Goal: Task Accomplishment & Management: Use online tool/utility

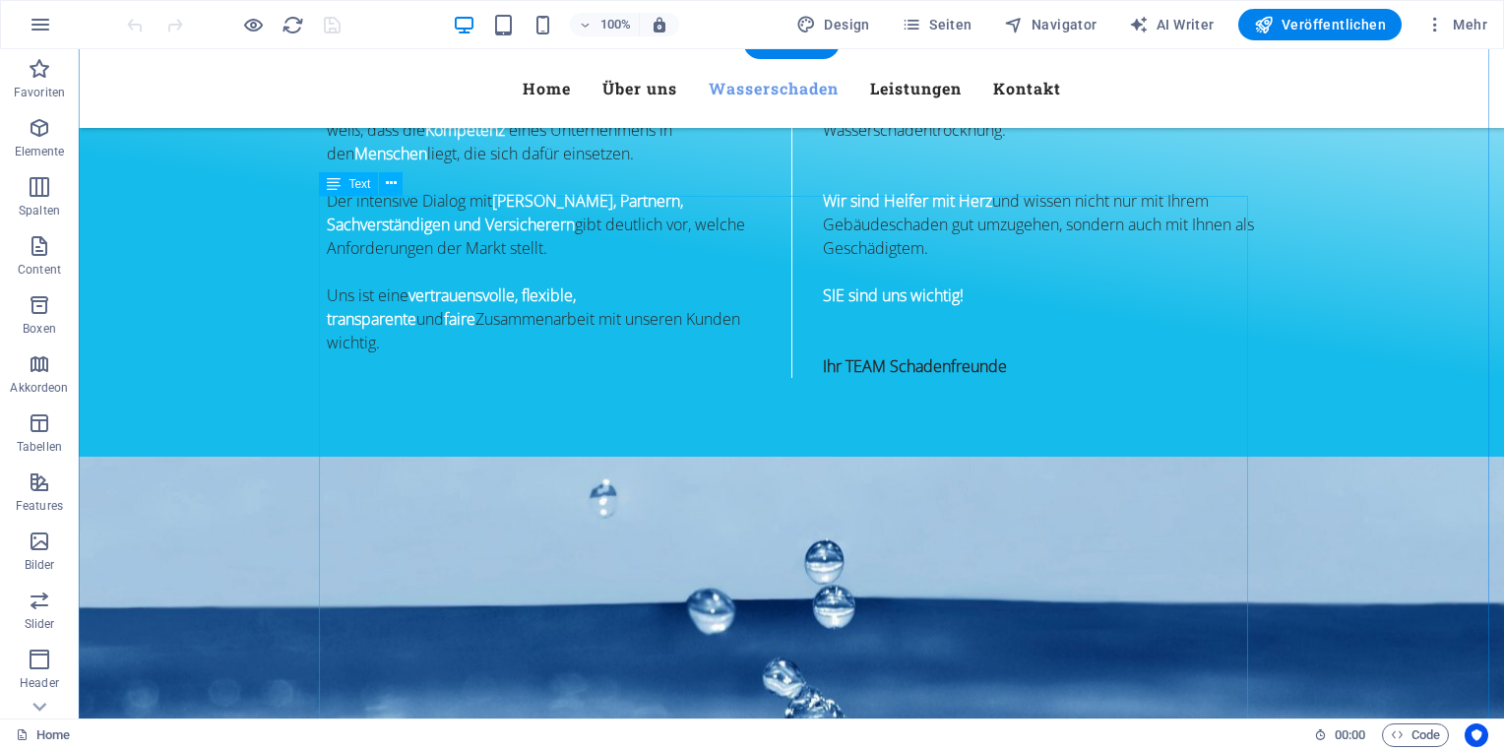
scroll to position [1280, 0]
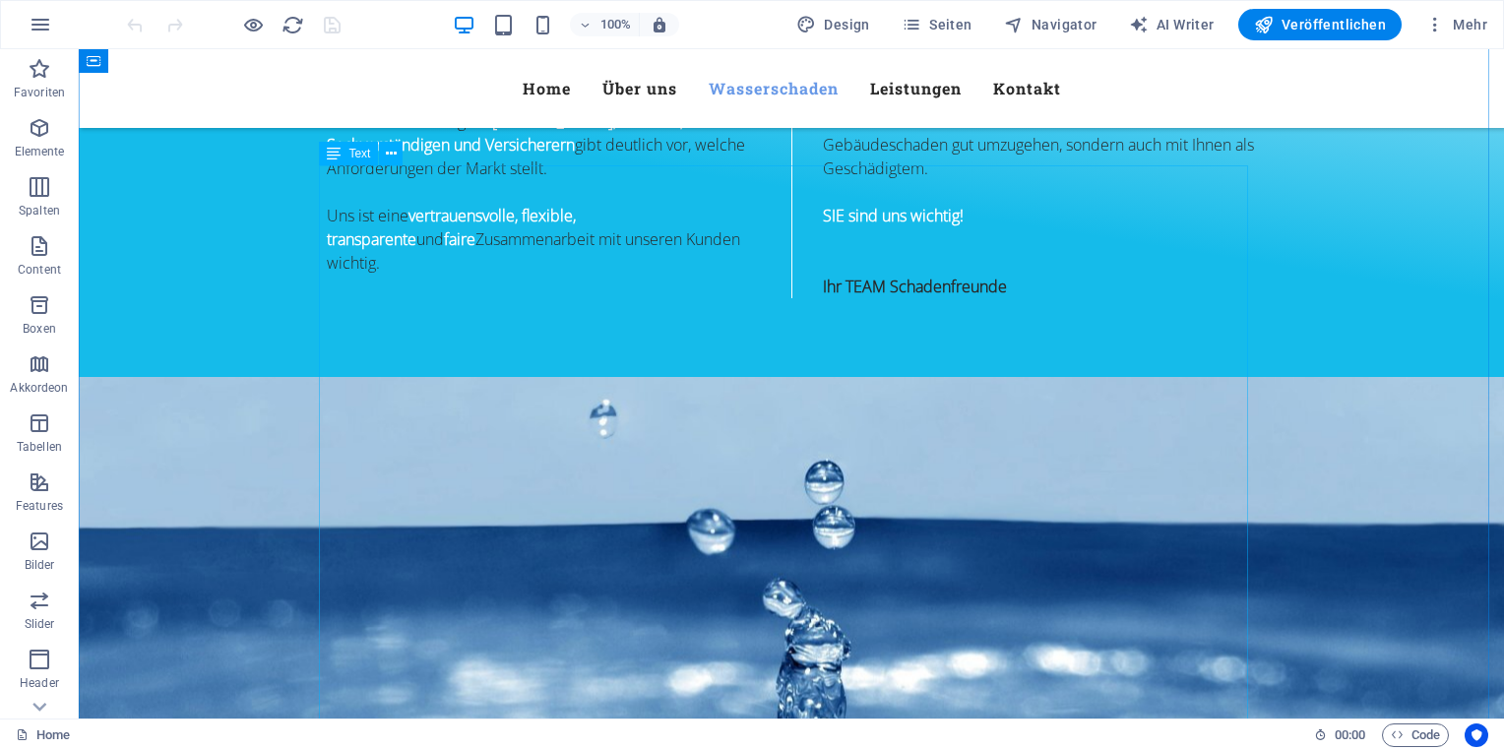
click at [396, 159] on icon at bounding box center [391, 154] width 11 height 21
click at [1431, 28] on icon "button" at bounding box center [1435, 25] width 20 height 20
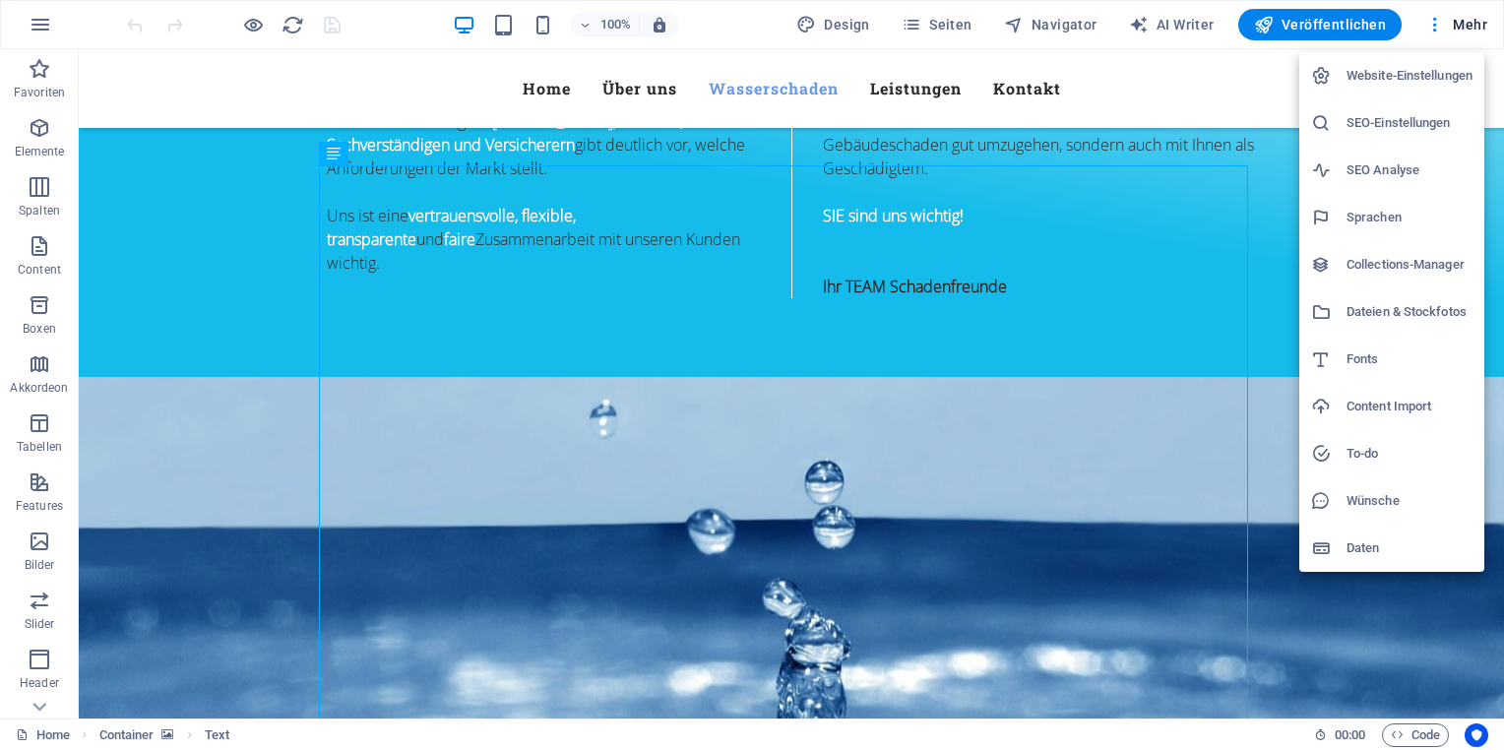
click at [1376, 66] on h6 "Website-Einstellungen" at bounding box center [1410, 76] width 126 height 24
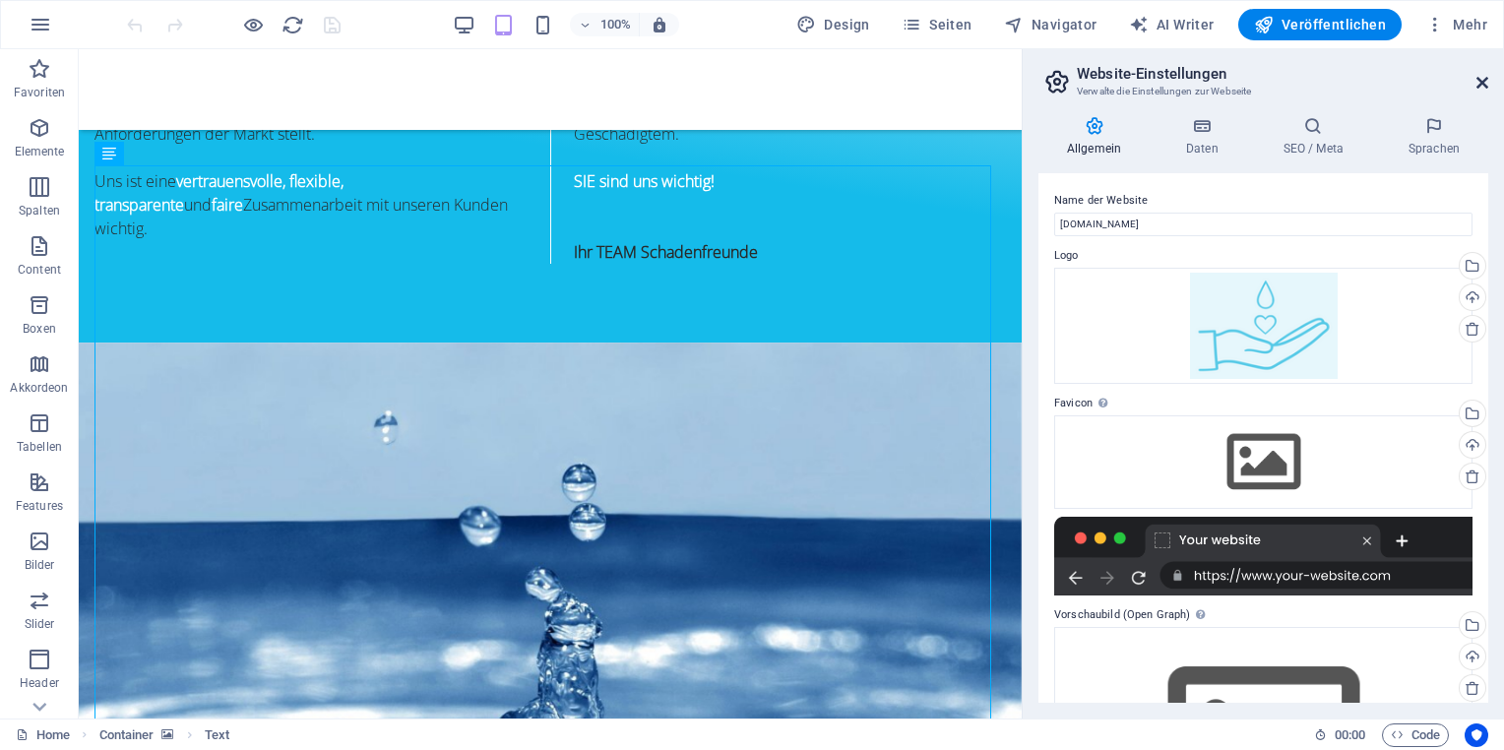
click at [1484, 79] on icon at bounding box center [1482, 83] width 12 height 16
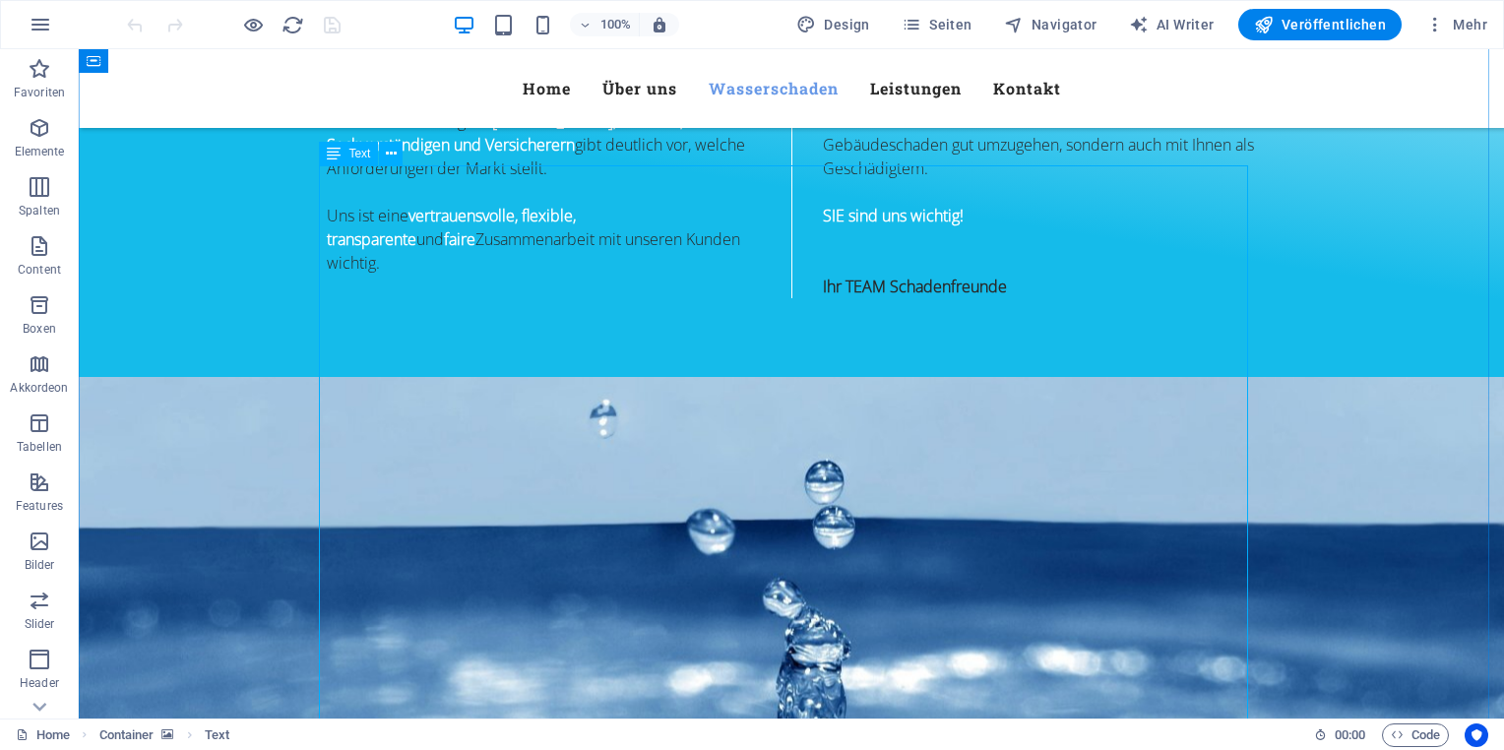
click at [359, 156] on span "Text" at bounding box center [359, 154] width 22 height 12
click at [398, 152] on button at bounding box center [391, 154] width 24 height 24
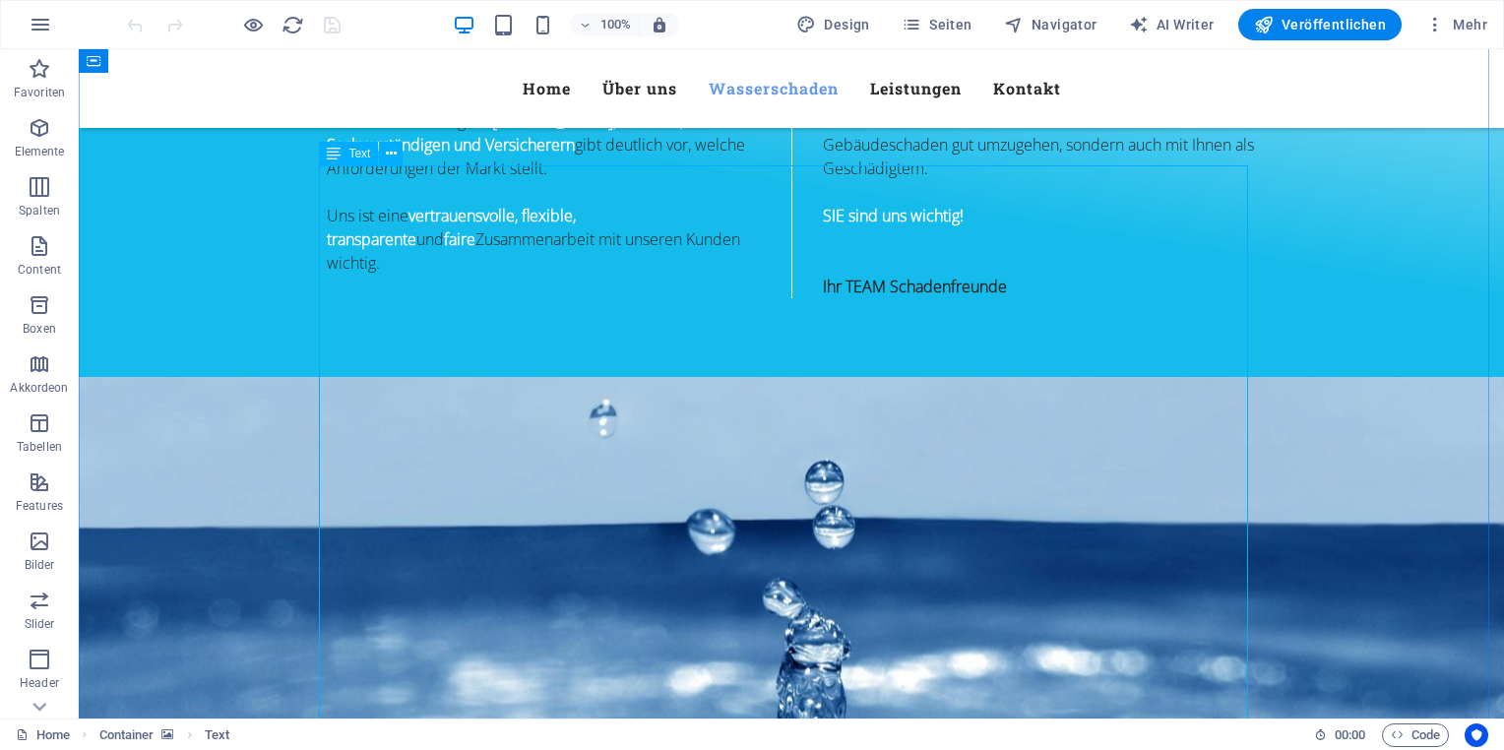
drag, startPoint x: 1209, startPoint y: 176, endPoint x: 1200, endPoint y: 164, distance: 14.8
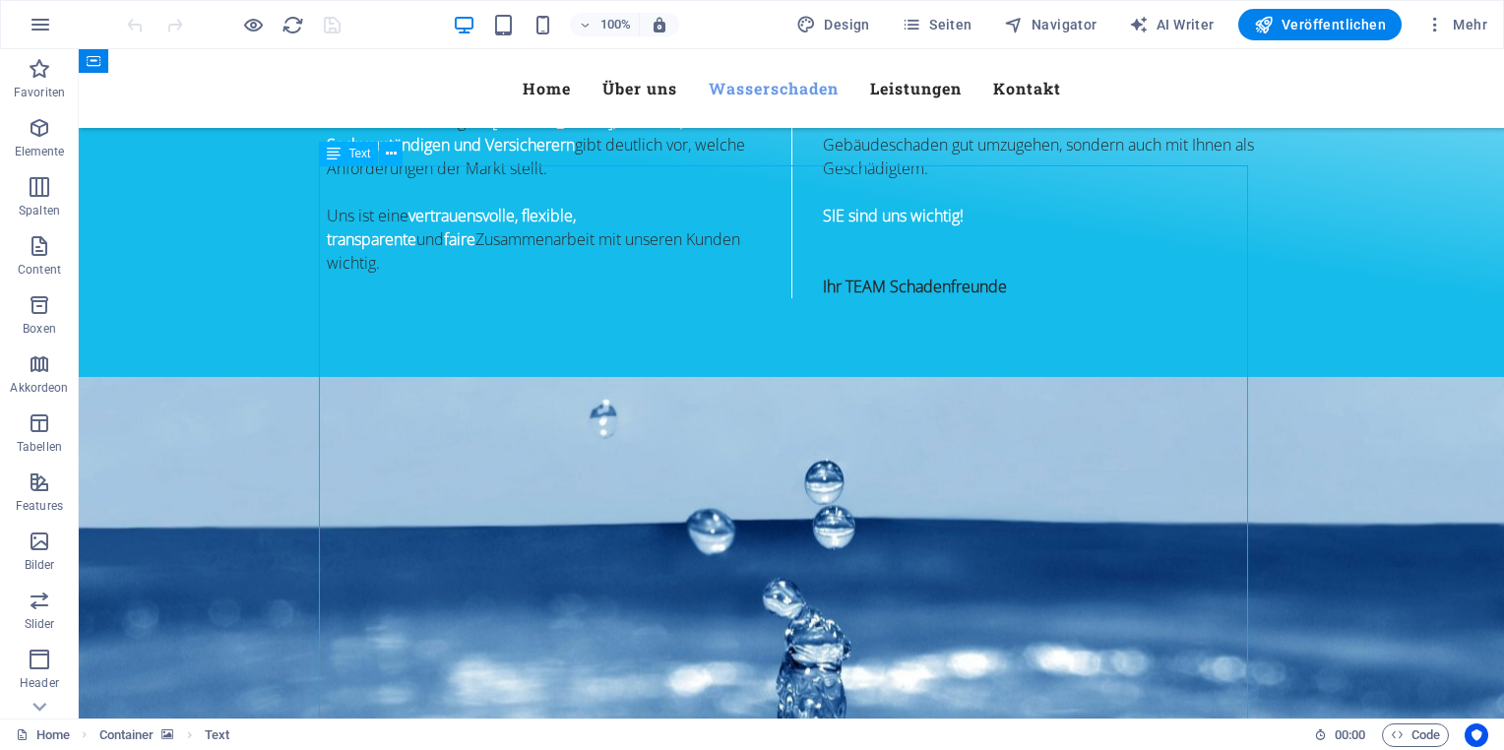
drag, startPoint x: 1191, startPoint y: 166, endPoint x: 1168, endPoint y: 212, distance: 50.6
drag, startPoint x: 1181, startPoint y: 164, endPoint x: 1186, endPoint y: 174, distance: 11.0
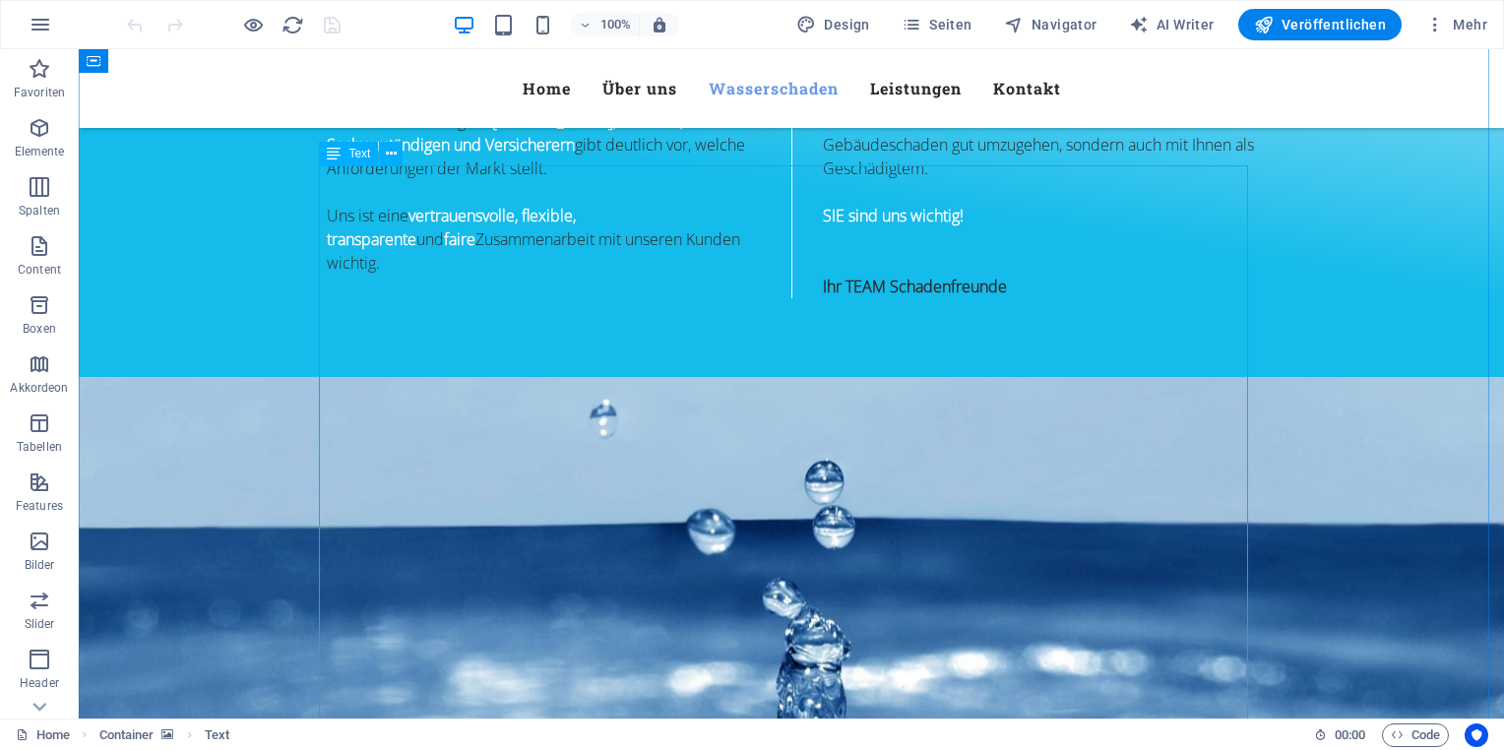
drag, startPoint x: 1189, startPoint y: 167, endPoint x: 126, endPoint y: 267, distance: 1067.7
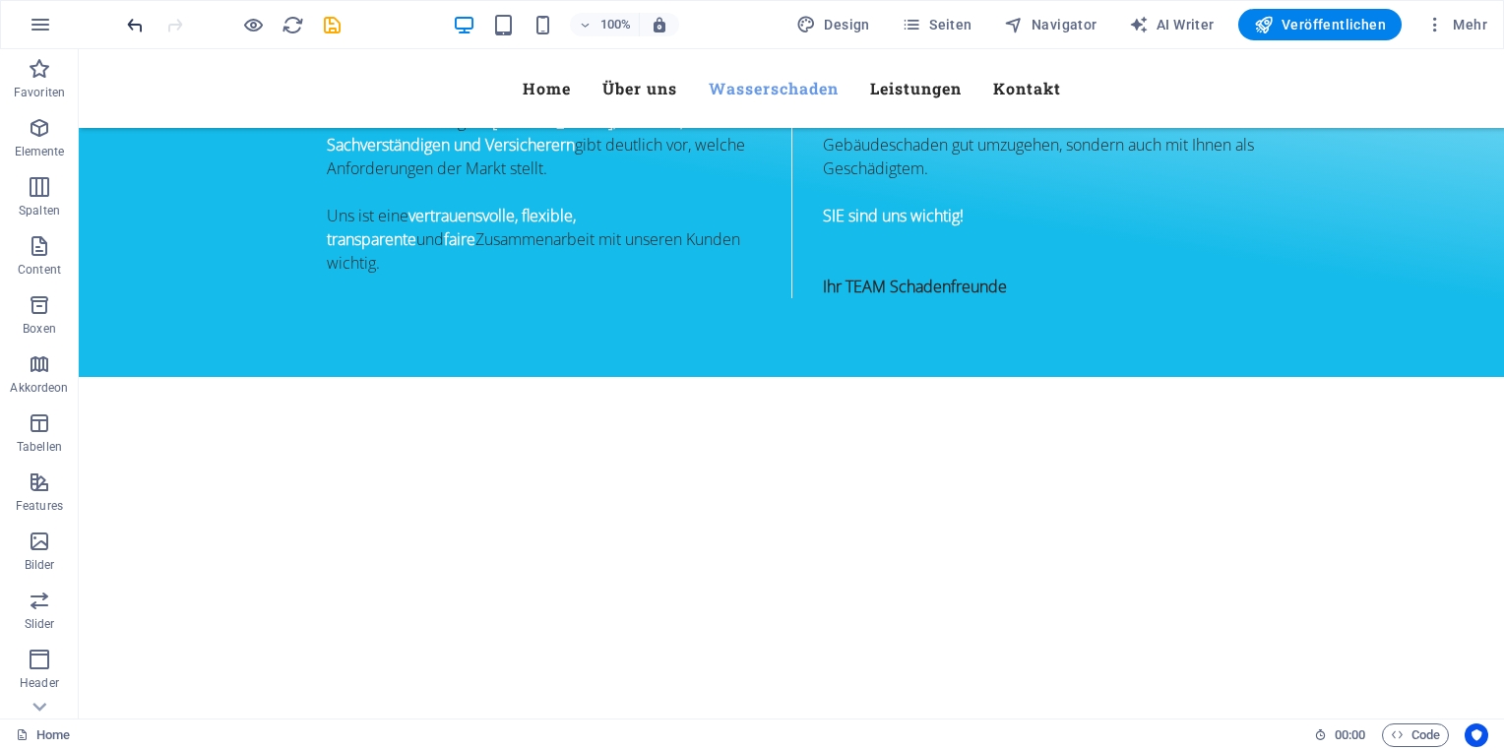
click at [135, 26] on icon "undo" at bounding box center [135, 25] width 23 height 23
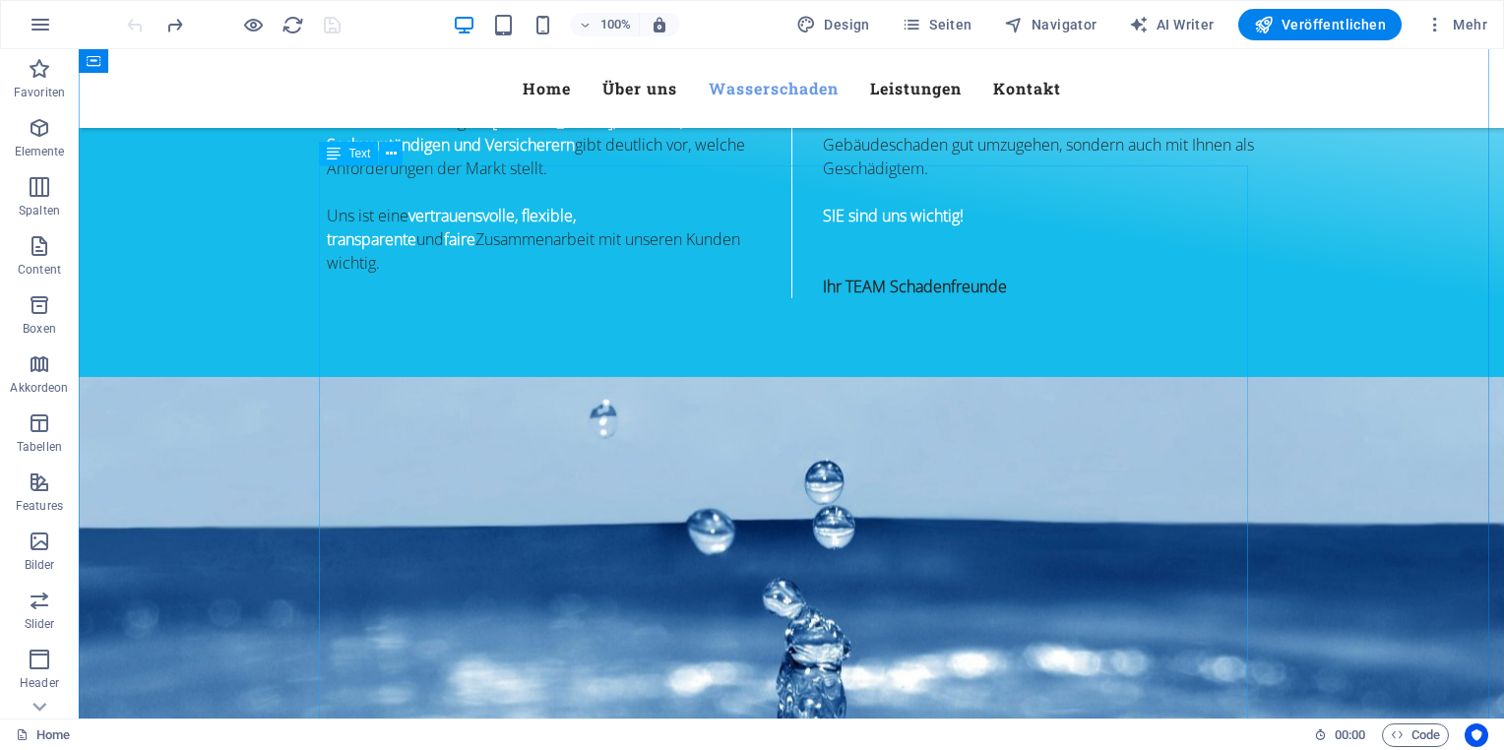
scroll to position [1181, 0]
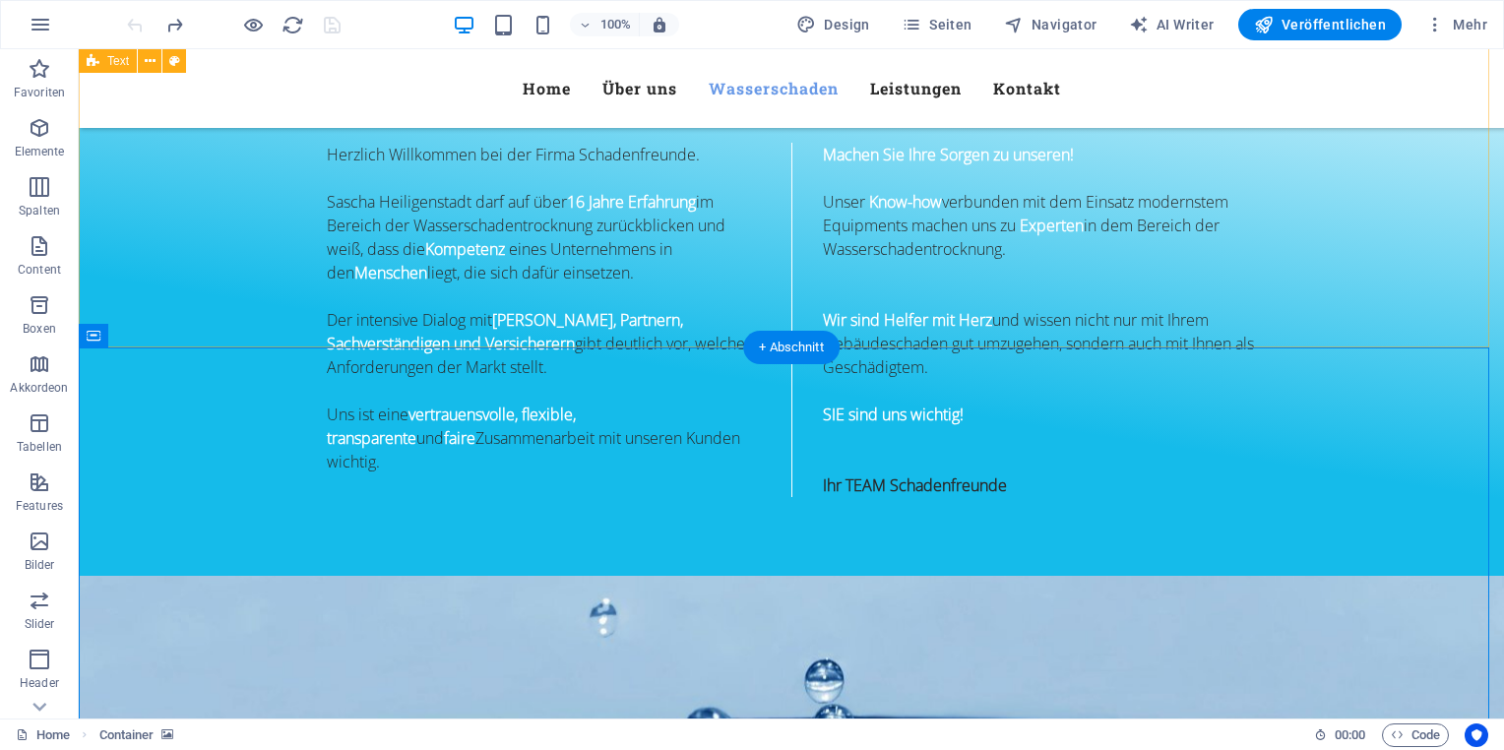
scroll to position [1083, 0]
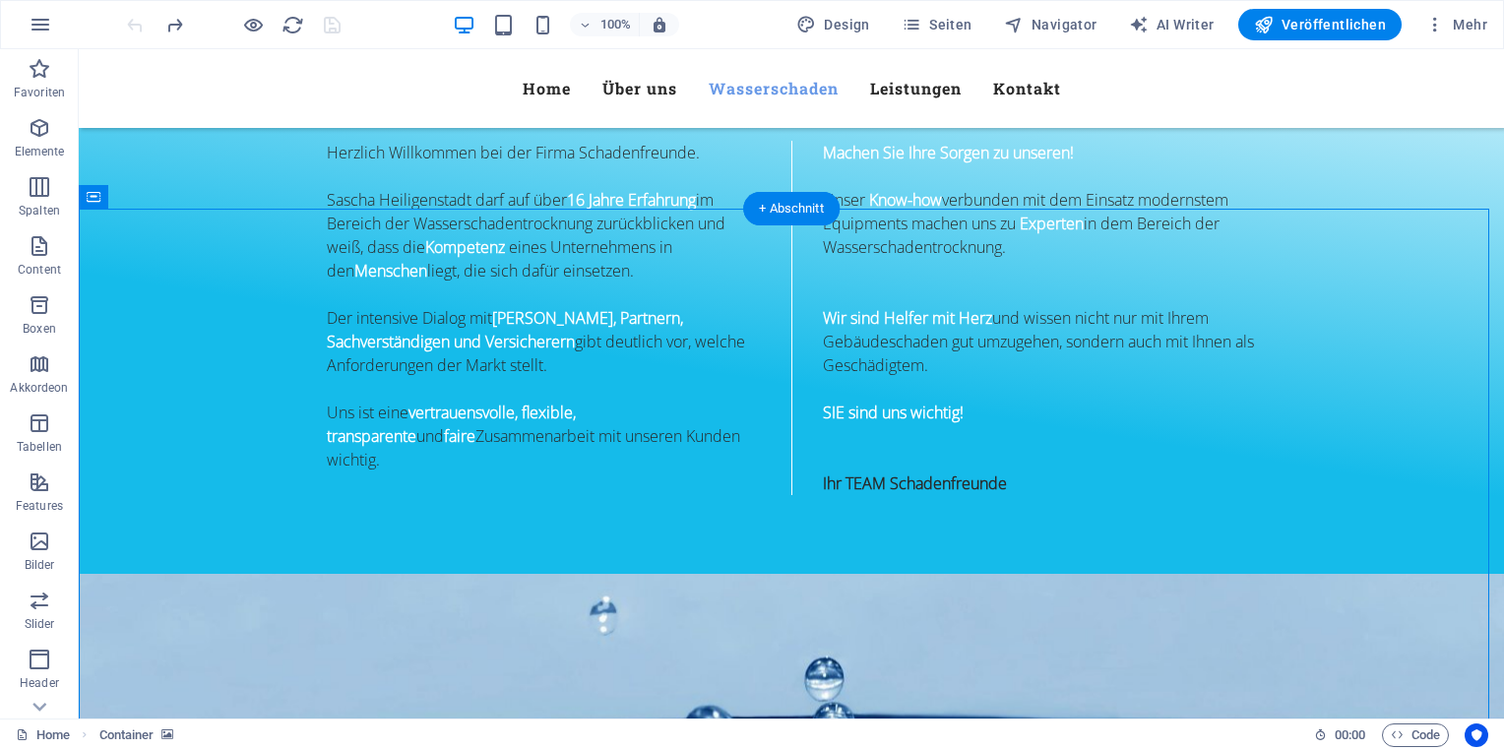
click at [211, 200] on icon at bounding box center [205, 197] width 15 height 21
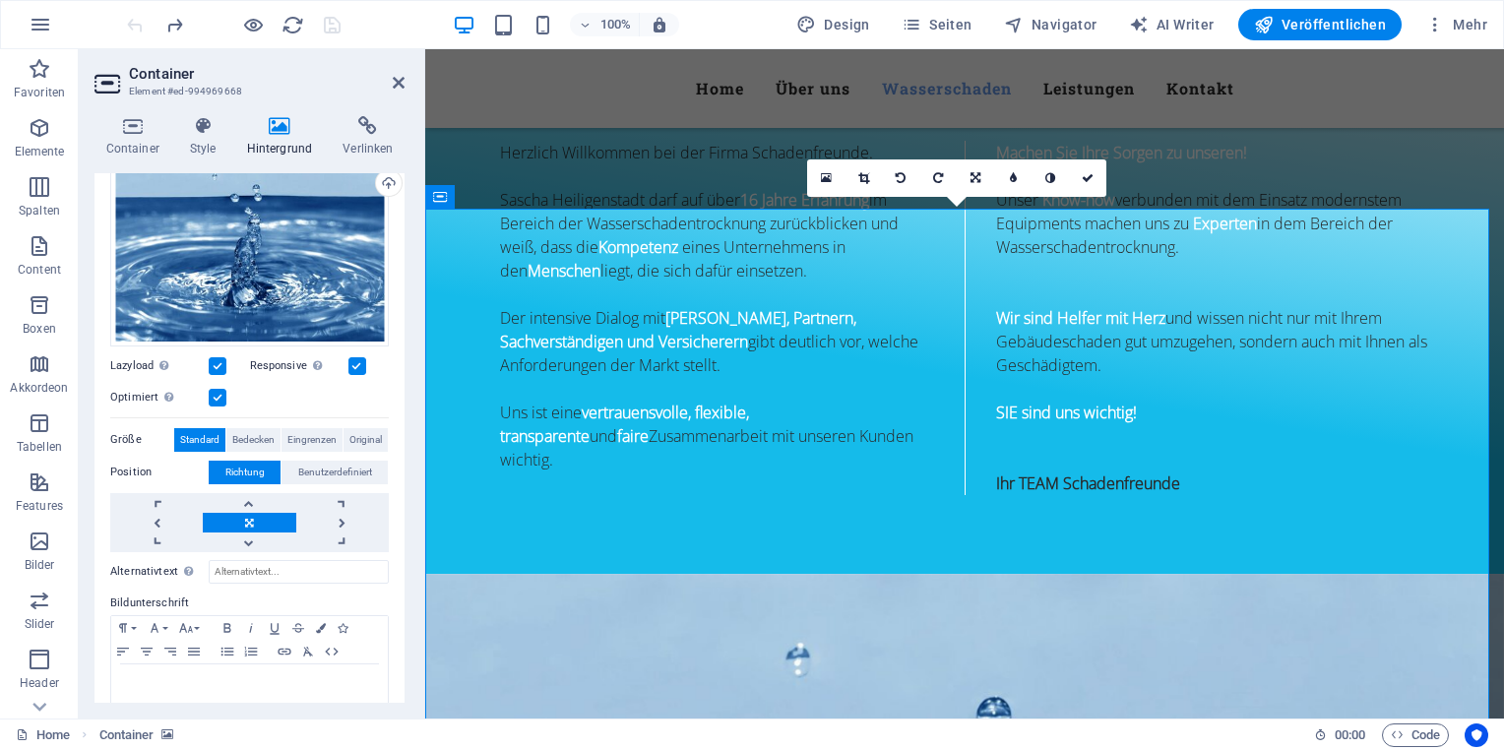
scroll to position [197, 0]
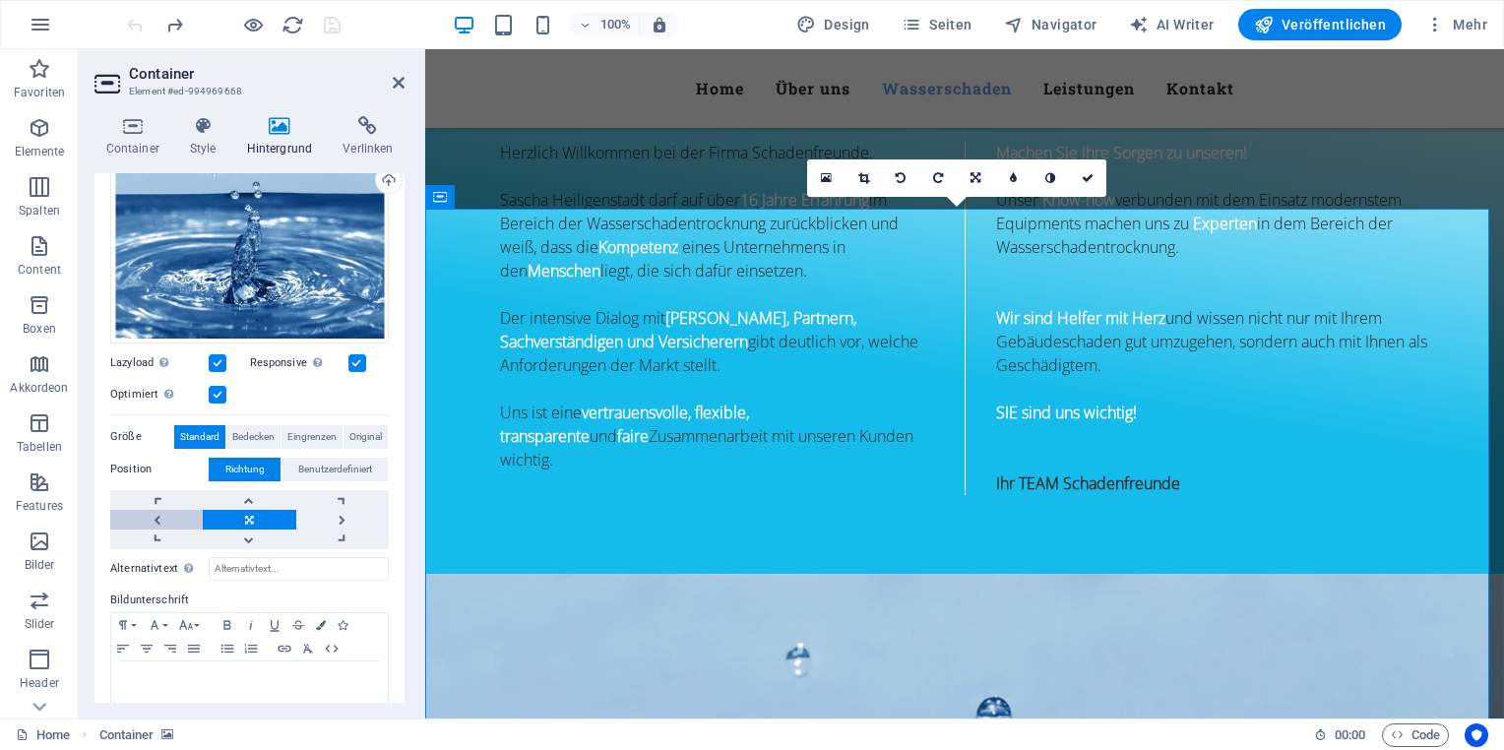
click at [158, 513] on link at bounding box center [156, 520] width 93 height 20
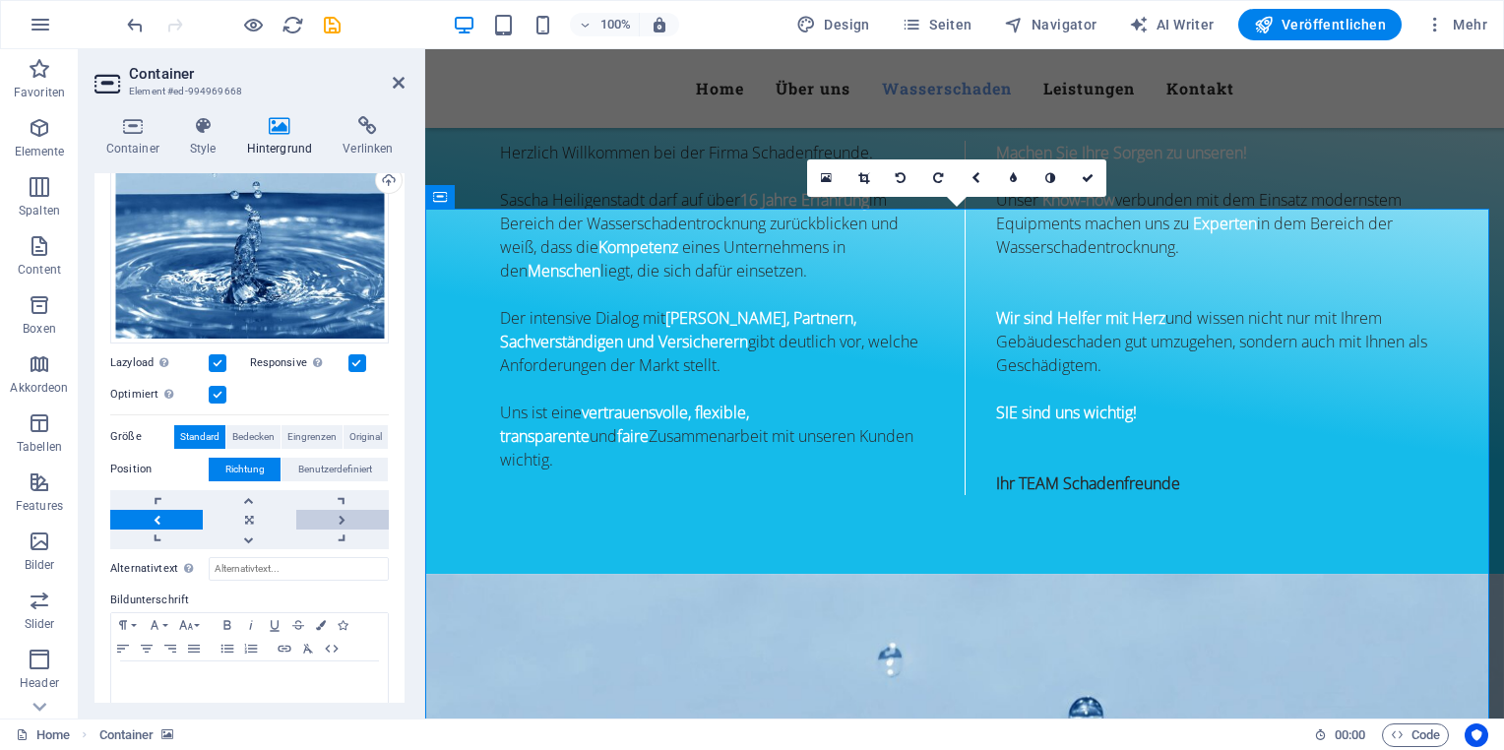
click at [335, 514] on link at bounding box center [342, 520] width 93 height 20
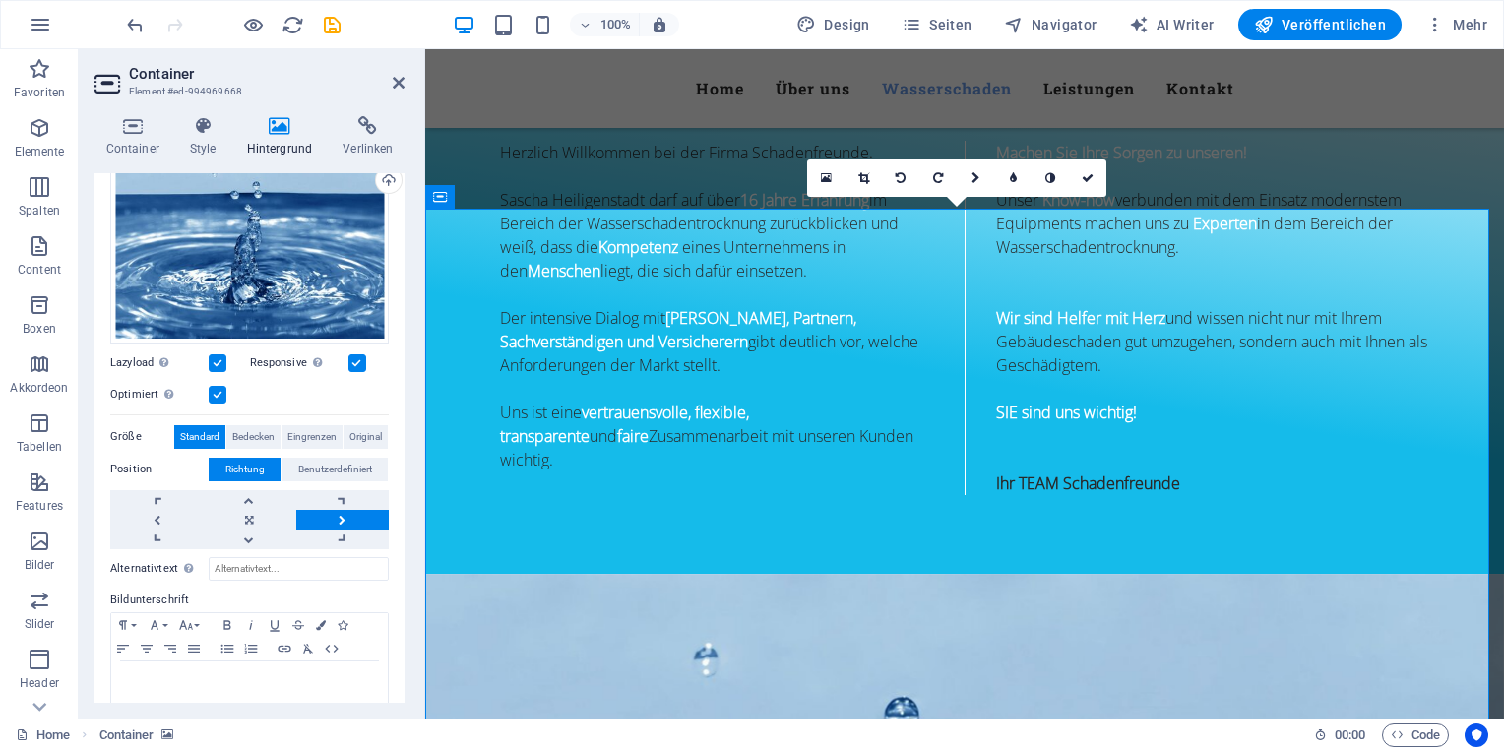
click at [335, 514] on link at bounding box center [342, 520] width 93 height 20
click at [153, 517] on link at bounding box center [156, 520] width 93 height 20
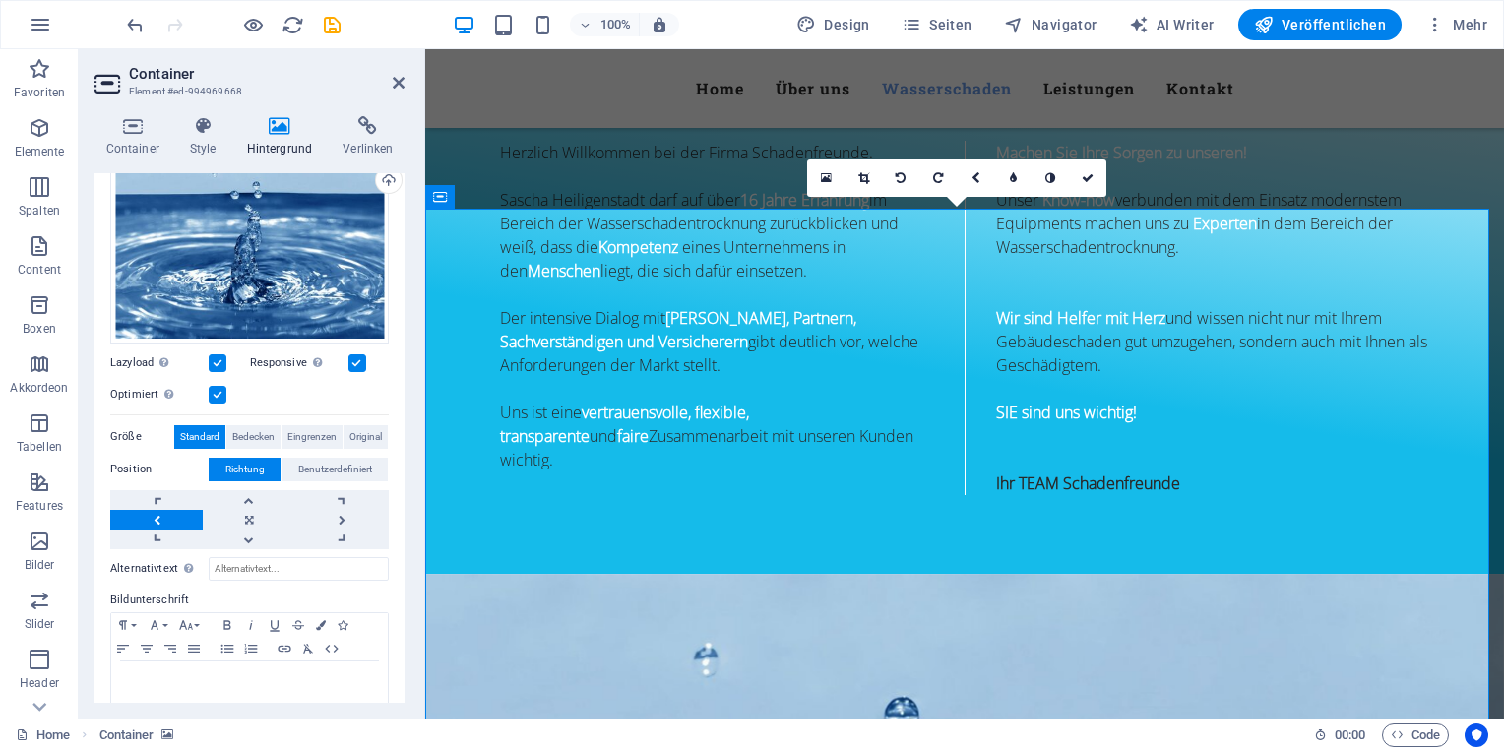
click at [153, 516] on link at bounding box center [156, 520] width 93 height 20
click at [154, 516] on link at bounding box center [156, 520] width 93 height 20
click at [155, 516] on link at bounding box center [156, 520] width 93 height 20
click at [156, 516] on link at bounding box center [156, 520] width 93 height 20
drag, startPoint x: 156, startPoint y: 516, endPoint x: 203, endPoint y: 514, distance: 47.3
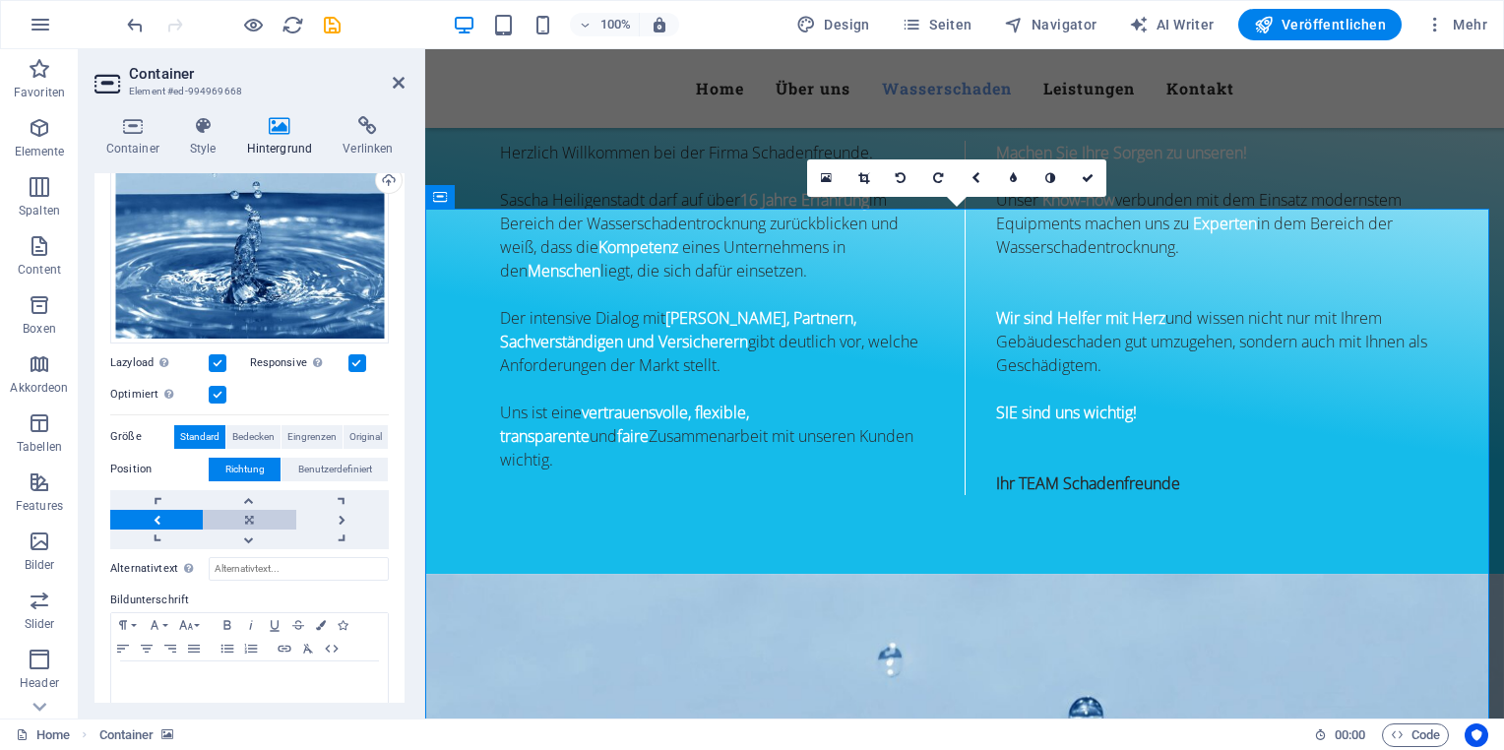
click at [159, 516] on link at bounding box center [156, 520] width 93 height 20
click at [353, 514] on link at bounding box center [342, 520] width 93 height 20
click at [344, 514] on link at bounding box center [342, 520] width 93 height 20
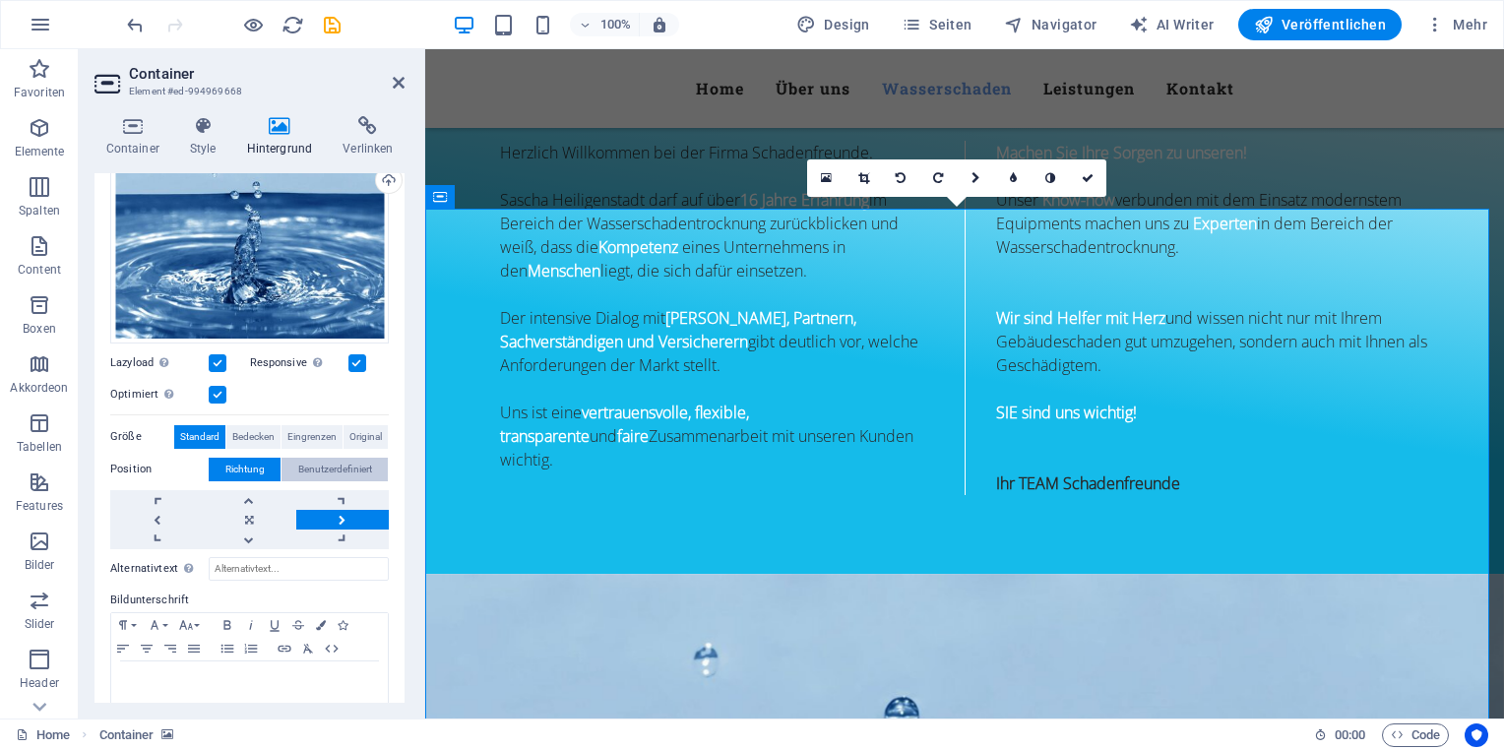
click at [337, 467] on span "Benutzerdefiniert" at bounding box center [335, 470] width 74 height 24
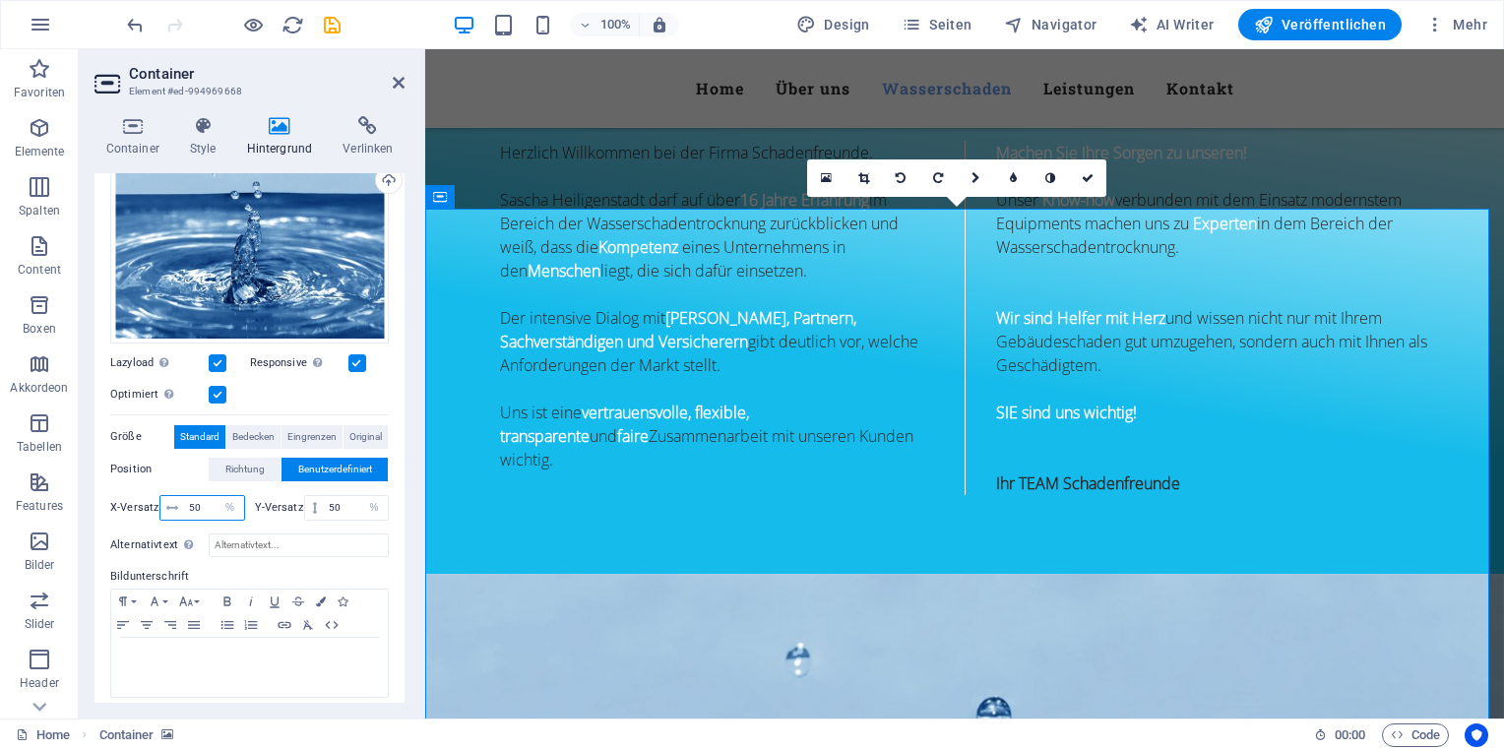
click at [207, 503] on input "50" at bounding box center [214, 508] width 60 height 24
click at [179, 504] on span at bounding box center [172, 508] width 24 height 24
click at [172, 506] on icon at bounding box center [172, 508] width 12 height 12
drag, startPoint x: 469, startPoint y: 371, endPoint x: 441, endPoint y: 369, distance: 27.6
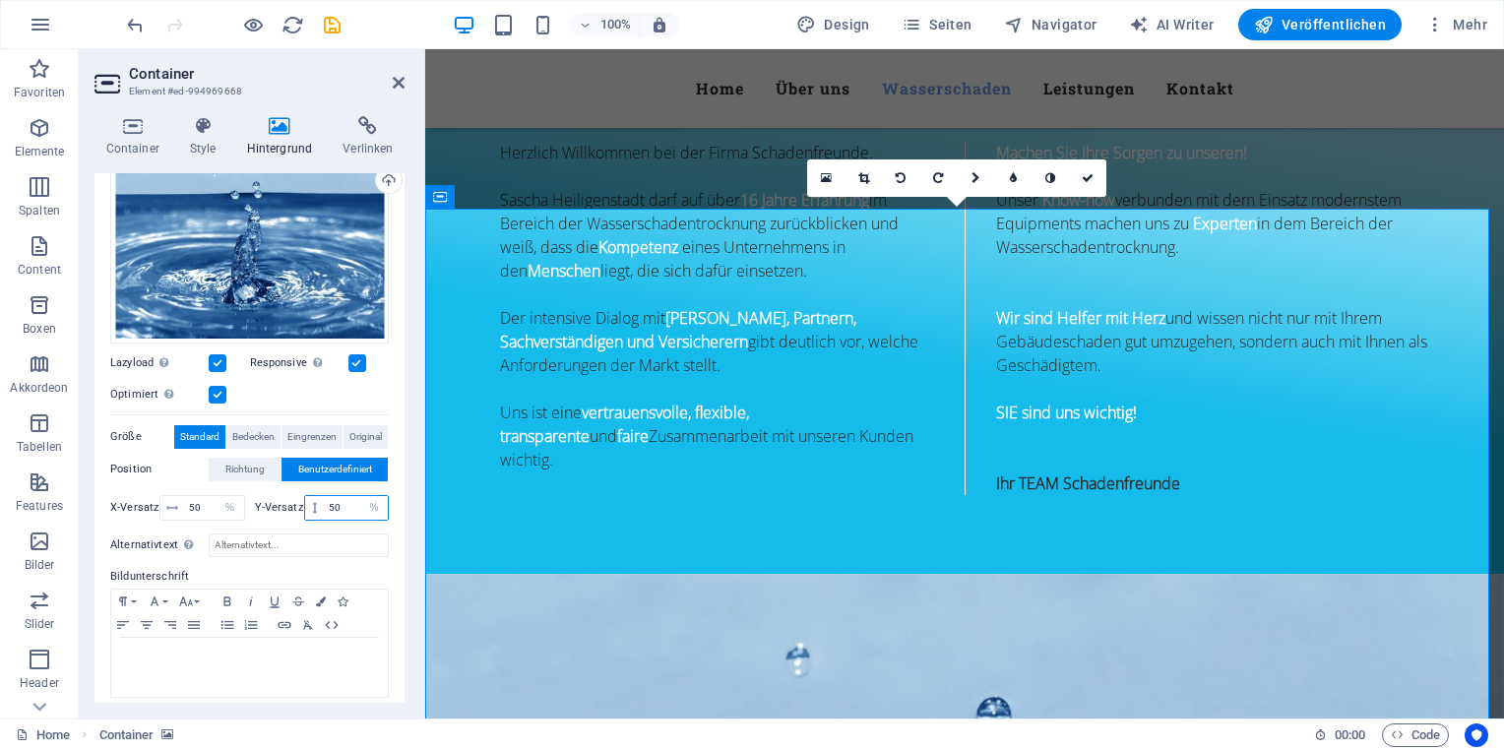
click at [335, 503] on input "50" at bounding box center [356, 508] width 64 height 24
type input "5"
type input "0"
click at [363, 541] on input "Alternativtext Der Alternativtext wird von Geräten verwendet, die keine Bilder …" at bounding box center [299, 545] width 180 height 24
click at [340, 505] on input "0" at bounding box center [356, 508] width 64 height 24
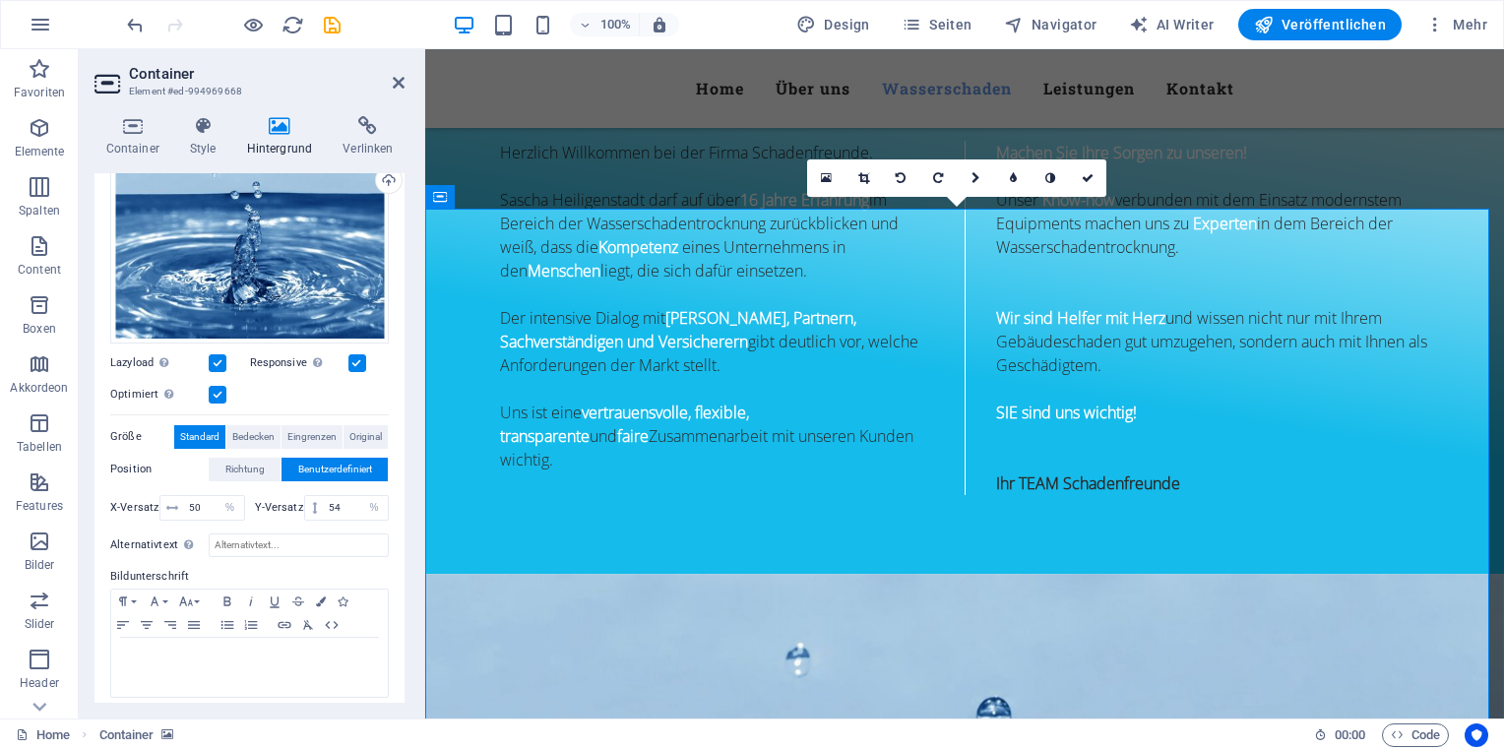
click at [392, 532] on div "Ohne Farbe / Verlauf Element Hintergrund über volle Breite strecken Farb-Overla…" at bounding box center [249, 363] width 310 height 703
click at [339, 504] on input "54" at bounding box center [356, 508] width 64 height 24
type input "50"
click at [354, 552] on input "Alternativtext Der Alternativtext wird von Geräten verwendet, die keine Bilder …" at bounding box center [299, 545] width 180 height 24
click at [344, 526] on div "Alternativtext Der Alternativtext wird von Geräten verwendet, die keine Bilder …" at bounding box center [249, 612] width 279 height 173
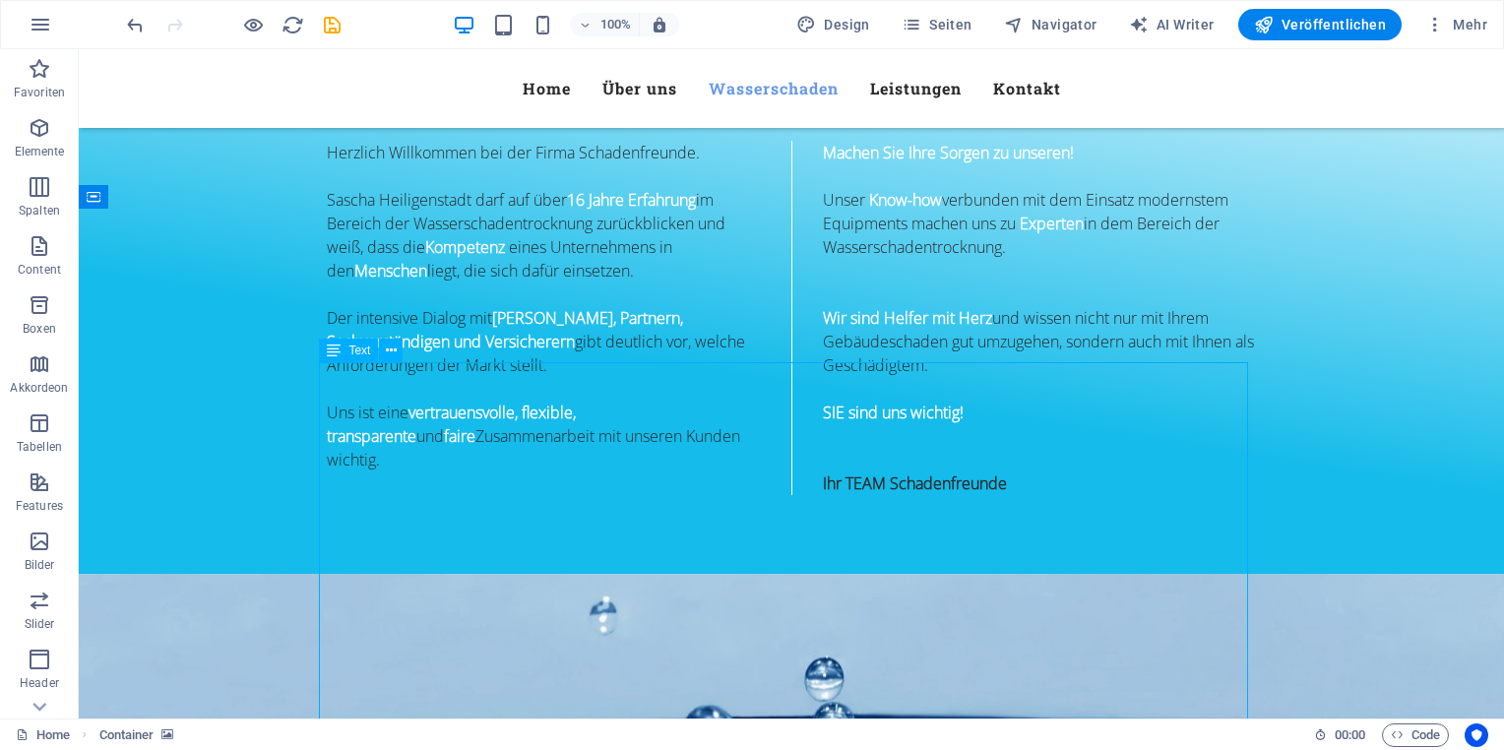
click at [1470, 30] on span "Mehr" at bounding box center [1456, 25] width 62 height 20
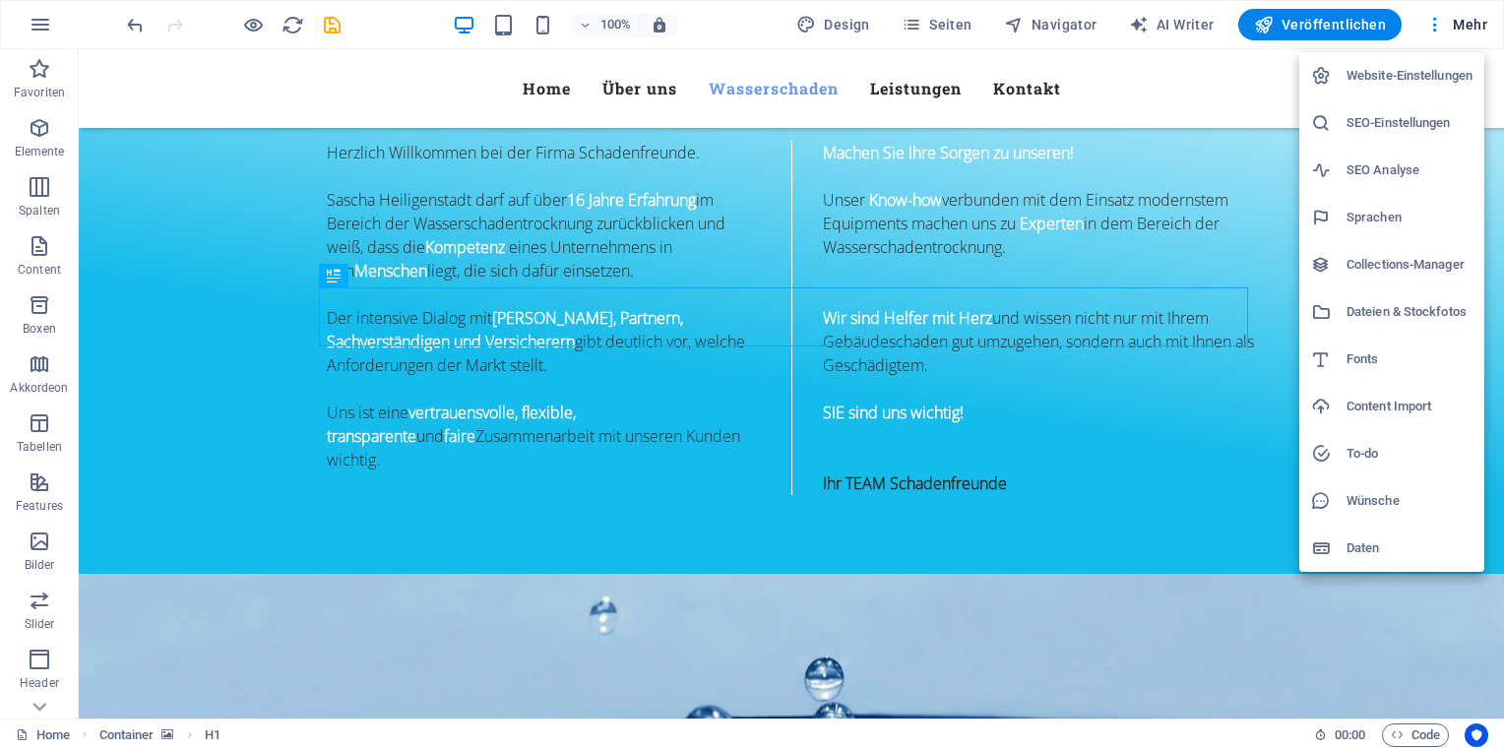
drag, startPoint x: 563, startPoint y: 161, endPoint x: 553, endPoint y: 158, distance: 10.3
click at [563, 160] on div at bounding box center [752, 375] width 1504 height 750
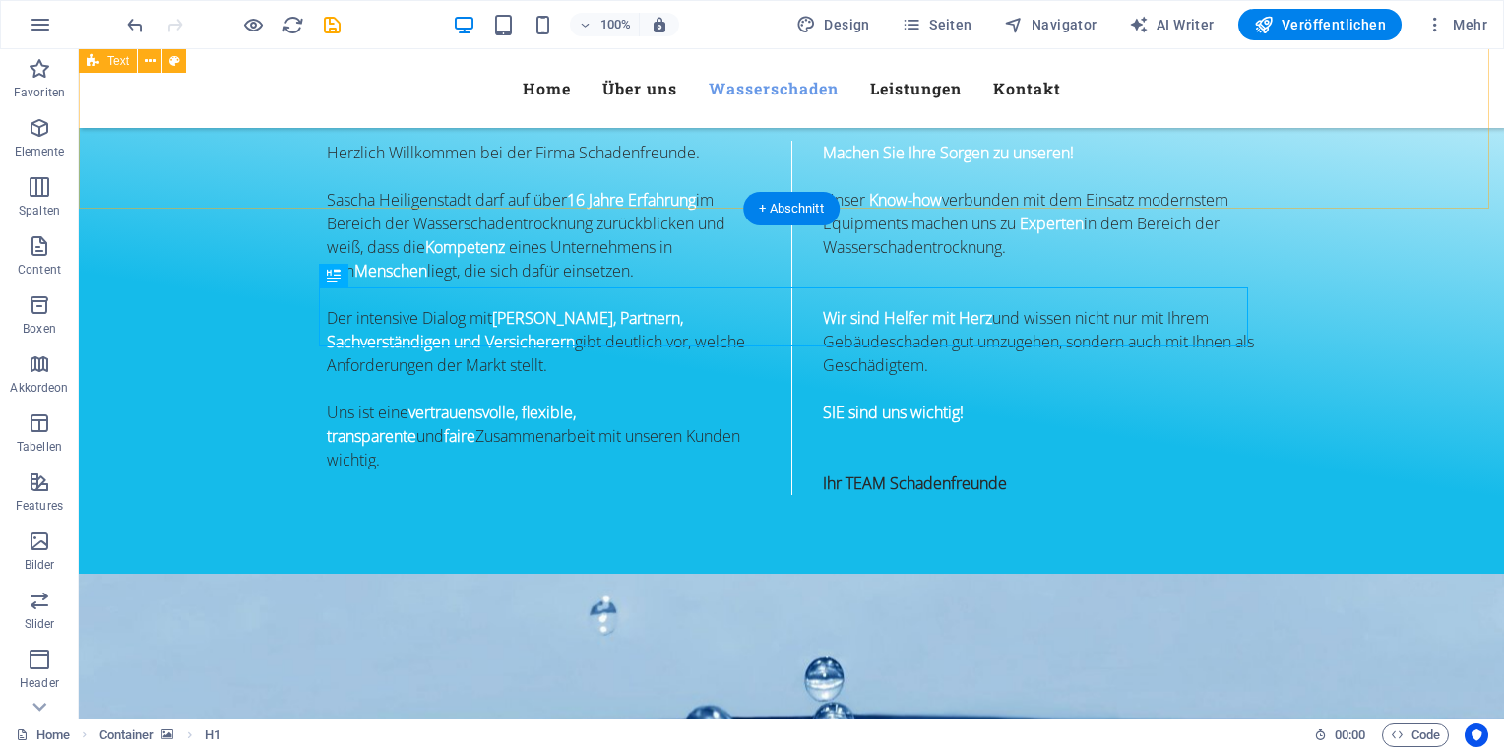
click at [163, 182] on div "Über uns Herzlich Willkommen bei der Firma Schadenfreunde. [PERSON_NAME][GEOGRA…" at bounding box center [791, 256] width 1425 height 636
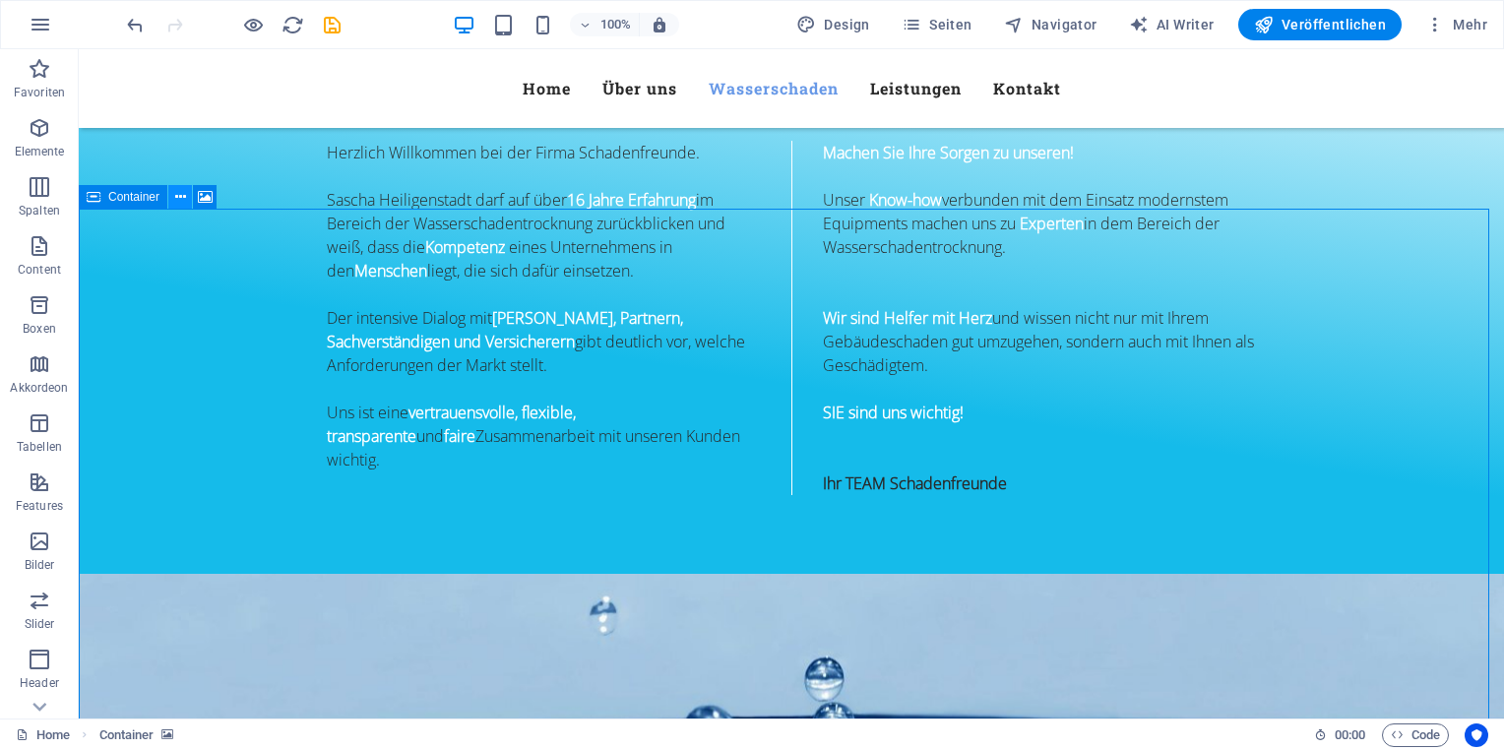
click at [182, 199] on icon at bounding box center [180, 197] width 11 height 21
click at [215, 195] on button at bounding box center [205, 197] width 24 height 24
select select "%"
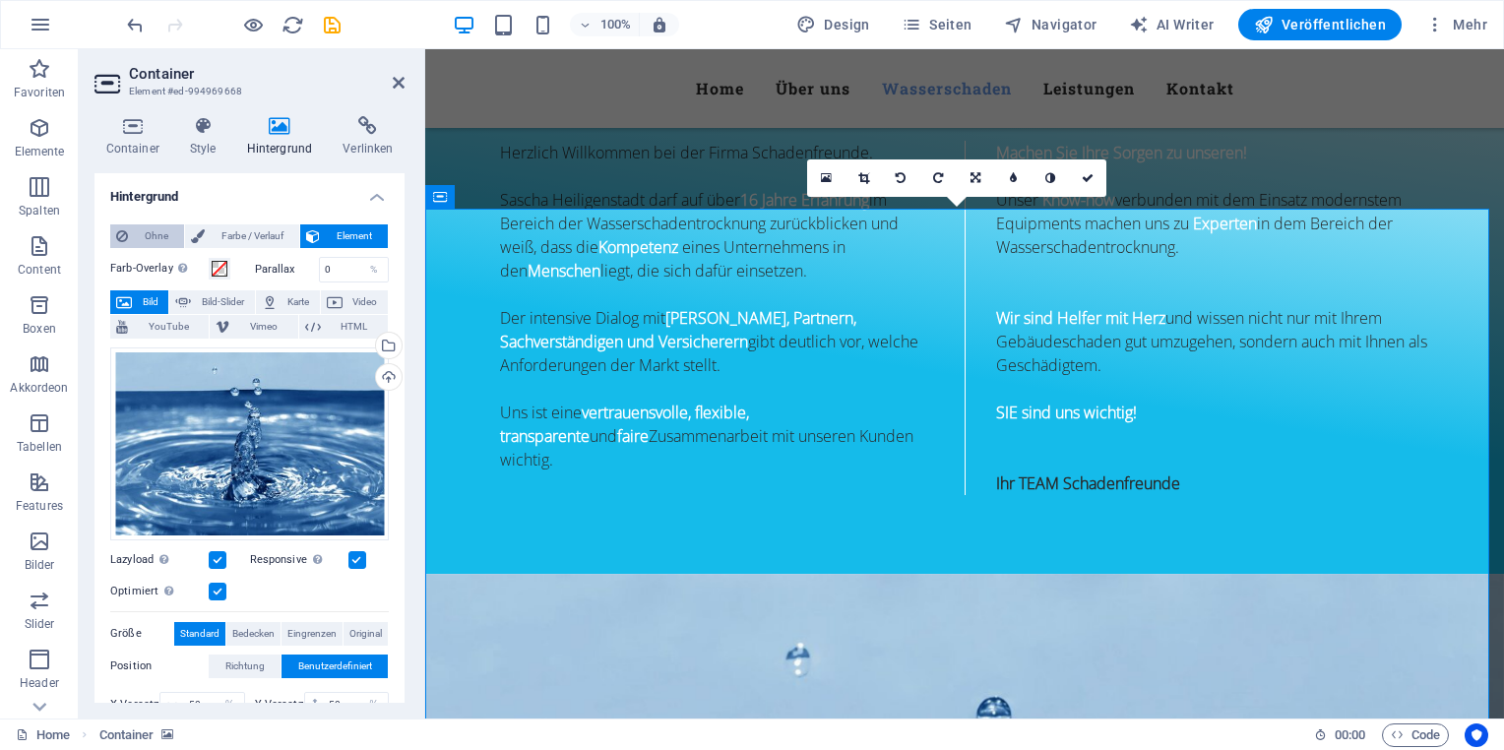
click at [161, 236] on span "Ohne" at bounding box center [156, 236] width 44 height 24
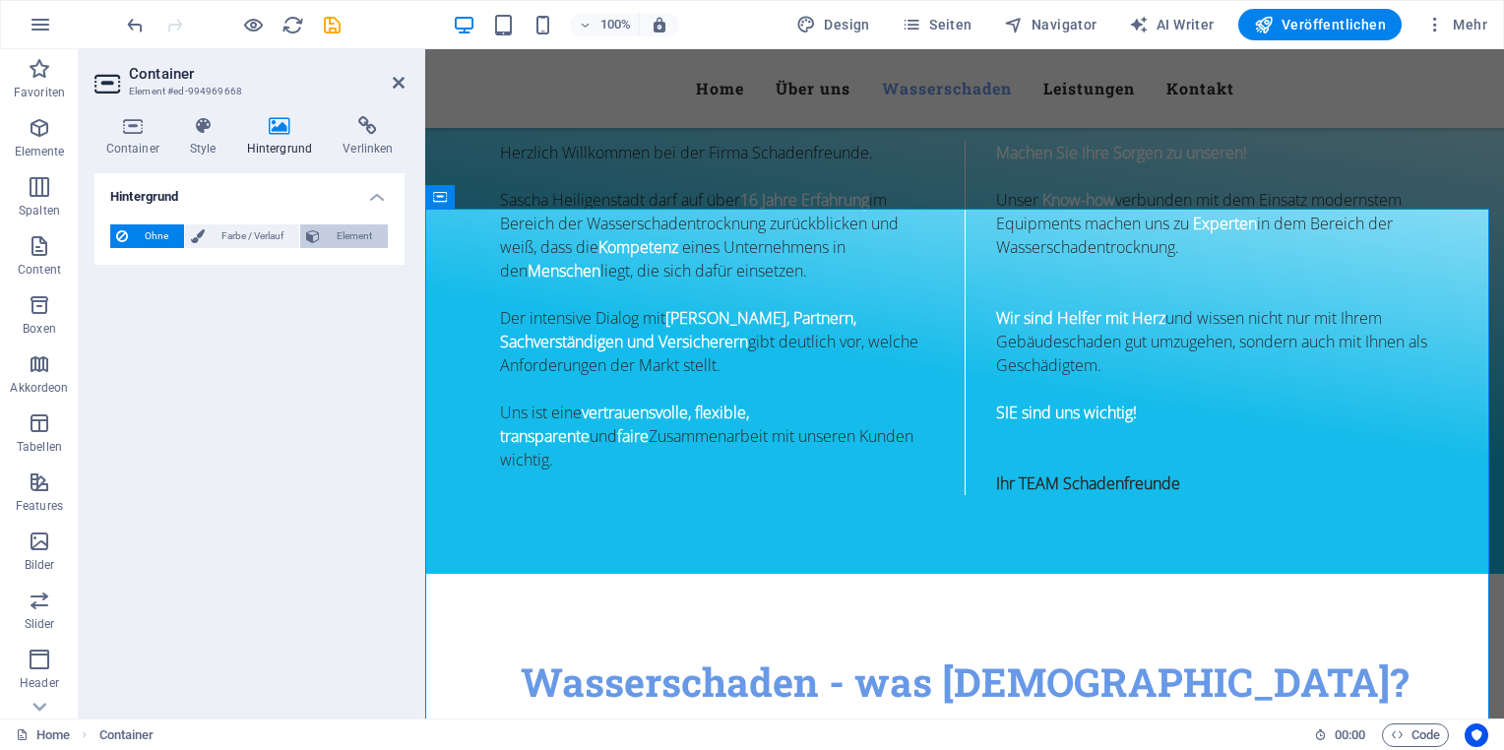
click at [327, 233] on span "Element" at bounding box center [354, 236] width 56 height 24
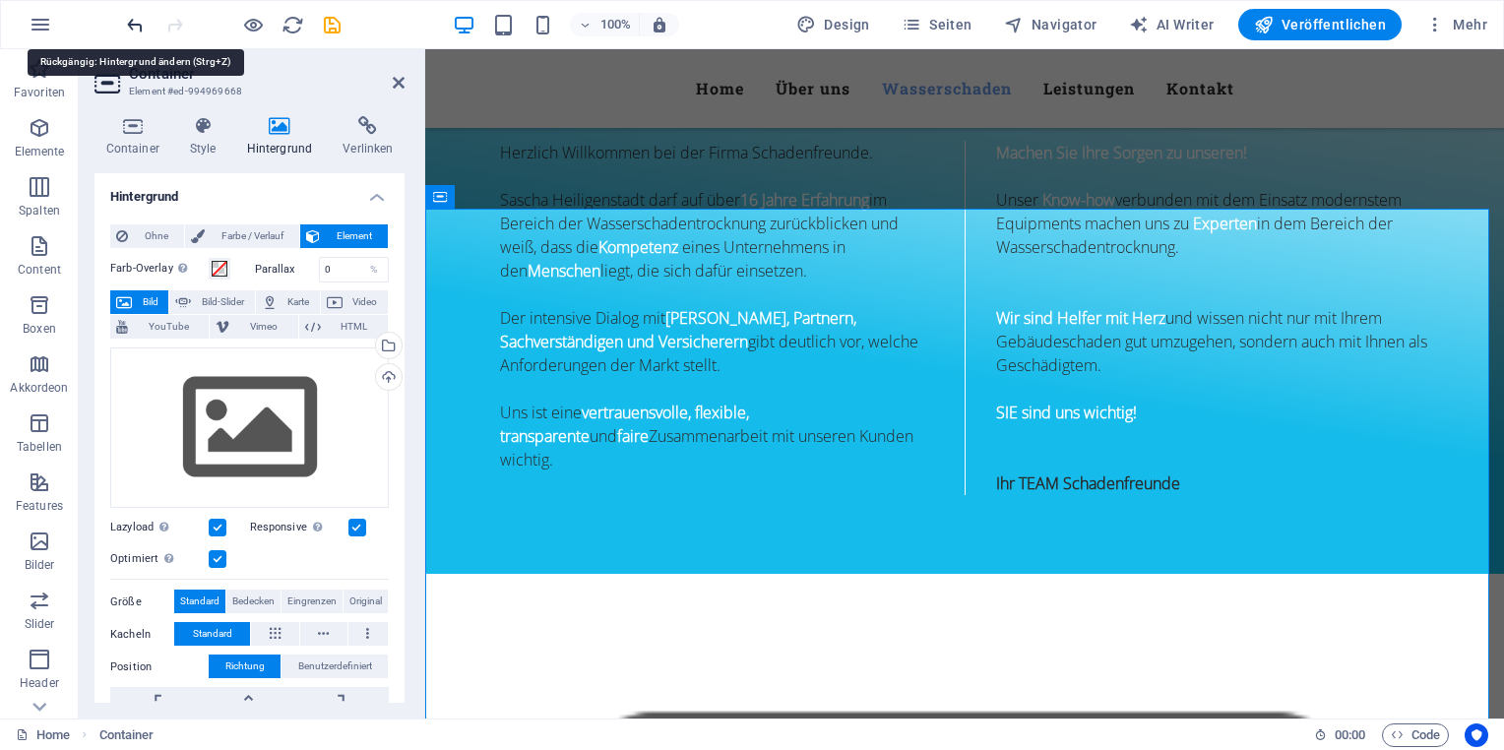
click at [136, 28] on icon "undo" at bounding box center [135, 25] width 23 height 23
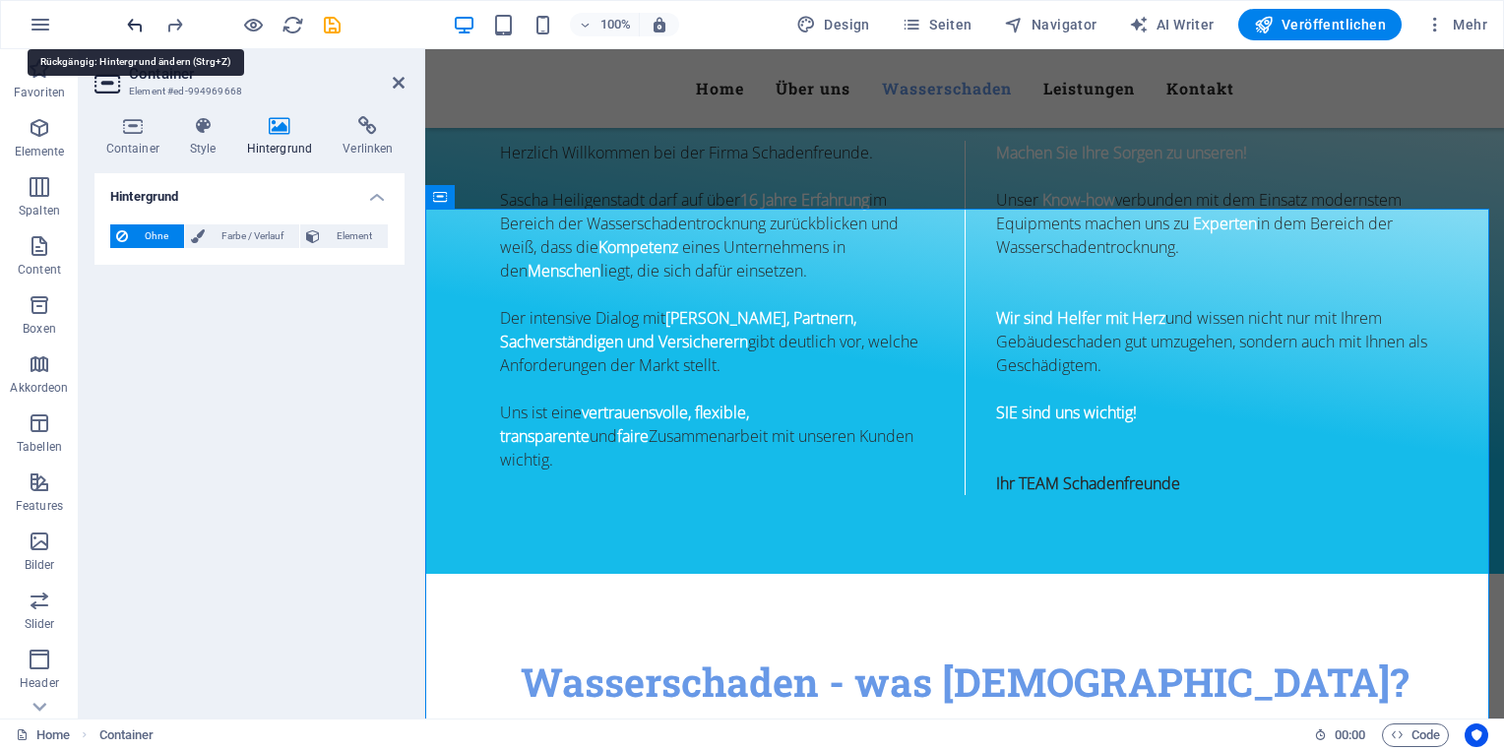
click at [136, 28] on icon "undo" at bounding box center [135, 25] width 23 height 23
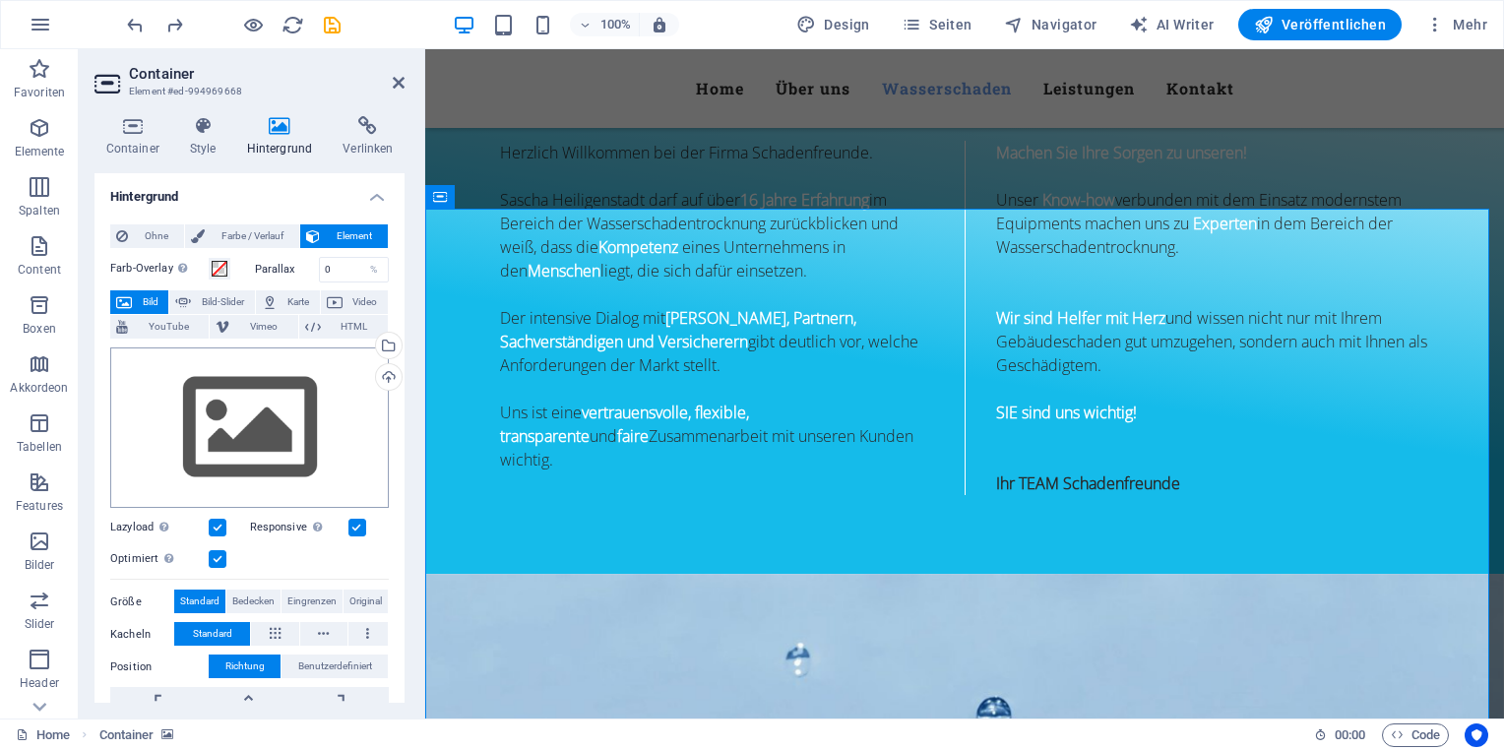
scroll to position [98, 0]
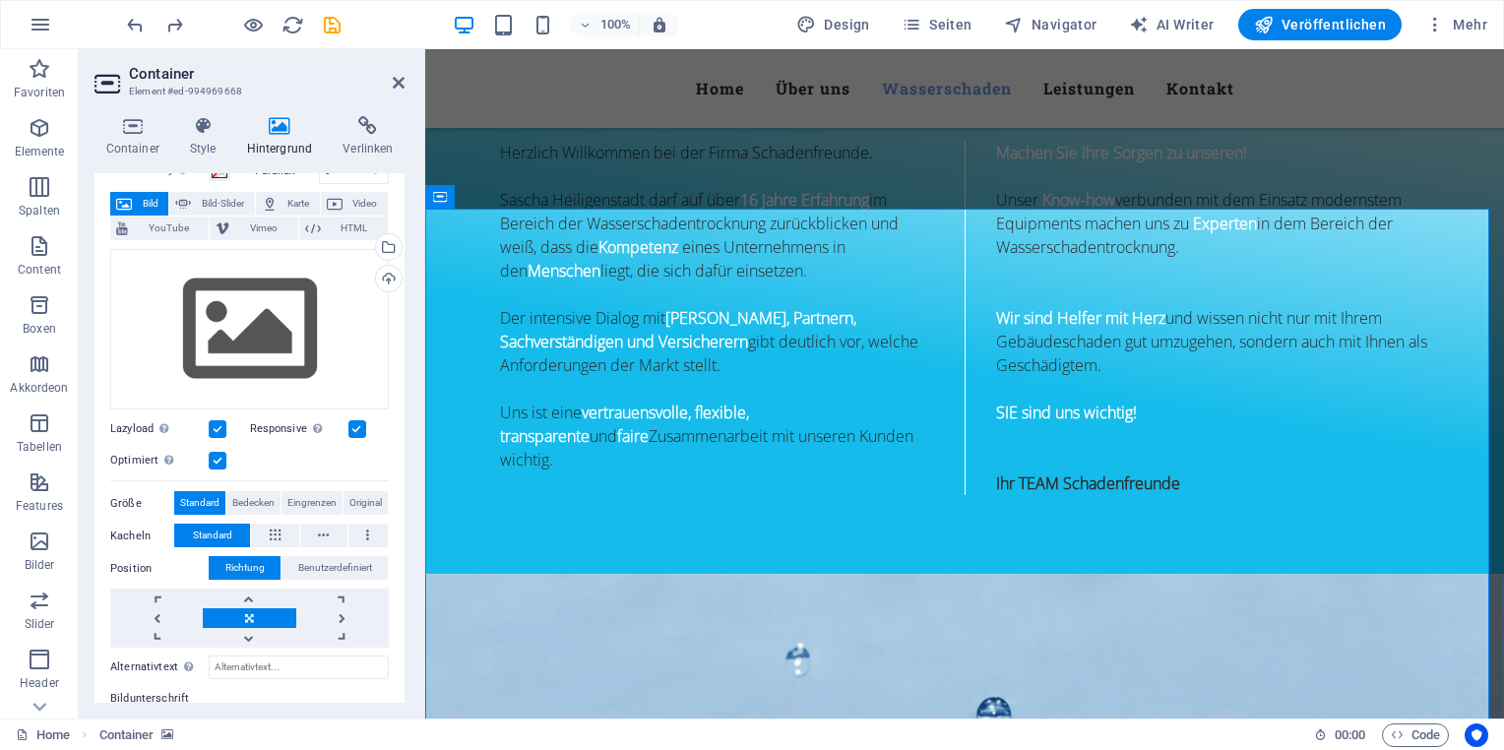
click at [219, 427] on label at bounding box center [218, 429] width 18 height 18
click at [0, 0] on input "Lazyload Bilder auf Seite nachträglich laden. Verbessert Ladezeit (Pagespeed)." at bounding box center [0, 0] width 0 height 0
click at [219, 427] on label at bounding box center [218, 429] width 18 height 18
click at [0, 0] on input "Lazyload Bilder auf Seite nachträglich laden. Verbessert Ladezeit (Pagespeed)." at bounding box center [0, 0] width 0 height 0
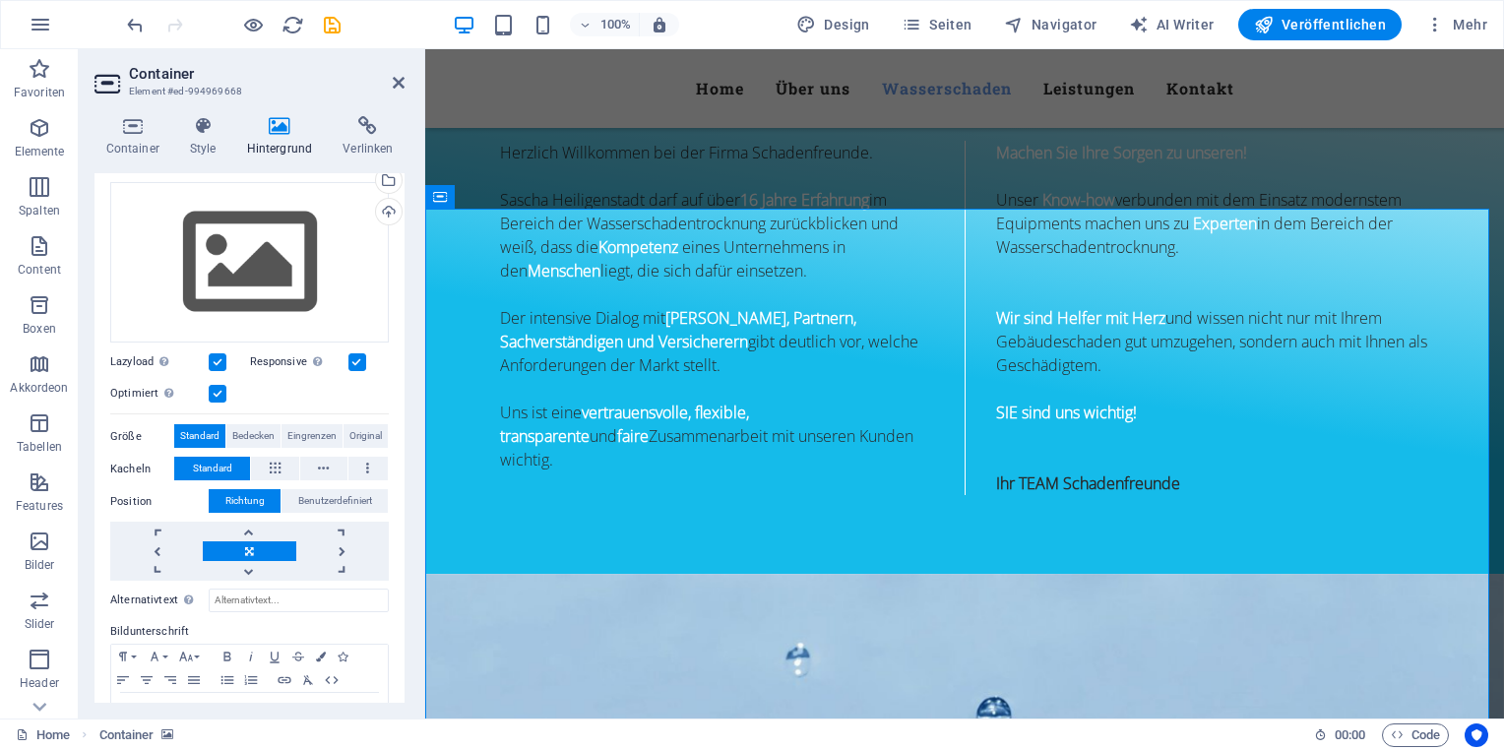
scroll to position [228, 0]
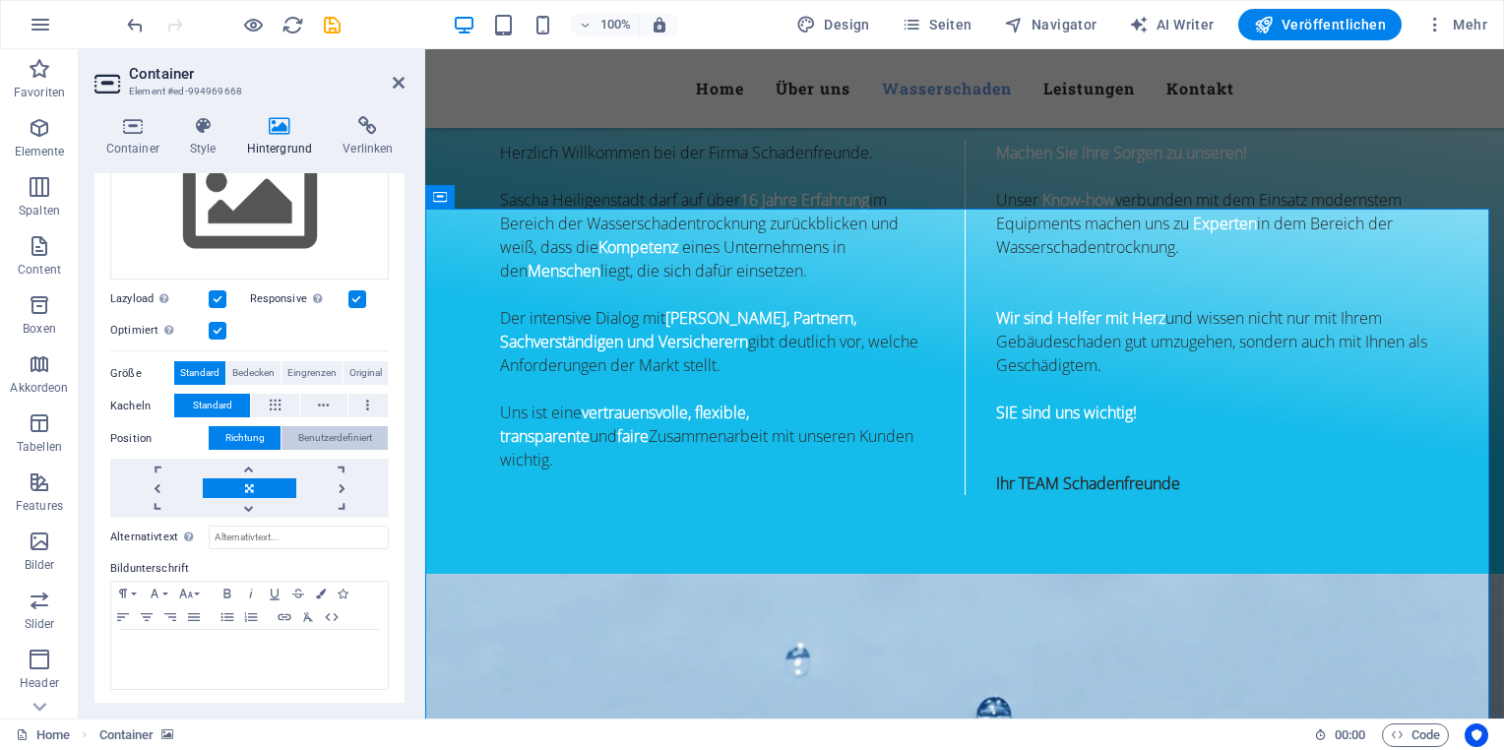
click at [324, 433] on span "Benutzerdefiniert" at bounding box center [335, 438] width 74 height 24
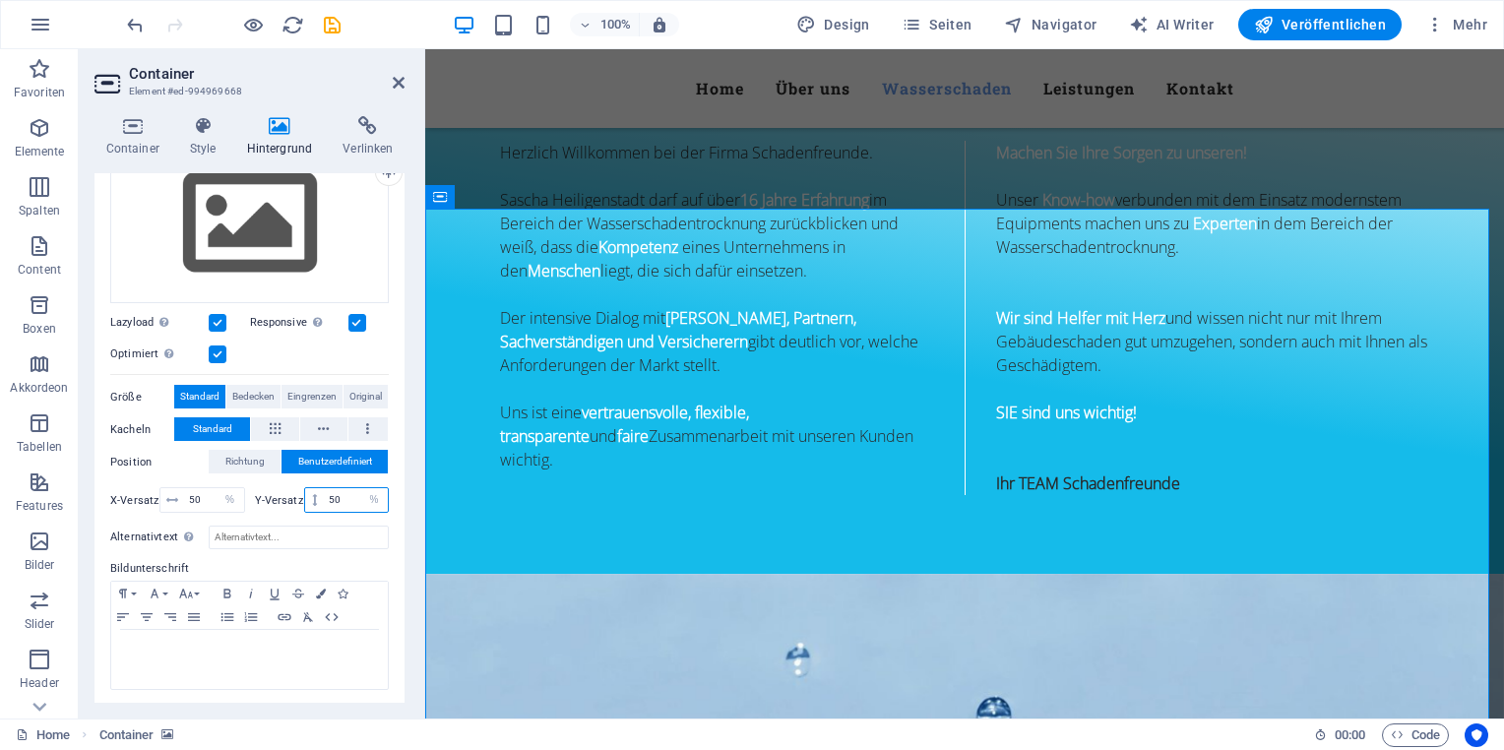
click at [337, 497] on input "50" at bounding box center [356, 500] width 64 height 24
type input "5"
click at [581, 286] on div "H1" at bounding box center [537, 276] width 90 height 25
click at [360, 495] on select "px rem % vh vw" at bounding box center [374, 500] width 28 height 24
click at [143, 20] on icon "undo" at bounding box center [135, 25] width 23 height 23
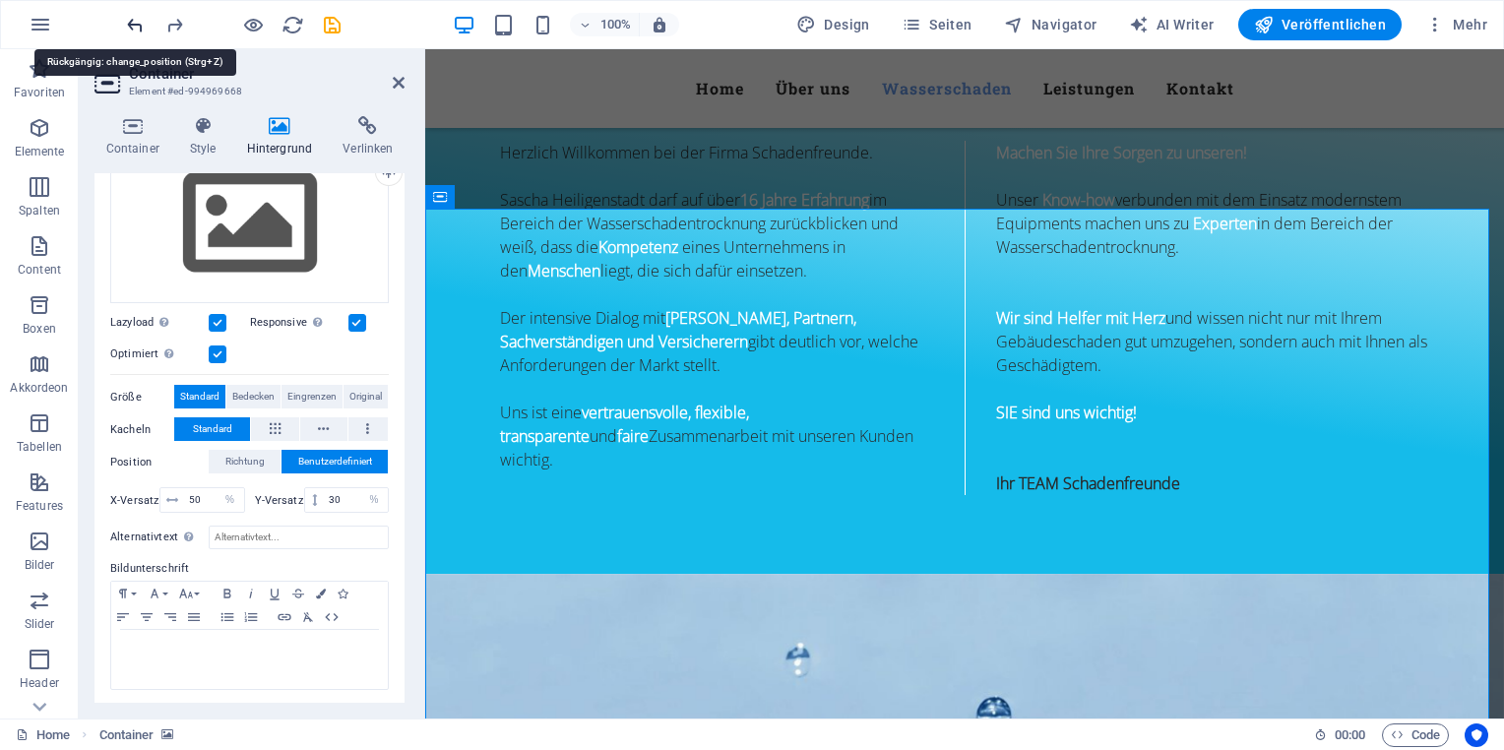
click at [143, 20] on icon "undo" at bounding box center [135, 25] width 23 height 23
click at [136, 18] on icon "undo" at bounding box center [135, 25] width 23 height 23
click at [324, 497] on input "30" at bounding box center [356, 500] width 64 height 24
drag, startPoint x: 341, startPoint y: 500, endPoint x: 323, endPoint y: 491, distance: 19.8
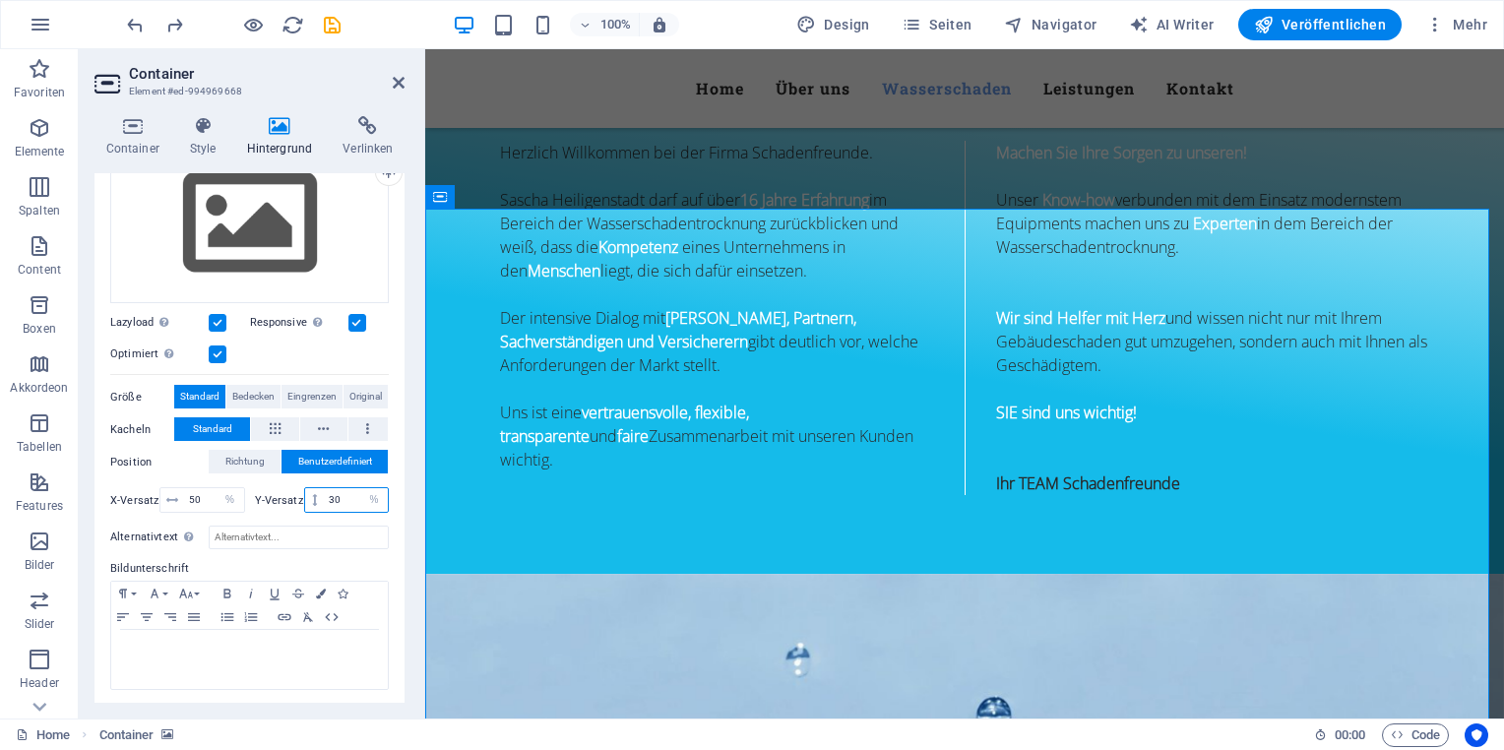
click at [324, 491] on input "30" at bounding box center [356, 500] width 64 height 24
type input "50"
drag, startPoint x: 244, startPoint y: 445, endPoint x: 240, endPoint y: 456, distance: 11.5
click at [244, 447] on div "Ziehe Dateien zum Hochladen hierher oder klicke hier, um aus Dateien oder koste…" at bounding box center [249, 327] width 279 height 384
click at [240, 459] on span "Richtung" at bounding box center [244, 462] width 39 height 24
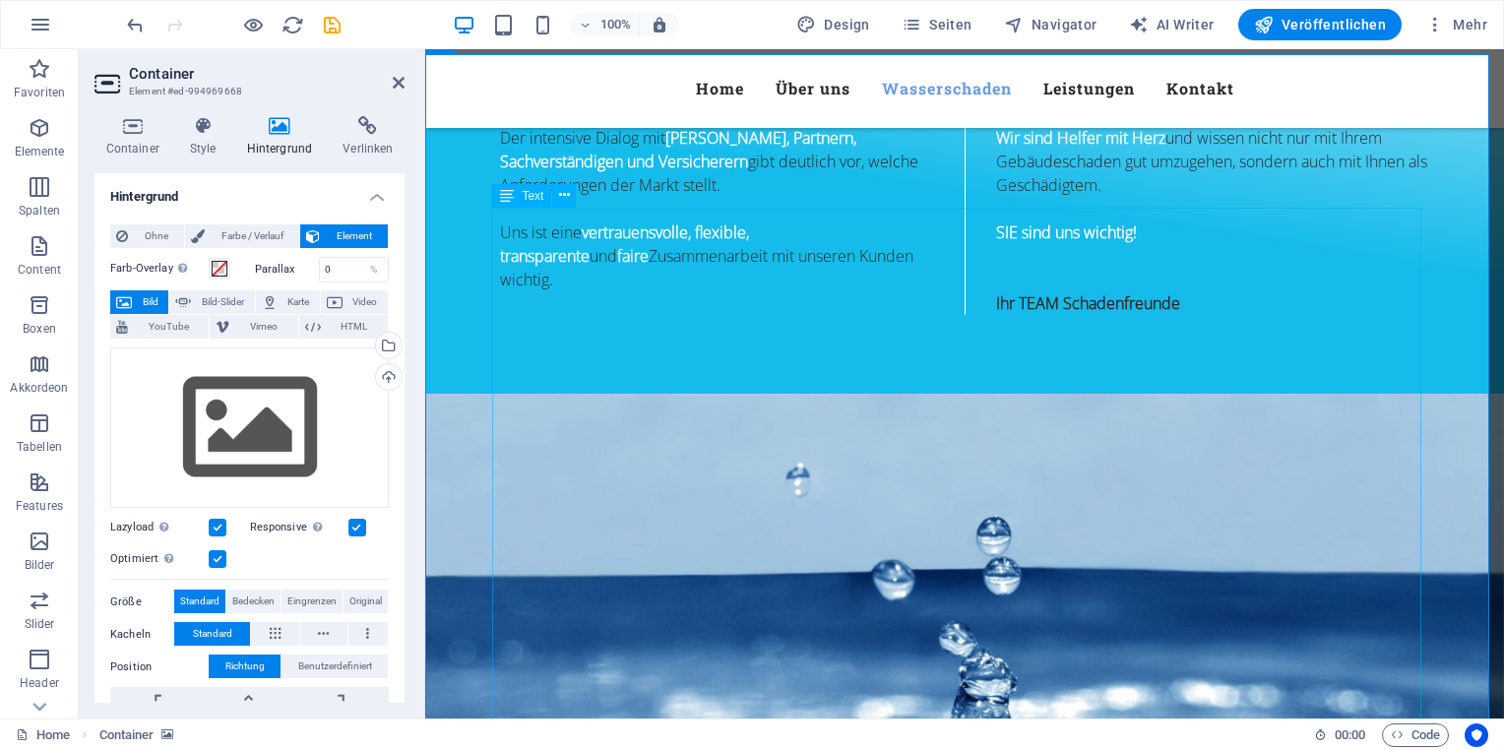
scroll to position [1280, 0]
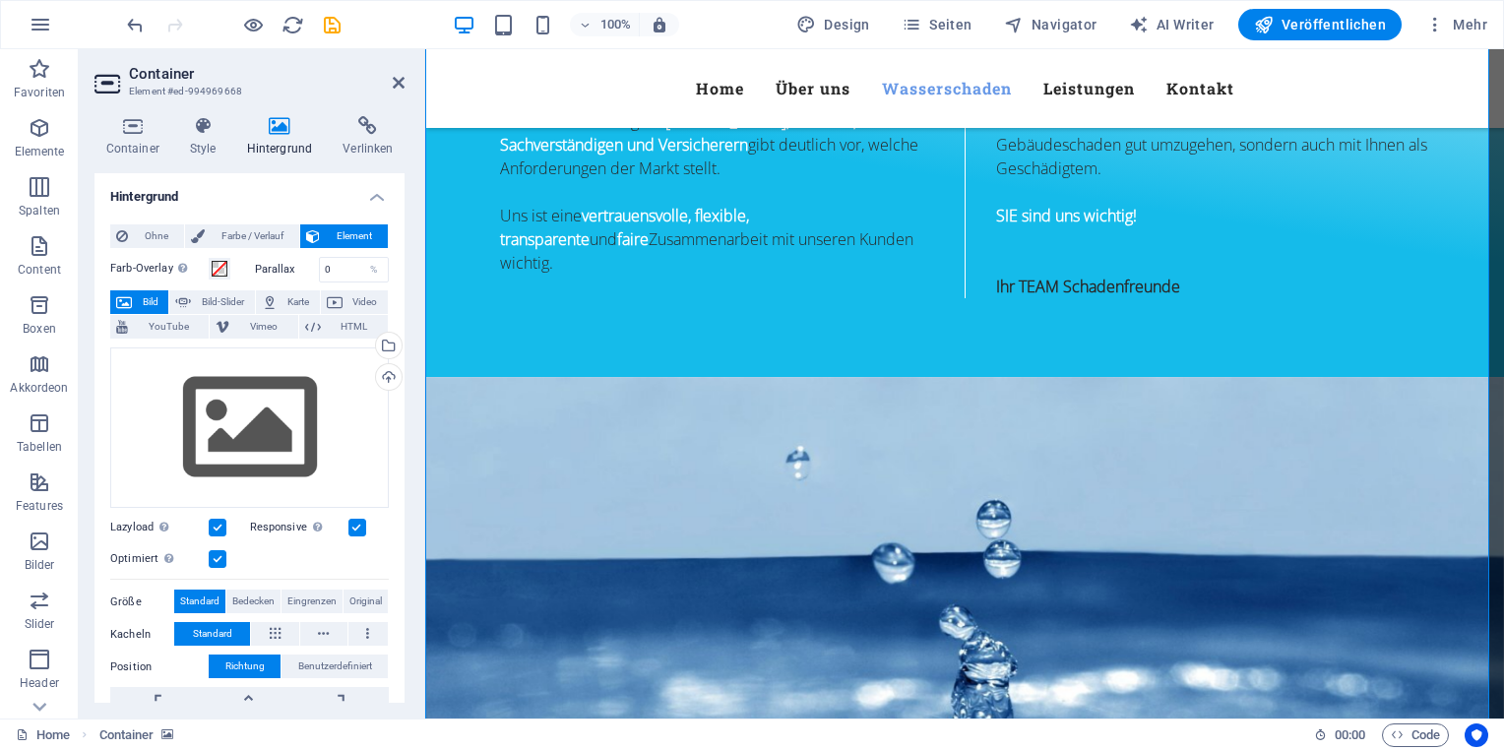
click at [148, 297] on span "Bild" at bounding box center [150, 302] width 25 height 24
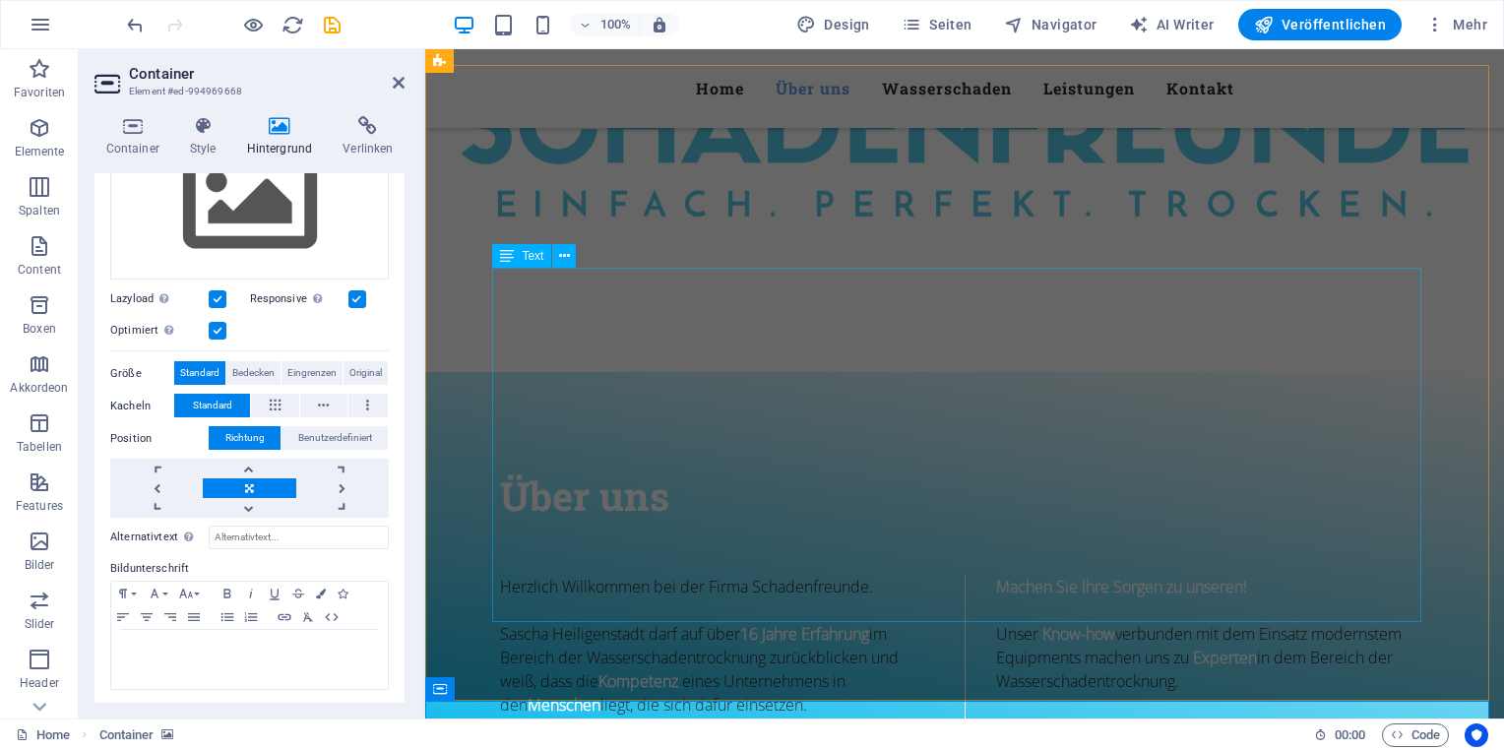
scroll to position [591, 0]
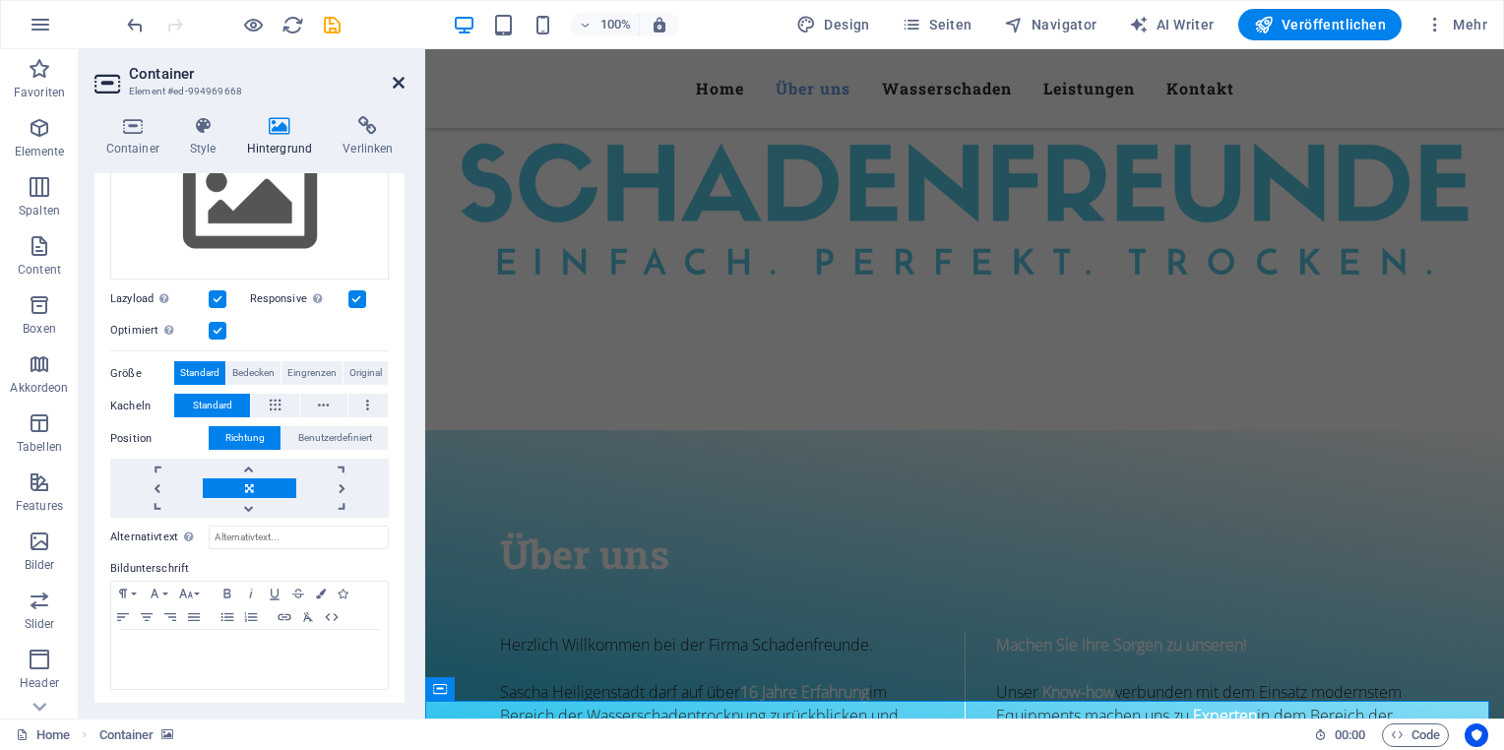
click at [398, 81] on icon at bounding box center [399, 83] width 12 height 16
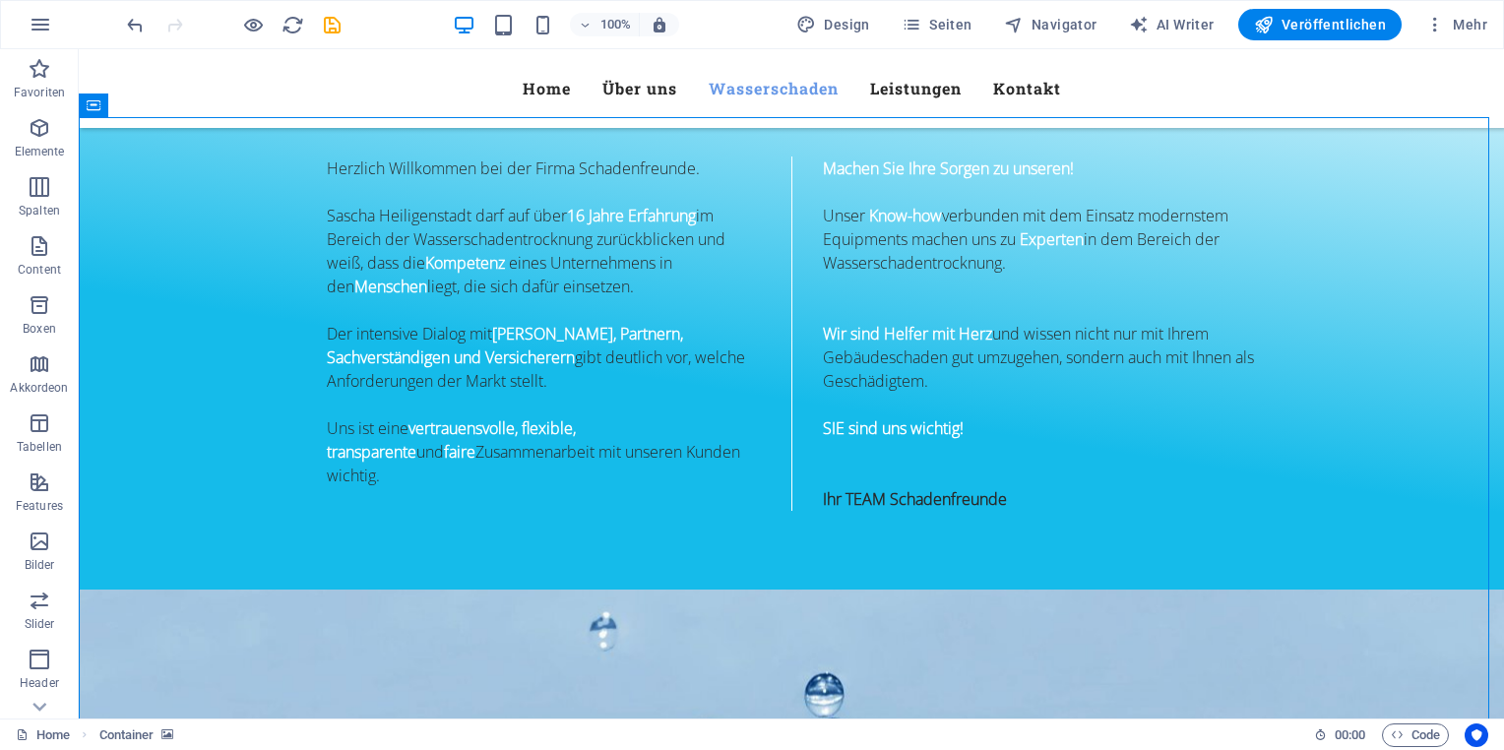
scroll to position [984, 0]
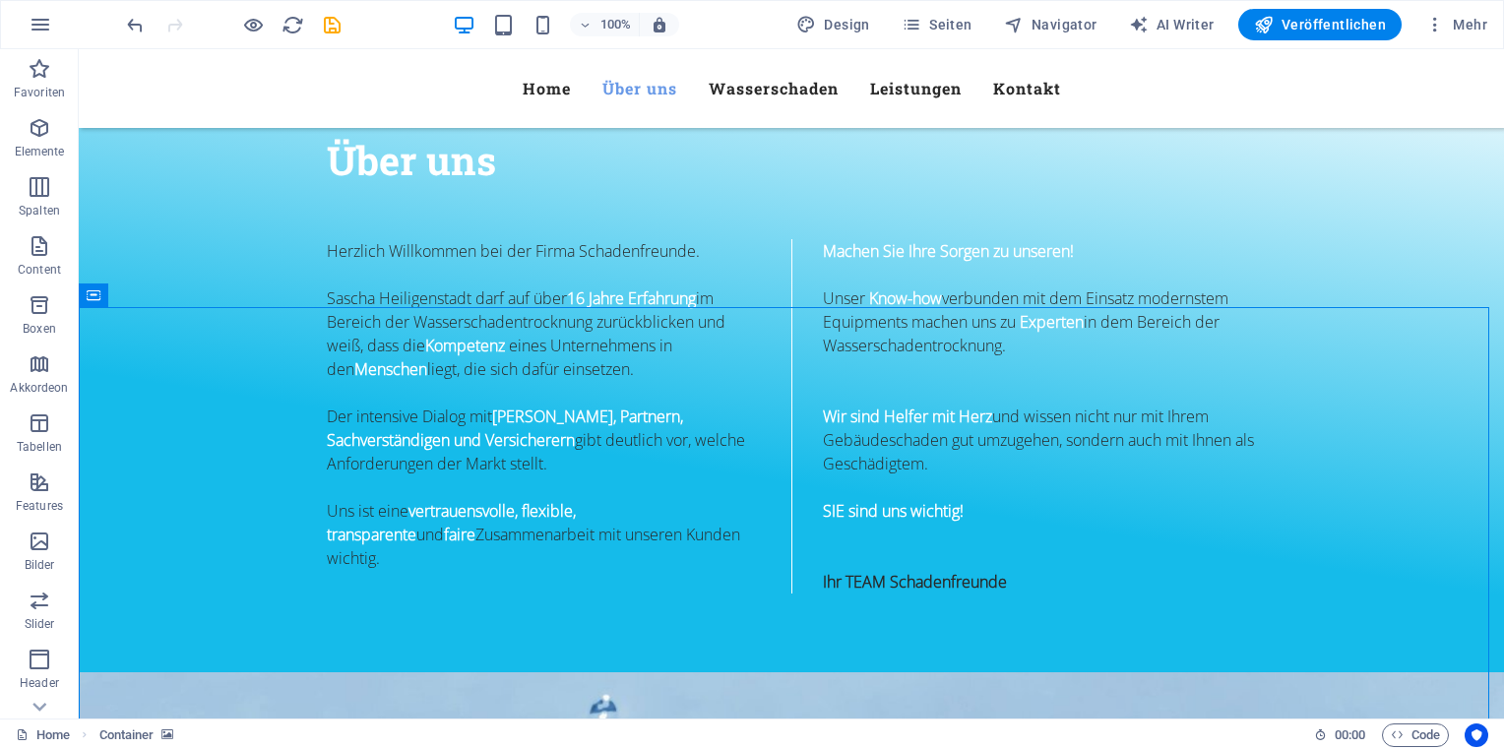
click at [184, 298] on icon at bounding box center [180, 295] width 11 height 21
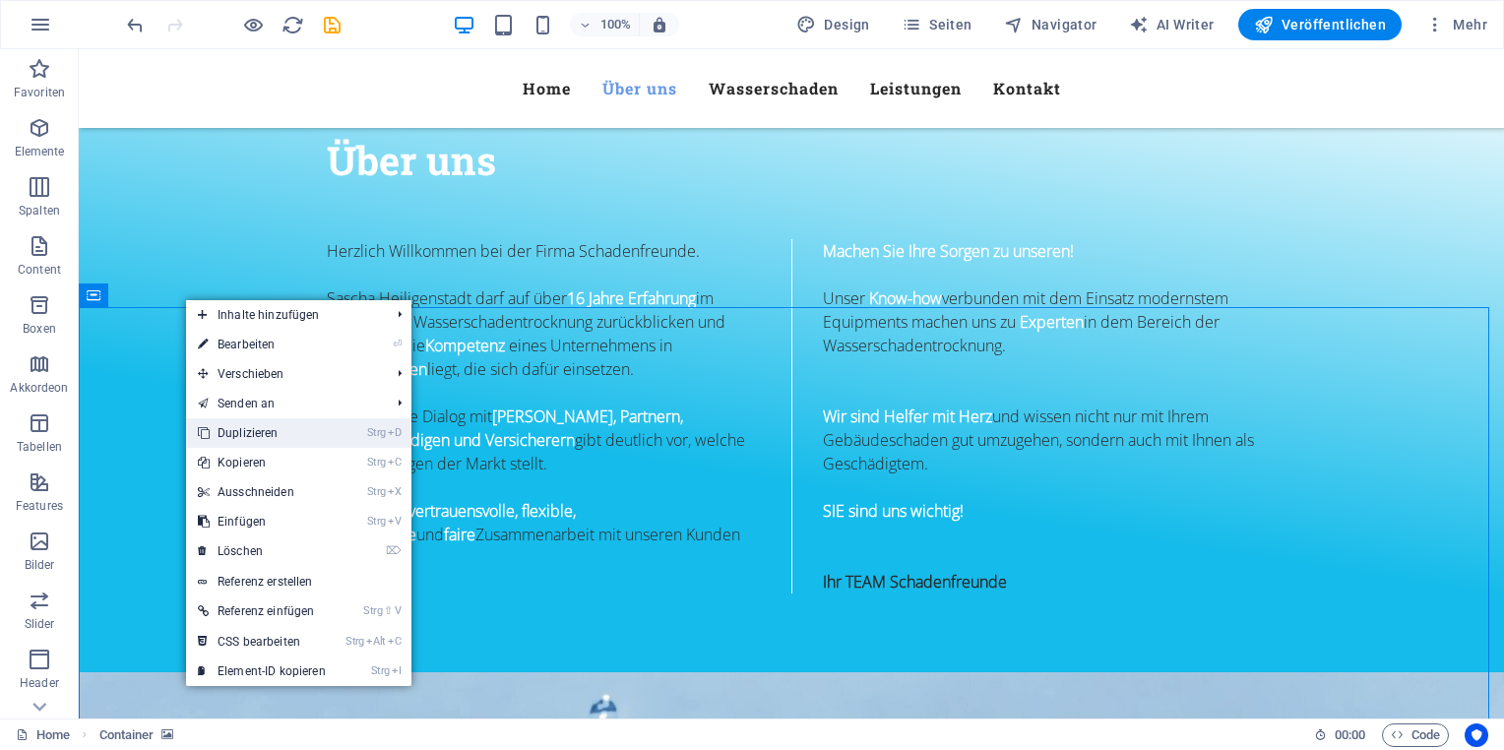
click at [297, 431] on link "Strg D Duplizieren" at bounding box center [262, 433] width 152 height 30
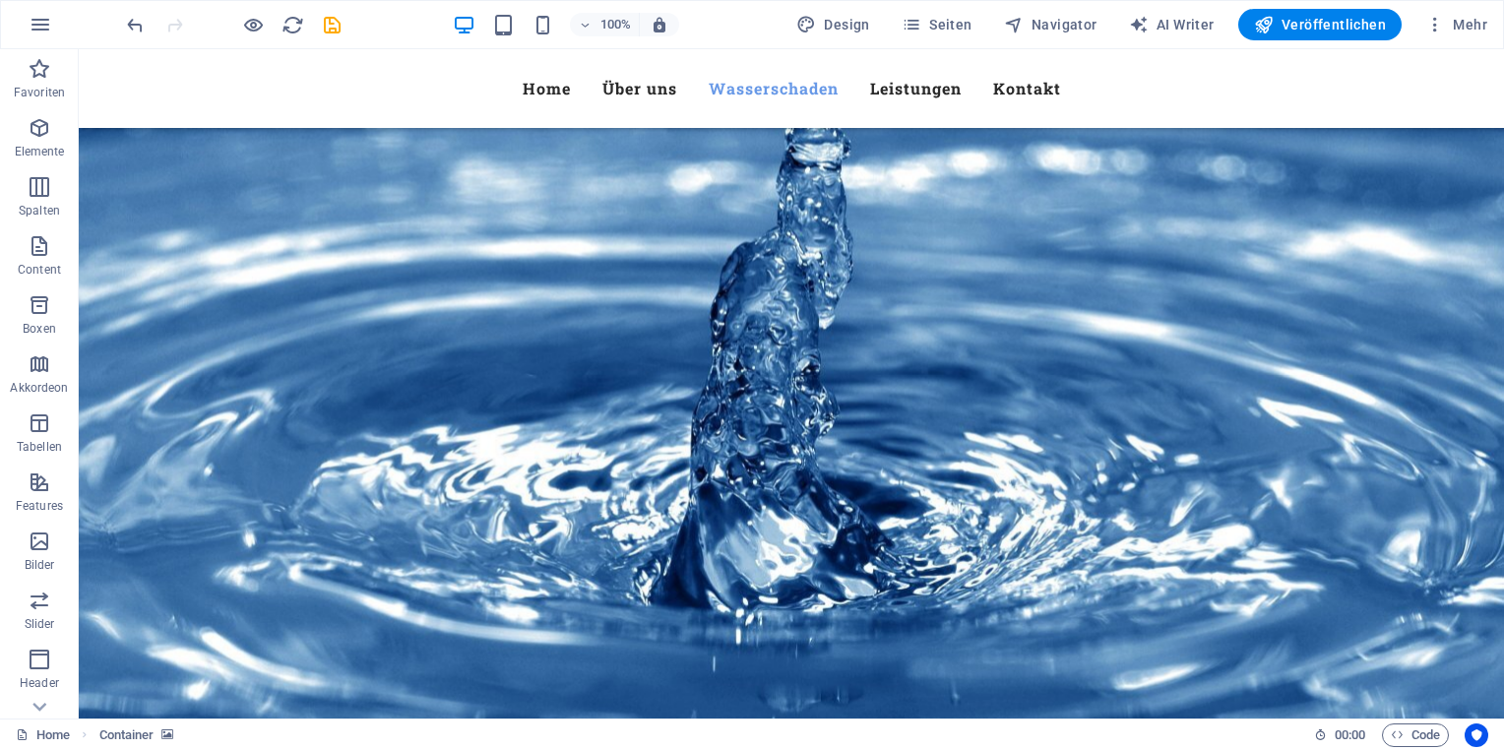
scroll to position [2202, 0]
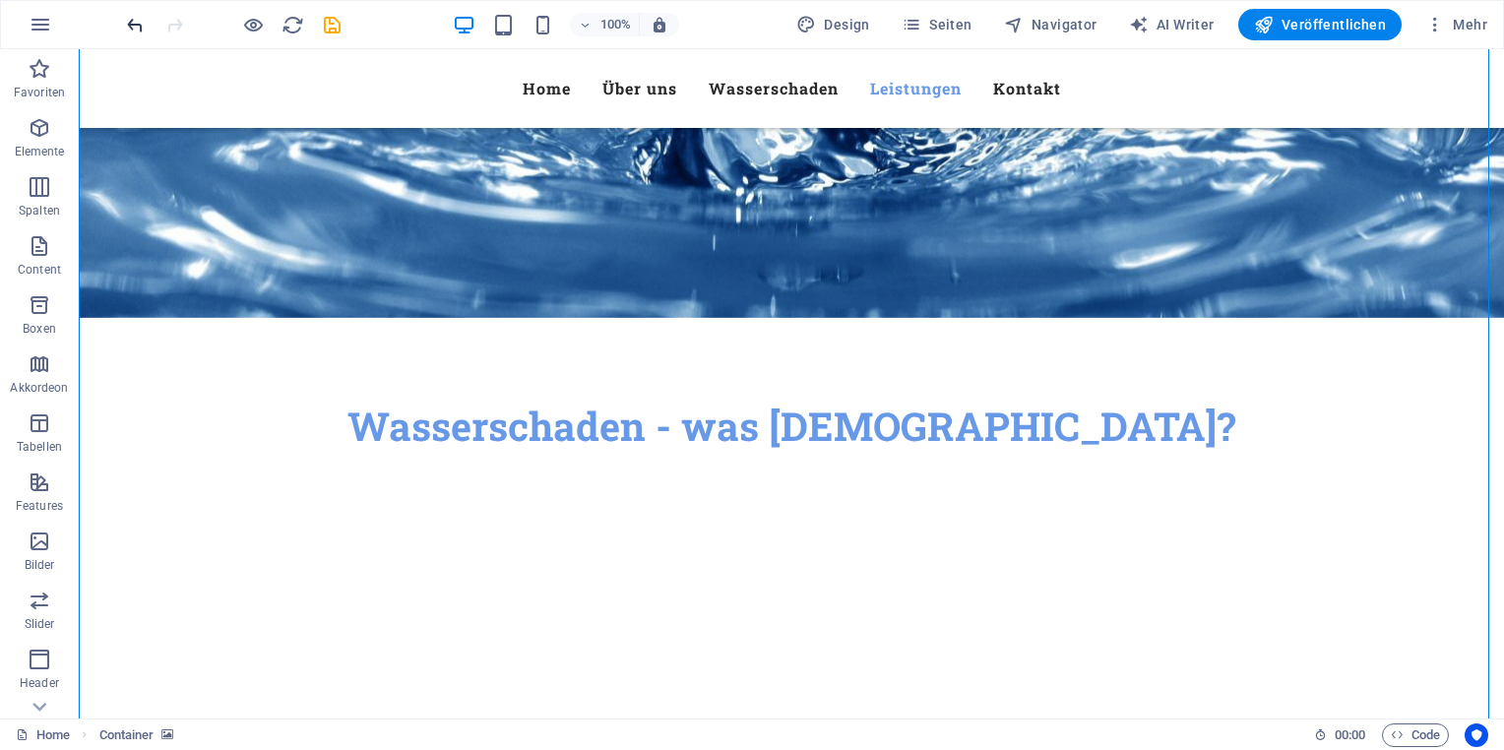
click at [134, 25] on icon "undo" at bounding box center [135, 25] width 23 height 23
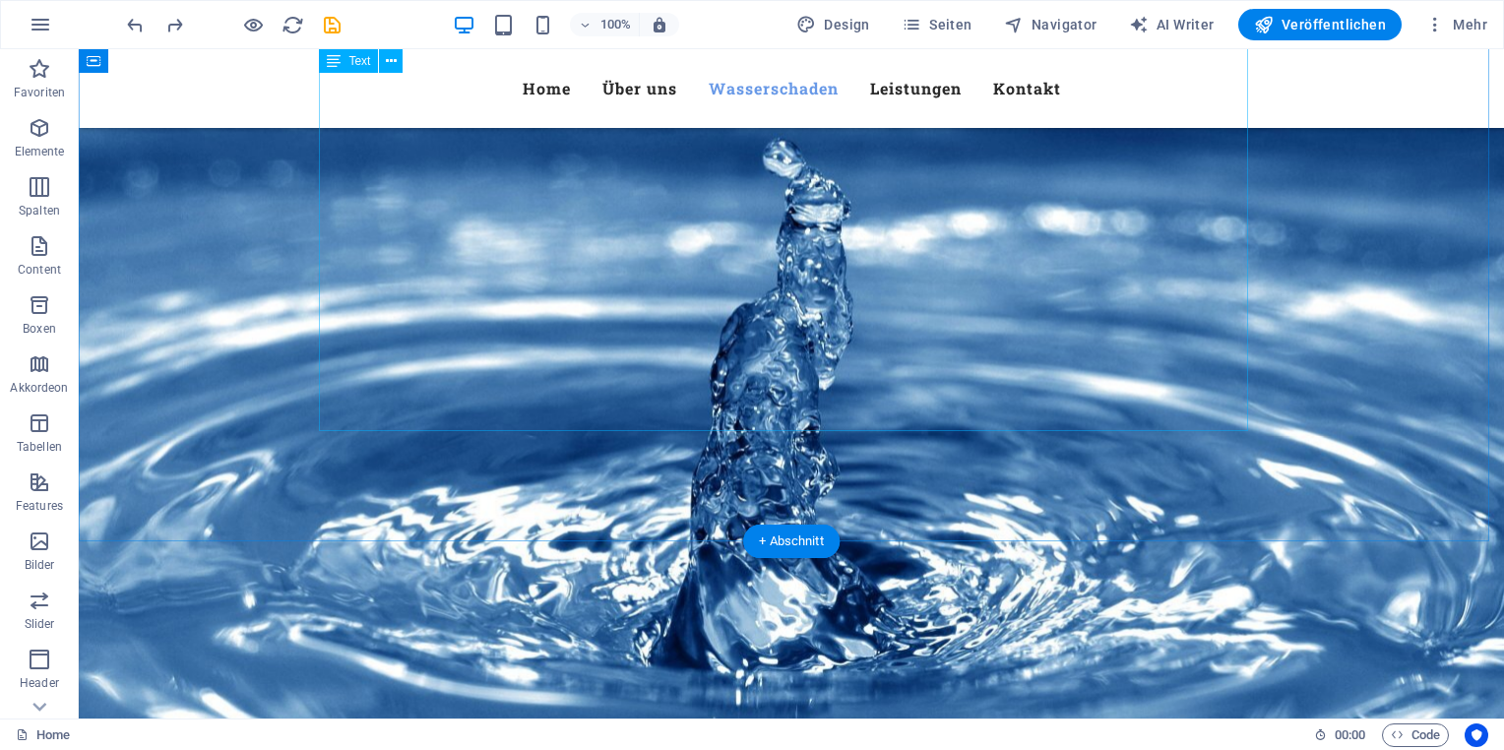
scroll to position [2103, 0]
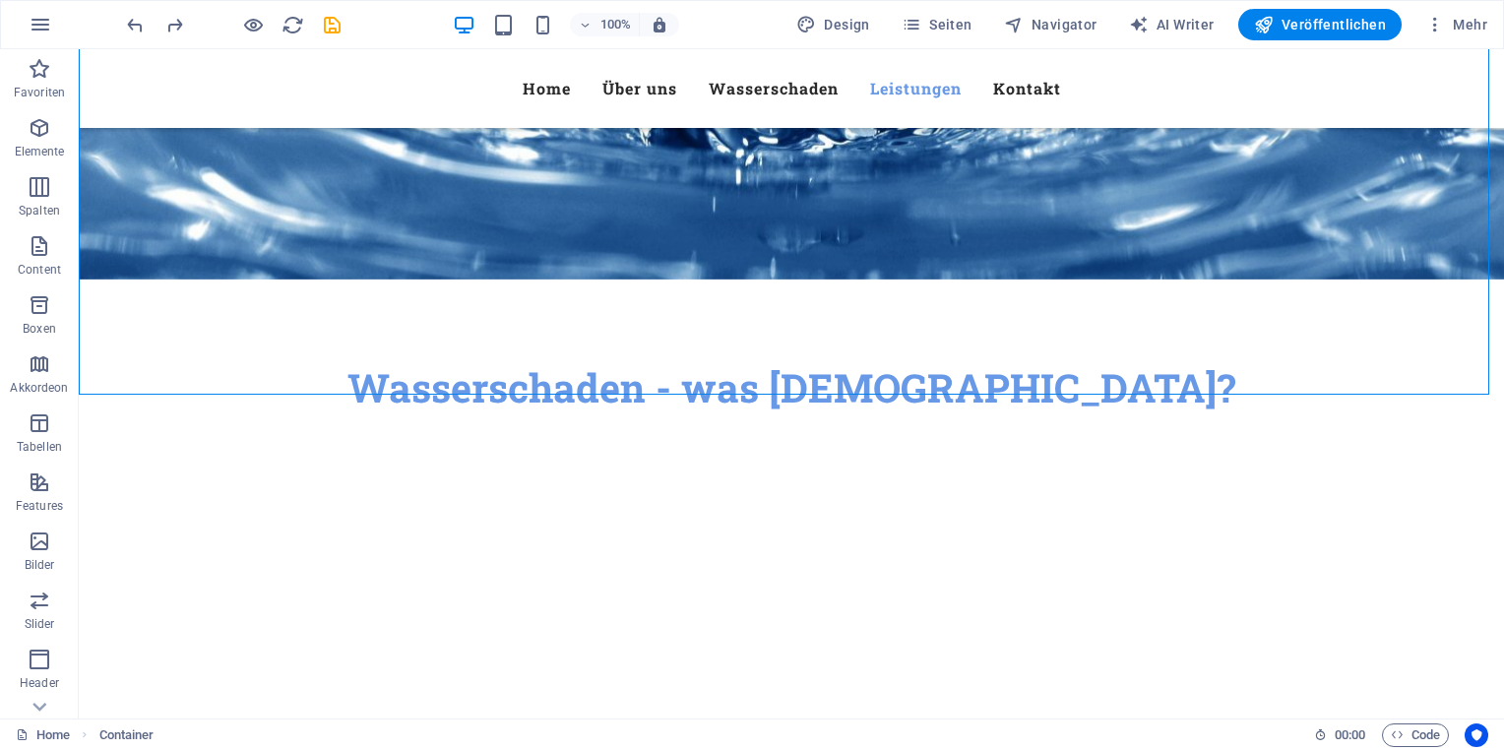
scroll to position [2300, 0]
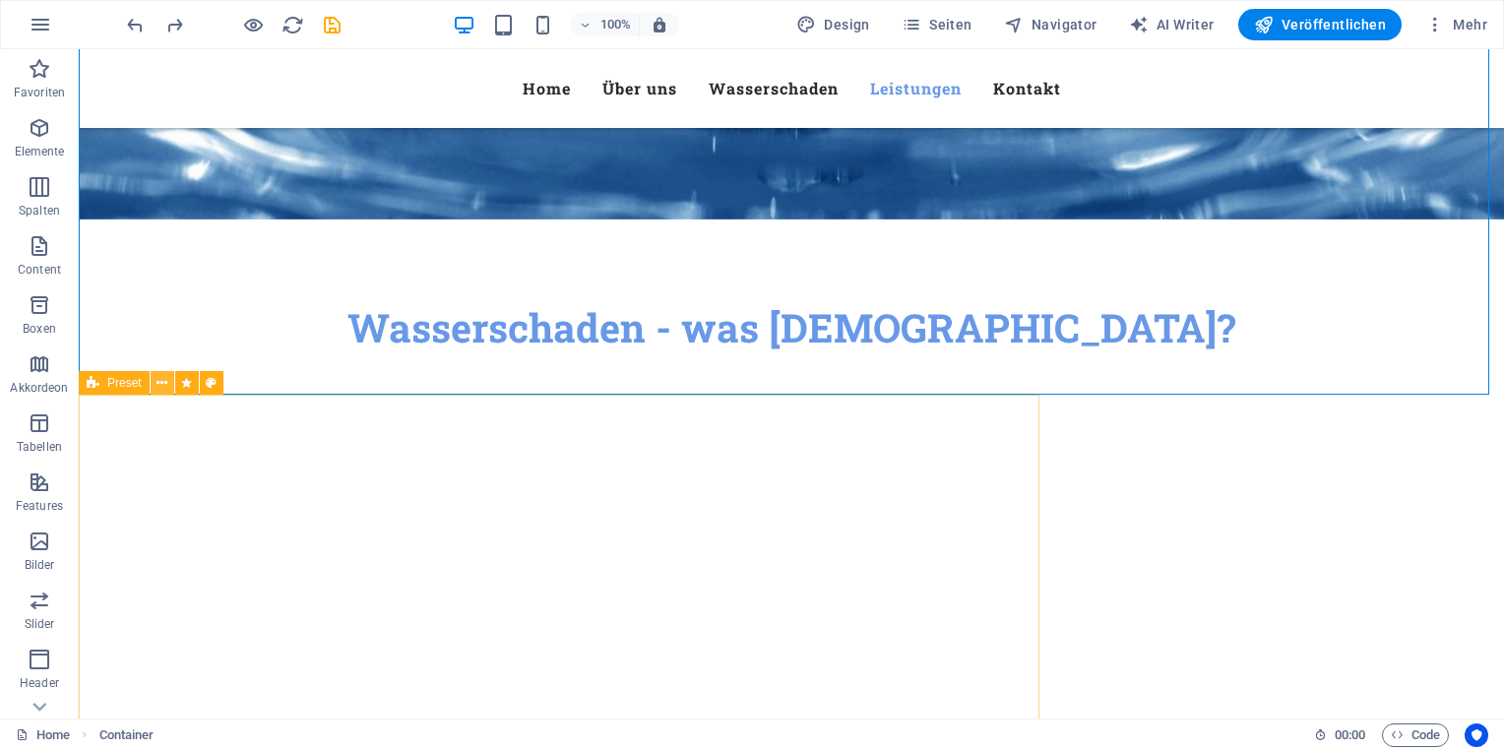
click at [169, 385] on button at bounding box center [163, 383] width 24 height 24
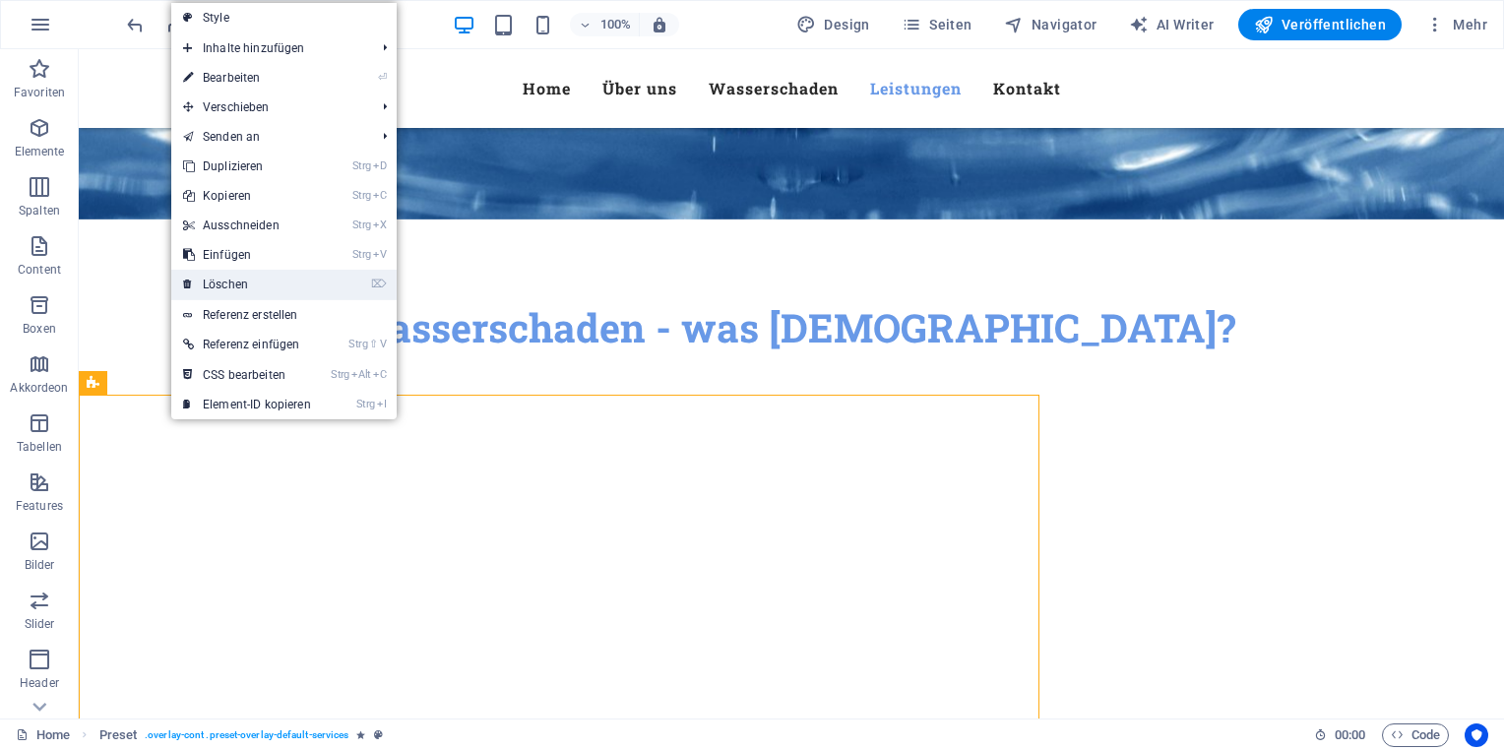
click at [238, 285] on link "⌦ Löschen" at bounding box center [247, 285] width 152 height 30
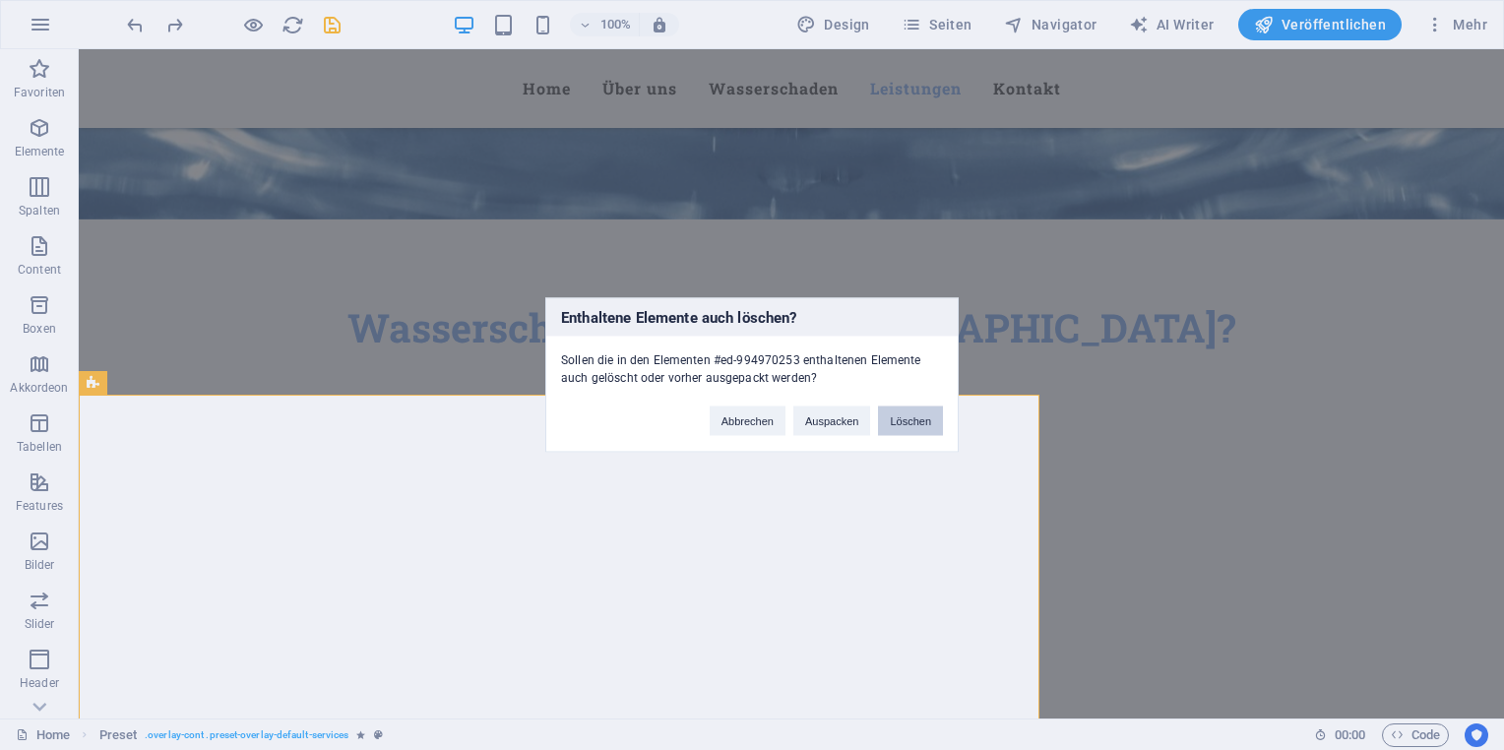
click at [933, 420] on button "Löschen" at bounding box center [910, 422] width 65 height 30
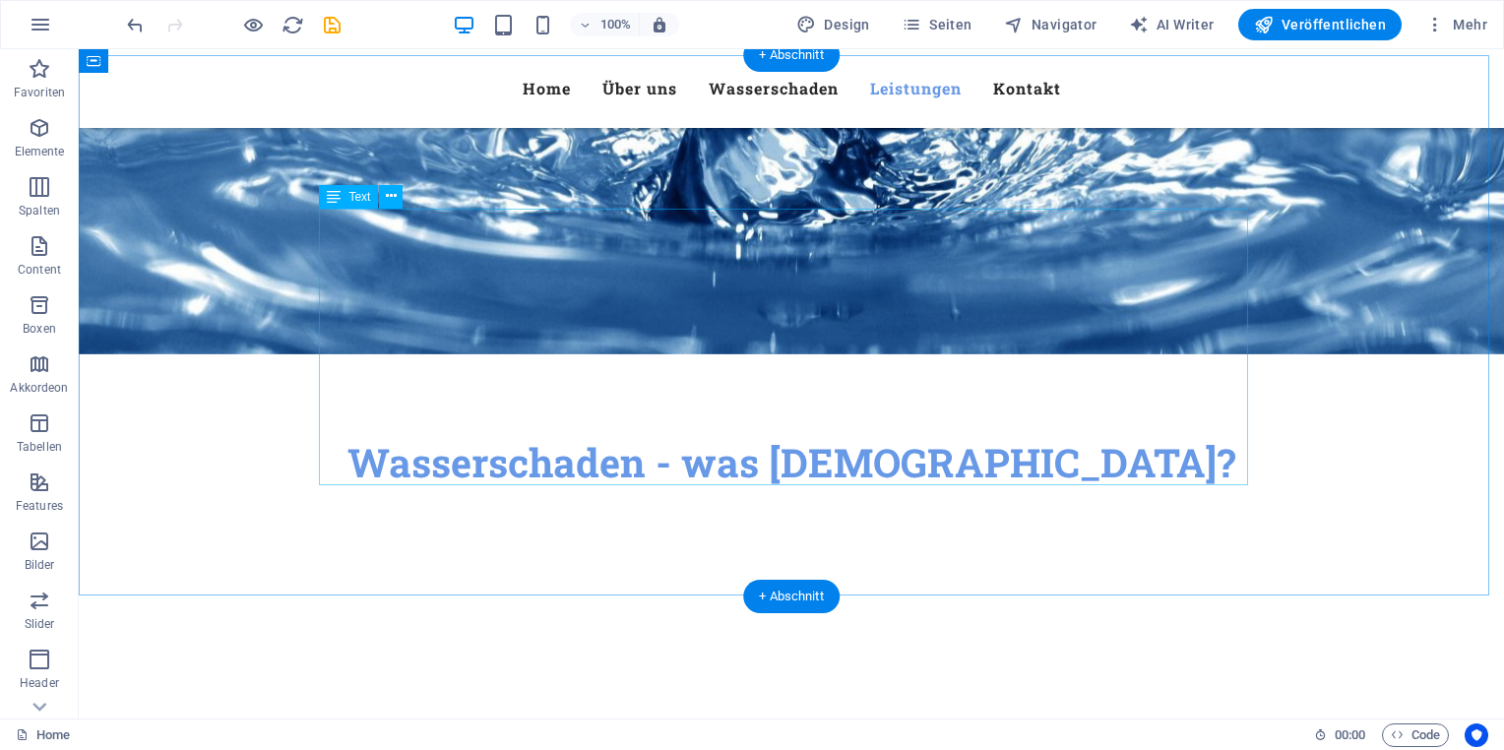
scroll to position [2005, 0]
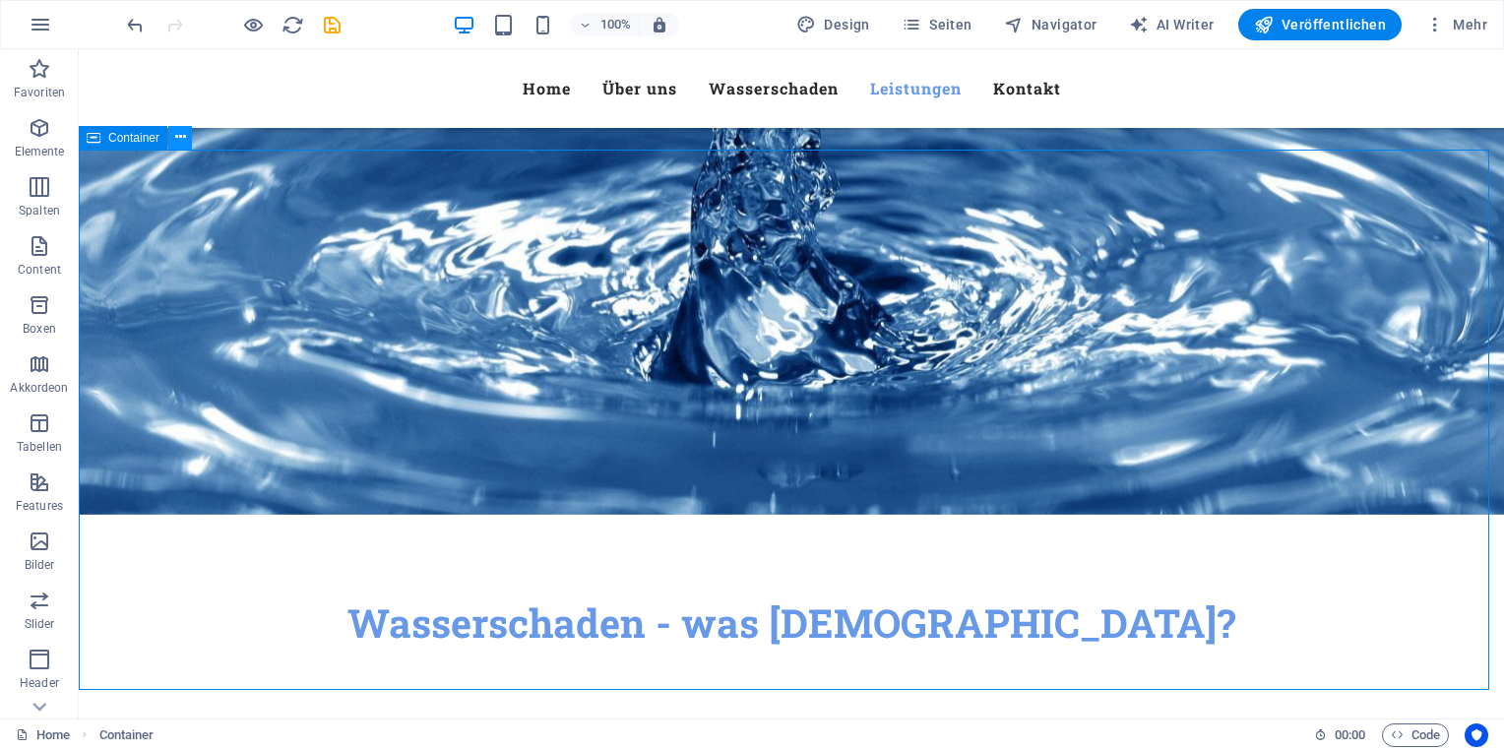
click at [171, 140] on button at bounding box center [180, 138] width 24 height 24
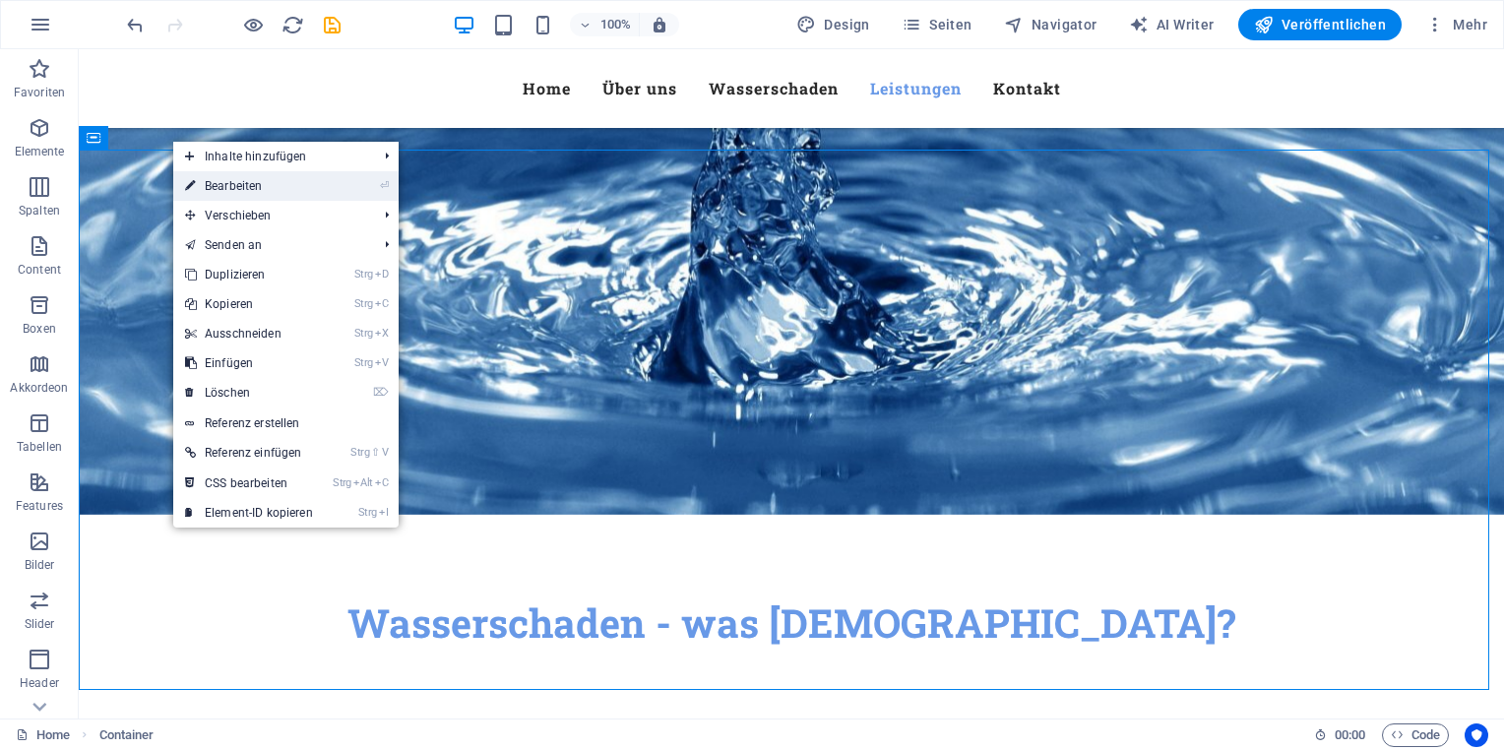
click at [374, 188] on li "⏎ Bearbeiten" at bounding box center [285, 186] width 225 height 30
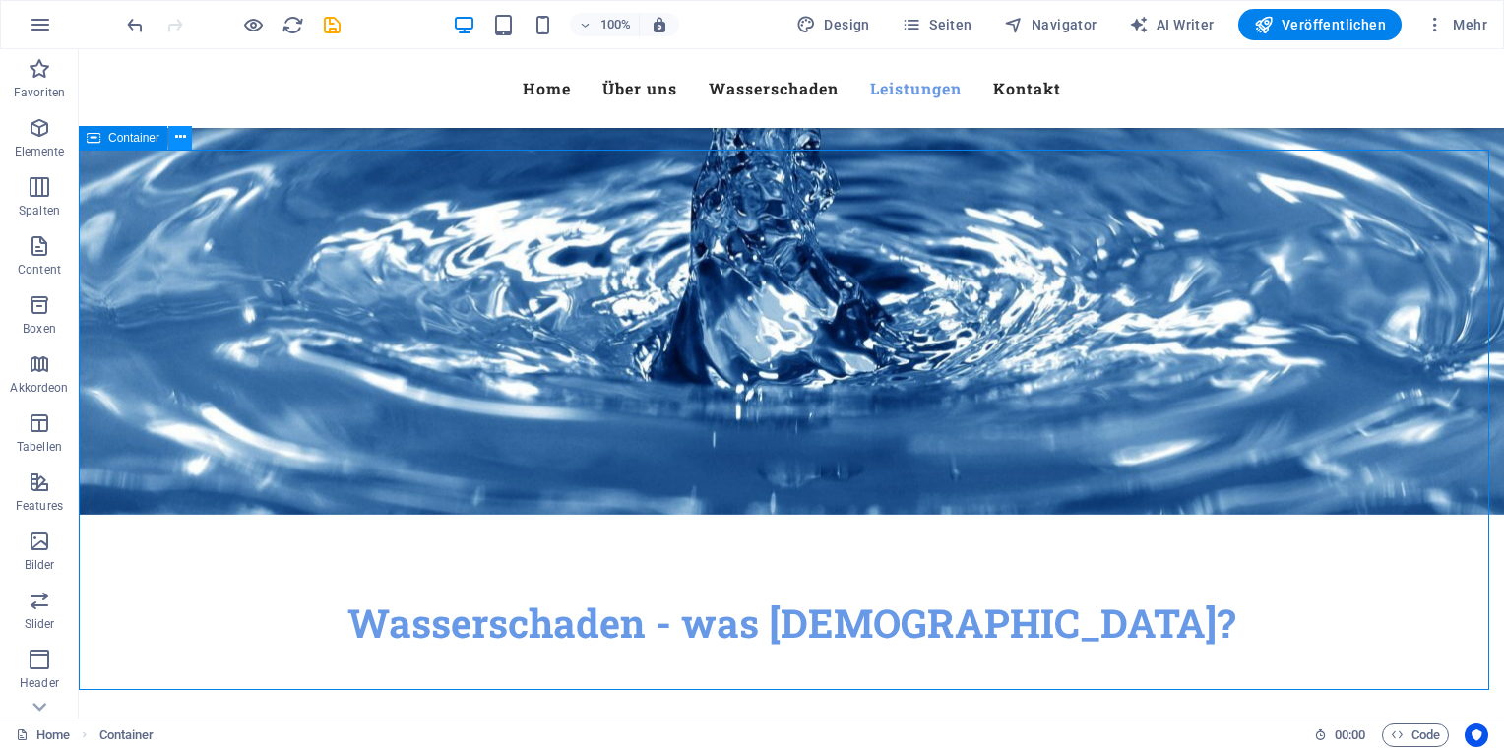
click at [175, 143] on icon at bounding box center [180, 137] width 11 height 21
click at [176, 142] on icon at bounding box center [180, 137] width 11 height 21
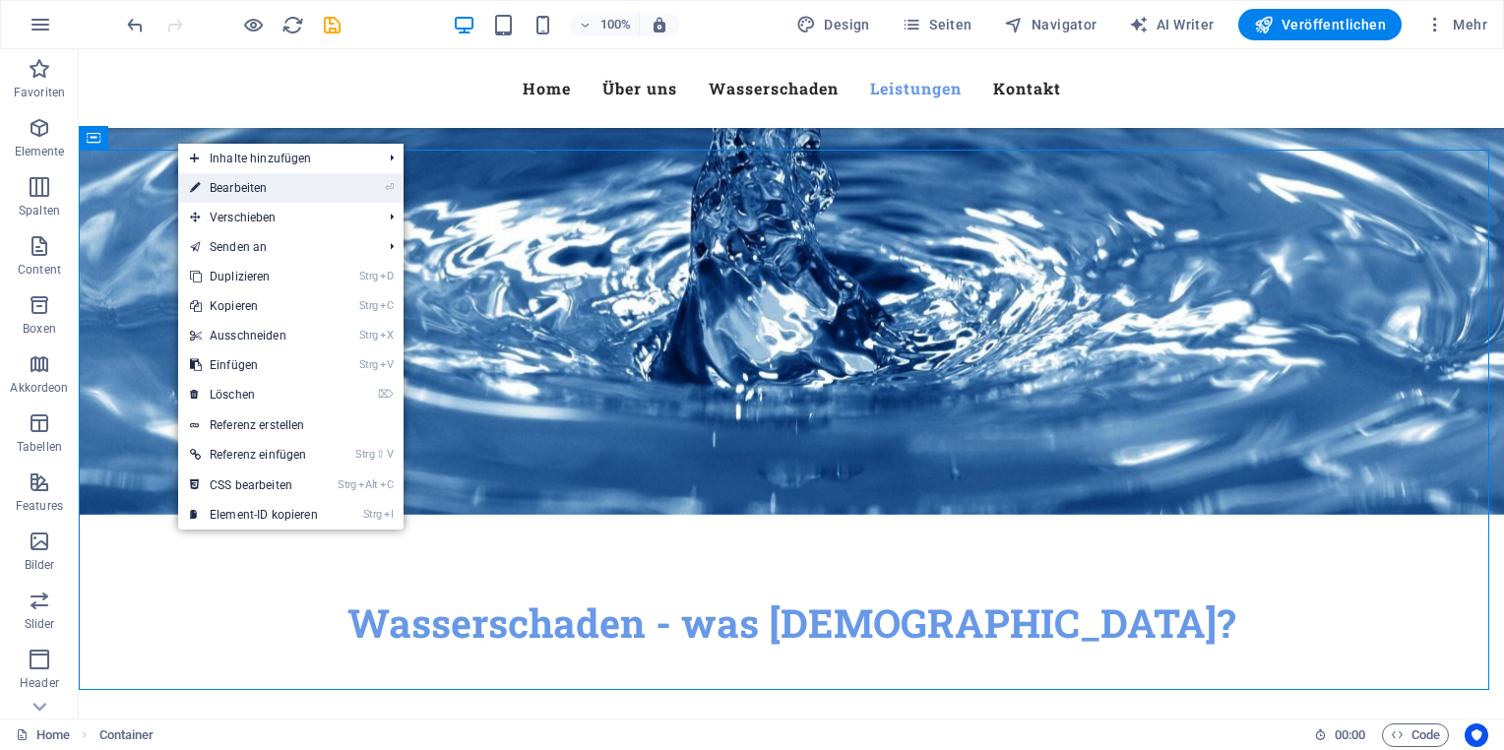
click at [238, 189] on link "⏎ Bearbeiten" at bounding box center [254, 188] width 152 height 30
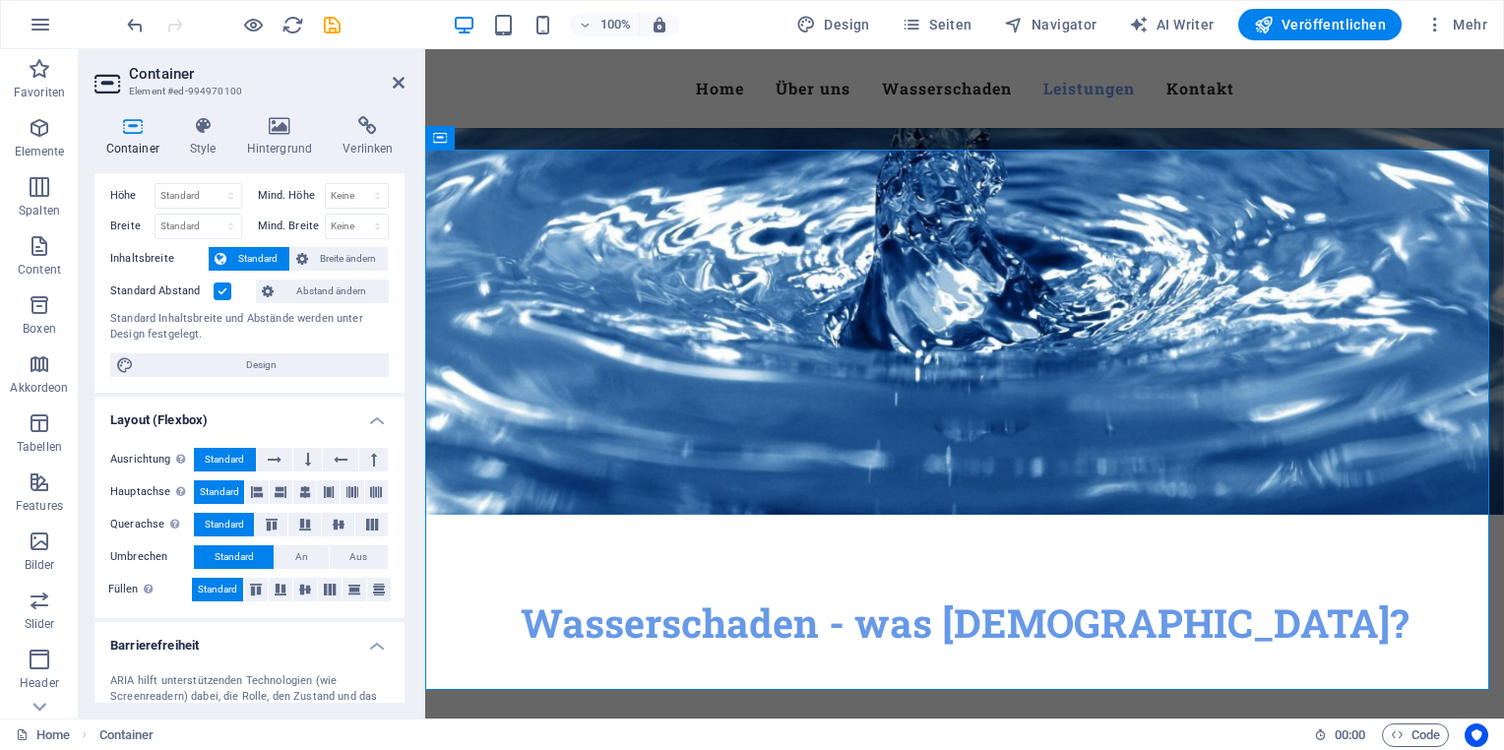
scroll to position [35, 0]
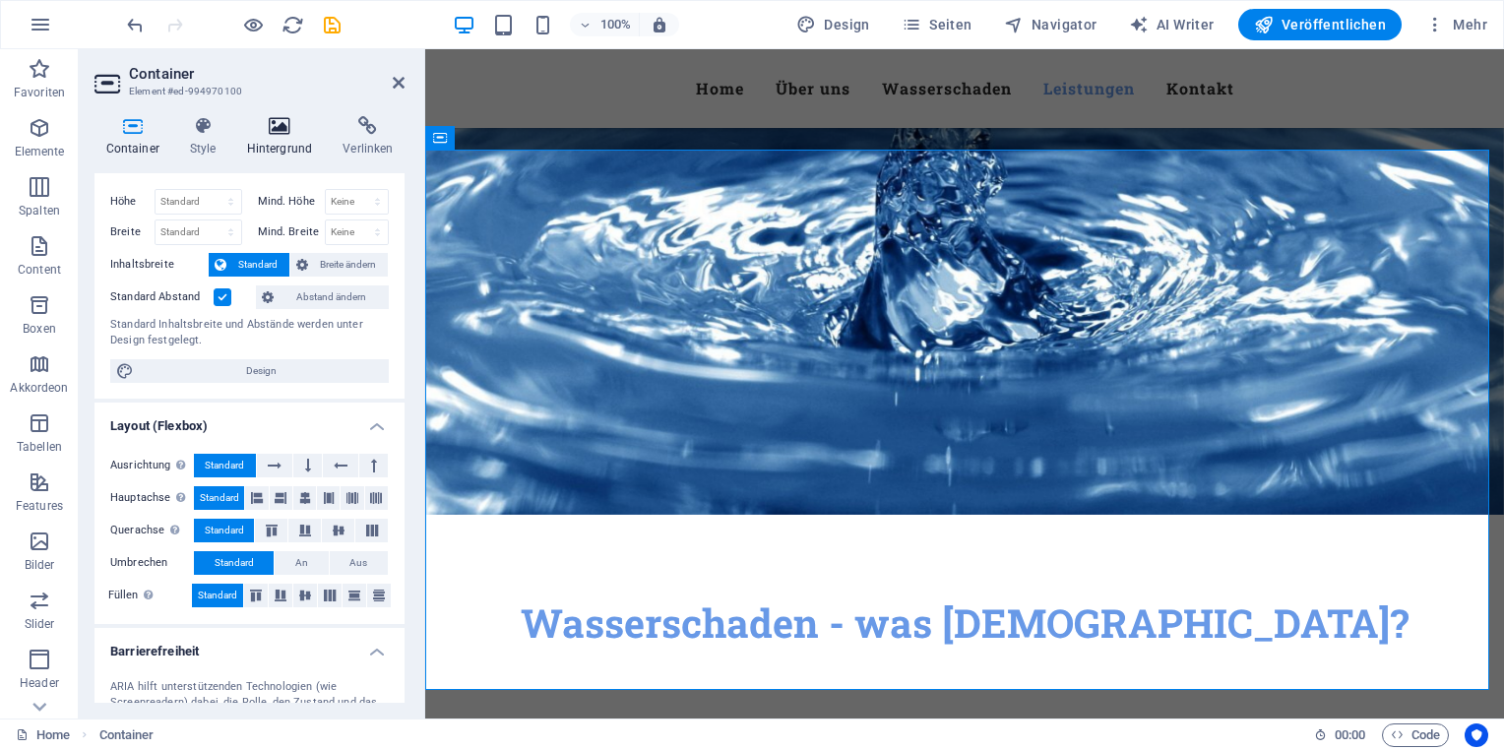
click at [298, 140] on h4 "Hintergrund" at bounding box center [283, 136] width 96 height 41
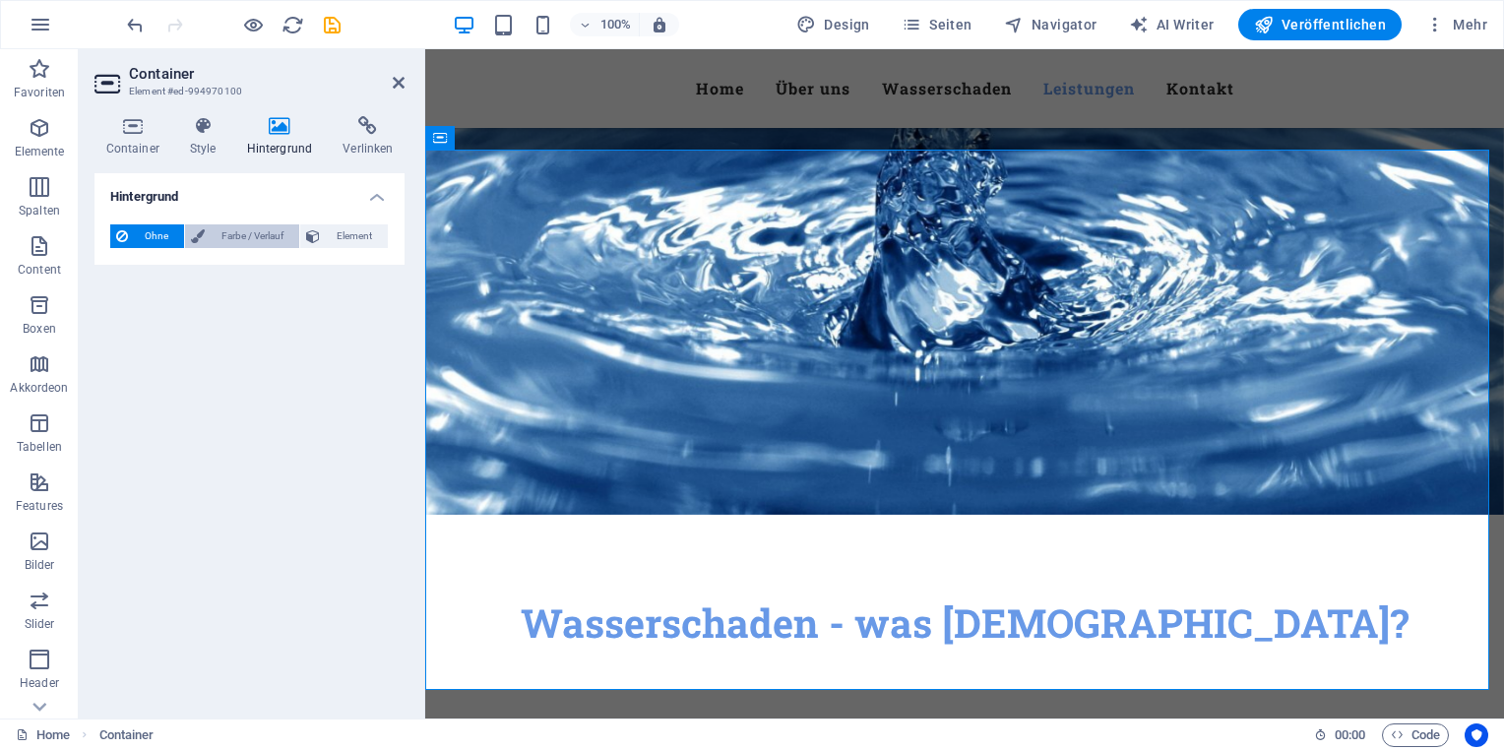
click at [269, 233] on span "Farbe / Verlauf" at bounding box center [252, 236] width 83 height 24
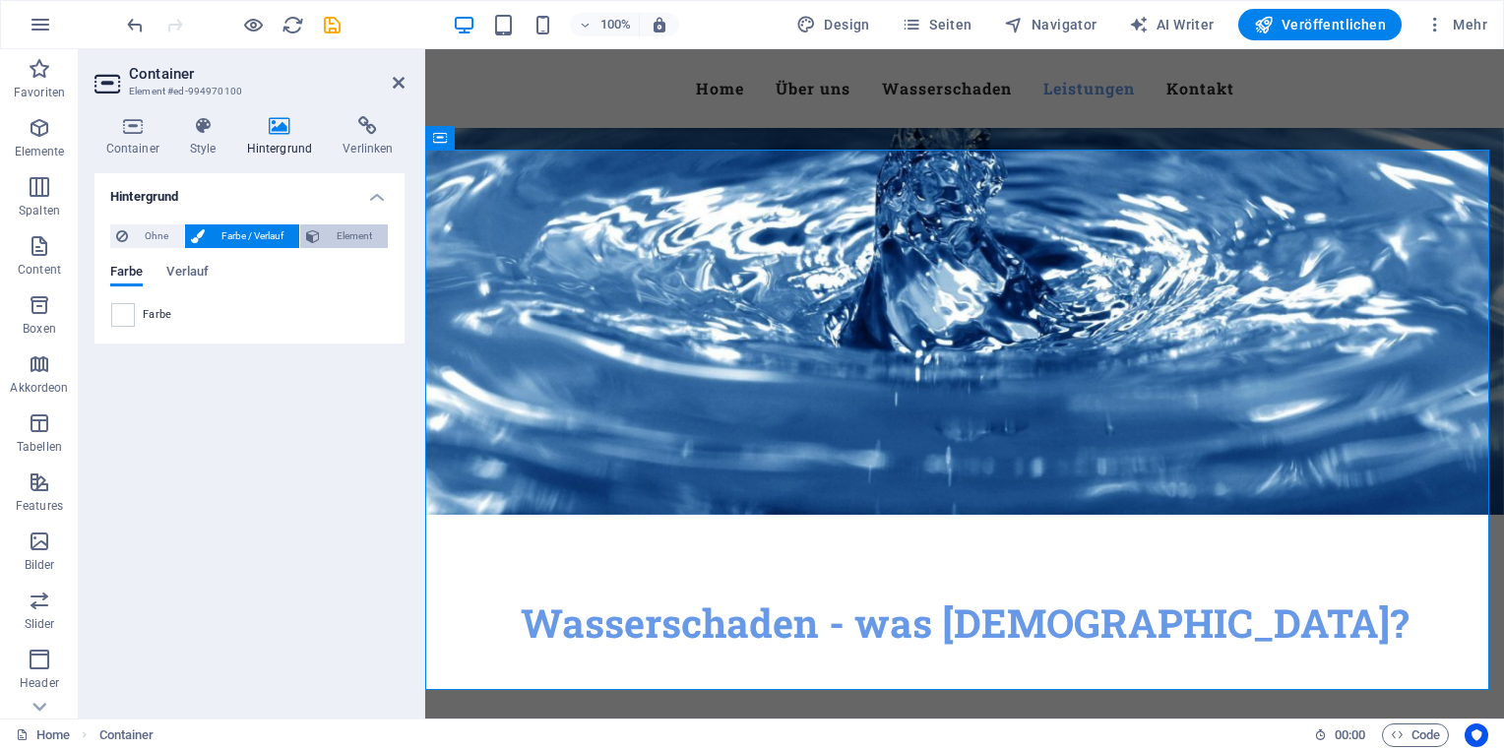
click at [324, 238] on button "Element" at bounding box center [344, 236] width 88 height 24
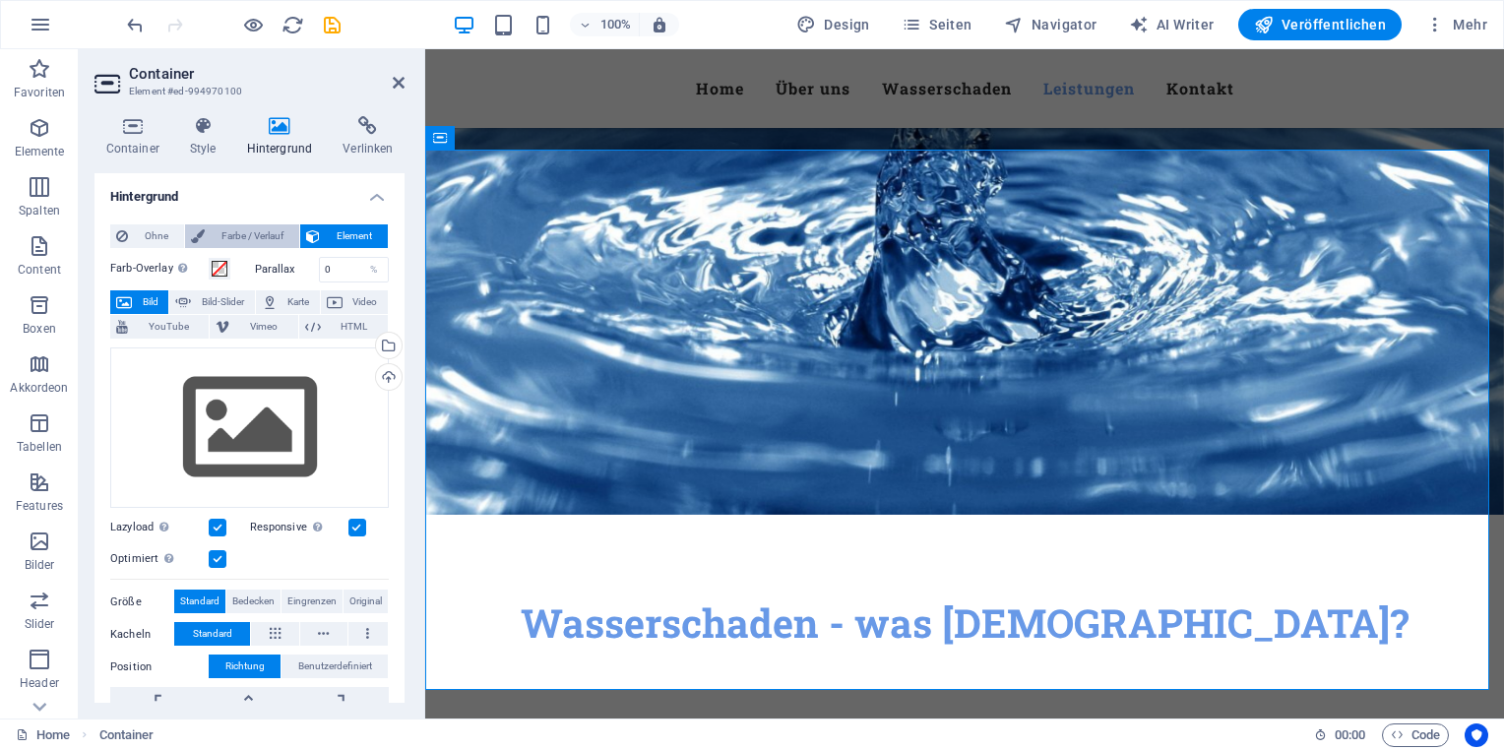
click at [256, 237] on span "Farbe / Verlauf" at bounding box center [252, 236] width 83 height 24
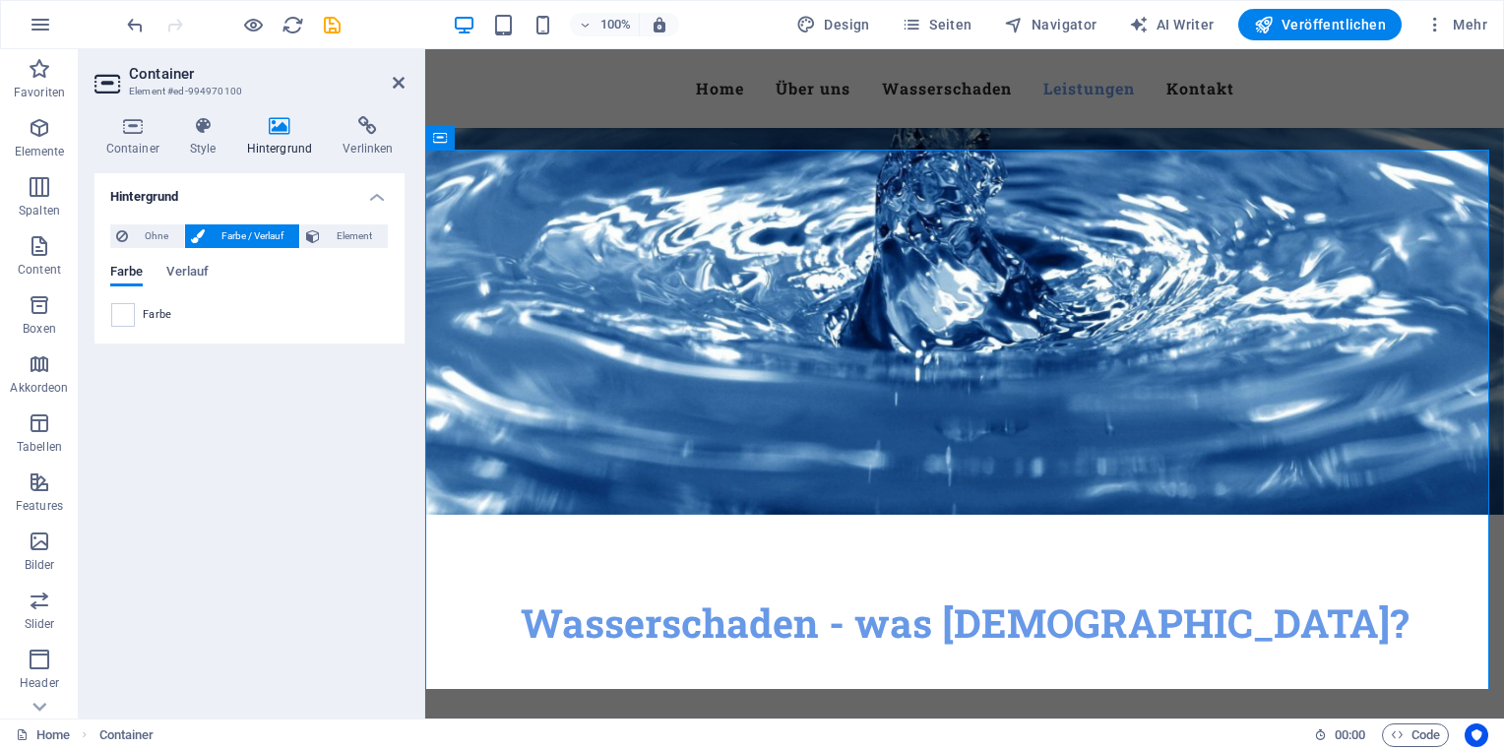
click at [157, 313] on span "Farbe" at bounding box center [158, 315] width 30 height 16
click at [129, 312] on span at bounding box center [123, 315] width 22 height 22
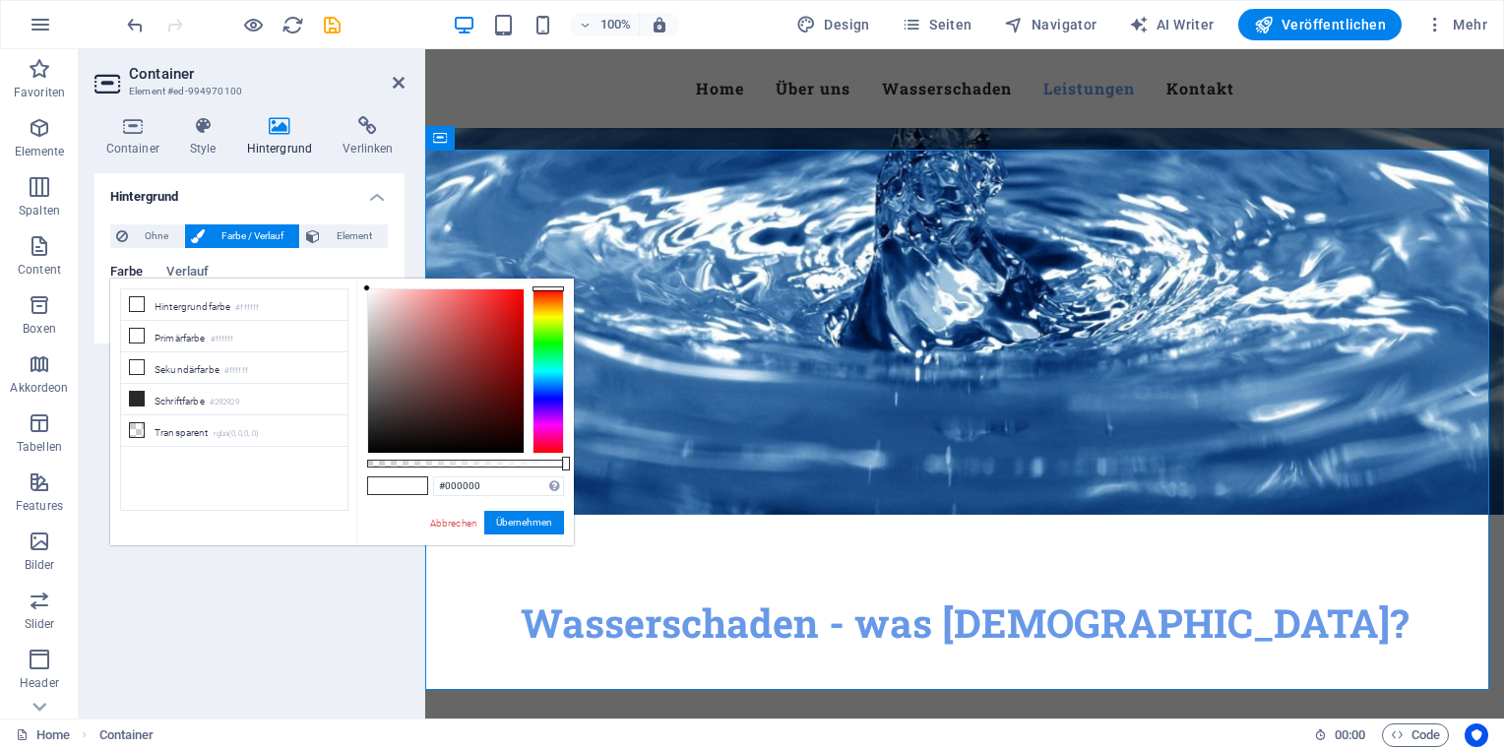
type input "#ffffff"
click at [455, 529] on link "Abbrechen" at bounding box center [453, 523] width 51 height 15
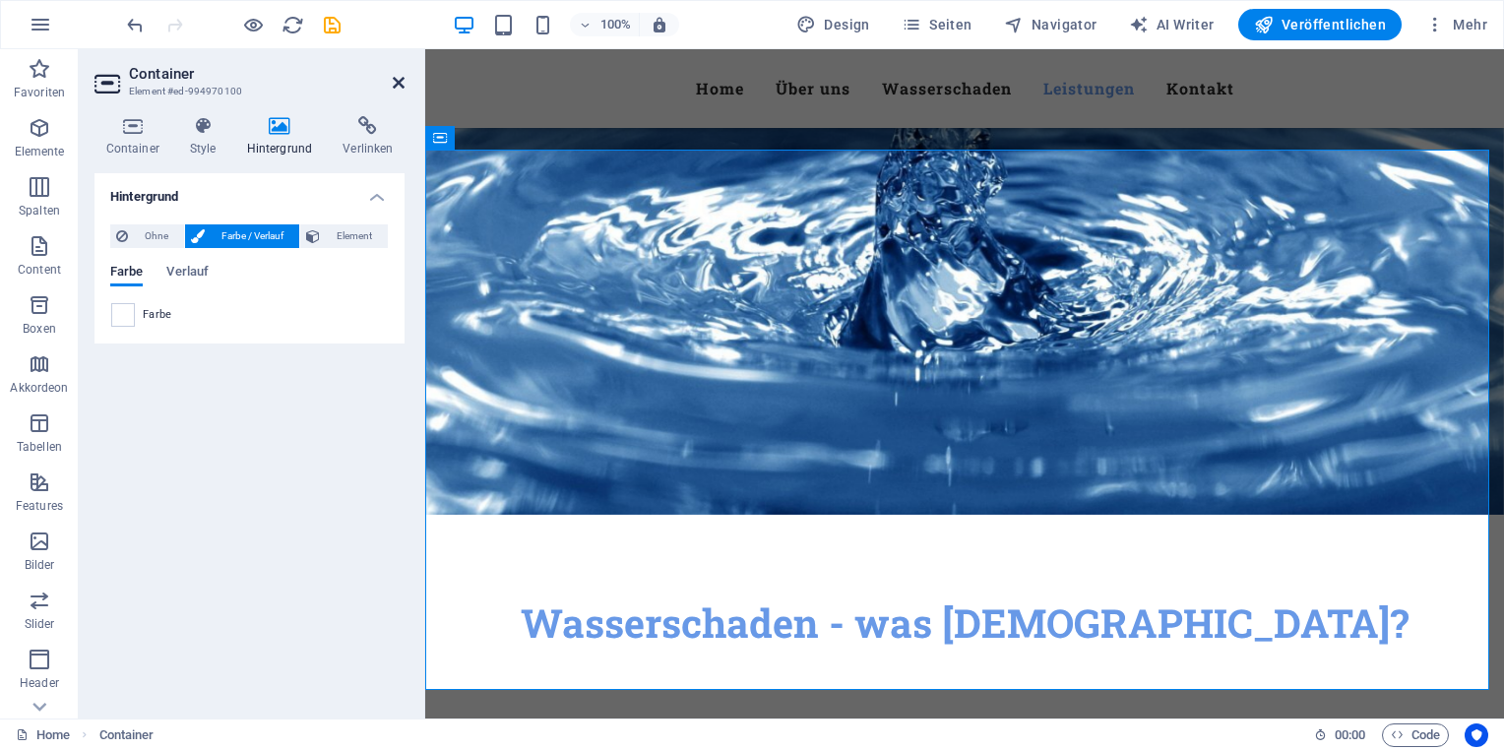
click at [398, 84] on icon at bounding box center [399, 83] width 12 height 16
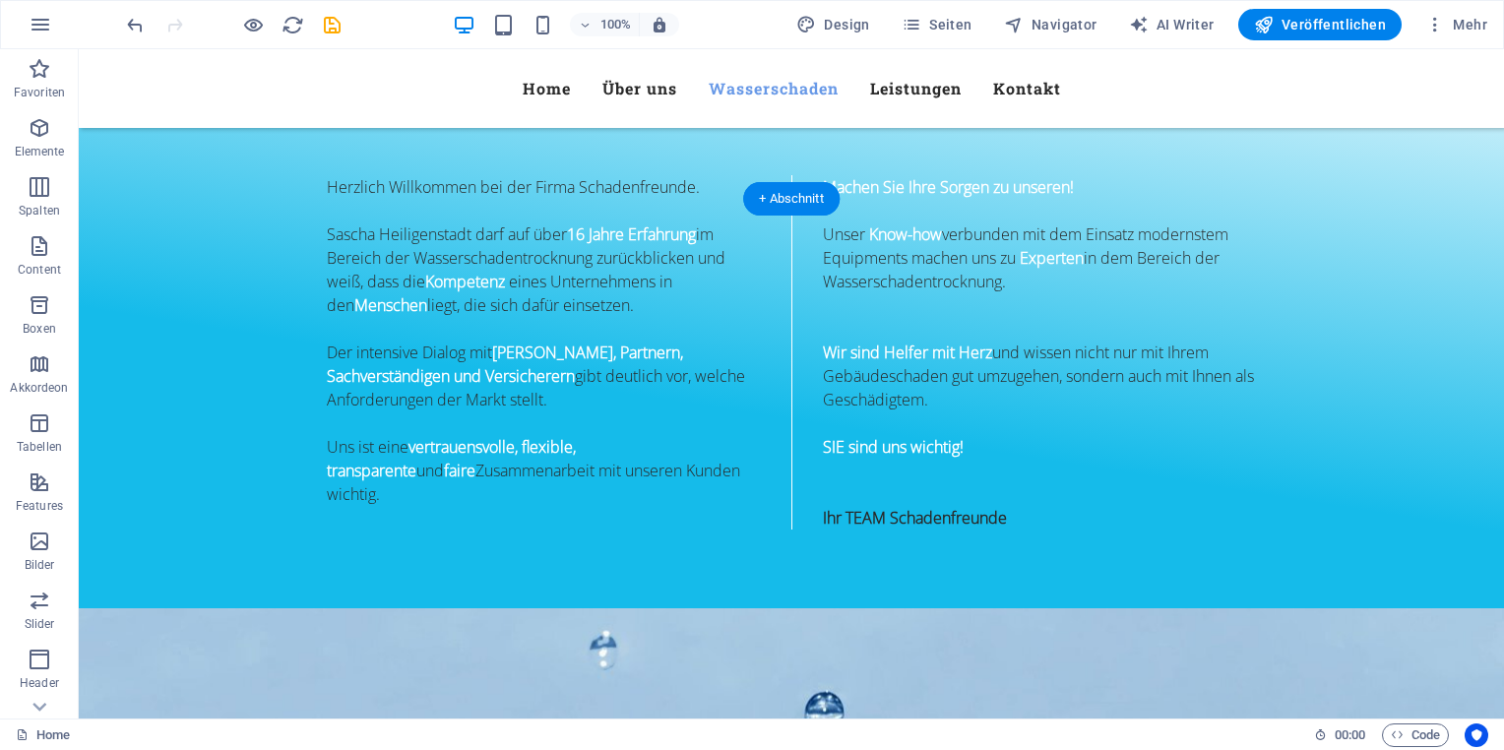
scroll to position [1021, 0]
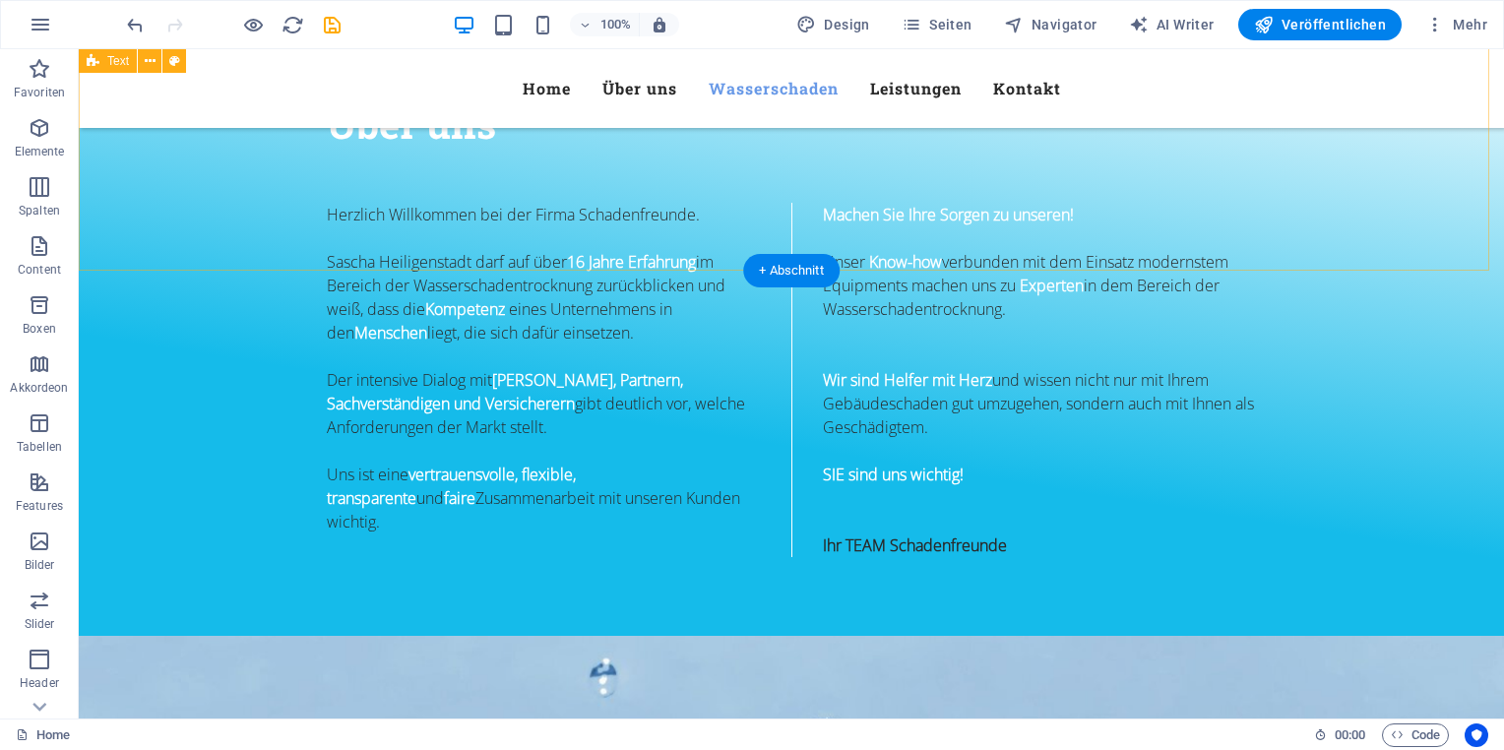
click at [347, 234] on div "Über uns Herzlich Willkommen bei der Firma Schadenfreunde. Sascha Heiligenstadt…" at bounding box center [791, 318] width 1425 height 636
click at [278, 224] on div "Über uns Herzlich Willkommen bei der Firma Schadenfreunde. Sascha Heiligenstadt…" at bounding box center [791, 318] width 1425 height 636
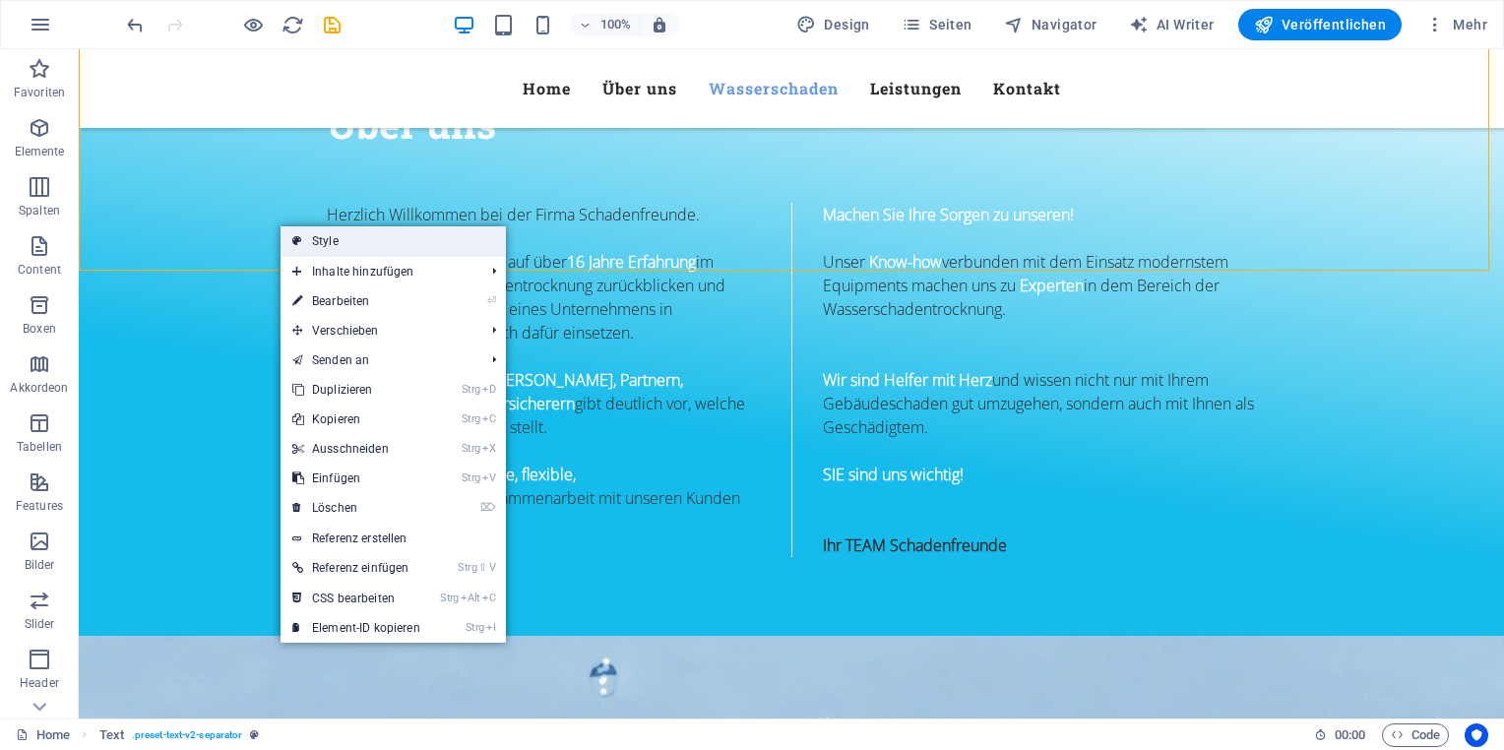
click at [346, 241] on link "Style" at bounding box center [393, 241] width 225 height 30
select select "rem"
select select "px"
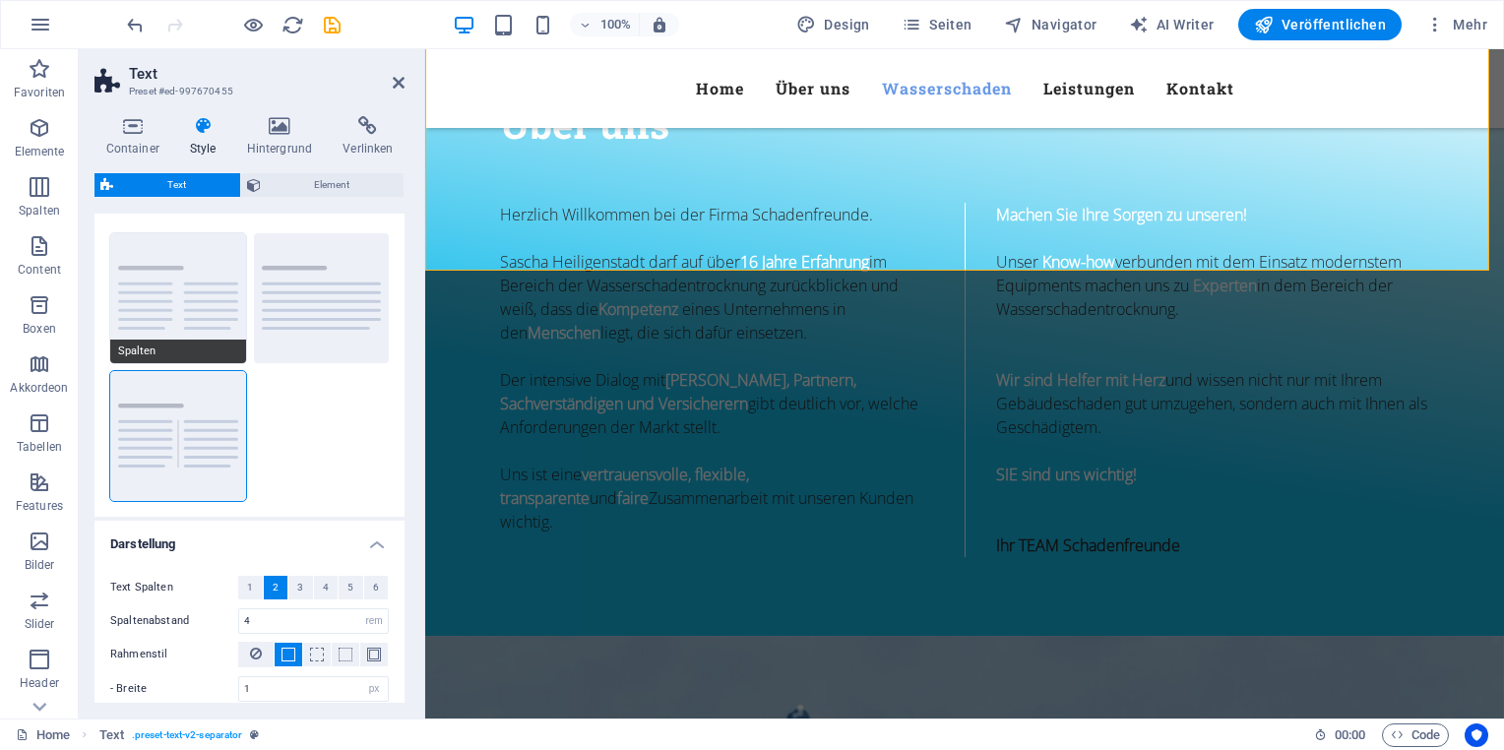
scroll to position [0, 0]
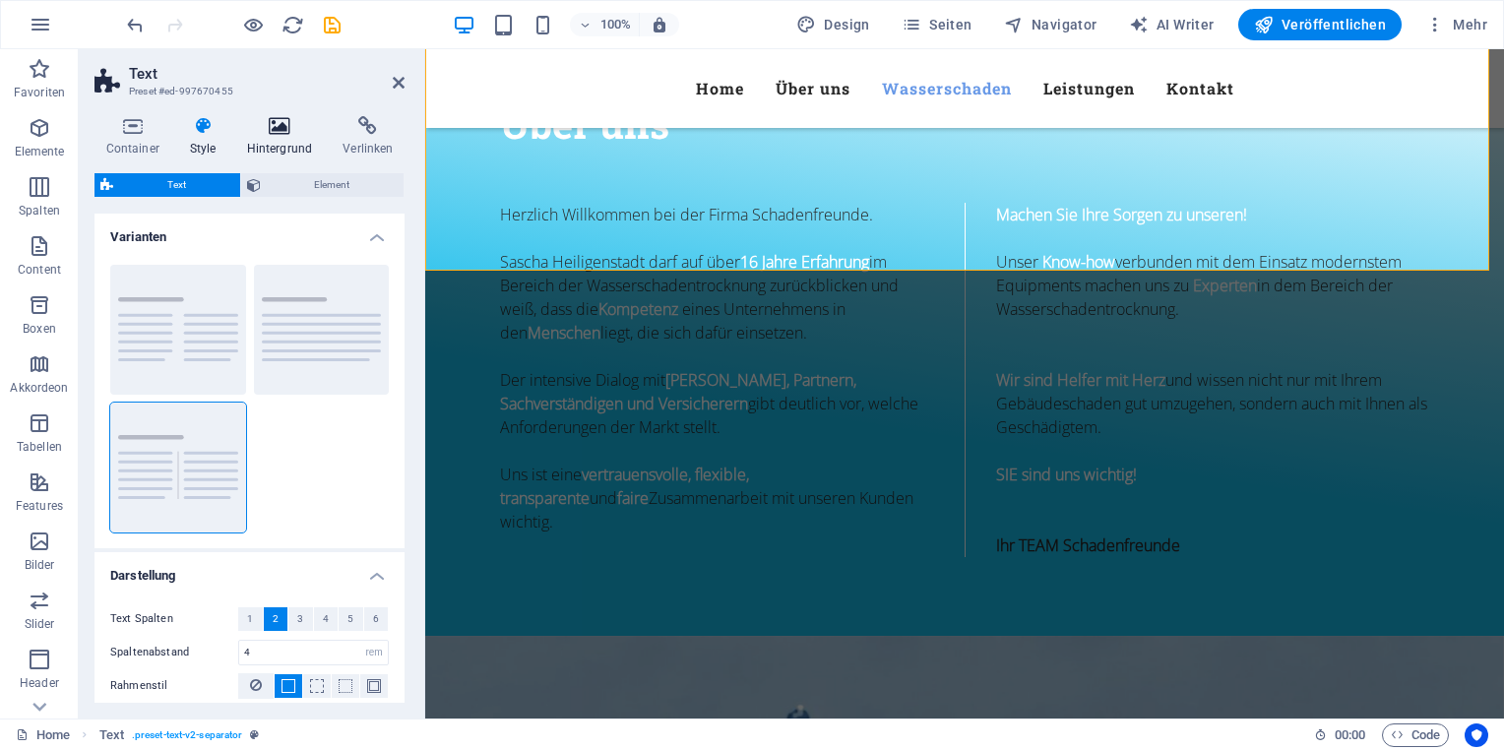
click at [275, 133] on icon at bounding box center [279, 126] width 89 height 20
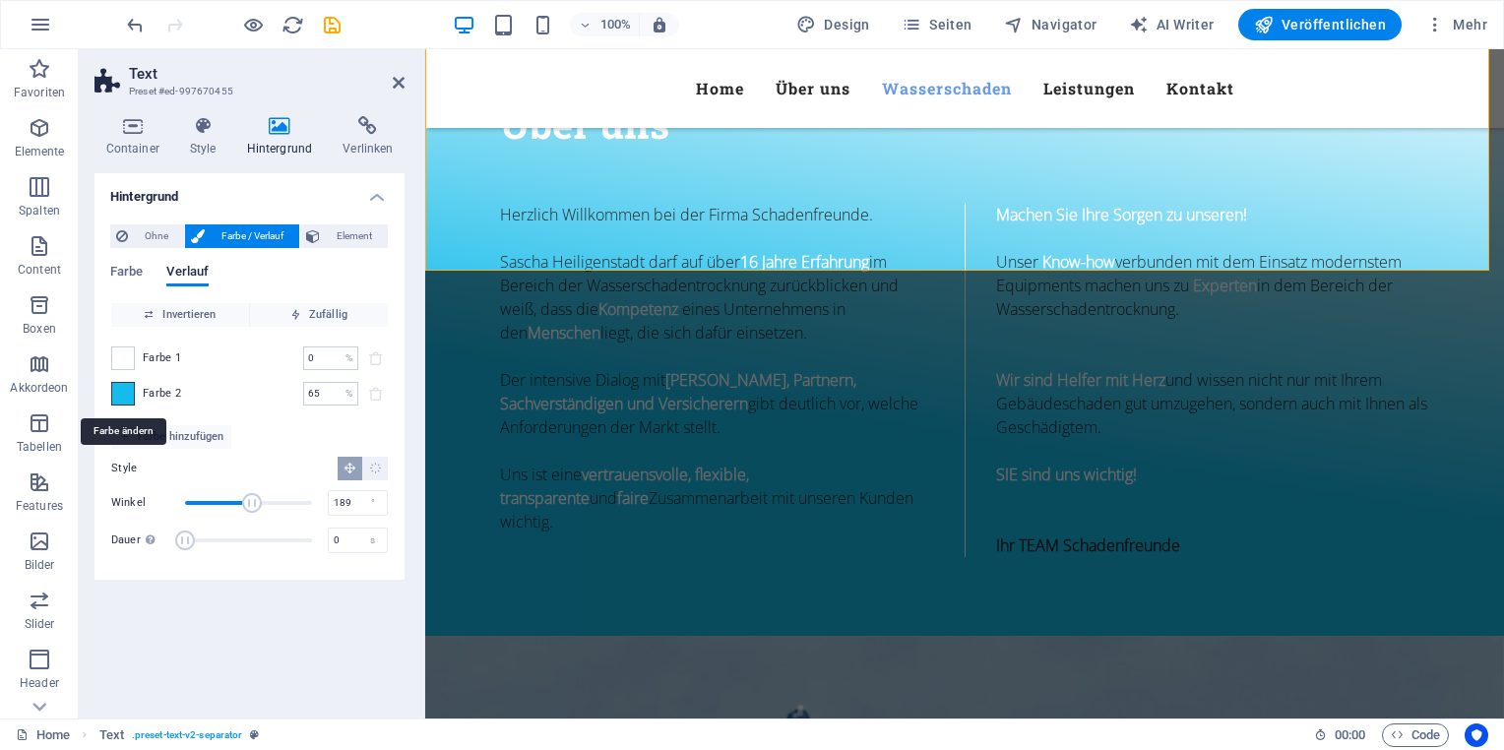
click at [129, 393] on span at bounding box center [123, 394] width 22 height 22
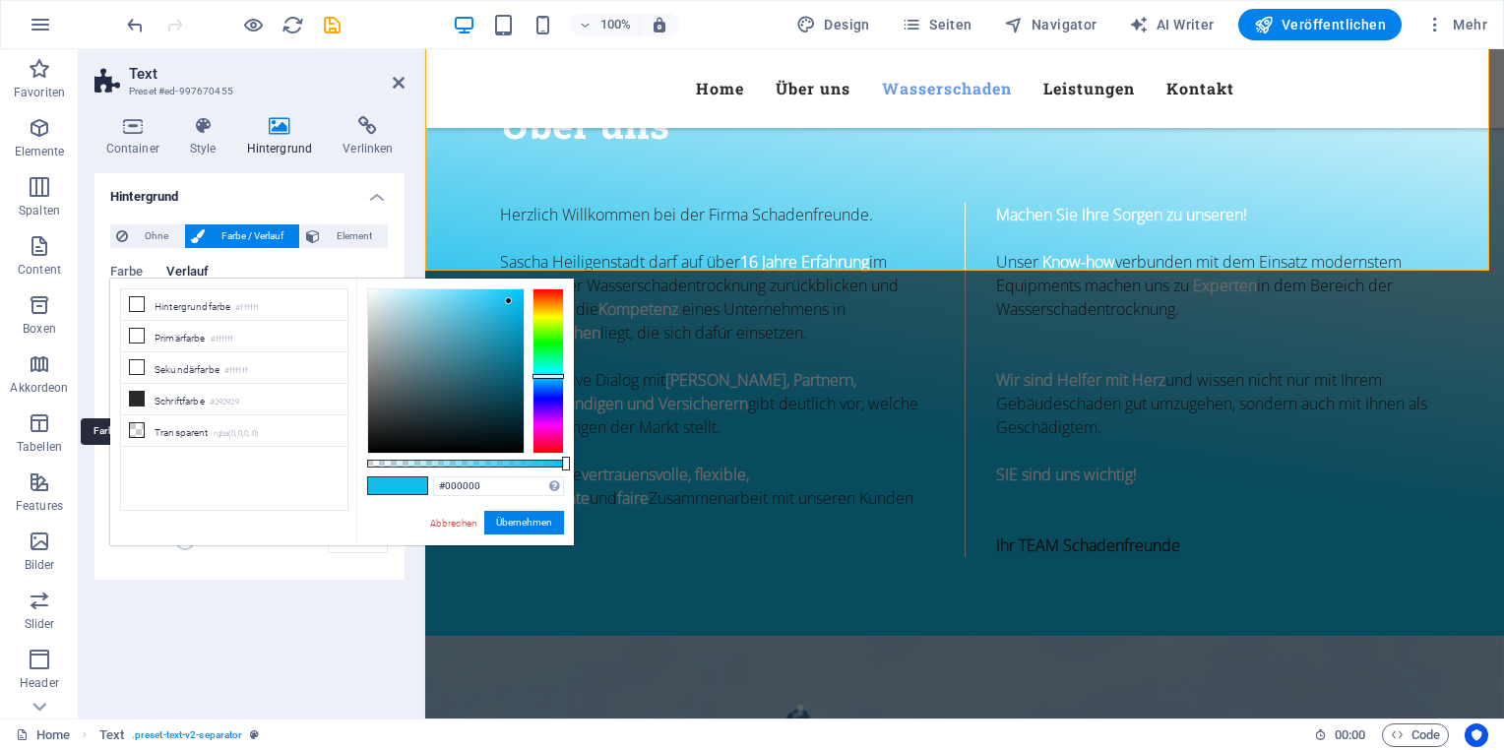
type input "#15bbea"
drag, startPoint x: 488, startPoint y: 486, endPoint x: 415, endPoint y: 486, distance: 72.8
click at [415, 486] on div "#15bbea Unterstützte Formate: #0852ed rgb(8, 82, 237) rgba(8, 82, 237, 90%) hsv…" at bounding box center [465, 555] width 218 height 552
click at [465, 522] on link "Abbrechen" at bounding box center [453, 523] width 51 height 15
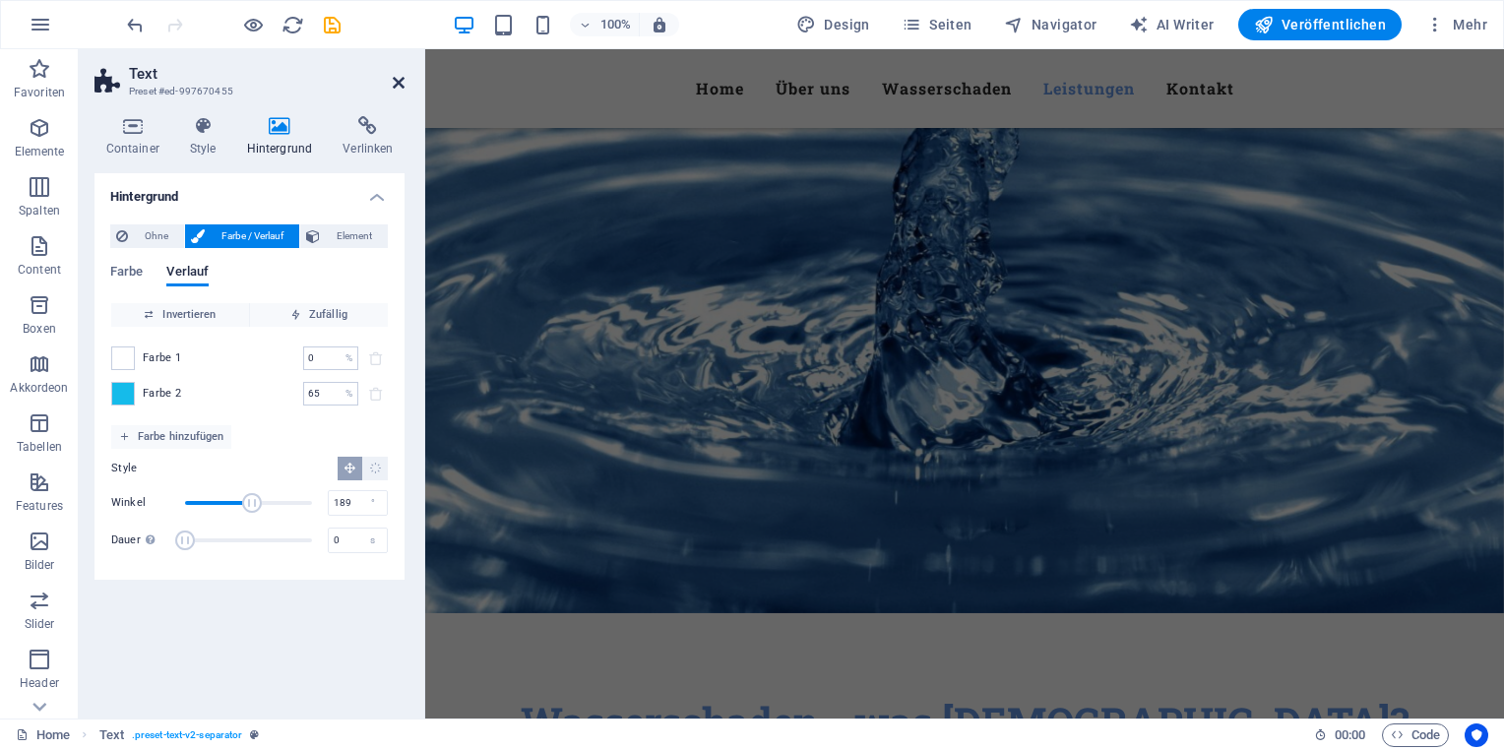
click at [402, 83] on icon at bounding box center [399, 83] width 12 height 16
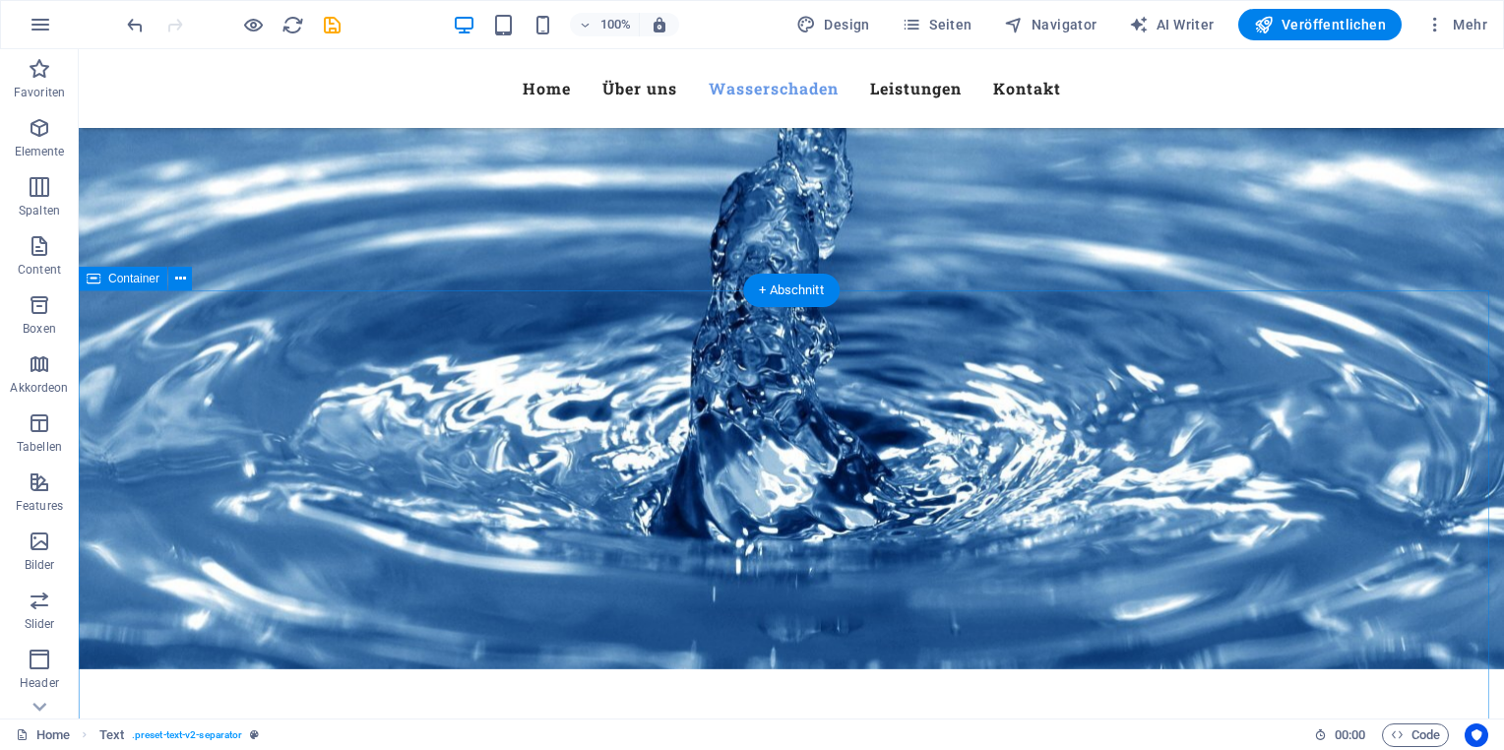
scroll to position [1869, 0]
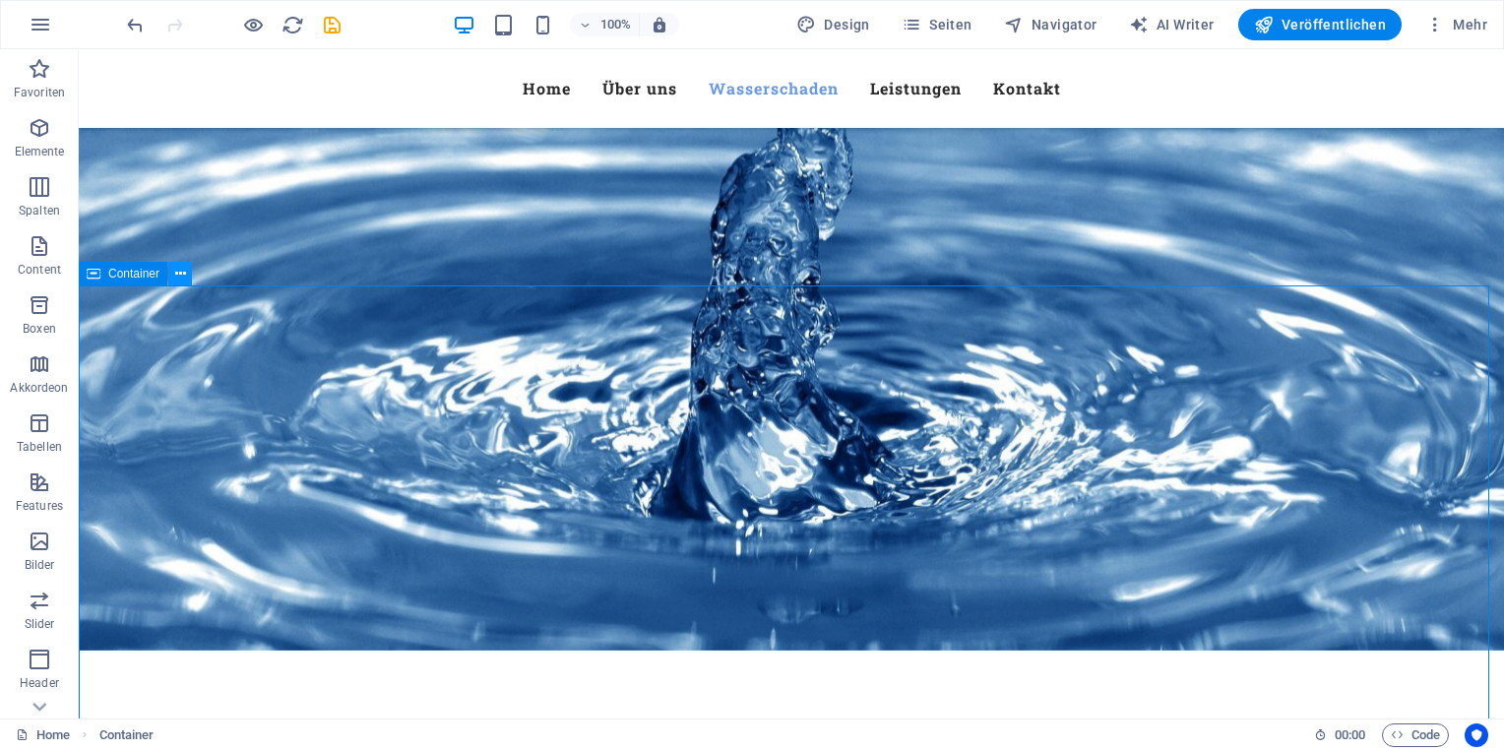
click at [181, 273] on icon at bounding box center [180, 274] width 11 height 21
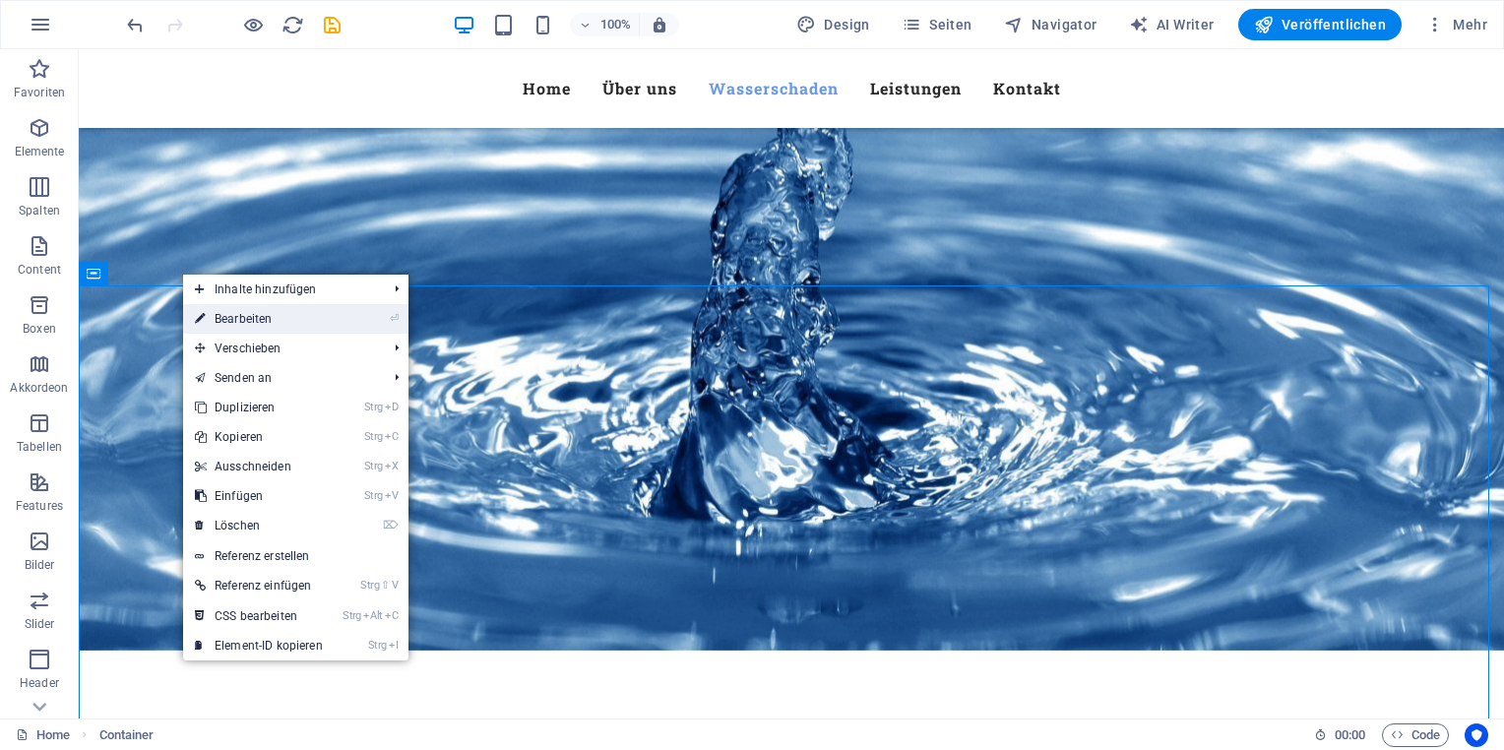
click at [310, 322] on link "⏎ Bearbeiten" at bounding box center [259, 319] width 152 height 30
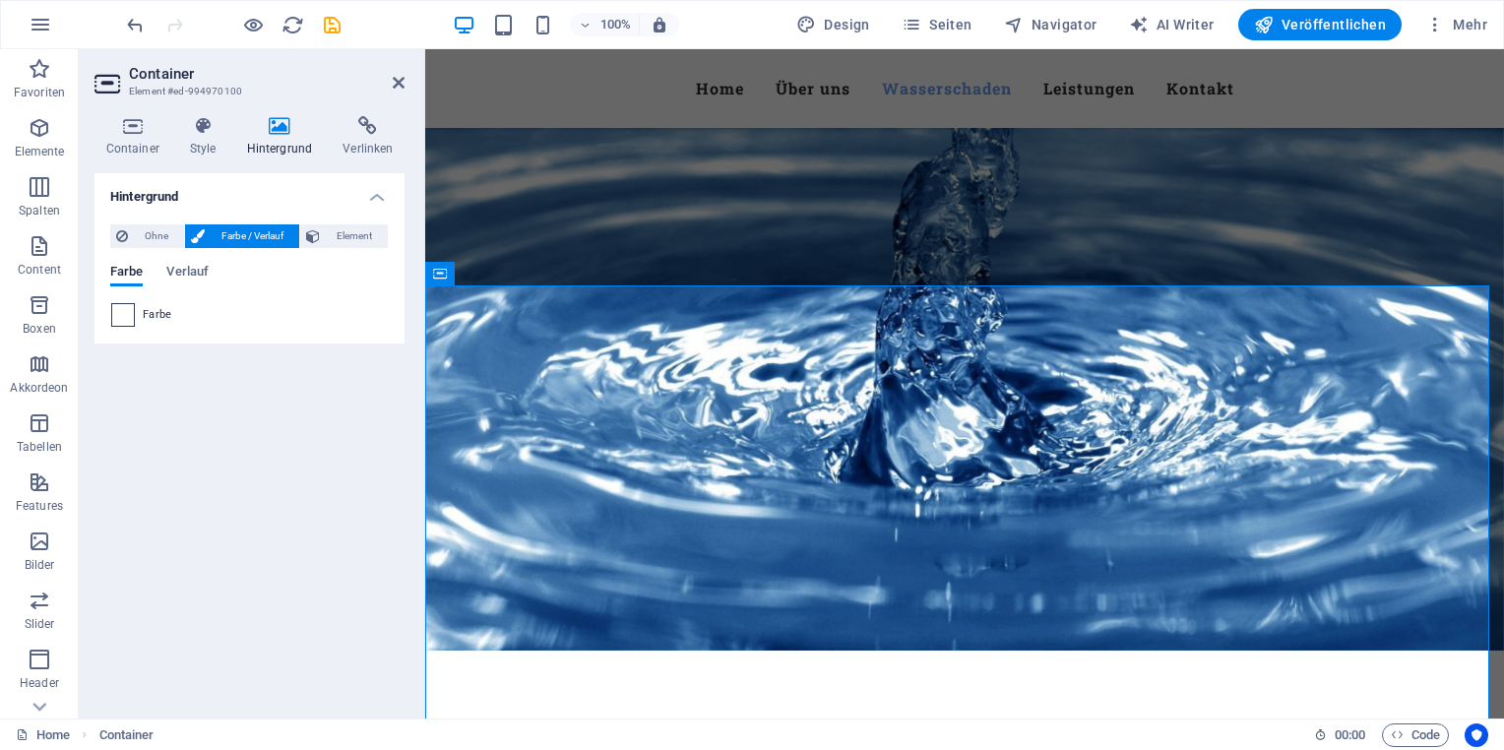
click at [129, 317] on span at bounding box center [123, 315] width 22 height 22
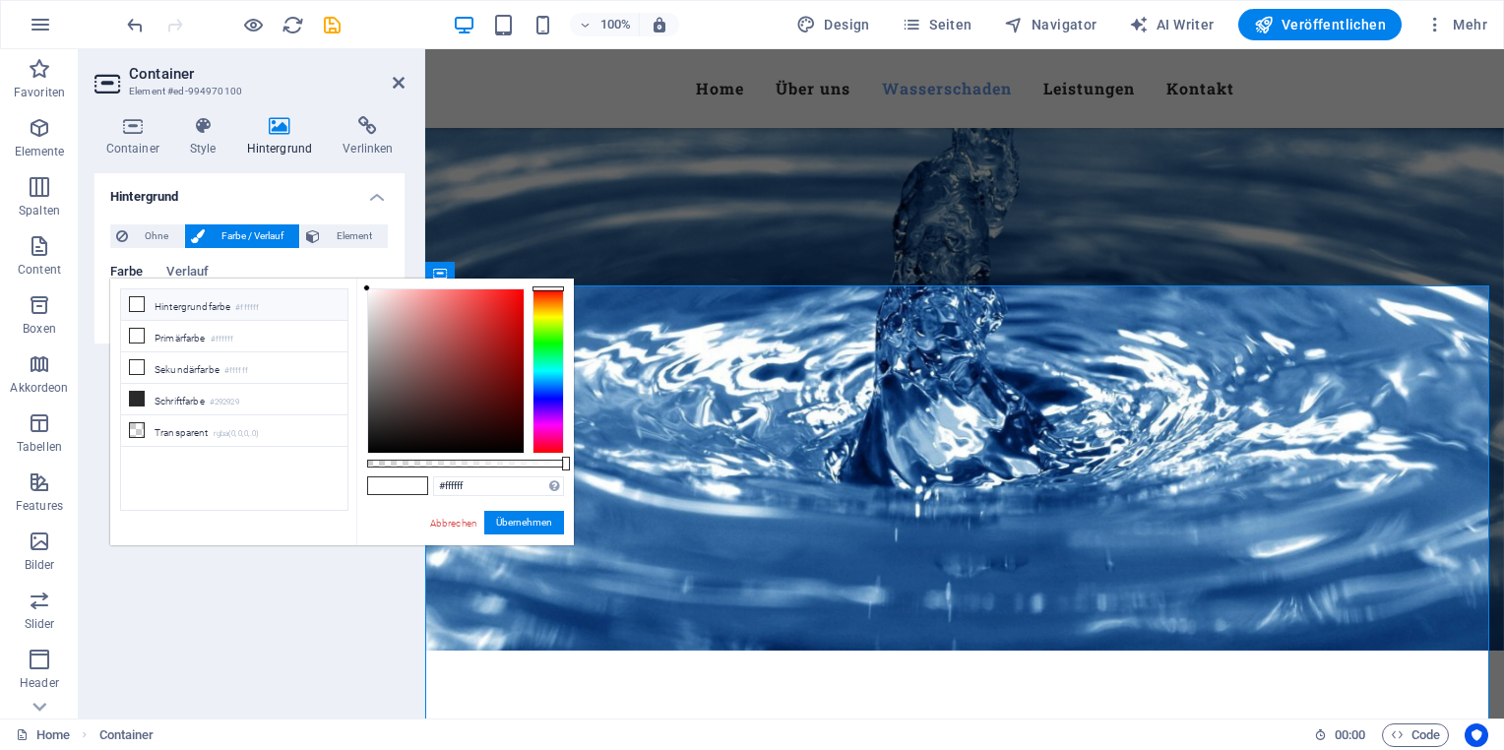
click at [379, 486] on span at bounding box center [383, 485] width 30 height 17
click at [490, 497] on div "#ffffff Unterstützte Formate: #0852ed rgb(8, 82, 237) rgba(8, 82, 237, 90%) hsv…" at bounding box center [465, 555] width 218 height 552
drag, startPoint x: 489, startPoint y: 490, endPoint x: 395, endPoint y: 488, distance: 94.5
click at [394, 489] on div "#ffffff Unterstützte Formate: #0852ed rgb(8, 82, 237) rgba(8, 82, 237, 90%) hsv…" at bounding box center [465, 555] width 218 height 552
paste input "15bbea"
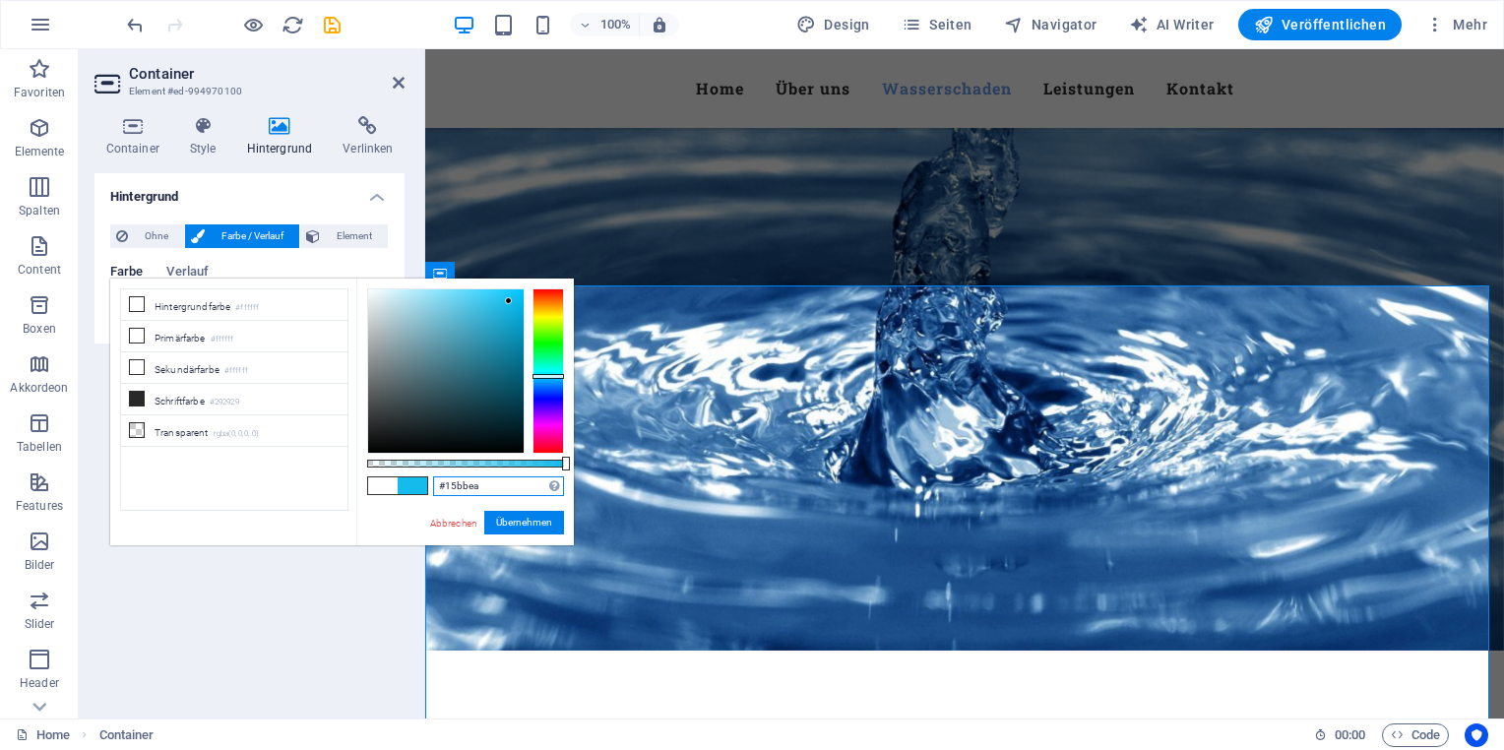
drag, startPoint x: 567, startPoint y: 462, endPoint x: 608, endPoint y: 462, distance: 41.3
click at [608, 462] on body "schadenfreunde-goettingen.de Home Favoriten Elemente Spalten Content Boxen Akko…" at bounding box center [752, 375] width 1504 height 750
click at [527, 518] on button "Übernehmen" at bounding box center [524, 523] width 80 height 24
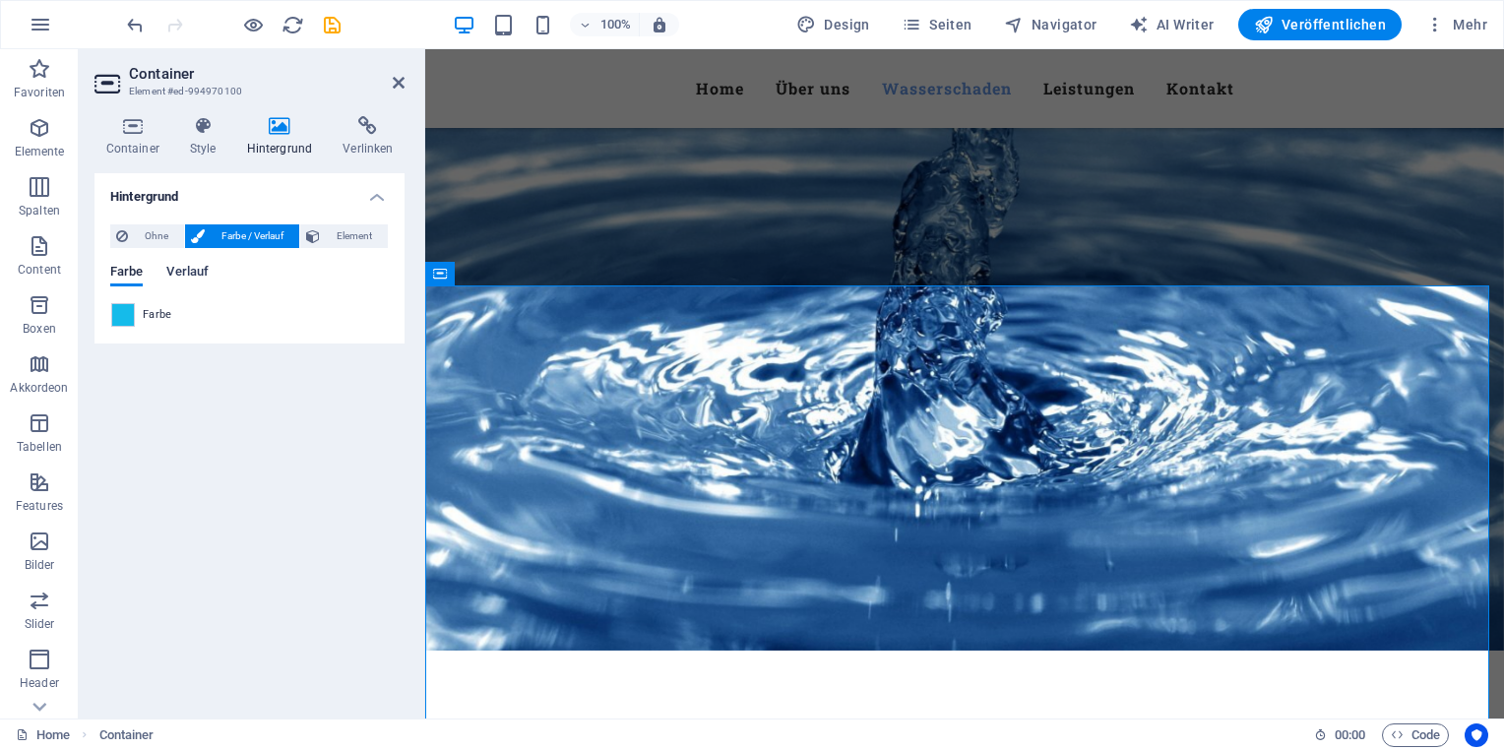
click at [204, 276] on span "Verlauf" at bounding box center [187, 274] width 42 height 28
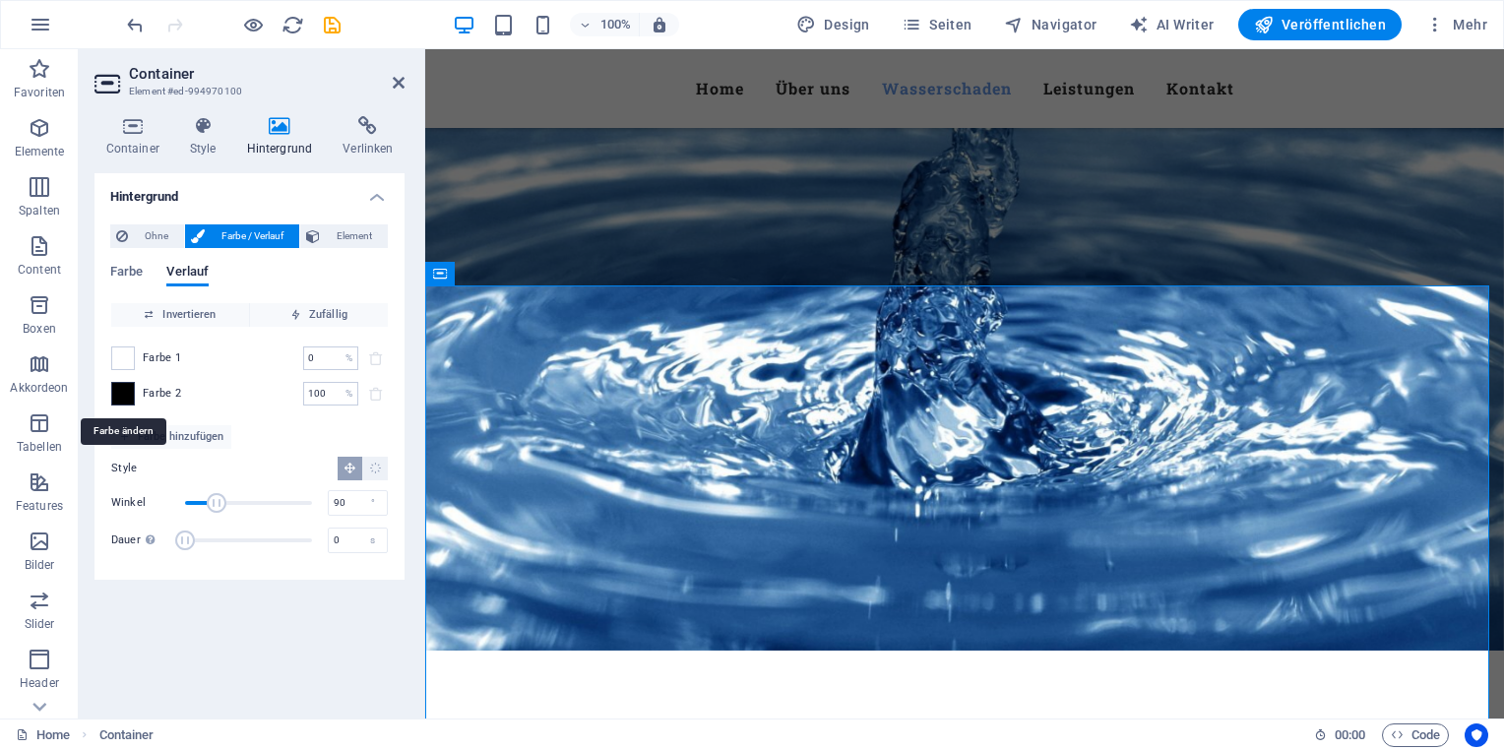
click at [127, 392] on span at bounding box center [123, 394] width 22 height 22
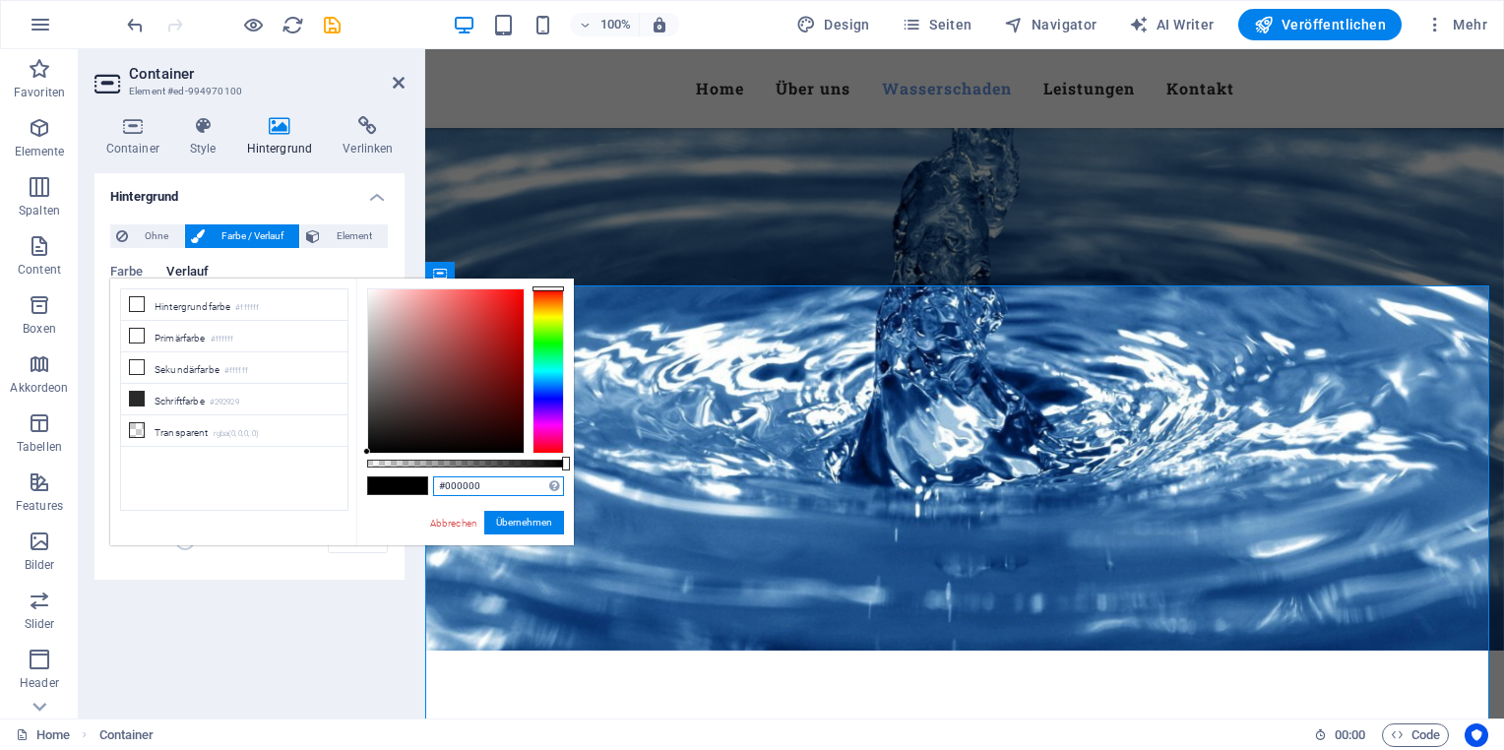
drag, startPoint x: 492, startPoint y: 482, endPoint x: 378, endPoint y: 488, distance: 114.3
click at [380, 489] on div "#000000 Unterstützte Formate: #0852ed rgb(8, 82, 237) rgba(8, 82, 237, 90%) hsv…" at bounding box center [465, 555] width 218 height 552
paste input "15bbea"
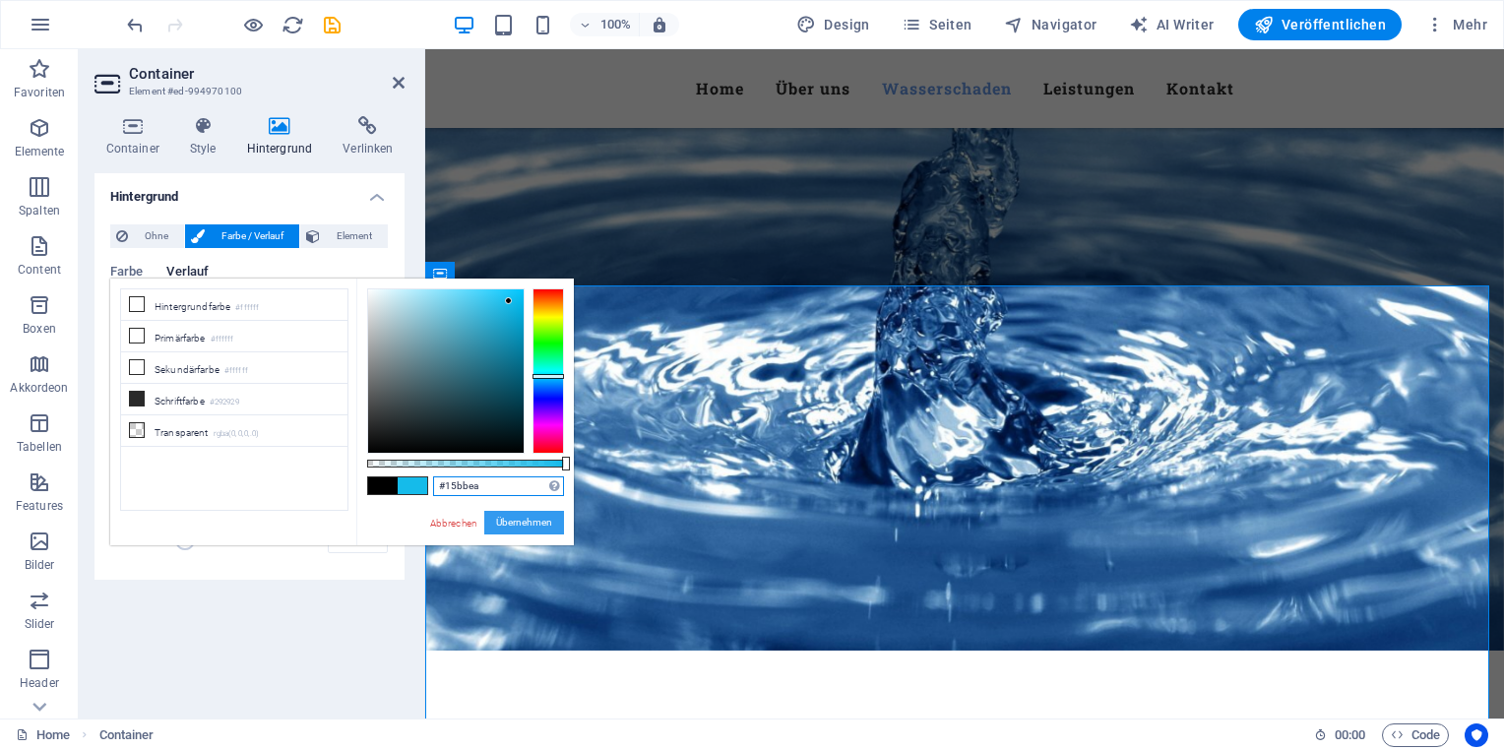
type input "#15bbea"
click at [512, 517] on button "Übernehmen" at bounding box center [524, 523] width 80 height 24
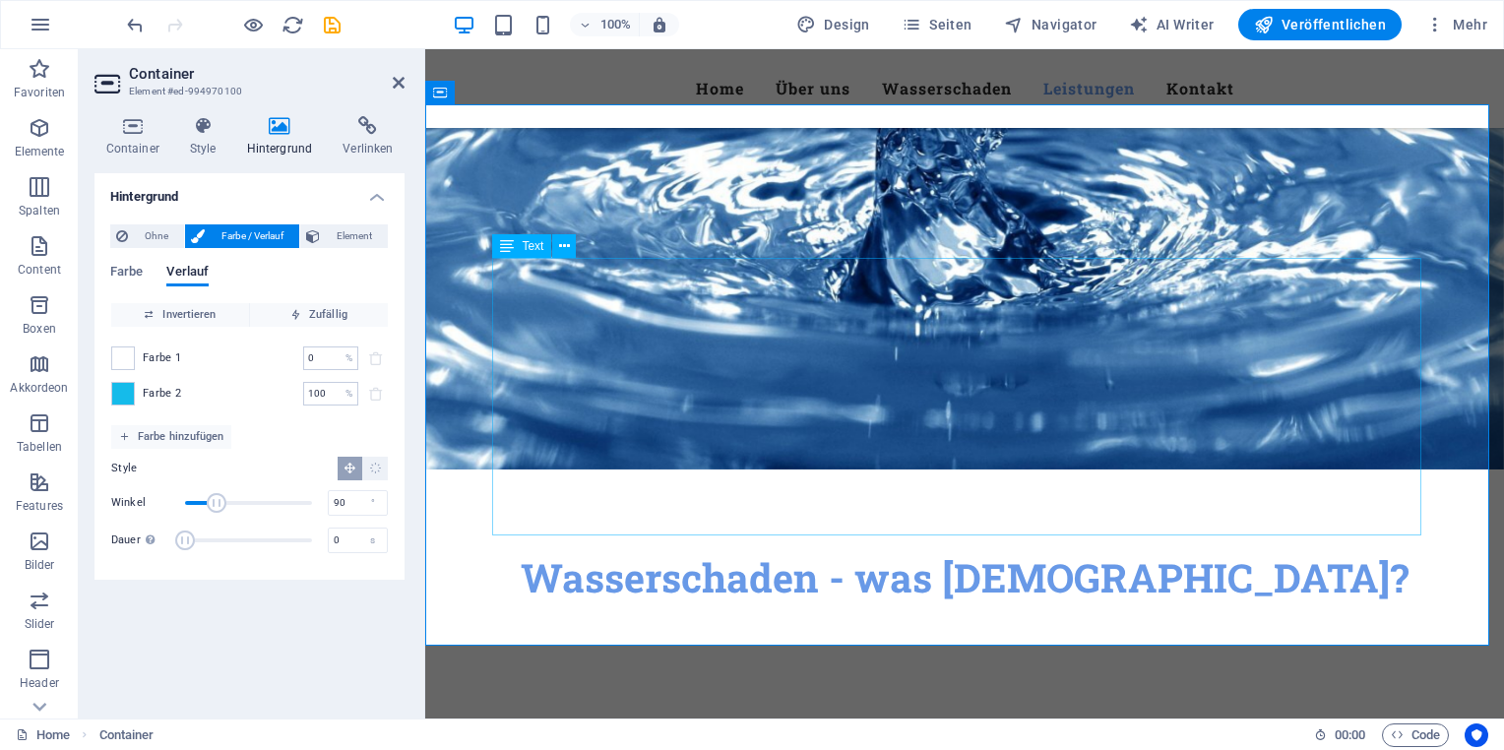
scroll to position [2066, 0]
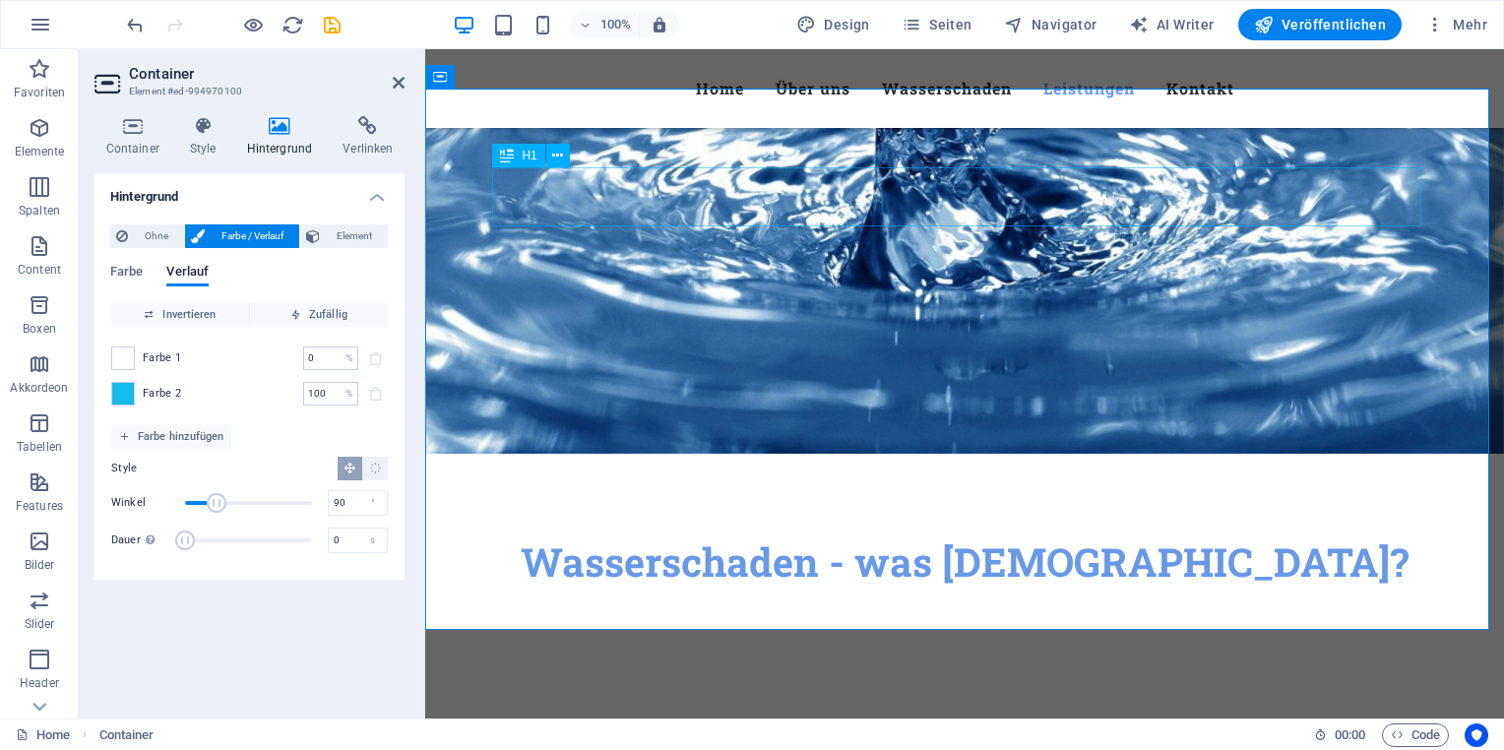
drag, startPoint x: 1181, startPoint y: 187, endPoint x: 1527, endPoint y: 187, distance: 345.5
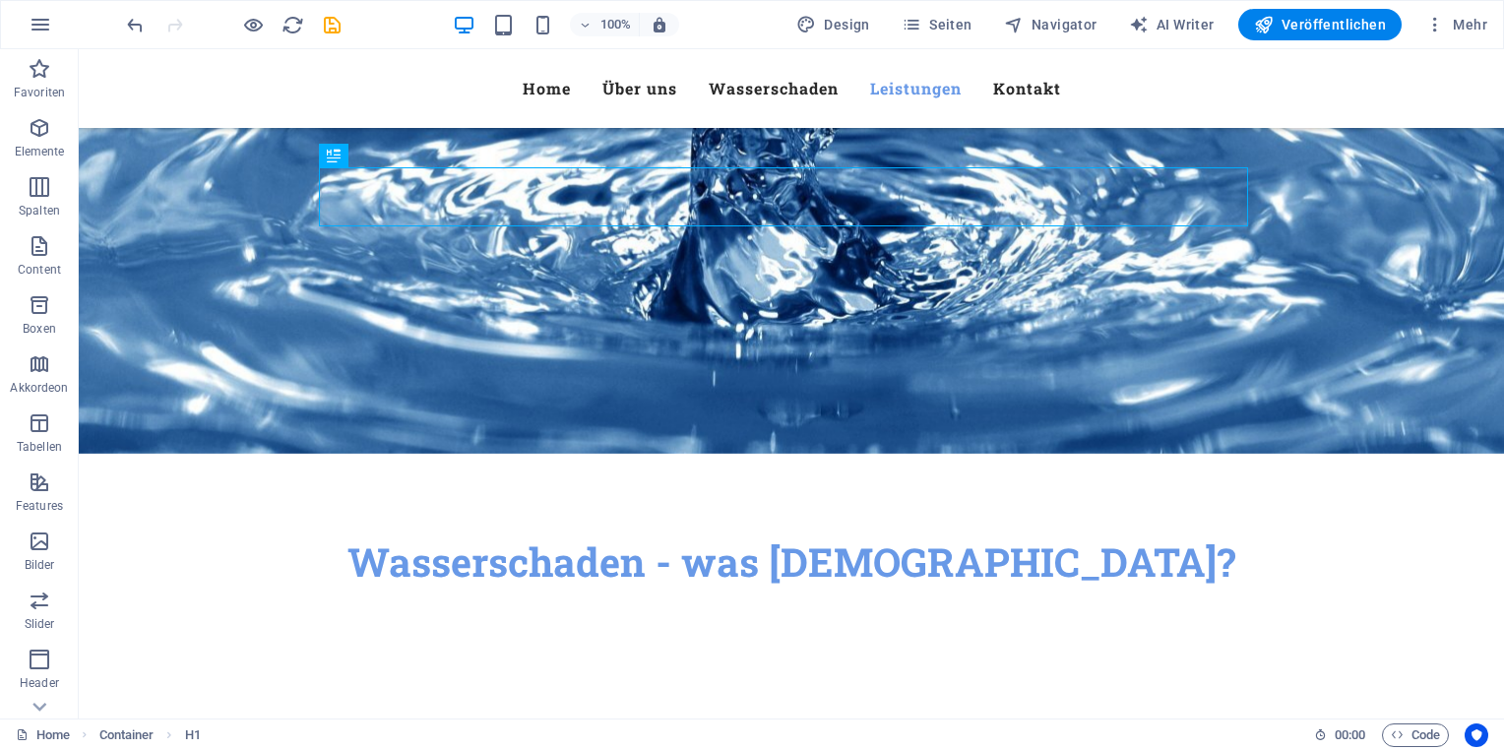
click at [329, 37] on div at bounding box center [233, 24] width 220 height 31
click at [331, 31] on icon "save" at bounding box center [332, 25] width 23 height 23
checkbox input "false"
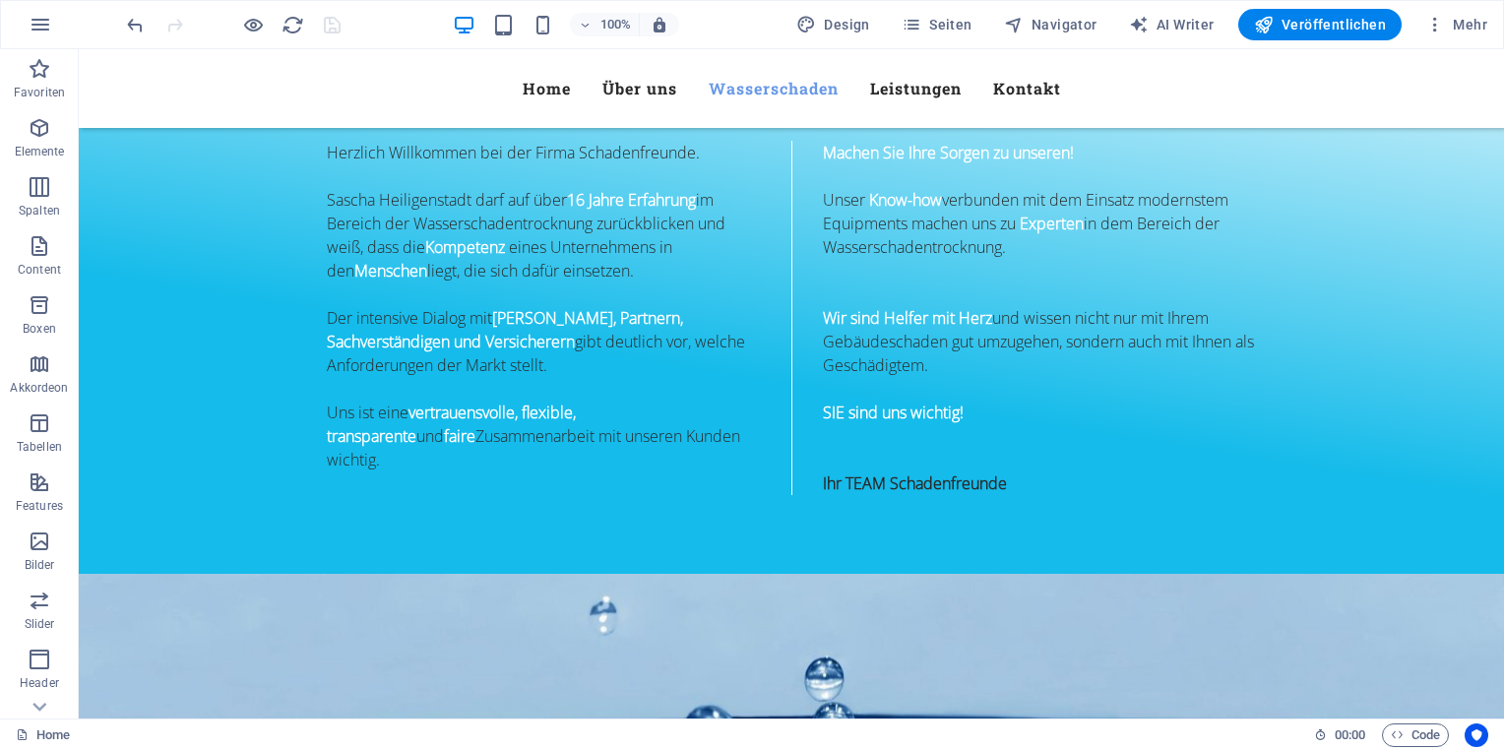
scroll to position [983, 0]
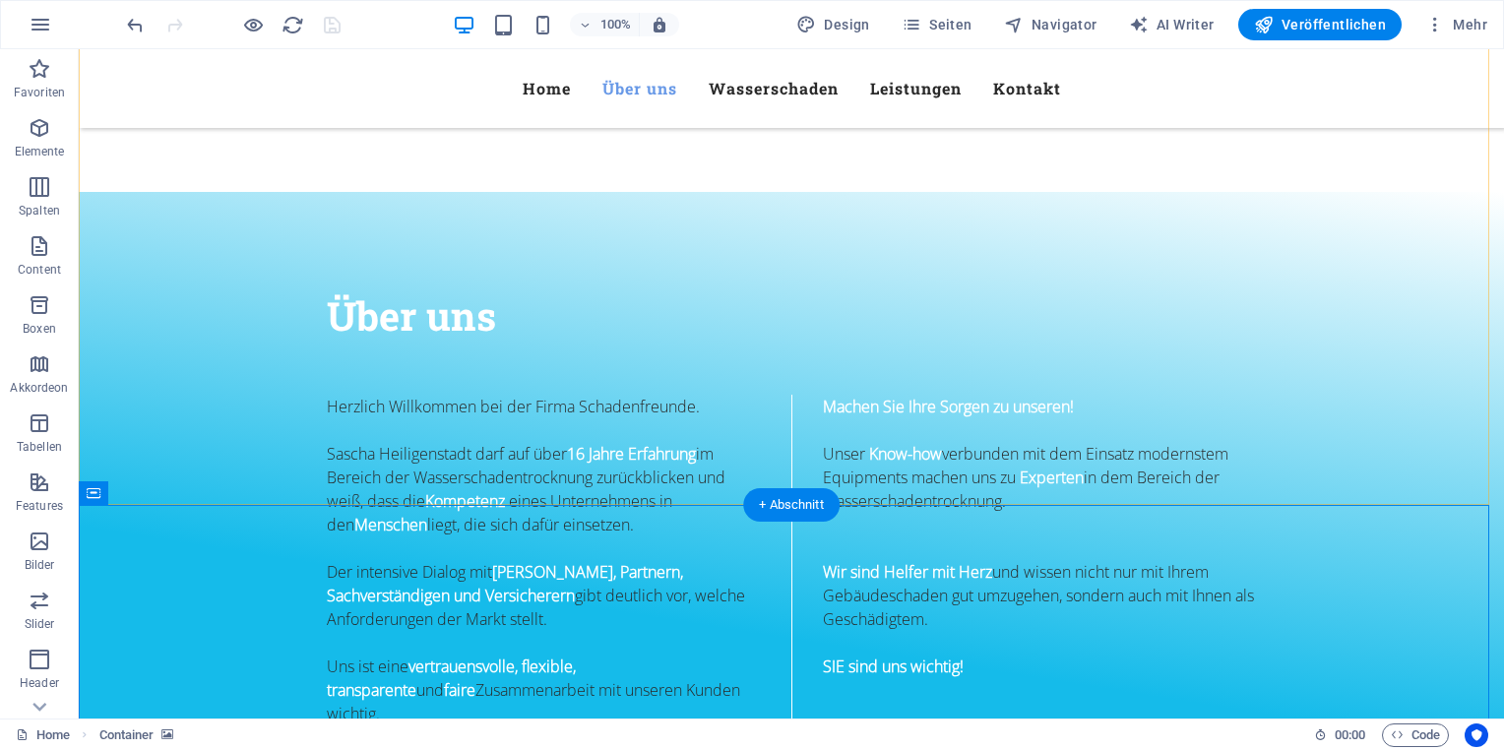
scroll to position [1082, 0]
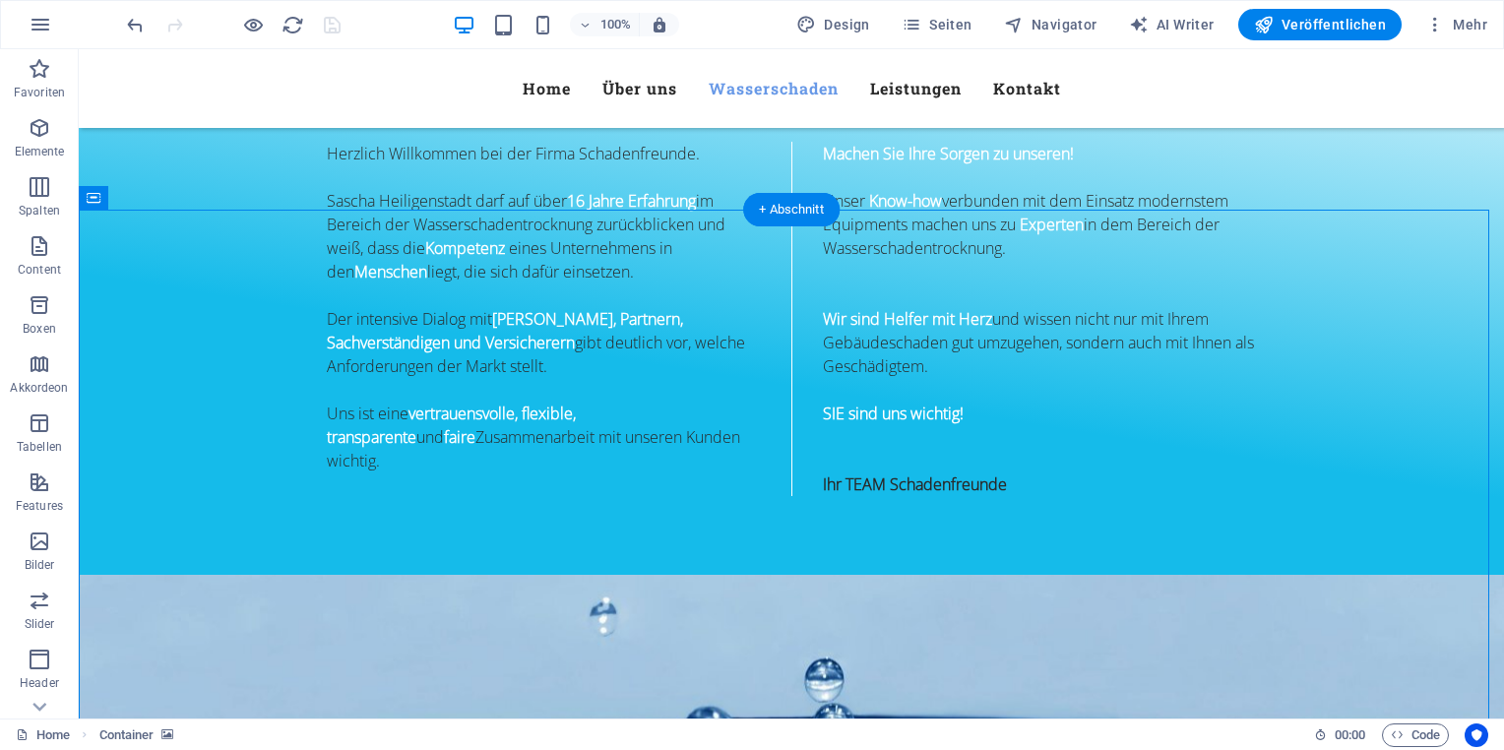
click at [55, 486] on span "Features" at bounding box center [39, 493] width 79 height 47
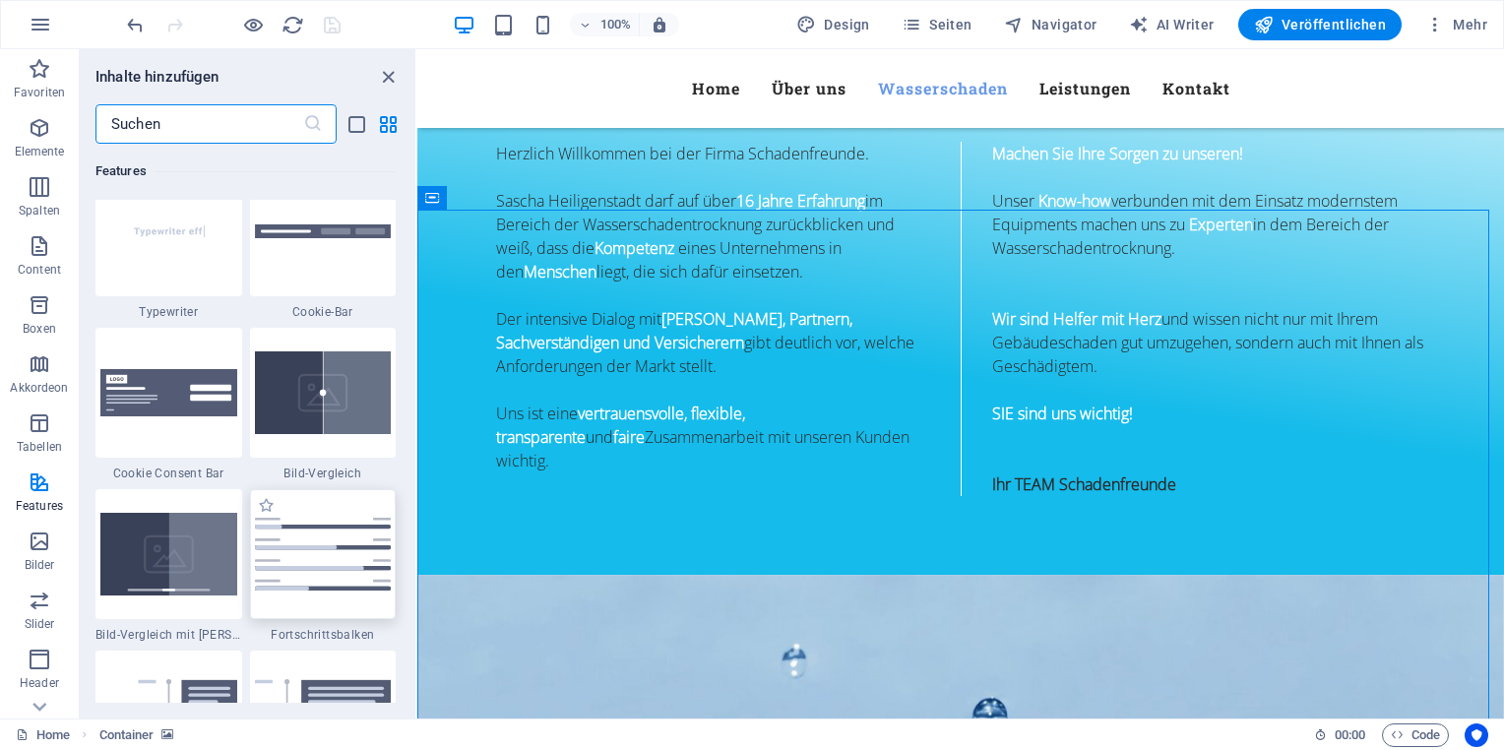
scroll to position [7869, 0]
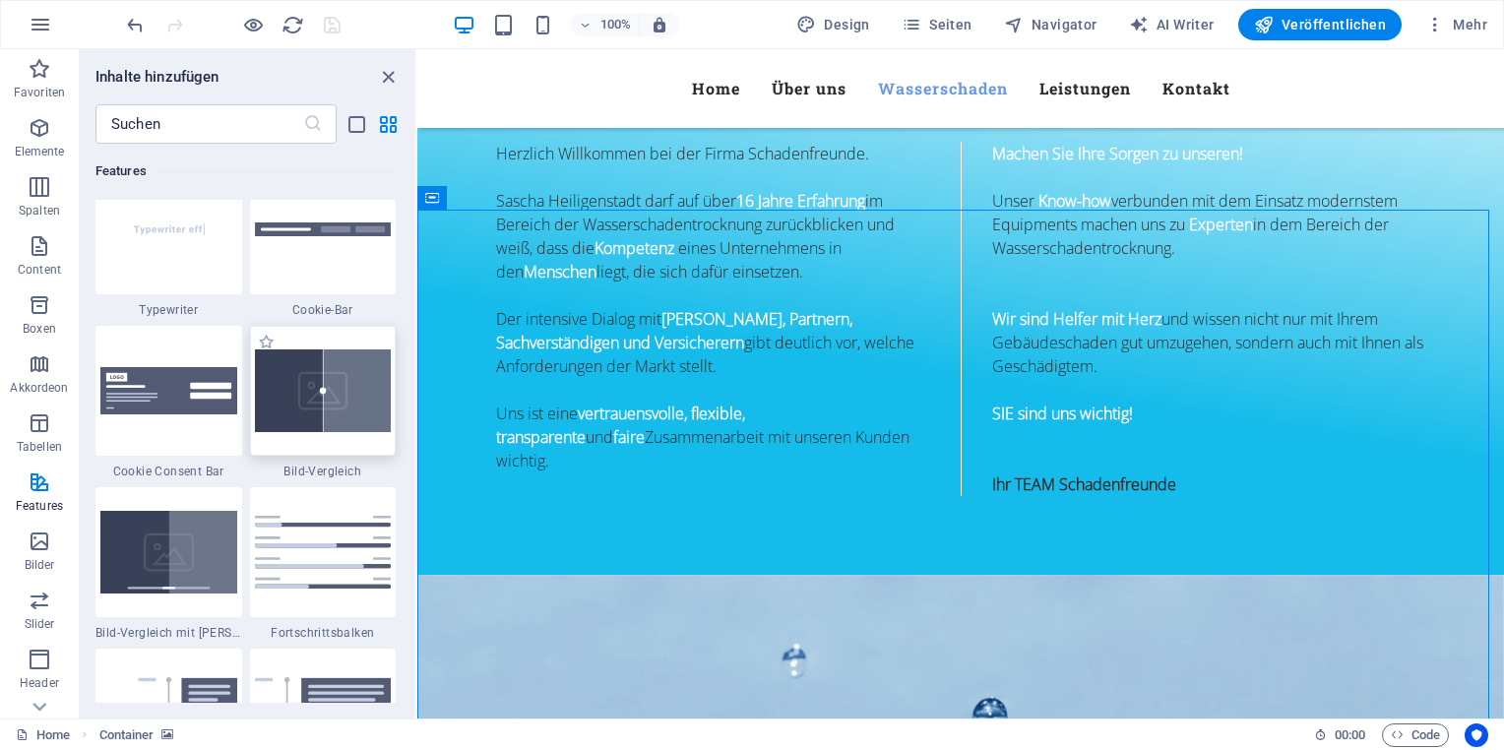
click at [315, 403] on img at bounding box center [323, 390] width 137 height 83
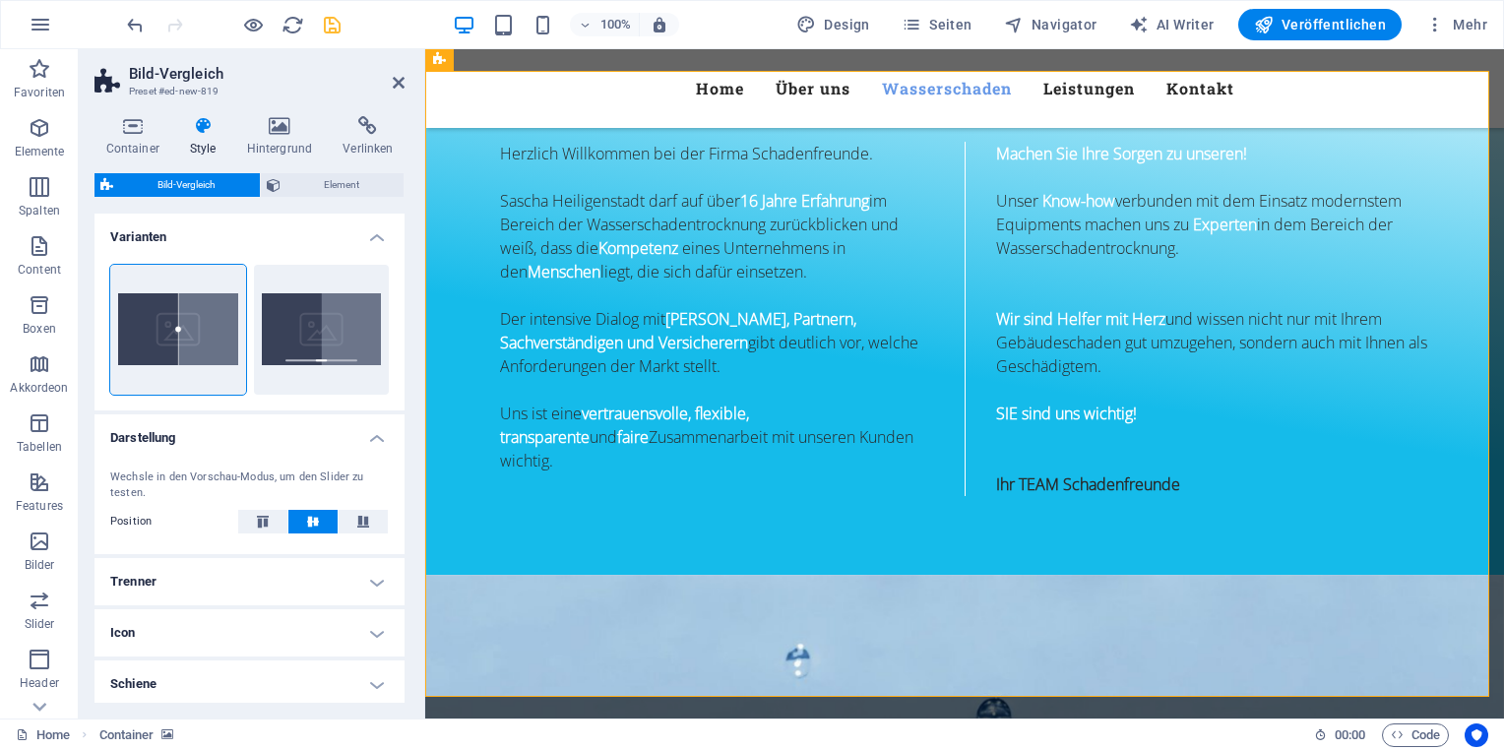
scroll to position [2084, 0]
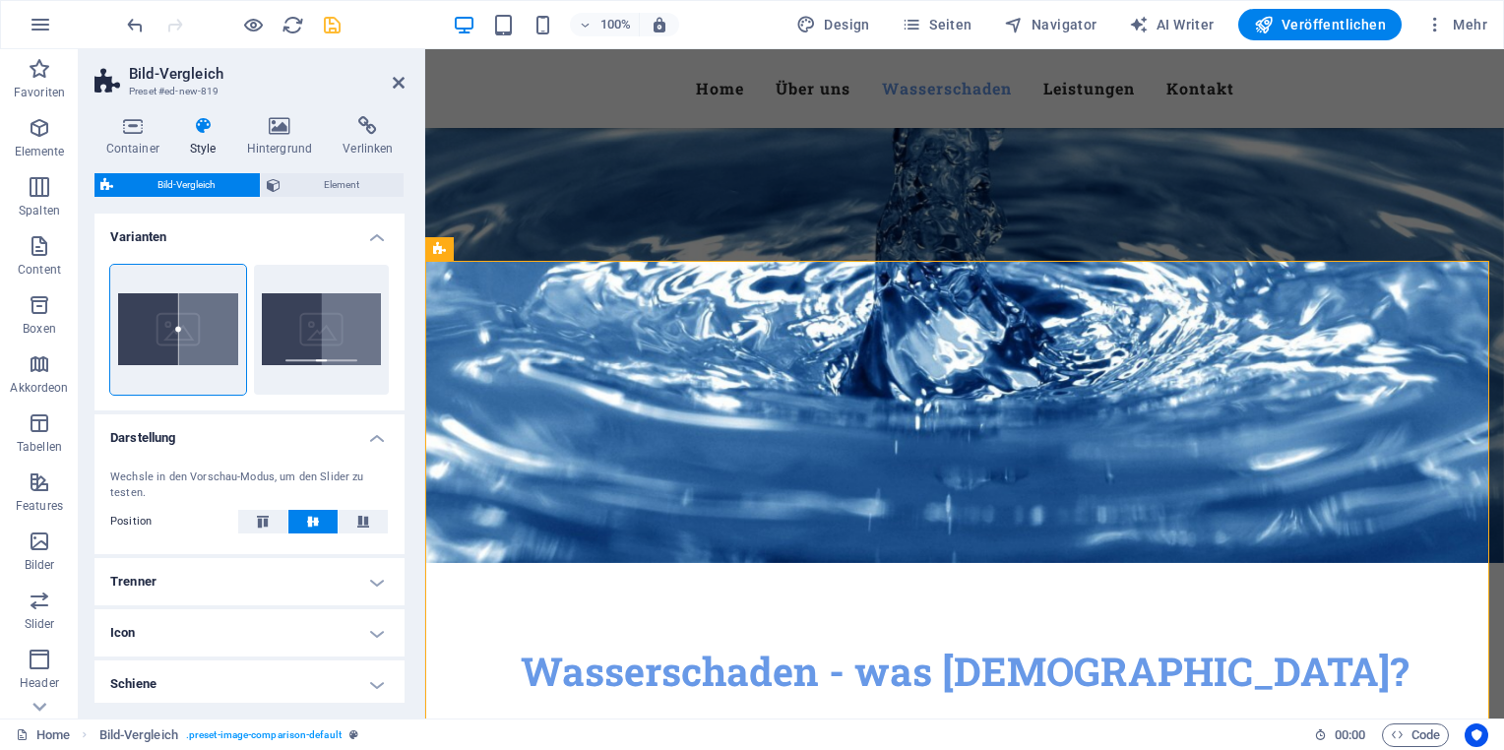
scroll to position [1985, 0]
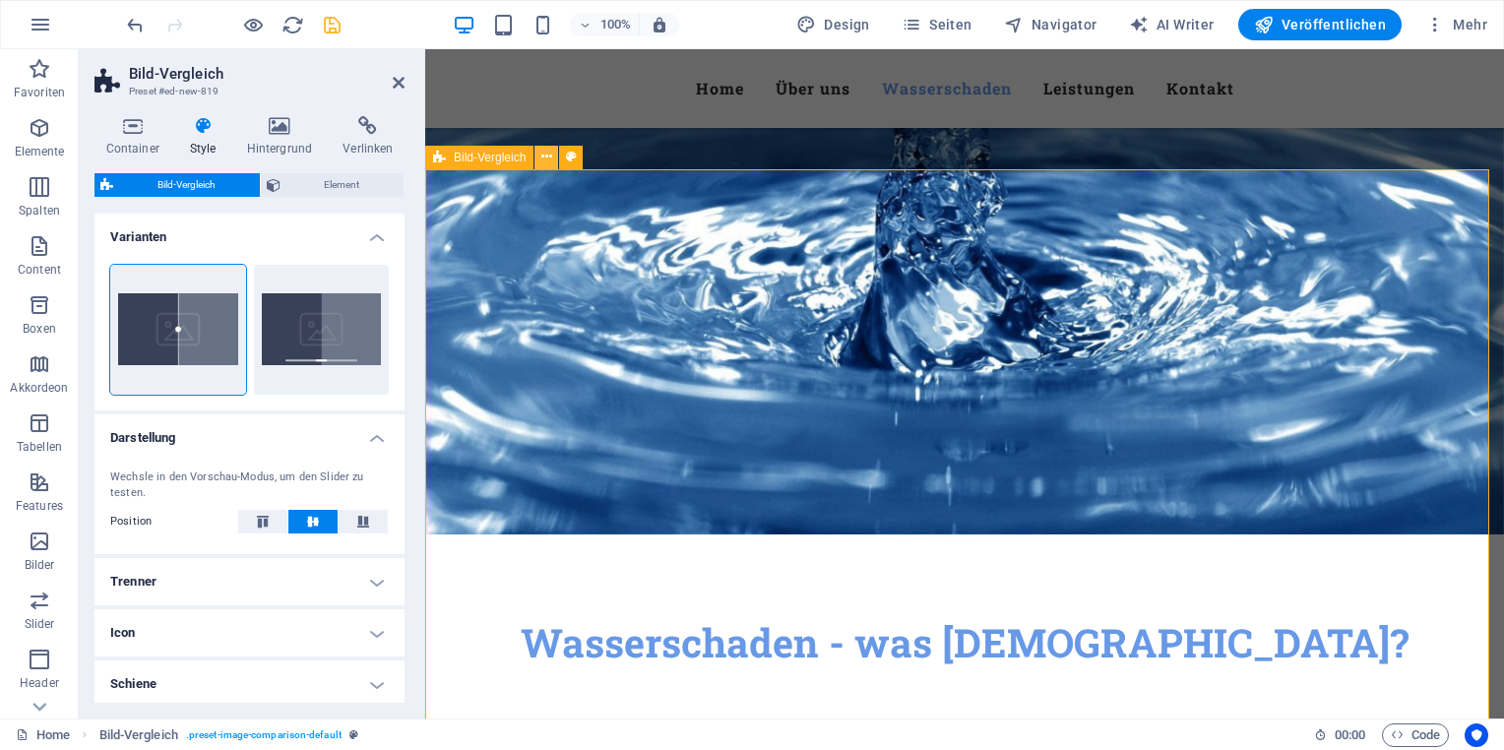
click at [550, 157] on icon at bounding box center [546, 157] width 11 height 21
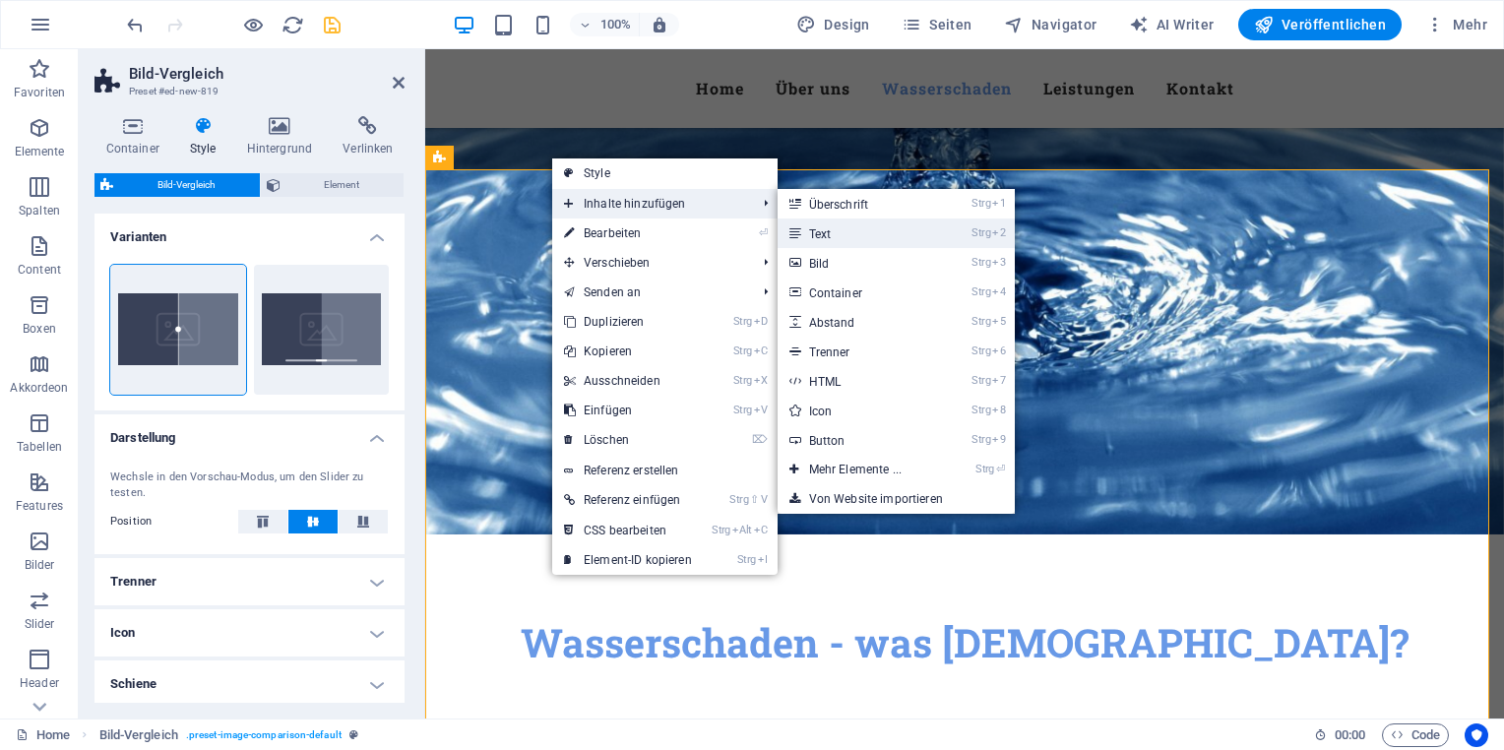
click at [853, 234] on link "Strg 2 Text" at bounding box center [859, 234] width 163 height 30
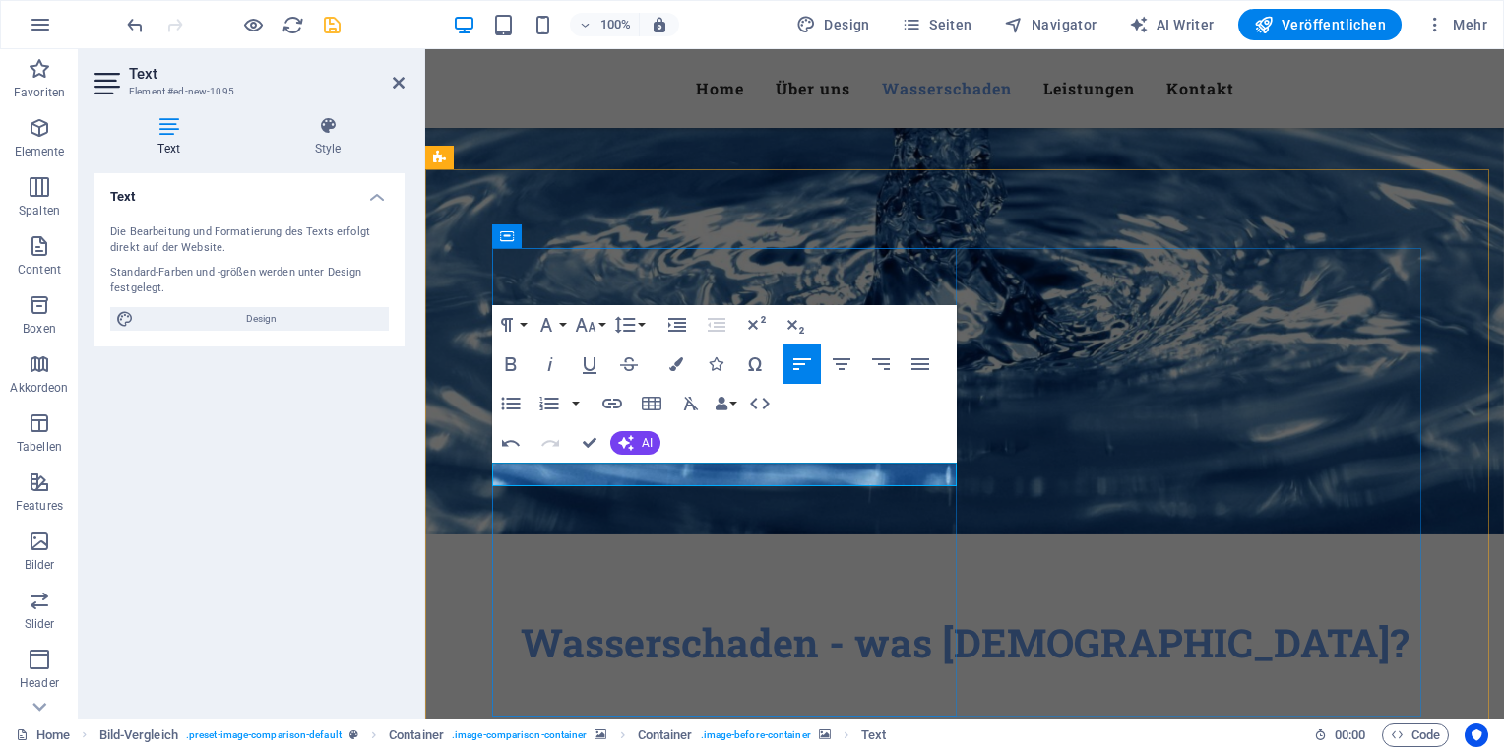
drag, startPoint x: 641, startPoint y: 472, endPoint x: 514, endPoint y: 467, distance: 127.1
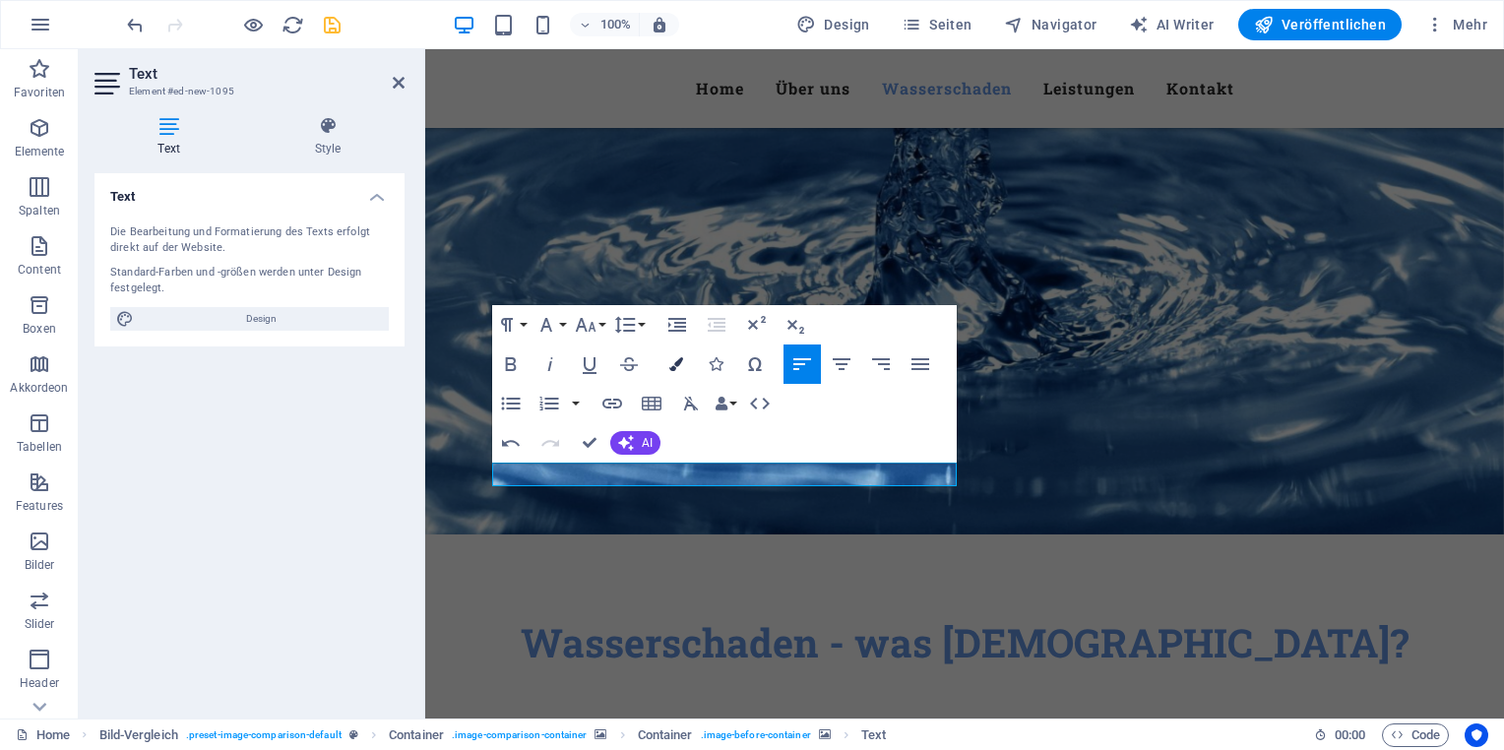
click at [659, 360] on button "Colors" at bounding box center [676, 363] width 37 height 39
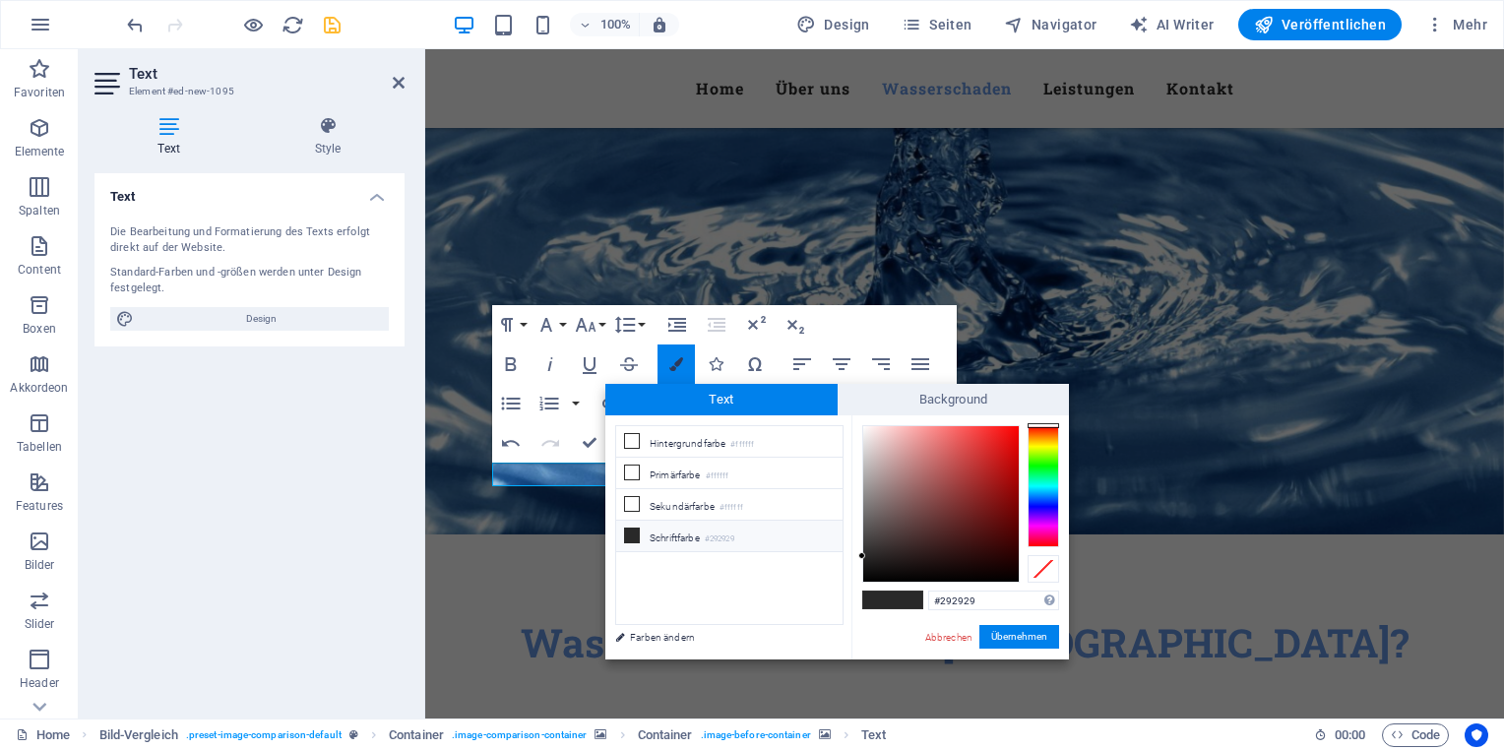
click at [674, 362] on icon "button" at bounding box center [676, 364] width 14 height 14
click at [661, 538] on li "Schriftfarbe #292929" at bounding box center [729, 536] width 226 height 31
click at [633, 533] on icon at bounding box center [632, 536] width 14 height 14
drag, startPoint x: 909, startPoint y: 455, endPoint x: 860, endPoint y: 423, distance: 58.4
click at [863, 426] on div at bounding box center [941, 504] width 156 height 156
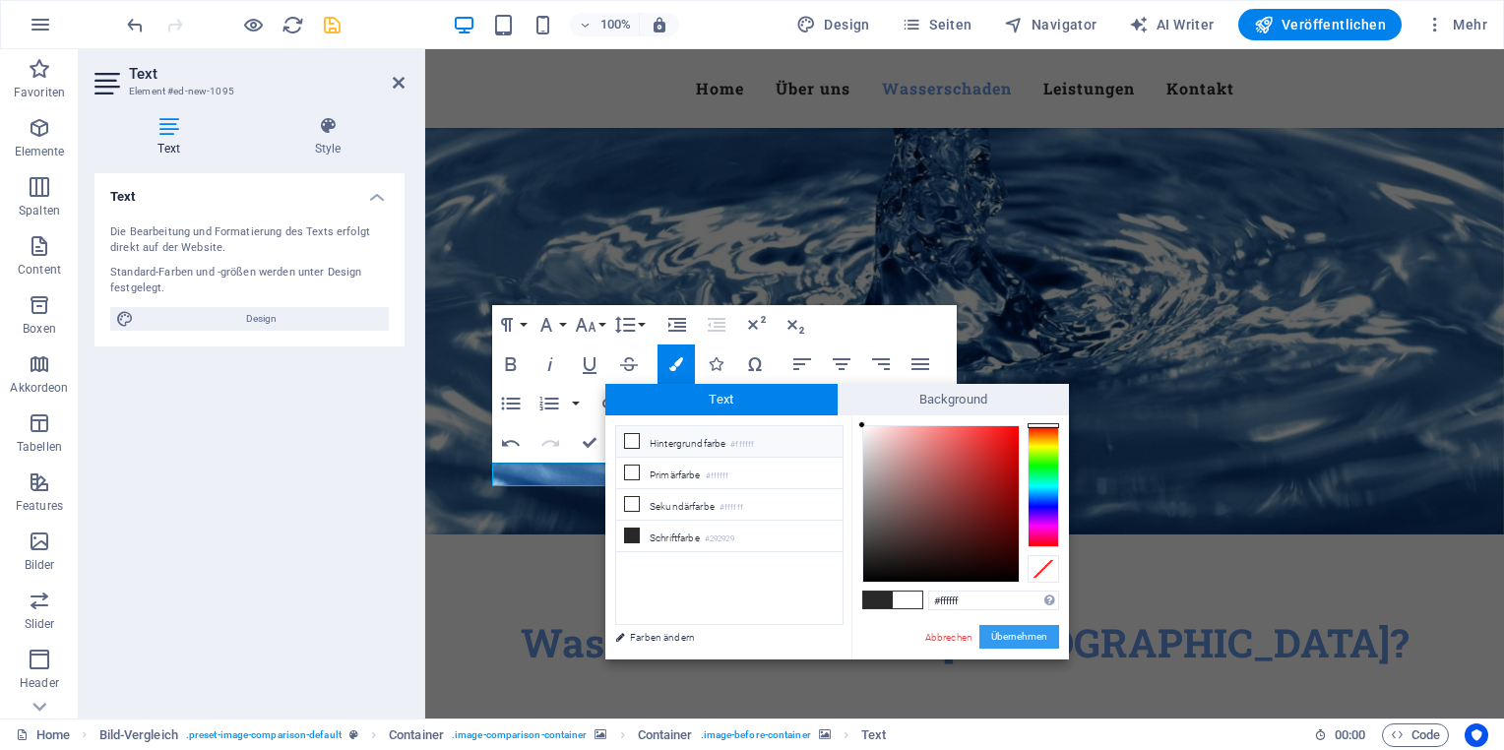
click at [998, 637] on button "Übernehmen" at bounding box center [1019, 637] width 80 height 24
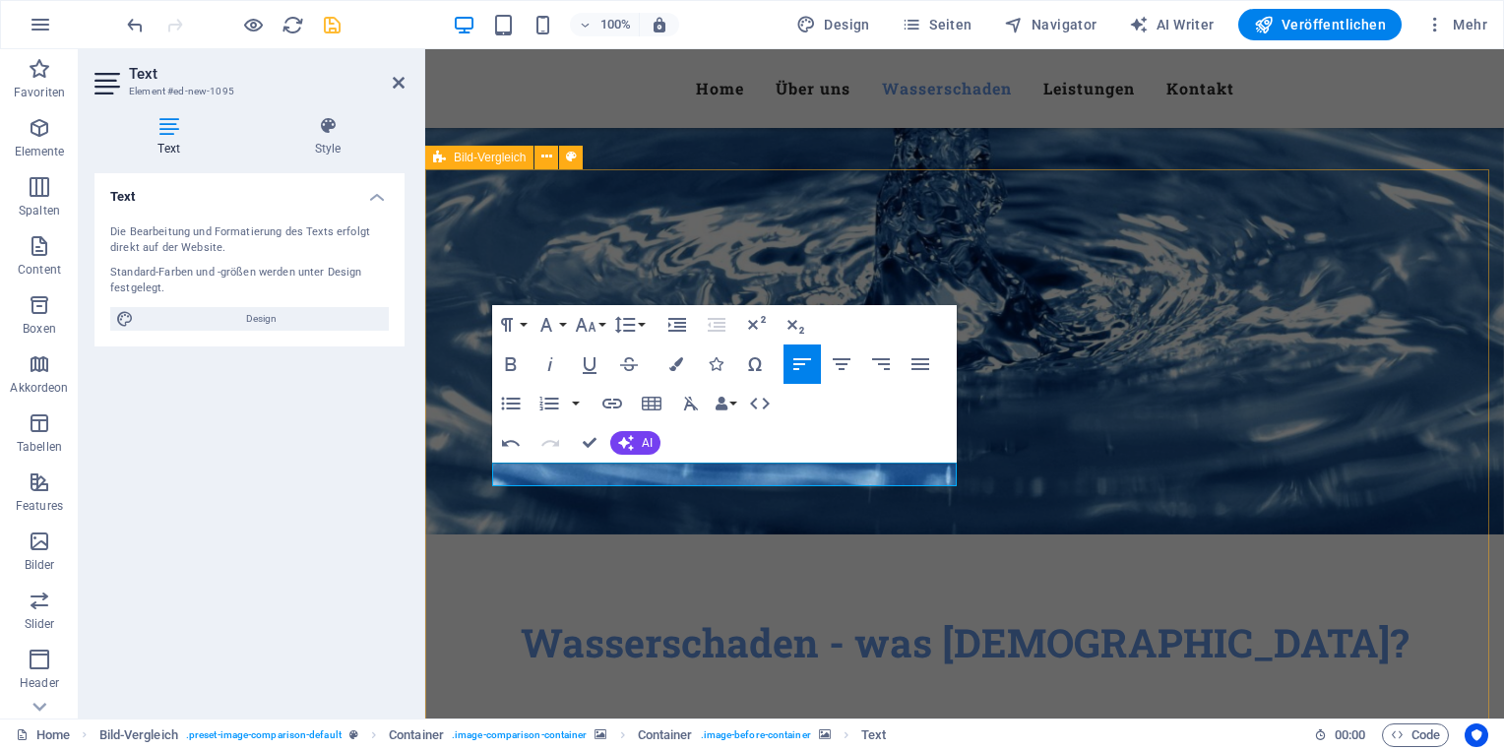
drag, startPoint x: 610, startPoint y: 467, endPoint x: 495, endPoint y: 465, distance: 115.2
click at [660, 369] on button "Colors" at bounding box center [676, 363] width 37 height 39
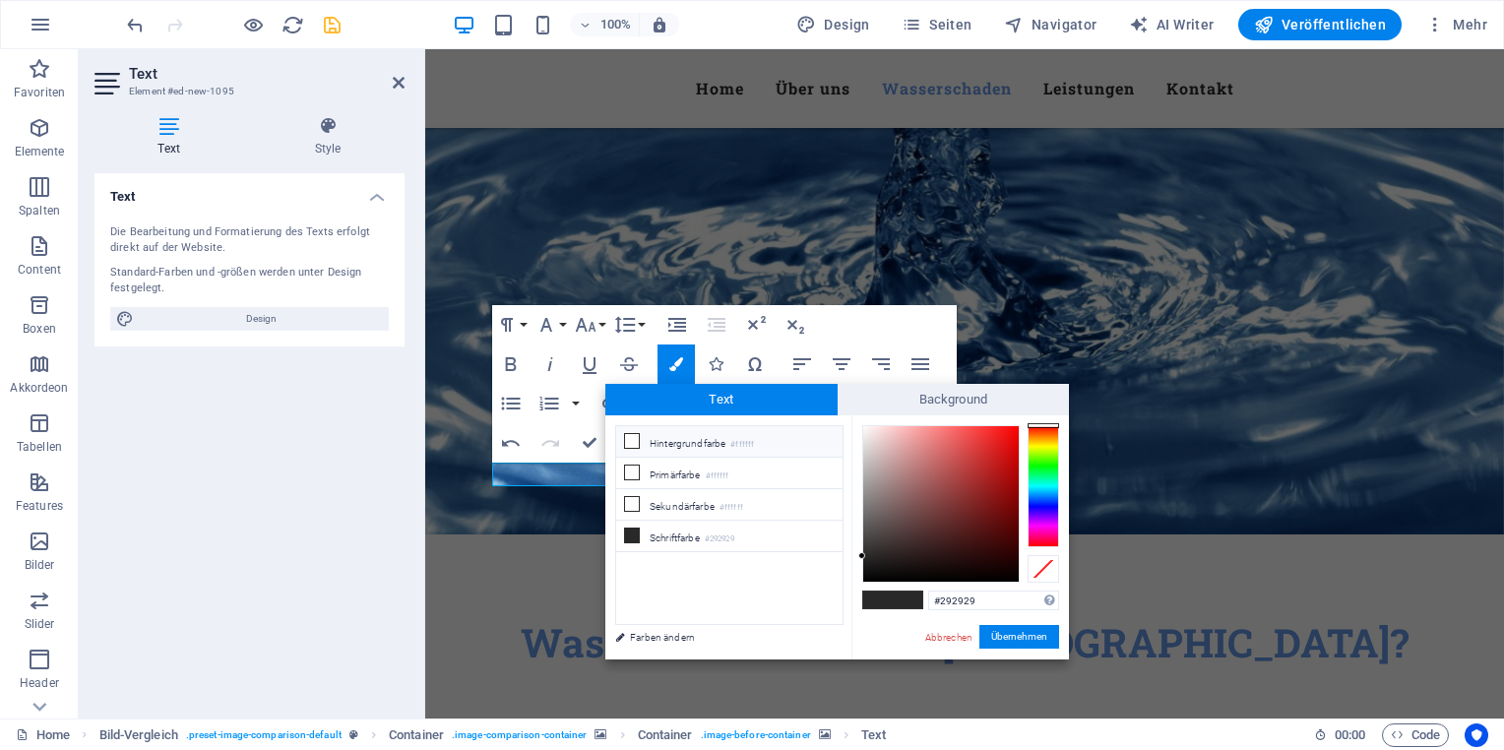
type input "#f1e6e6"
click at [869, 434] on div at bounding box center [941, 504] width 156 height 156
click at [1008, 636] on button "Übernehmen" at bounding box center [1019, 637] width 80 height 24
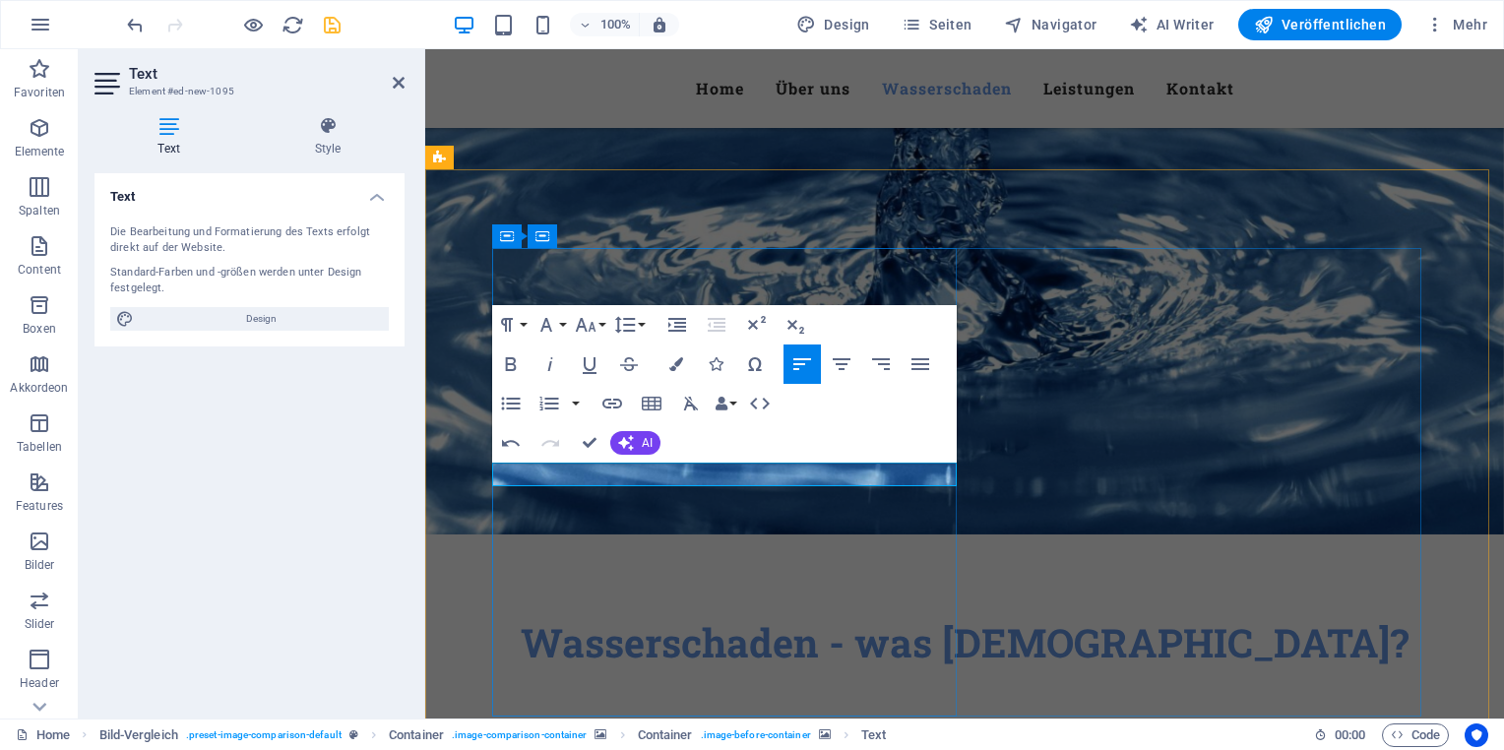
drag, startPoint x: 561, startPoint y: 471, endPoint x: 581, endPoint y: 478, distance: 20.9
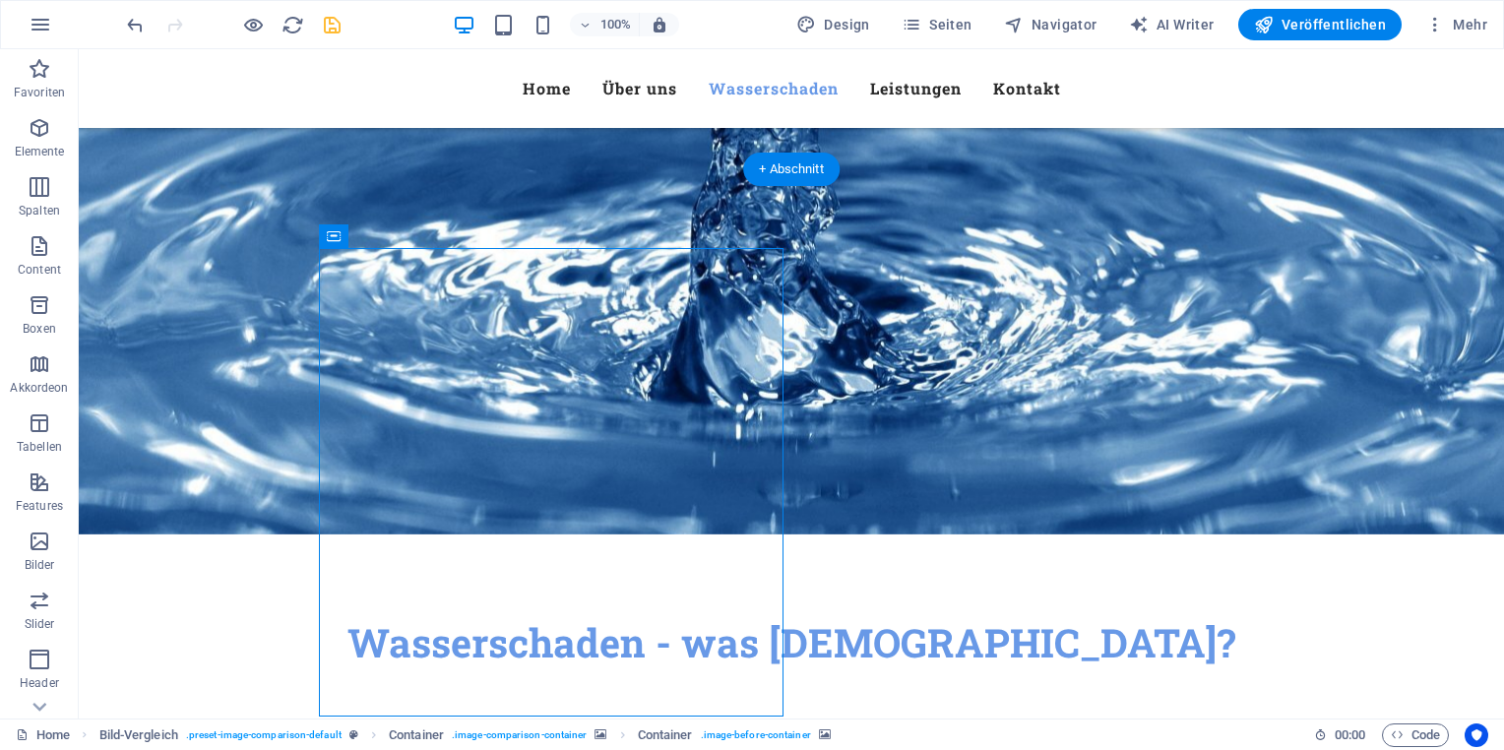
click at [142, 20] on icon "undo" at bounding box center [135, 25] width 23 height 23
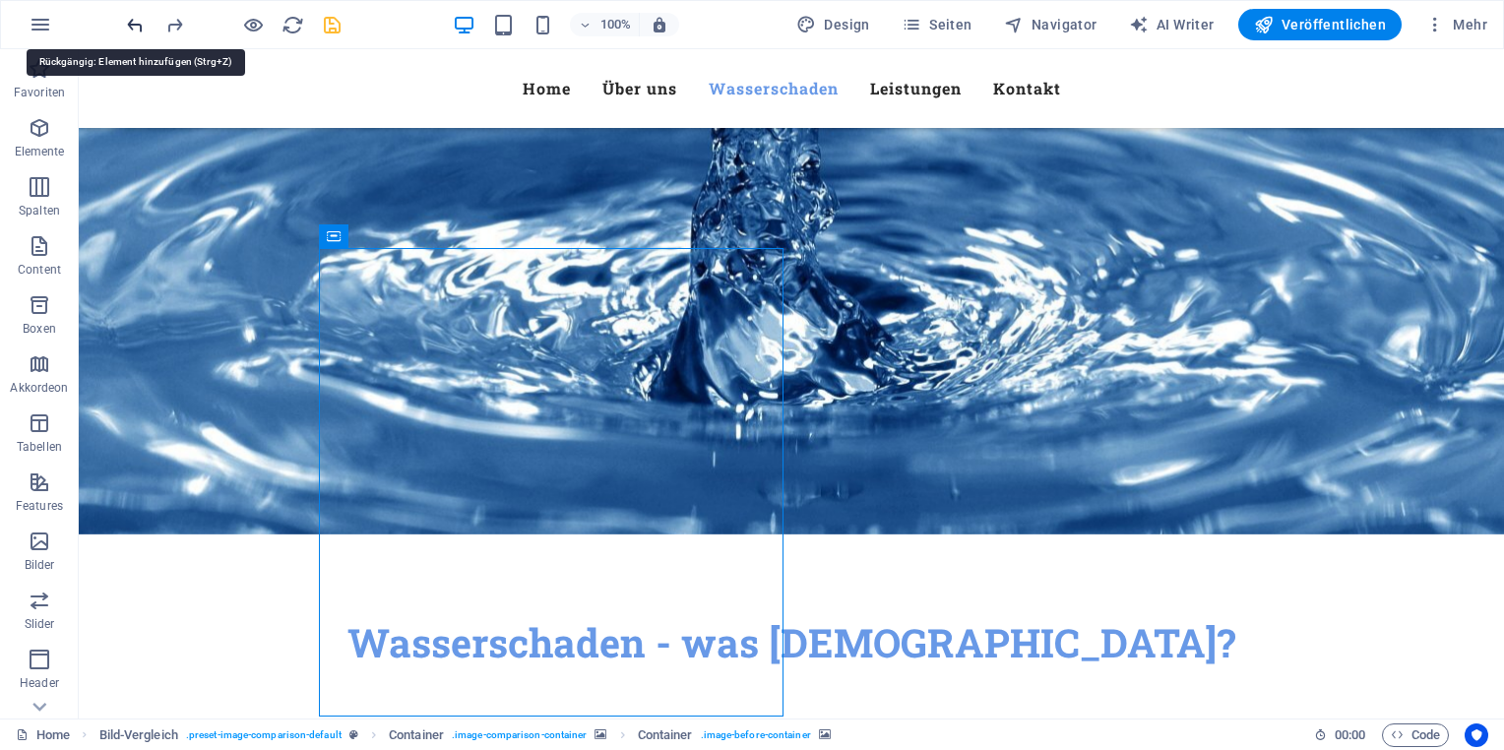
click at [142, 20] on icon "undo" at bounding box center [135, 25] width 23 height 23
click at [140, 18] on icon "undo" at bounding box center [135, 25] width 23 height 23
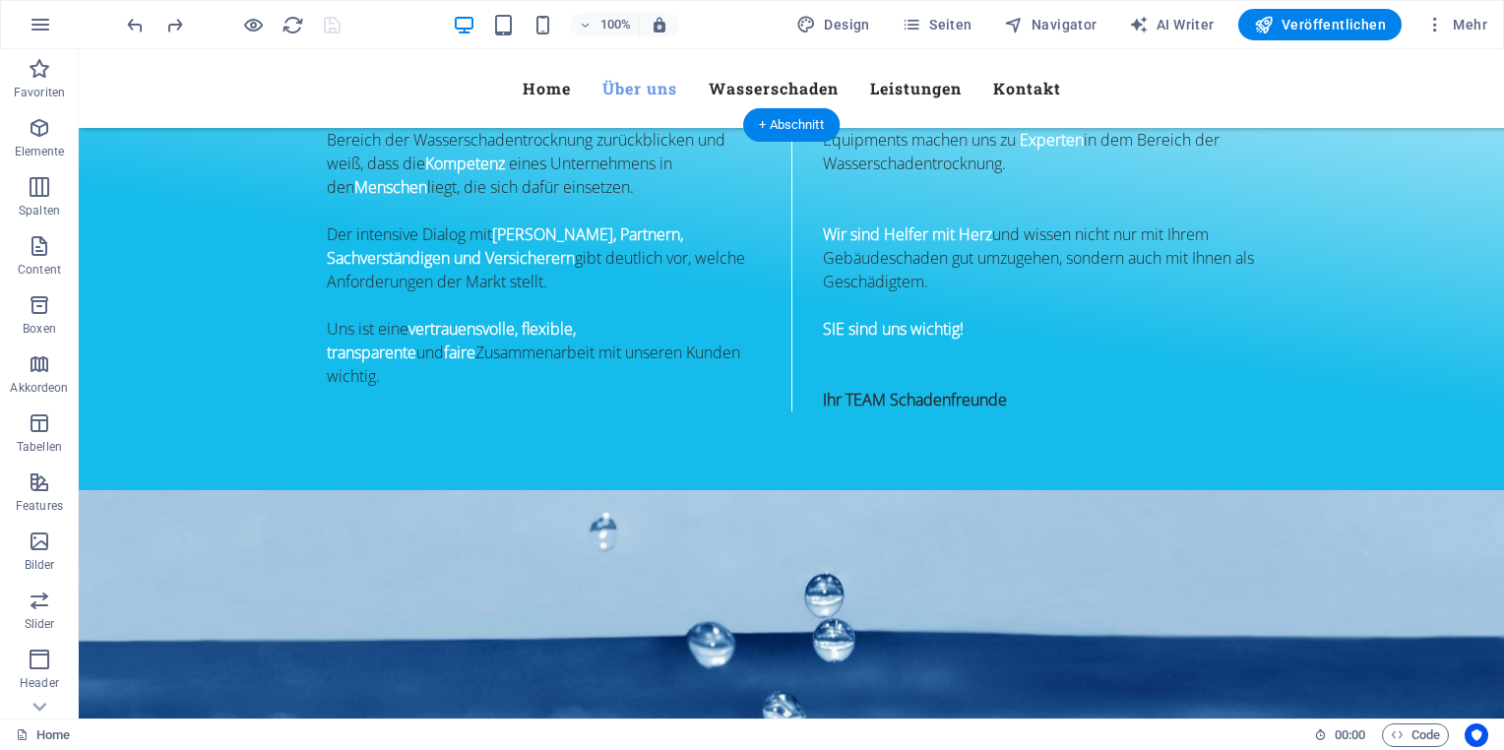
scroll to position [1001, 0]
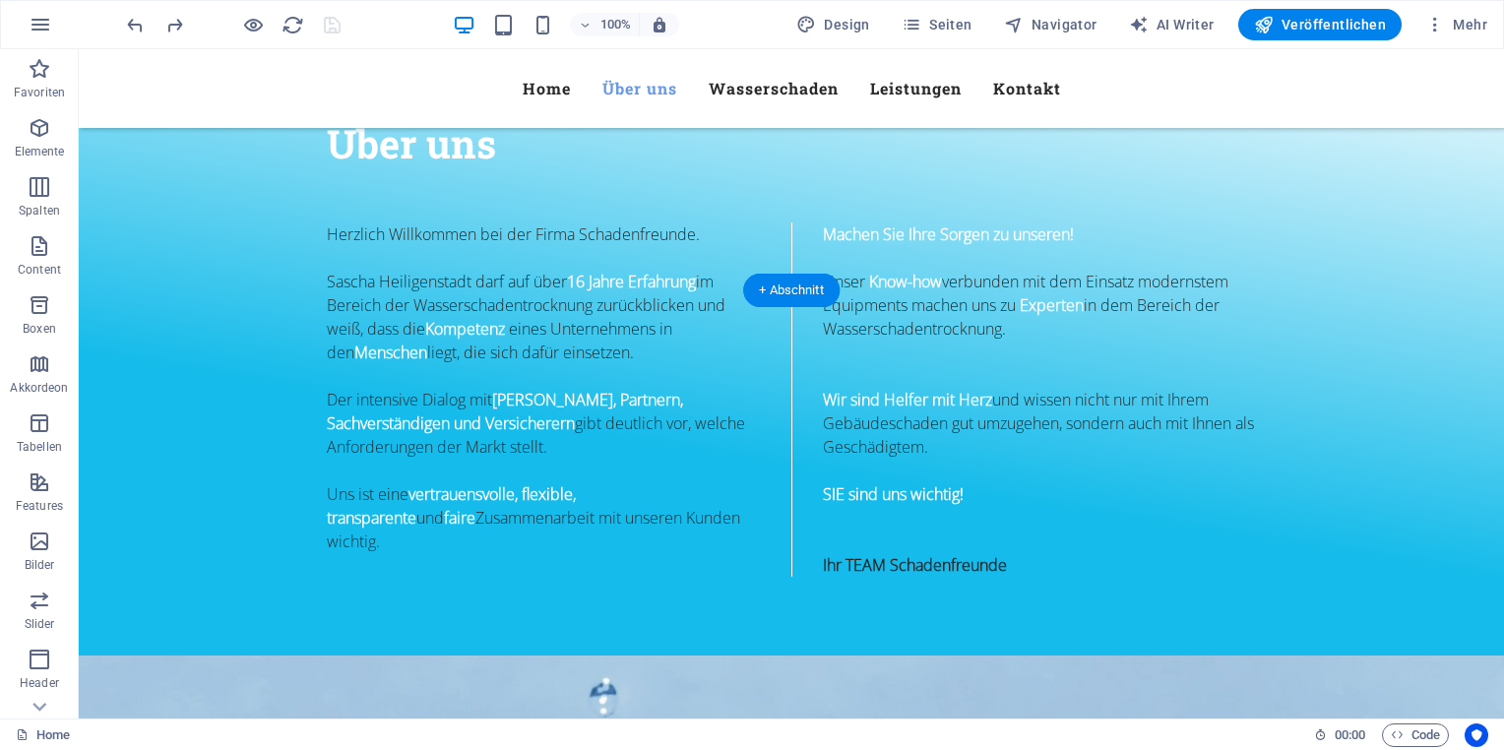
click at [39, 213] on p "Spalten" at bounding box center [39, 211] width 41 height 16
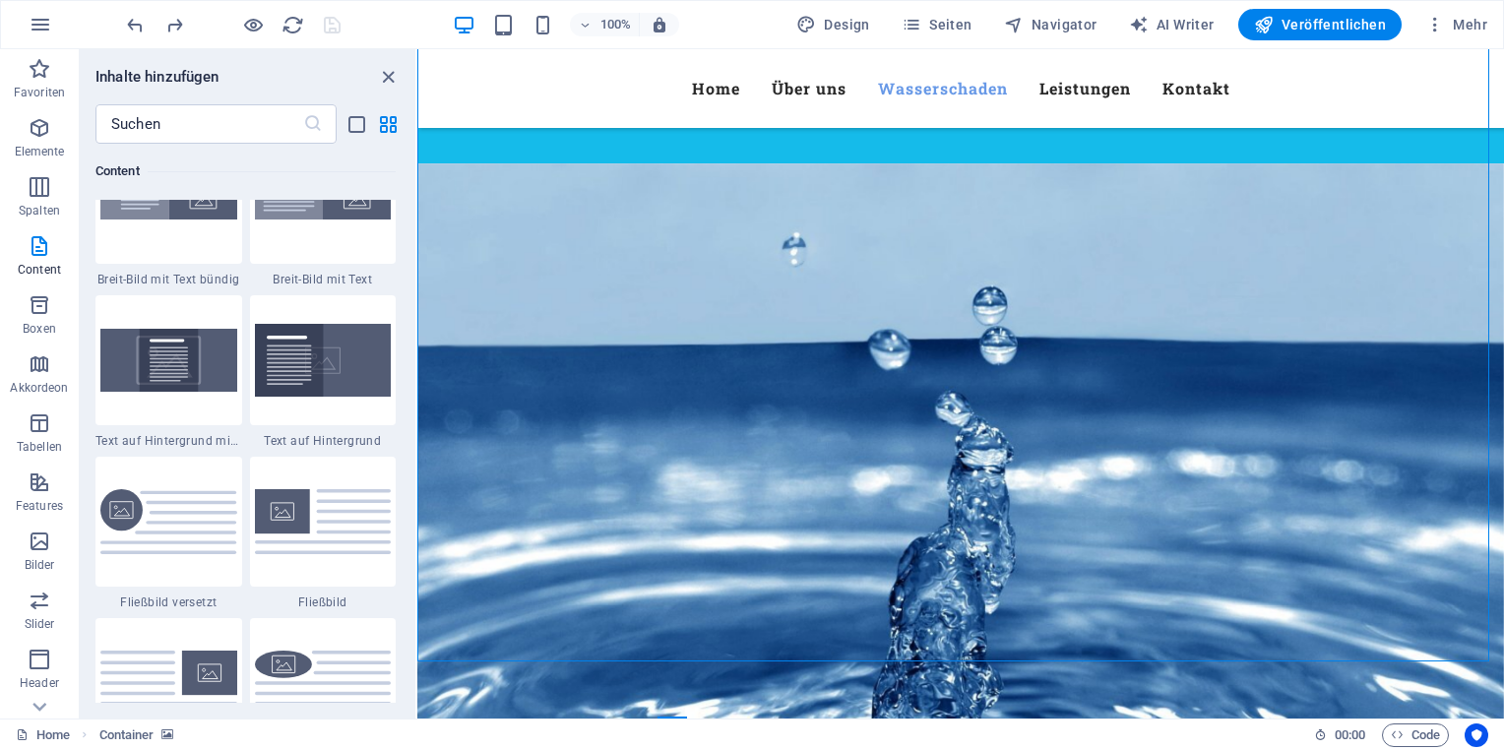
scroll to position [4026, 0]
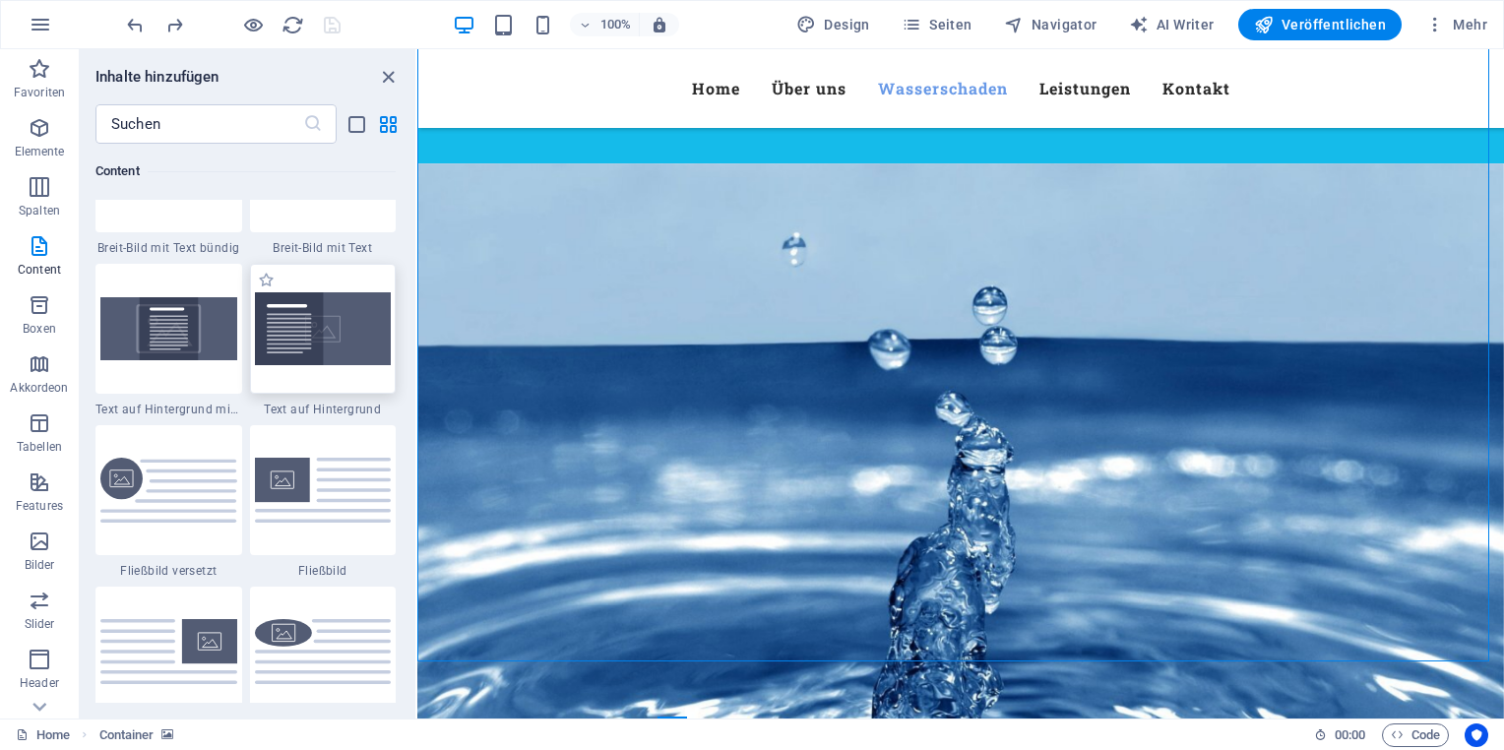
click at [324, 337] on img at bounding box center [323, 328] width 137 height 73
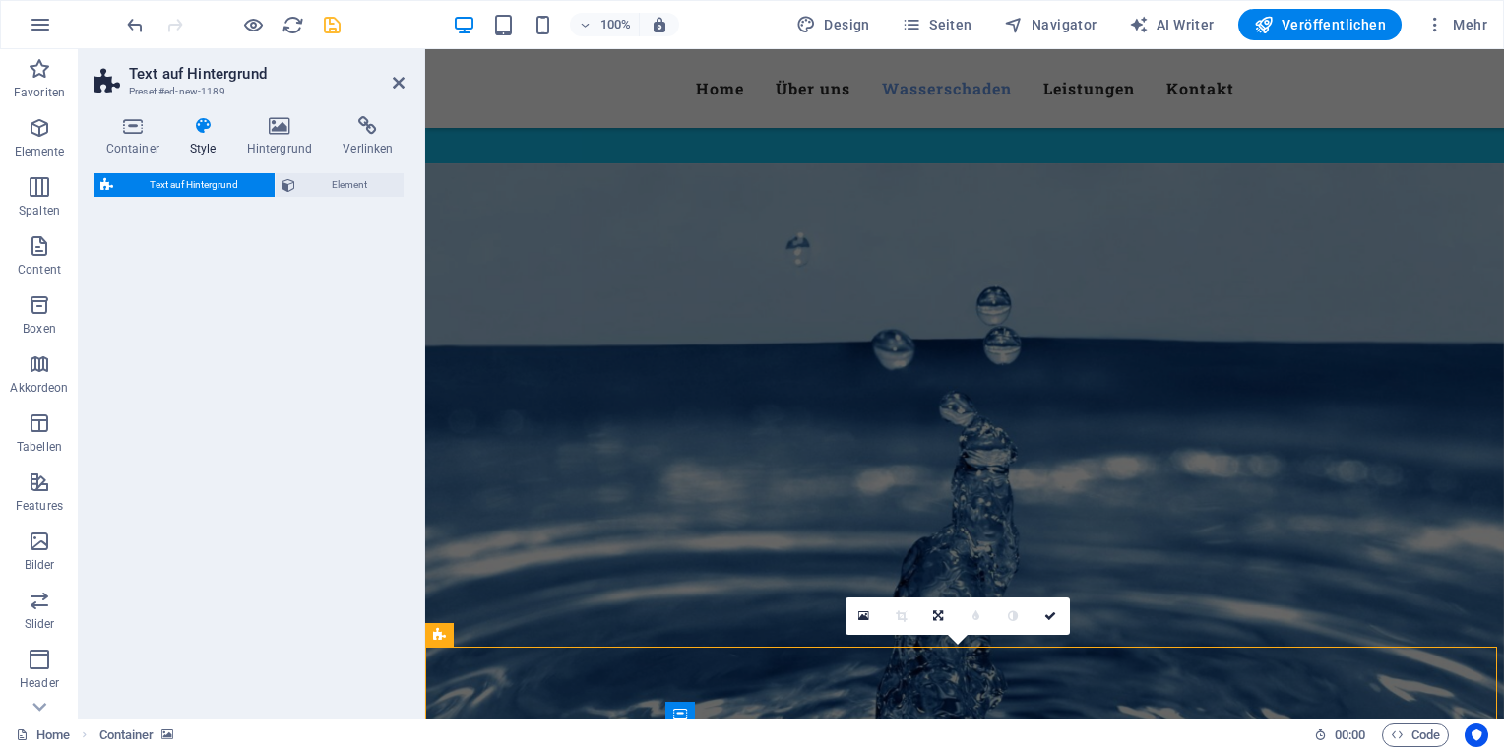
select select "%"
select select "rem"
select select "px"
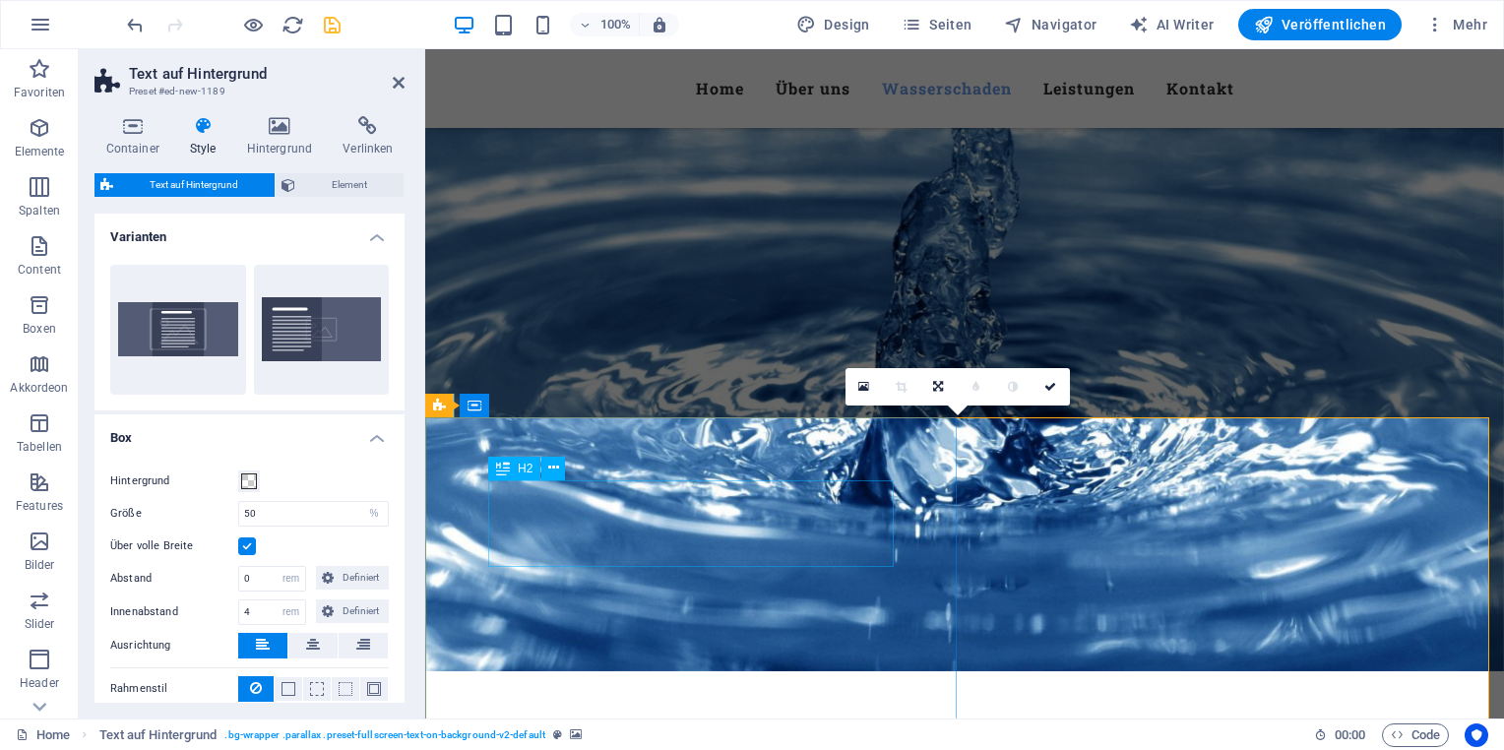
scroll to position [1928, 0]
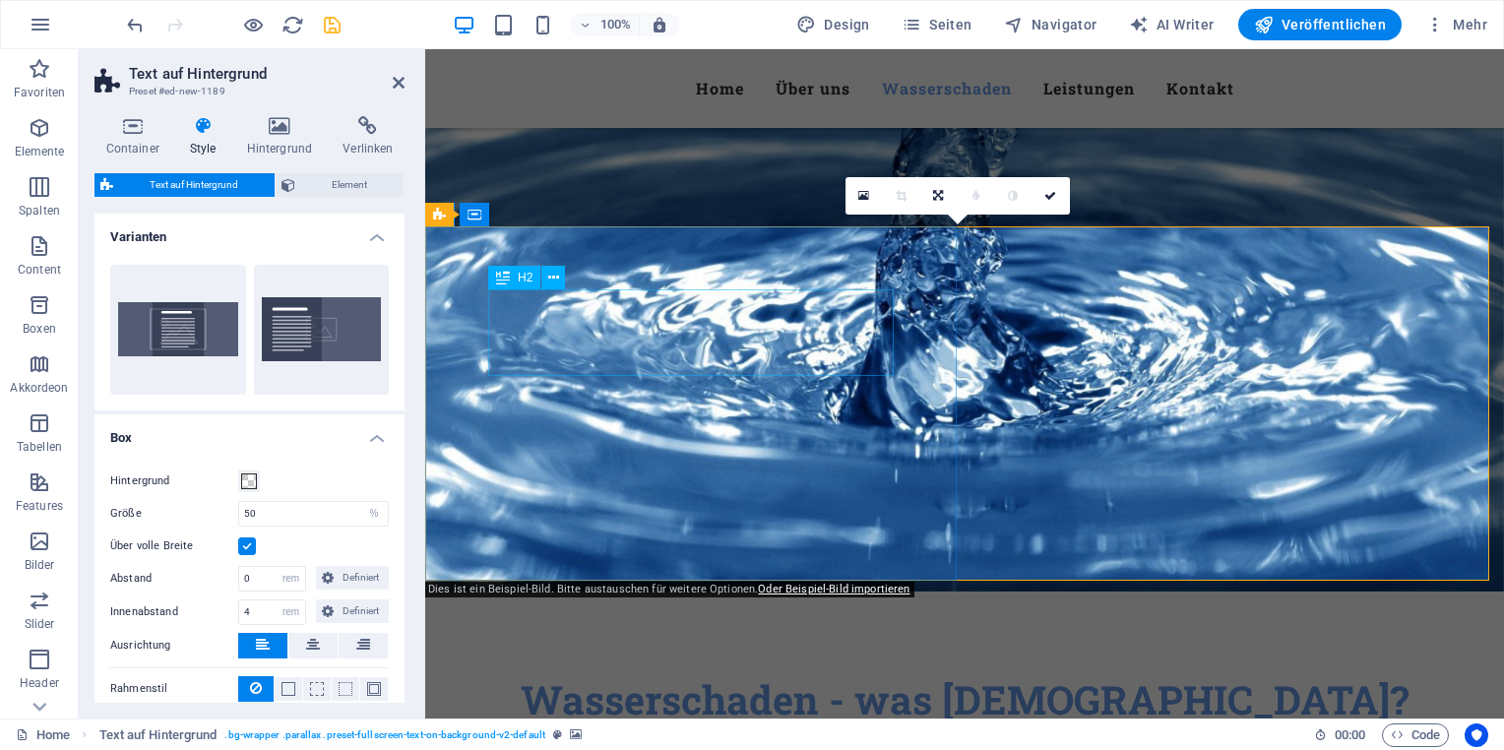
click at [866, 190] on icon at bounding box center [863, 196] width 11 height 14
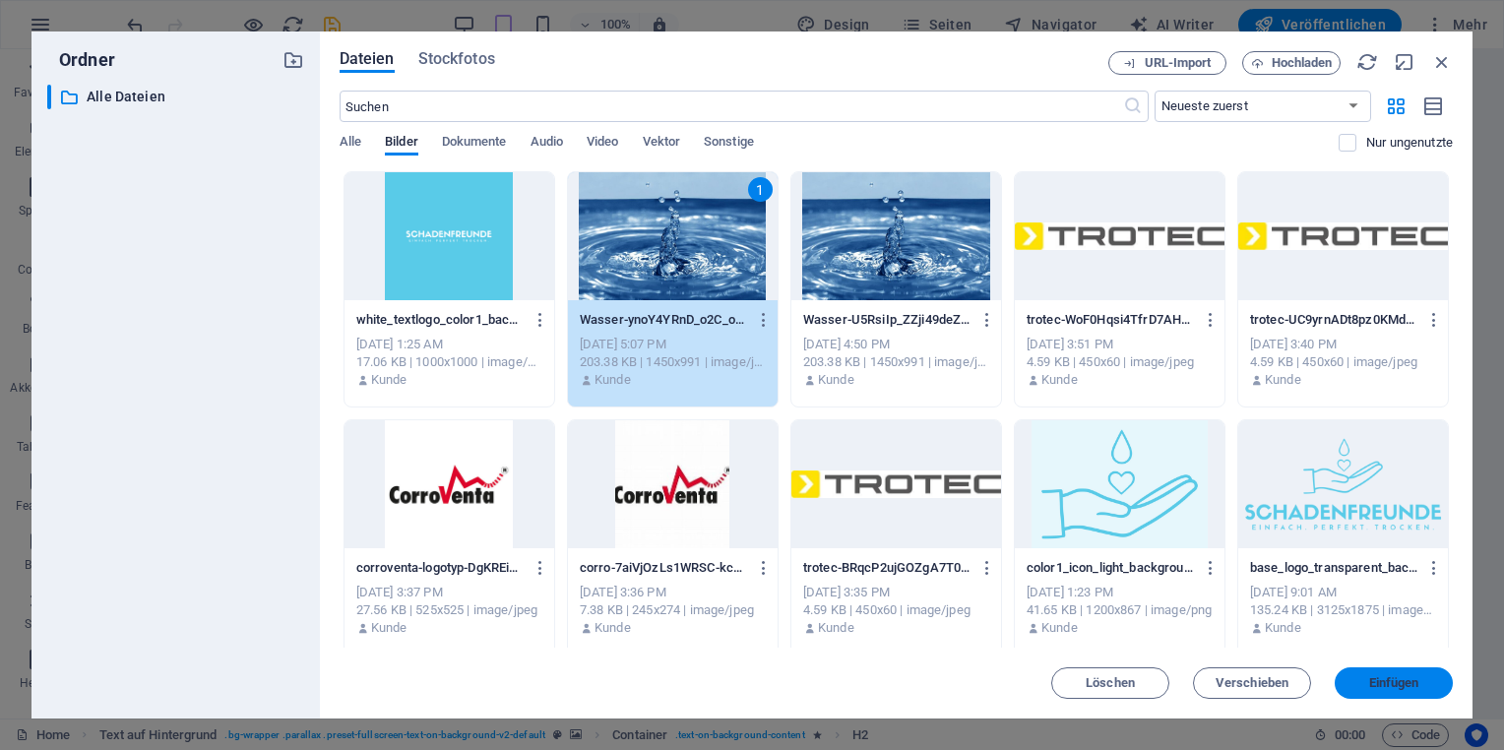
click at [1400, 677] on span "Einfügen" at bounding box center [1394, 683] width 50 height 12
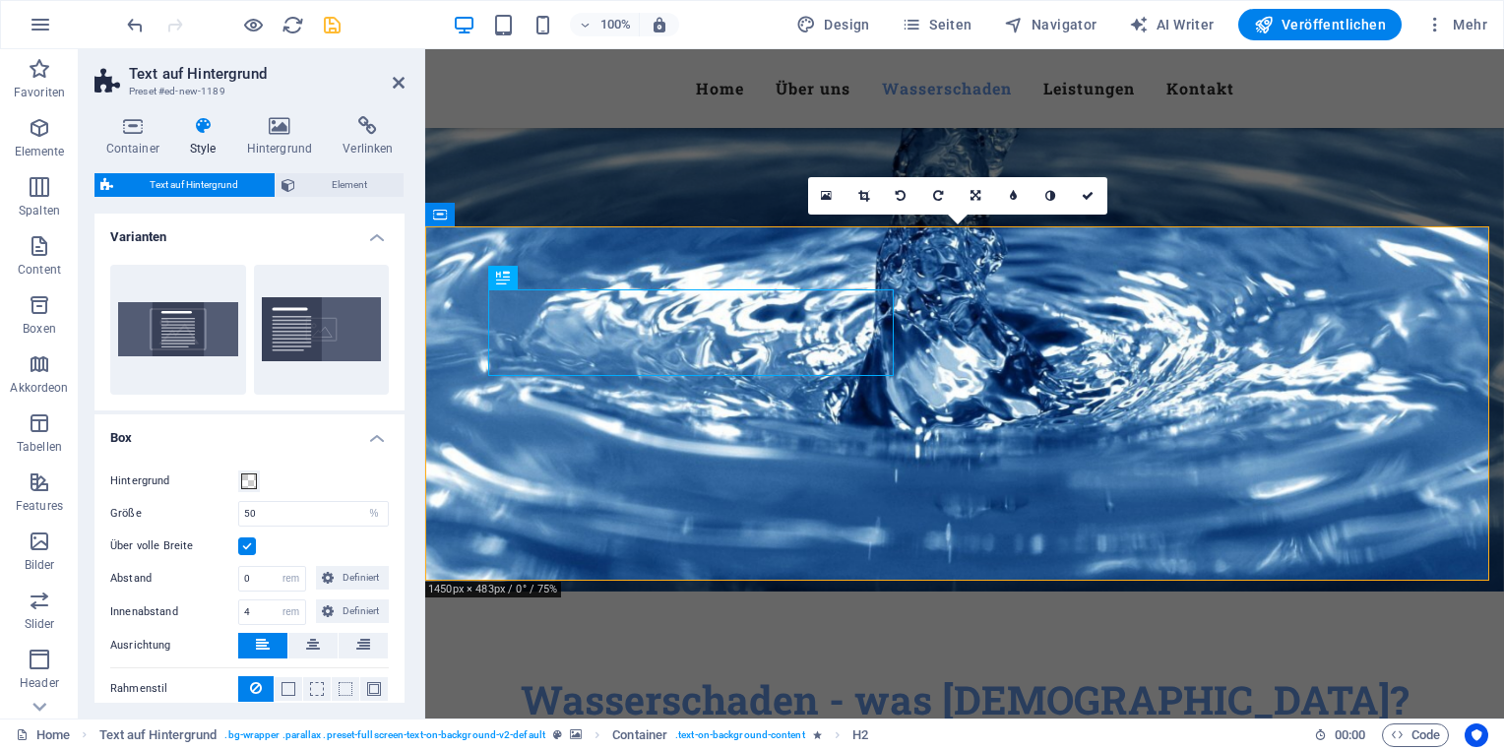
click at [546, 278] on button at bounding box center [553, 278] width 24 height 24
click at [523, 277] on span "H2" at bounding box center [525, 278] width 15 height 12
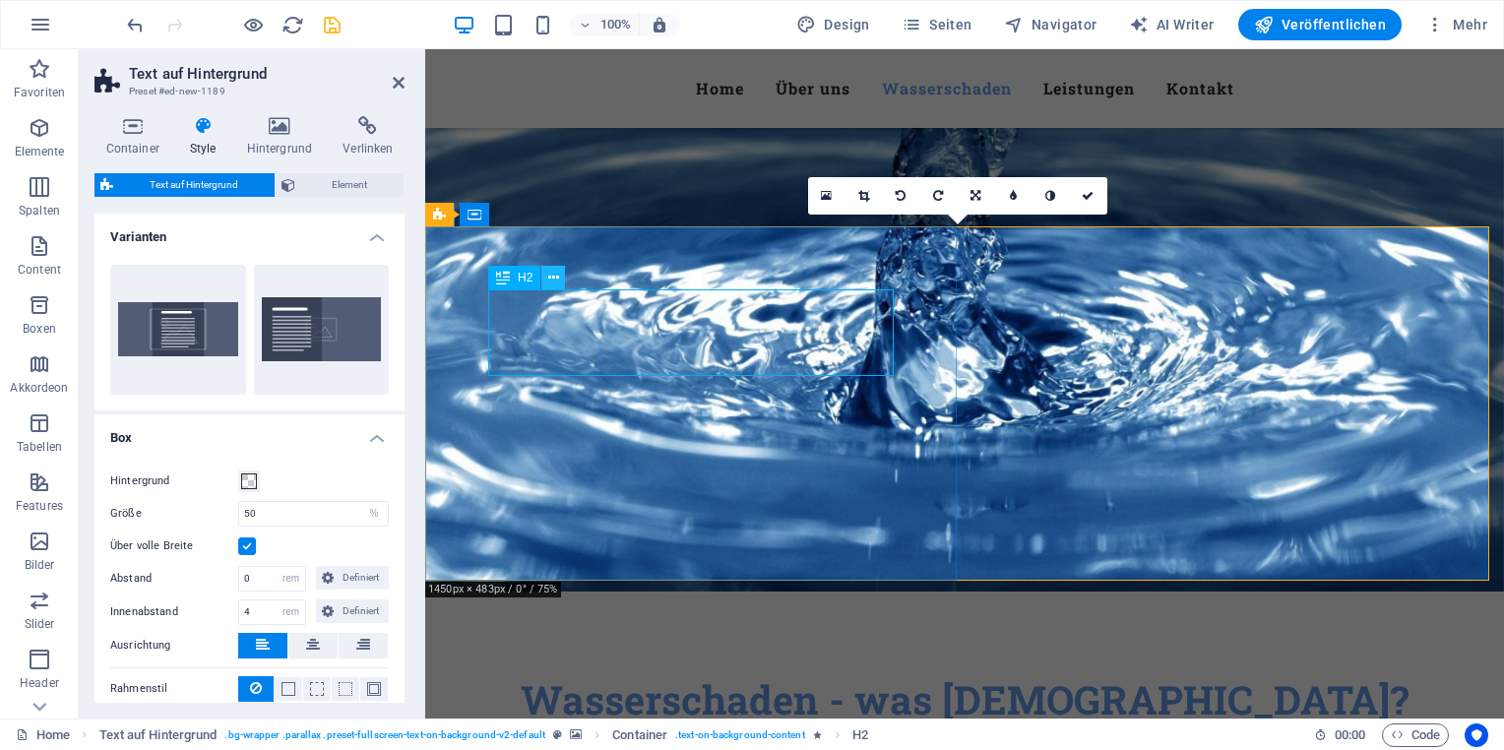
click at [554, 278] on icon at bounding box center [553, 278] width 11 height 21
click at [398, 89] on icon at bounding box center [399, 83] width 12 height 16
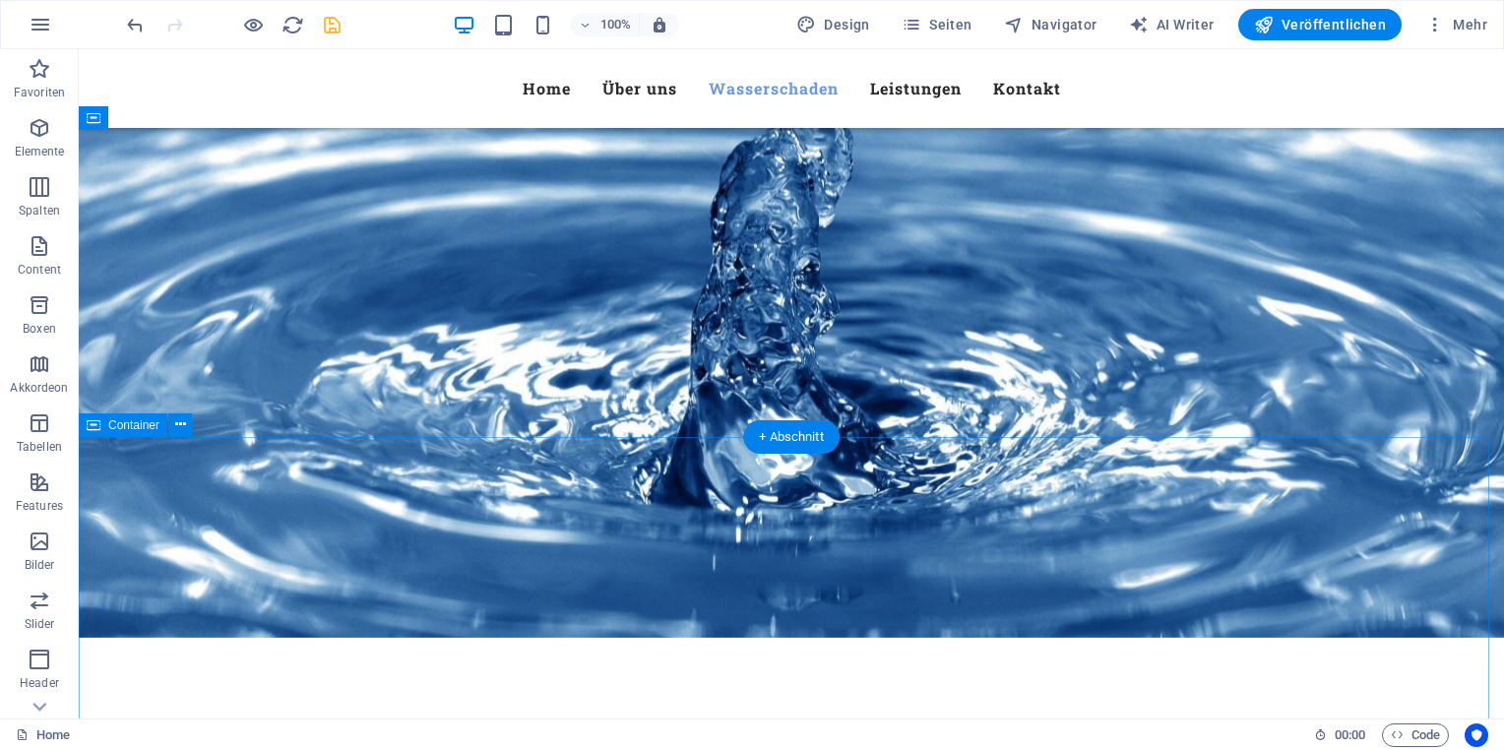
scroll to position [2027, 0]
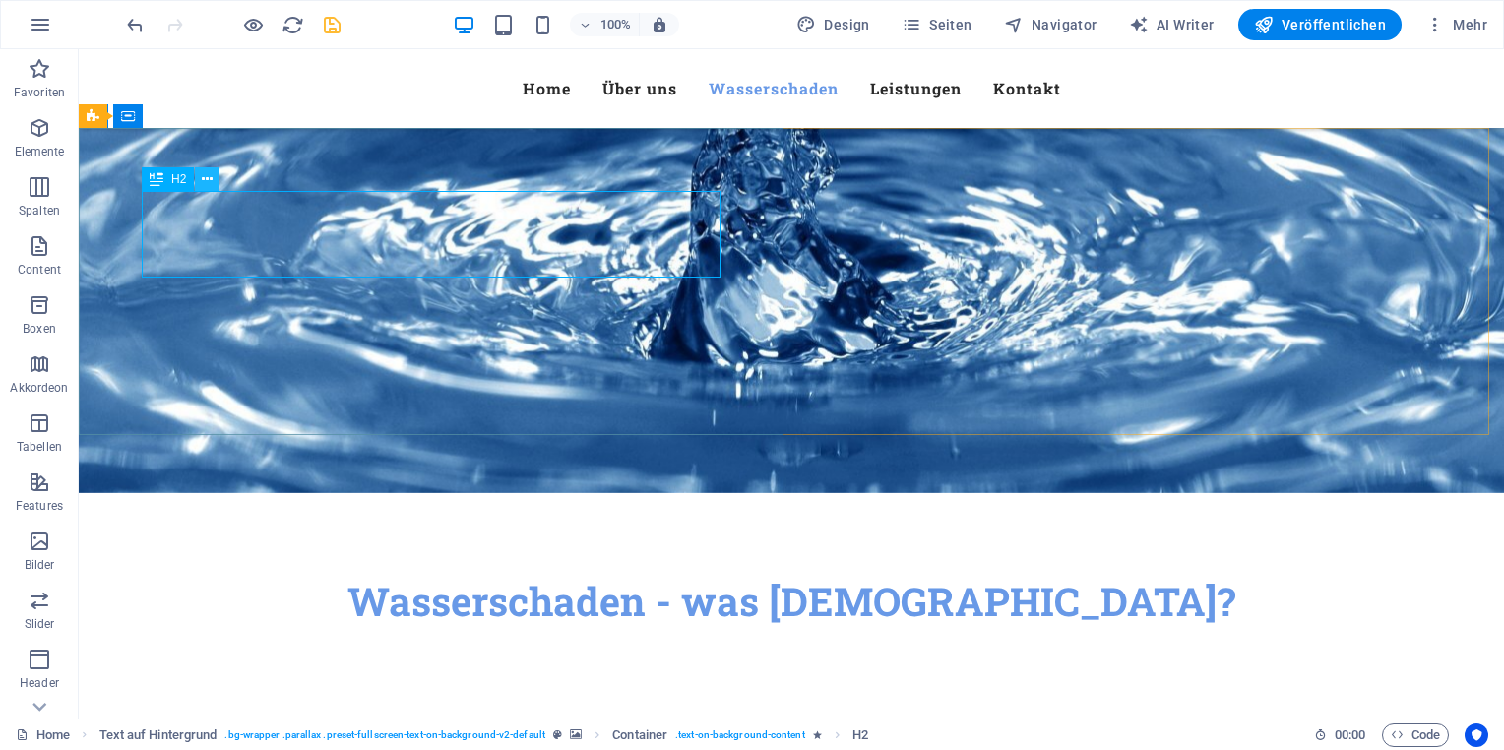
click at [207, 178] on icon at bounding box center [207, 179] width 11 height 21
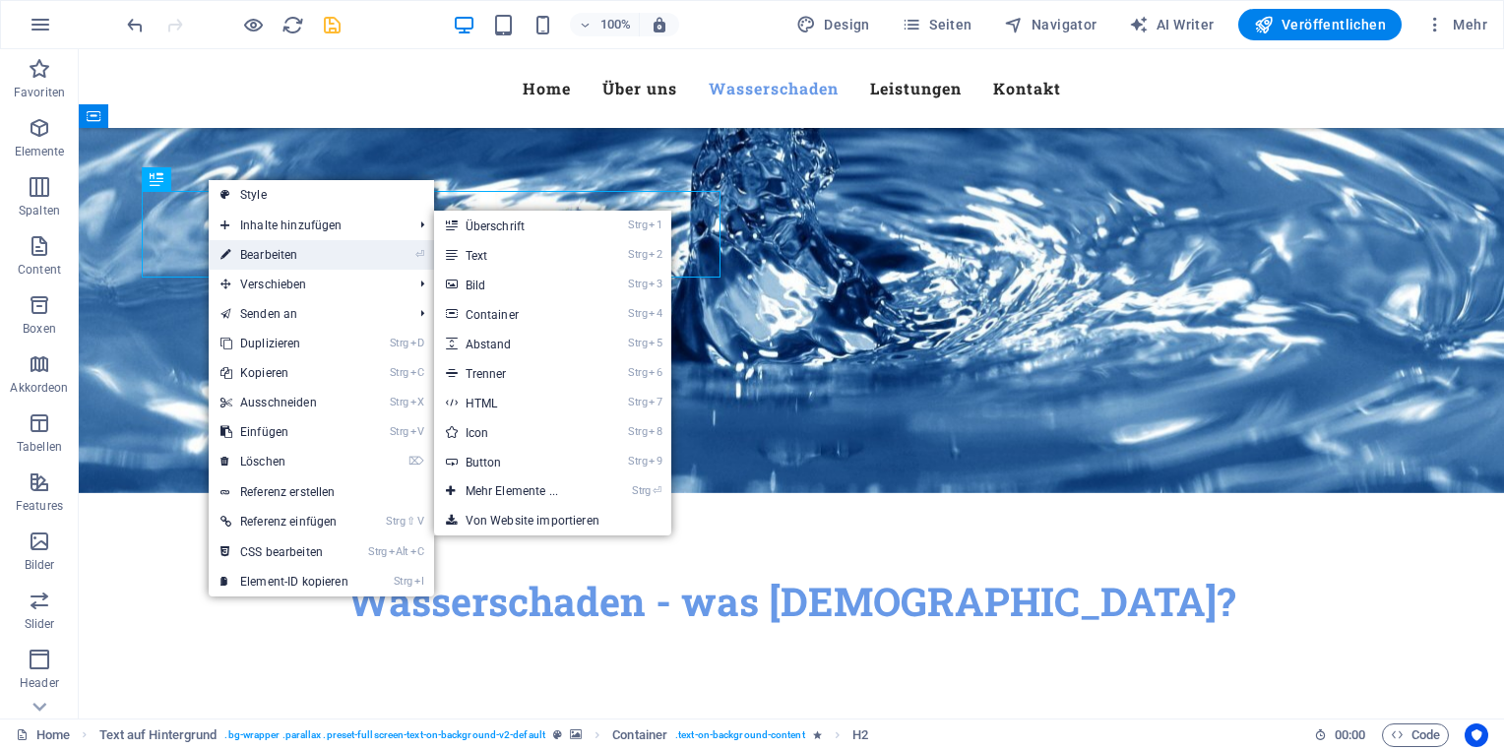
click at [299, 265] on link "⏎ Bearbeiten" at bounding box center [285, 255] width 152 height 30
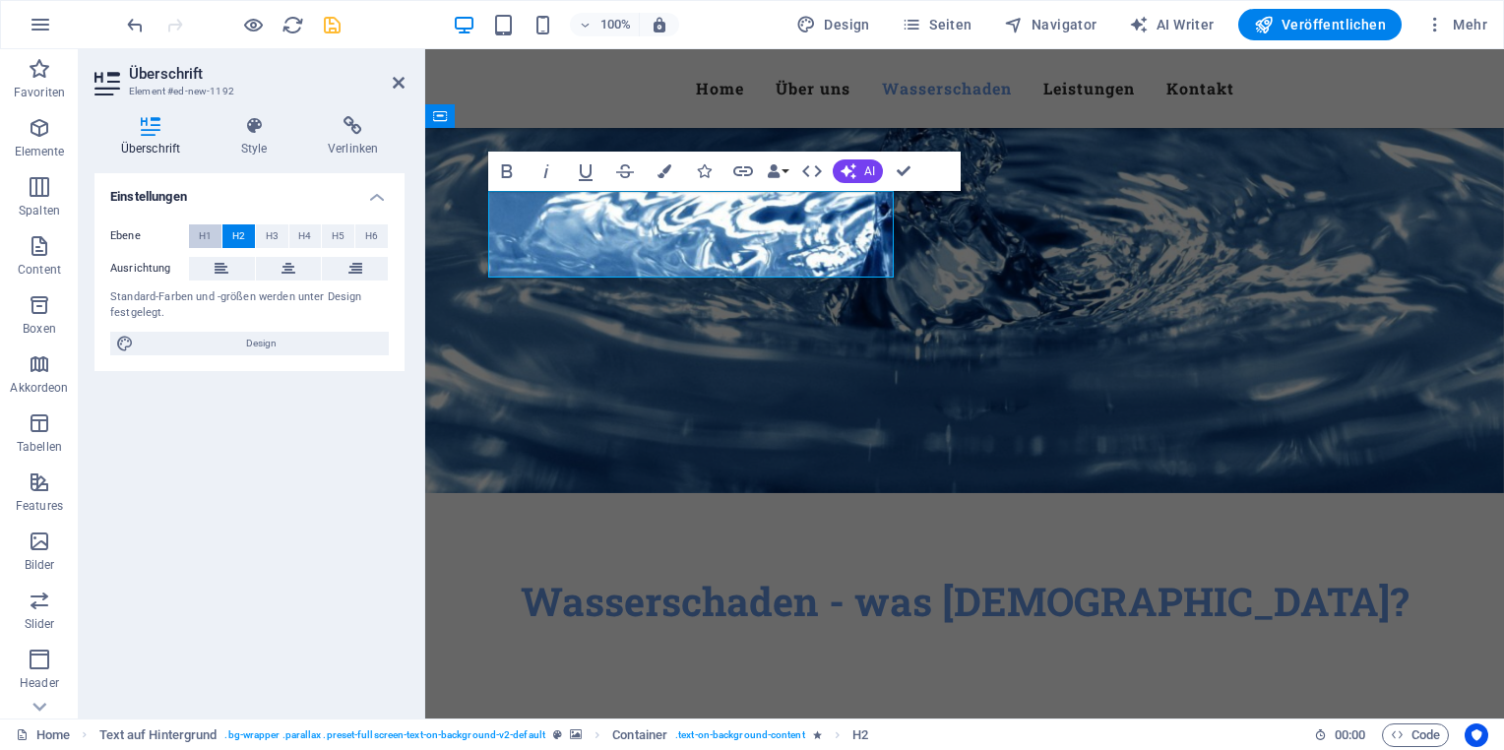
click at [197, 232] on button "H1" at bounding box center [205, 236] width 32 height 24
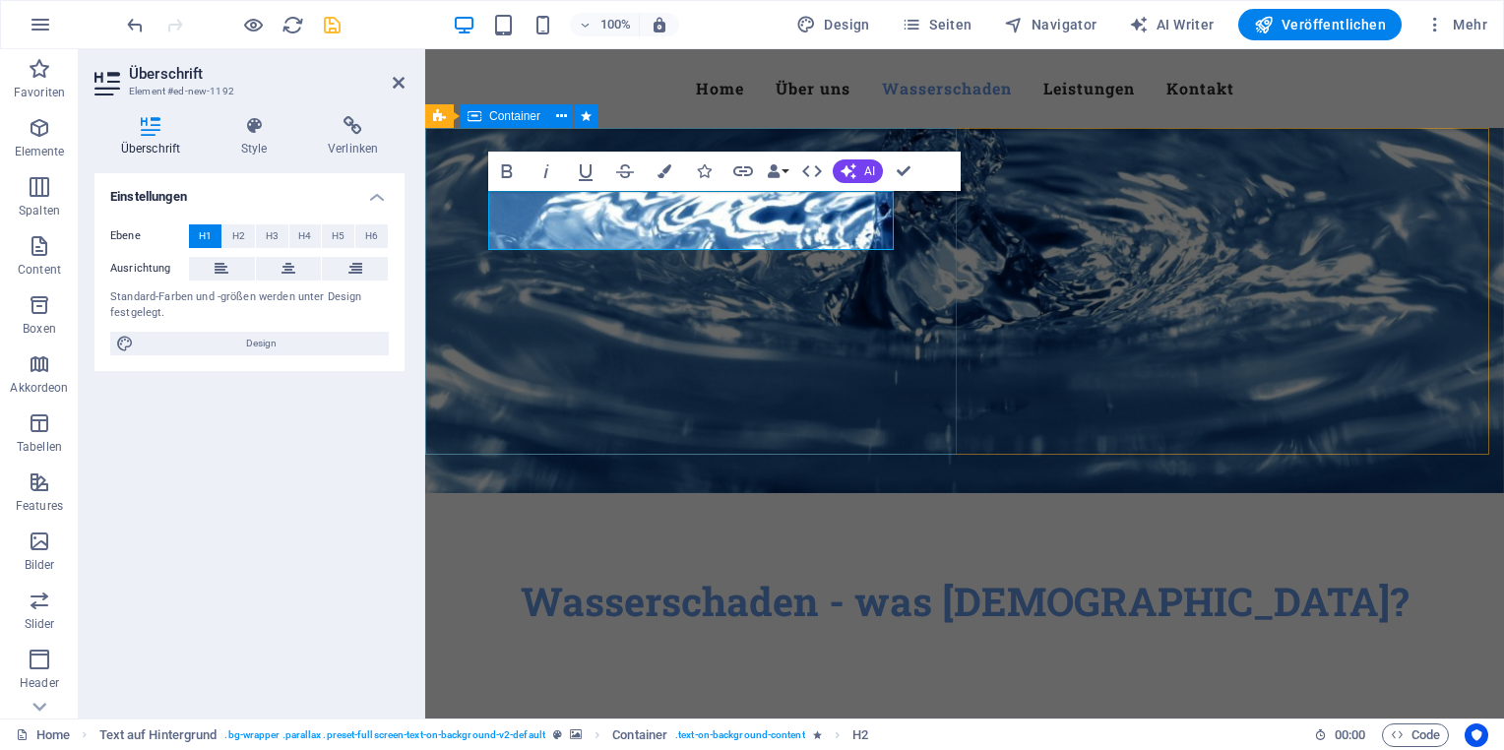
drag, startPoint x: 672, startPoint y: 224, endPoint x: 471, endPoint y: 222, distance: 200.8
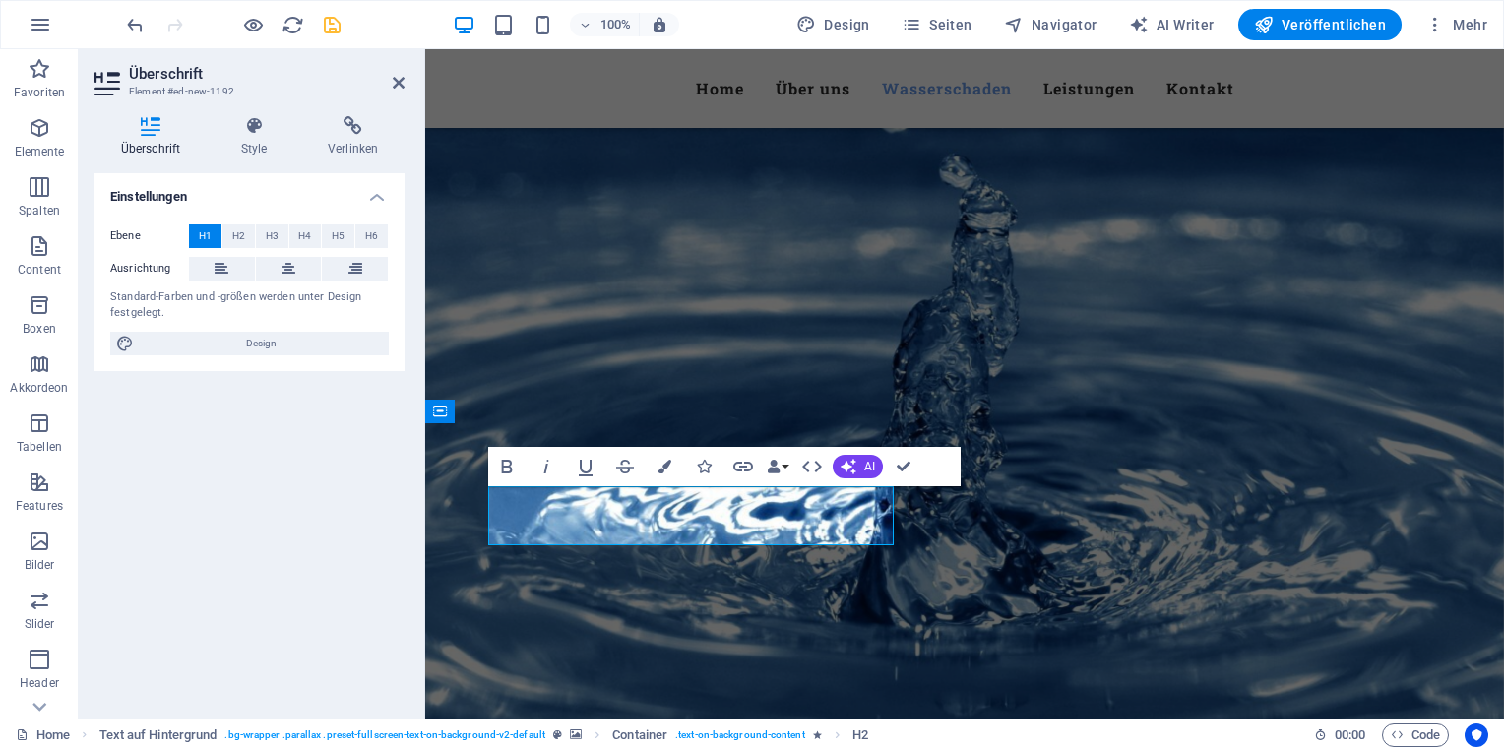
scroll to position [1731, 0]
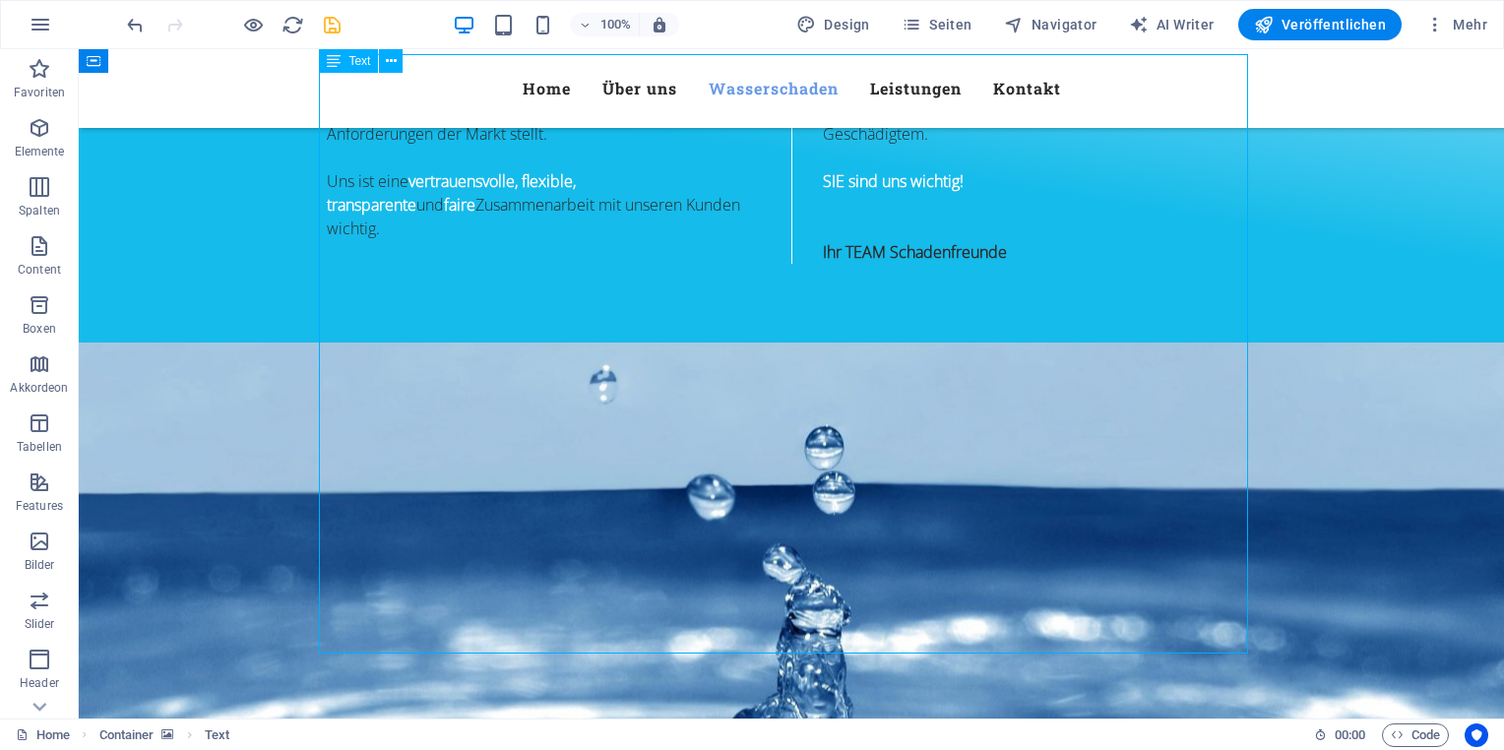
scroll to position [1239, 0]
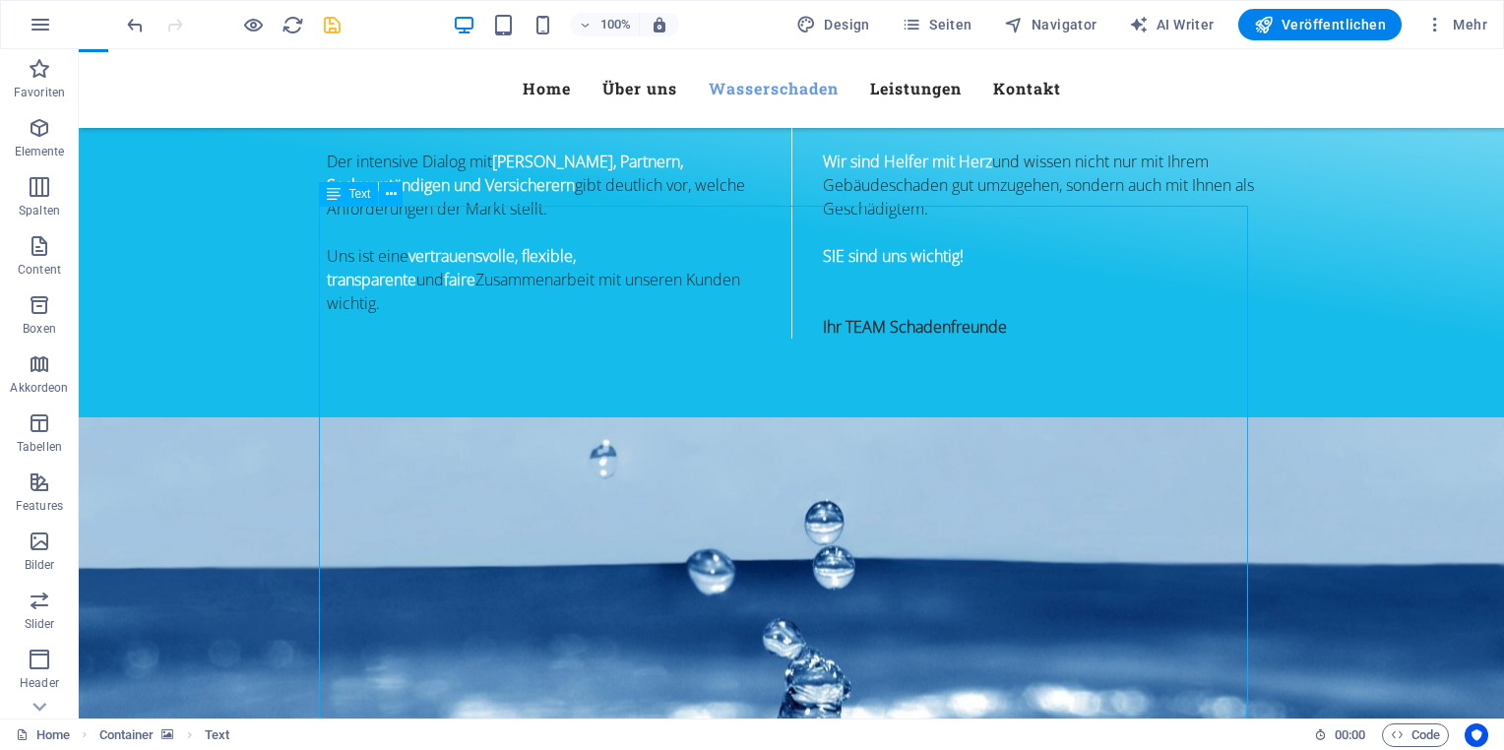
click at [388, 193] on icon at bounding box center [391, 194] width 11 height 21
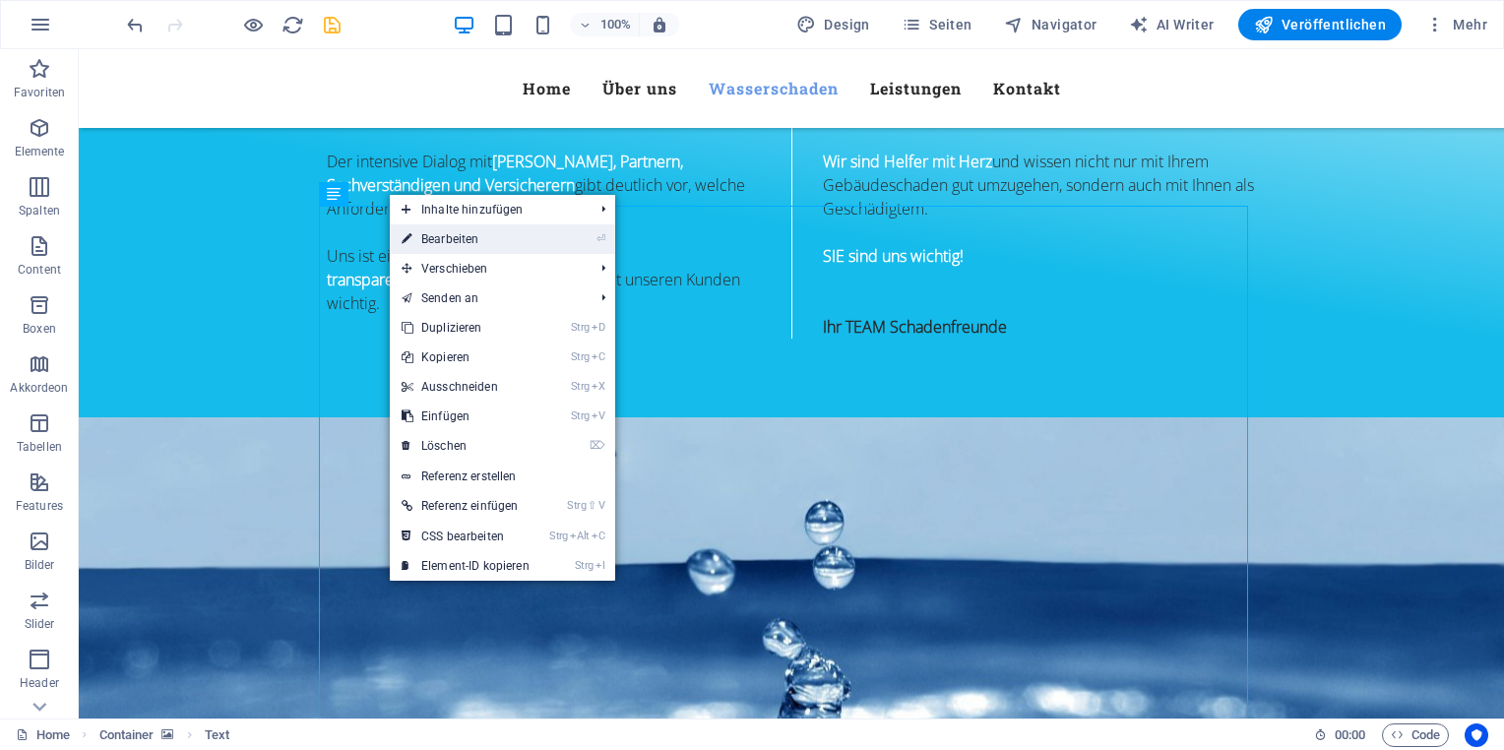
click at [444, 233] on link "⏎ Bearbeiten" at bounding box center [466, 239] width 152 height 30
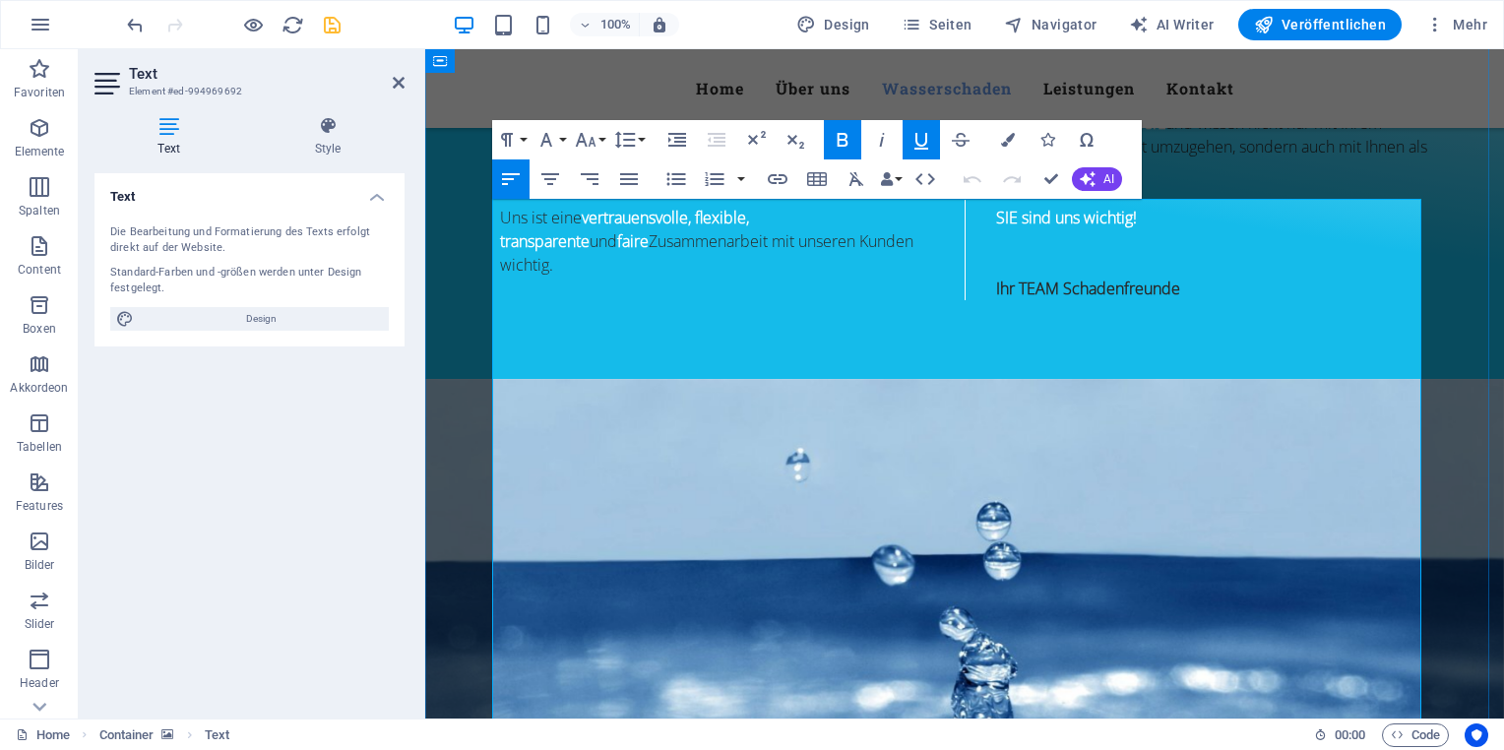
scroll to position [1384, 0]
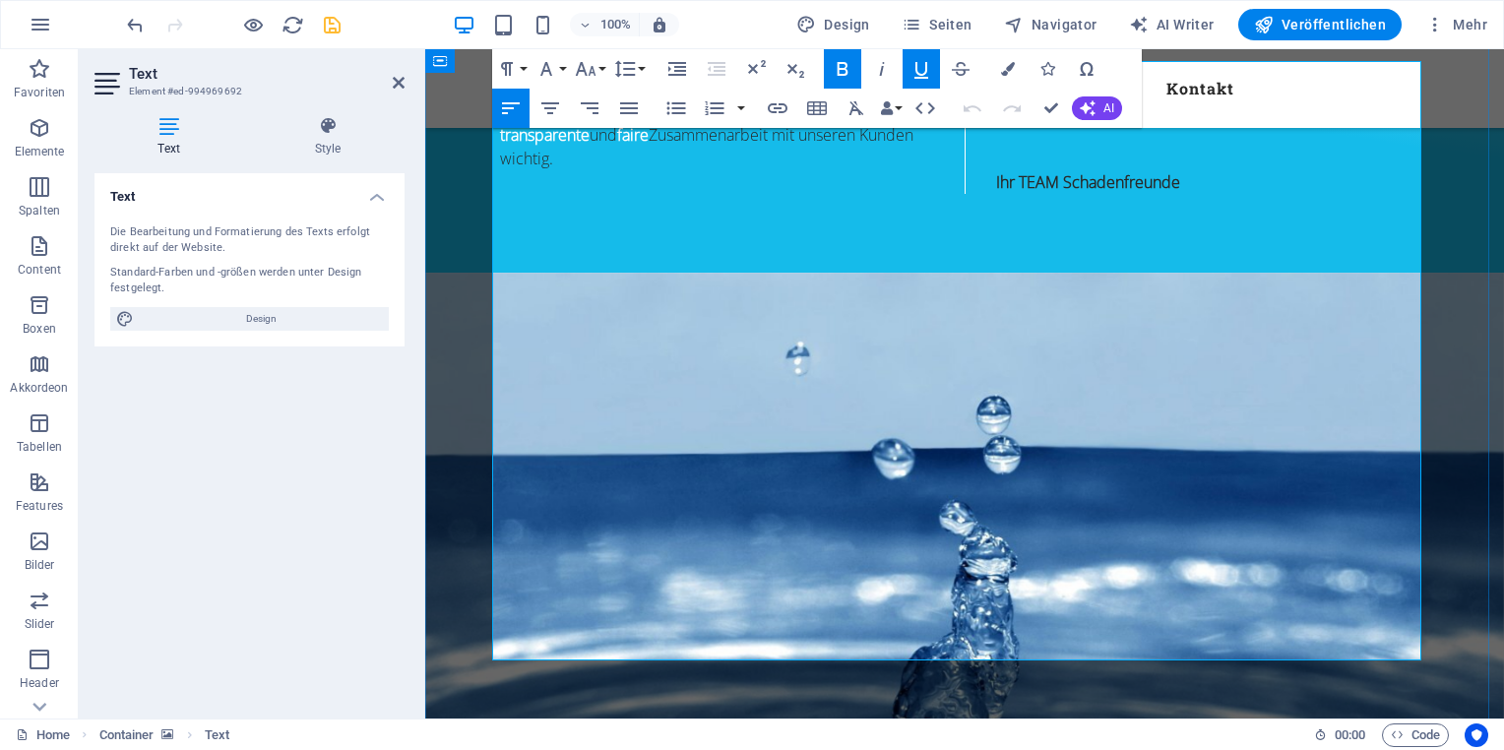
drag, startPoint x: 500, startPoint y: 273, endPoint x: 650, endPoint y: 591, distance: 351.4
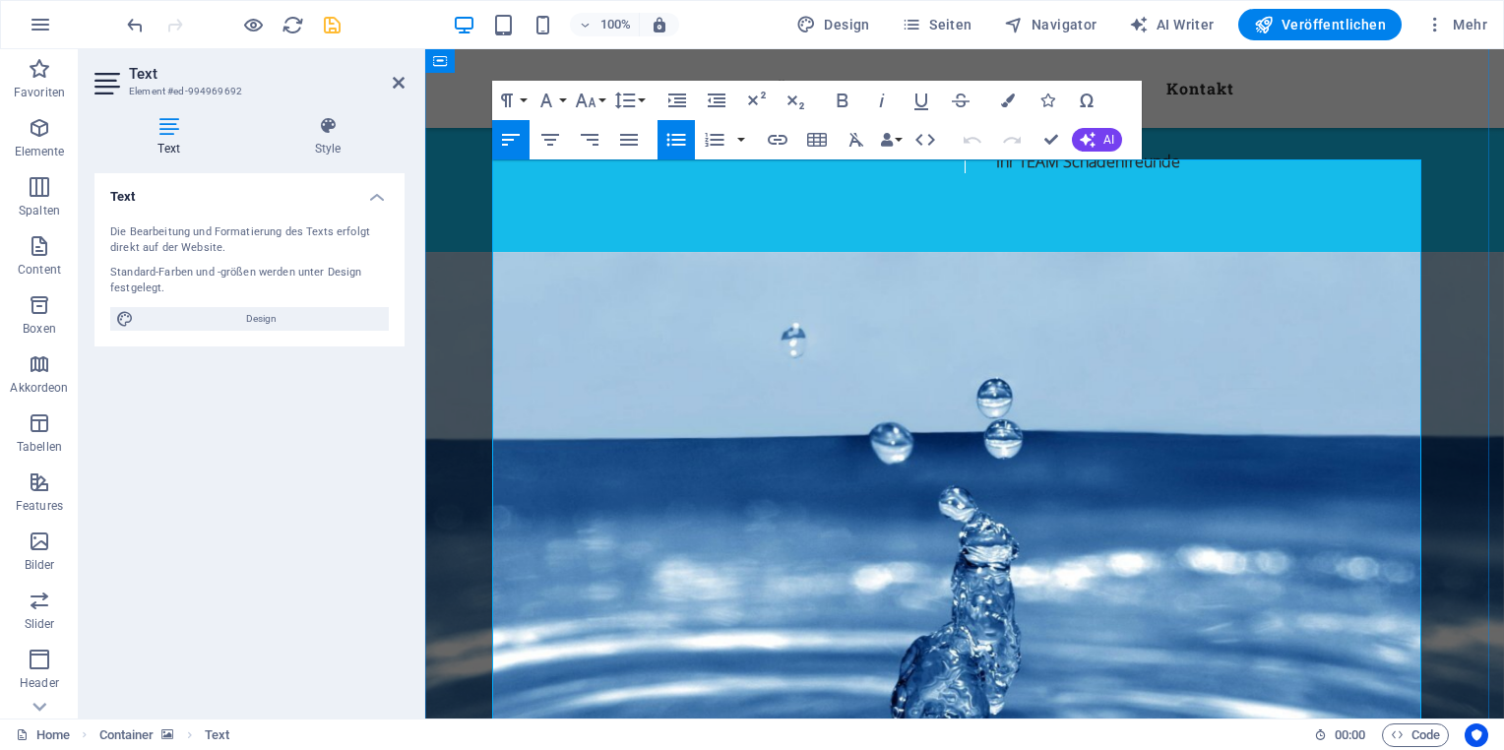
scroll to position [1533, 0]
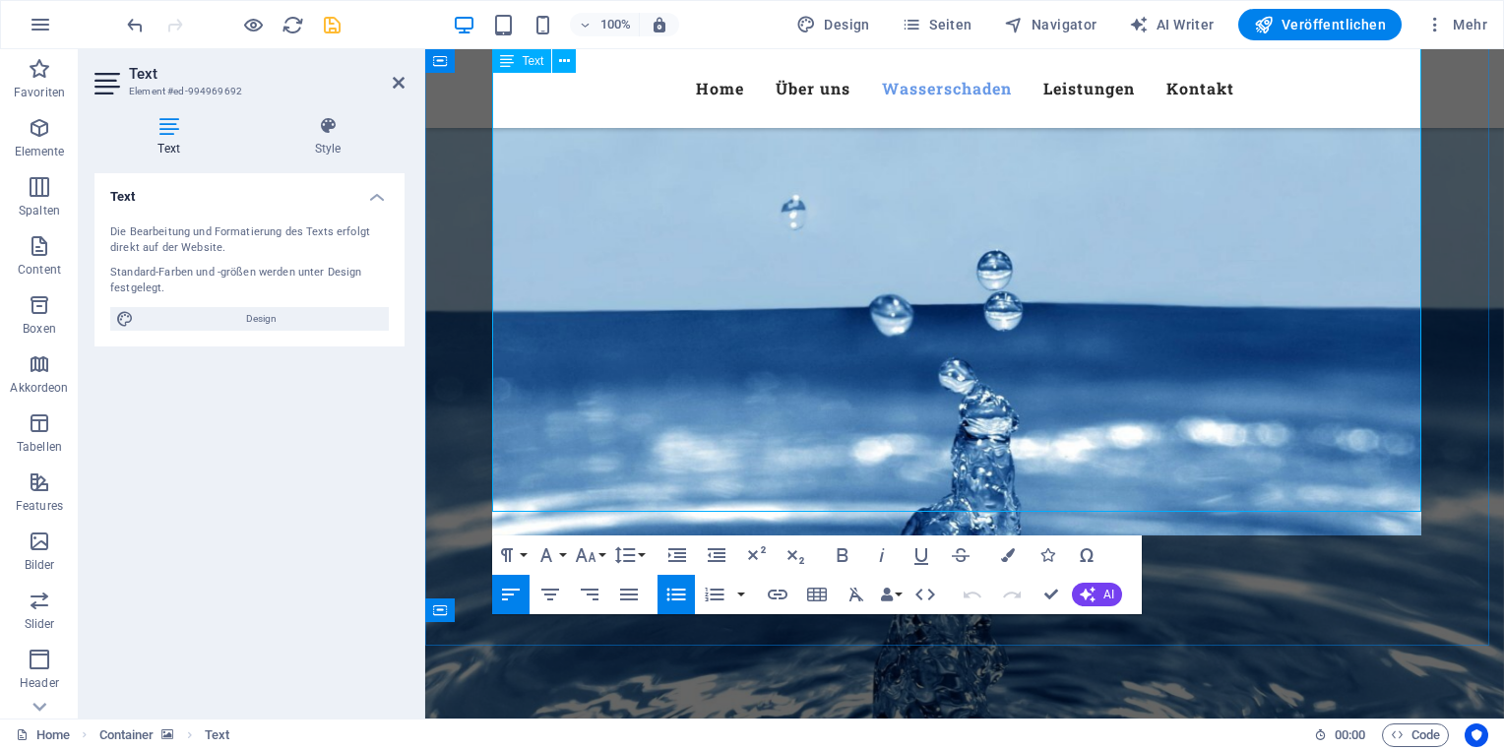
drag, startPoint x: 499, startPoint y: 219, endPoint x: 622, endPoint y: 453, distance: 263.7
copy div "Wichtige Sofortmaßnahmen nach einem Wasserschaden: Hier haben wir für Sie die w…"
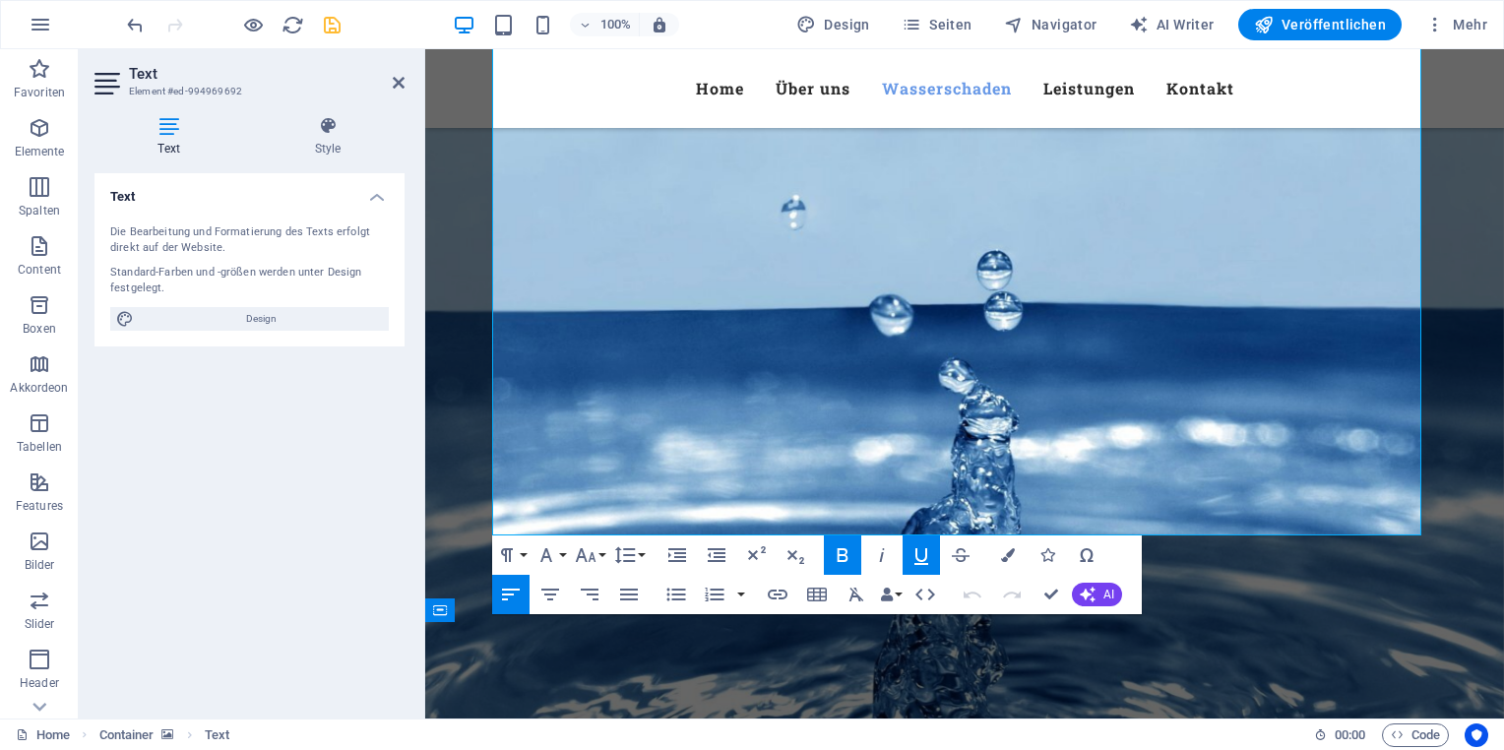
click at [1455, 348] on figure at bounding box center [964, 567] width 1079 height 887
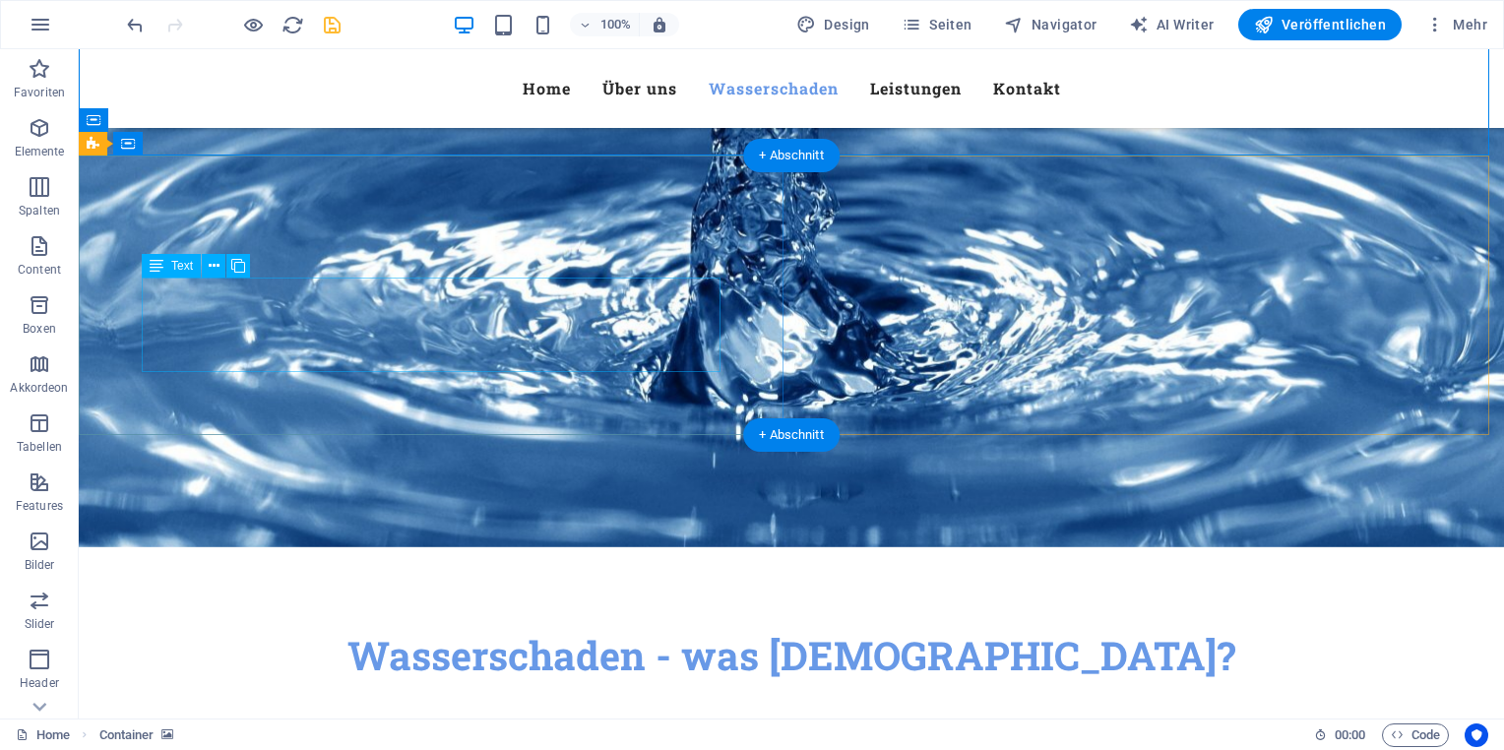
scroll to position [2025, 0]
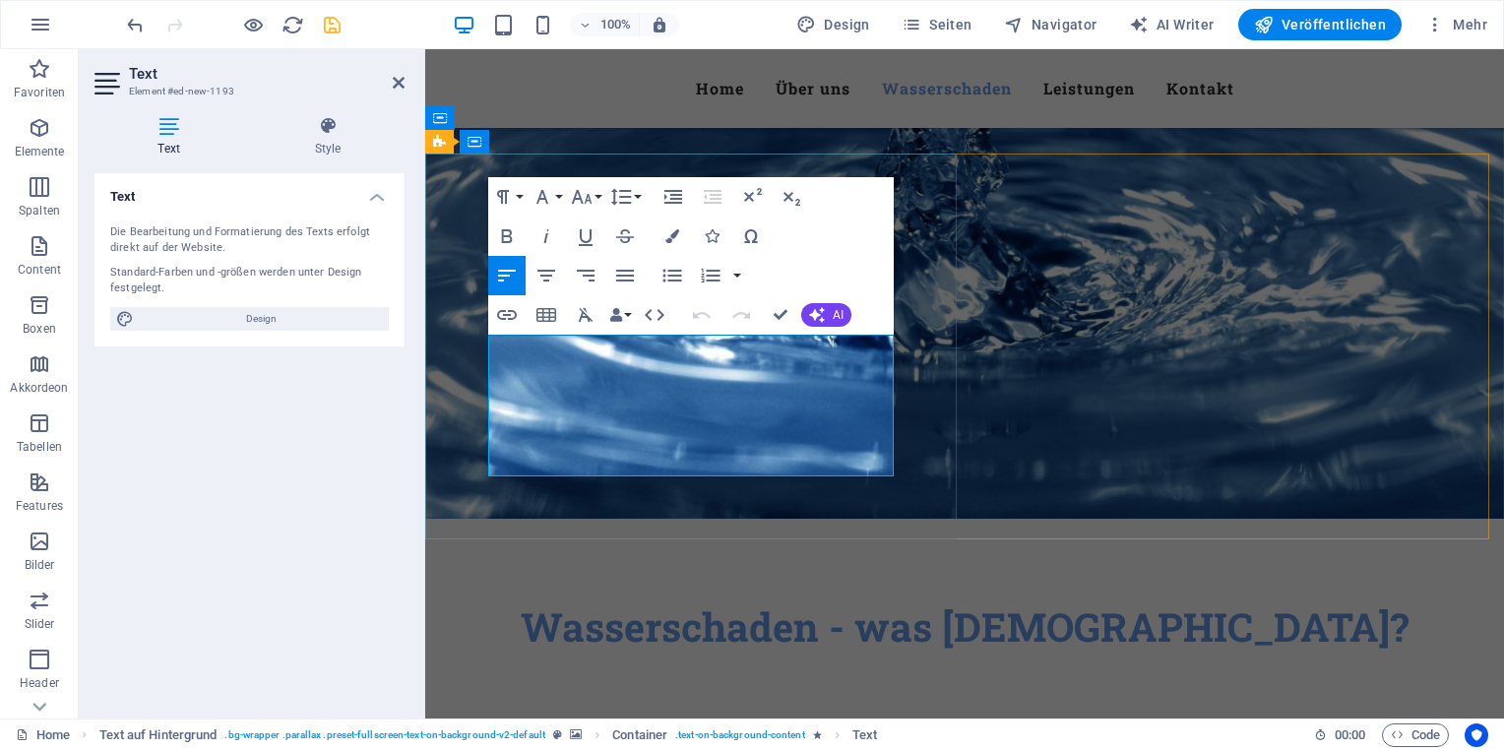
drag, startPoint x: 493, startPoint y: 344, endPoint x: 862, endPoint y: 470, distance: 390.3
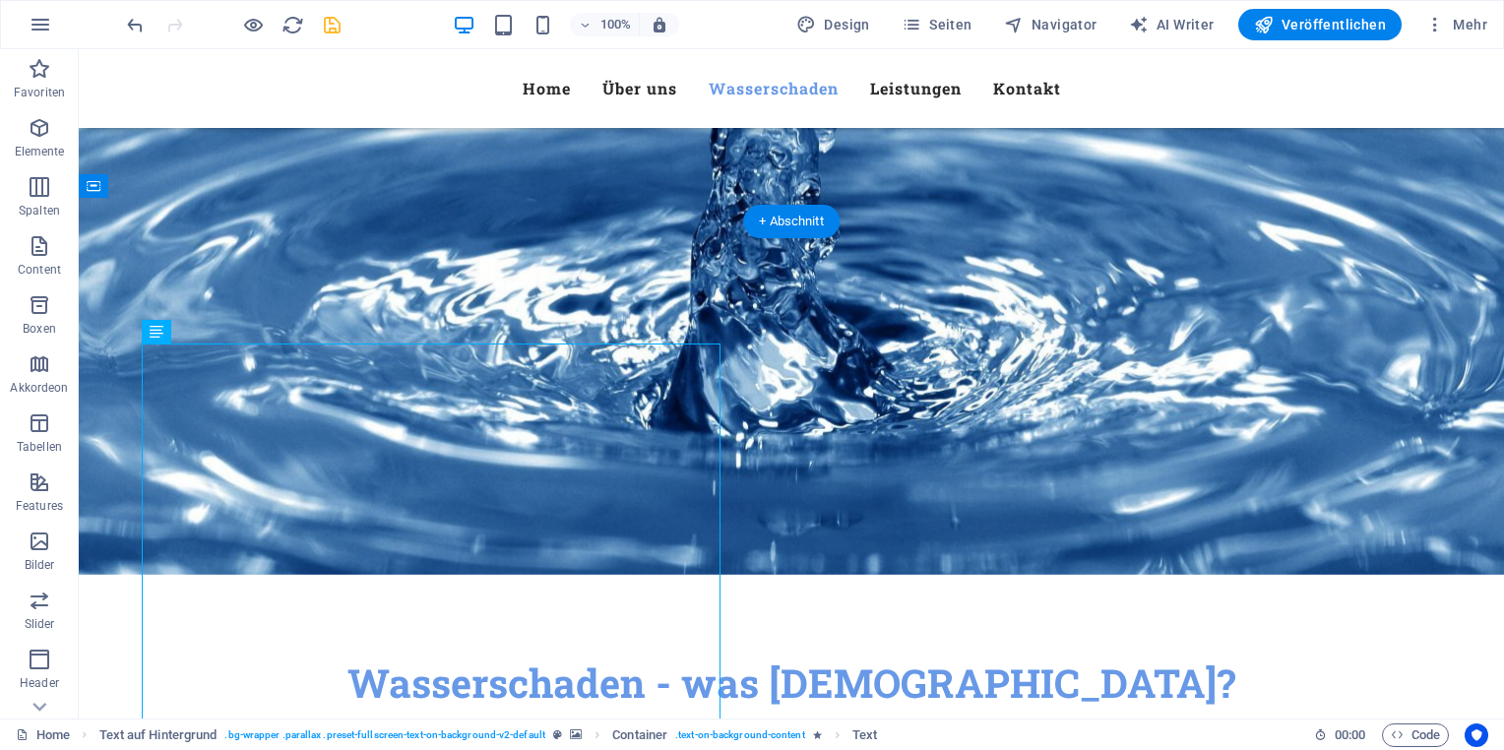
scroll to position [1939, 0]
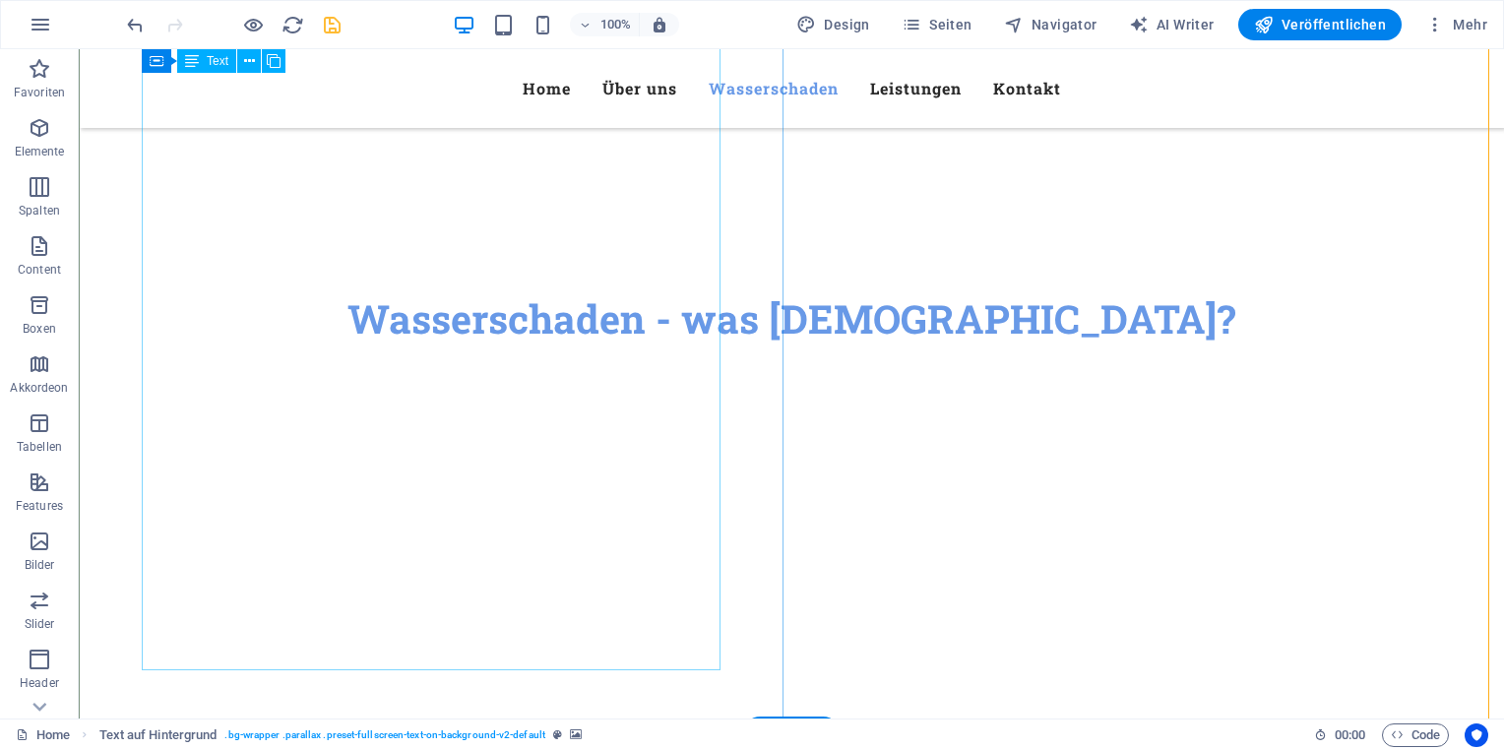
scroll to position [2037, 0]
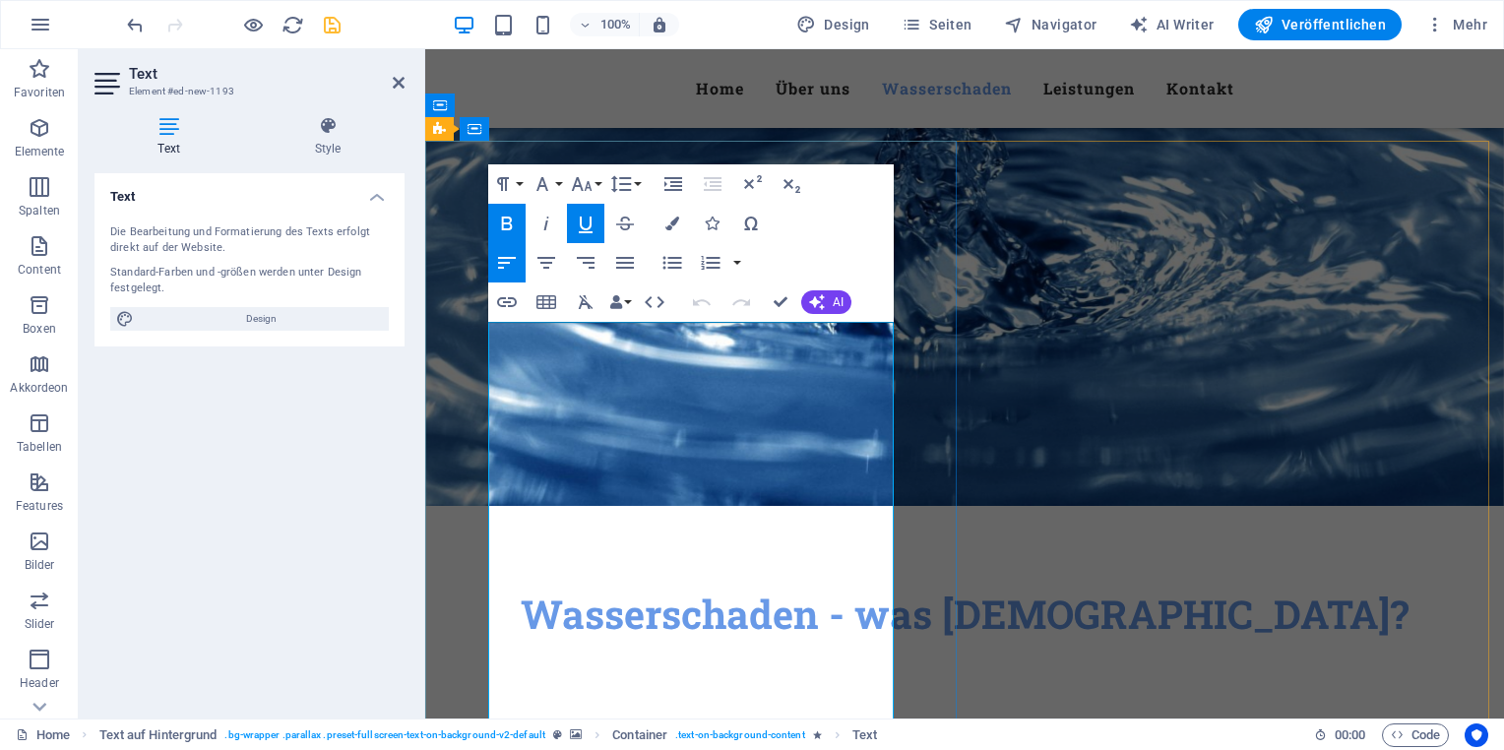
drag, startPoint x: 496, startPoint y: 342, endPoint x: 738, endPoint y: 387, distance: 246.3
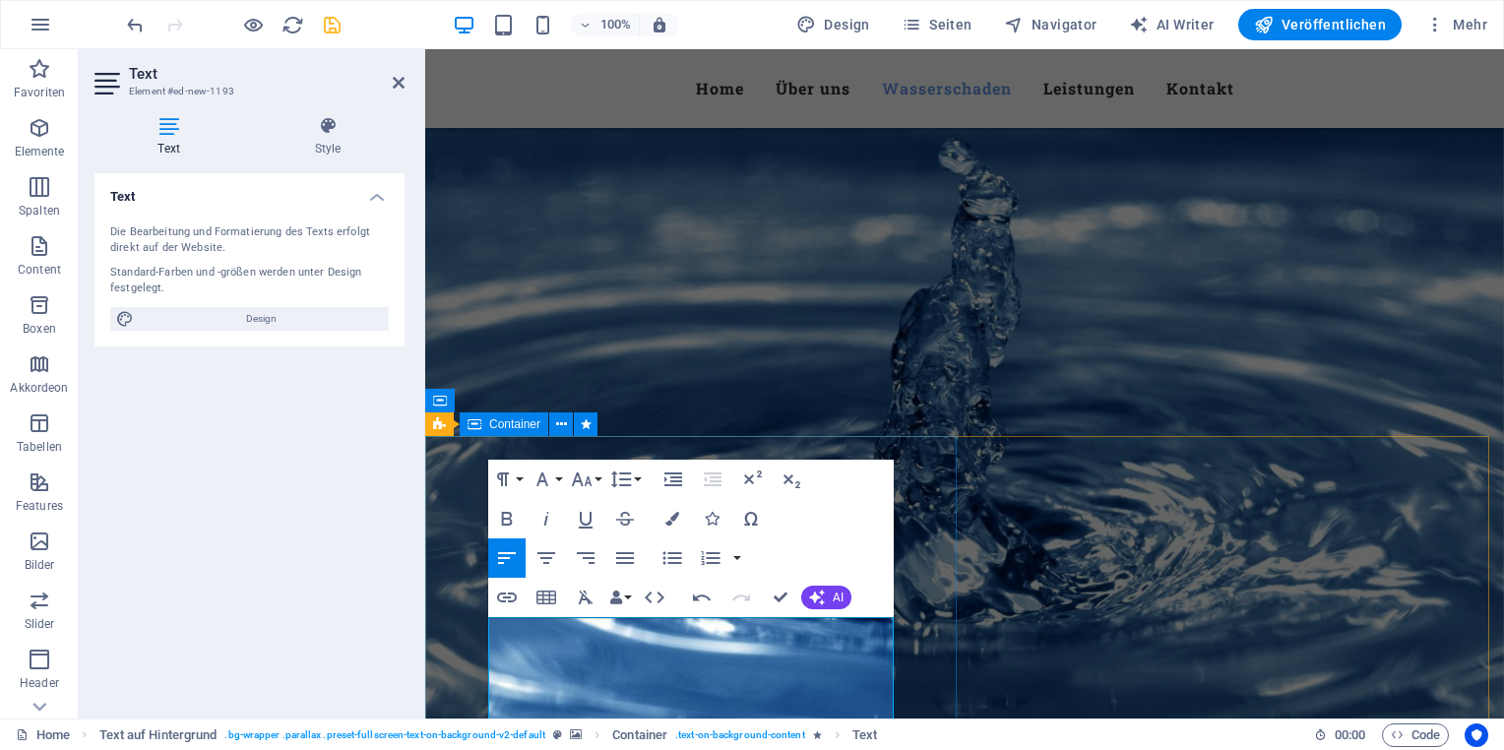
scroll to position [1742, 0]
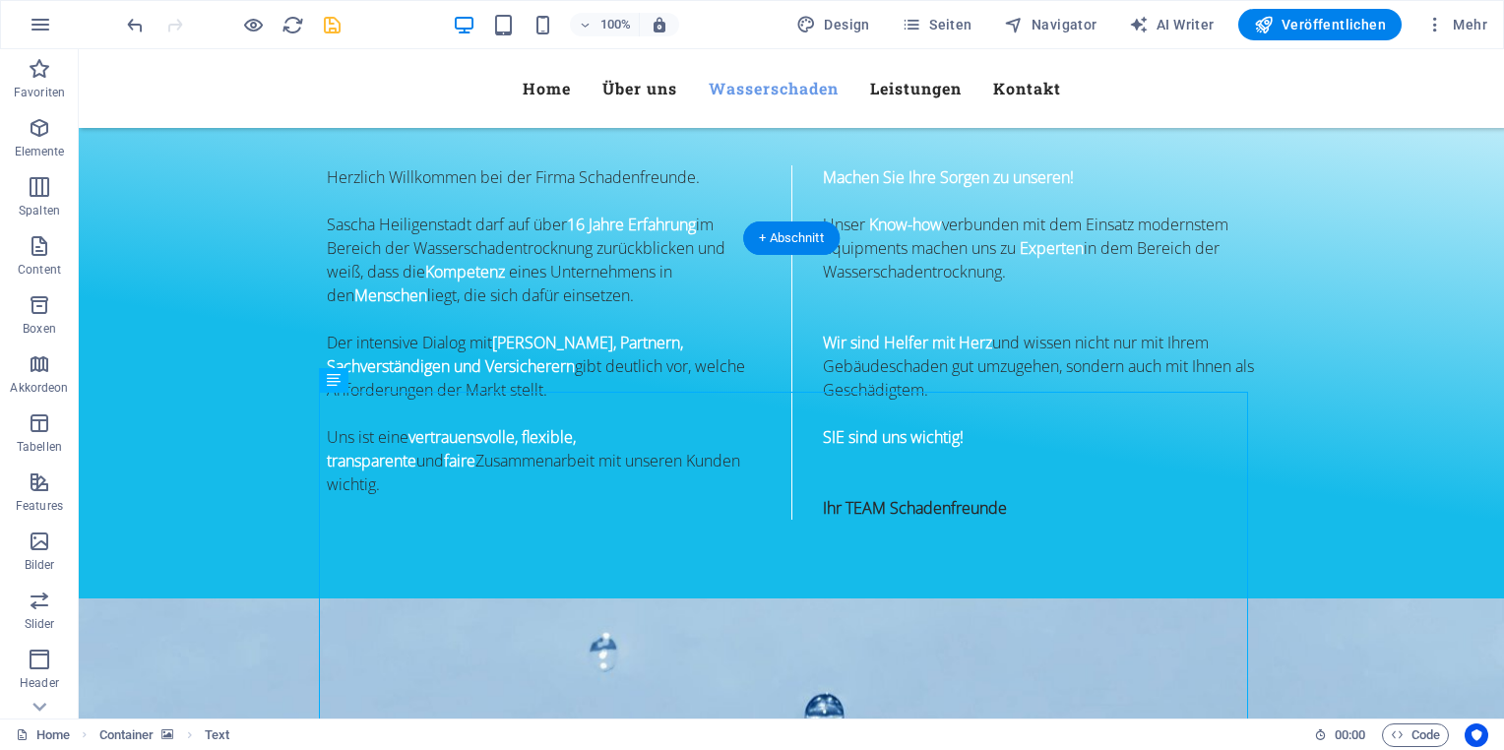
scroll to position [1053, 0]
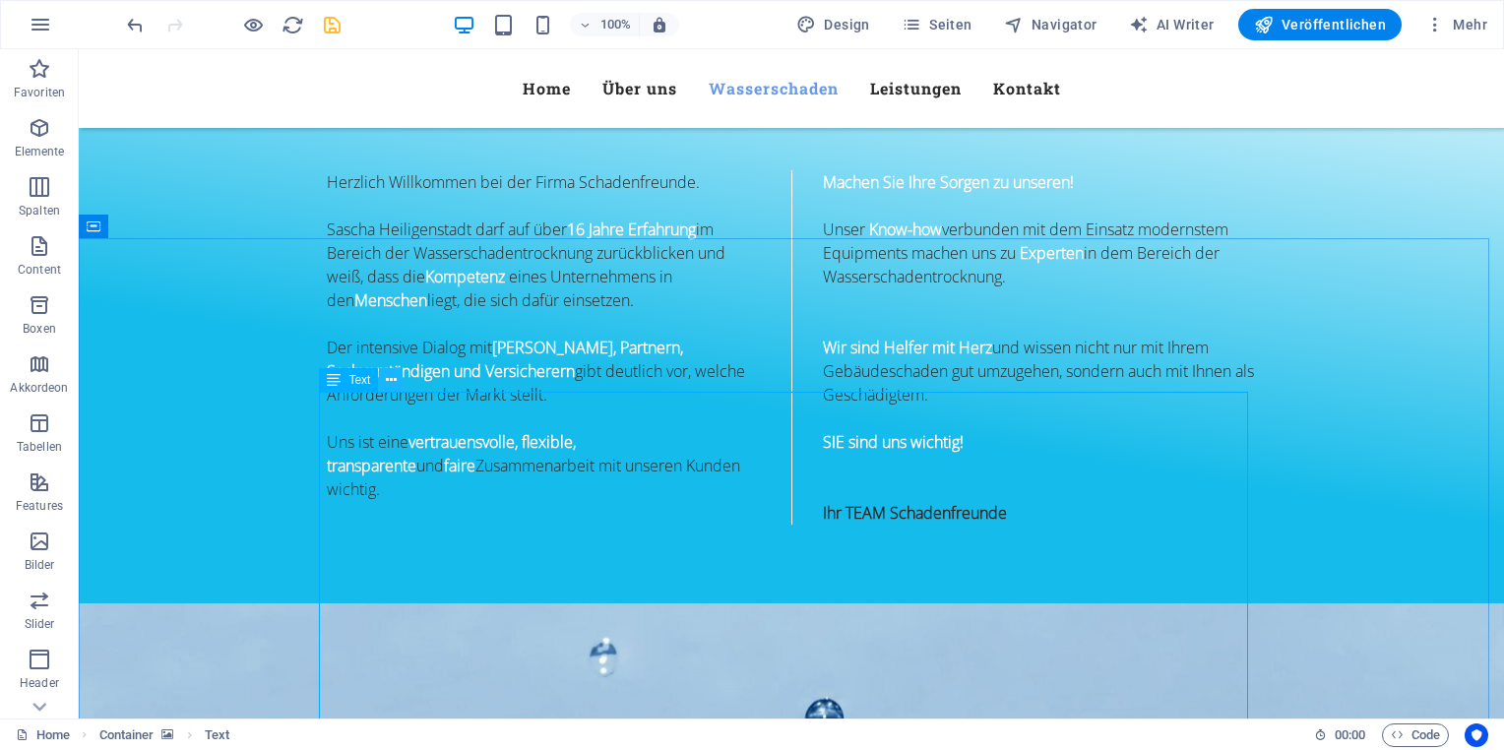
click at [387, 380] on icon at bounding box center [391, 380] width 11 height 21
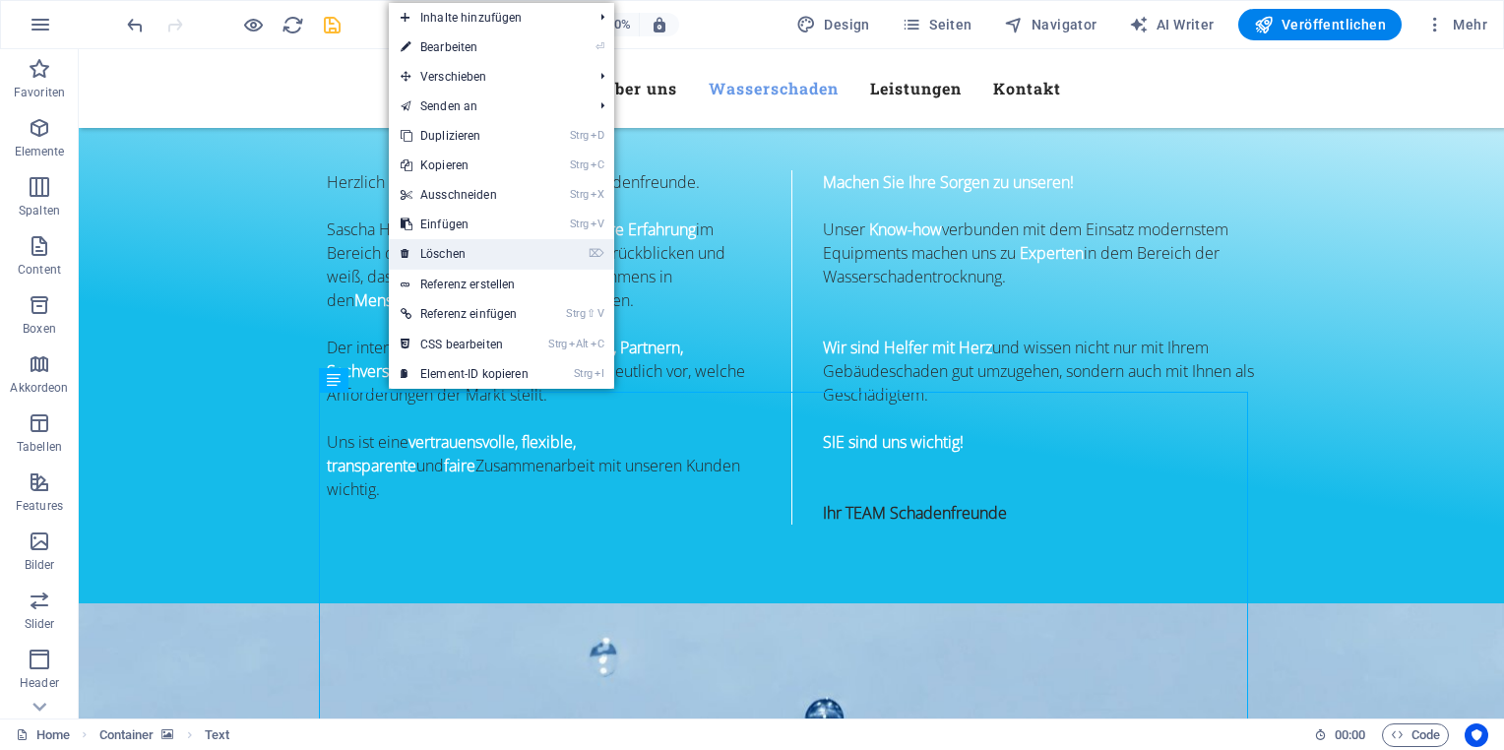
click at [473, 248] on link "⌦ Löschen" at bounding box center [465, 254] width 152 height 30
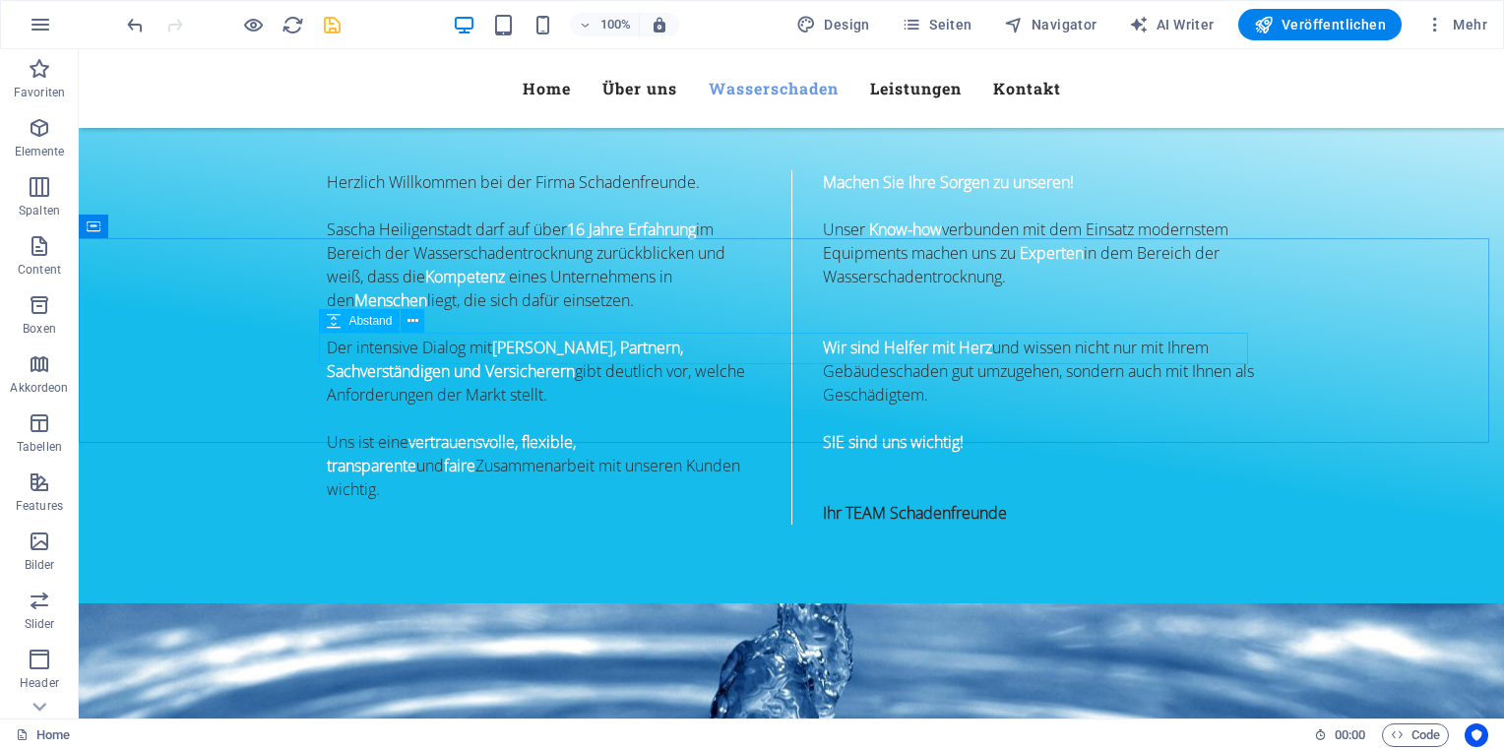
click at [391, 318] on span "Abstand" at bounding box center [369, 321] width 43 height 12
click at [198, 603] on figure at bounding box center [791, 705] width 1425 height 205
click at [138, 603] on figure at bounding box center [791, 705] width 1425 height 205
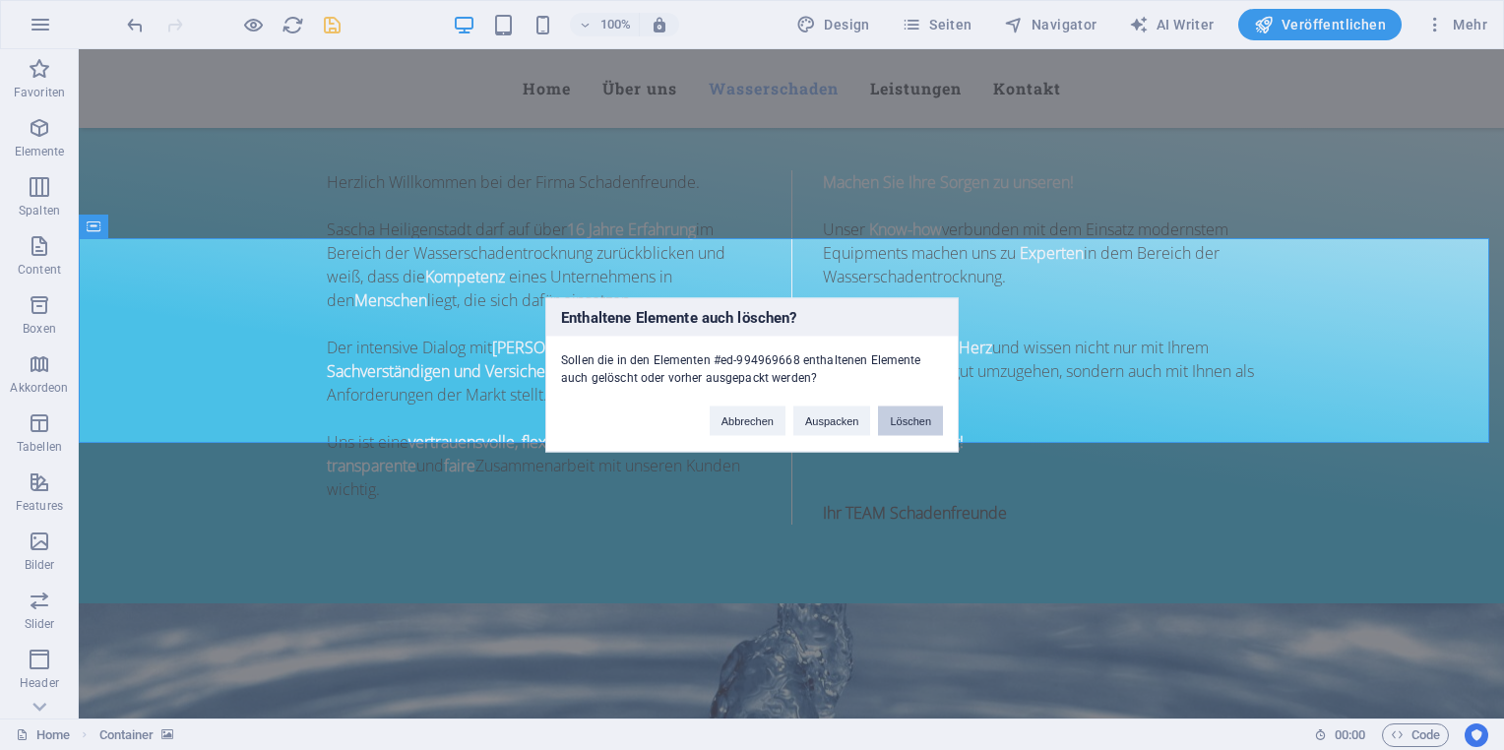
click at [909, 415] on button "Löschen" at bounding box center [910, 422] width 65 height 30
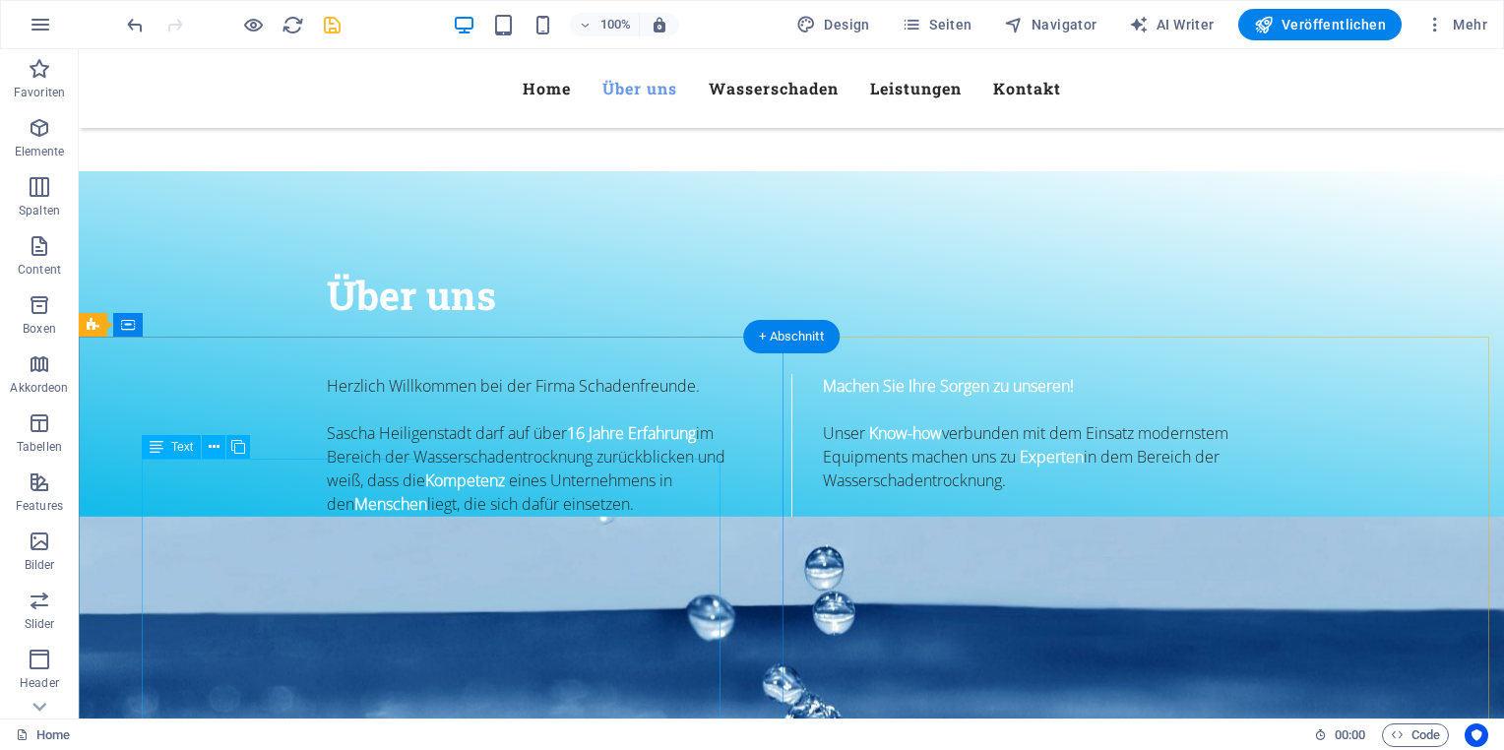
scroll to position [955, 0]
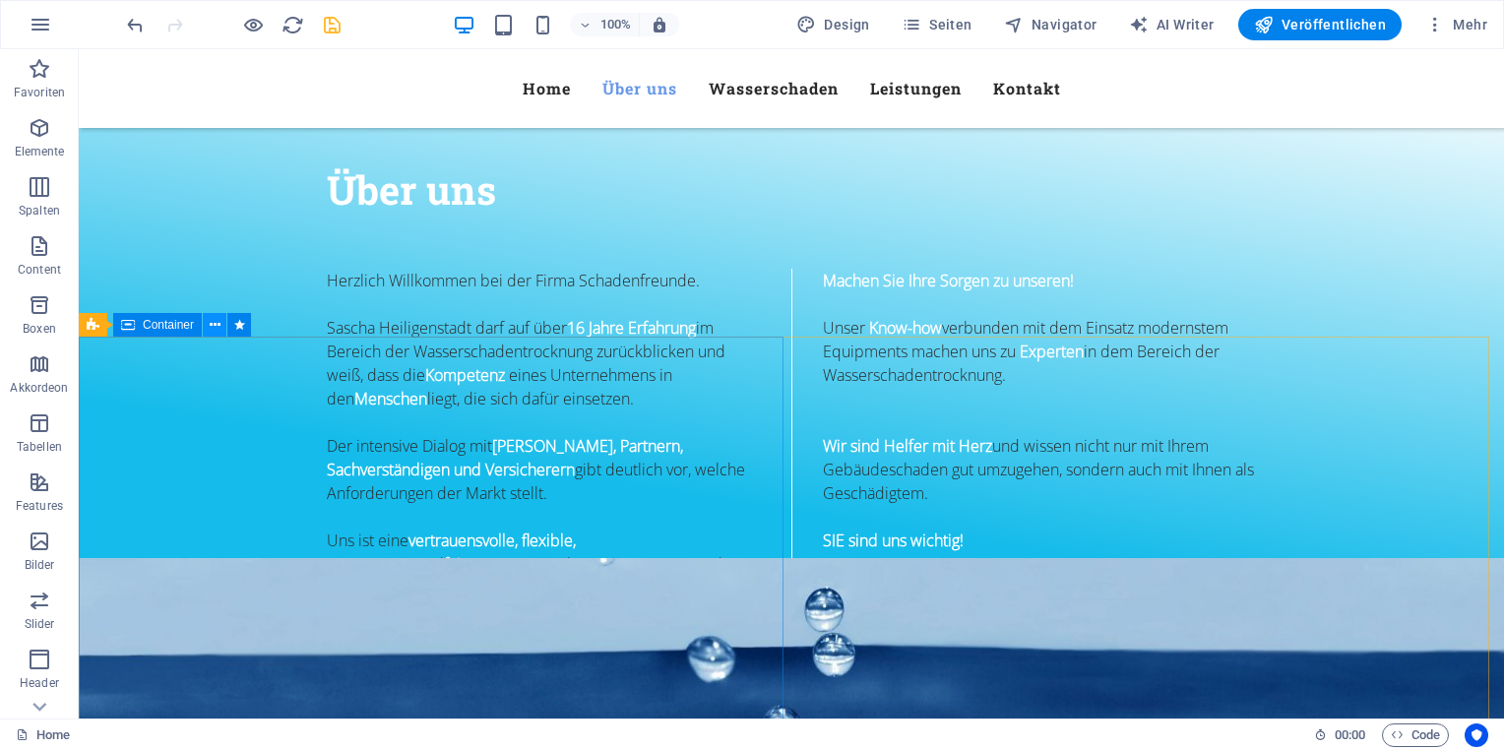
click at [212, 323] on icon at bounding box center [215, 325] width 11 height 21
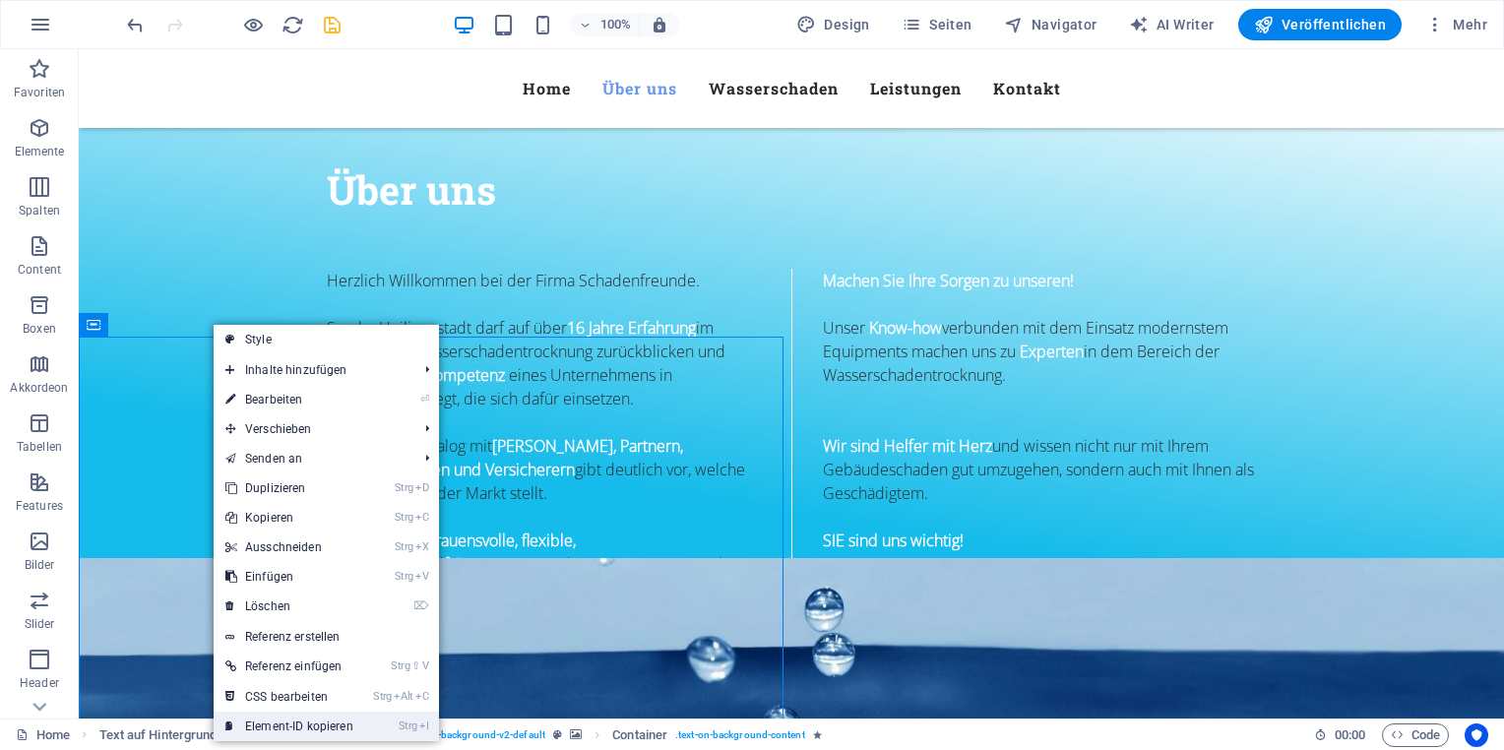
click at [336, 722] on link "Strg I Element-ID kopieren" at bounding box center [290, 727] width 152 height 30
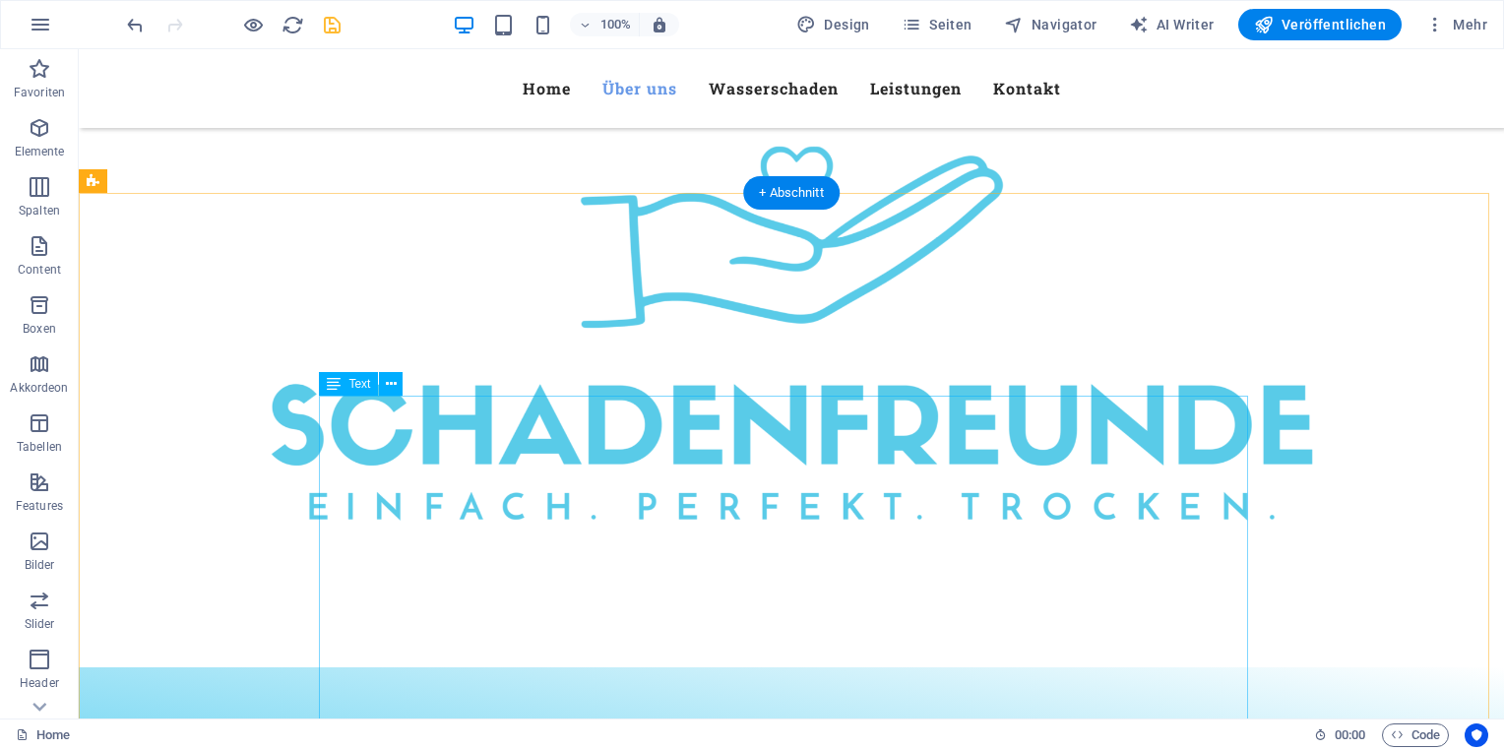
scroll to position [0, 0]
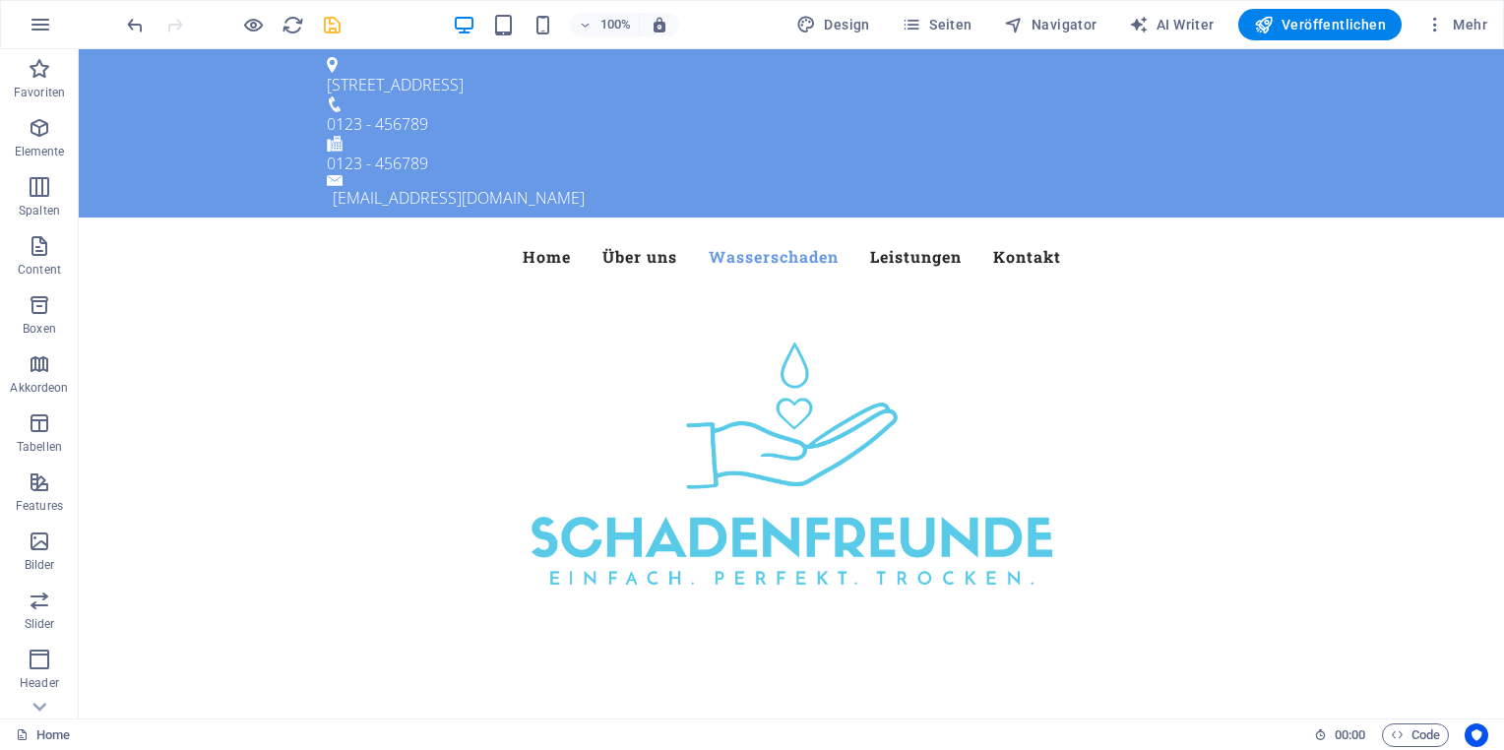
click at [326, 35] on div at bounding box center [233, 24] width 220 height 31
click at [327, 28] on icon "save" at bounding box center [332, 25] width 23 height 23
checkbox input "false"
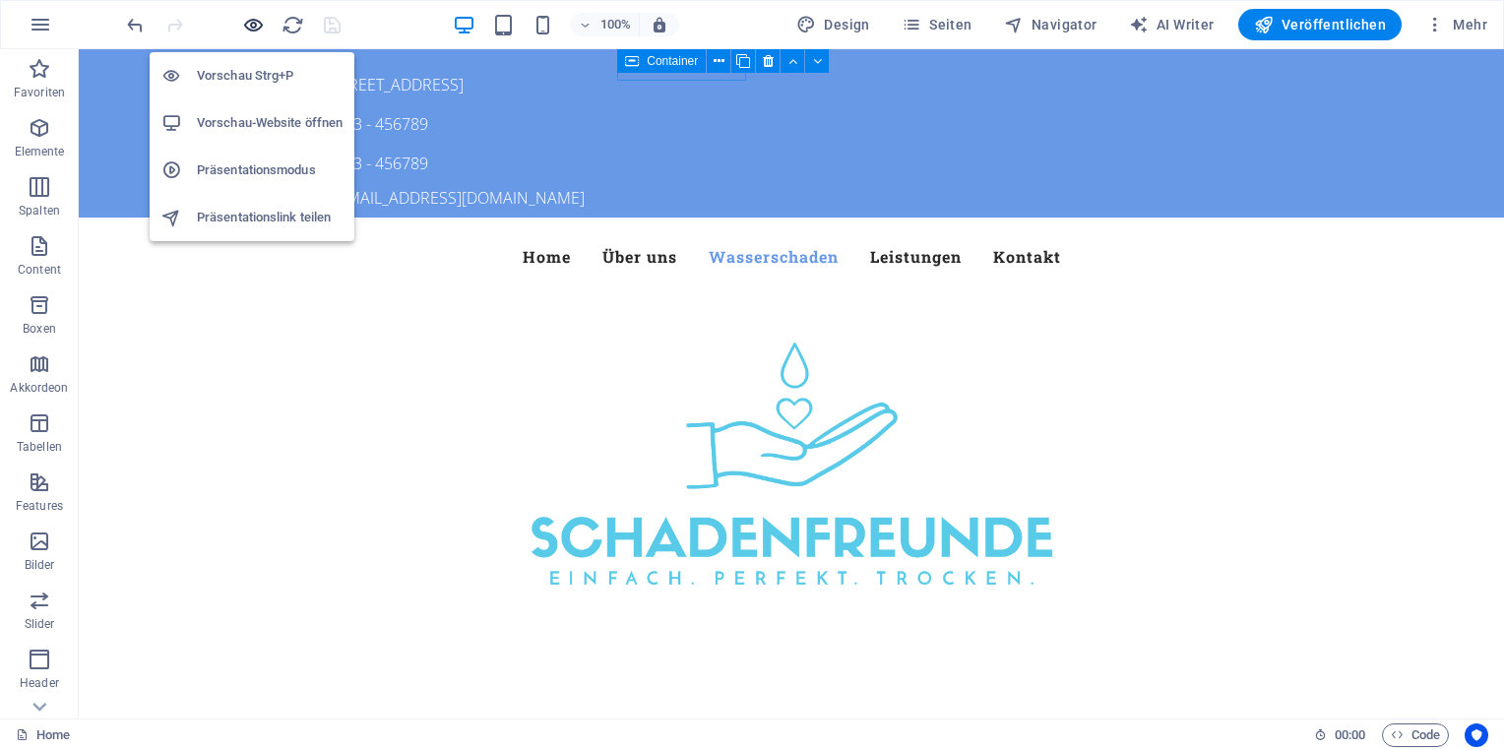
click at [252, 27] on icon "button" at bounding box center [253, 25] width 23 height 23
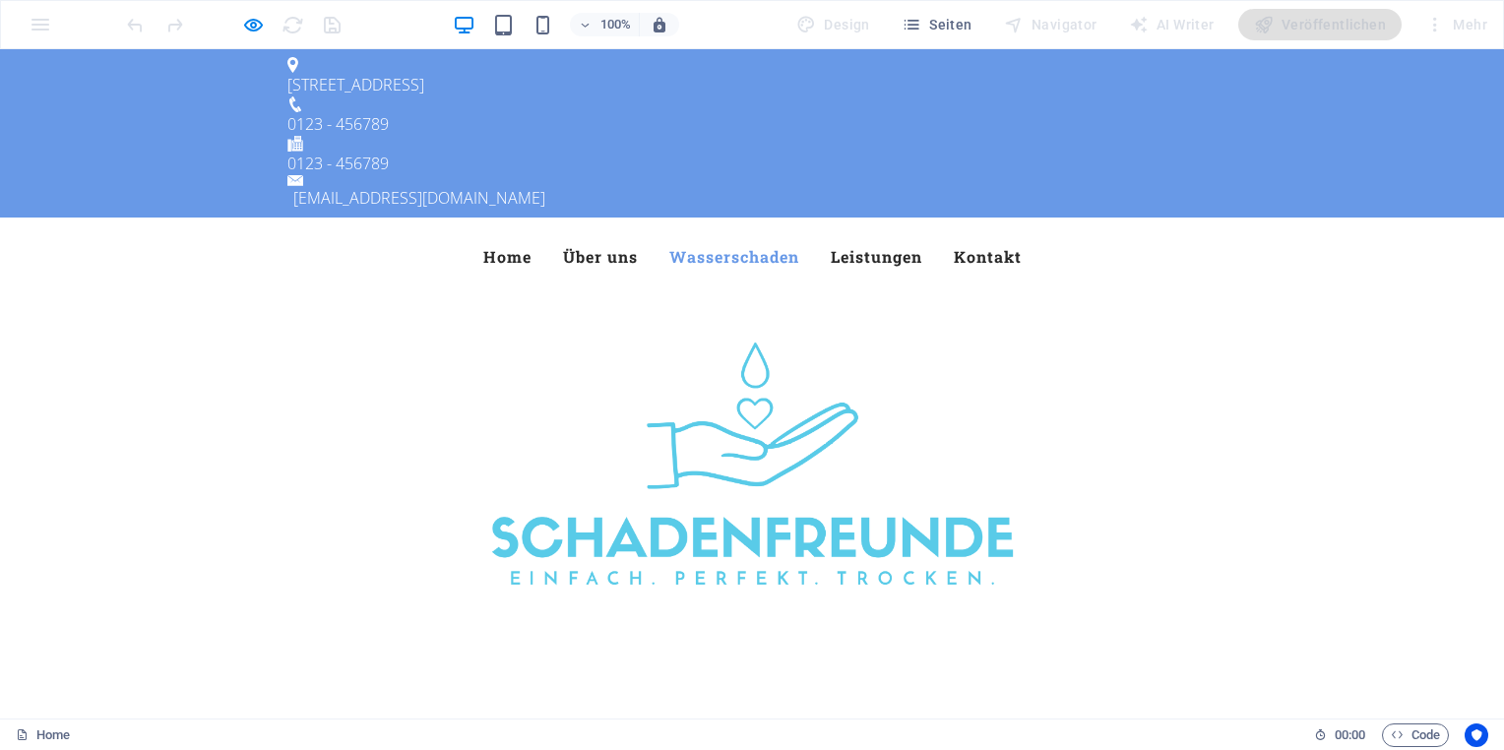
click at [720, 233] on link "Wasserschaden" at bounding box center [734, 256] width 130 height 47
click at [585, 233] on link "Über uns" at bounding box center [600, 256] width 75 height 47
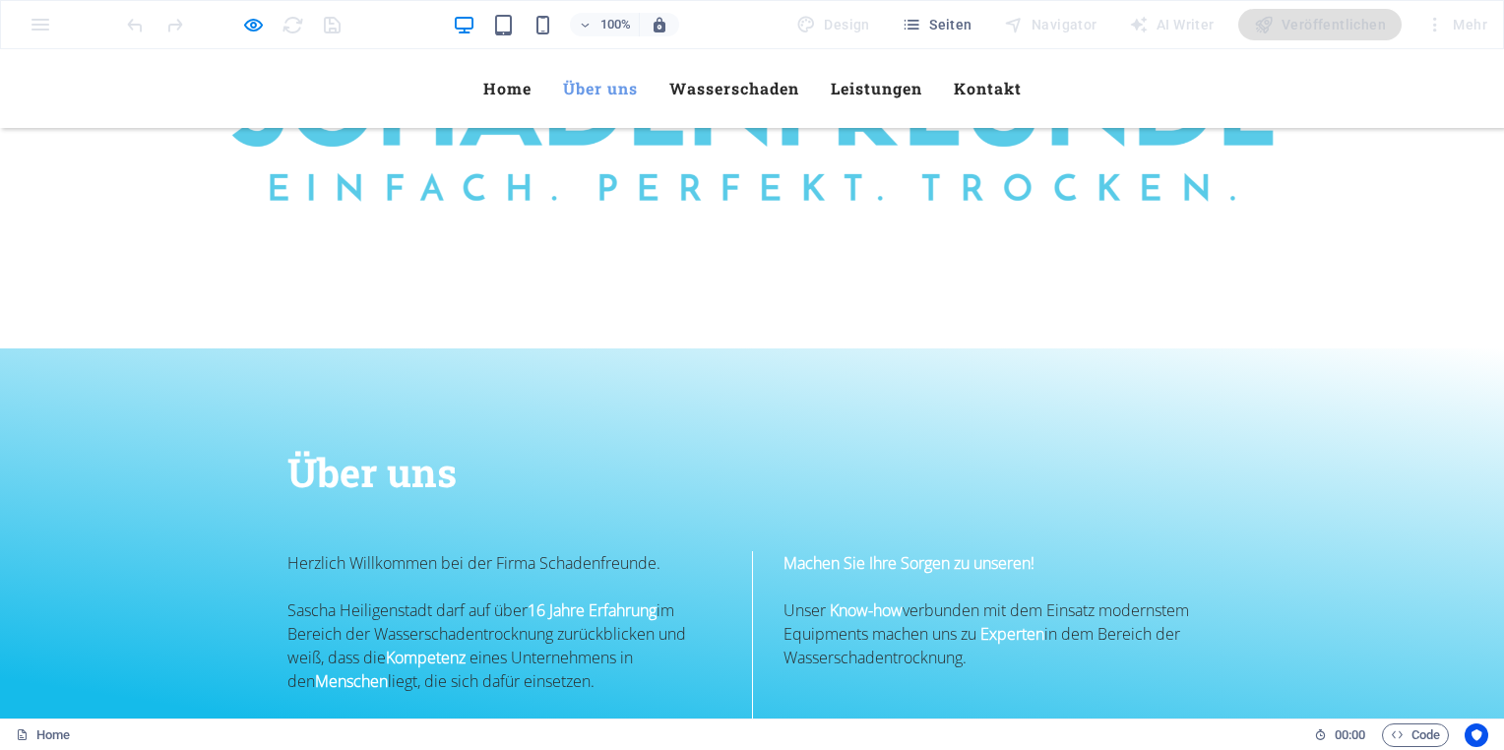
scroll to position [528, 0]
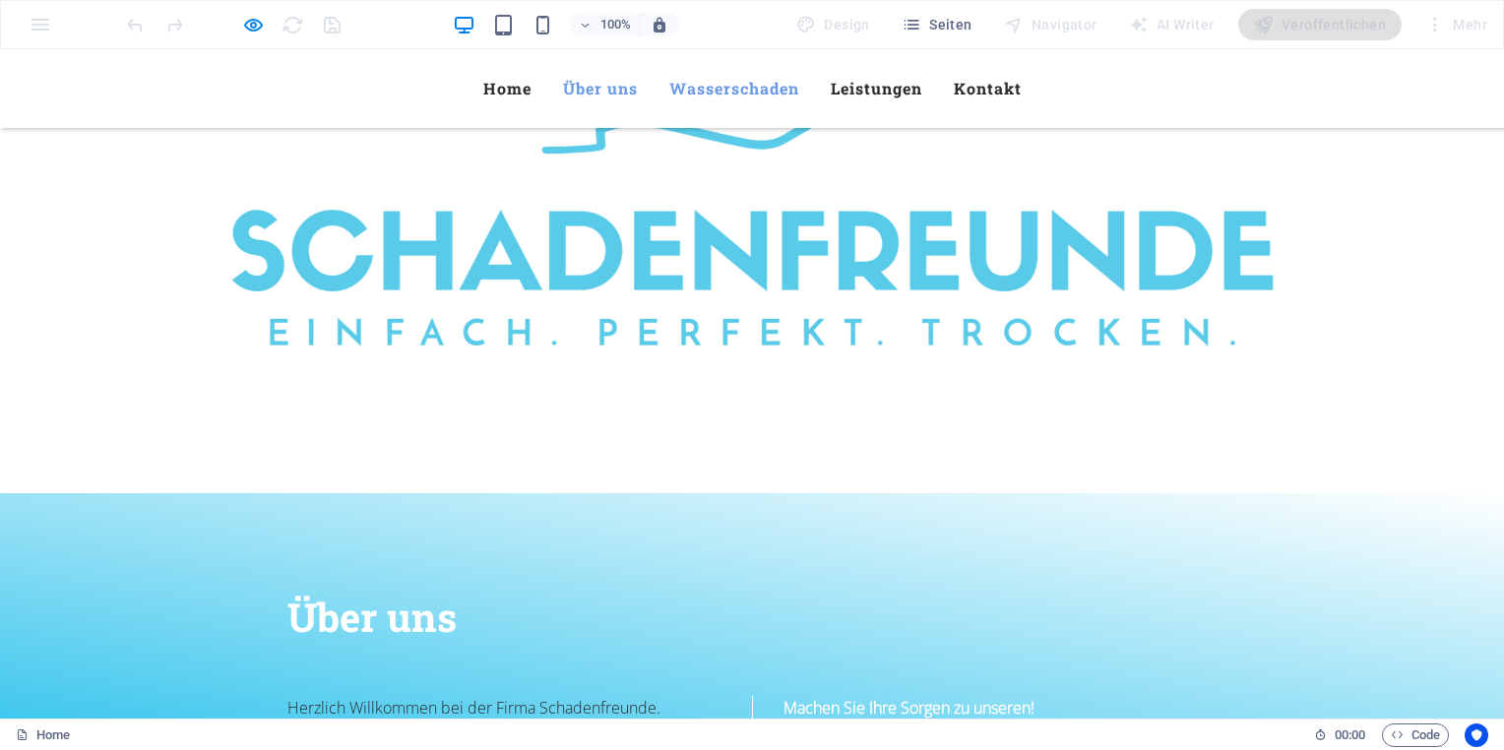
click at [736, 97] on link "Wasserschaden" at bounding box center [734, 88] width 130 height 47
click at [593, 80] on link "Über uns" at bounding box center [600, 88] width 75 height 47
click at [1028, 72] on ul "Home Über uns Wasserschaden Leistungen Kontakt" at bounding box center [751, 88] width 929 height 47
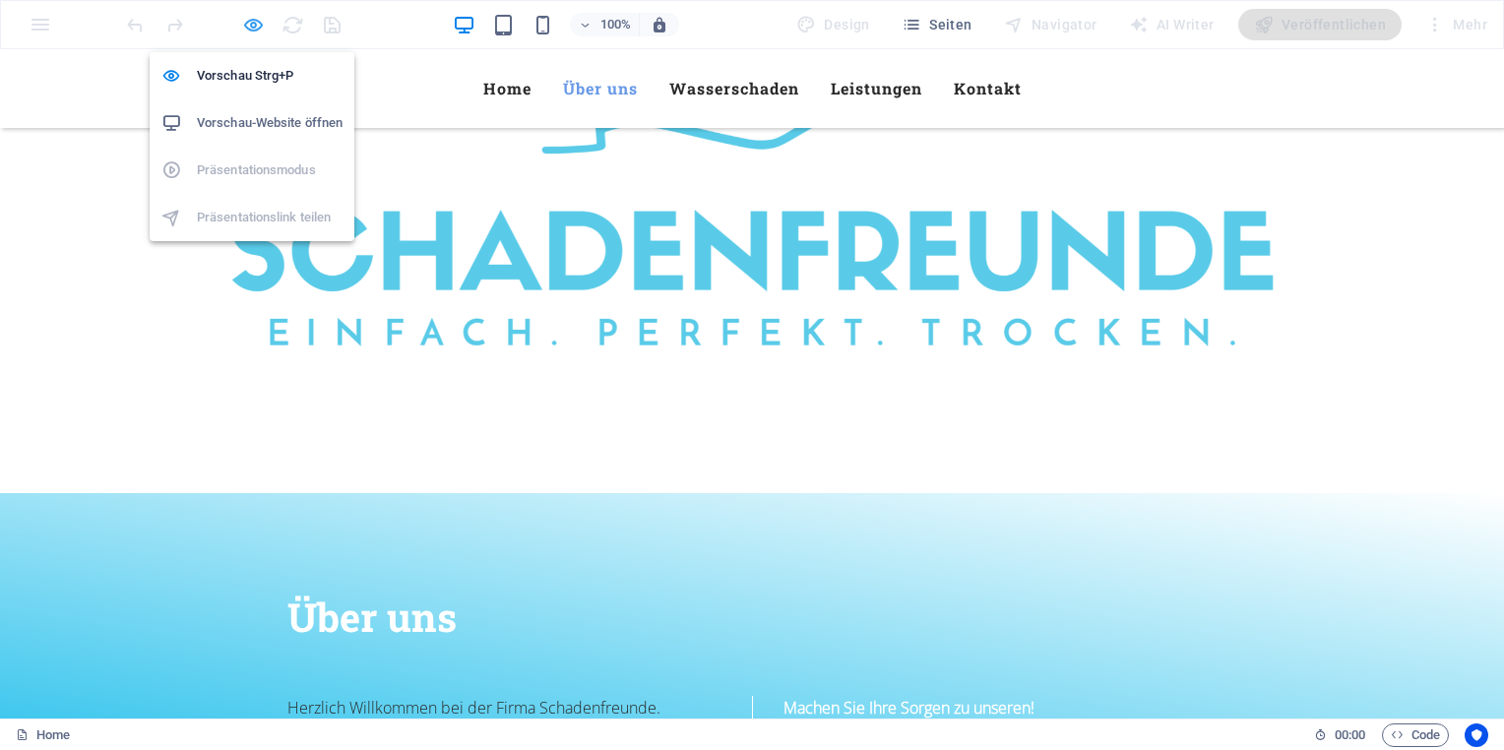
click at [250, 25] on icon "button" at bounding box center [253, 25] width 23 height 23
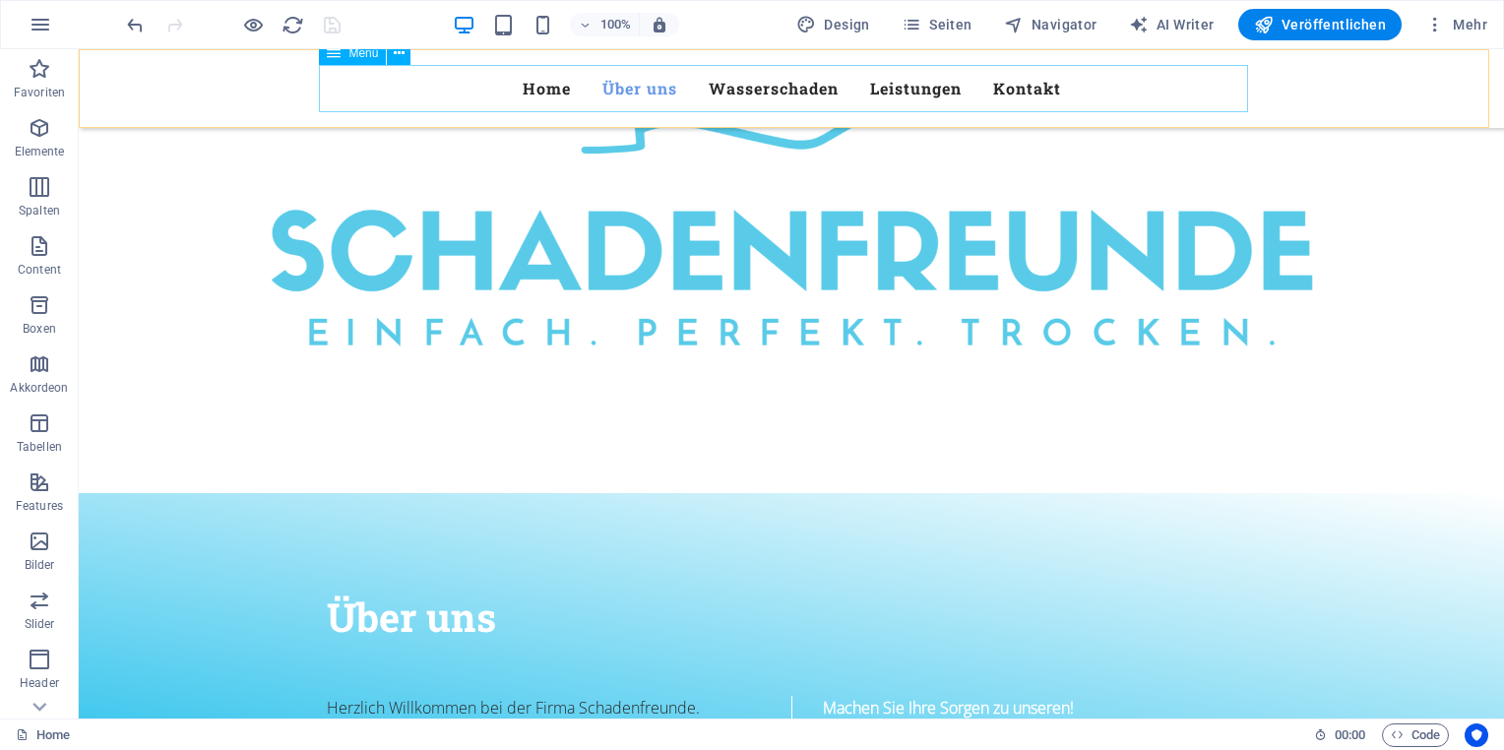
click at [779, 91] on nav "Home Über uns Wasserschaden Leistungen Kontakt" at bounding box center [791, 88] width 929 height 47
click at [395, 58] on icon at bounding box center [399, 53] width 11 height 21
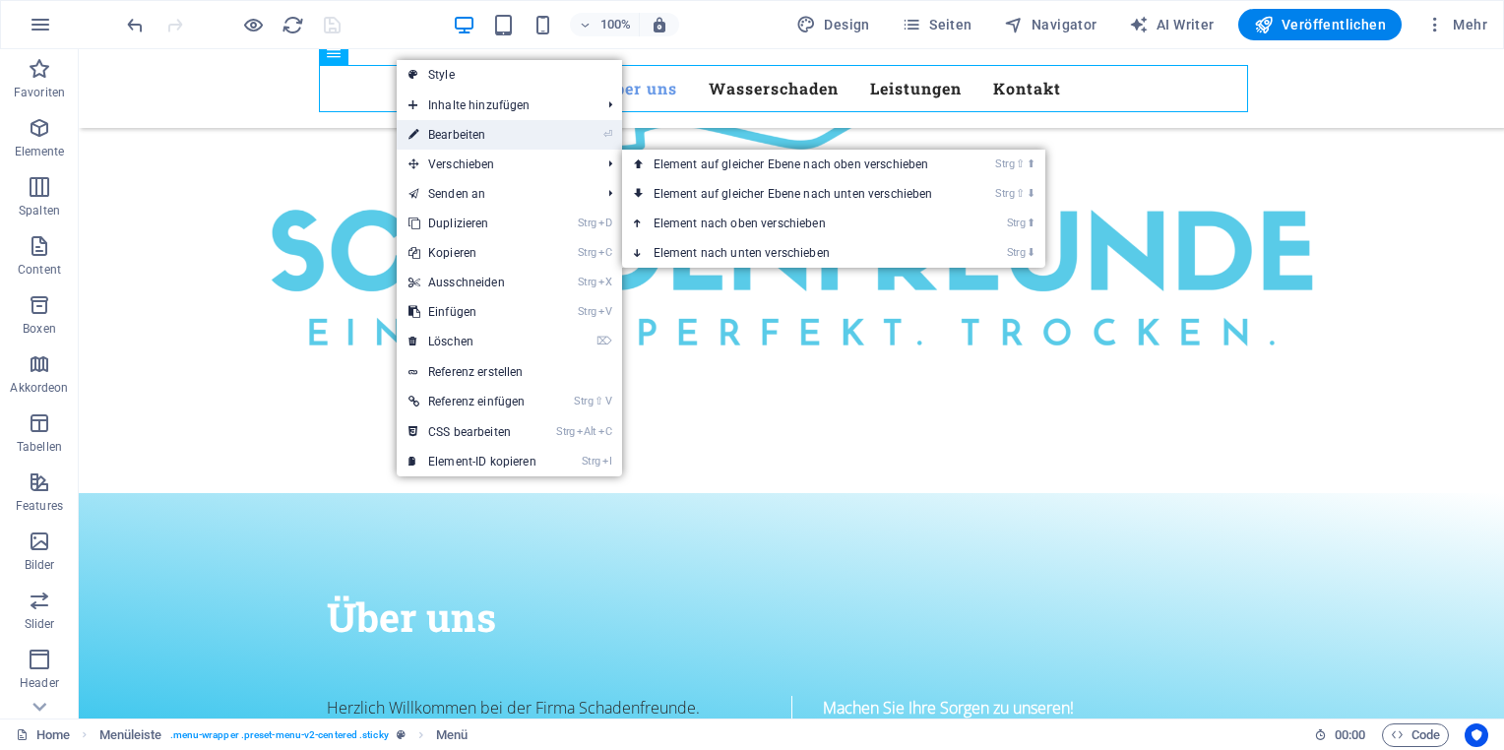
click at [483, 141] on link "⏎ Bearbeiten" at bounding box center [473, 135] width 152 height 30
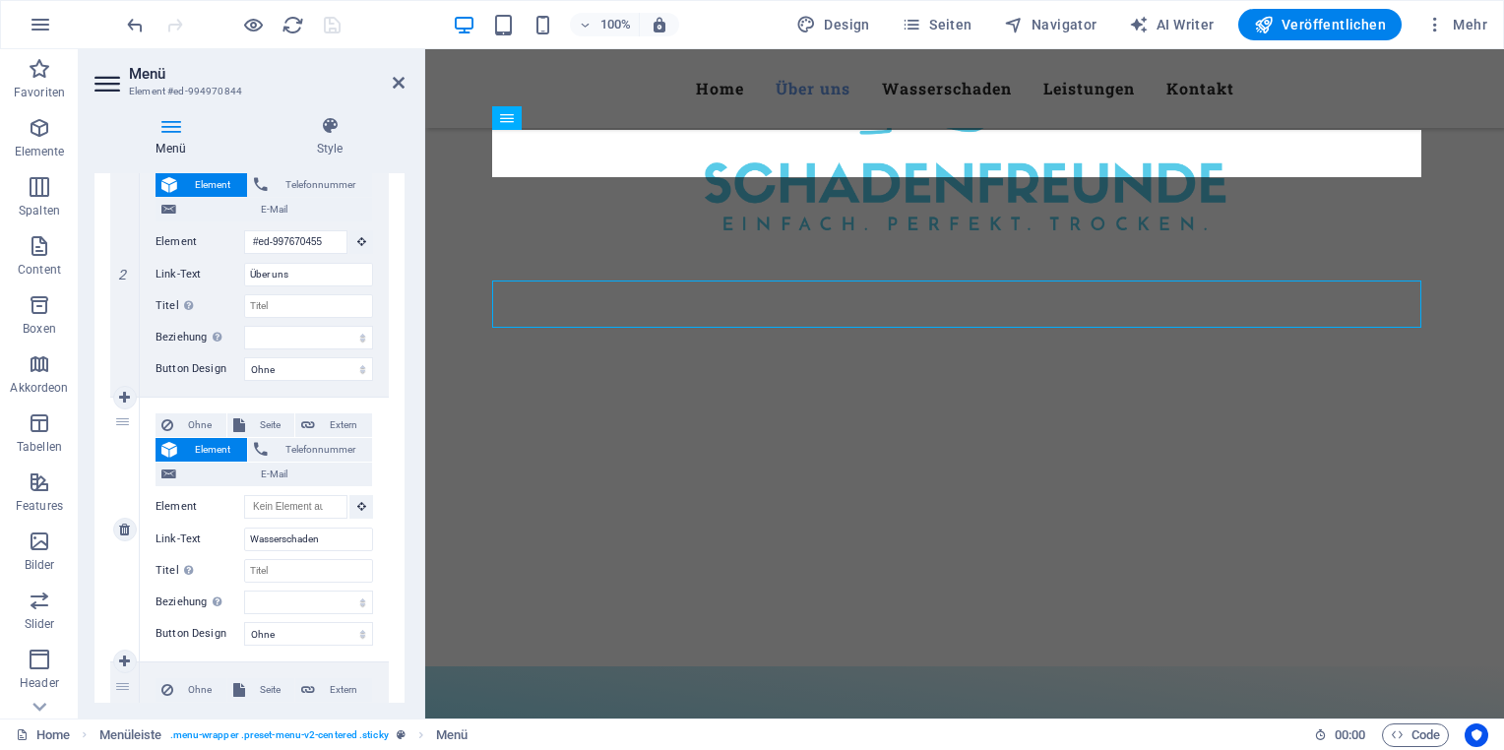
scroll to position [397, 0]
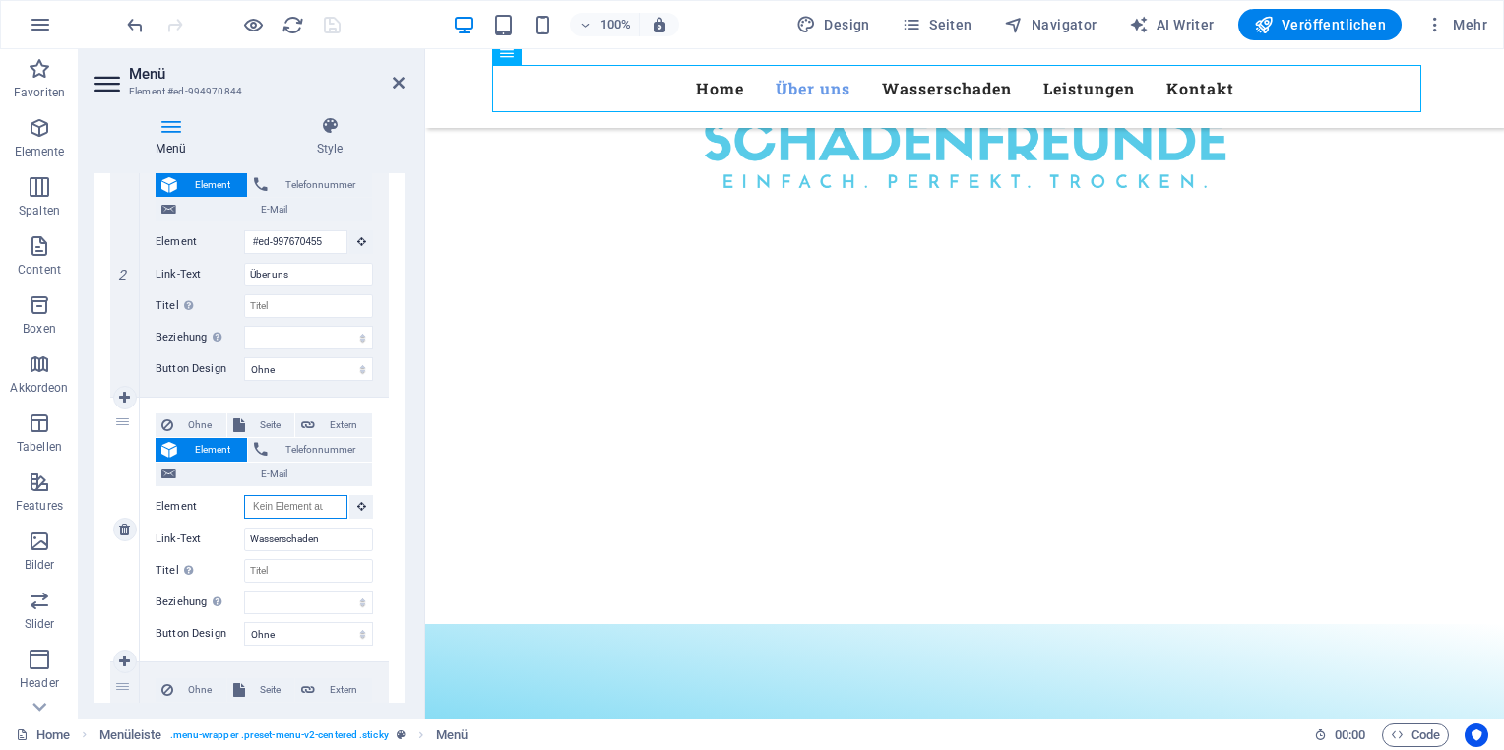
click at [300, 506] on input "Element" at bounding box center [295, 507] width 103 height 24
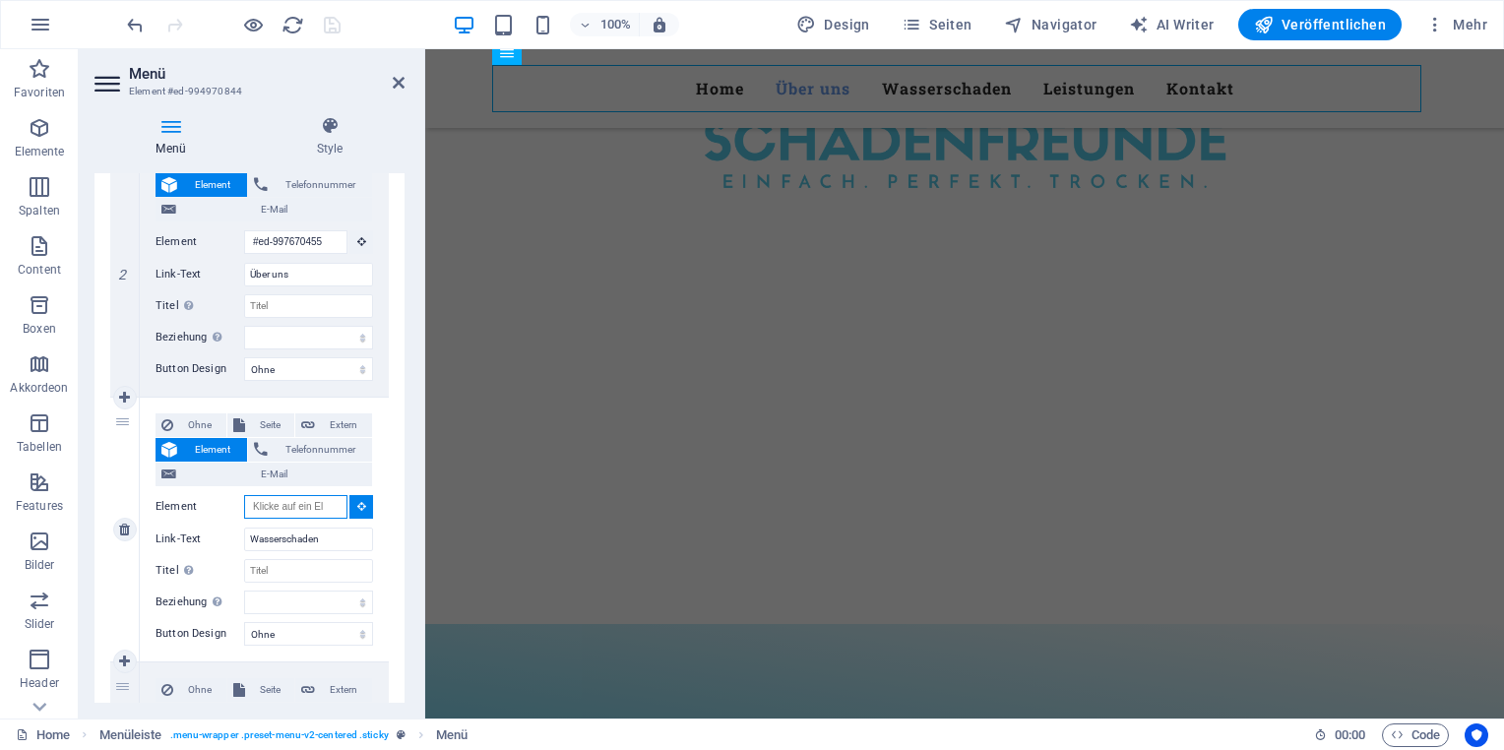
paste input "#ed-new-1191"
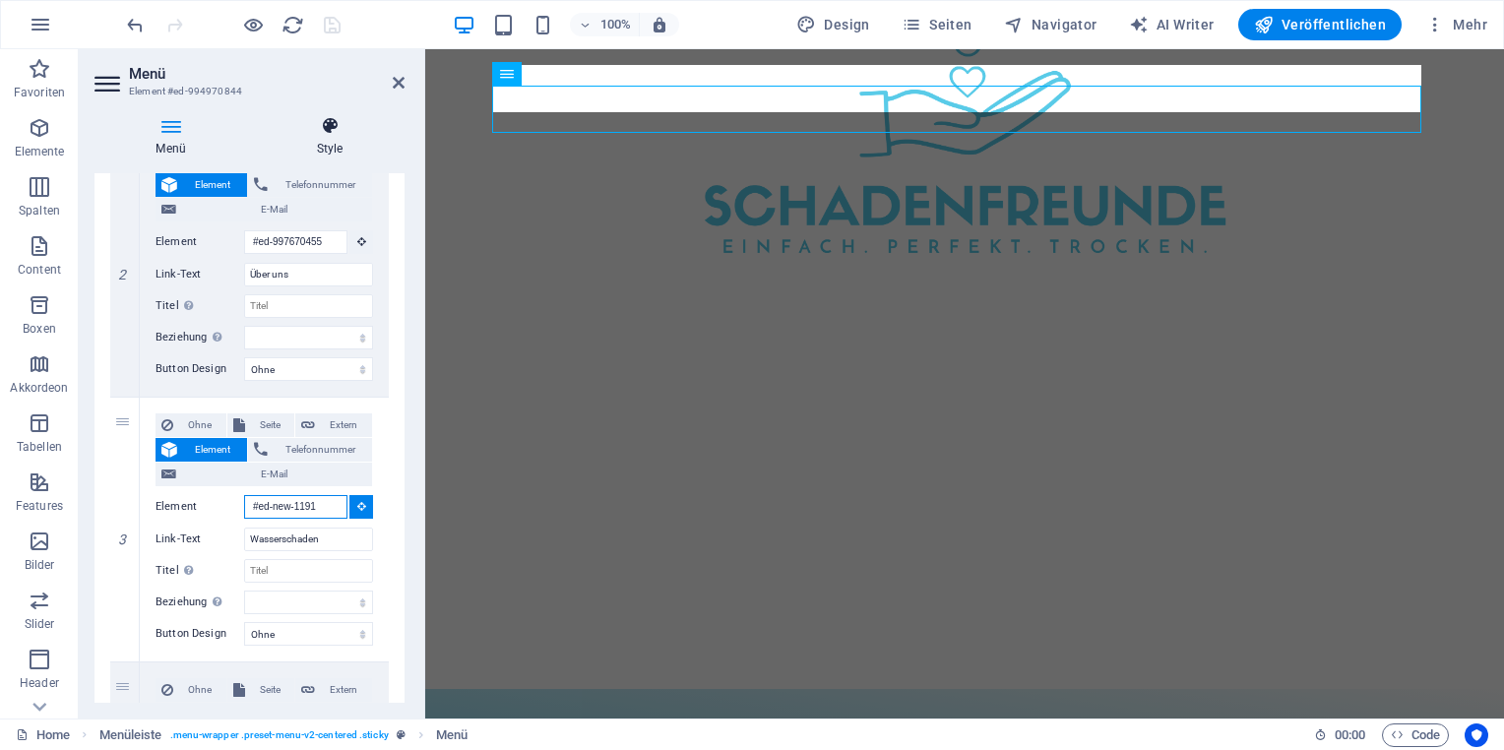
scroll to position [376, 0]
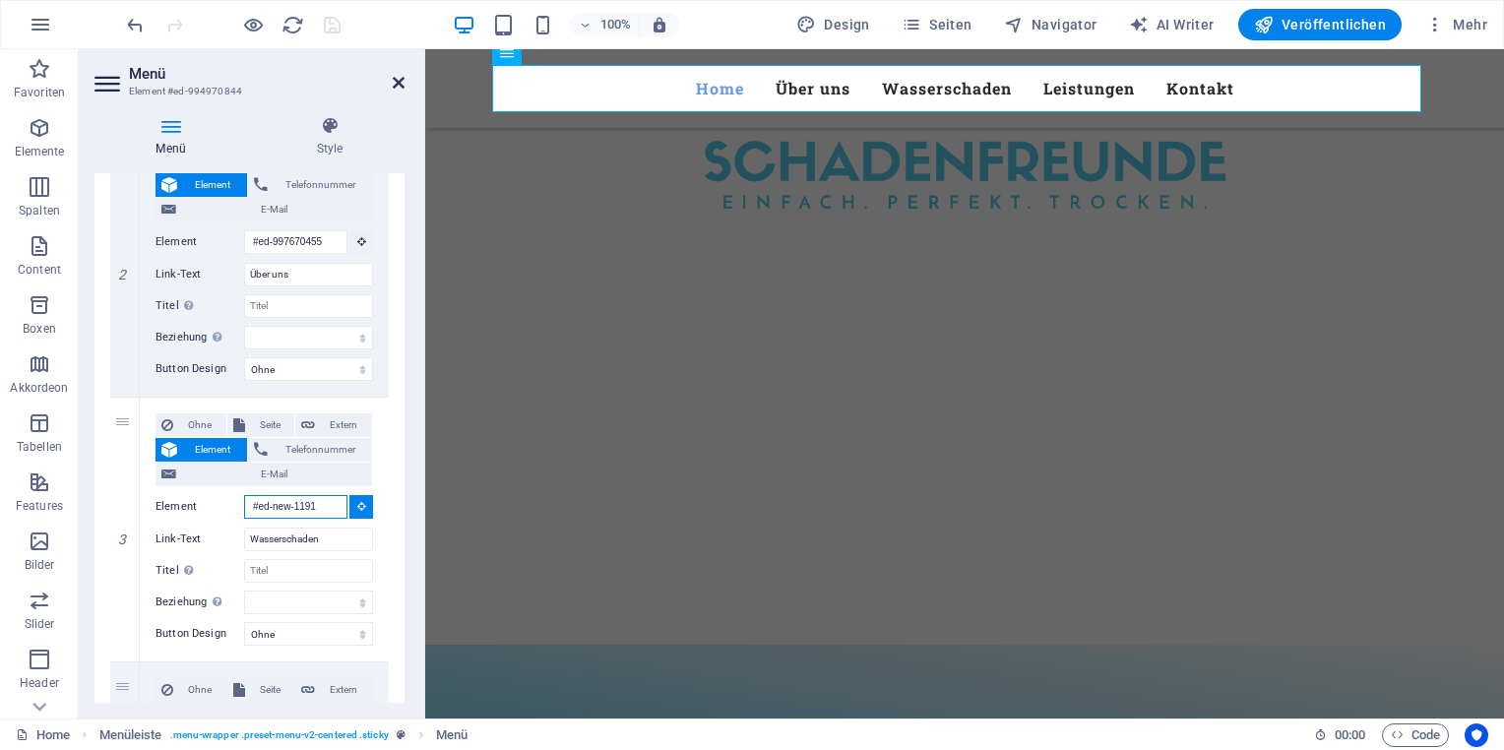
type input "#ed-new-1191"
click at [398, 77] on icon at bounding box center [399, 83] width 12 height 16
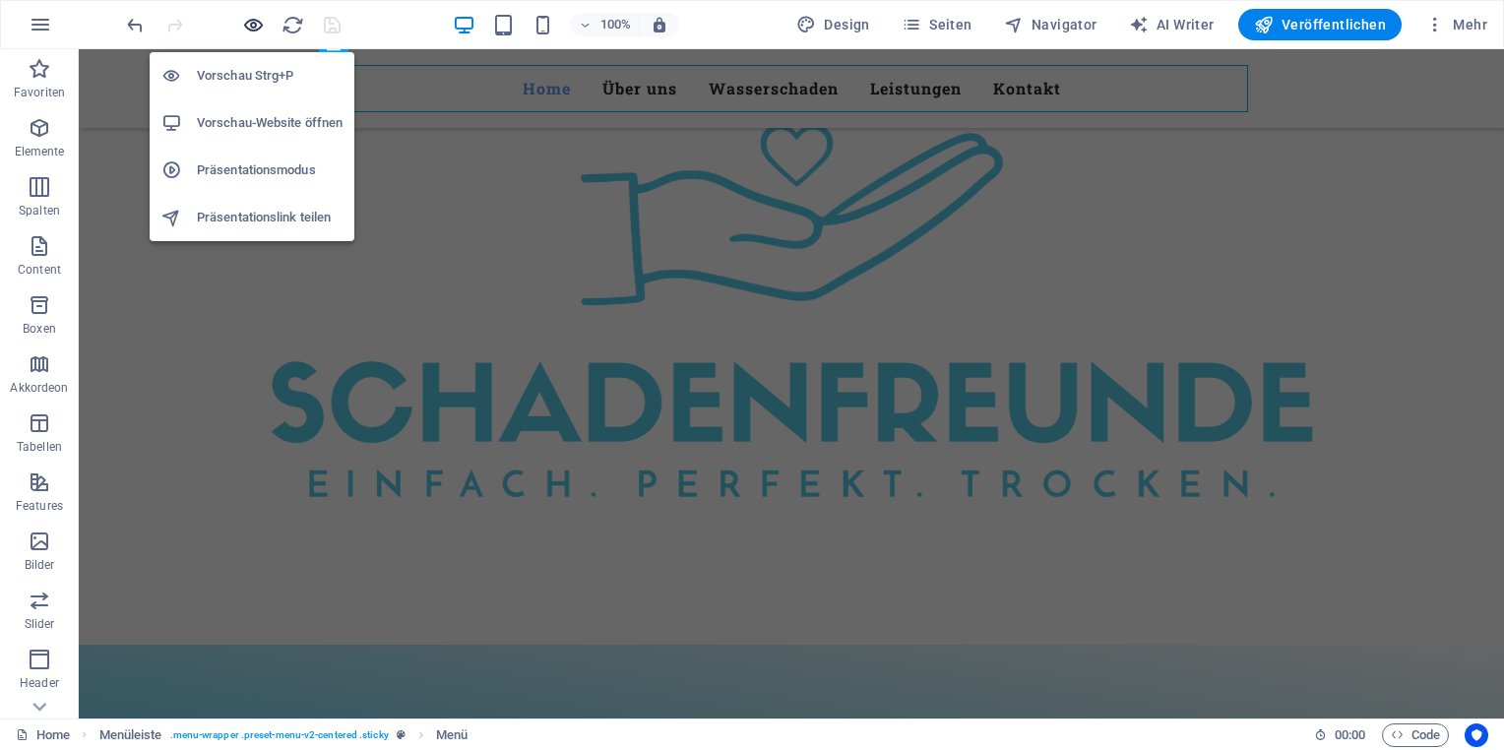
click at [256, 30] on icon "button" at bounding box center [253, 25] width 23 height 23
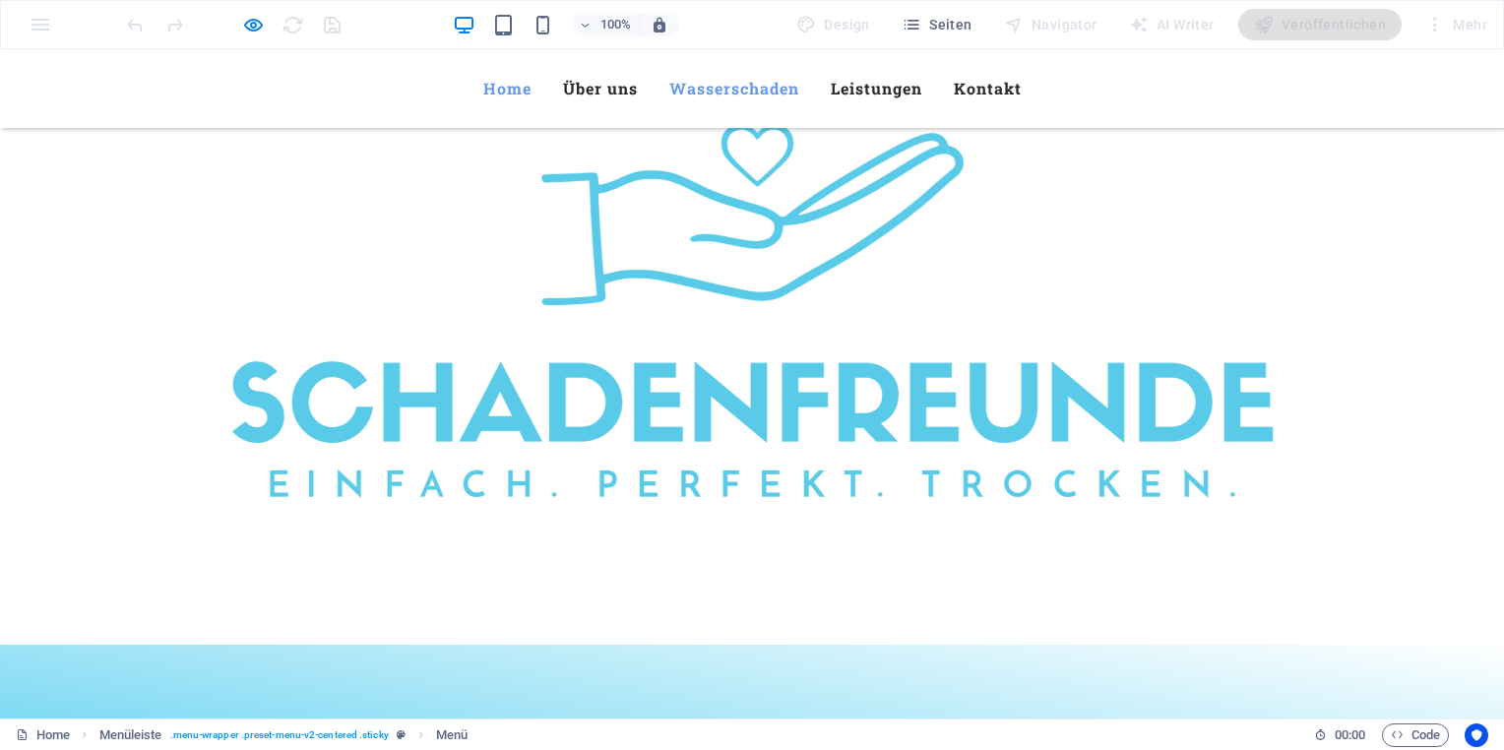
click at [708, 89] on link "Wasserschaden" at bounding box center [734, 88] width 130 height 47
click at [716, 91] on link "Wasserschaden" at bounding box center [734, 88] width 130 height 47
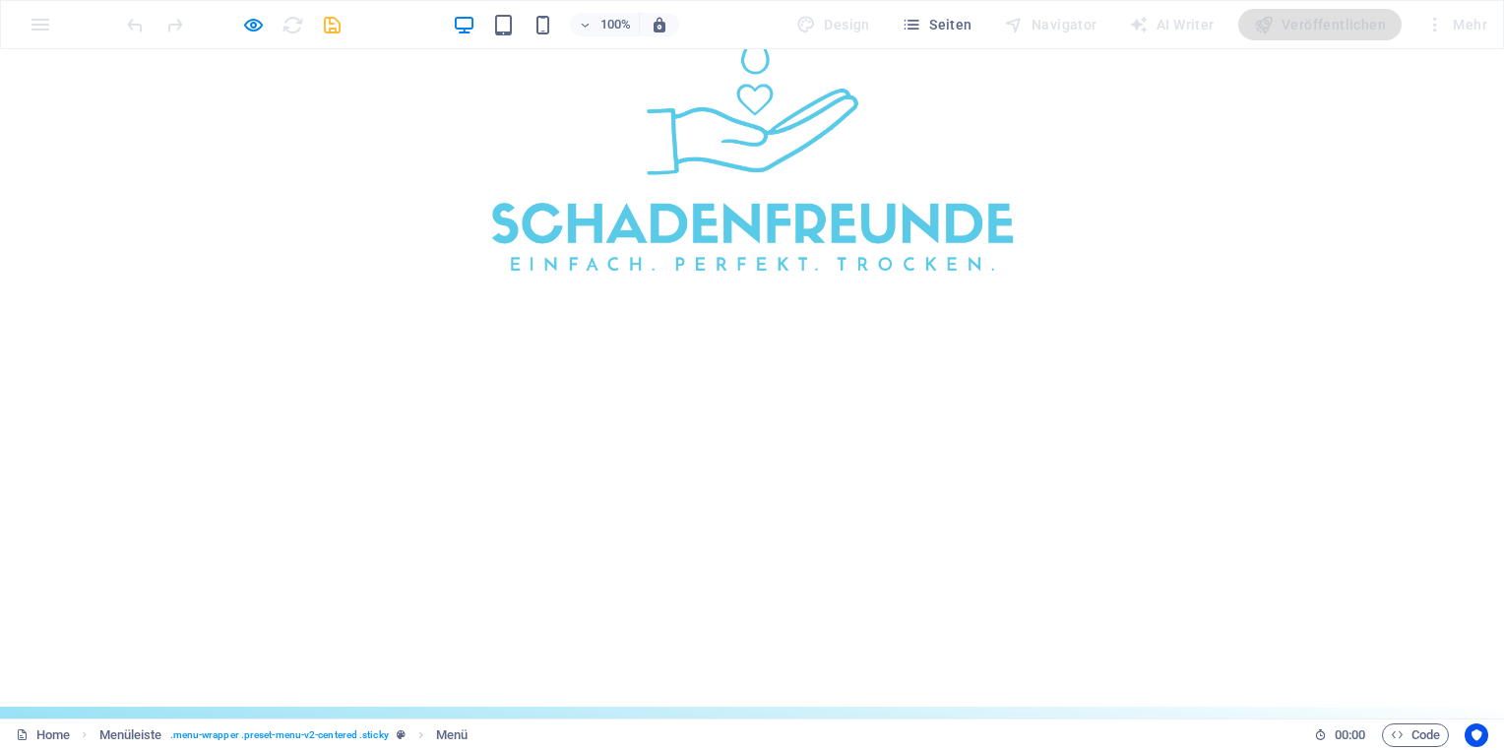
scroll to position [55, 0]
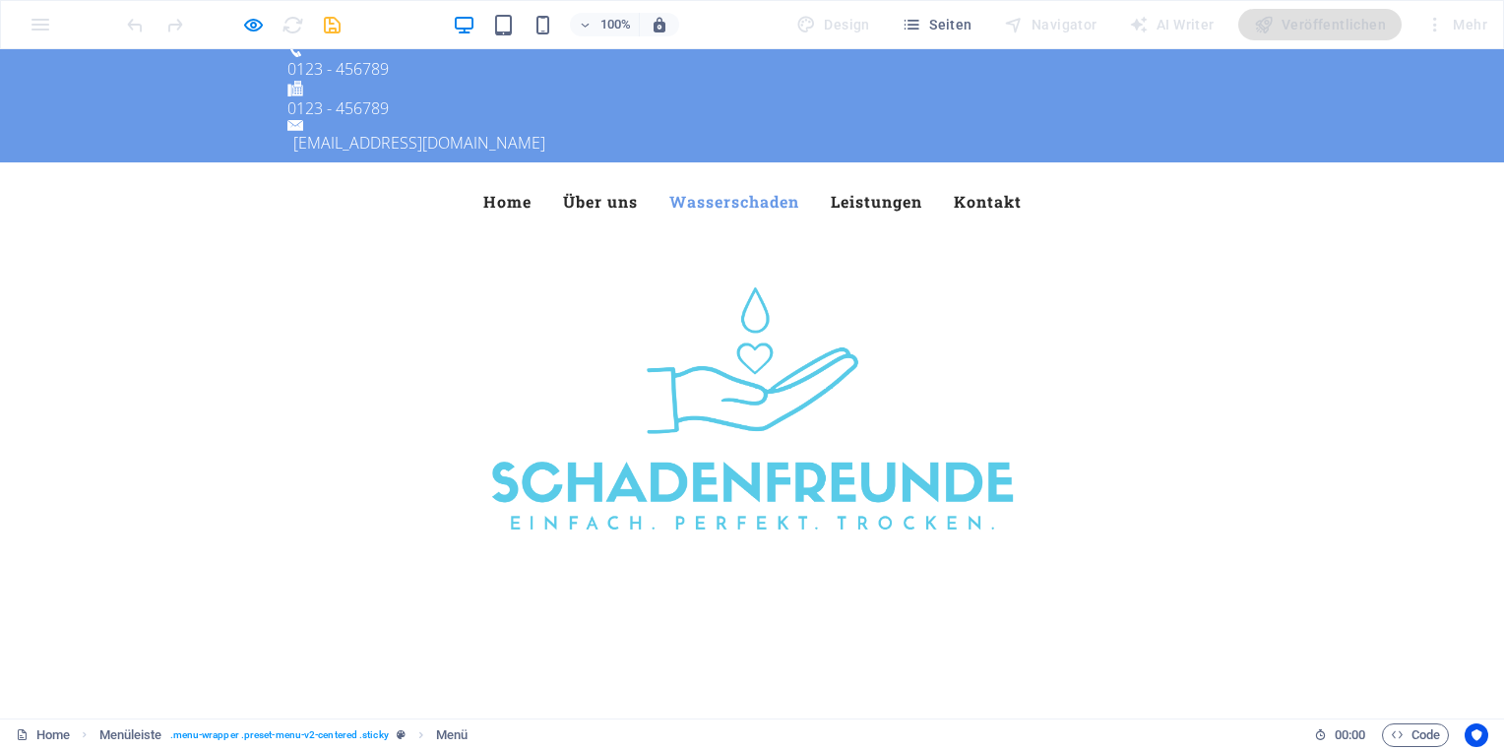
click at [725, 178] on link "Wasserschaden" at bounding box center [734, 201] width 130 height 47
click at [853, 178] on link "Leistungen" at bounding box center [877, 201] width 92 height 47
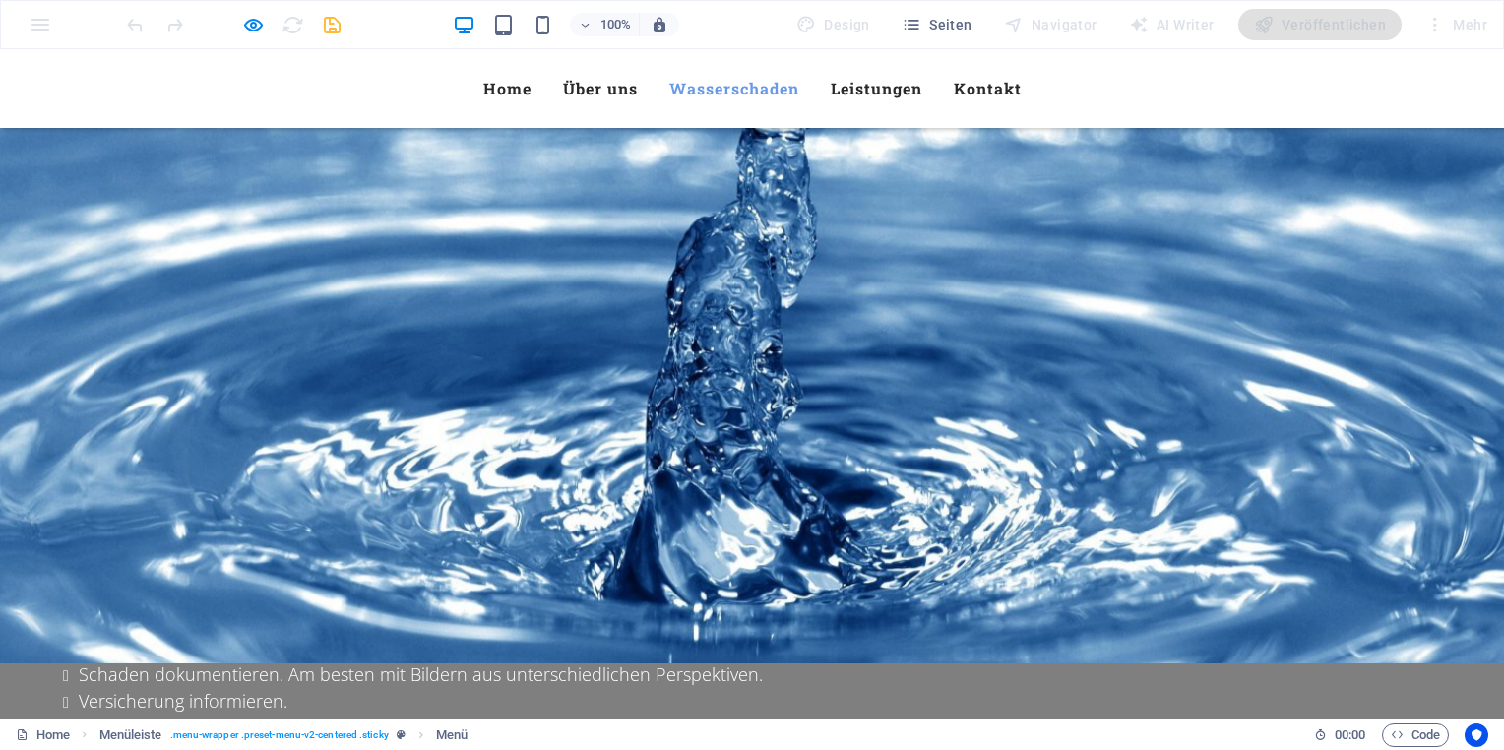
scroll to position [2004, 0]
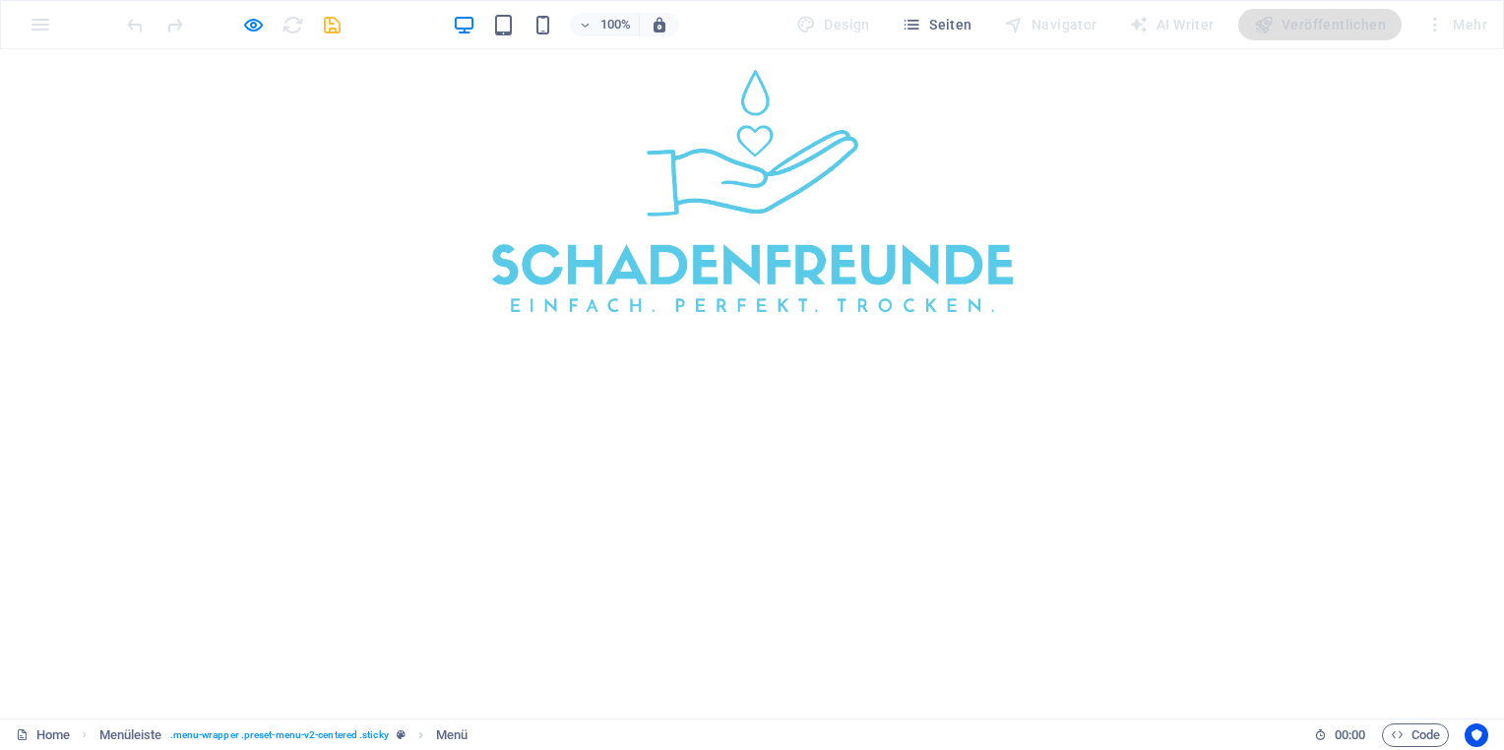
scroll to position [35, 0]
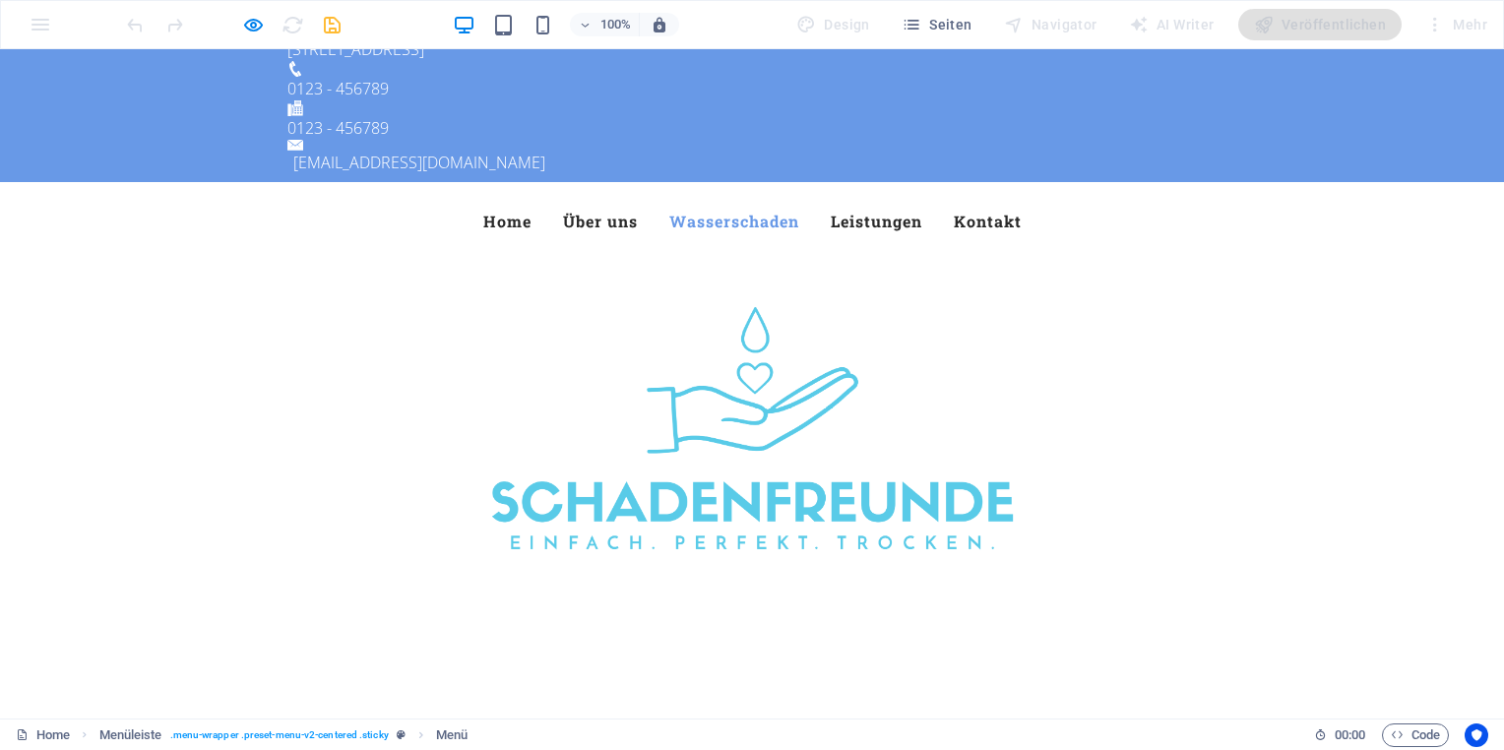
click at [728, 198] on link "Wasserschaden" at bounding box center [734, 221] width 130 height 47
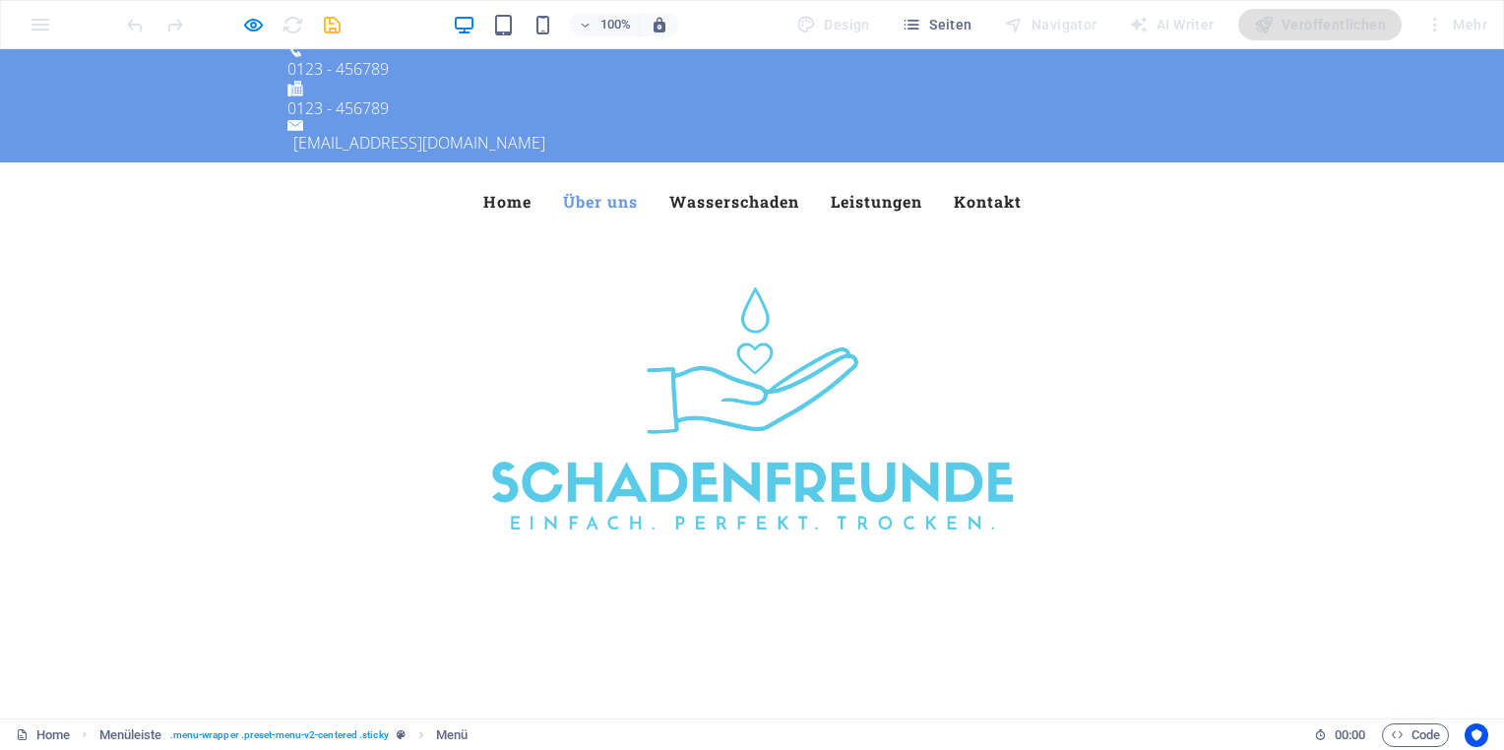
click at [598, 178] on link "Über uns" at bounding box center [600, 201] width 75 height 47
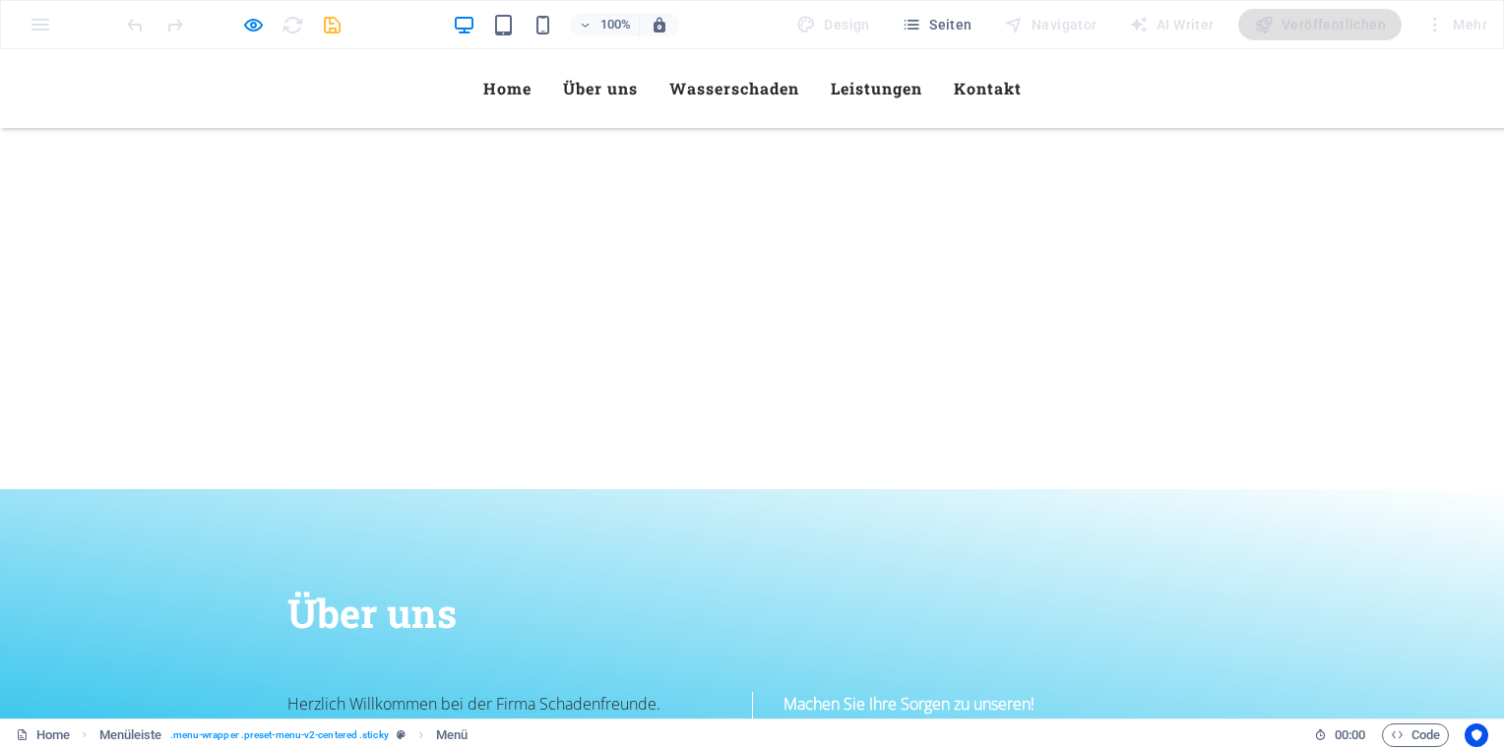
scroll to position [528, 0]
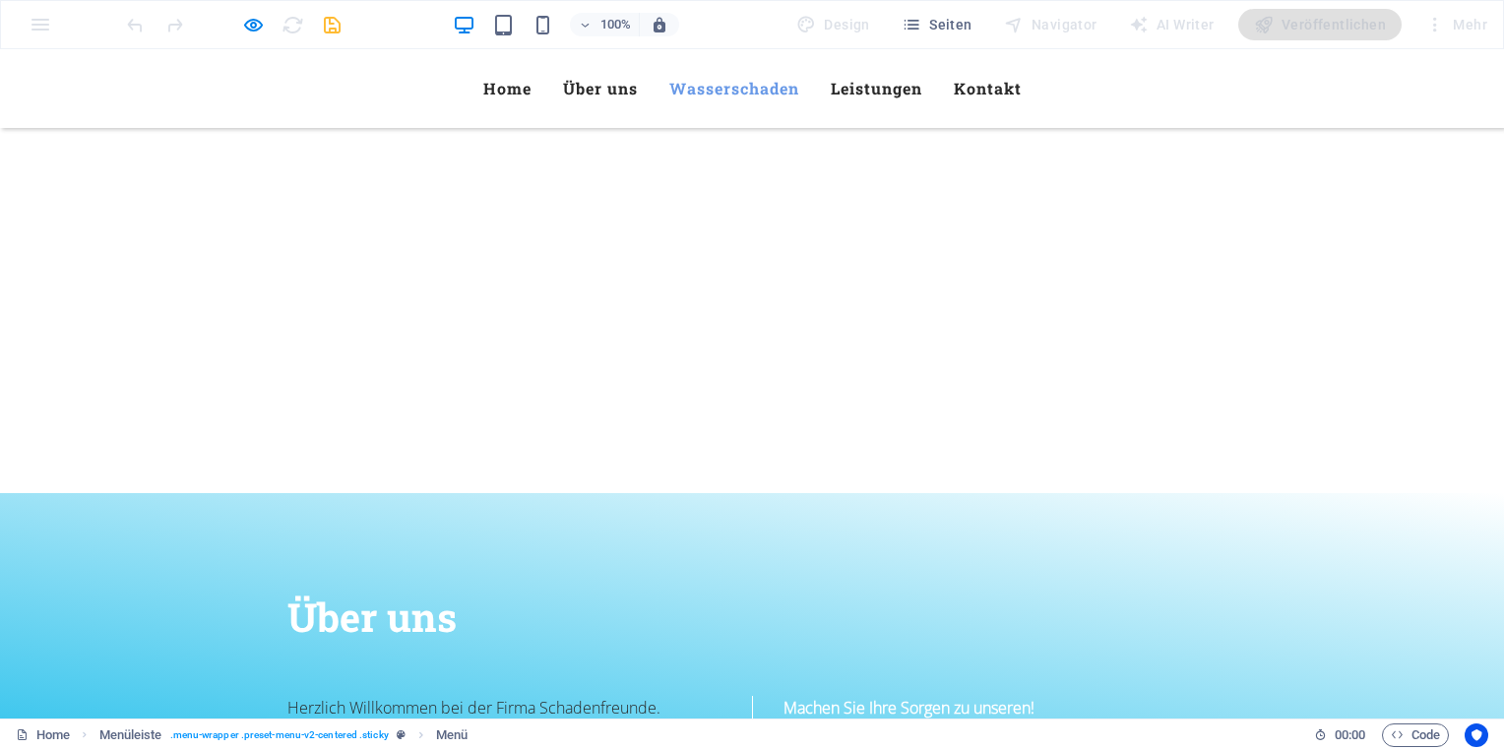
click at [717, 93] on link "Wasserschaden" at bounding box center [734, 88] width 130 height 47
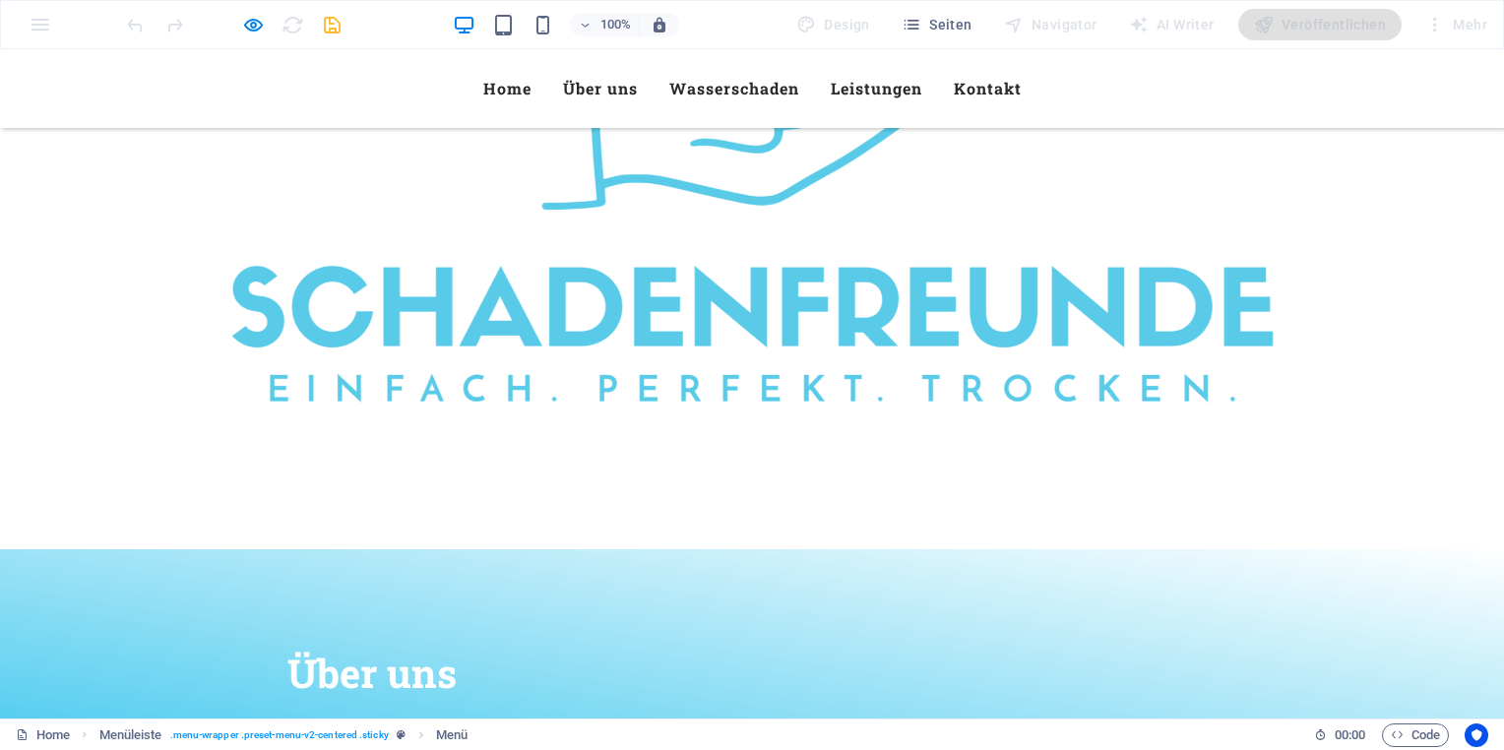
scroll to position [402, 0]
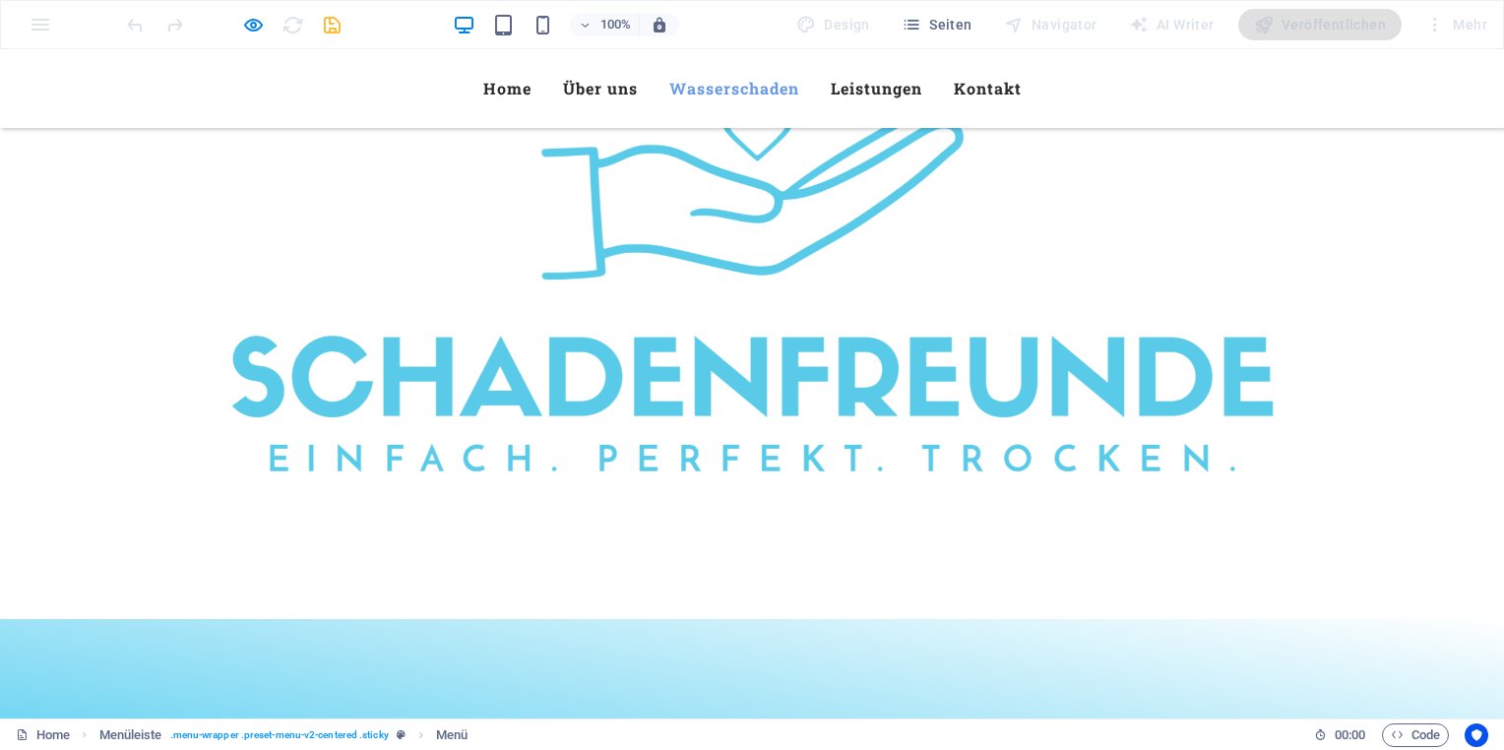
click at [726, 94] on link "Wasserschaden" at bounding box center [734, 88] width 130 height 47
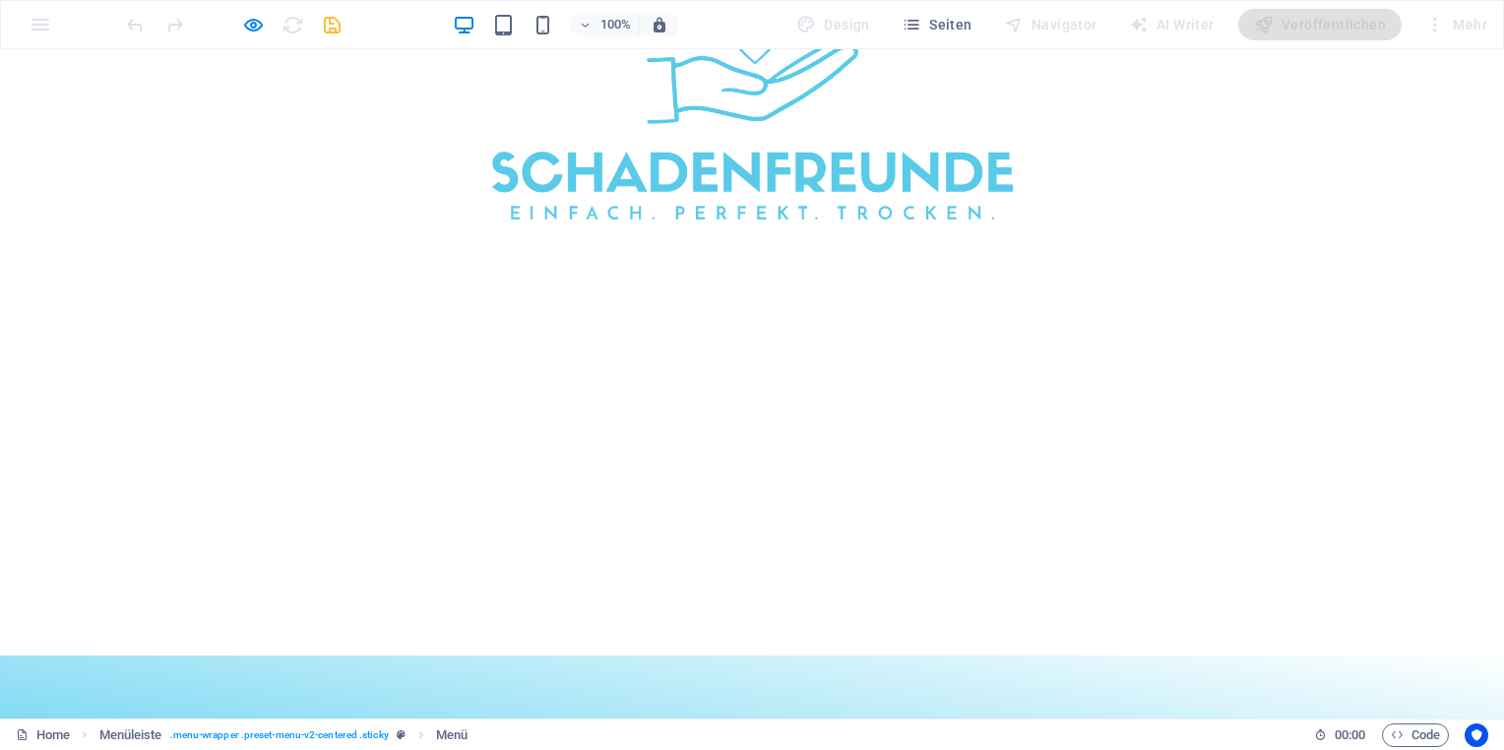
scroll to position [55, 0]
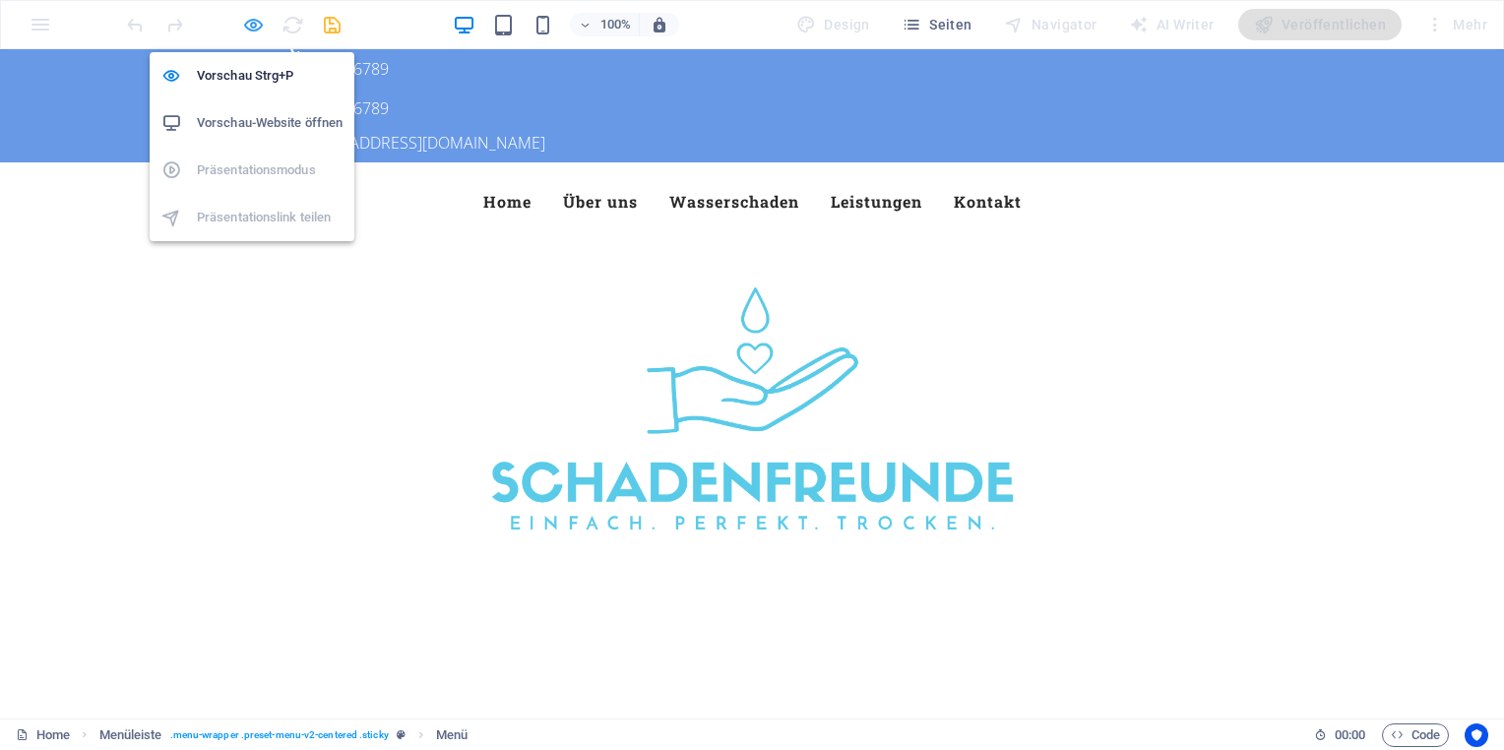
click at [248, 24] on icon "button" at bounding box center [253, 25] width 23 height 23
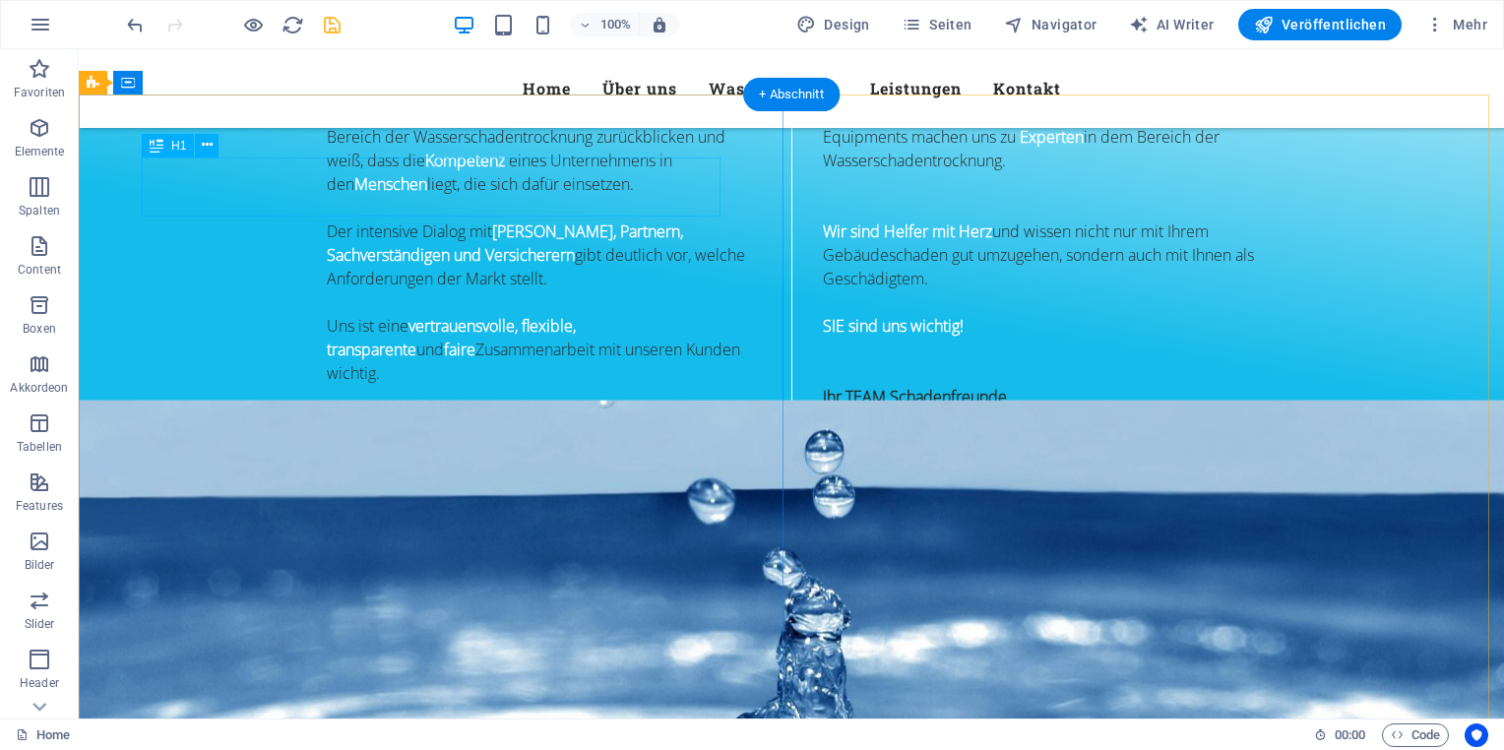
scroll to position [1138, 0]
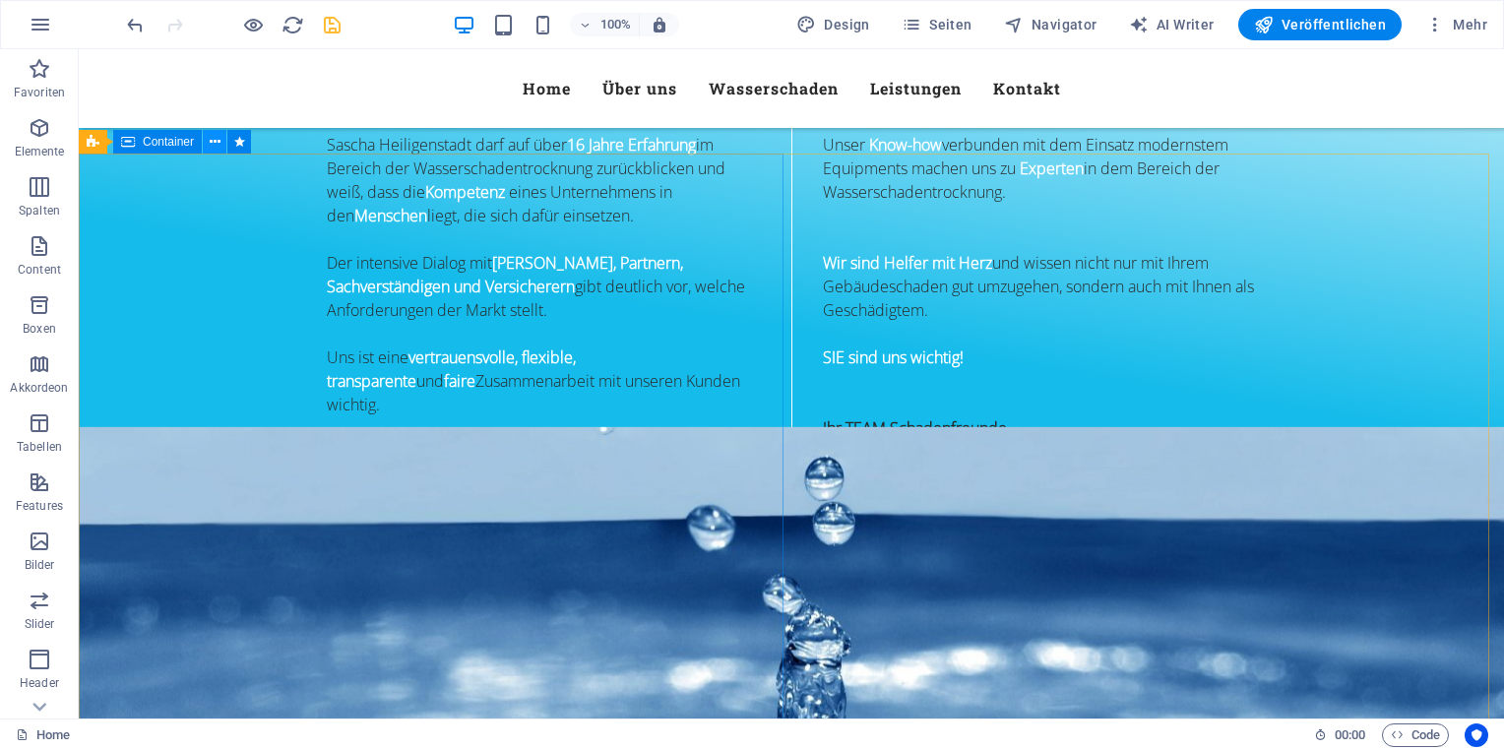
click at [219, 140] on icon at bounding box center [215, 142] width 11 height 21
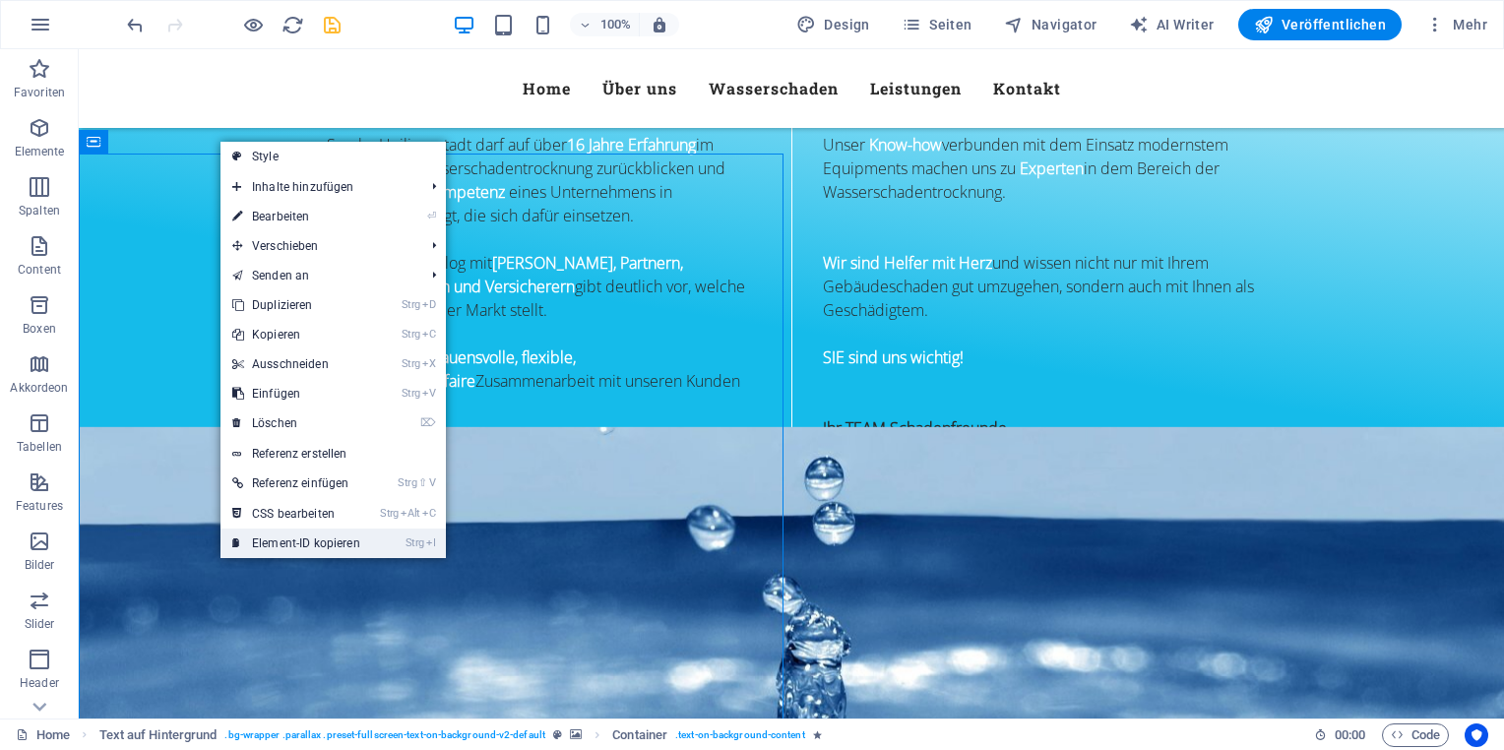
click at [294, 540] on link "Strg I Element-ID kopieren" at bounding box center [296, 544] width 152 height 30
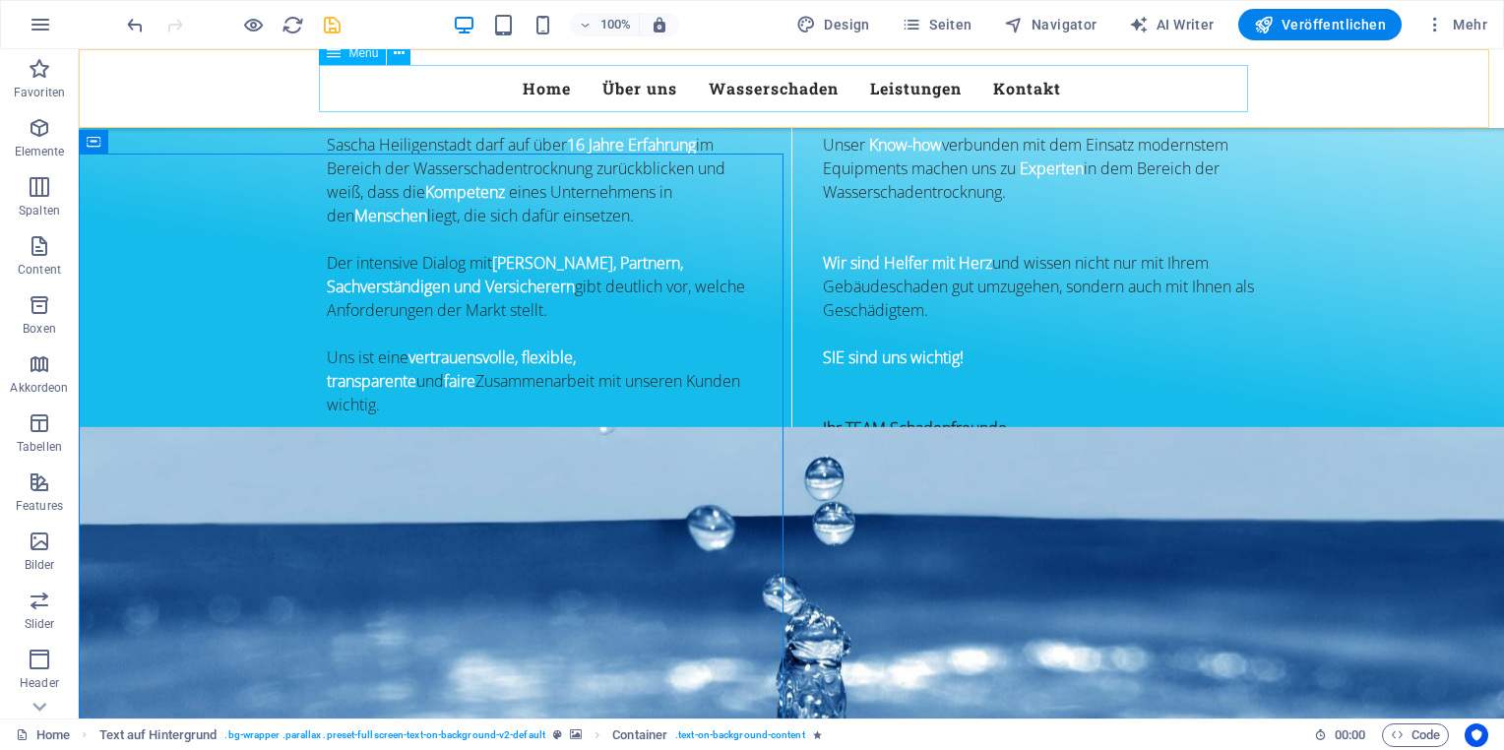
click at [590, 89] on nav "Home Über uns Wasserschaden Leistungen Kontakt" at bounding box center [791, 88] width 929 height 47
click at [402, 58] on icon at bounding box center [399, 53] width 11 height 21
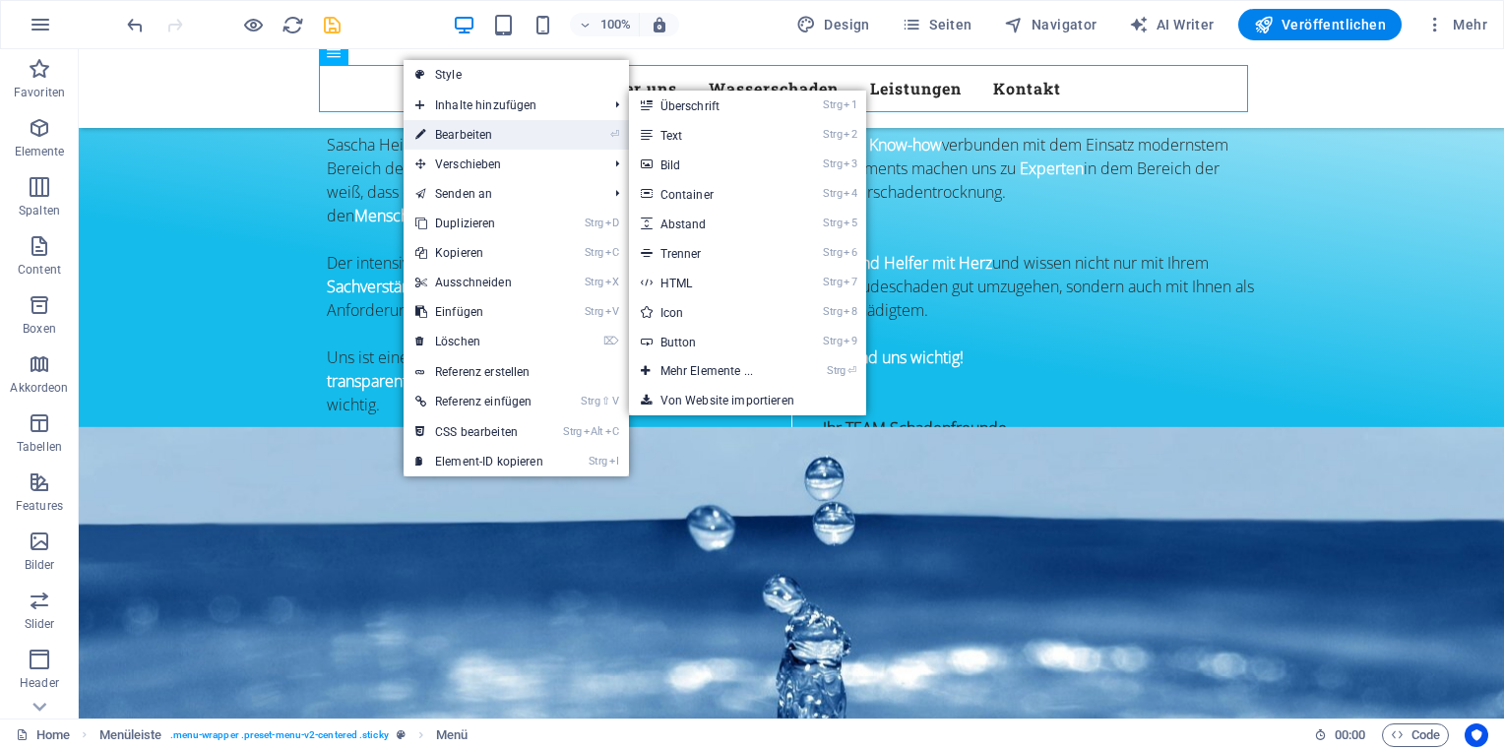
click at [470, 124] on link "⏎ Bearbeiten" at bounding box center [480, 135] width 152 height 30
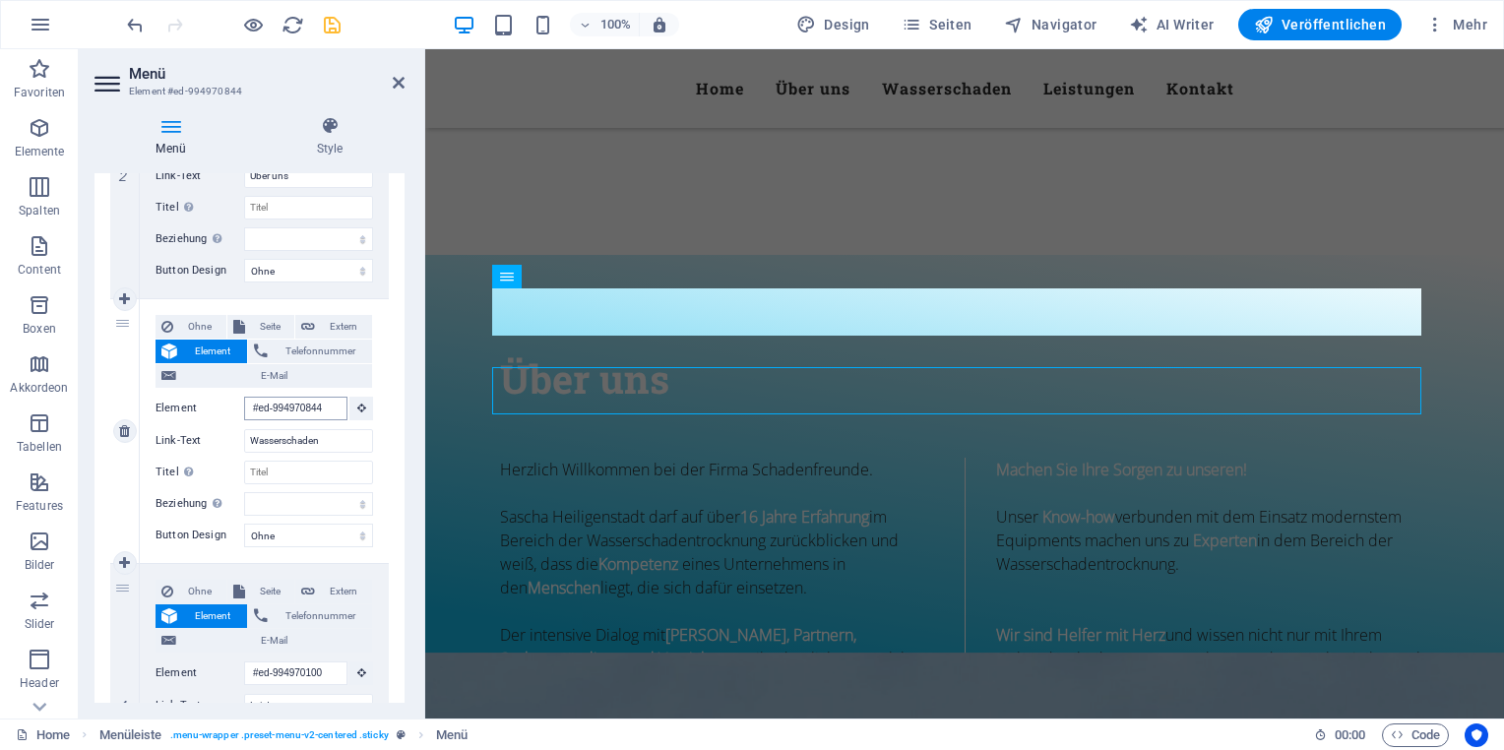
scroll to position [467, 0]
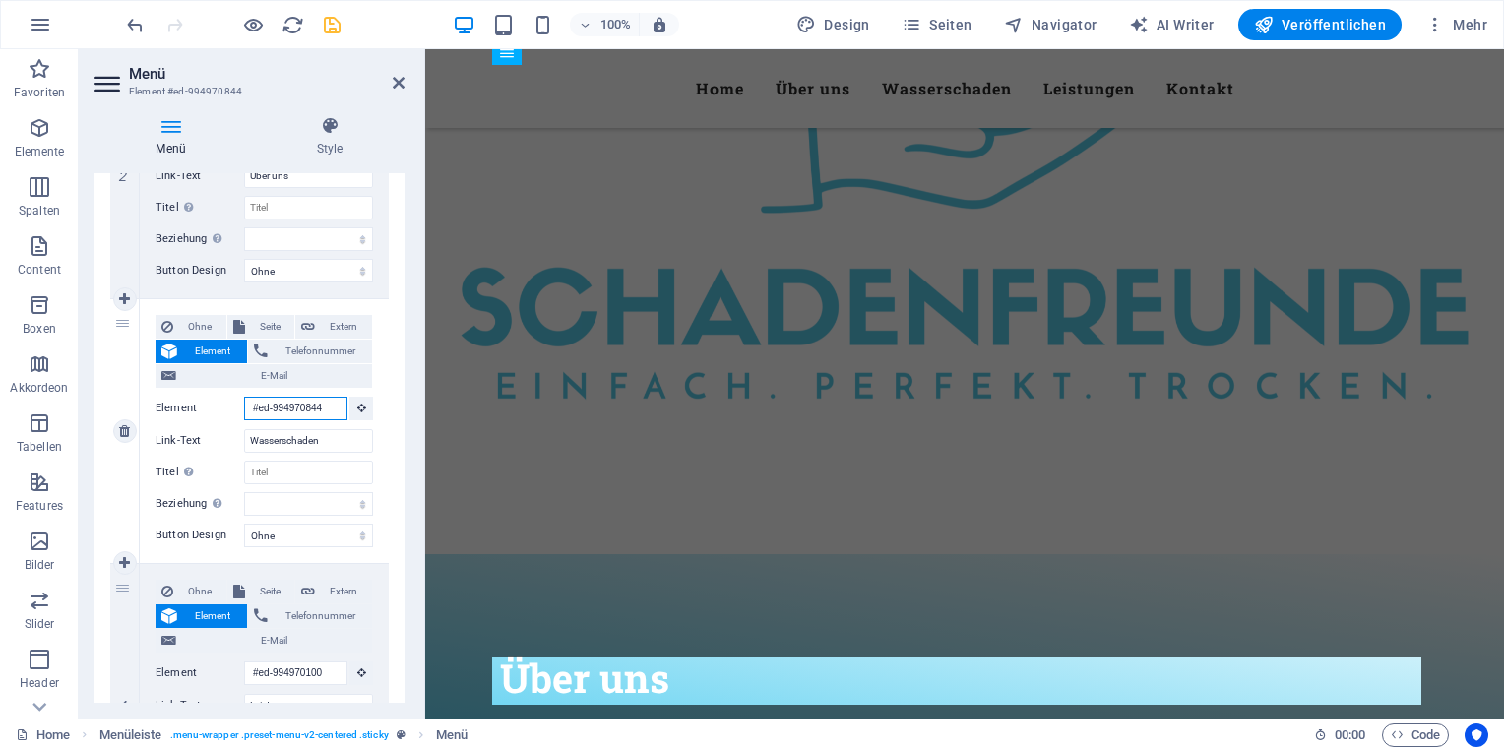
click at [303, 411] on input "#ed-994970844" at bounding box center [295, 409] width 103 height 24
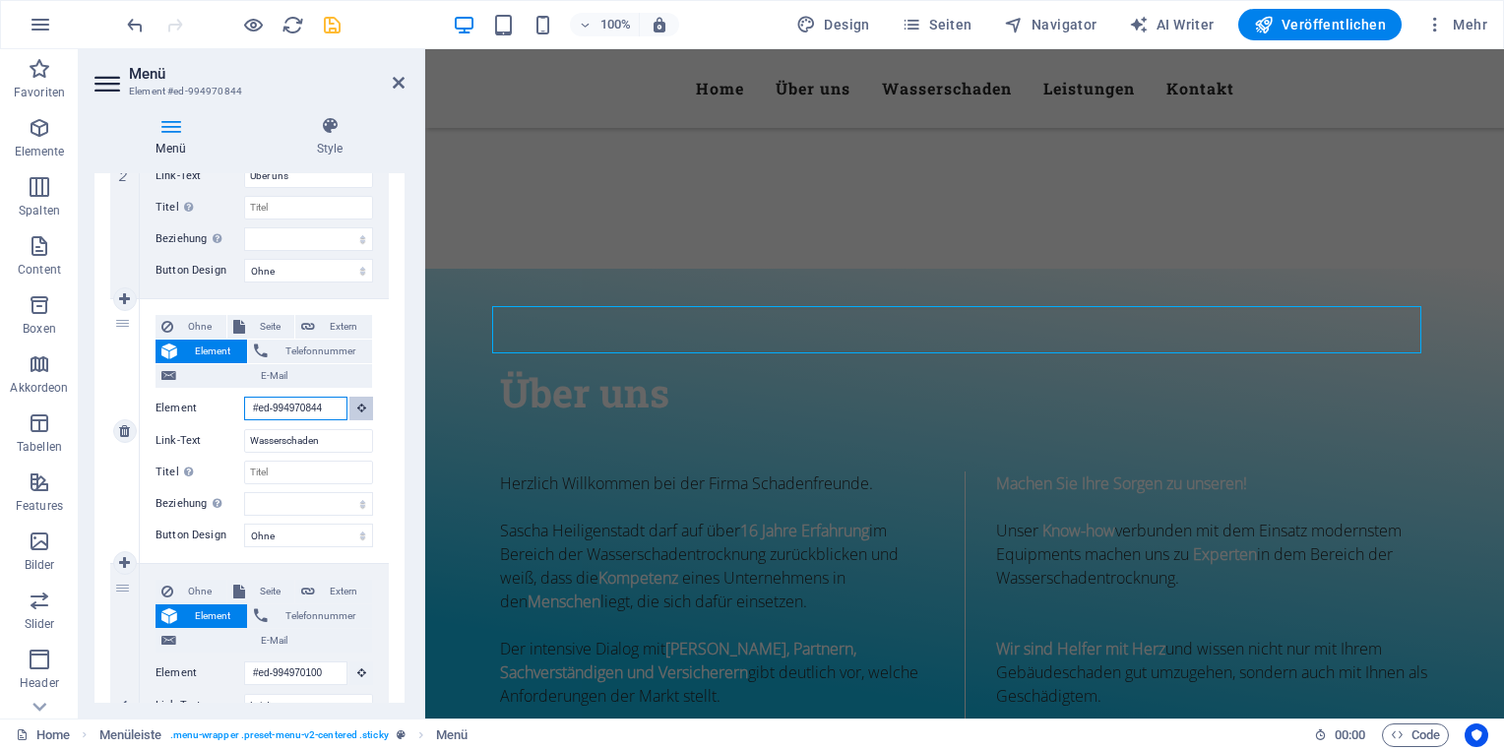
drag, startPoint x: 257, startPoint y: 408, endPoint x: 356, endPoint y: 407, distance: 99.4
click at [356, 407] on div "Element #ed-994970844" at bounding box center [265, 409] width 218 height 25
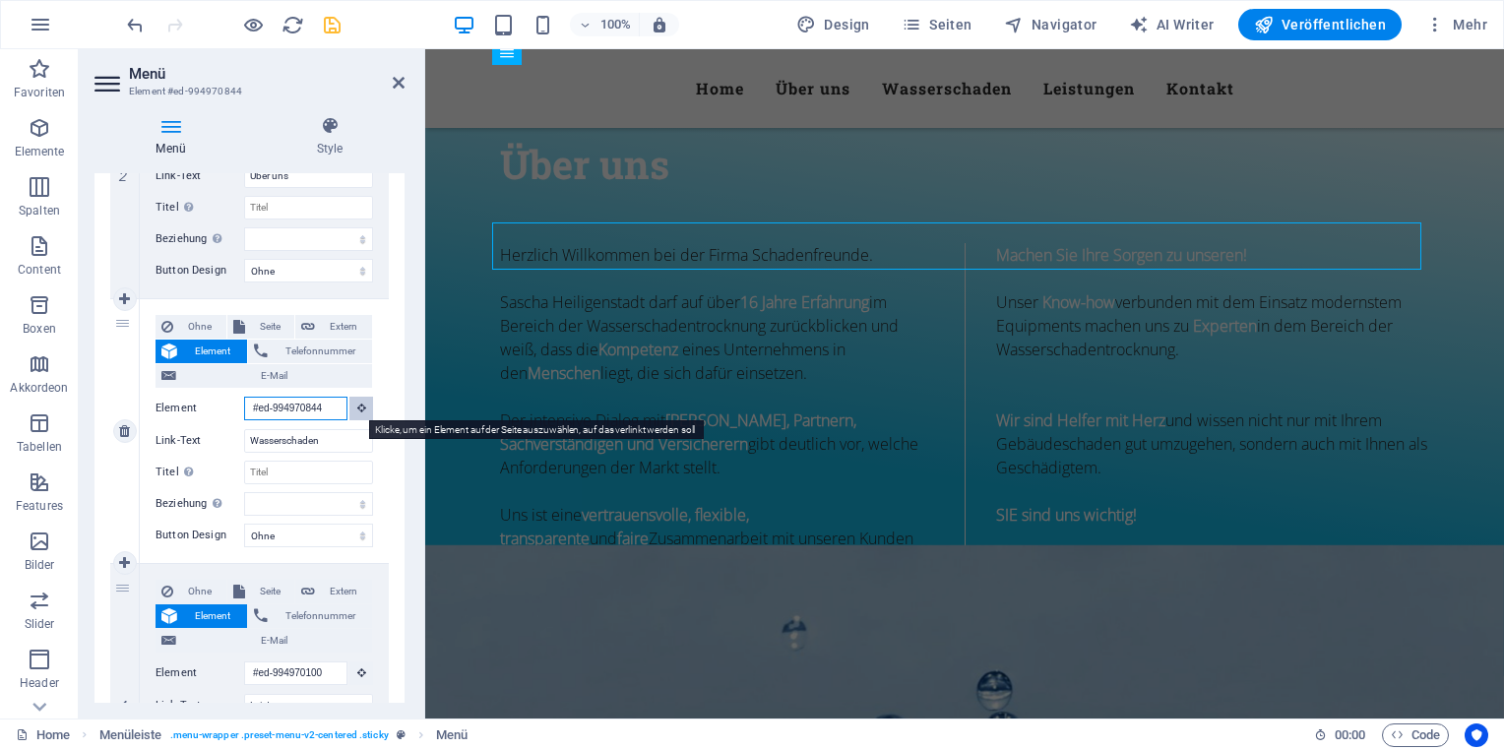
type input "#"
select select
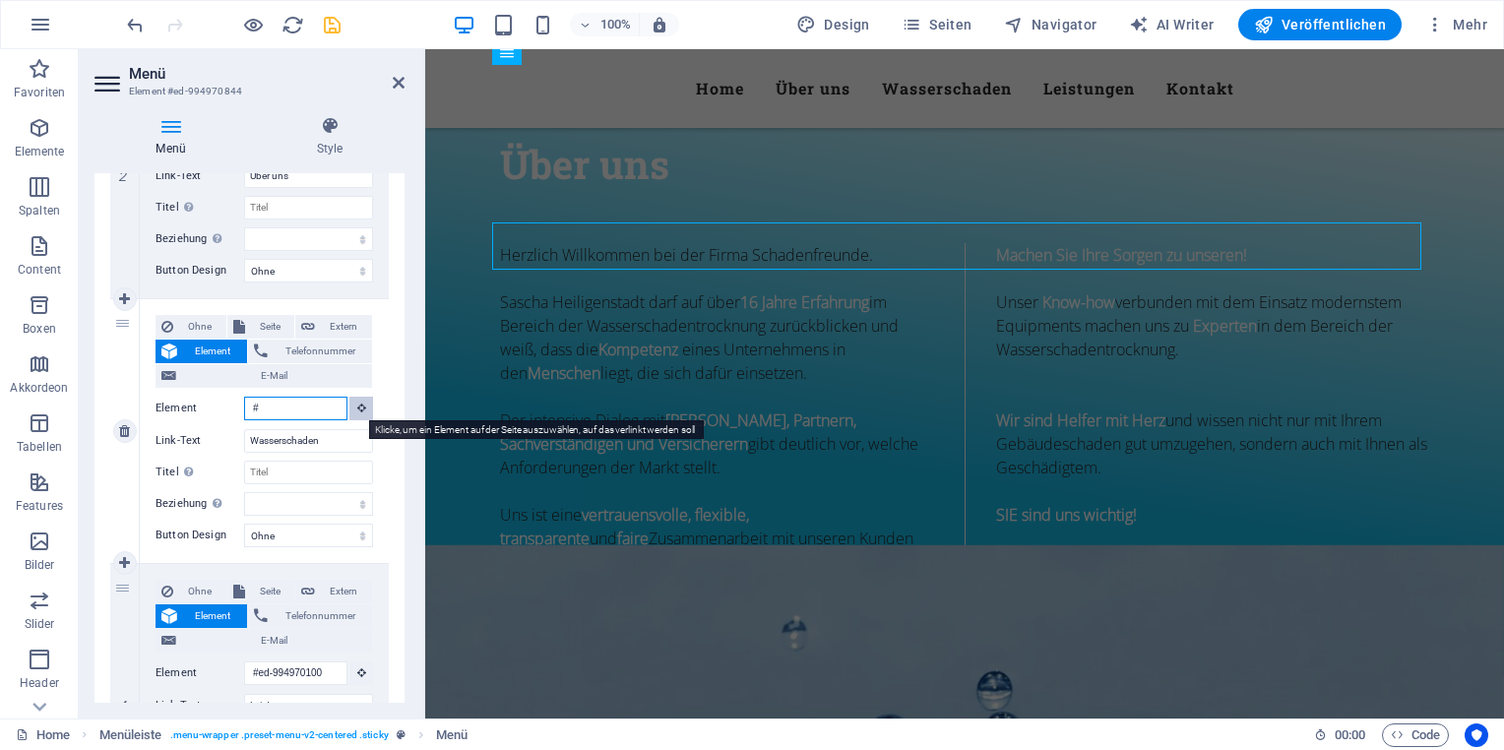
select select
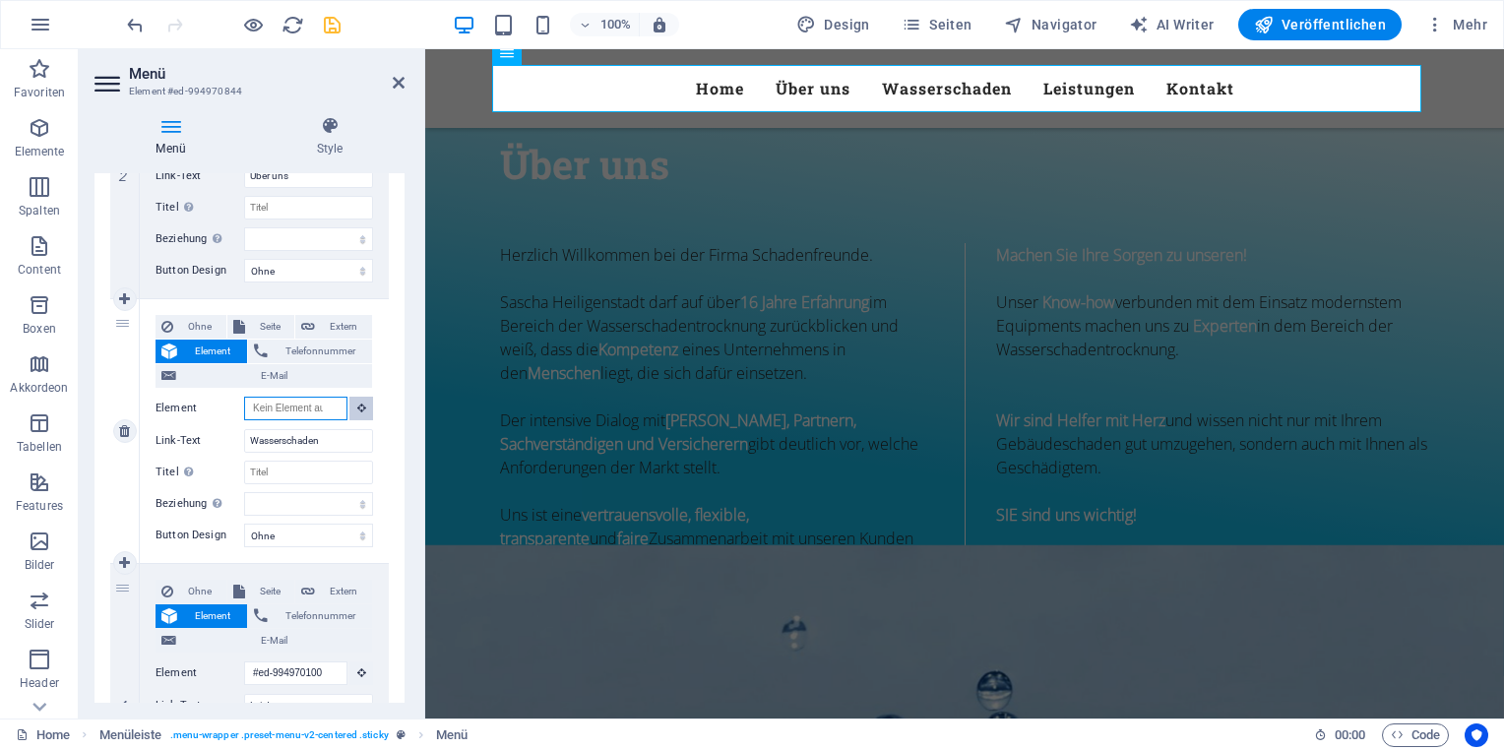
paste input "#ed-999524797"
type input "#ed-999524797"
select select
type input "#ed-999524797"
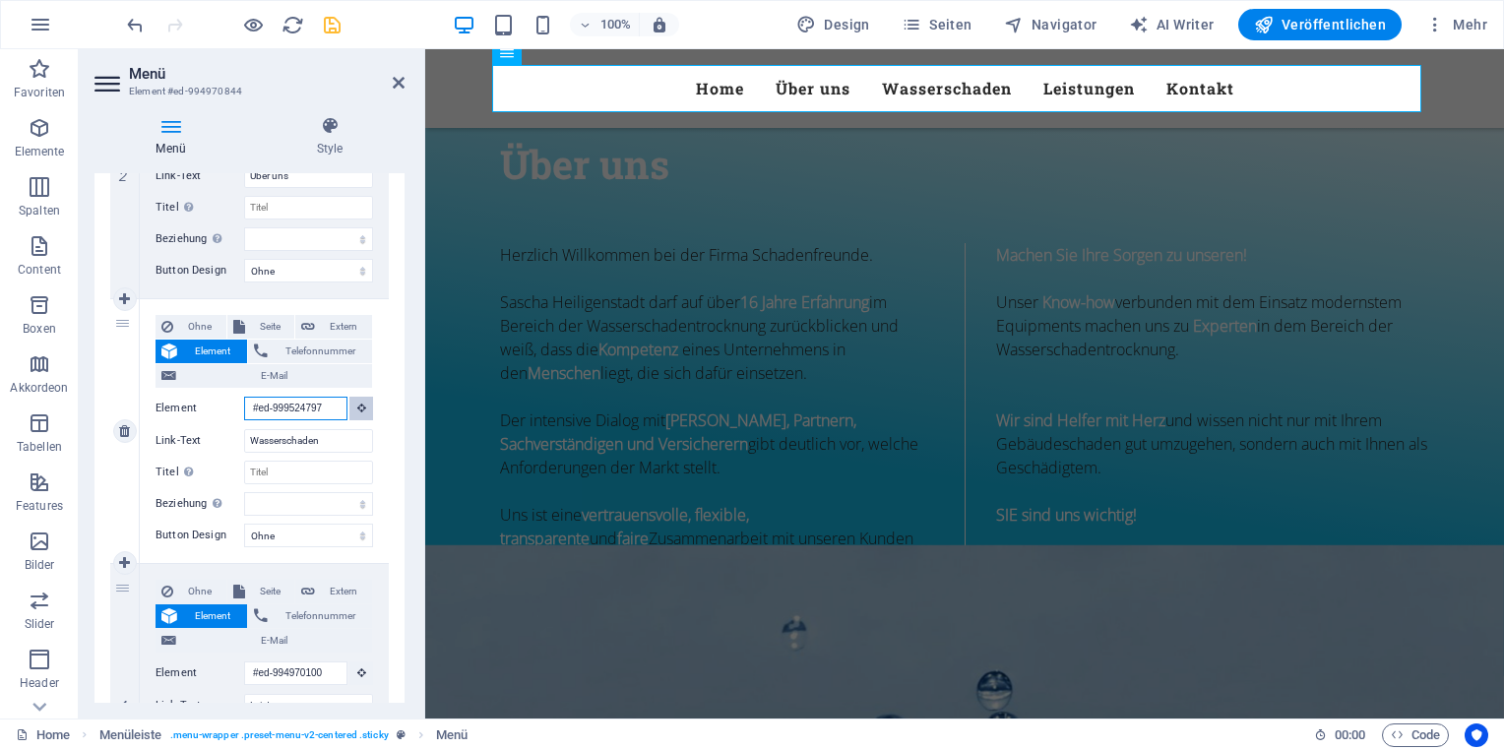
select select
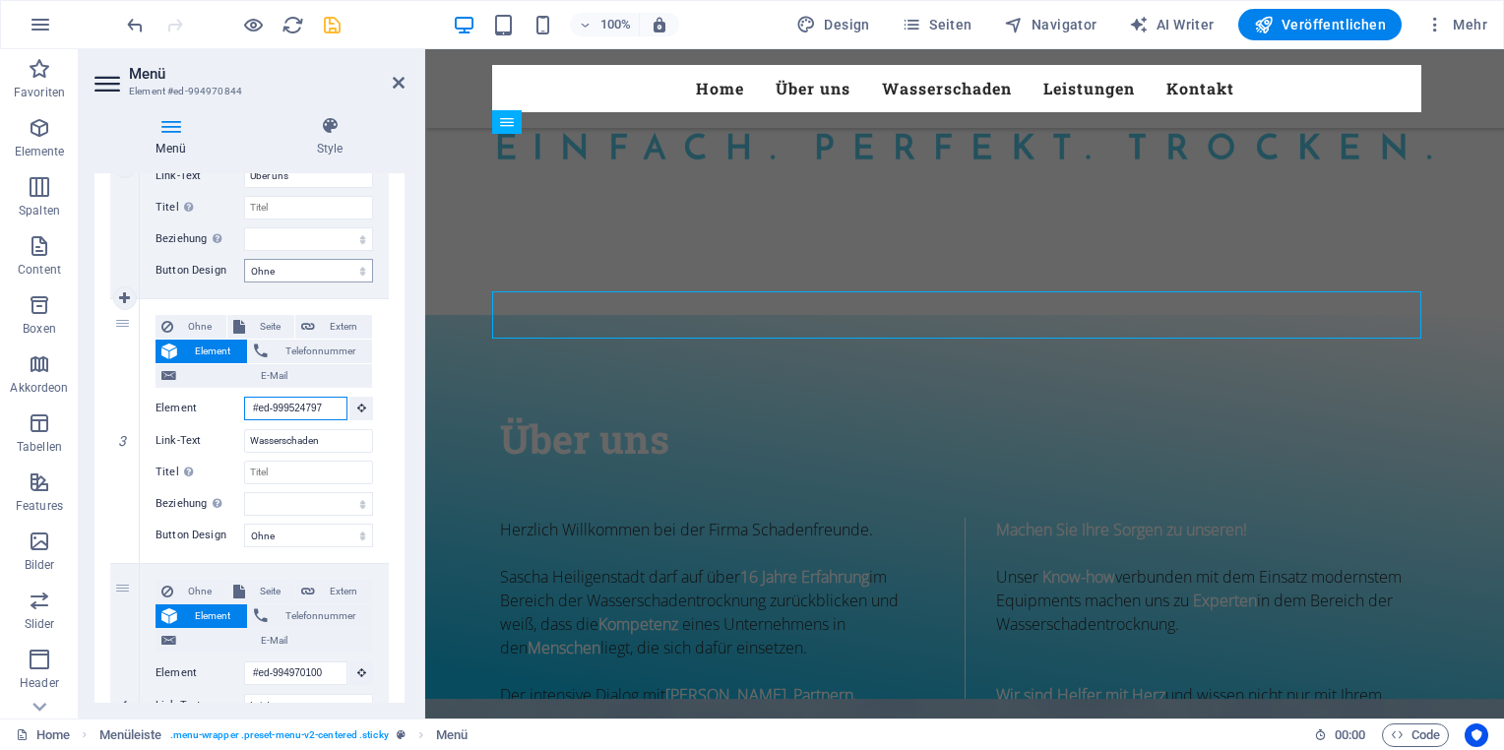
scroll to position [666, 0]
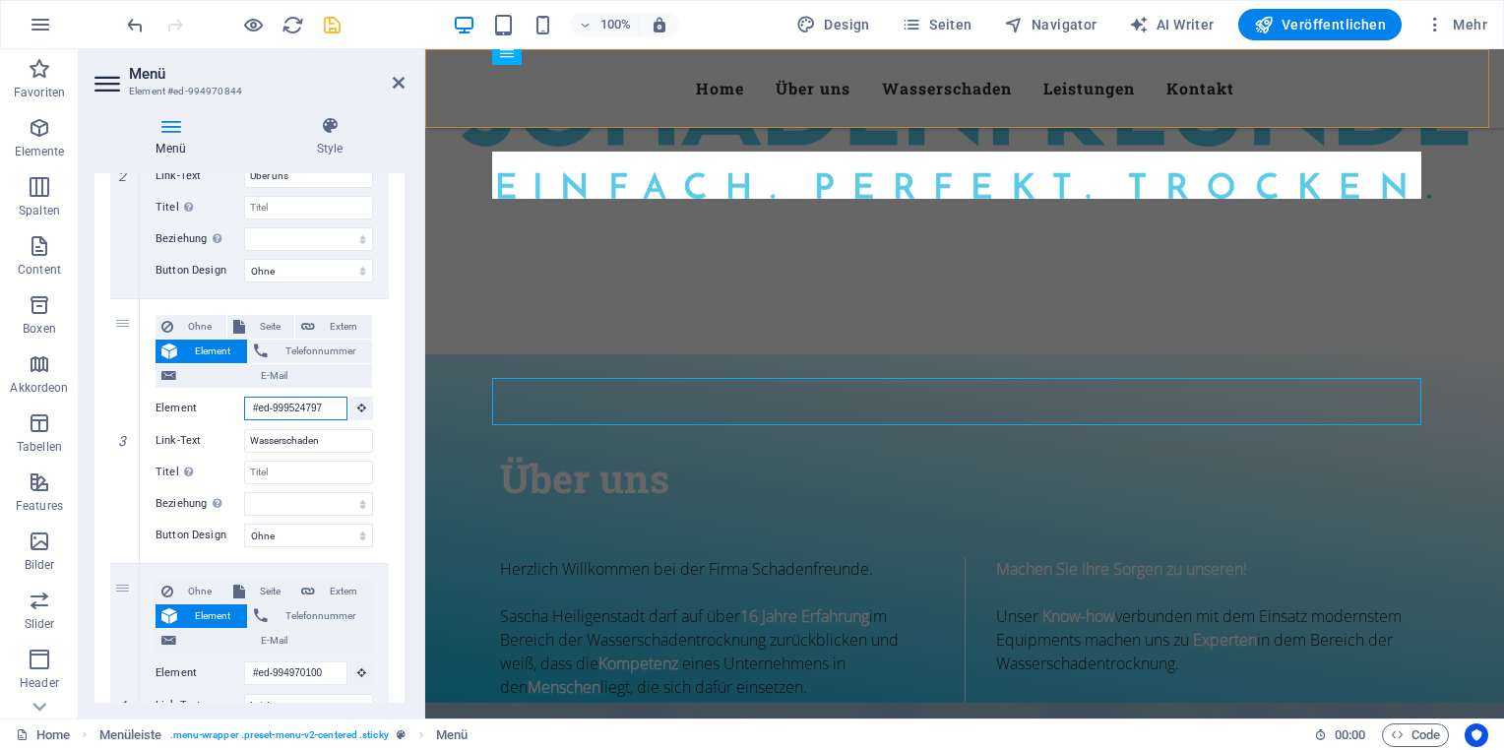
type input "#ed-999524797"
click at [470, 93] on div "Menu Home Über uns Wasserschaden Leistungen Kontakt" at bounding box center [964, 88] width 1079 height 79
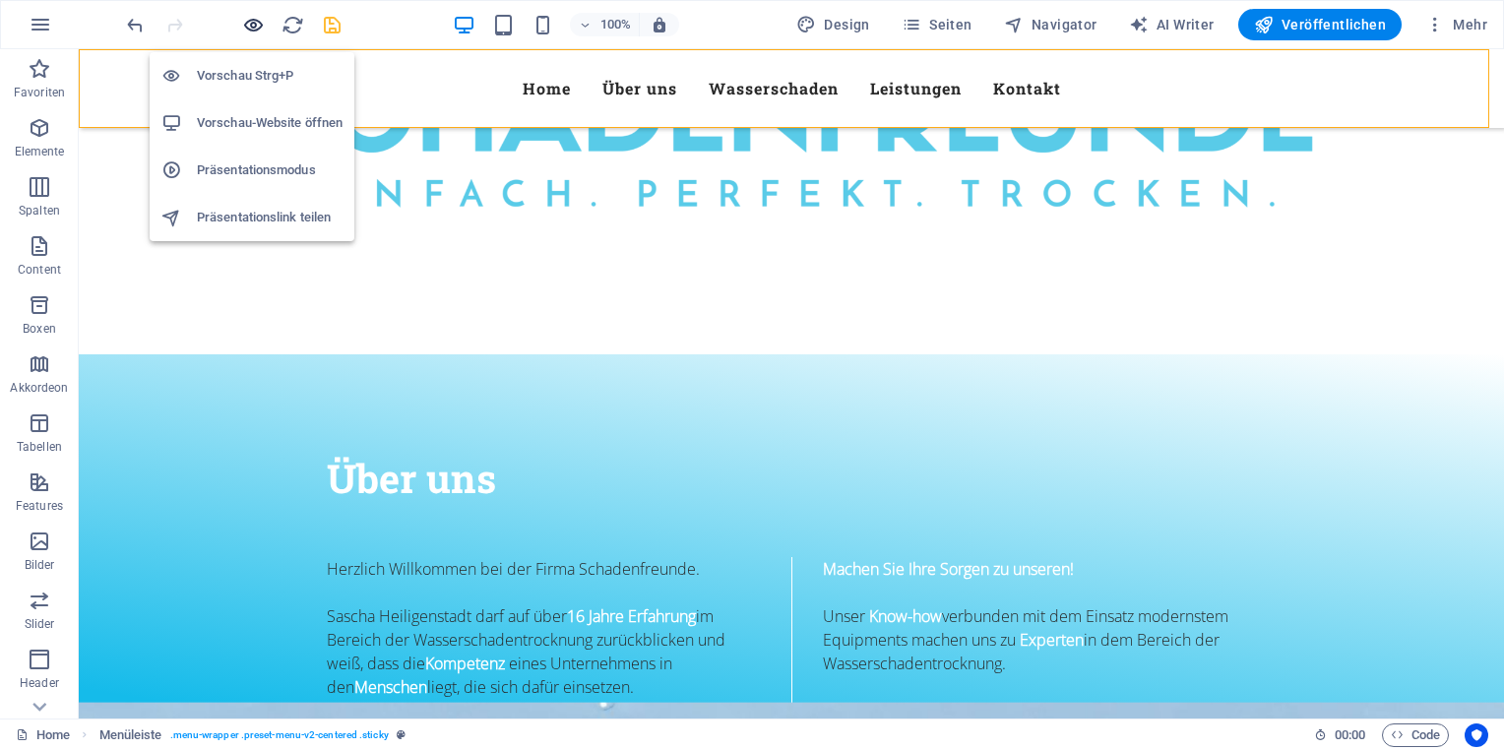
click at [259, 28] on icon "button" at bounding box center [253, 25] width 23 height 23
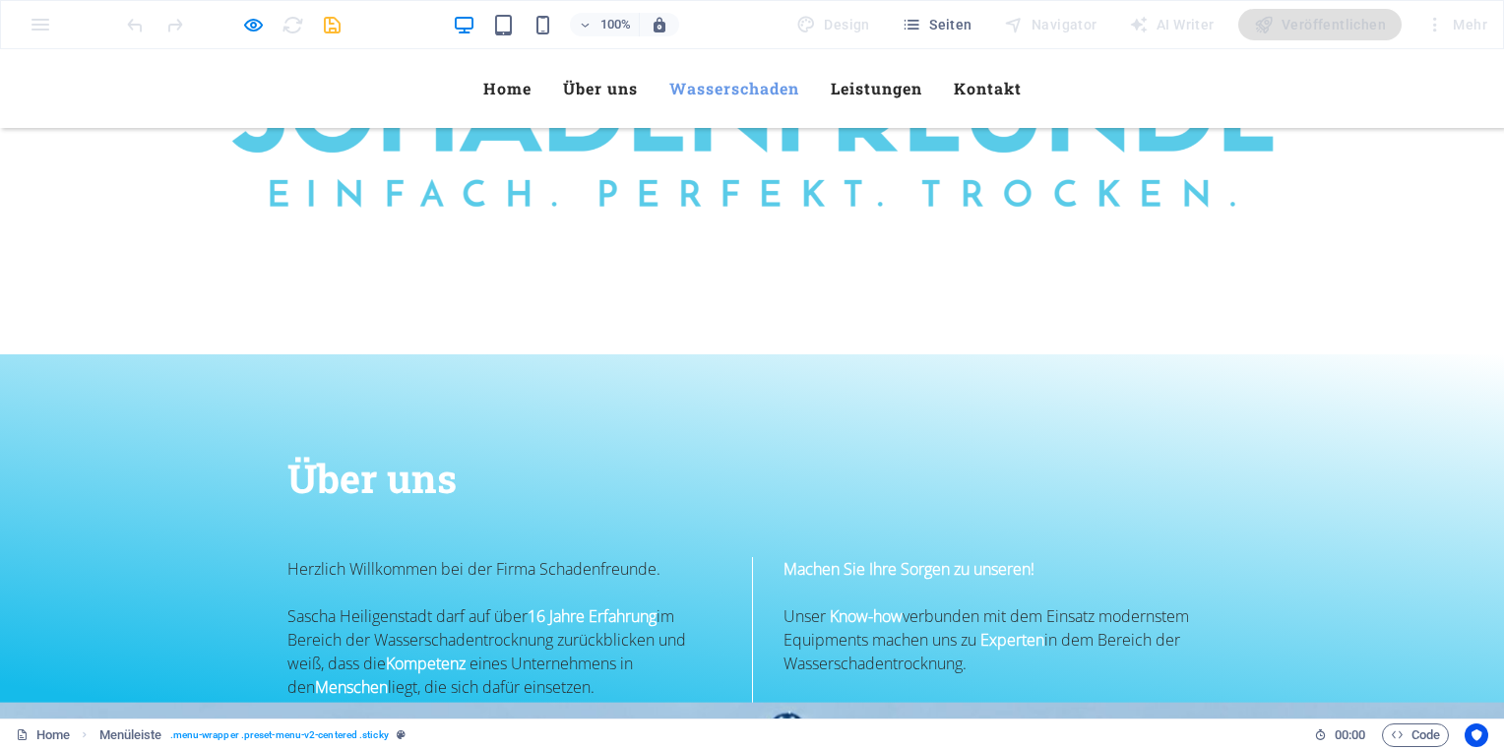
click at [677, 98] on link "Wasserschaden" at bounding box center [734, 88] width 130 height 47
click at [690, 93] on link "Wasserschaden" at bounding box center [734, 88] width 130 height 47
click at [775, 89] on link "Wasserschaden" at bounding box center [734, 88] width 130 height 47
click at [496, 82] on link "Home" at bounding box center [507, 88] width 48 height 47
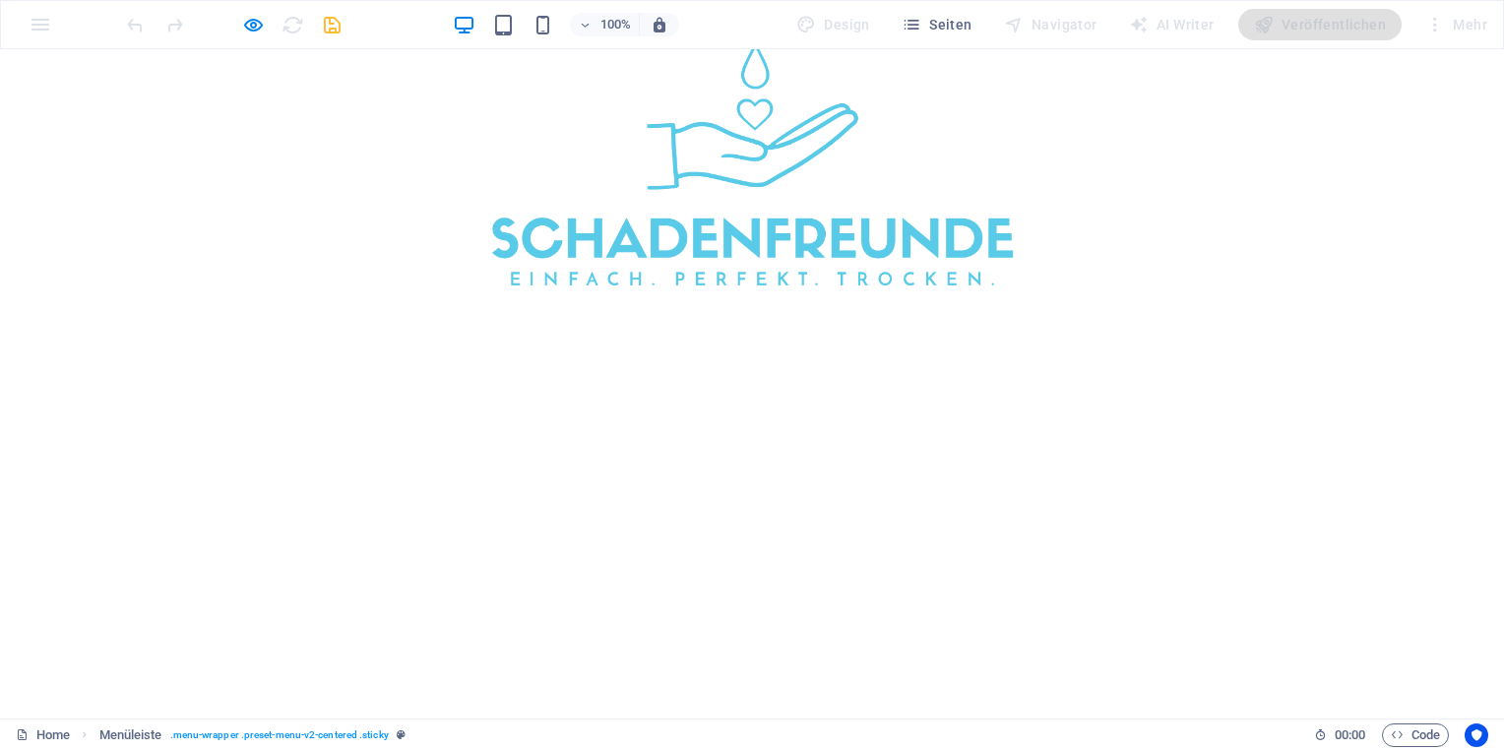
scroll to position [453, 0]
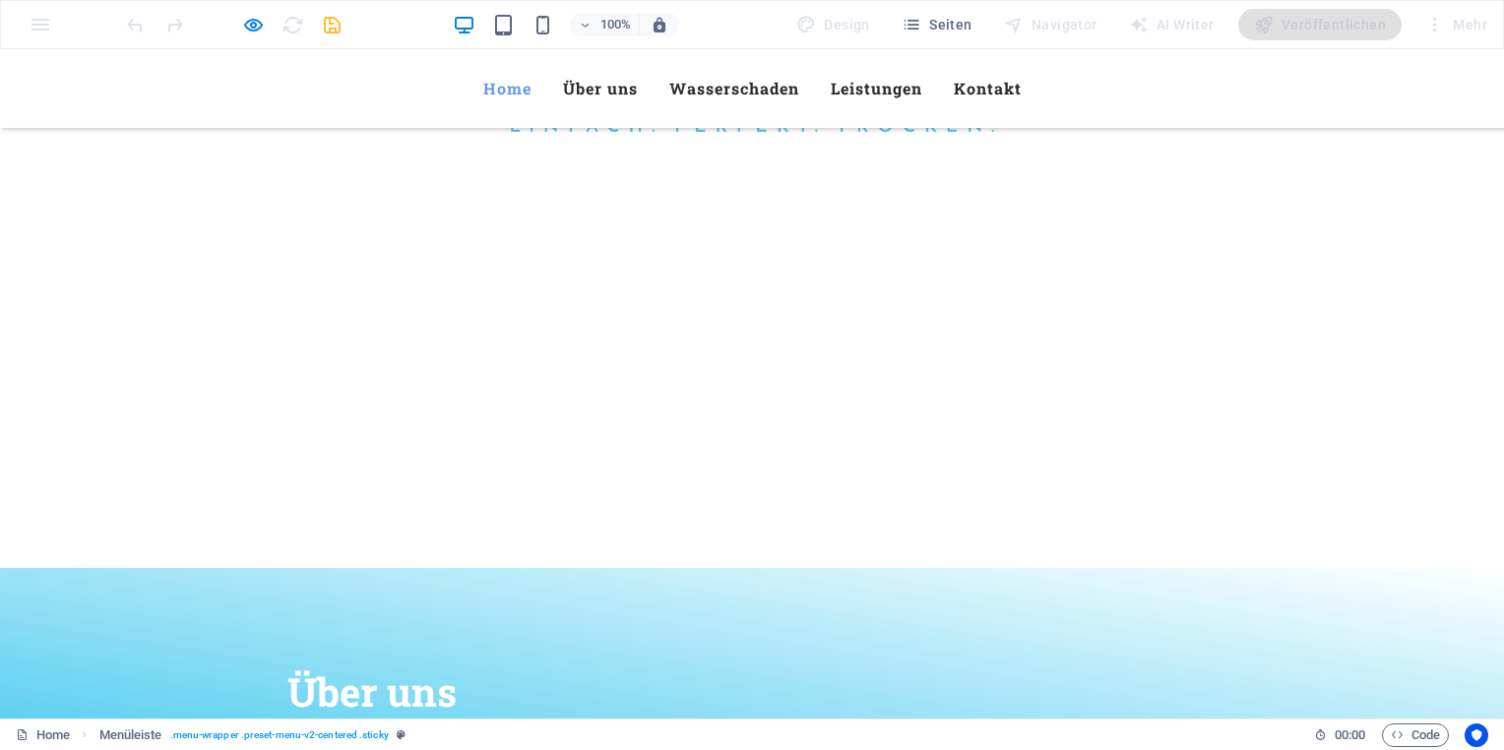
click at [504, 89] on link "Home" at bounding box center [507, 88] width 48 height 47
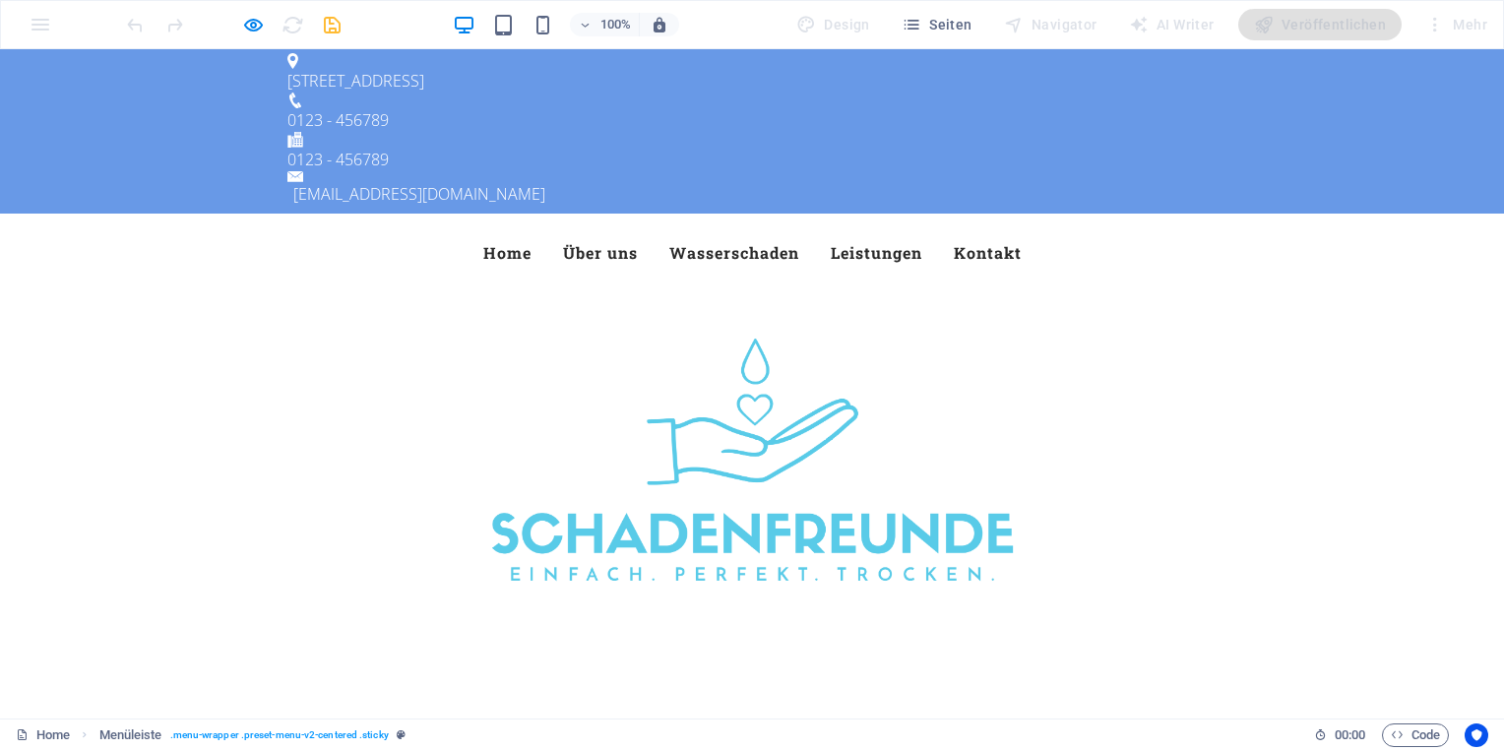
scroll to position [0, 0]
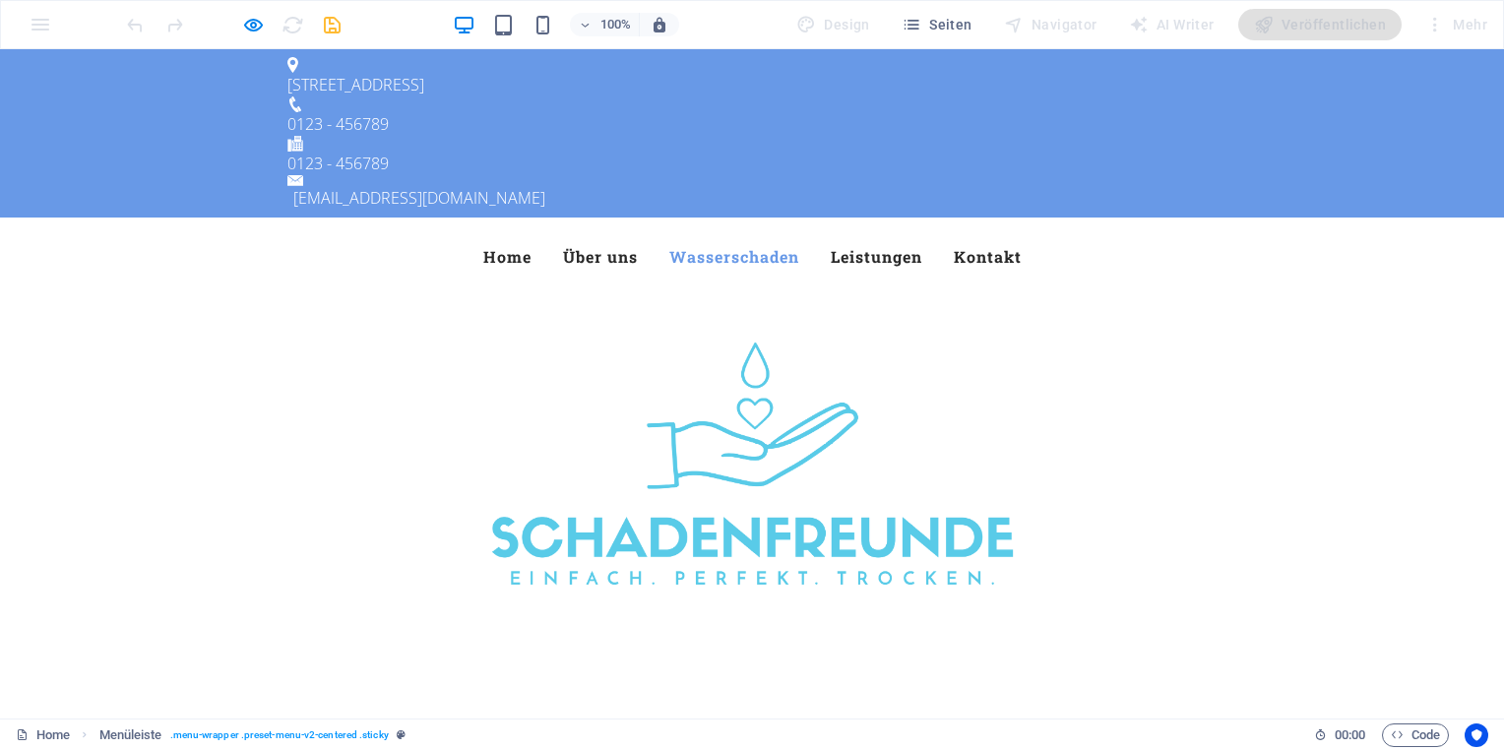
click at [722, 233] on link "Wasserschaden" at bounding box center [734, 256] width 130 height 47
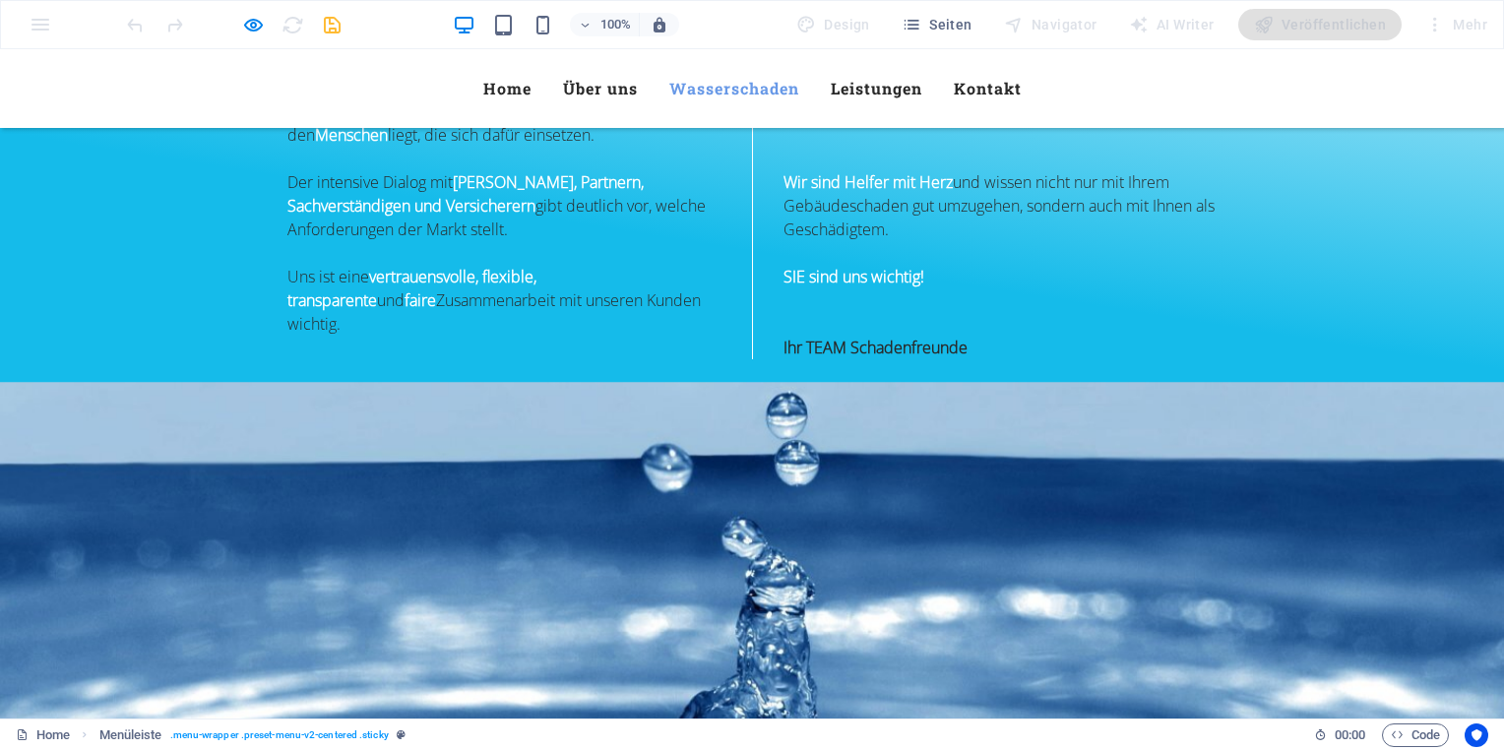
scroll to position [1065, 0]
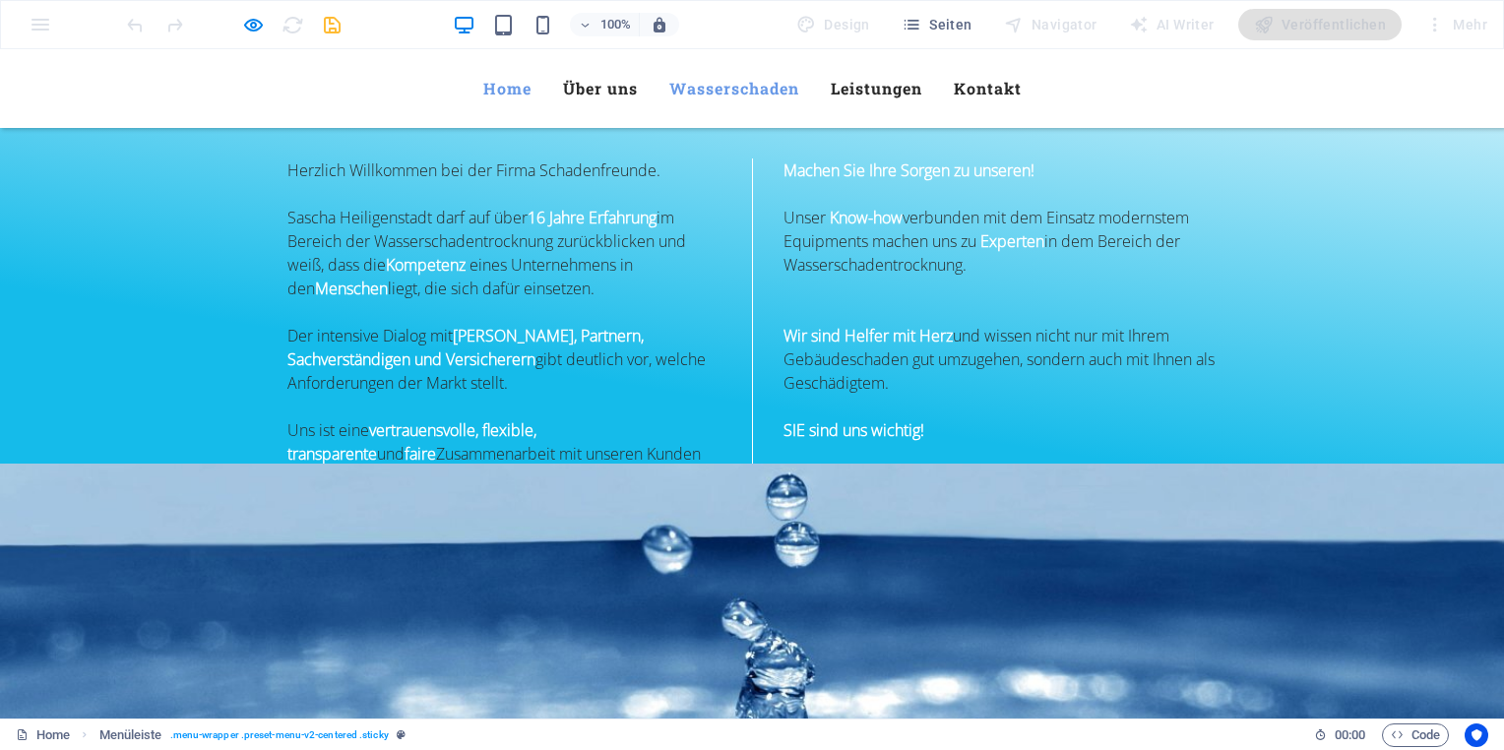
click at [496, 91] on link "Home" at bounding box center [507, 88] width 48 height 47
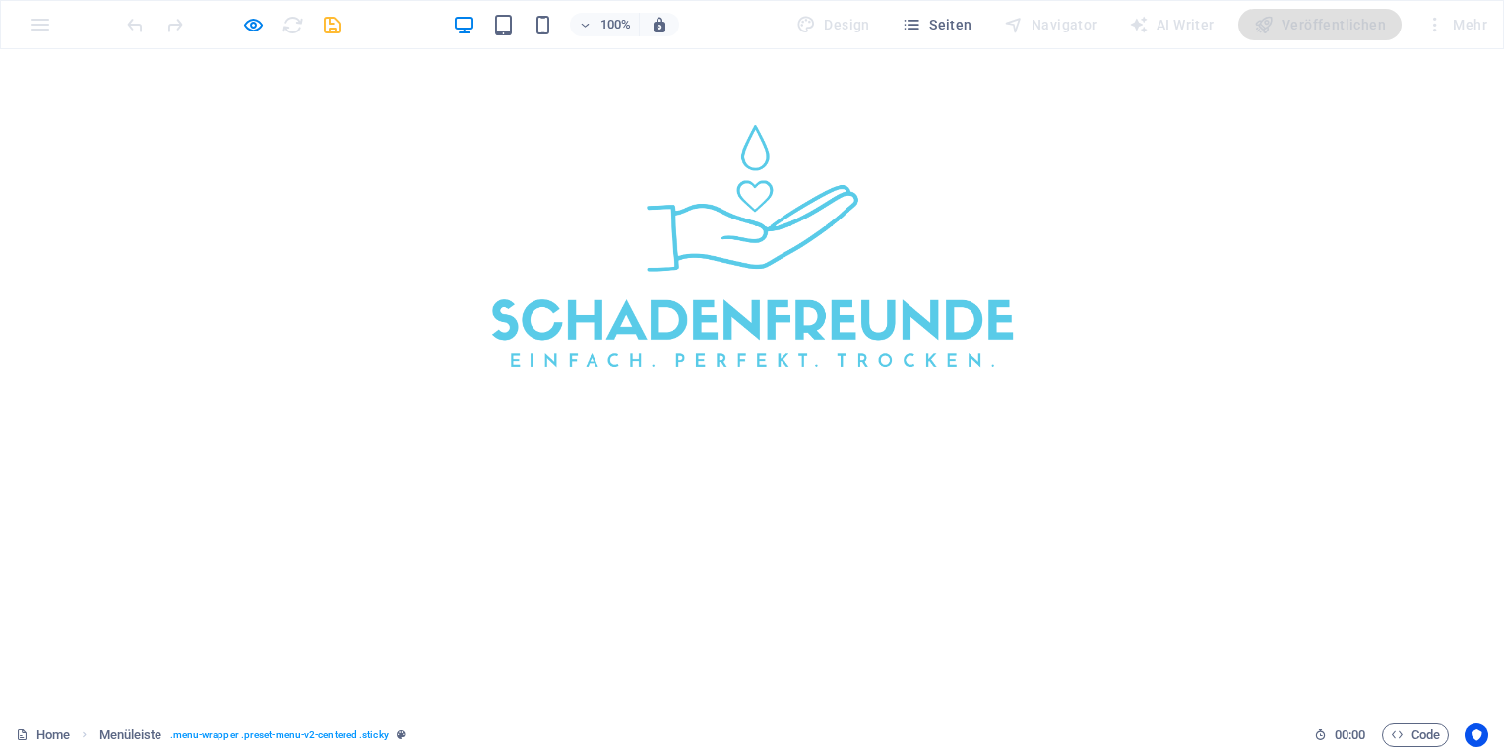
scroll to position [0, 0]
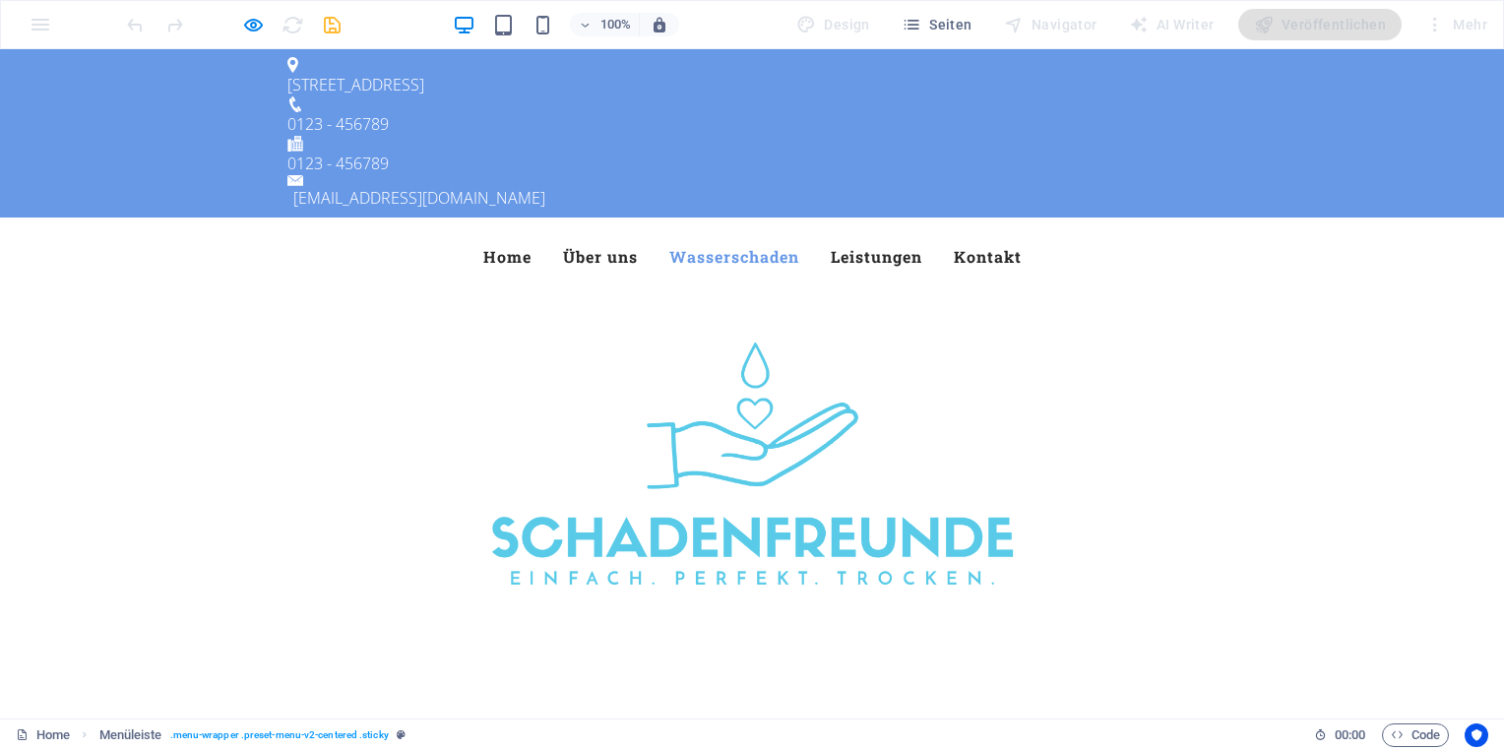
click at [245, 296] on div at bounding box center [752, 463] width 1504 height 335
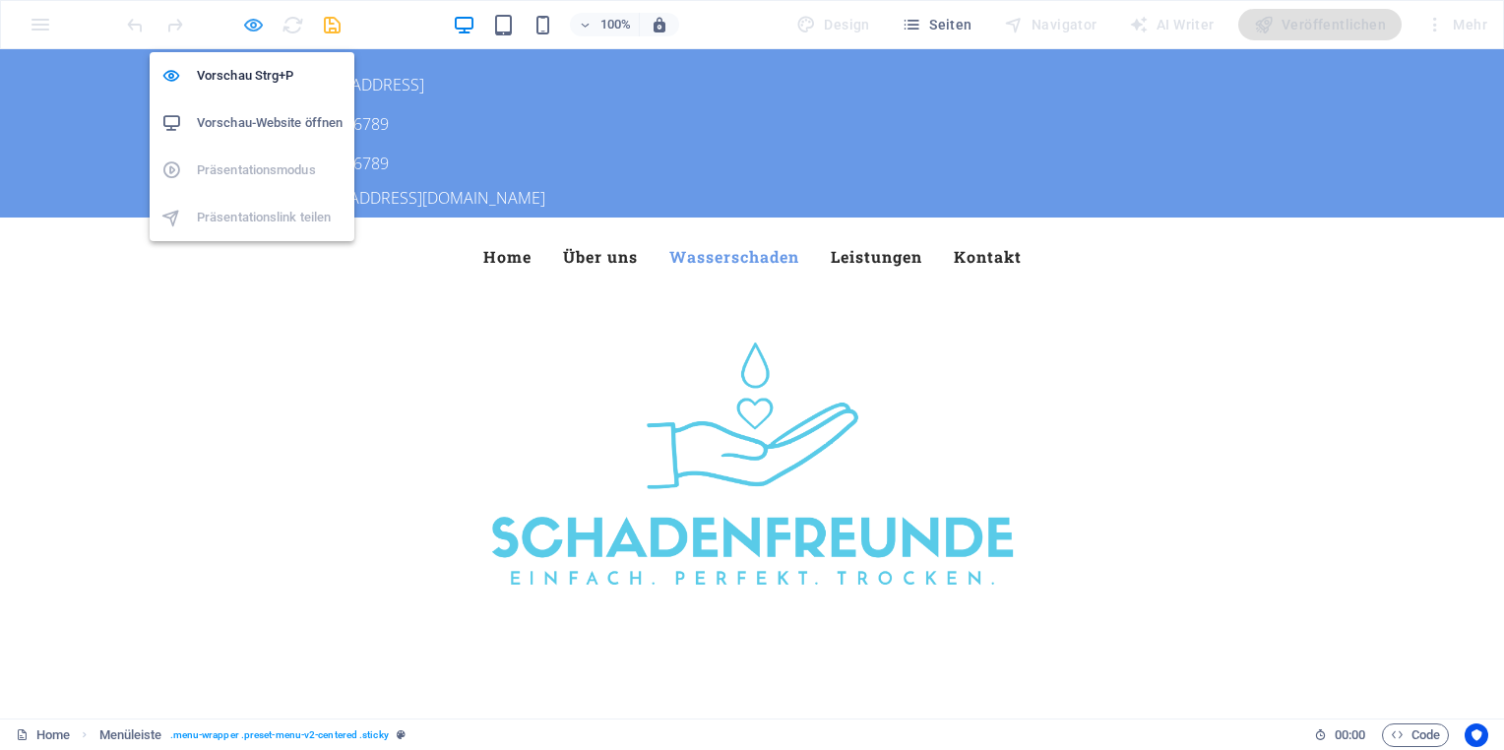
click at [254, 28] on icon "button" at bounding box center [253, 25] width 23 height 23
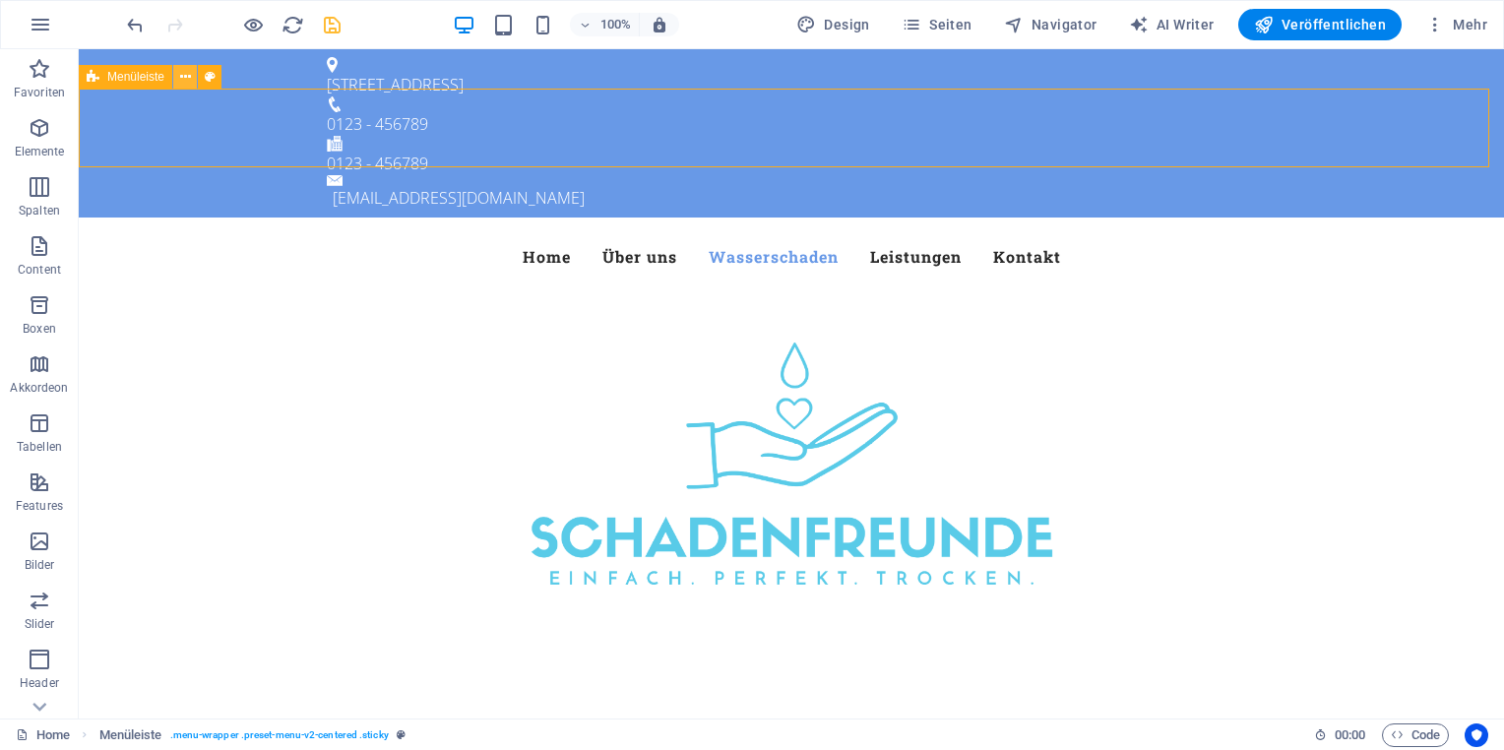
click at [192, 75] on button at bounding box center [185, 77] width 24 height 24
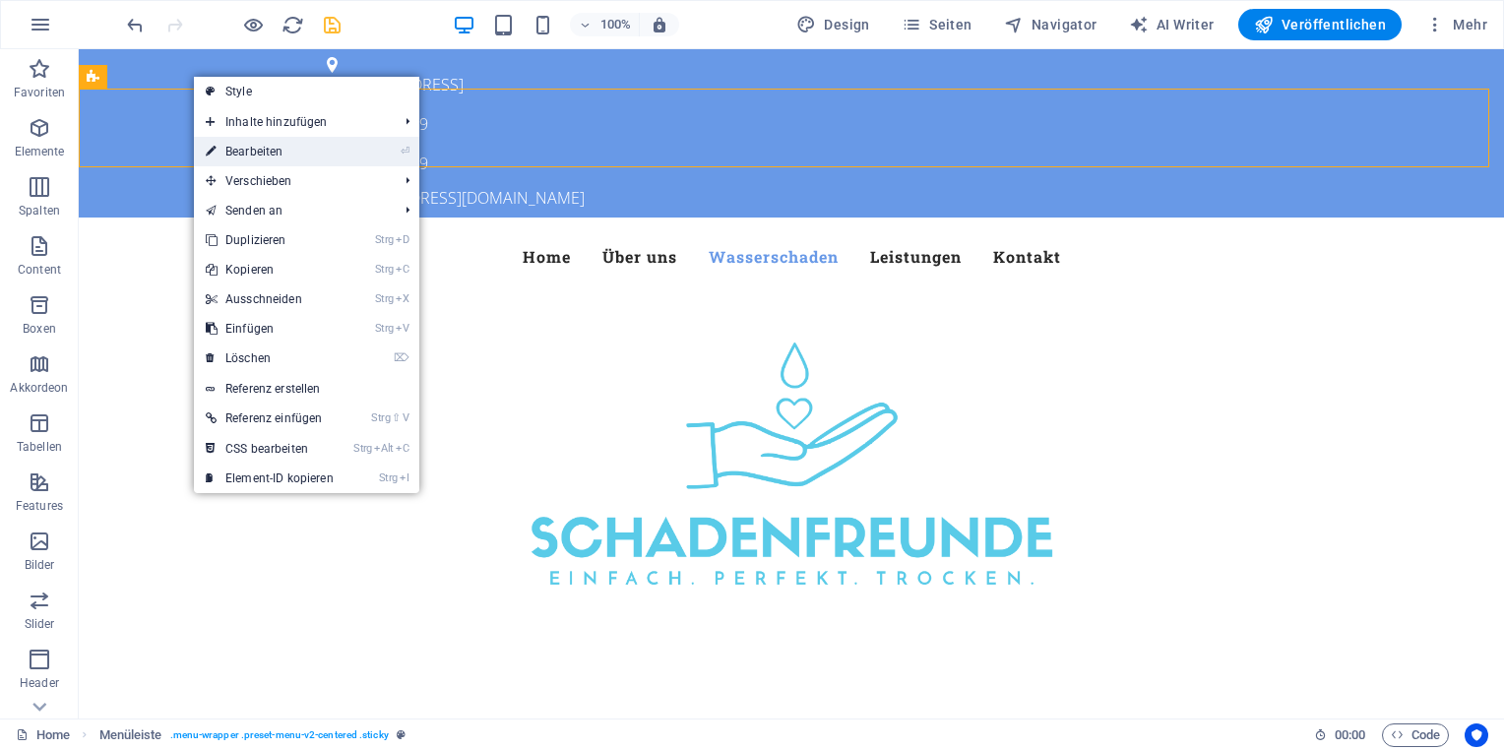
click at [285, 144] on link "⏎ Bearbeiten" at bounding box center [270, 152] width 152 height 30
select select "header"
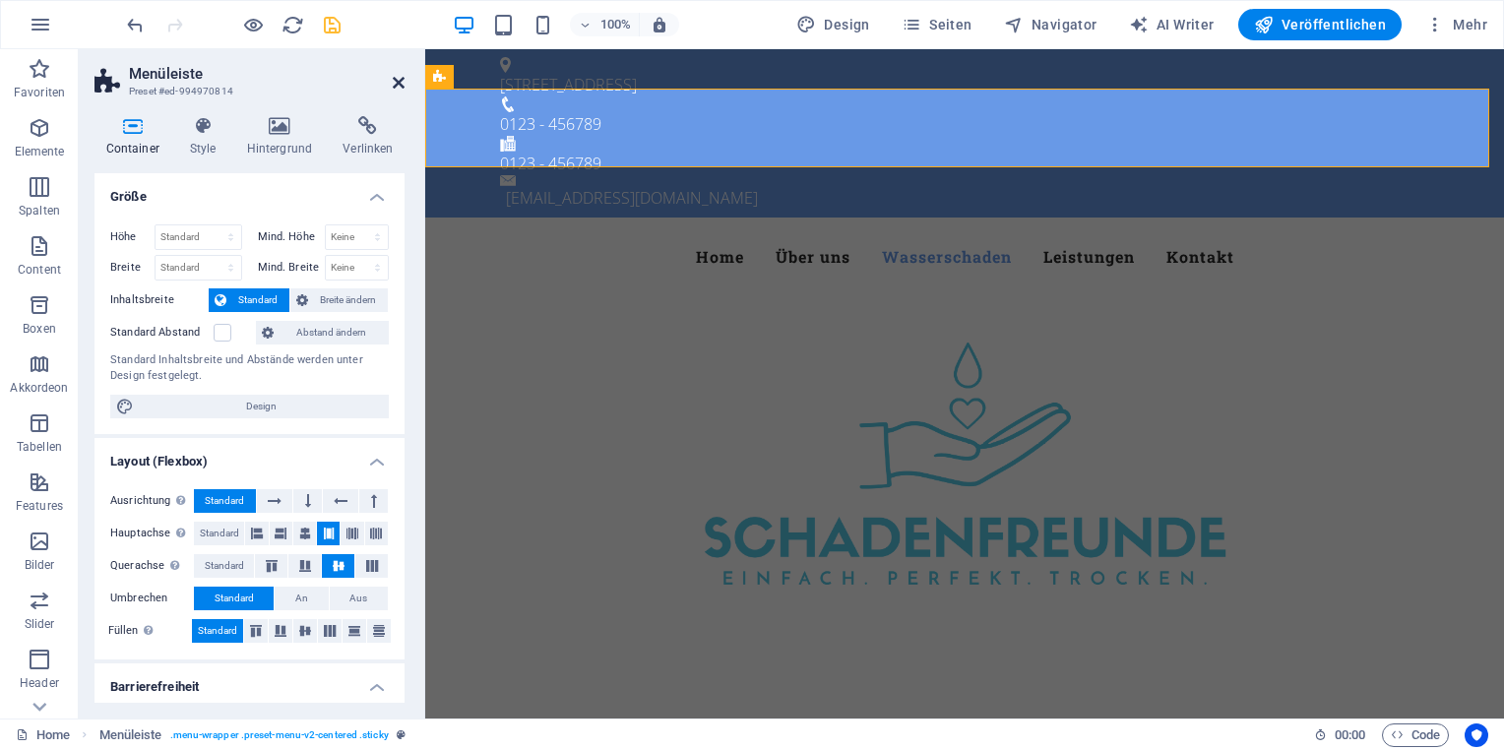
click at [394, 85] on icon at bounding box center [399, 83] width 12 height 16
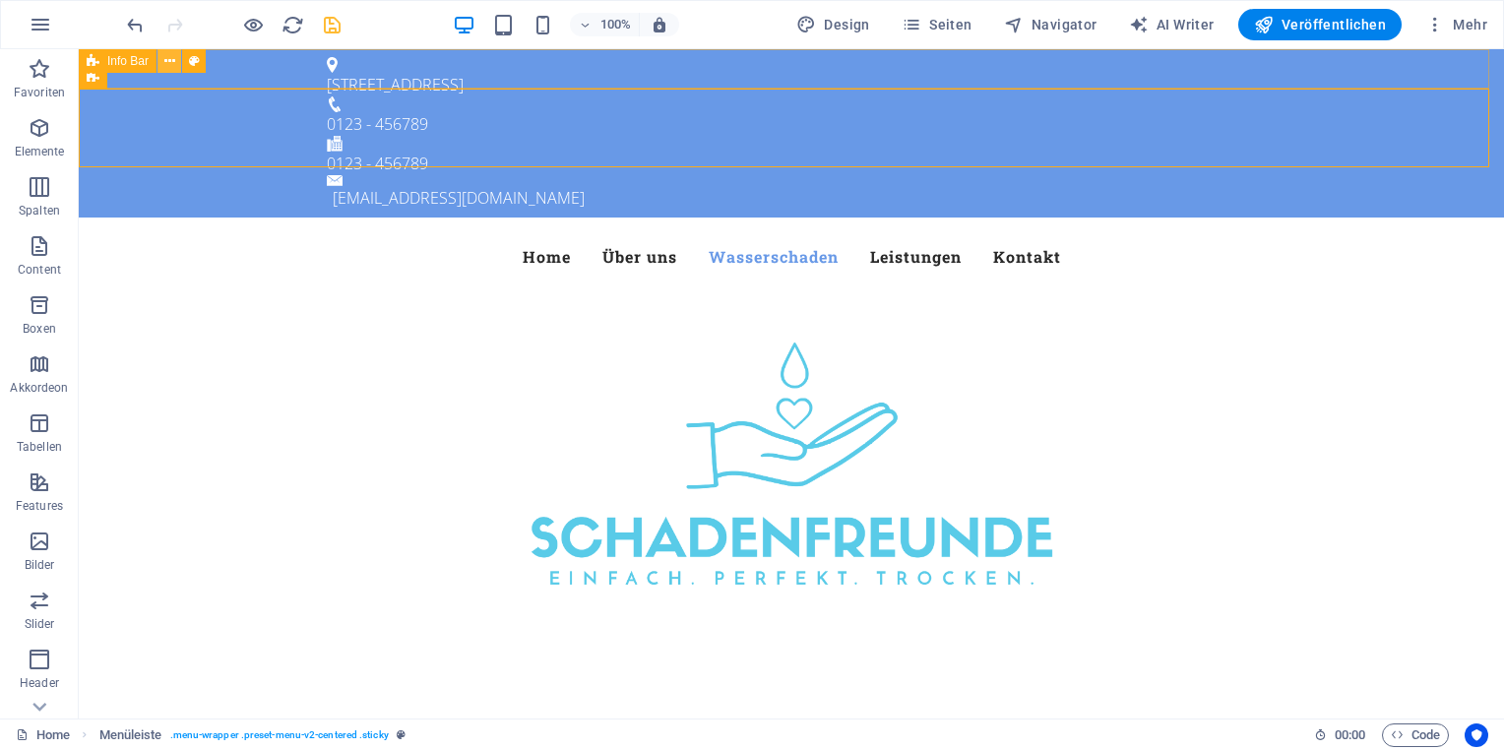
click at [172, 61] on icon at bounding box center [169, 61] width 11 height 21
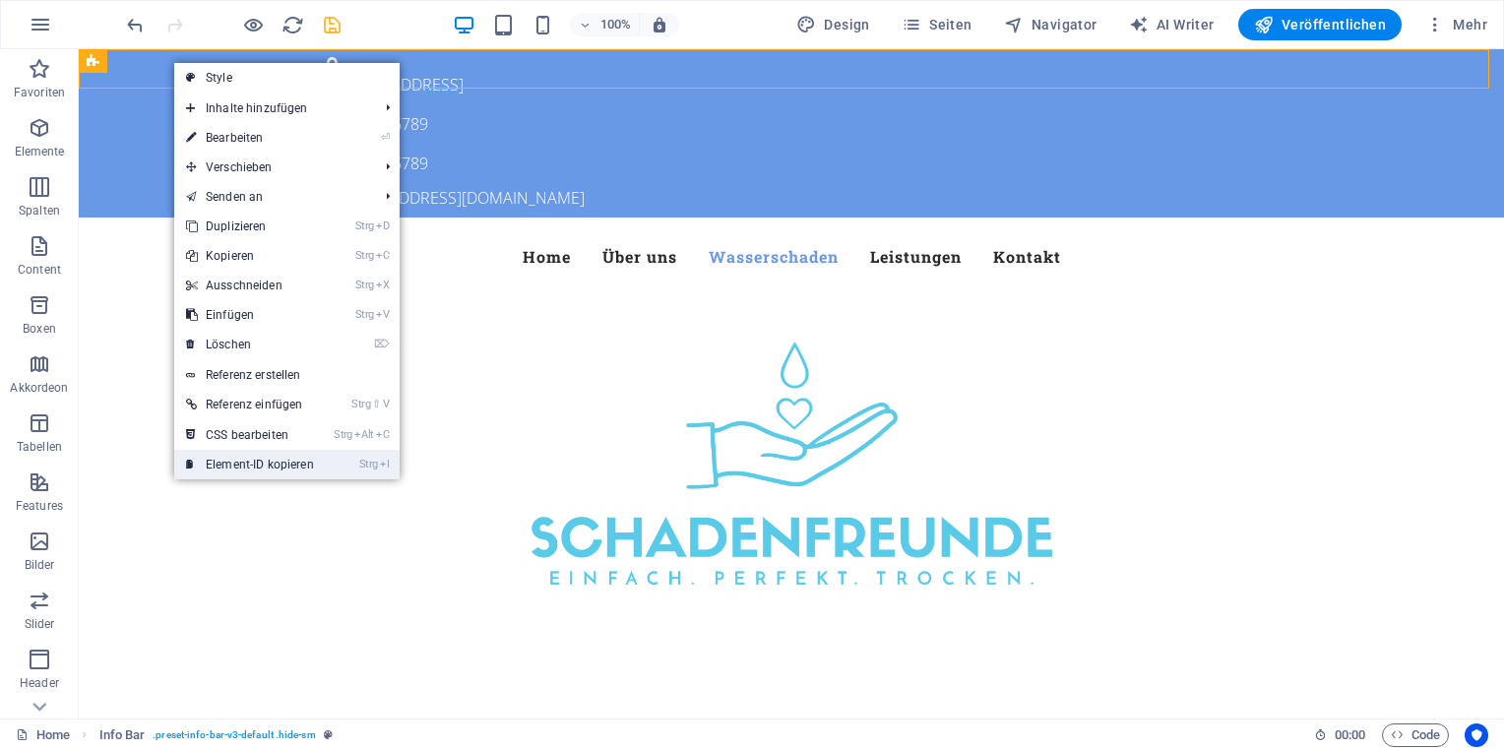
click at [260, 464] on link "Strg I Element-ID kopieren" at bounding box center [250, 465] width 152 height 30
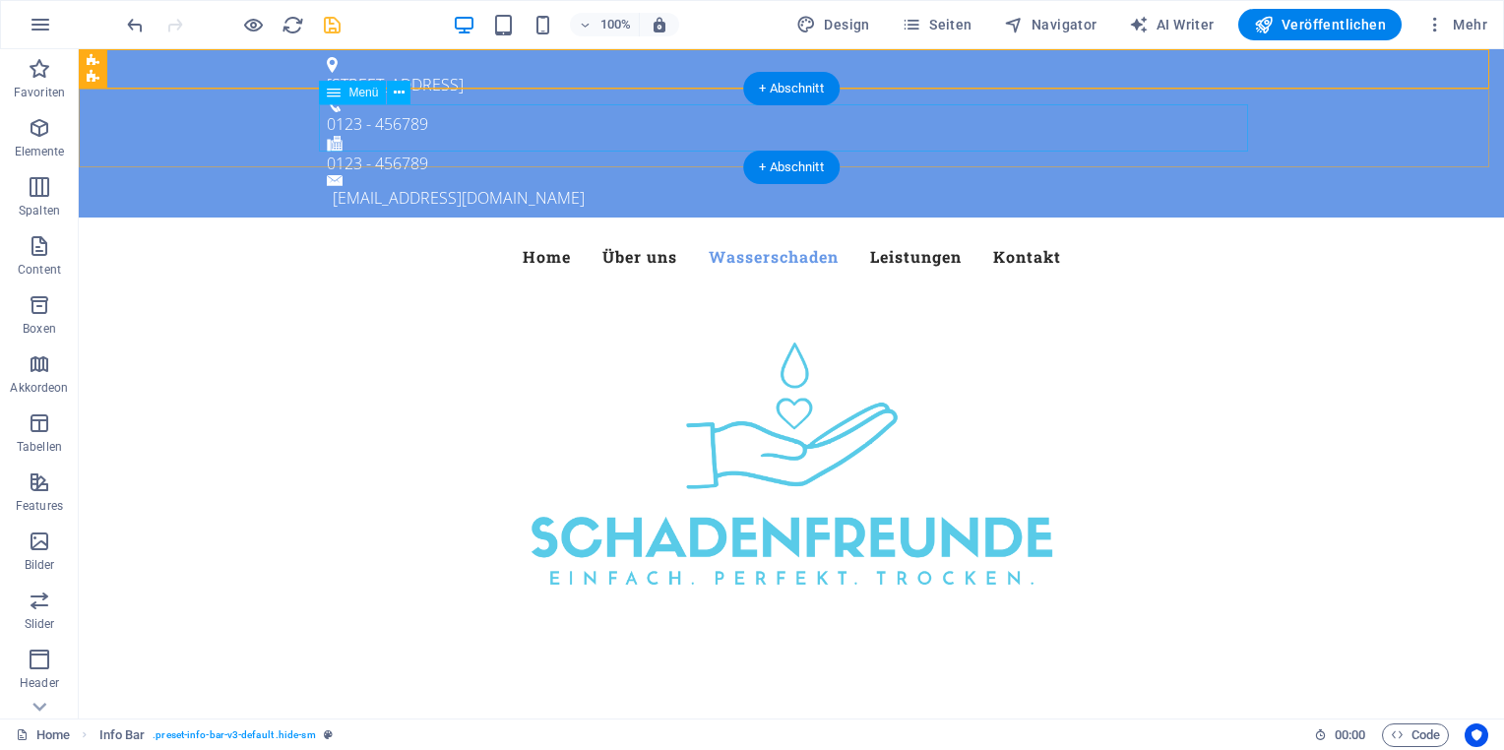
click at [546, 233] on nav "Home Über uns Wasserschaden Leistungen Kontakt" at bounding box center [791, 256] width 929 height 47
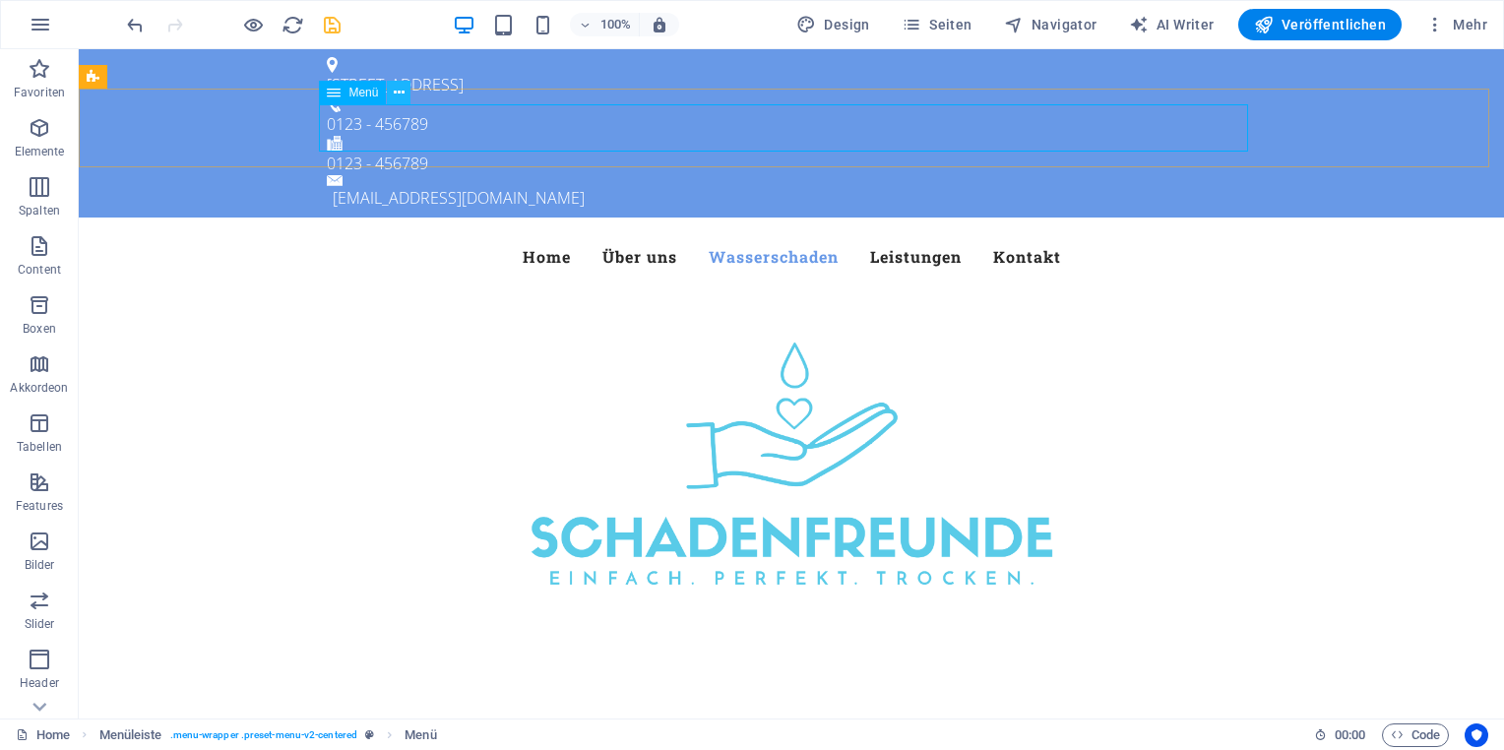
click at [394, 94] on icon at bounding box center [399, 93] width 11 height 21
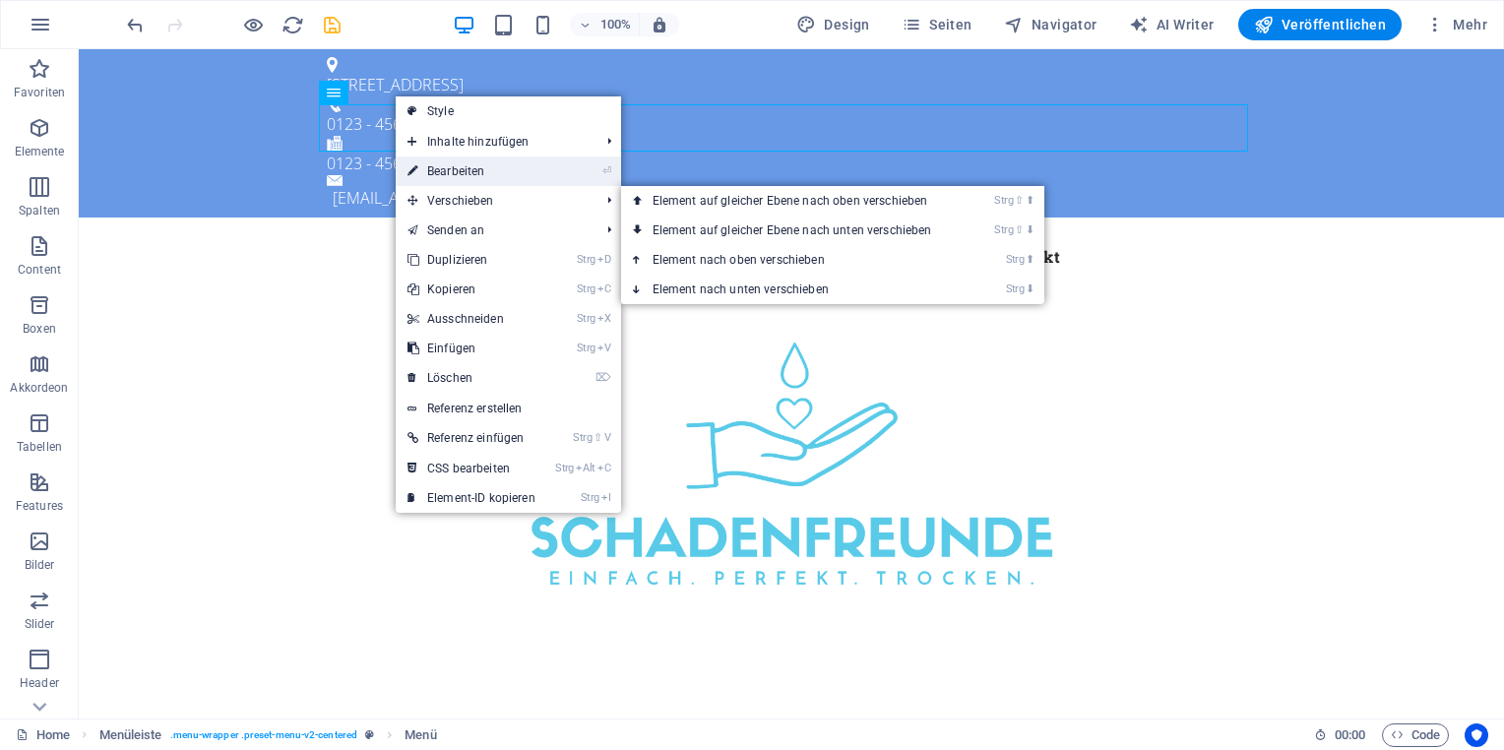
click at [479, 169] on link "⏎ Bearbeiten" at bounding box center [472, 172] width 152 height 30
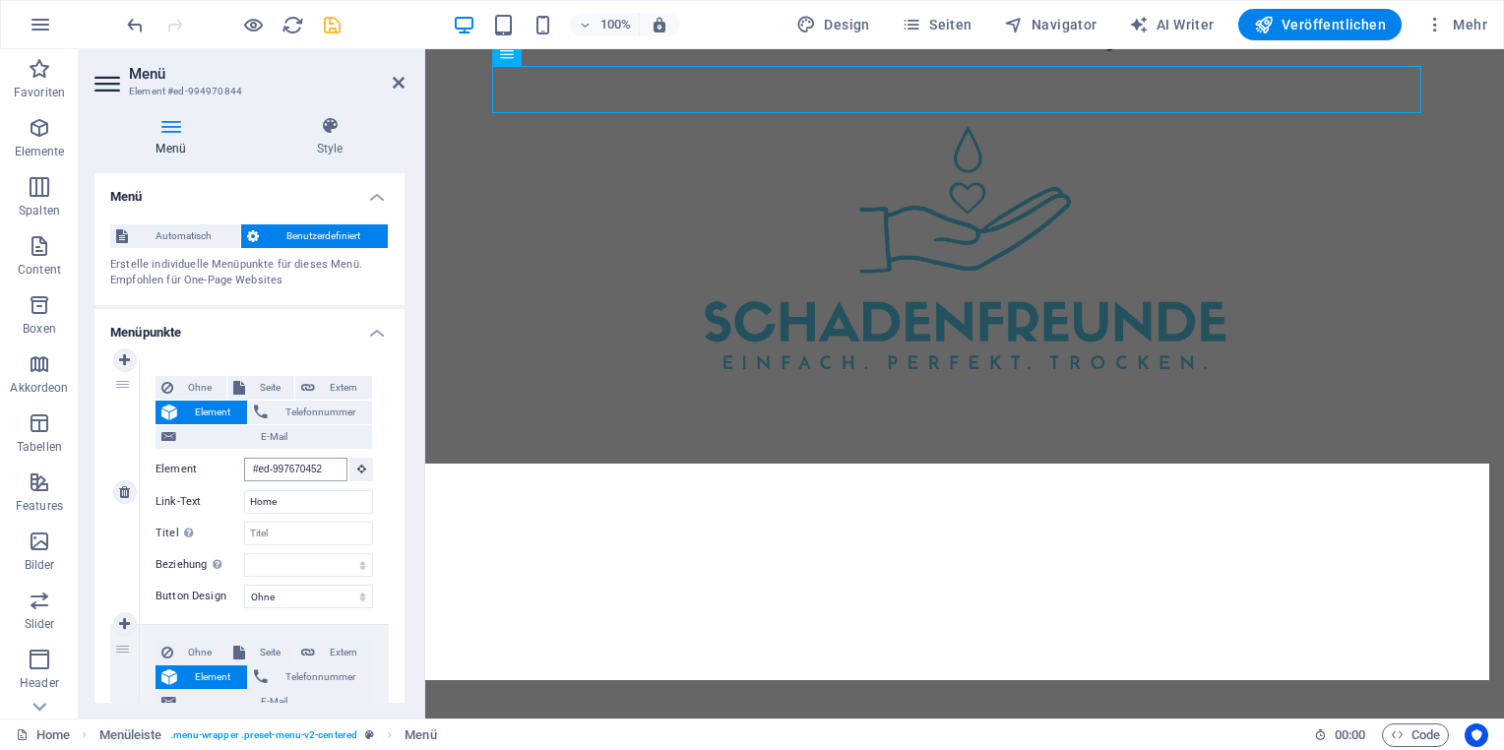
scroll to position [225, 0]
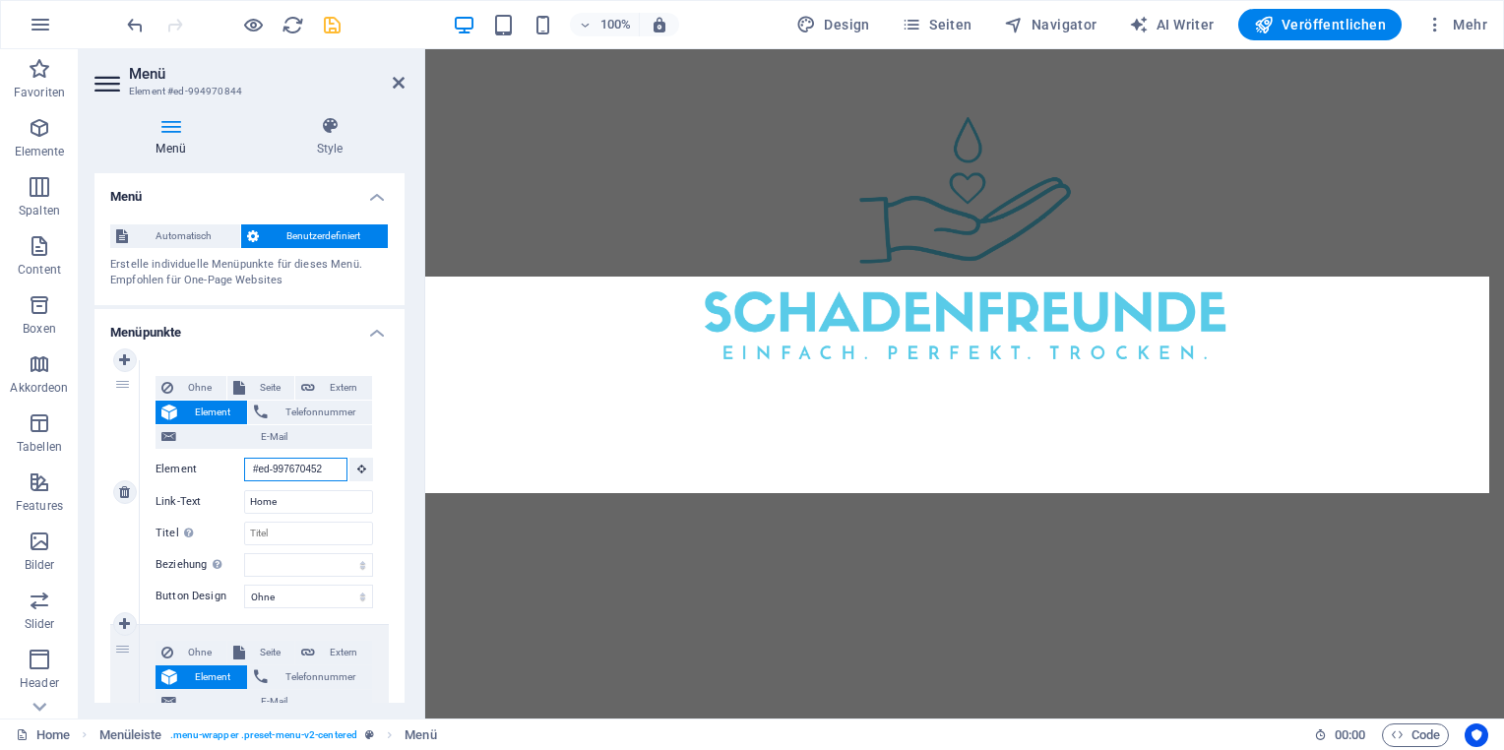
click at [307, 468] on input "#ed-997670452" at bounding box center [295, 470] width 103 height 24
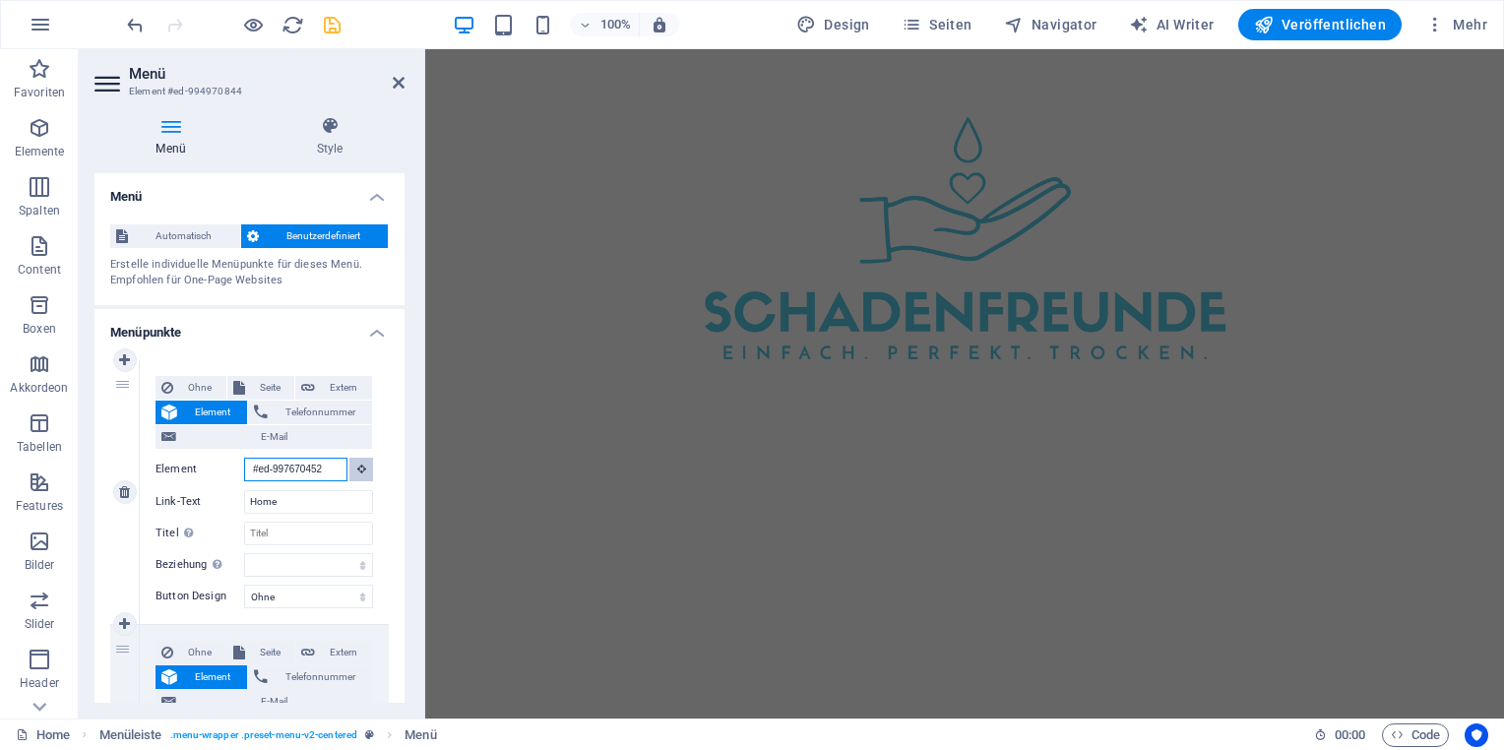
scroll to position [0, 0]
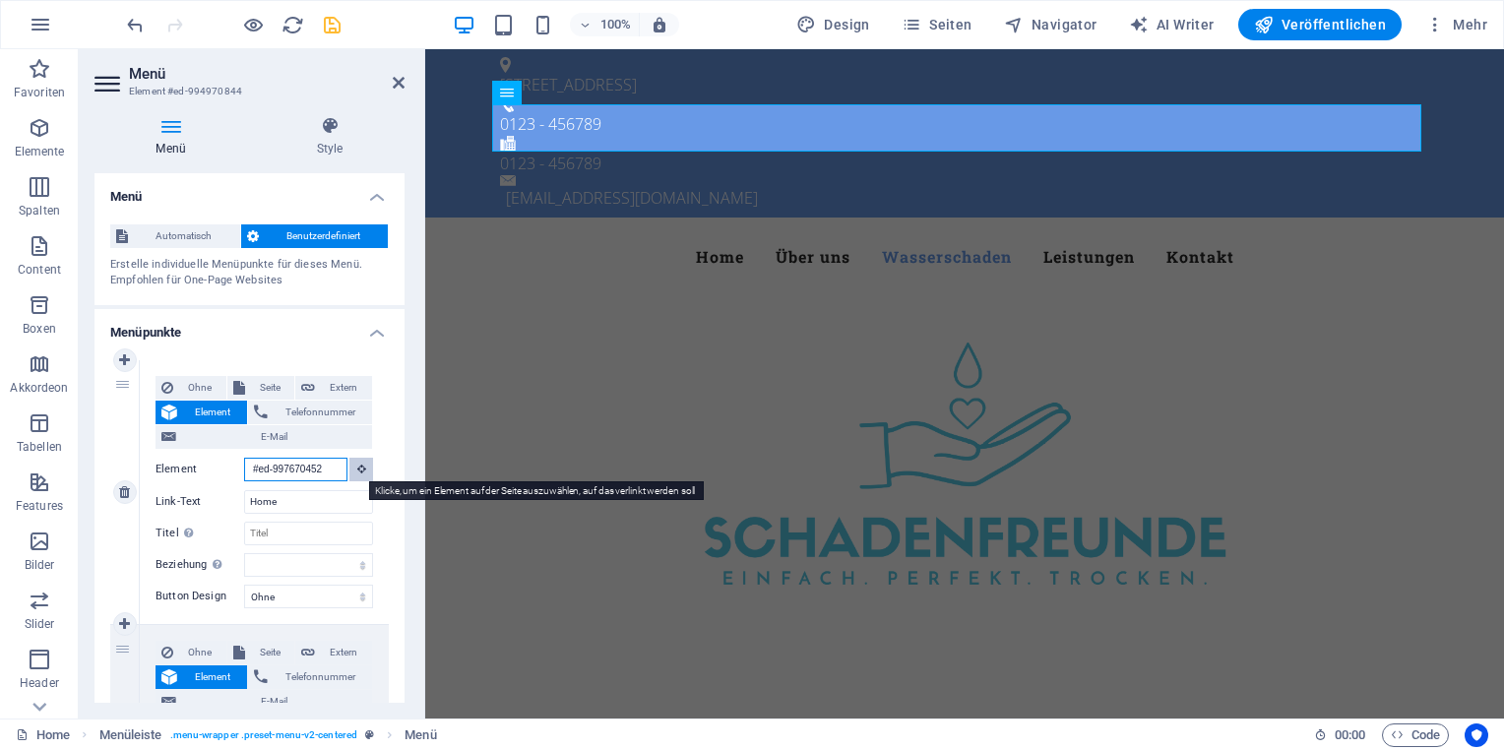
drag, startPoint x: 254, startPoint y: 469, endPoint x: 364, endPoint y: 467, distance: 110.3
click at [364, 467] on div "Element #ed-997670452" at bounding box center [265, 470] width 218 height 25
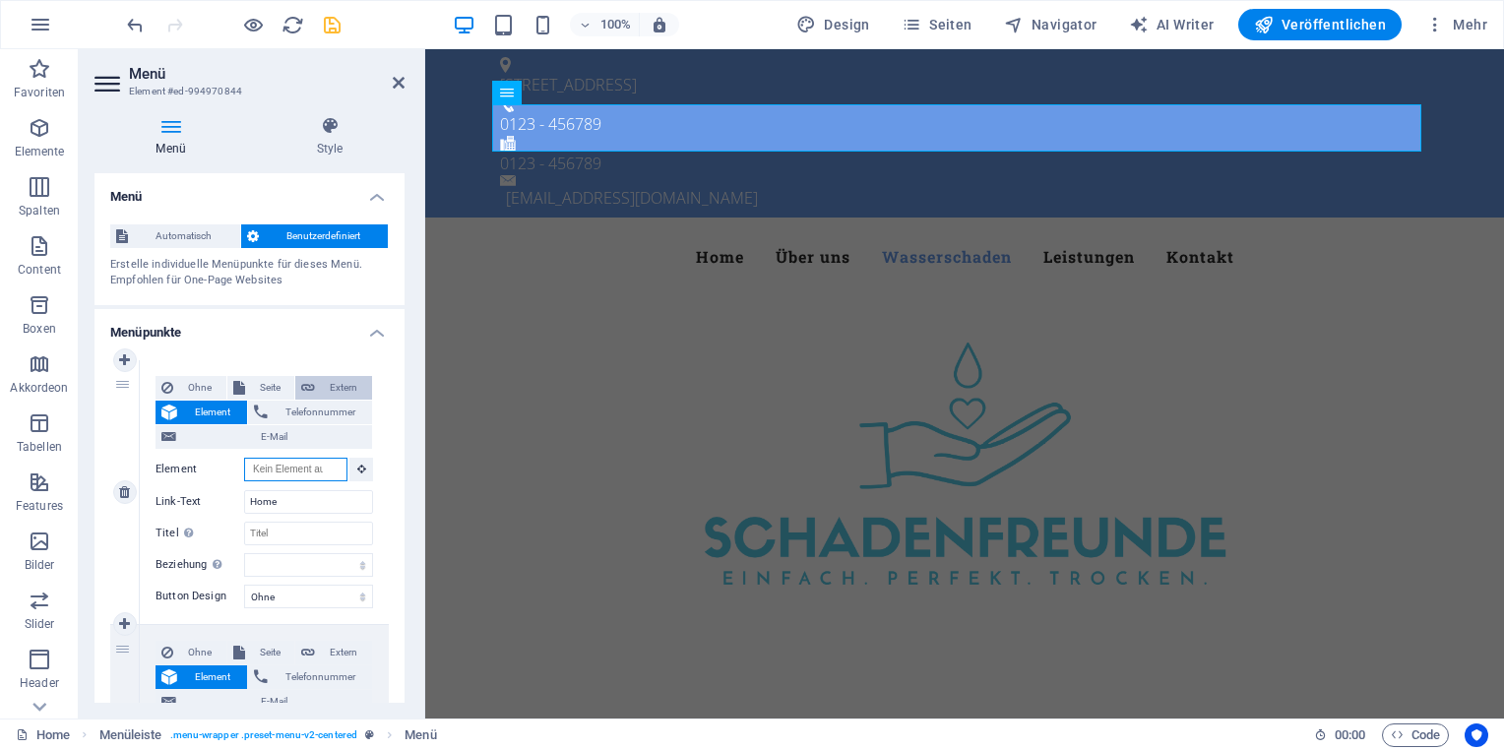
select select
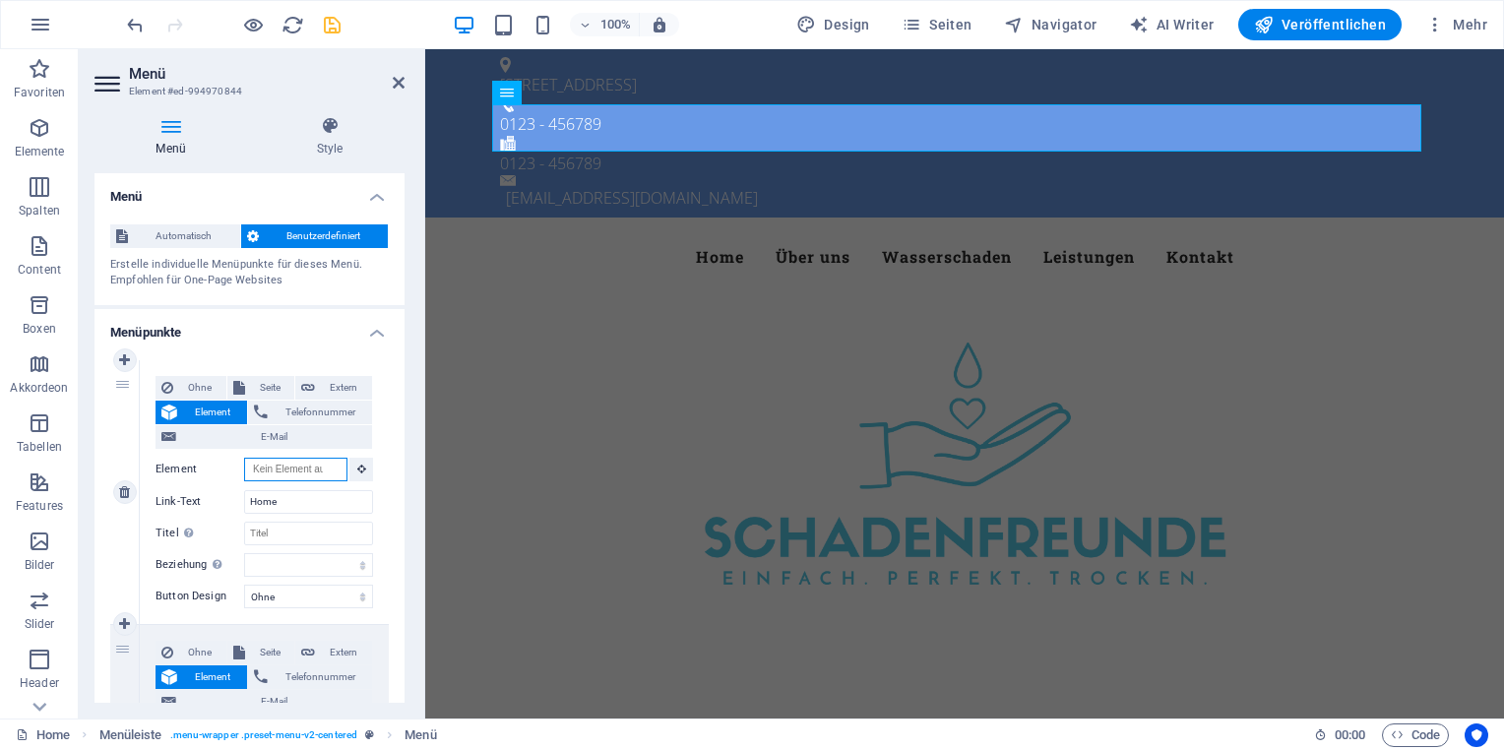
paste input "#ed-994970850"
type input "#ed-994970850"
select select
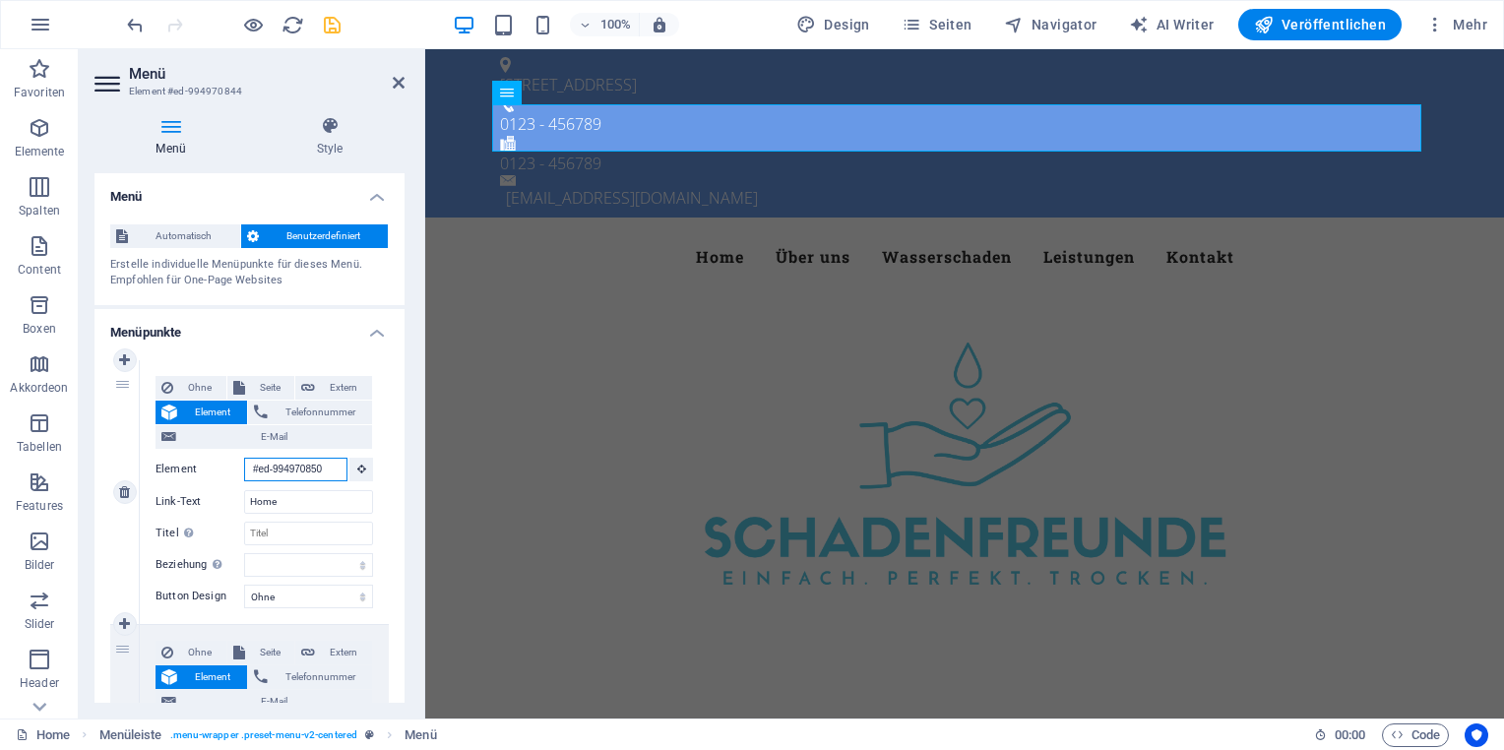
select select
type input "#ed-994970850"
click at [491, 296] on figure at bounding box center [964, 463] width 1079 height 335
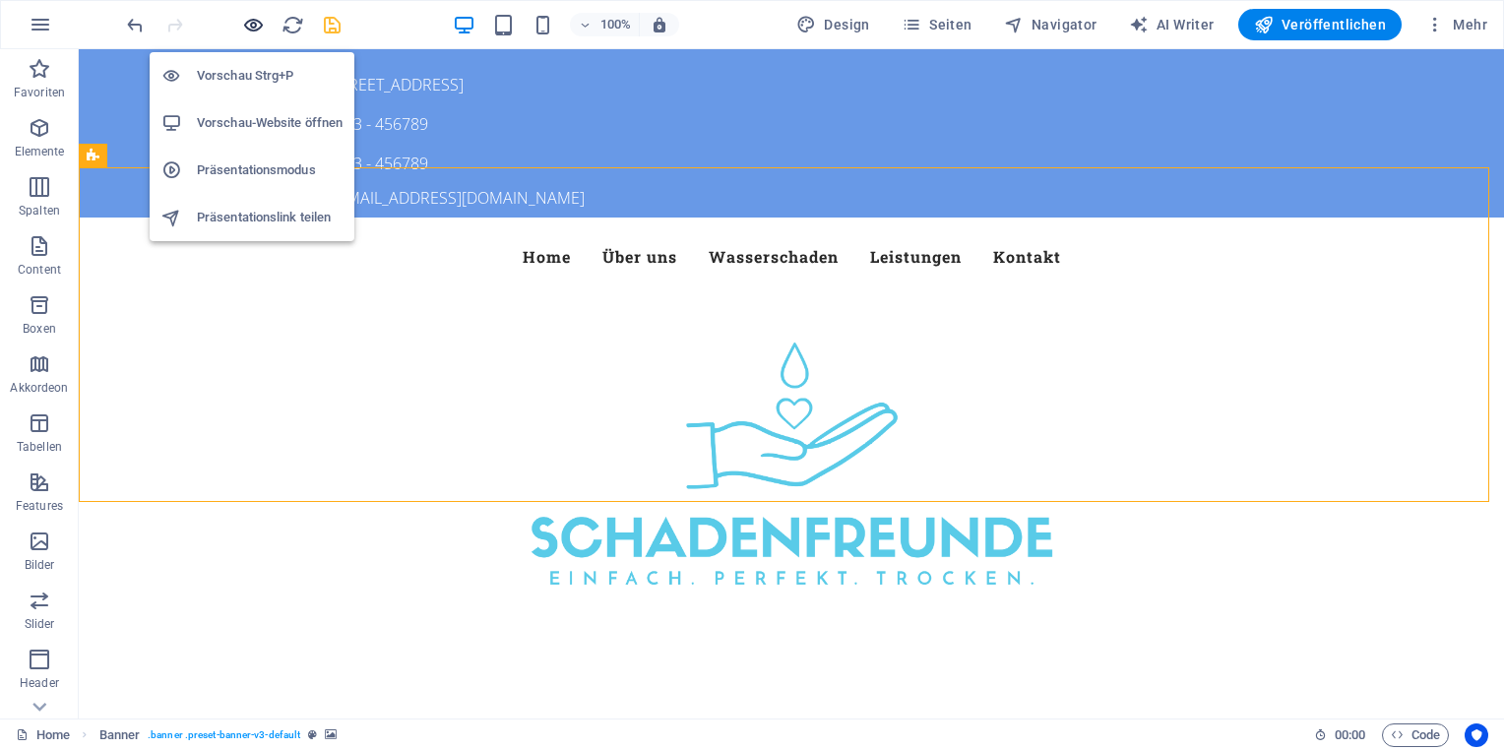
click at [252, 24] on icon "button" at bounding box center [253, 25] width 23 height 23
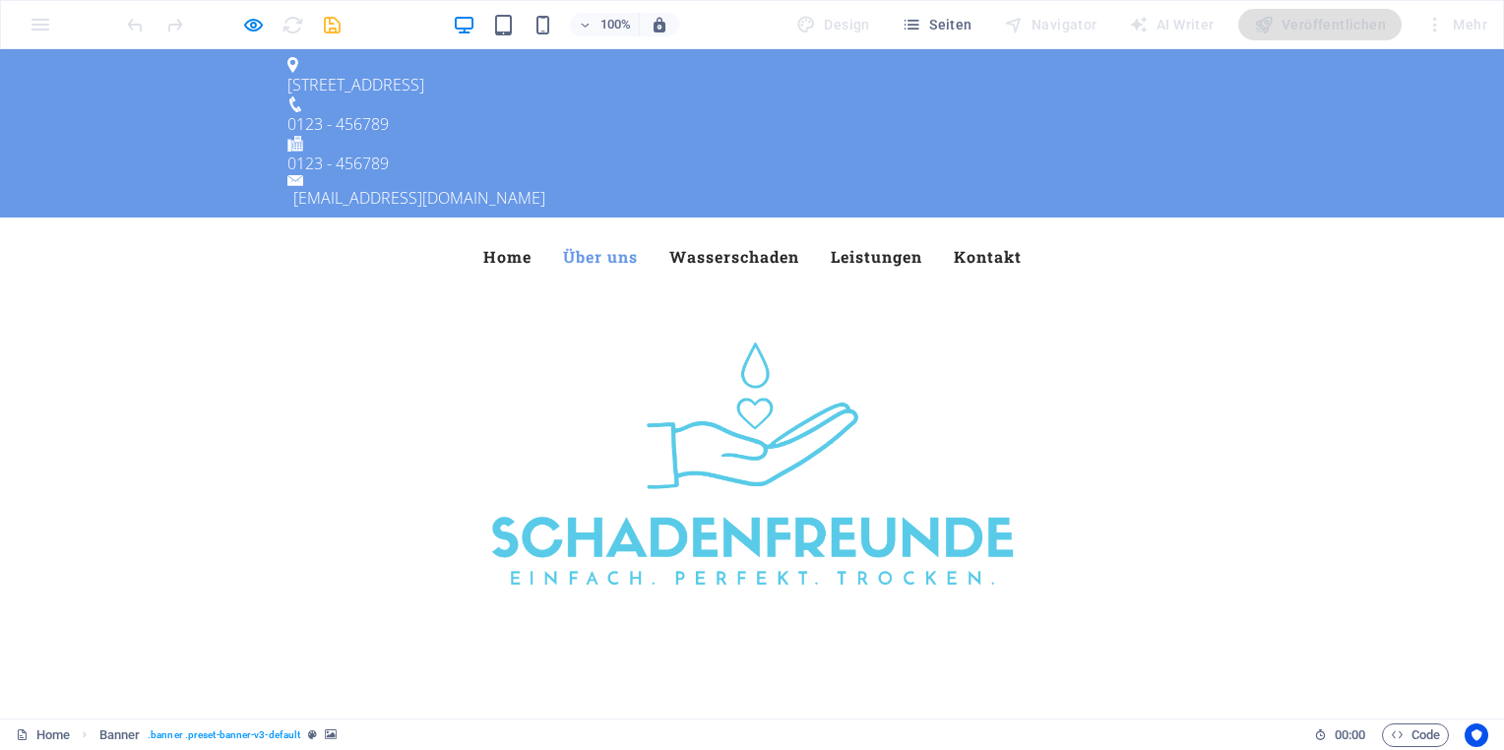
click at [613, 233] on link "Über uns" at bounding box center [600, 256] width 75 height 47
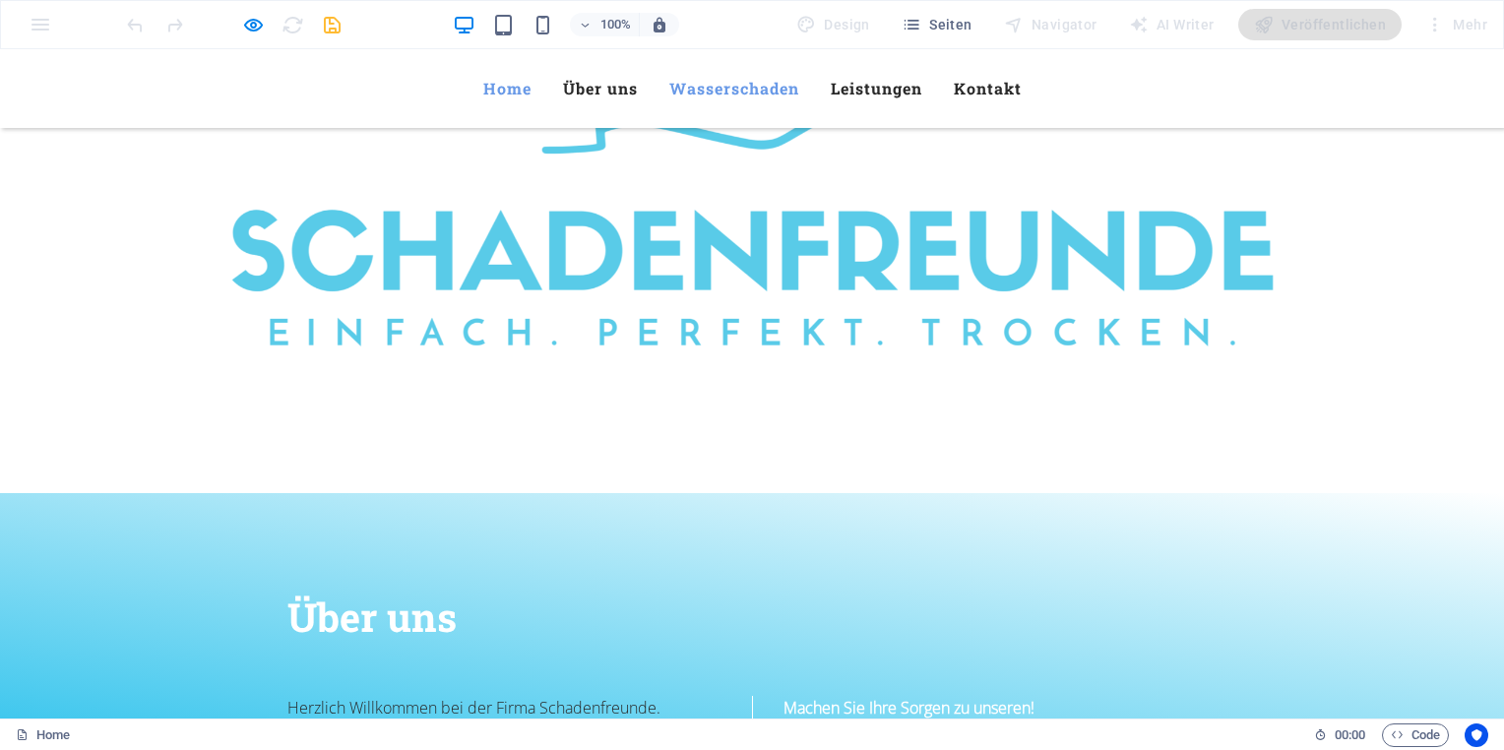
click at [501, 96] on link "Home" at bounding box center [507, 88] width 48 height 47
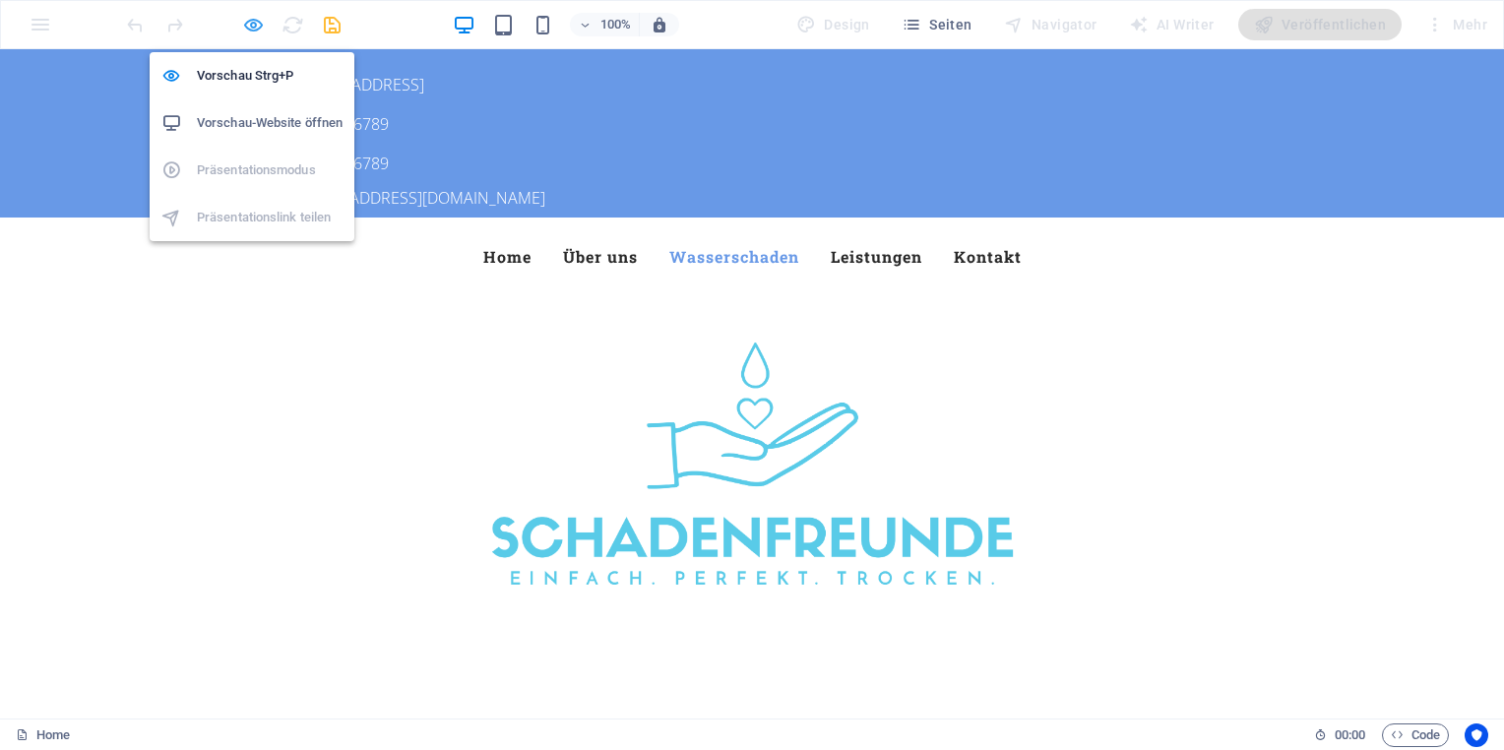
click at [256, 27] on icon "button" at bounding box center [253, 25] width 23 height 23
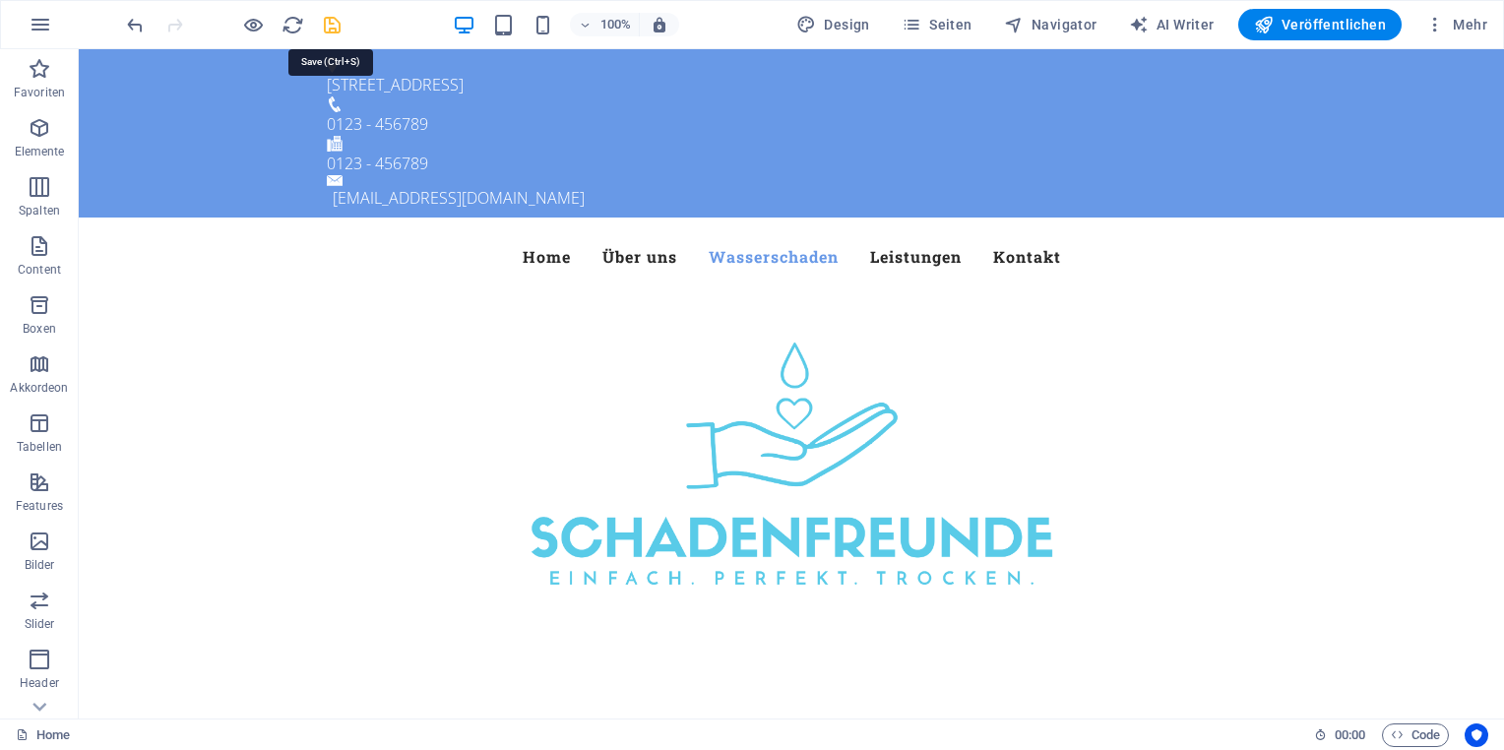
click at [327, 30] on icon "save" at bounding box center [332, 25] width 23 height 23
checkbox input "false"
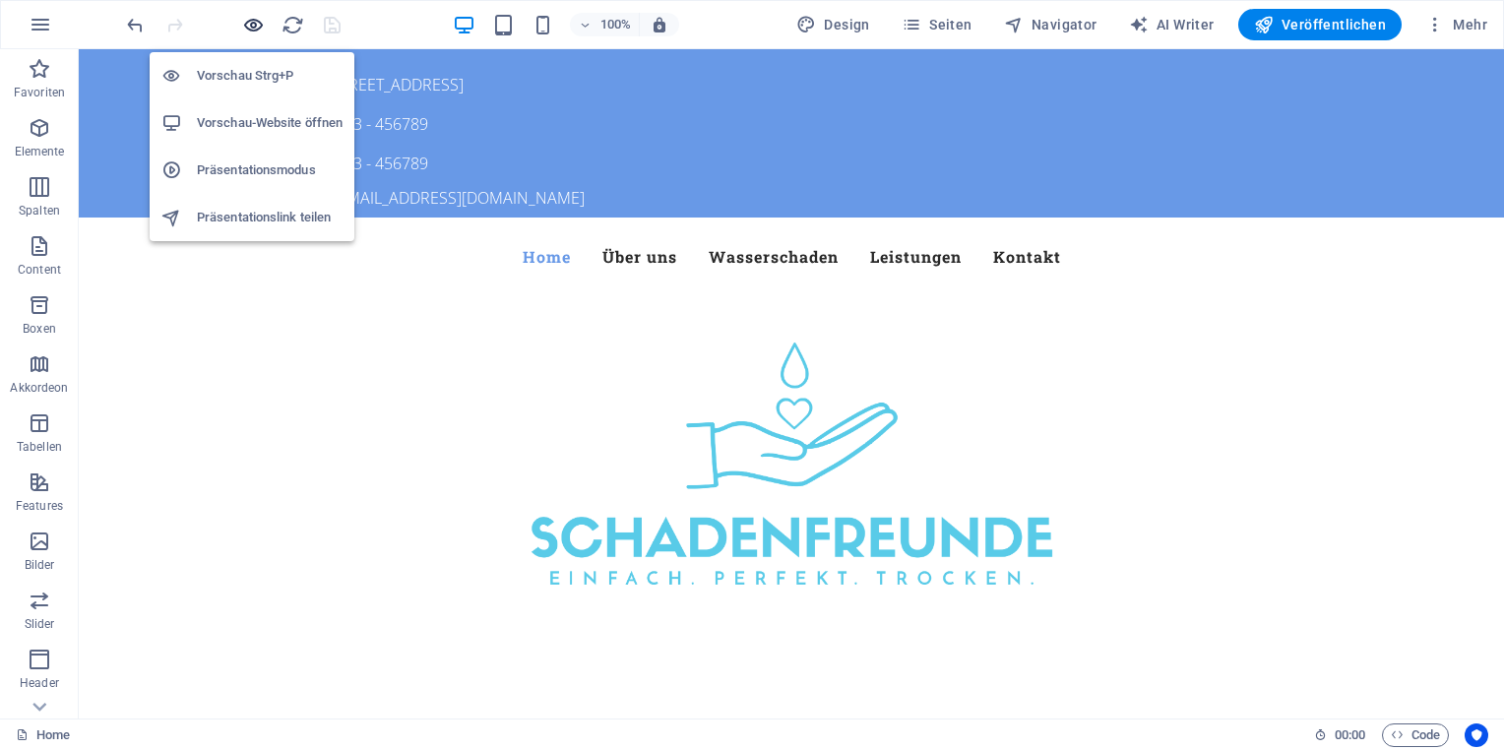
click at [246, 30] on icon "button" at bounding box center [253, 25] width 23 height 23
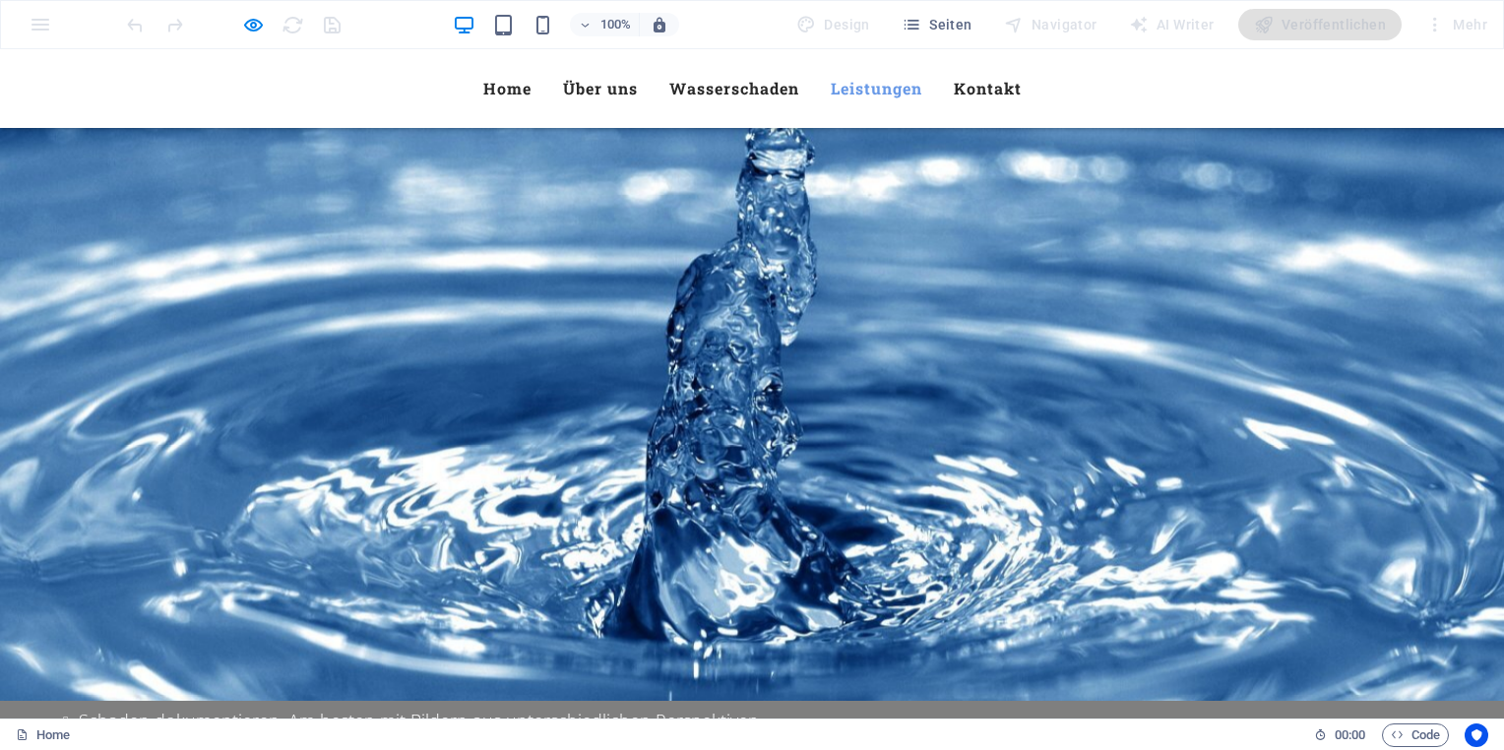
scroll to position [2362, 0]
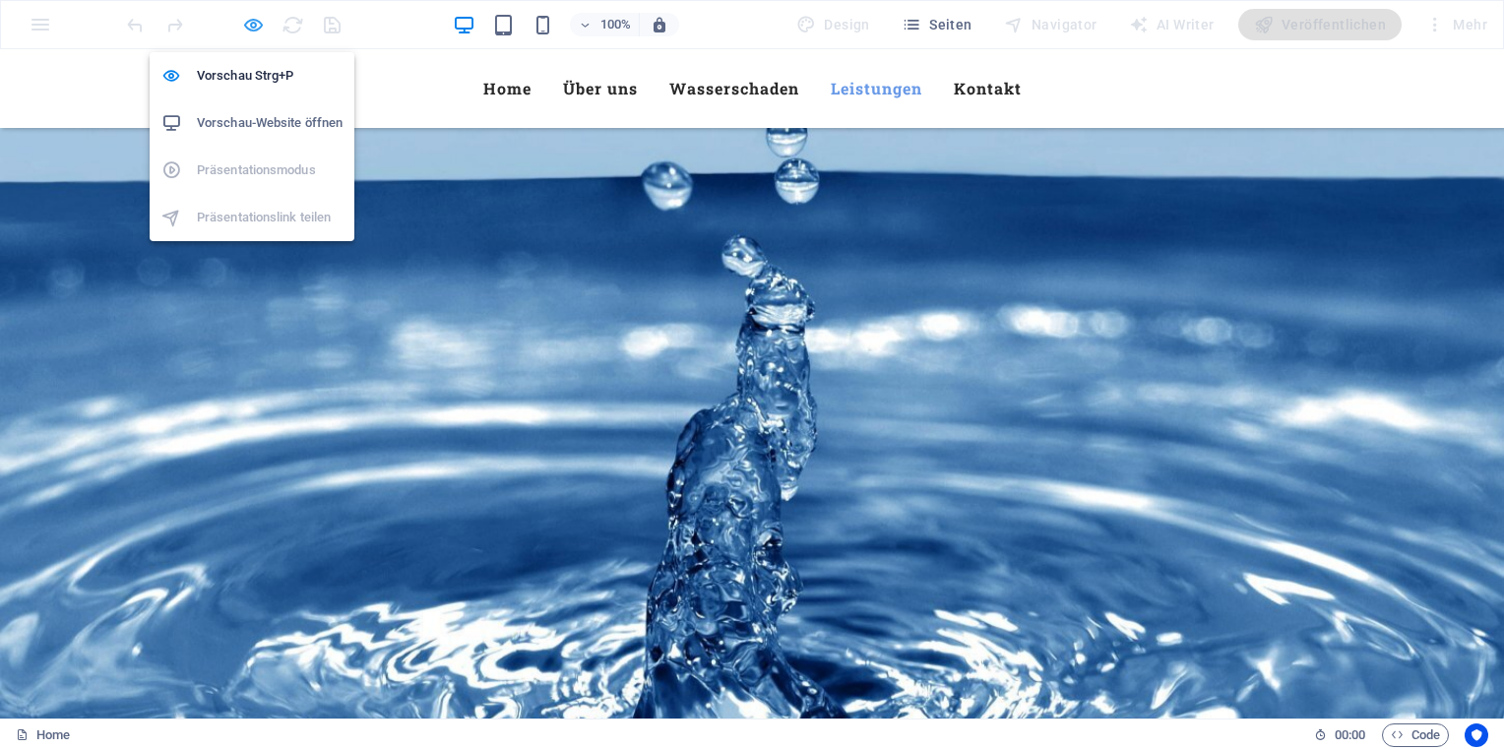
click at [255, 25] on icon "button" at bounding box center [253, 25] width 23 height 23
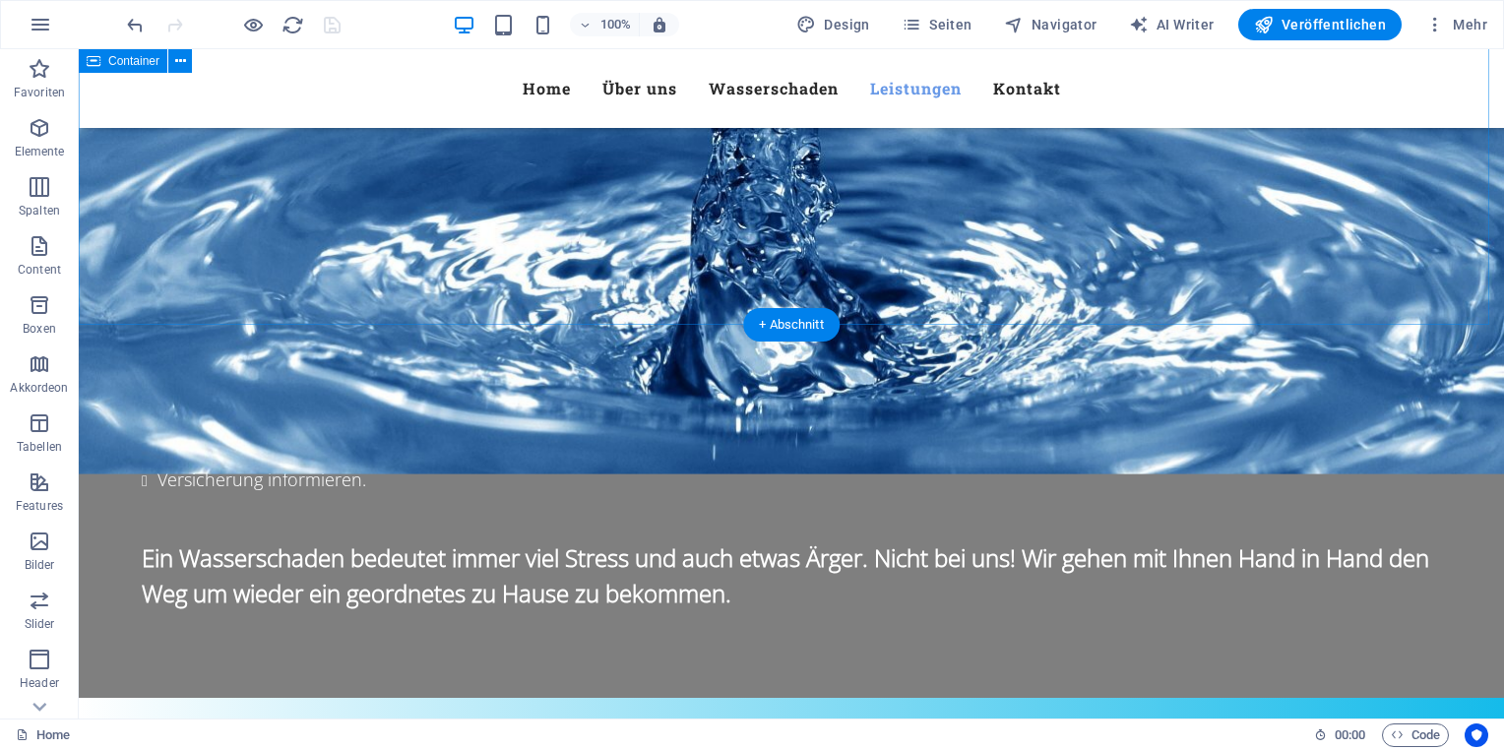
scroll to position [2349, 0]
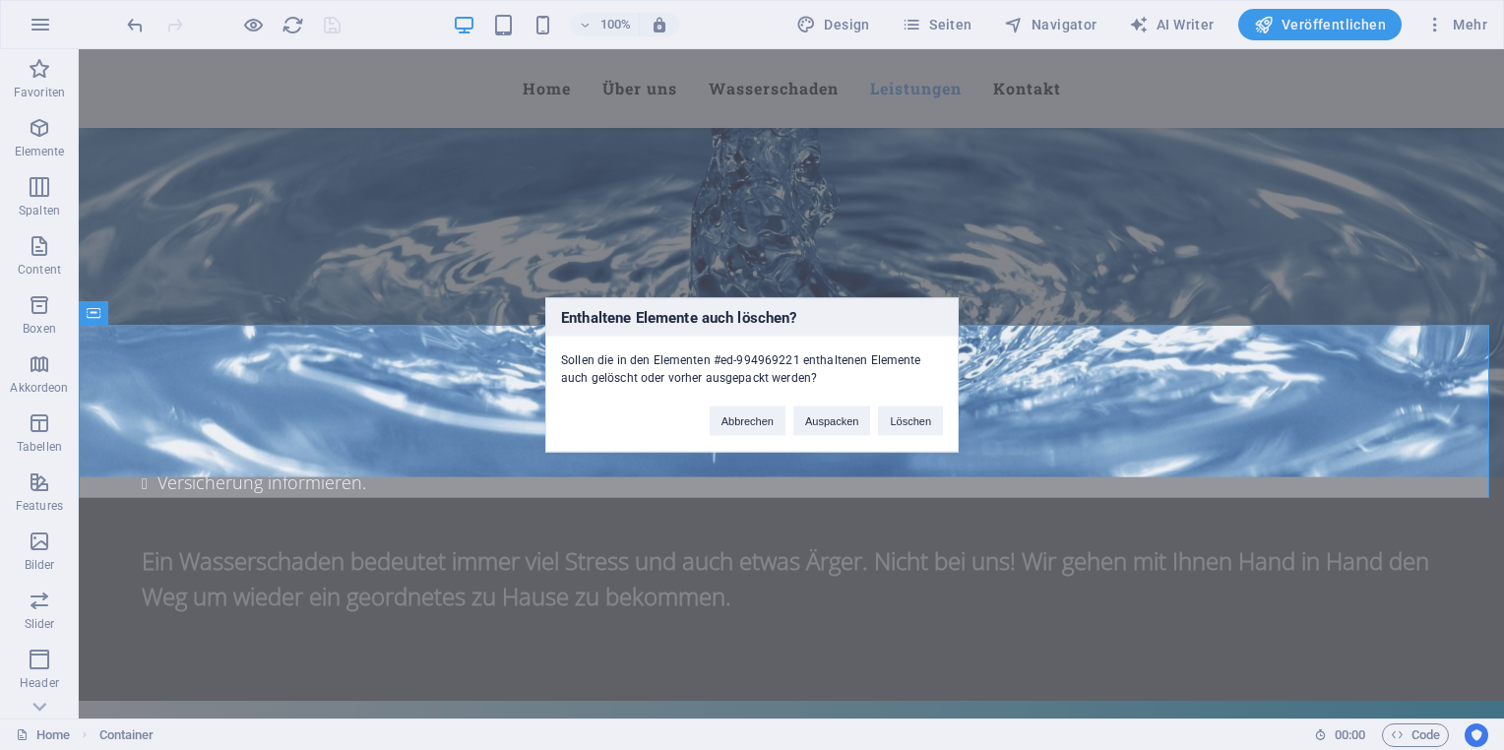
click at [944, 419] on div "Abbrechen Auspacken Löschen" at bounding box center [826, 412] width 263 height 50
click at [930, 415] on button "Löschen" at bounding box center [910, 422] width 65 height 30
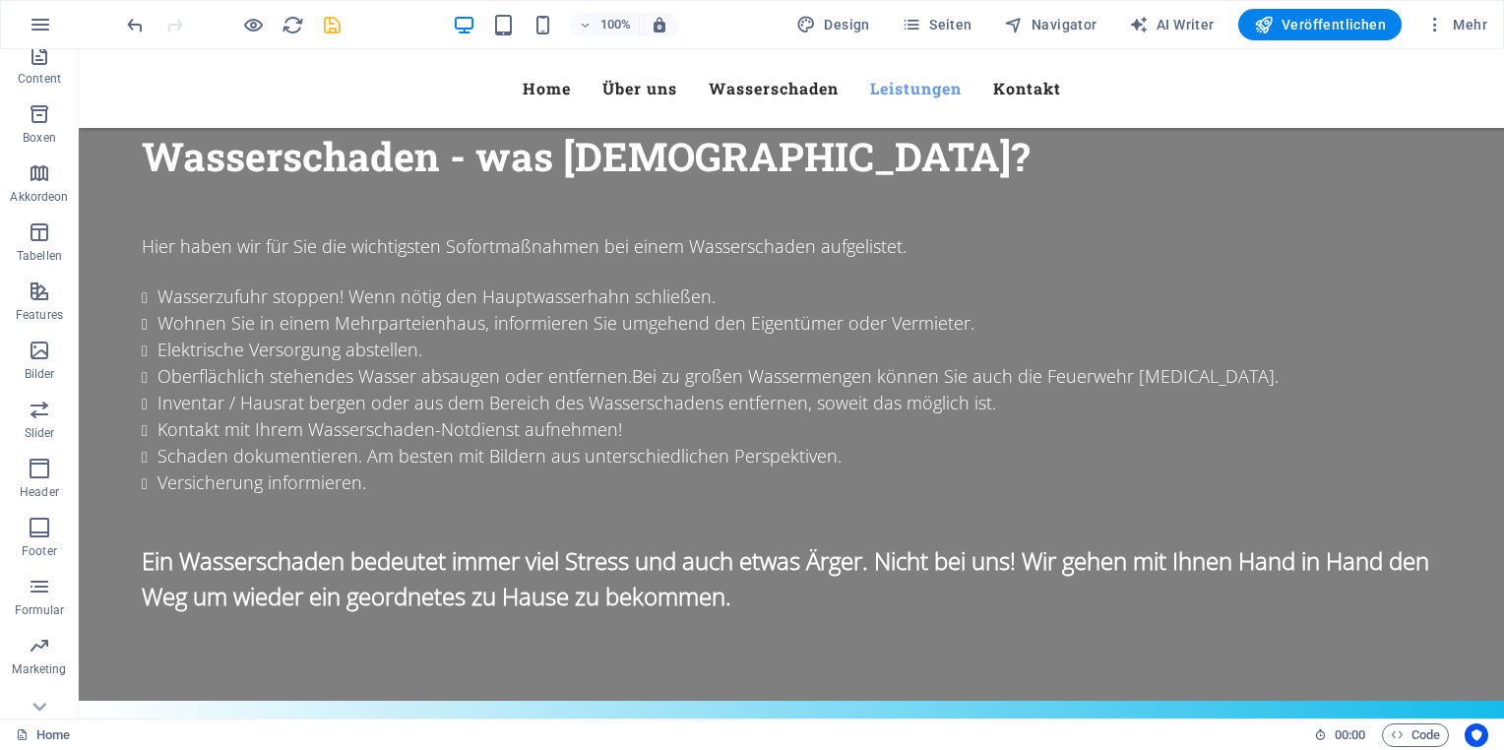
scroll to position [197, 0]
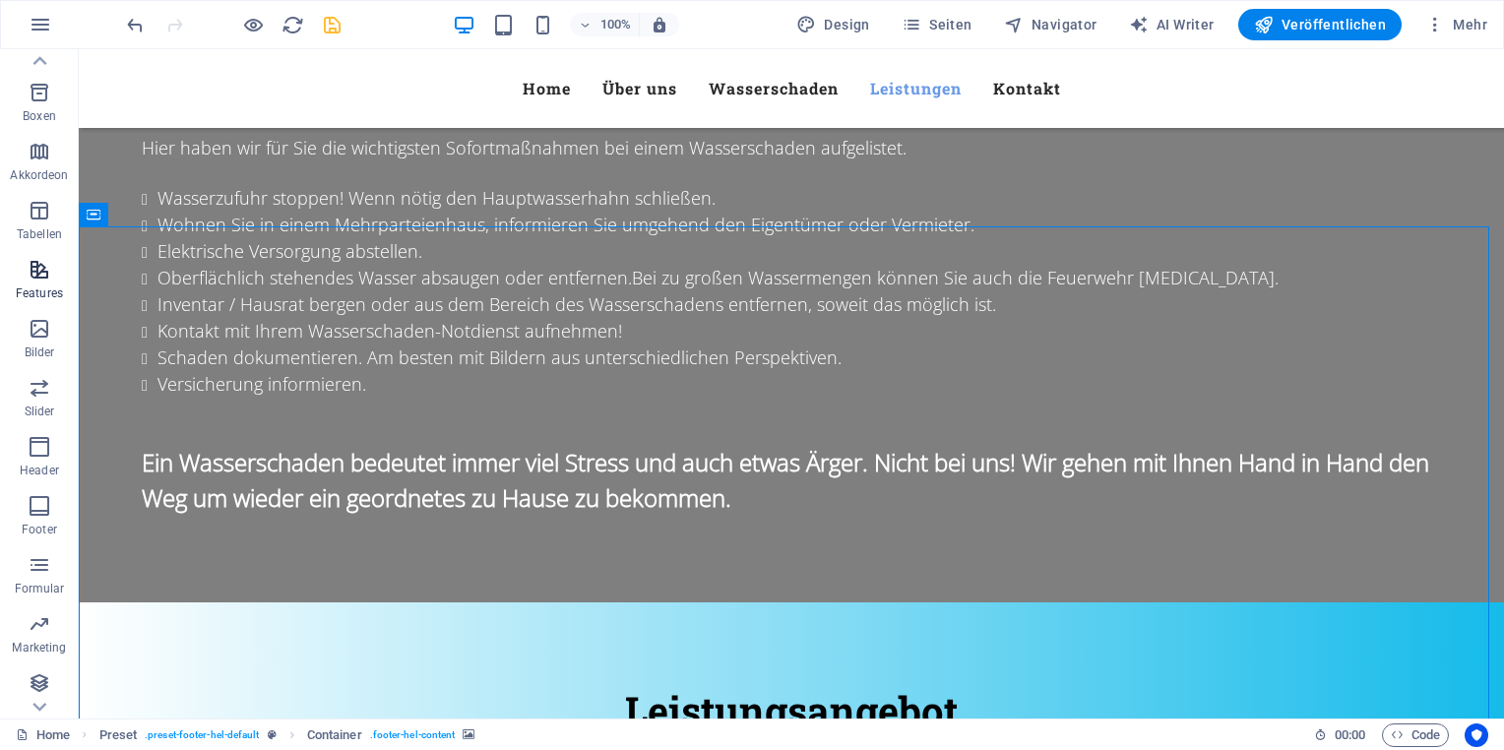
scroll to position [216, 0]
click at [43, 507] on icon "button" at bounding box center [40, 503] width 24 height 24
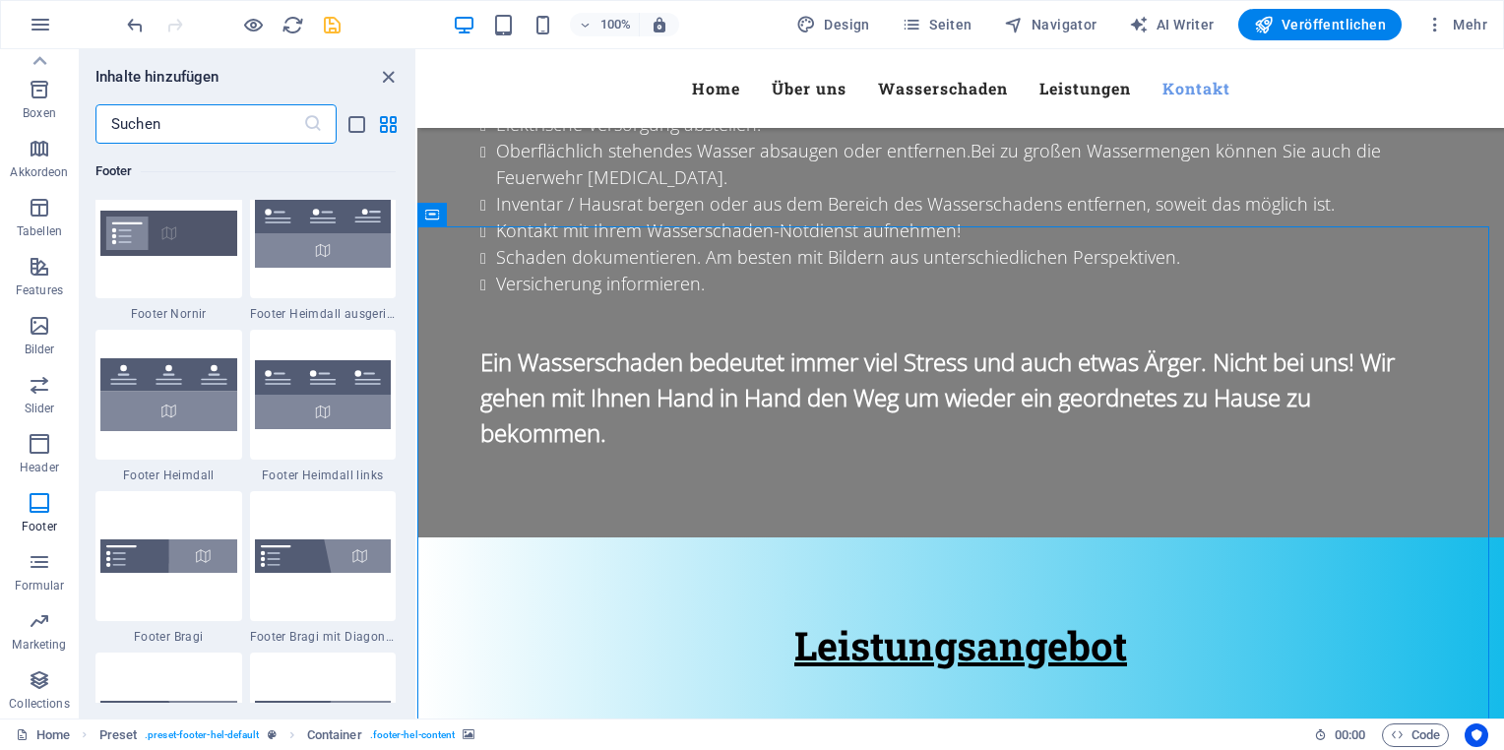
scroll to position [13228, 0]
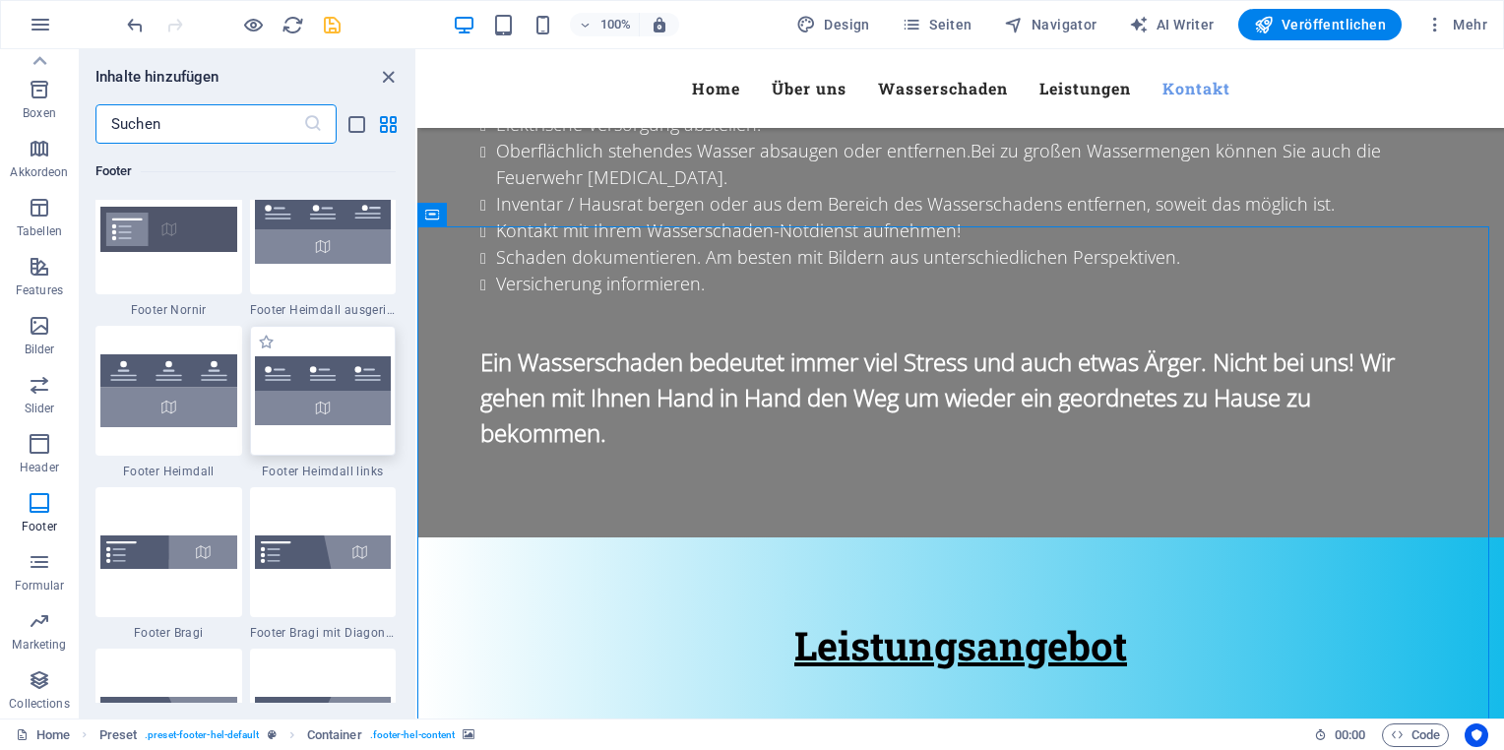
click at [328, 377] on img at bounding box center [323, 390] width 137 height 69
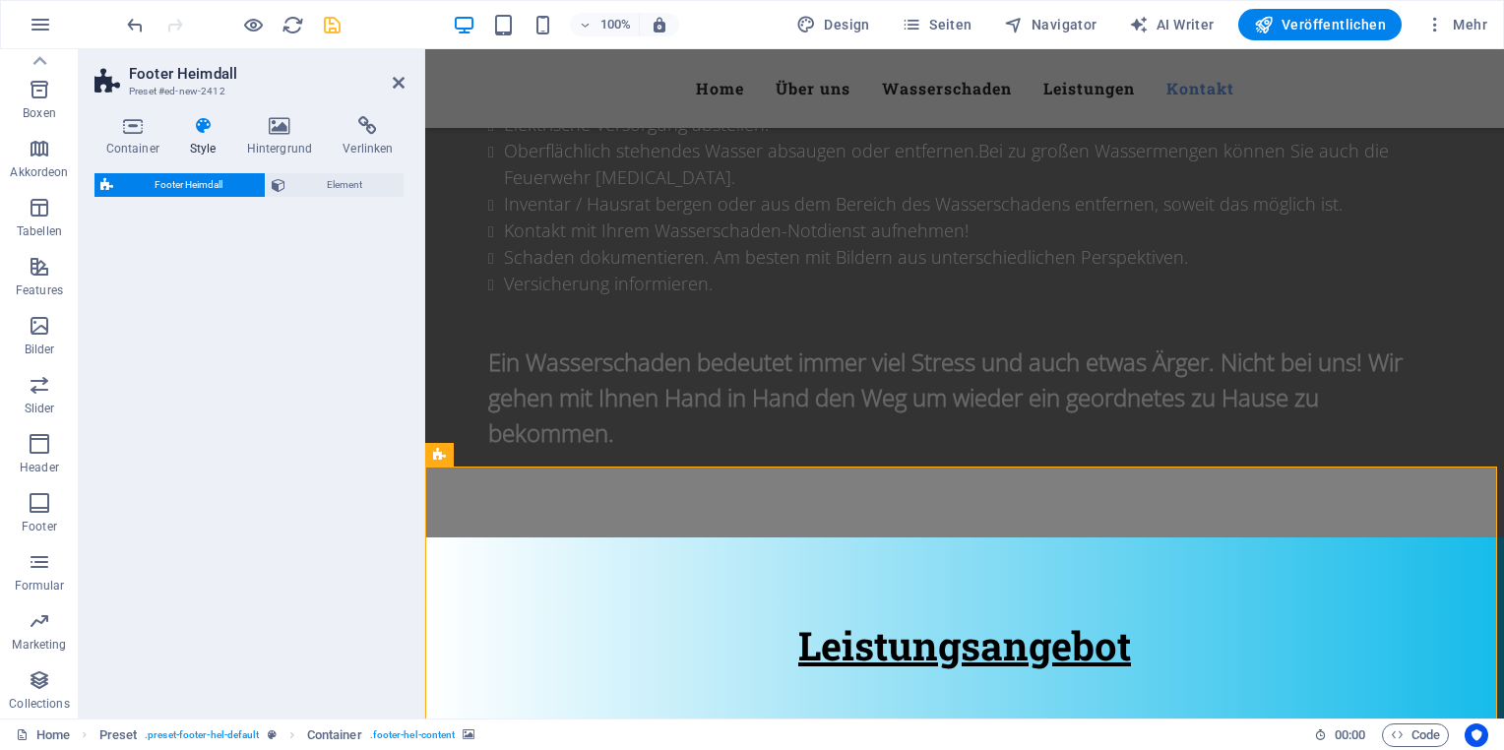
select select "rem"
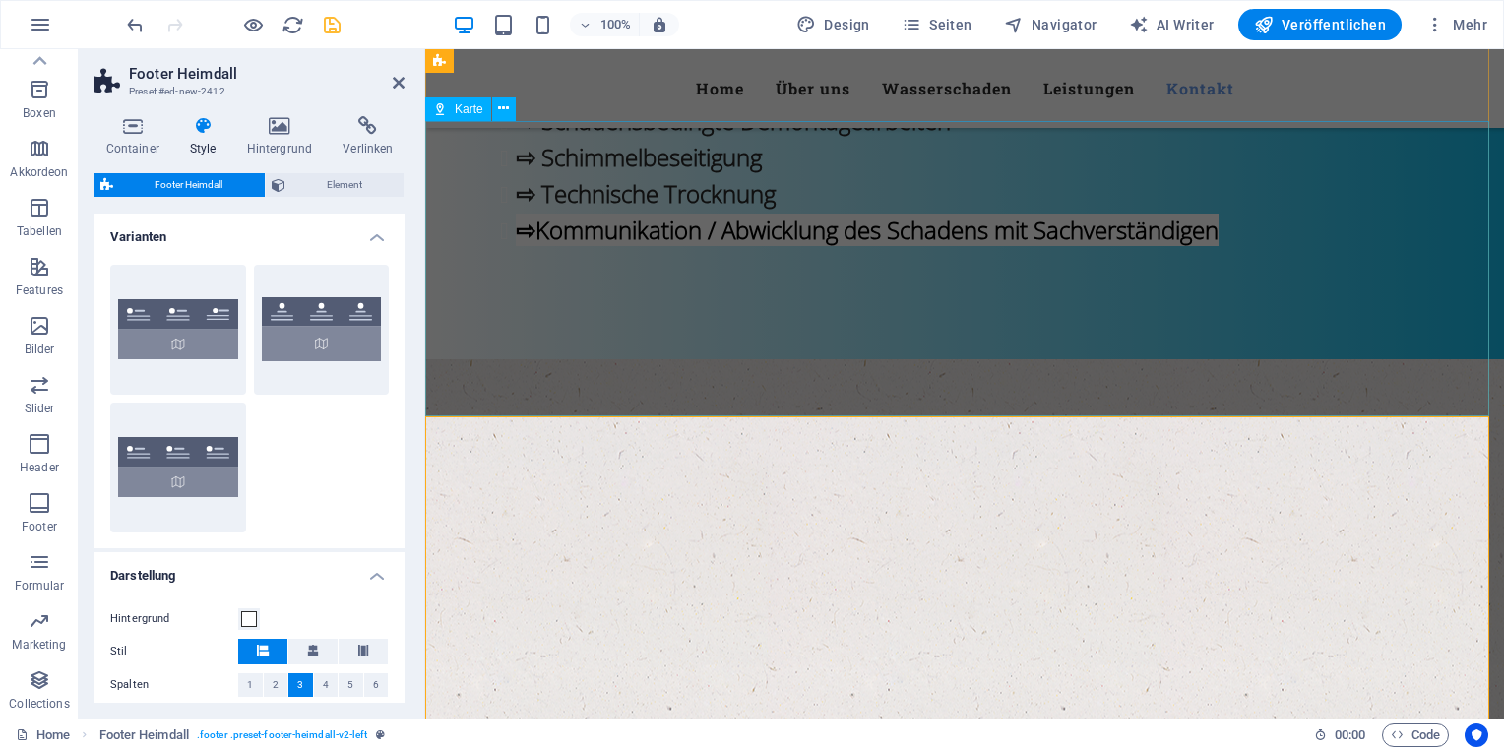
scroll to position [3717, 0]
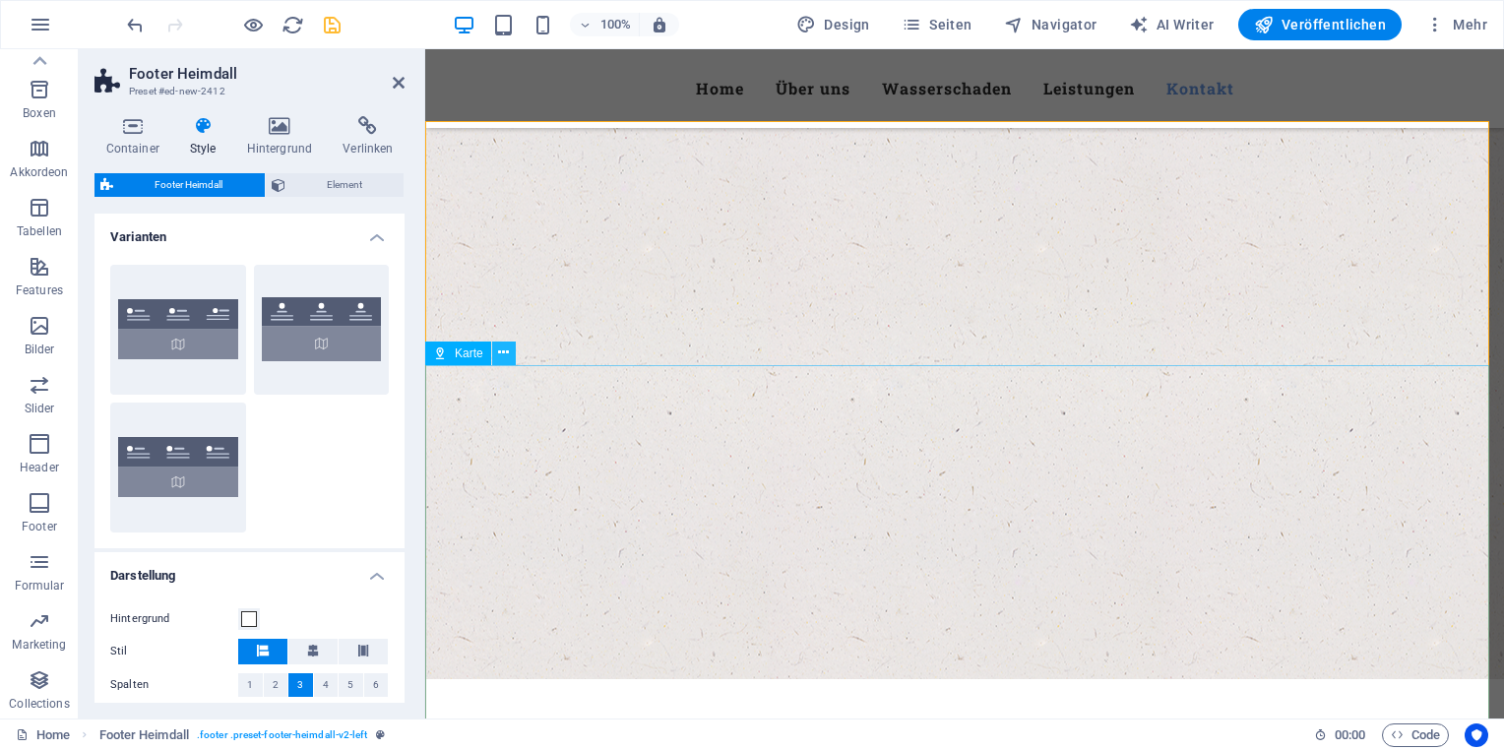
click at [502, 352] on icon at bounding box center [503, 353] width 11 height 21
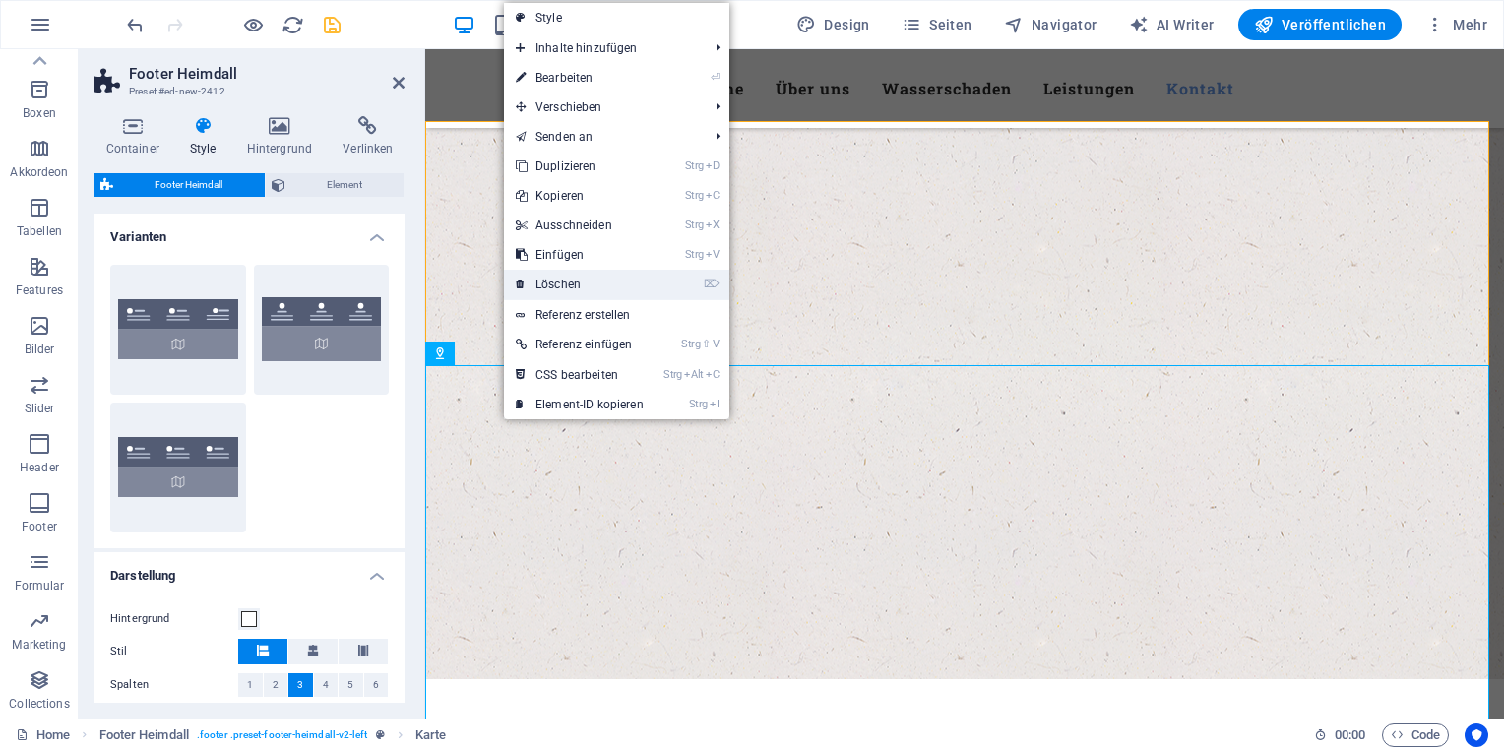
click at [581, 293] on link "⌦ Löschen" at bounding box center [580, 285] width 152 height 30
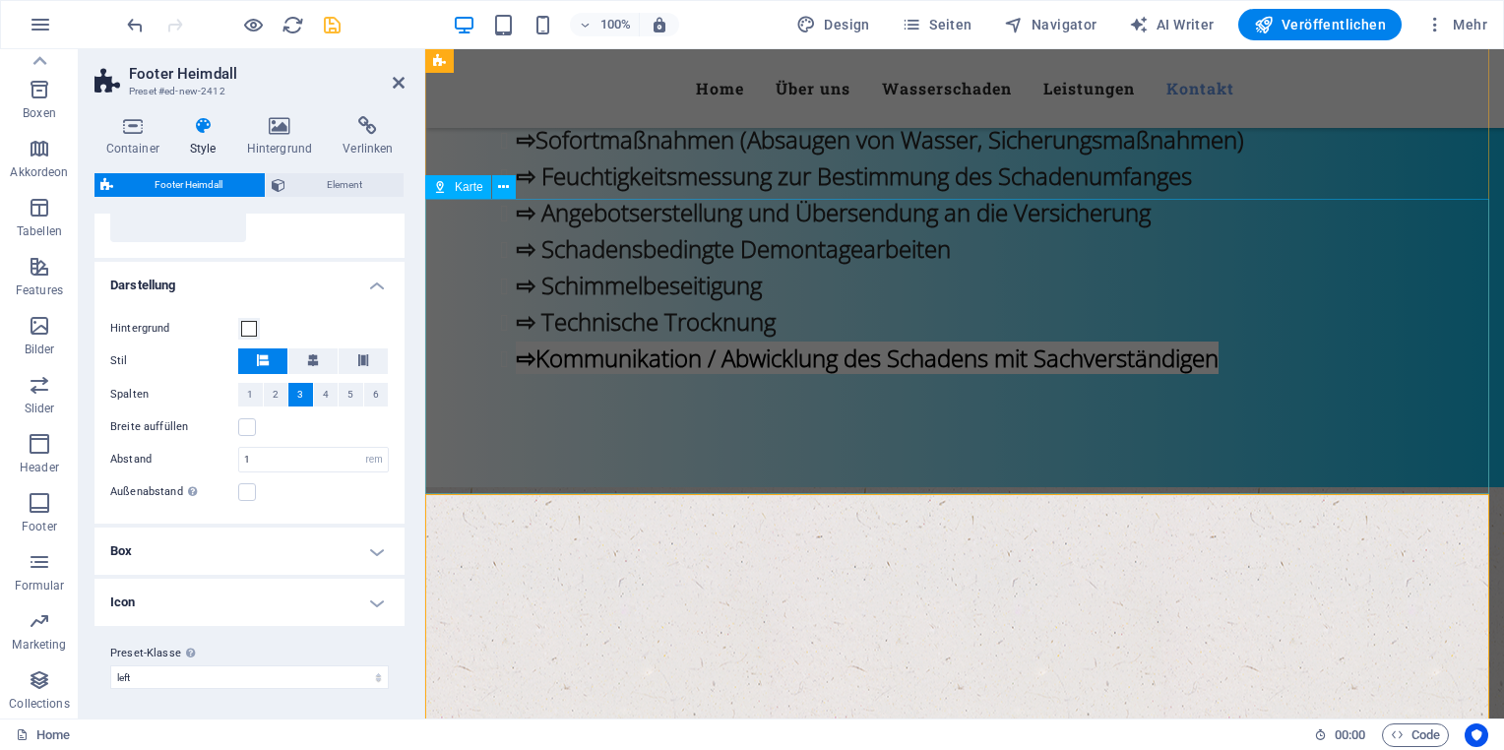
scroll to position [3362, 0]
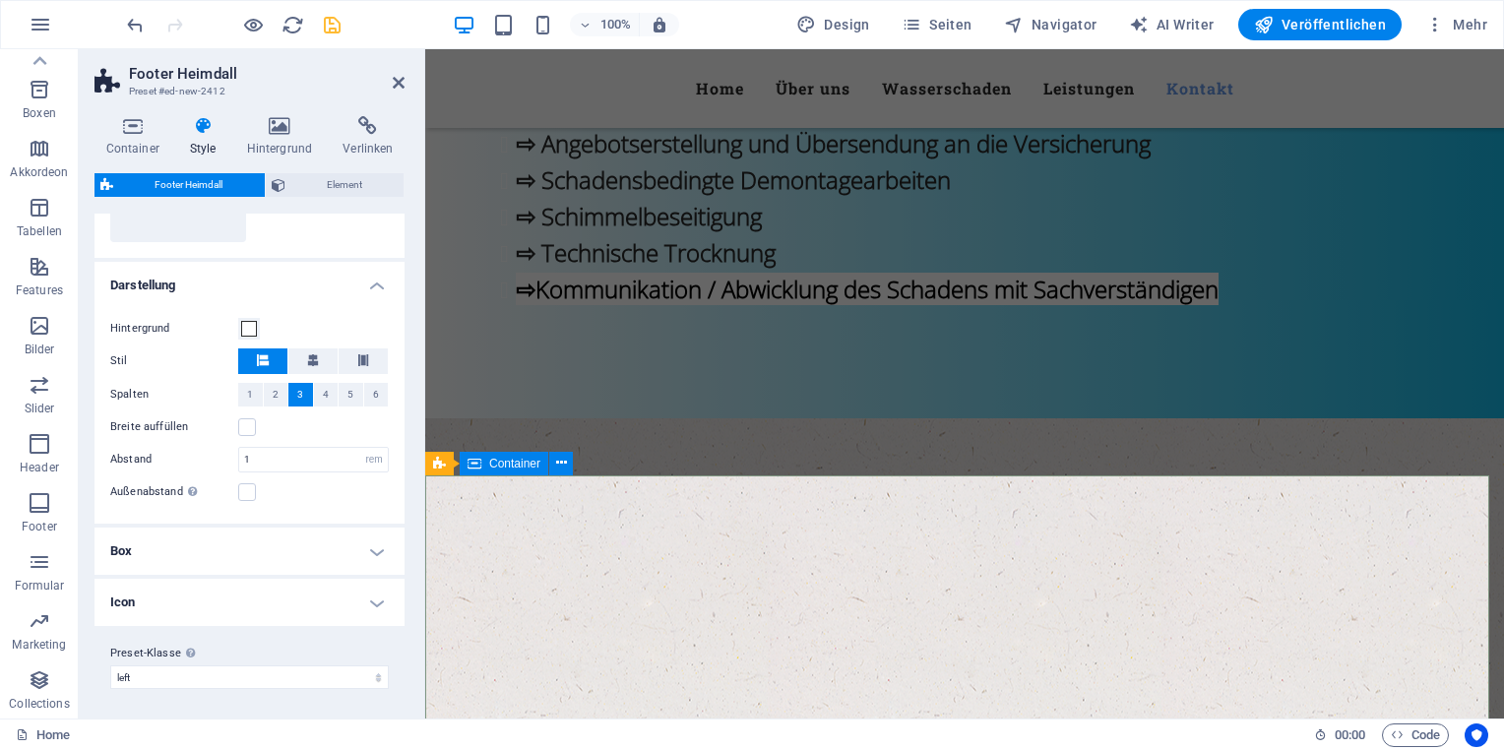
click at [549, 470] on button at bounding box center [561, 464] width 24 height 24
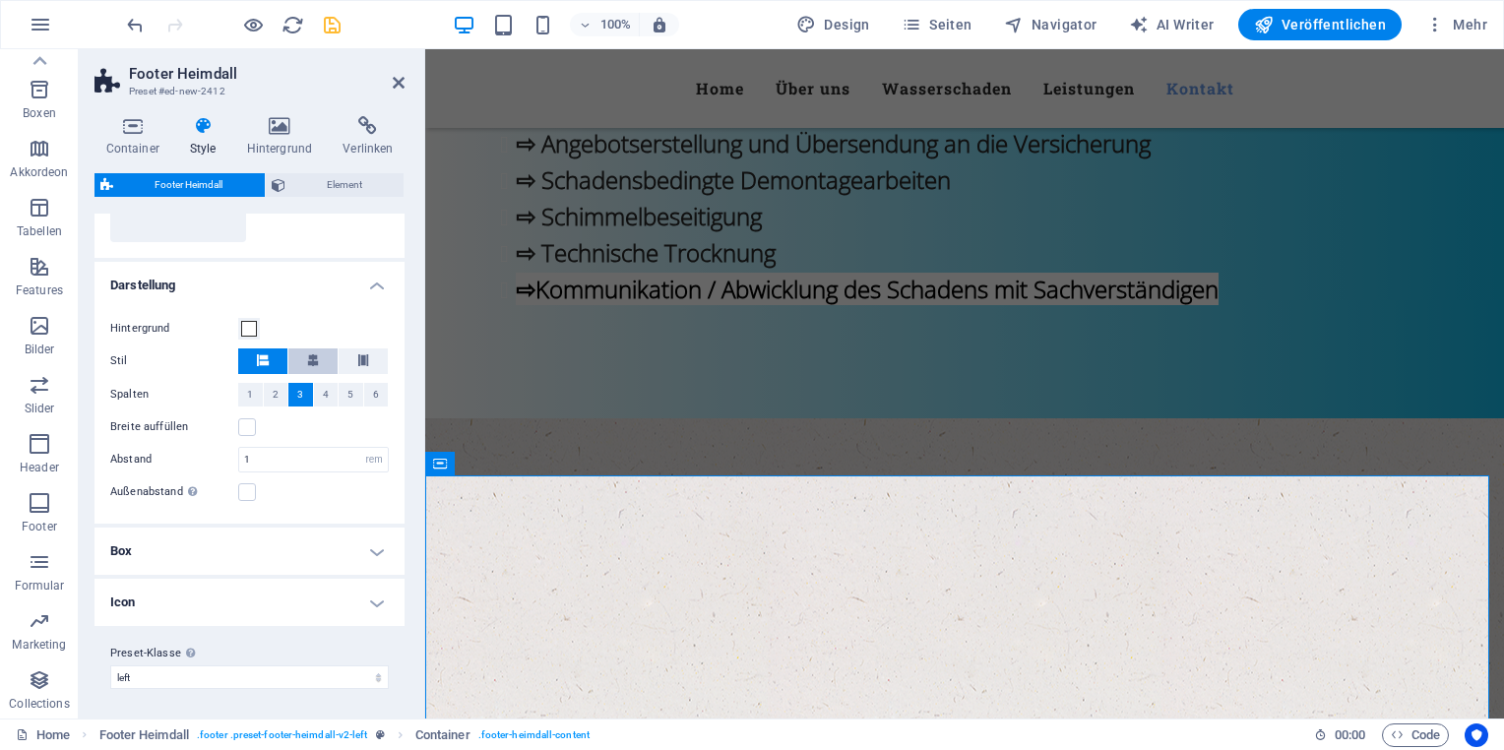
click at [310, 362] on icon at bounding box center [313, 360] width 12 height 12
click at [269, 360] on button at bounding box center [262, 361] width 49 height 26
click at [307, 354] on icon at bounding box center [313, 360] width 12 height 12
click at [272, 357] on button at bounding box center [262, 361] width 49 height 26
click at [350, 355] on button at bounding box center [363, 361] width 49 height 26
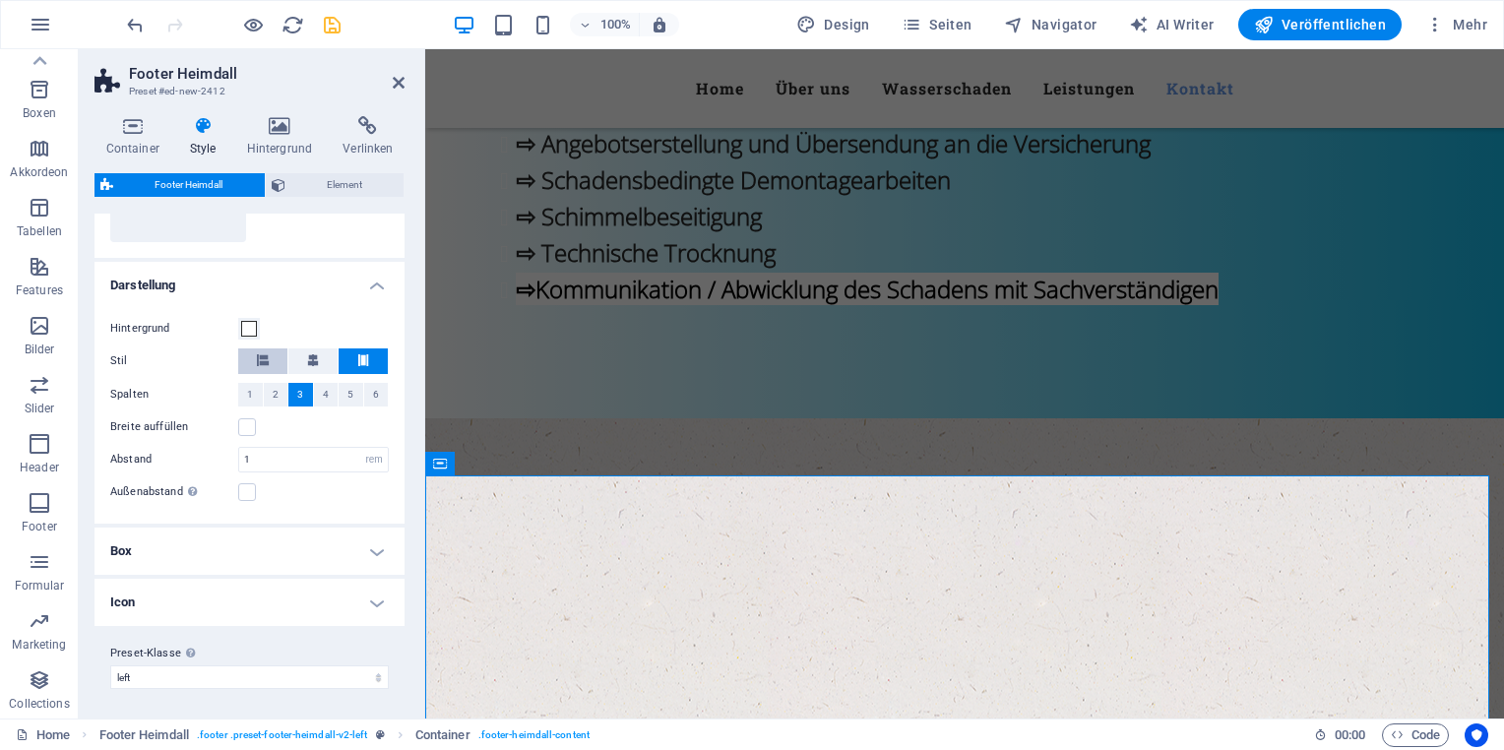
click at [279, 360] on button at bounding box center [262, 361] width 49 height 26
click at [411, 77] on aside "Footer Heimdall Preset #ed-new-2412 Container Style Hintergrund Verlinken Größe…" at bounding box center [252, 383] width 346 height 669
click at [404, 78] on icon at bounding box center [399, 83] width 12 height 16
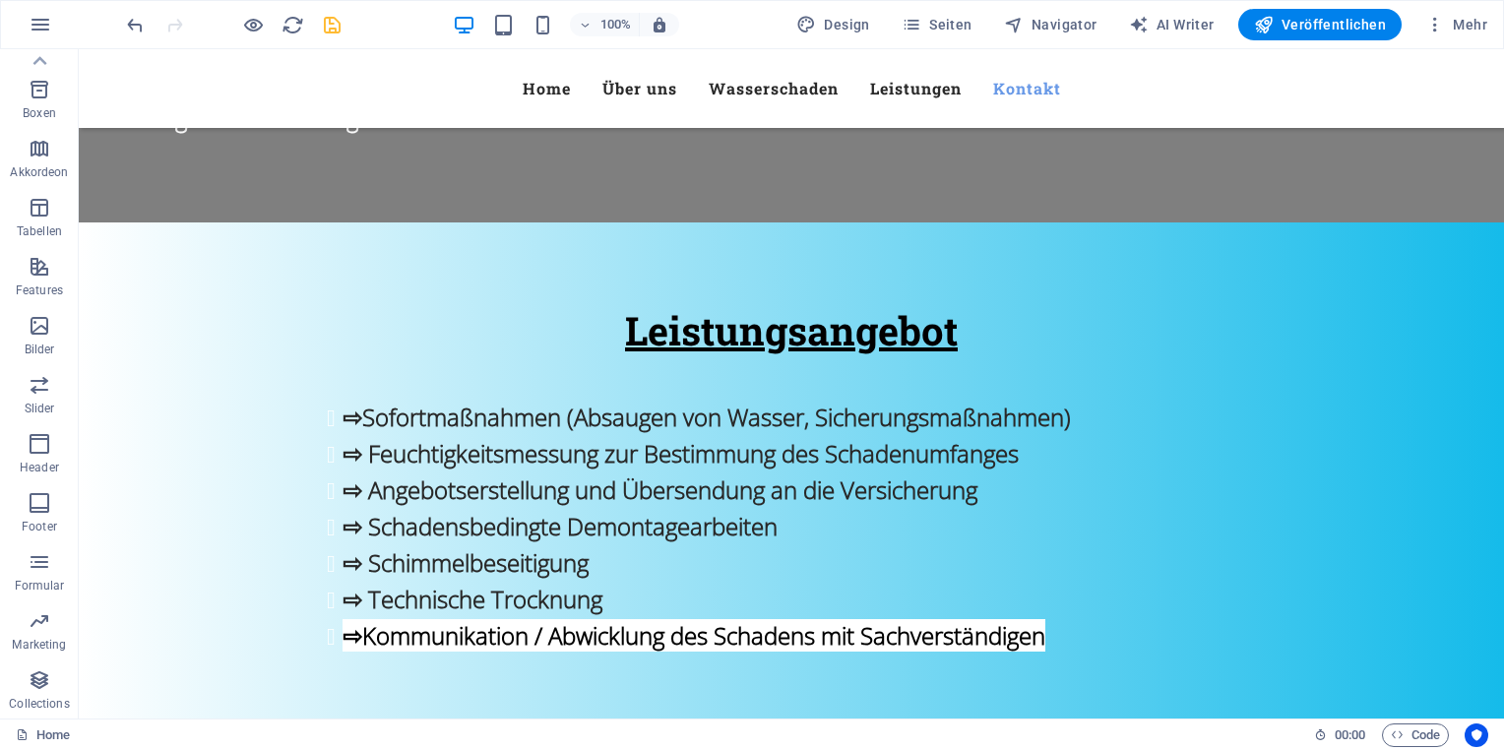
scroll to position [2813, 0]
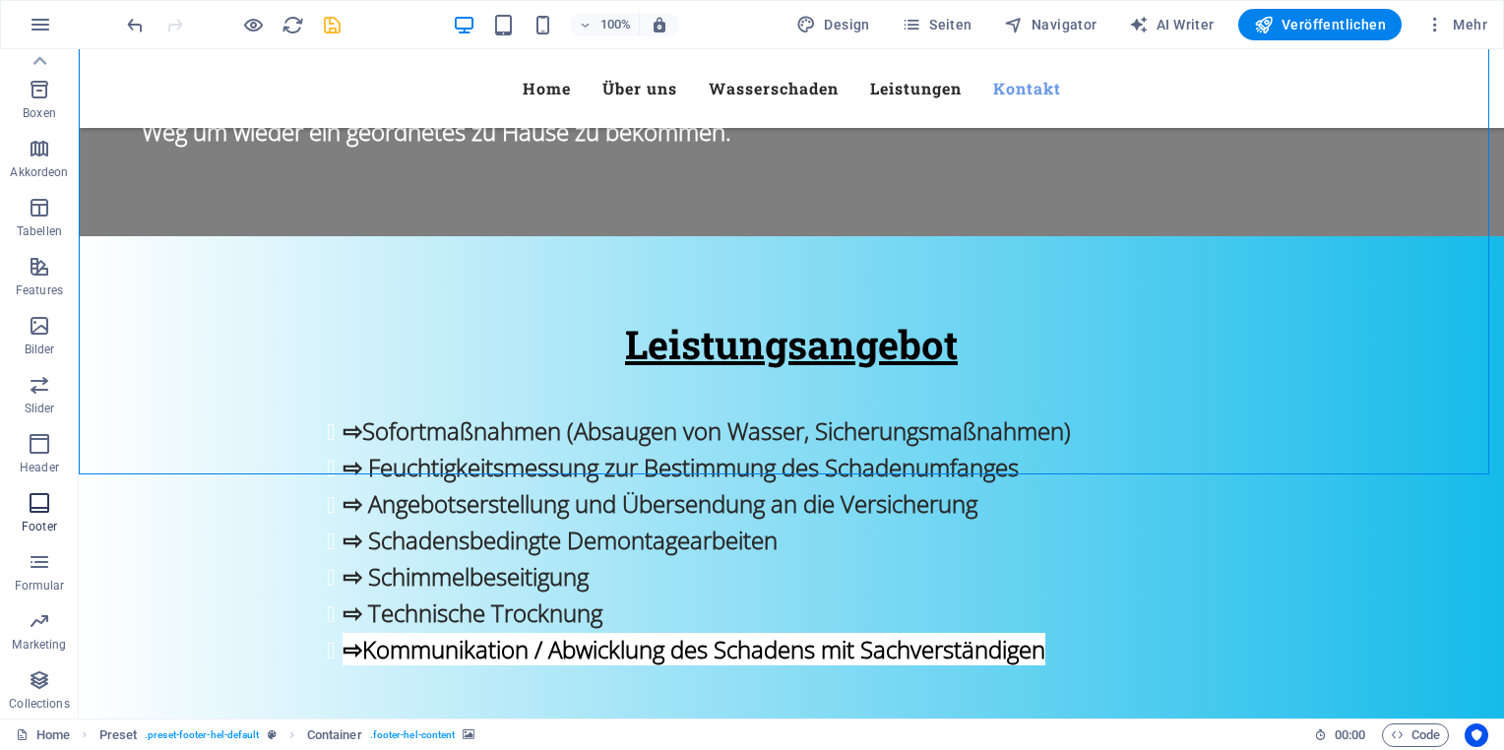
click at [57, 510] on span "Footer" at bounding box center [39, 514] width 79 height 47
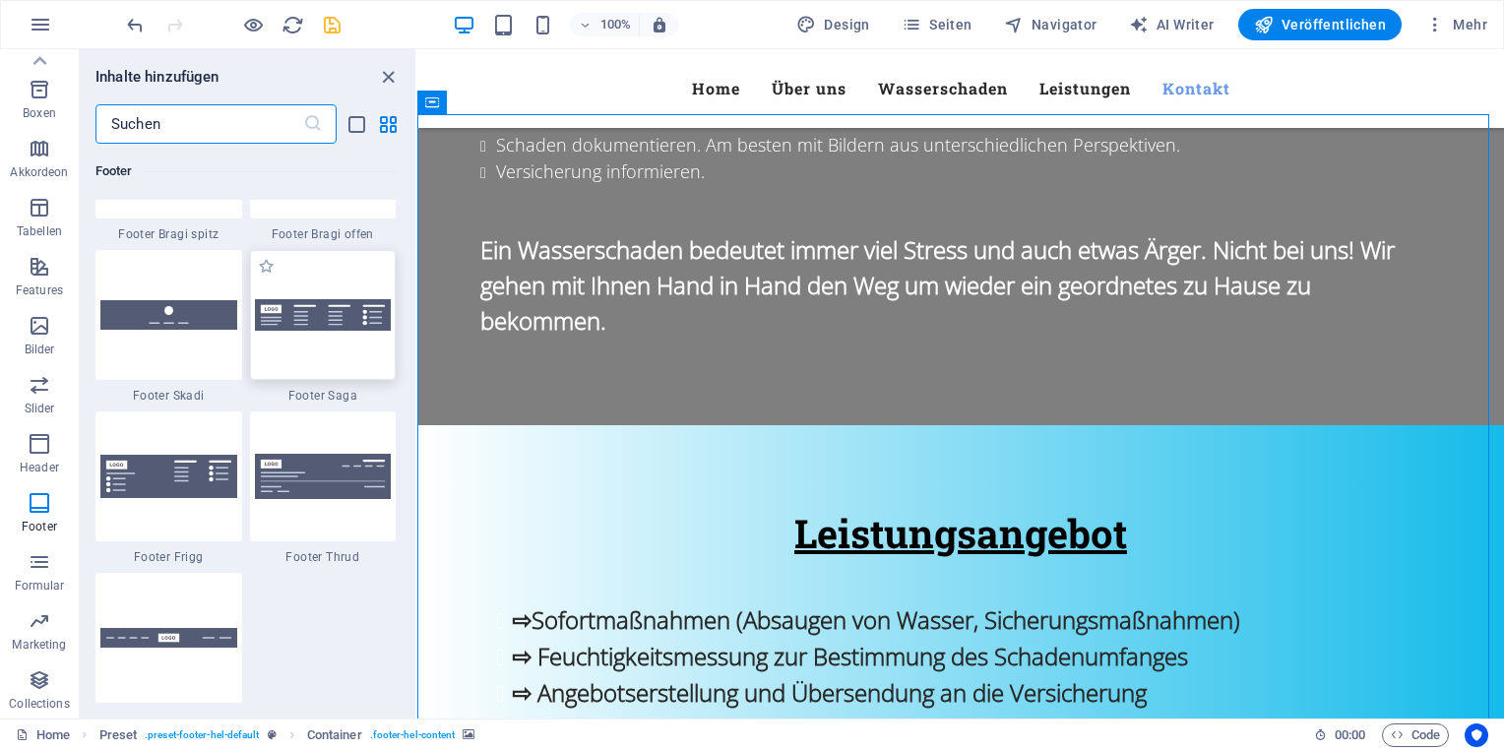
scroll to position [13818, 0]
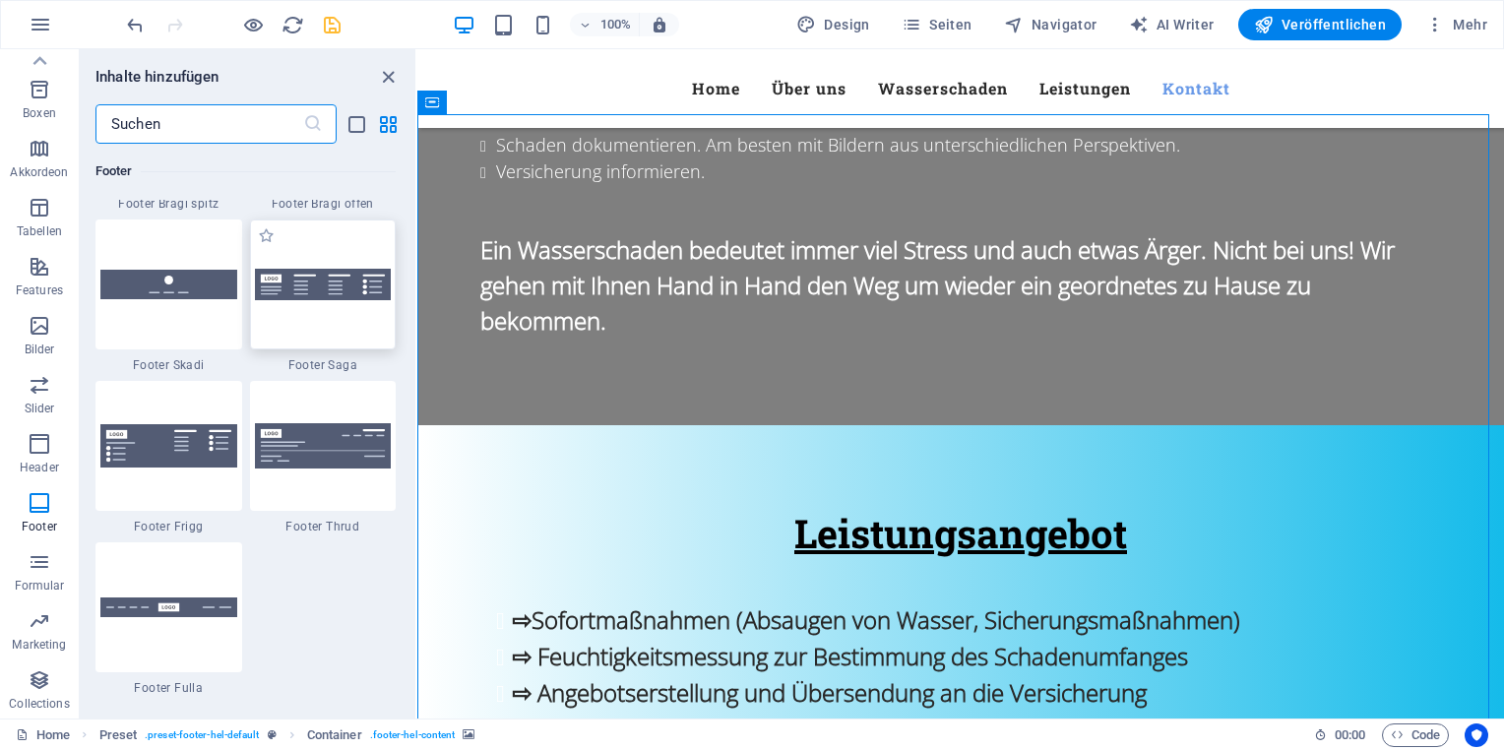
click at [322, 303] on div at bounding box center [323, 284] width 147 height 130
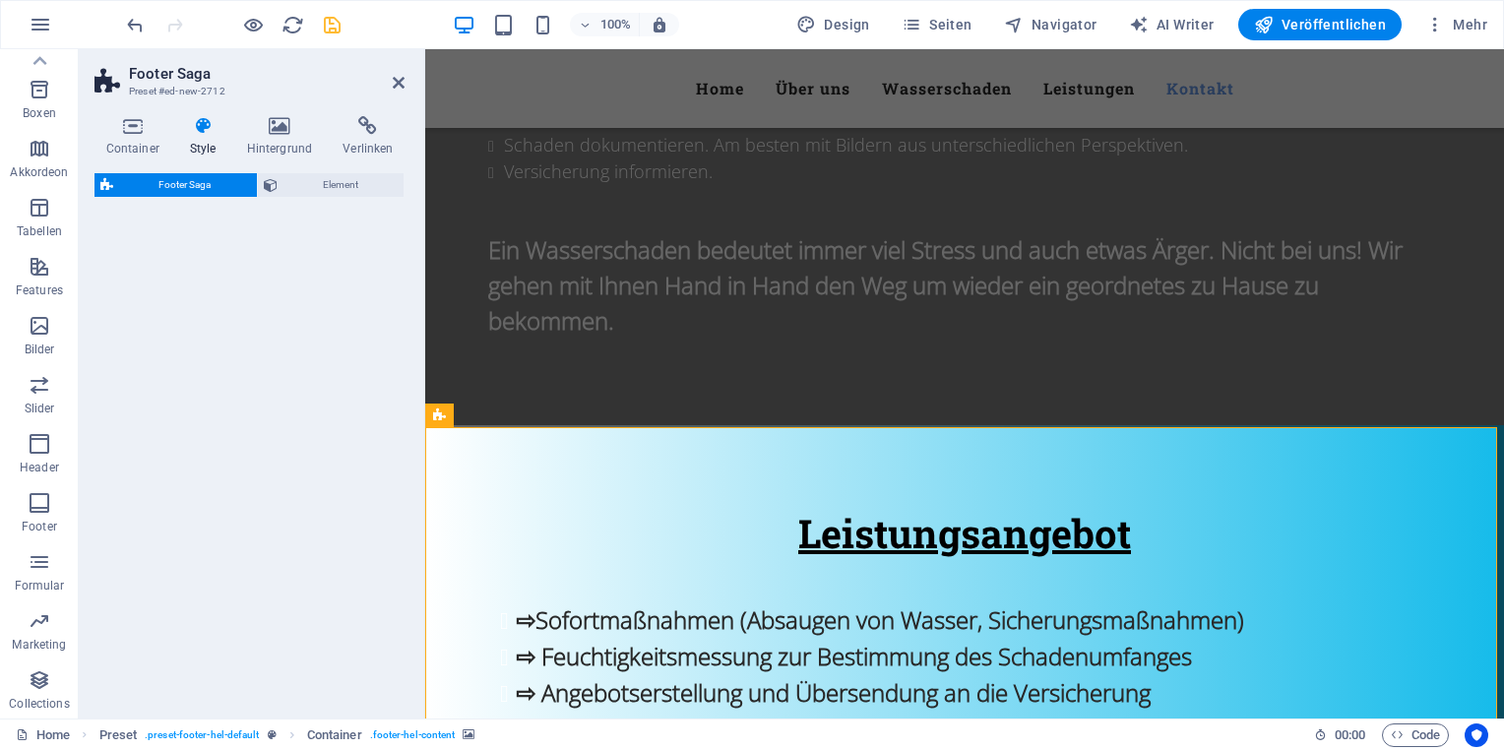
select select "rem"
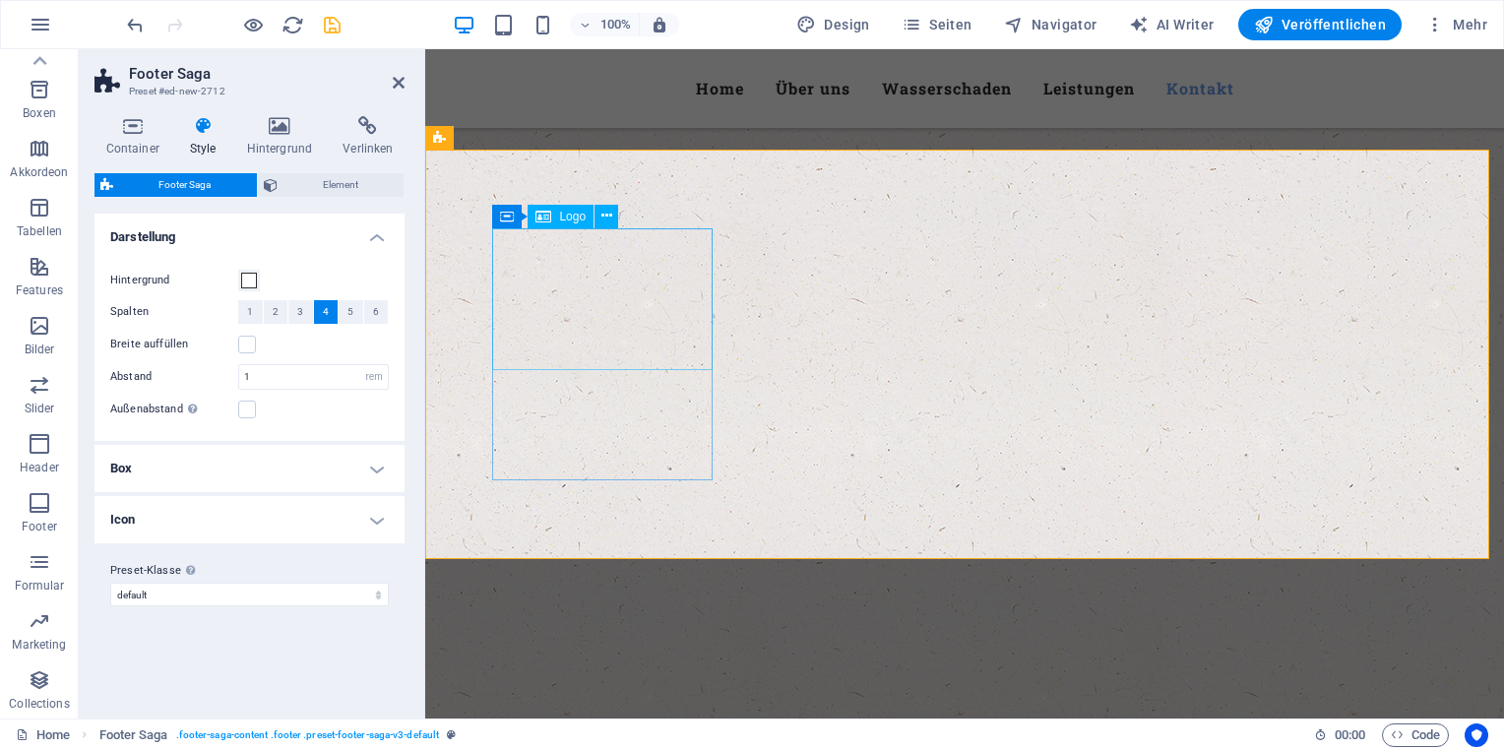
scroll to position [3673, 0]
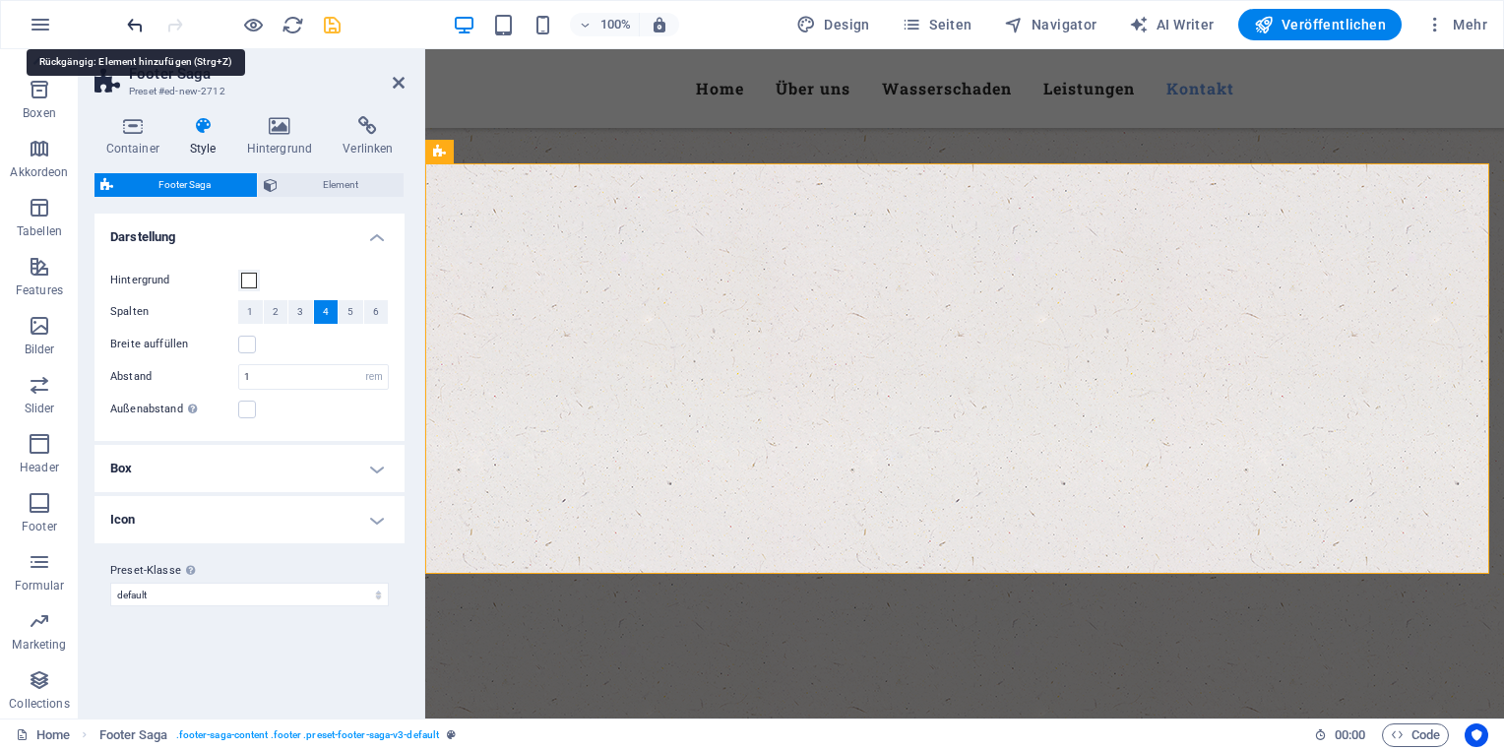
click at [141, 23] on icon "undo" at bounding box center [135, 25] width 23 height 23
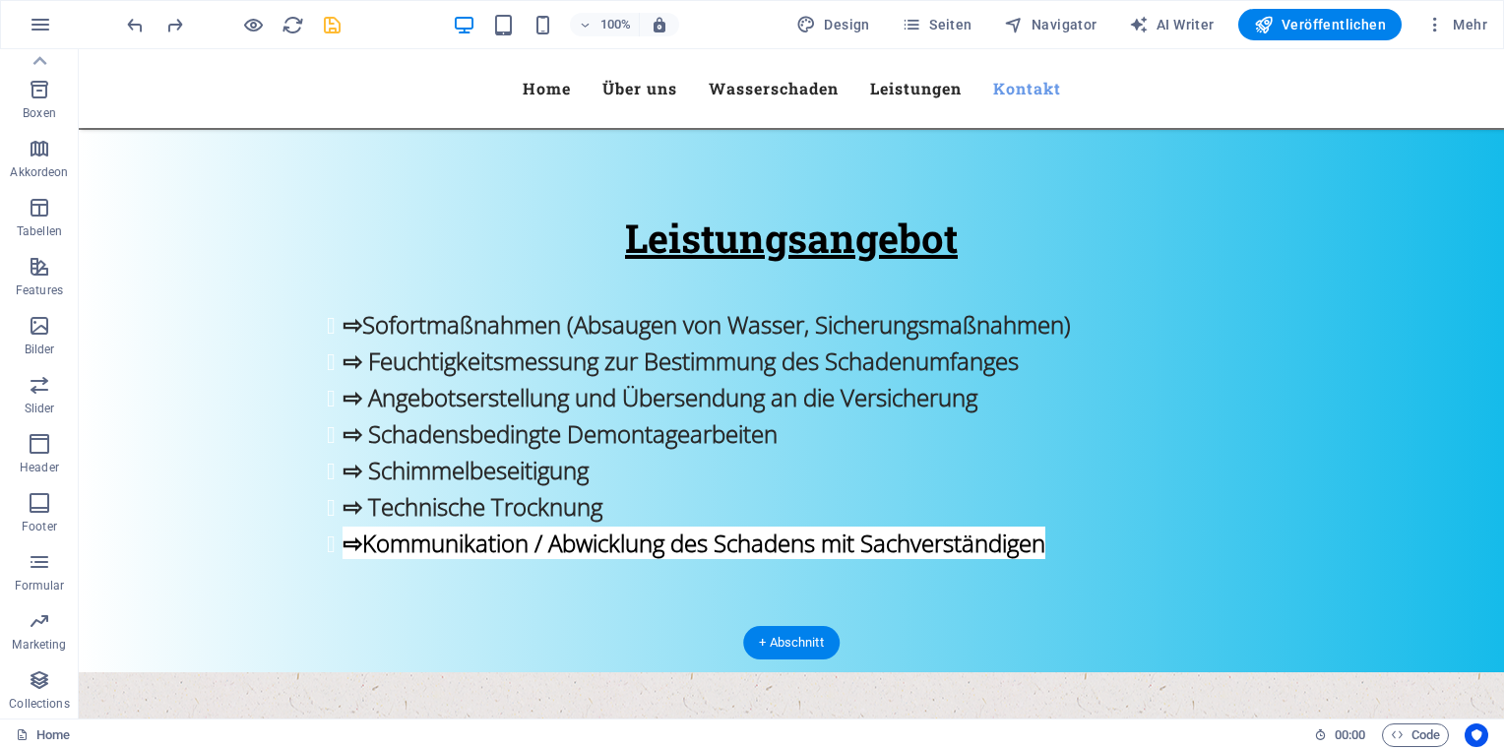
scroll to position [2912, 0]
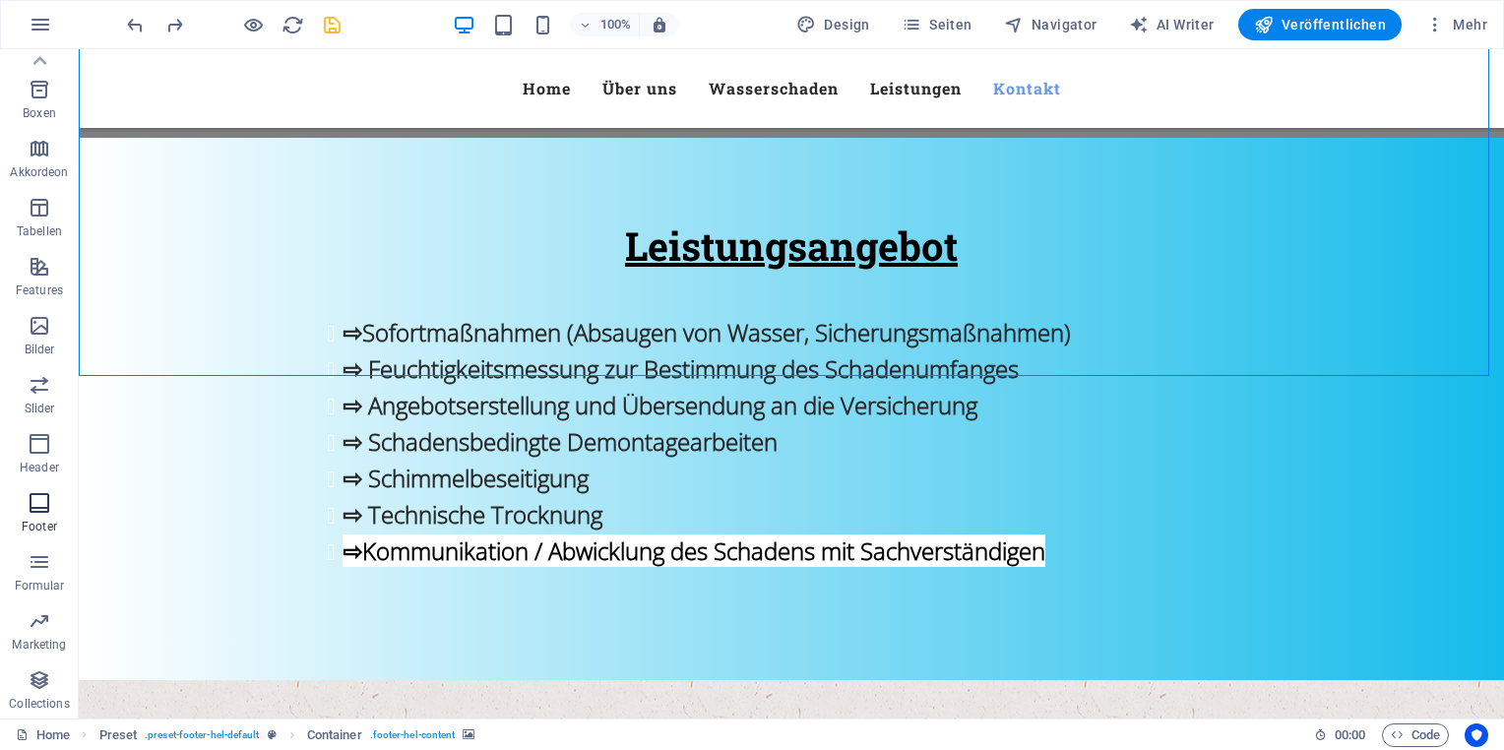
click at [51, 510] on span "Footer" at bounding box center [39, 514] width 79 height 47
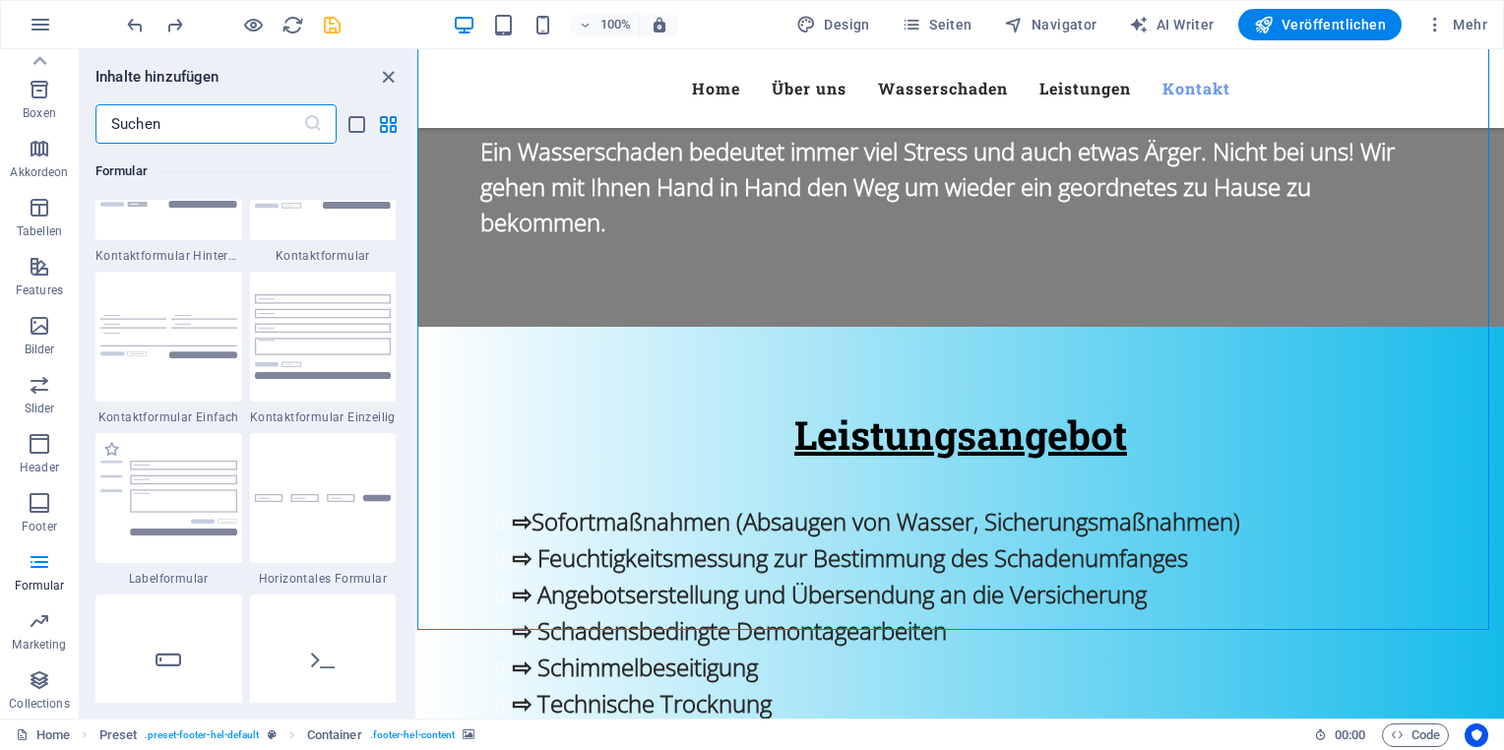
scroll to position [14606, 0]
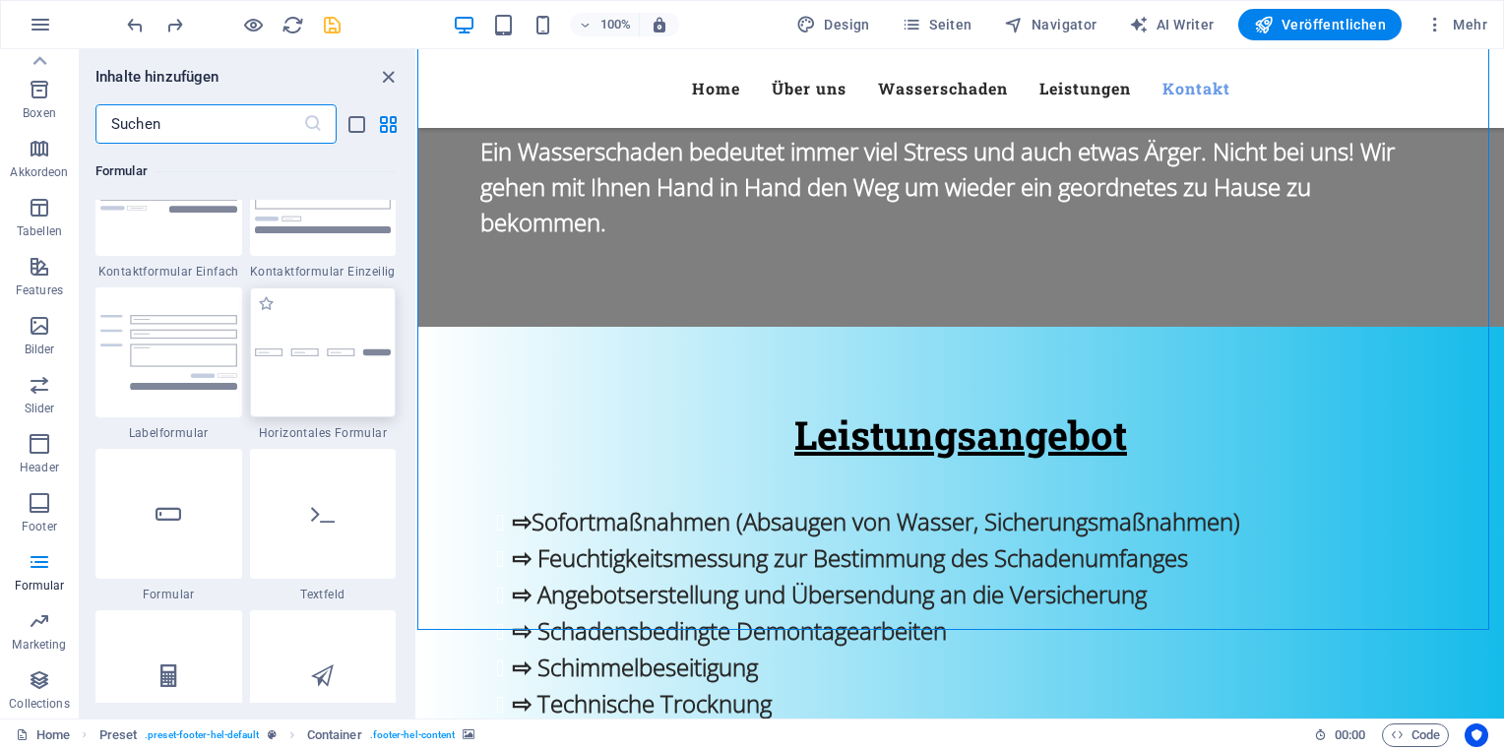
click at [275, 350] on img at bounding box center [323, 352] width 137 height 9
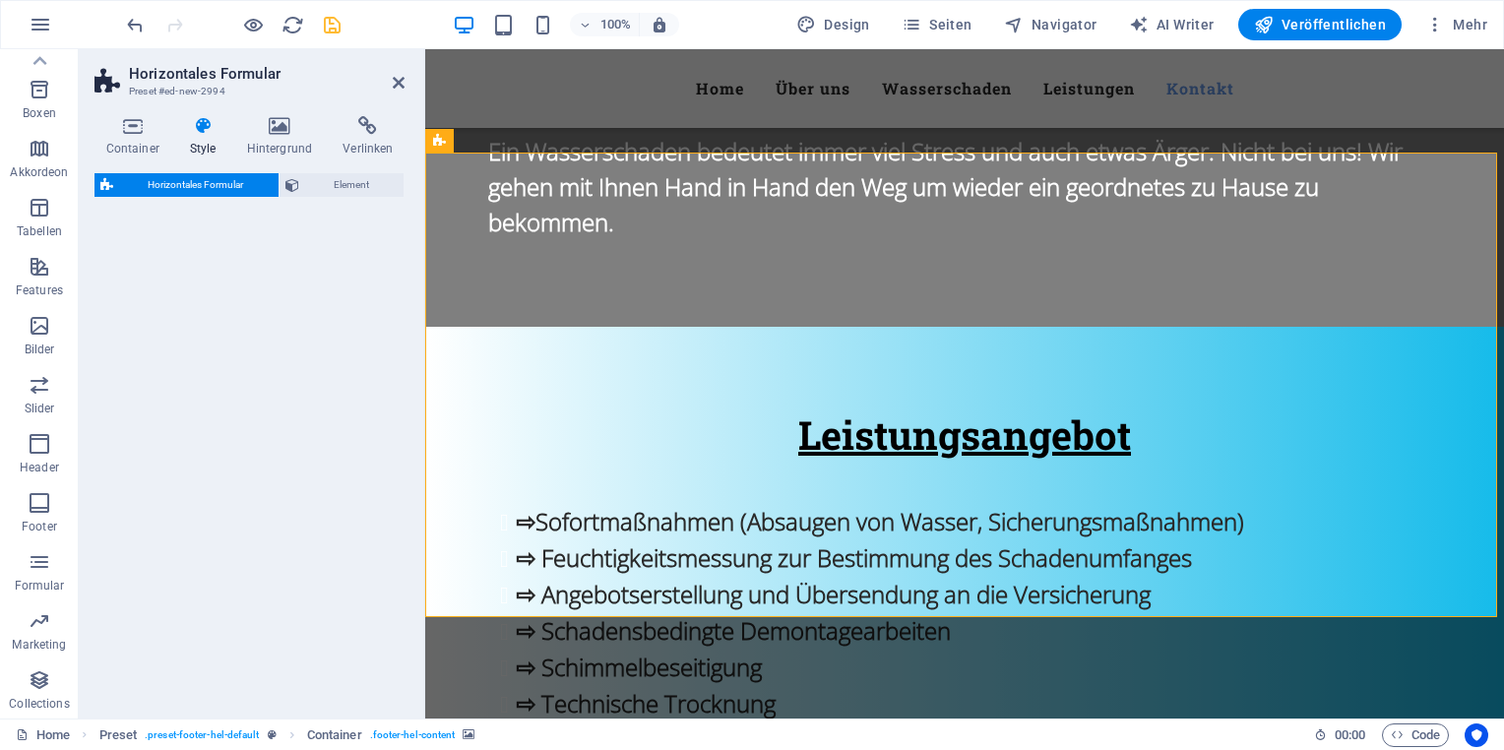
scroll to position [3685, 0]
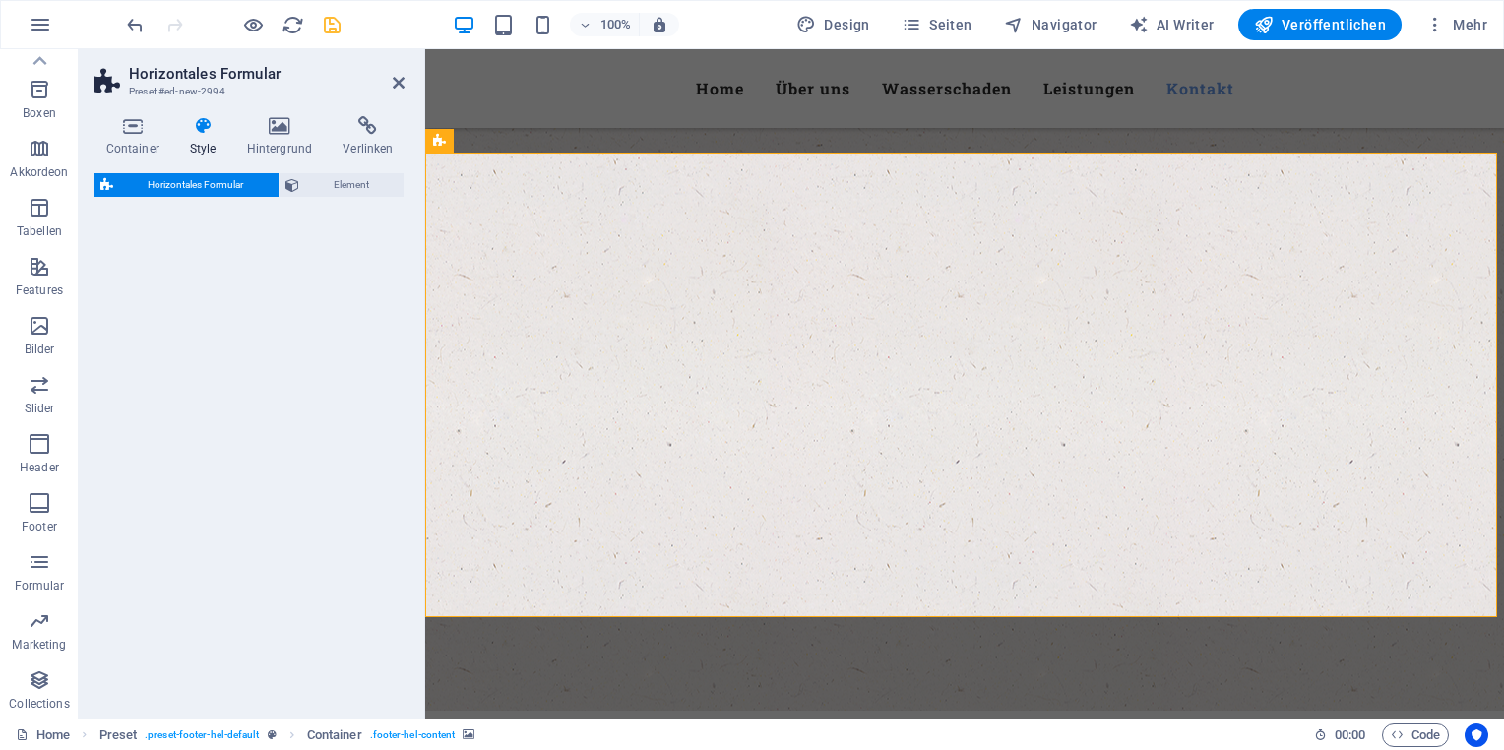
select select "rem"
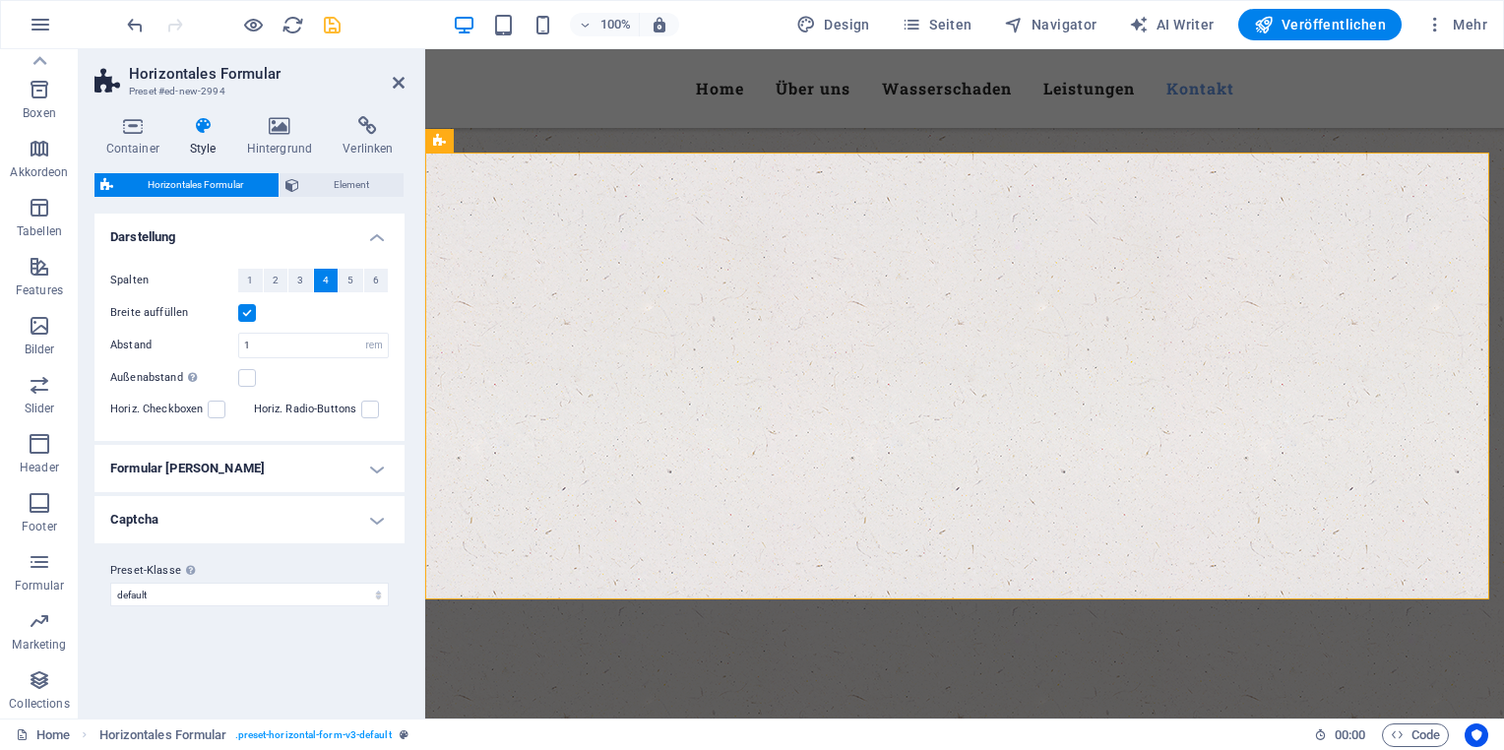
click at [148, 19] on div at bounding box center [233, 24] width 220 height 31
click at [132, 30] on icon "undo" at bounding box center [135, 25] width 23 height 23
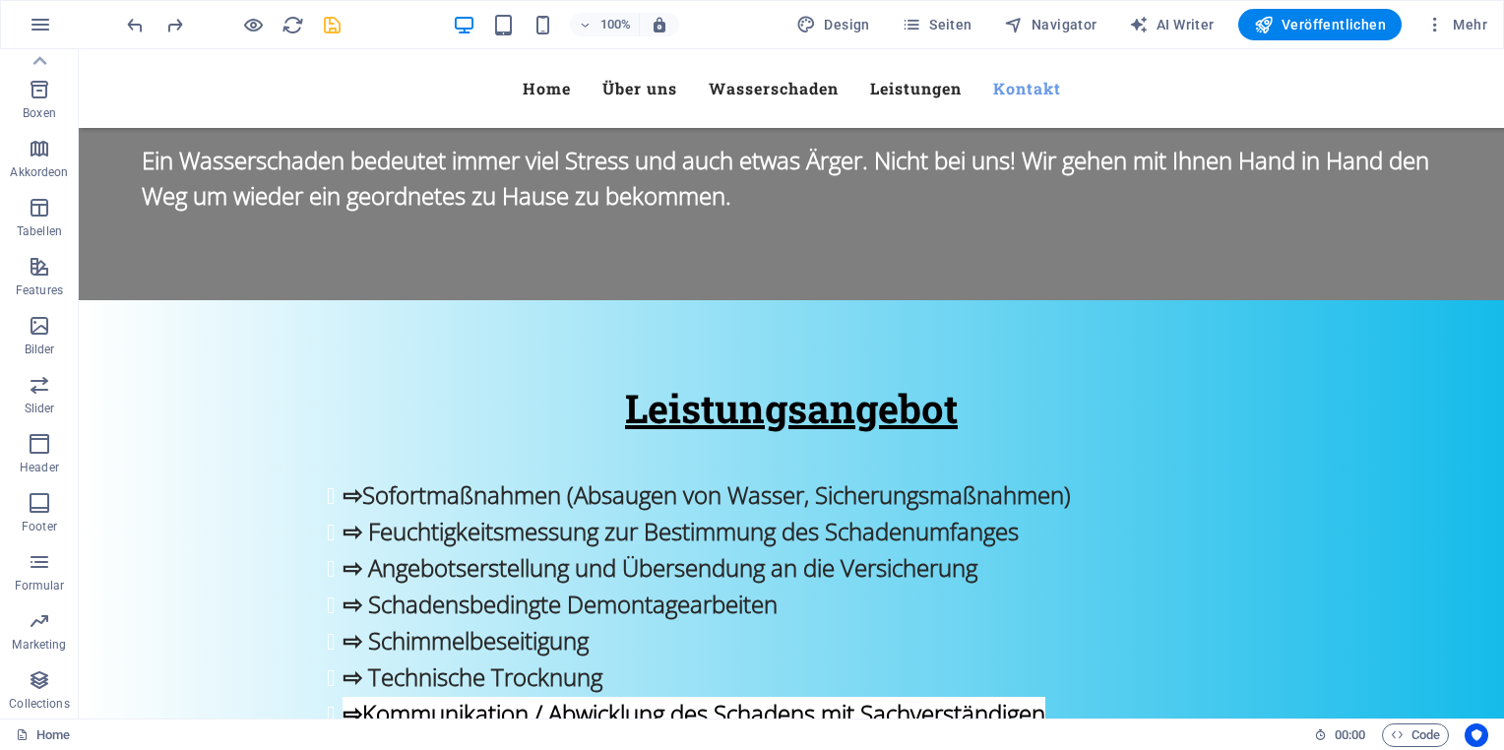
scroll to position [2715, 0]
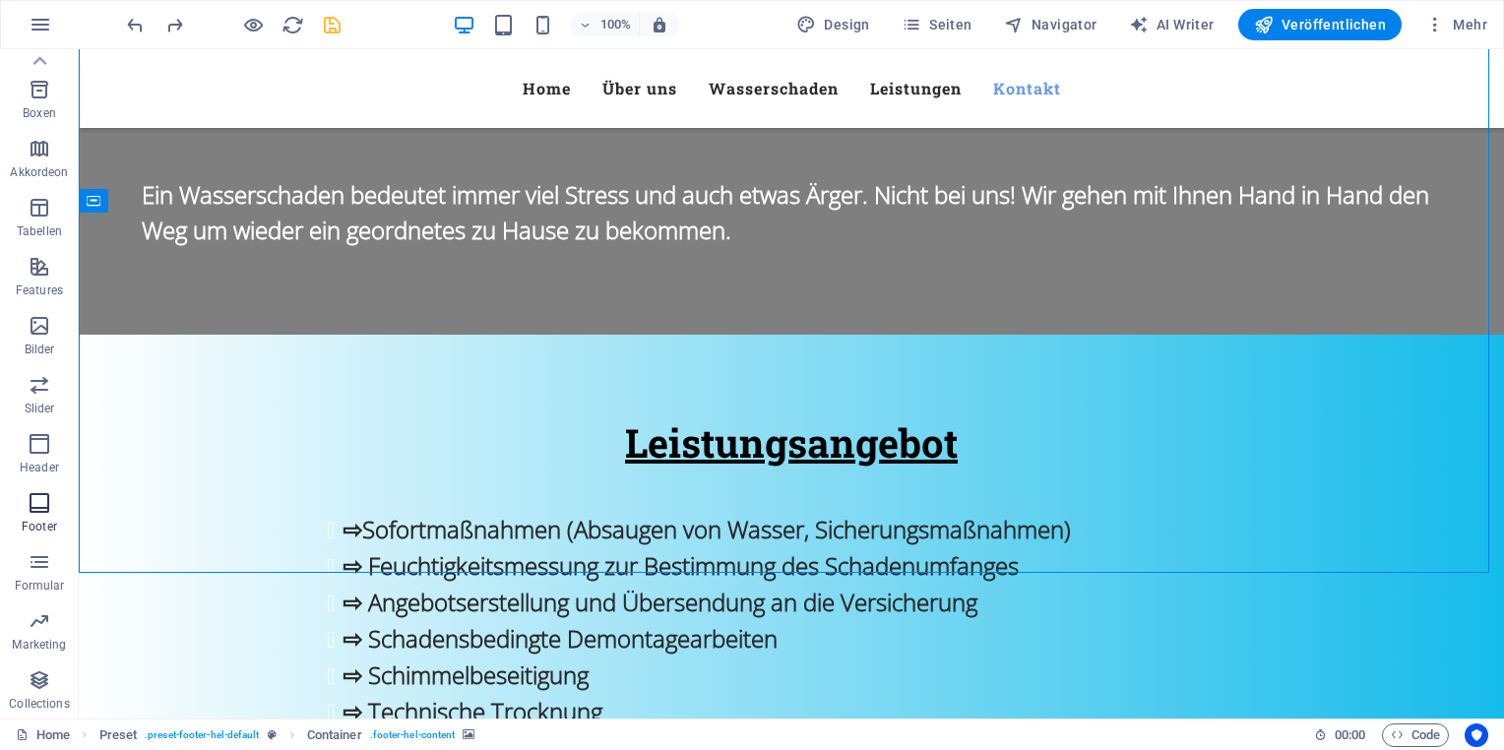
click at [41, 503] on icon "button" at bounding box center [40, 503] width 24 height 24
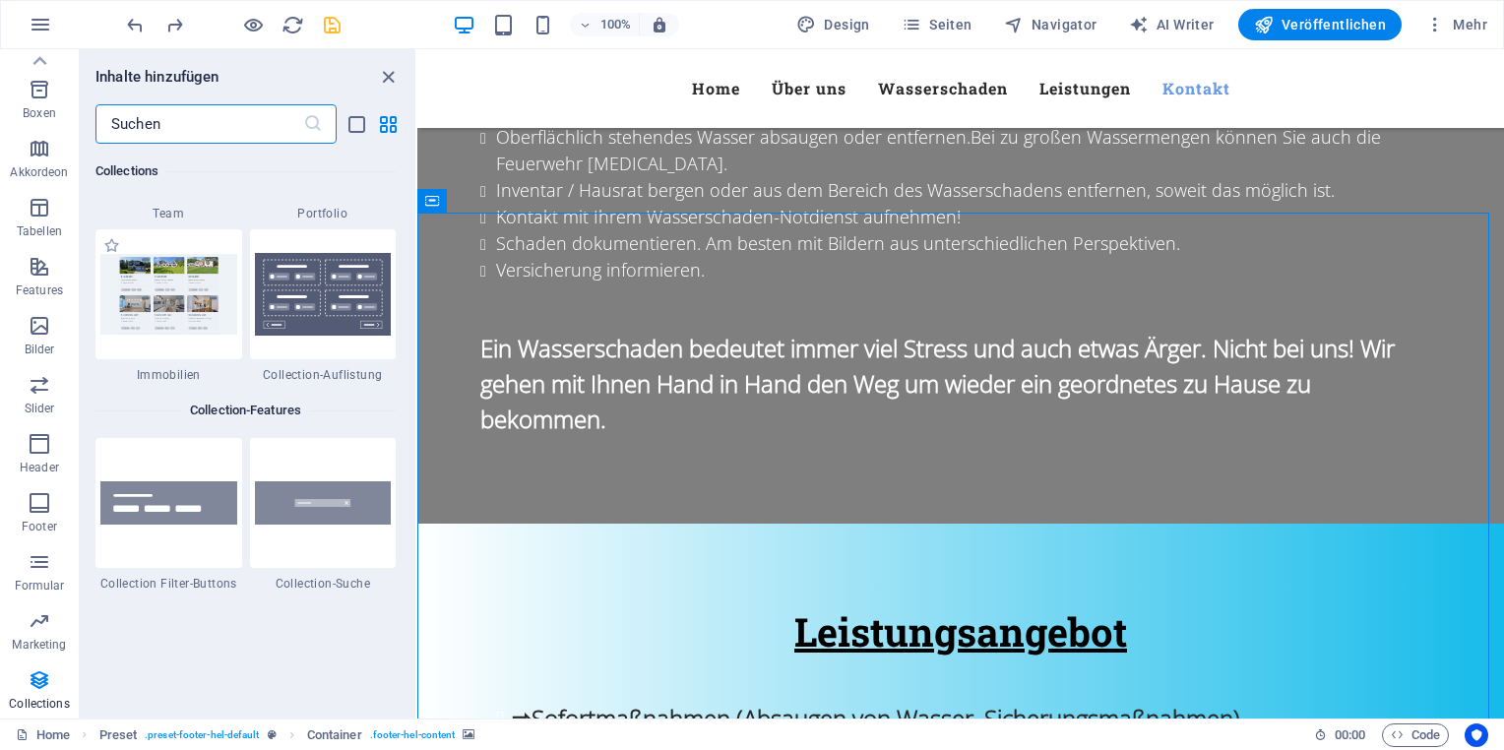
scroll to position [18543, 0]
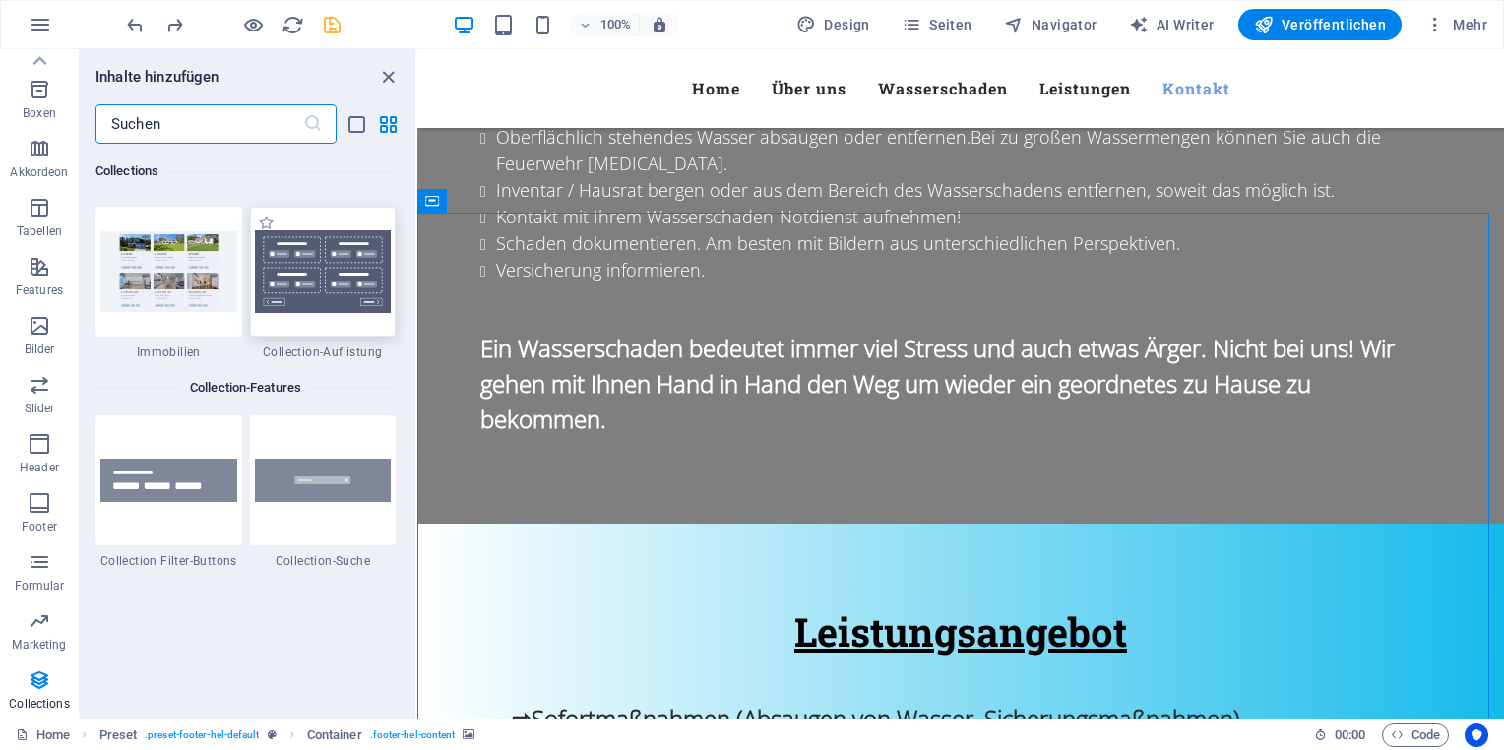
click at [285, 283] on img at bounding box center [323, 271] width 137 height 83
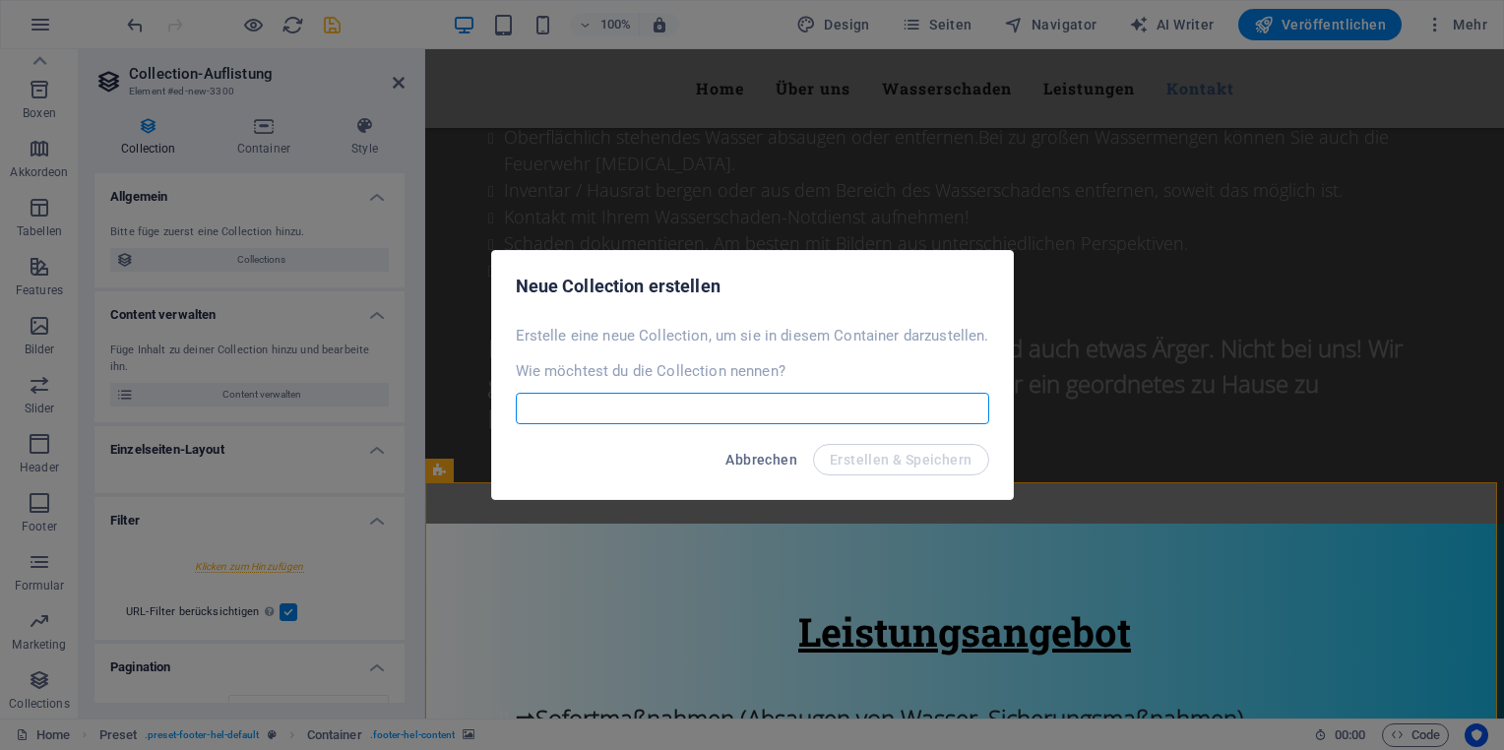
scroll to position [3602, 0]
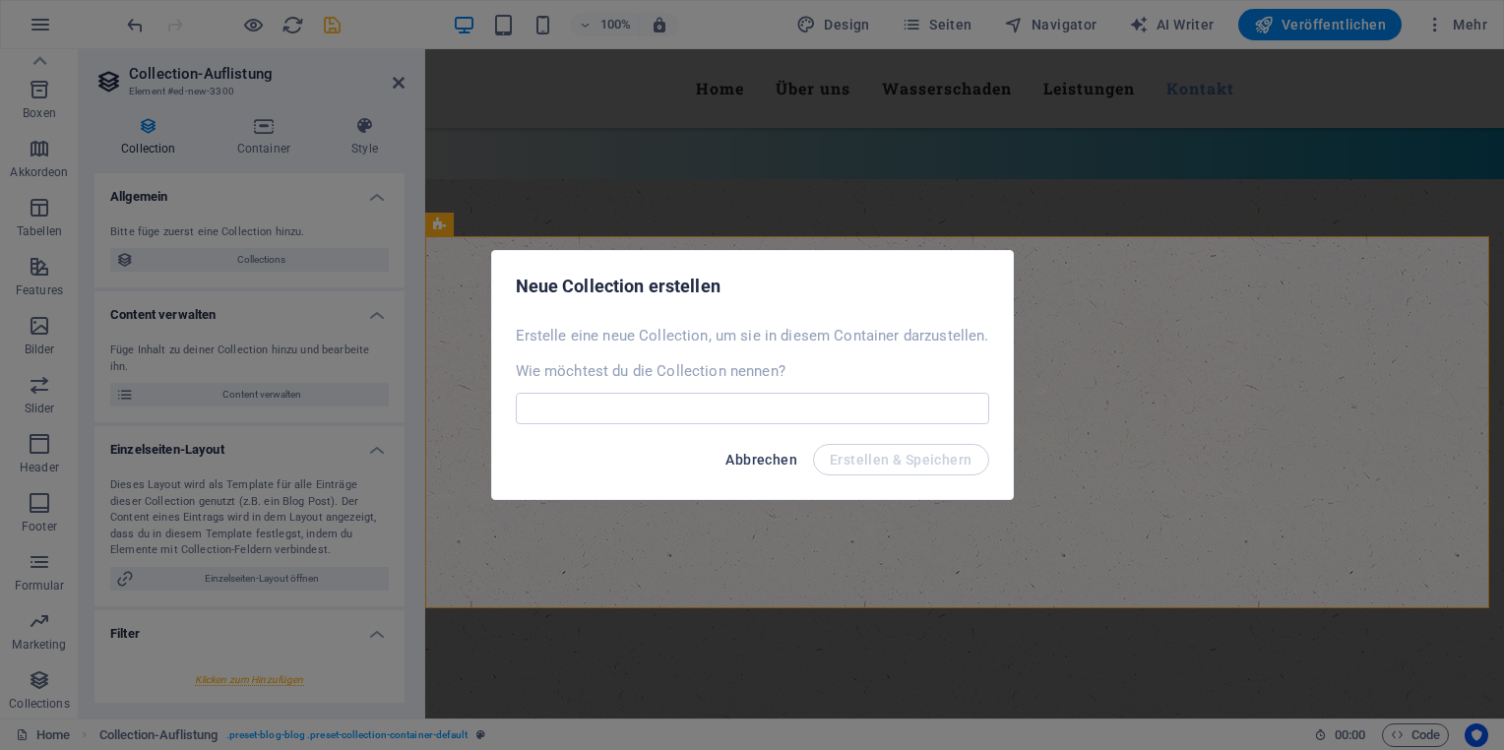
click at [749, 472] on button "Abbrechen" at bounding box center [762, 459] width 88 height 31
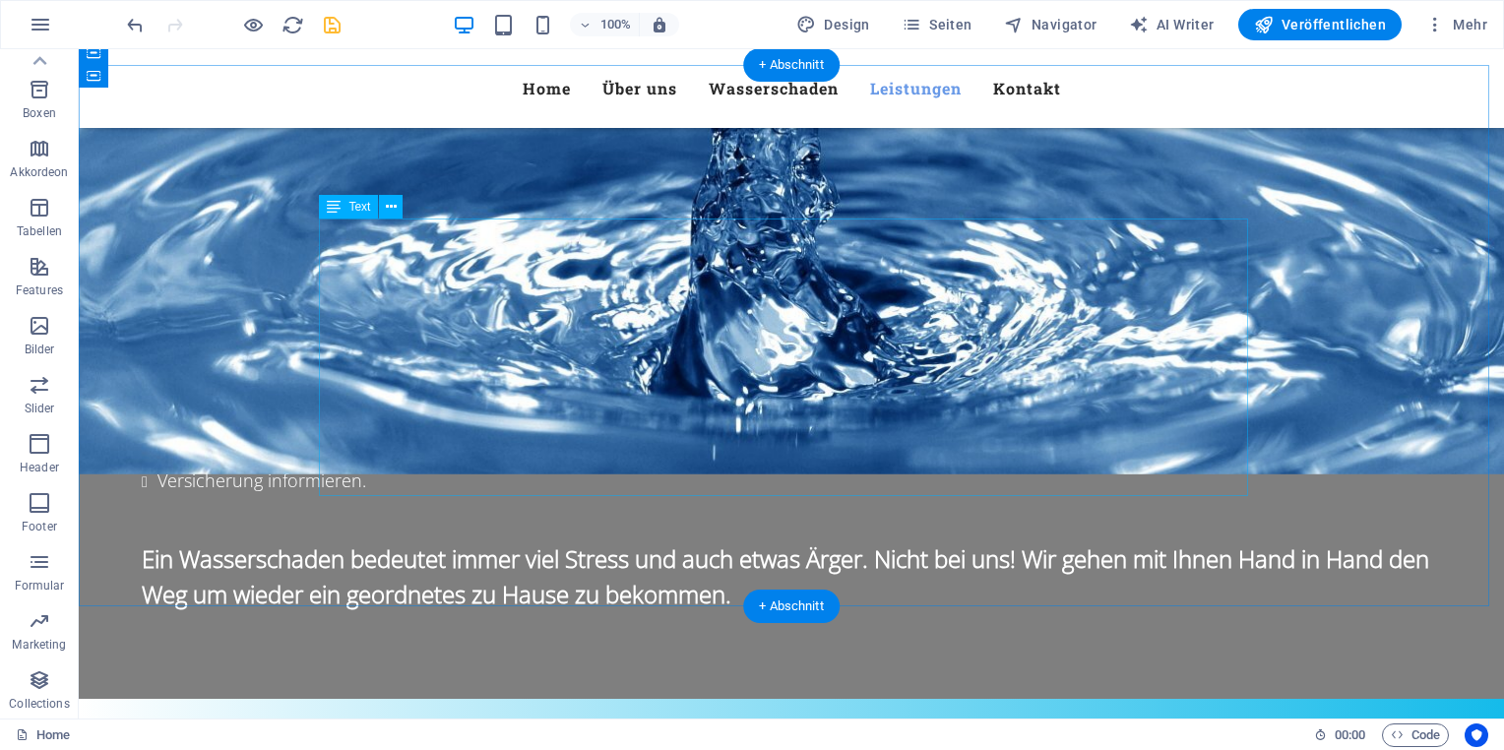
scroll to position [2419, 0]
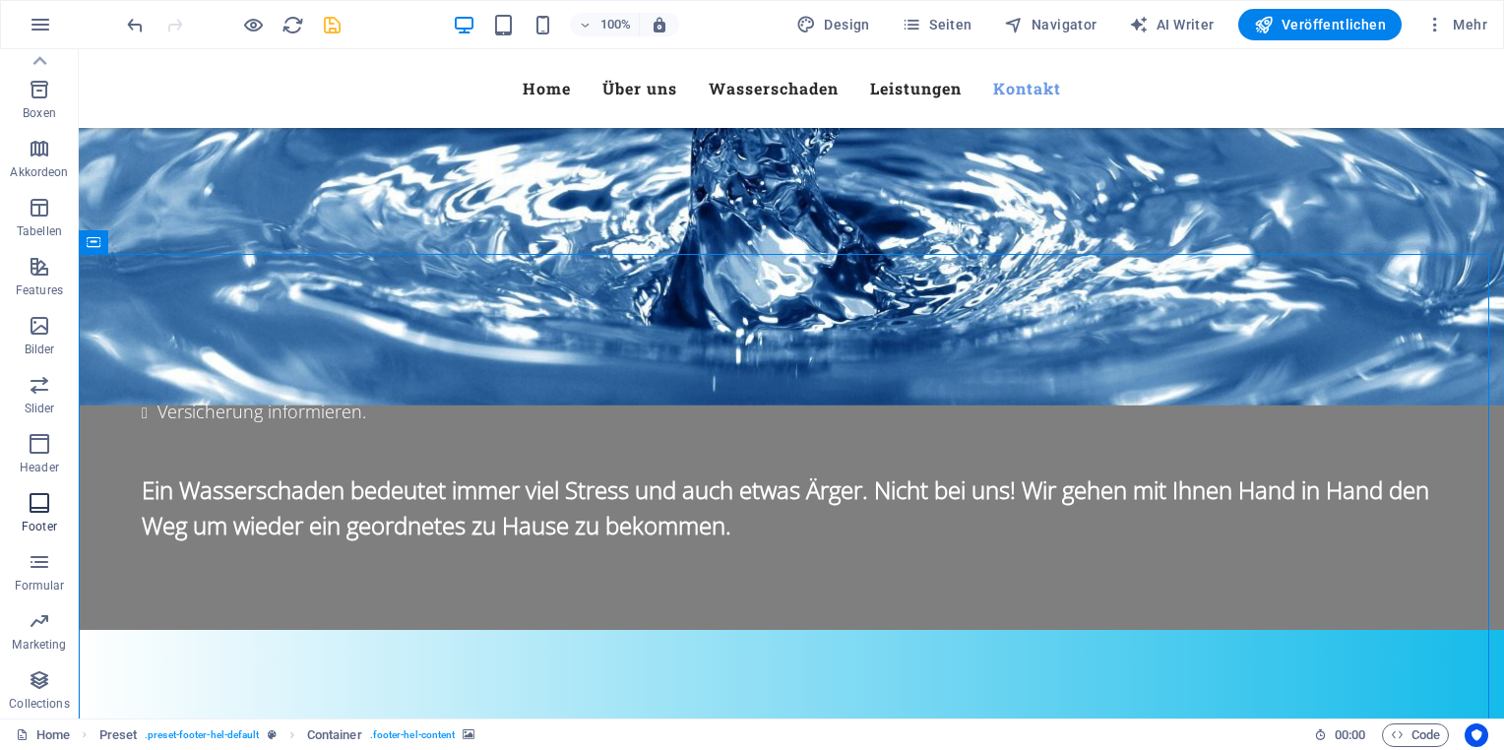
click at [51, 507] on span "Footer" at bounding box center [39, 514] width 79 height 47
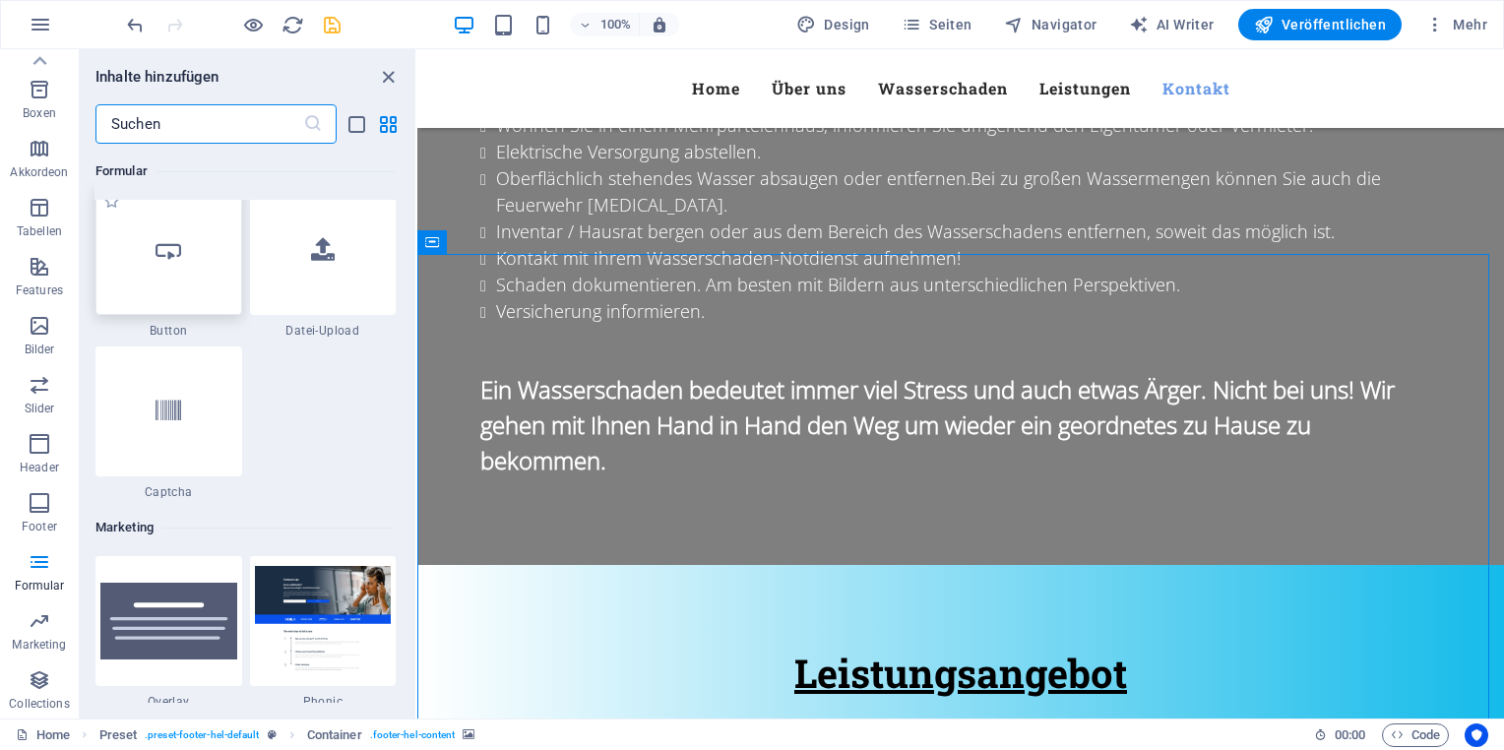
scroll to position [15828, 0]
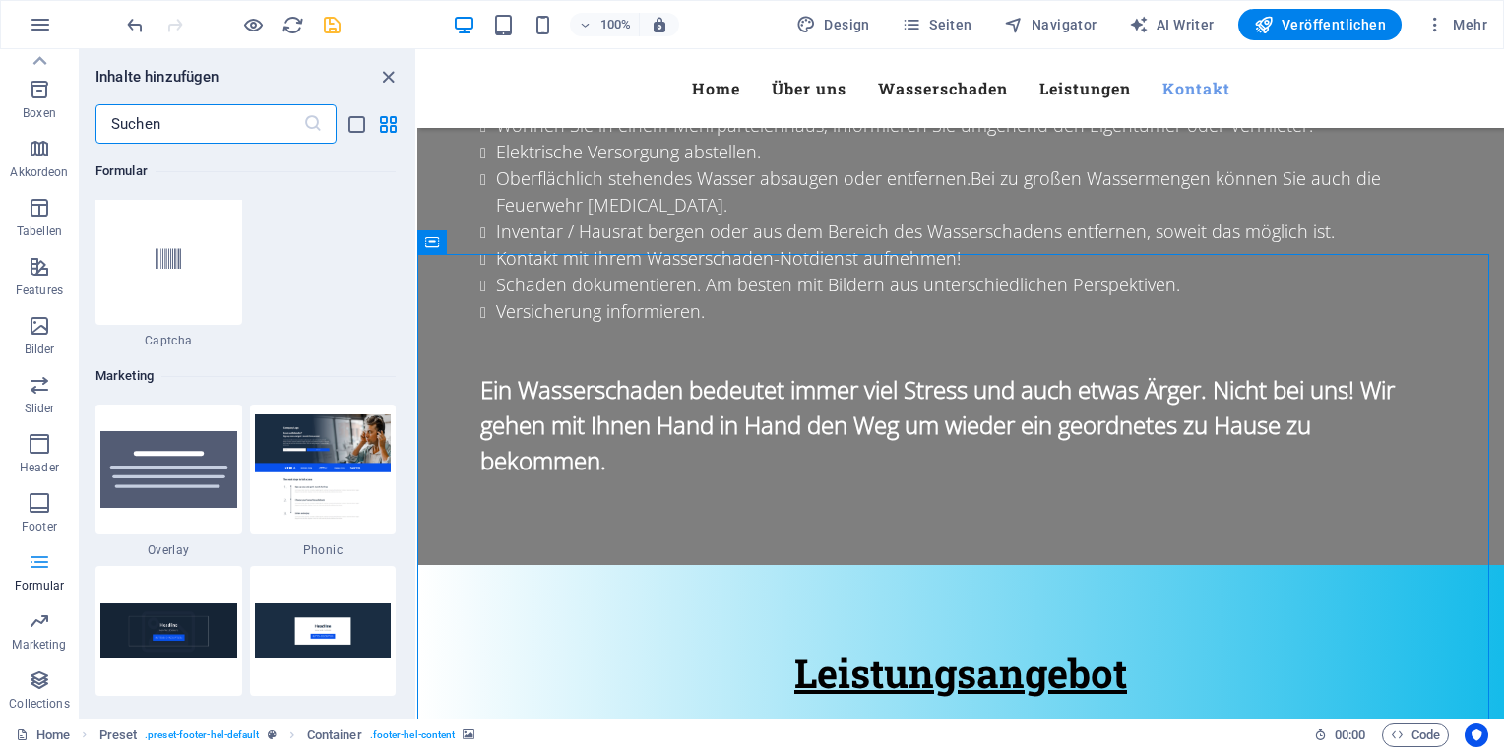
click at [43, 565] on icon "button" at bounding box center [40, 562] width 24 height 24
click at [28, 587] on p "Formular" at bounding box center [40, 586] width 50 height 16
click at [38, 561] on icon "button" at bounding box center [40, 562] width 24 height 24
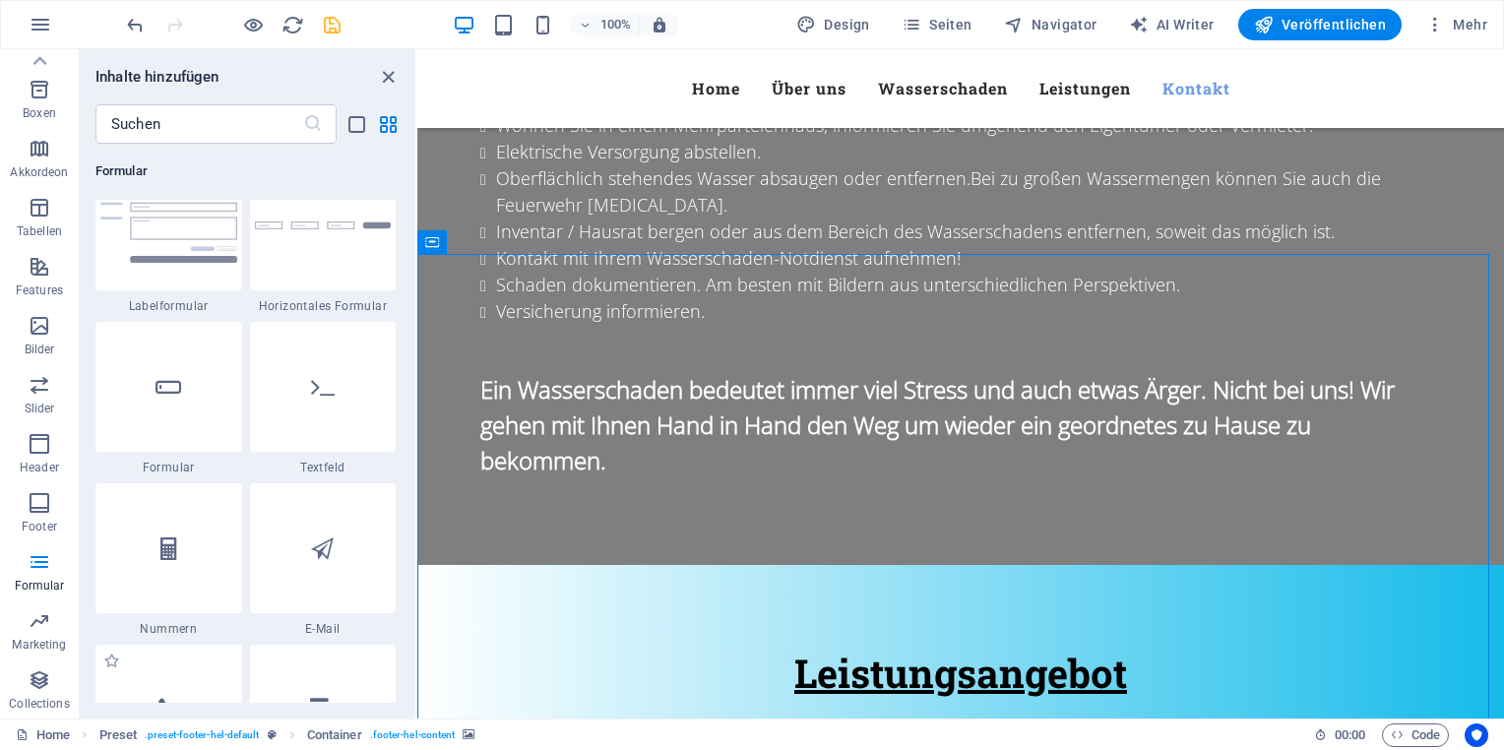
scroll to position [14549, 0]
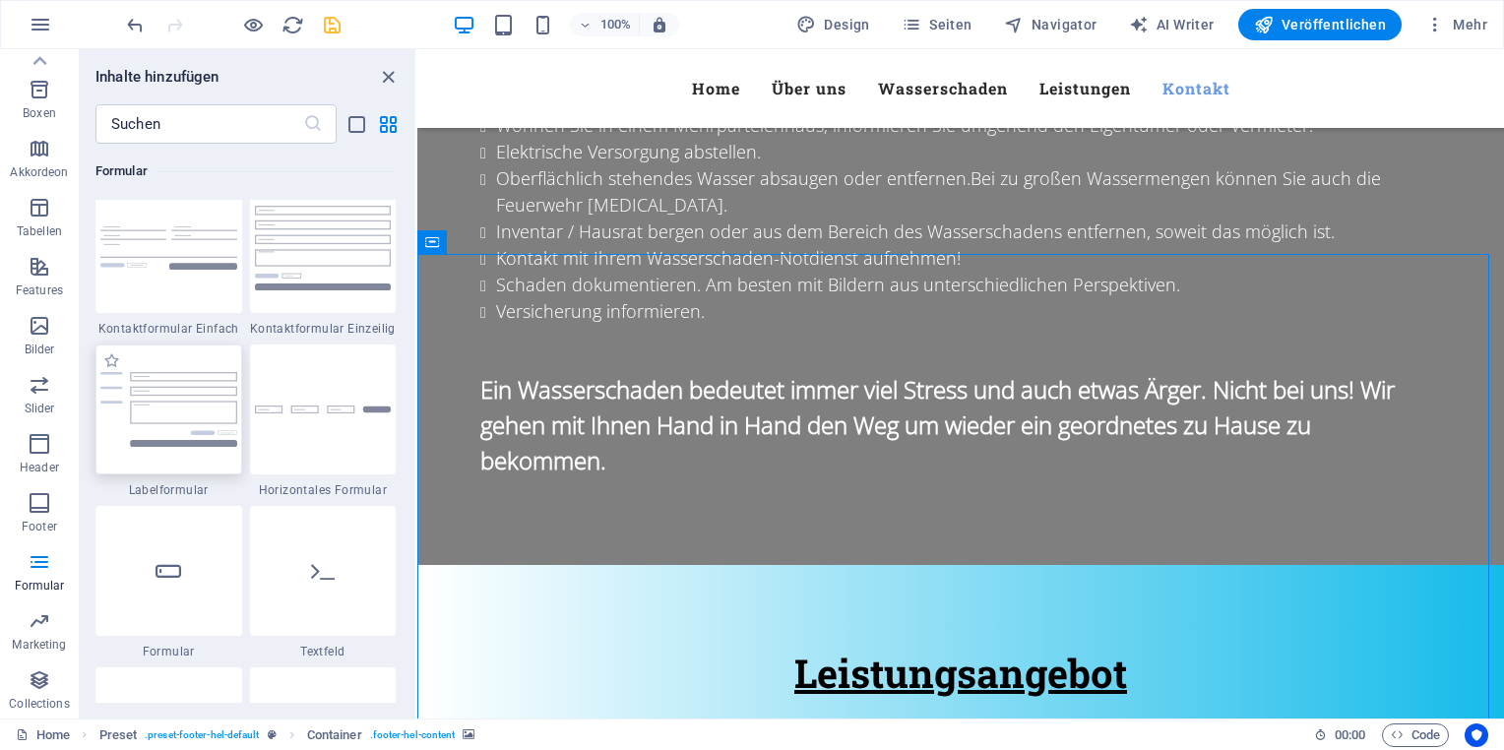
click at [169, 395] on img at bounding box center [168, 409] width 137 height 75
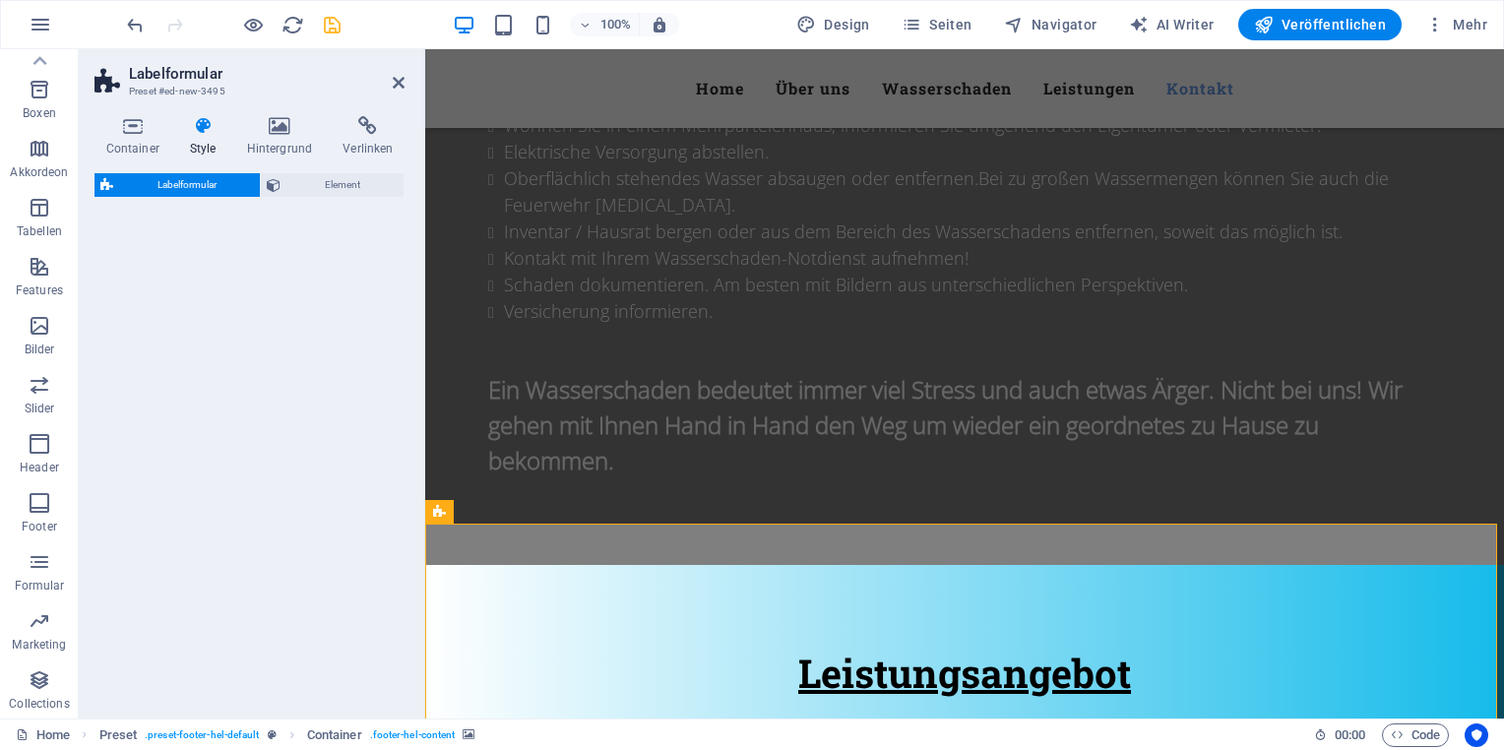
select select "rem"
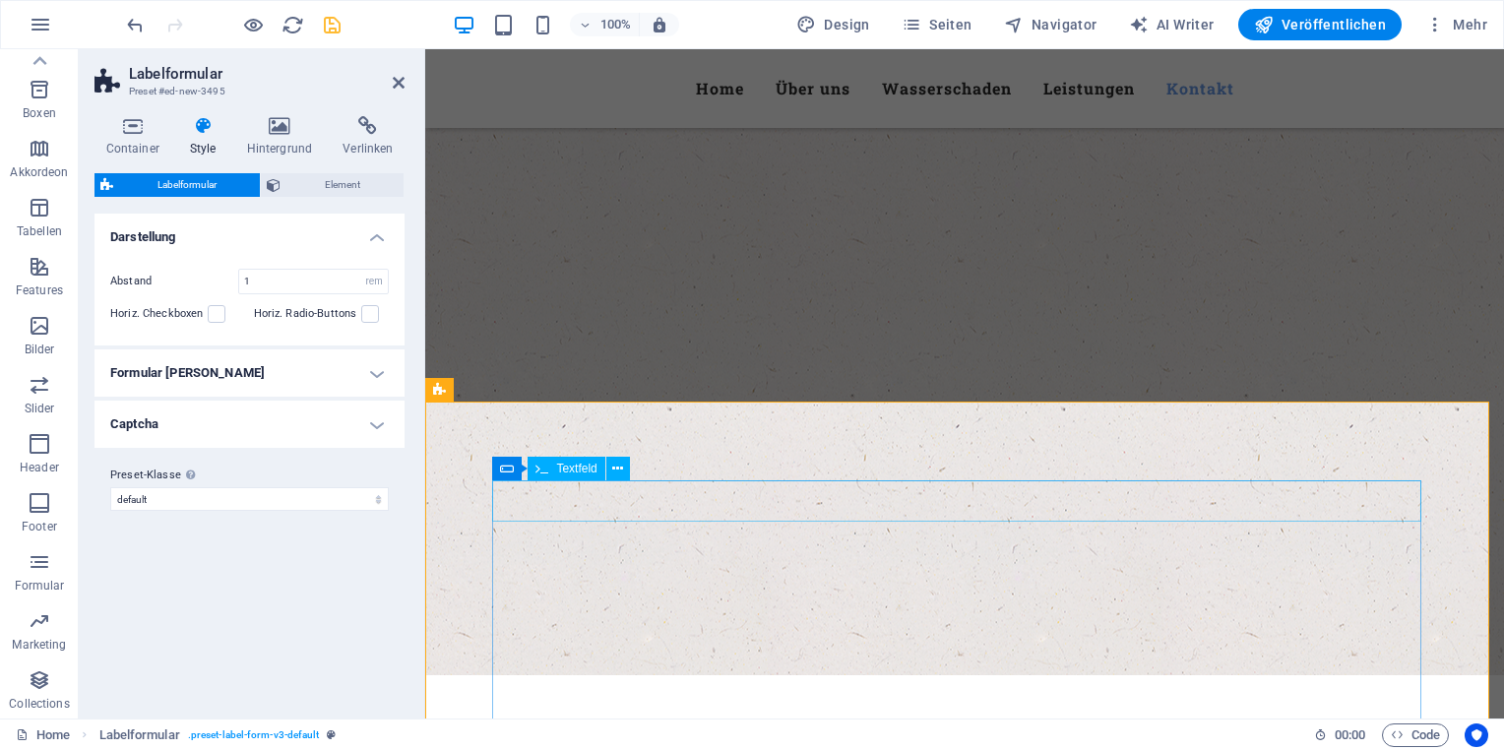
scroll to position [3801, 0]
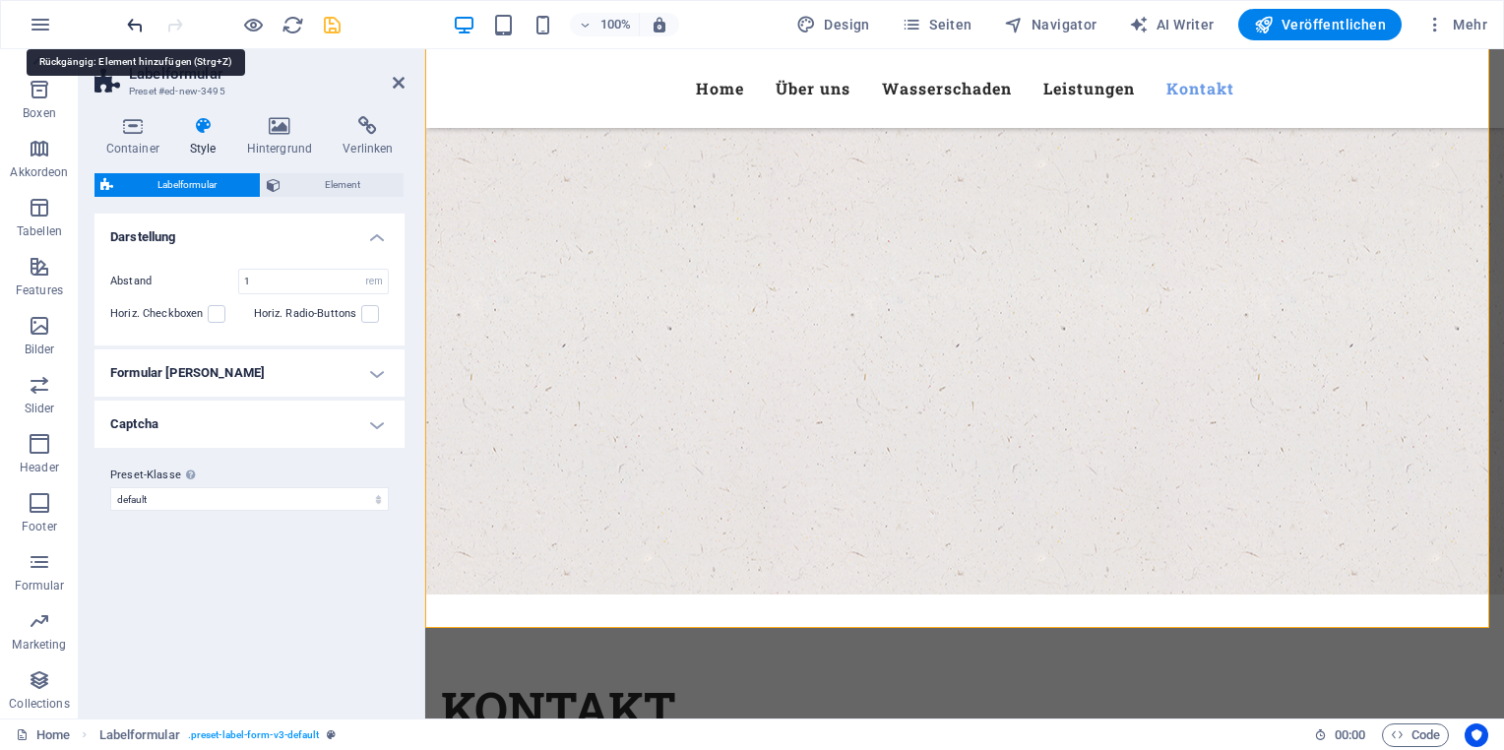
click at [136, 30] on icon "undo" at bounding box center [135, 25] width 23 height 23
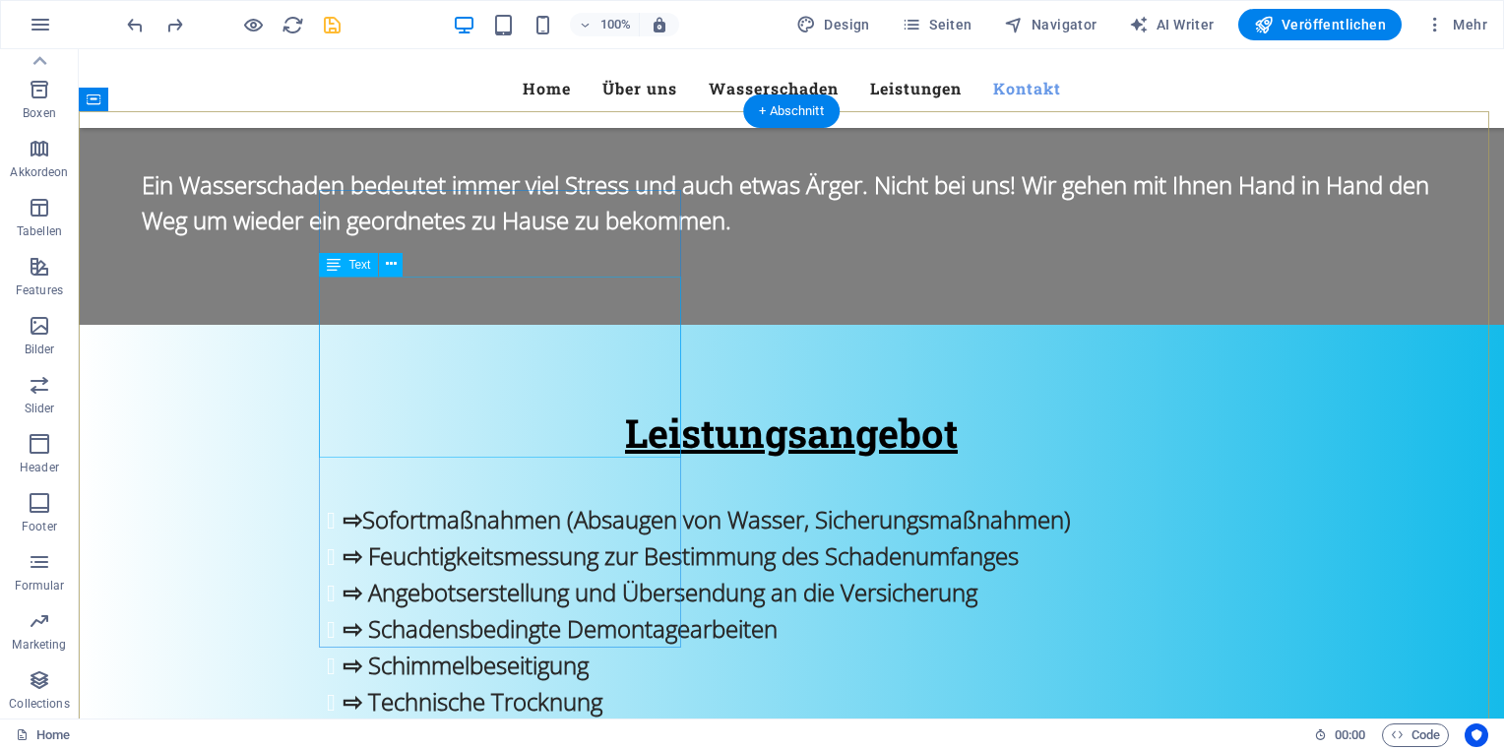
scroll to position [2562, 0]
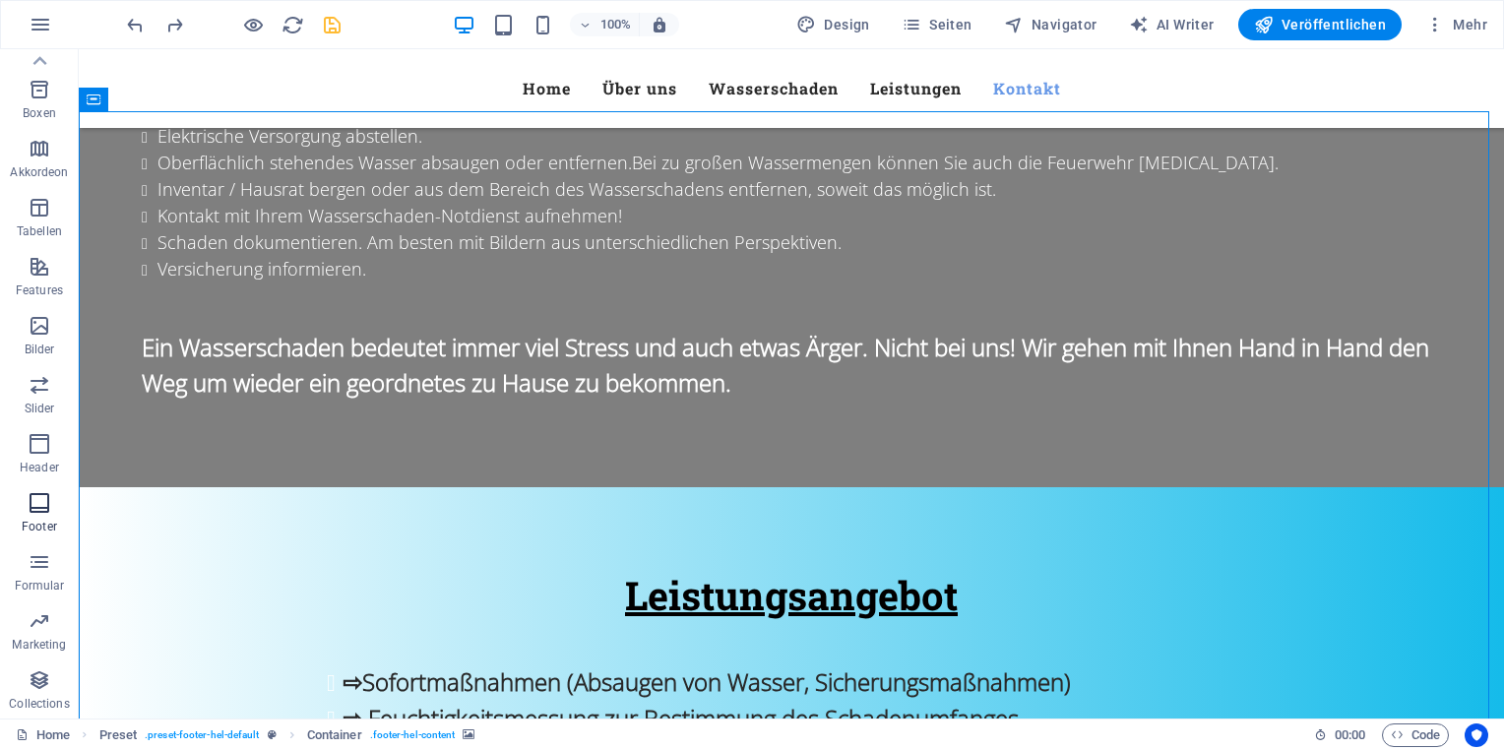
click at [47, 500] on icon "button" at bounding box center [40, 503] width 24 height 24
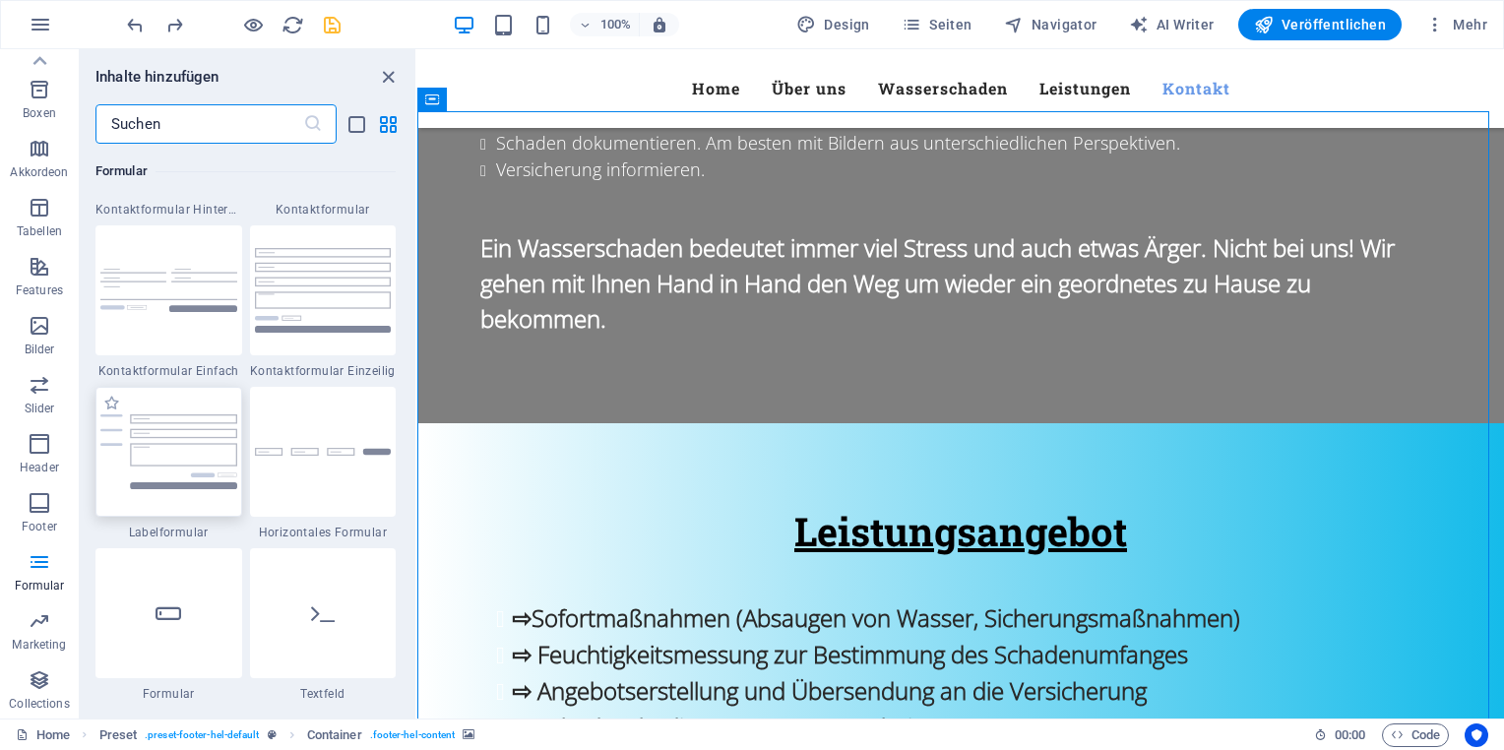
scroll to position [14507, 0]
click at [188, 296] on img at bounding box center [168, 289] width 137 height 43
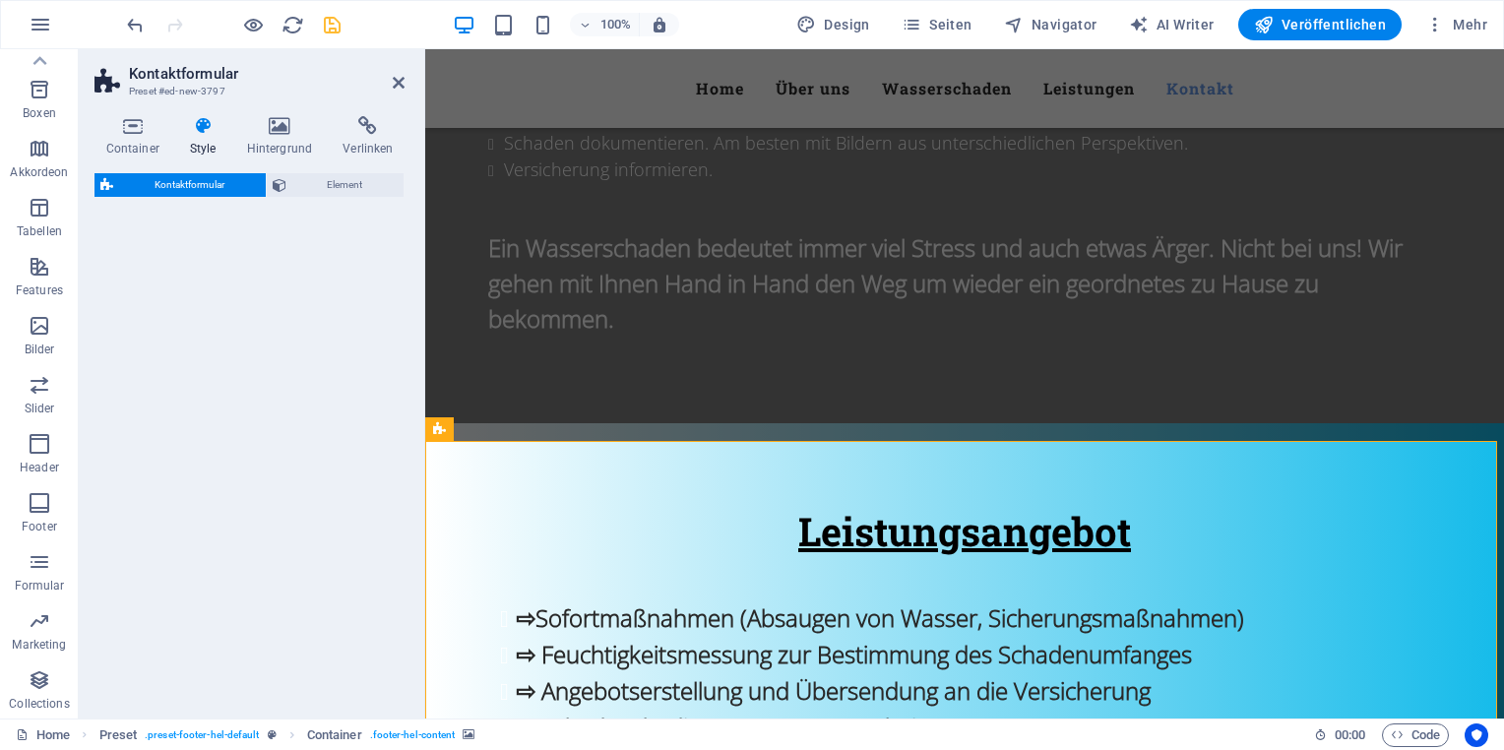
scroll to position [3766, 0]
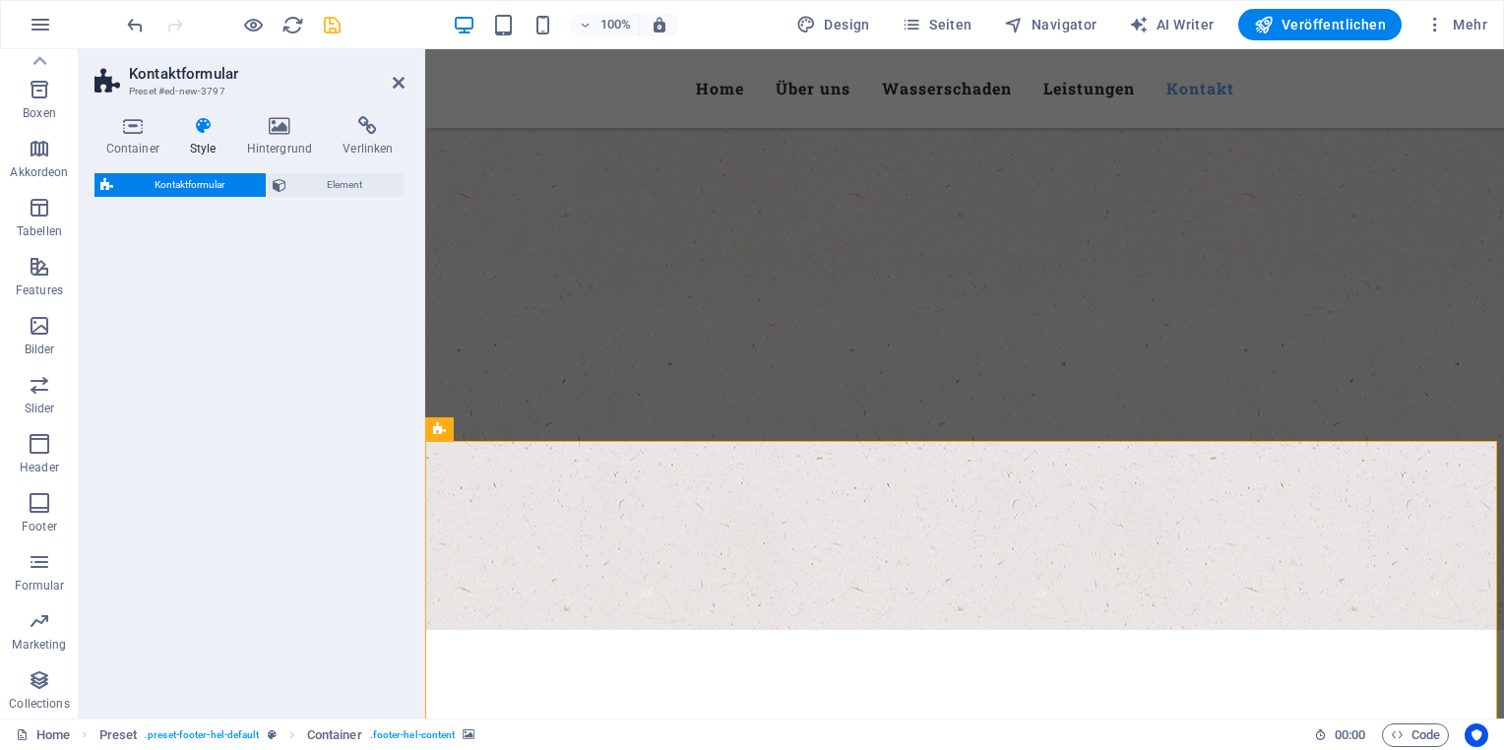
select select "rem"
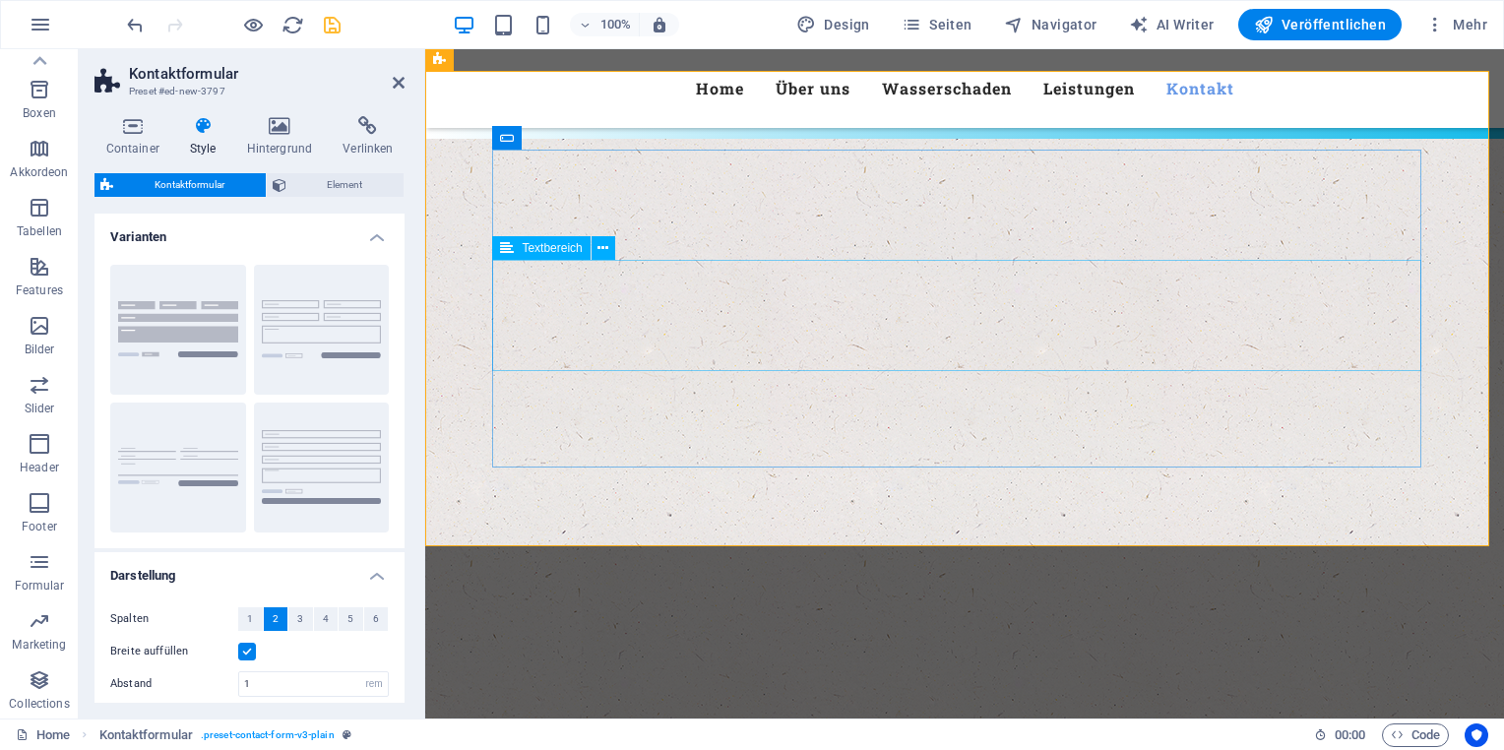
scroll to position [3569, 0]
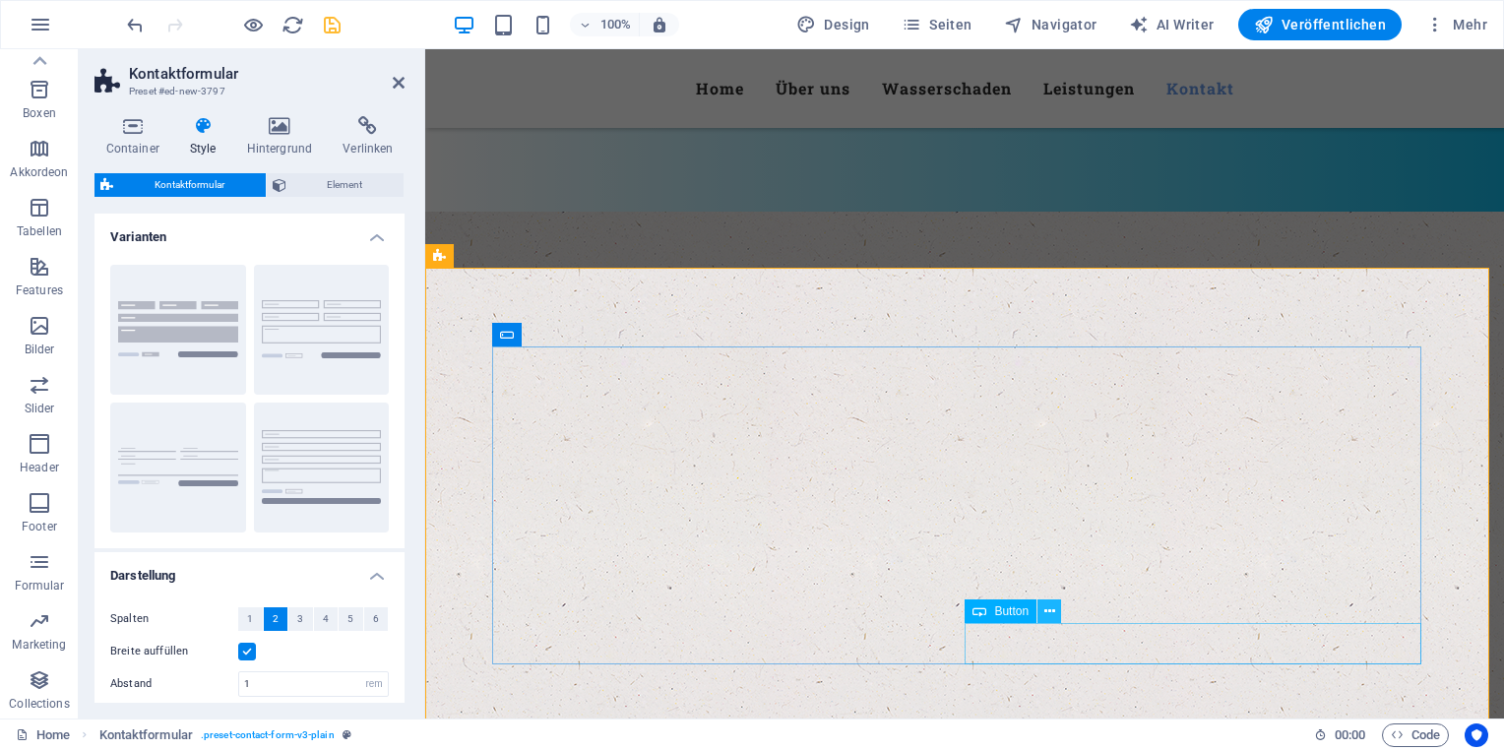
click at [1050, 612] on icon at bounding box center [1049, 611] width 11 height 21
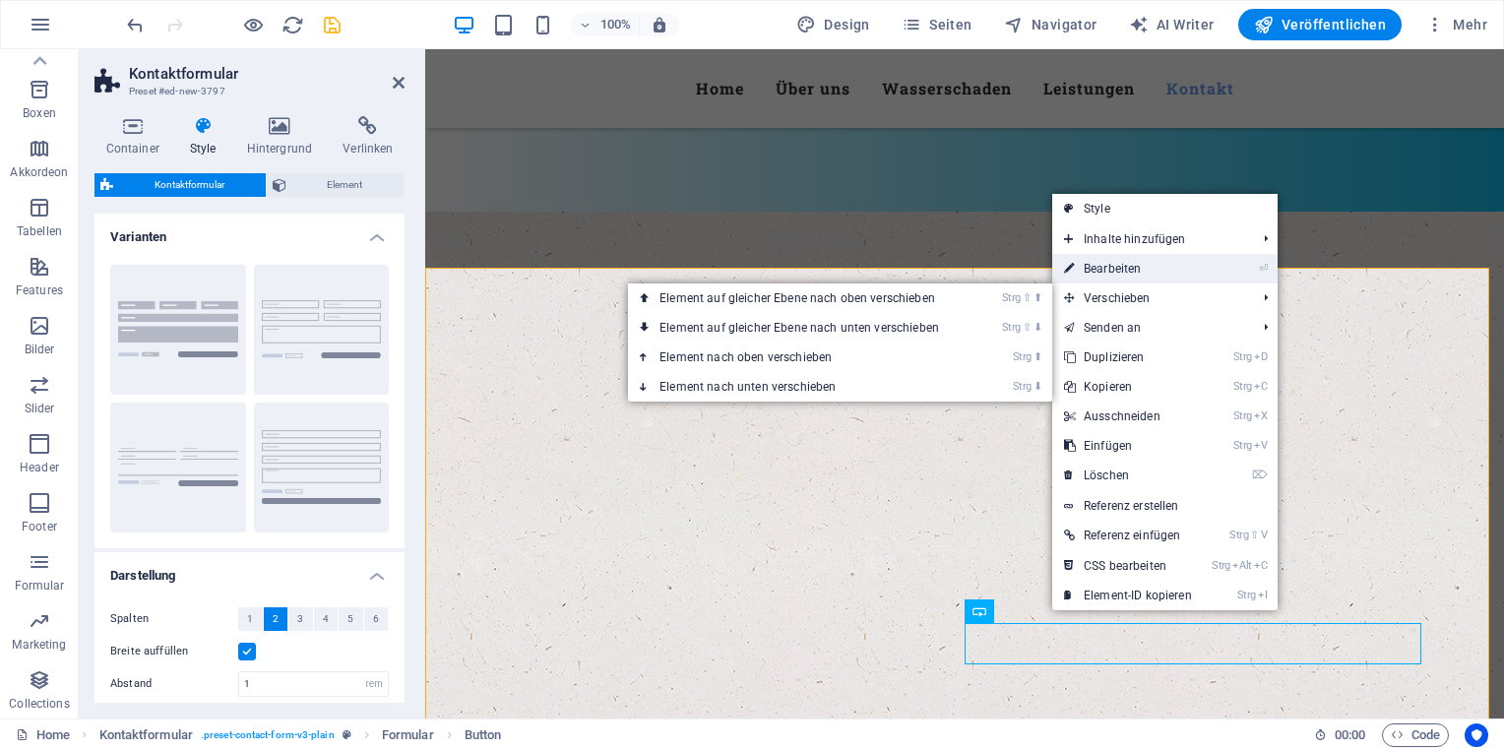
click at [1120, 274] on link "⏎ Bearbeiten" at bounding box center [1128, 269] width 152 height 30
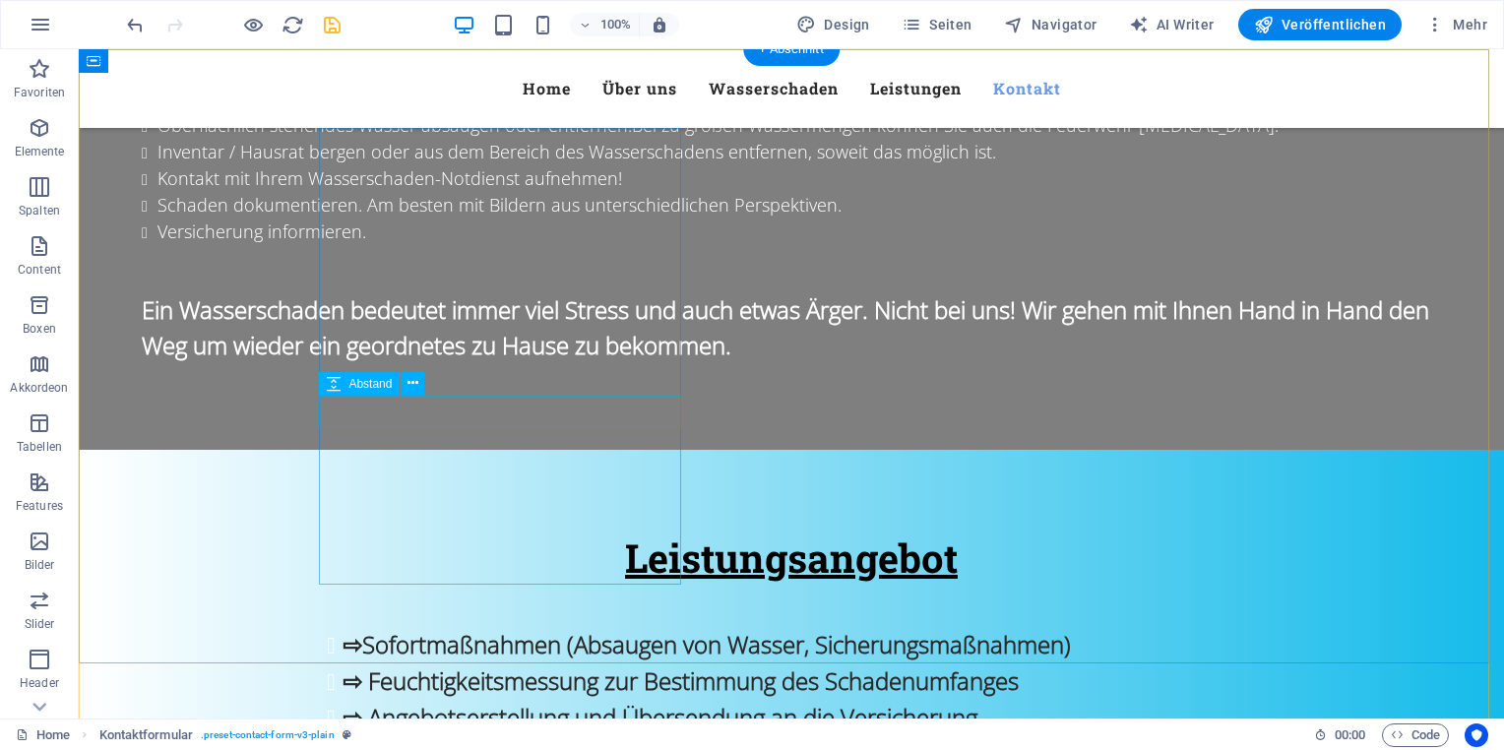
scroll to position [2599, 0]
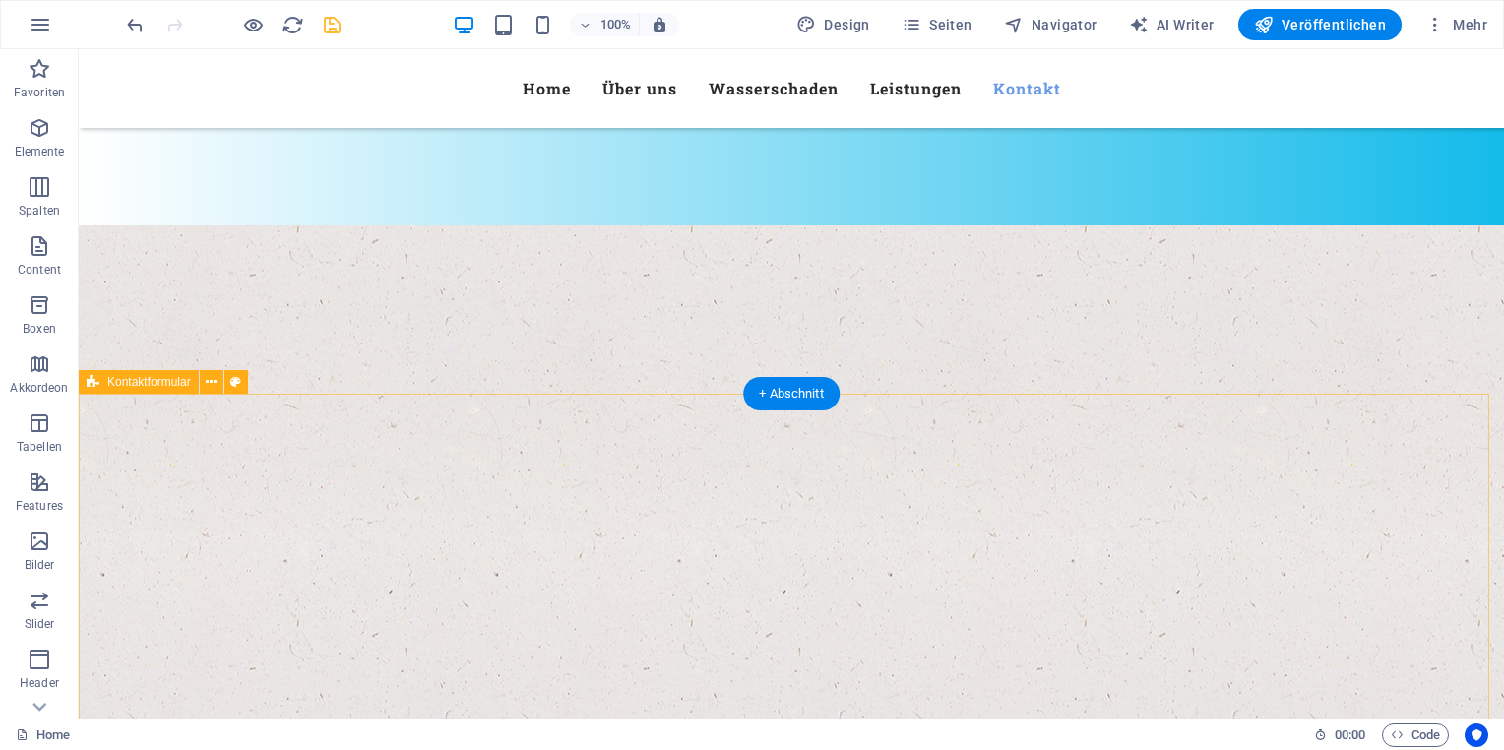
scroll to position [3189, 0]
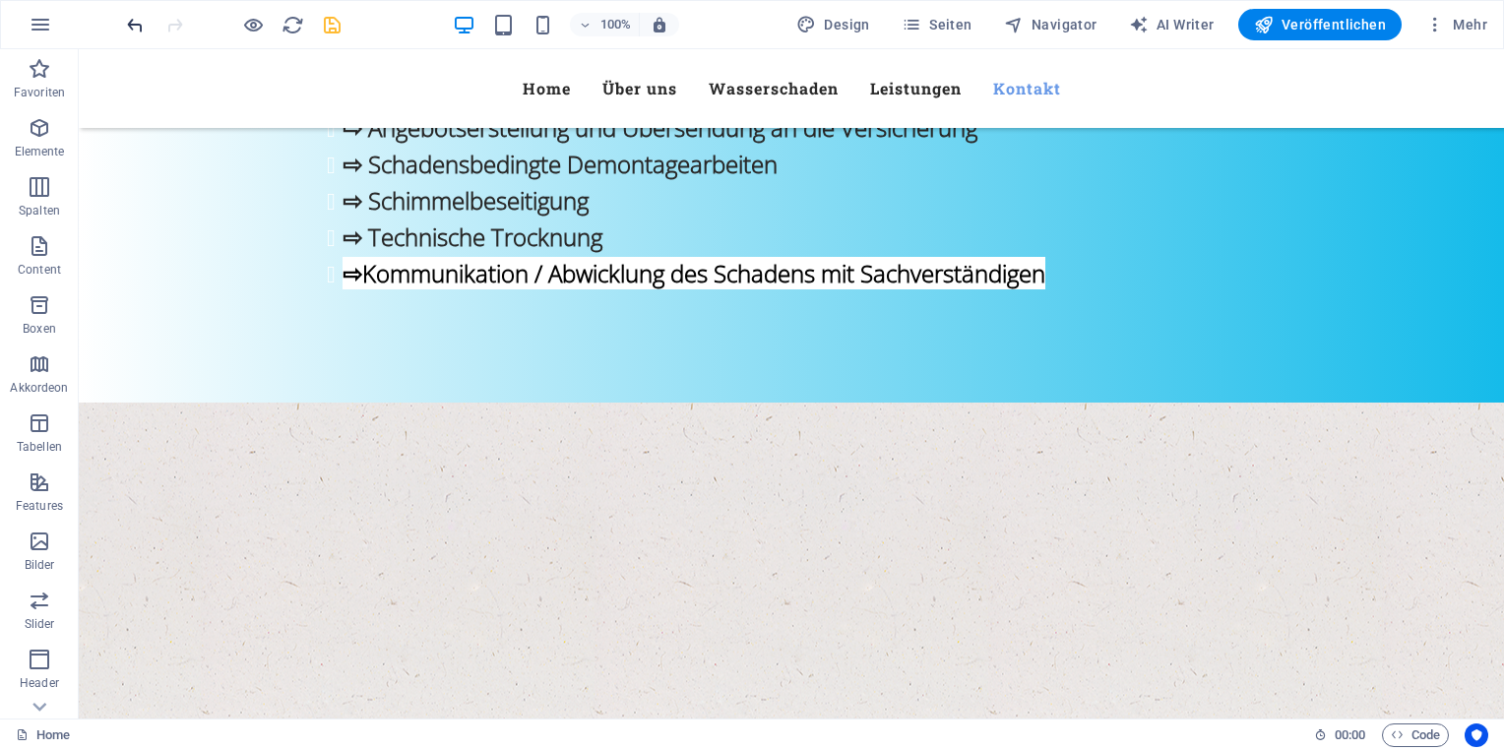
click at [132, 30] on icon "undo" at bounding box center [135, 25] width 23 height 23
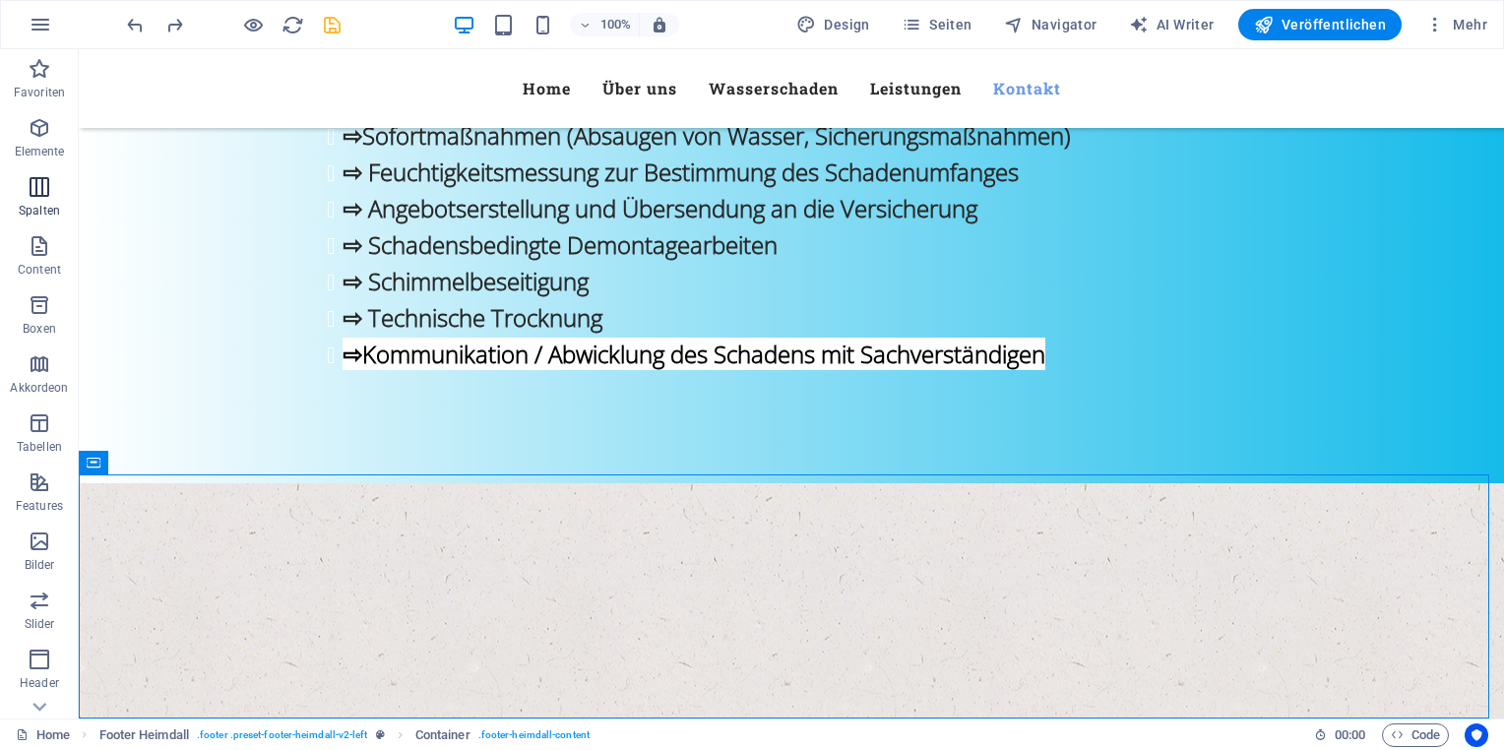
click at [37, 171] on button "Spalten" at bounding box center [39, 196] width 79 height 59
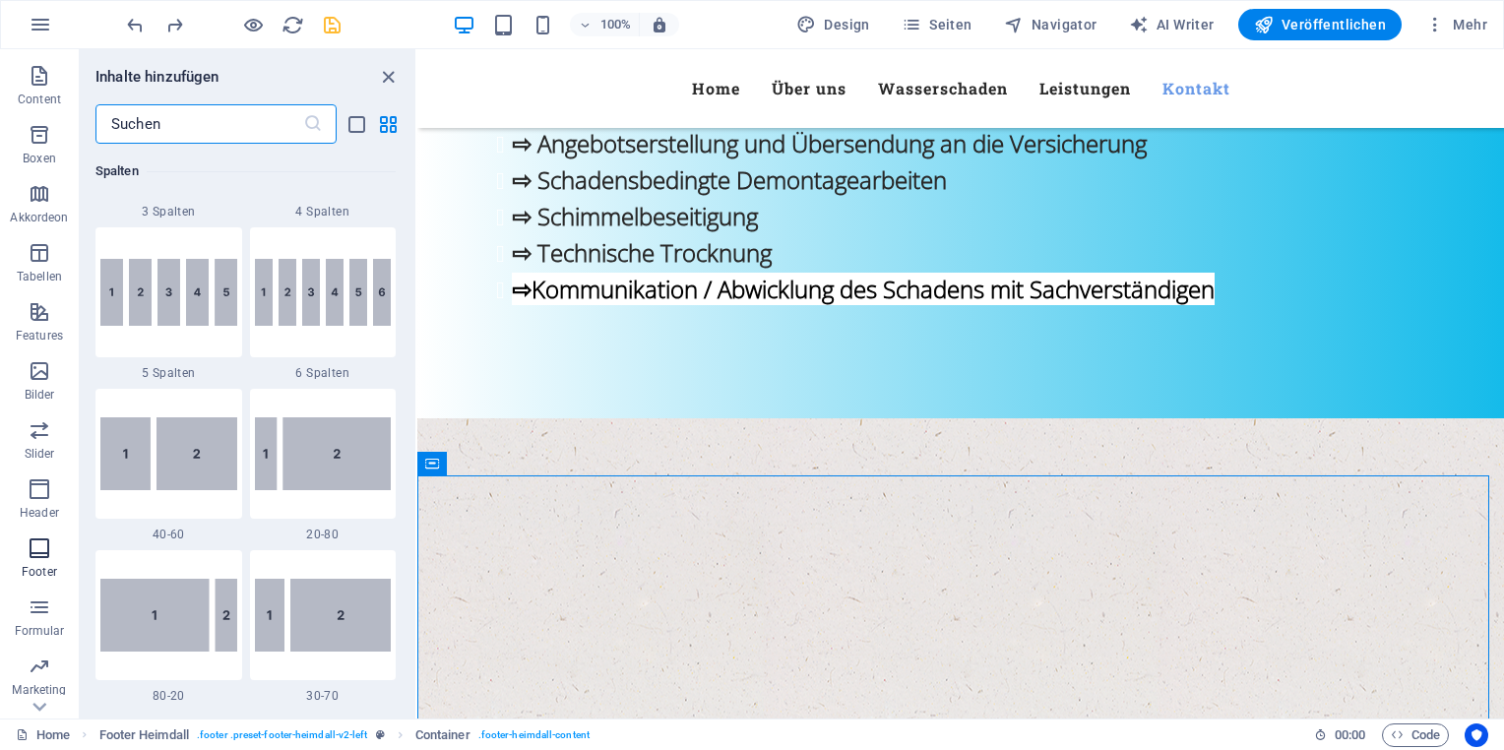
scroll to position [197, 0]
click at [38, 480] on p "Header" at bounding box center [39, 486] width 39 height 16
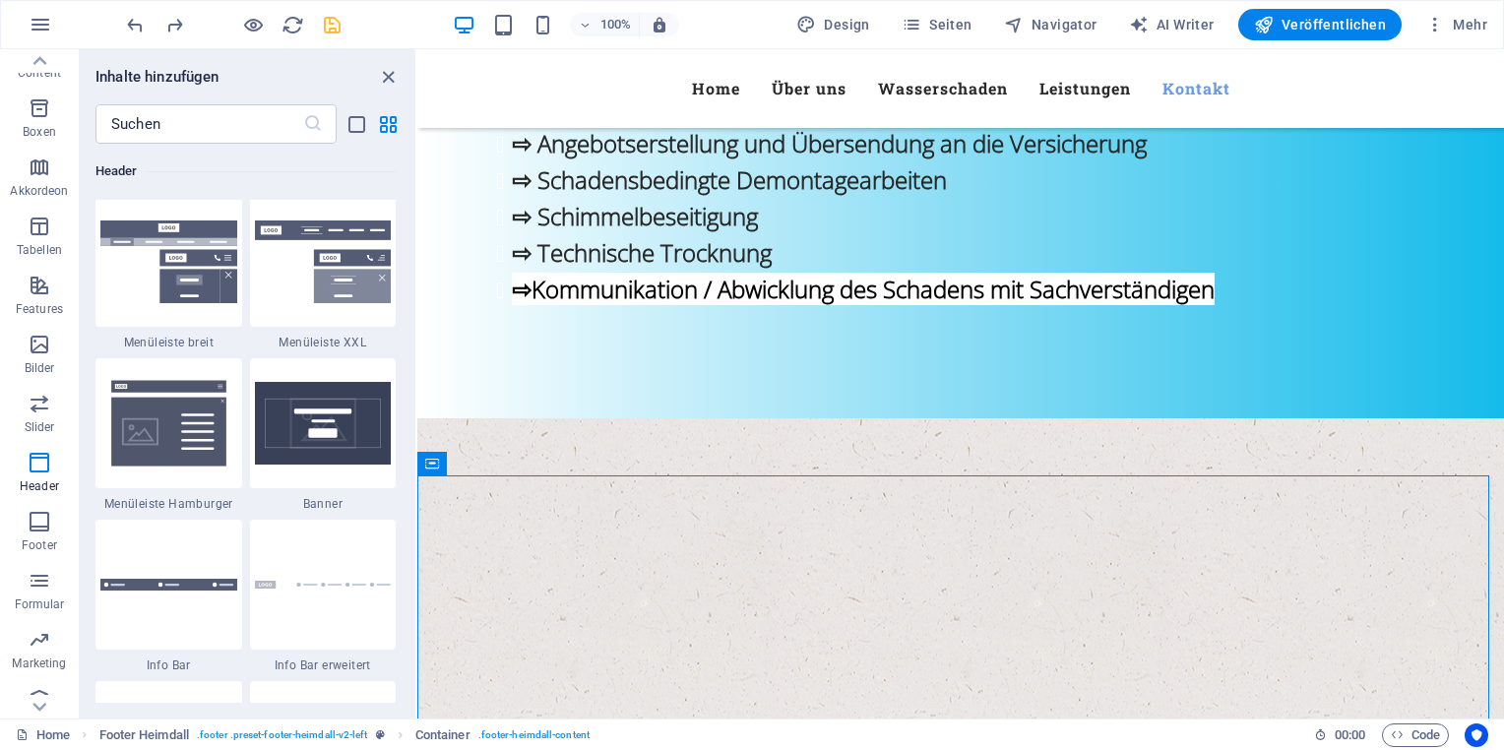
scroll to position [12345, 0]
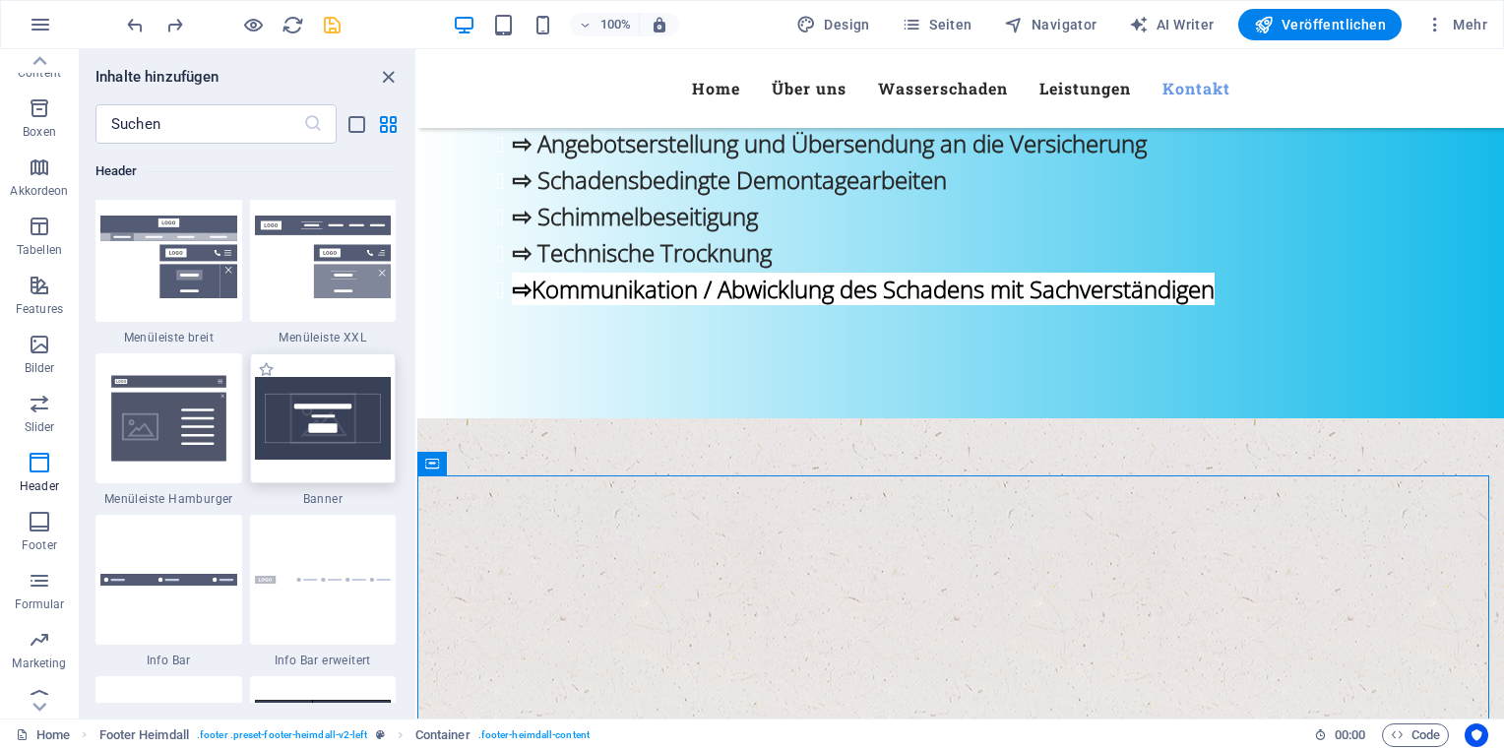
click at [273, 416] on img at bounding box center [323, 418] width 137 height 83
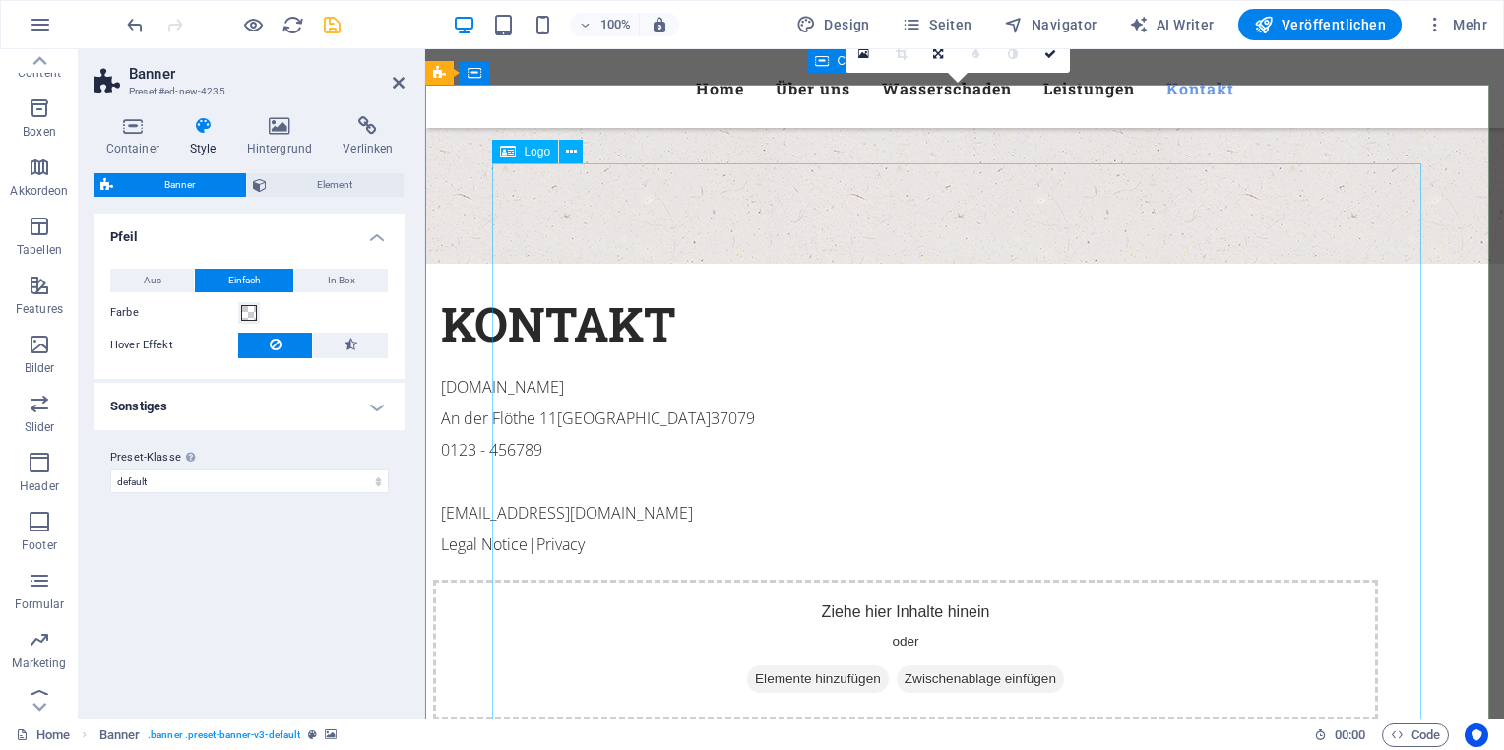
scroll to position [4261, 0]
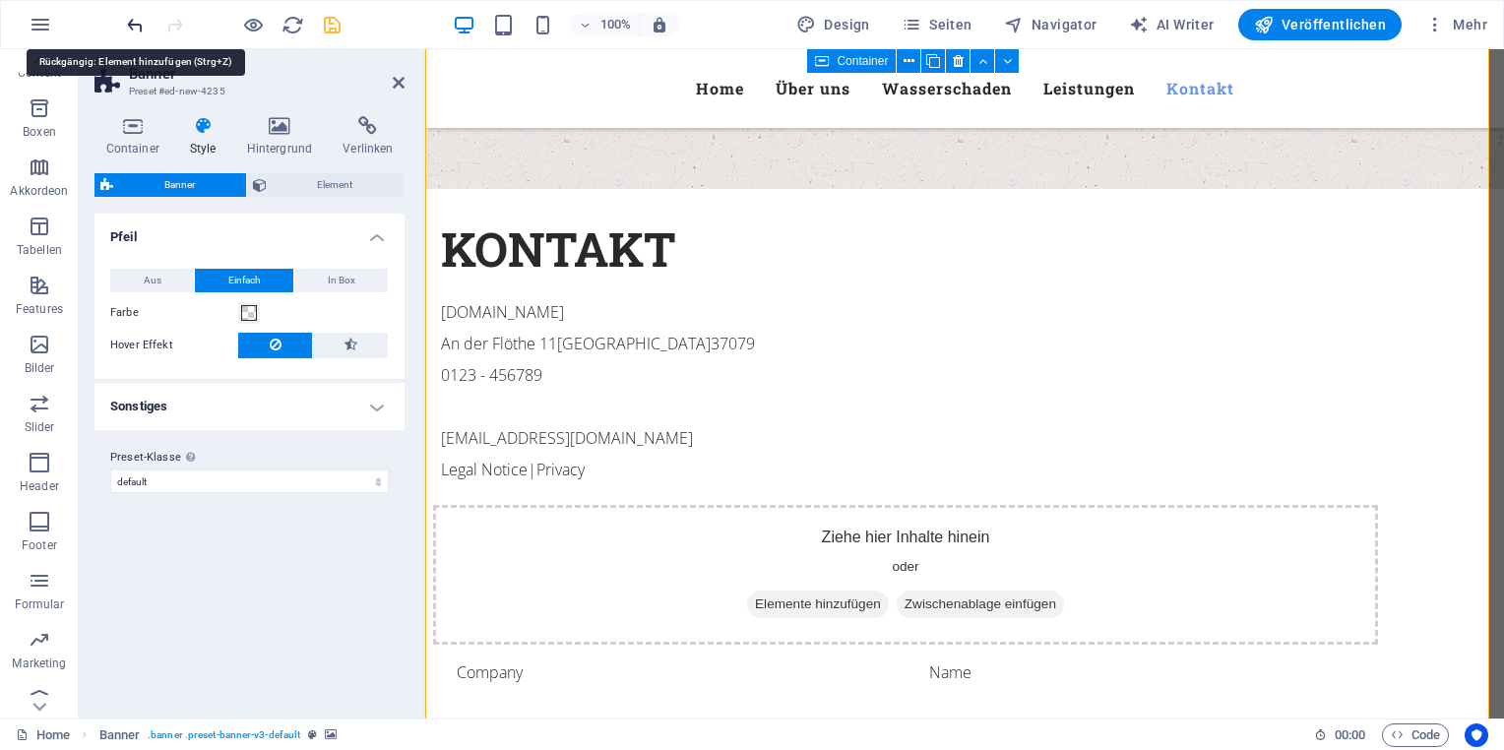
click at [127, 25] on icon "undo" at bounding box center [135, 25] width 23 height 23
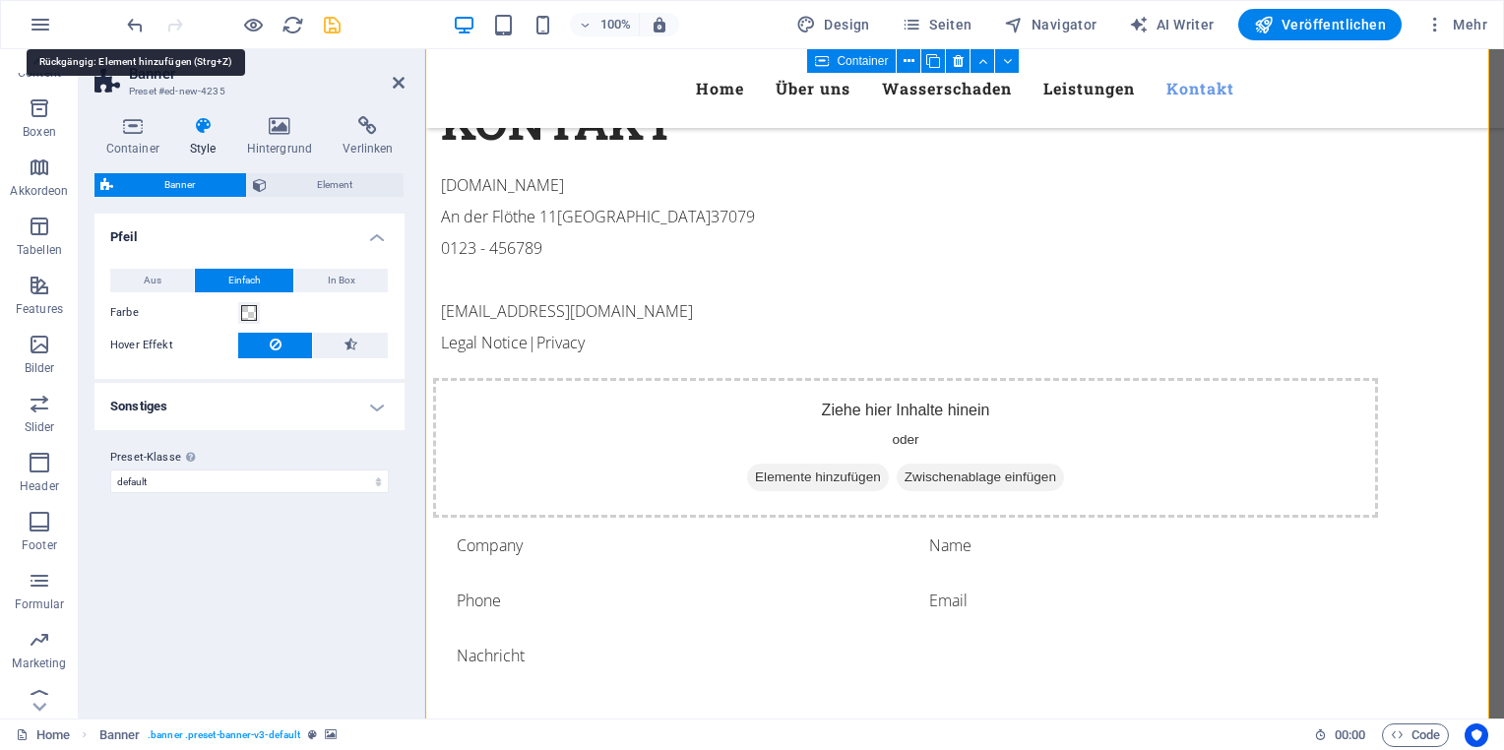
scroll to position [3108, 0]
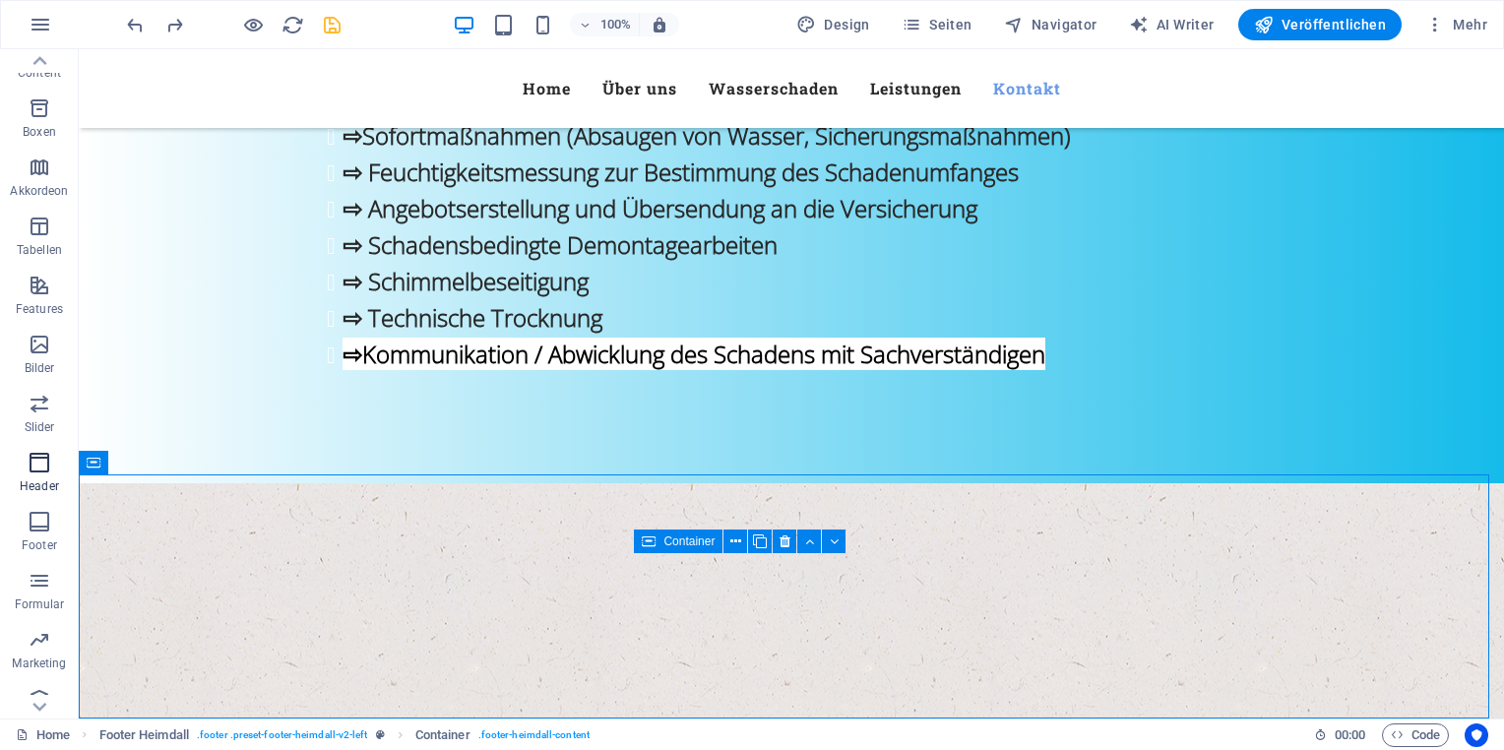
click at [40, 484] on p "Header" at bounding box center [39, 486] width 39 height 16
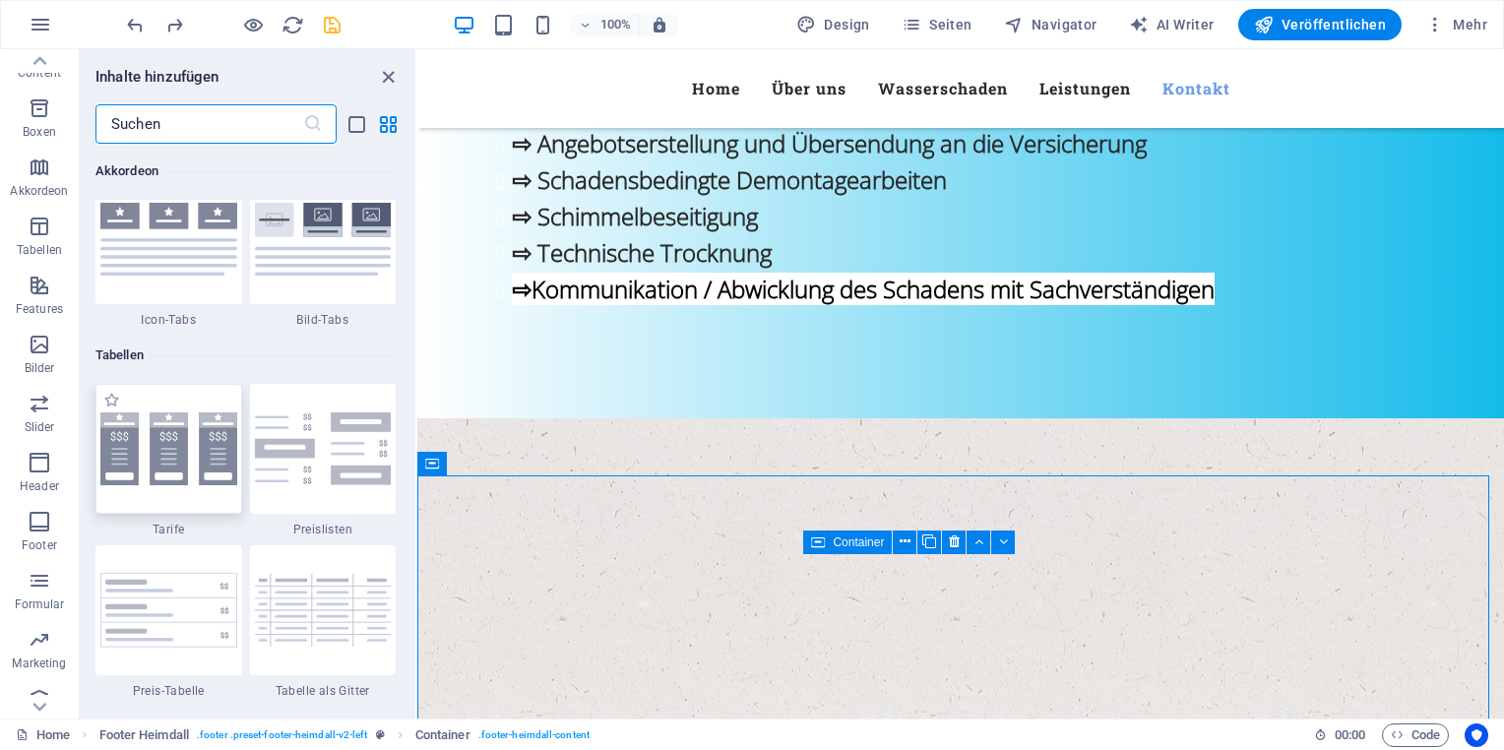
scroll to position [6898, 0]
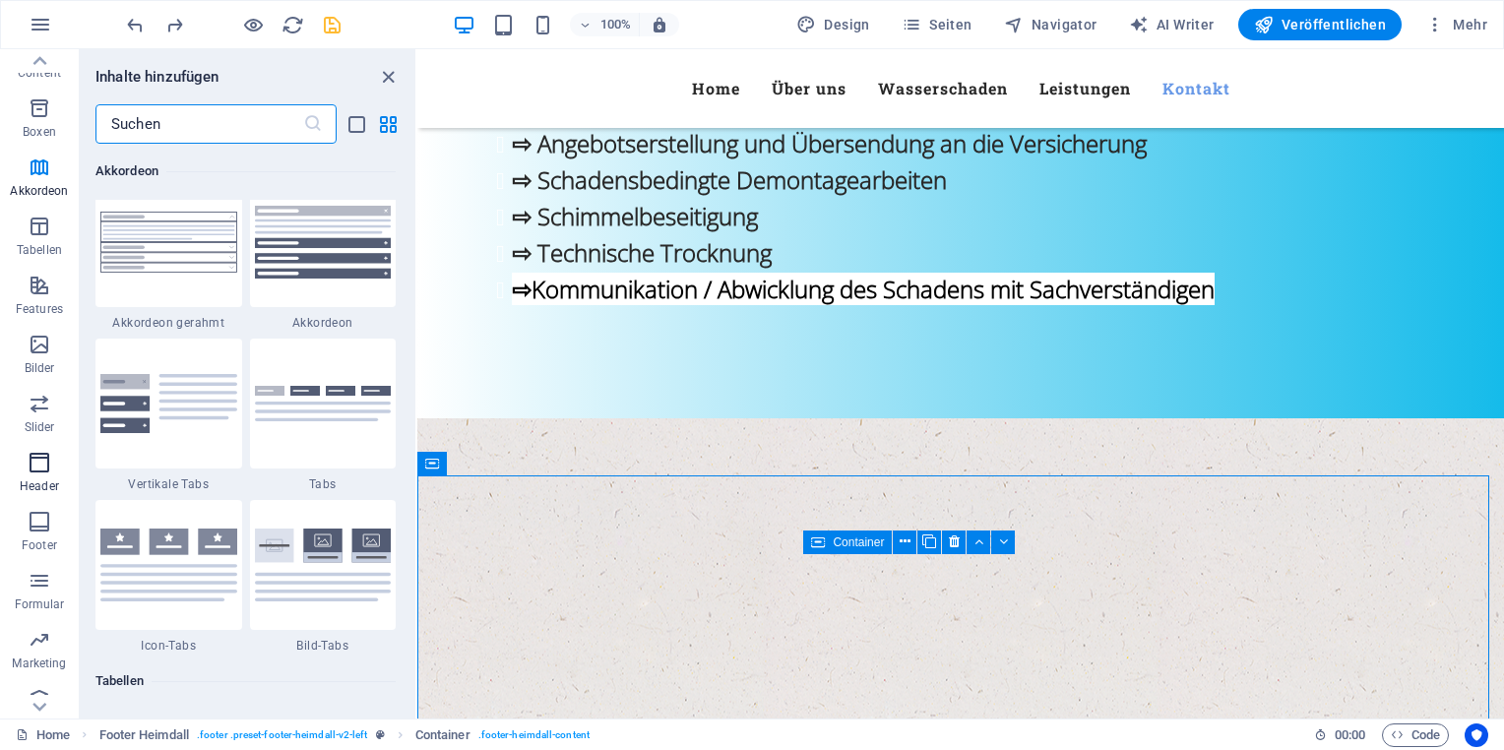
click at [47, 482] on p "Header" at bounding box center [39, 486] width 39 height 16
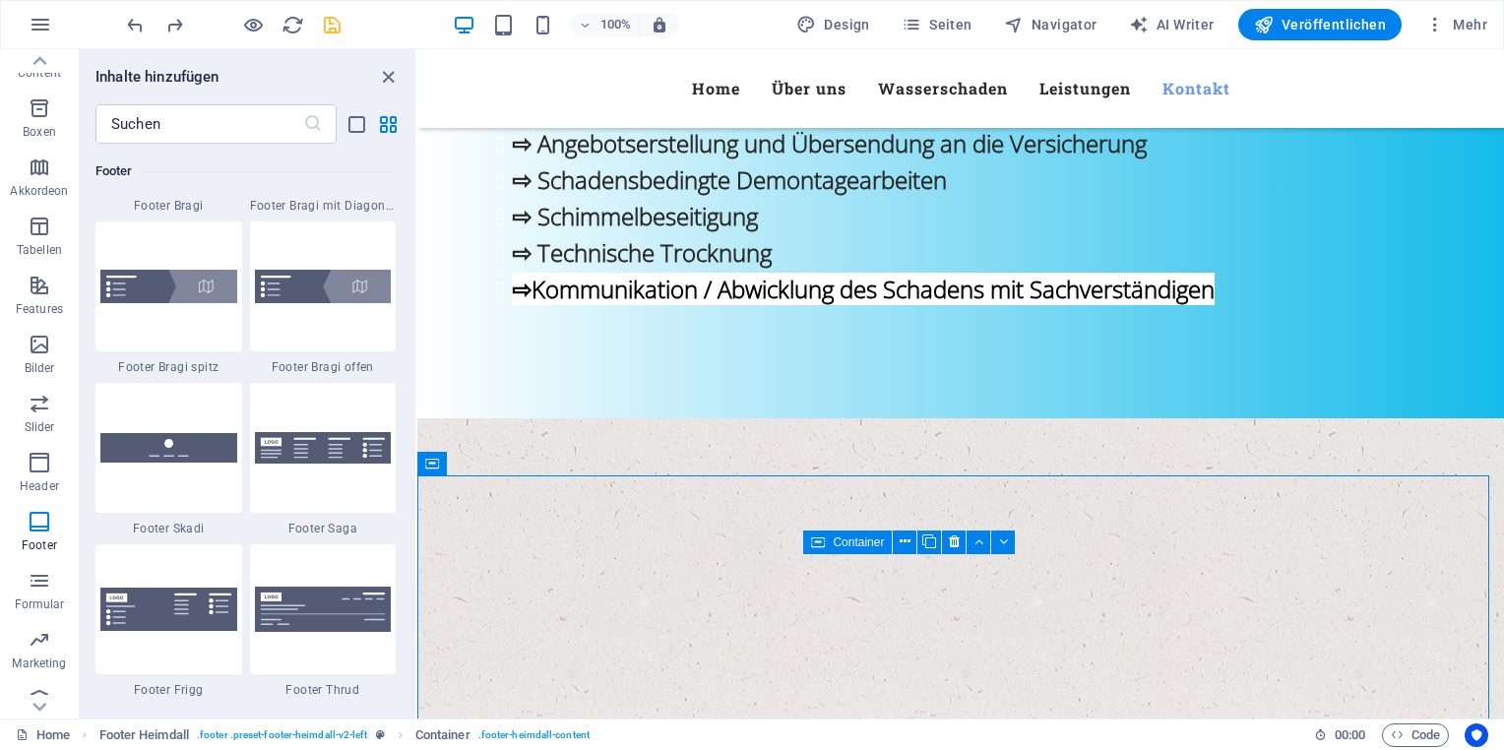
scroll to position [13820, 0]
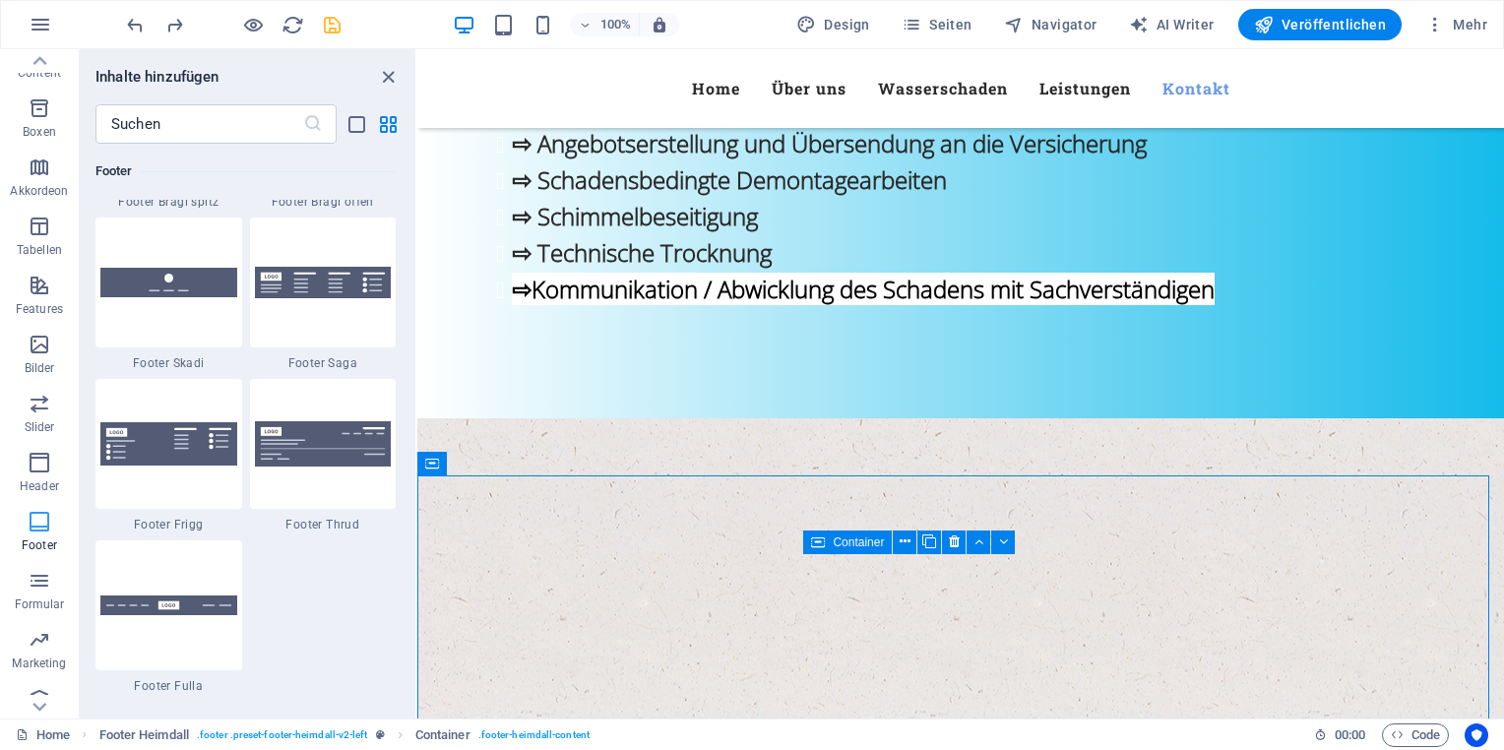
click at [47, 530] on icon "button" at bounding box center [40, 522] width 24 height 24
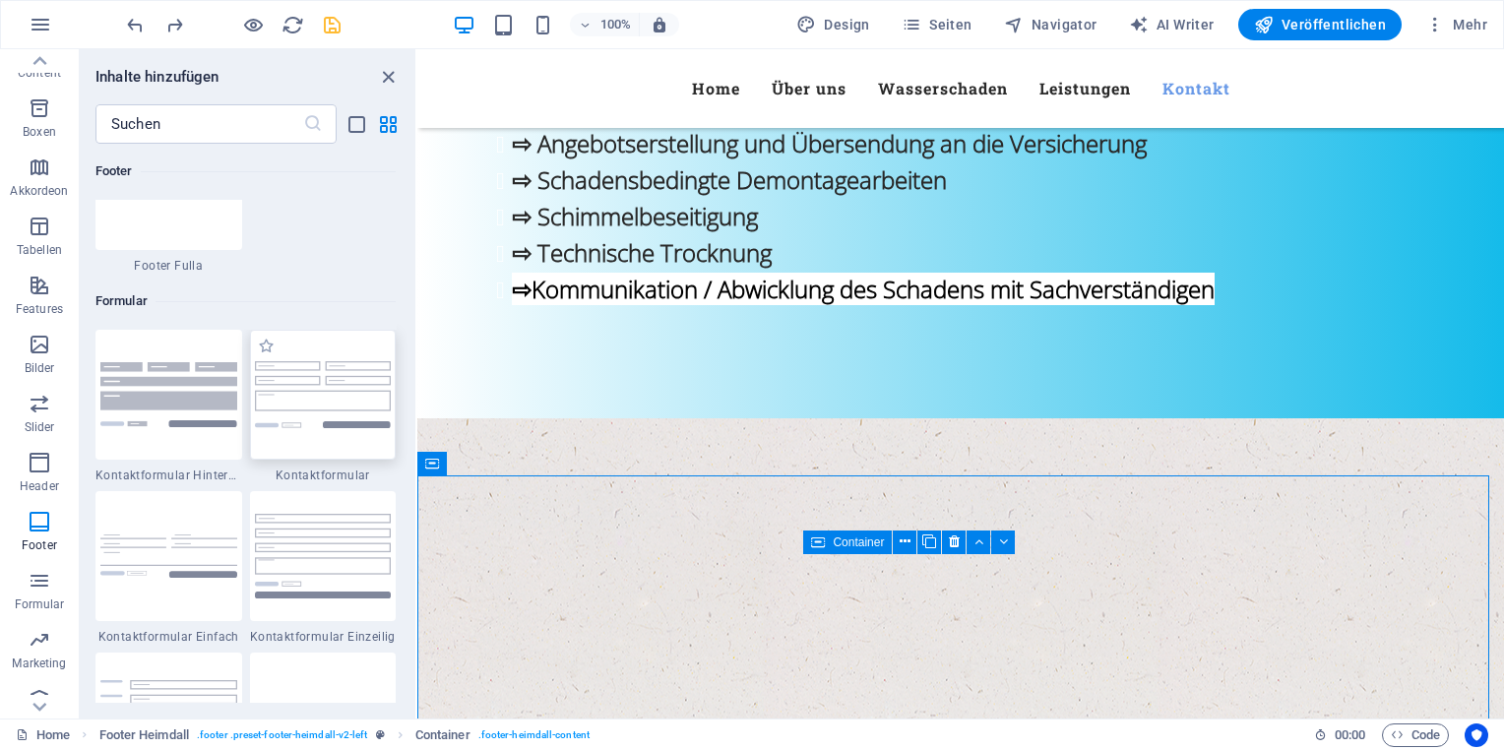
scroll to position [14214, 0]
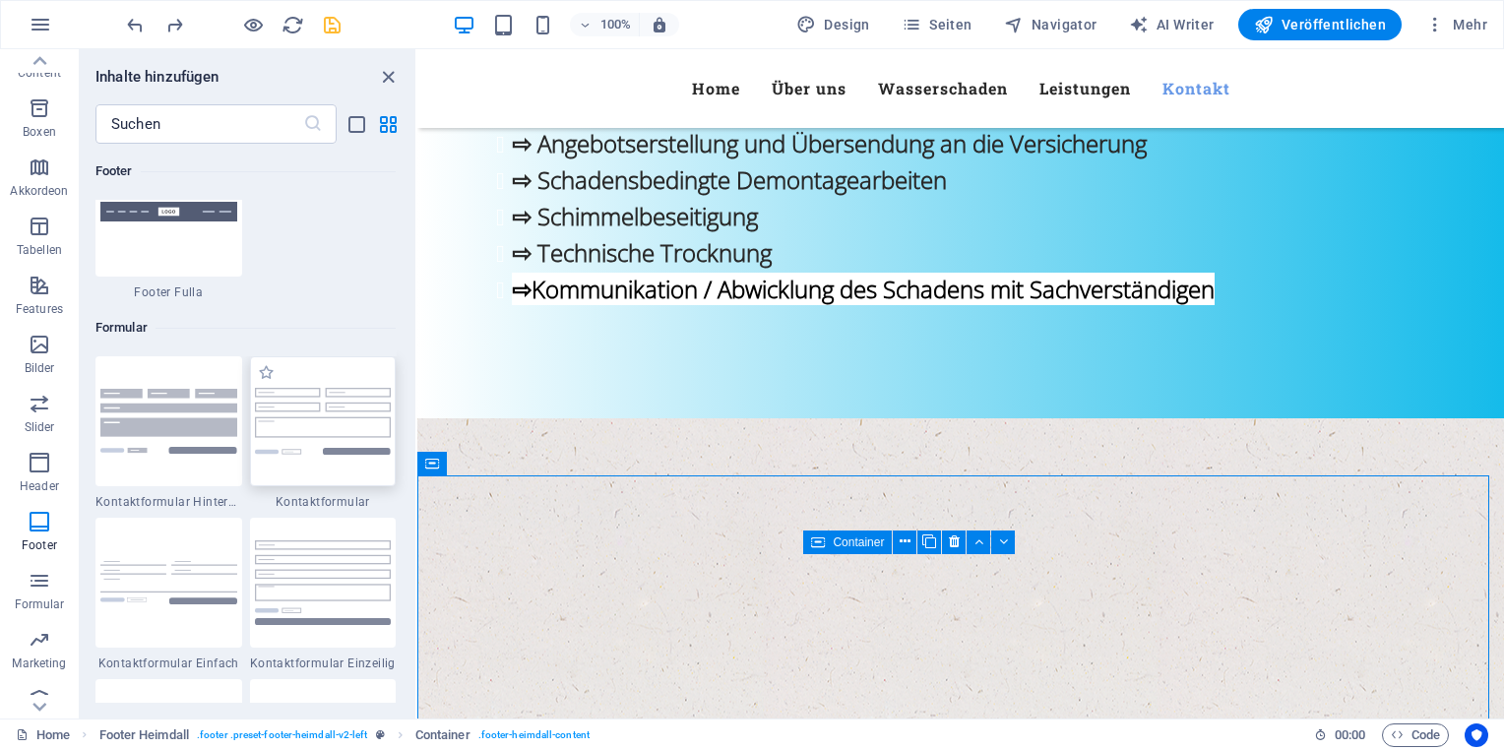
click at [299, 393] on img at bounding box center [323, 421] width 137 height 66
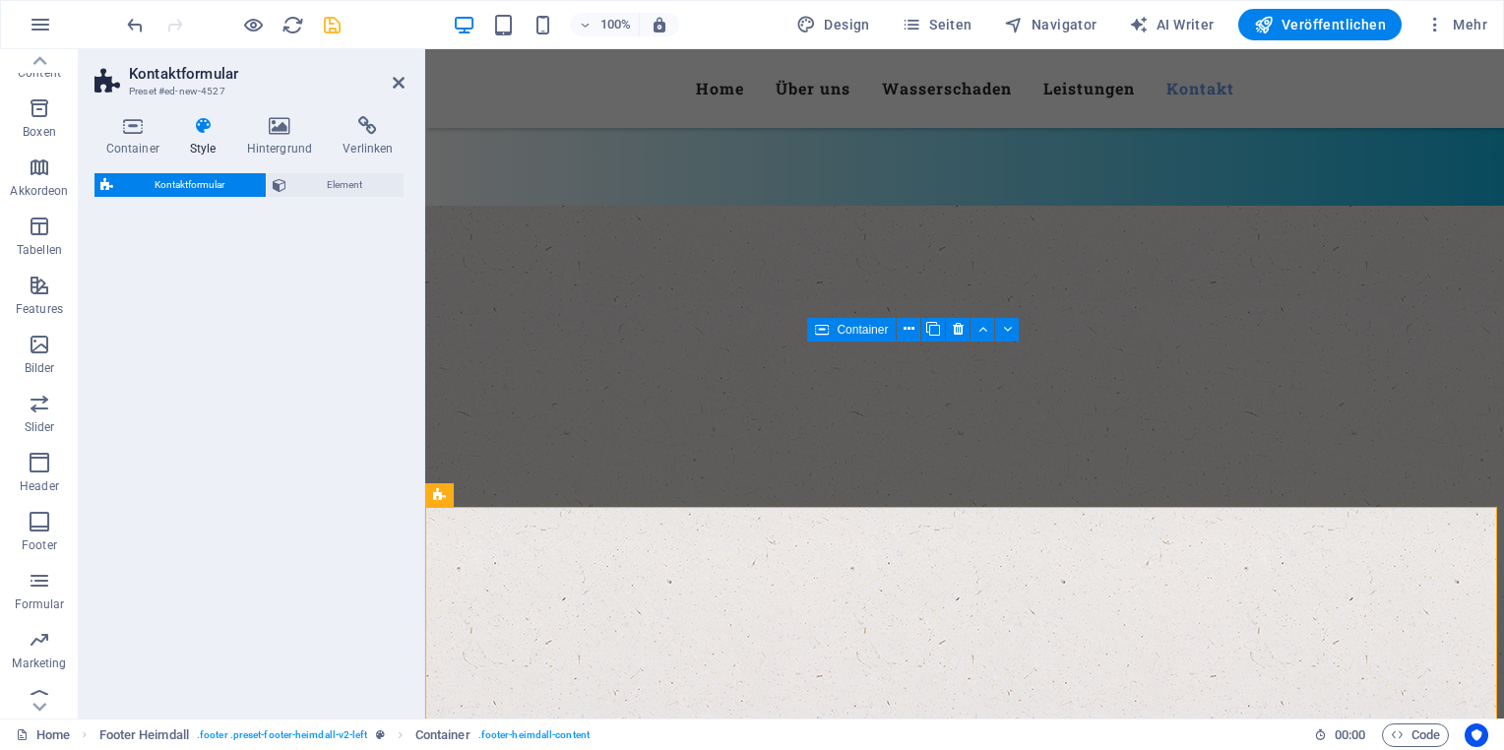
select select "rem"
select select "preset-contact-form-v3-default"
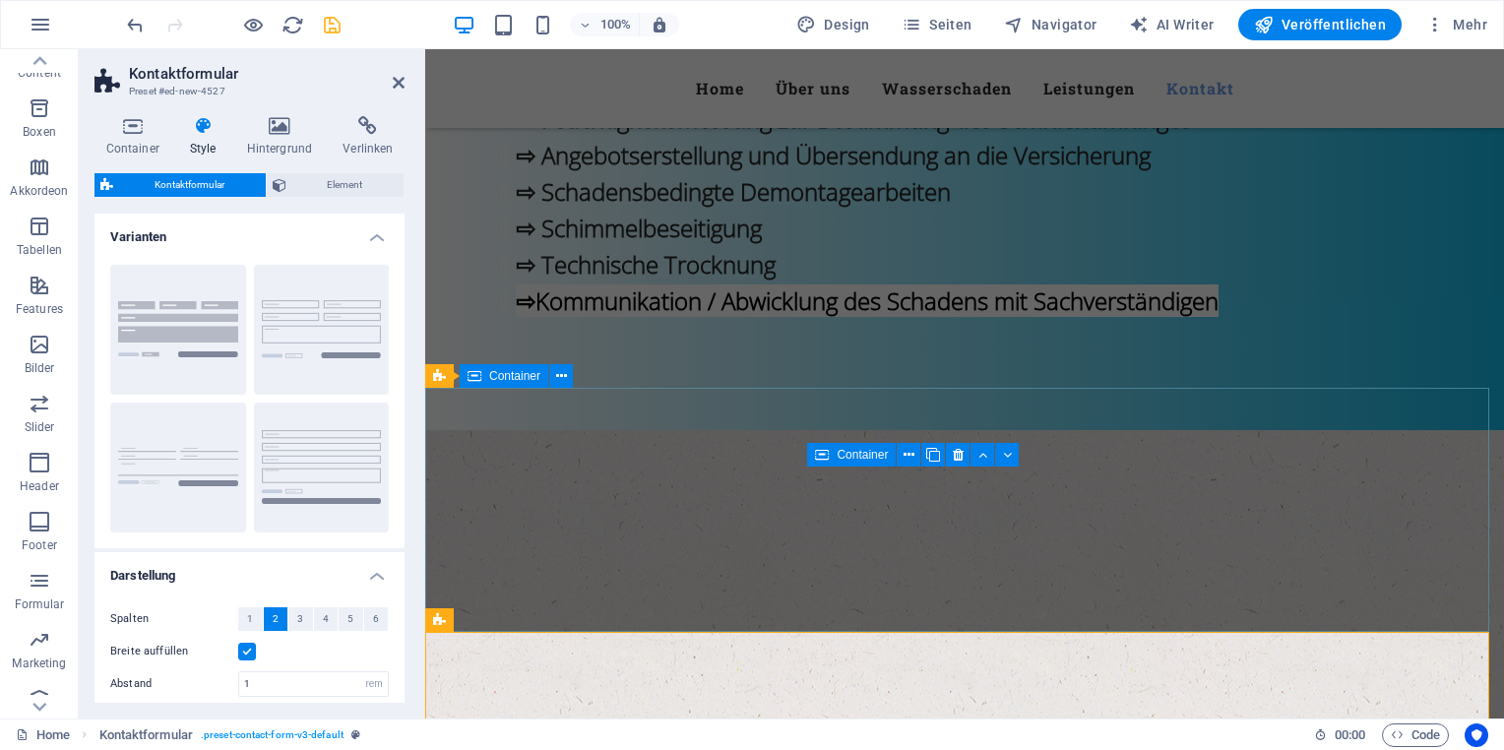
scroll to position [3346, 0]
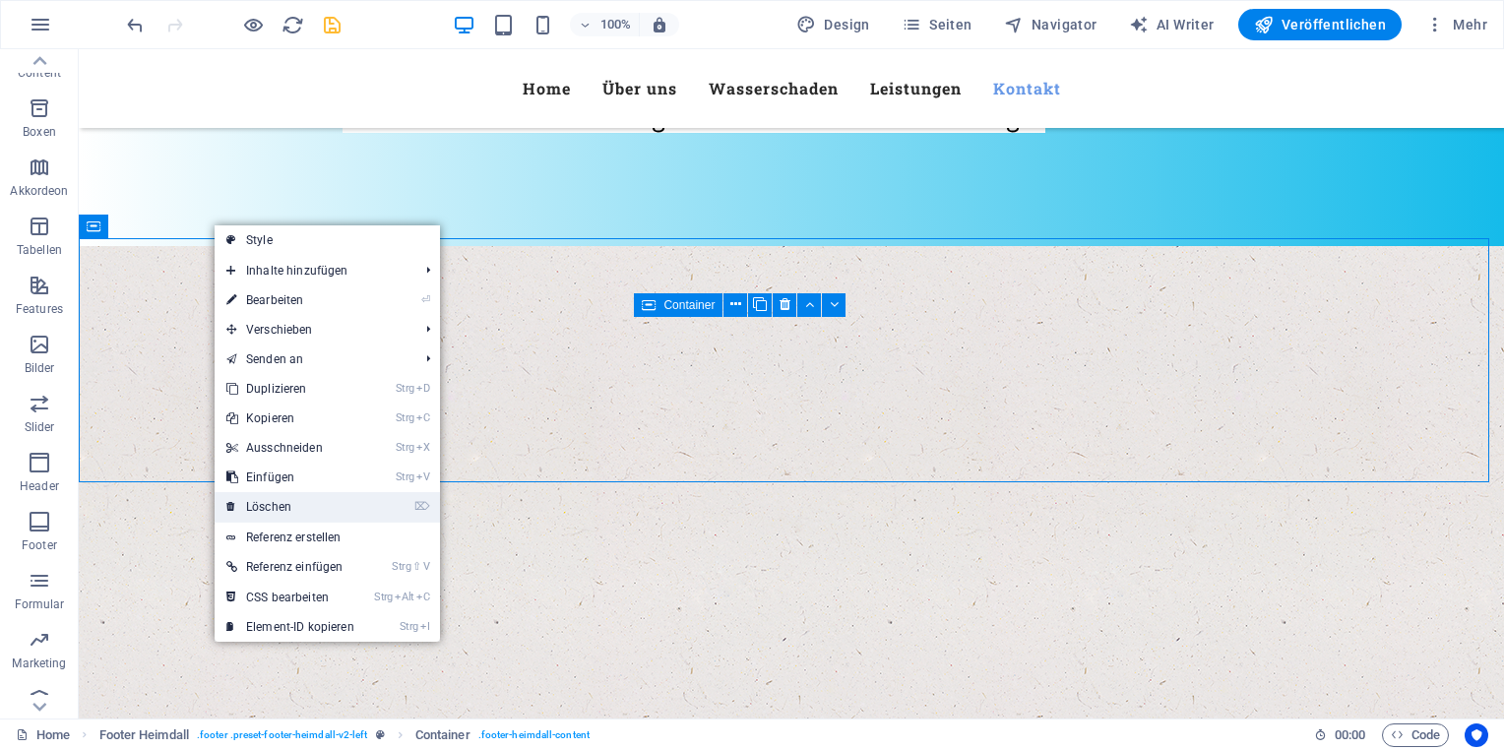
click at [280, 510] on link "⌦ Löschen" at bounding box center [291, 507] width 152 height 30
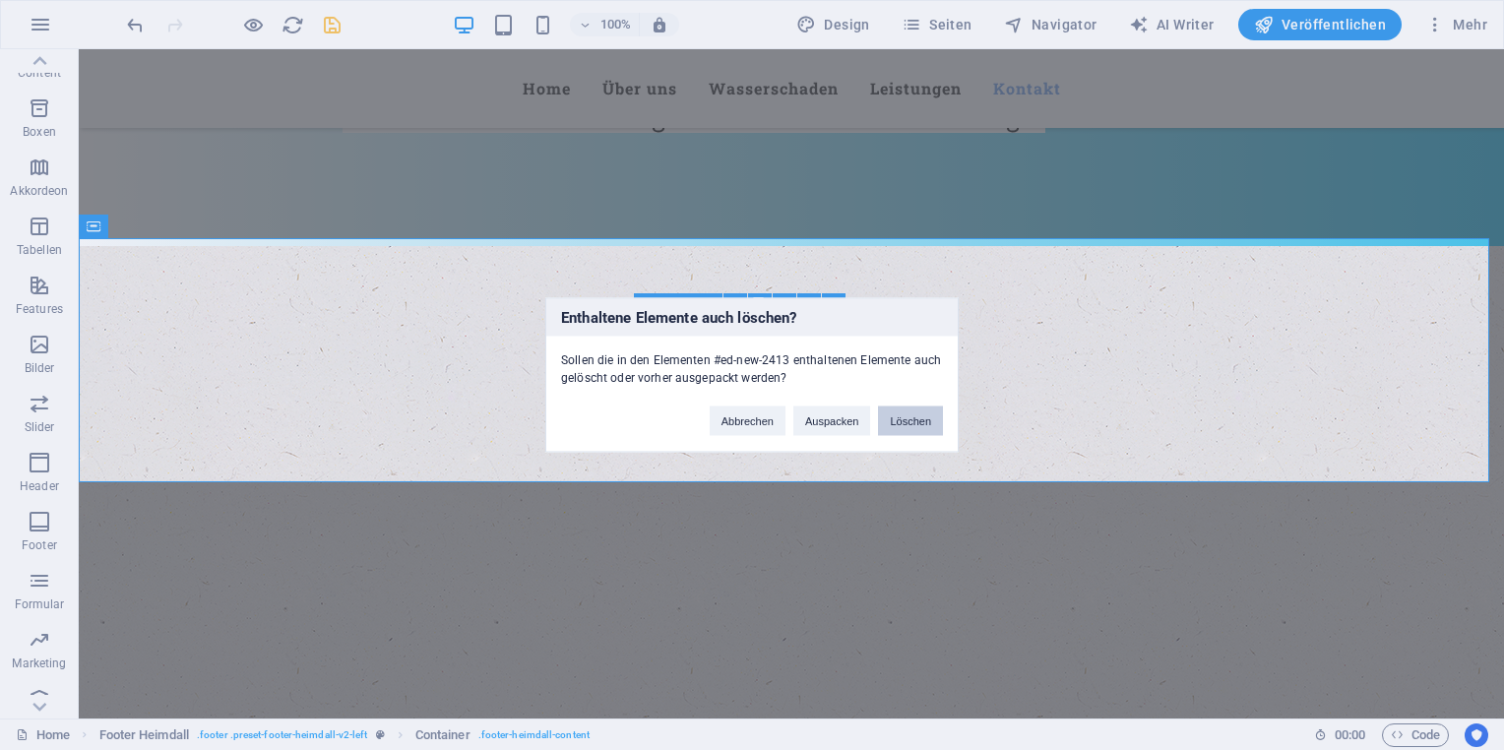
click at [925, 417] on button "Löschen" at bounding box center [910, 422] width 65 height 30
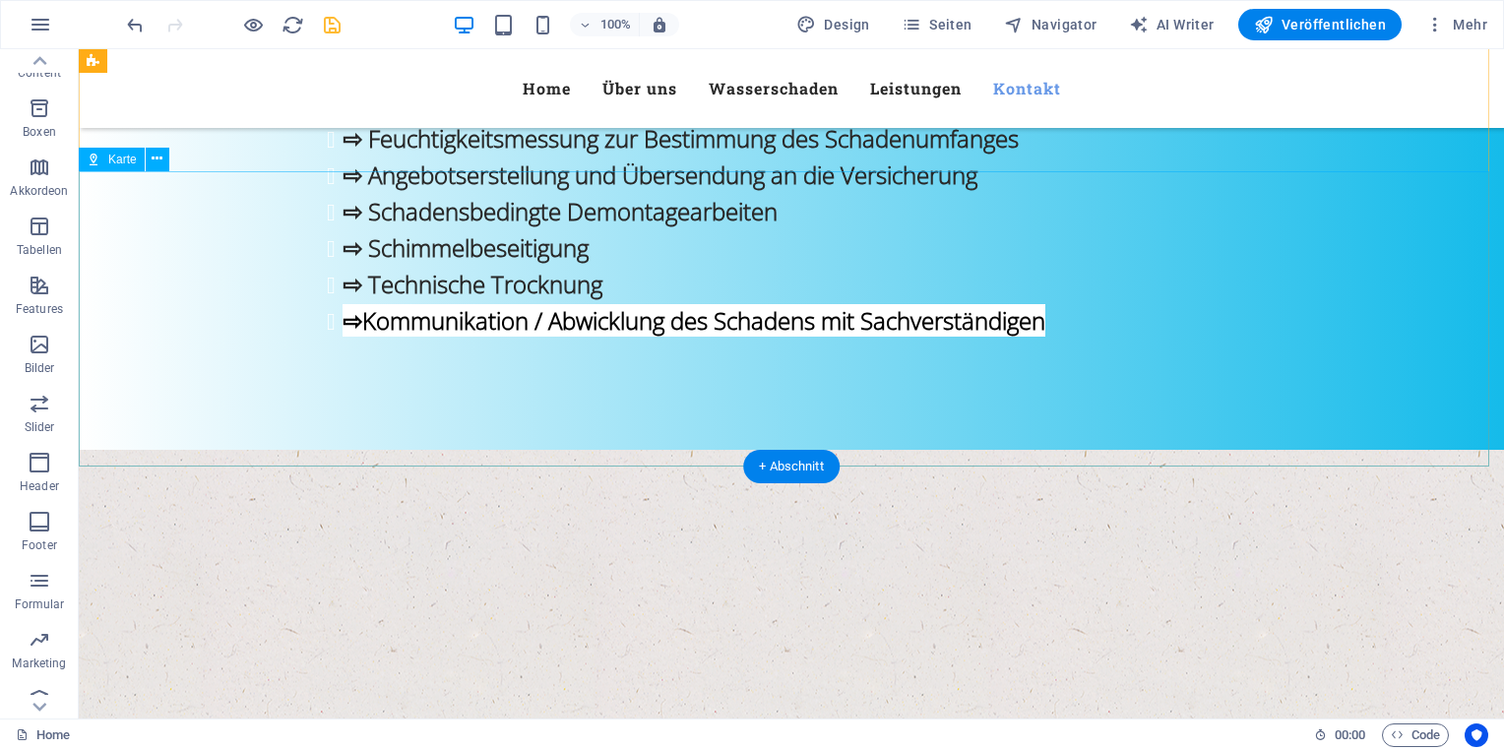
scroll to position [3247, 0]
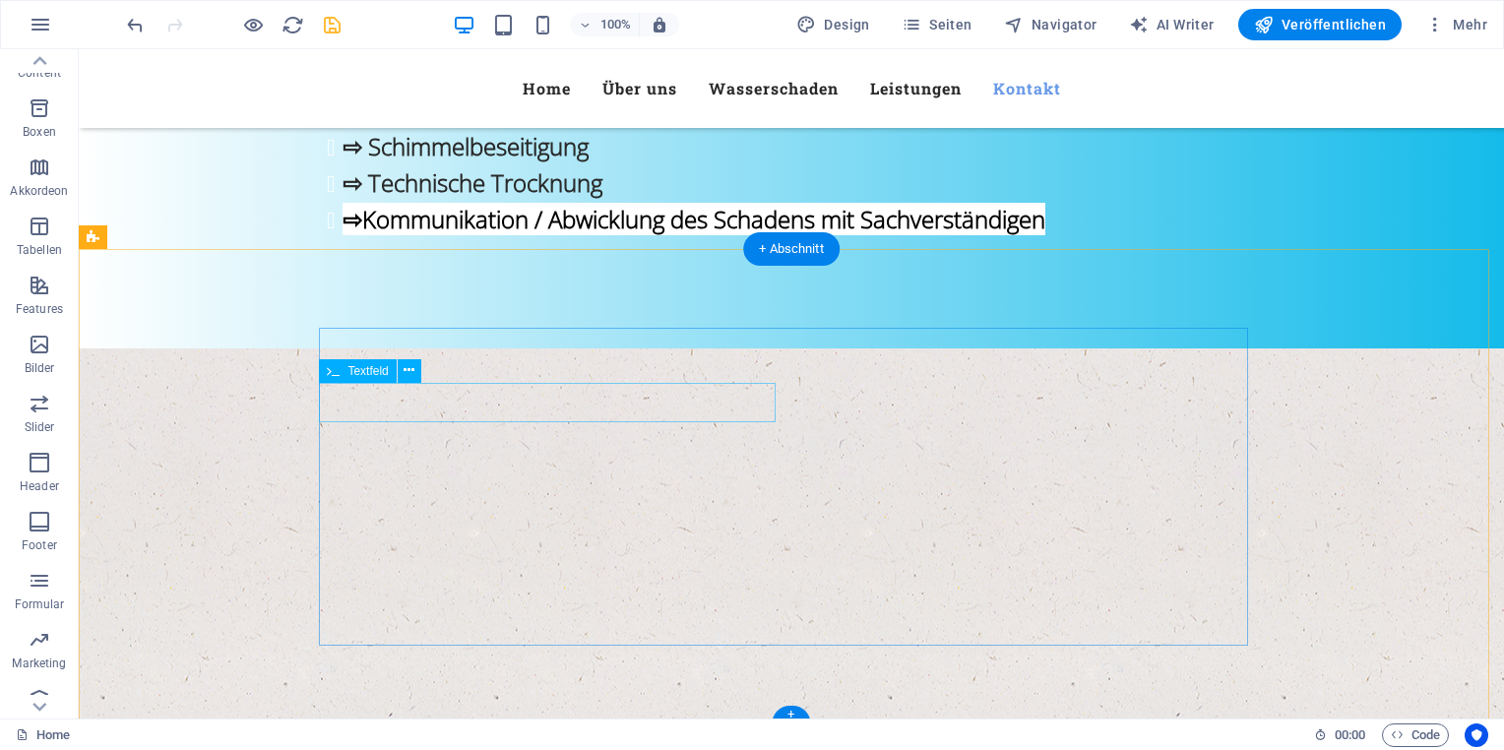
scroll to position [3340, 0]
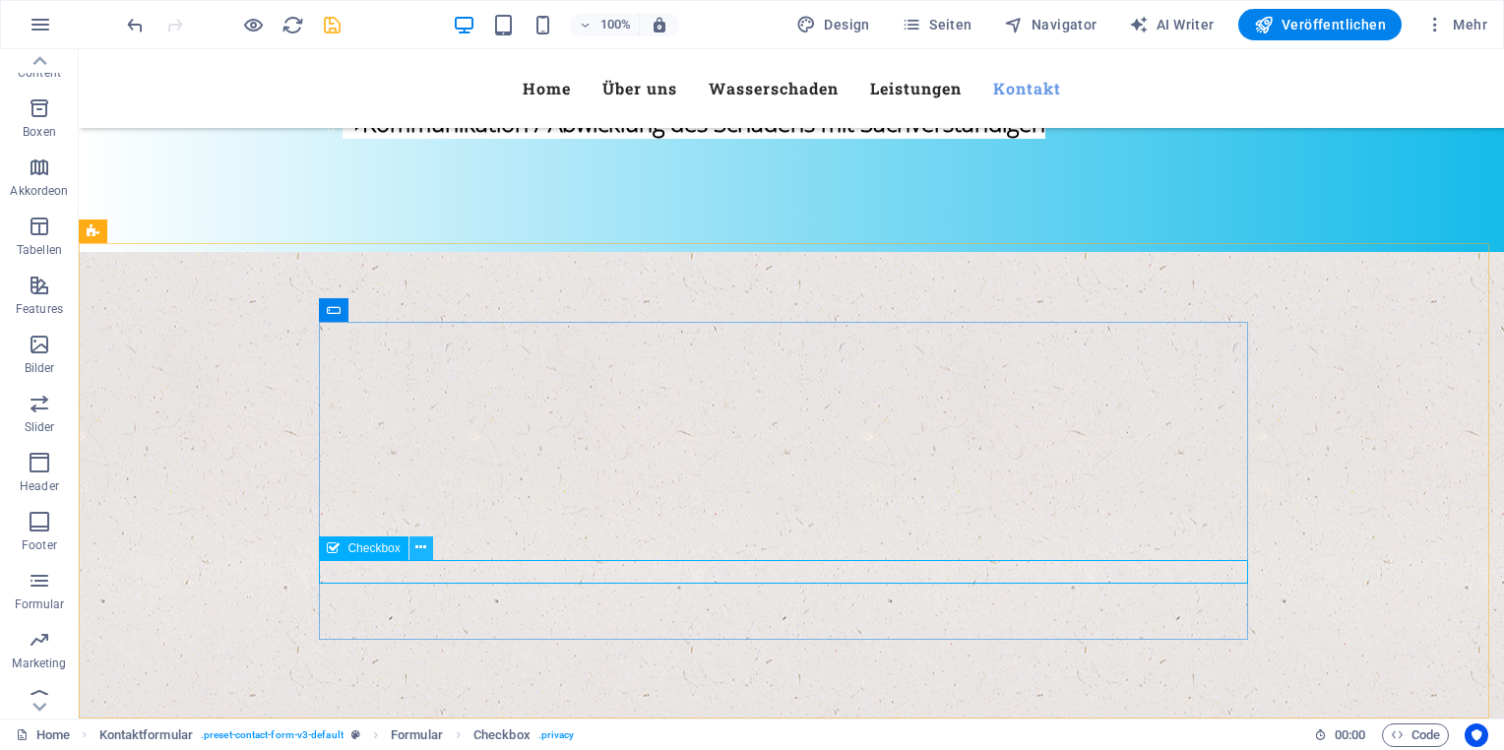
click at [416, 549] on icon at bounding box center [420, 547] width 11 height 21
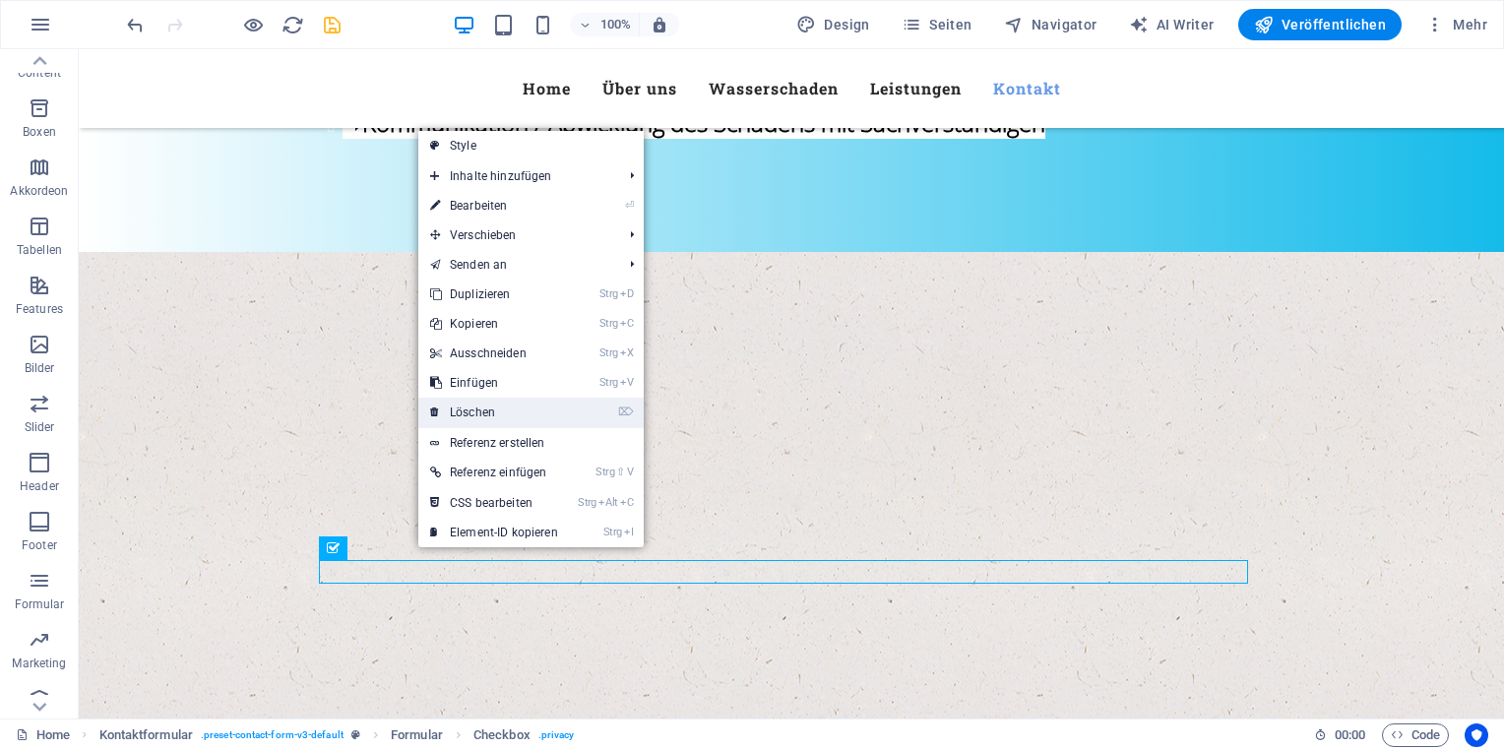
click at [510, 425] on link "⌦ Löschen" at bounding box center [494, 413] width 152 height 30
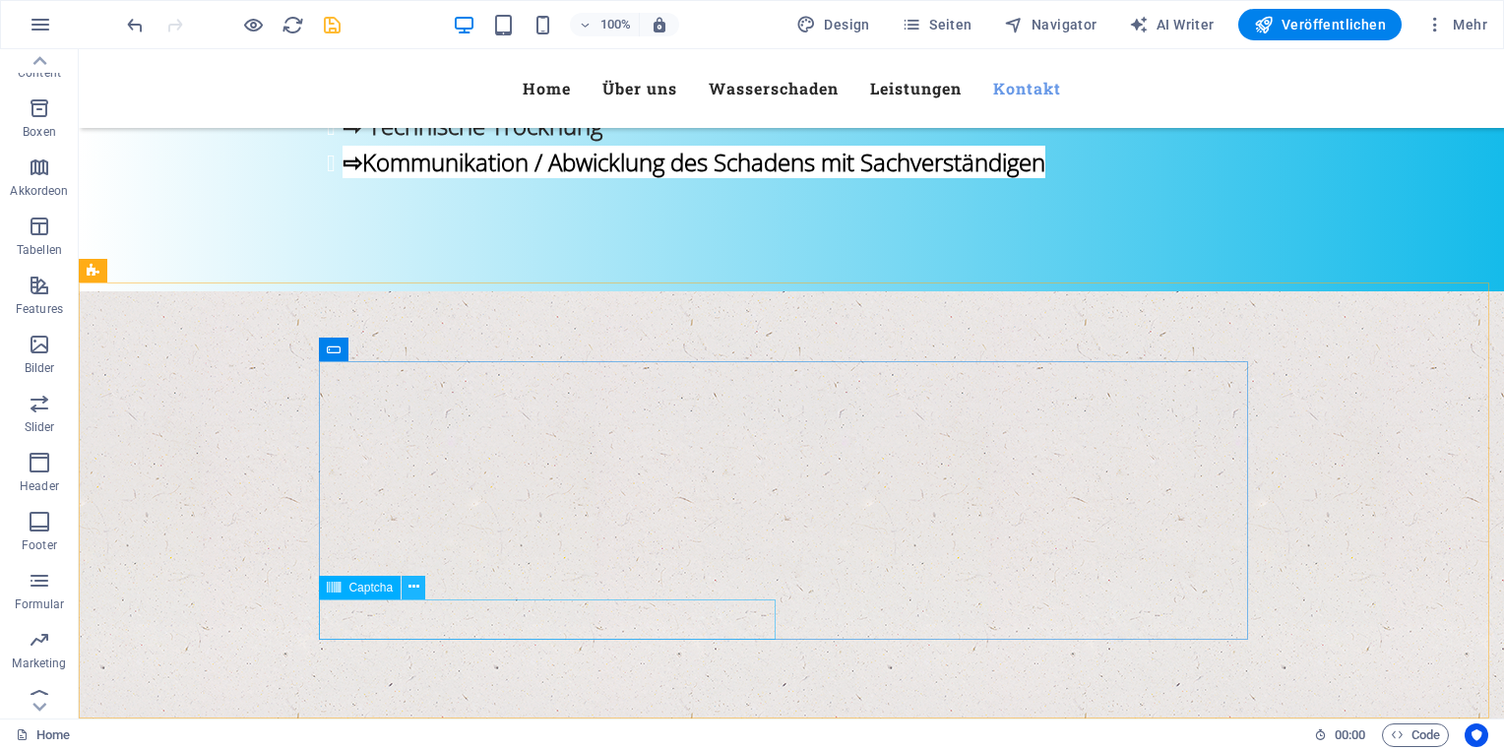
click at [407, 587] on button at bounding box center [414, 588] width 24 height 24
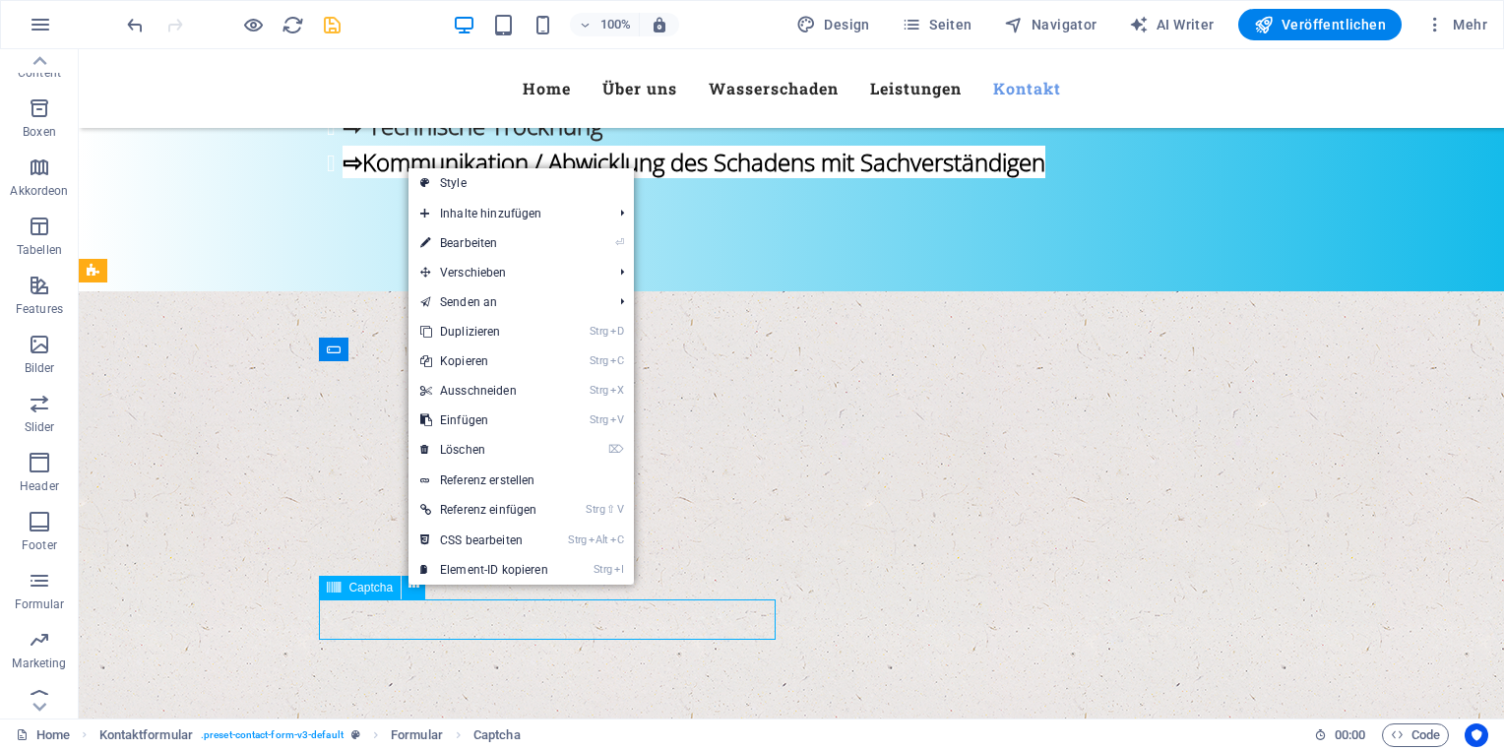
click at [374, 583] on span "Captcha" at bounding box center [370, 588] width 44 height 12
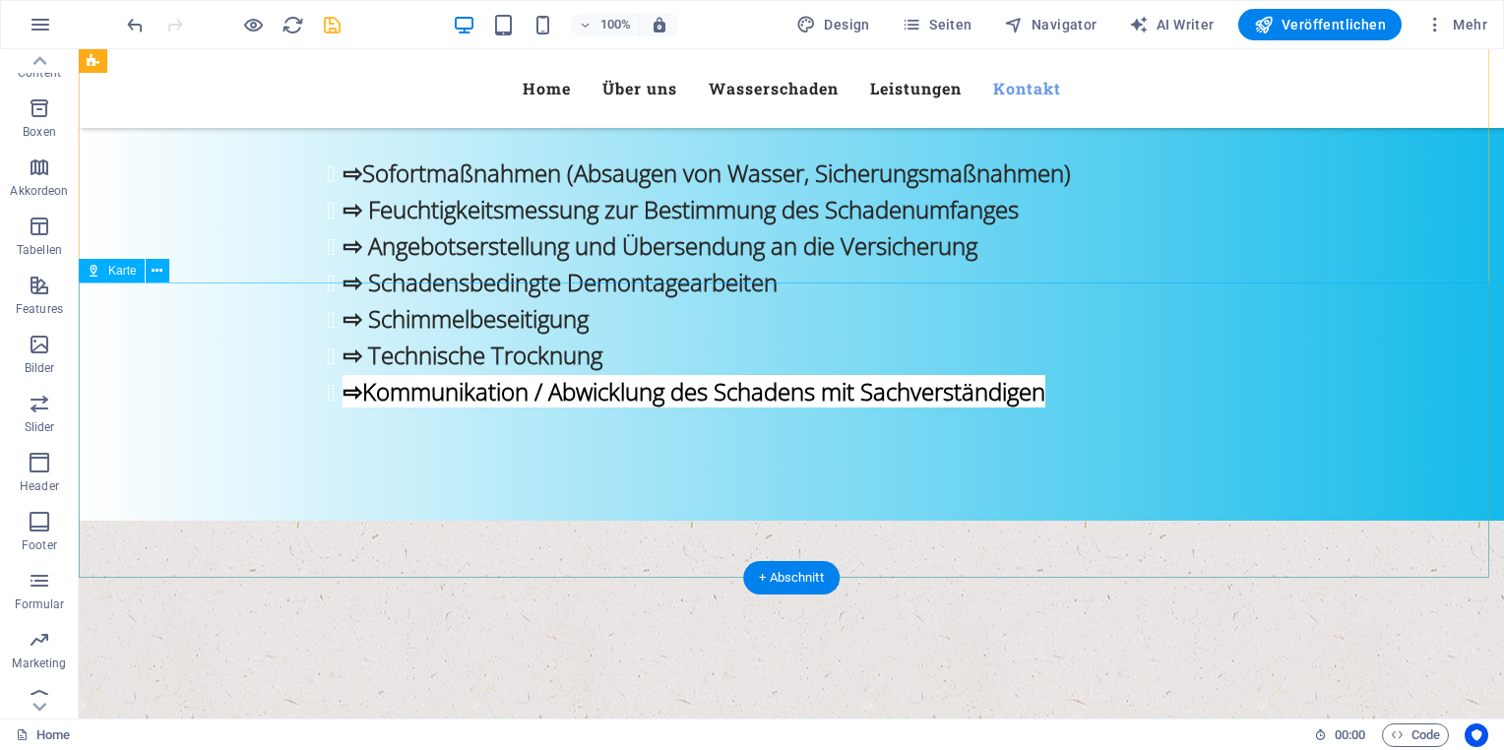
scroll to position [3103, 0]
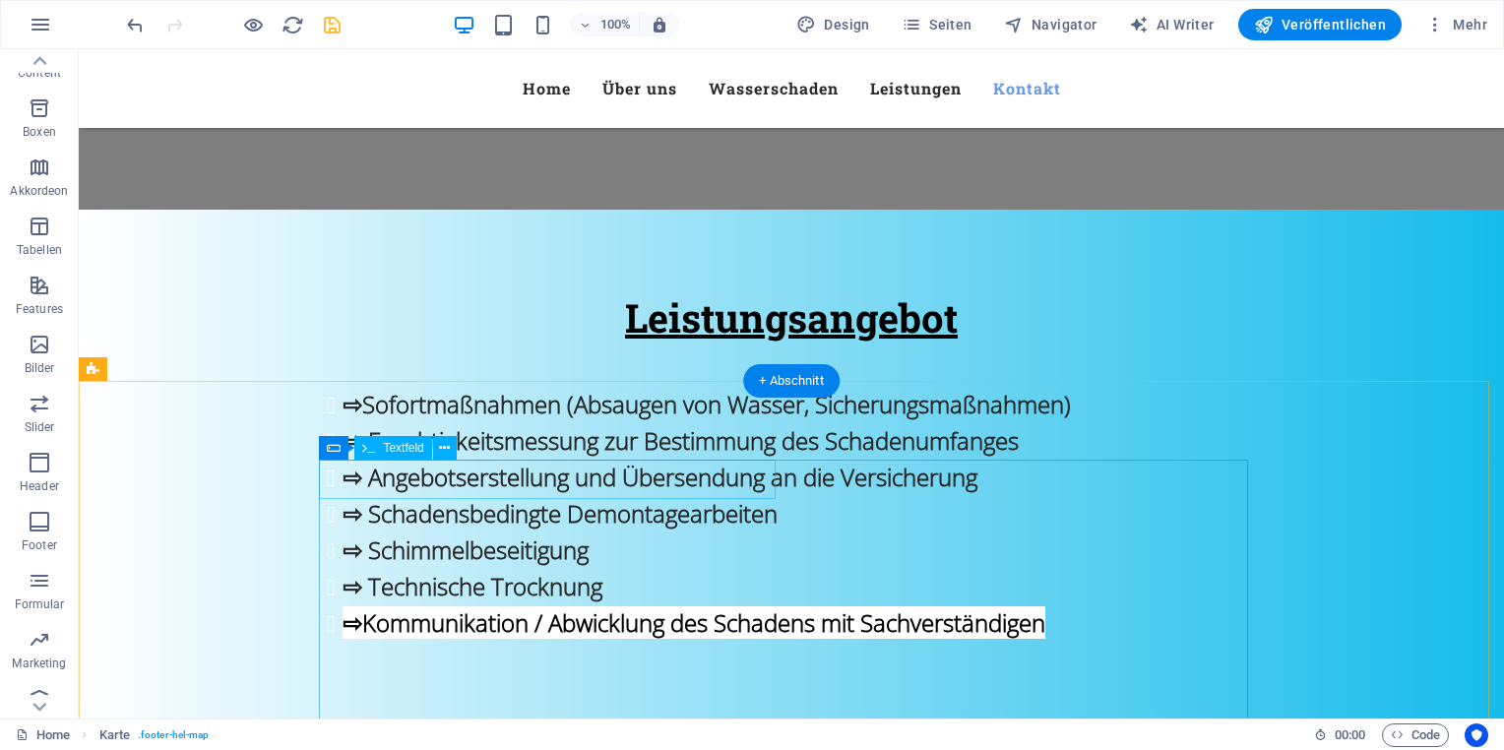
scroll to position [2907, 0]
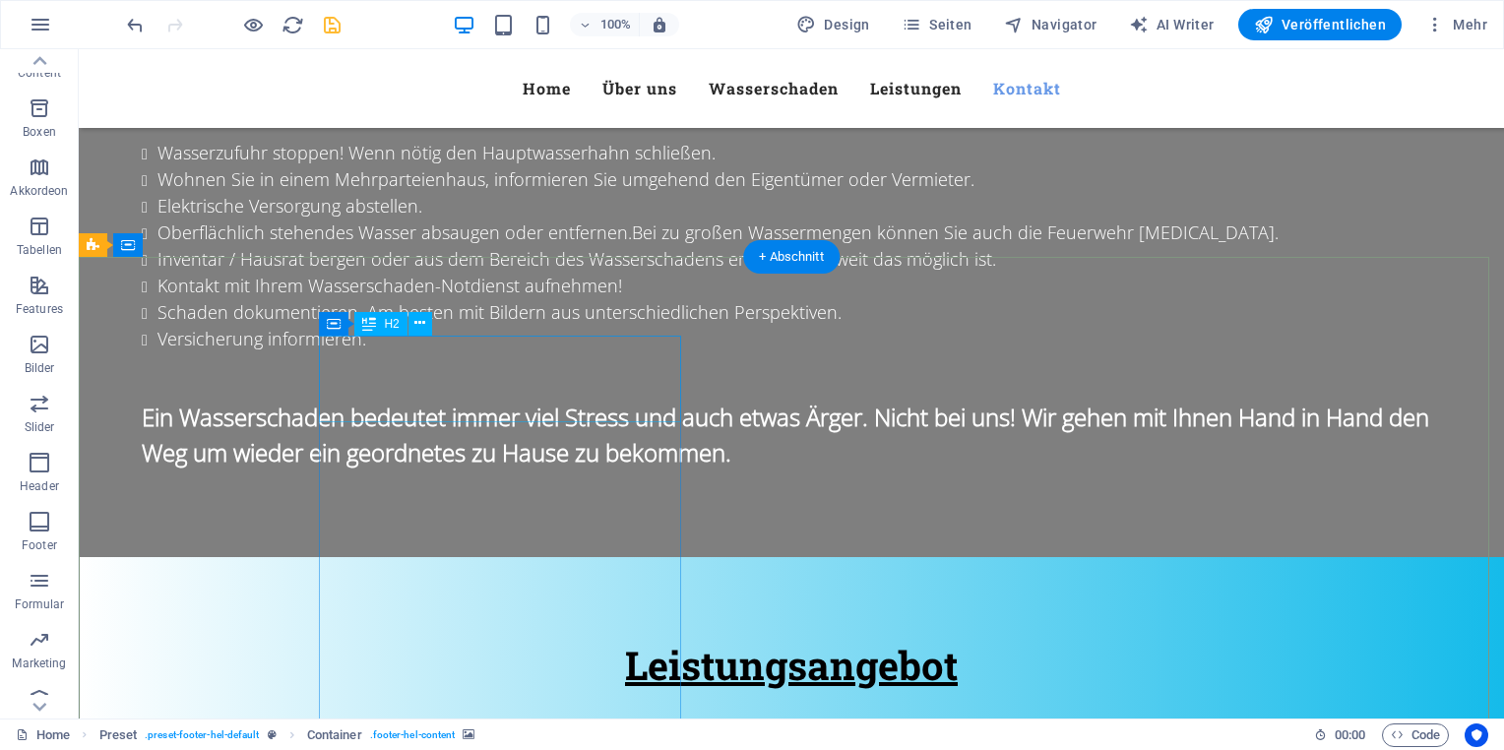
scroll to position [2513, 0]
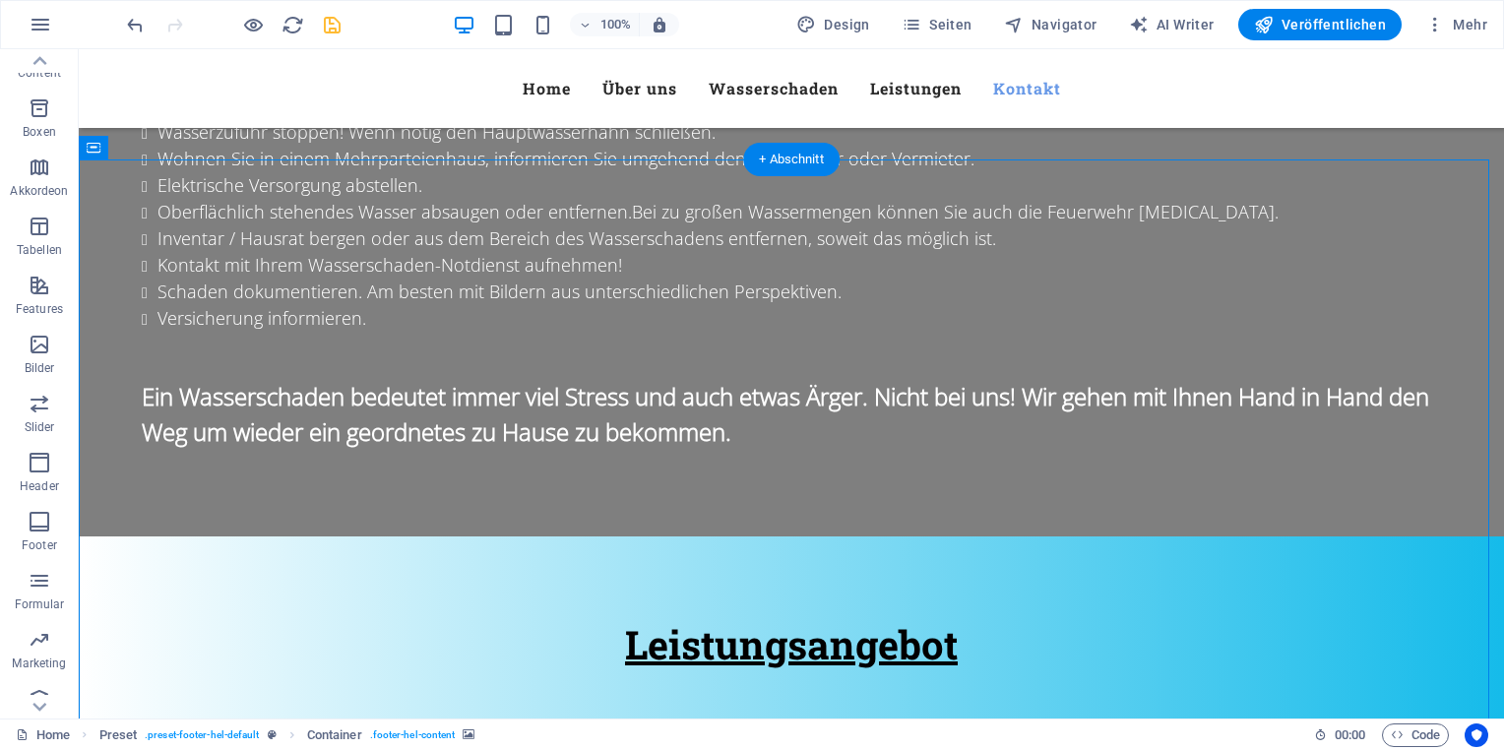
click at [212, 145] on icon at bounding box center [215, 148] width 11 height 21
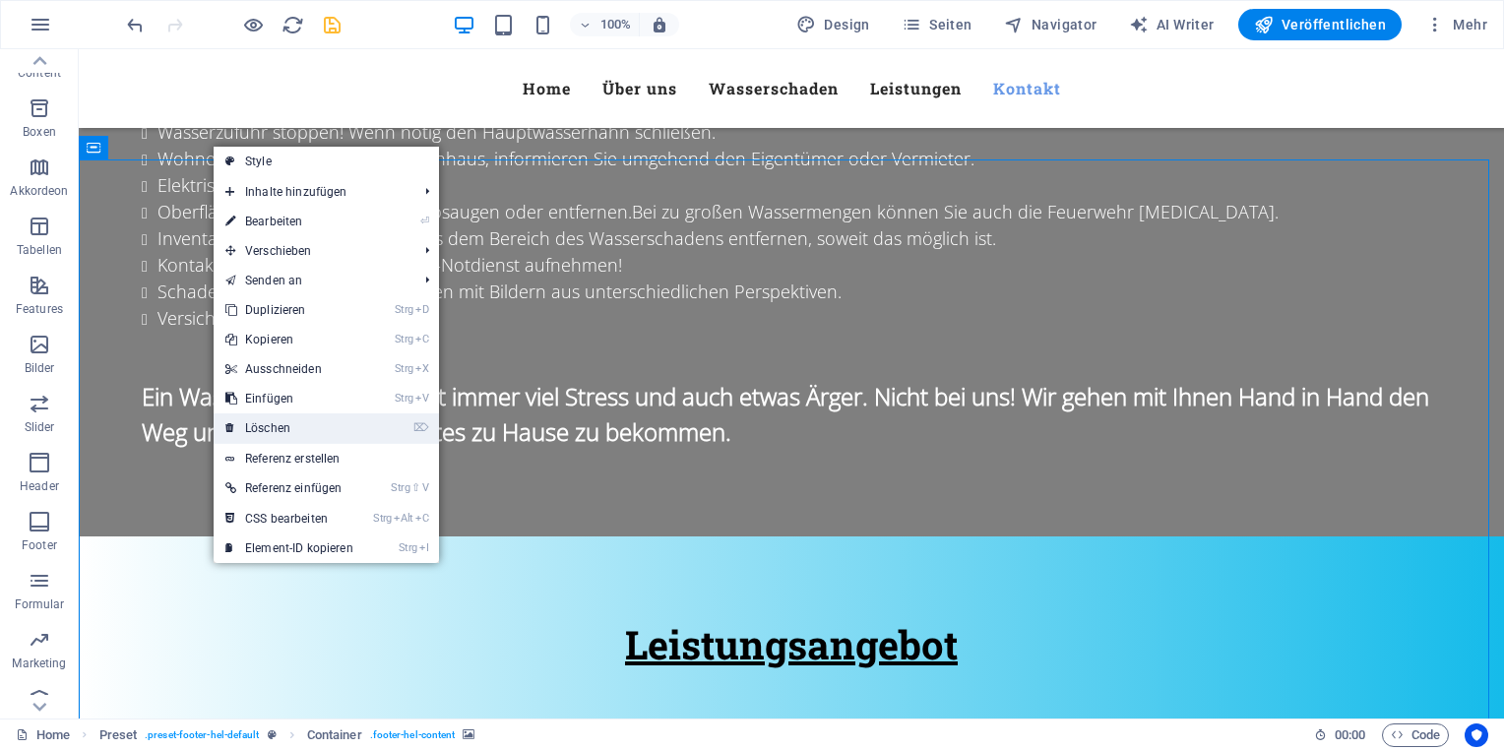
click at [299, 417] on link "⌦ Löschen" at bounding box center [290, 428] width 152 height 30
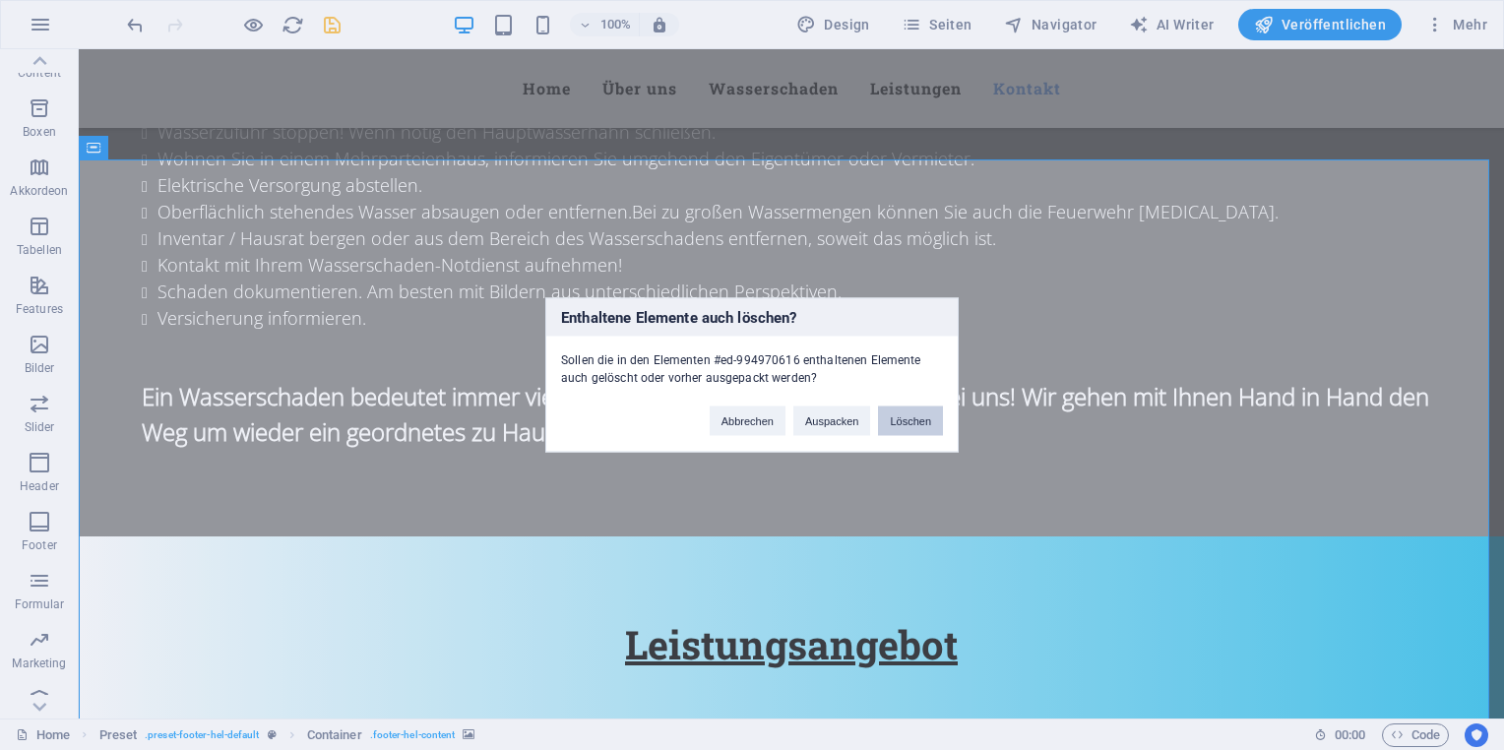
click at [913, 418] on button "Löschen" at bounding box center [910, 422] width 65 height 30
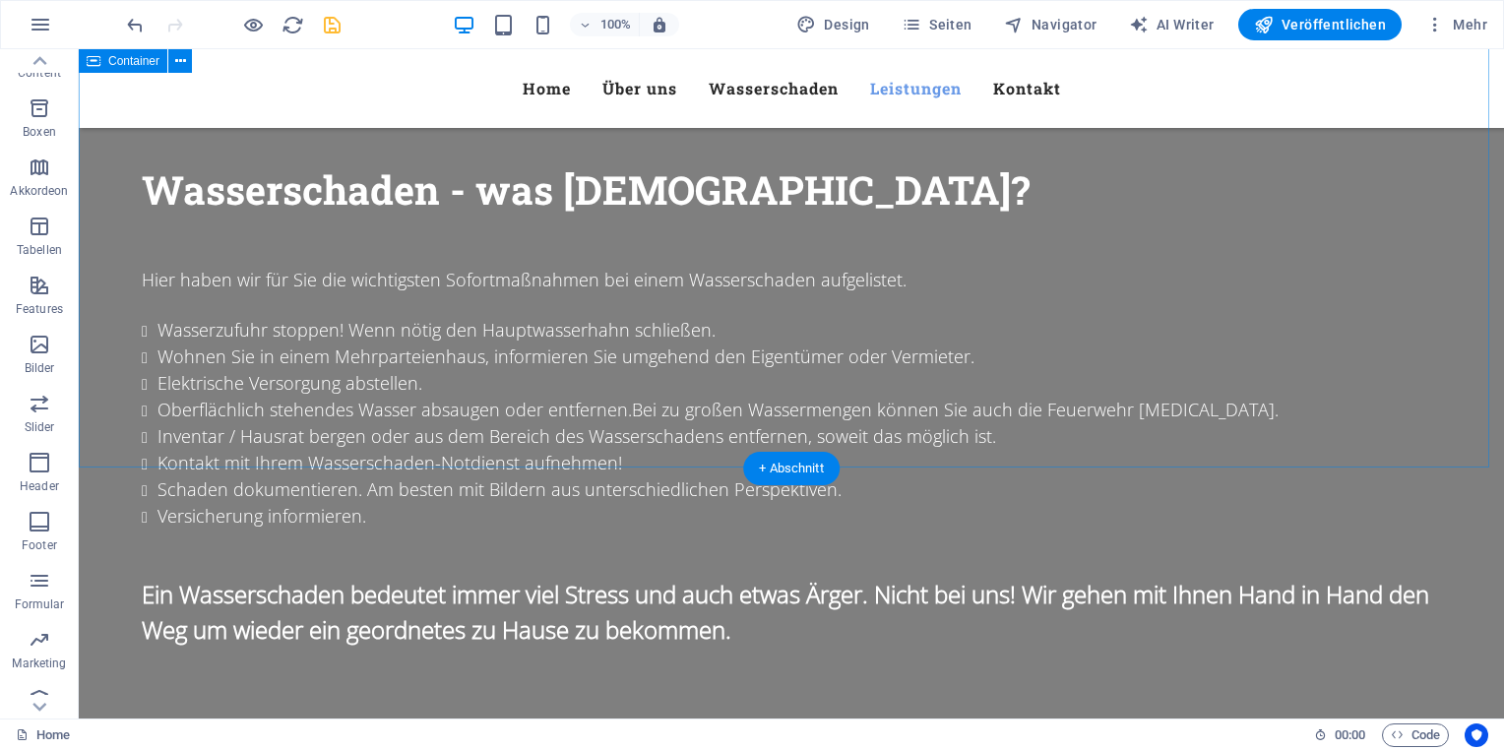
scroll to position [2316, 0]
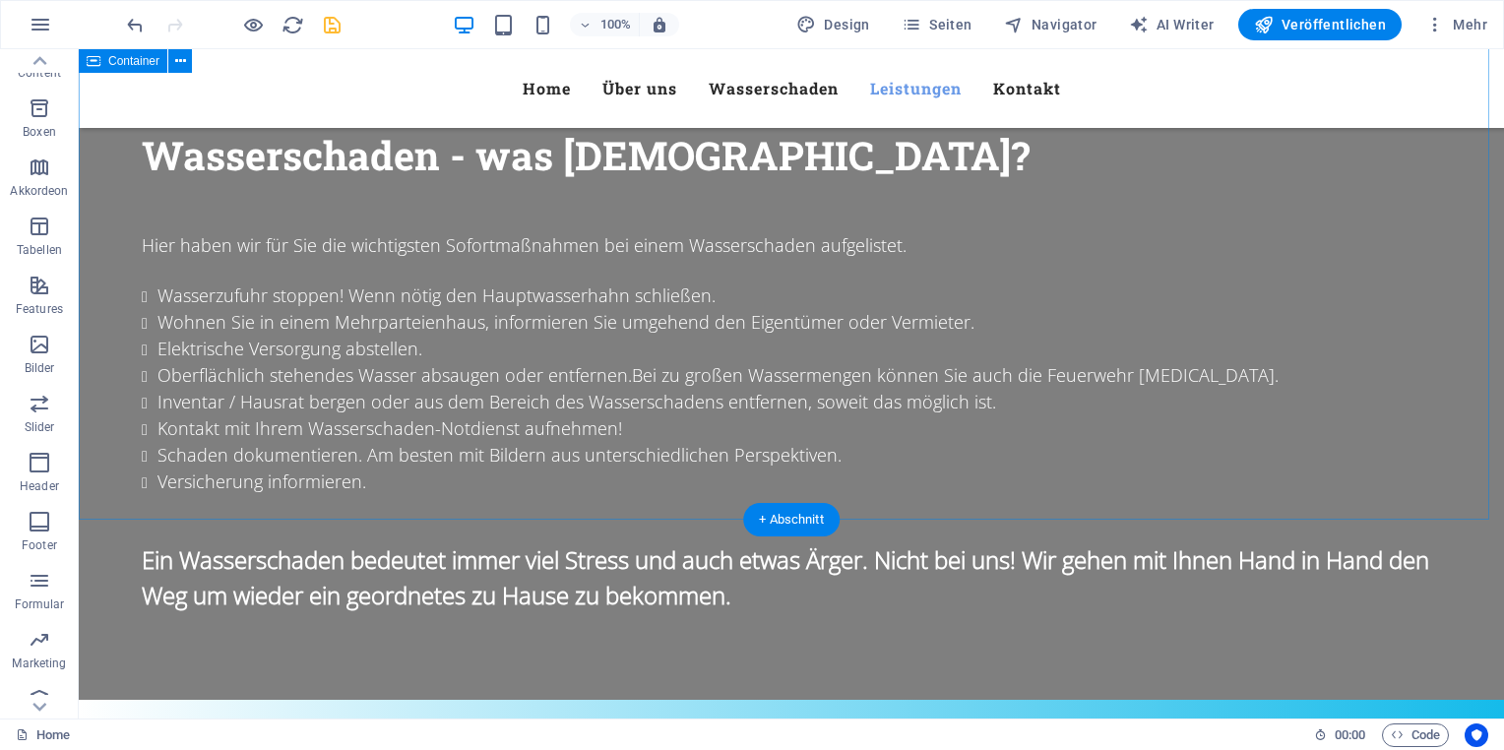
scroll to position [2414, 0]
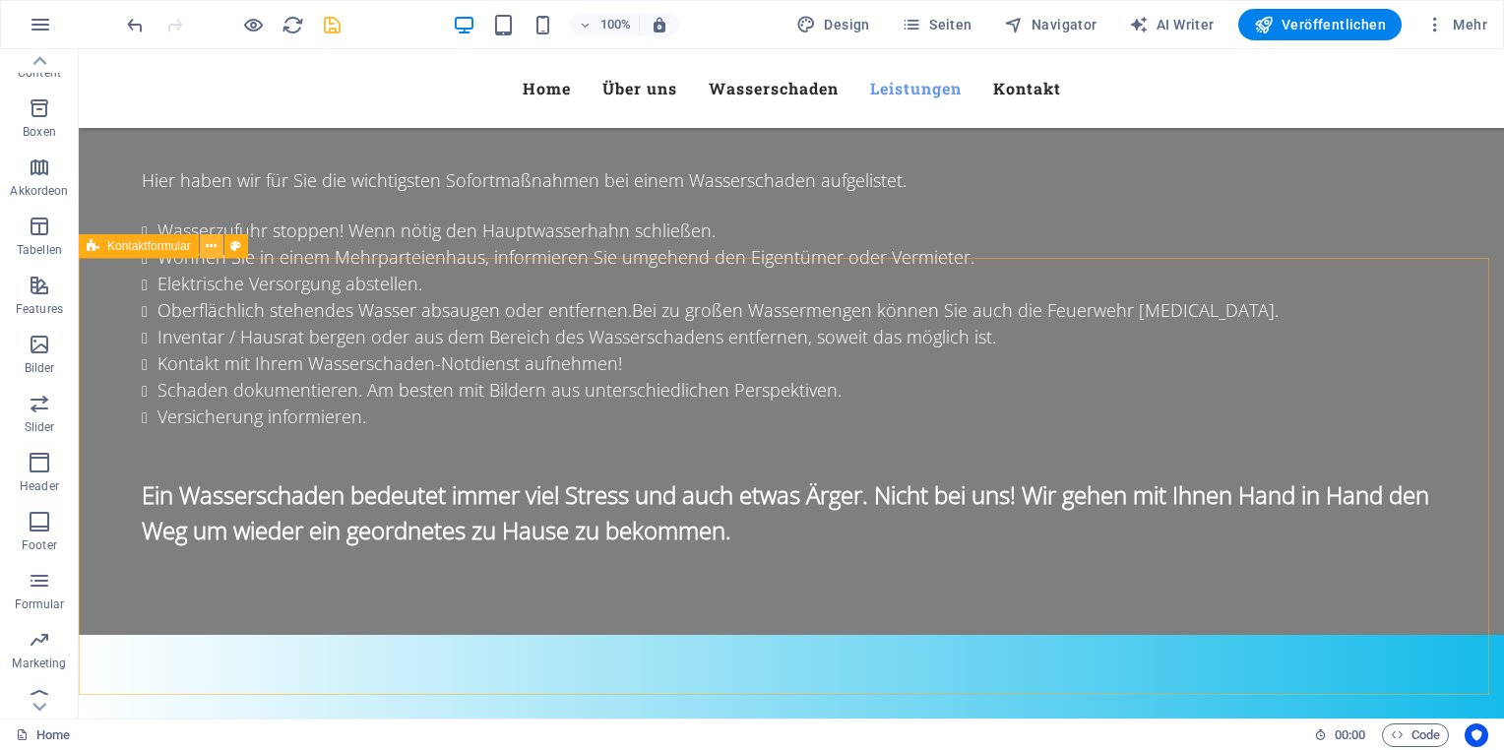
click at [215, 249] on icon at bounding box center [211, 246] width 11 height 21
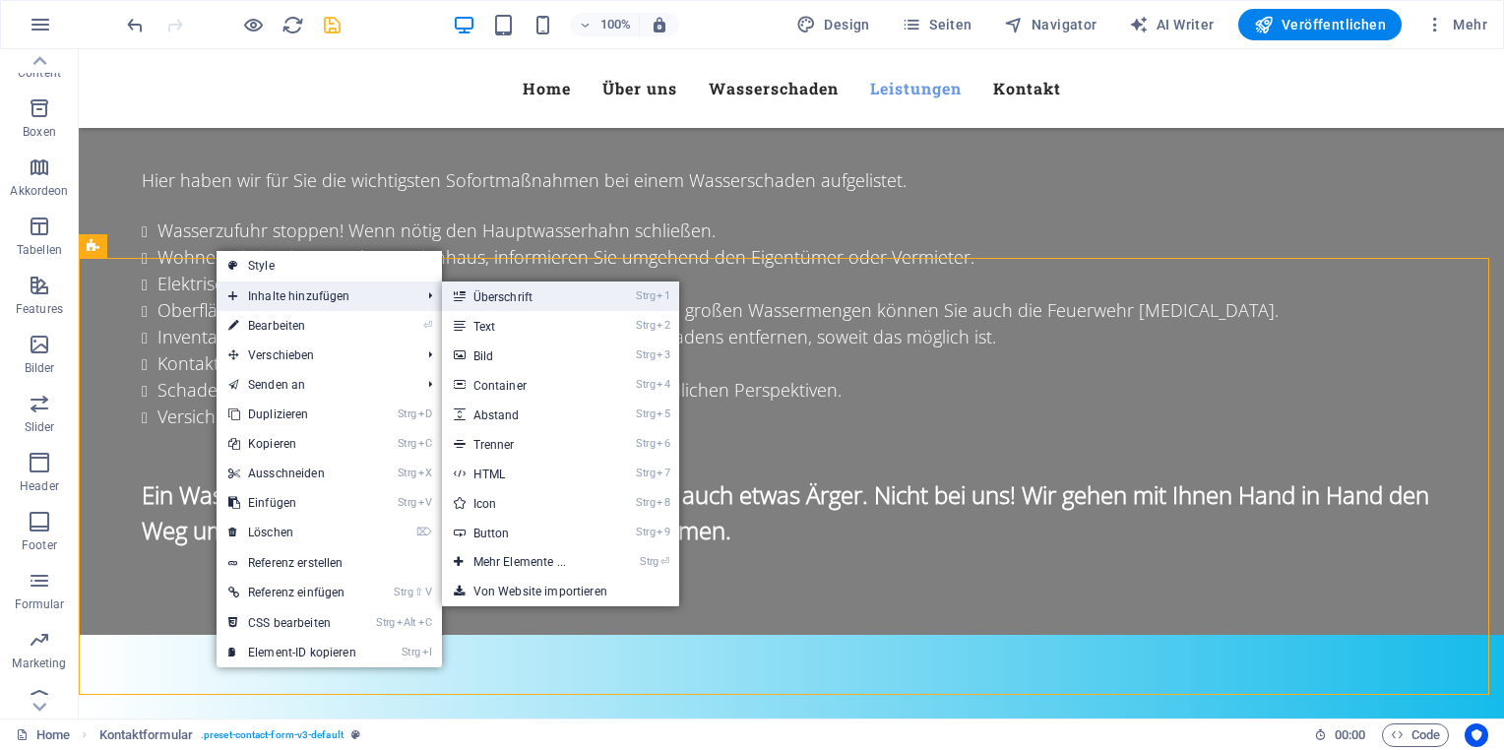
click at [514, 302] on link "Strg 1 Überschrift" at bounding box center [523, 297] width 163 height 30
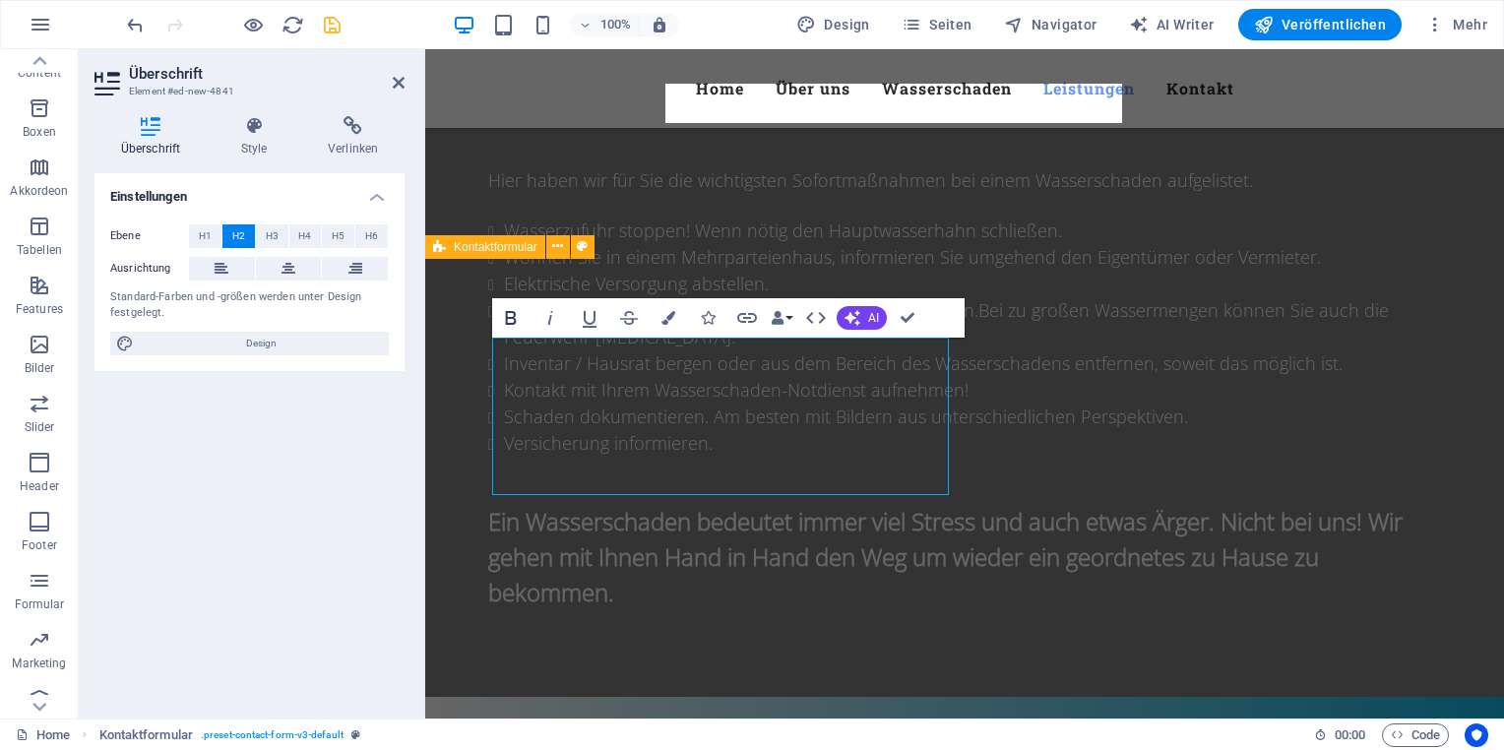
scroll to position [2668, 0]
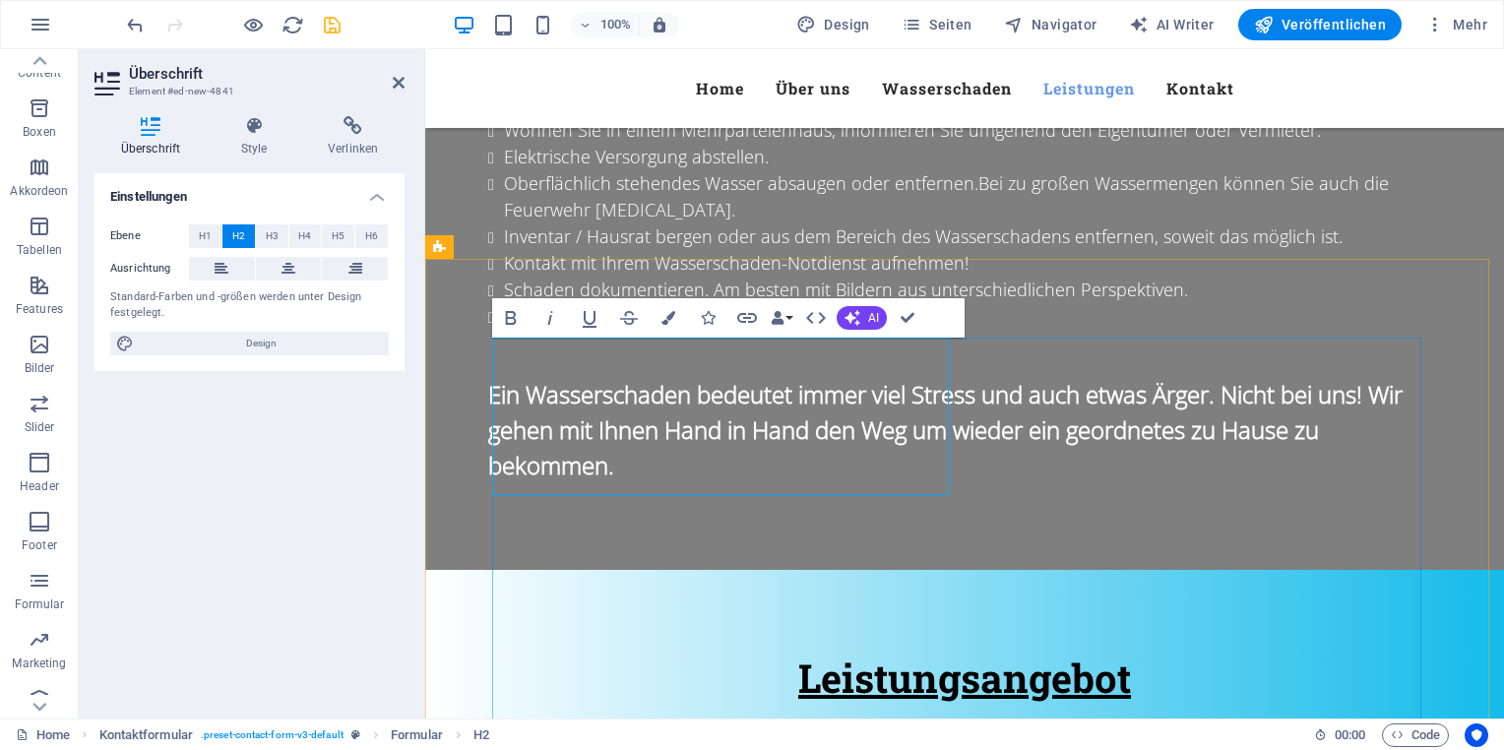
drag, startPoint x: 825, startPoint y: 433, endPoint x: 484, endPoint y: 378, distance: 345.0
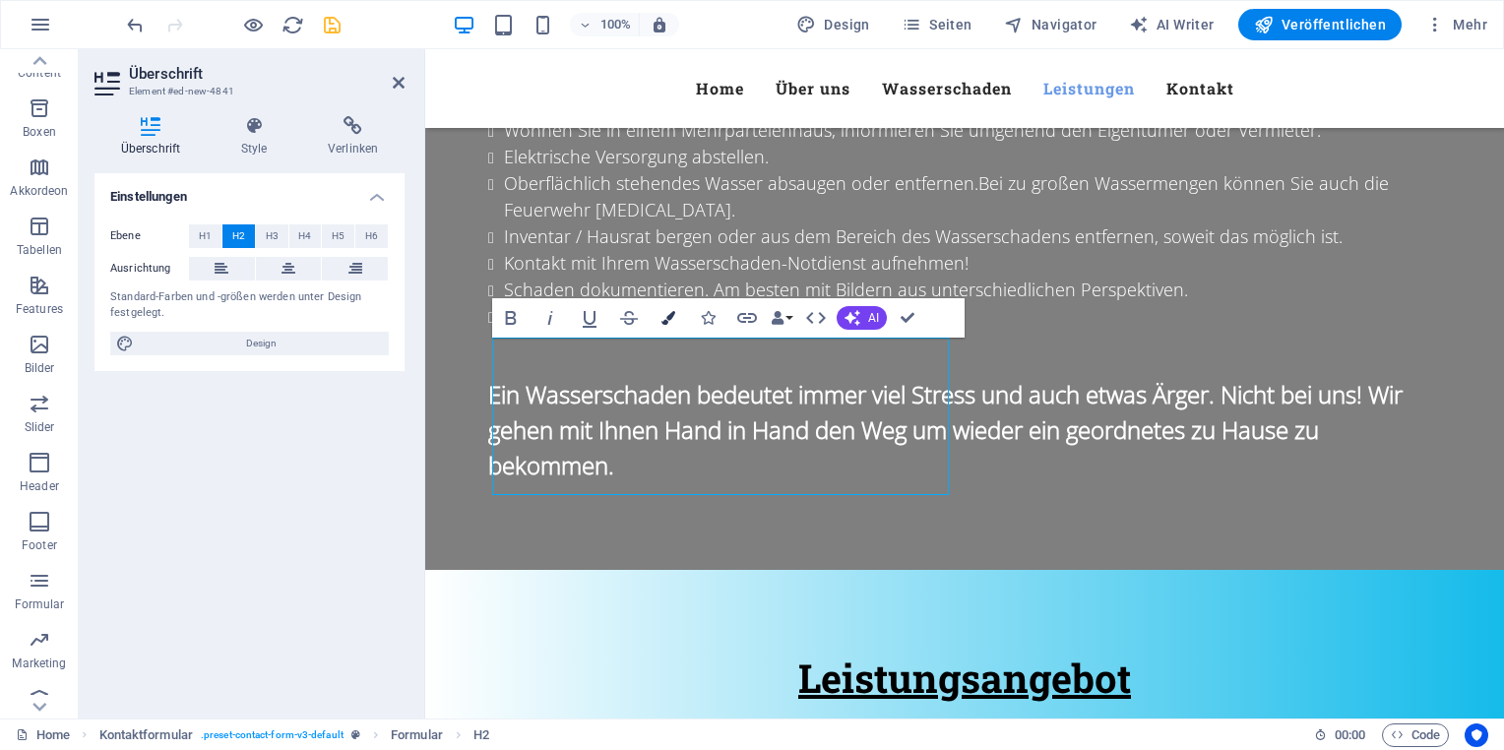
click at [672, 314] on icon "button" at bounding box center [668, 318] width 14 height 14
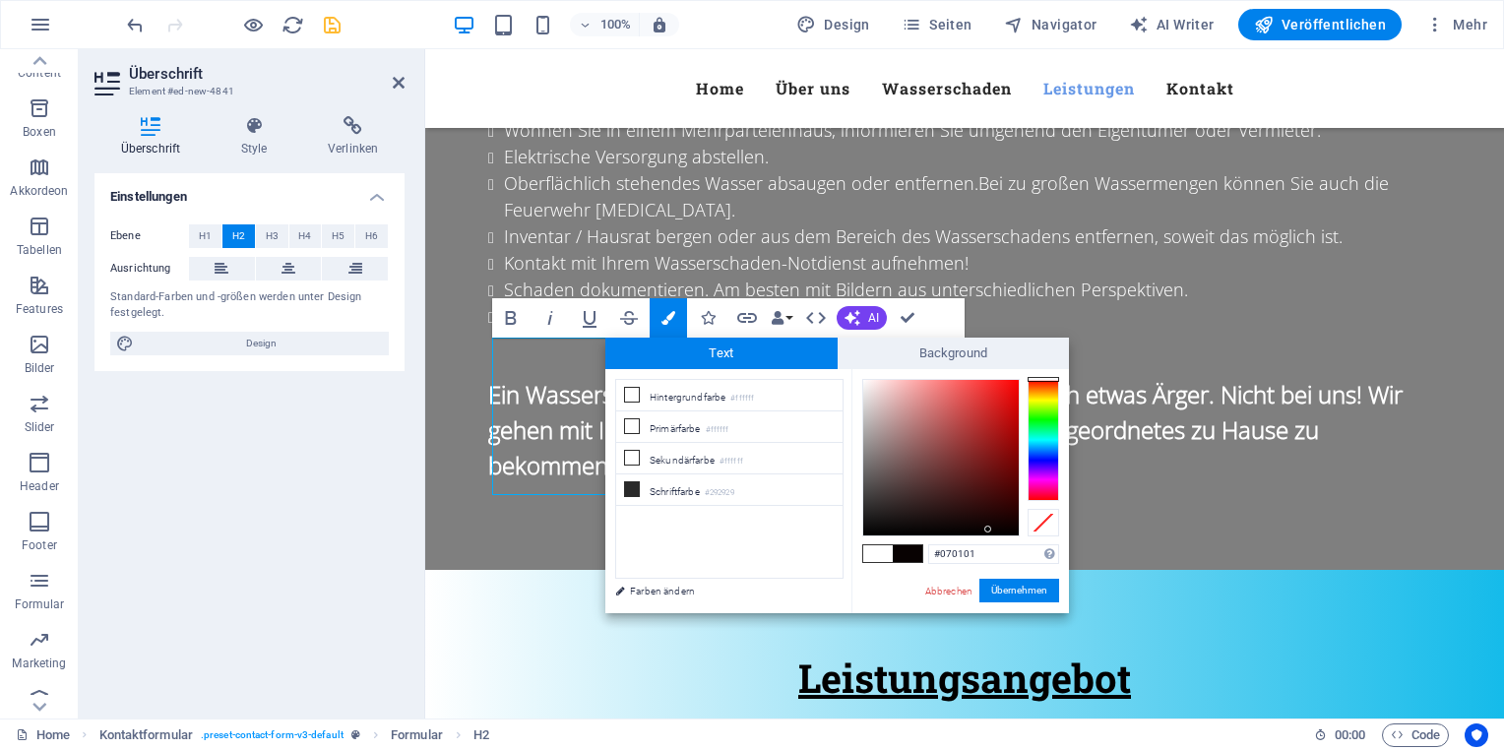
type input "#000000"
drag, startPoint x: 938, startPoint y: 528, endPoint x: 1019, endPoint y: 537, distance: 81.3
click at [1019, 537] on div "#000000 Unterstützte Formate: #0852ed rgb(8, 82, 237) rgba(8, 82, 237, 90%) hsv…" at bounding box center [960, 634] width 218 height 530
click at [1000, 597] on button "Übernehmen" at bounding box center [1019, 591] width 80 height 24
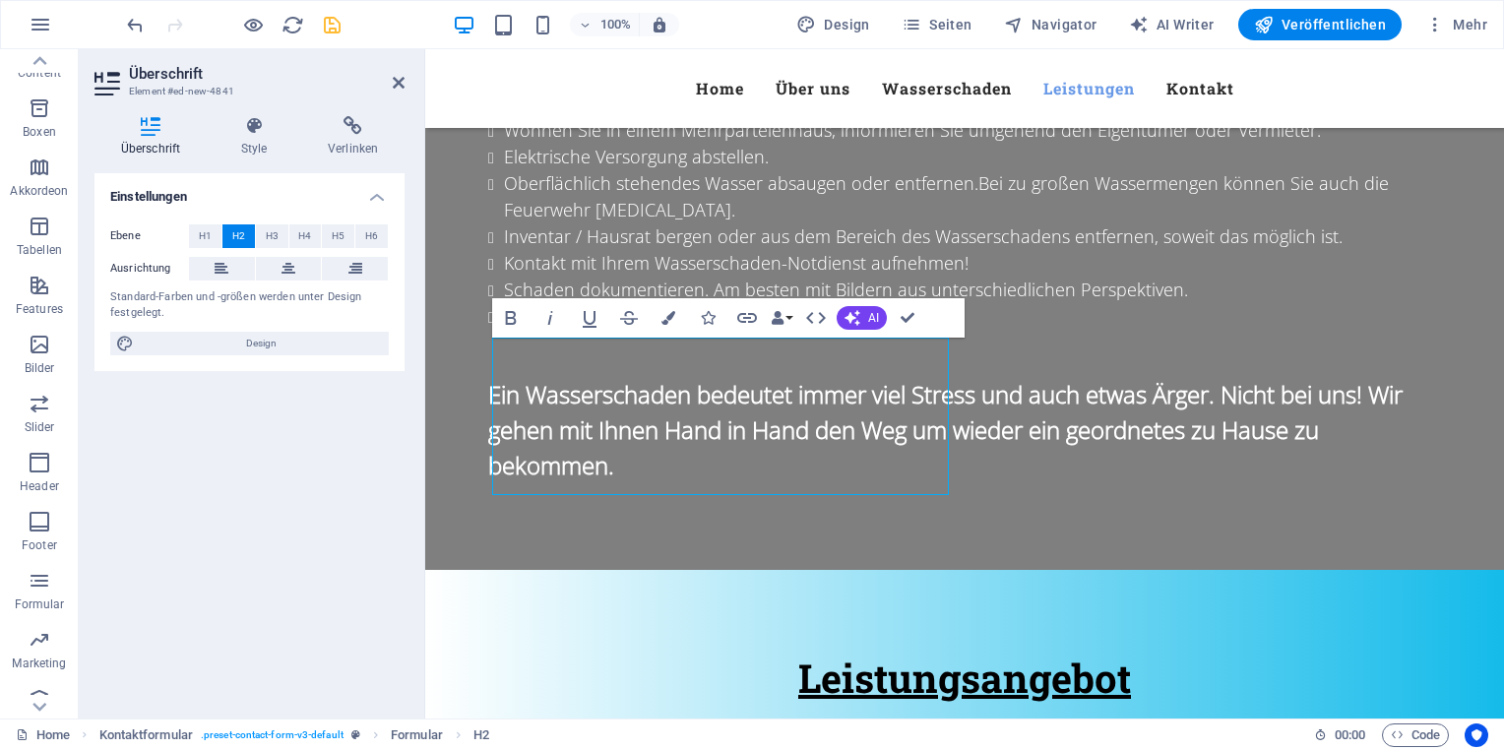
click at [795, 440] on div "Ziehe hier rein, um den vorhandenen Inhalt zu ersetzen. Drücke "Strg", wenn du …" at bounding box center [964, 383] width 1079 height 669
drag, startPoint x: 512, startPoint y: 368, endPoint x: 827, endPoint y: 451, distance: 325.6
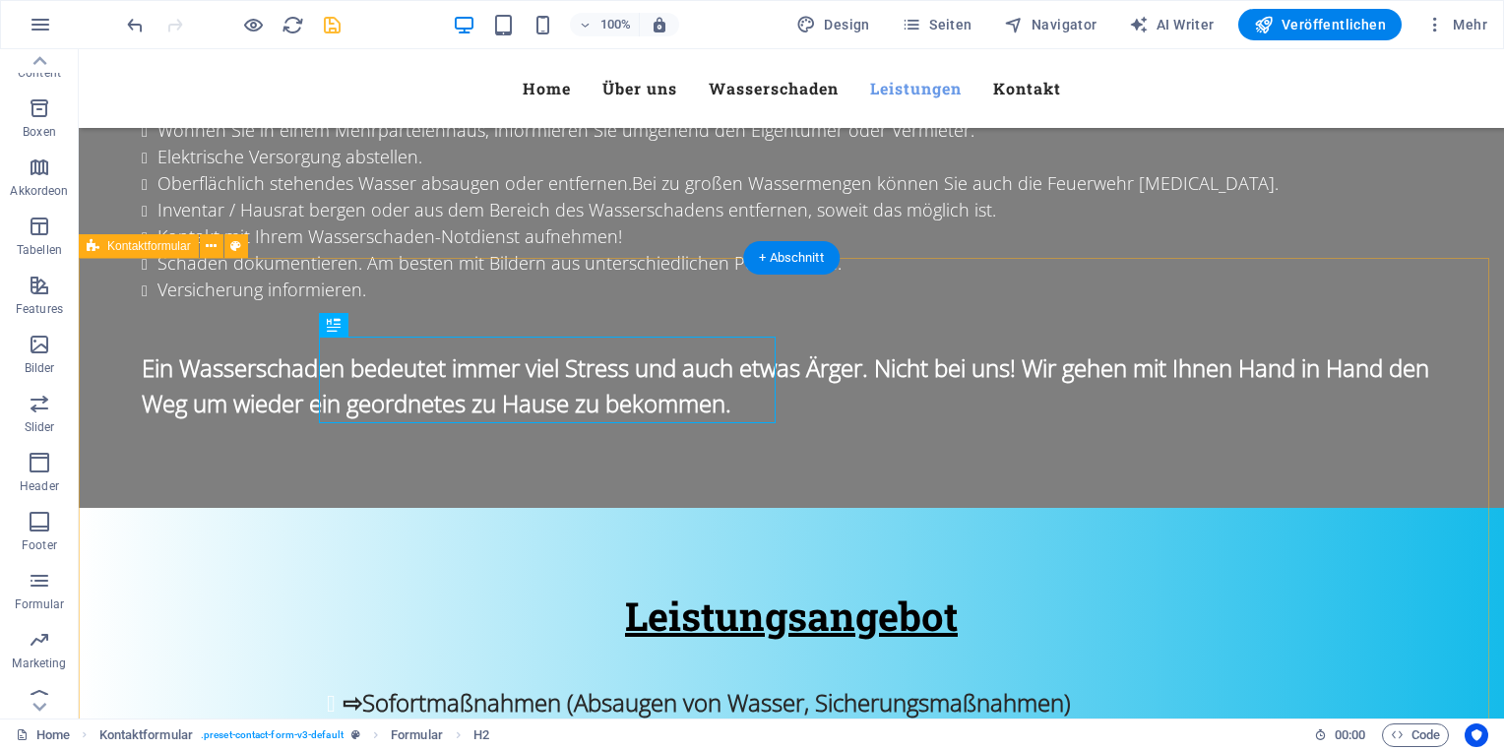
scroll to position [2414, 0]
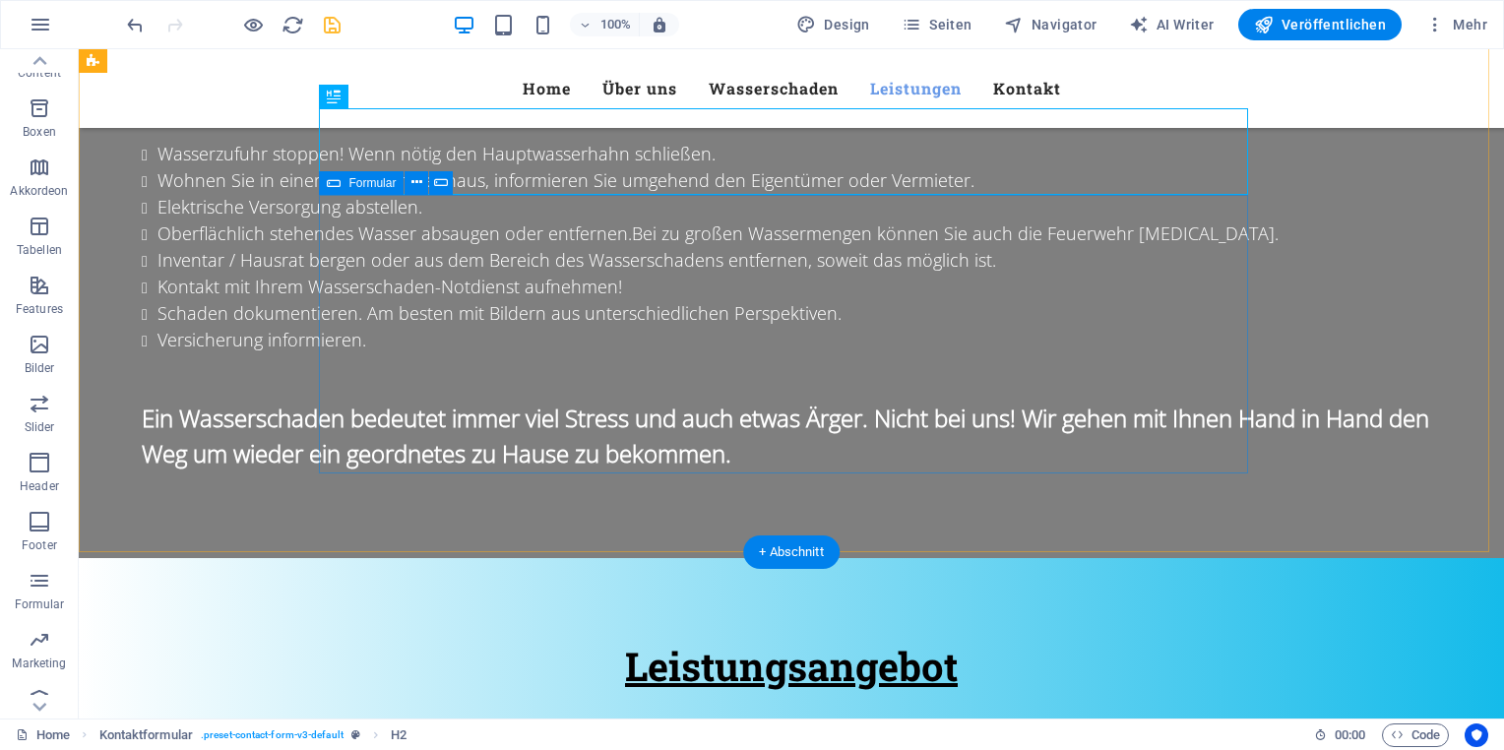
scroll to position [2378, 0]
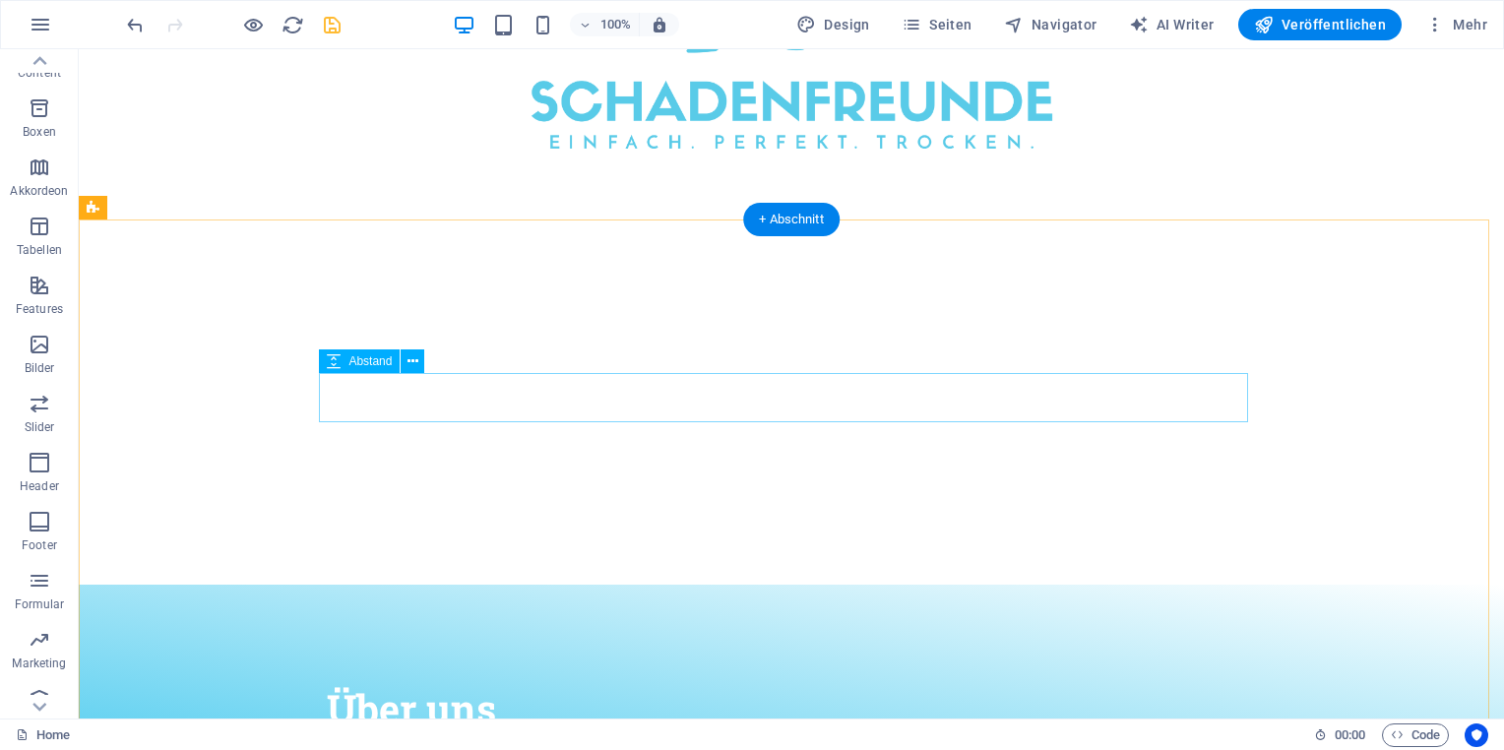
scroll to position [0, 0]
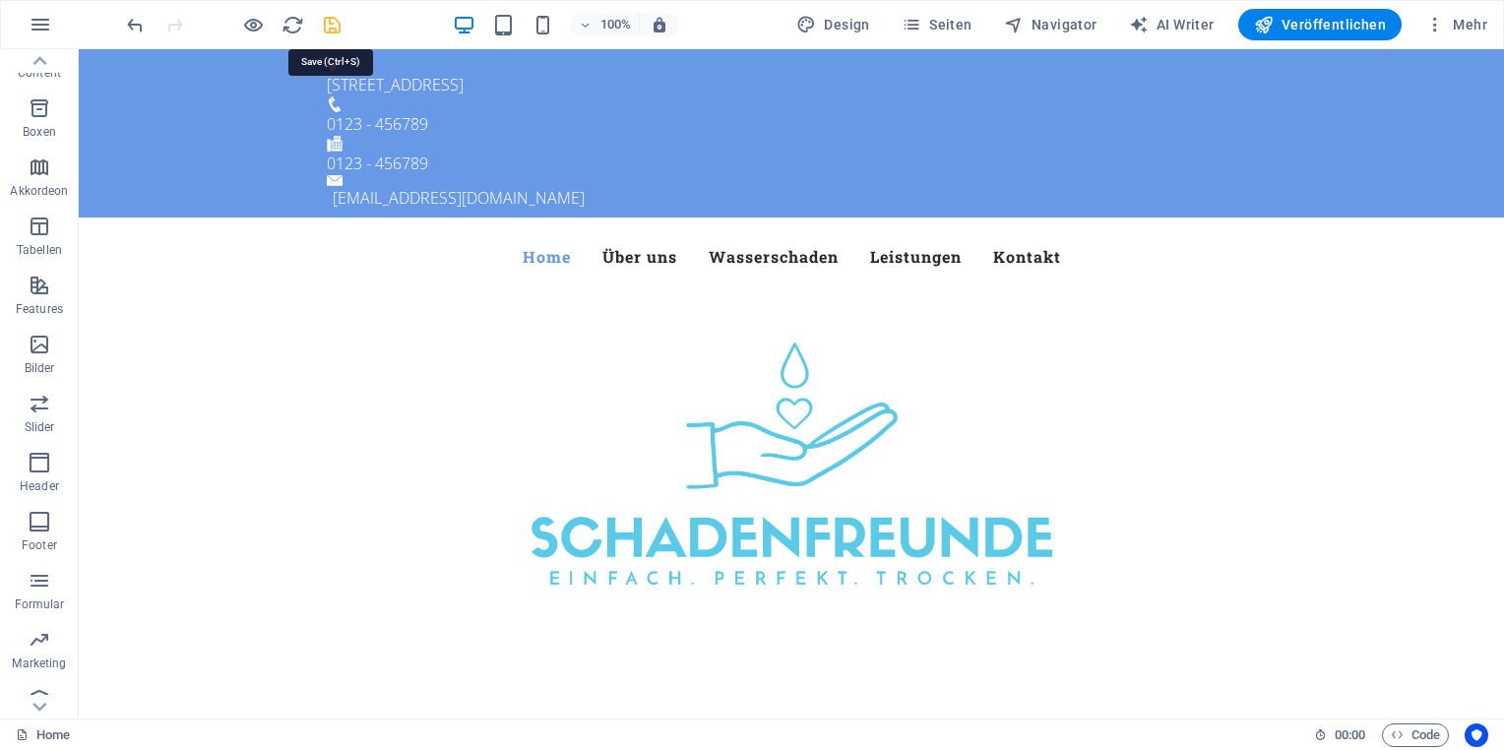
click at [330, 32] on icon "save" at bounding box center [332, 25] width 23 height 23
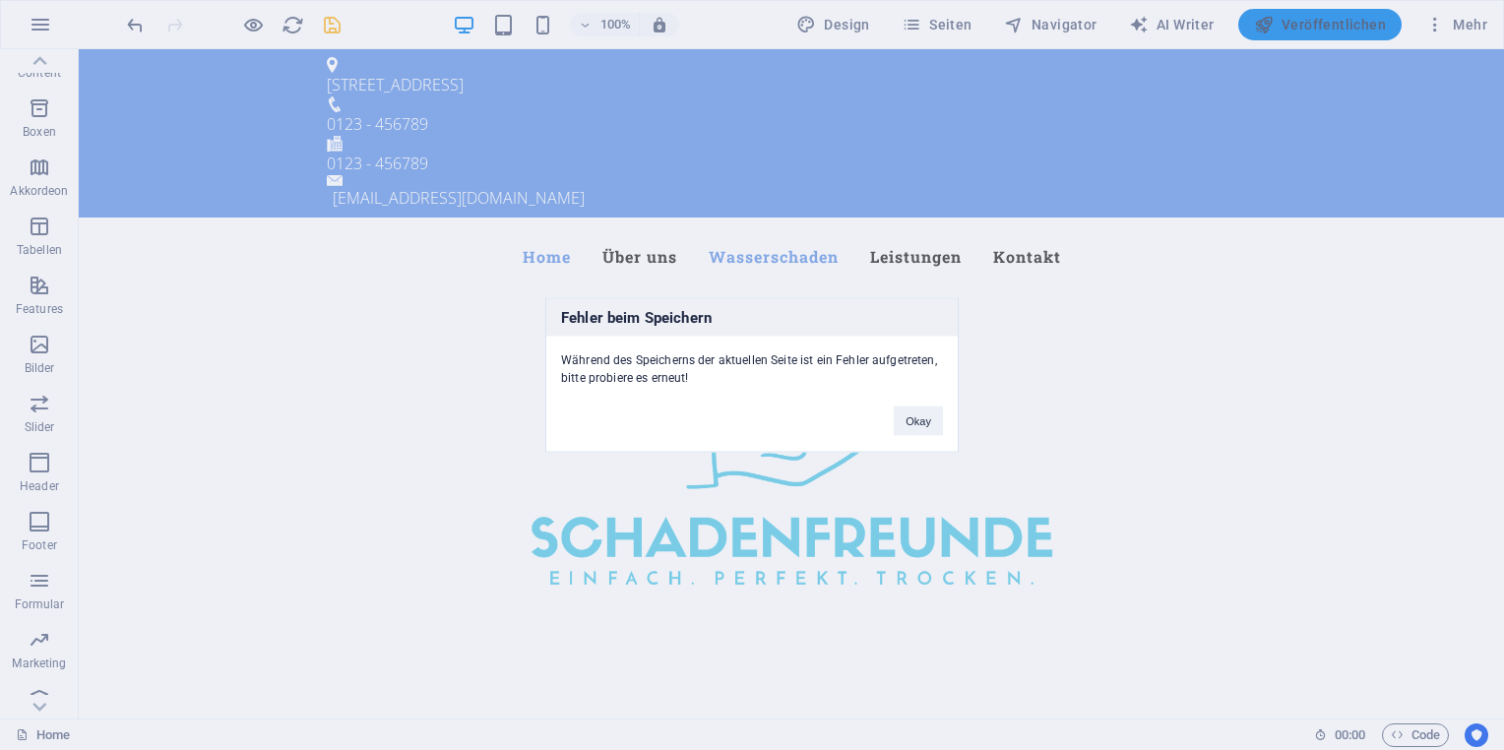
click at [1288, 22] on div "Fehler beim Speichern Während des Speicherns der aktuellen Seite ist ein Fehler…" at bounding box center [752, 375] width 1504 height 750
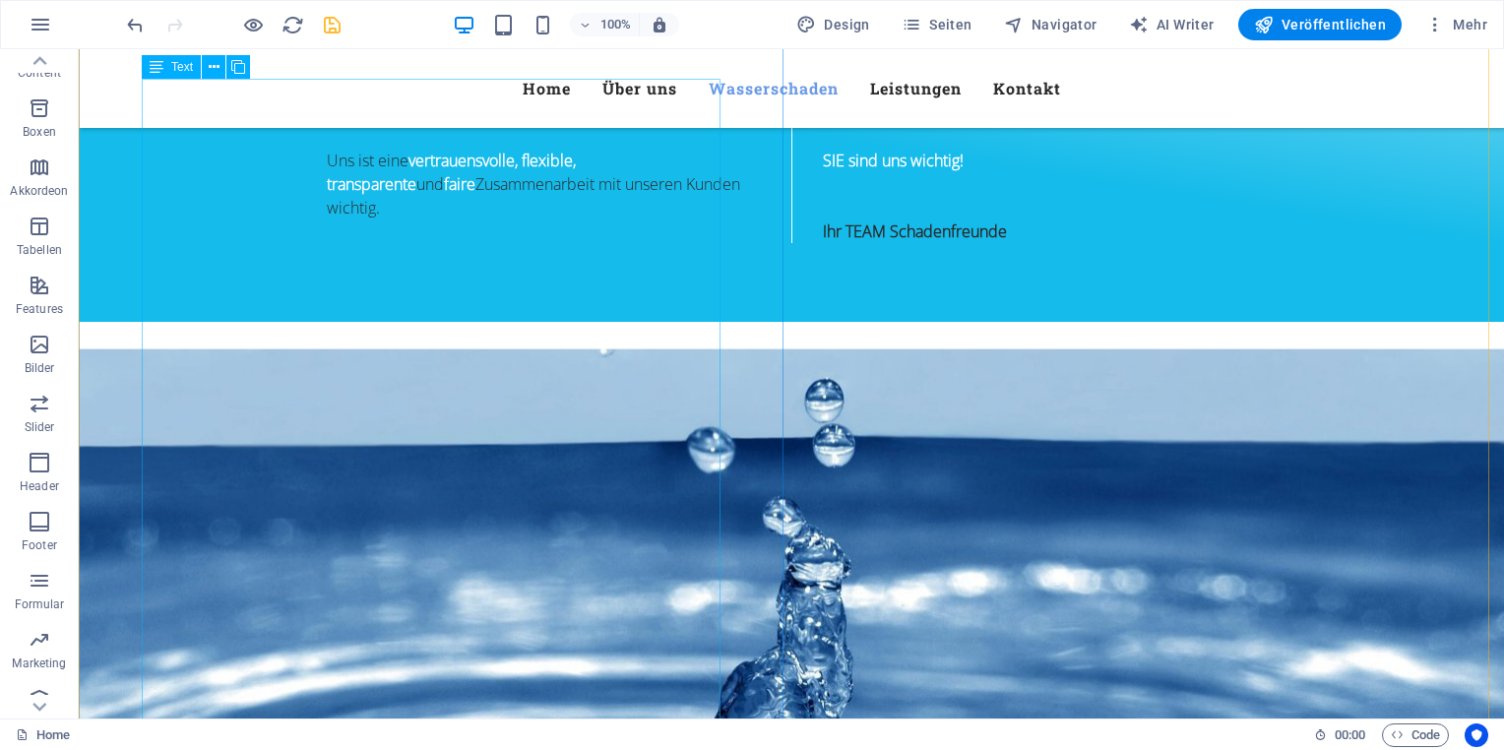
scroll to position [1378, 0]
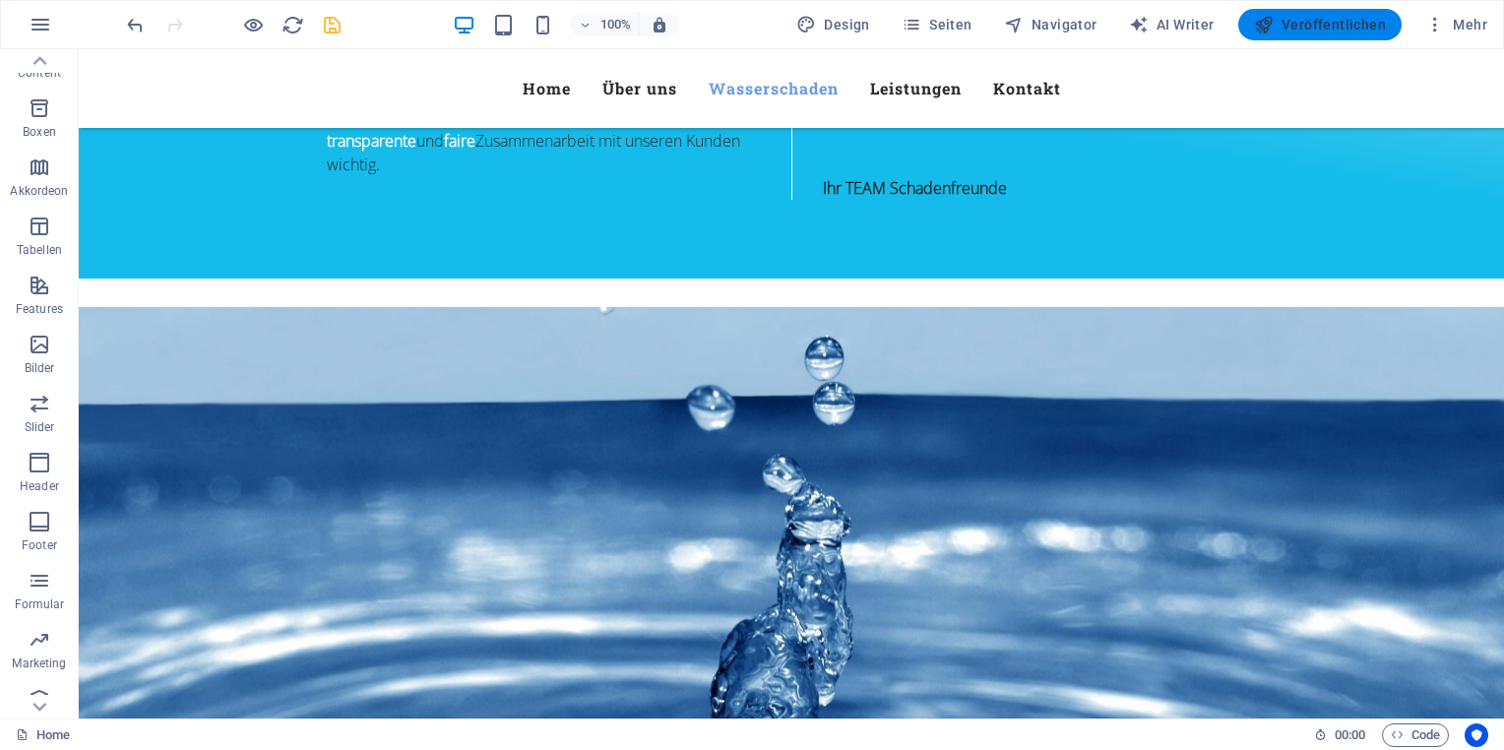
click at [1335, 16] on span "Veröffentlichen" at bounding box center [1320, 25] width 132 height 20
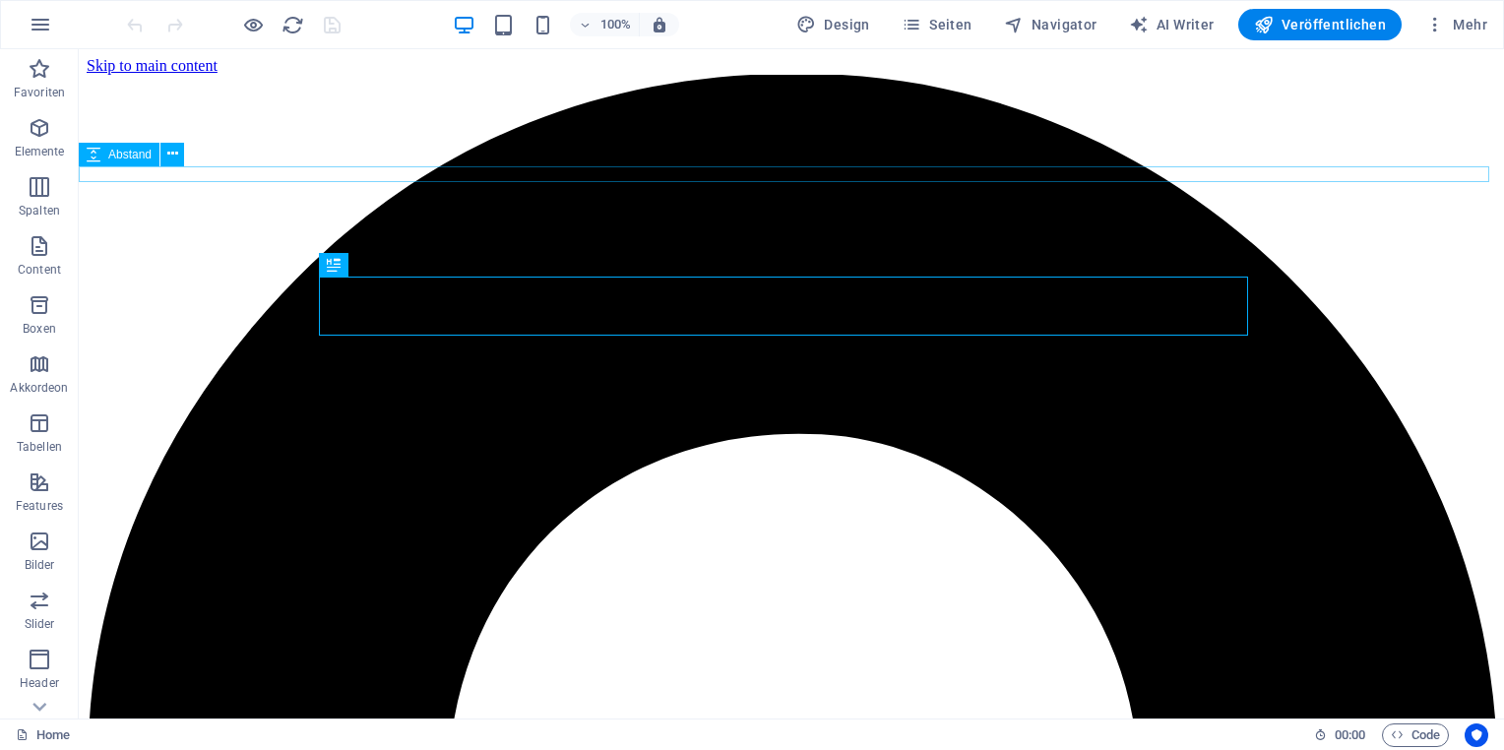
scroll to position [473, 0]
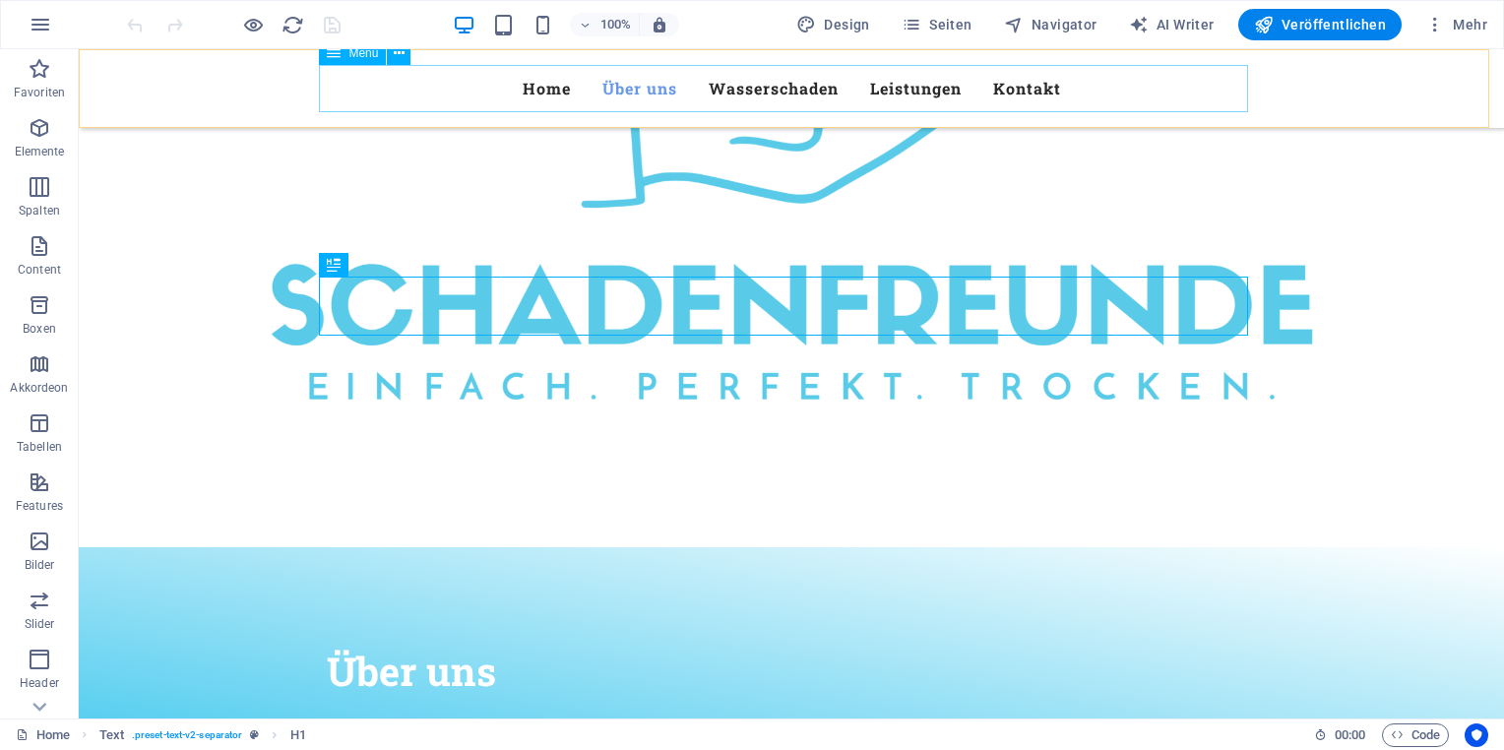
click at [553, 94] on nav "Home Über uns Wasserschaden Leistungen Kontakt" at bounding box center [791, 88] width 929 height 47
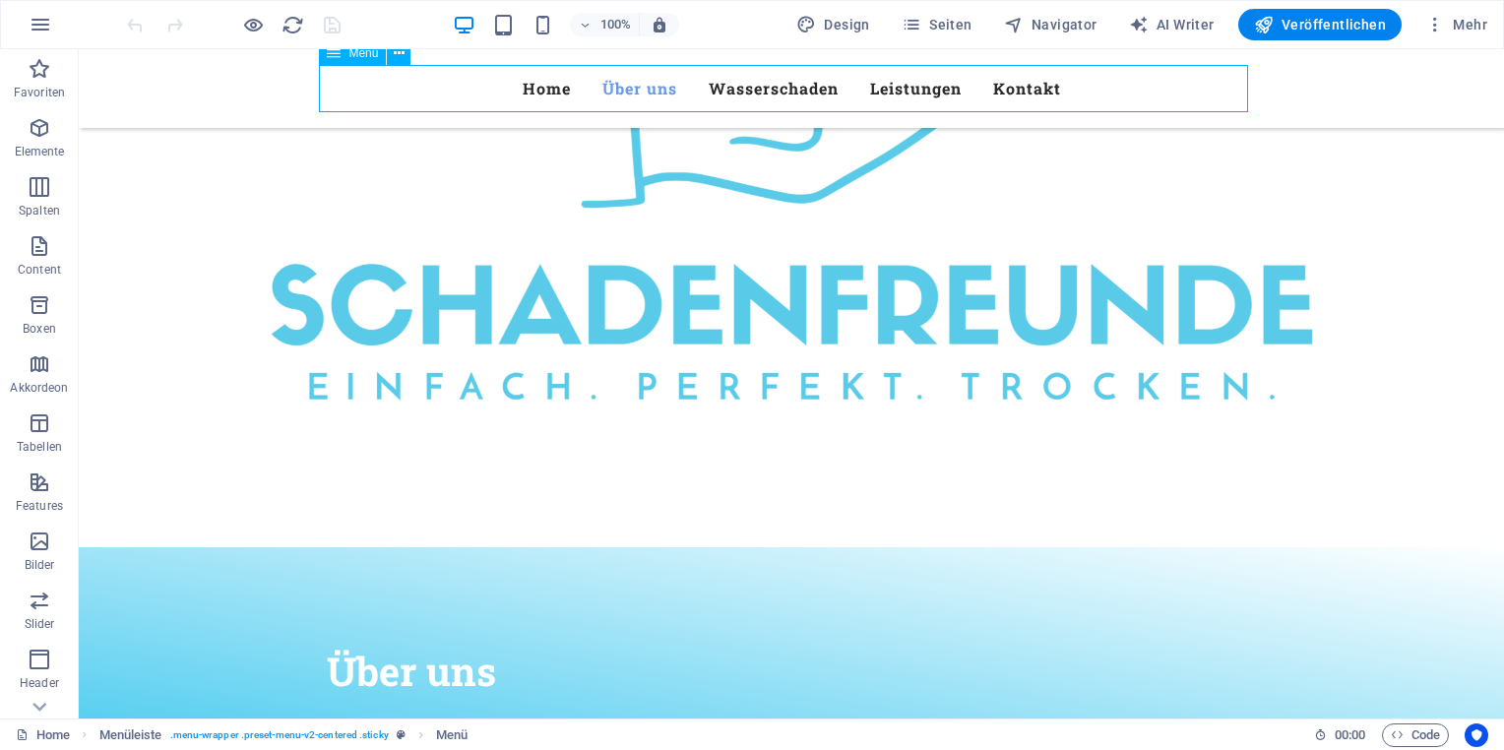
click at [549, 85] on nav "Home Über uns Wasserschaden Leistungen Kontakt" at bounding box center [791, 88] width 929 height 47
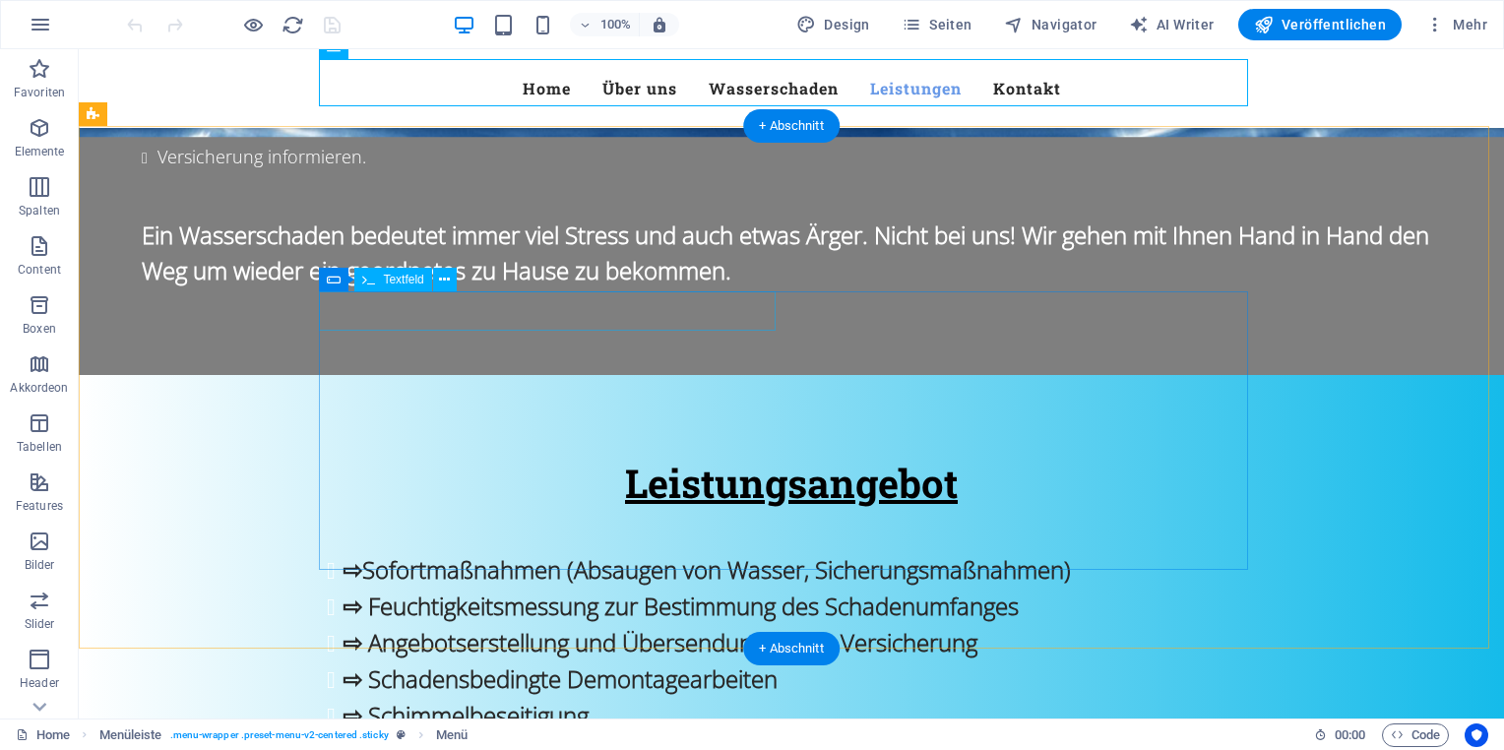
scroll to position [2772, 0]
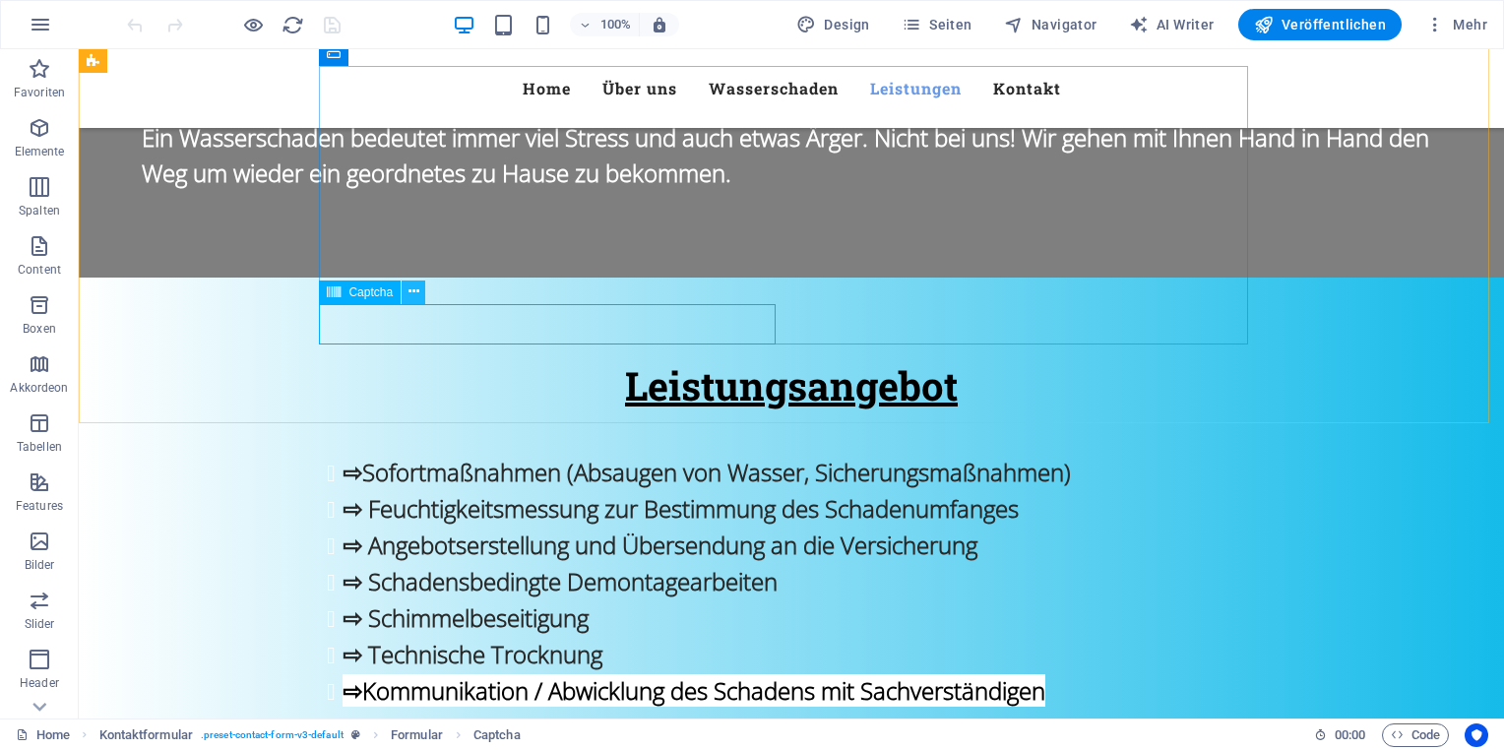
click at [410, 297] on icon at bounding box center [413, 292] width 11 height 21
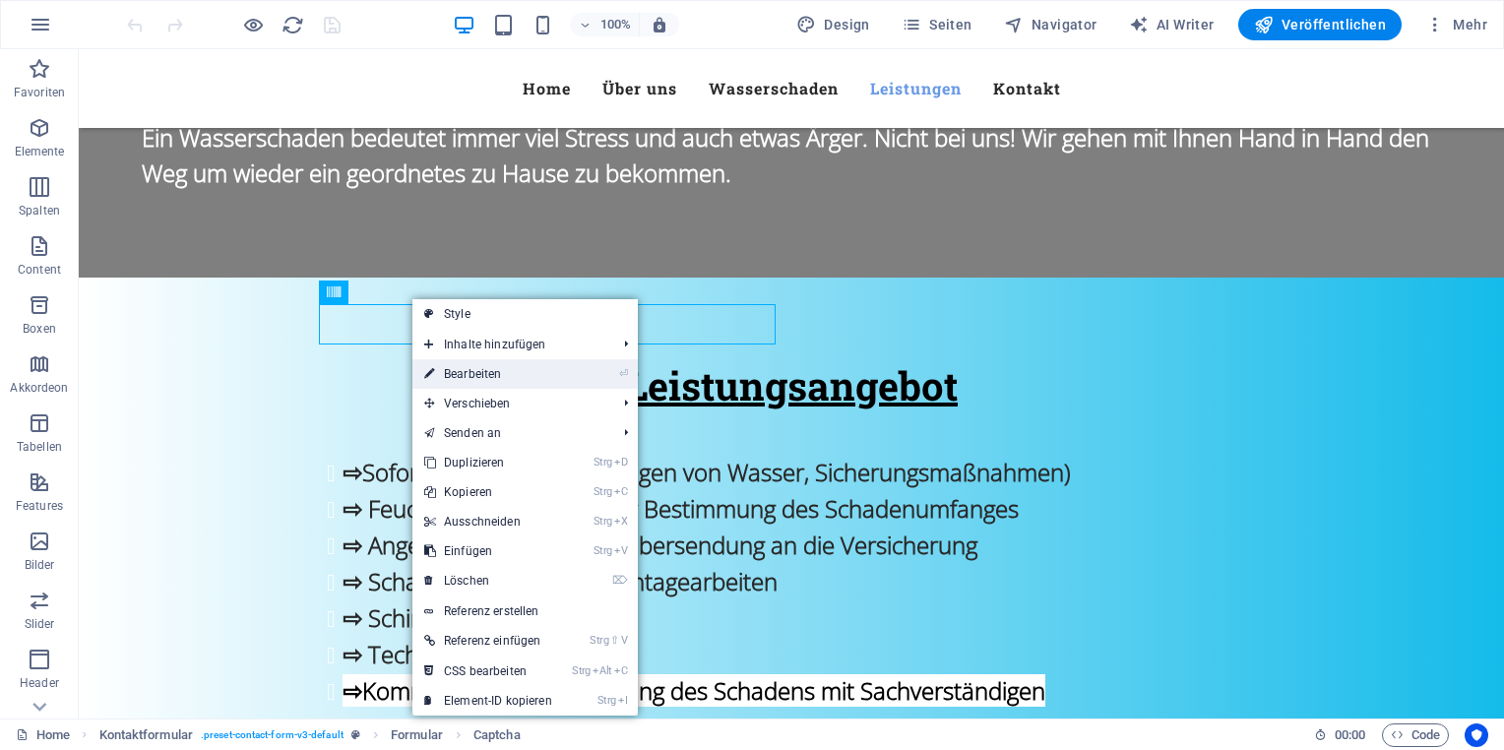
click at [509, 371] on link "⏎ Bearbeiten" at bounding box center [488, 374] width 152 height 30
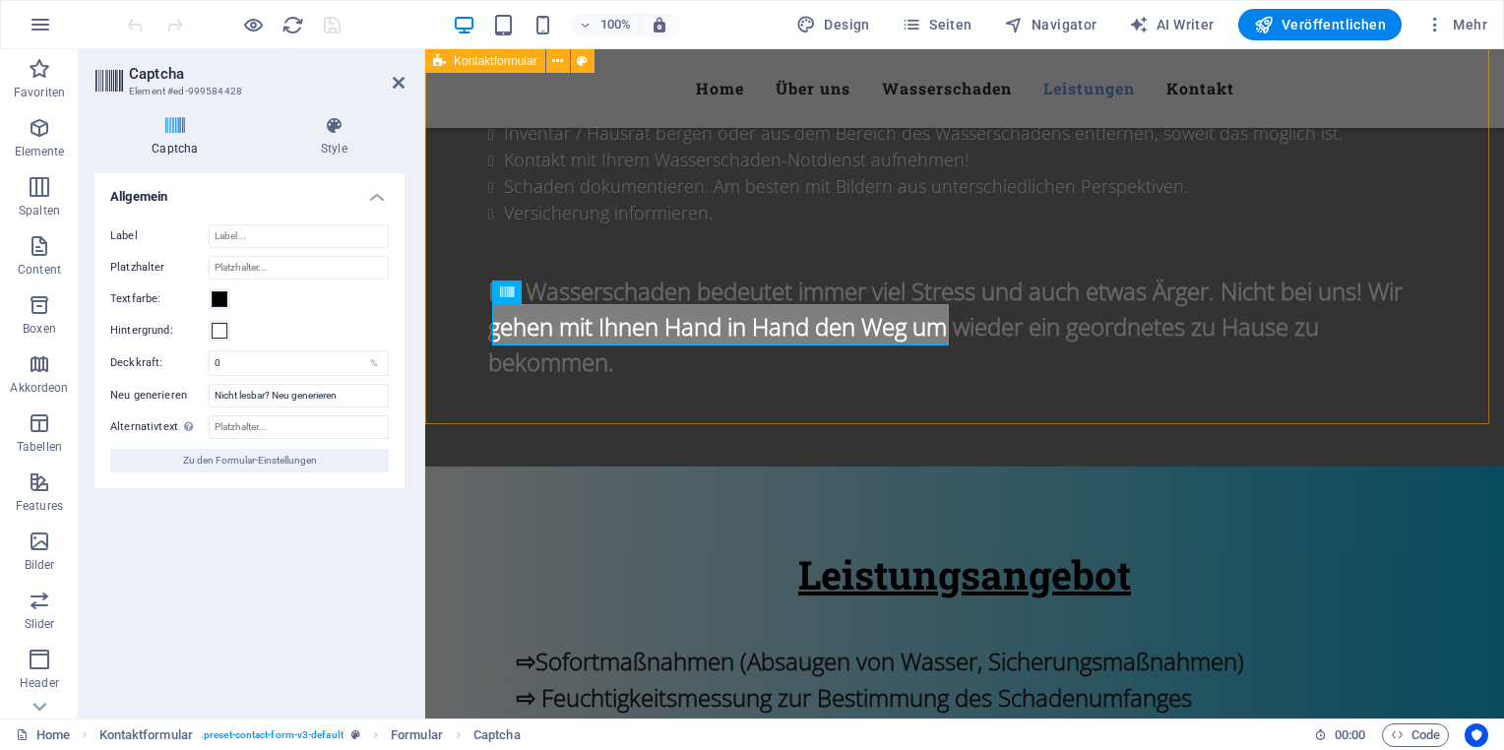
scroll to position [3026, 0]
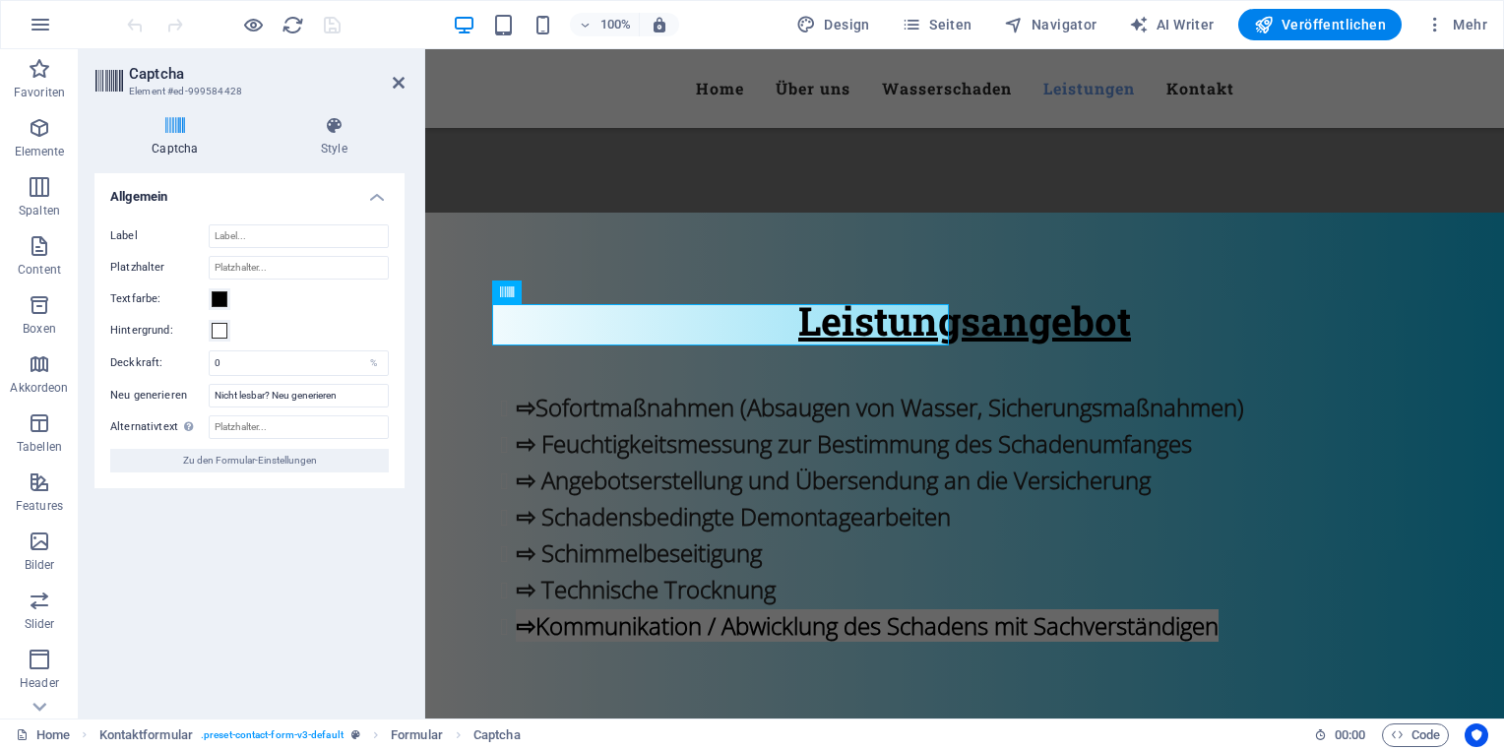
click at [173, 126] on icon at bounding box center [174, 126] width 161 height 20
click at [263, 464] on span "Zu den Formular-Einstellungen" at bounding box center [250, 461] width 134 height 24
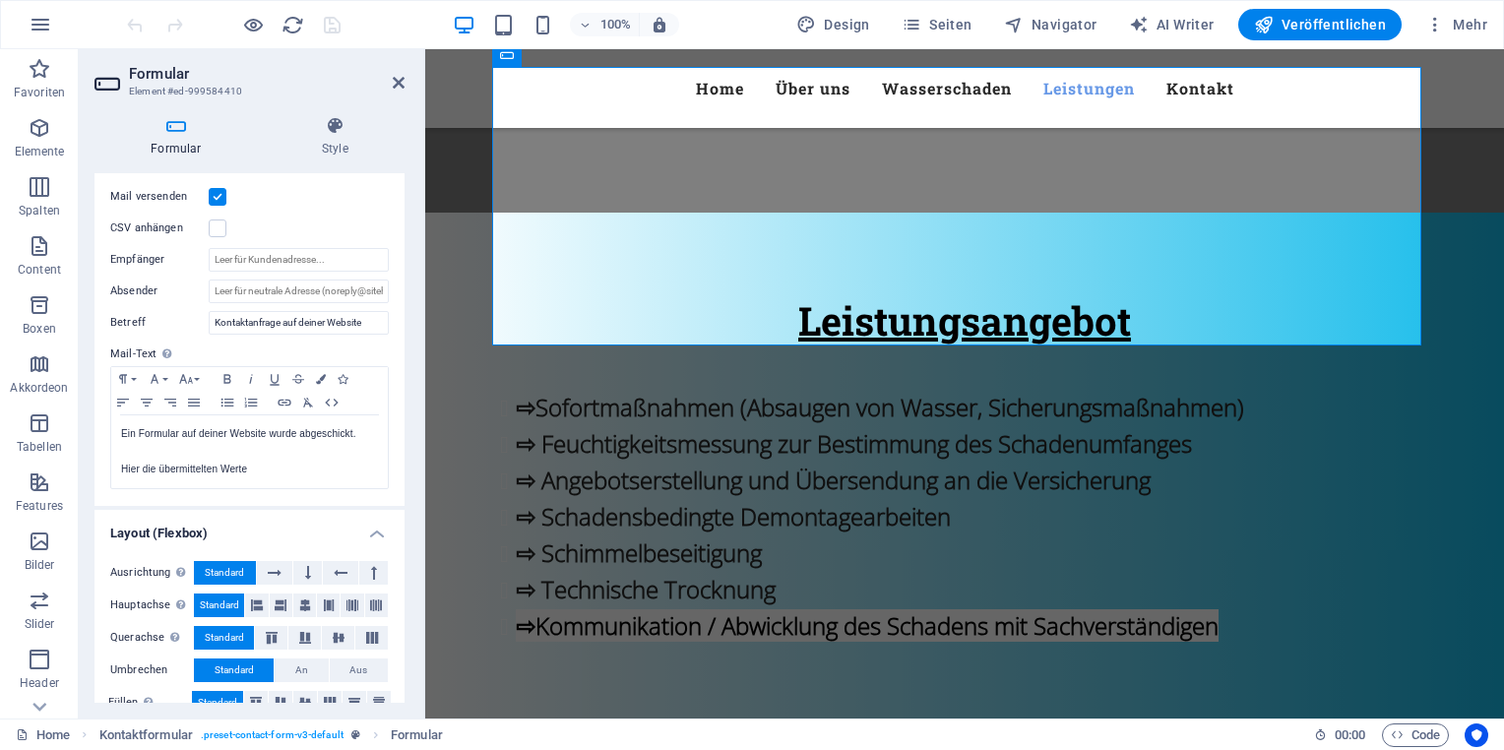
scroll to position [569, 0]
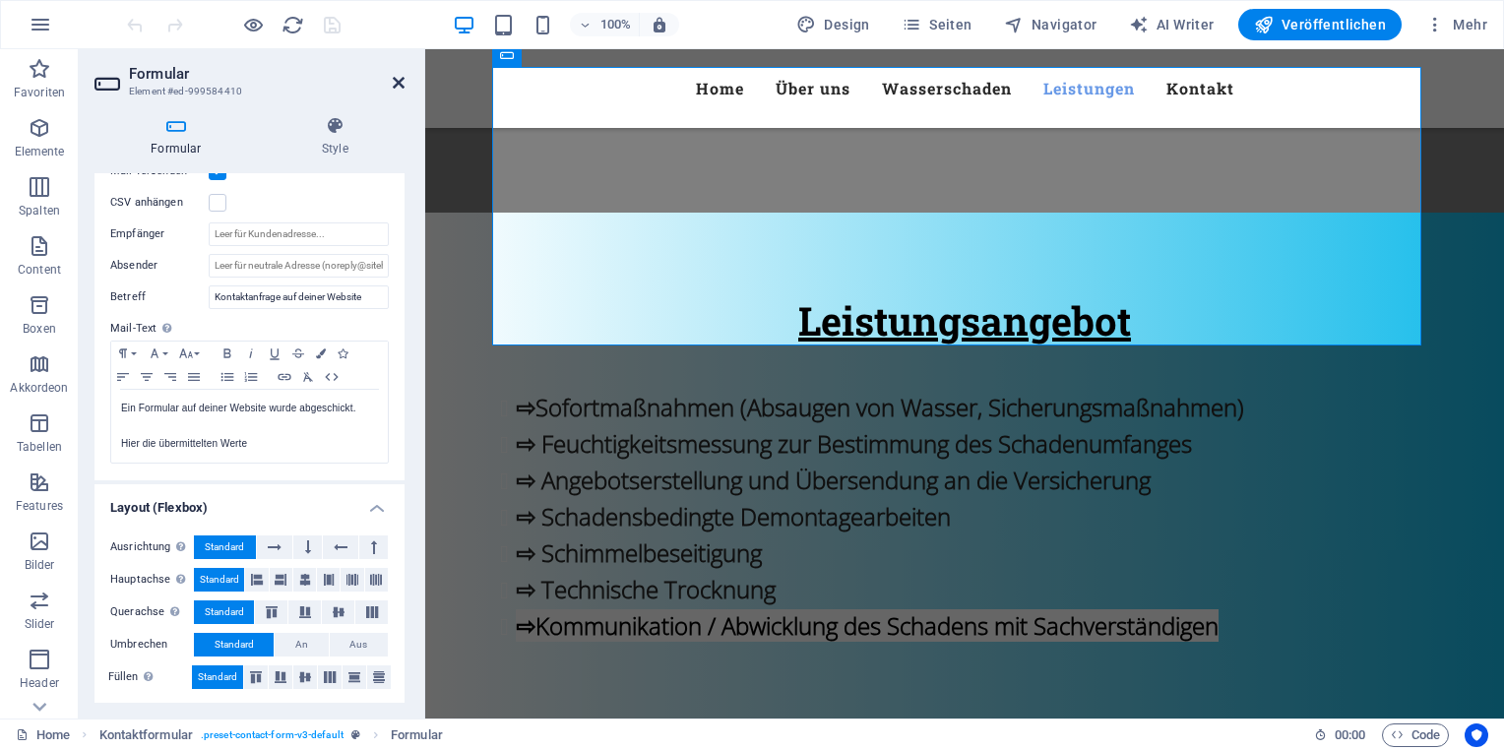
click at [394, 82] on icon at bounding box center [399, 83] width 12 height 16
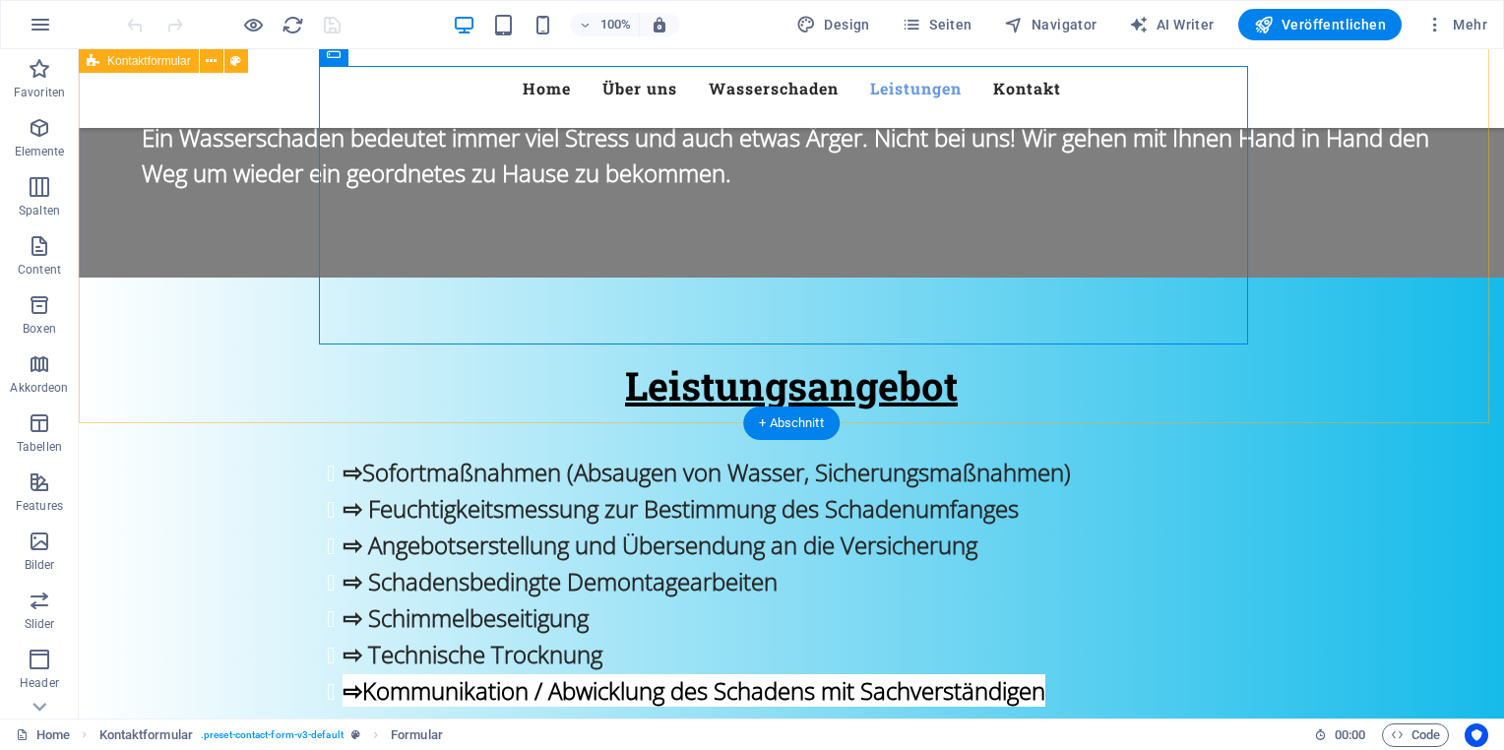
scroll to position [2575, 0]
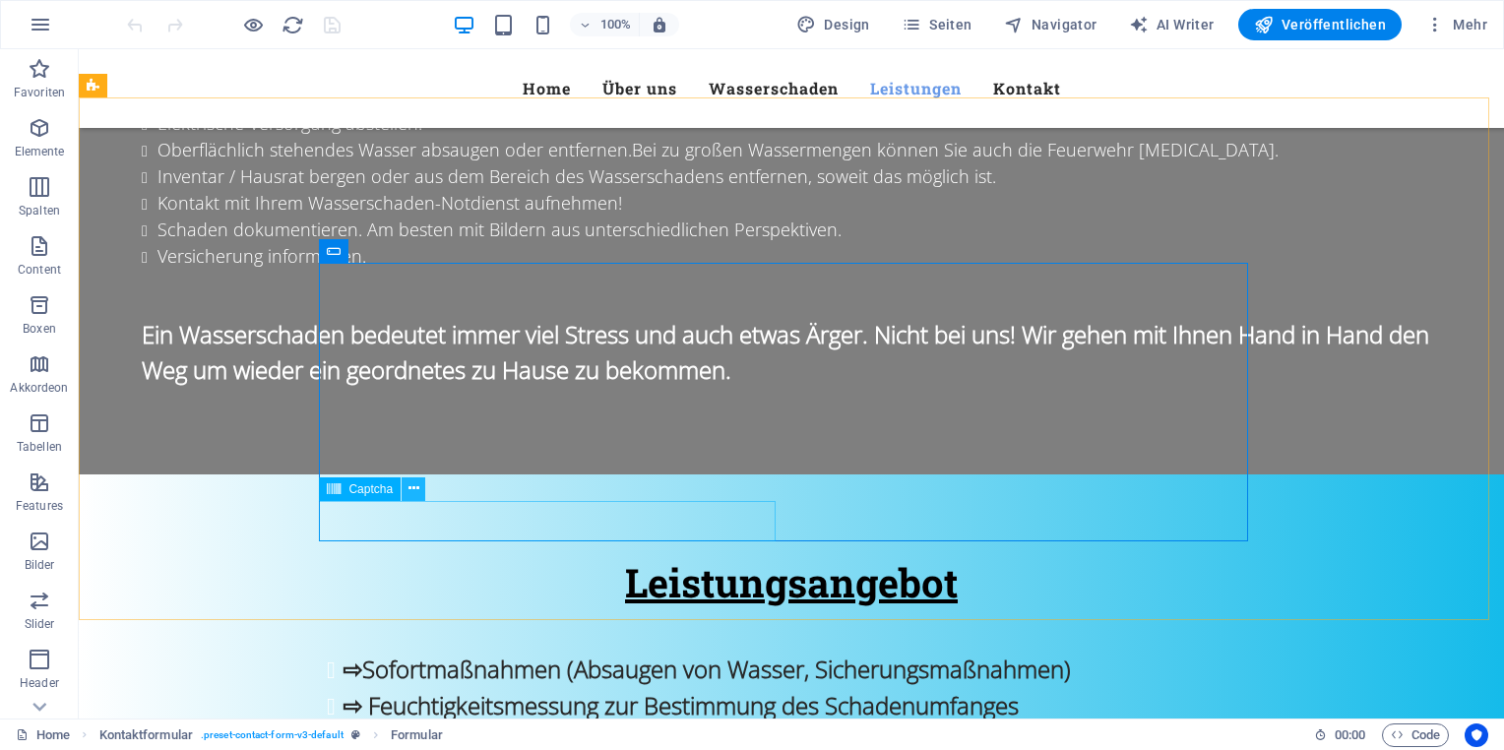
click at [413, 485] on icon at bounding box center [413, 488] width 11 height 21
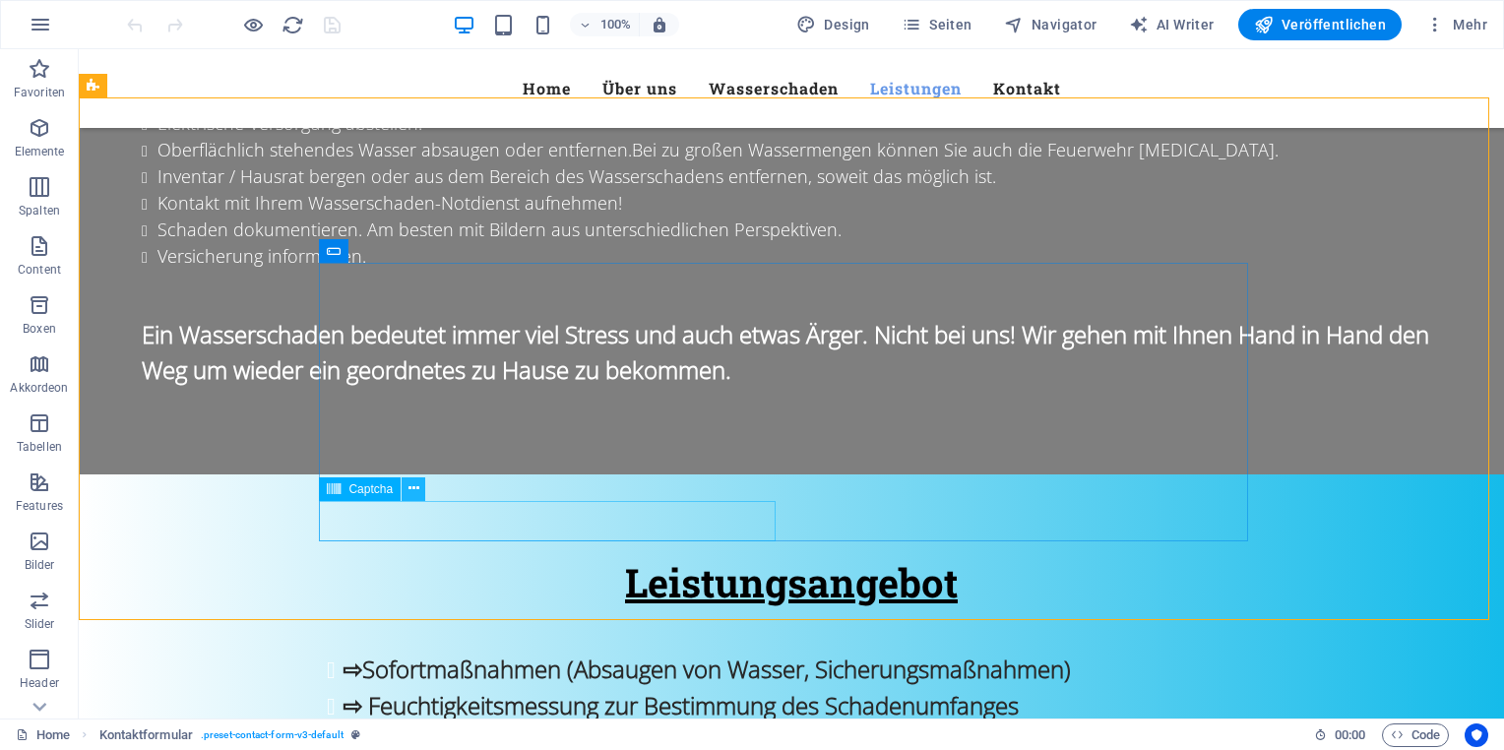
click at [412, 492] on icon at bounding box center [413, 488] width 11 height 21
click at [419, 492] on button at bounding box center [414, 489] width 24 height 24
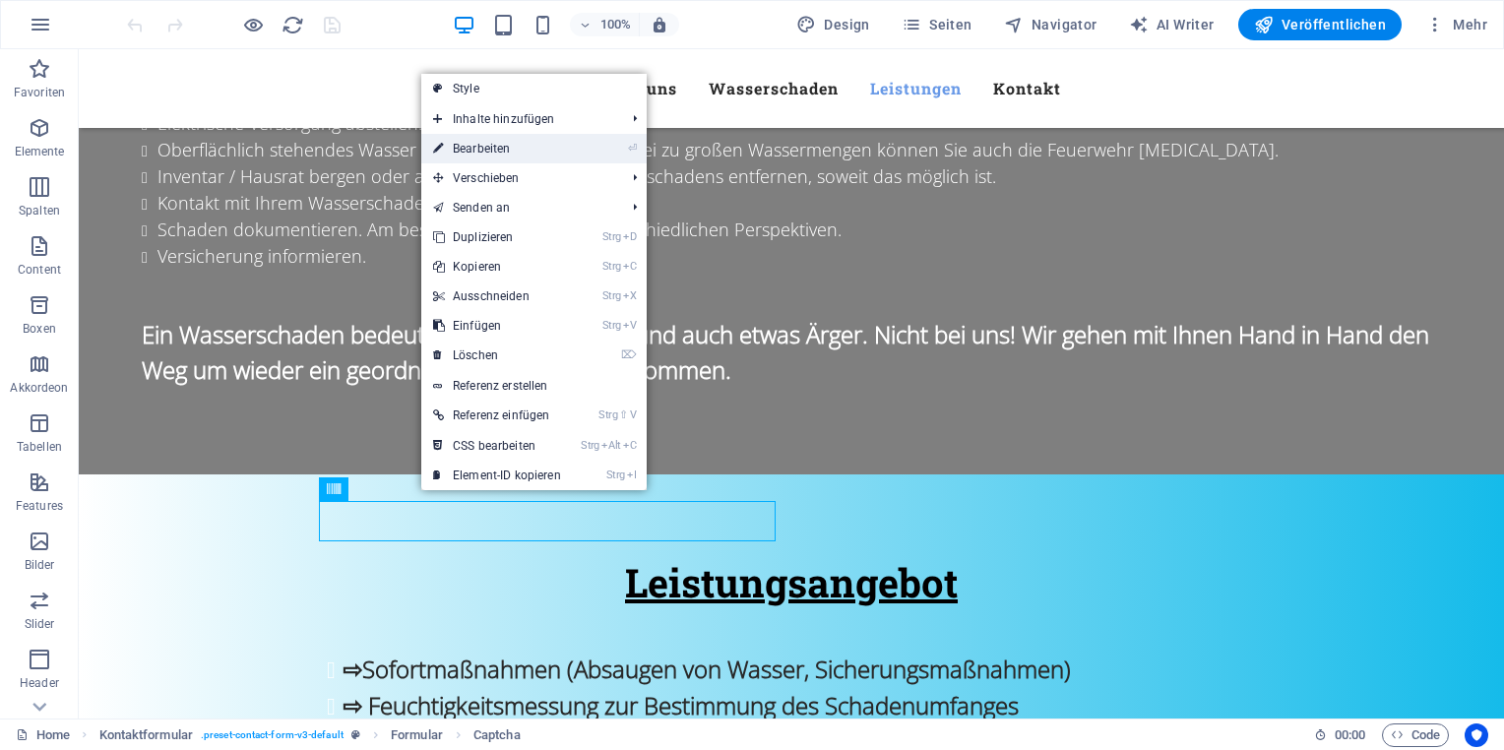
click at [494, 146] on link "⏎ Bearbeiten" at bounding box center [497, 149] width 152 height 30
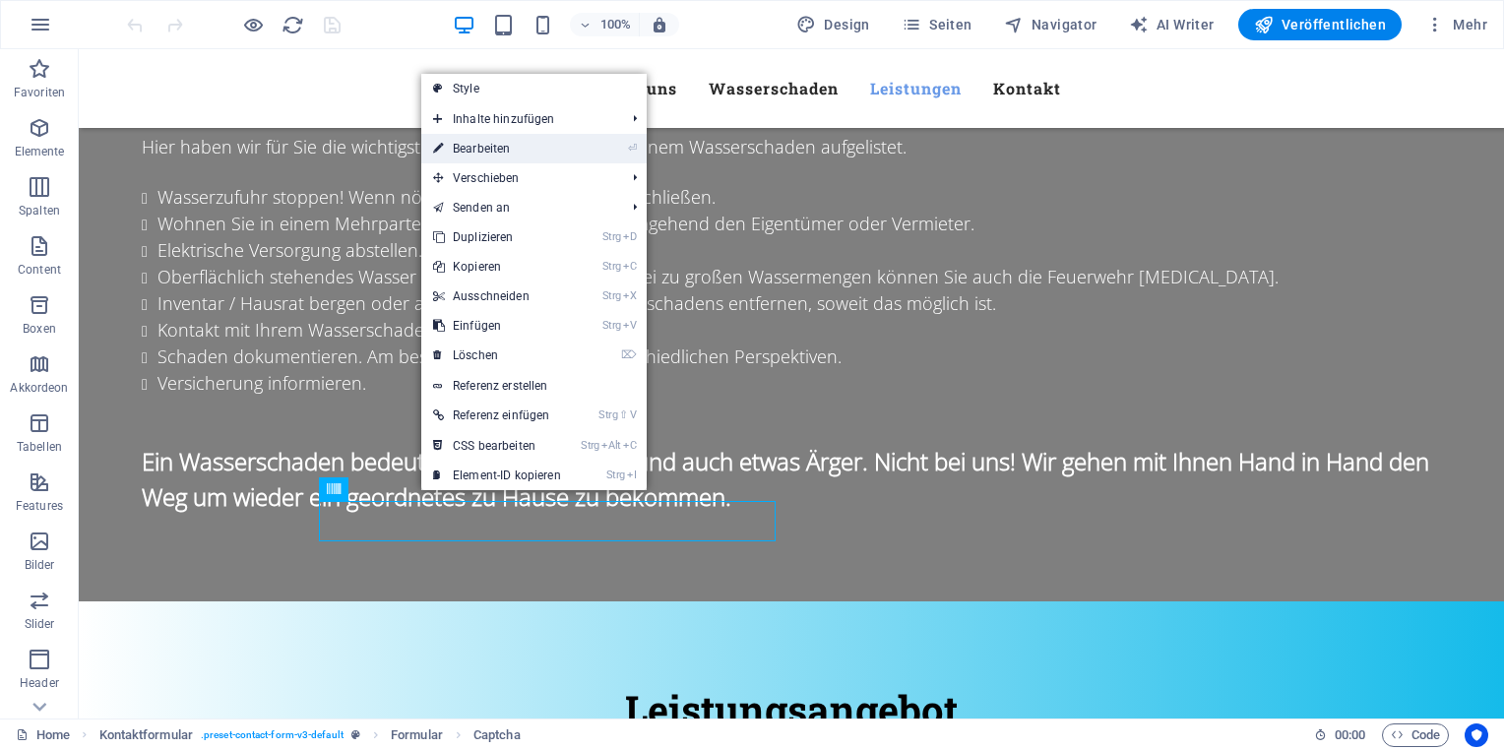
scroll to position [2829, 0]
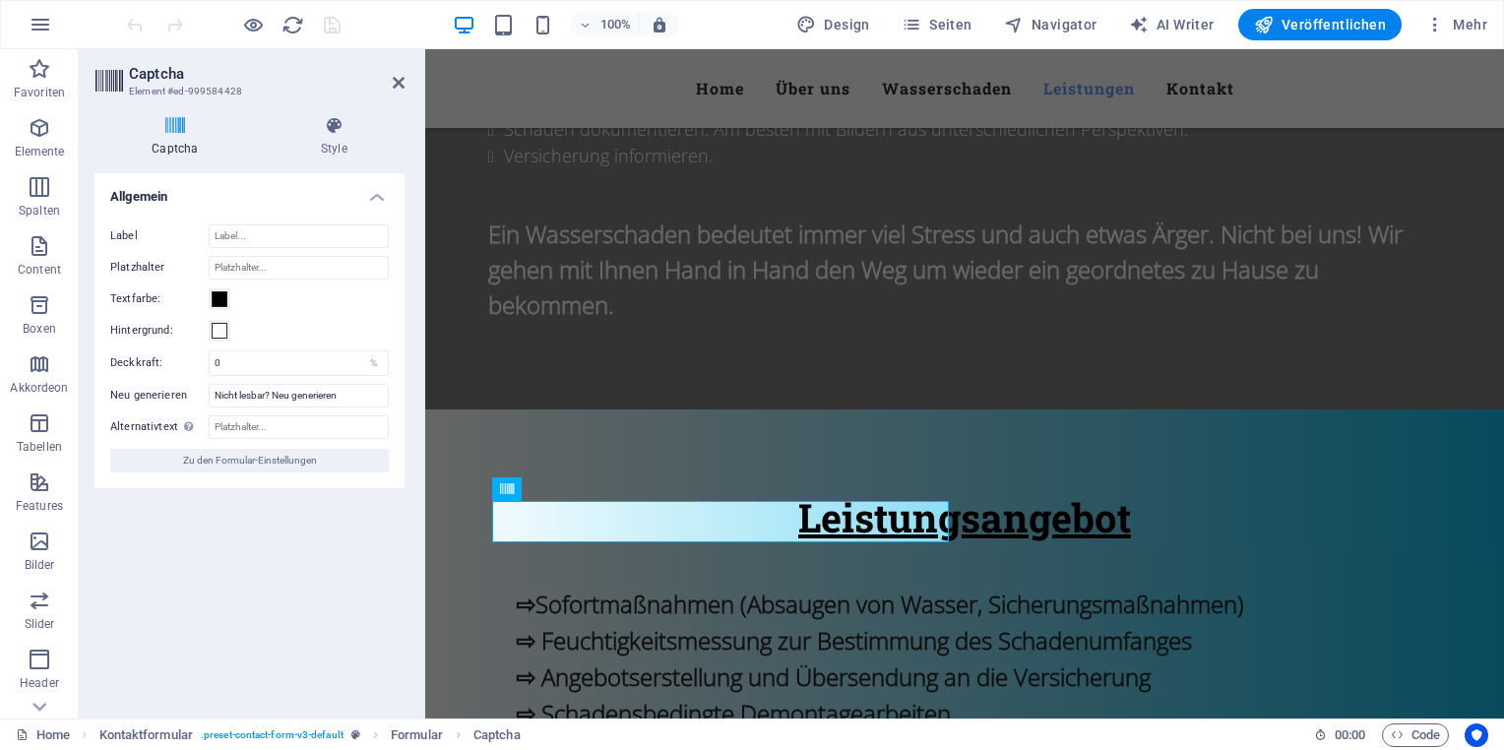
click at [181, 394] on label "Neu generieren" at bounding box center [159, 396] width 98 height 24
click at [209, 394] on input "Nicht lesbar? Neu generieren" at bounding box center [299, 396] width 180 height 24
click at [235, 272] on input "Platzhalter" at bounding box center [299, 268] width 180 height 24
click at [251, 237] on input "Label" at bounding box center [299, 236] width 180 height 24
click at [283, 366] on input "0" at bounding box center [299, 363] width 178 height 24
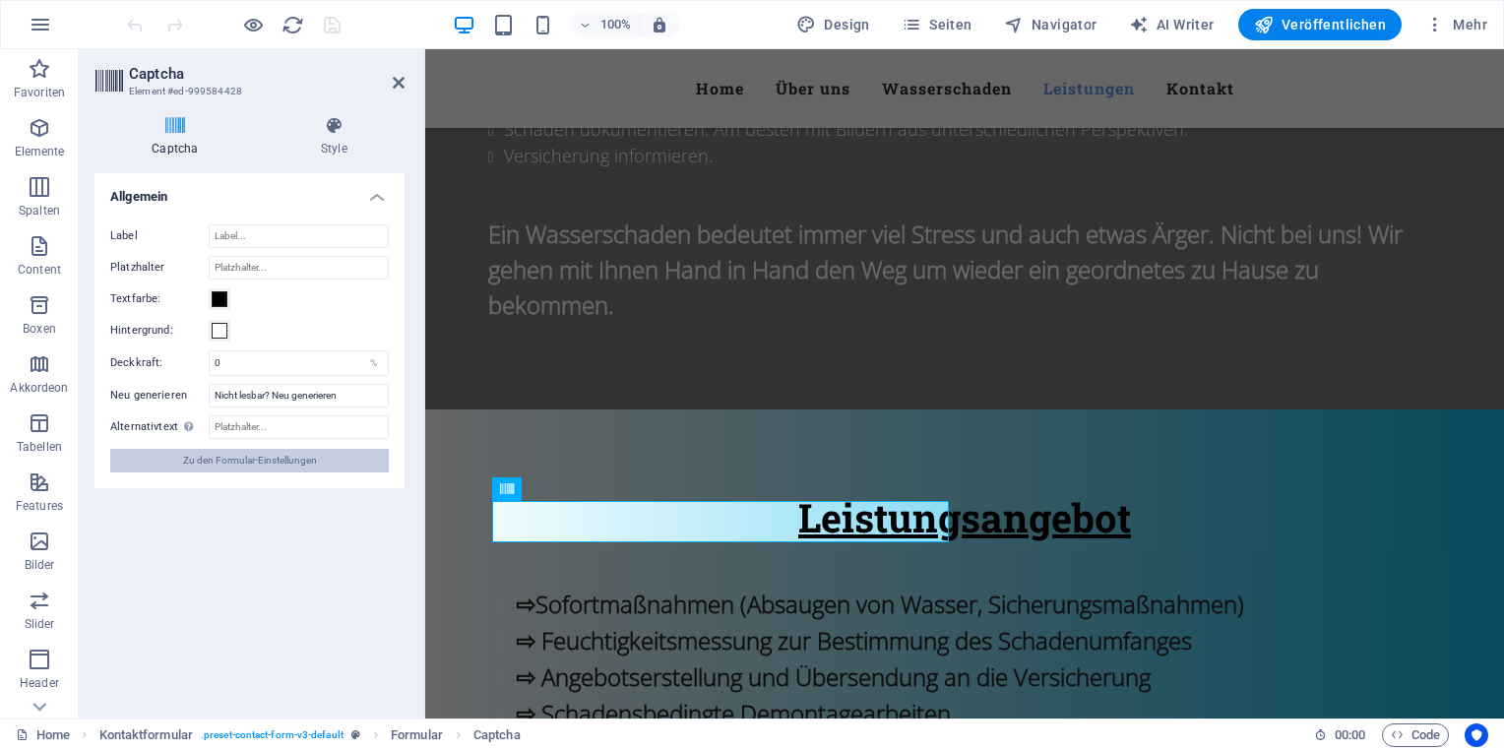
click at [263, 455] on span "Zu den Formular-Einstellungen" at bounding box center [250, 461] width 134 height 24
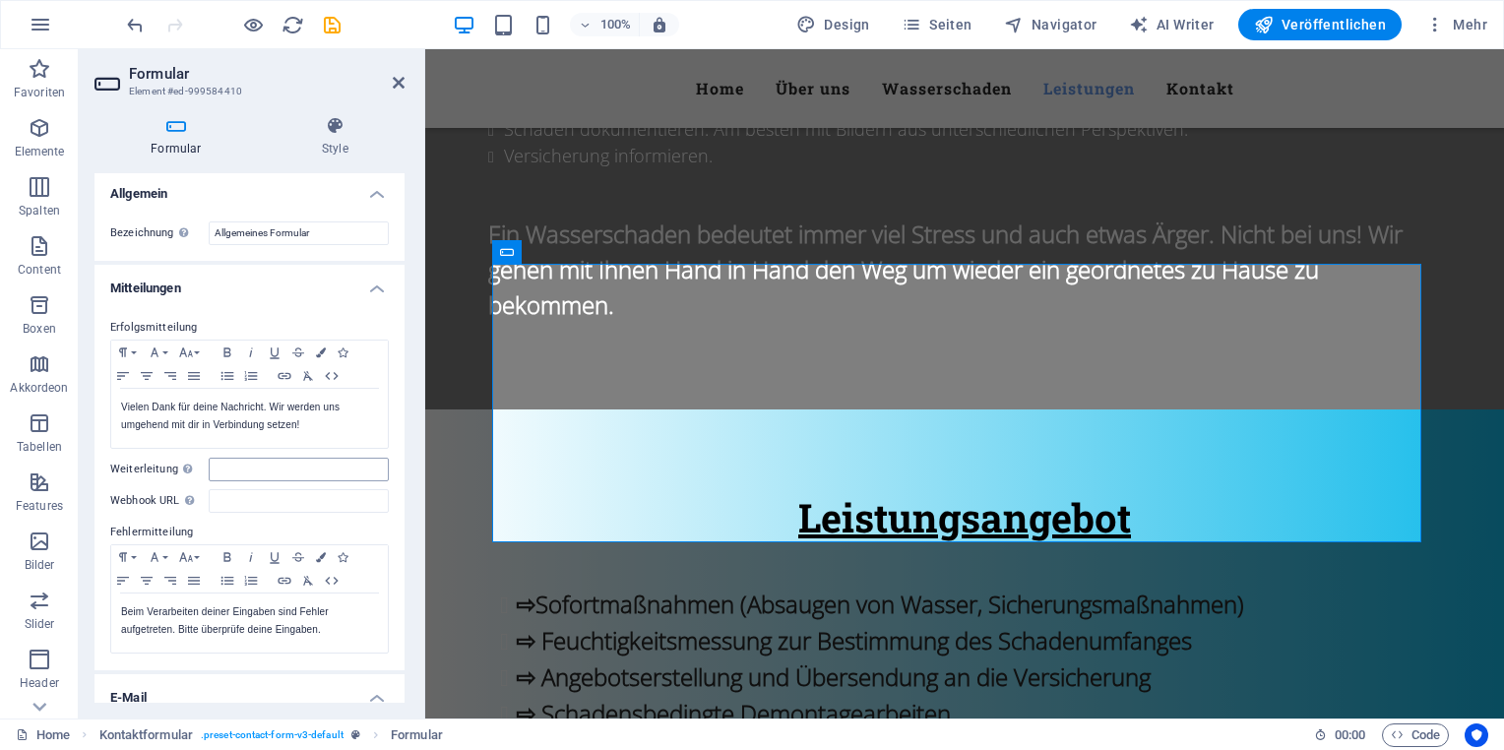
scroll to position [0, 0]
drag, startPoint x: 400, startPoint y: 83, endPoint x: 320, endPoint y: 34, distance: 93.2
click at [399, 84] on icon at bounding box center [399, 83] width 12 height 16
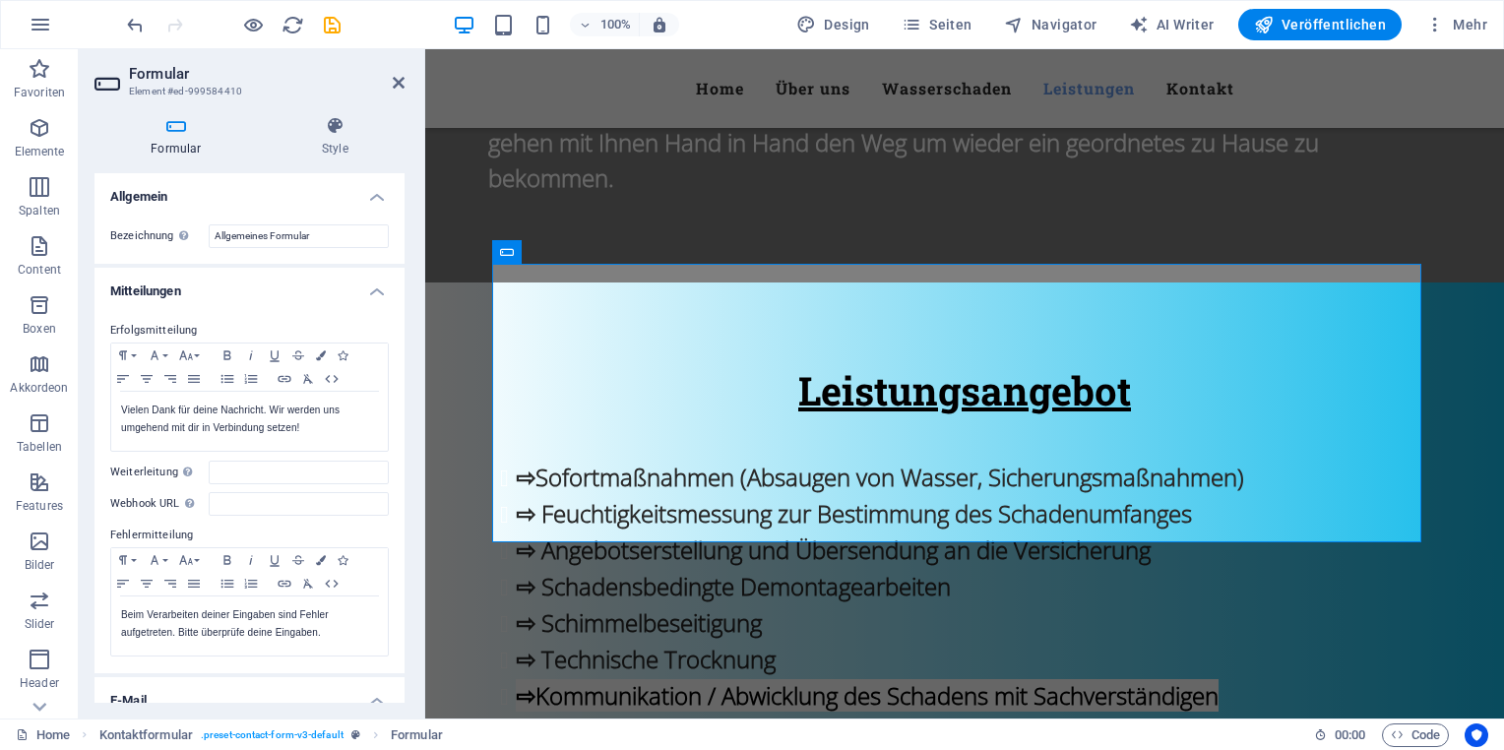
scroll to position [2575, 0]
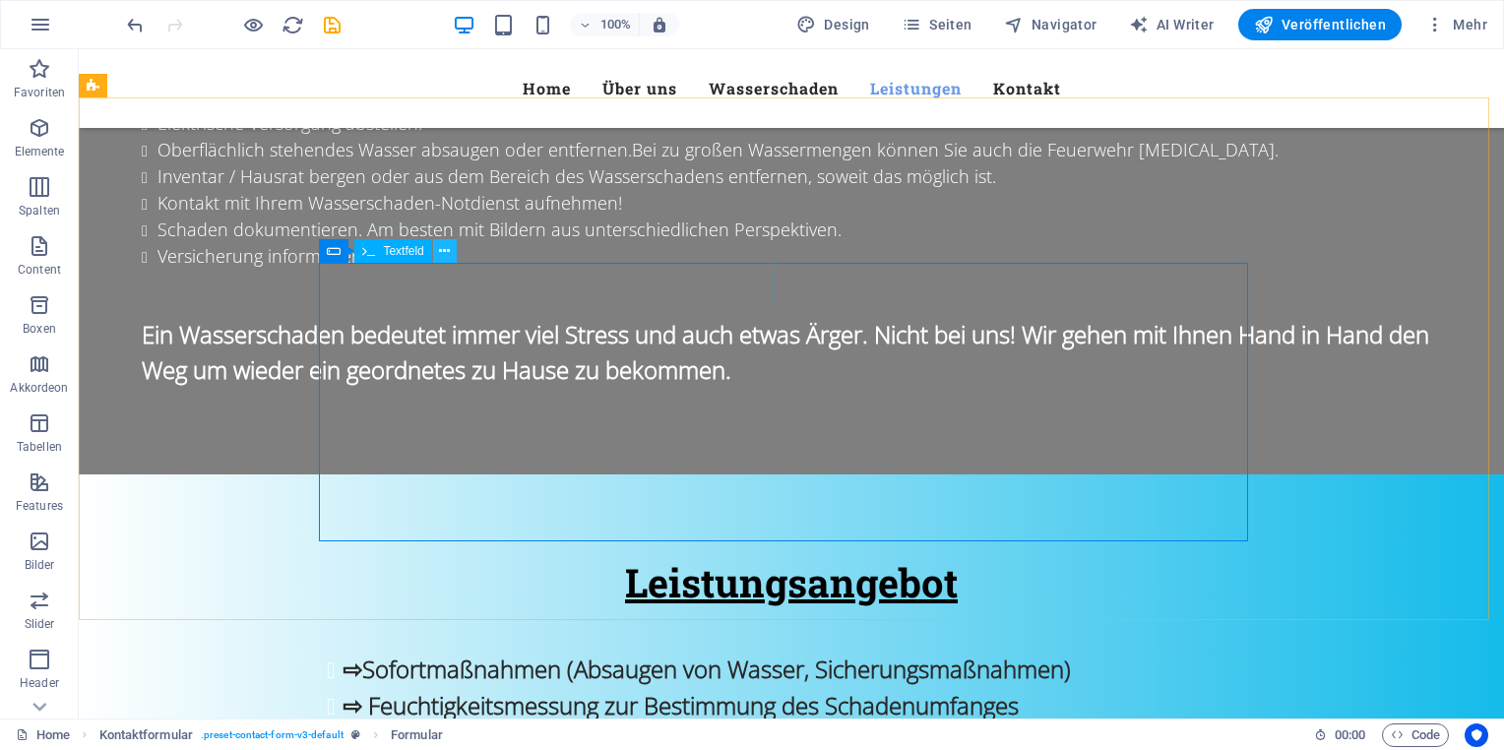
click at [448, 250] on icon at bounding box center [444, 251] width 11 height 21
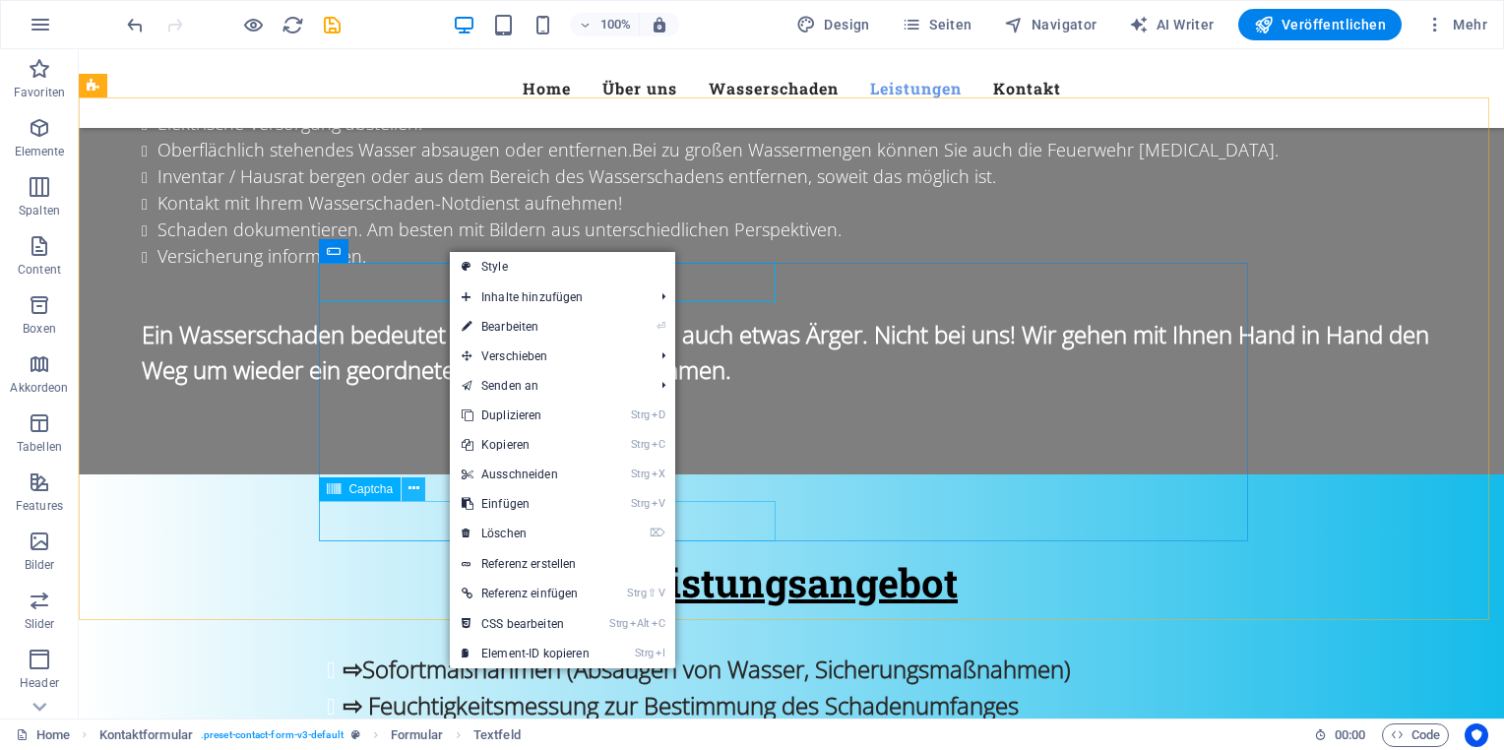
click at [413, 495] on icon at bounding box center [413, 488] width 11 height 21
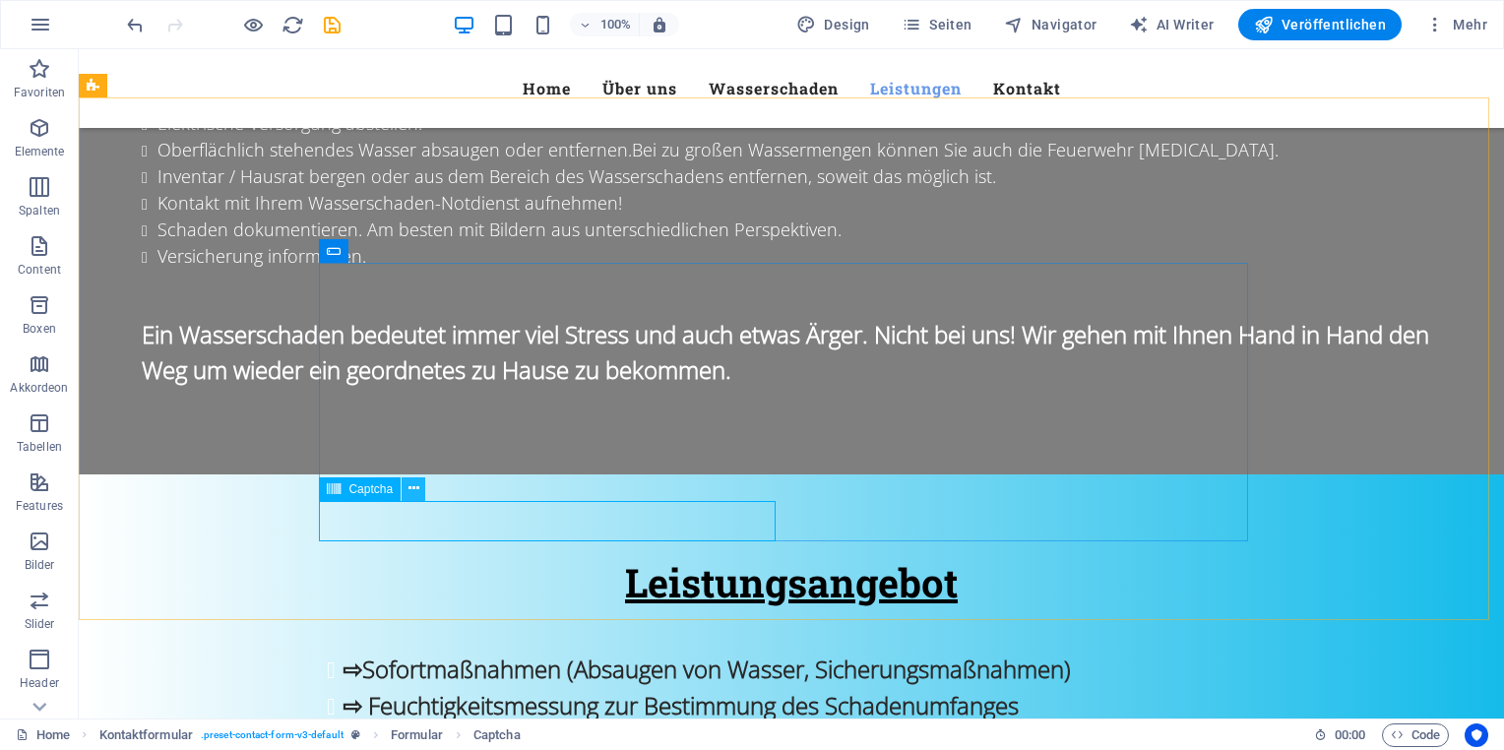
click at [419, 493] on button at bounding box center [414, 489] width 24 height 24
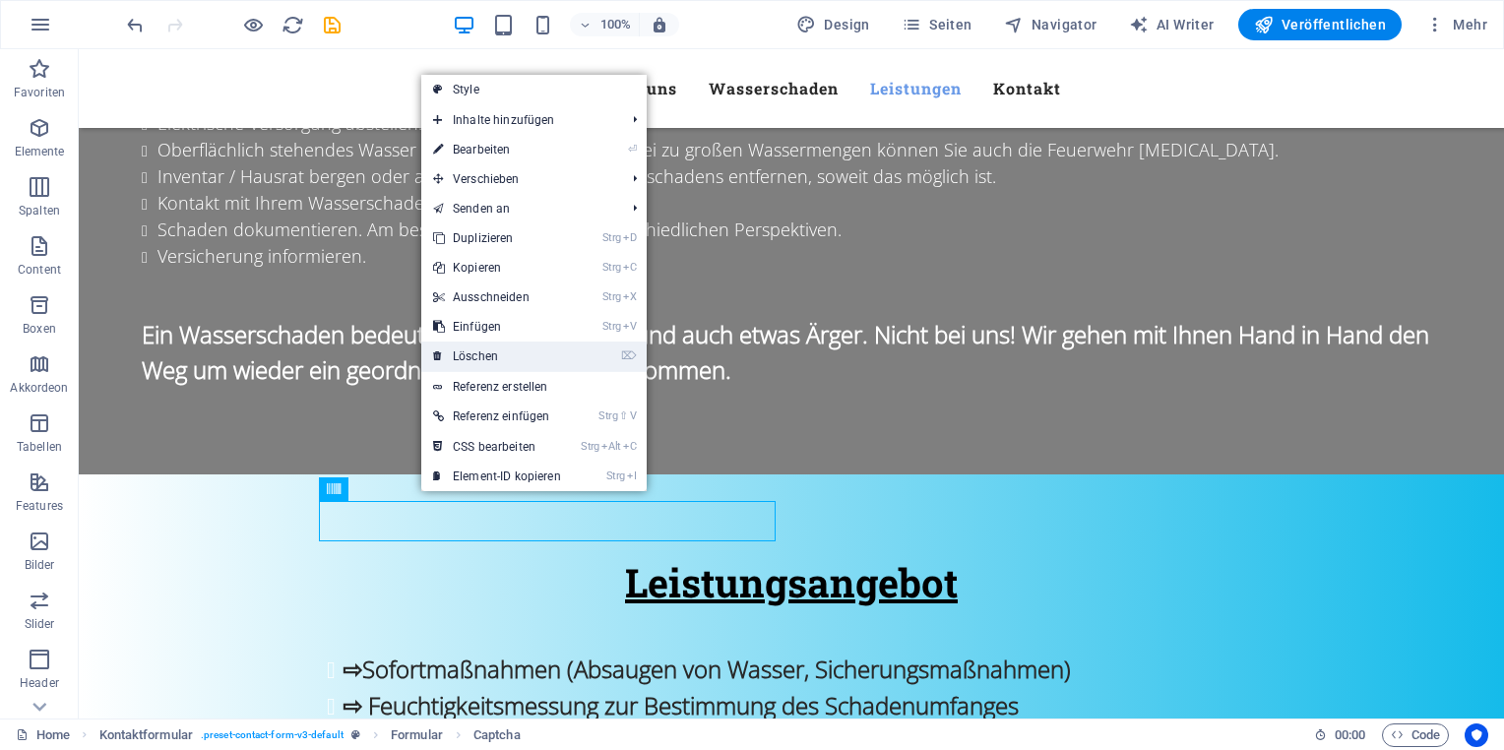
click at [490, 352] on link "⌦ Löschen" at bounding box center [497, 357] width 152 height 30
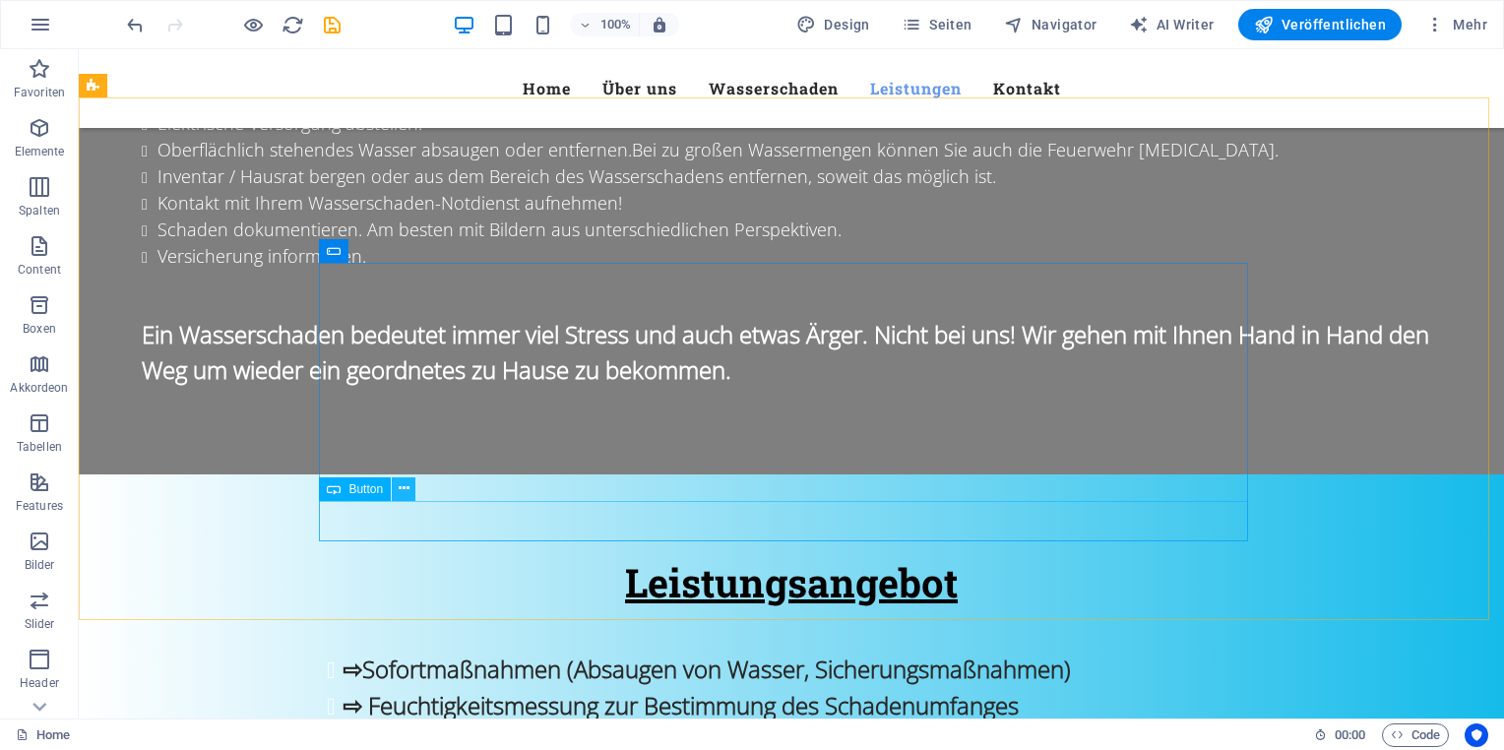
click at [402, 490] on icon at bounding box center [404, 488] width 11 height 21
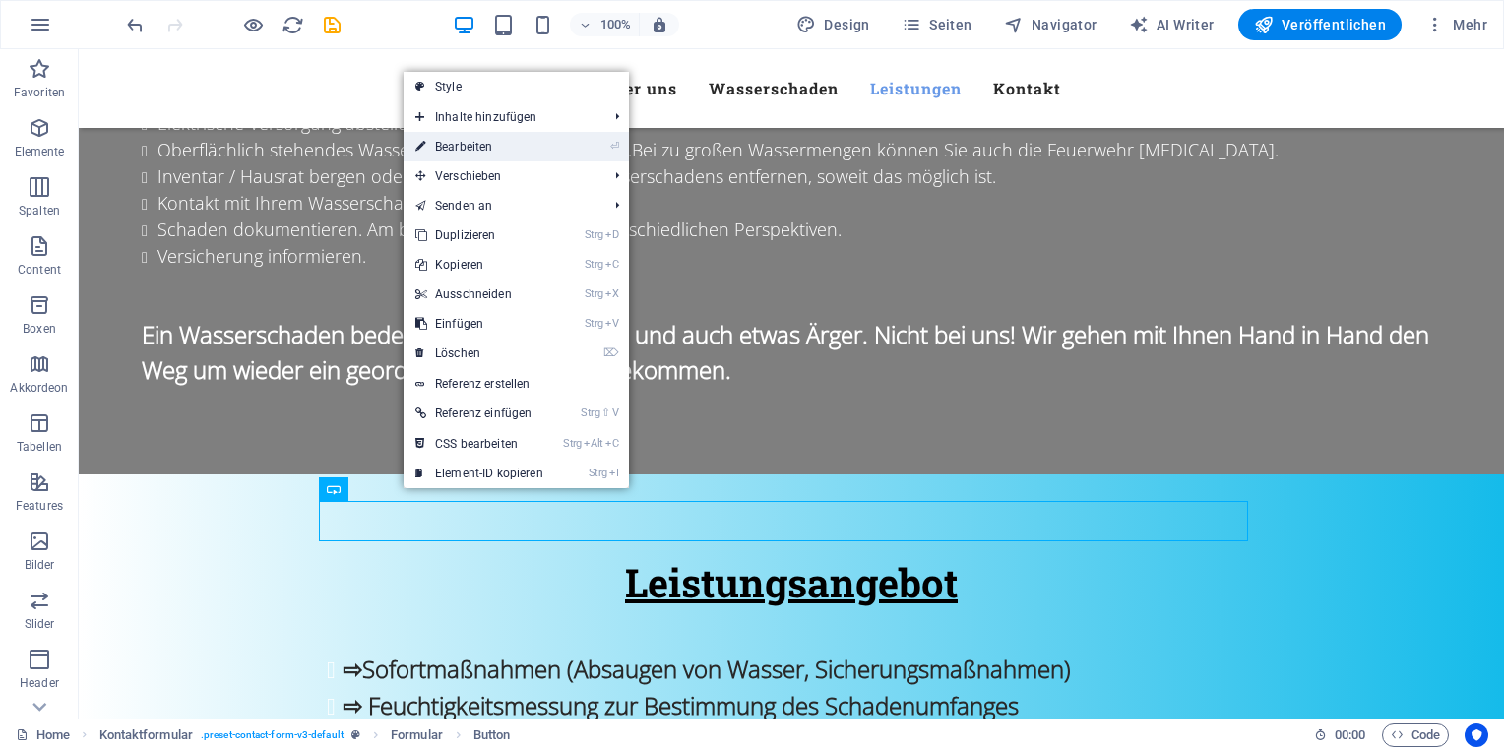
drag, startPoint x: 515, startPoint y: 148, endPoint x: 90, endPoint y: 98, distance: 428.0
click at [515, 148] on link "⏎ Bearbeiten" at bounding box center [480, 147] width 152 height 30
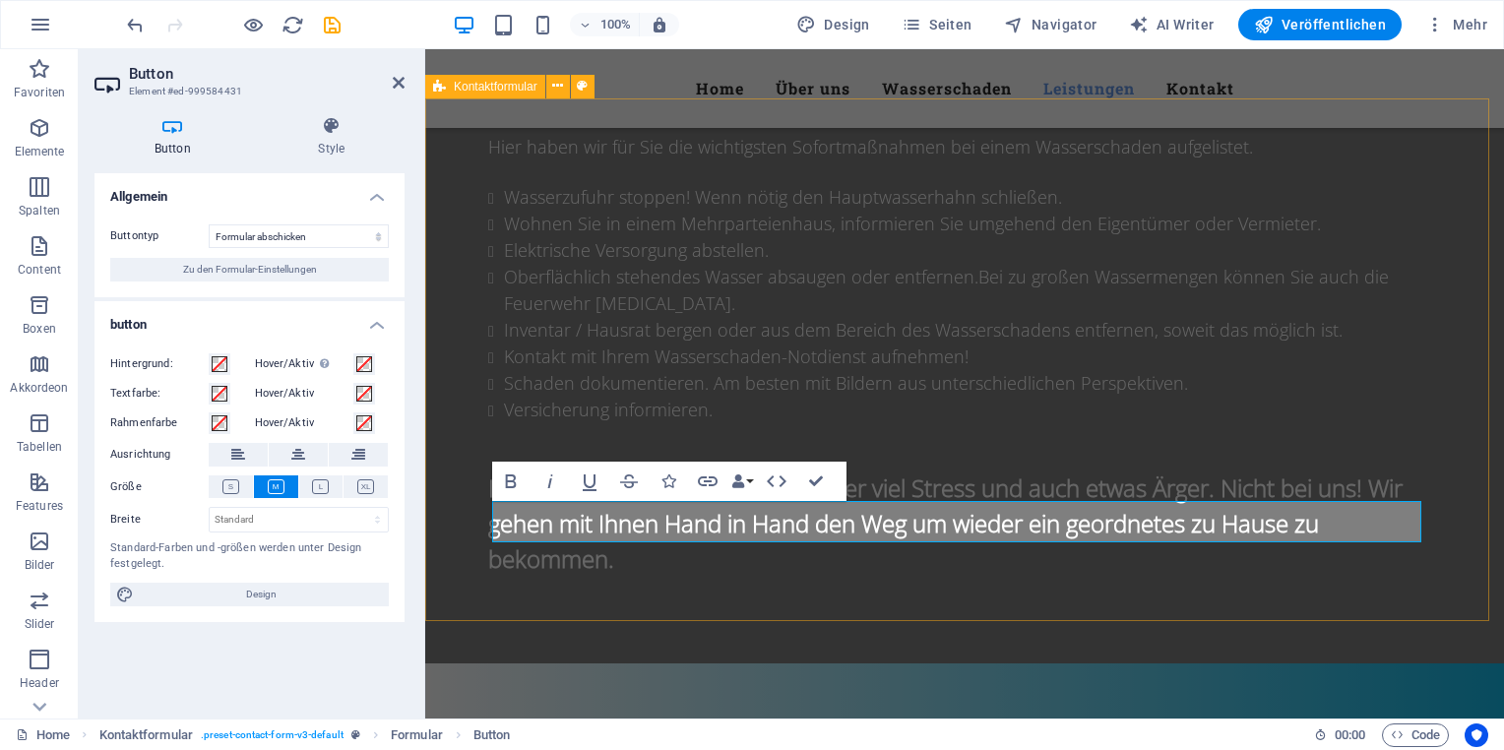
scroll to position [2829, 0]
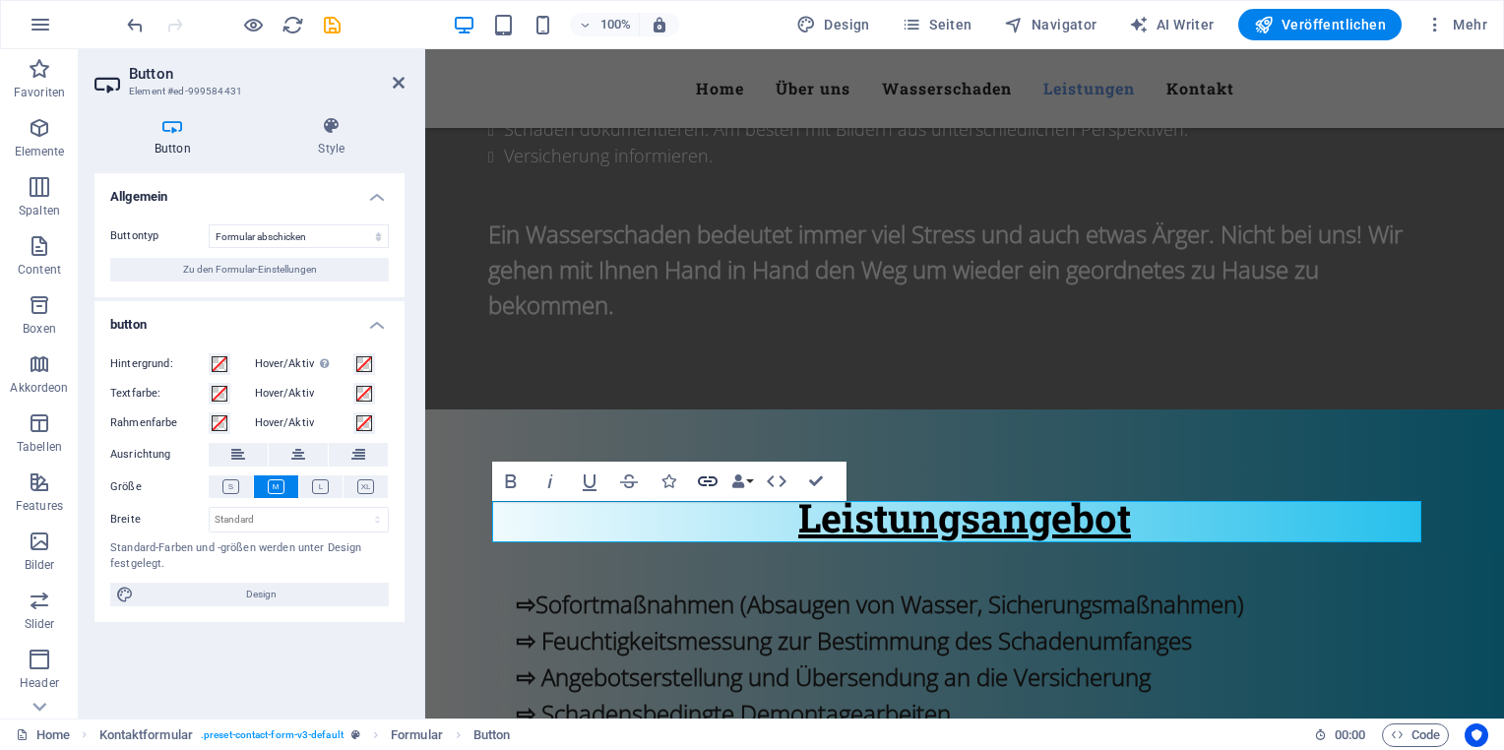
click at [708, 478] on icon "button" at bounding box center [708, 482] width 24 height 24
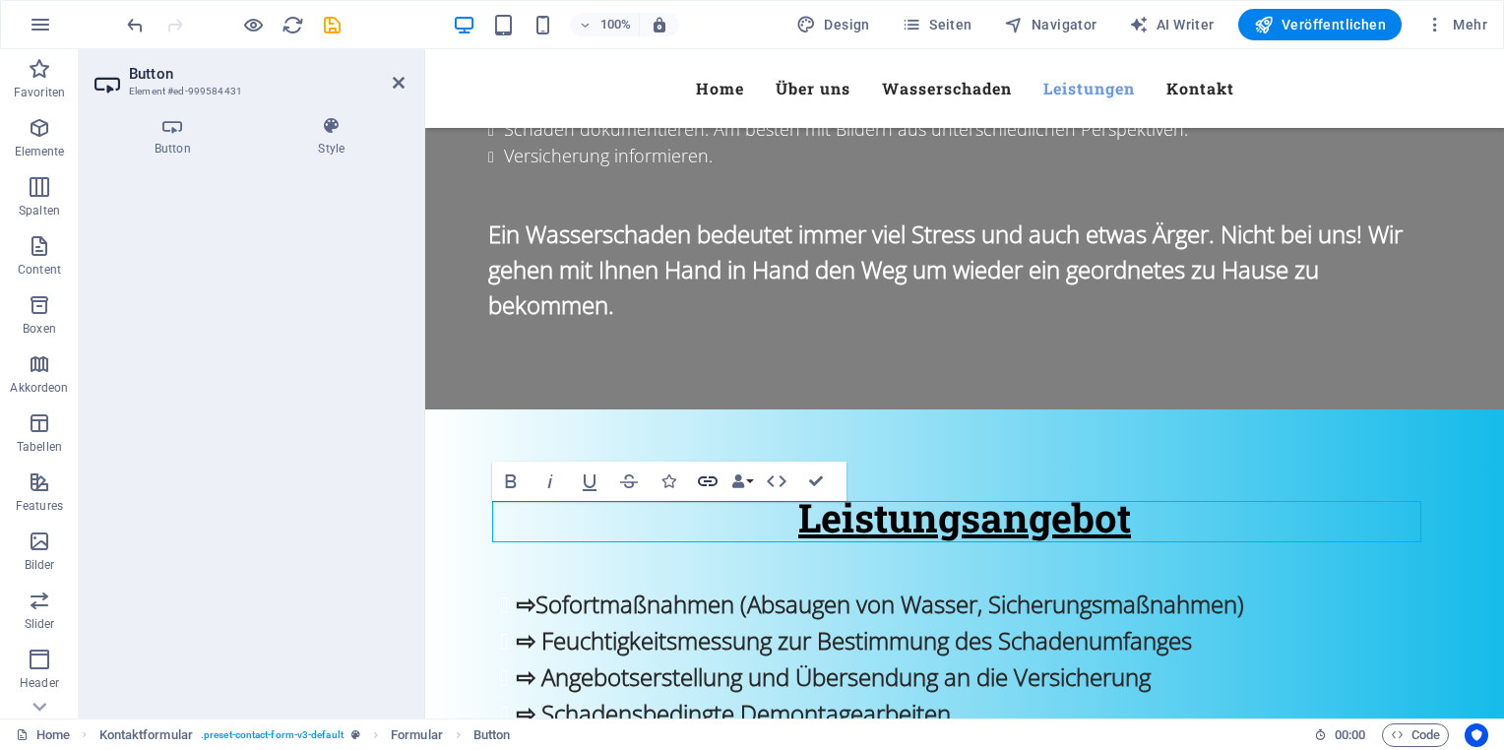
click at [717, 482] on icon "button" at bounding box center [708, 481] width 20 height 10
click at [319, 144] on h4 "Style" at bounding box center [332, 136] width 146 height 41
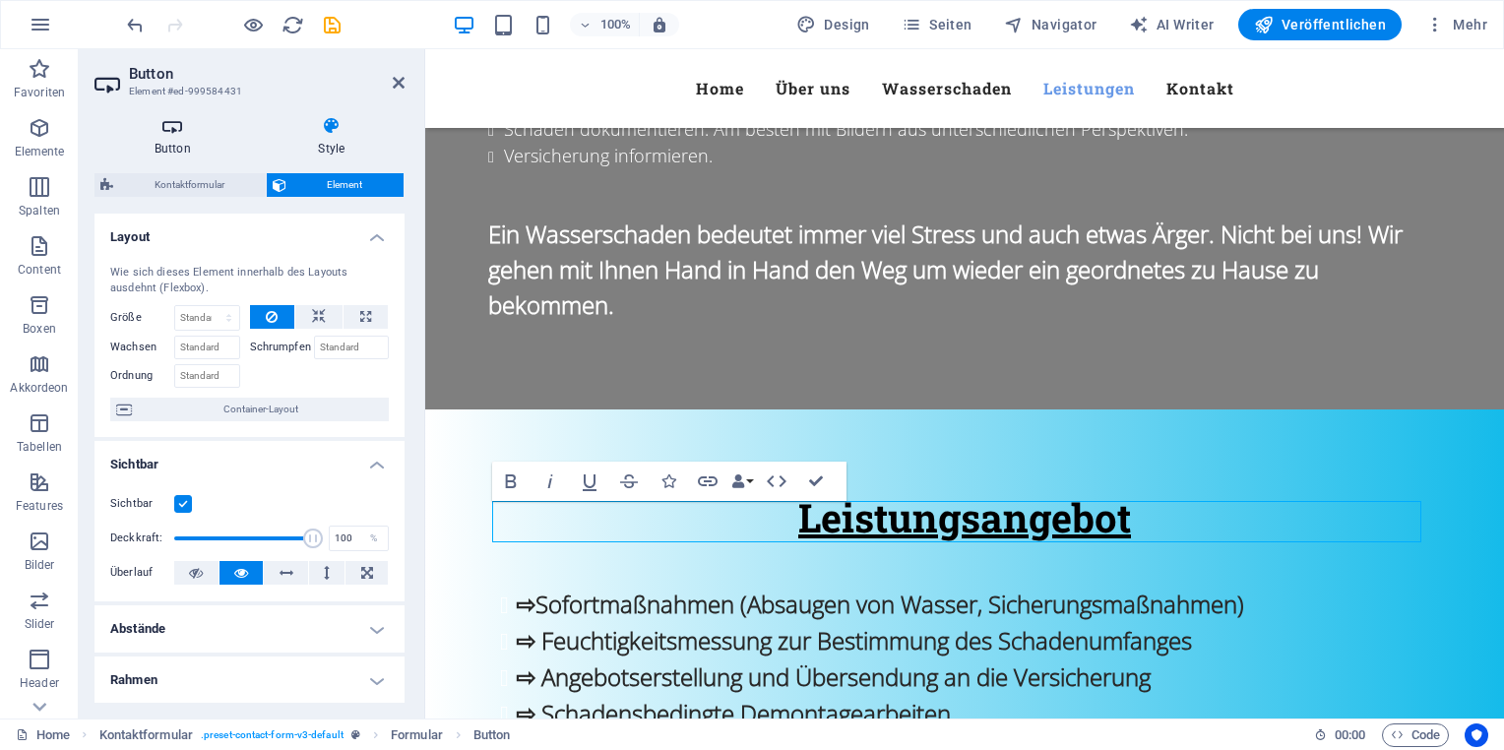
click at [168, 140] on h4 "Button" at bounding box center [176, 136] width 164 height 41
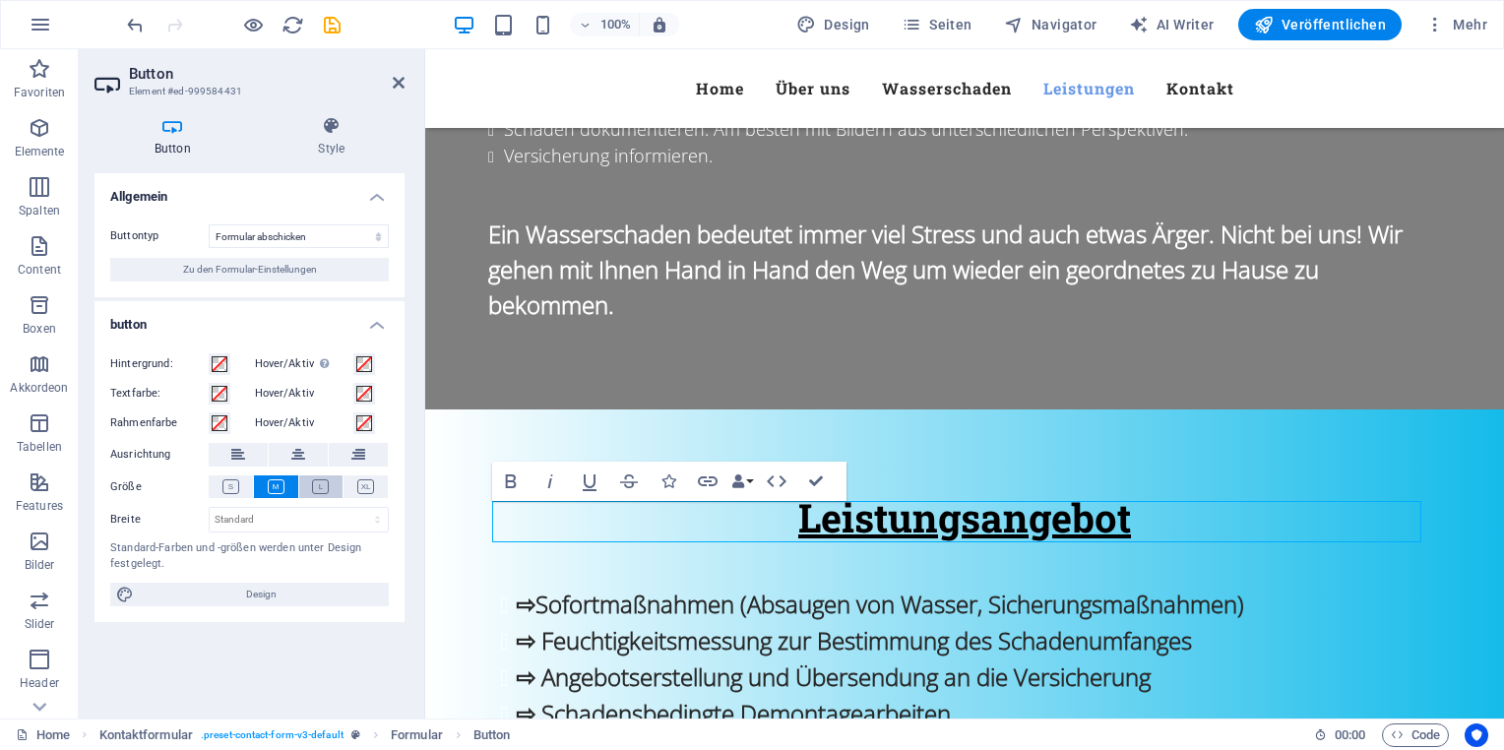
click at [311, 479] on button at bounding box center [321, 486] width 44 height 23
click at [285, 237] on select "Formular abschicken Formular zurücksetzen Keine Aktion" at bounding box center [299, 236] width 180 height 24
click at [209, 224] on select "Formular abschicken Formular zurücksetzen Keine Aktion" at bounding box center [299, 236] width 180 height 24
click at [167, 128] on icon at bounding box center [172, 126] width 157 height 20
click at [281, 600] on span "Design" at bounding box center [261, 595] width 243 height 24
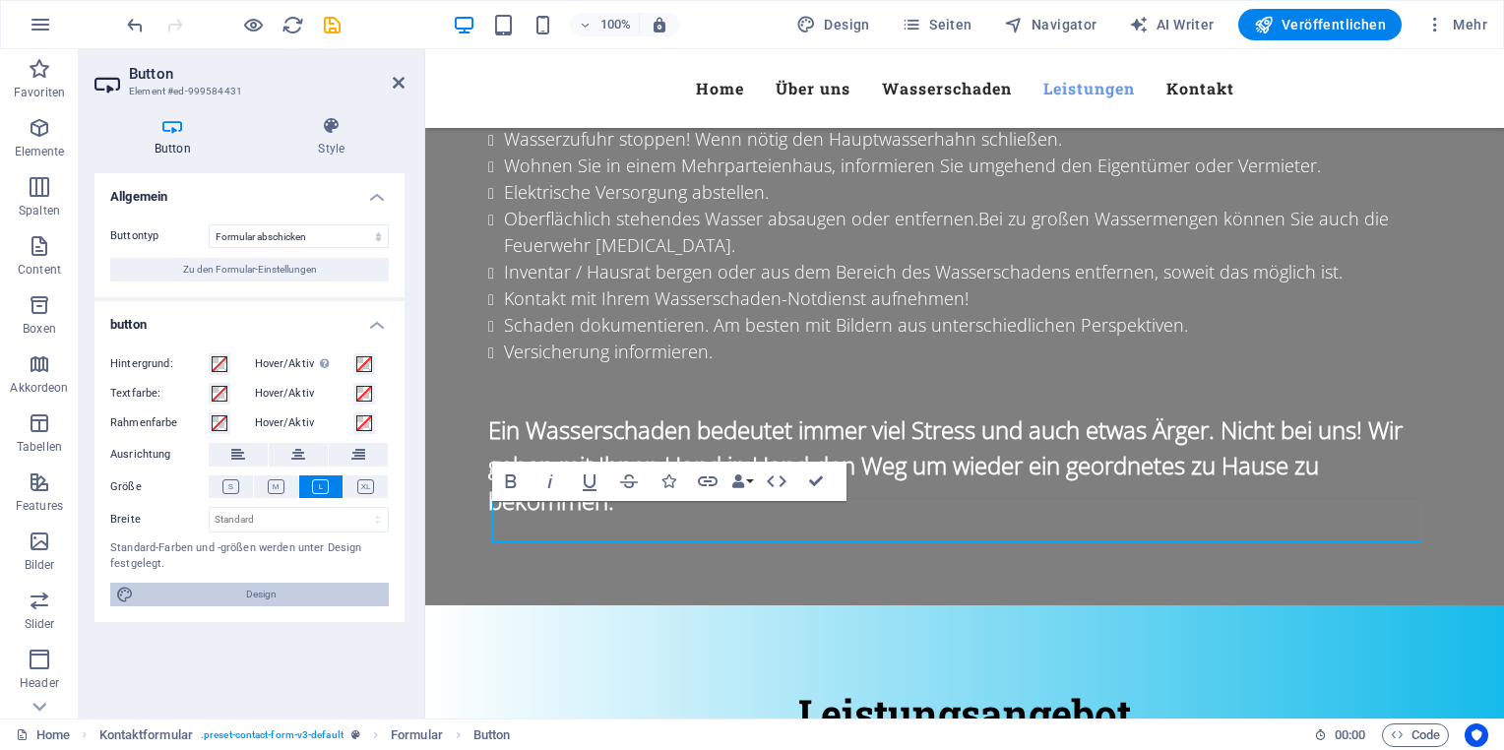
select select "px"
select select "300"
select select "px"
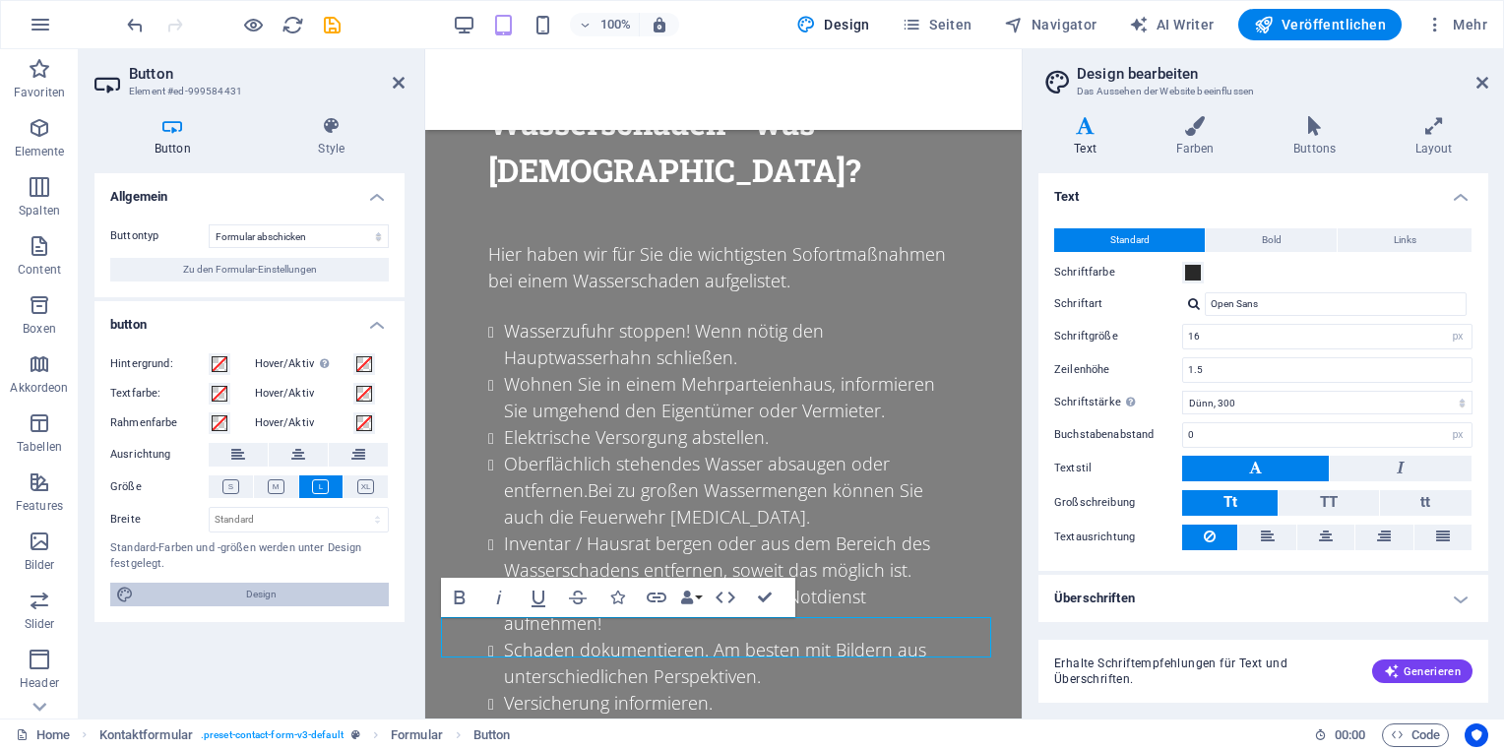
scroll to position [3467, 0]
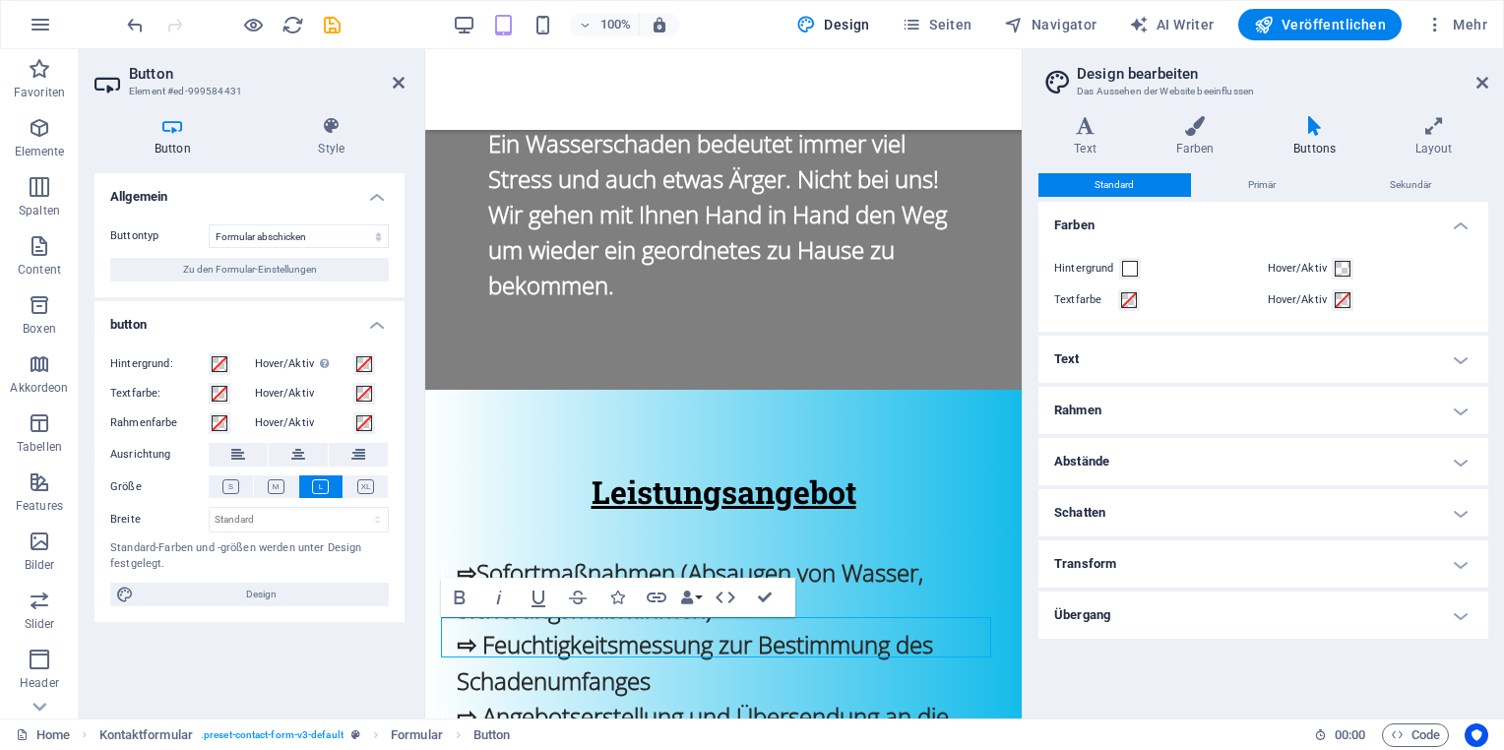
click at [1490, 81] on aside "Design bearbeiten Das Aussehen der Website beeinflussen Varianten Text Farben B…" at bounding box center [1263, 383] width 482 height 669
click at [1485, 82] on icon at bounding box center [1482, 83] width 12 height 16
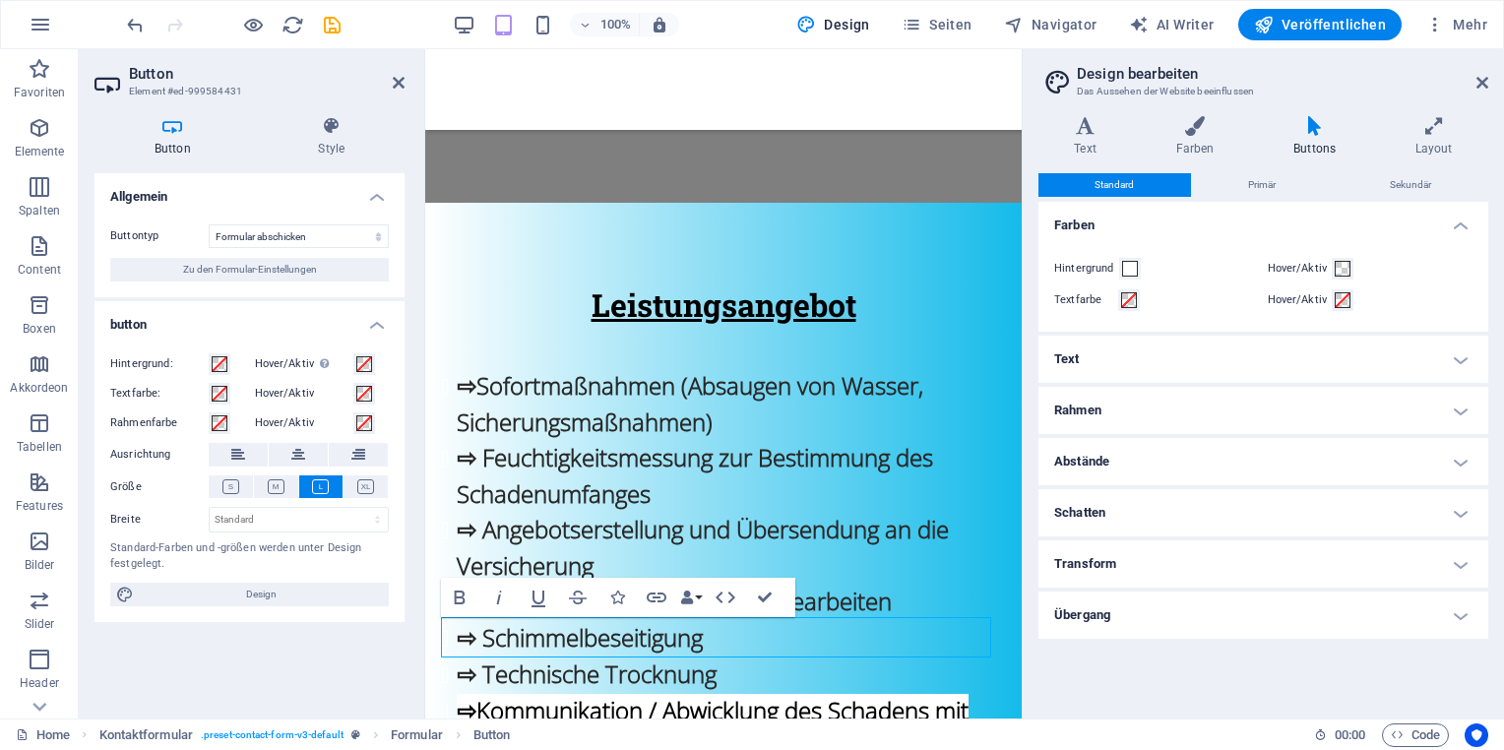
scroll to position [2829, 0]
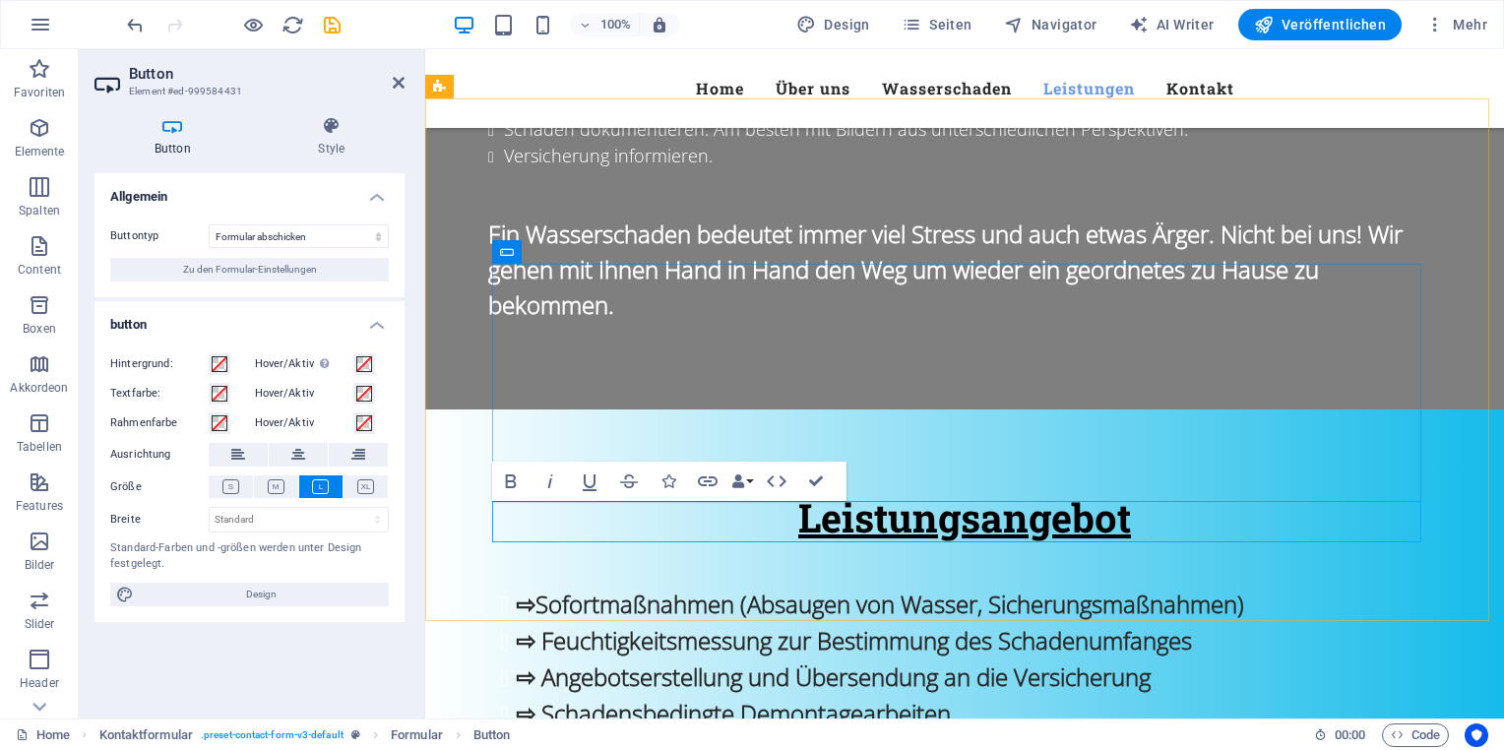
drag, startPoint x: 1004, startPoint y: 522, endPoint x: 948, endPoint y: 522, distance: 56.1
drag, startPoint x: 914, startPoint y: 520, endPoint x: 1012, endPoint y: 523, distance: 97.5
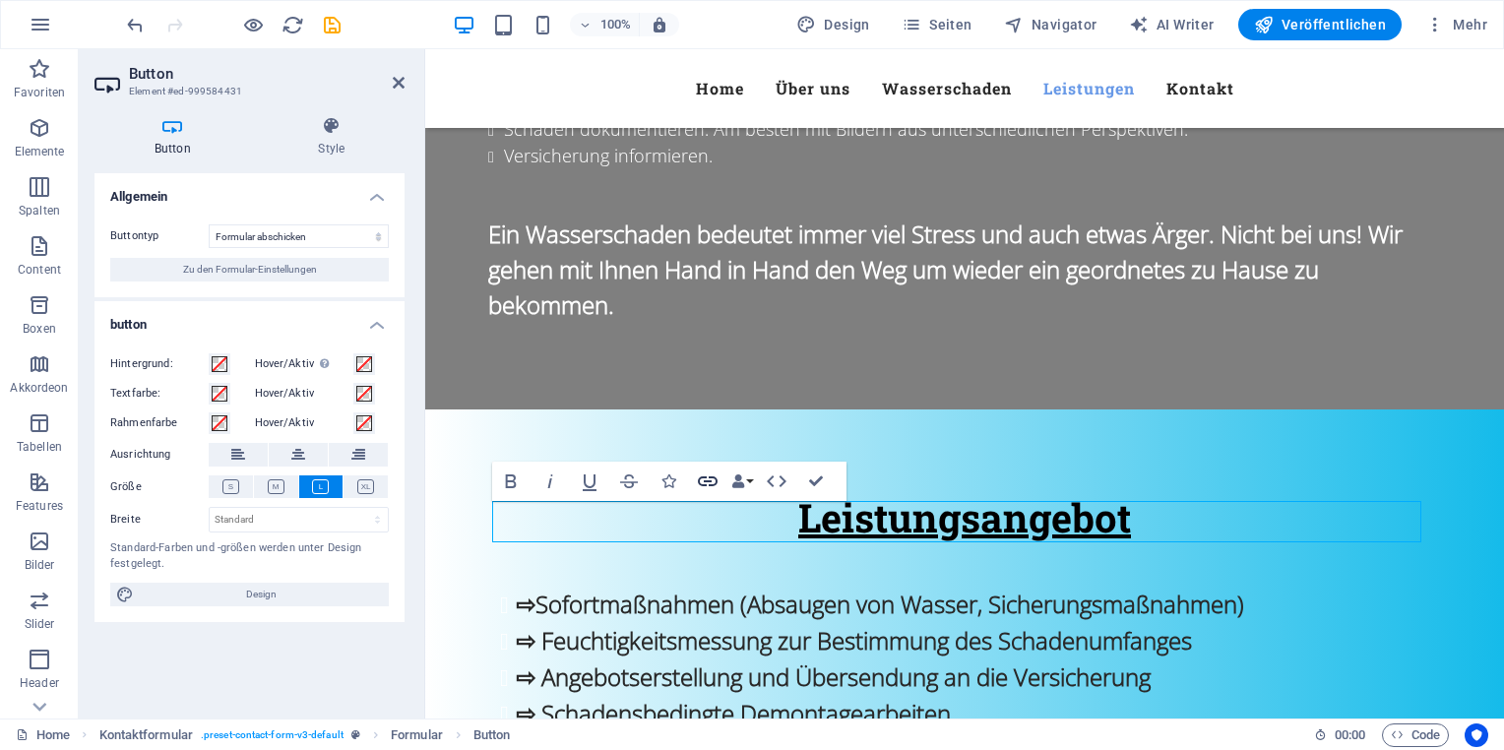
click at [709, 481] on icon "button" at bounding box center [708, 481] width 20 height 10
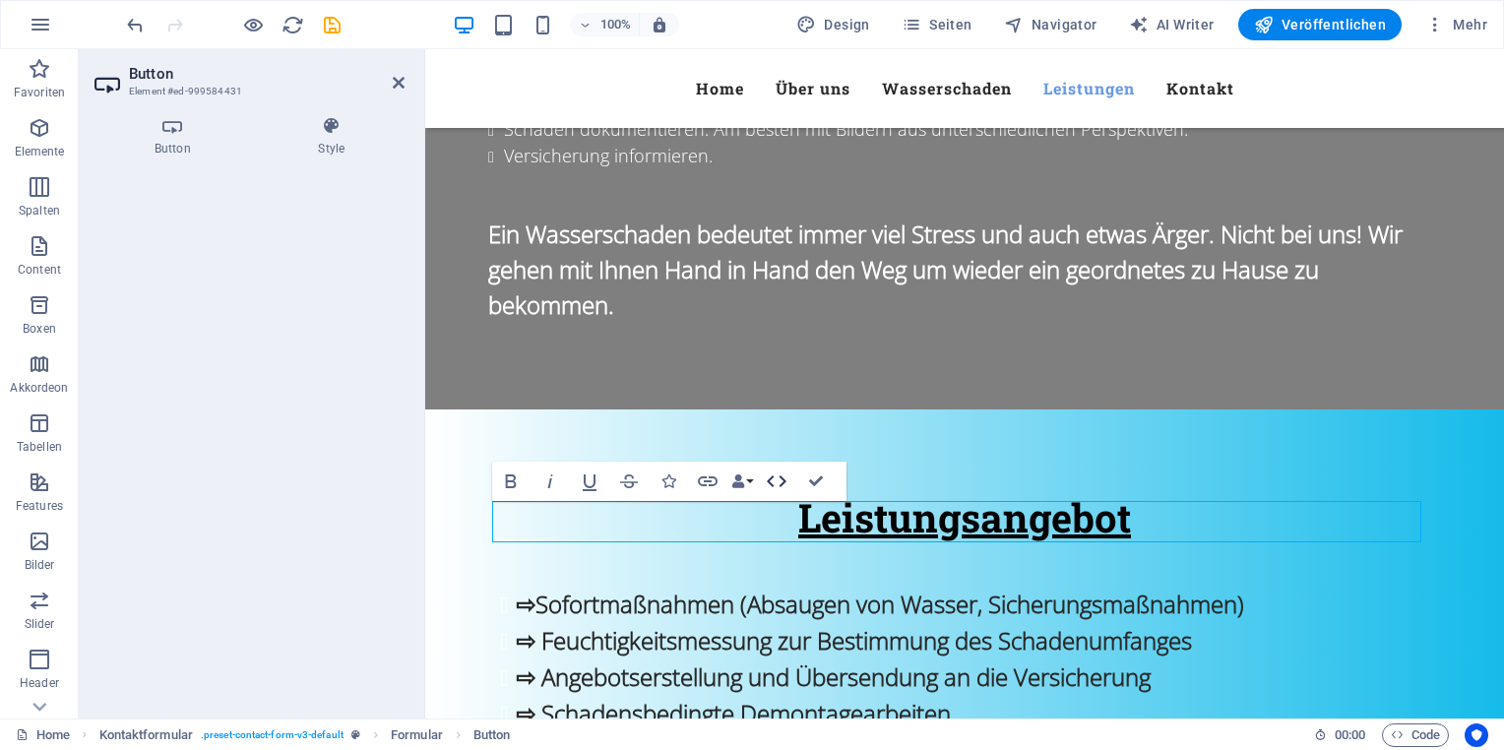
click at [775, 480] on icon "button" at bounding box center [777, 482] width 24 height 24
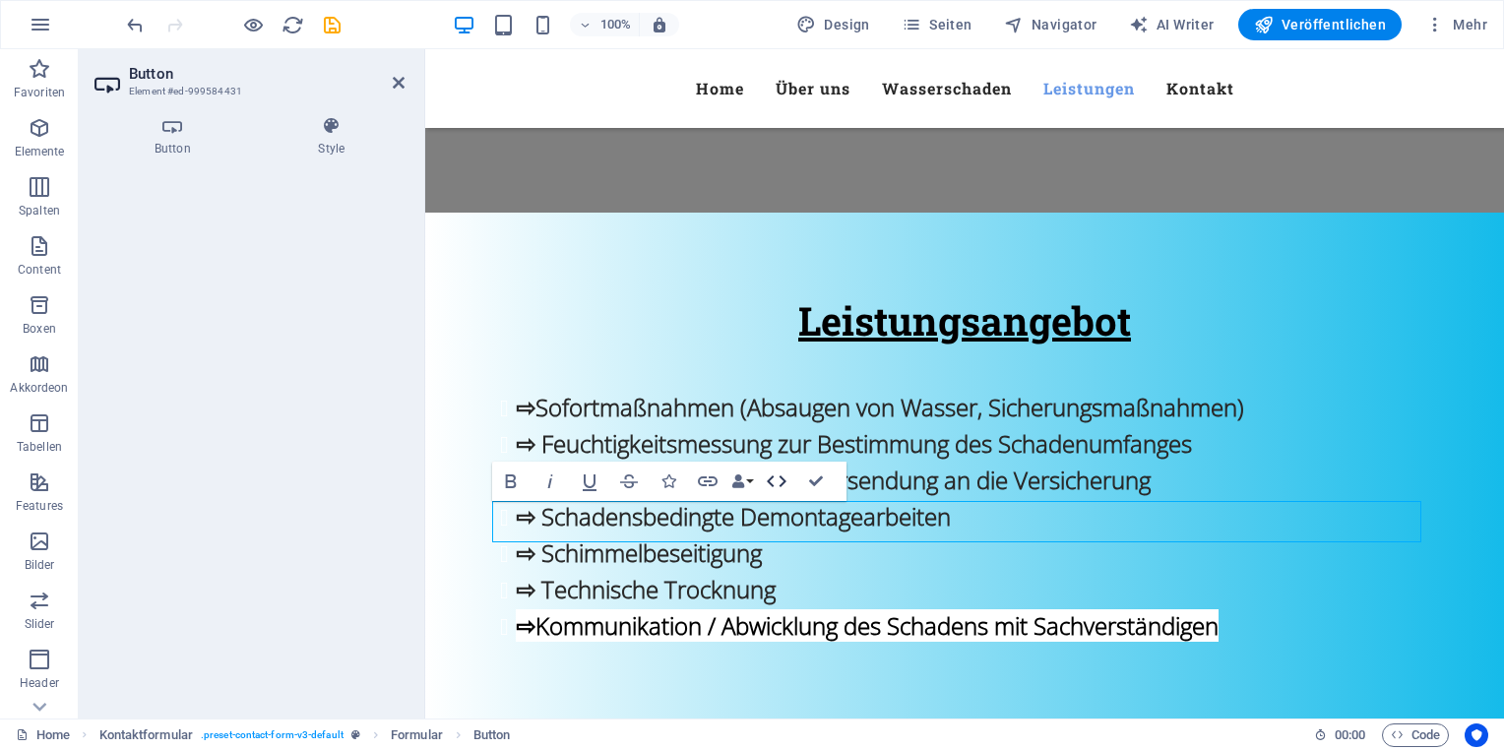
scroll to position [2730, 0]
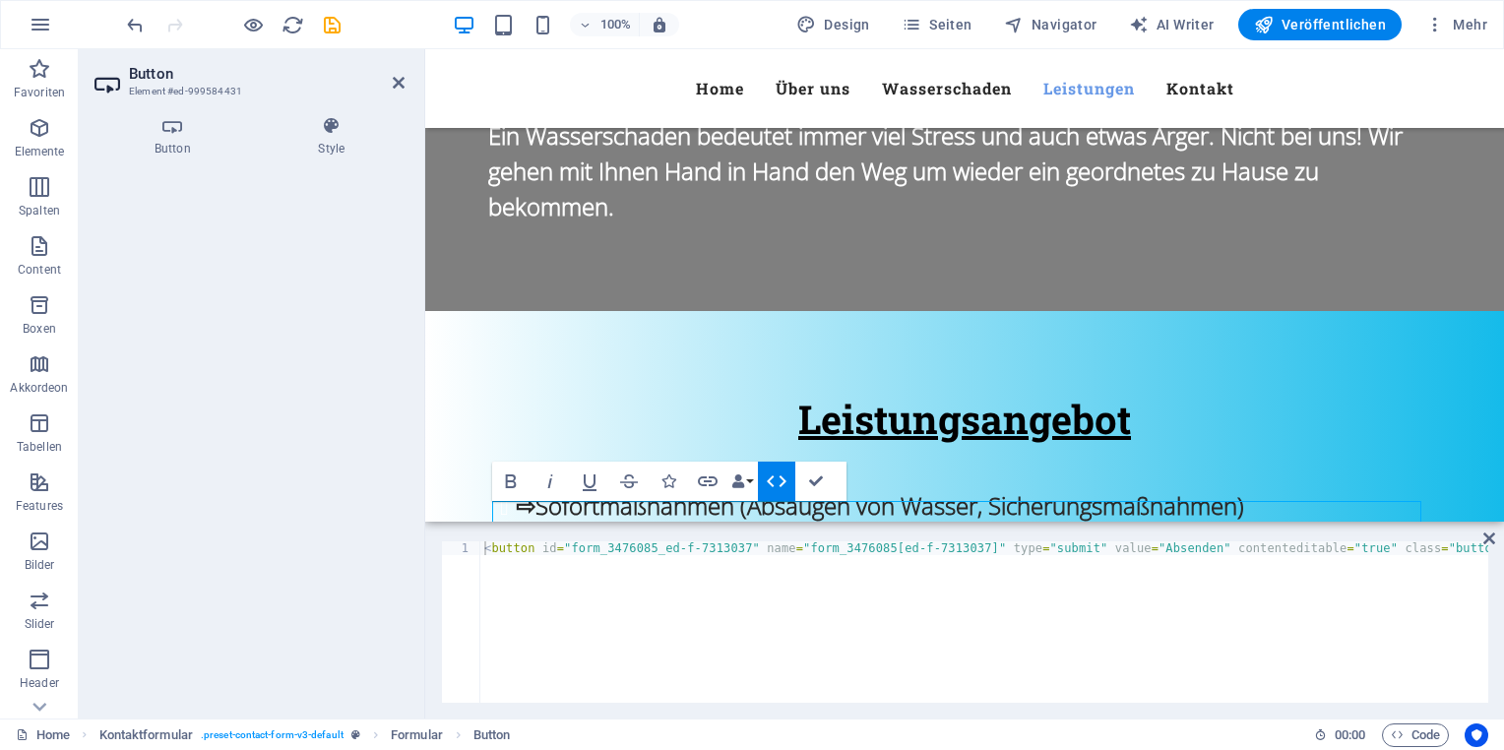
click at [775, 480] on icon "button" at bounding box center [777, 482] width 24 height 24
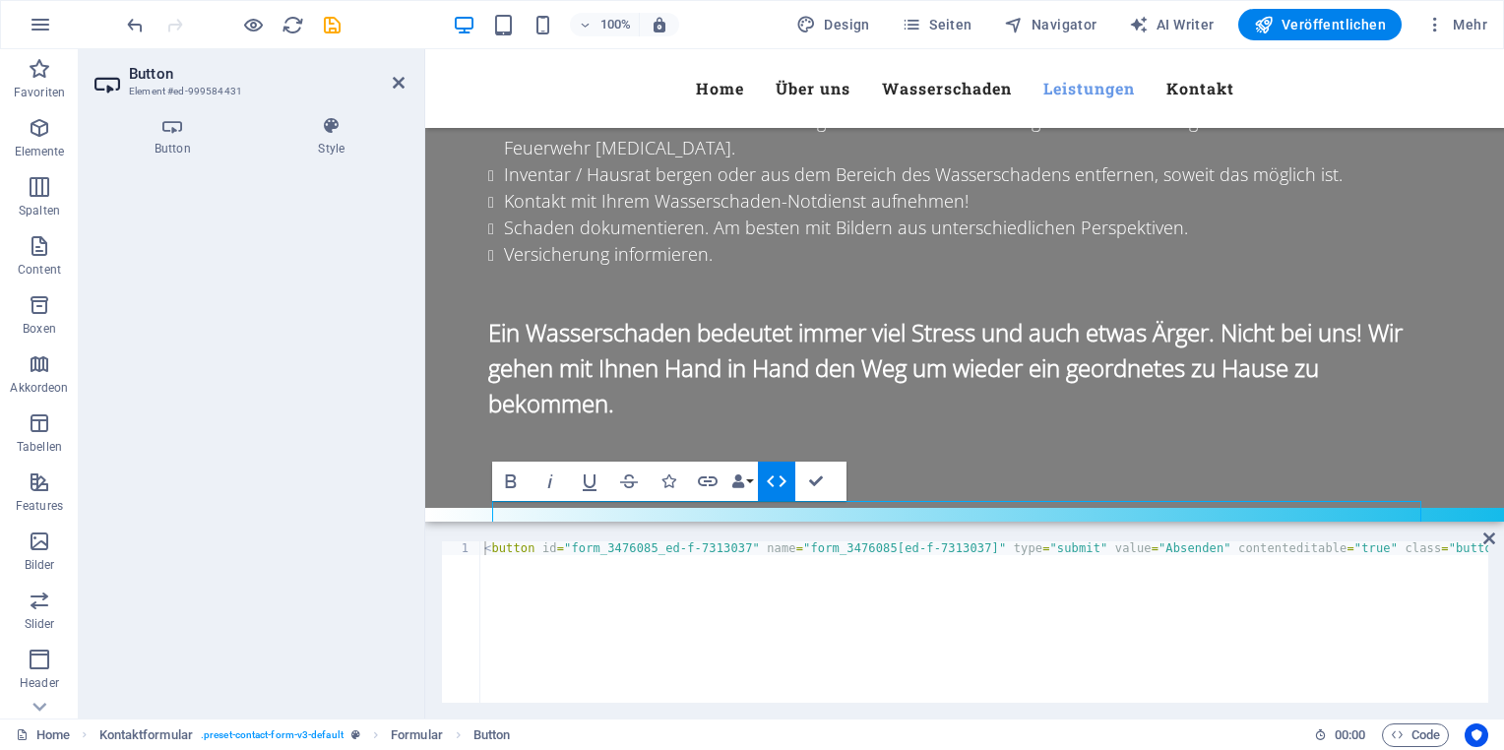
scroll to position [2829, 0]
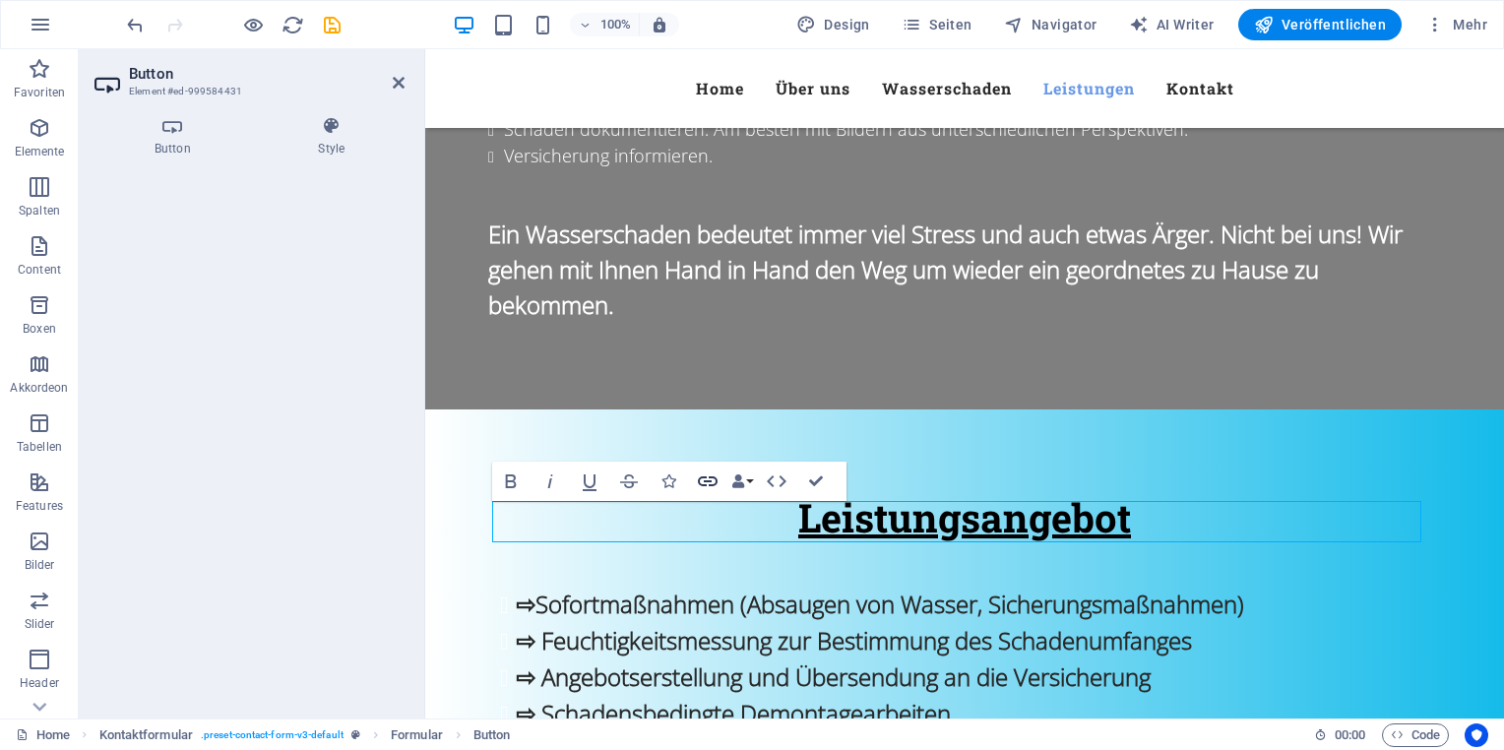
click at [709, 482] on icon "button" at bounding box center [708, 481] width 20 height 10
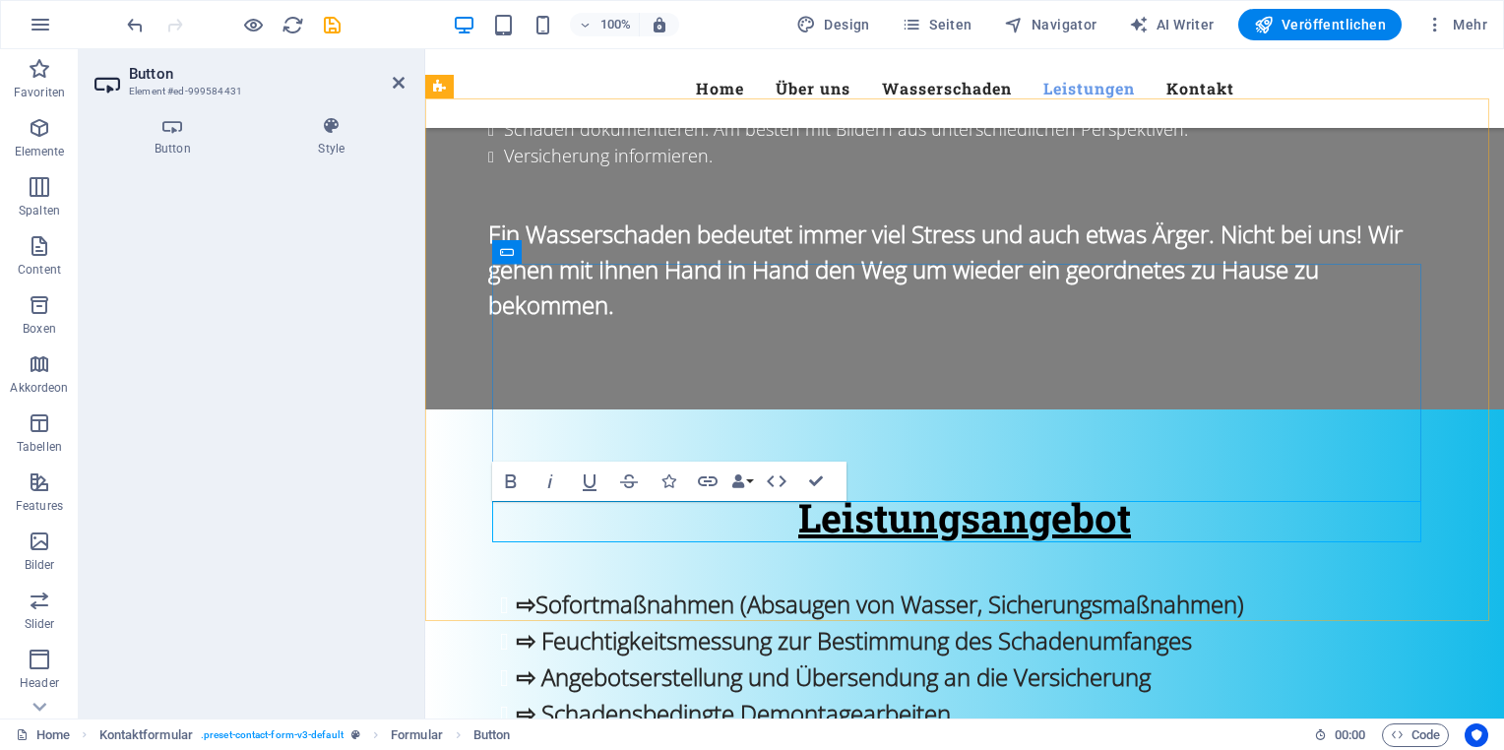
click at [716, 480] on icon "button" at bounding box center [708, 482] width 24 height 24
click at [389, 89] on header "Button Element #ed-999584431" at bounding box center [249, 74] width 310 height 51
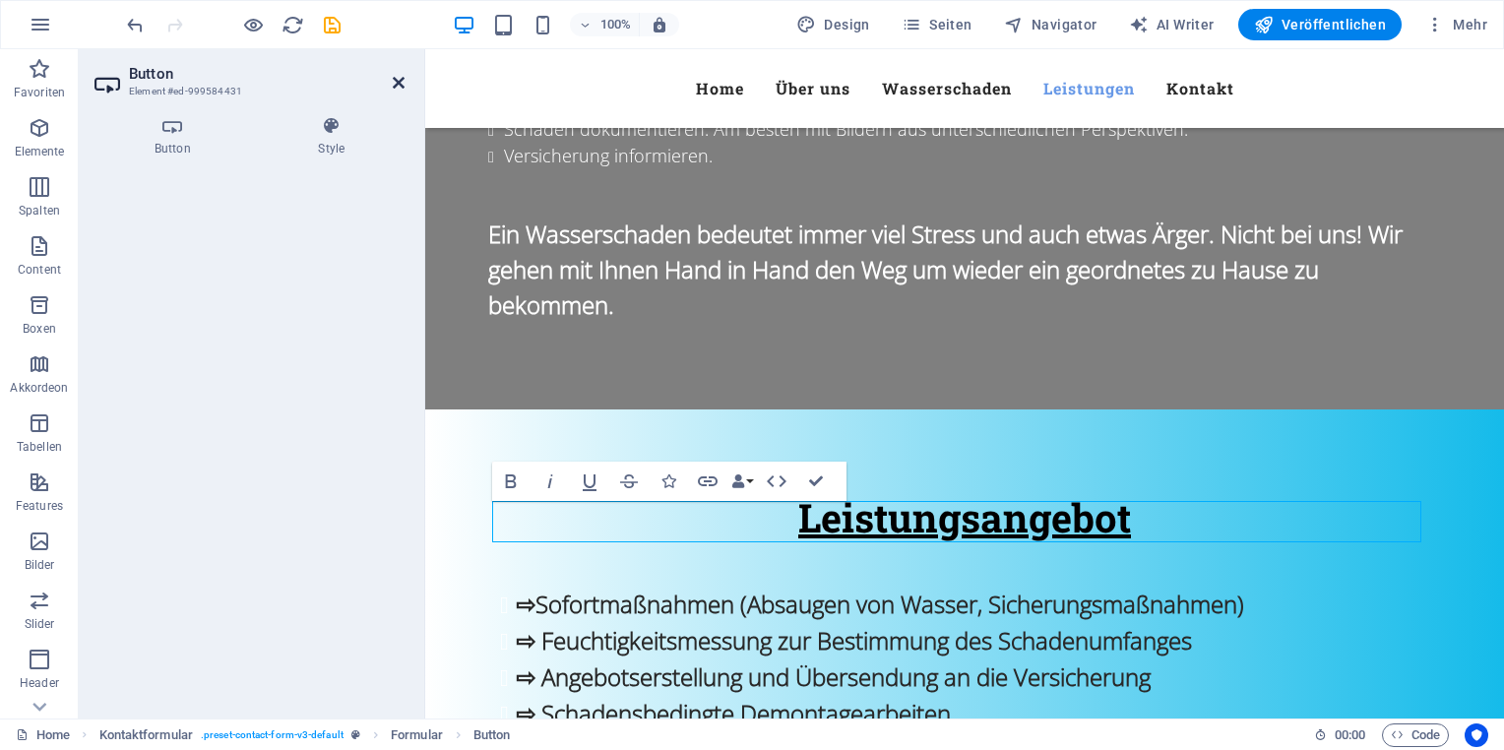
click at [401, 85] on icon at bounding box center [399, 83] width 12 height 16
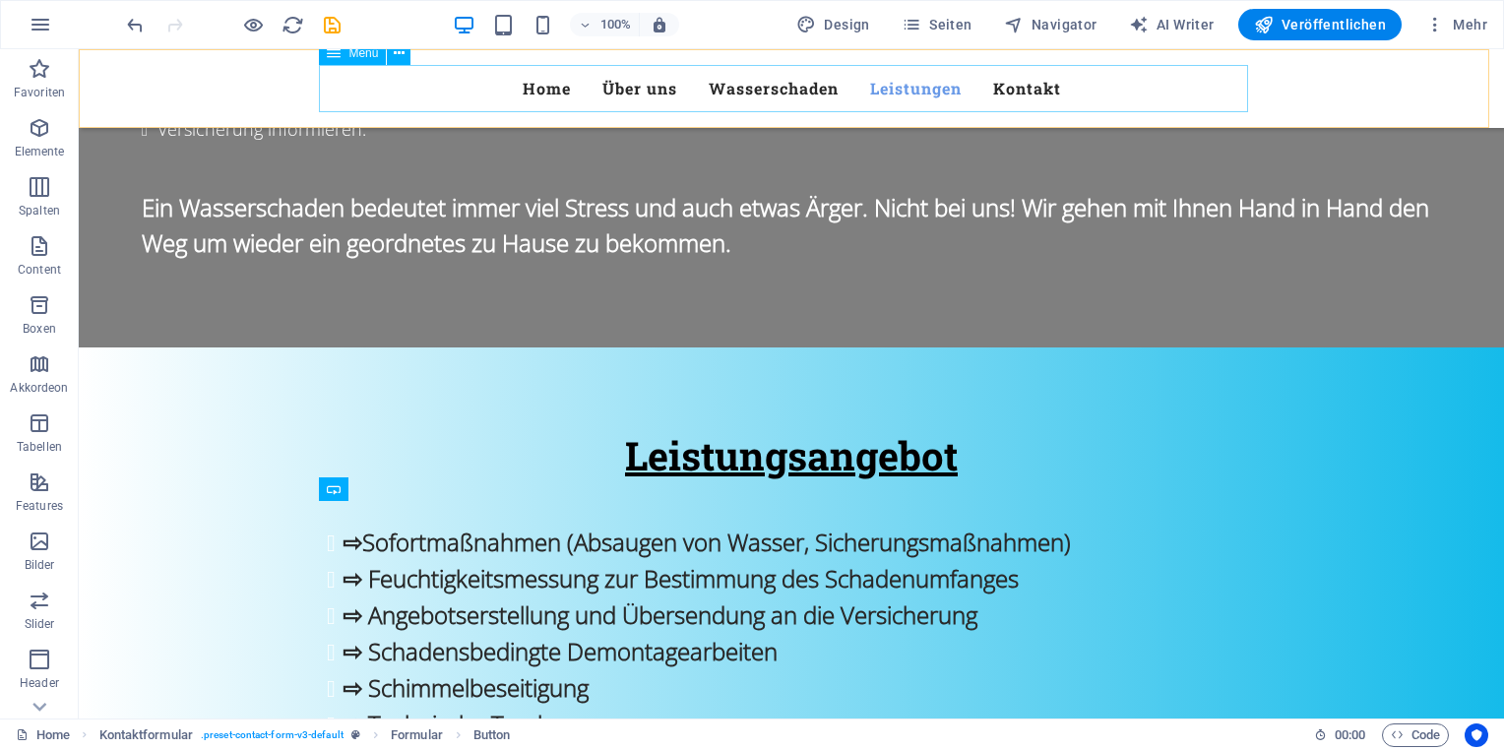
scroll to position [2575, 0]
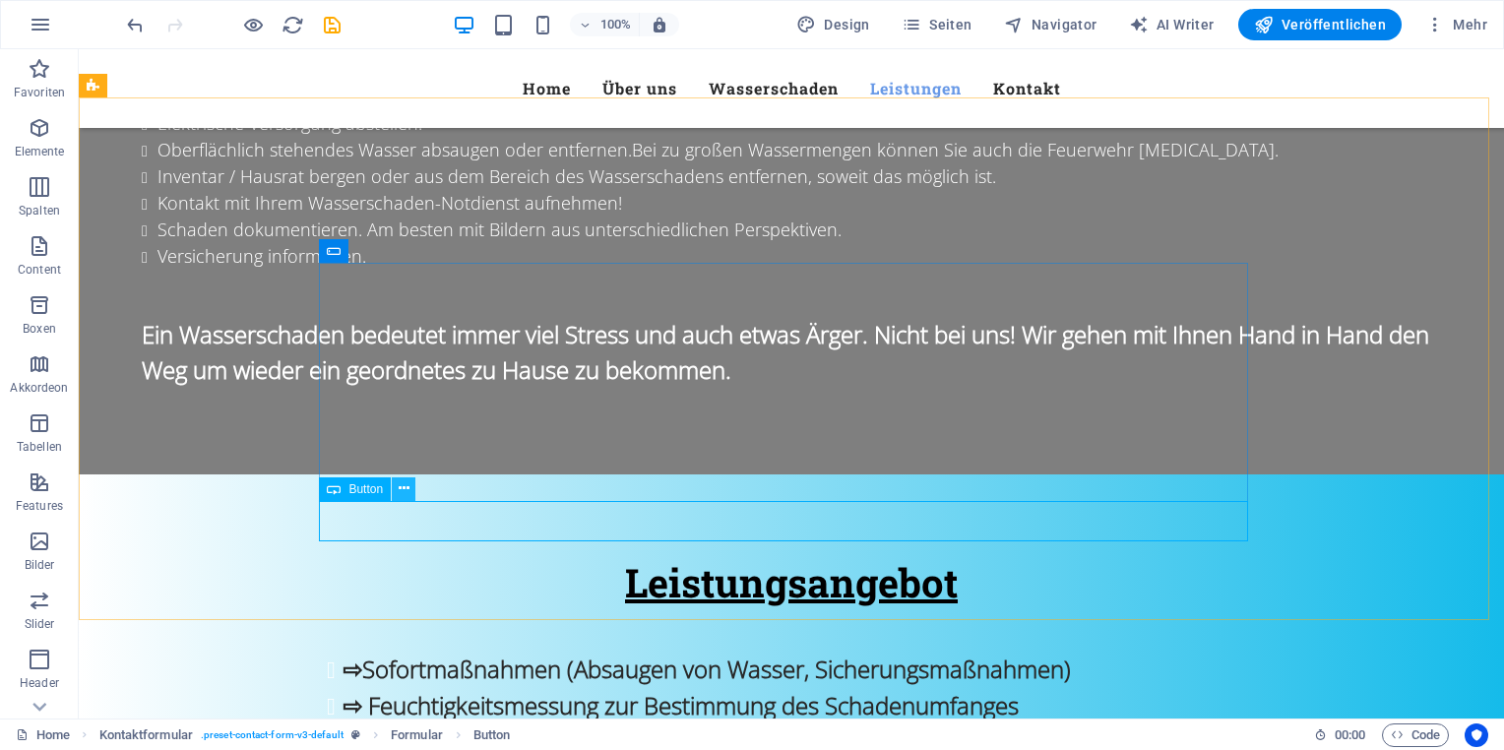
click at [407, 496] on icon at bounding box center [404, 488] width 11 height 21
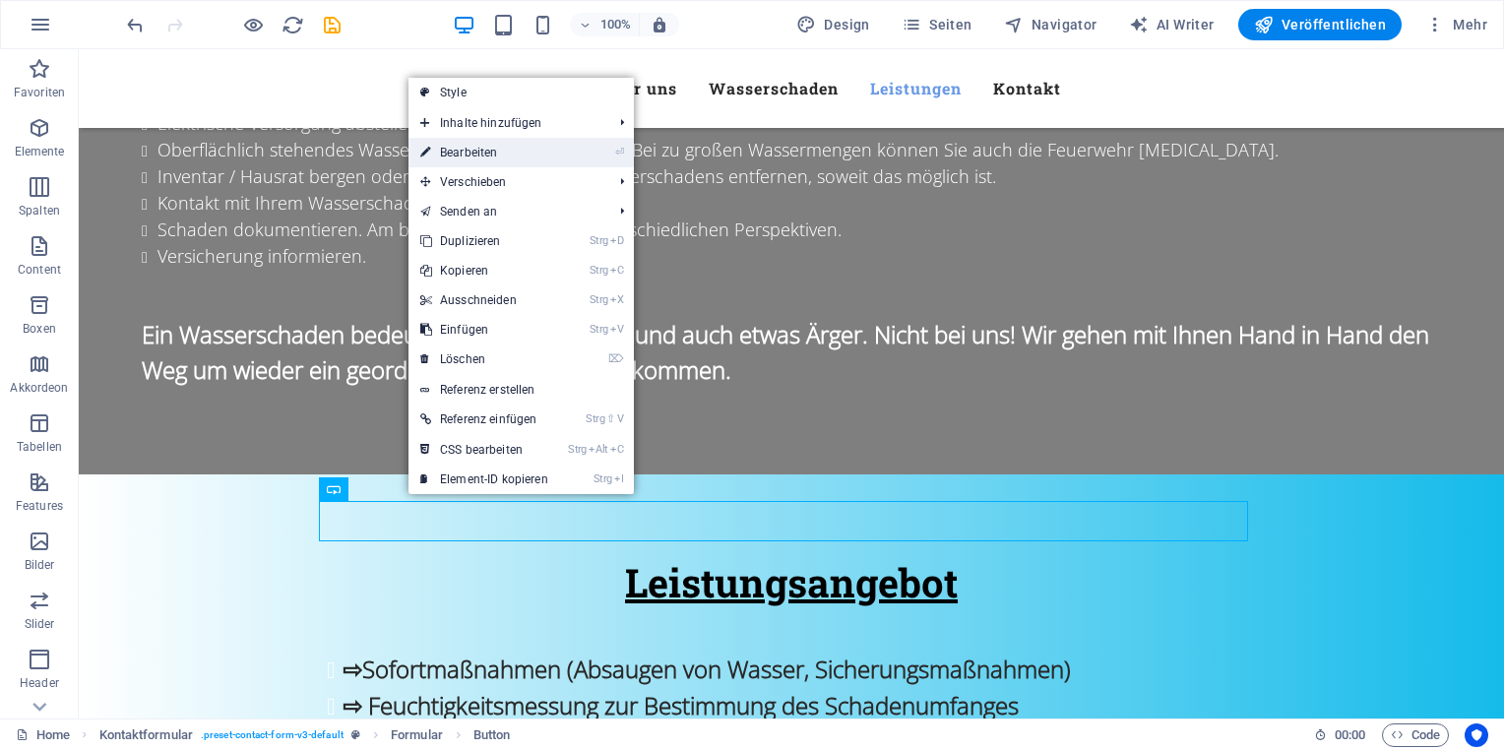
click at [518, 153] on link "⏎ Bearbeiten" at bounding box center [484, 153] width 152 height 30
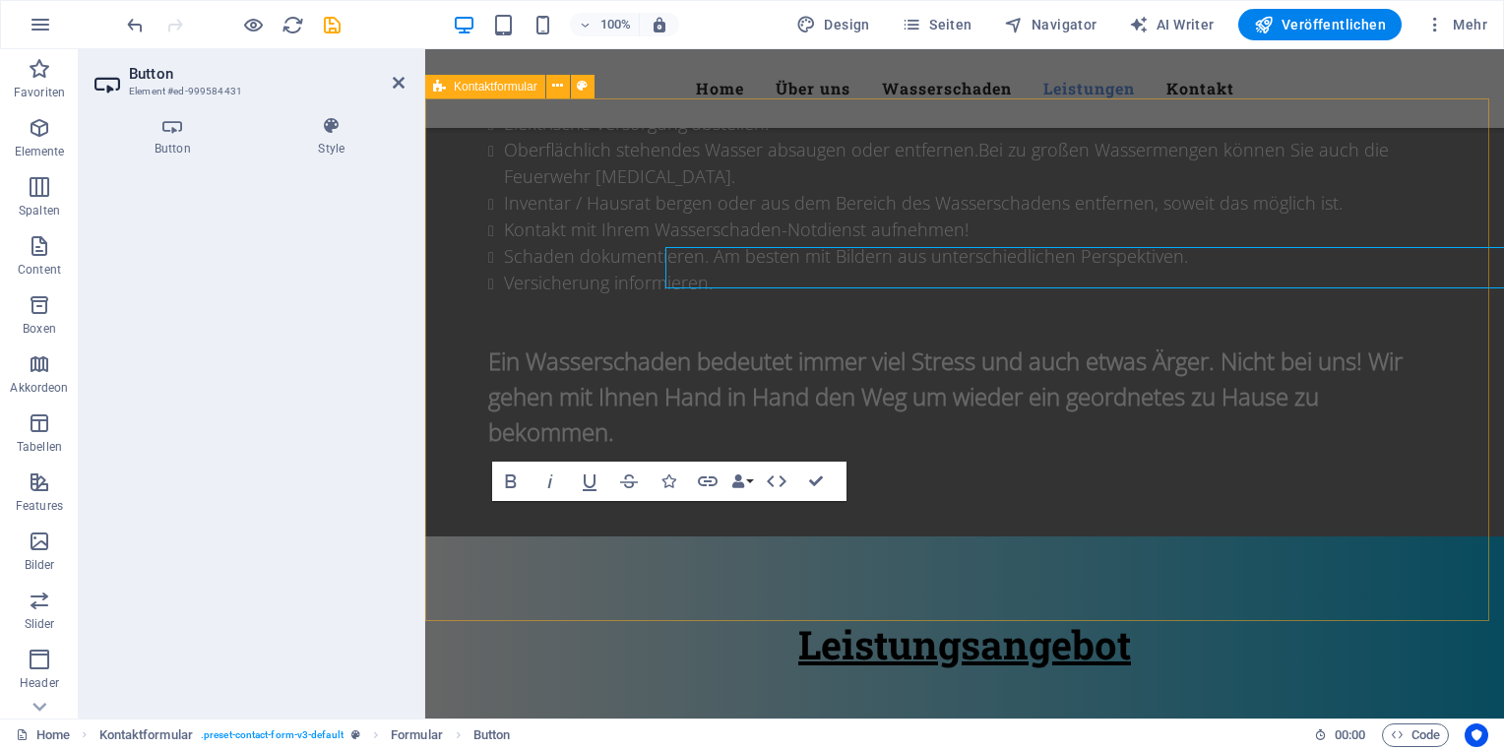
scroll to position [2829, 0]
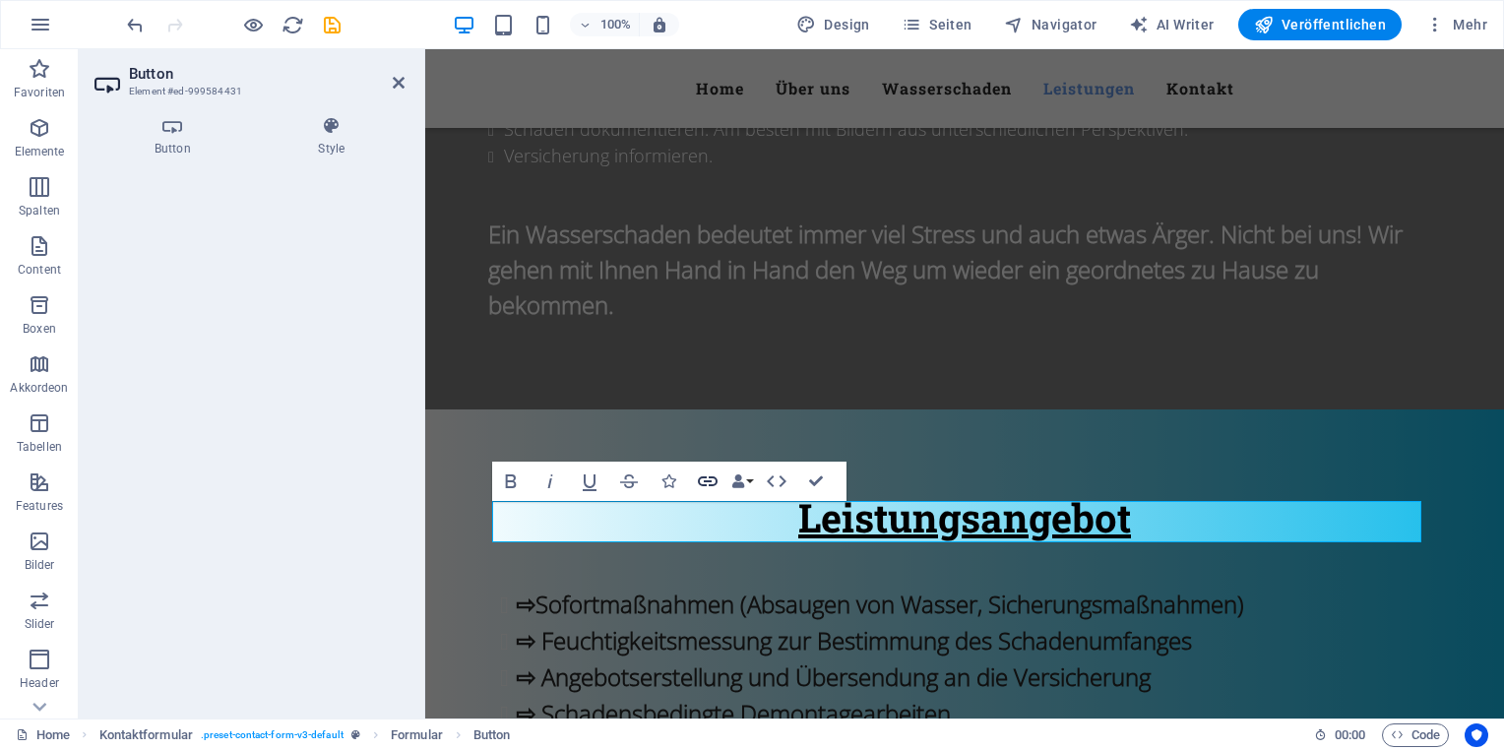
click at [710, 478] on icon "button" at bounding box center [708, 482] width 24 height 24
click at [710, 480] on icon "button" at bounding box center [708, 481] width 20 height 10
click at [176, 136] on h4 "Button" at bounding box center [176, 136] width 164 height 41
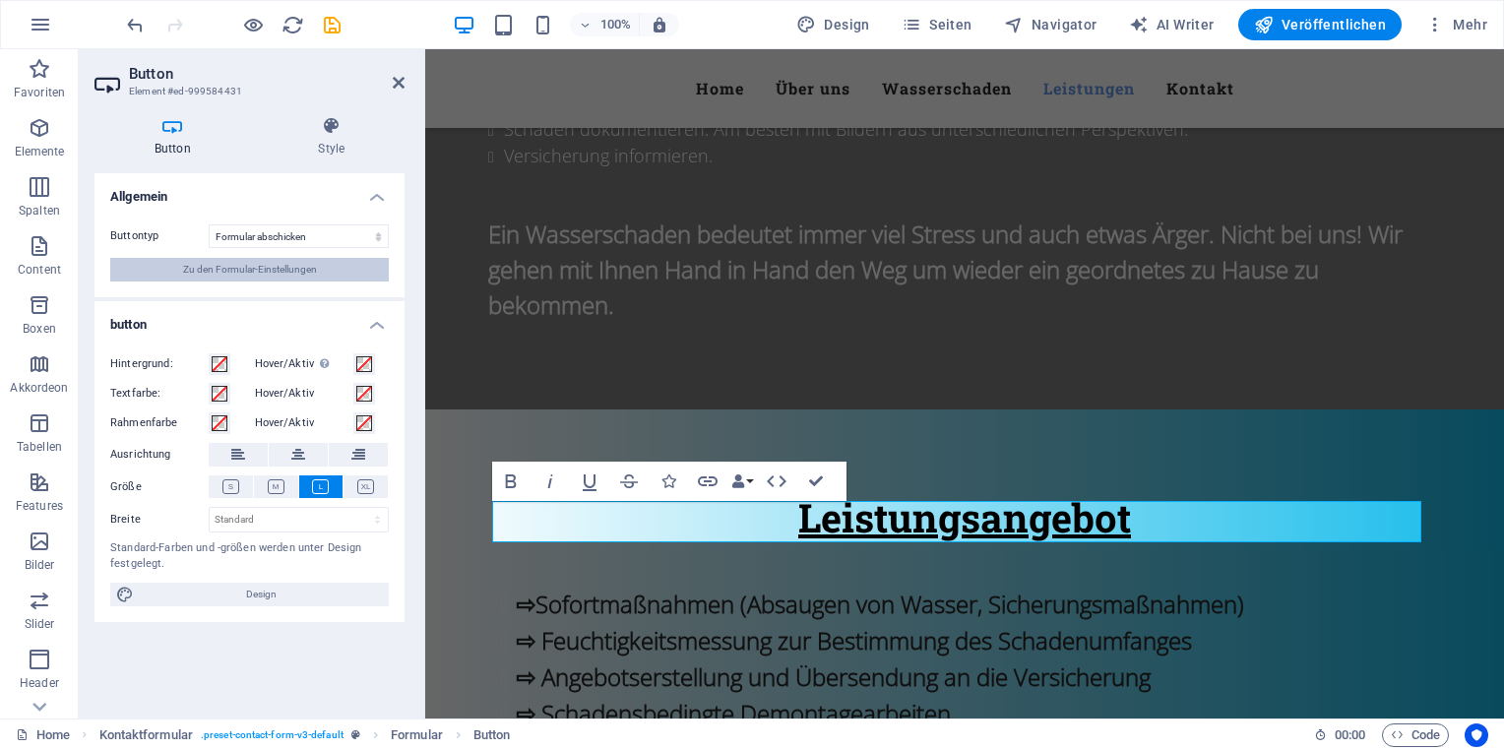
click at [275, 270] on span "Zu den Formular-Einstellungen" at bounding box center [250, 270] width 134 height 24
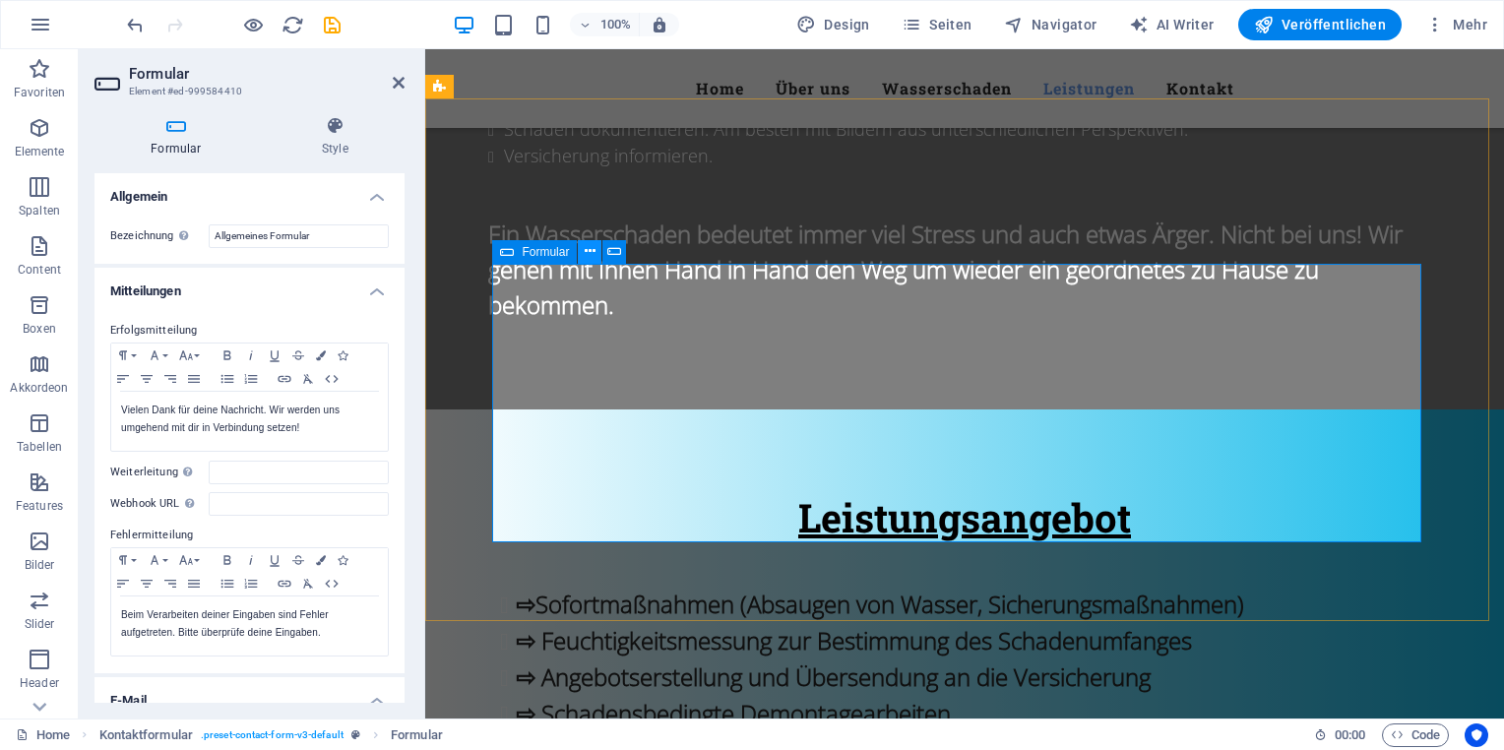
click at [595, 254] on icon at bounding box center [590, 251] width 11 height 21
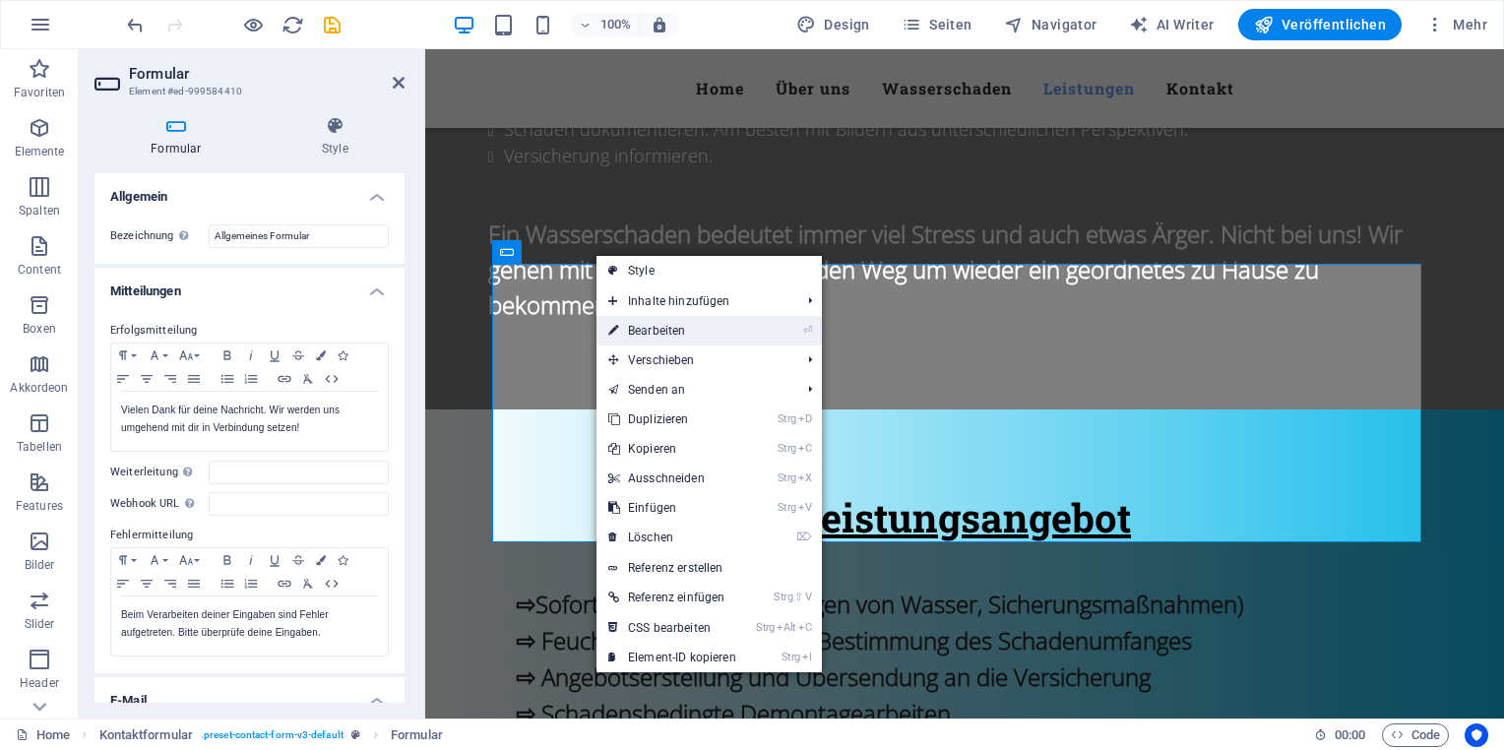
click at [668, 339] on link "⏎ Bearbeiten" at bounding box center [672, 331] width 152 height 30
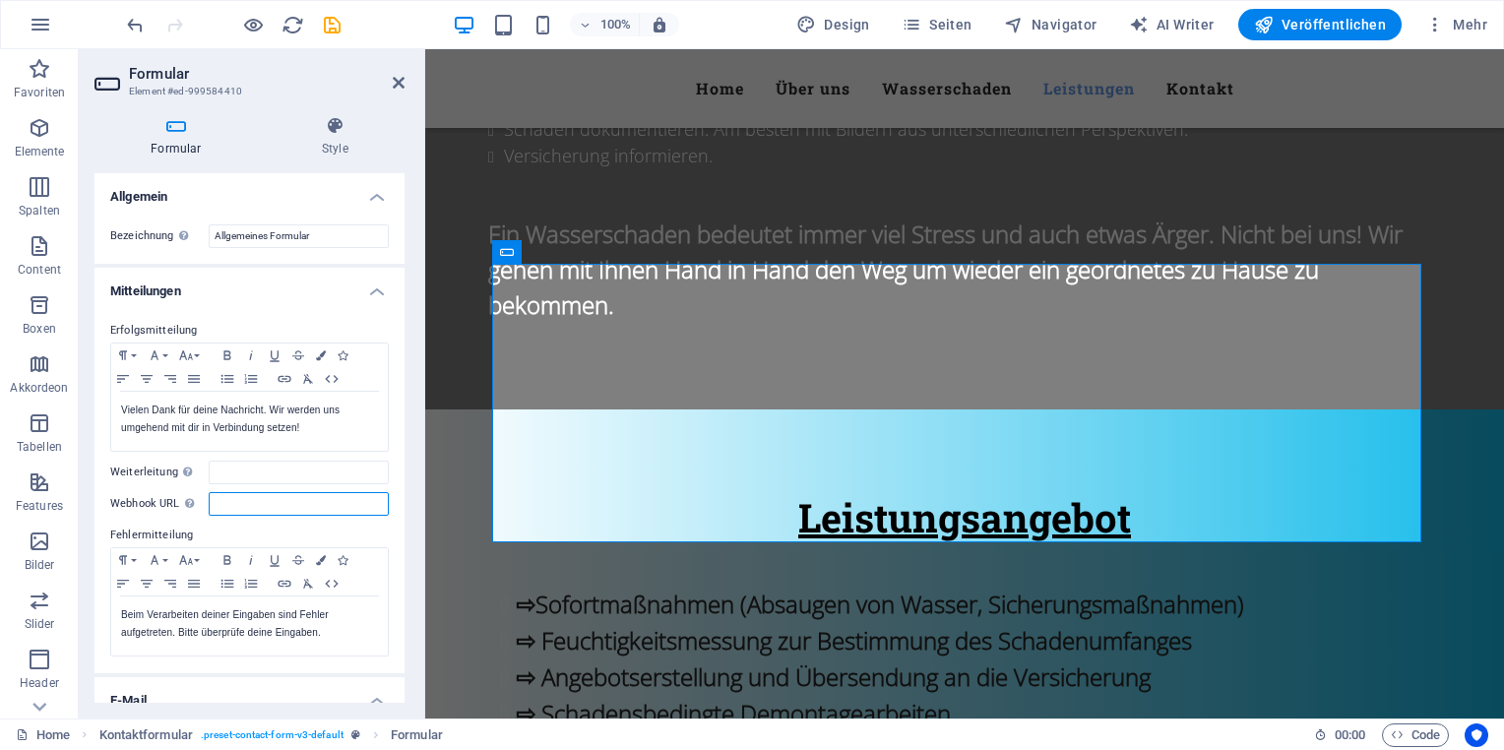
click at [228, 502] on input "Webhook URL Ein Webhook ist eine Push-Benachrichtigung von diesem Formular an e…" at bounding box center [299, 504] width 180 height 24
click at [261, 502] on input "Webhook URL Ein Webhook ist eine Push-Benachrichtigung von diesem Formular an e…" at bounding box center [299, 504] width 180 height 24
type input "[EMAIL_ADDRESS][DOMAIN_NAME]"
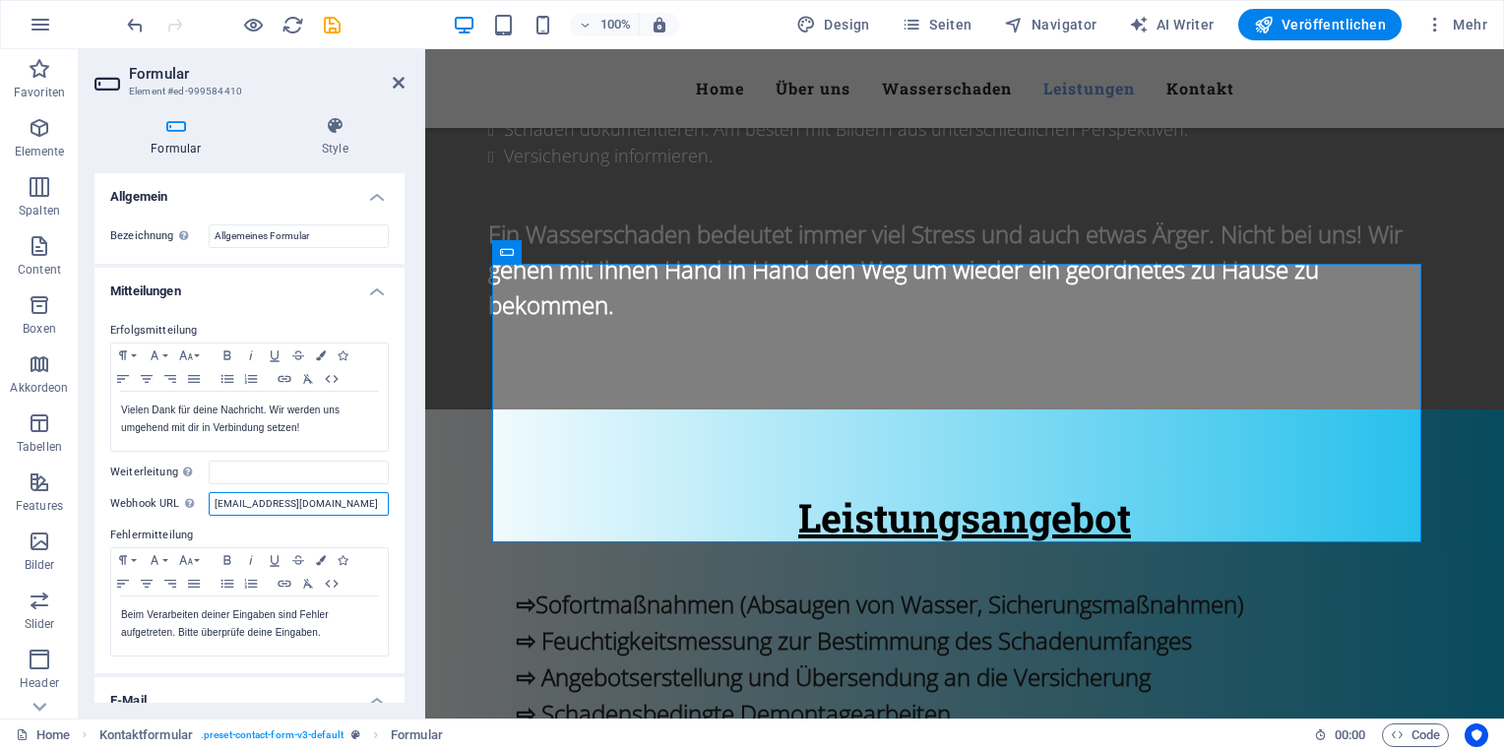
click at [287, 504] on input "[EMAIL_ADDRESS][DOMAIN_NAME]" at bounding box center [299, 504] width 180 height 24
click at [232, 468] on input "Weiterleitung Definiere ein Weiterleitungs-Ziel (z.B. eine Success Page) bei er…" at bounding box center [299, 473] width 180 height 24
paste input "<a href="mailto:example@example.com">Send Email</a>"
drag, startPoint x: 641, startPoint y: 551, endPoint x: 445, endPoint y: 490, distance: 205.2
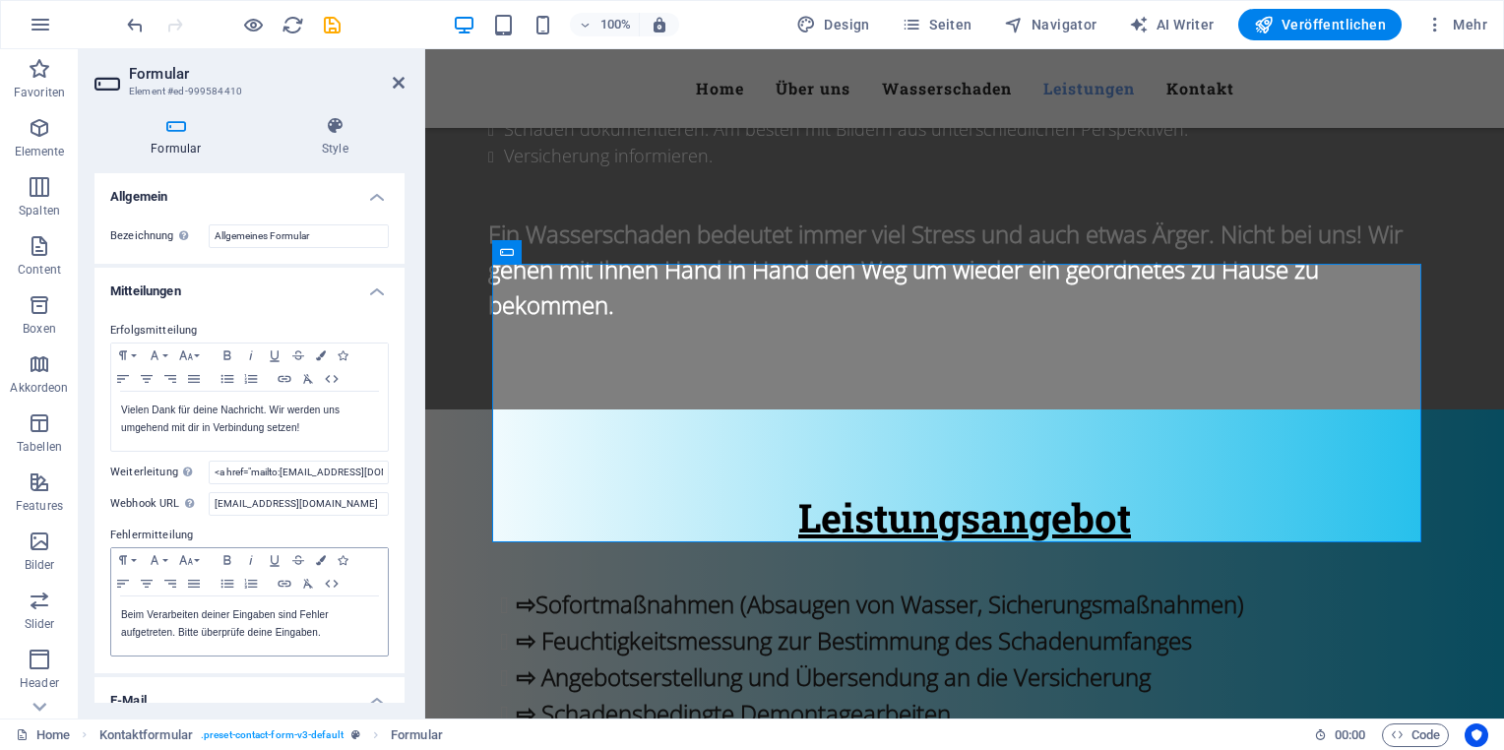
scroll to position [0, 0]
click at [295, 474] on input "<a href="mailto:example@example.com">Send Email</a>" at bounding box center [299, 473] width 180 height 24
click at [286, 472] on input "<a href="mailto:example@example.com">Send Email</a>" at bounding box center [299, 473] width 180 height 24
drag, startPoint x: 284, startPoint y: 472, endPoint x: 304, endPoint y: 467, distance: 20.6
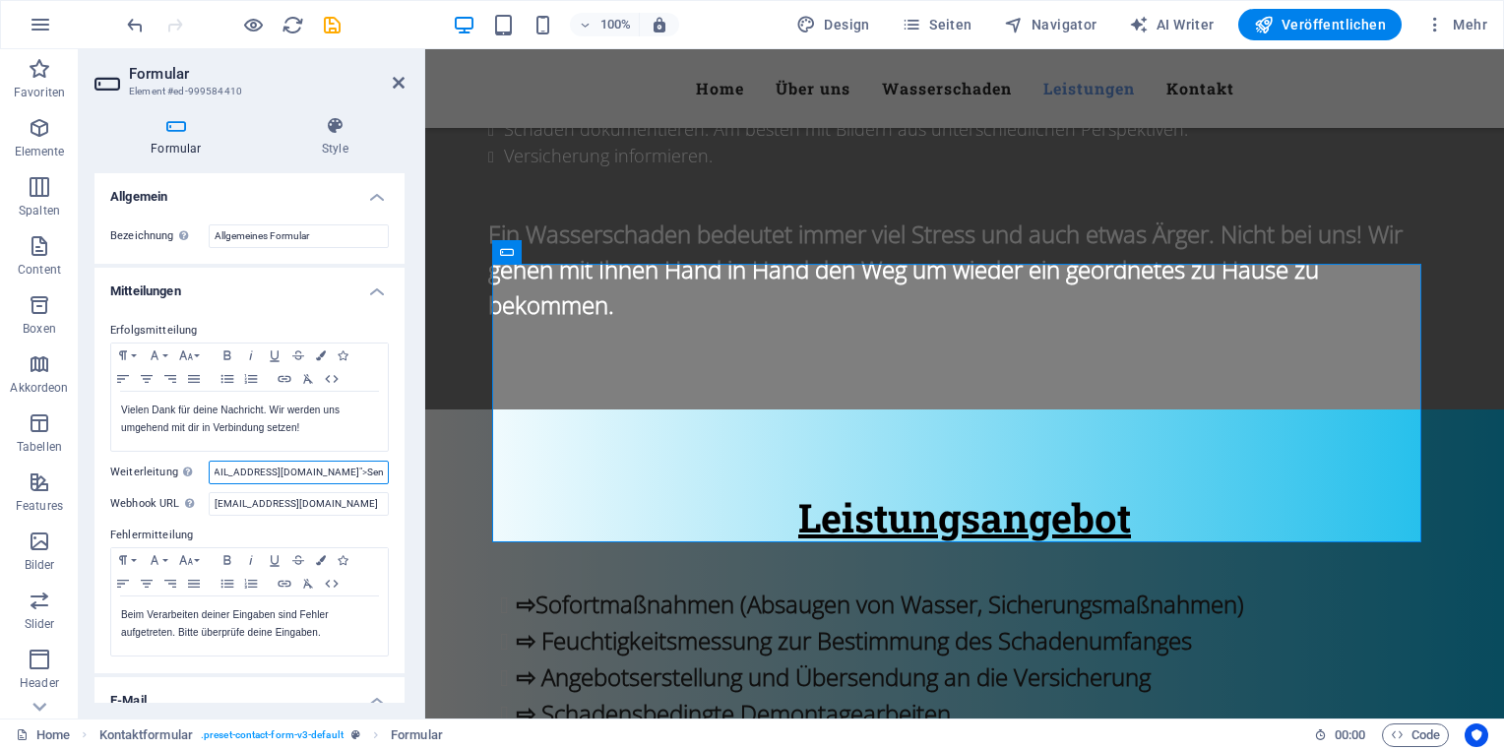
click at [304, 467] on input "<a href="mailto:example@example.com">Send Email</a>" at bounding box center [299, 473] width 180 height 24
paste input "<a href="mailto:example@example.com">Send Email</a>"
drag, startPoint x: 344, startPoint y: 474, endPoint x: 269, endPoint y: 473, distance: 75.8
click at [257, 473] on input "<a href="mailto:<a href="mailto:example@example.com">Send Email</a>">Send Email…" at bounding box center [299, 473] width 180 height 24
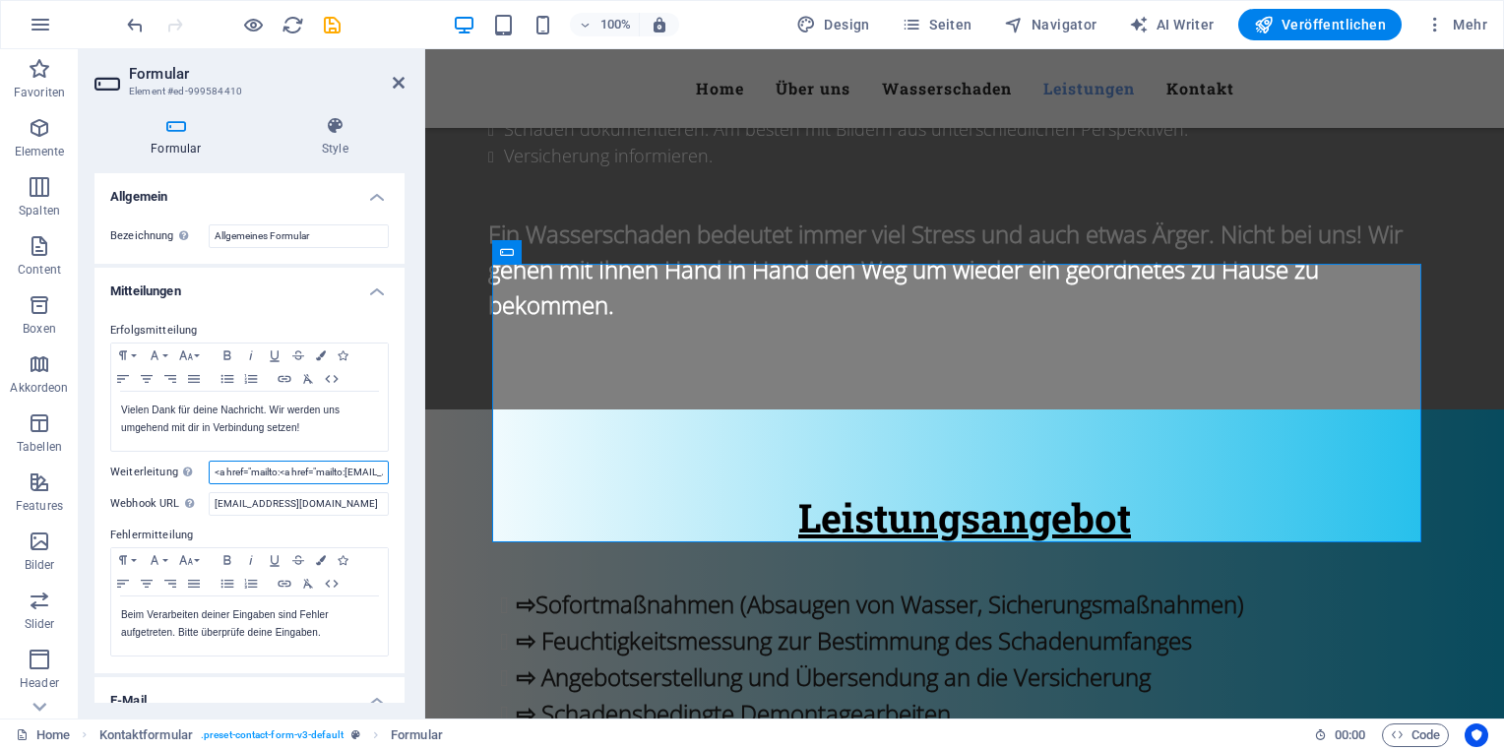
click at [272, 475] on input "<a href="mailto:<a href="mailto:example@example.com">Send Email</a>">Send Email…" at bounding box center [299, 473] width 180 height 24
drag, startPoint x: 655, startPoint y: 519, endPoint x: 434, endPoint y: 471, distance: 225.5
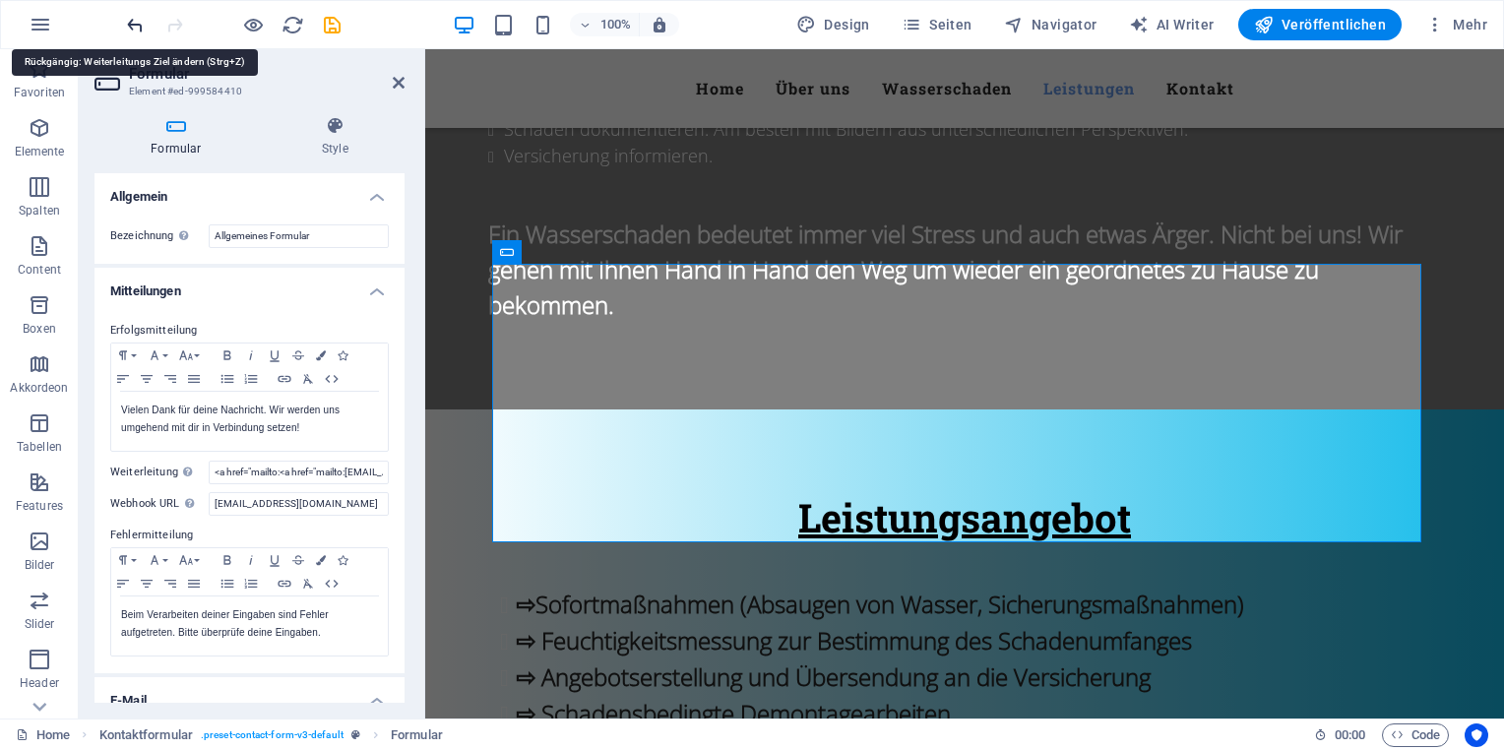
click at [137, 21] on icon "undo" at bounding box center [135, 25] width 23 height 23
click at [275, 483] on div "Erfolgsmitteilung Paragraph Format Normal Heading 1 Heading 2 Heading 3 Heading…" at bounding box center [249, 488] width 310 height 370
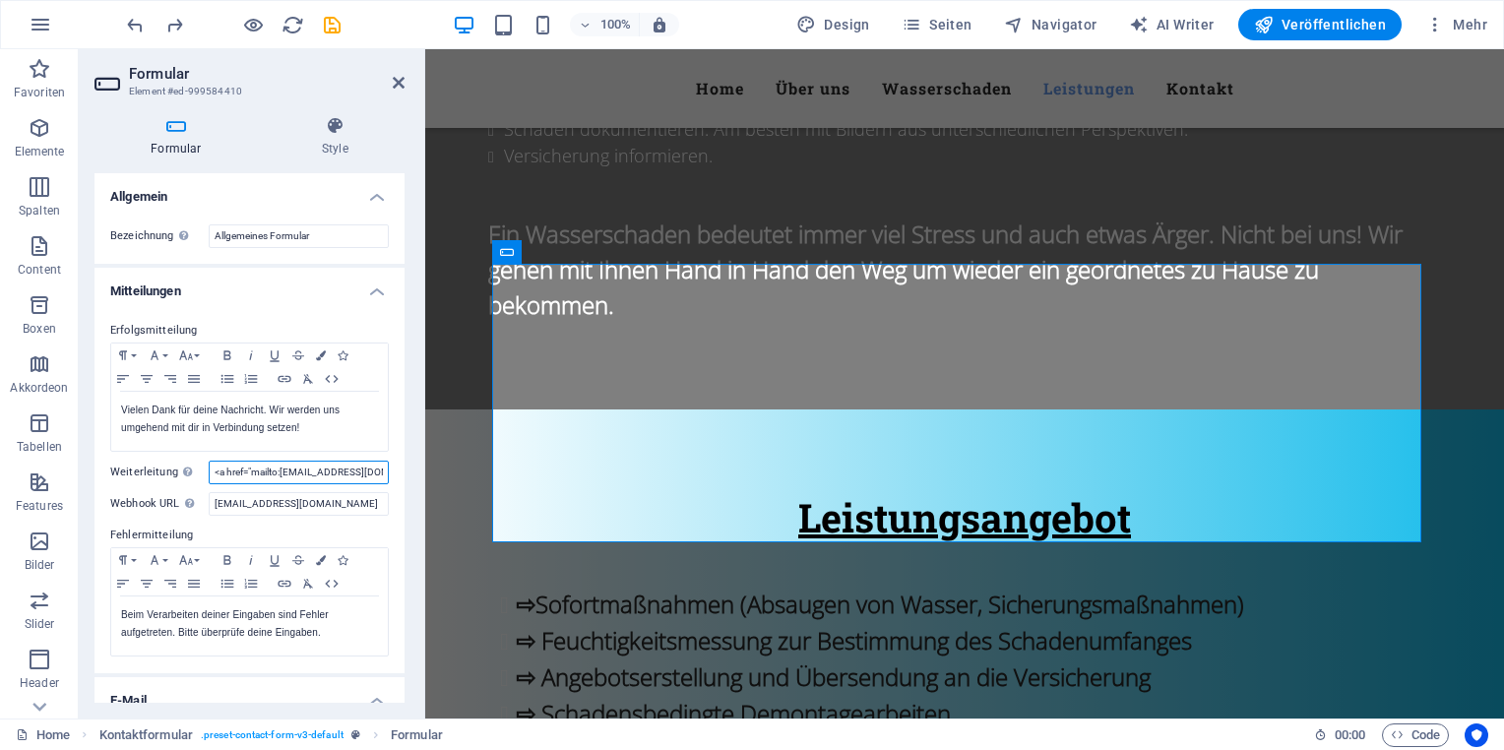
click at [272, 474] on input "<a href="mailto:example@example.com">Send Email</a>" at bounding box center [299, 473] width 180 height 24
click at [266, 499] on input "[EMAIL_ADDRESS][DOMAIN_NAME]" at bounding box center [299, 504] width 180 height 24
click at [220, 502] on input "[EMAIL_ADDRESS][DOMAIN_NAME]" at bounding box center [299, 504] width 180 height 24
drag, startPoint x: 640, startPoint y: 550, endPoint x: 443, endPoint y: 494, distance: 204.7
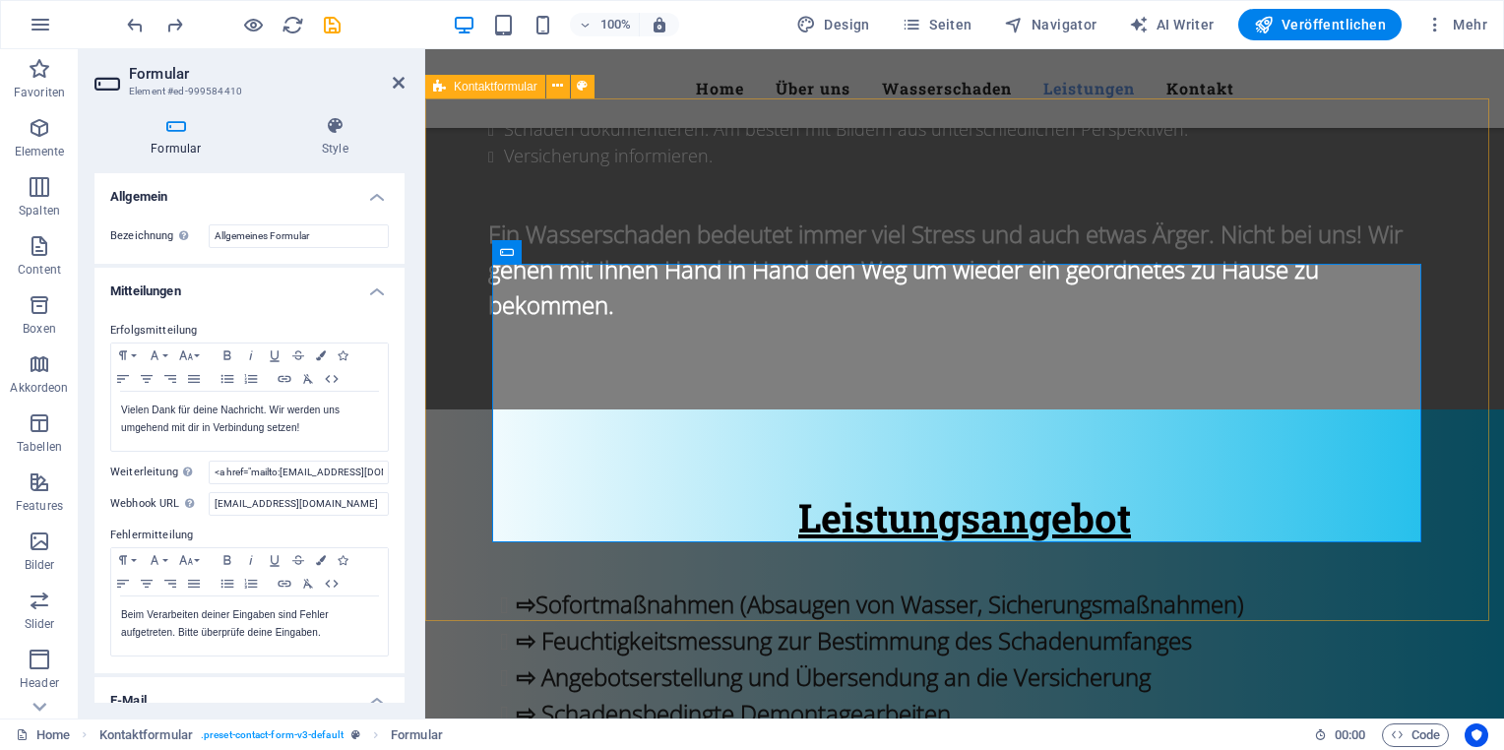
scroll to position [0, 0]
click at [297, 474] on input "<a href="mailto:example@example.com">Send Email</a>" at bounding box center [299, 473] width 180 height 24
drag, startPoint x: 285, startPoint y: 470, endPoint x: 296, endPoint y: 470, distance: 10.8
click at [296, 470] on input "<a href="mailto:example@example.com">Send Email</a>" at bounding box center [299, 473] width 180 height 24
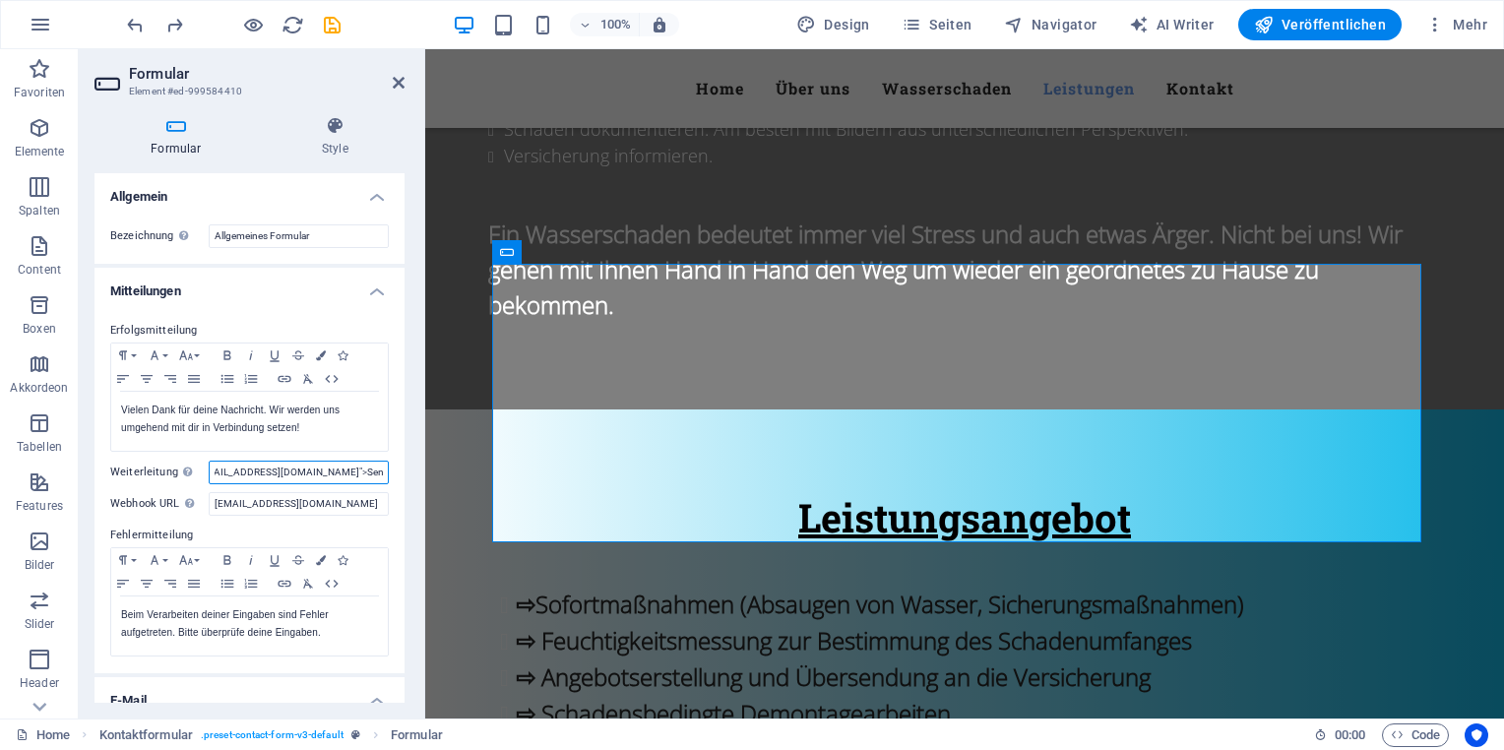
drag, startPoint x: 284, startPoint y: 470, endPoint x: 303, endPoint y: 469, distance: 18.8
click at [303, 469] on input "<a href="mailto:example@example.com">Send Email</a>" at bounding box center [299, 473] width 180 height 24
paste input "<a href="mailto:example@example.com">Send Email</a>"
type input "<a href="mailto:<a href="mailto:example@example.com">Send Email</a>">Send Email…"
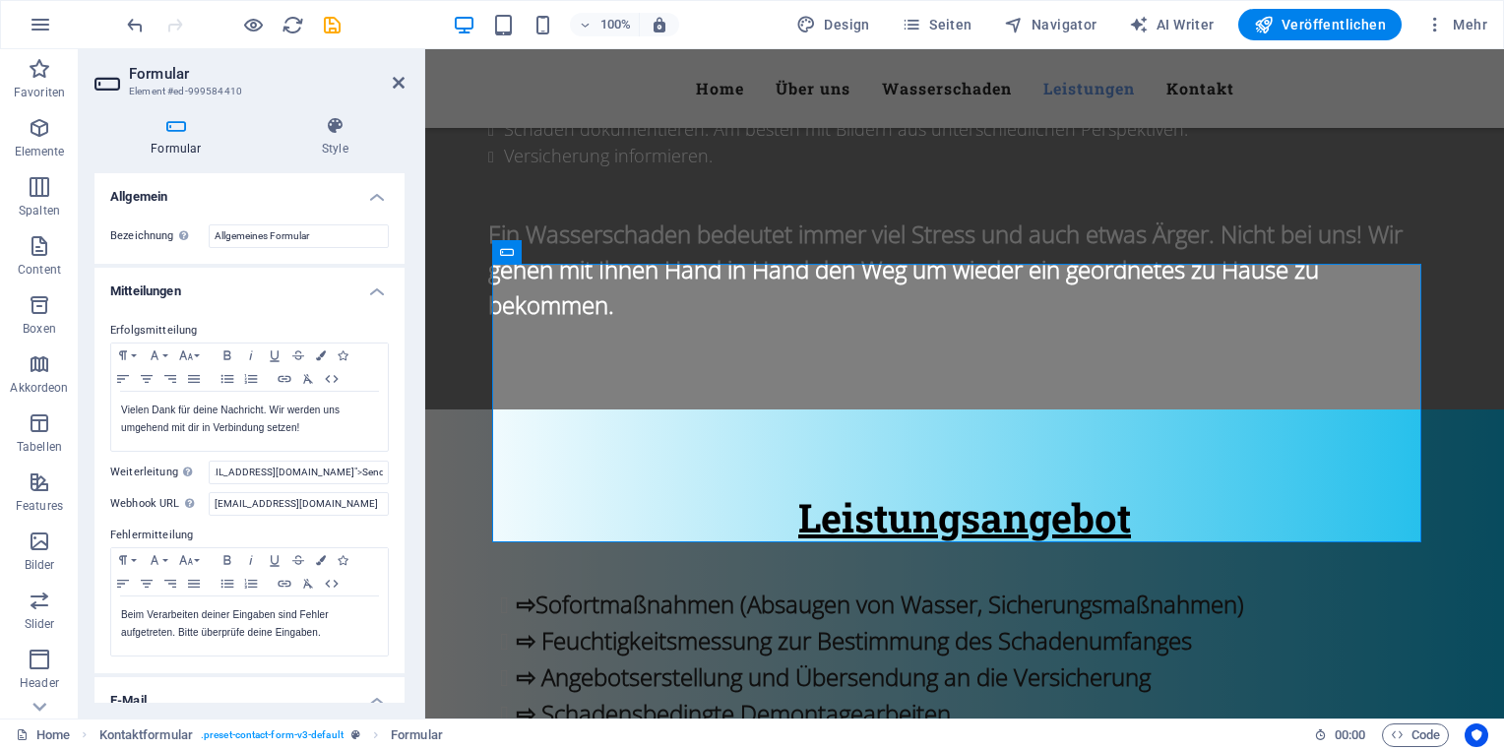
click at [149, 22] on div at bounding box center [233, 24] width 220 height 31
click at [302, 477] on input "<a href="mailto:<a href="mailto:example@example.com">Send Email</a>">Send Email…" at bounding box center [299, 473] width 180 height 24
click at [356, 471] on input "<a href="mailto:<a href="mailto:example@example.com">Send Email</a>">Send Email…" at bounding box center [299, 473] width 180 height 24
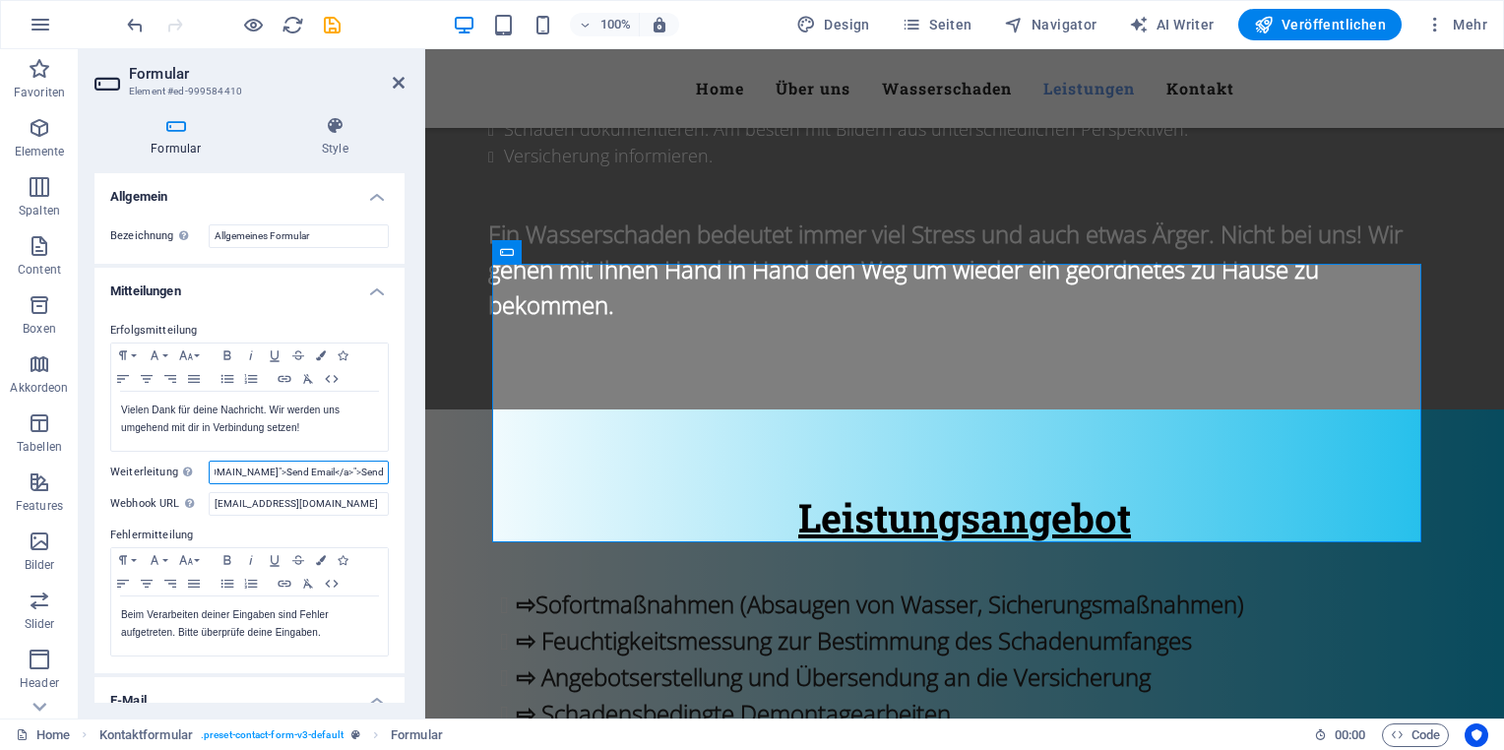
drag, startPoint x: 355, startPoint y: 470, endPoint x: 231, endPoint y: 478, distance: 124.3
click at [231, 478] on input "<a href="mailto:<a href="mailto:example@example.com">Send Email</a>">Send Email…" at bounding box center [299, 473] width 180 height 24
click at [283, 478] on input "<a href="mailto:<a href="mailto:example@example.com">Send Email</a>">Send Email…" at bounding box center [299, 473] width 180 height 24
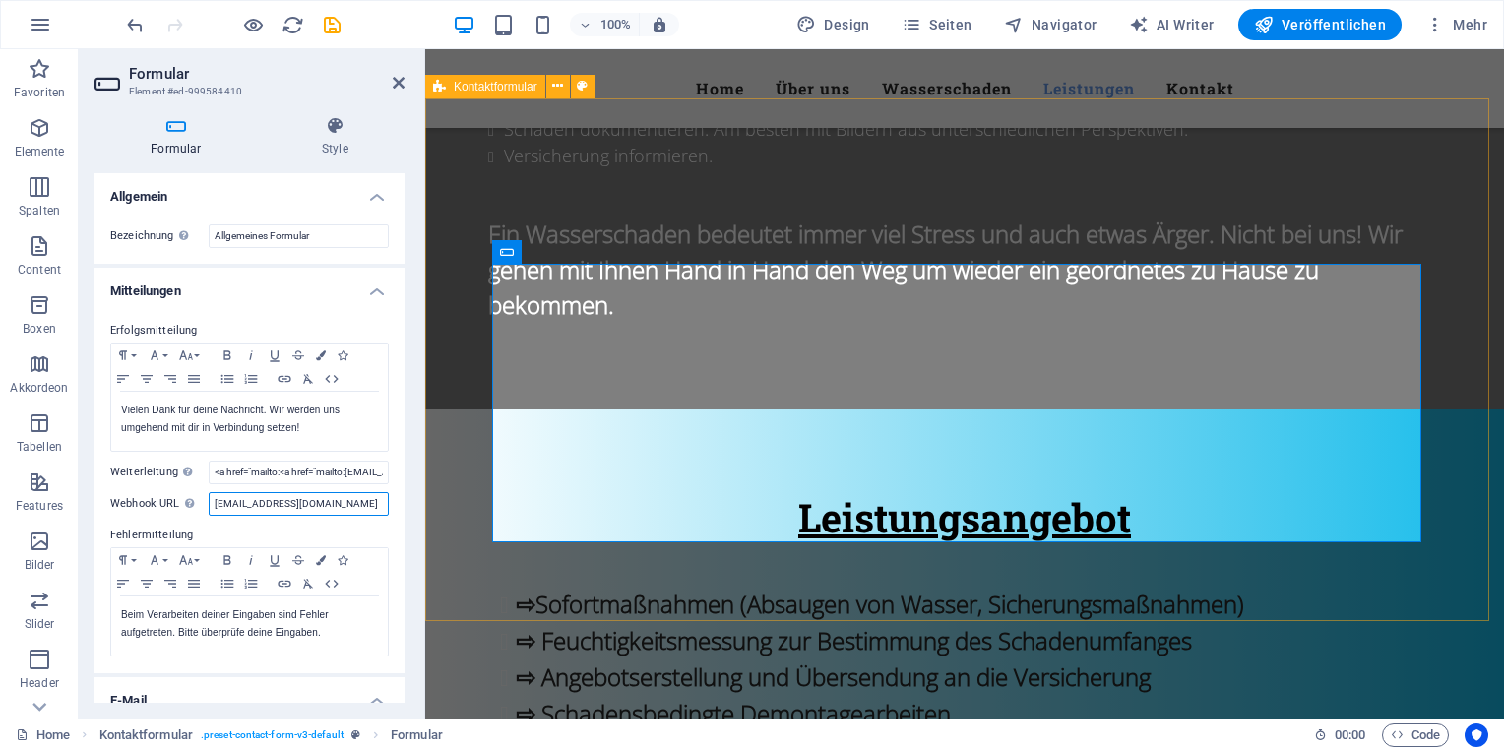
drag, startPoint x: 638, startPoint y: 555, endPoint x: 473, endPoint y: 510, distance: 170.5
click at [274, 514] on input "[EMAIL_ADDRESS][DOMAIN_NAME]" at bounding box center [299, 504] width 180 height 24
click at [241, 503] on input "[EMAIL_ADDRESS][DOMAIN_NAME]" at bounding box center [299, 504] width 180 height 24
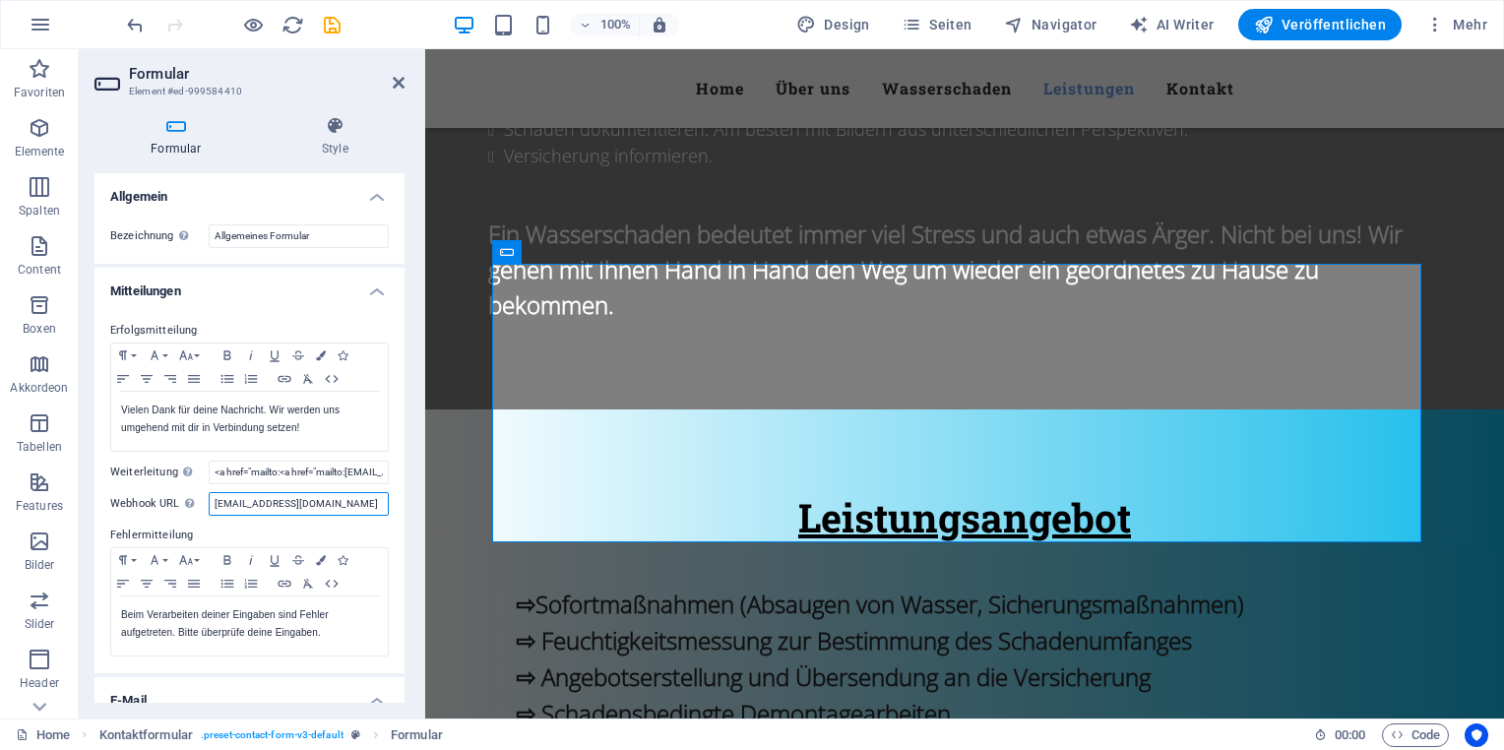
drag, startPoint x: 643, startPoint y: 550, endPoint x: 460, endPoint y: 495, distance: 191.2
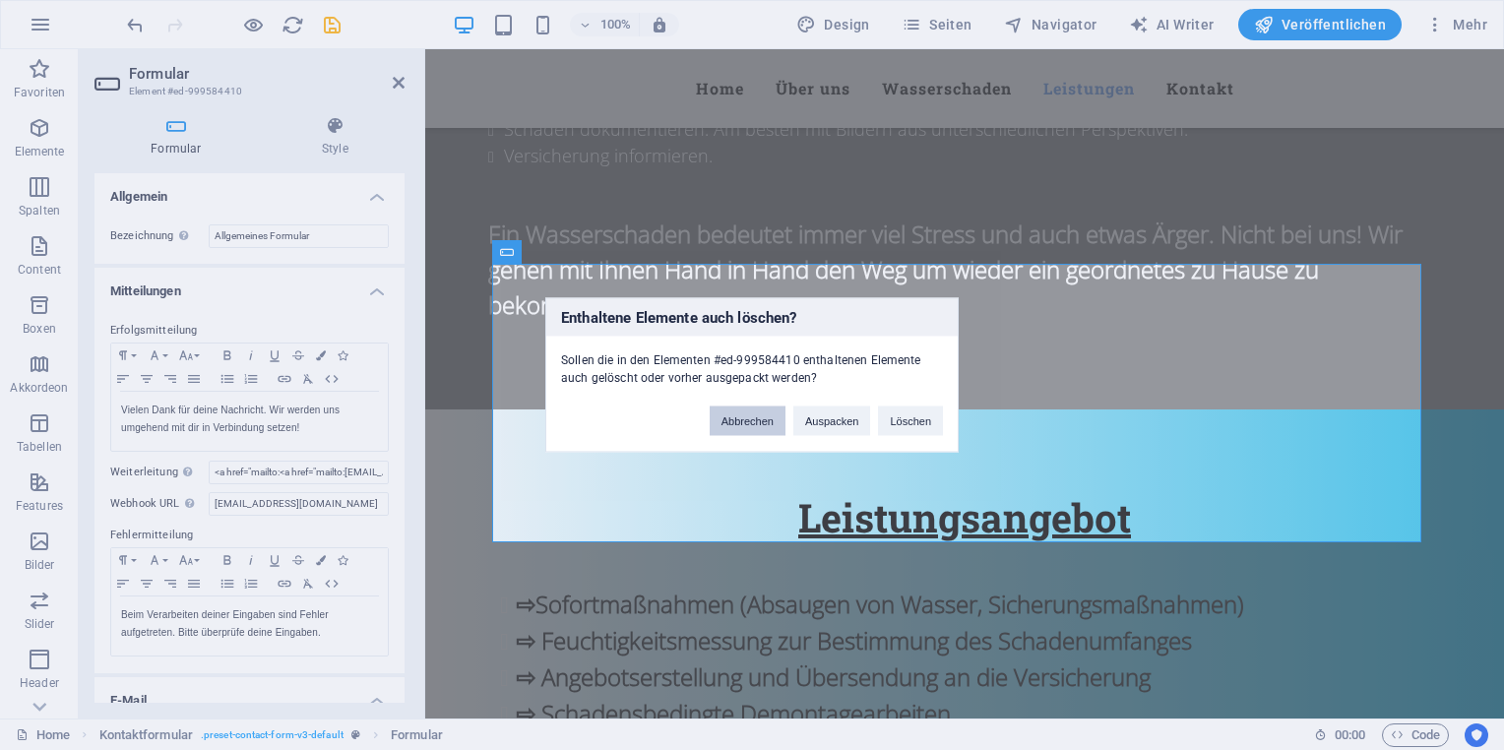
drag, startPoint x: 758, startPoint y: 421, endPoint x: 150, endPoint y: 436, distance: 608.5
click at [758, 421] on button "Abbrechen" at bounding box center [748, 422] width 76 height 30
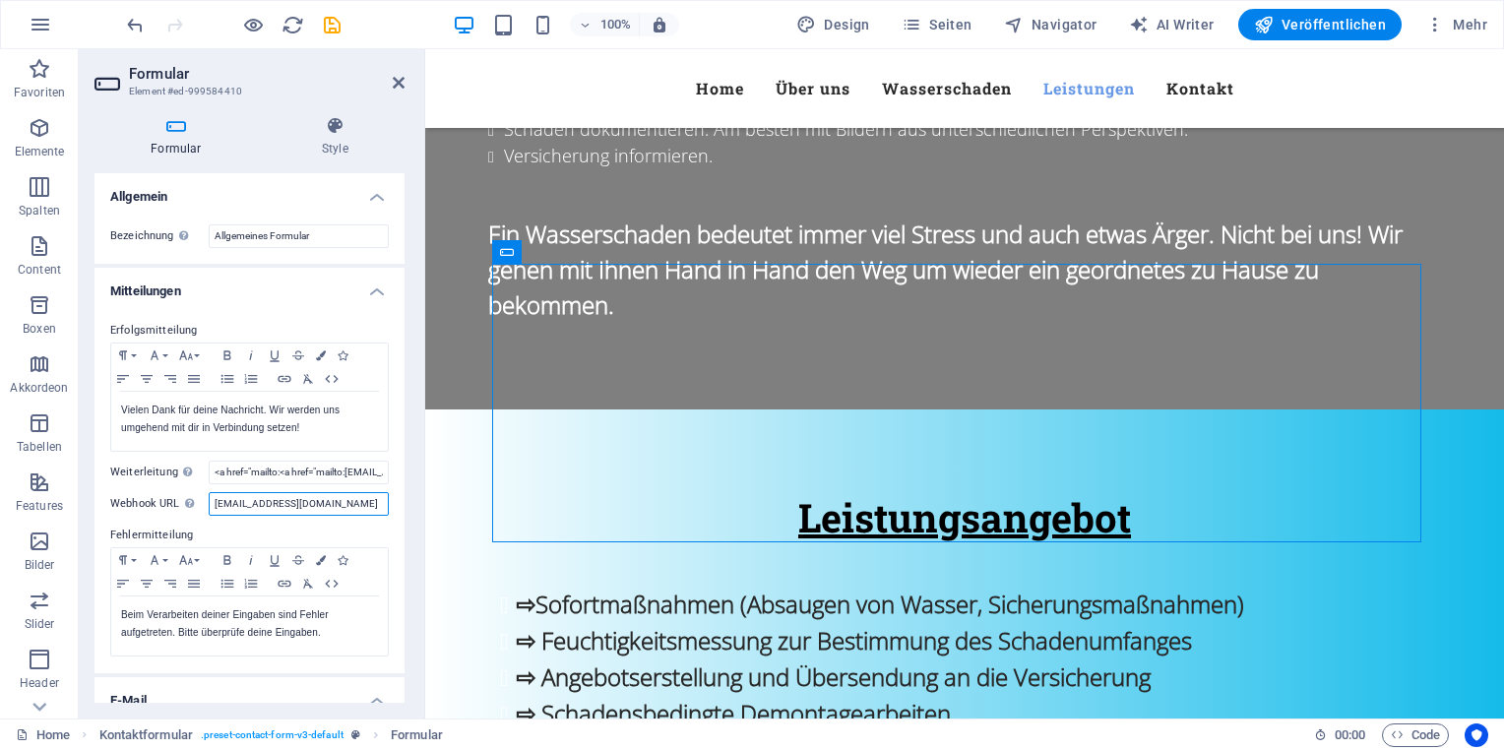
click at [245, 510] on input "[EMAIL_ADDRESS][DOMAIN_NAME]" at bounding box center [299, 504] width 180 height 24
type input "k"
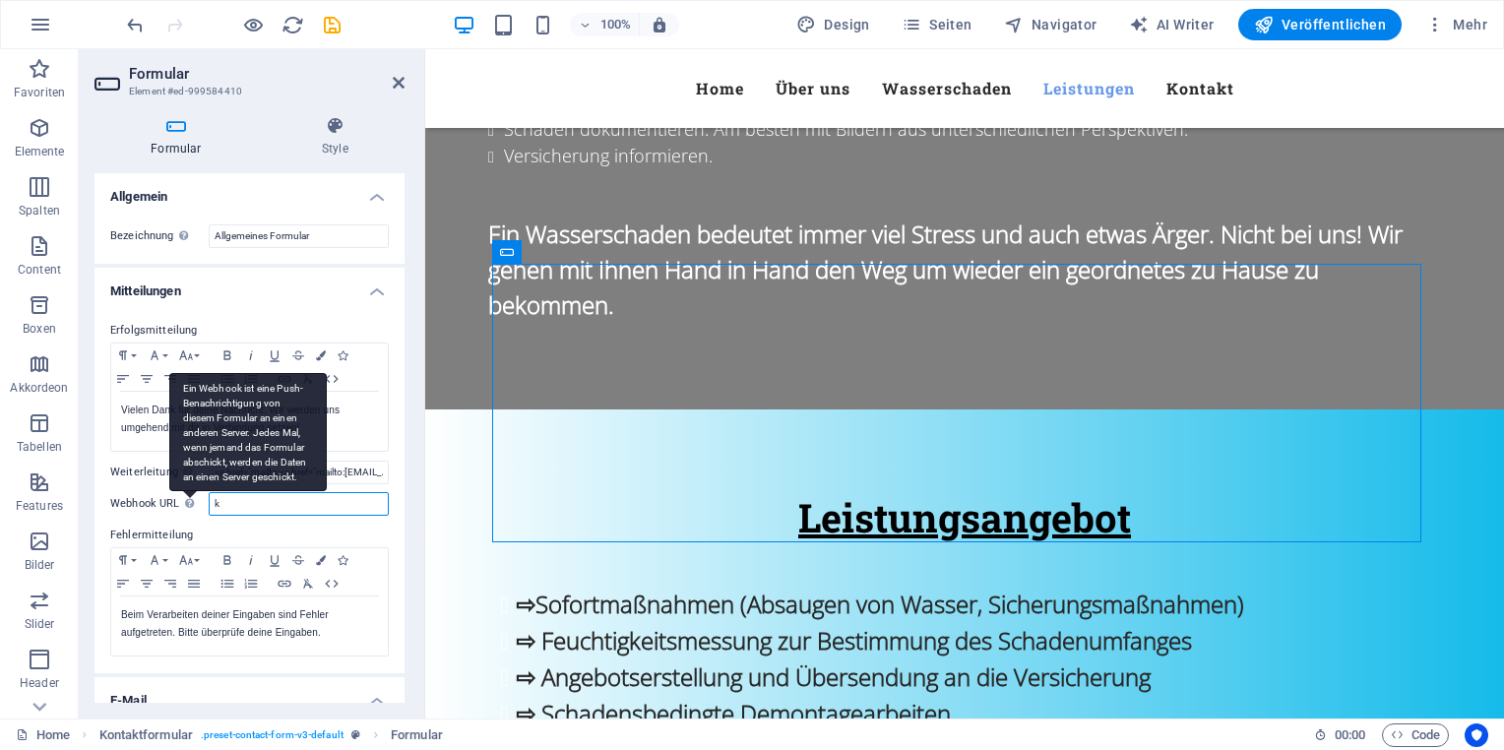
drag, startPoint x: 262, startPoint y: 505, endPoint x: 187, endPoint y: 501, distance: 74.9
click at [187, 500] on div "Webhook URL Ein Webhook ist eine Push-Benachrichtigung von diesem Formular an e…" at bounding box center [249, 504] width 279 height 24
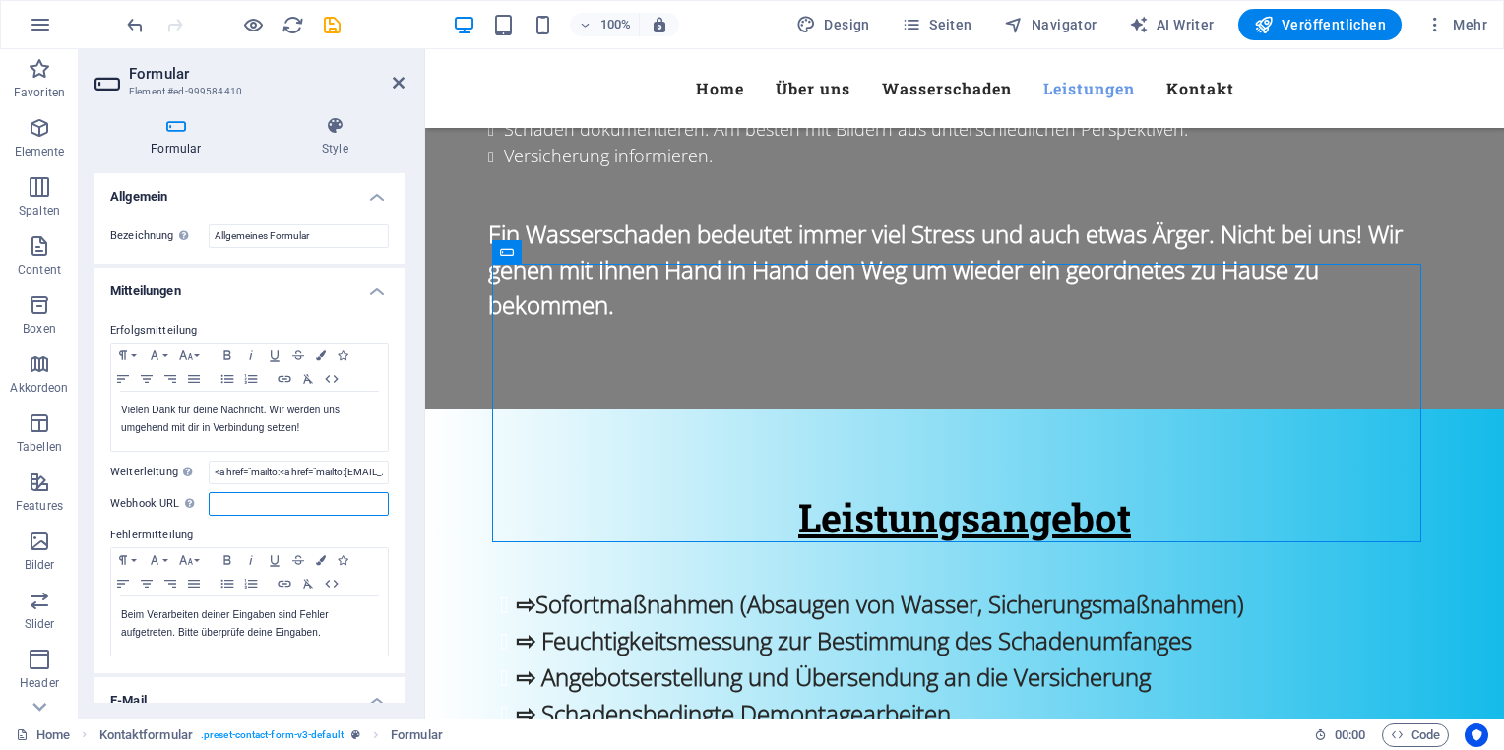
paste input "<a href="mailto:example@example.com">Send Email</a>"
click at [309, 510] on input "<a href="mailto:example@example.com">Send Email</a>" at bounding box center [299, 504] width 180 height 24
drag, startPoint x: 229, startPoint y: 505, endPoint x: 205, endPoint y: 510, distance: 25.1
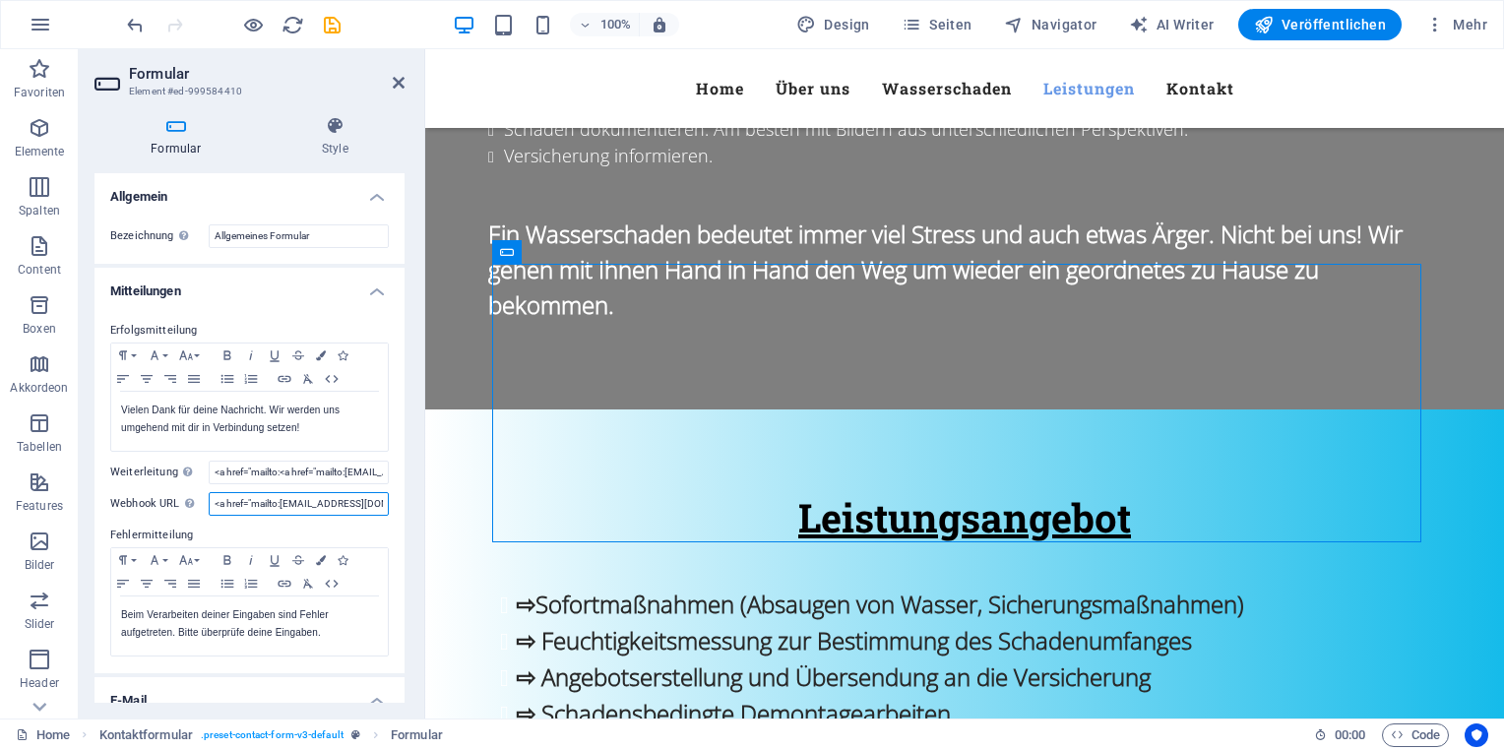
click at [205, 510] on div "Webhook URL Ein Webhook ist eine Push-Benachrichtigung von diesem Formular an e…" at bounding box center [249, 504] width 279 height 24
type input "<a href="mailto:kontakt@schadenfreunde-goettingen.de">Send Email</a>"
click at [211, 475] on input "<a href="mailto:<a href="mailto:example@example.com">Send Email</a>">Send Email…" at bounding box center [299, 473] width 180 height 24
drag, startPoint x: 638, startPoint y: 518, endPoint x: 527, endPoint y: 449, distance: 130.8
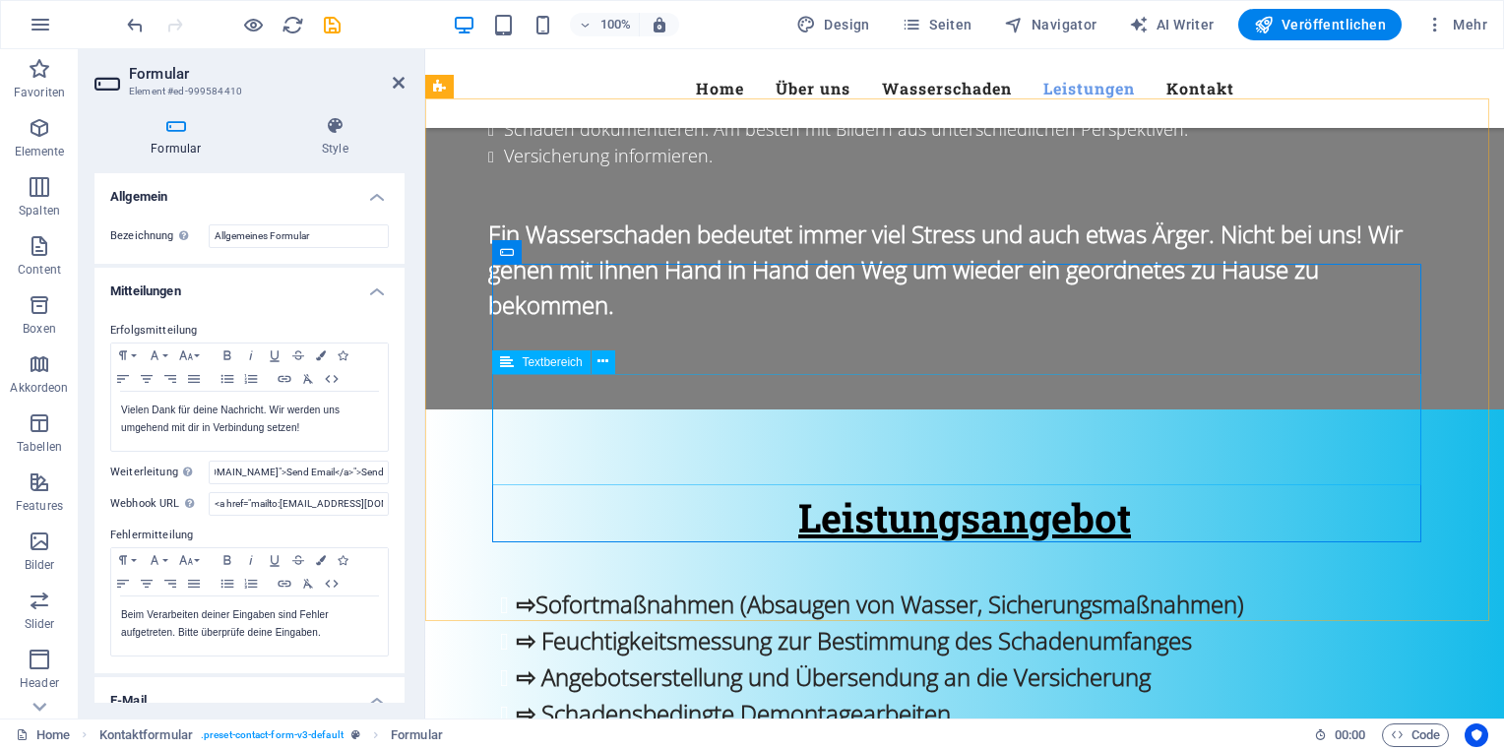
scroll to position [0, 0]
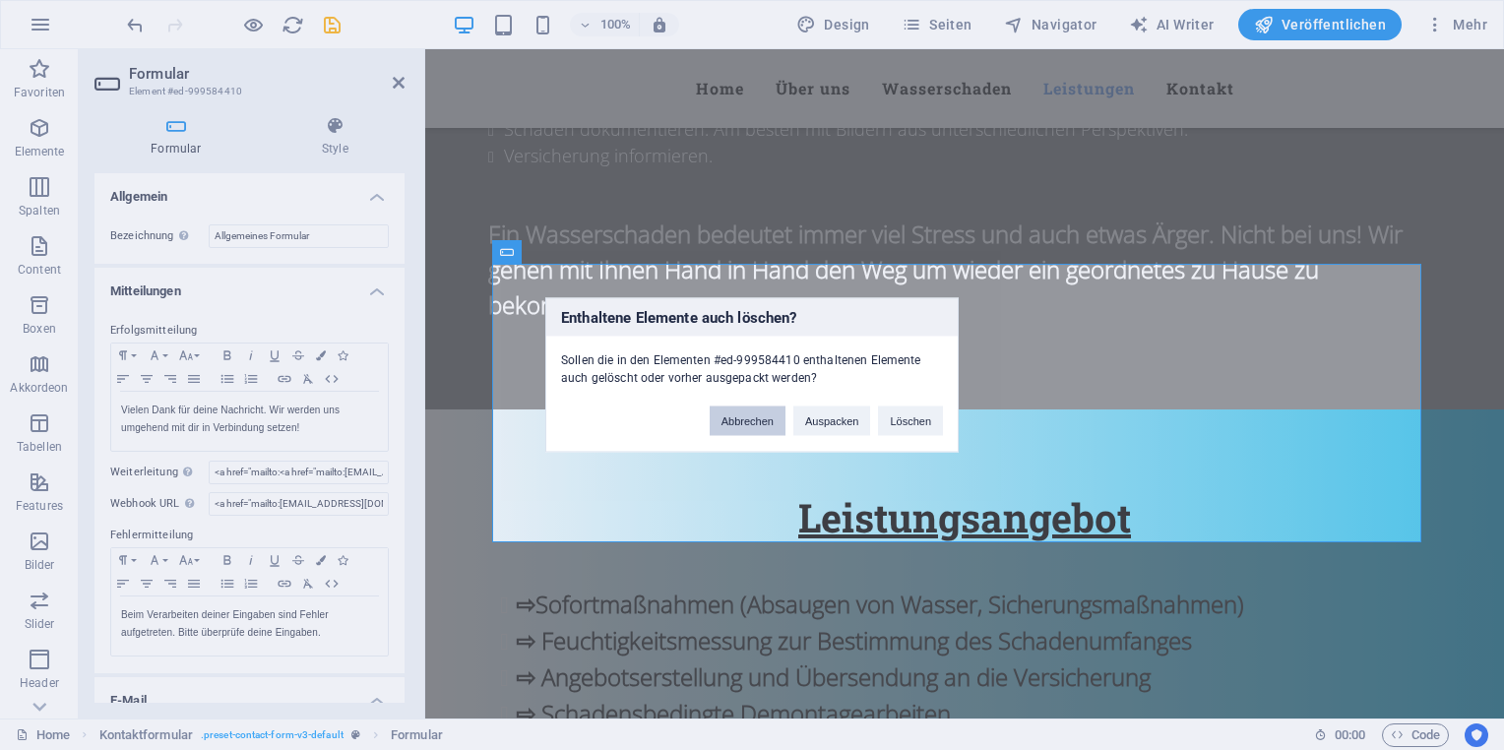
drag, startPoint x: 778, startPoint y: 417, endPoint x: 78, endPoint y: 431, distance: 700.0
click at [778, 417] on button "Abbrechen" at bounding box center [748, 422] width 76 height 30
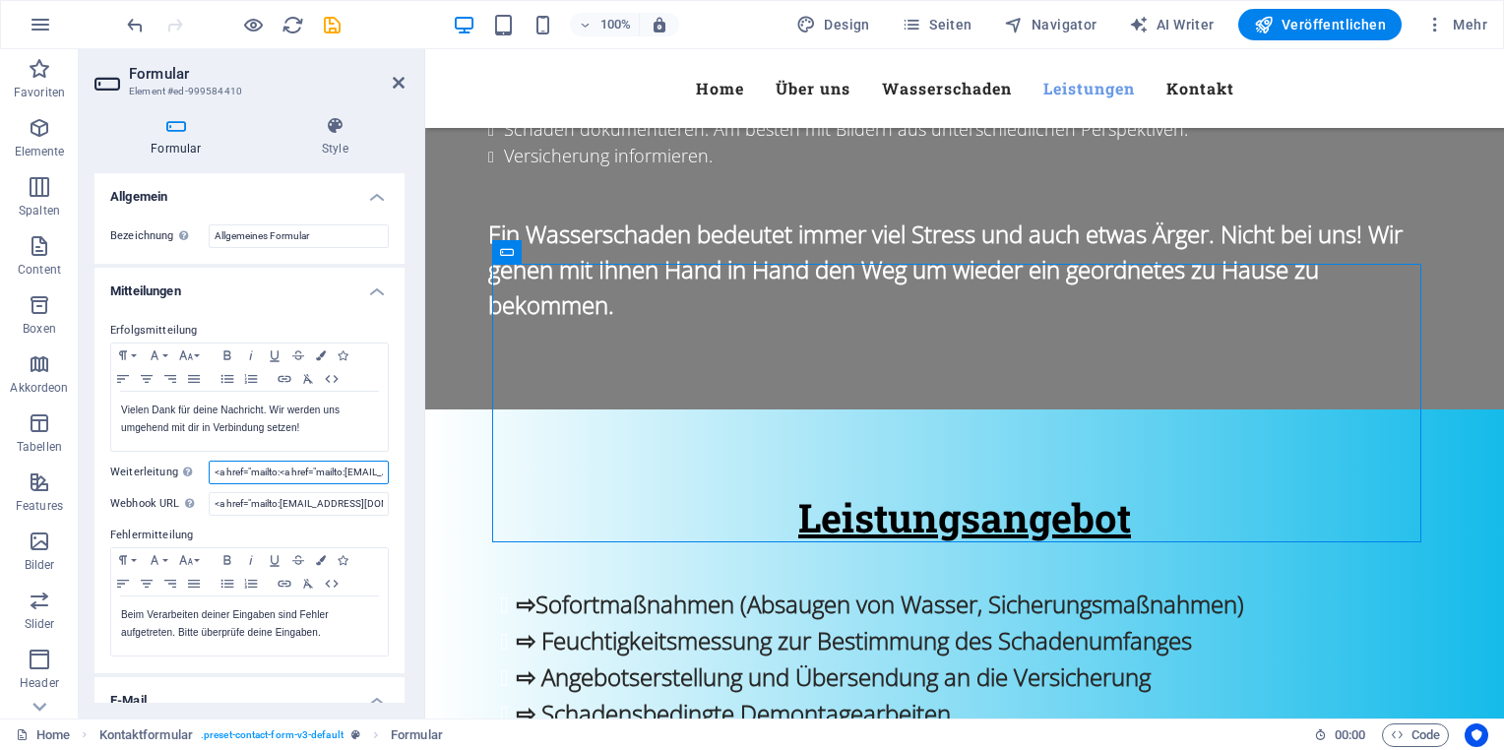
click at [246, 475] on input "<a href="mailto:<a href="mailto:example@example.com">Send Email</a>">Send Email…" at bounding box center [299, 473] width 180 height 24
click at [226, 470] on input "Weiterleitung Definiere ein Weiterleitungs-Ziel (z.B. eine Success Page) bei er…" at bounding box center [299, 473] width 180 height 24
paste input "https://schadenfreunde-goettingen.de/"
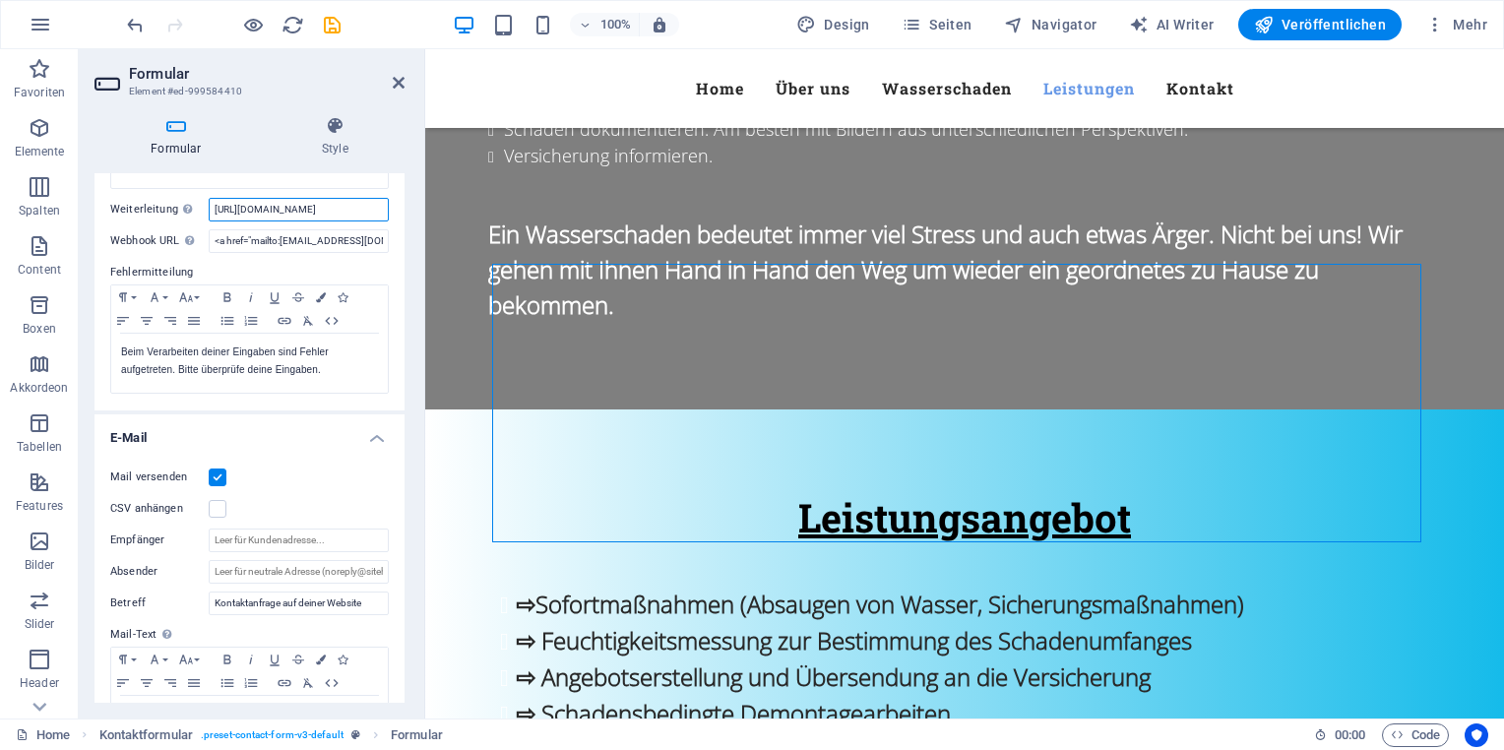
scroll to position [295, 0]
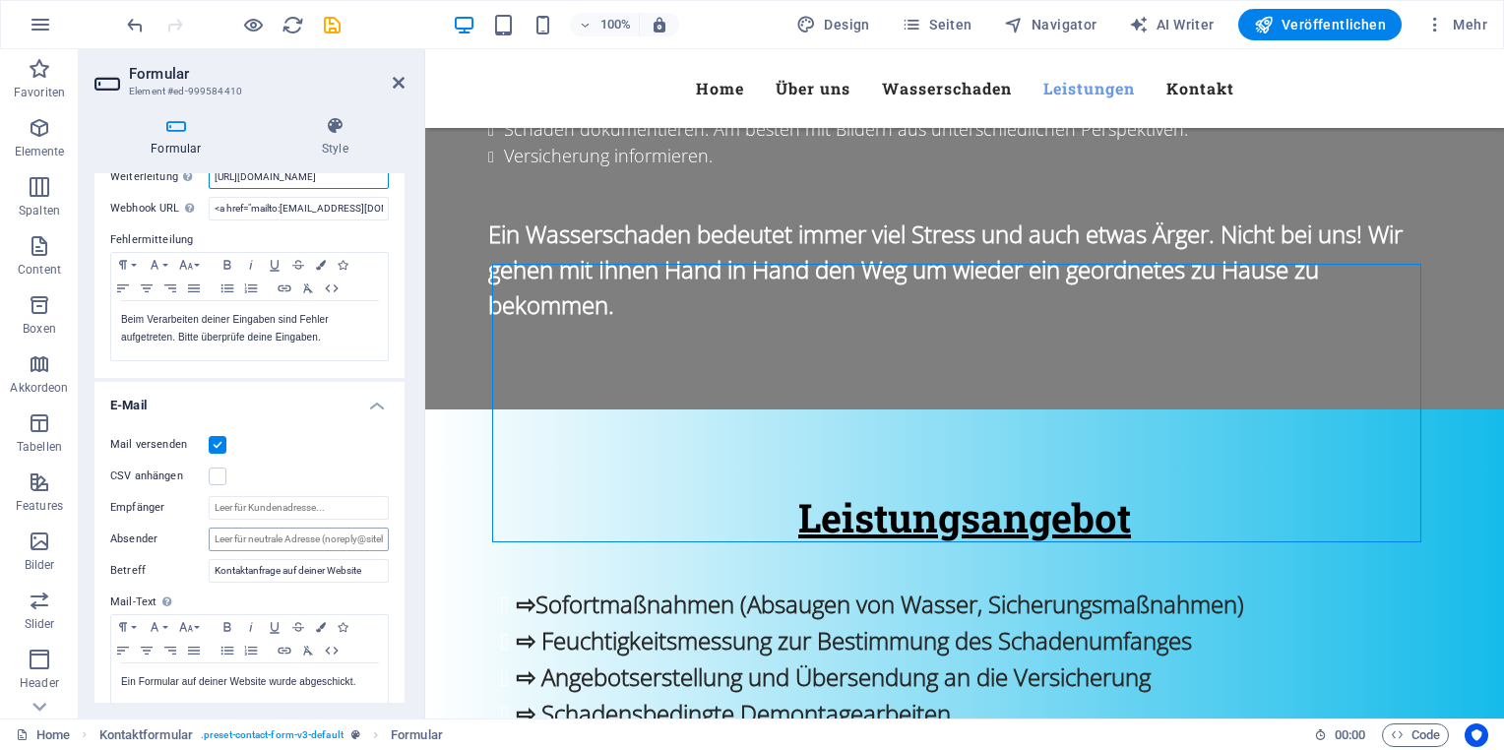
type input "https://schadenfreunde-goettingen.de/"
click at [272, 535] on input "Absender" at bounding box center [299, 540] width 180 height 24
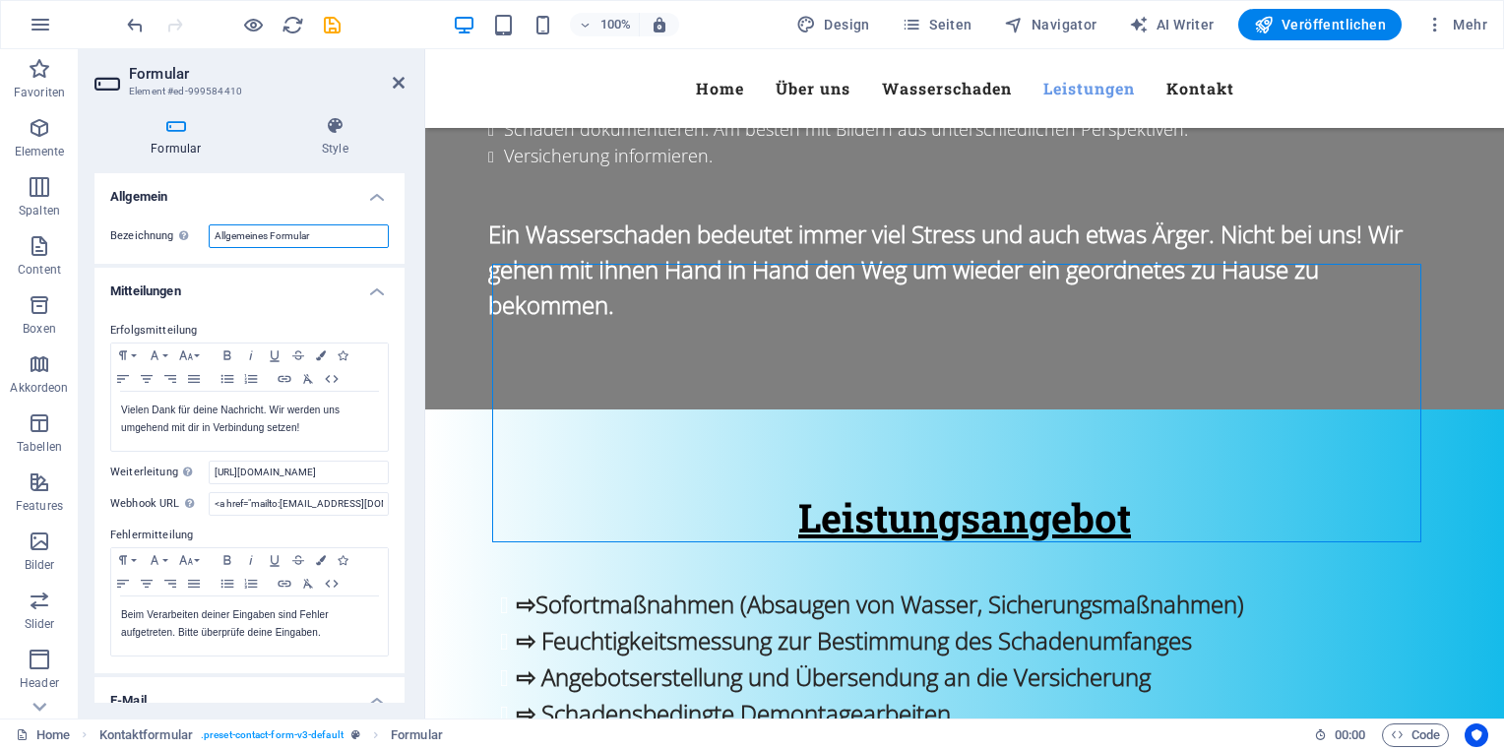
click at [229, 235] on input "Allgemeines Formular" at bounding box center [299, 236] width 180 height 24
drag, startPoint x: 311, startPoint y: 237, endPoint x: 182, endPoint y: 227, distance: 129.3
click at [182, 227] on div "Bezeichnung Lege eine Bezeichnung für das Formular fest. Allgemeines Formular" at bounding box center [249, 236] width 279 height 24
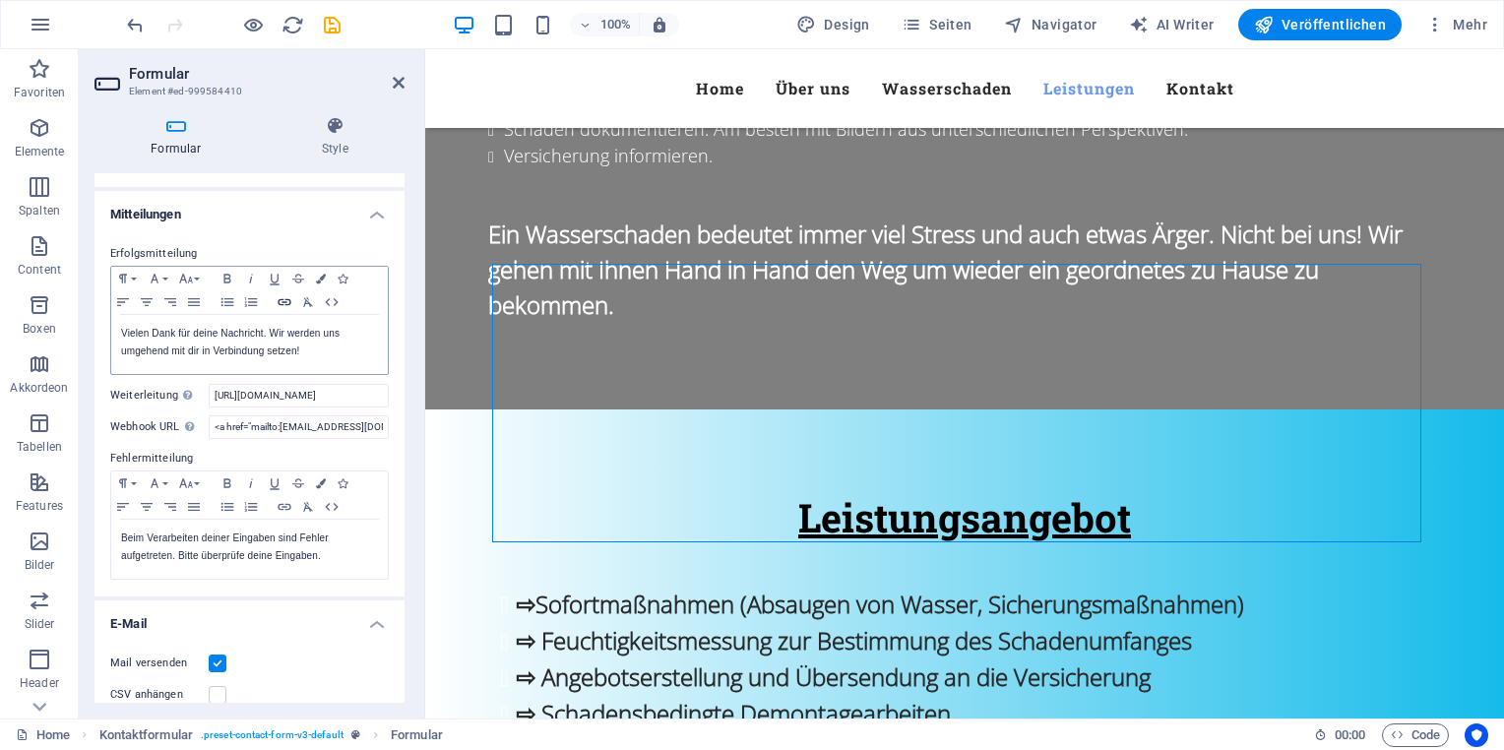
scroll to position [98, 0]
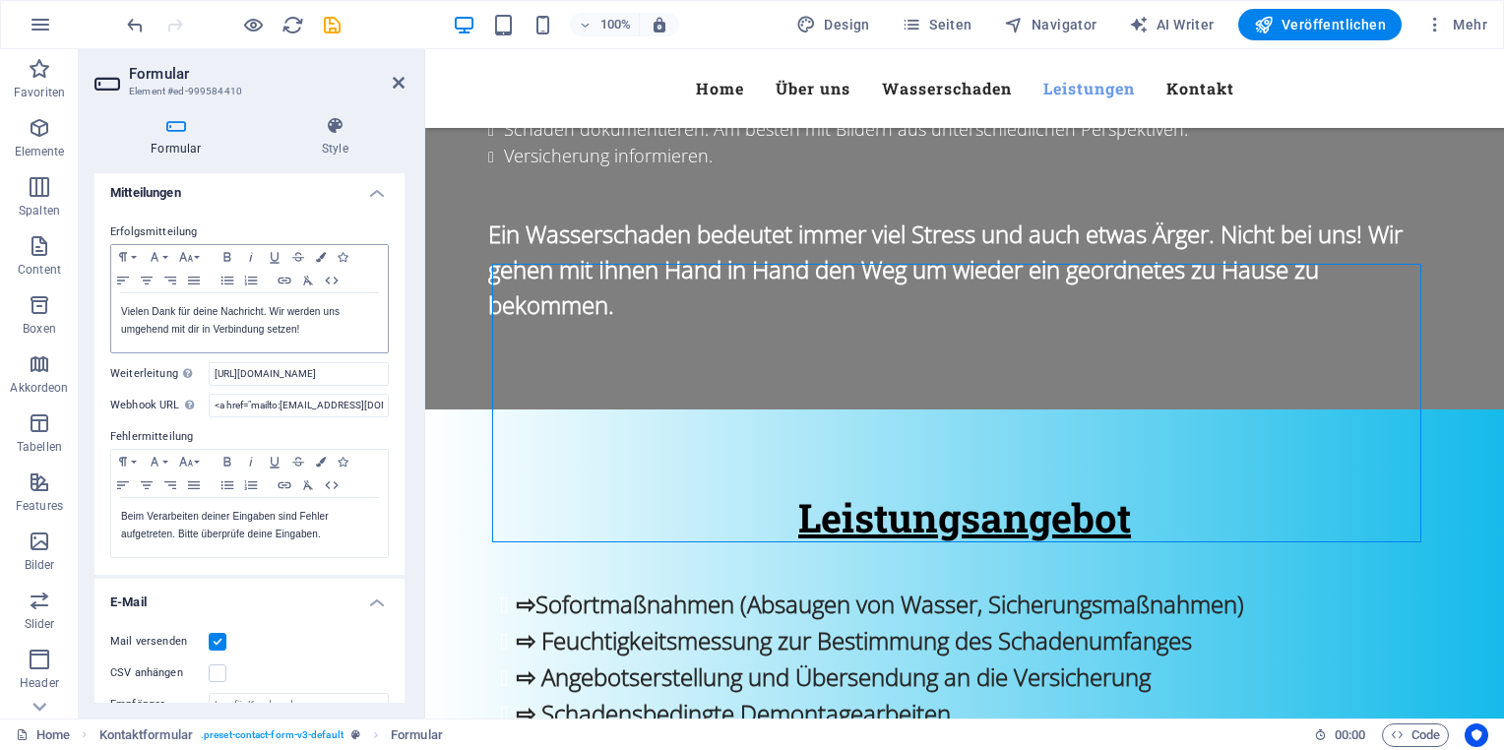
type input "Kontakt über Webseite"
click at [197, 329] on p "Vielen Dank für deine Nachricht. Wir werden uns umgehend mit dir in Verbindung …" at bounding box center [249, 320] width 257 height 35
click at [217, 310] on p "Vielen Dank für deine Nachricht. Wir werden uns umgehend mit Ihnen in Verbindun…" at bounding box center [249, 320] width 257 height 35
click at [262, 312] on p "Vielen Dank für Ihre Nachricht. Wir werden uns umgehend mit Ihnen in Verbindung…" at bounding box center [249, 320] width 257 height 35
click at [227, 514] on p "Beim Verarbeiten deiner Eingaben sind Fehler aufgetreten. Bitte überprüfe deine…" at bounding box center [249, 525] width 257 height 35
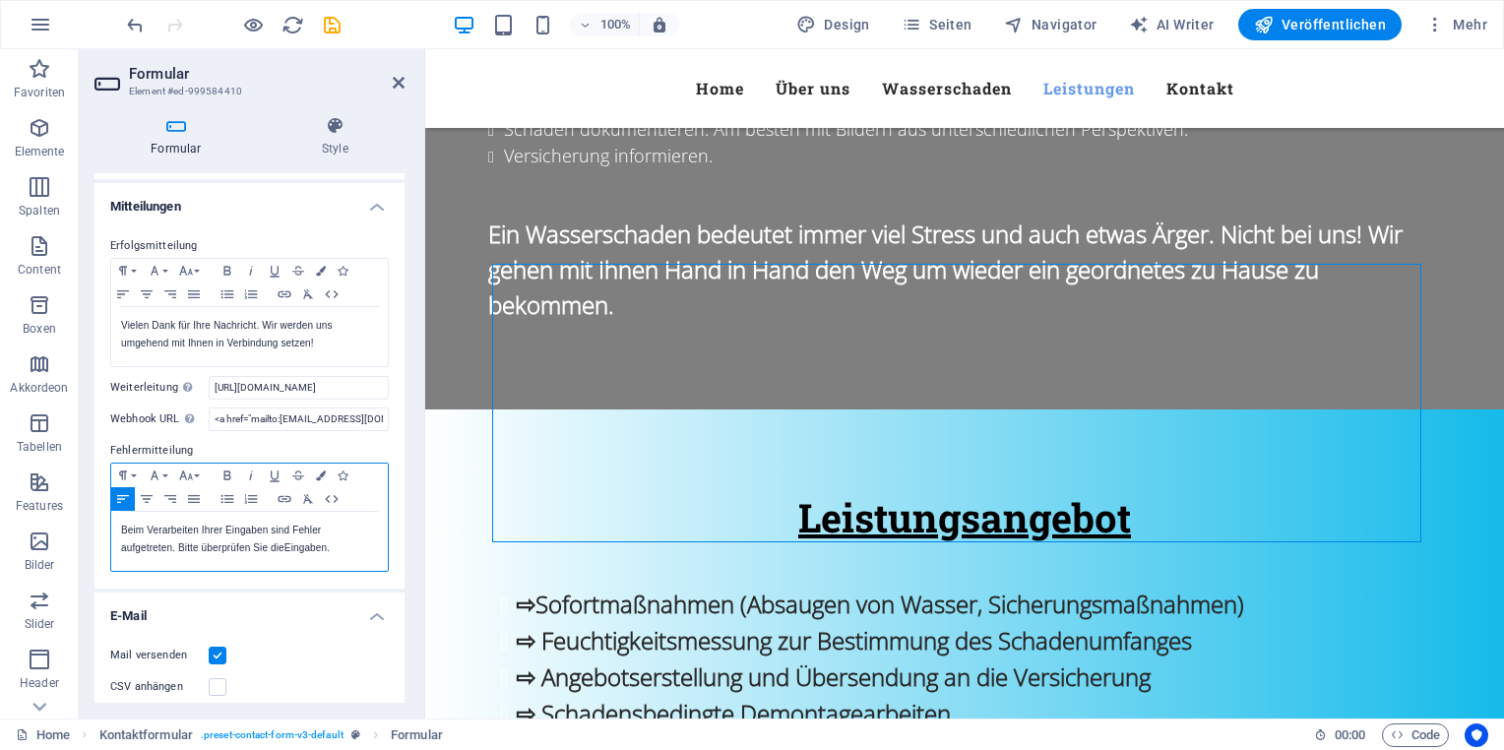
scroll to position [0, 0]
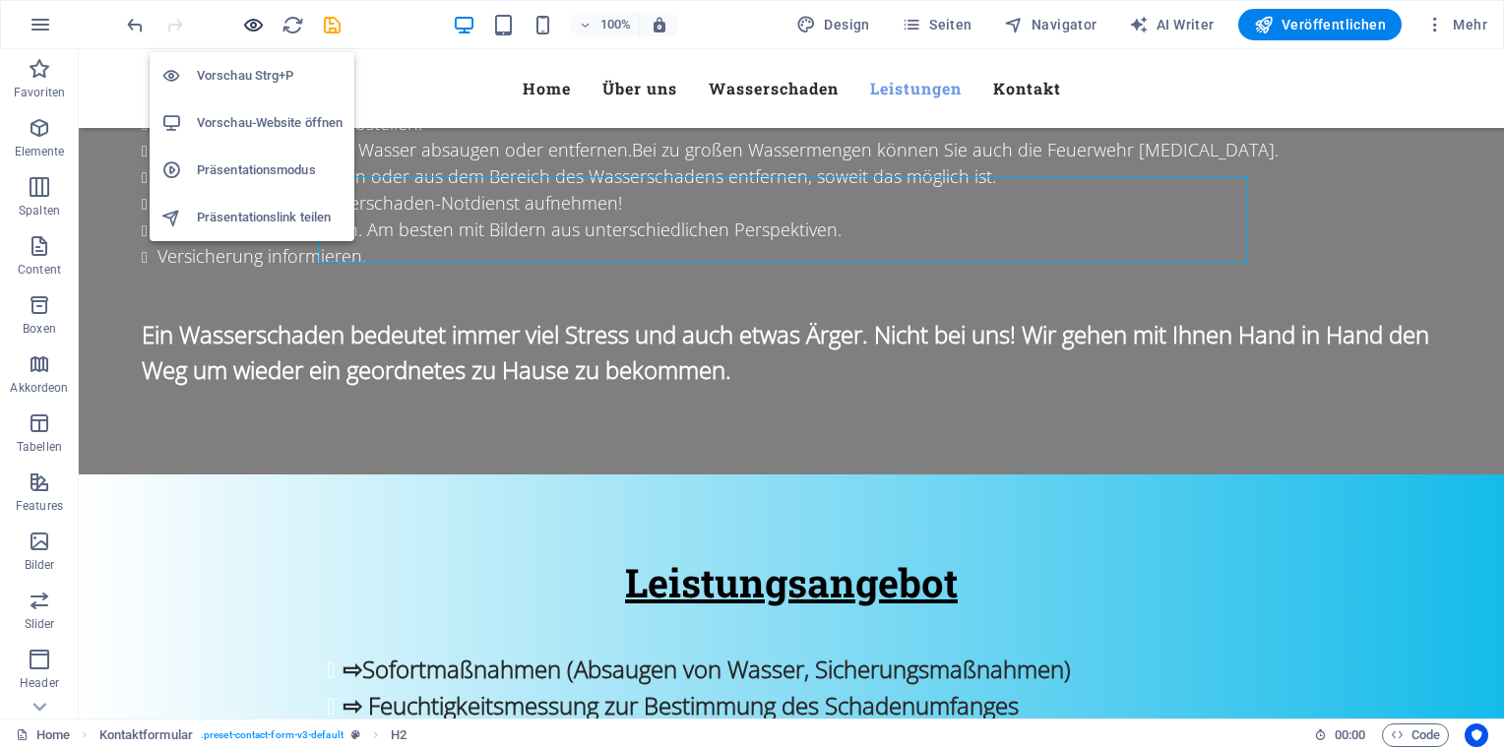
click at [256, 30] on icon "button" at bounding box center [253, 25] width 23 height 23
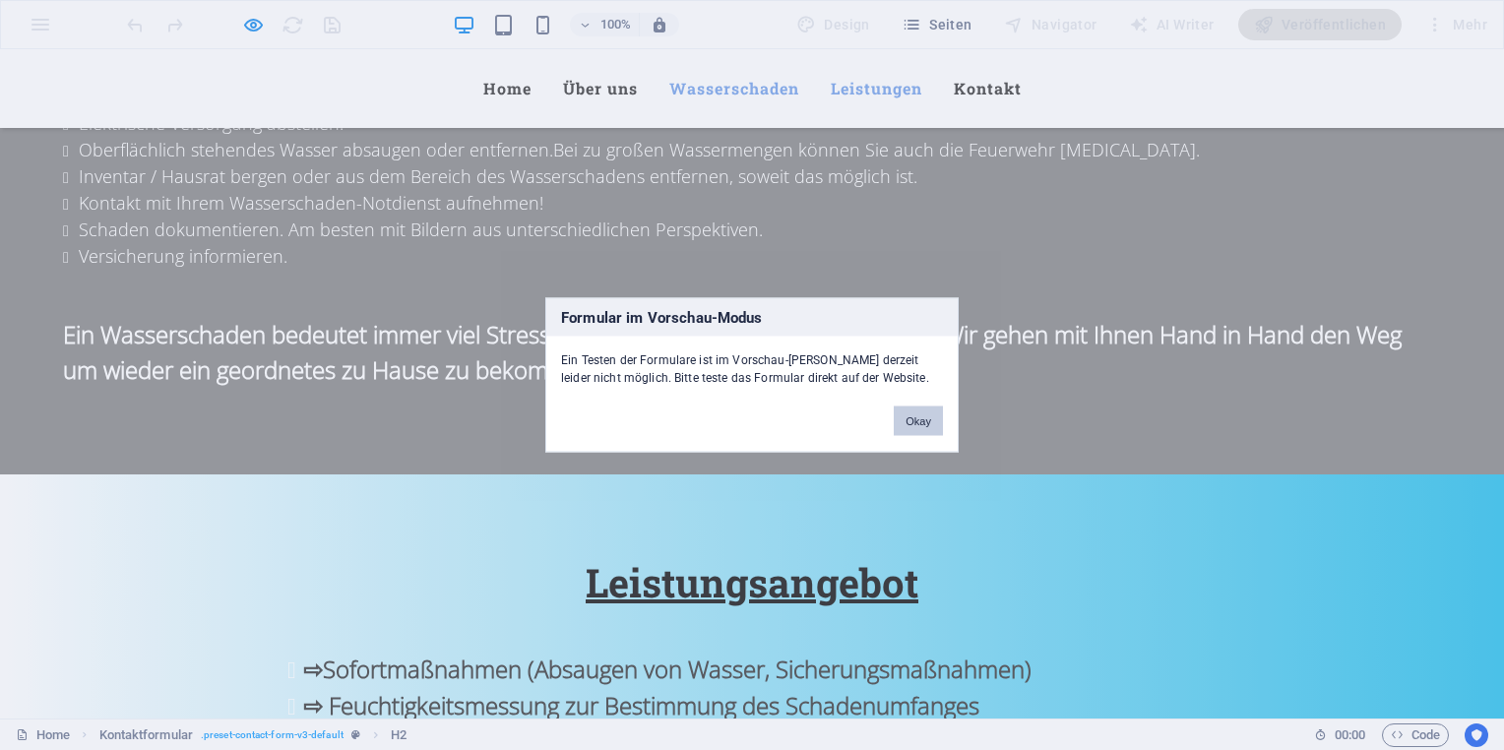
click at [913, 407] on button "Okay" at bounding box center [918, 422] width 49 height 30
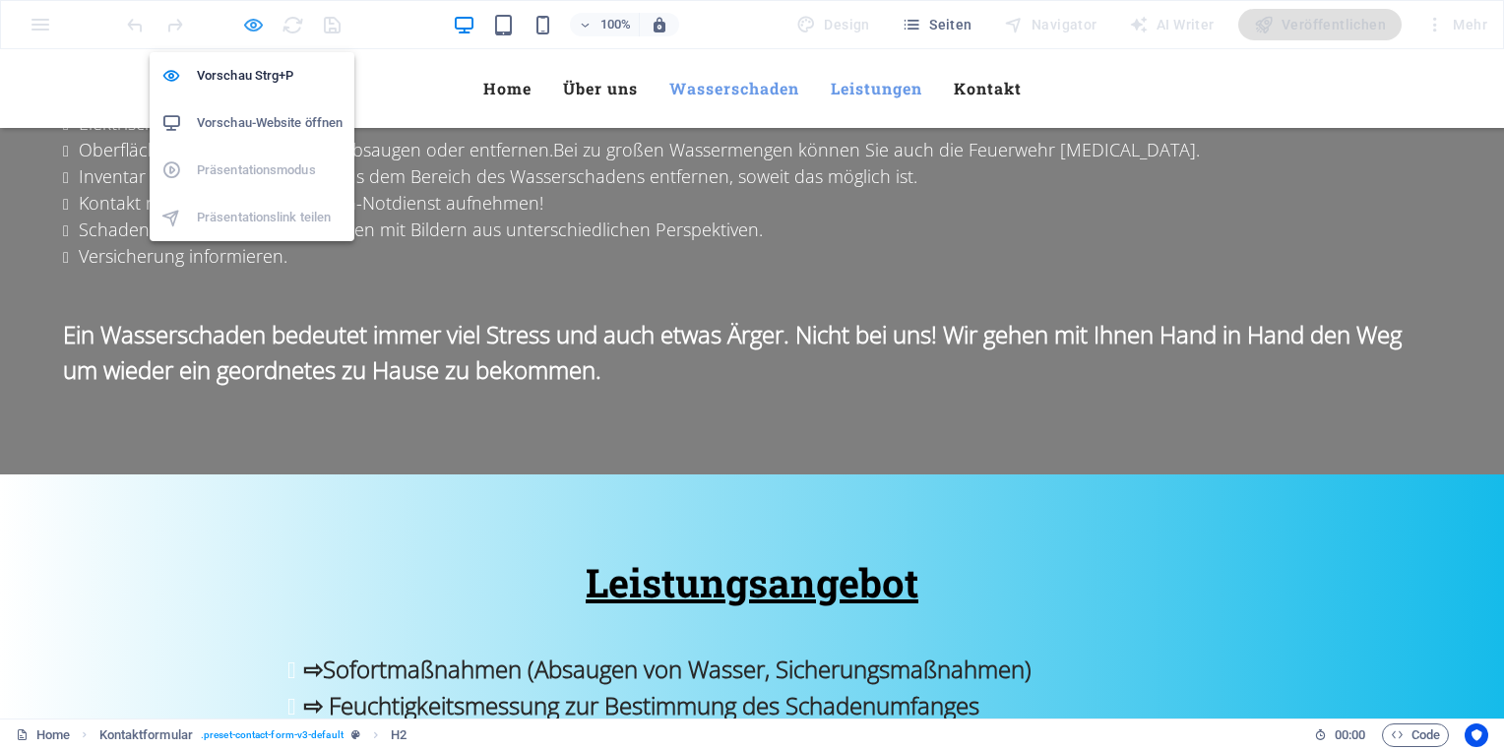
click at [248, 30] on icon "button" at bounding box center [253, 25] width 23 height 23
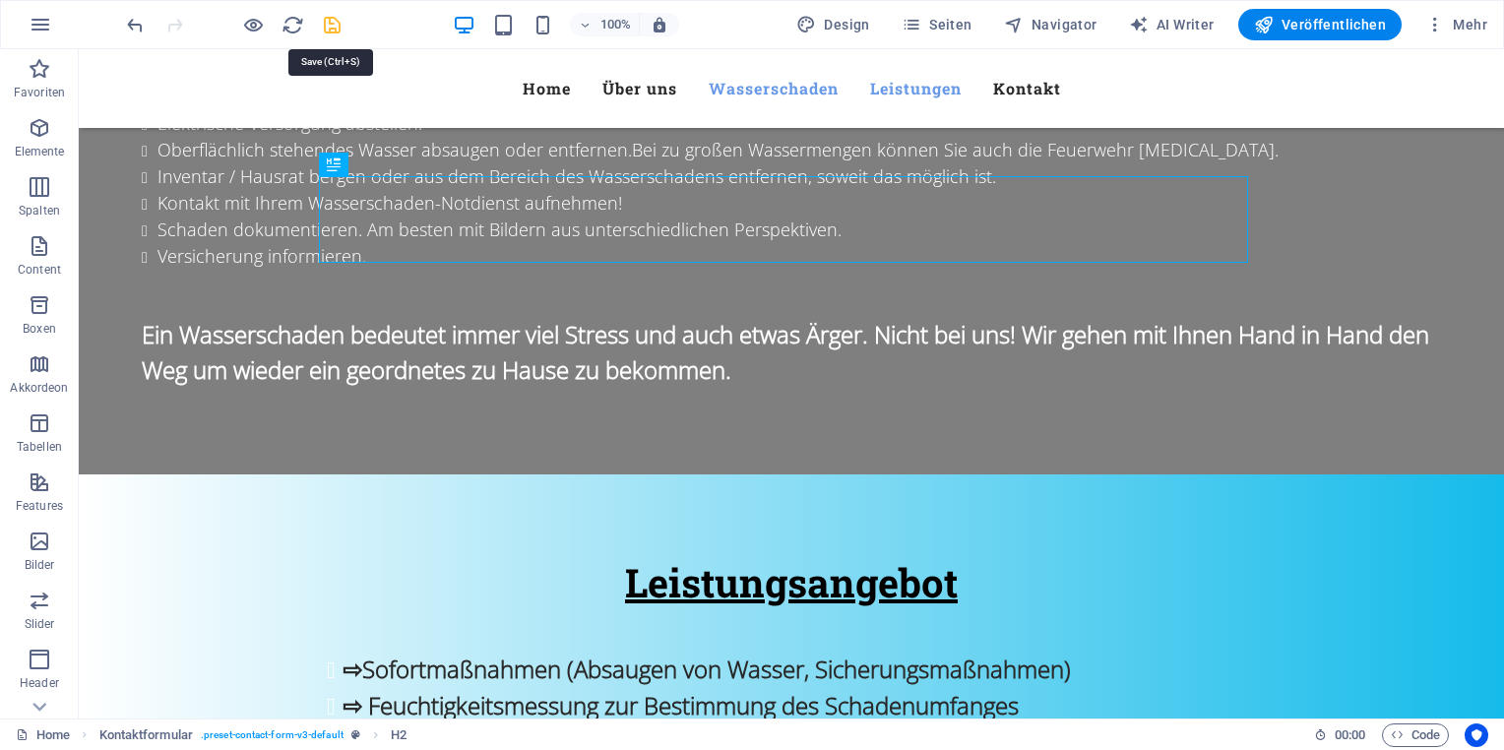
click at [336, 22] on icon "save" at bounding box center [332, 25] width 23 height 23
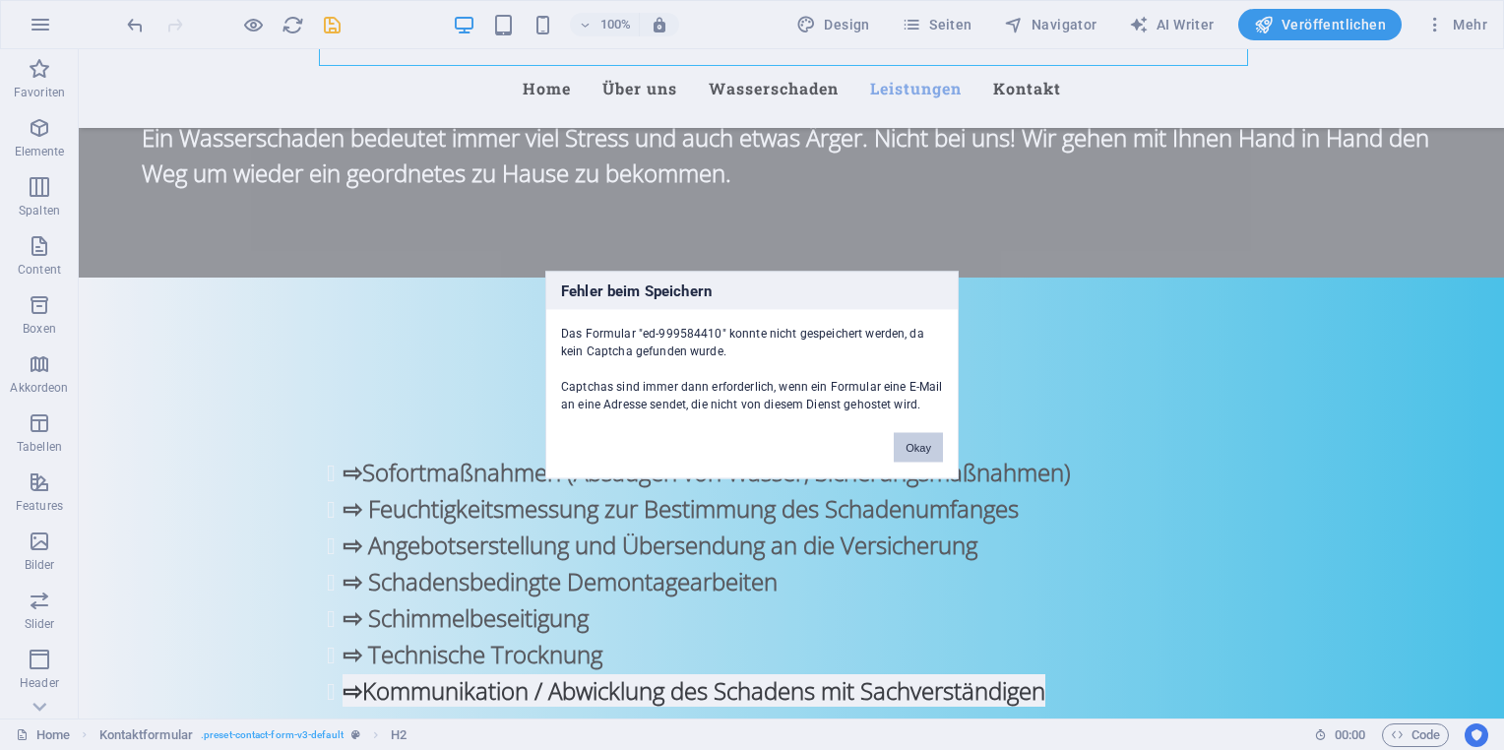
click at [910, 451] on button "Okay" at bounding box center [918, 448] width 49 height 30
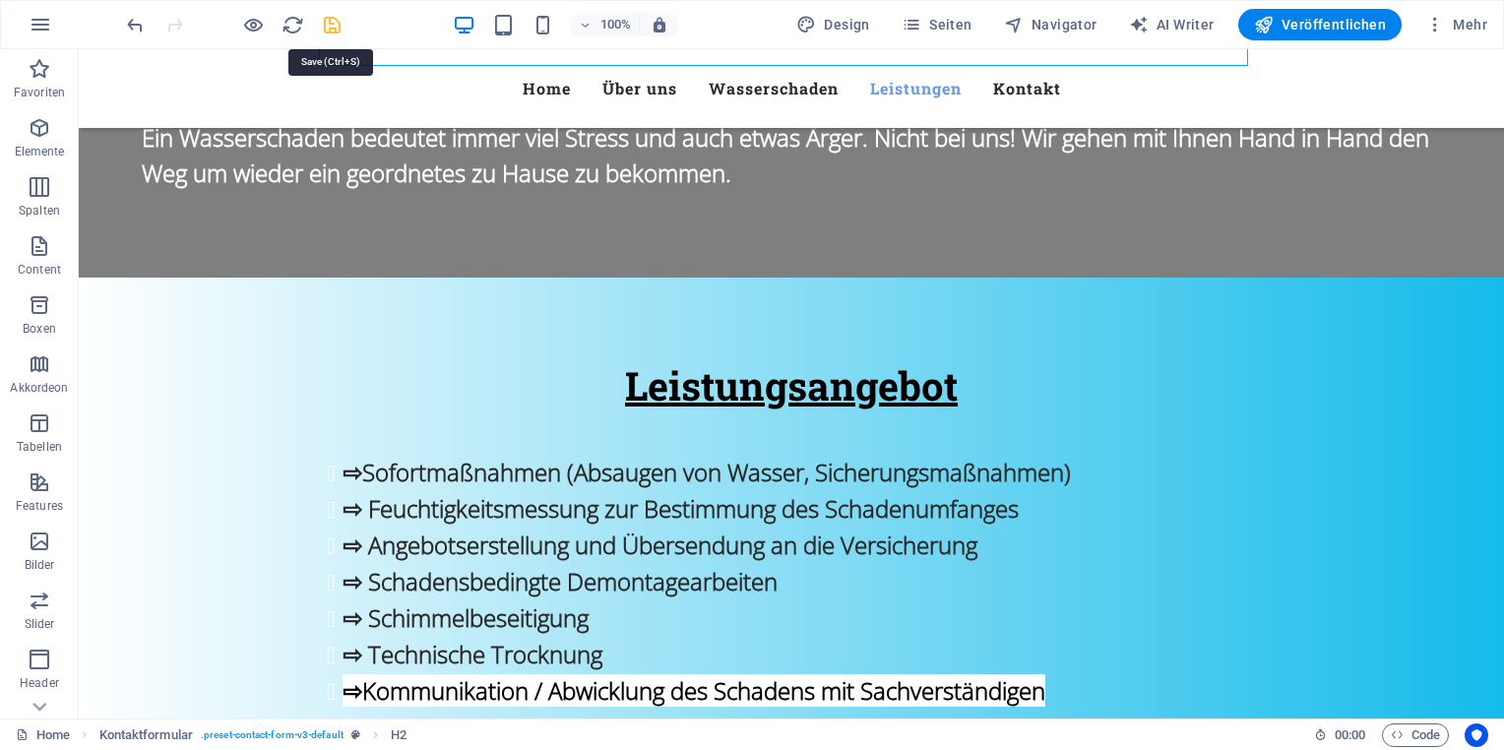
click at [330, 22] on icon "save" at bounding box center [332, 25] width 23 height 23
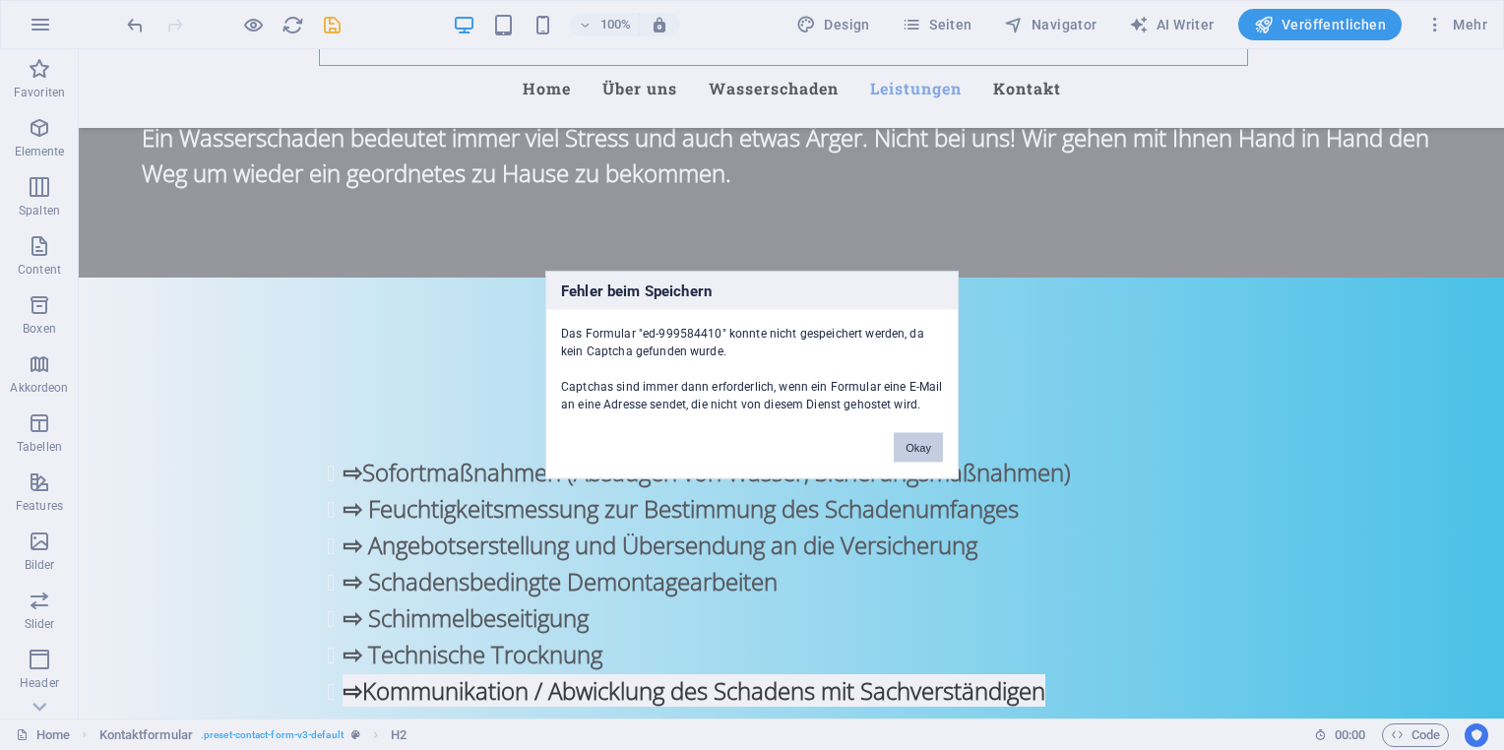
click at [908, 450] on button "Okay" at bounding box center [918, 448] width 49 height 30
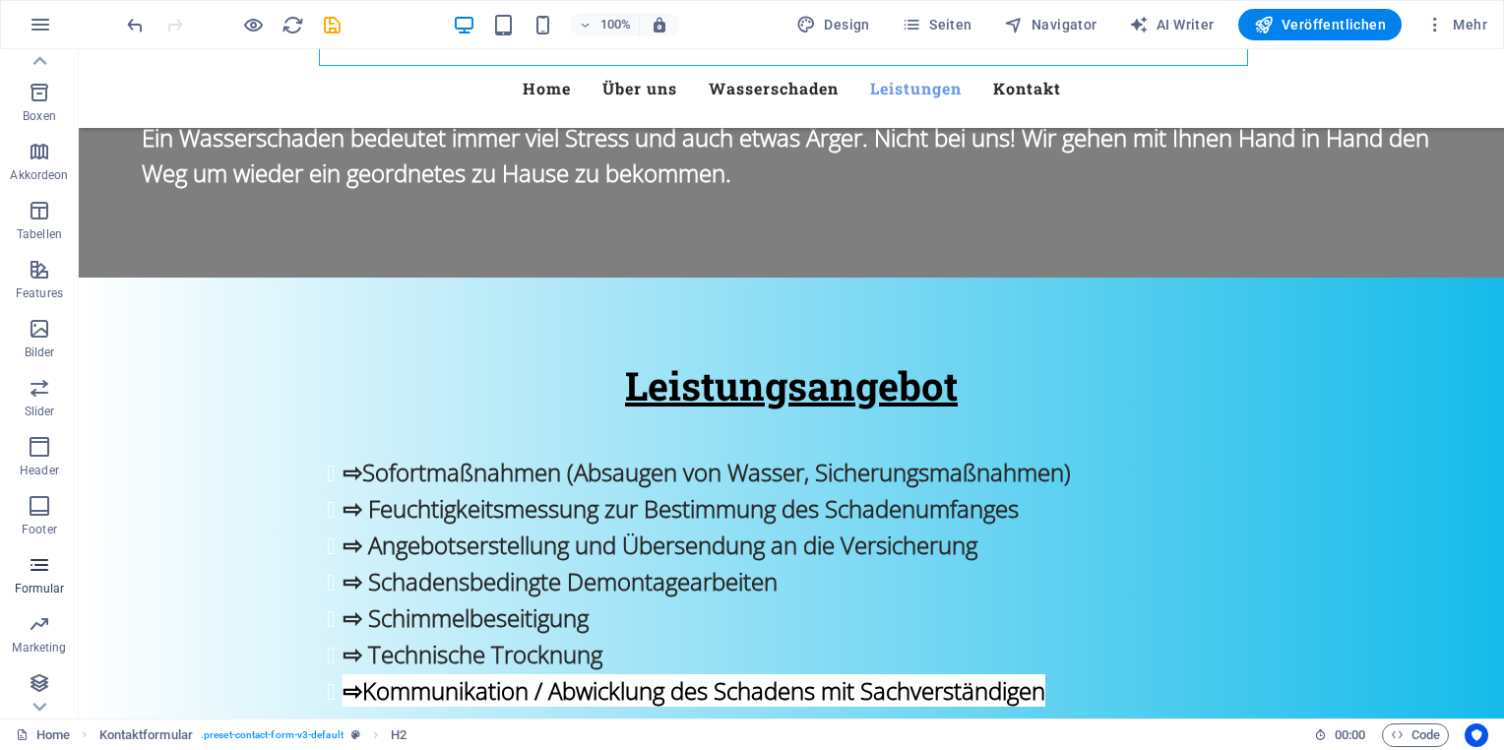
scroll to position [216, 0]
click at [50, 56] on icon at bounding box center [40, 61] width 28 height 28
click at [43, 62] on icon "button" at bounding box center [40, 69] width 24 height 24
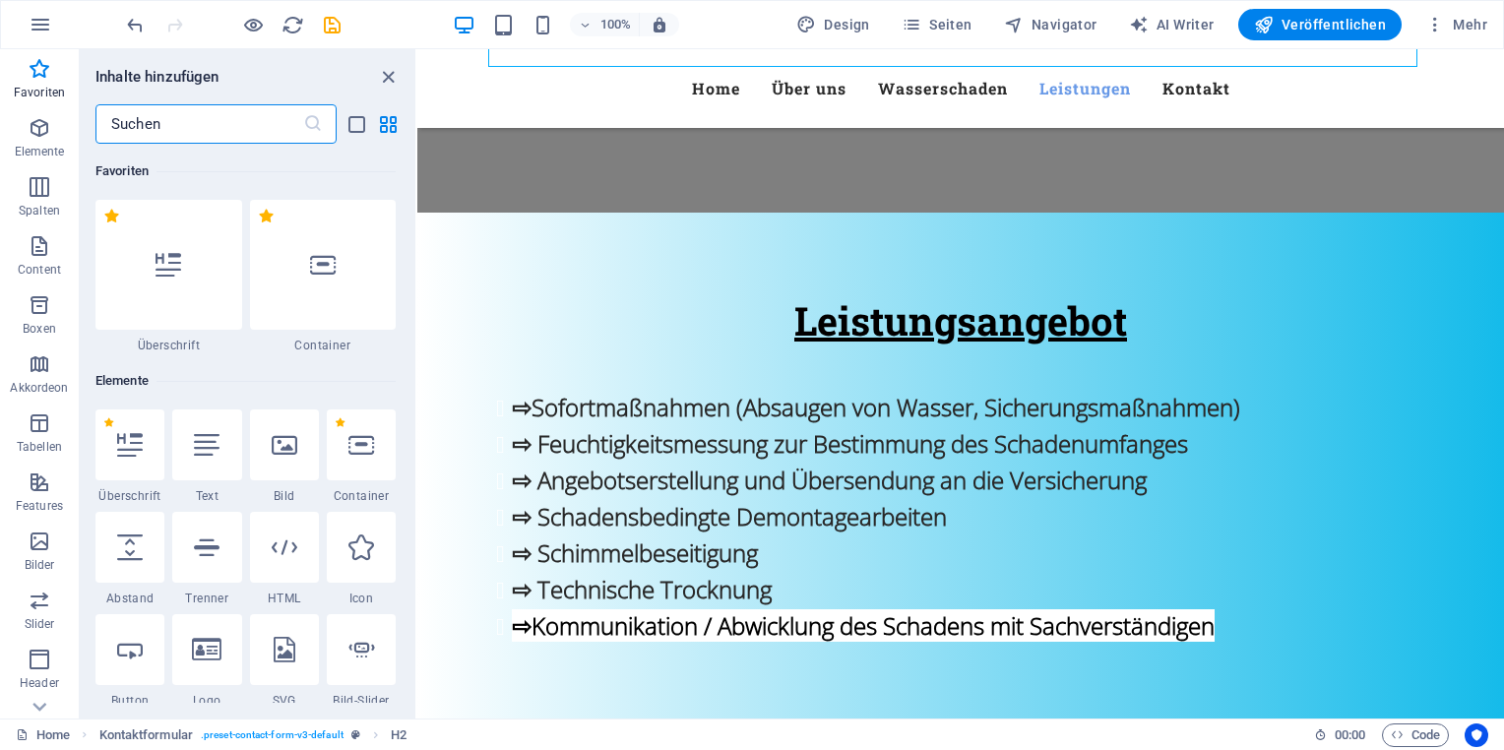
click at [226, 124] on input "text" at bounding box center [199, 123] width 208 height 39
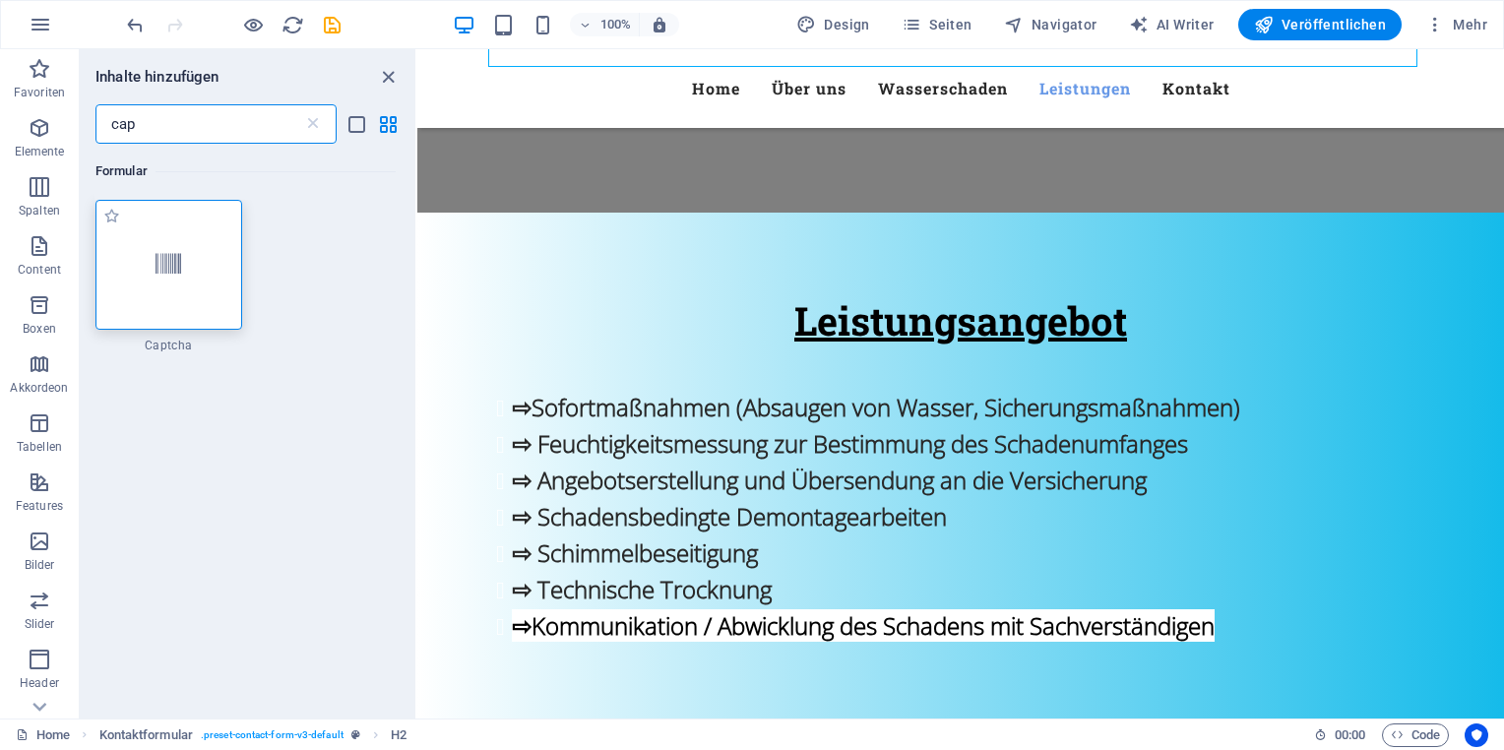
type input "cap"
click at [183, 238] on div at bounding box center [168, 265] width 147 height 130
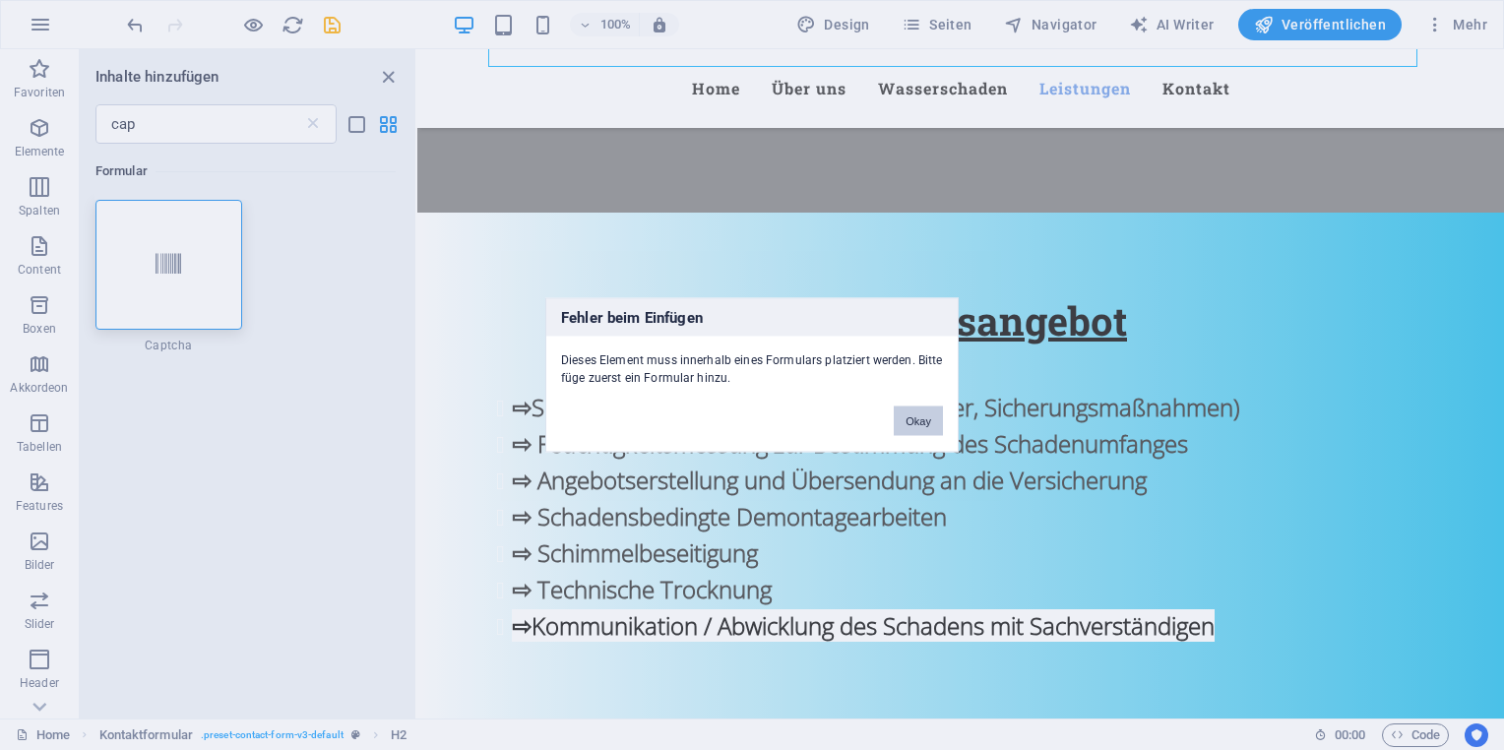
click at [921, 415] on button "Okay" at bounding box center [918, 422] width 49 height 30
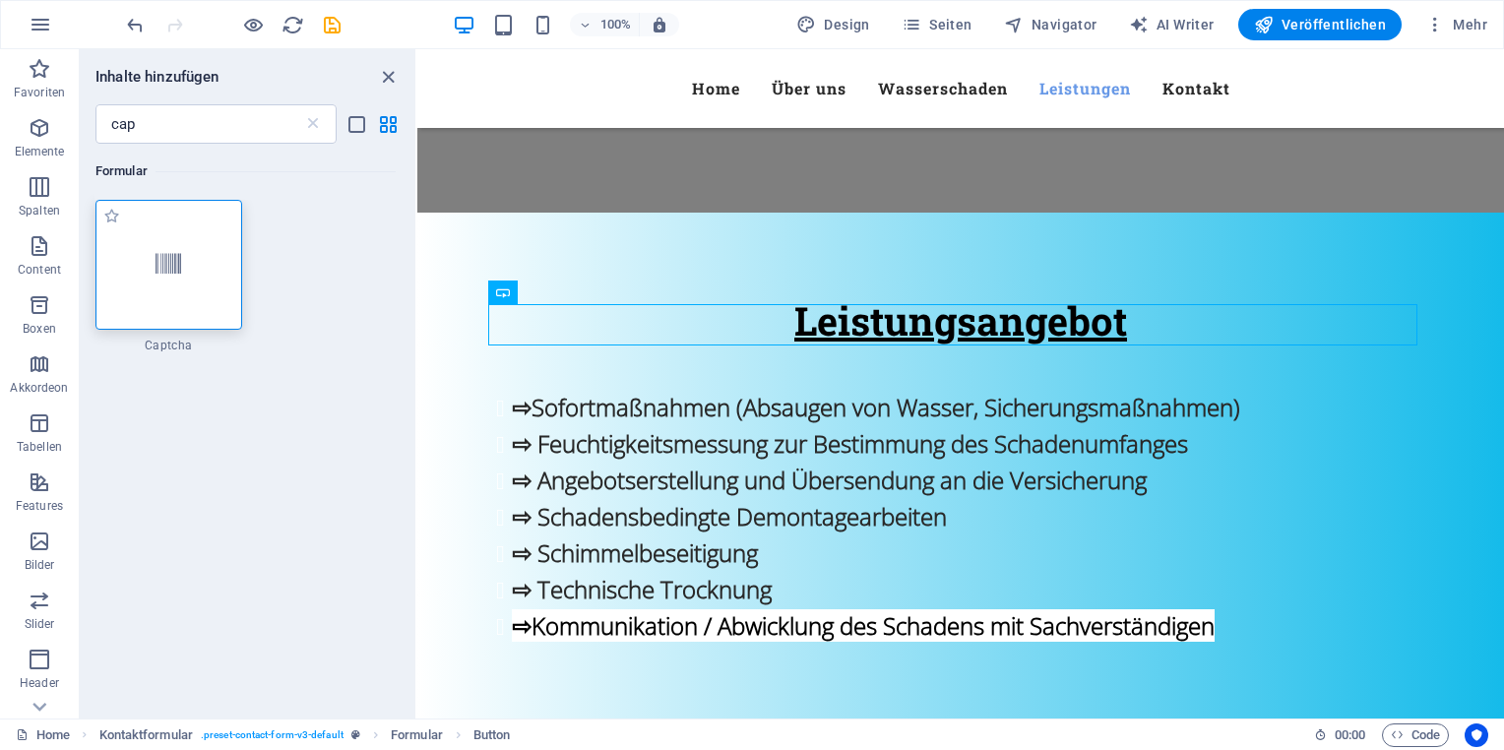
click at [185, 278] on div at bounding box center [168, 265] width 147 height 130
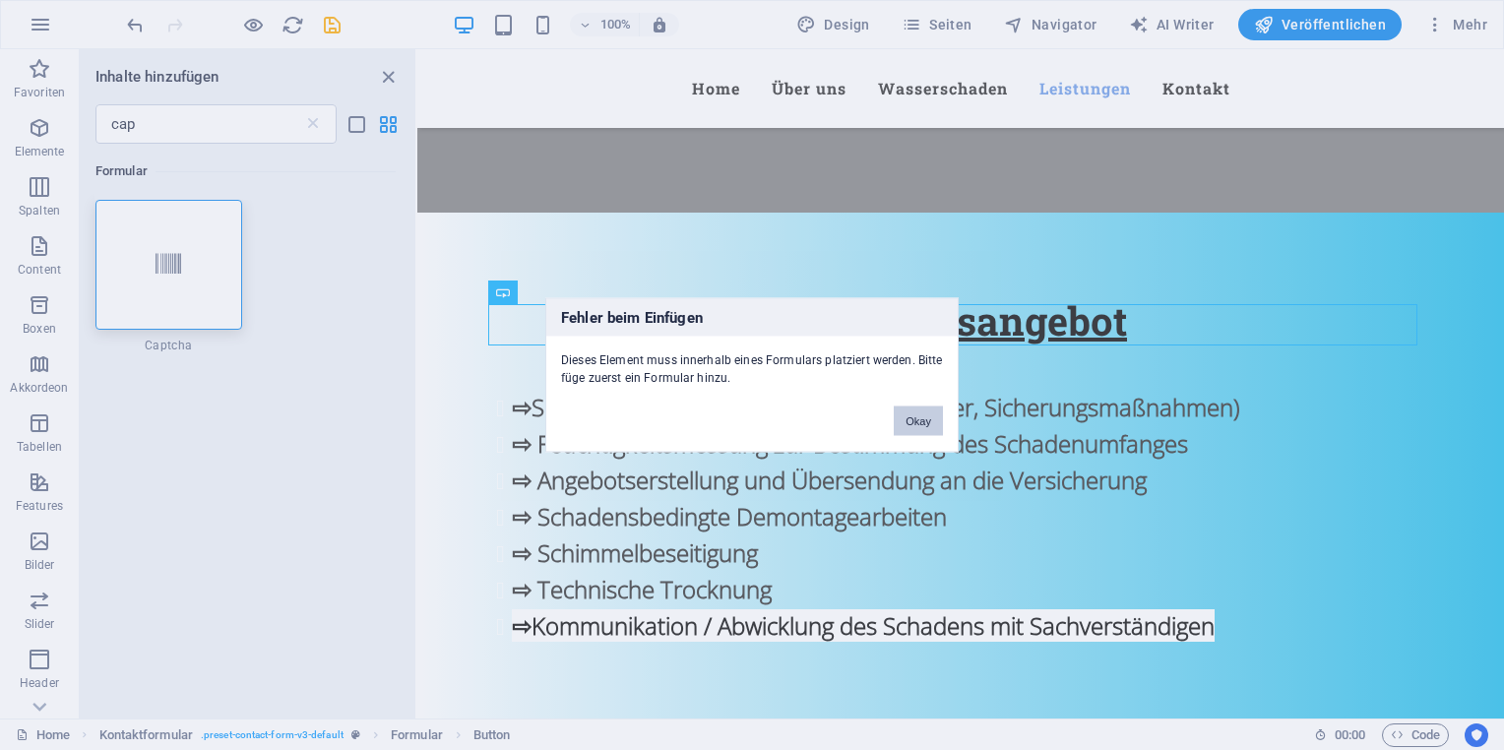
click at [916, 422] on button "Okay" at bounding box center [918, 422] width 49 height 30
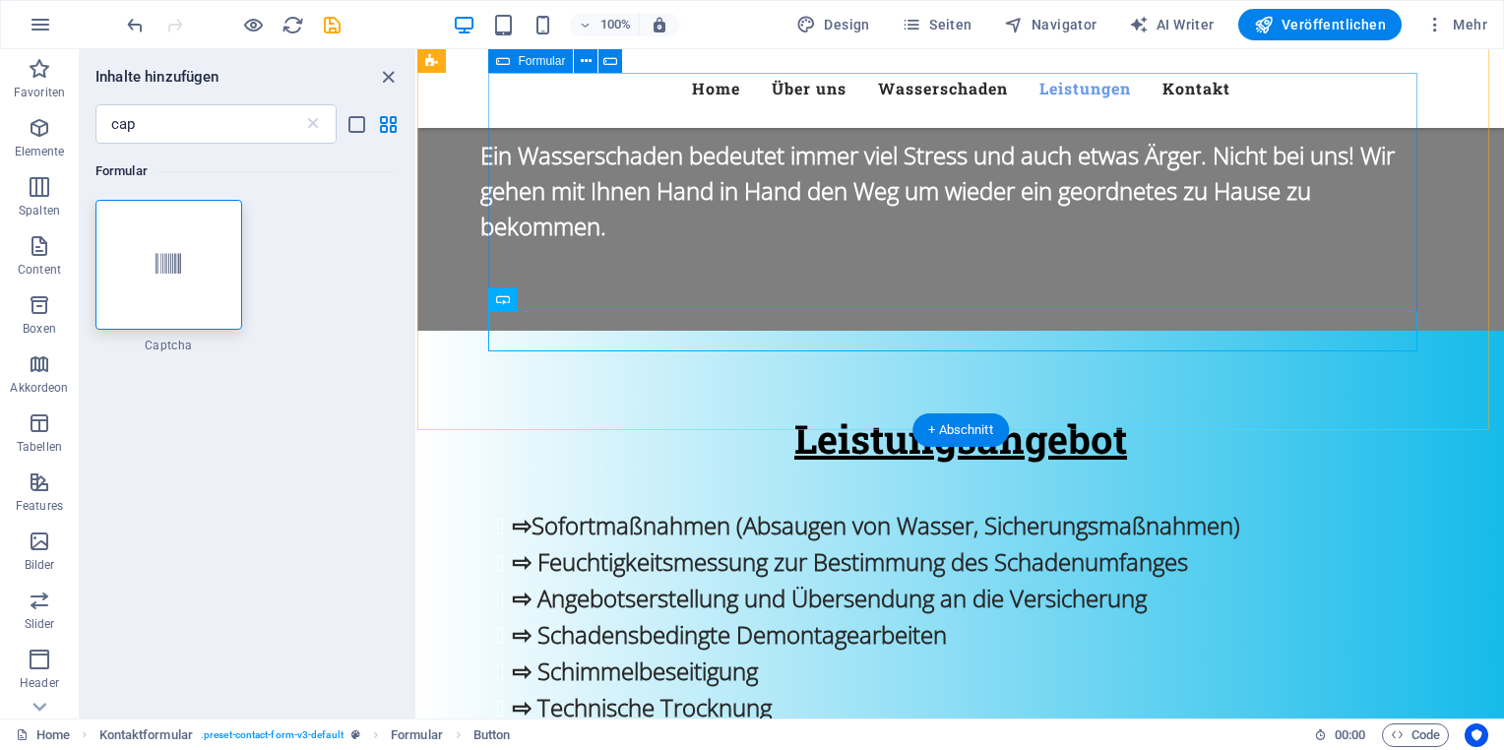
scroll to position [2730, 0]
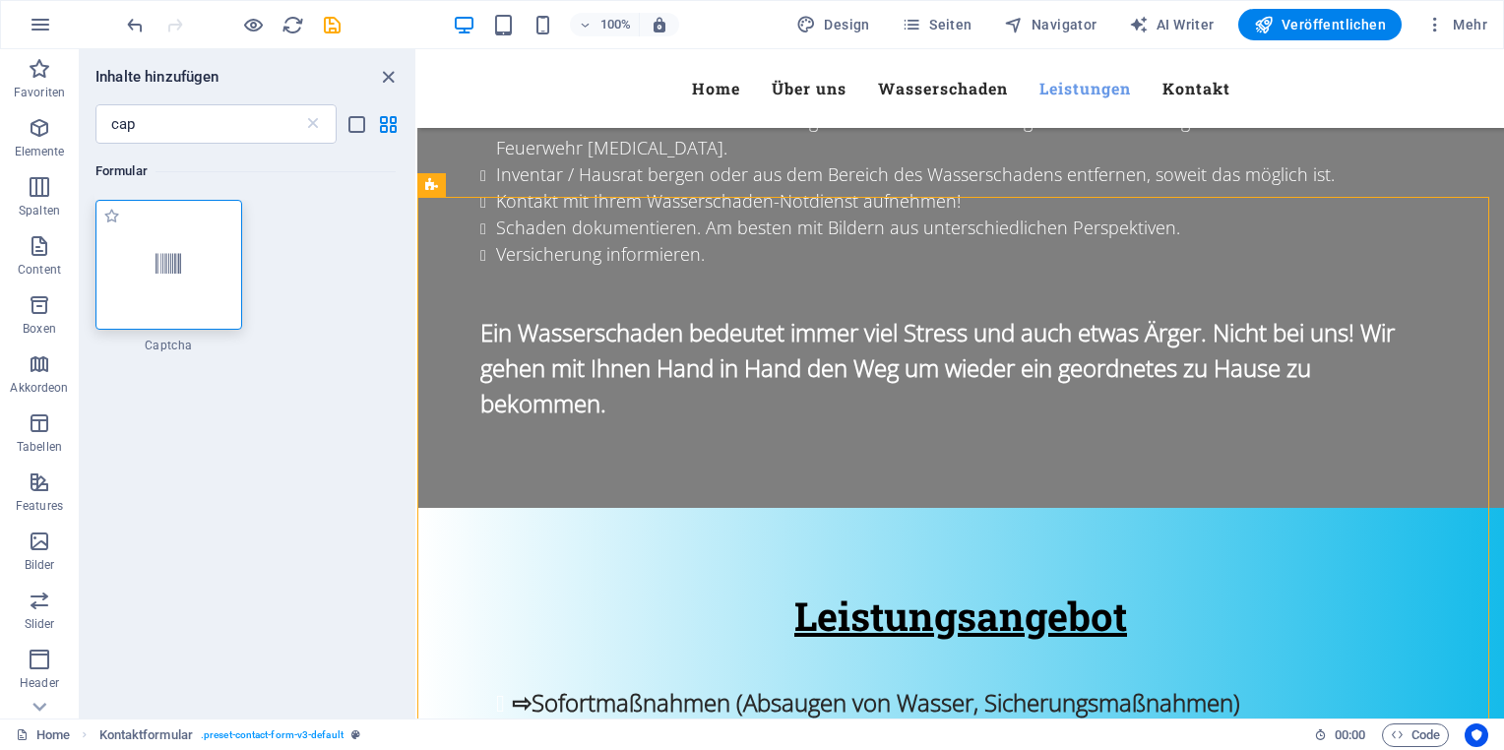
click at [160, 266] on icon at bounding box center [169, 265] width 26 height 26
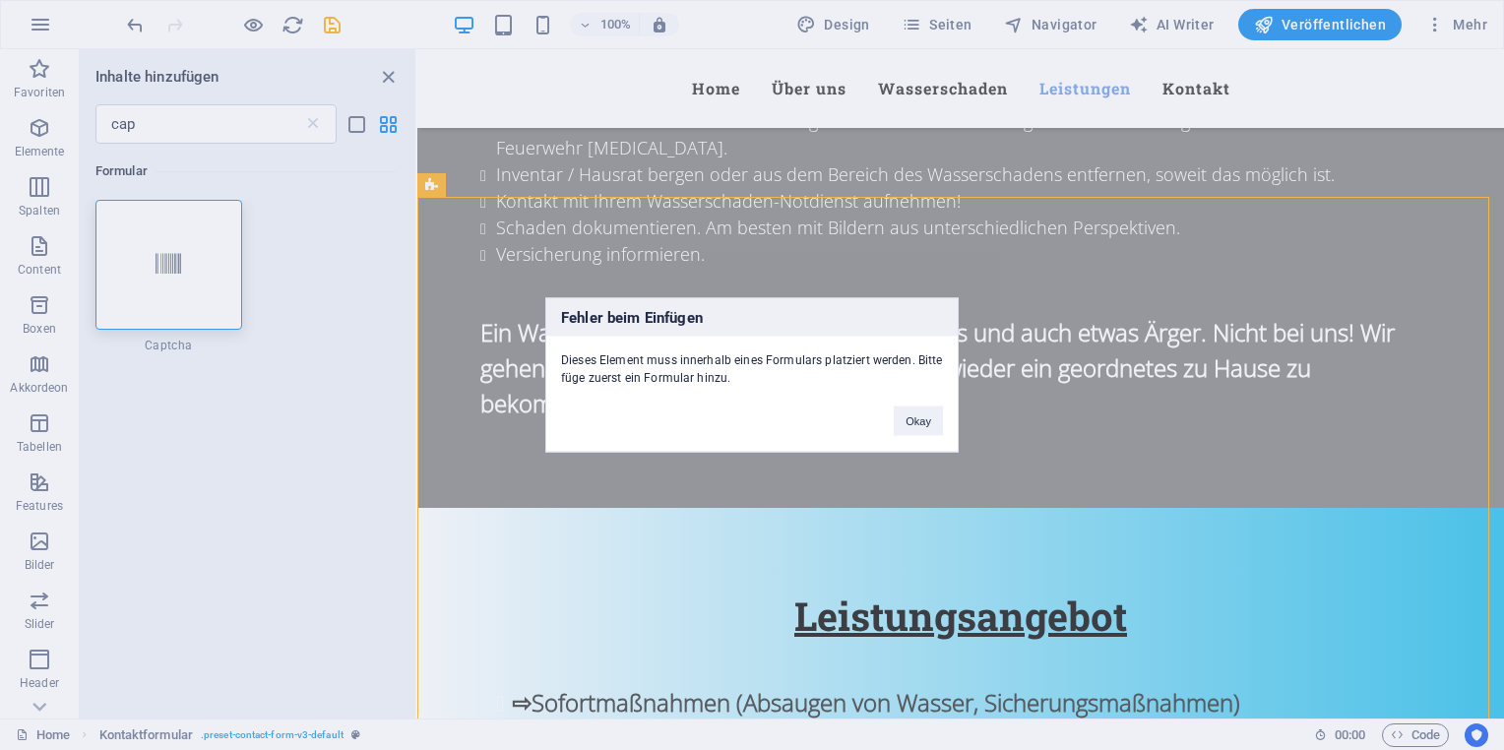
click at [951, 412] on div "Okay" at bounding box center [918, 412] width 79 height 50
click at [930, 411] on button "Okay" at bounding box center [918, 422] width 49 height 30
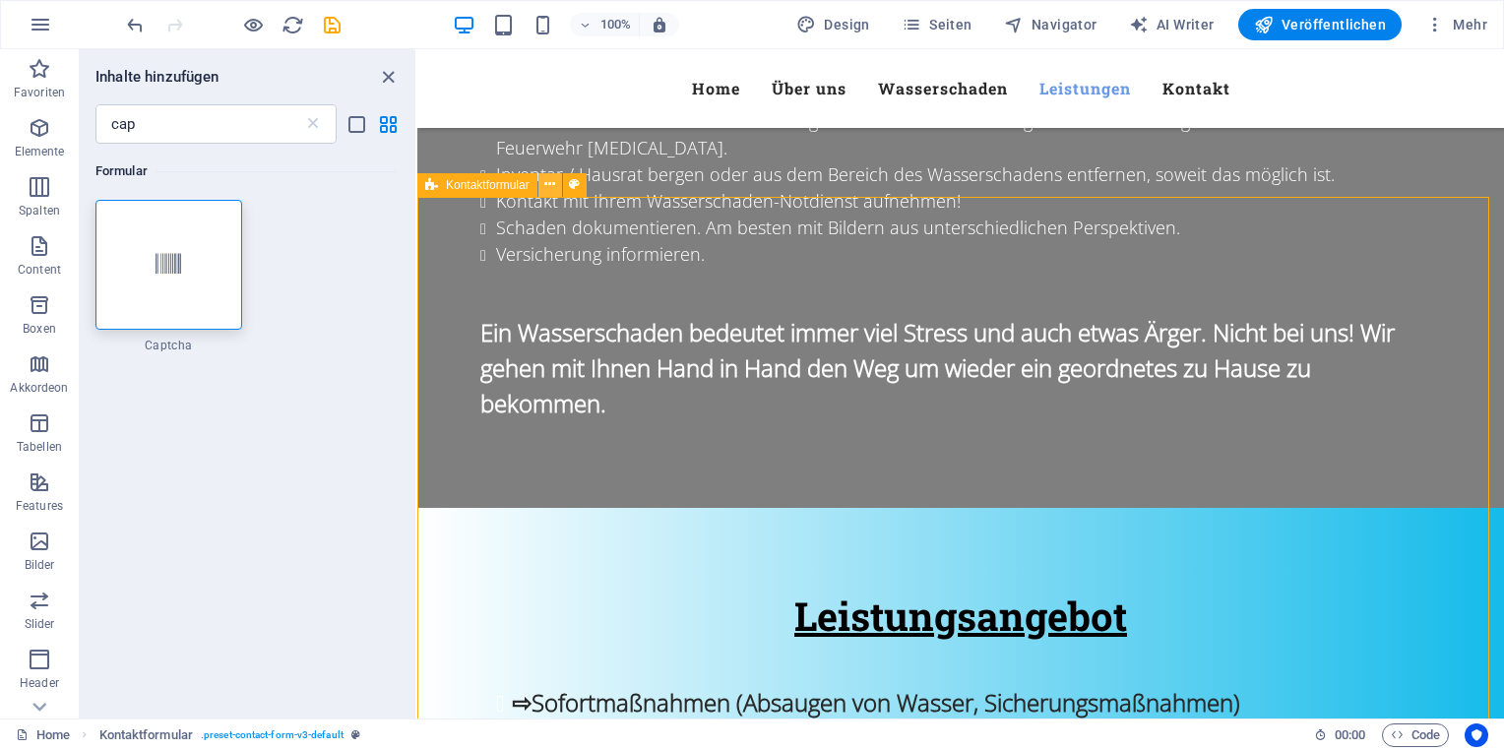
click at [543, 182] on button at bounding box center [550, 185] width 24 height 24
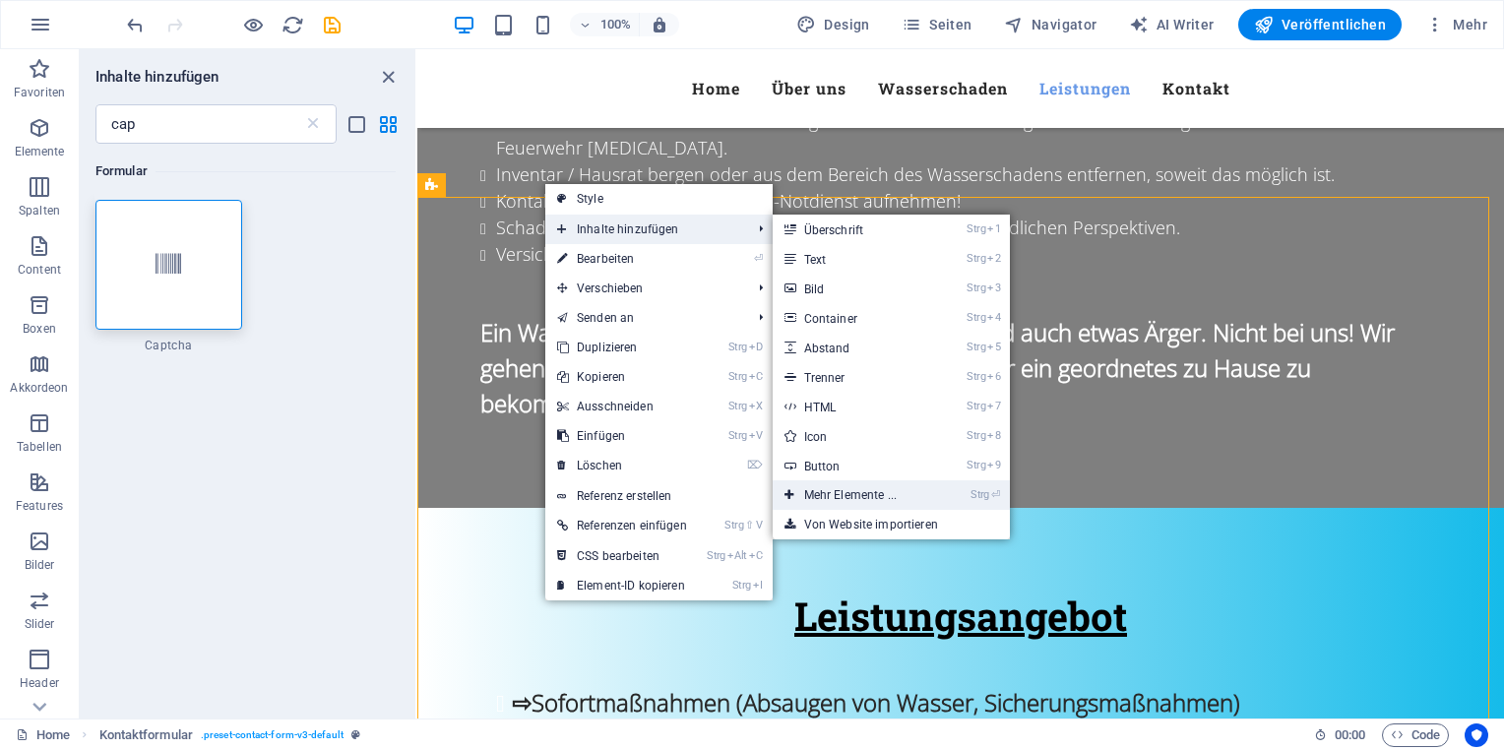
click at [889, 492] on link "Strg ⏎ Mehr Elemente ..." at bounding box center [854, 495] width 163 height 30
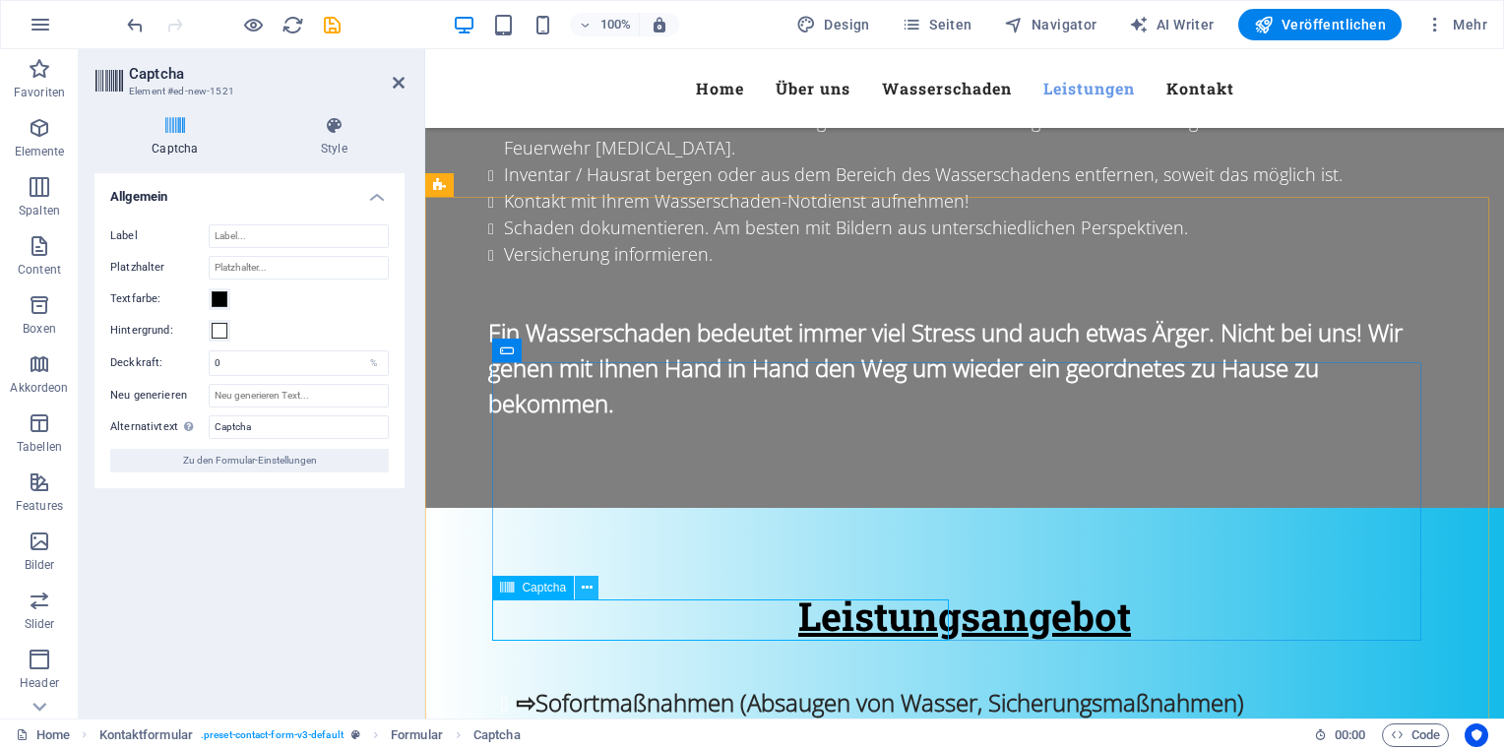
click at [593, 588] on button at bounding box center [587, 588] width 24 height 24
click at [591, 591] on icon at bounding box center [587, 588] width 11 height 21
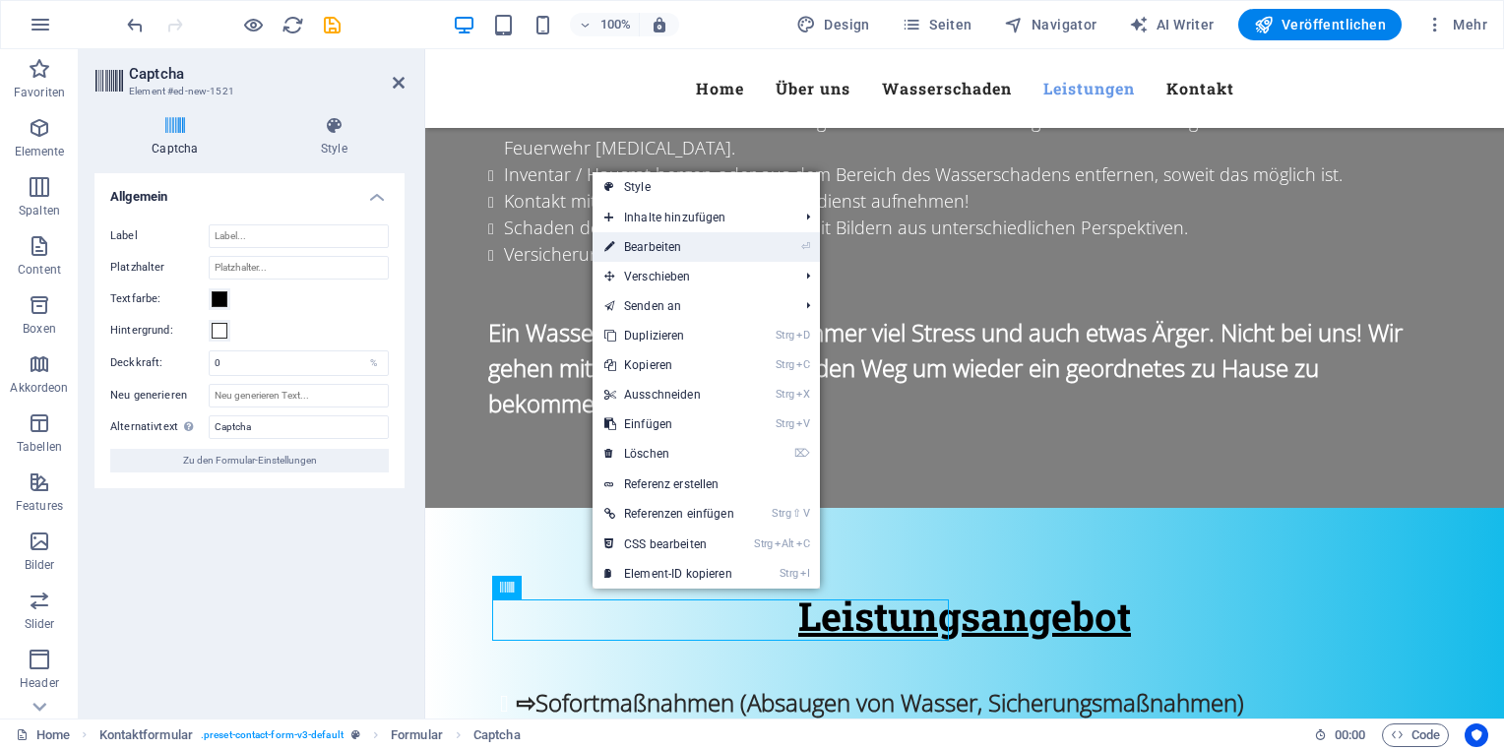
drag, startPoint x: 667, startPoint y: 236, endPoint x: 243, endPoint y: 187, distance: 427.1
click at [668, 236] on link "⏎ Bearbeiten" at bounding box center [670, 247] width 154 height 30
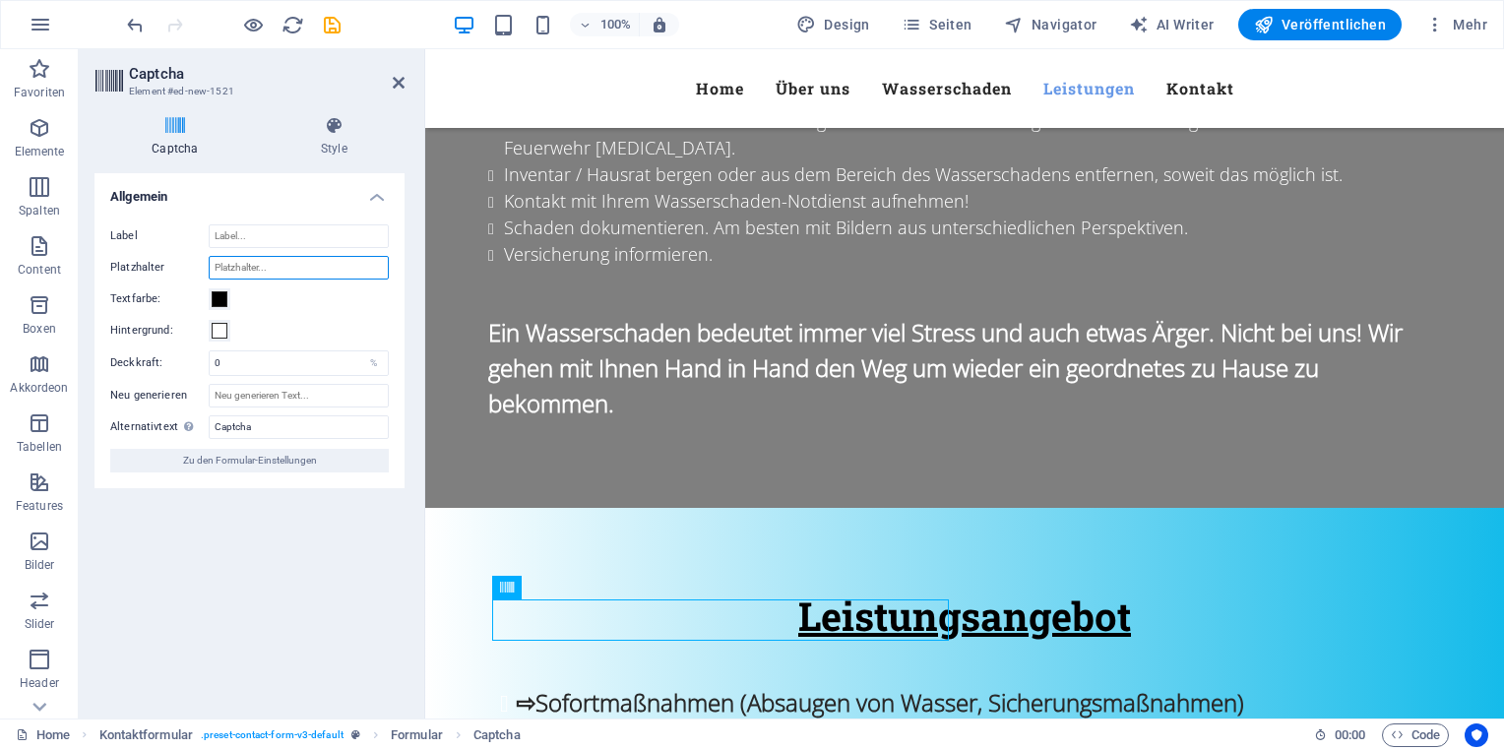
click at [266, 268] on input "Platzhalter" at bounding box center [299, 268] width 180 height 24
click at [252, 231] on input "Label" at bounding box center [299, 236] width 180 height 24
click at [266, 392] on input "Neu generieren" at bounding box center [299, 396] width 180 height 24
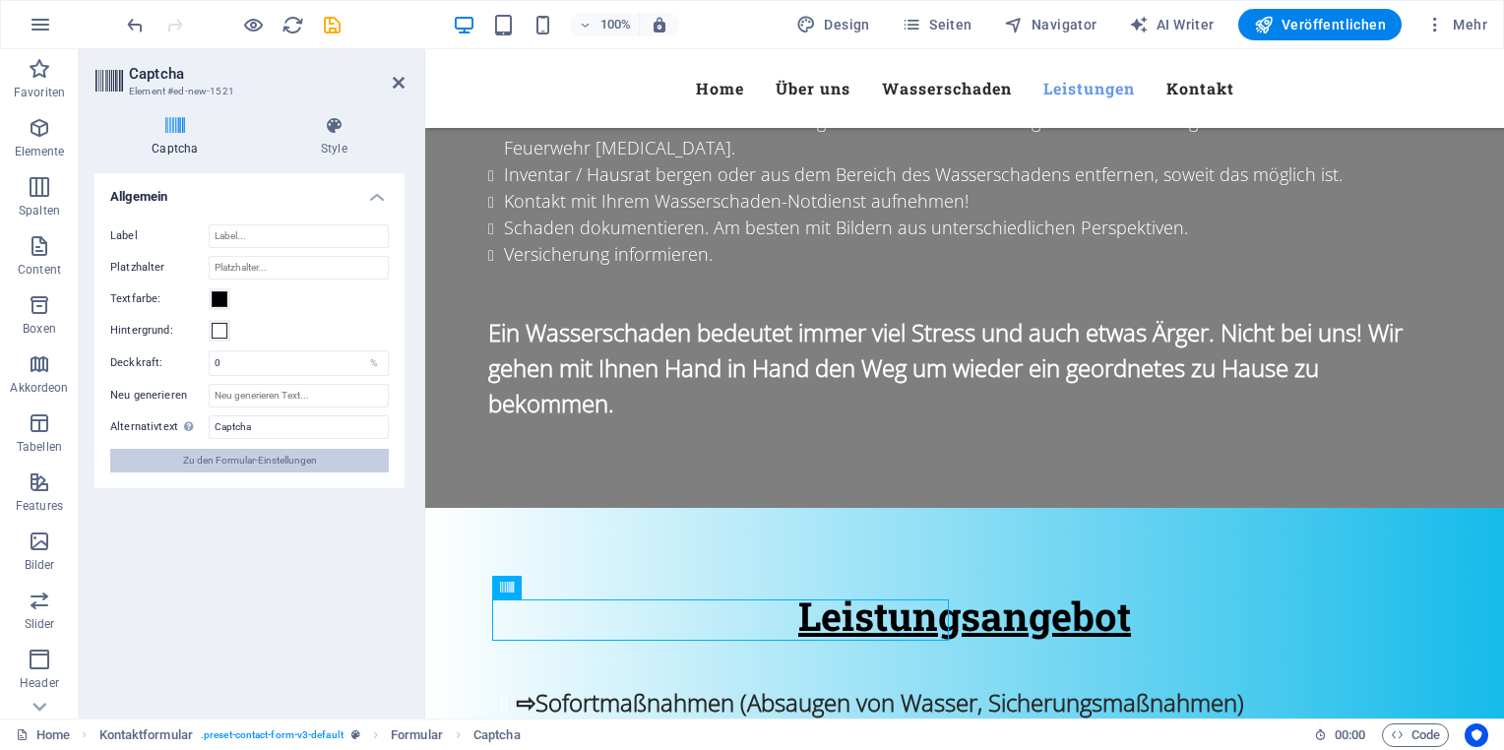
click at [307, 460] on span "Zu den Formular-Einstellungen" at bounding box center [250, 461] width 134 height 24
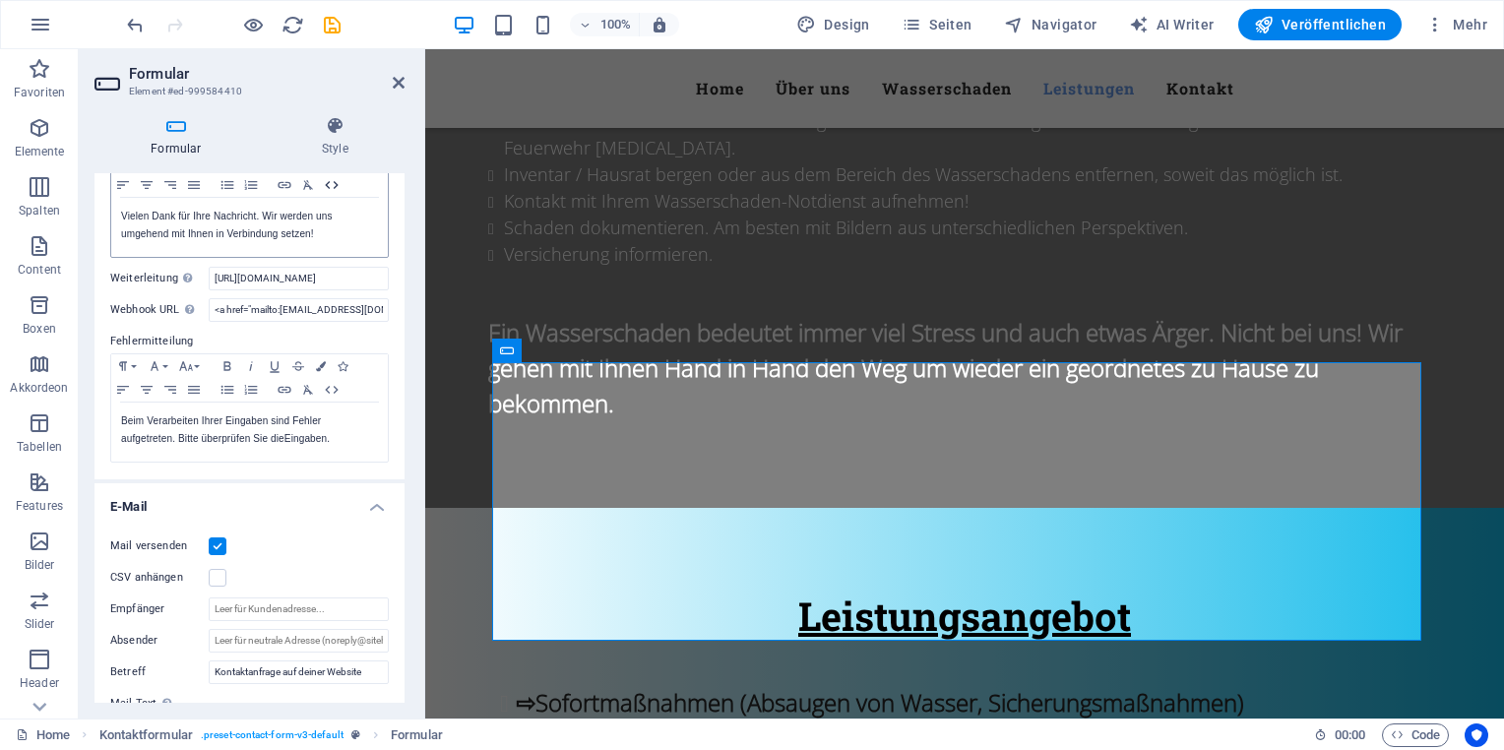
scroll to position [197, 0]
click at [399, 82] on icon at bounding box center [399, 83] width 12 height 16
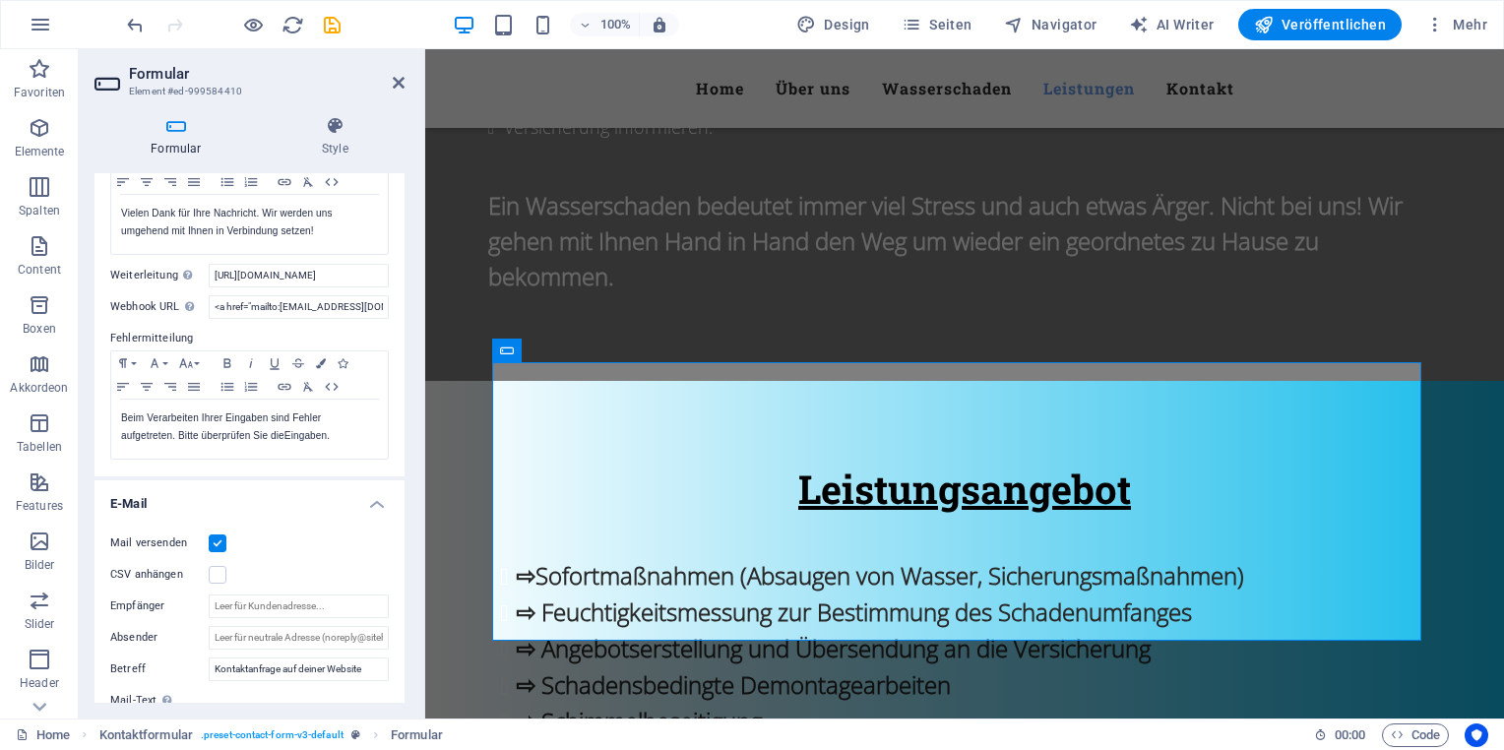
scroll to position [2476, 0]
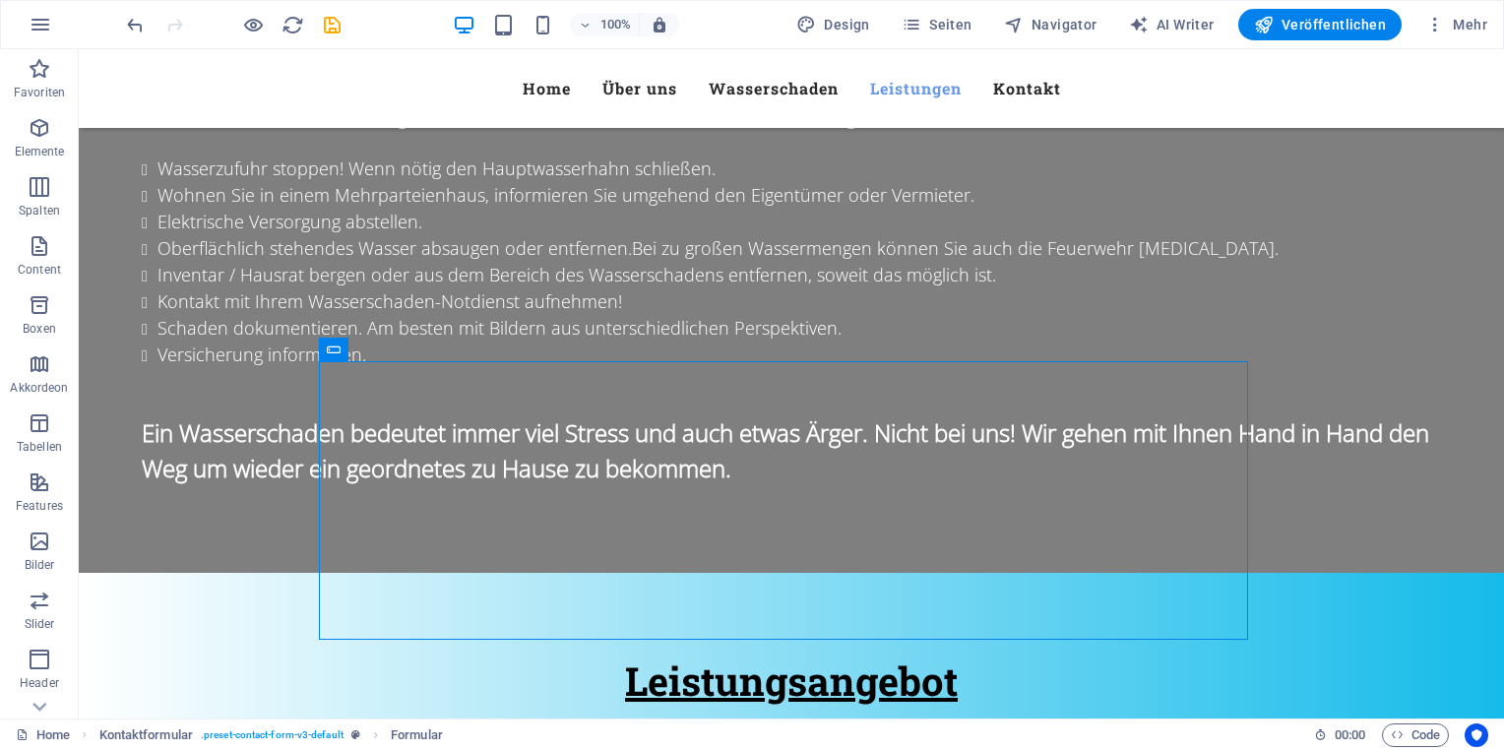
click at [332, 33] on icon "save" at bounding box center [332, 25] width 23 height 23
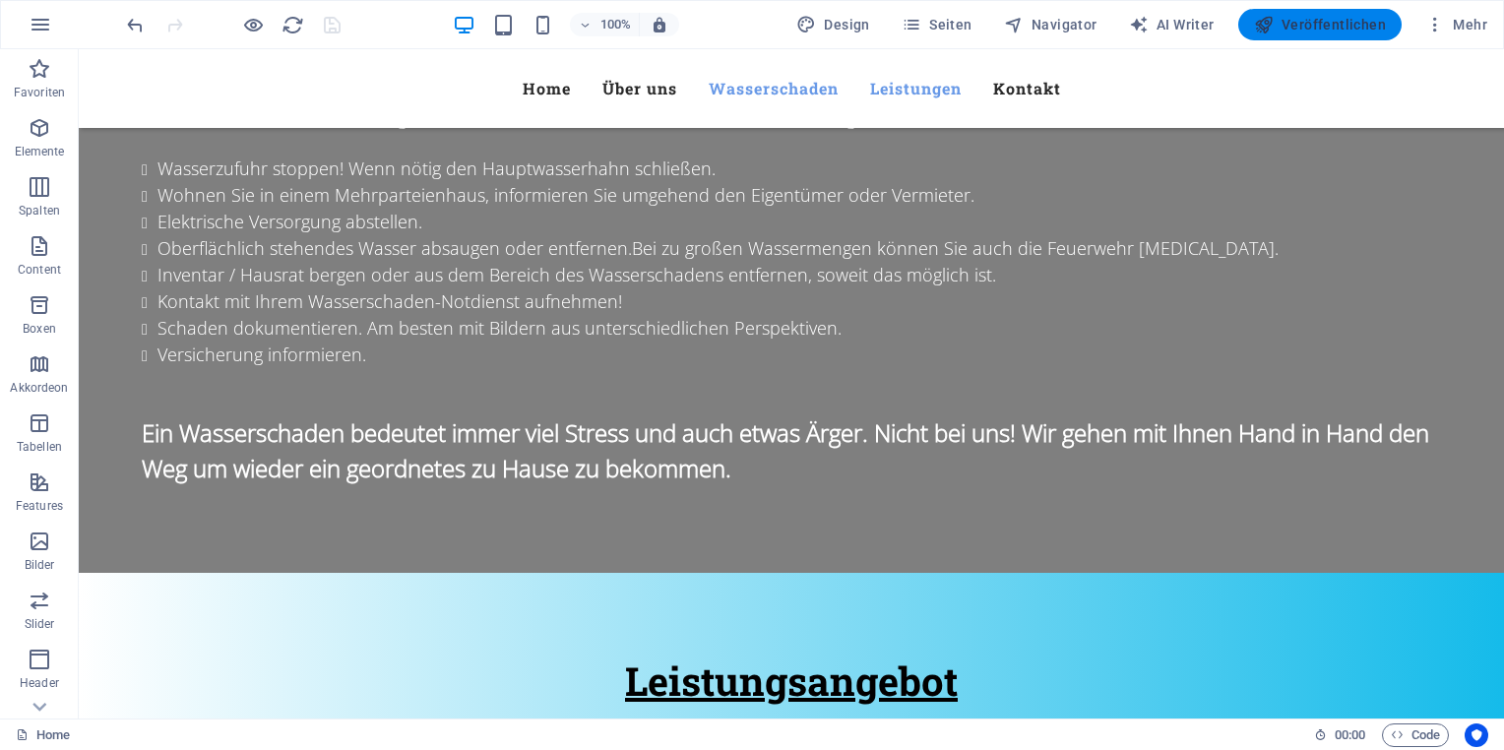
click at [1292, 22] on span "Veröffentlichen" at bounding box center [1320, 25] width 132 height 20
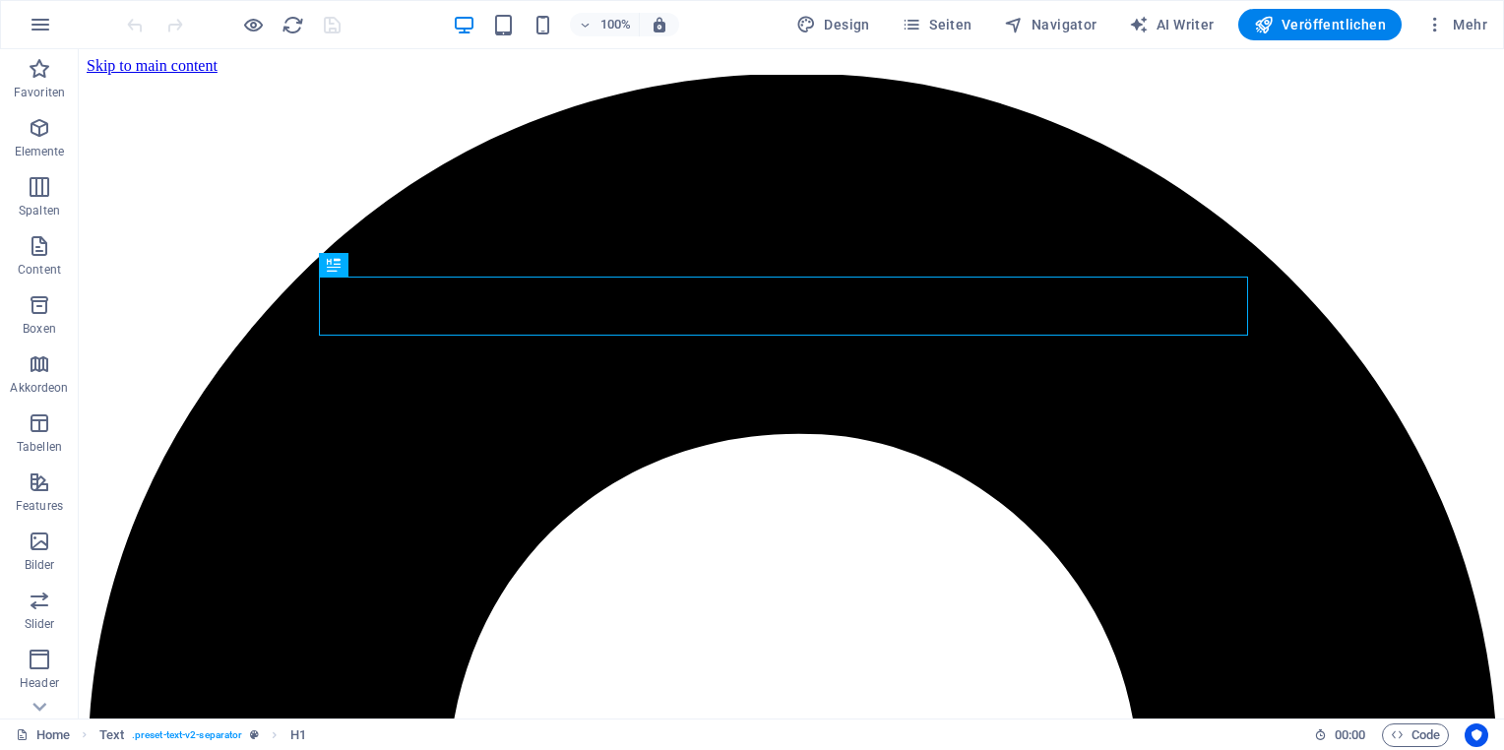
scroll to position [473, 0]
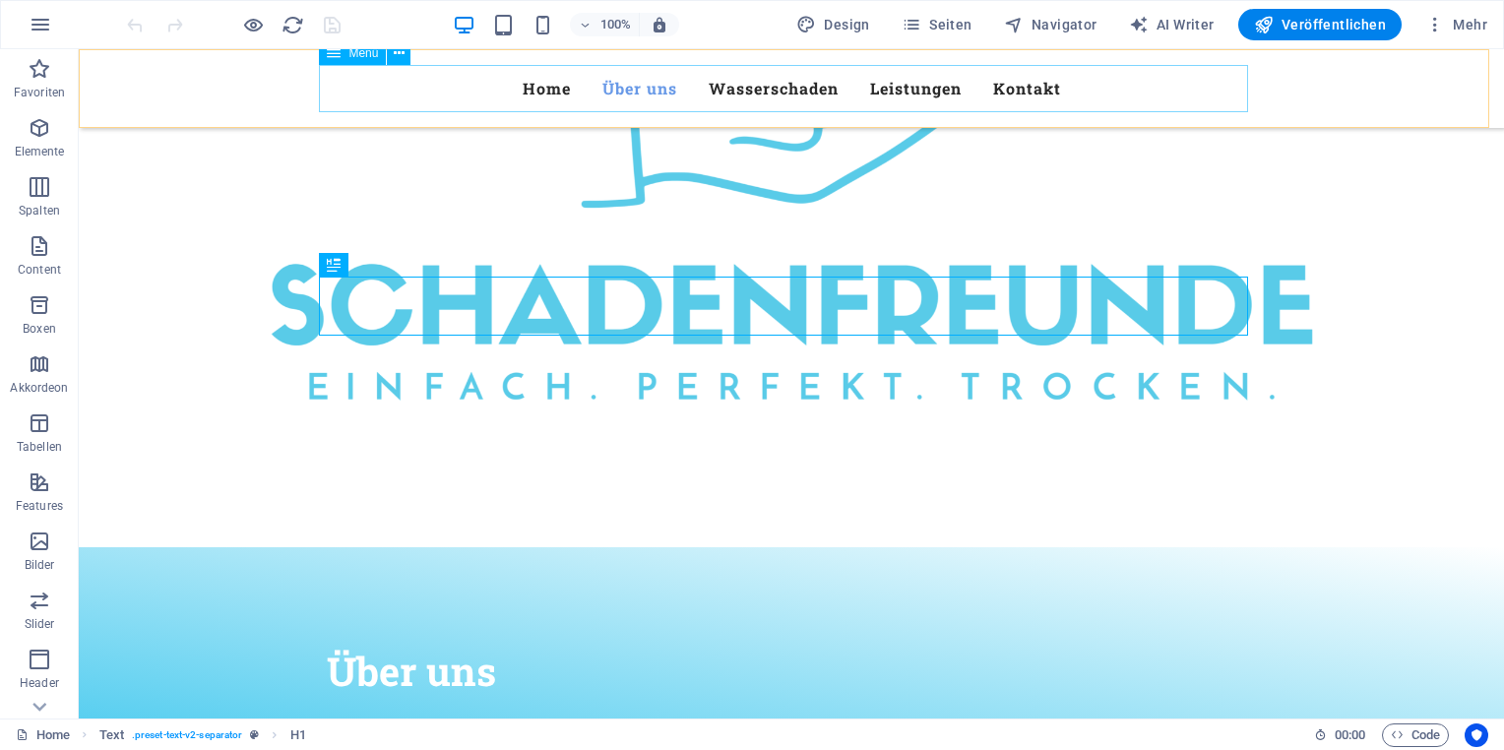
click at [1019, 94] on nav "Home Über uns Wasserschaden Leistungen Kontakt" at bounding box center [791, 88] width 929 height 47
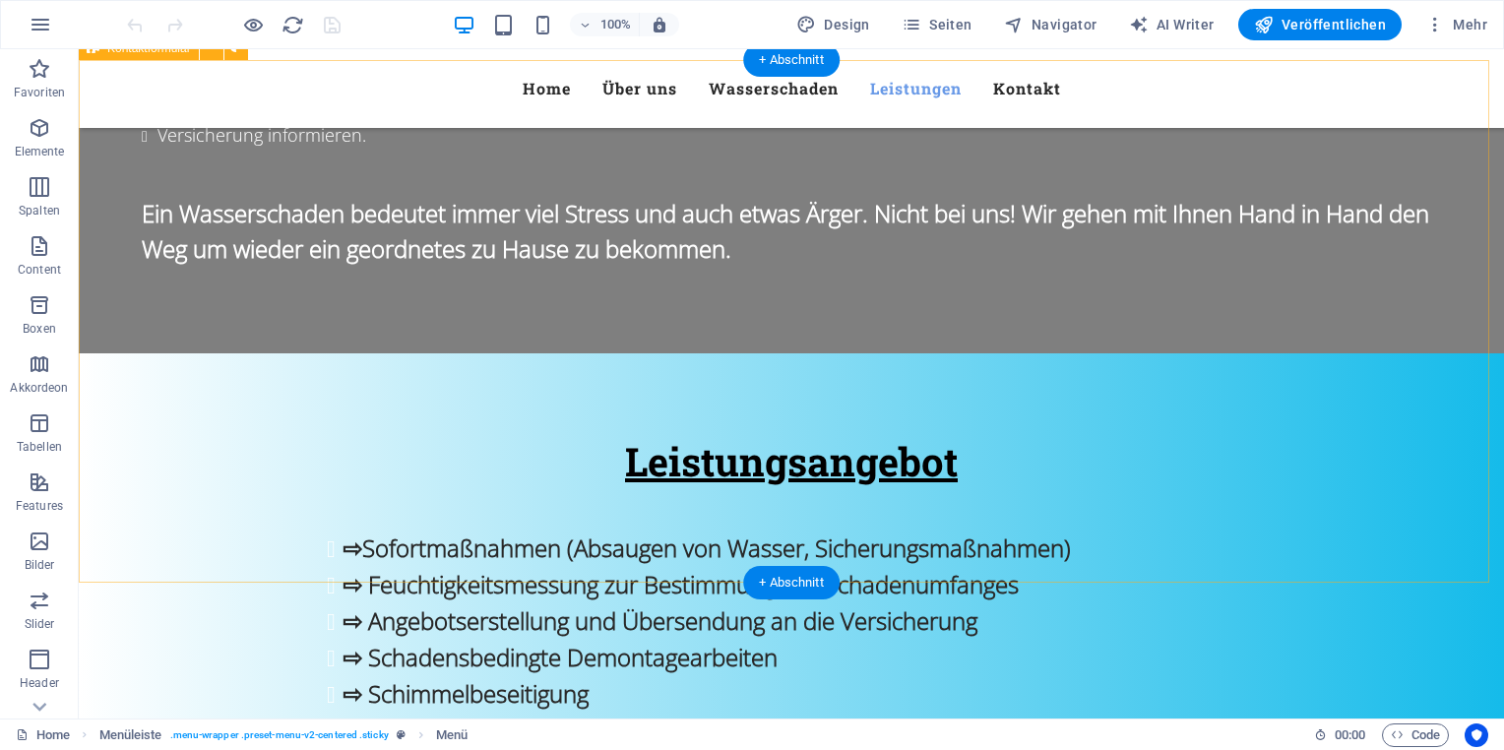
scroll to position [2772, 0]
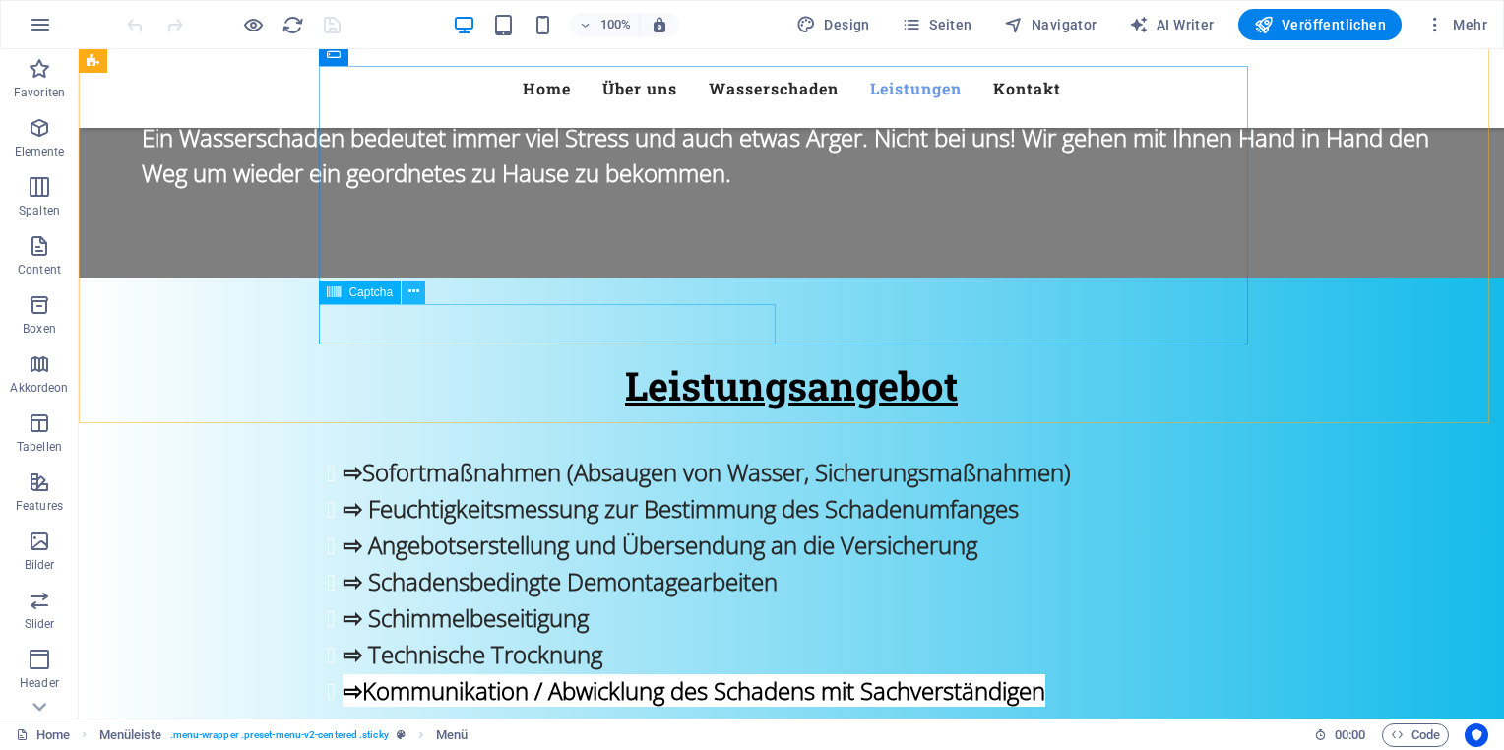
click at [413, 297] on icon at bounding box center [413, 292] width 11 height 21
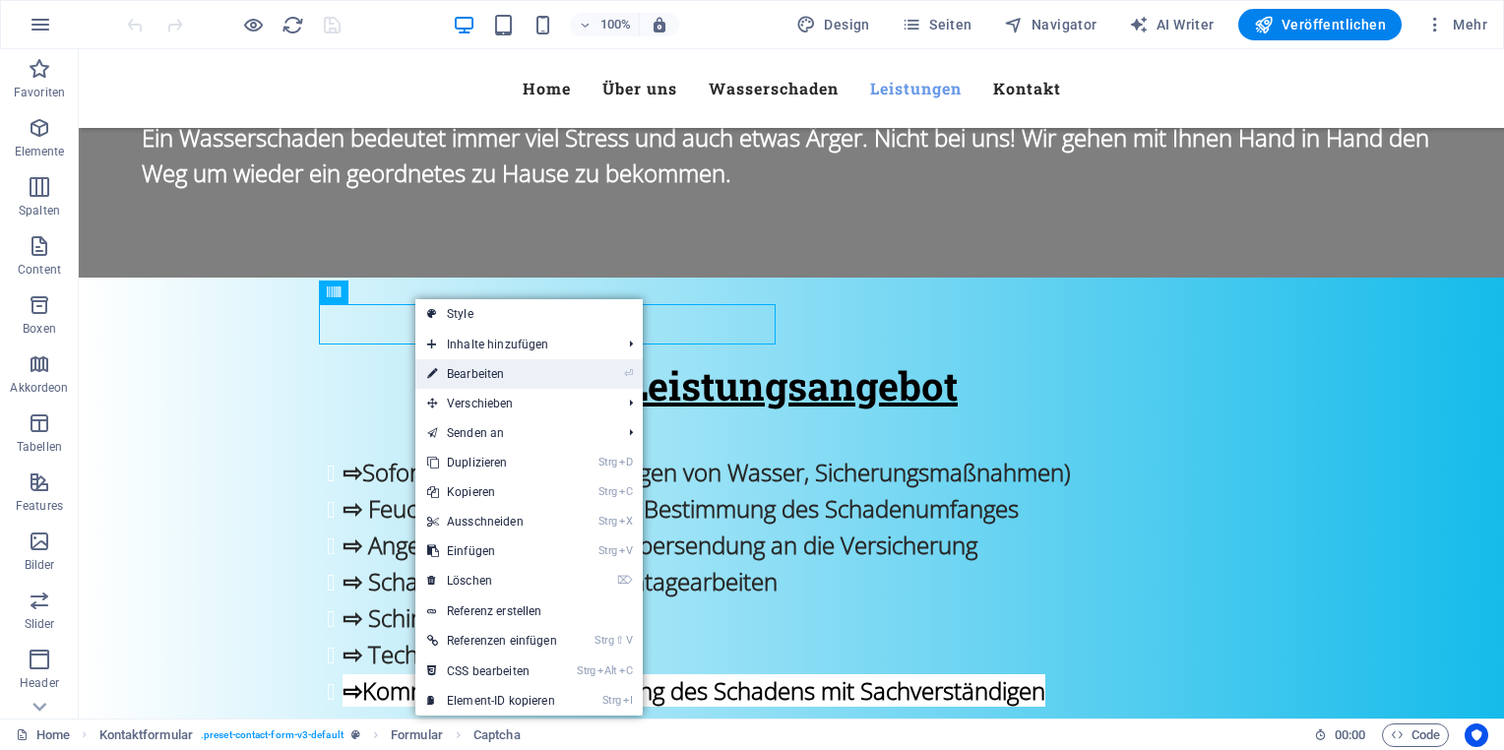
click at [480, 372] on link "⏎ Bearbeiten" at bounding box center [492, 374] width 154 height 30
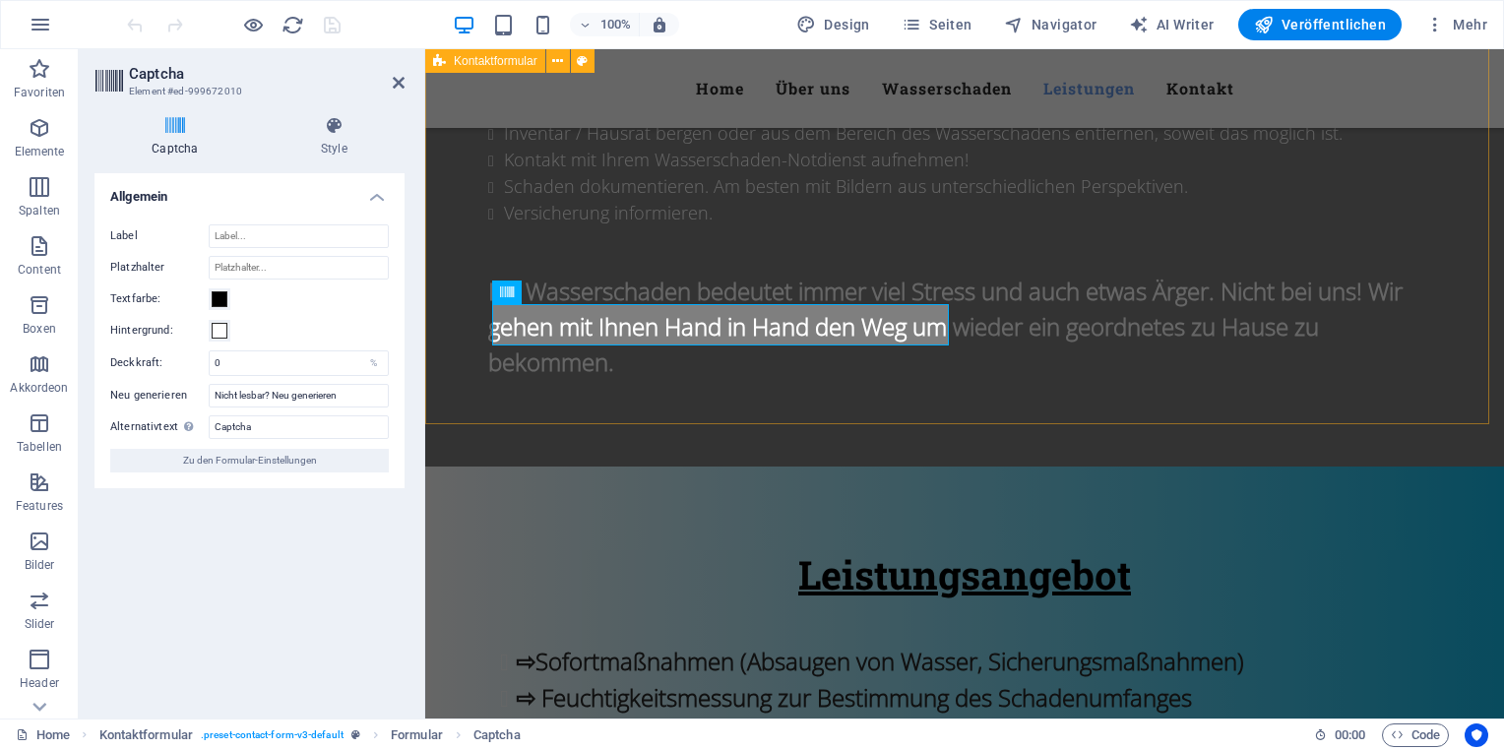
scroll to position [3026, 0]
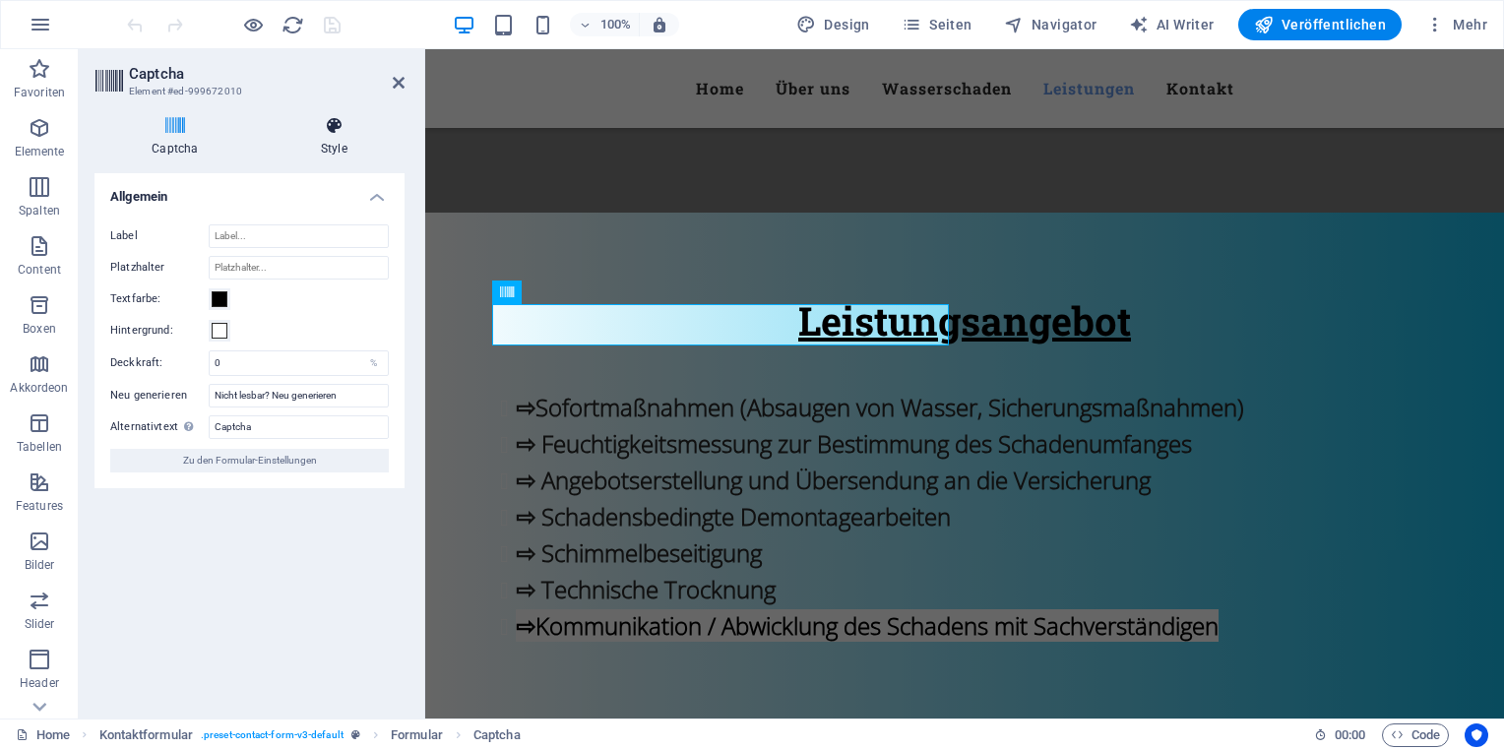
click at [340, 134] on icon at bounding box center [334, 126] width 141 height 20
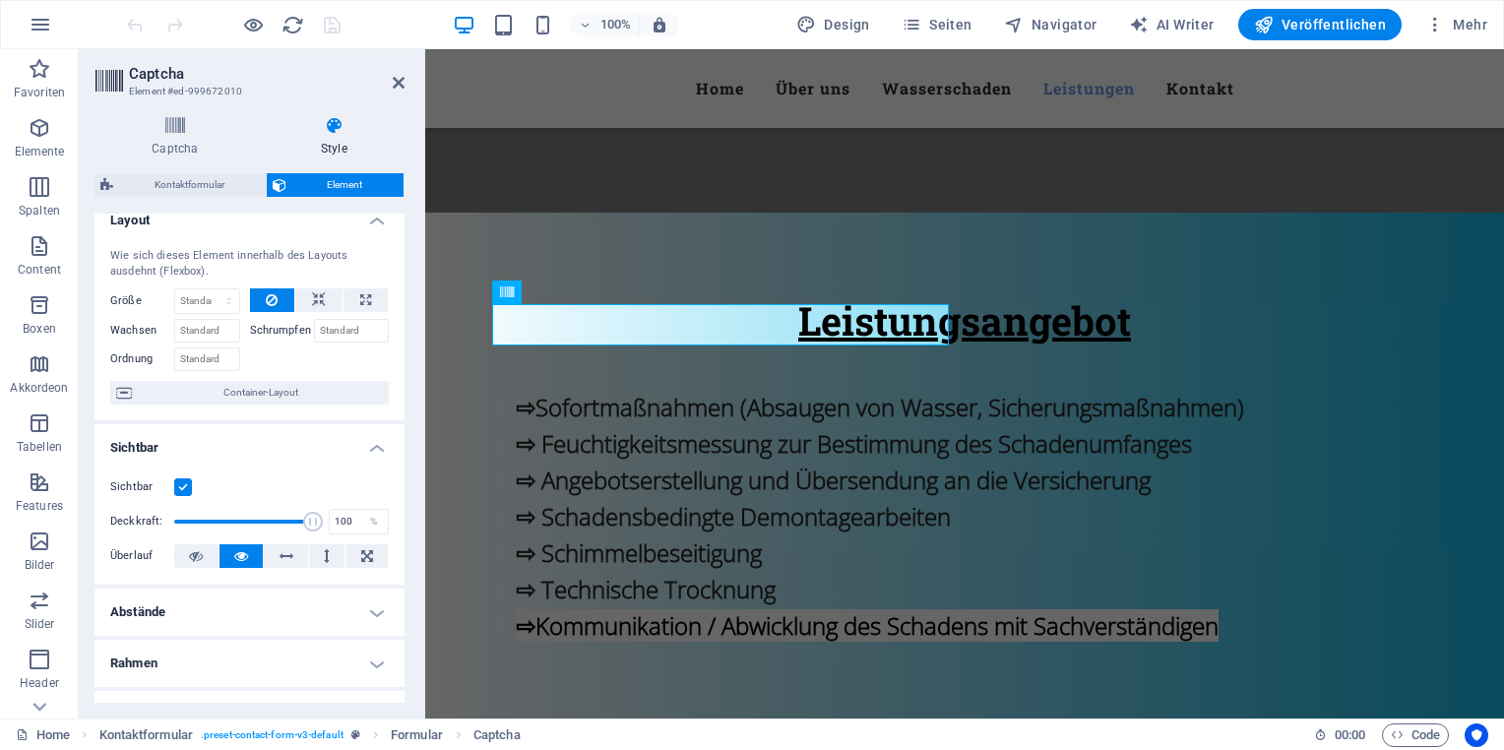
scroll to position [0, 0]
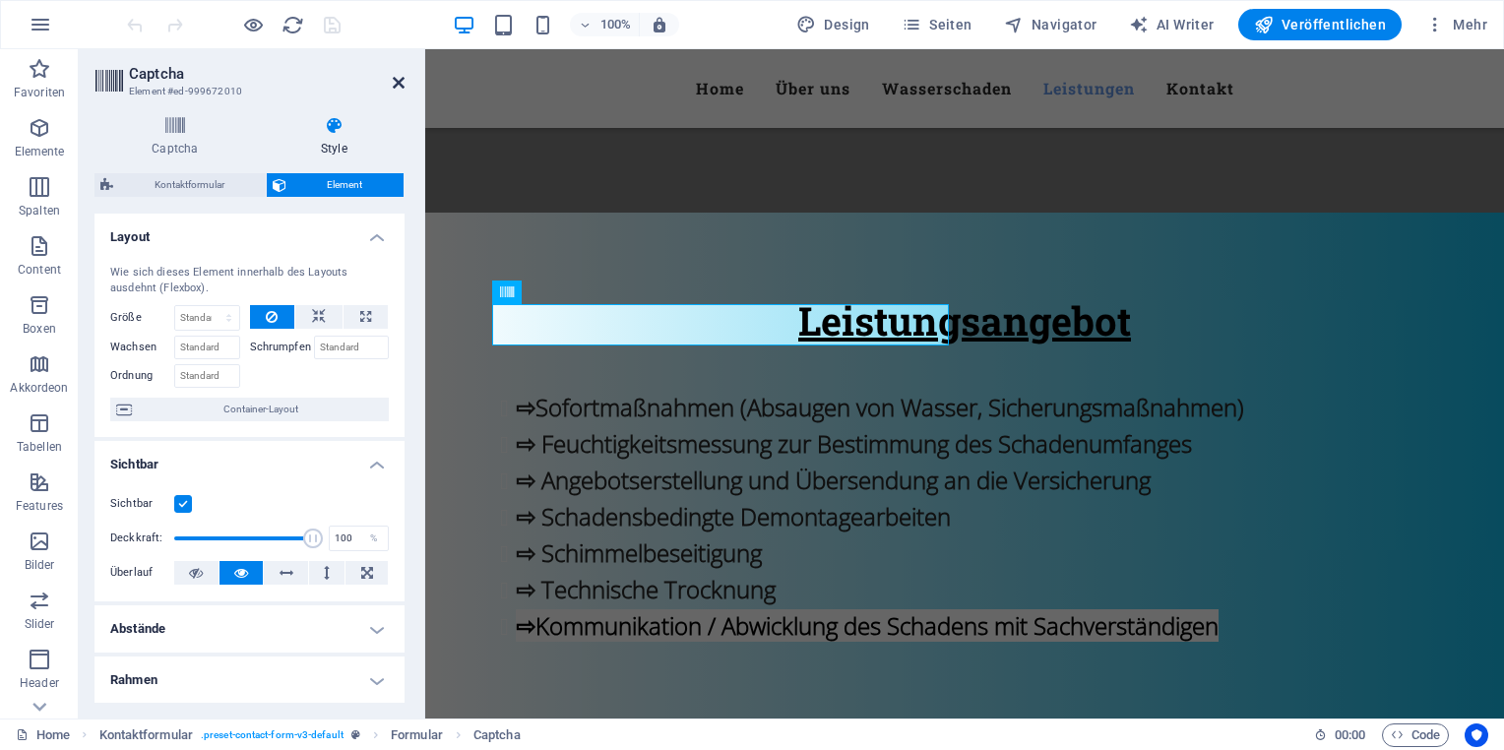
click at [402, 81] on icon at bounding box center [399, 83] width 12 height 16
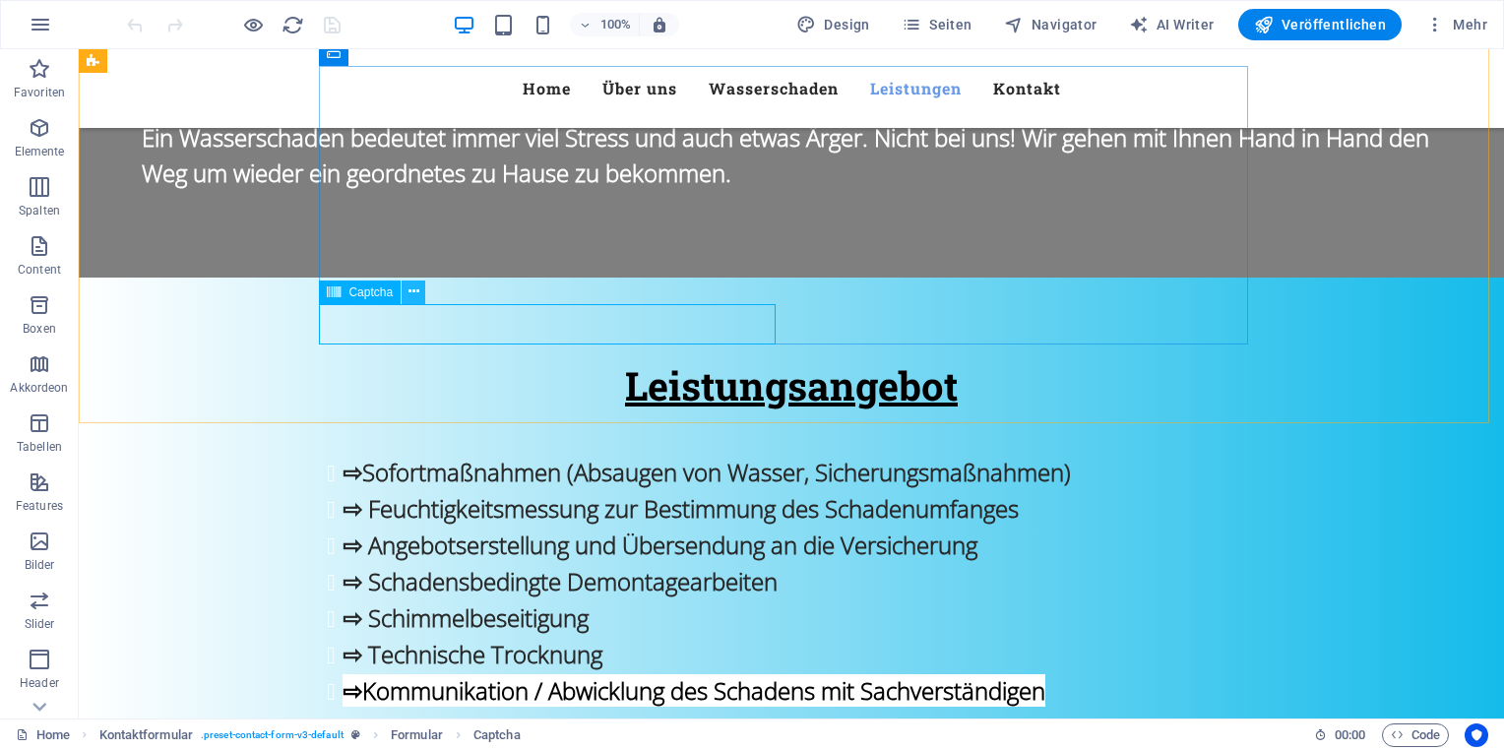
click at [415, 294] on icon at bounding box center [413, 292] width 11 height 21
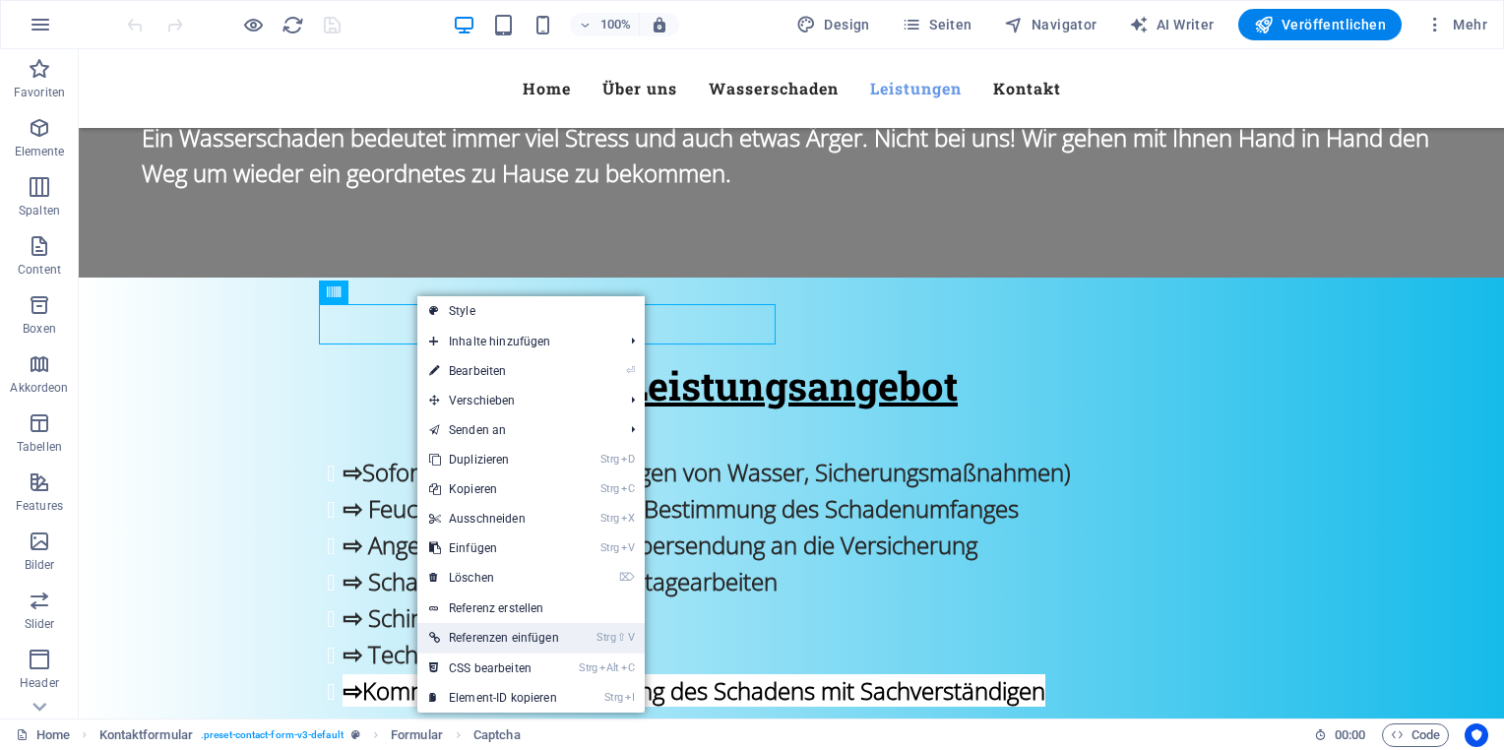
click at [518, 632] on link "Strg ⇧ V Referenzen einfügen" at bounding box center [494, 638] width 154 height 30
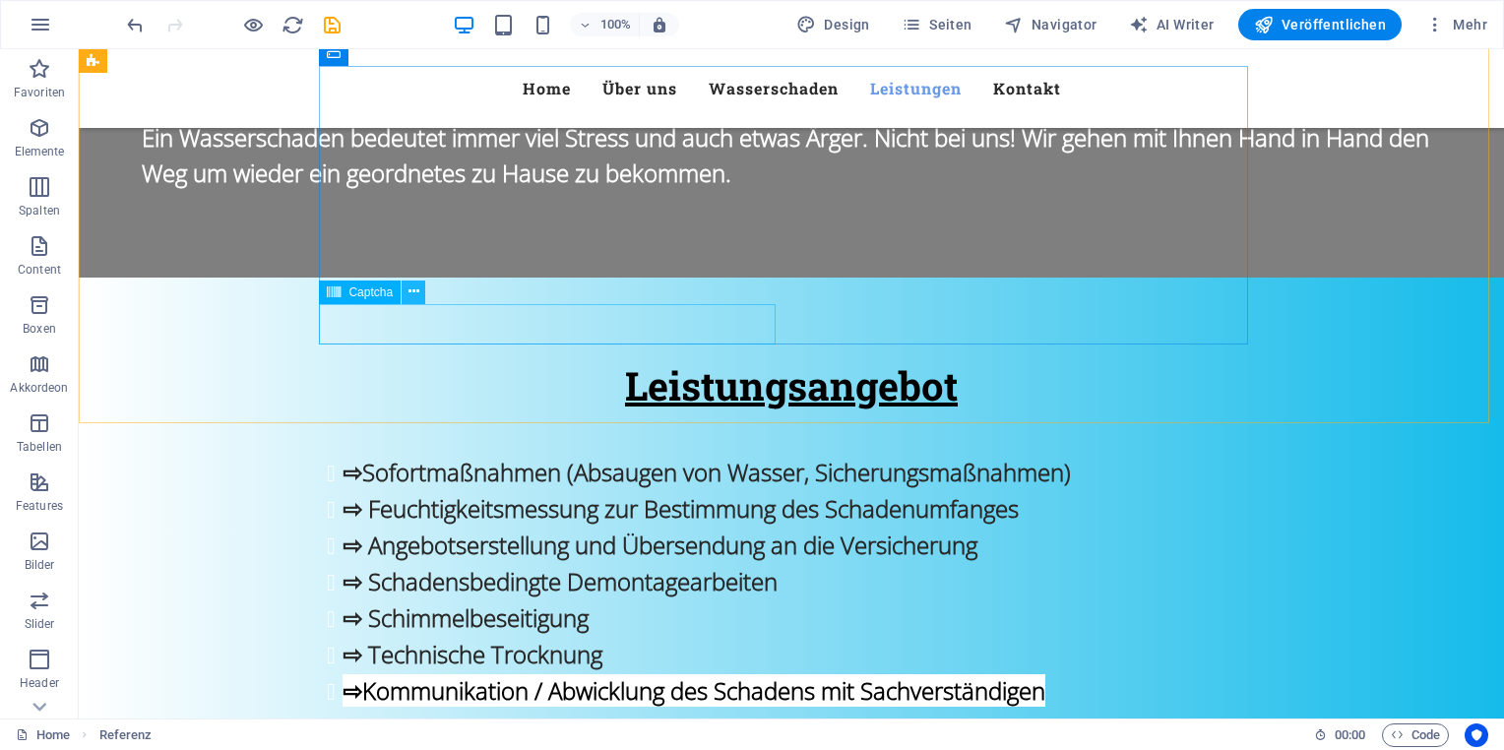
click at [421, 289] on button at bounding box center [414, 293] width 24 height 24
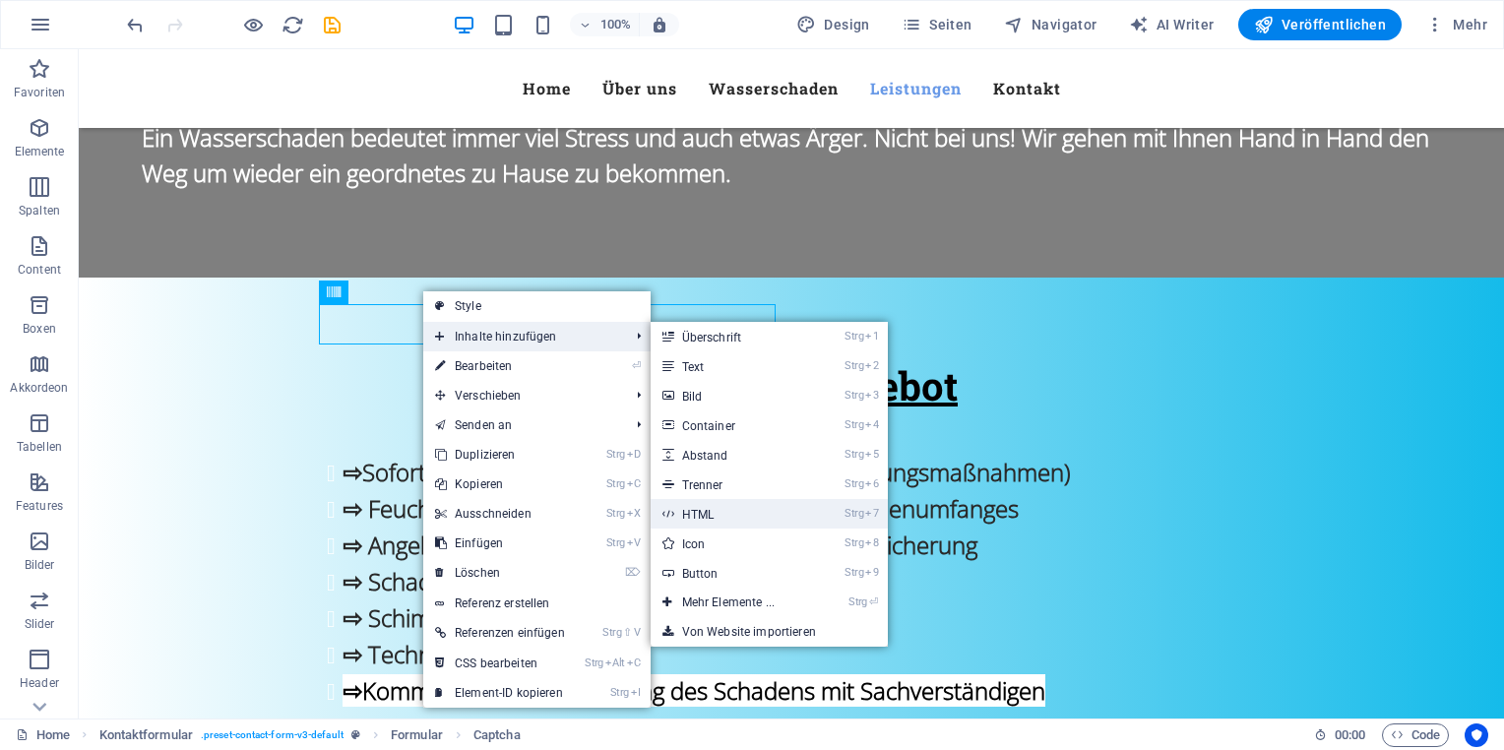
click at [713, 514] on link "Strg 7 HTML" at bounding box center [732, 514] width 163 height 30
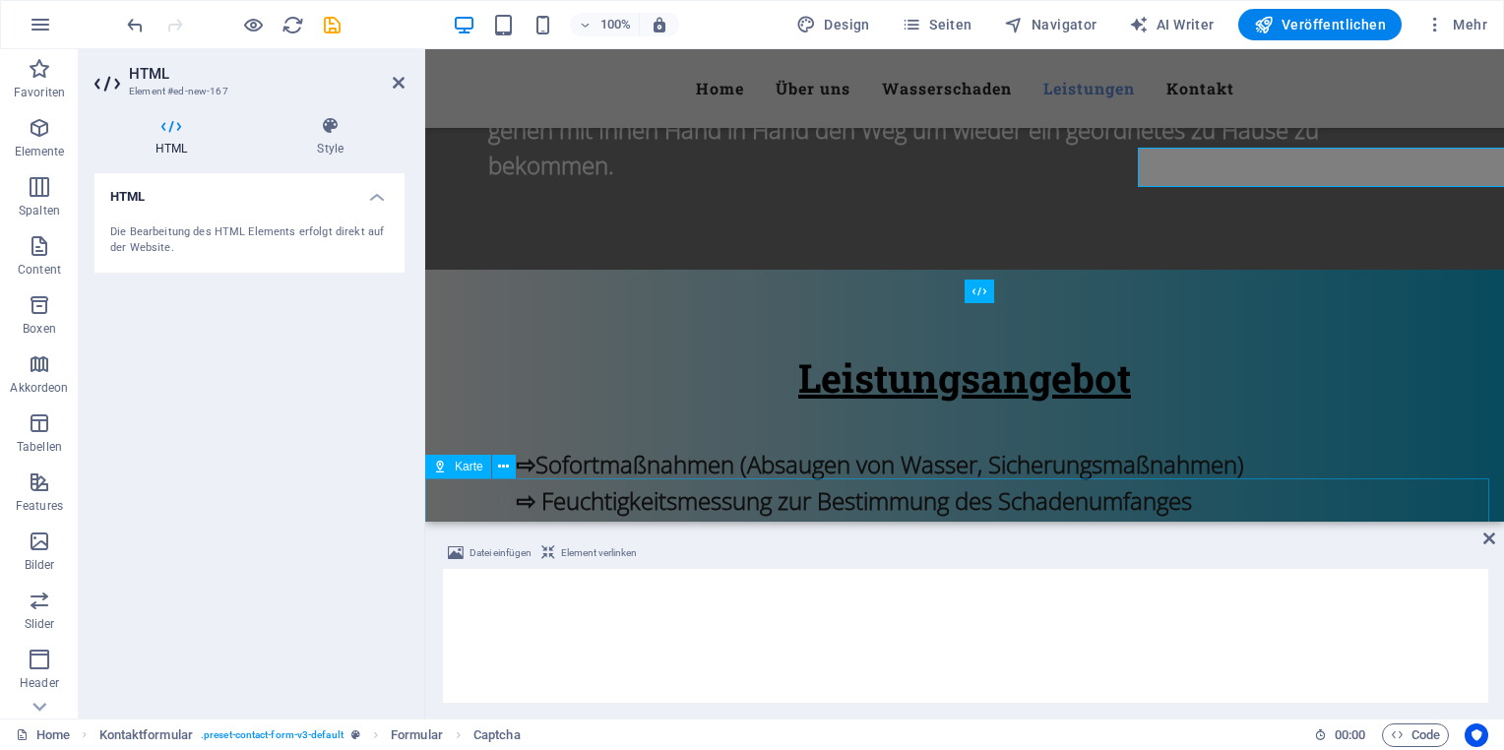
scroll to position [2928, 0]
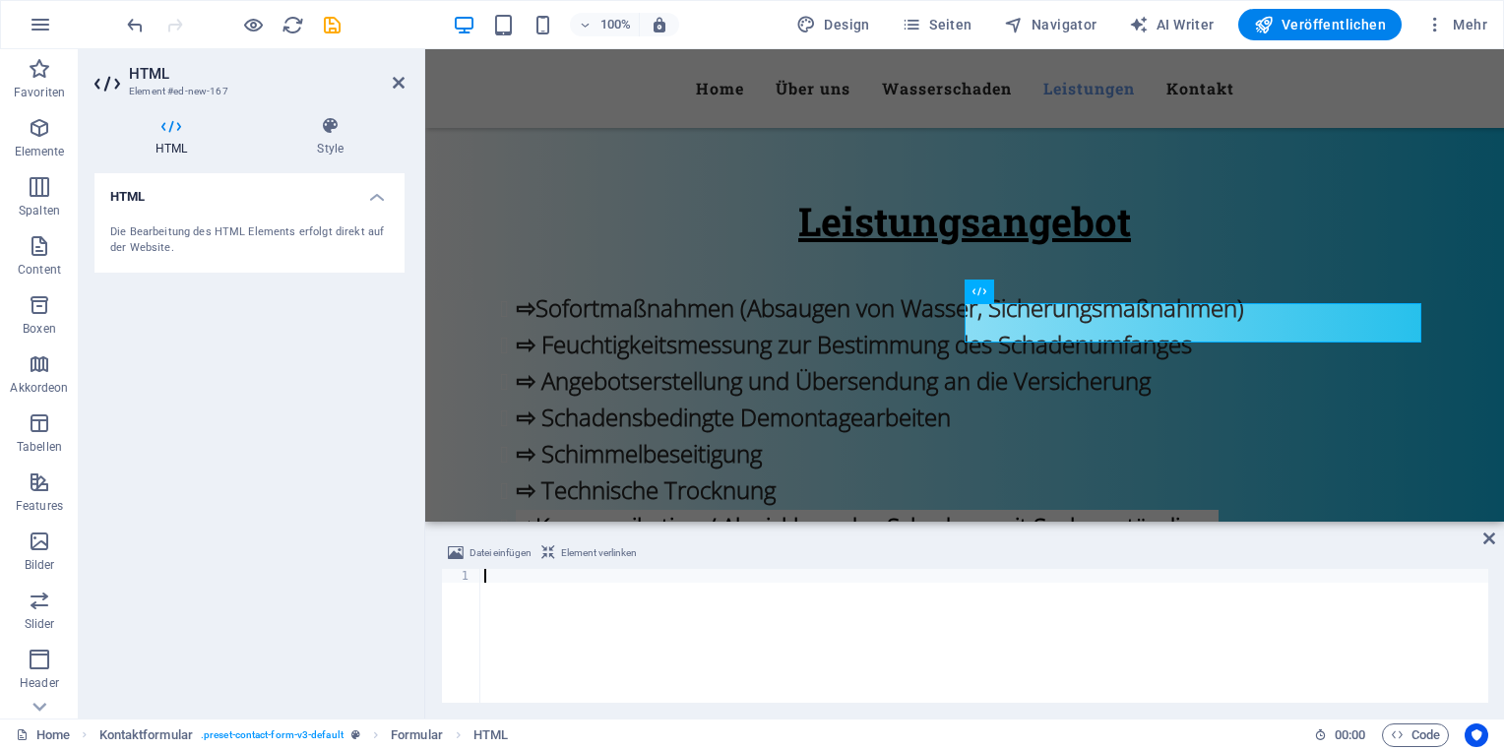
click at [534, 594] on div at bounding box center [984, 649] width 1008 height 161
type textarea "</html>"
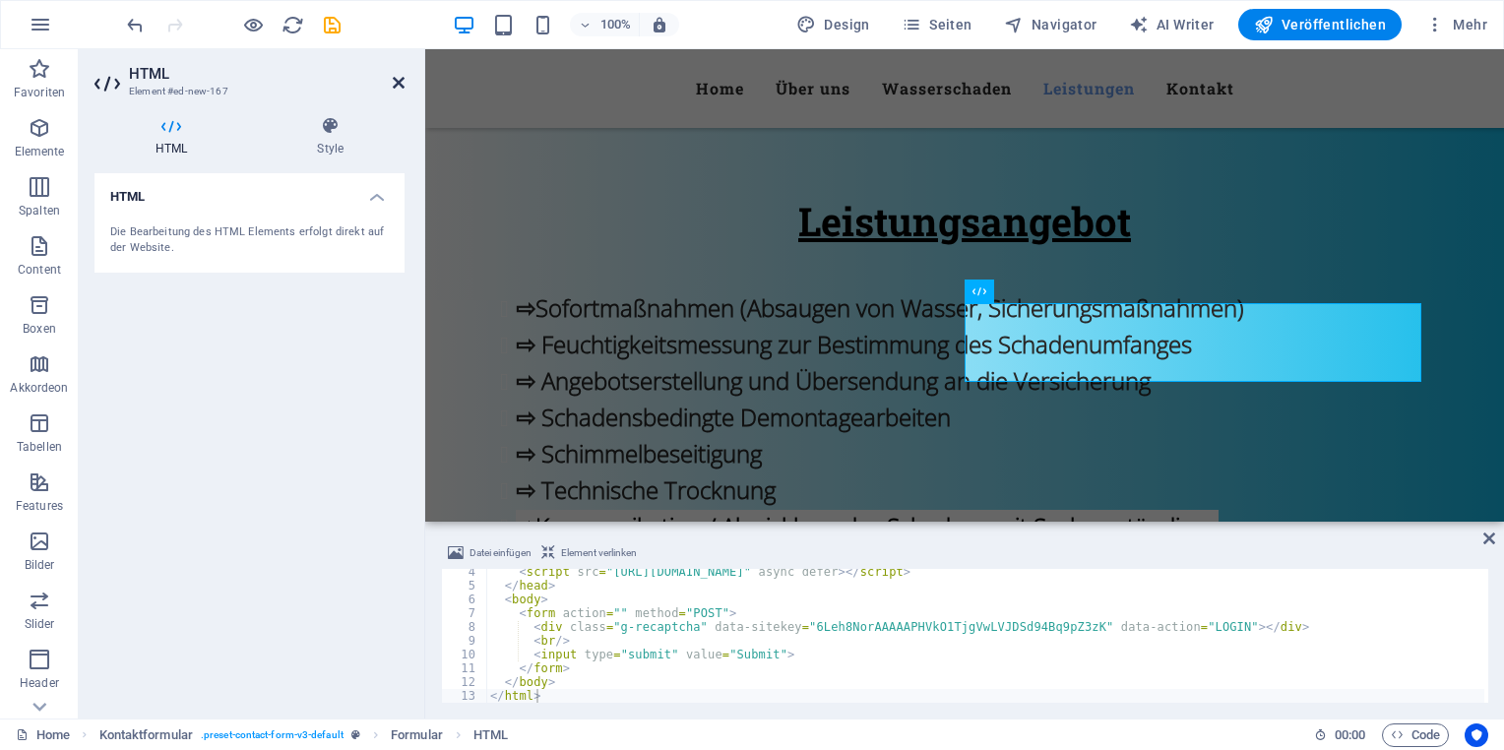
click at [394, 85] on icon at bounding box center [399, 83] width 12 height 16
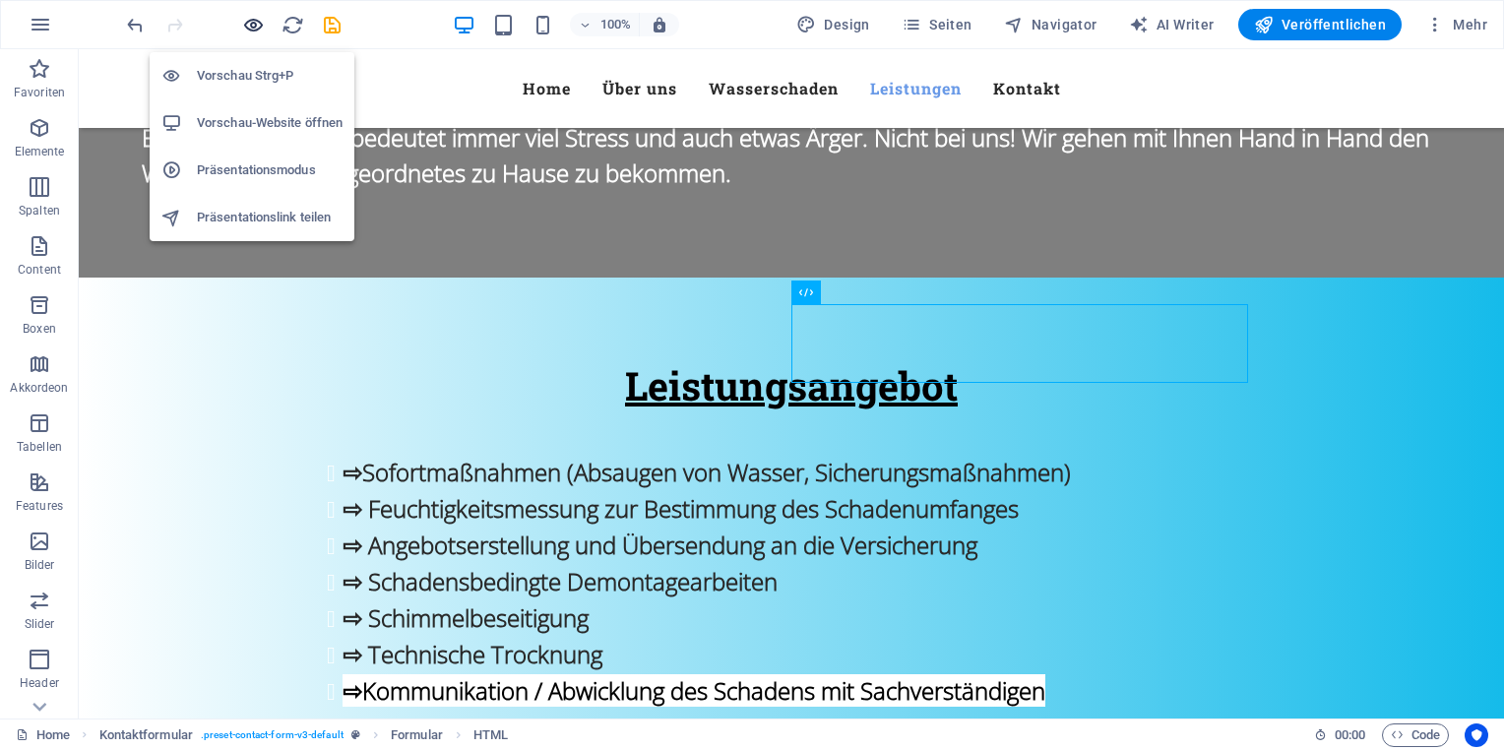
click at [254, 22] on icon "button" at bounding box center [253, 25] width 23 height 23
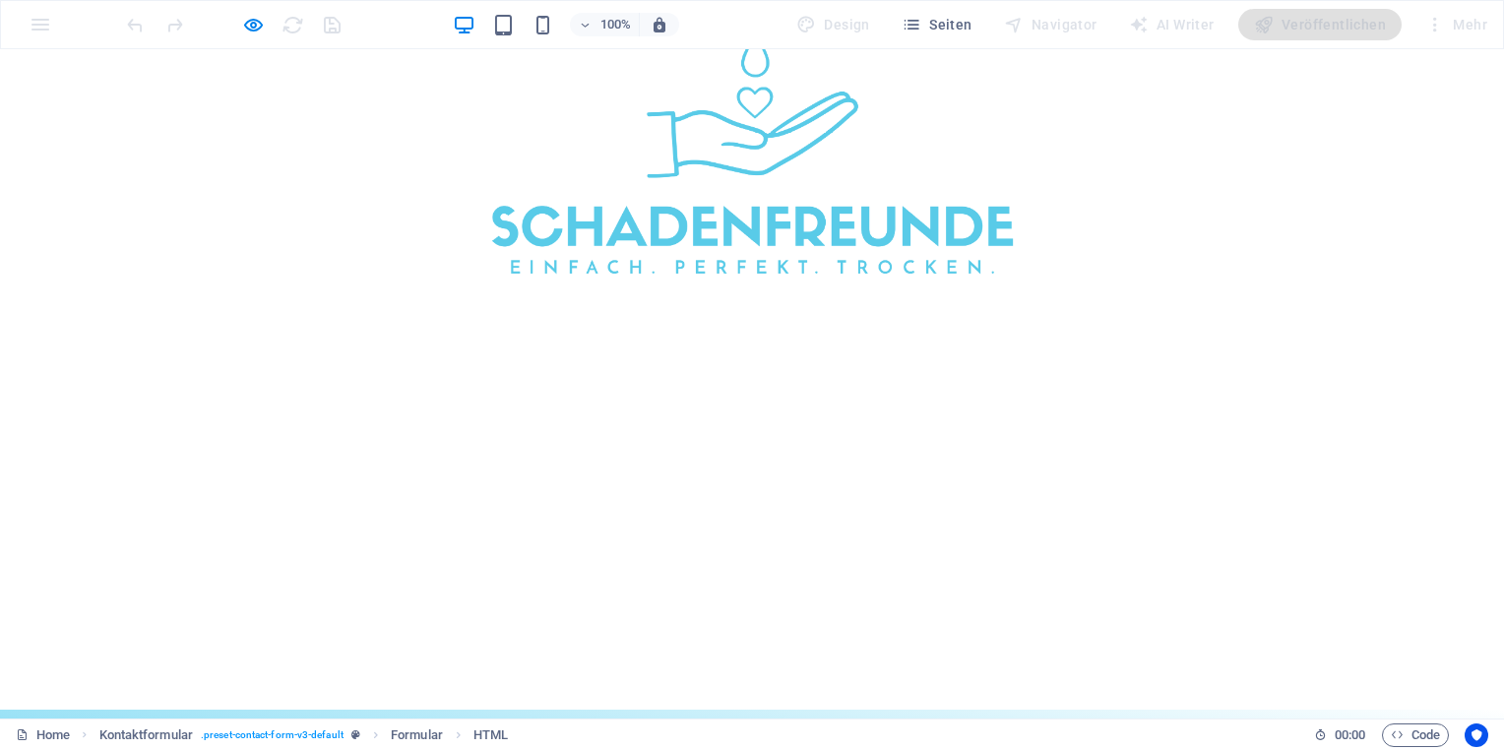
scroll to position [0, 0]
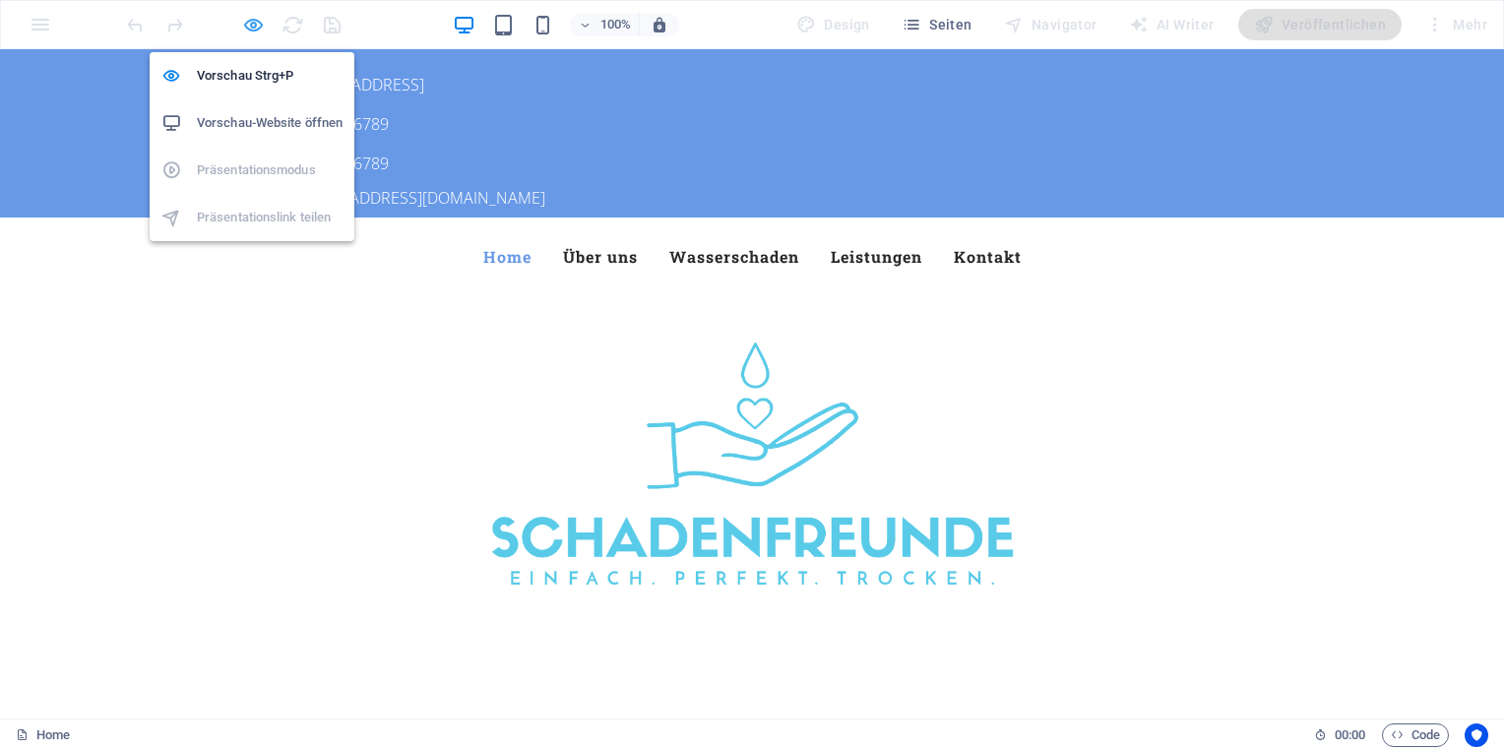
click at [253, 23] on icon "button" at bounding box center [253, 25] width 23 height 23
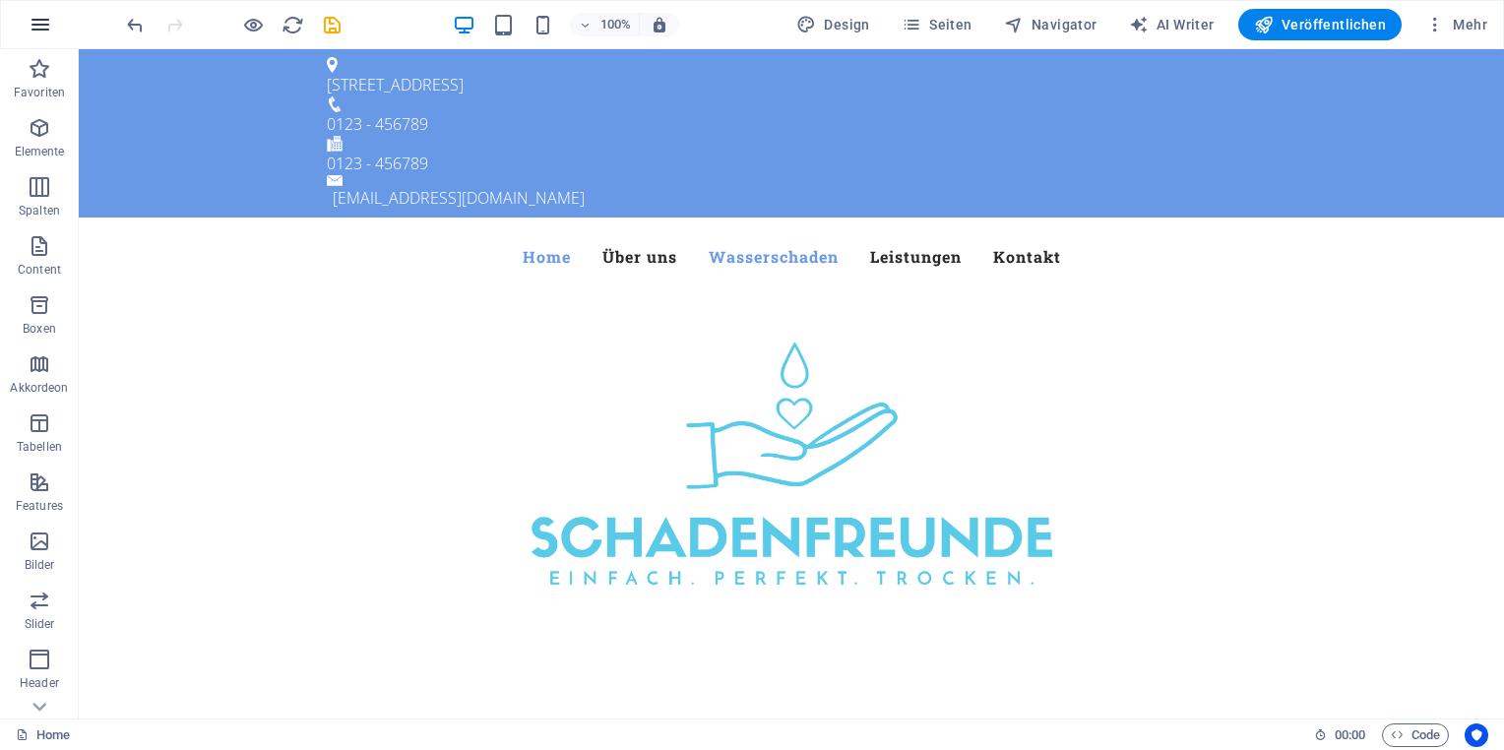
click at [48, 30] on icon "button" at bounding box center [41, 25] width 24 height 24
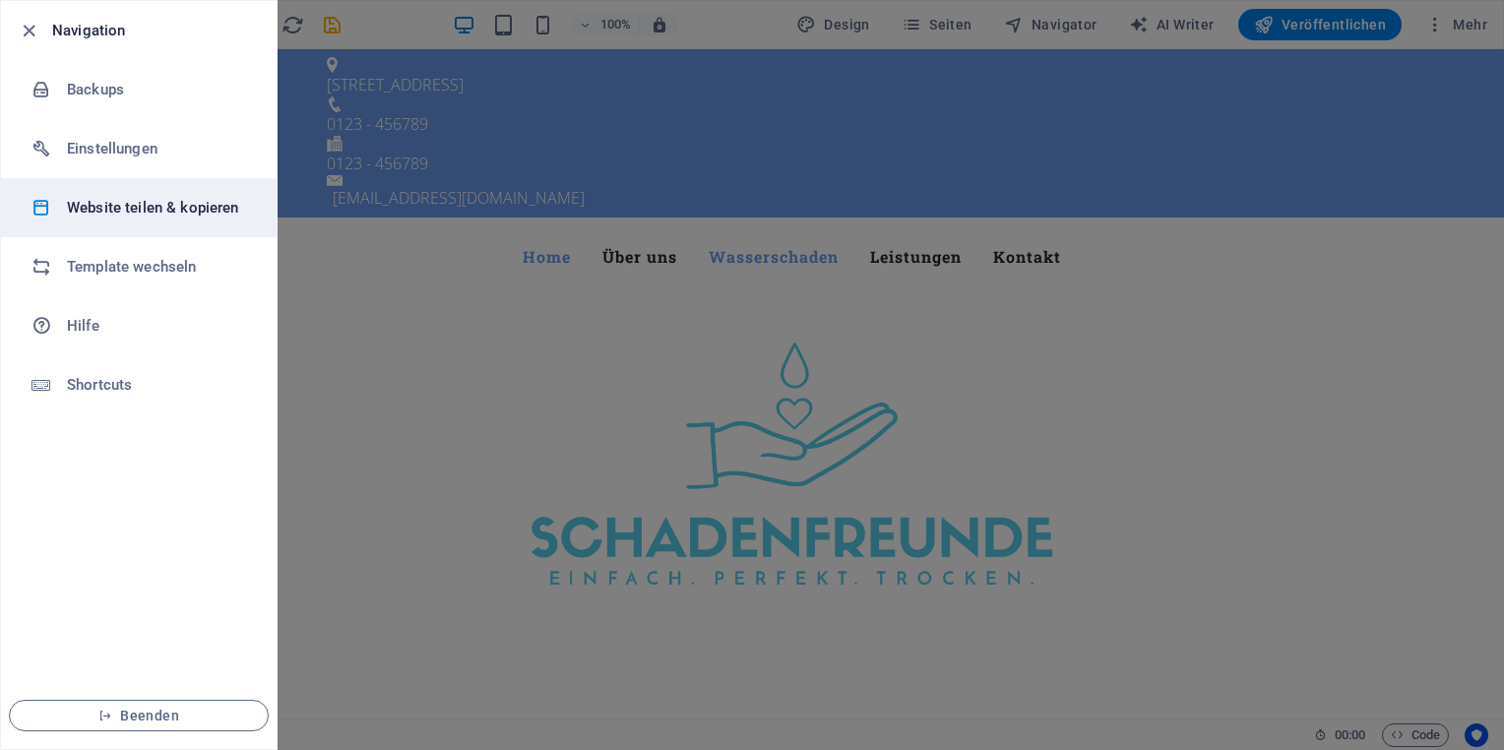
click at [126, 213] on h6 "Website teilen & kopieren" at bounding box center [158, 208] width 182 height 24
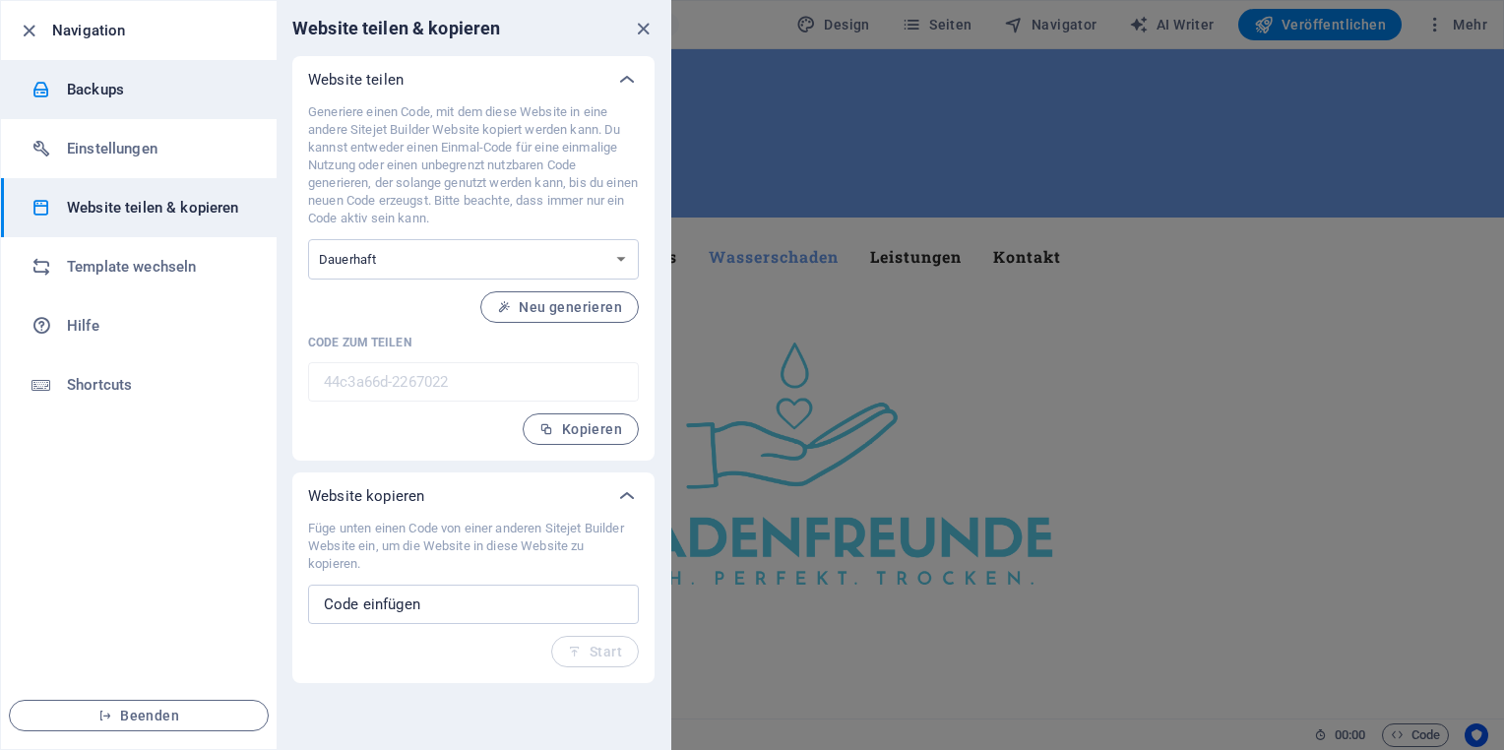
click at [90, 85] on h6 "Backups" at bounding box center [158, 90] width 182 height 24
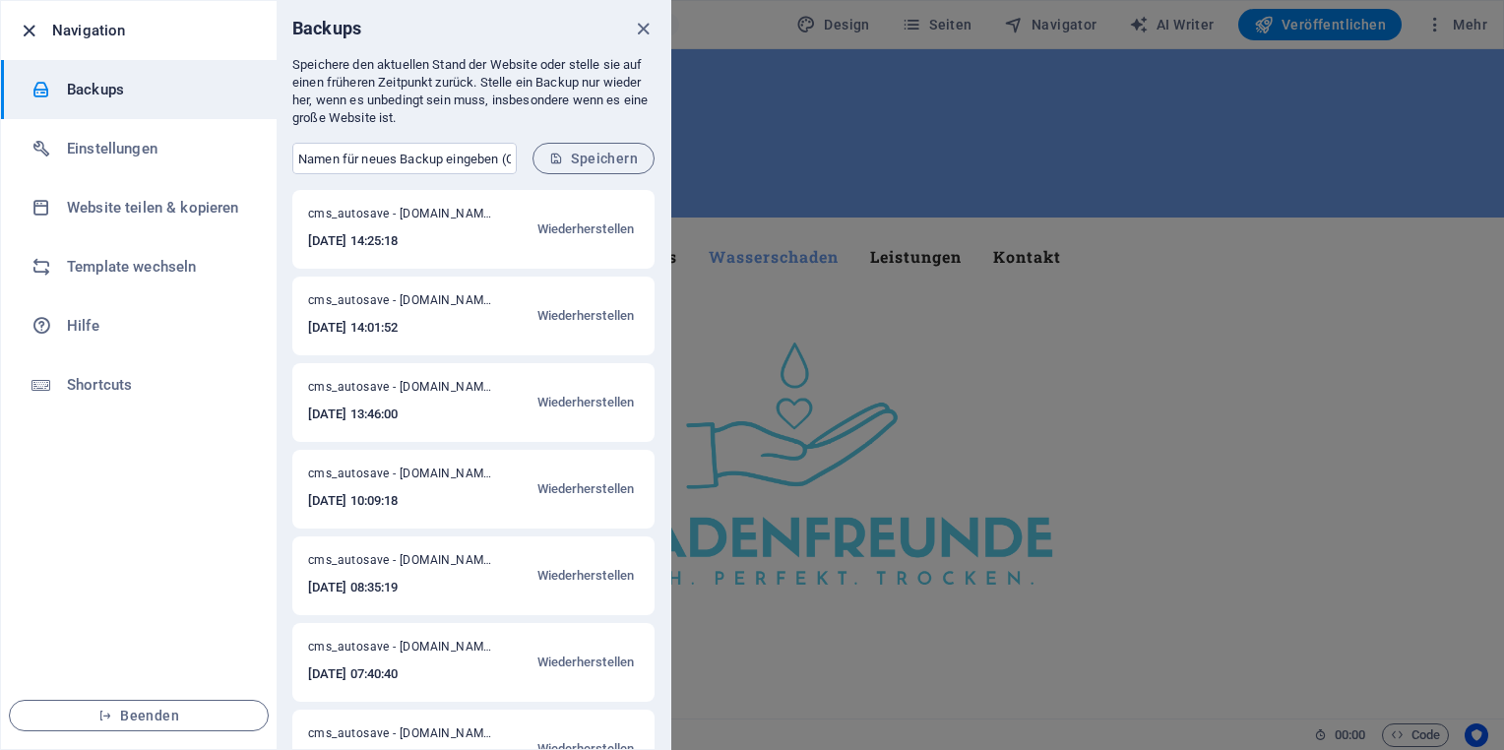
click at [30, 31] on icon "button" at bounding box center [29, 31] width 23 height 23
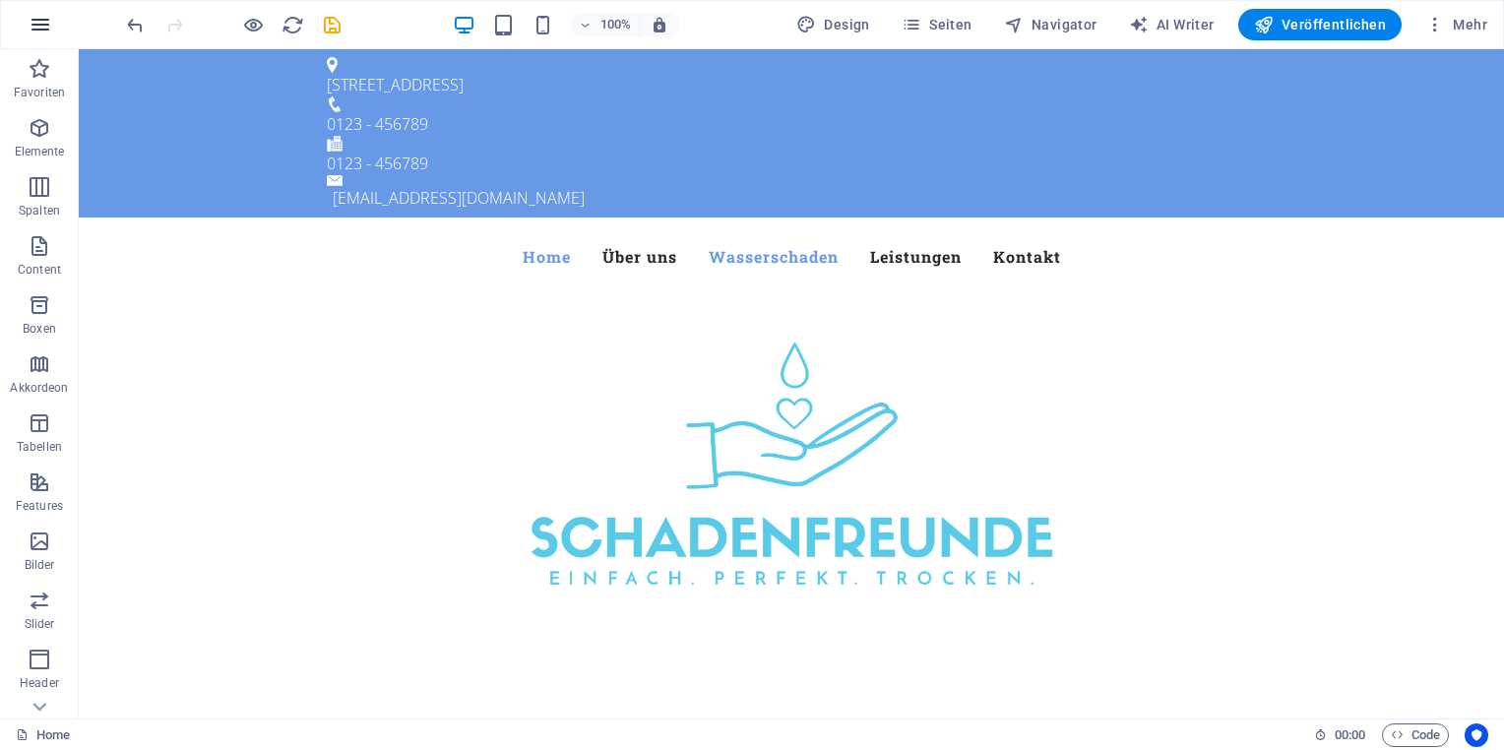
click at [44, 27] on icon "button" at bounding box center [41, 25] width 24 height 24
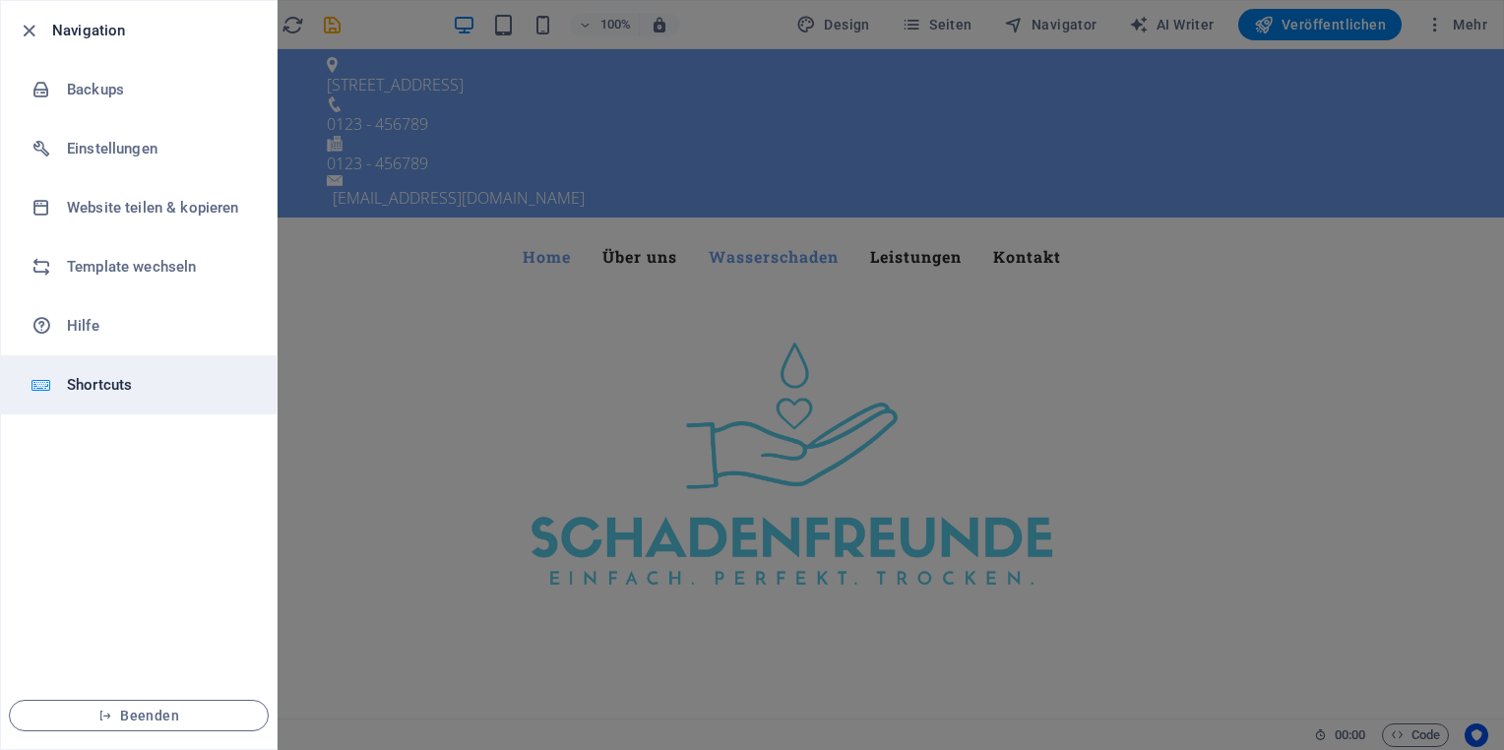
click at [118, 383] on h6 "Shortcuts" at bounding box center [158, 385] width 182 height 24
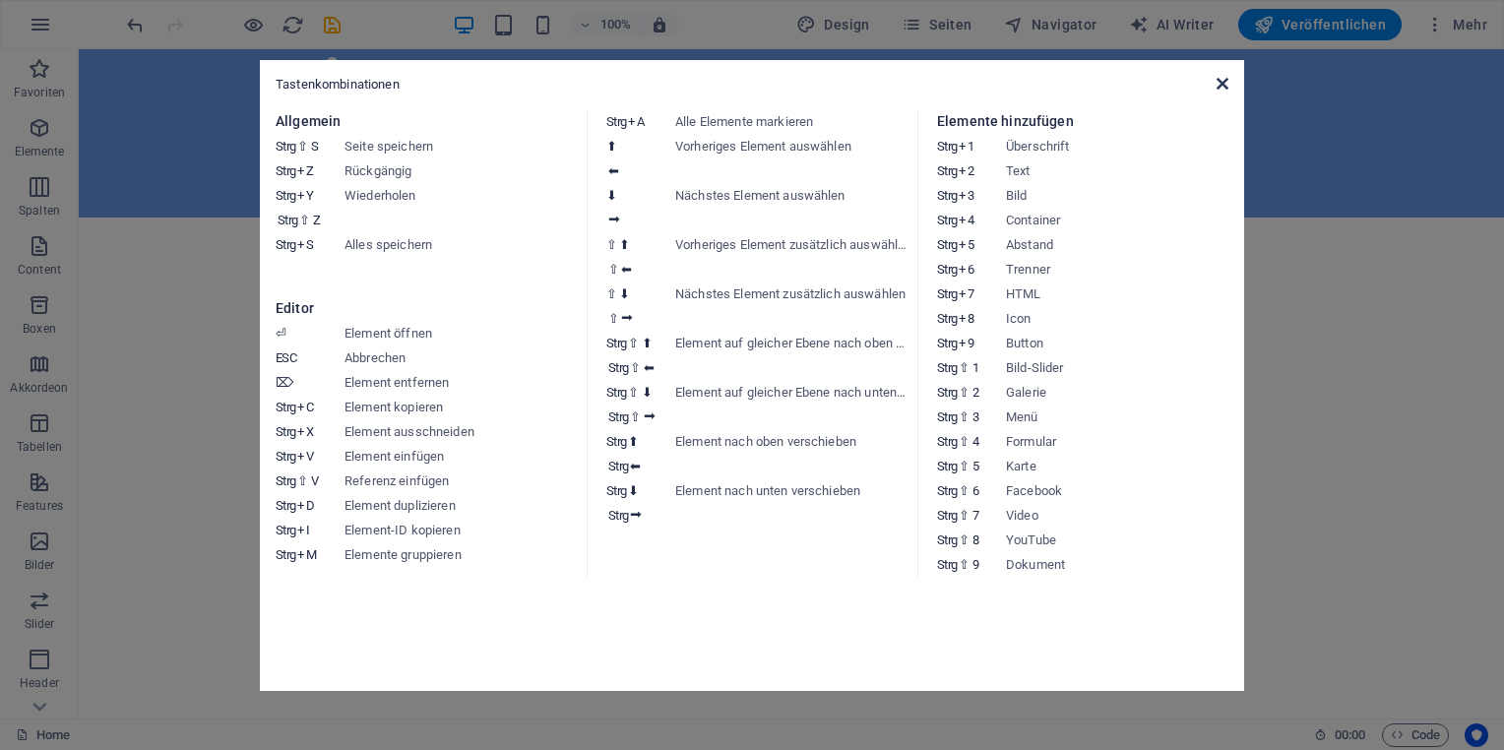
click at [1218, 81] on icon at bounding box center [1223, 84] width 12 height 16
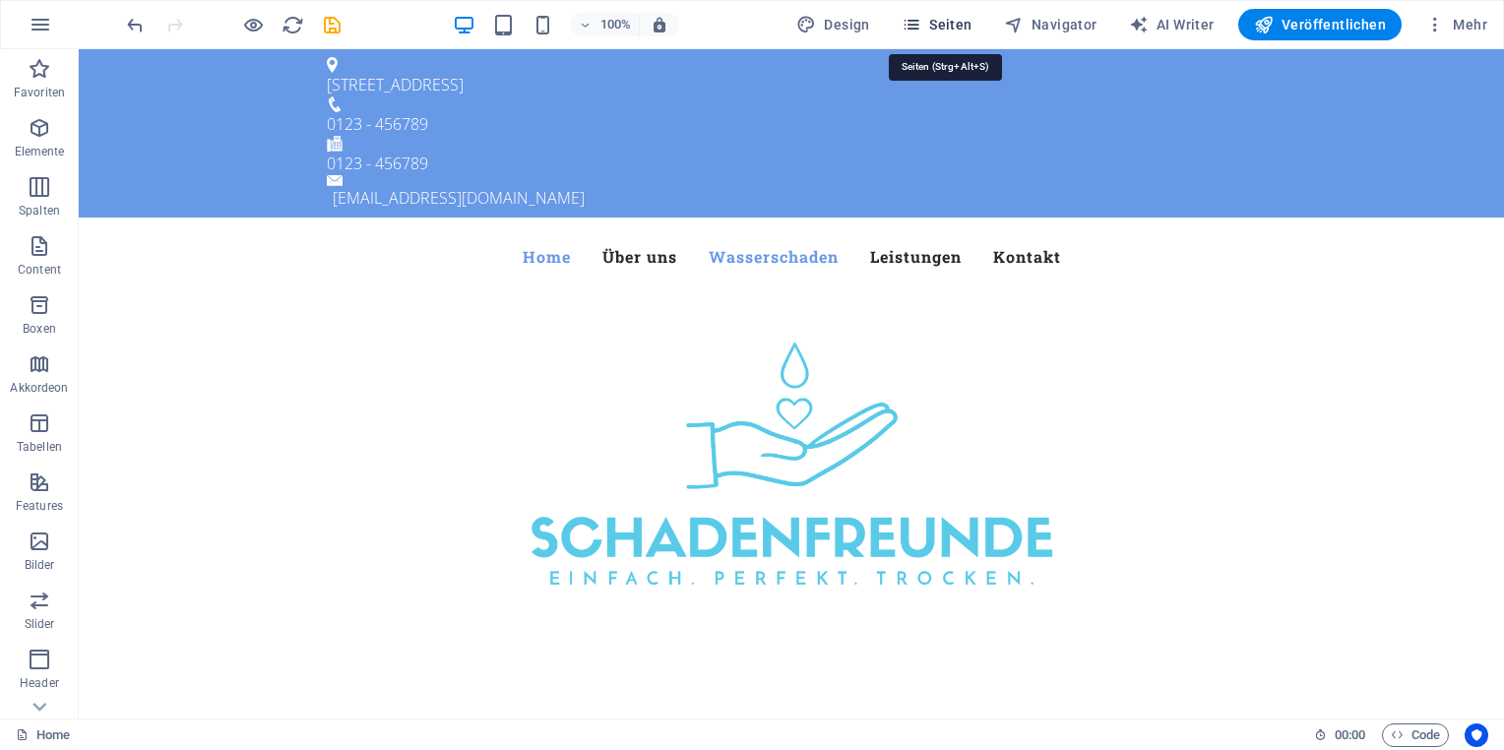
click at [921, 24] on icon "button" at bounding box center [912, 25] width 20 height 20
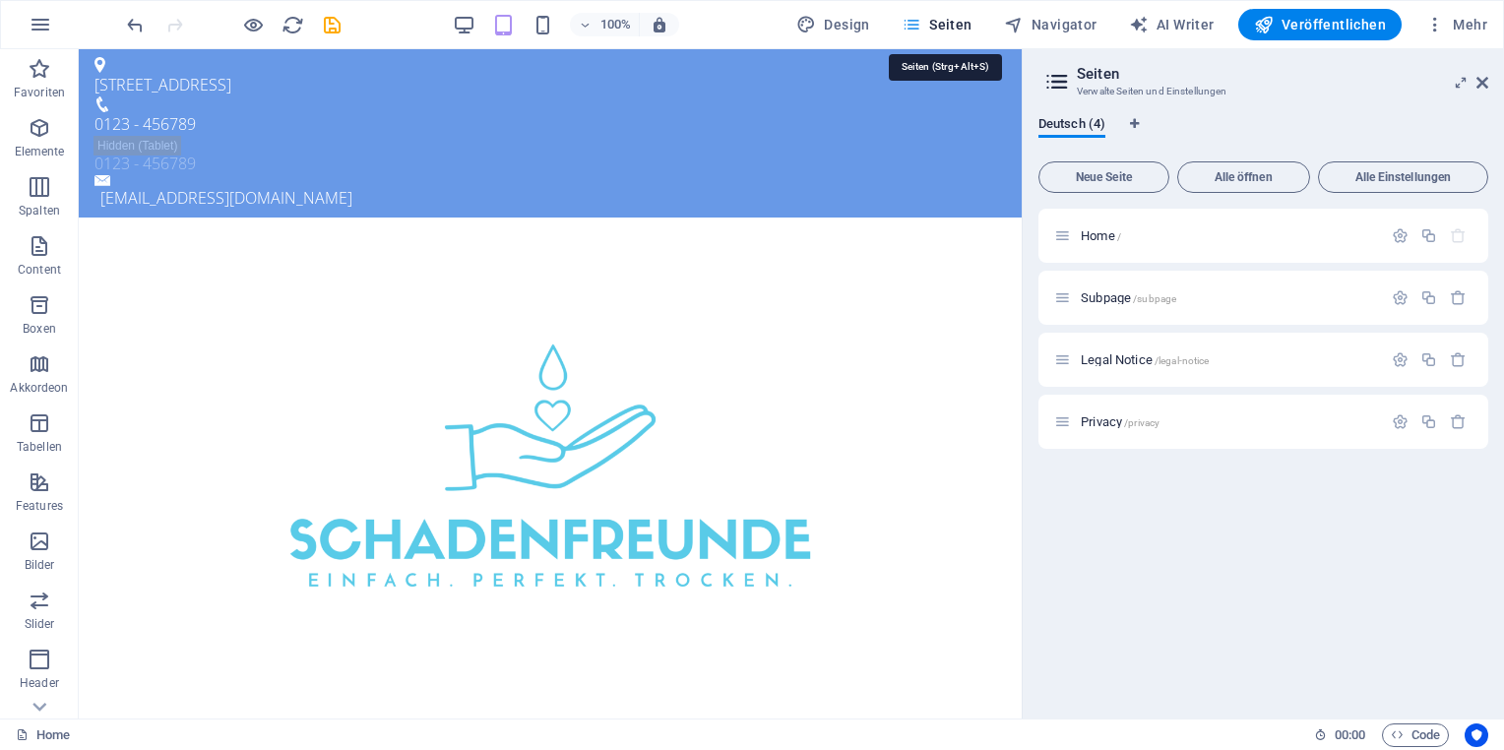
click at [921, 24] on icon "button" at bounding box center [912, 25] width 20 height 20
click at [1482, 85] on icon at bounding box center [1482, 83] width 12 height 16
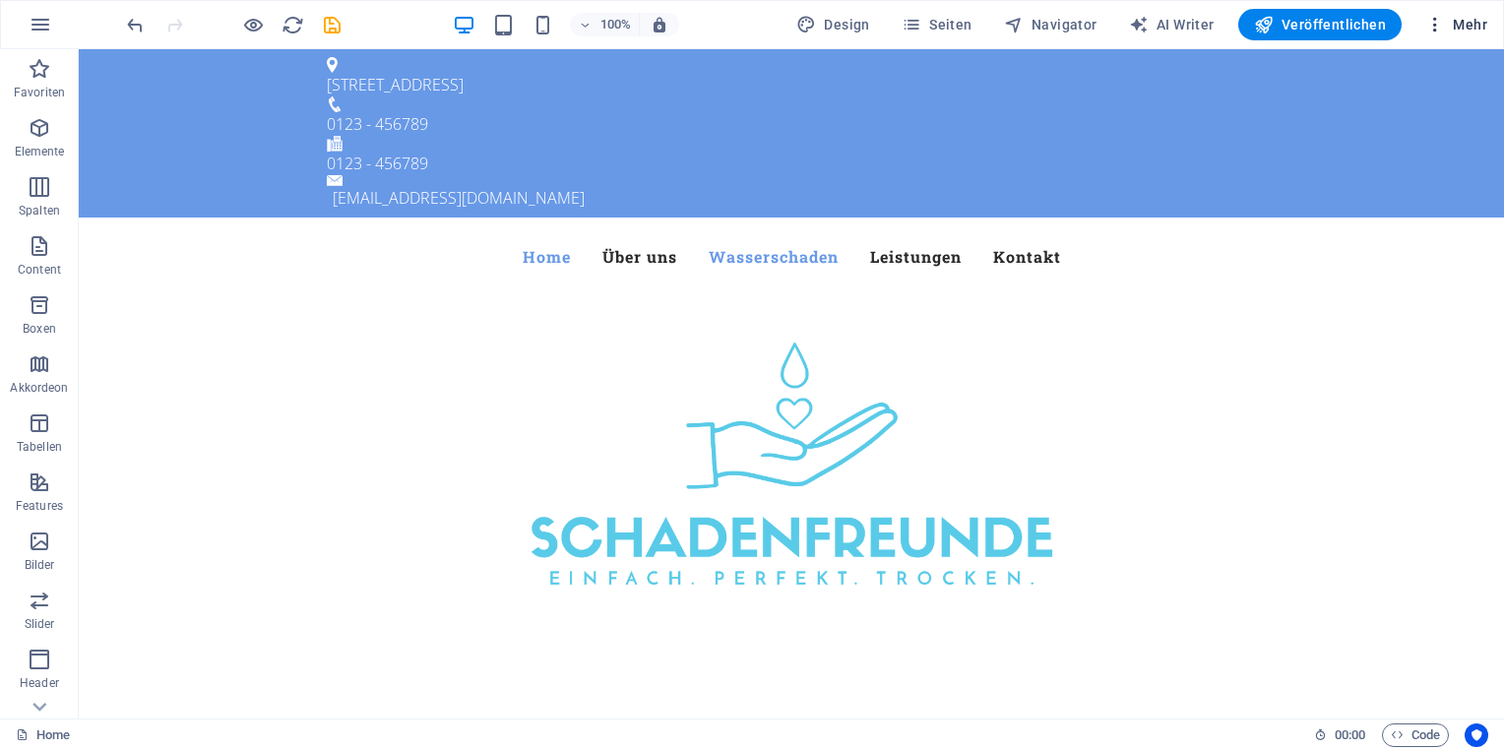
click at [1430, 30] on icon "button" at bounding box center [1435, 25] width 20 height 20
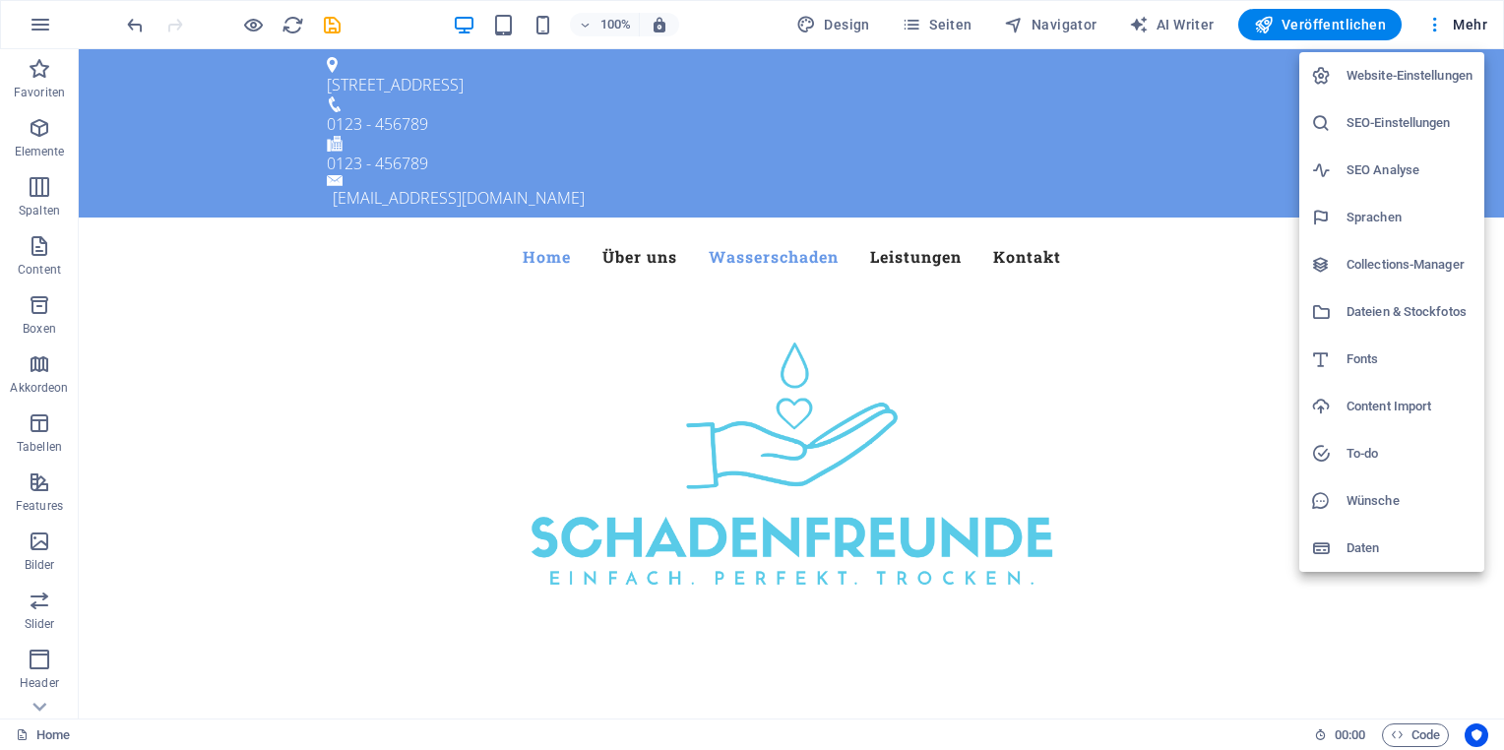
click at [39, 711] on div at bounding box center [752, 375] width 1504 height 750
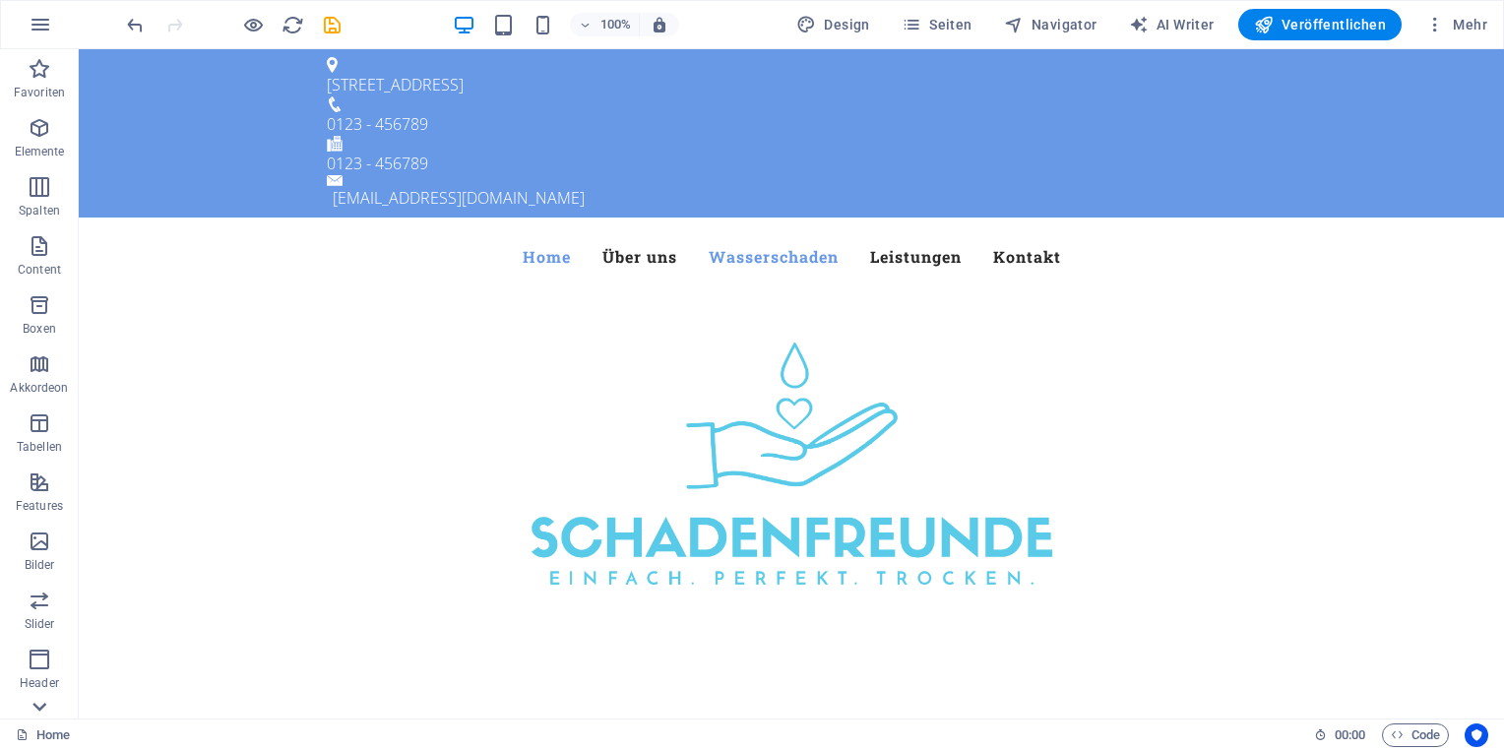
click at [35, 706] on icon at bounding box center [39, 707] width 14 height 9
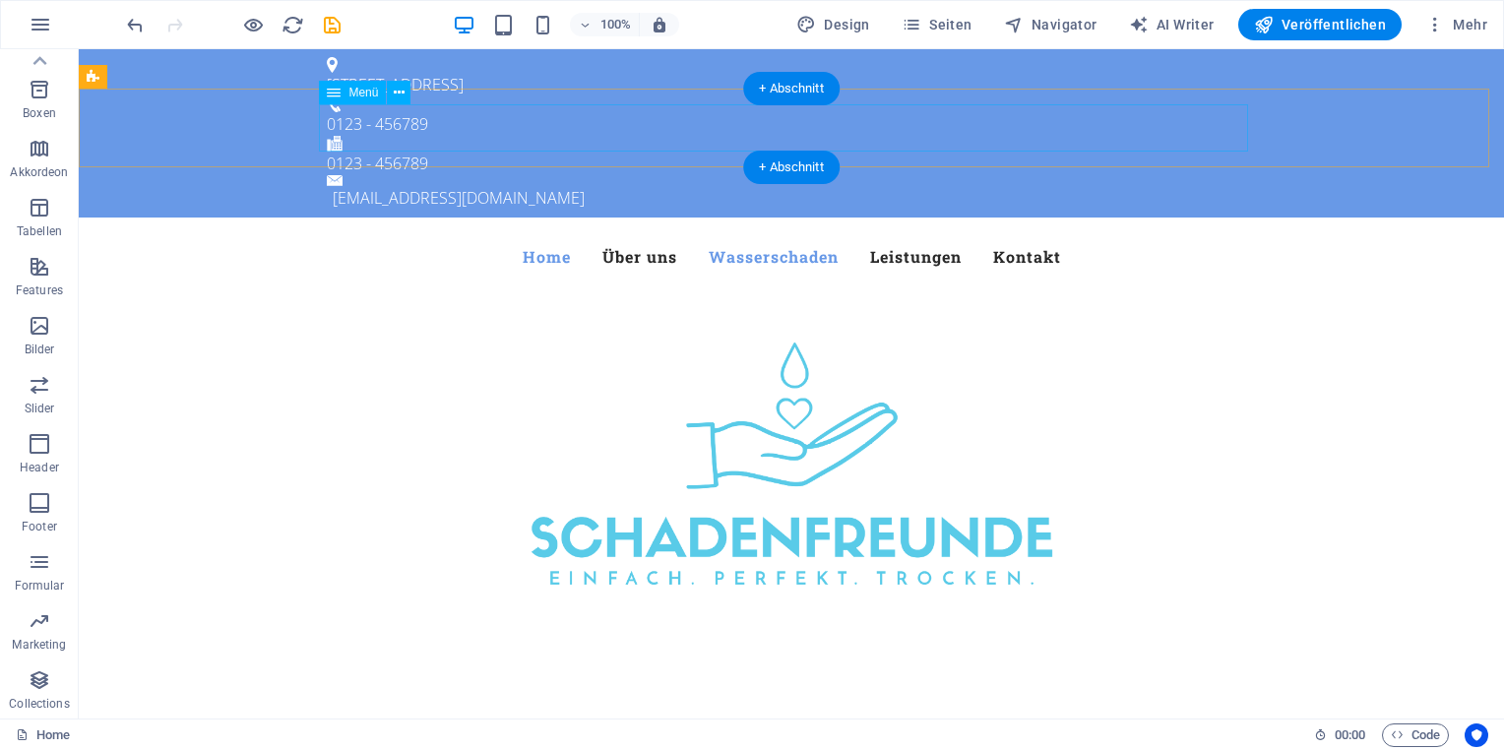
click at [1047, 233] on nav "Home Über uns Wasserschaden Leistungen Kontakt" at bounding box center [791, 256] width 929 height 47
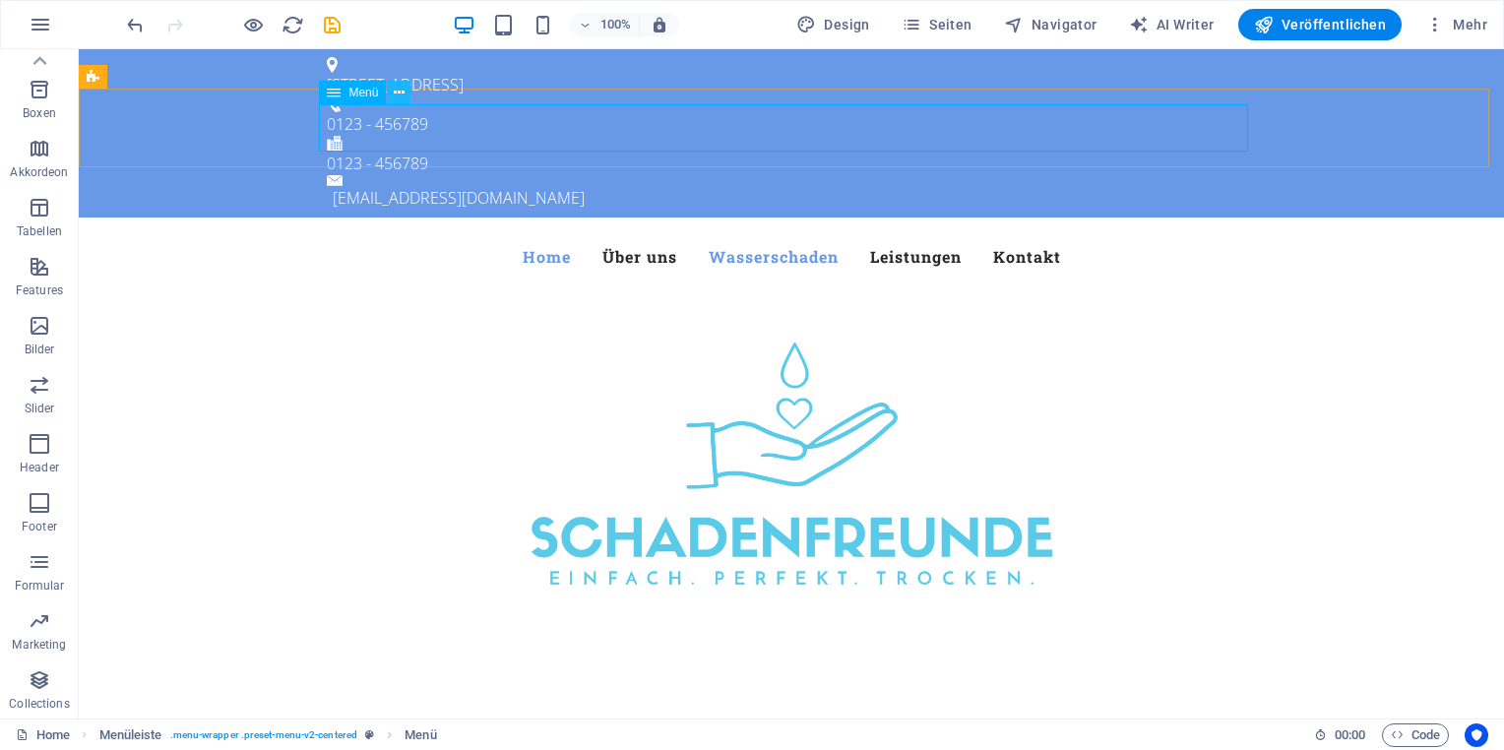
click at [409, 98] on button at bounding box center [399, 93] width 24 height 24
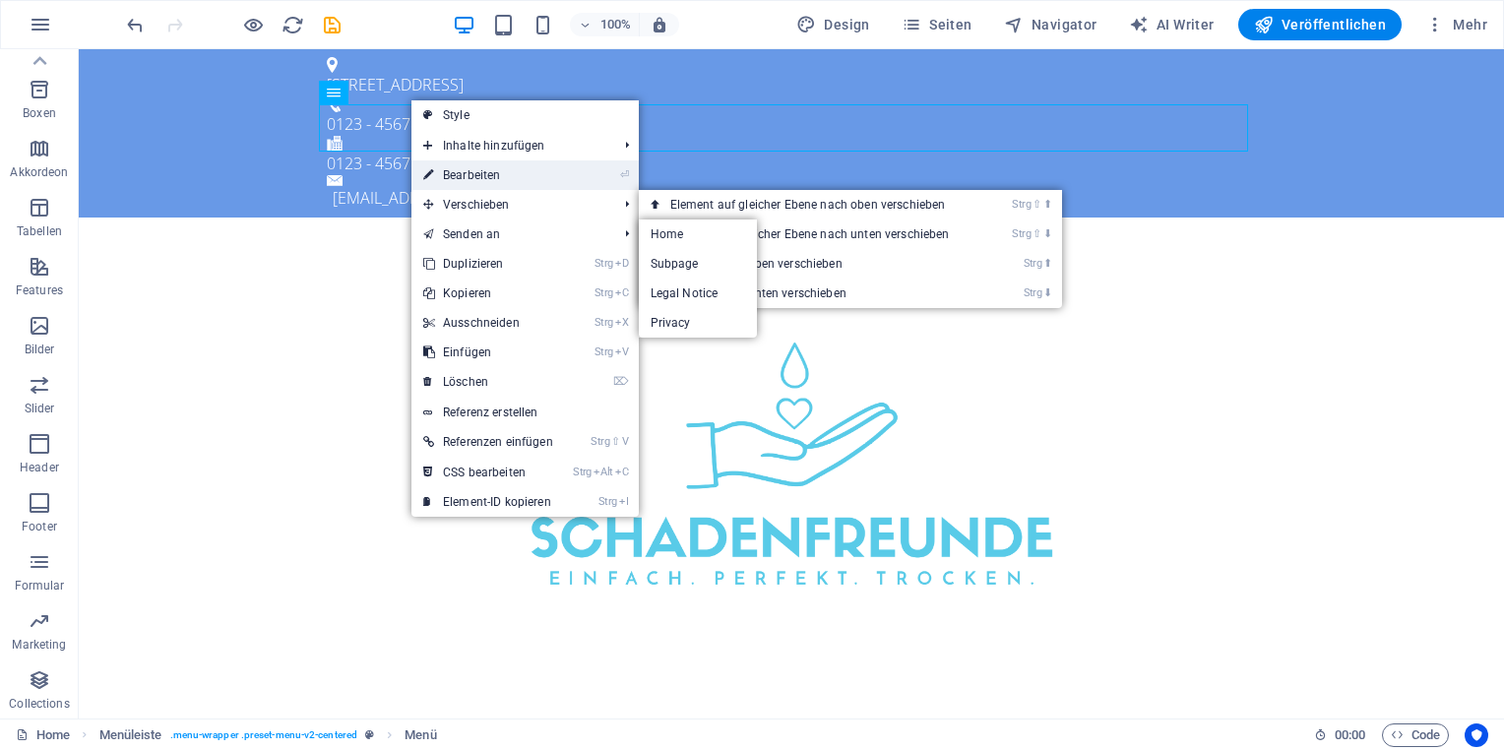
drag, startPoint x: 508, startPoint y: 174, endPoint x: 82, endPoint y: 124, distance: 429.1
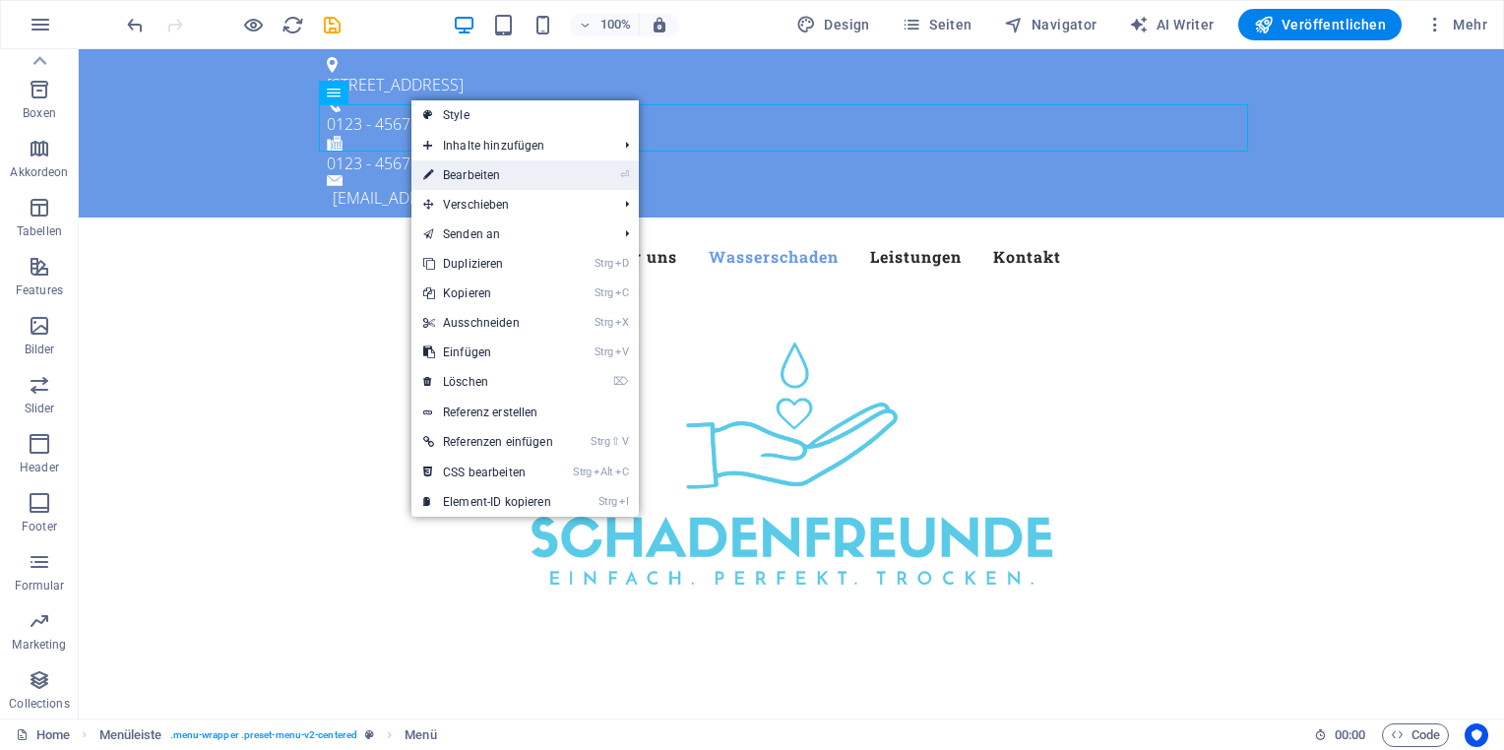
click at [507, 173] on link "⏎ Bearbeiten" at bounding box center [488, 175] width 154 height 30
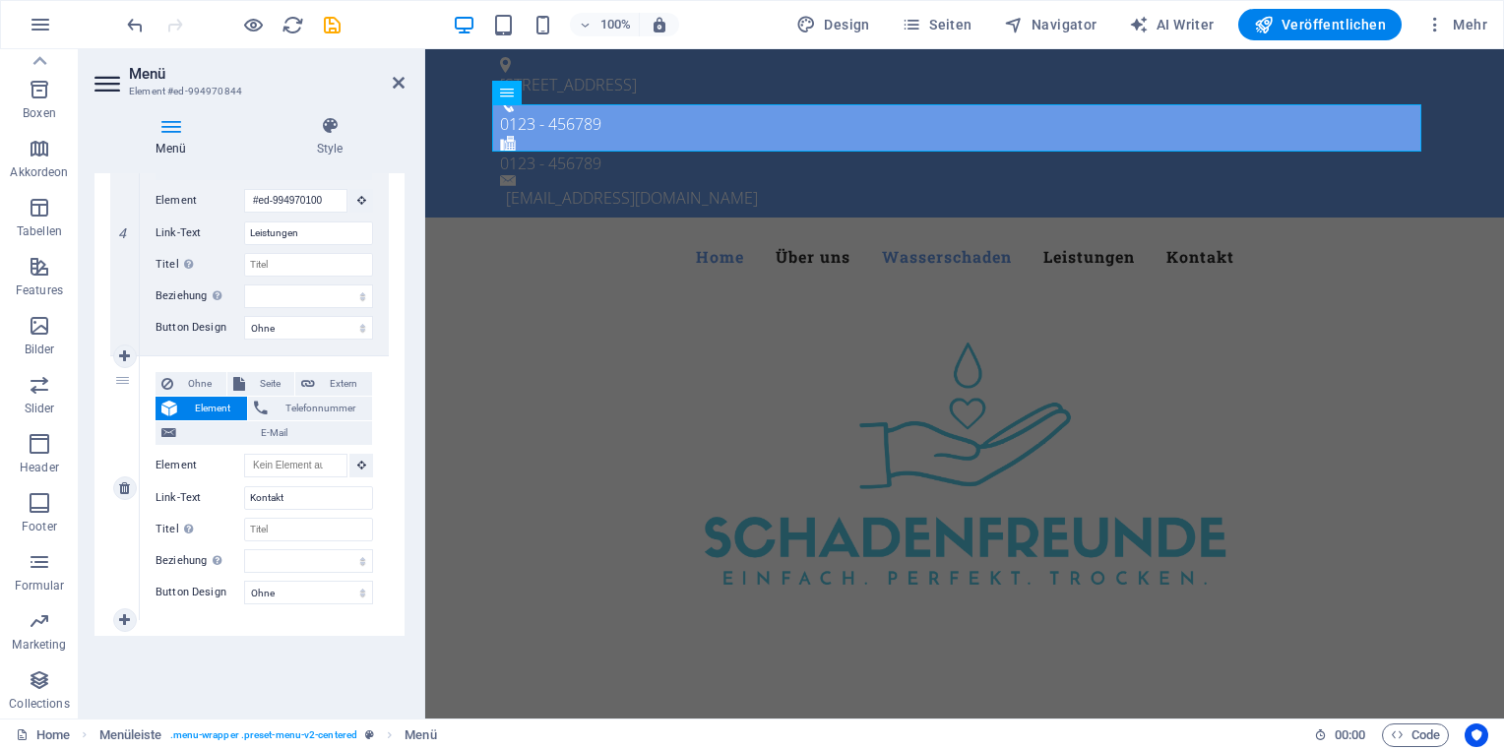
scroll to position [1063, 0]
click at [193, 376] on span "Ohne" at bounding box center [199, 384] width 41 height 24
select select
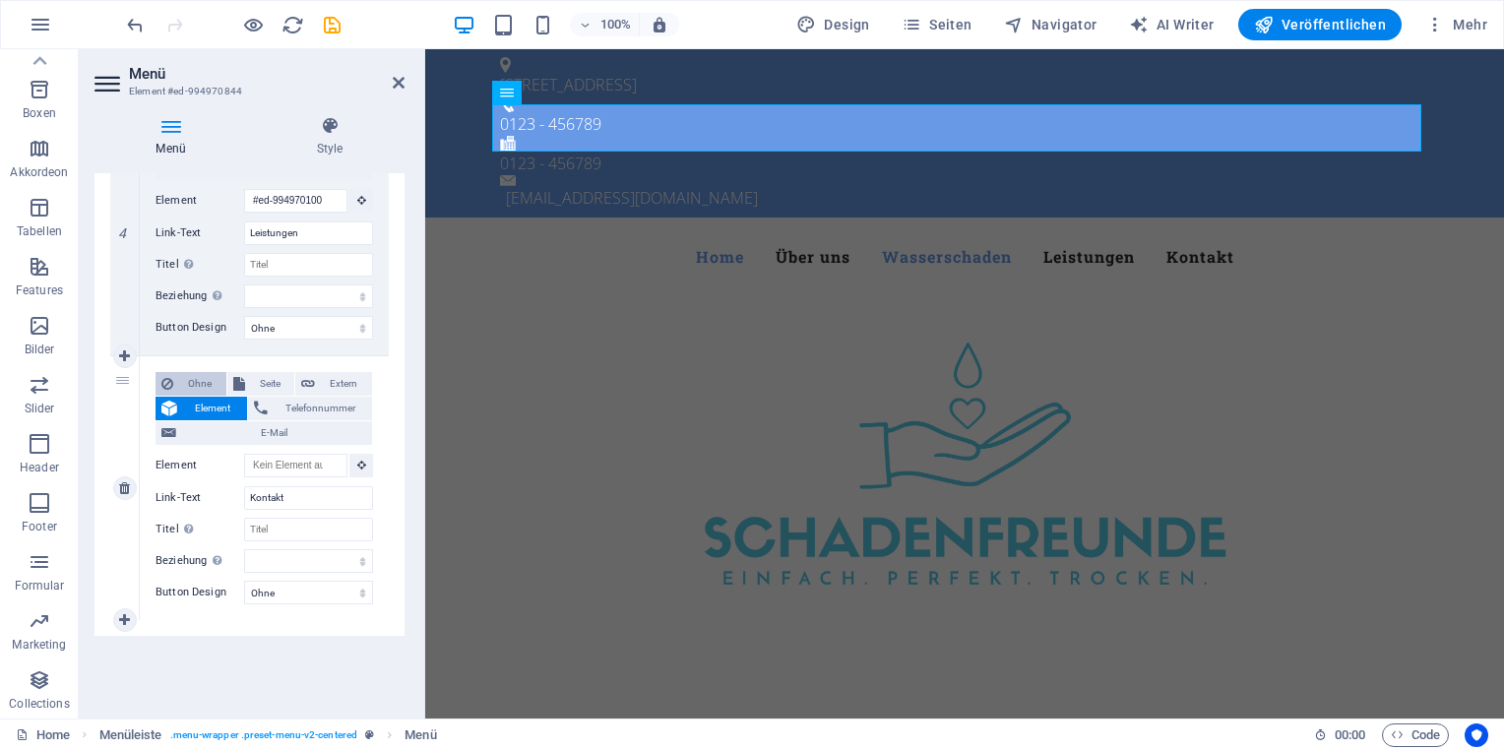
select select
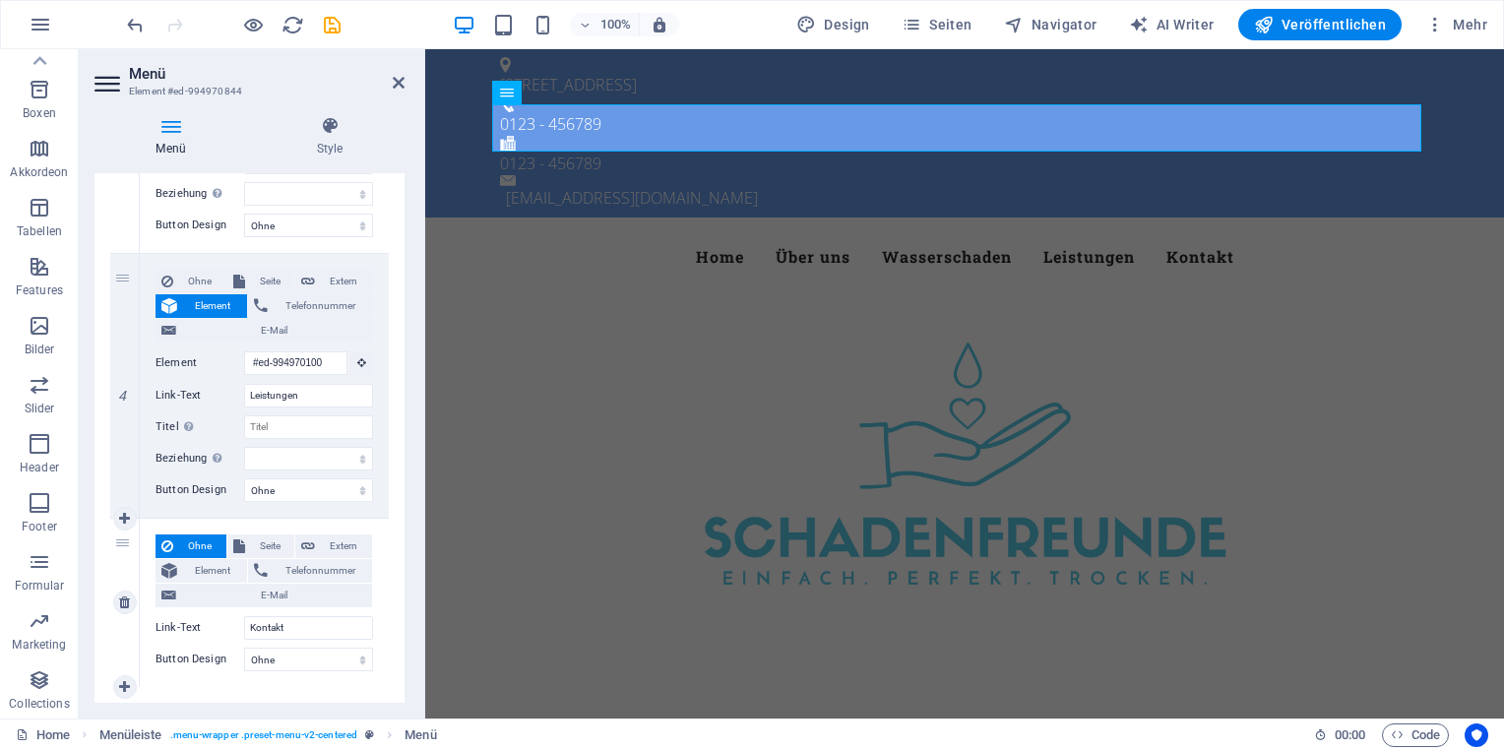
scroll to position [898, 0]
click at [461, 296] on figure at bounding box center [964, 463] width 1079 height 335
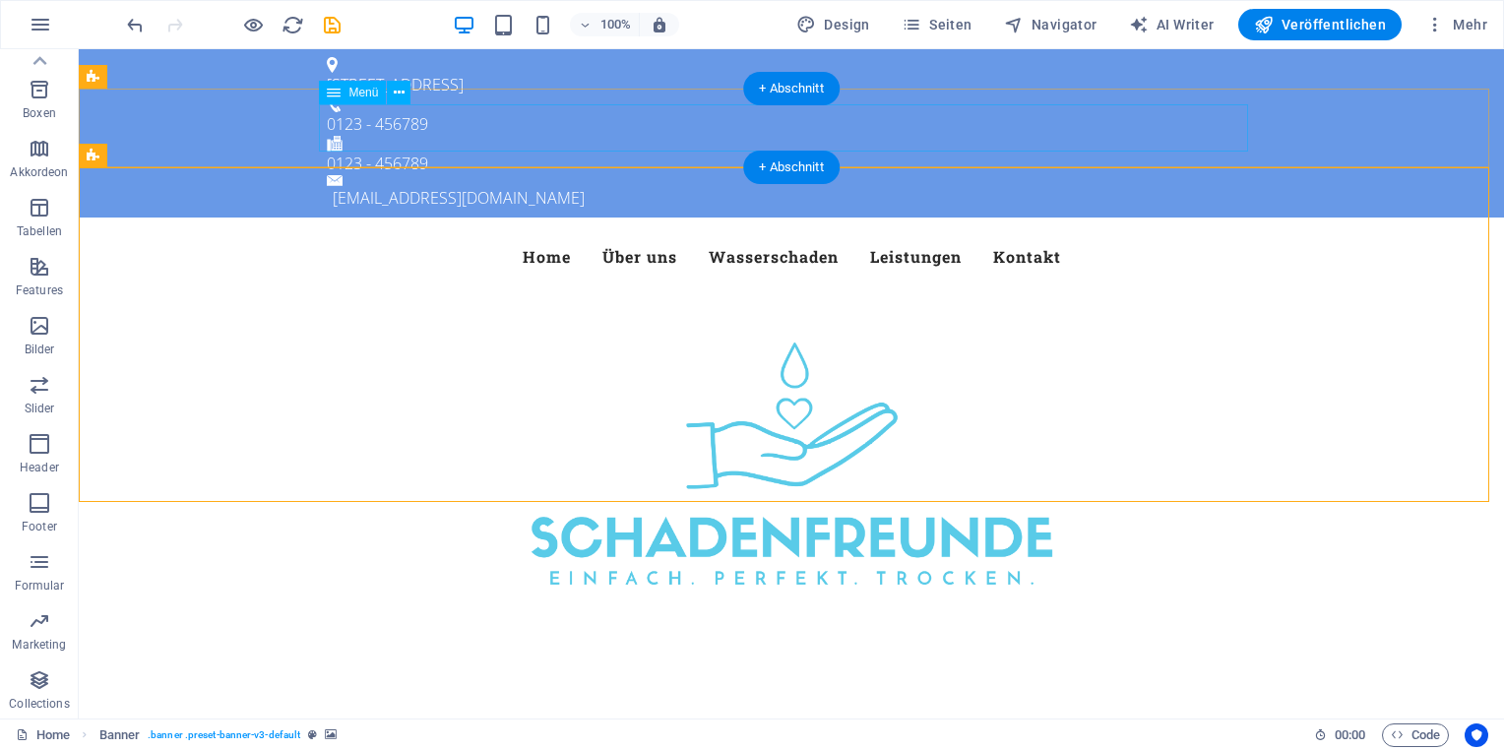
click at [1033, 233] on nav "Home Über uns Wasserschaden Leistungen Kontakt" at bounding box center [791, 256] width 929 height 47
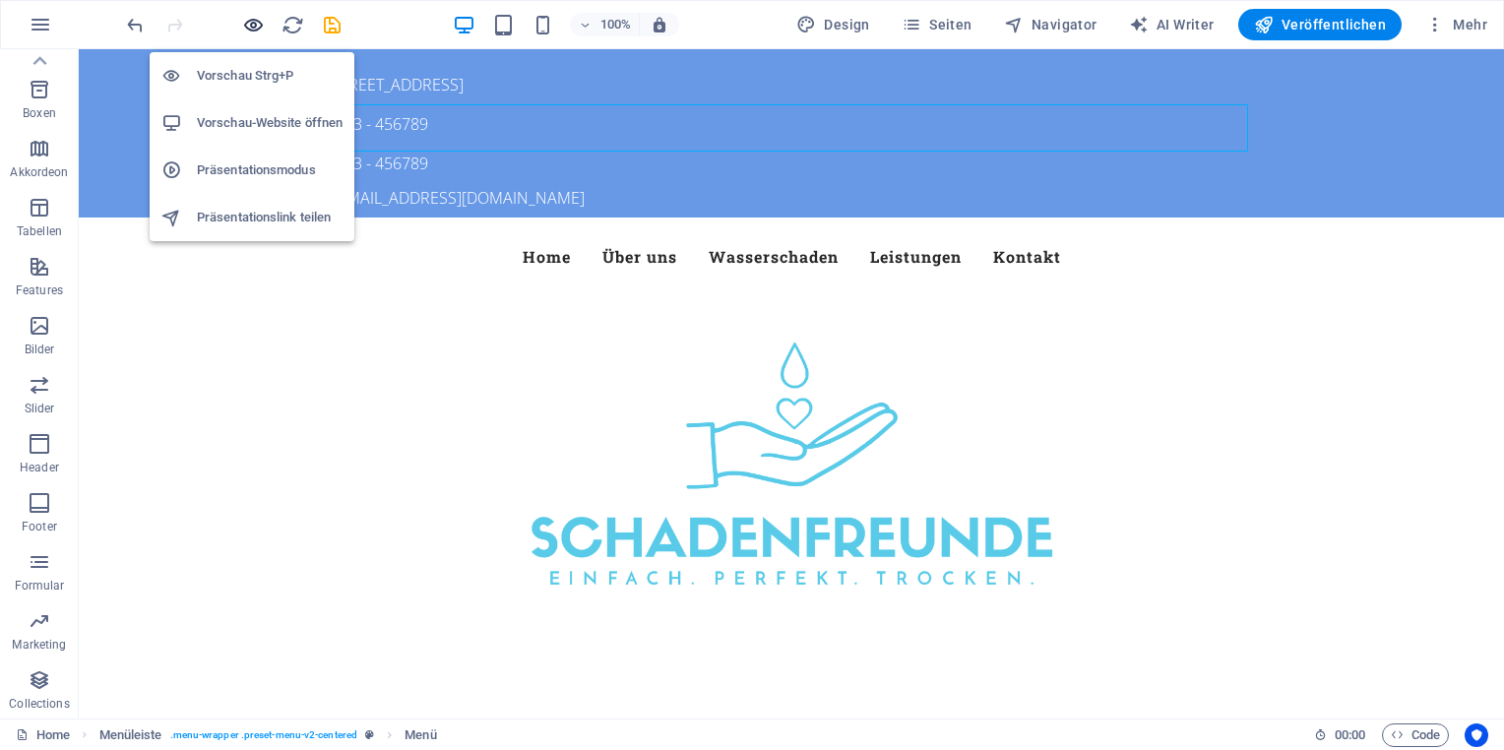
click at [256, 22] on icon "button" at bounding box center [253, 25] width 23 height 23
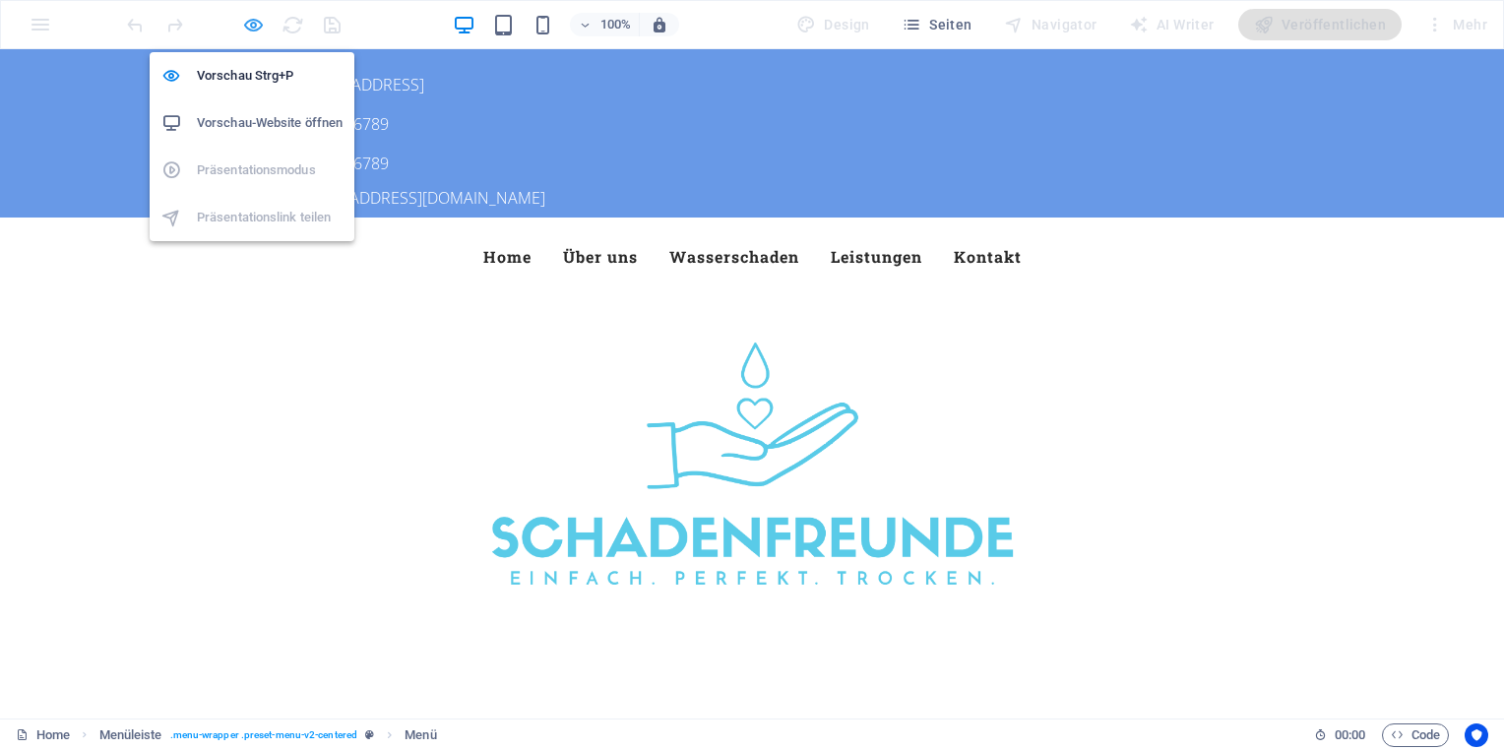
click at [246, 24] on icon "button" at bounding box center [253, 25] width 23 height 23
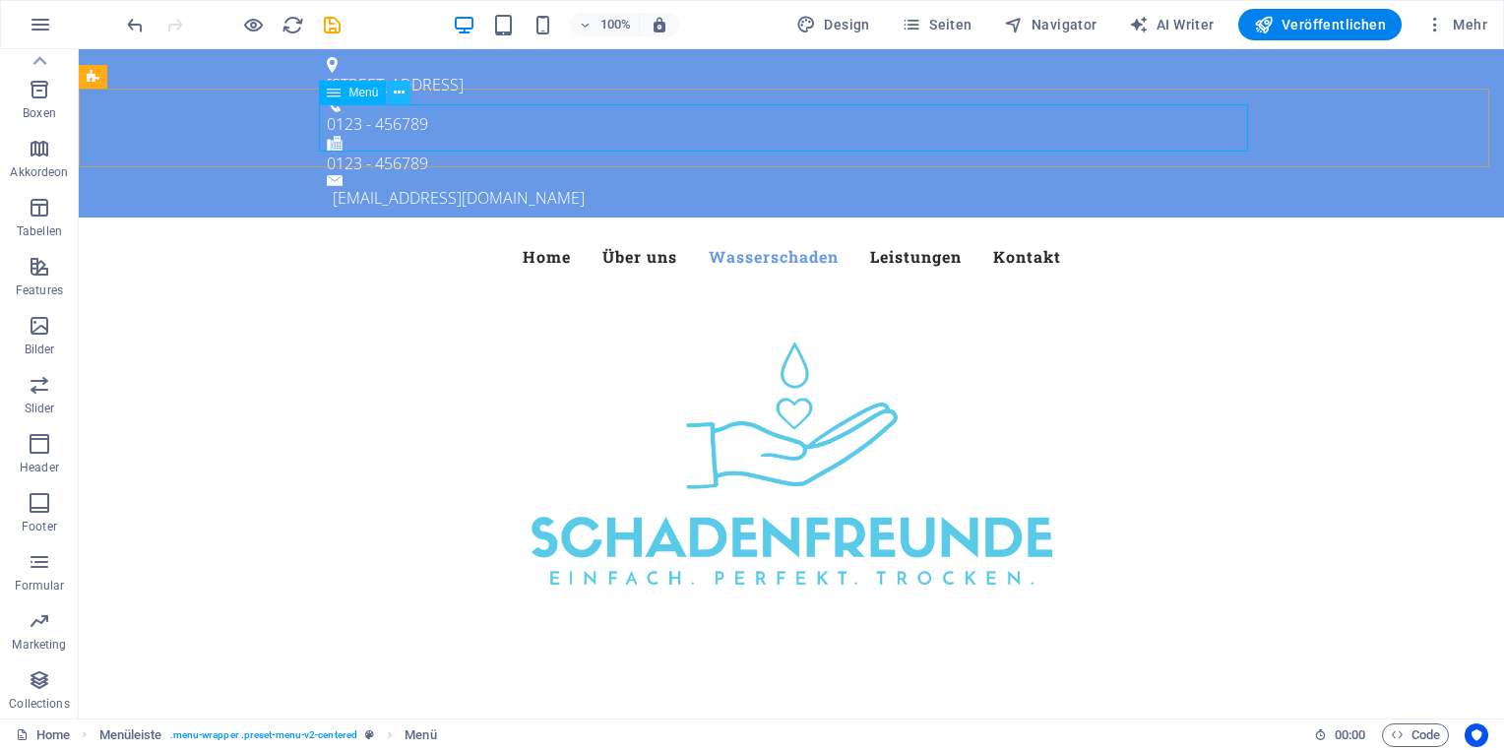
click at [400, 96] on icon at bounding box center [399, 93] width 11 height 21
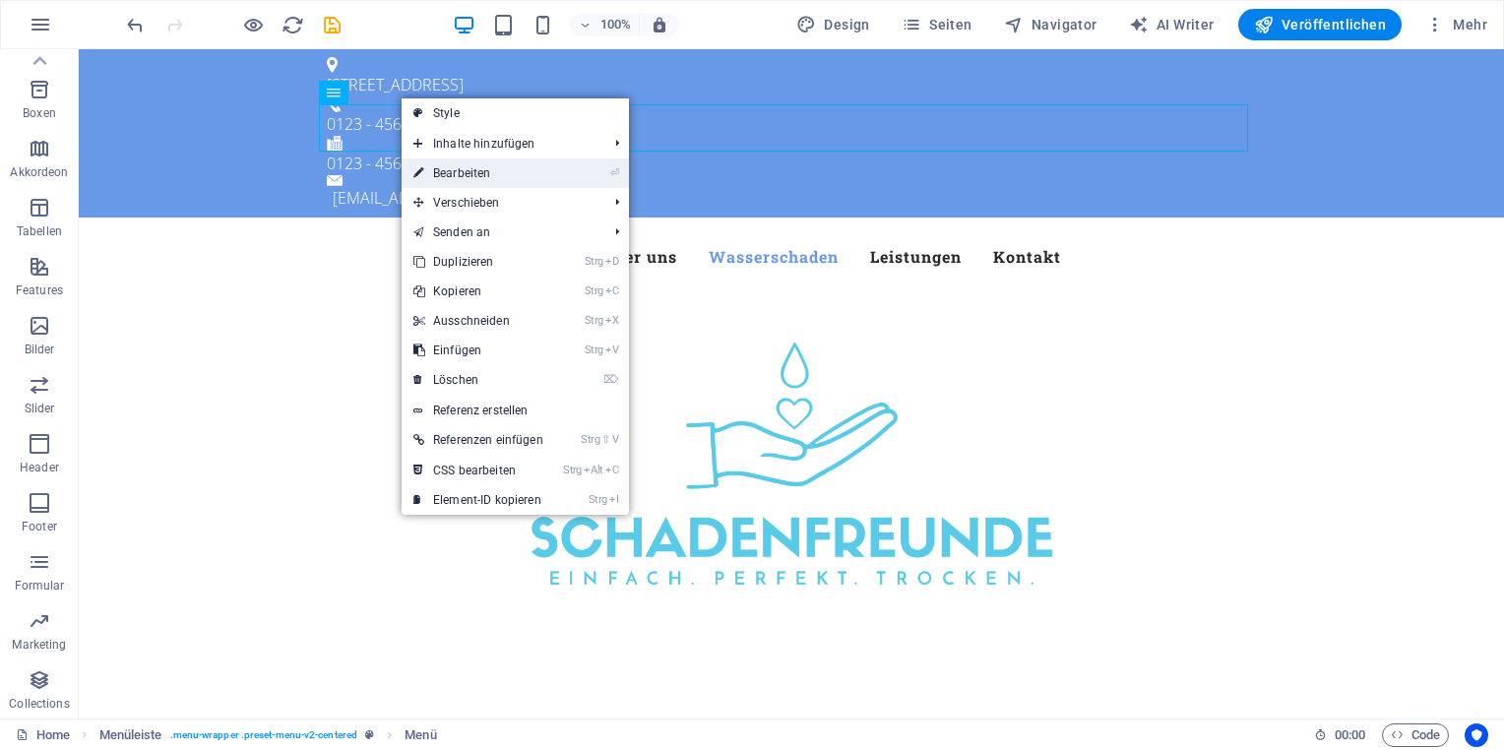
click at [602, 168] on li "⏎ Bearbeiten" at bounding box center [515, 173] width 227 height 30
click at [529, 175] on link "⏎ Bearbeiten" at bounding box center [479, 173] width 154 height 30
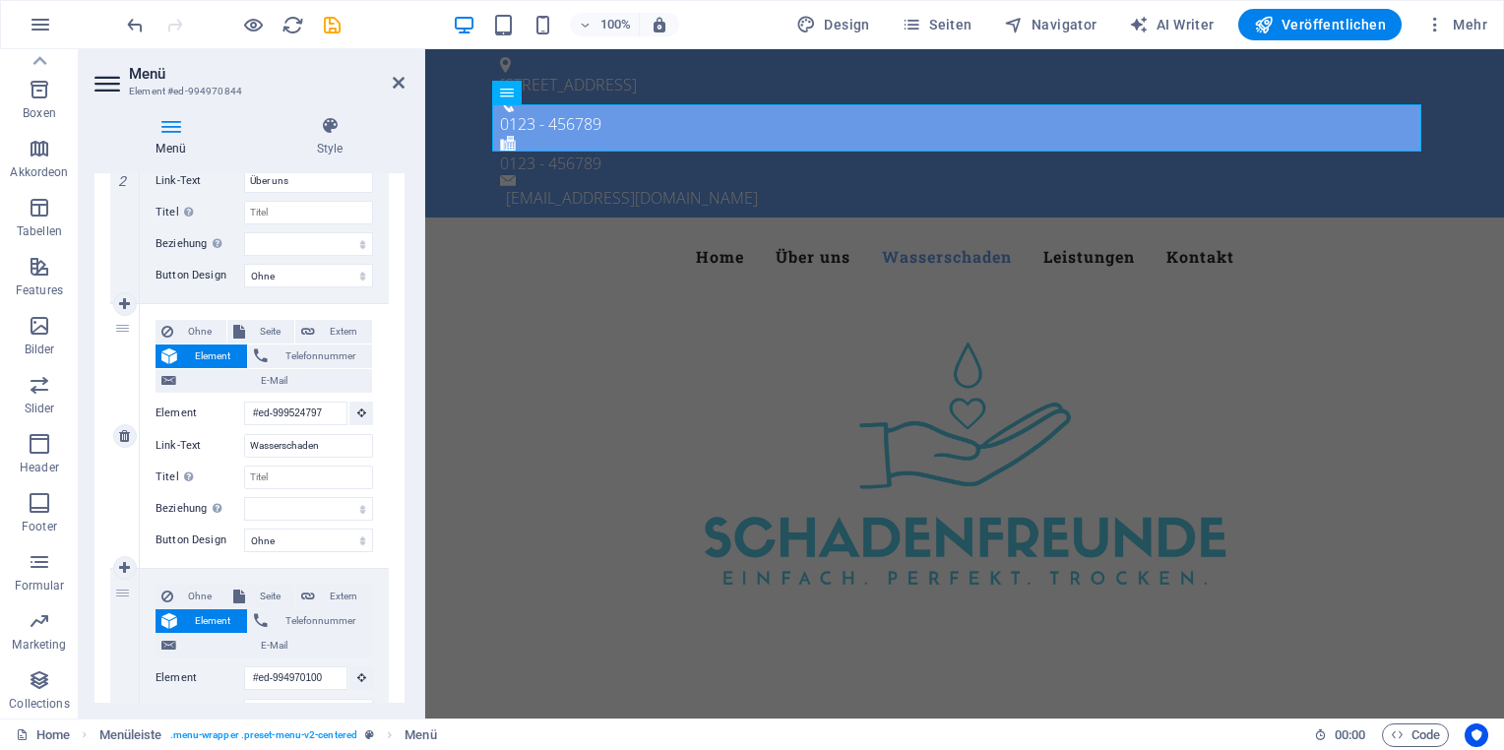
scroll to position [886, 0]
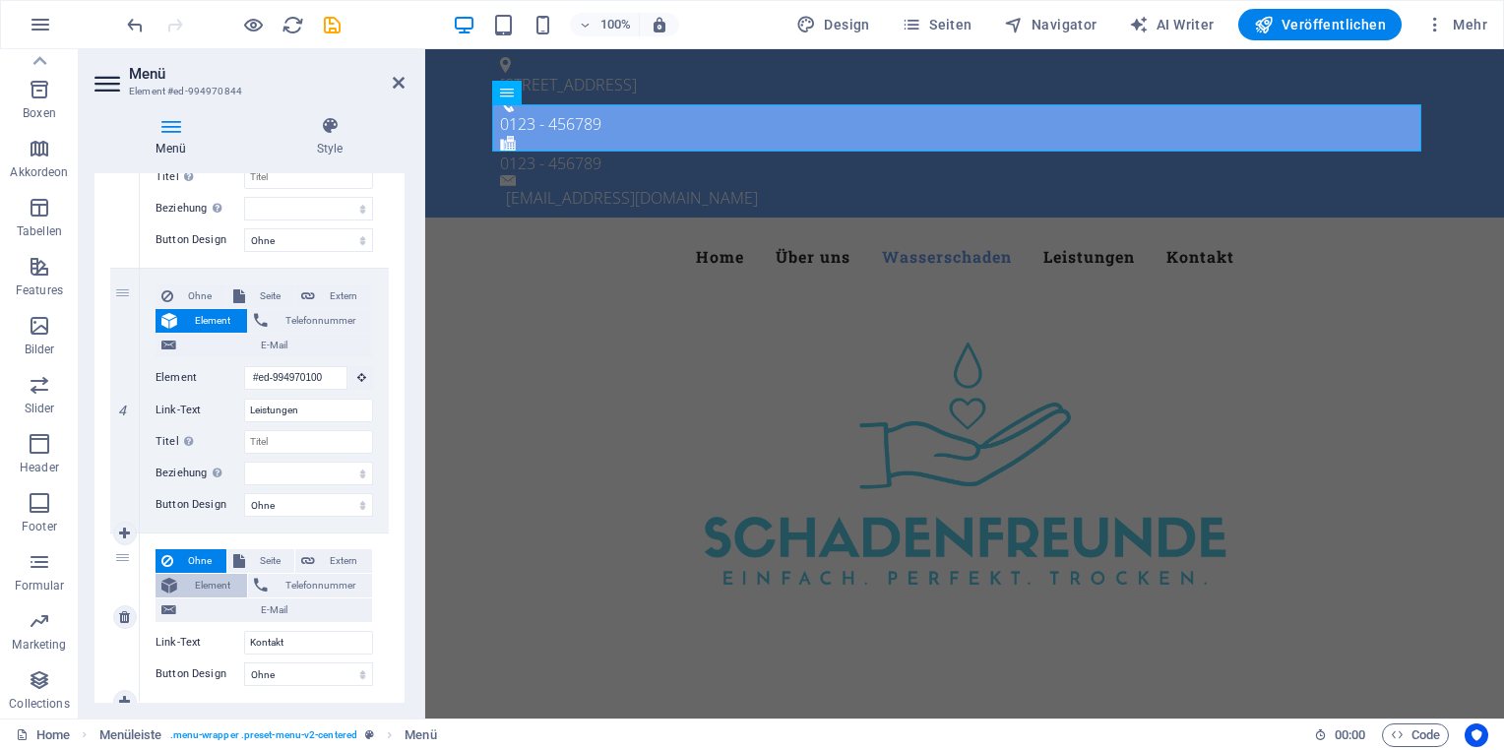
click at [205, 582] on span "Element" at bounding box center [212, 586] width 58 height 24
select select
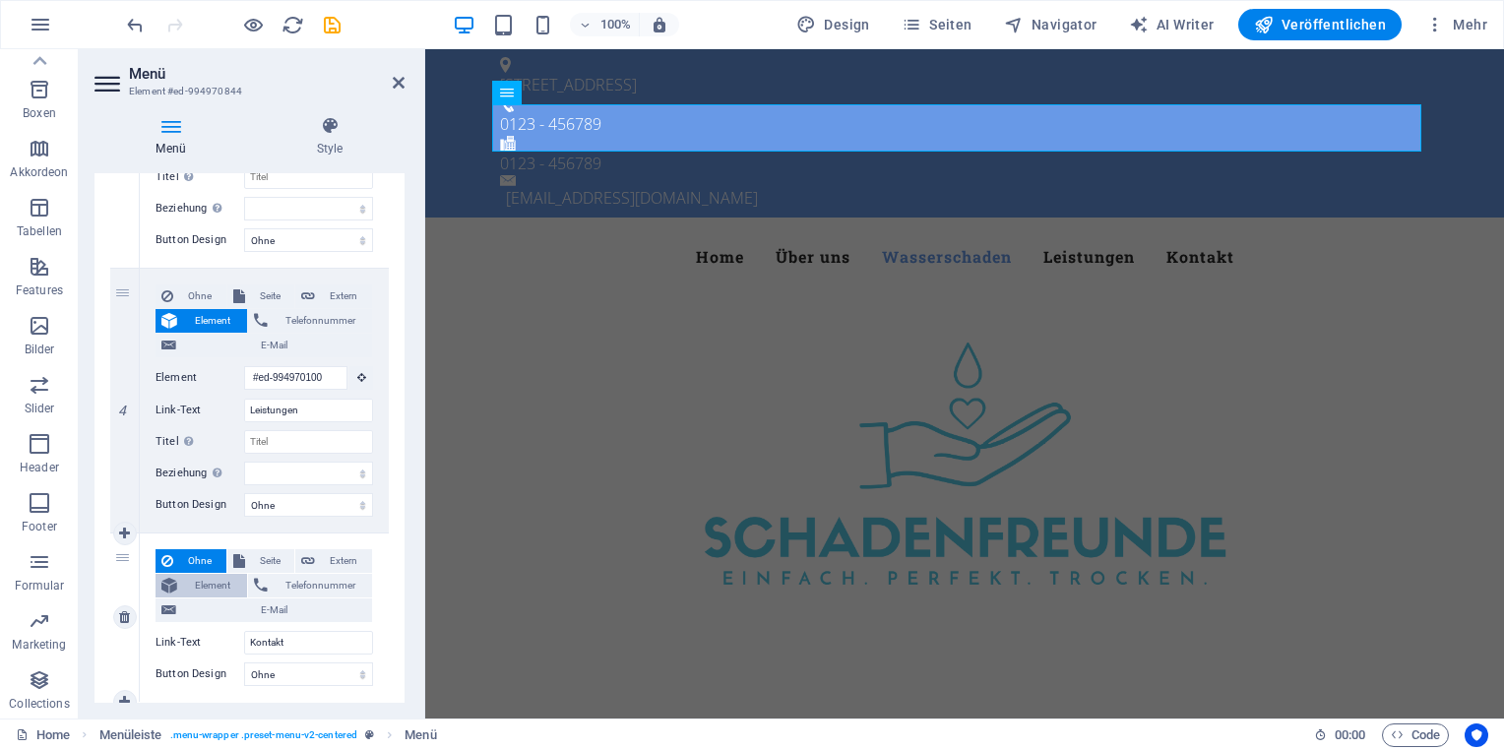
select select
click at [205, 564] on span "Ohne" at bounding box center [199, 561] width 41 height 24
select select
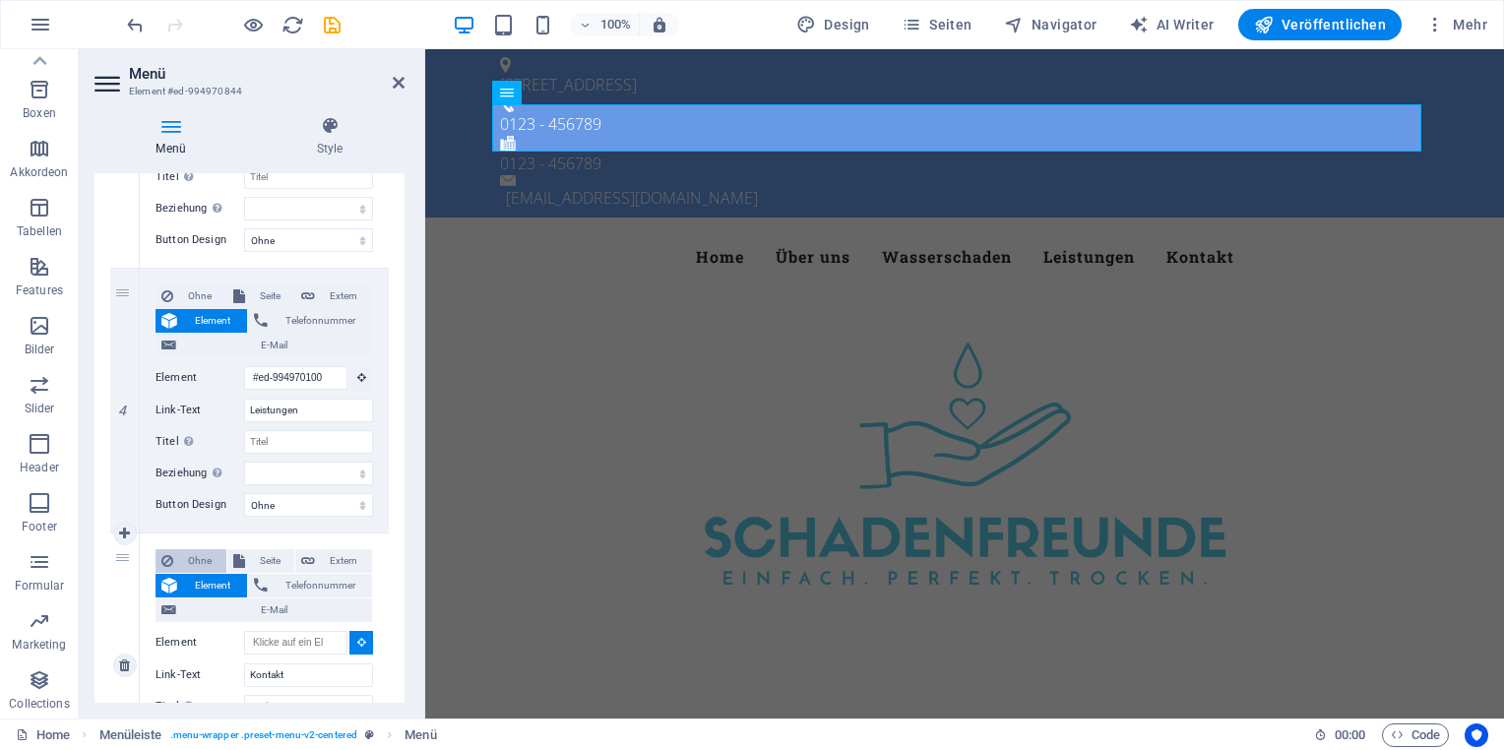
select select
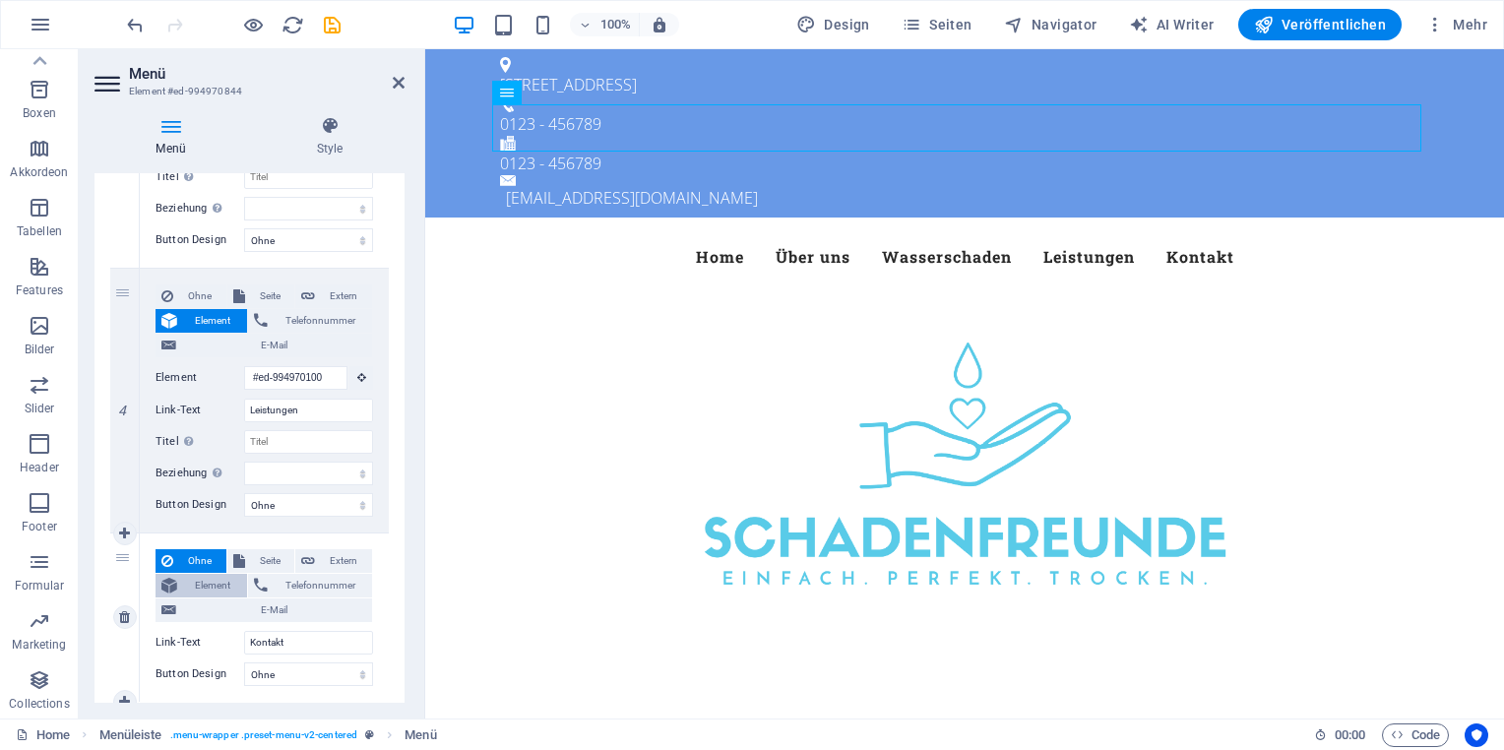
click at [201, 585] on span "Element" at bounding box center [212, 586] width 58 height 24
select select
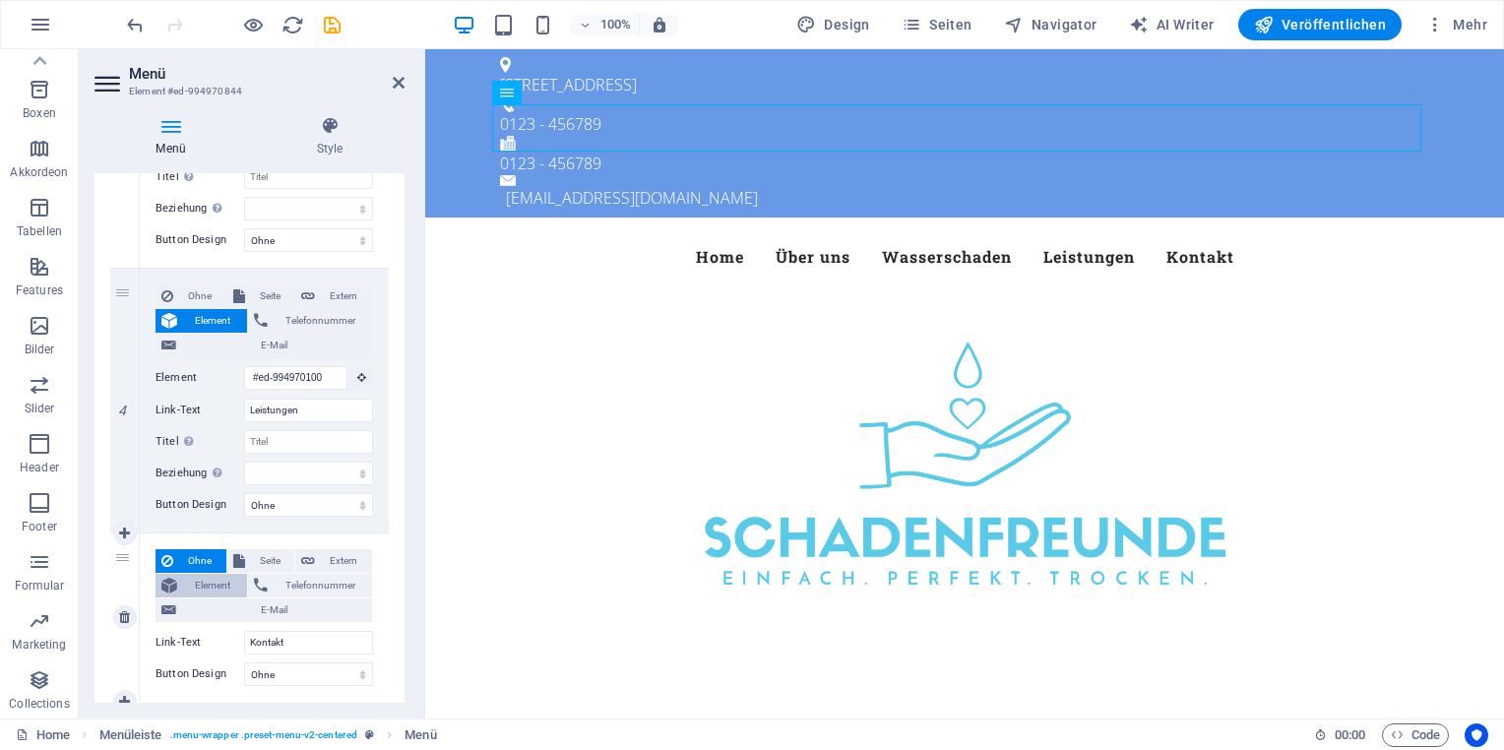
select select
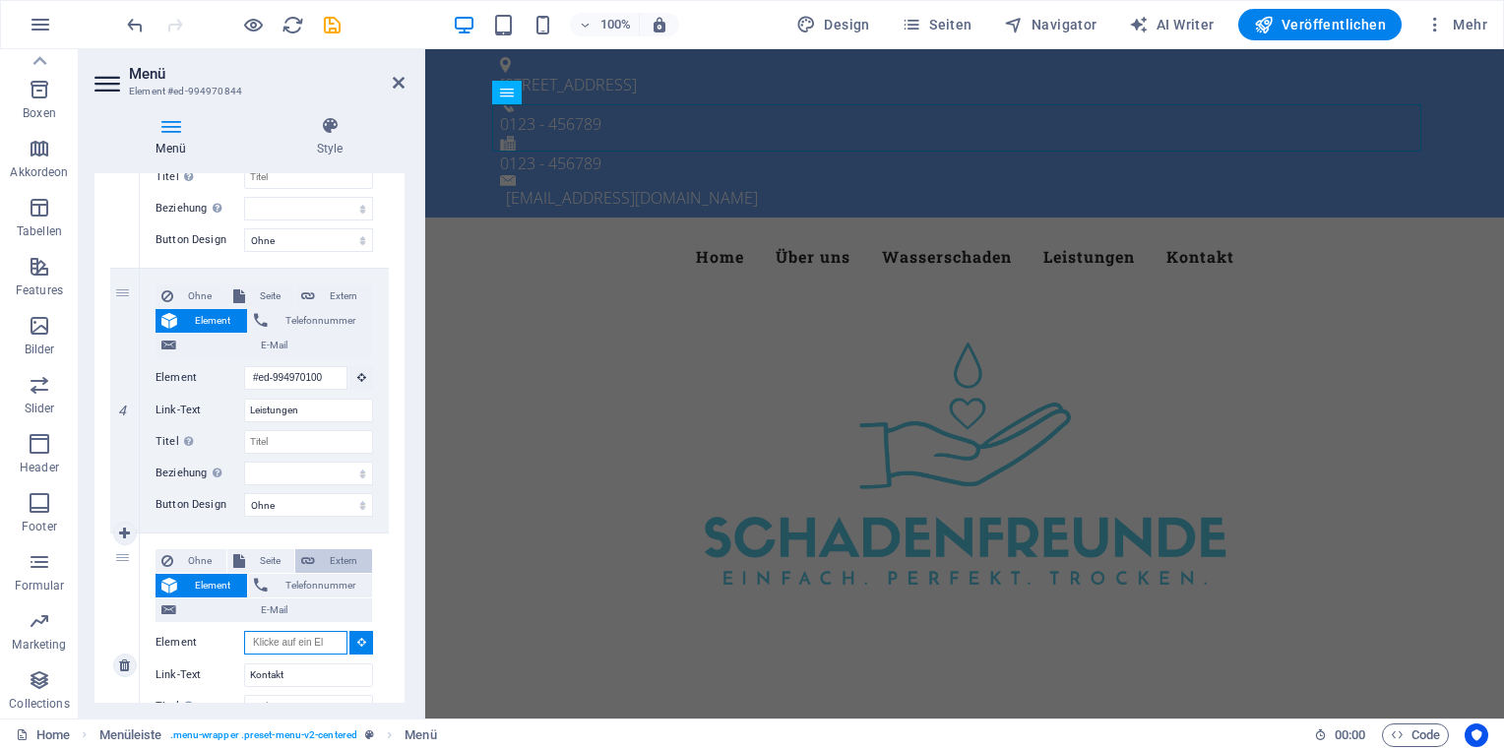
scroll to position [1063, 0]
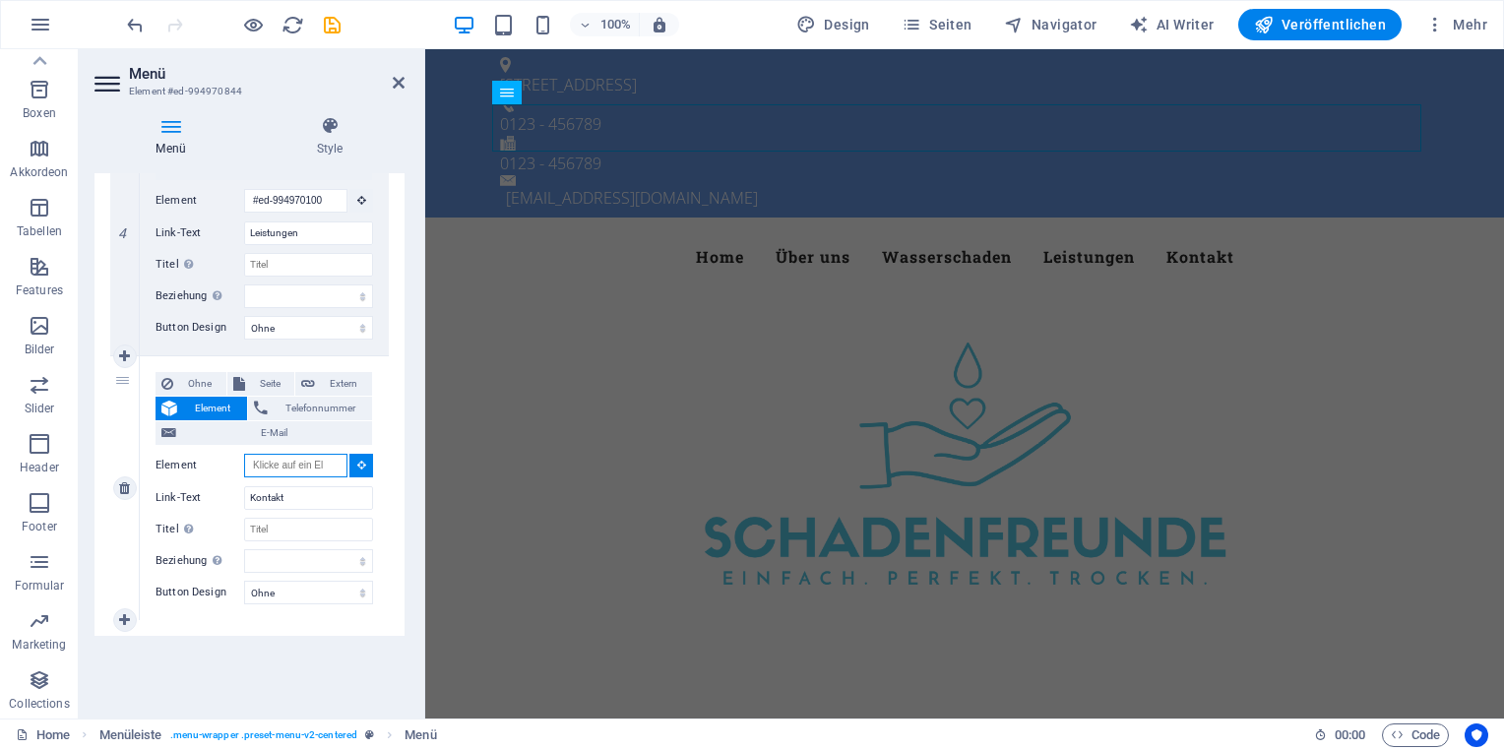
click at [288, 465] on input "Element" at bounding box center [295, 466] width 103 height 24
click at [269, 526] on input "Titel Zusätzliche Linkbeschreibung, sollte nicht mit dem Linktext identisch sei…" at bounding box center [308, 530] width 129 height 24
click at [125, 487] on icon at bounding box center [124, 488] width 11 height 14
select select
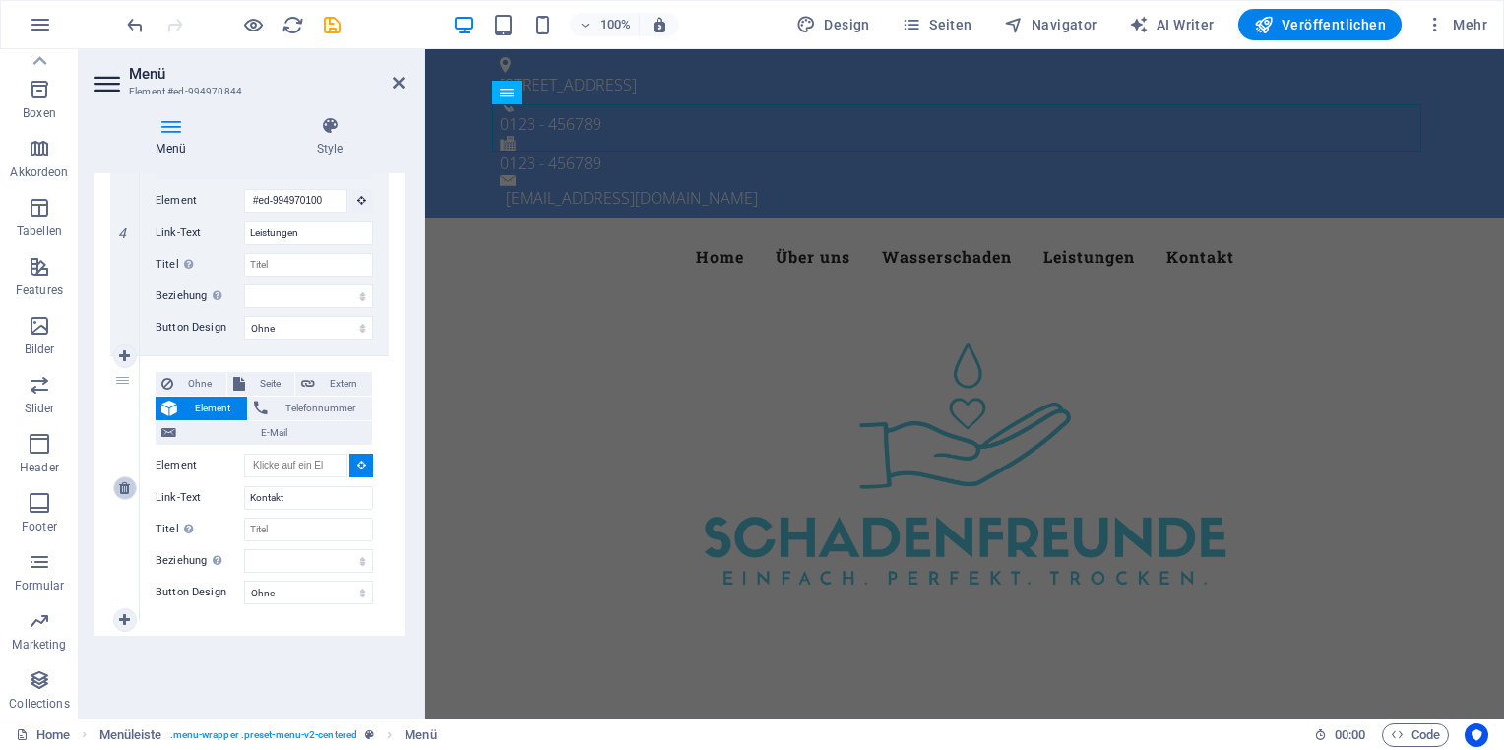
select select
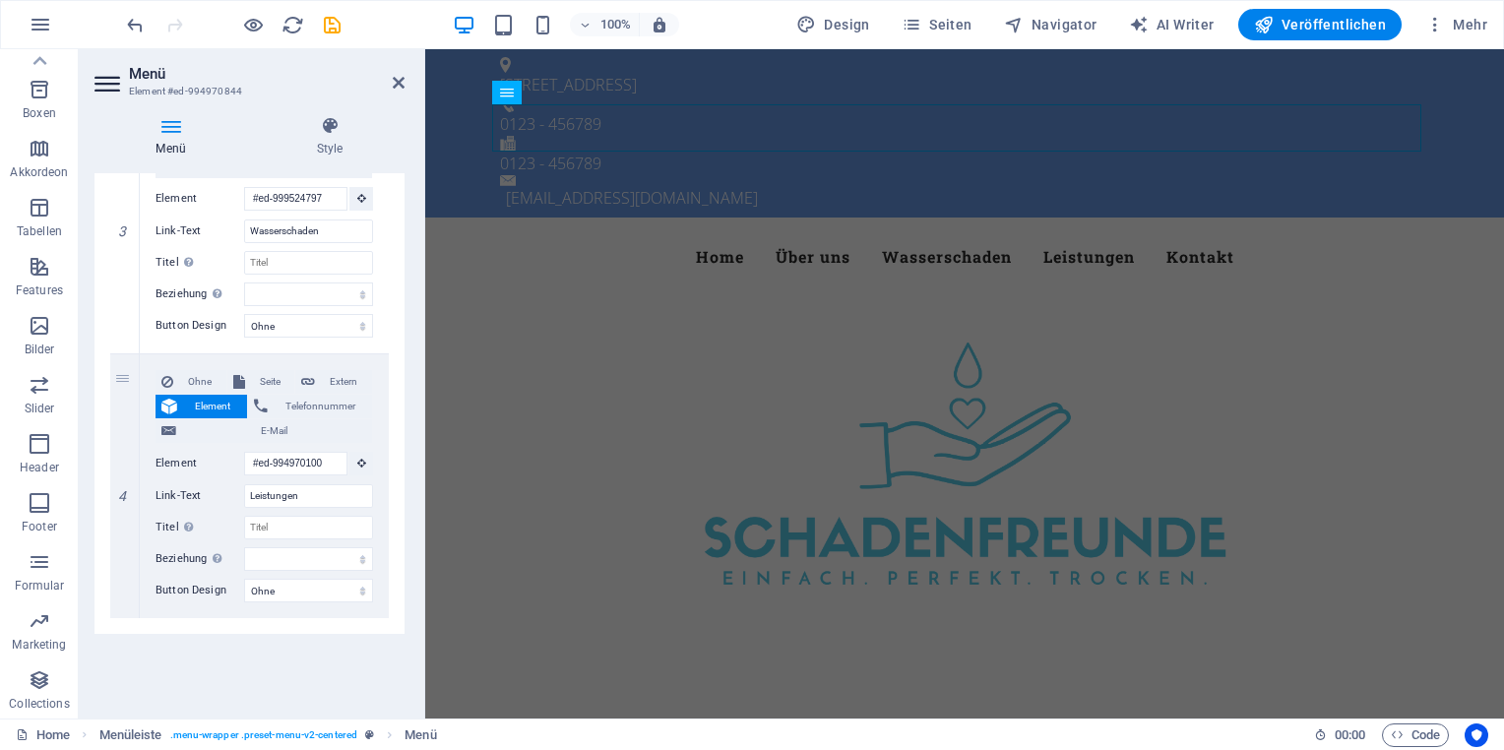
scroll to position [799, 0]
drag, startPoint x: 398, startPoint y: 80, endPoint x: 316, endPoint y: 41, distance: 90.3
click at [398, 80] on icon at bounding box center [399, 83] width 12 height 16
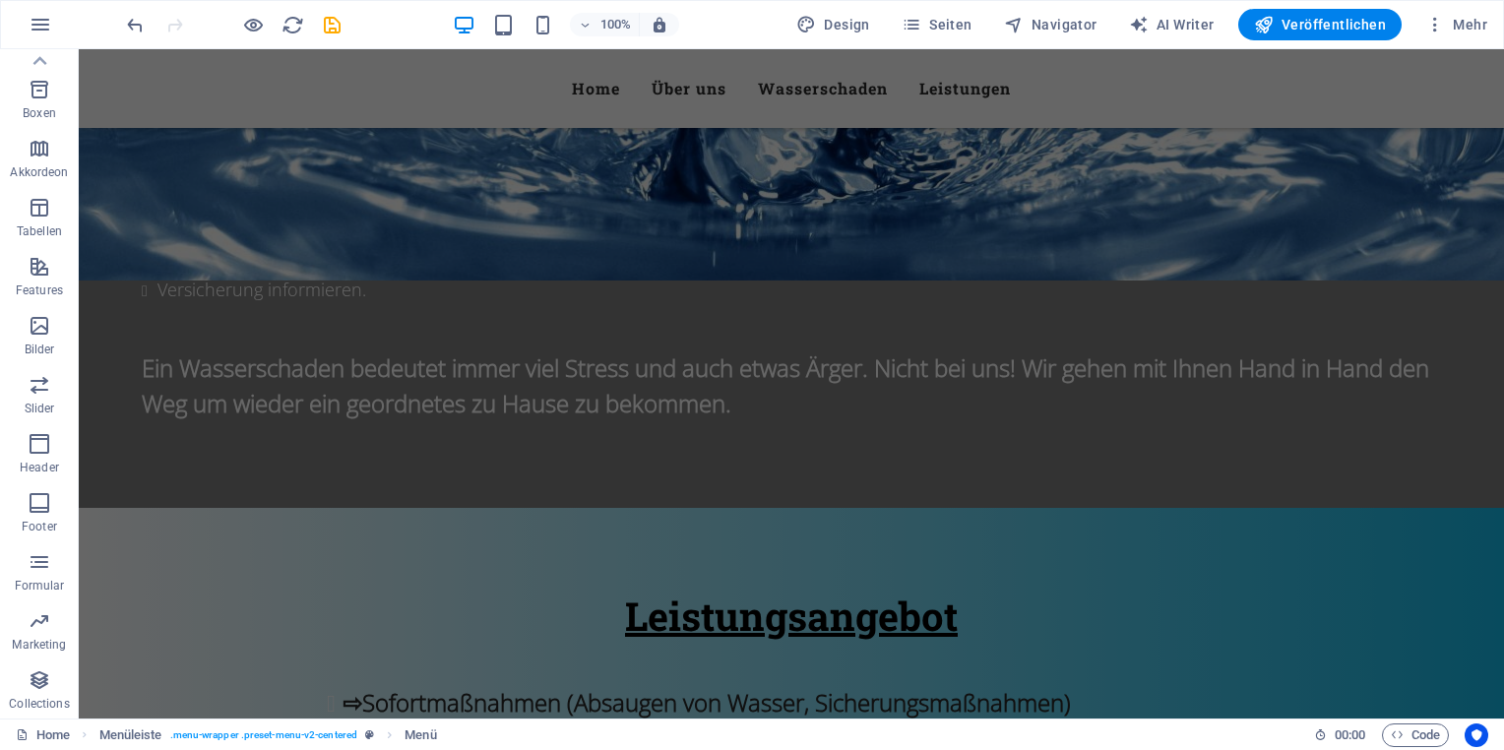
scroll to position [2563, 0]
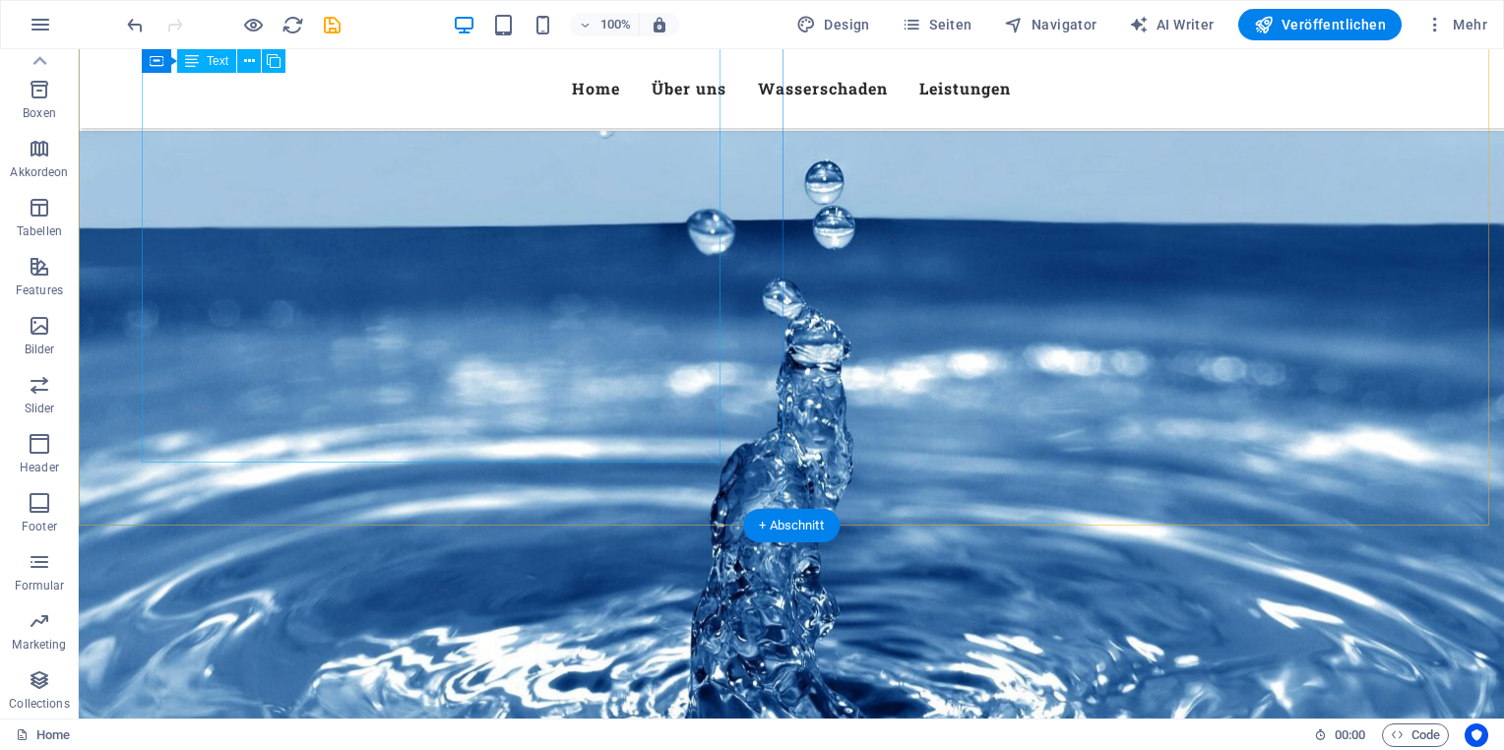
scroll to position [1954, 0]
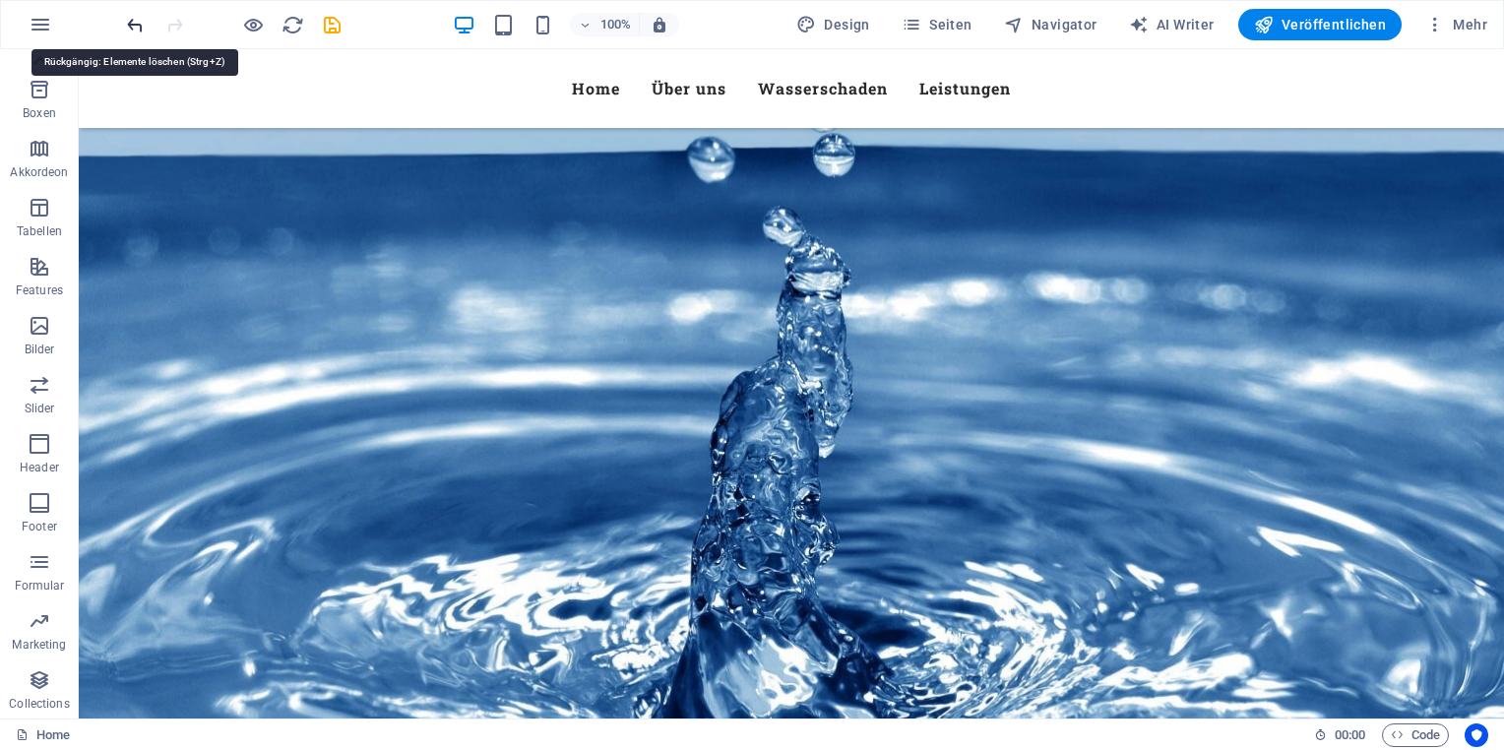
click at [137, 19] on icon "undo" at bounding box center [135, 25] width 23 height 23
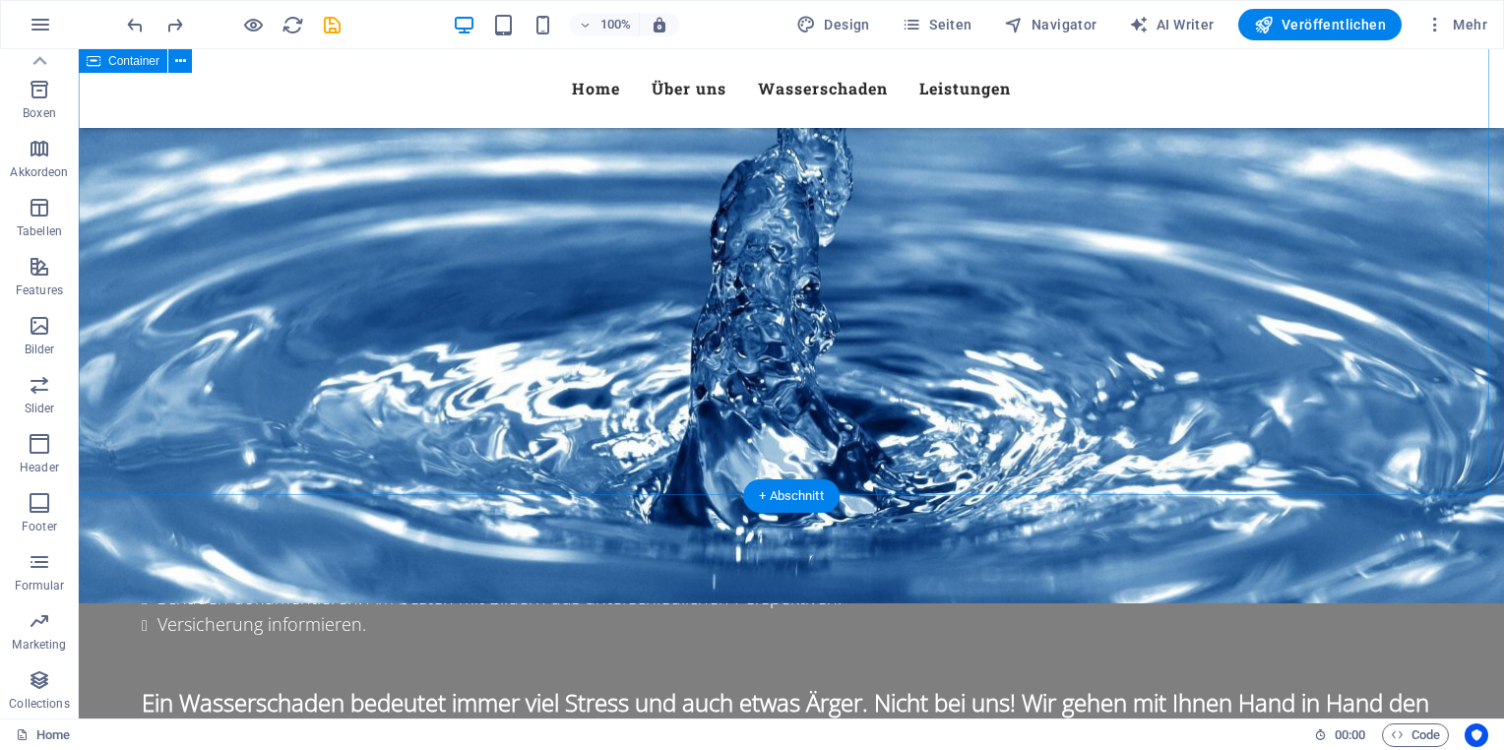
scroll to position [2177, 0]
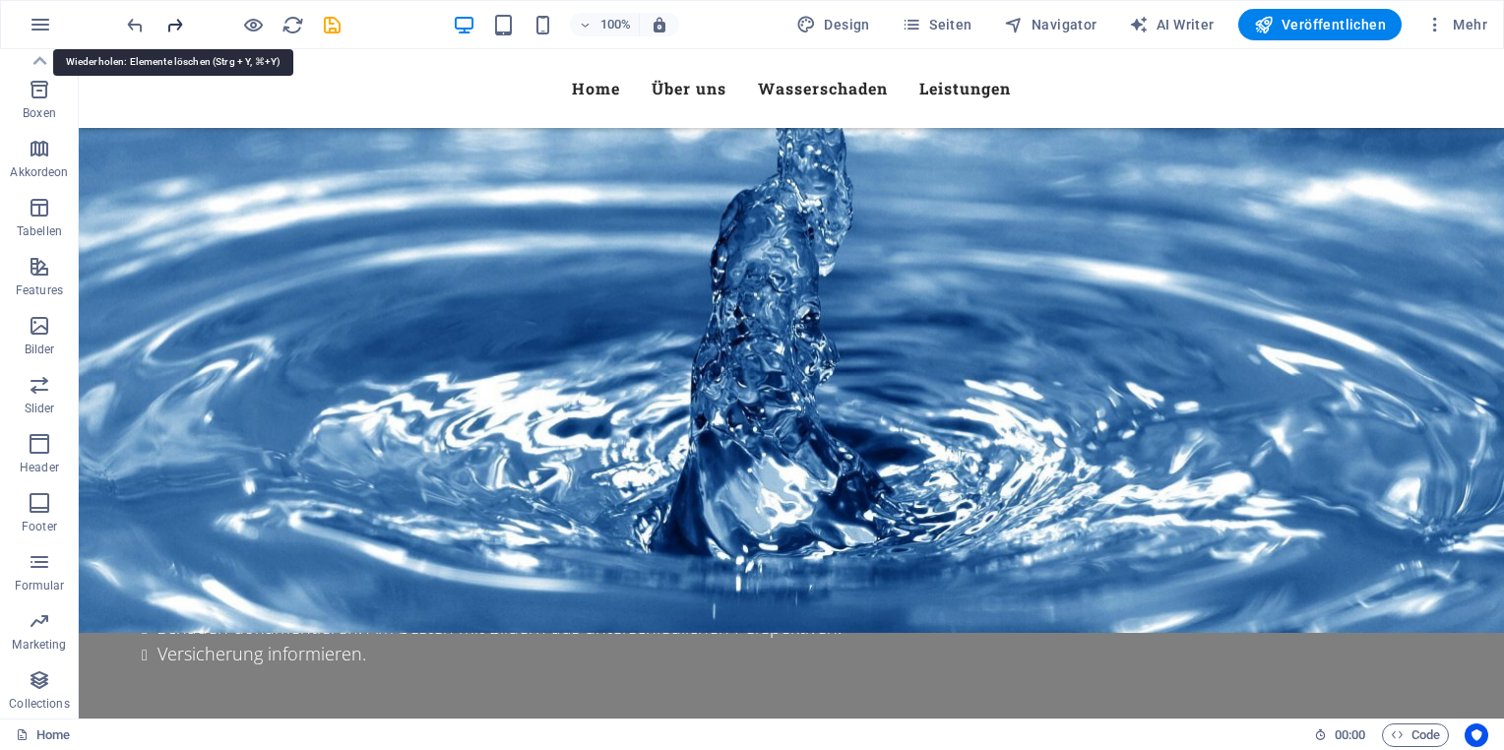
click at [177, 26] on icon "redo" at bounding box center [174, 25] width 23 height 23
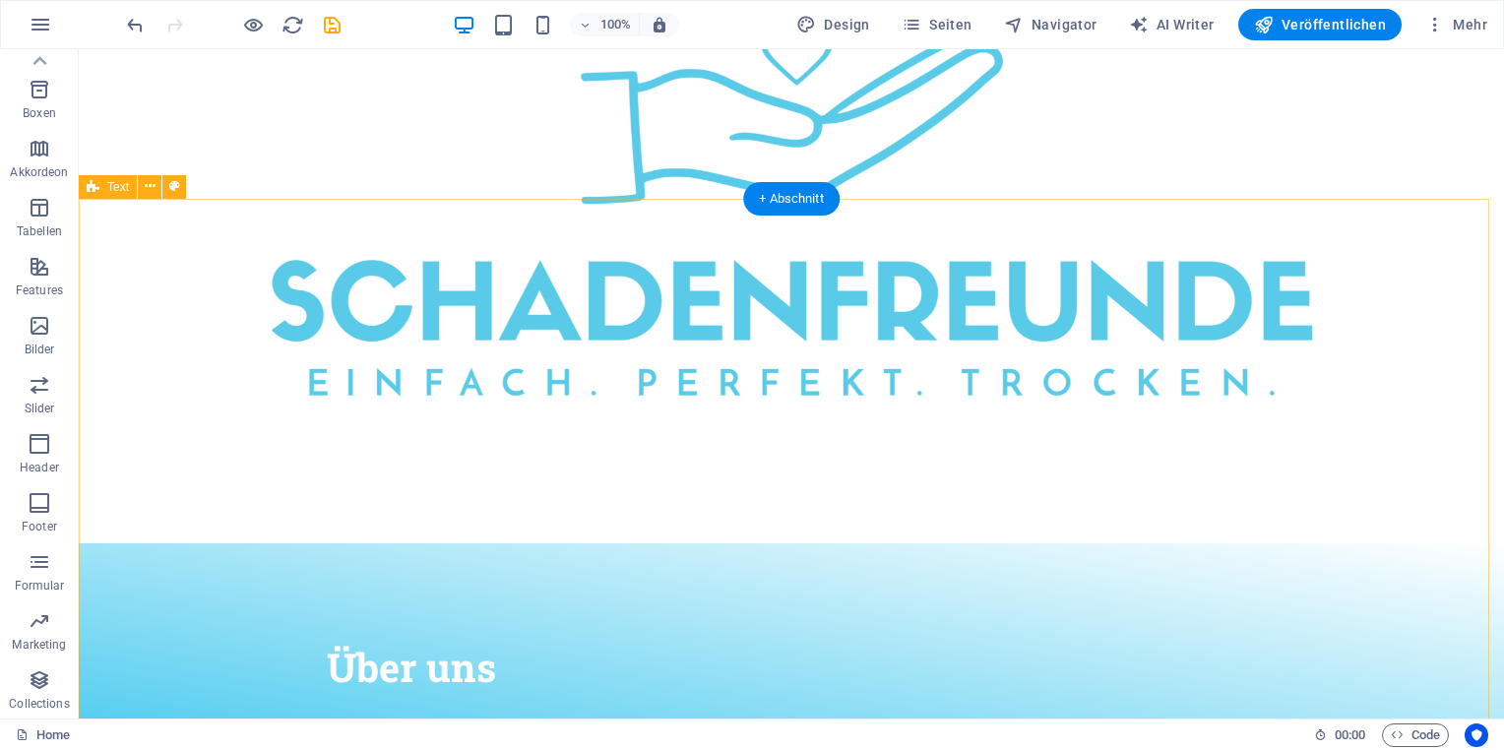
scroll to position [0, 0]
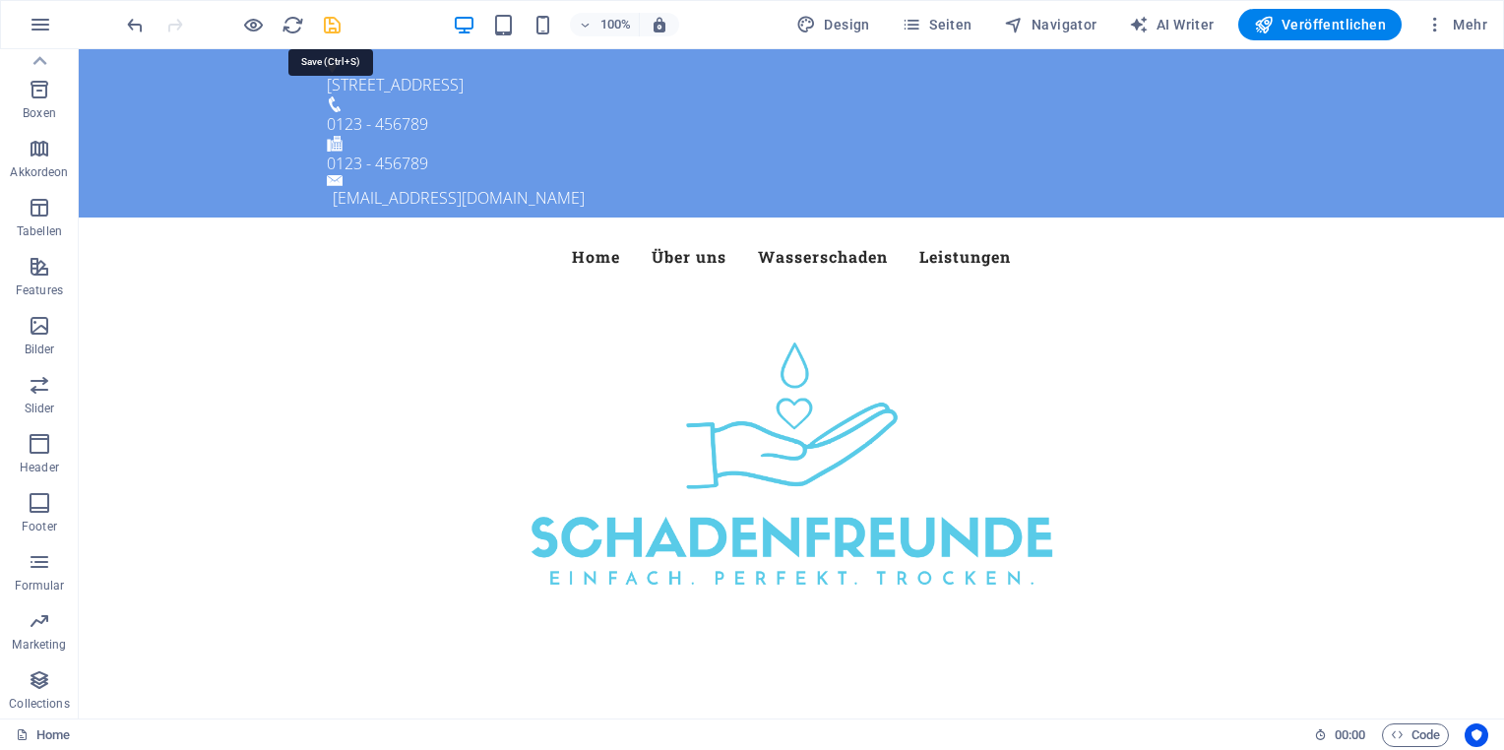
click at [339, 22] on icon "save" at bounding box center [332, 25] width 23 height 23
click at [1329, 33] on span "Veröffentlichen" at bounding box center [1320, 25] width 132 height 20
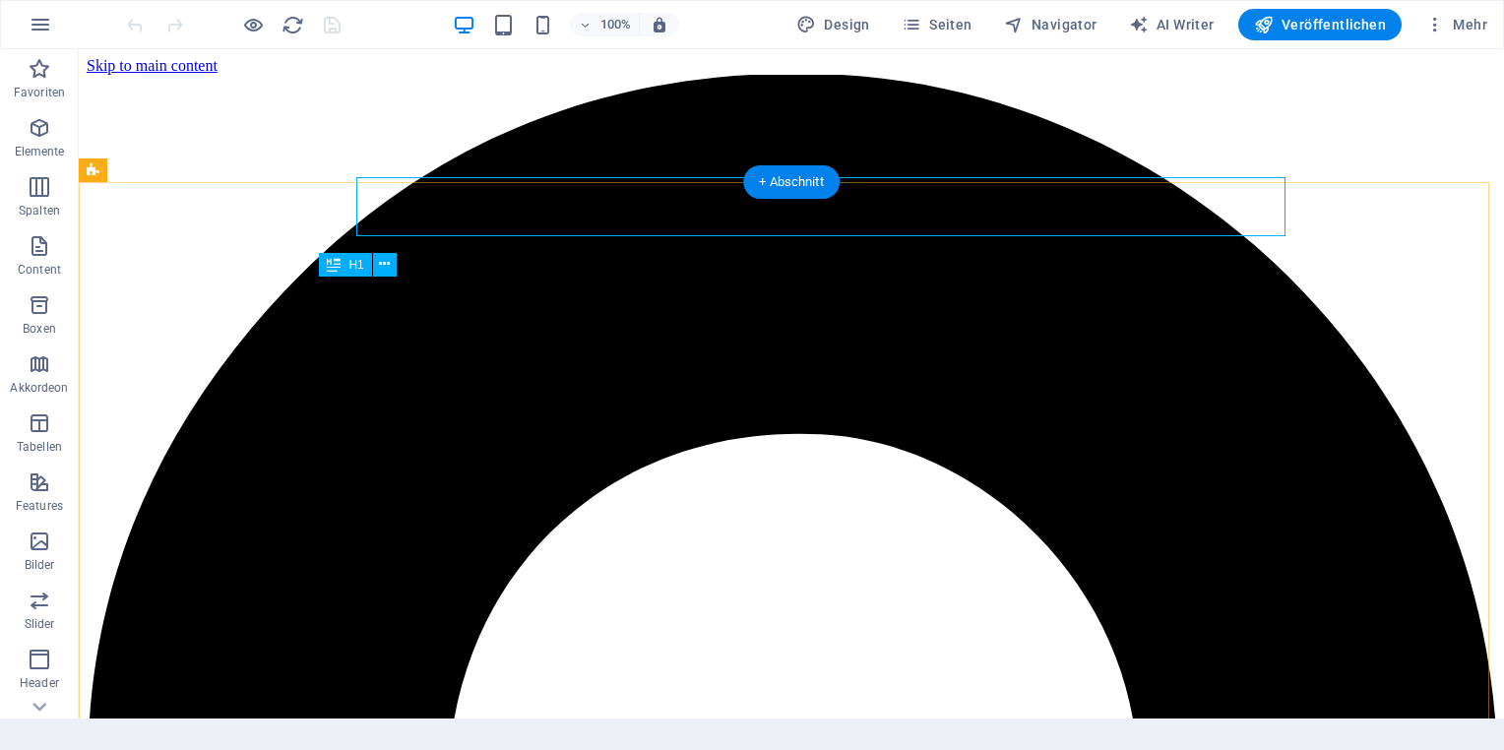
scroll to position [473, 0]
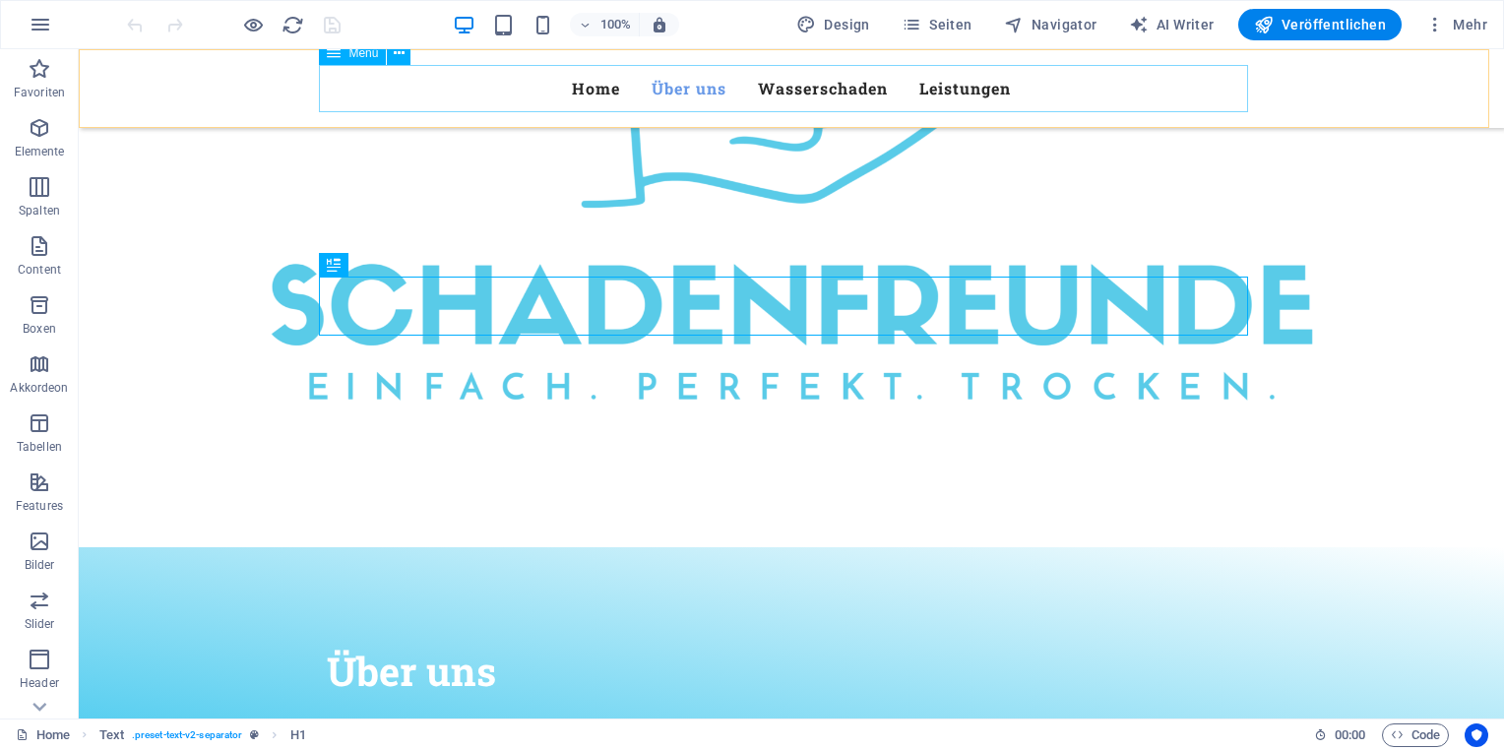
click at [582, 88] on nav "Home Über uns Wasserschaden Leistungen" at bounding box center [791, 88] width 929 height 47
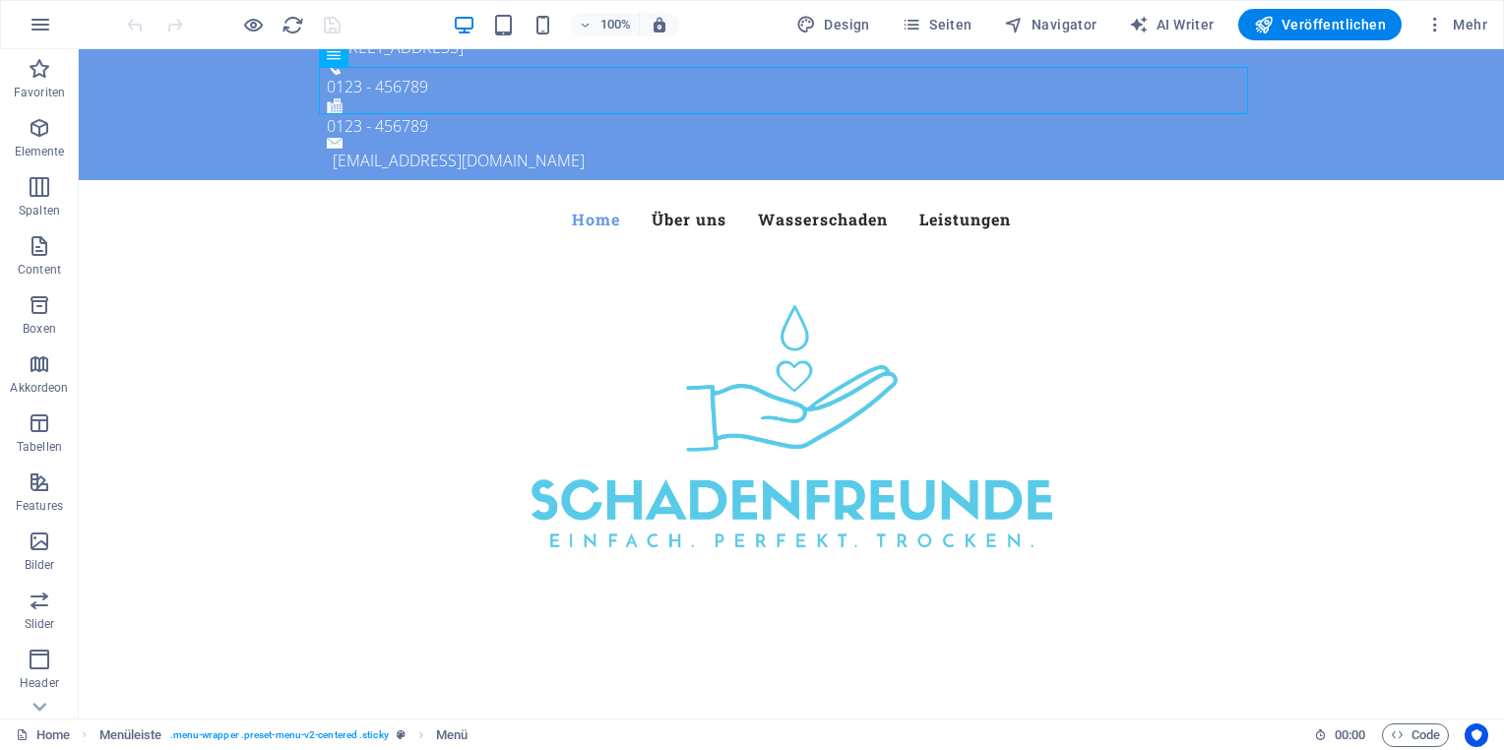
scroll to position [0, 0]
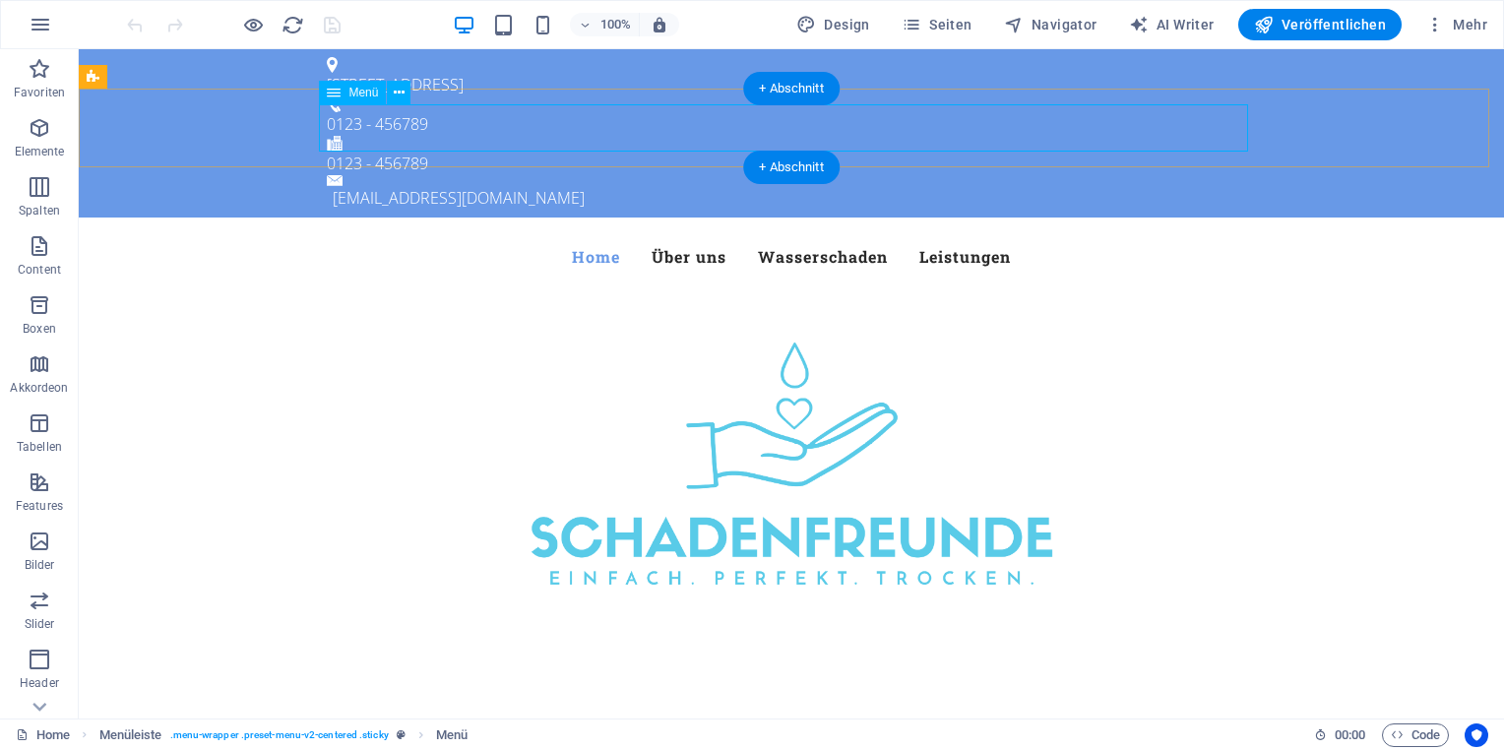
click at [811, 233] on nav "Home Über uns Wasserschaden Leistungen" at bounding box center [791, 256] width 929 height 47
click at [406, 98] on button at bounding box center [399, 93] width 24 height 24
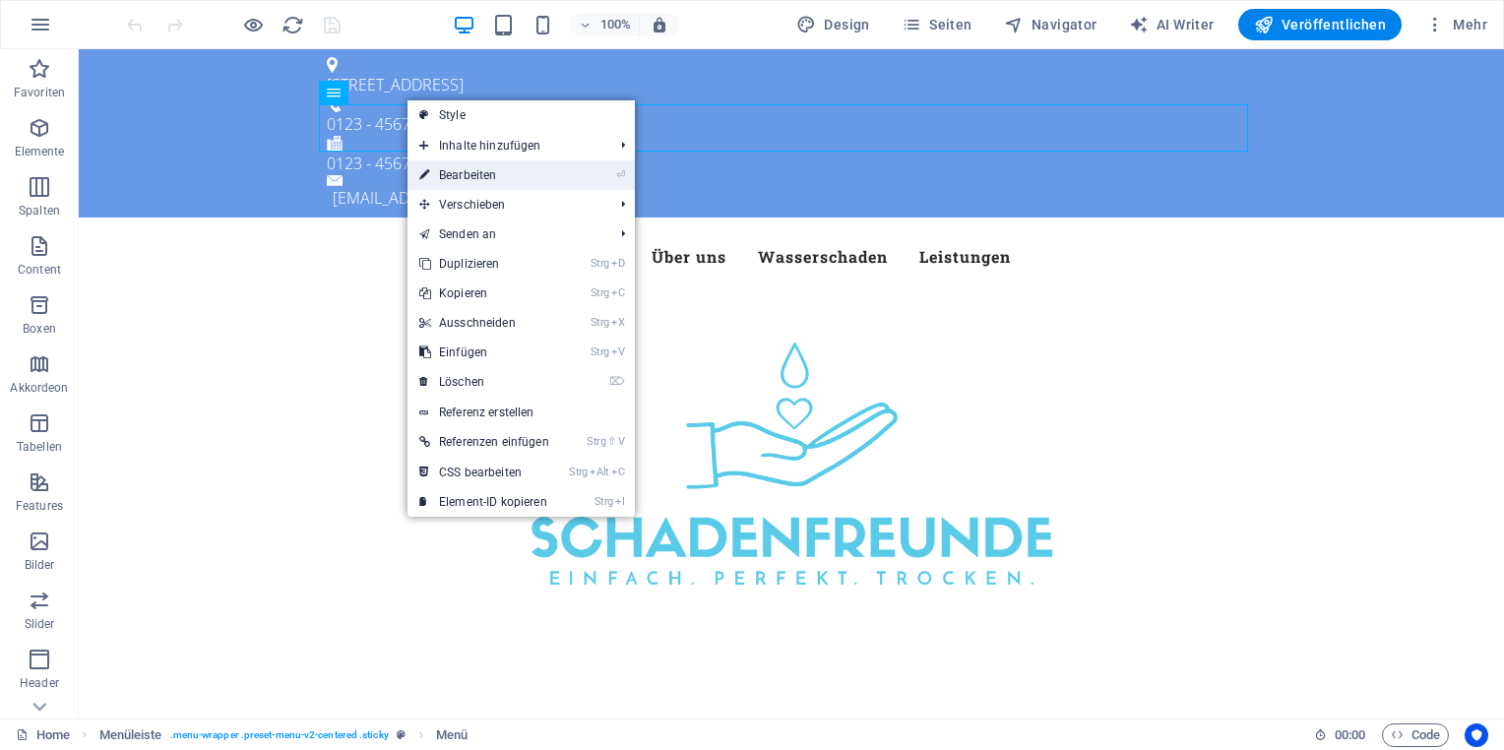
click at [507, 179] on link "⏎ Bearbeiten" at bounding box center [484, 175] width 154 height 30
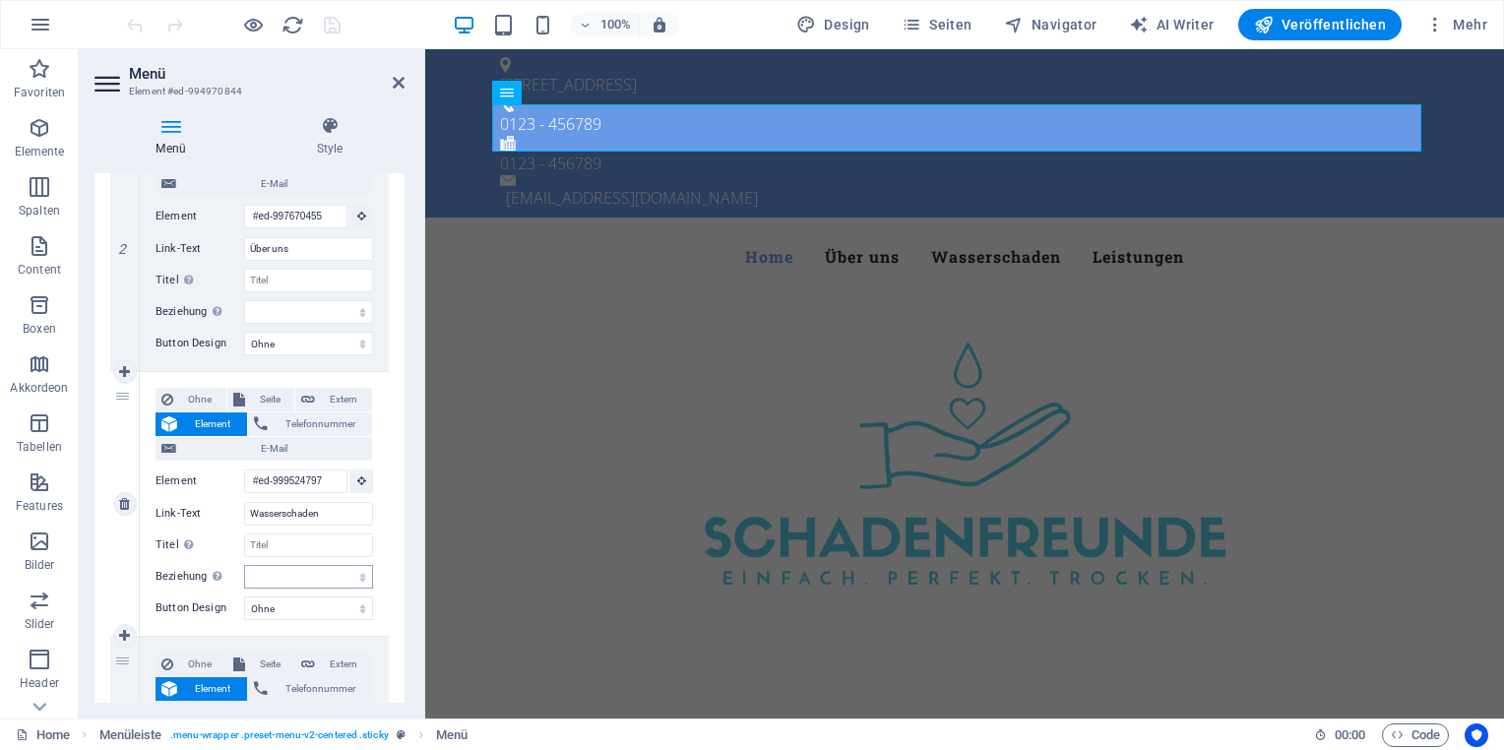
scroll to position [591, 0]
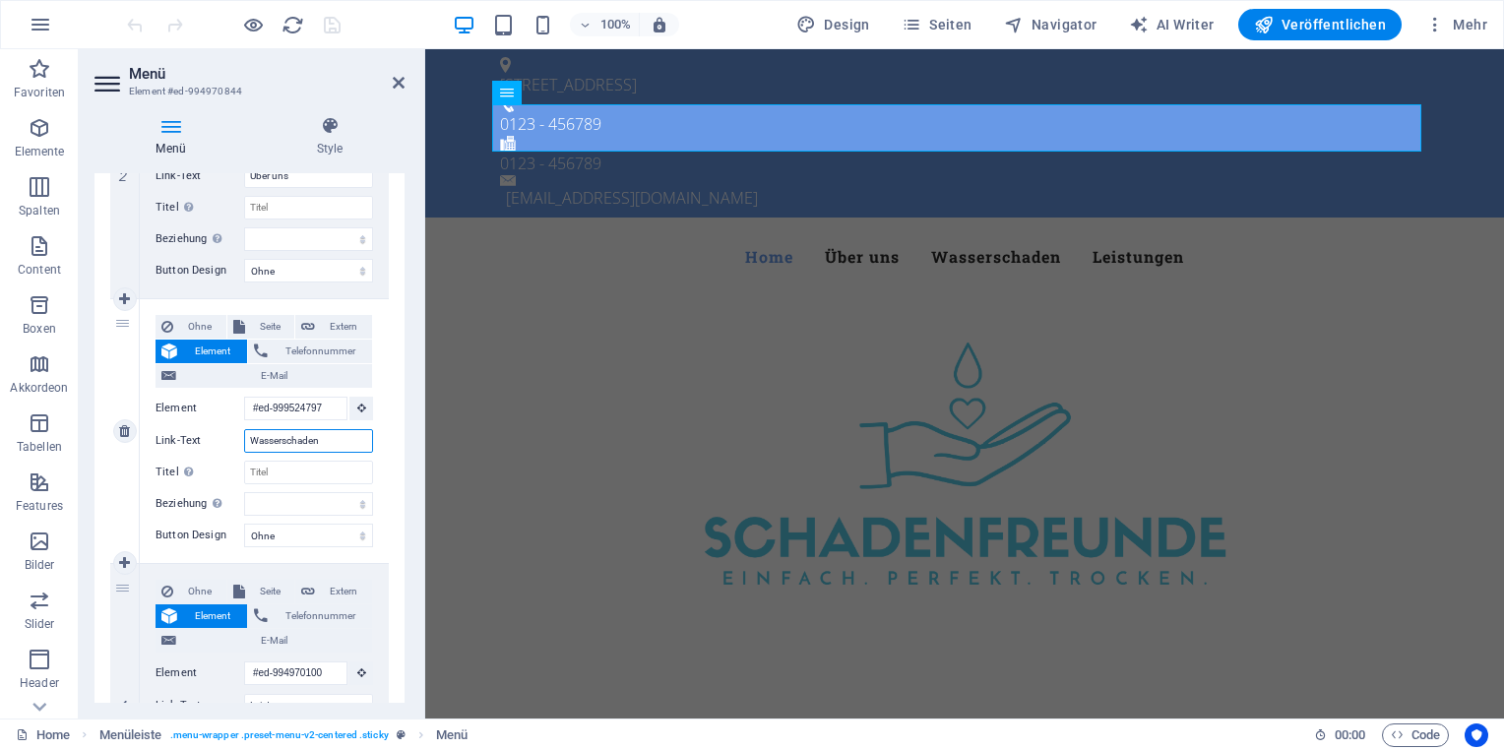
click at [319, 444] on input "Wasserschaden" at bounding box center [308, 441] width 129 height 24
type input "Wasserschadenratgebe"
select select
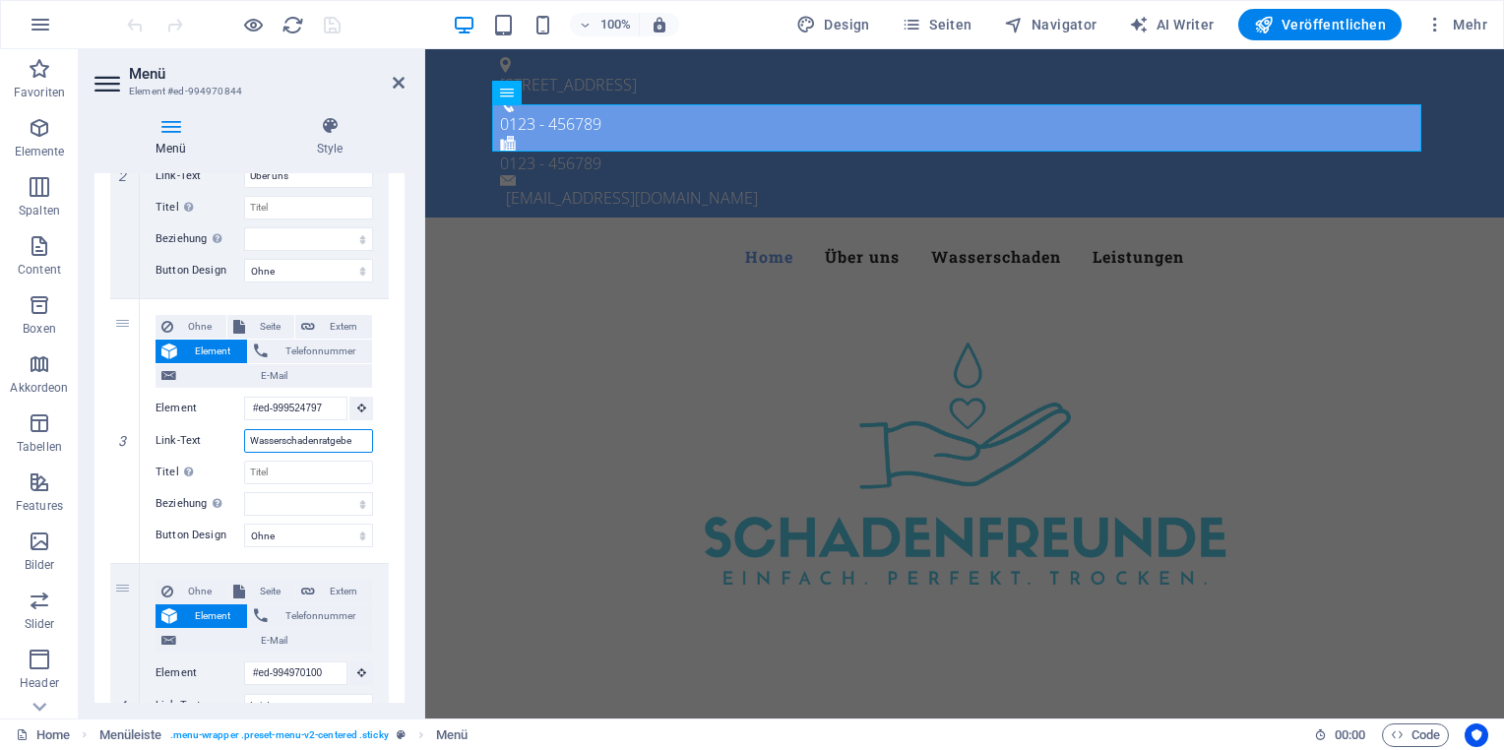
select select
type input "Wasserschadenratgeber"
select select
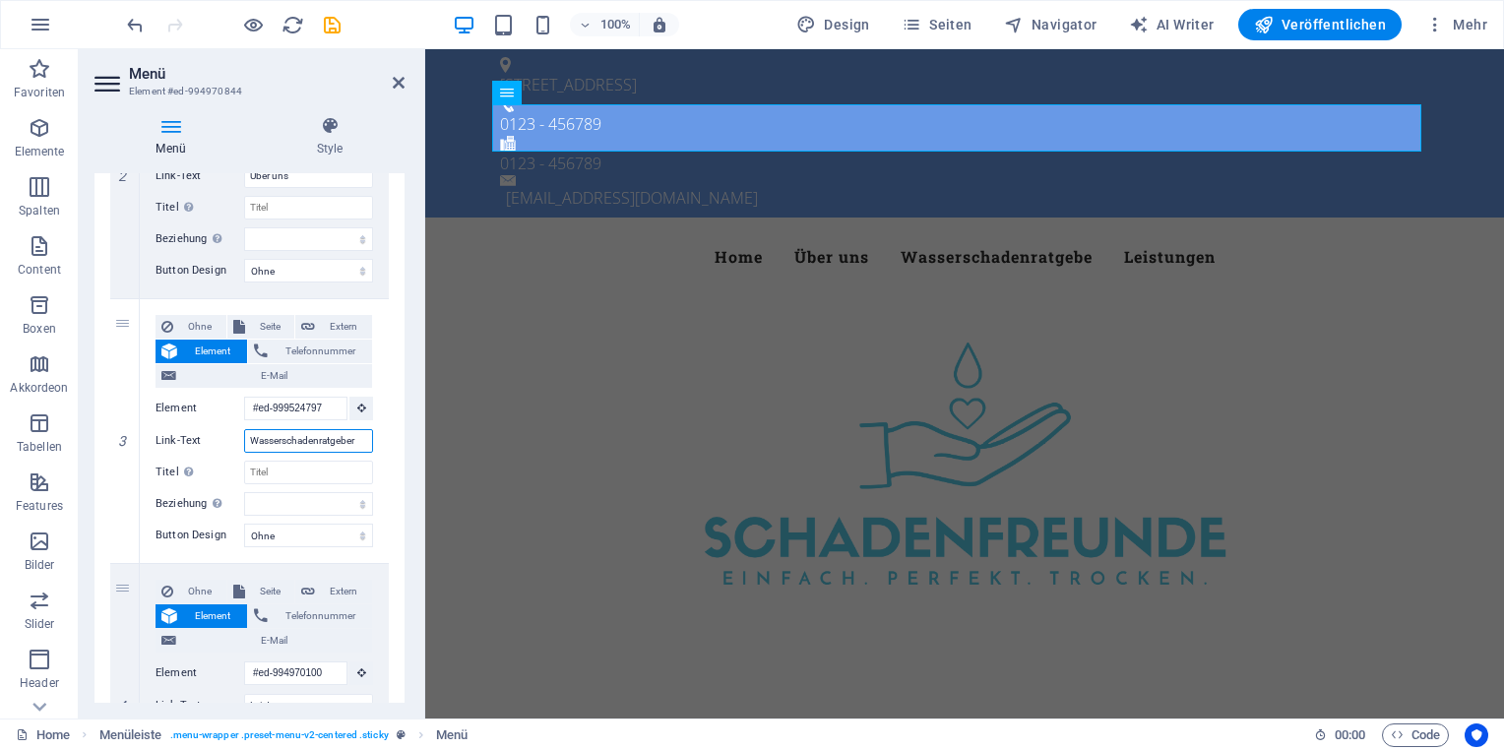
select select
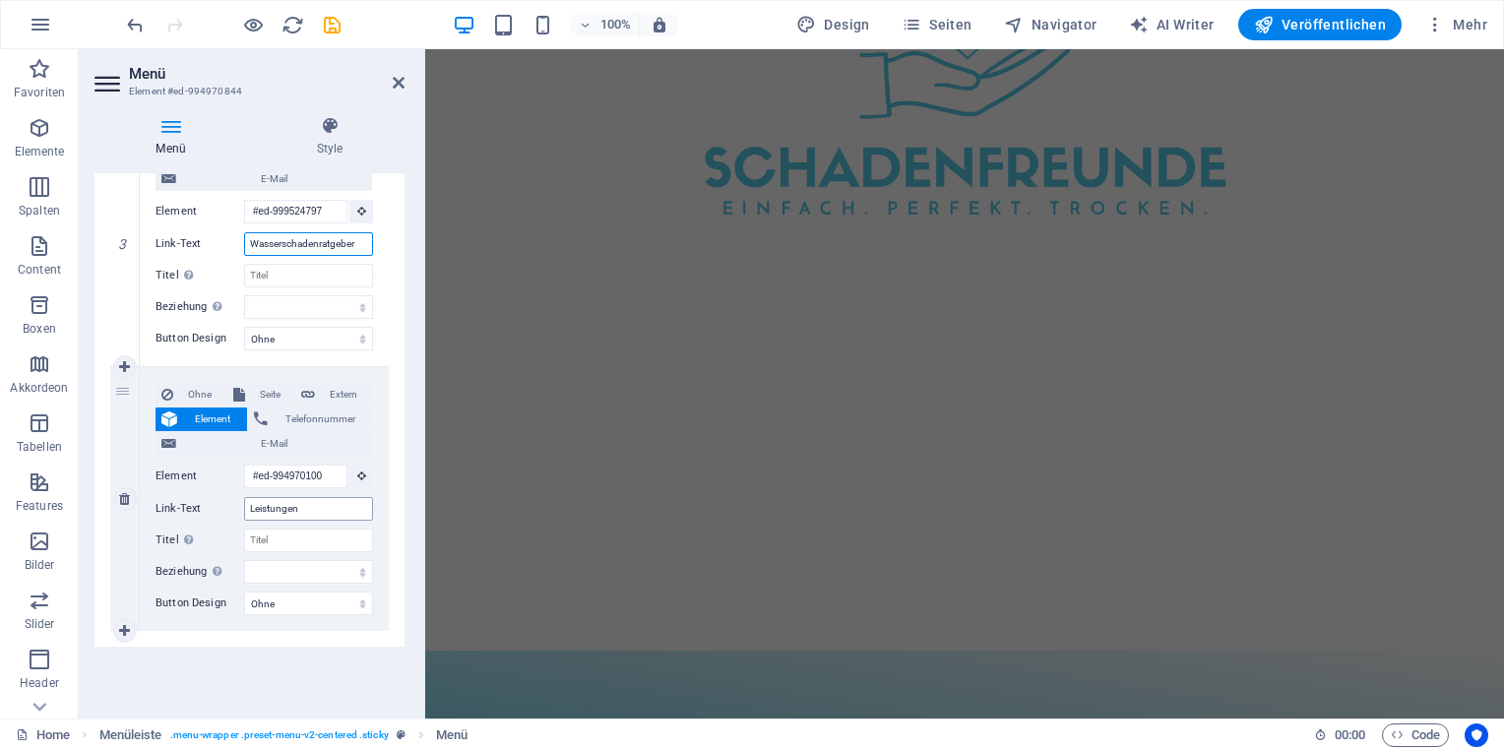
scroll to position [5, 0]
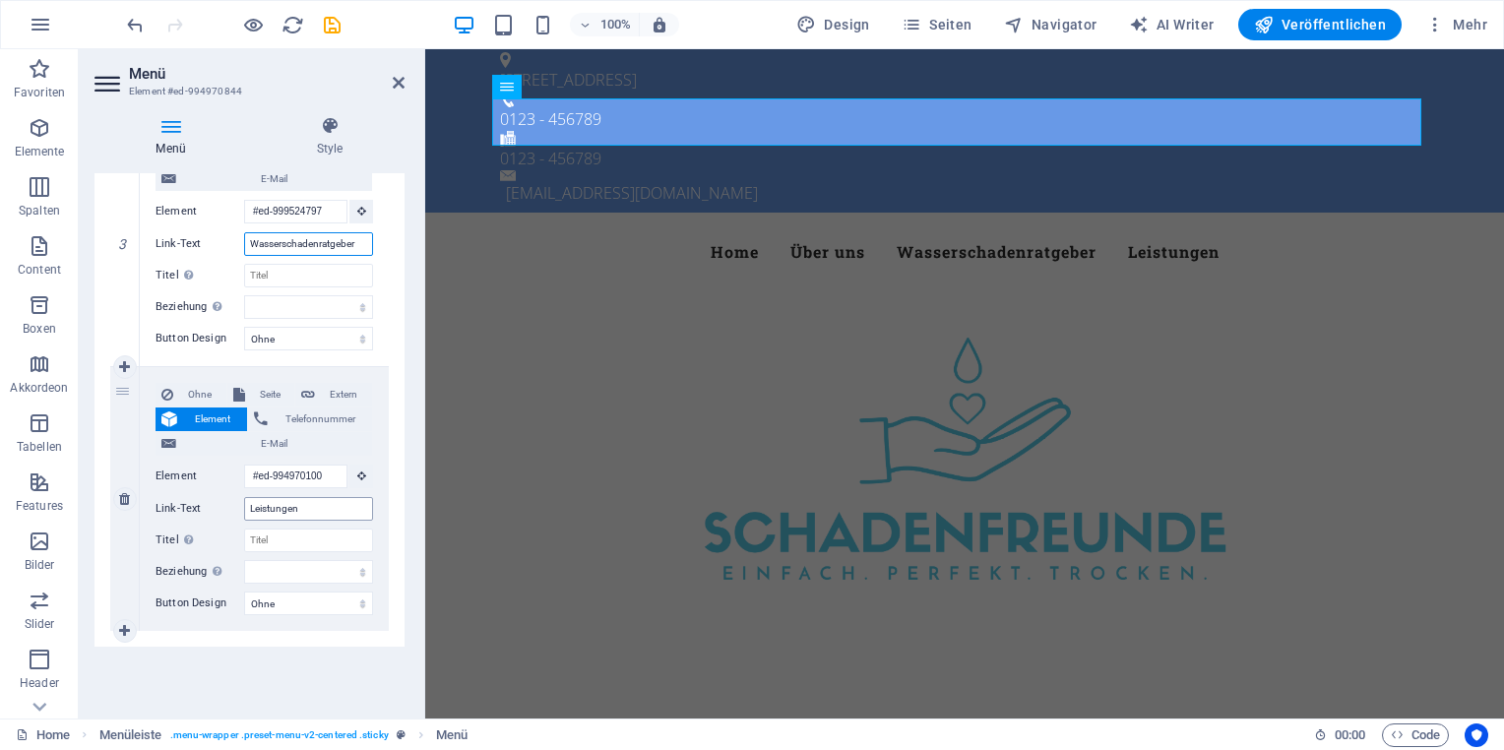
type input "Wasserschadenratgeber"
click at [249, 511] on input "Leistungen" at bounding box center [308, 509] width 129 height 24
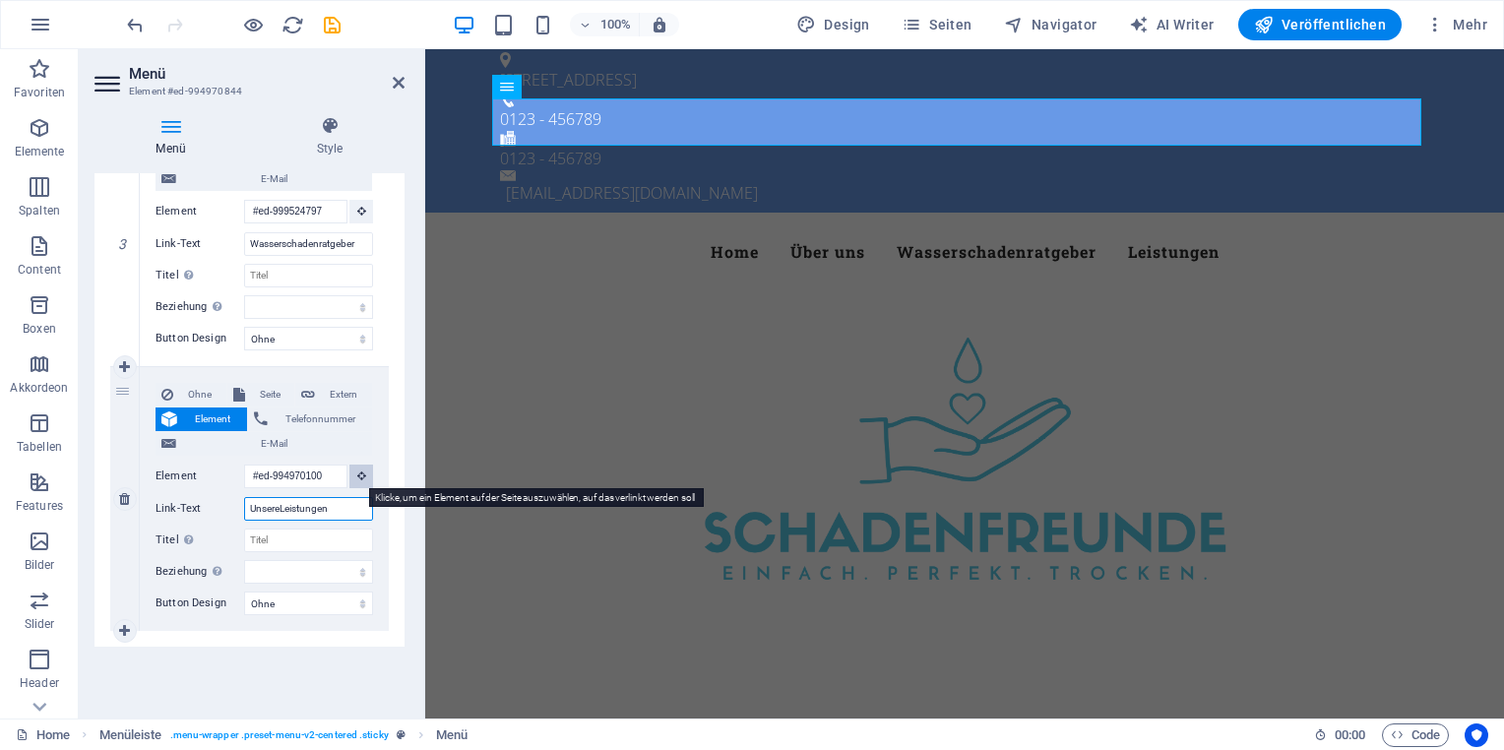
type input "Unsere Leistungen"
select select
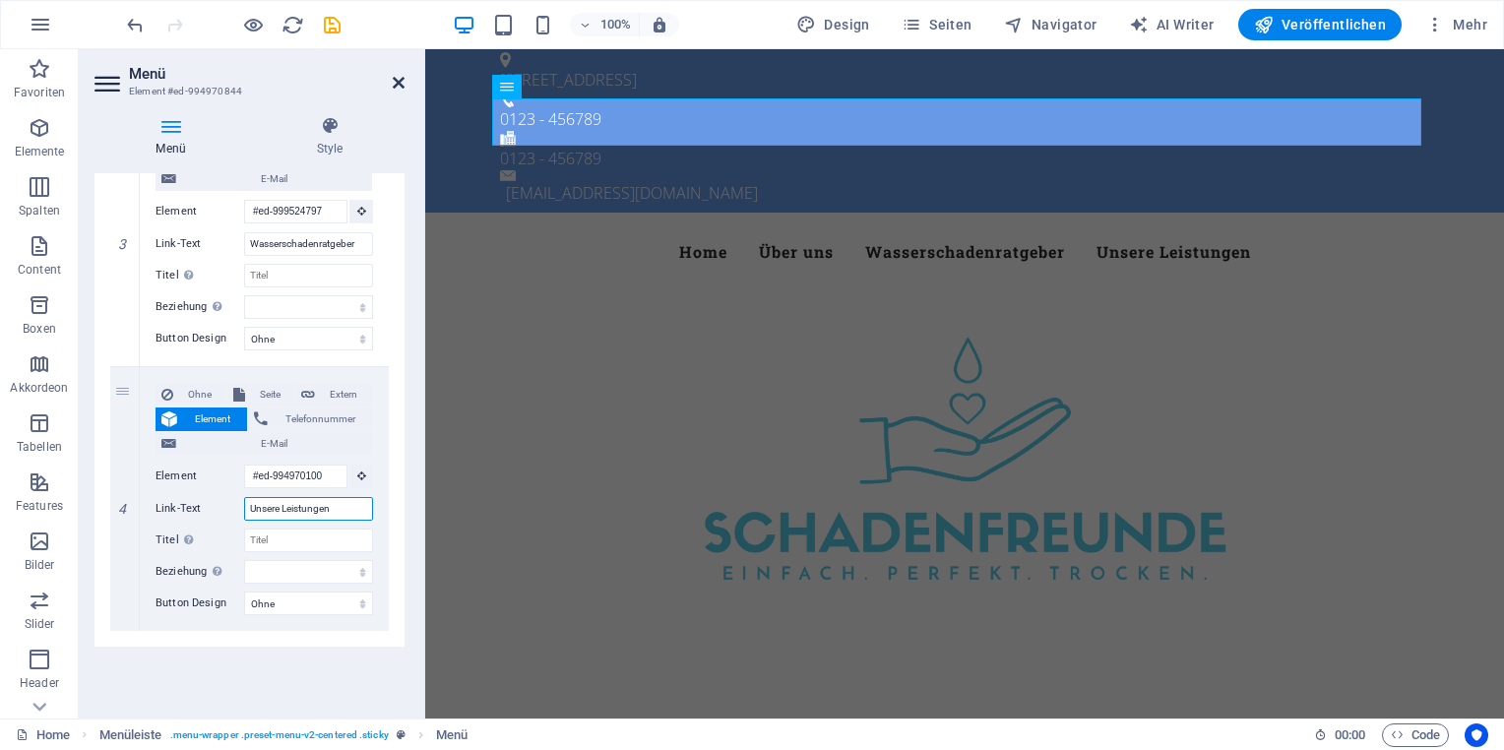
type input "Unsere Leistungen"
click at [403, 79] on icon at bounding box center [399, 83] width 12 height 16
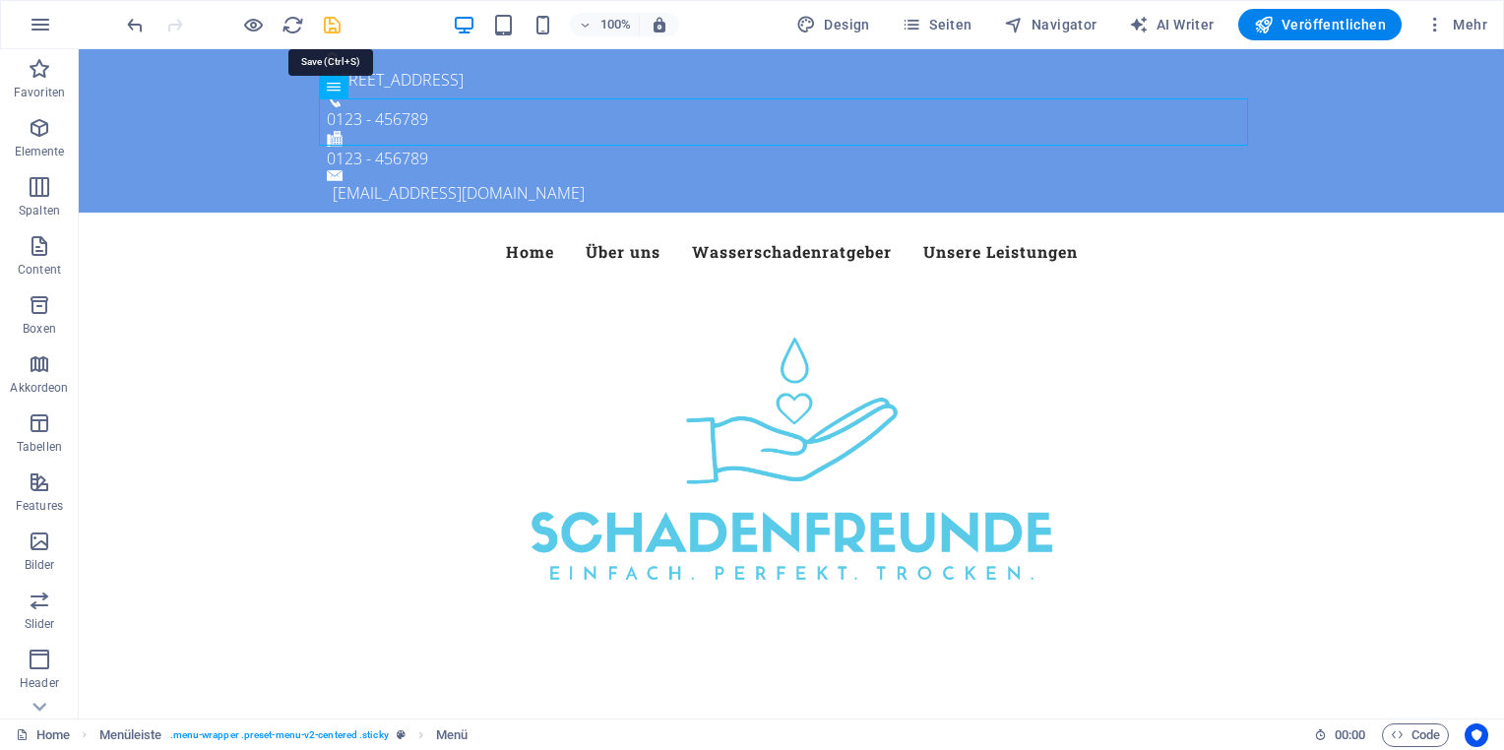
click at [332, 19] on icon "save" at bounding box center [332, 25] width 23 height 23
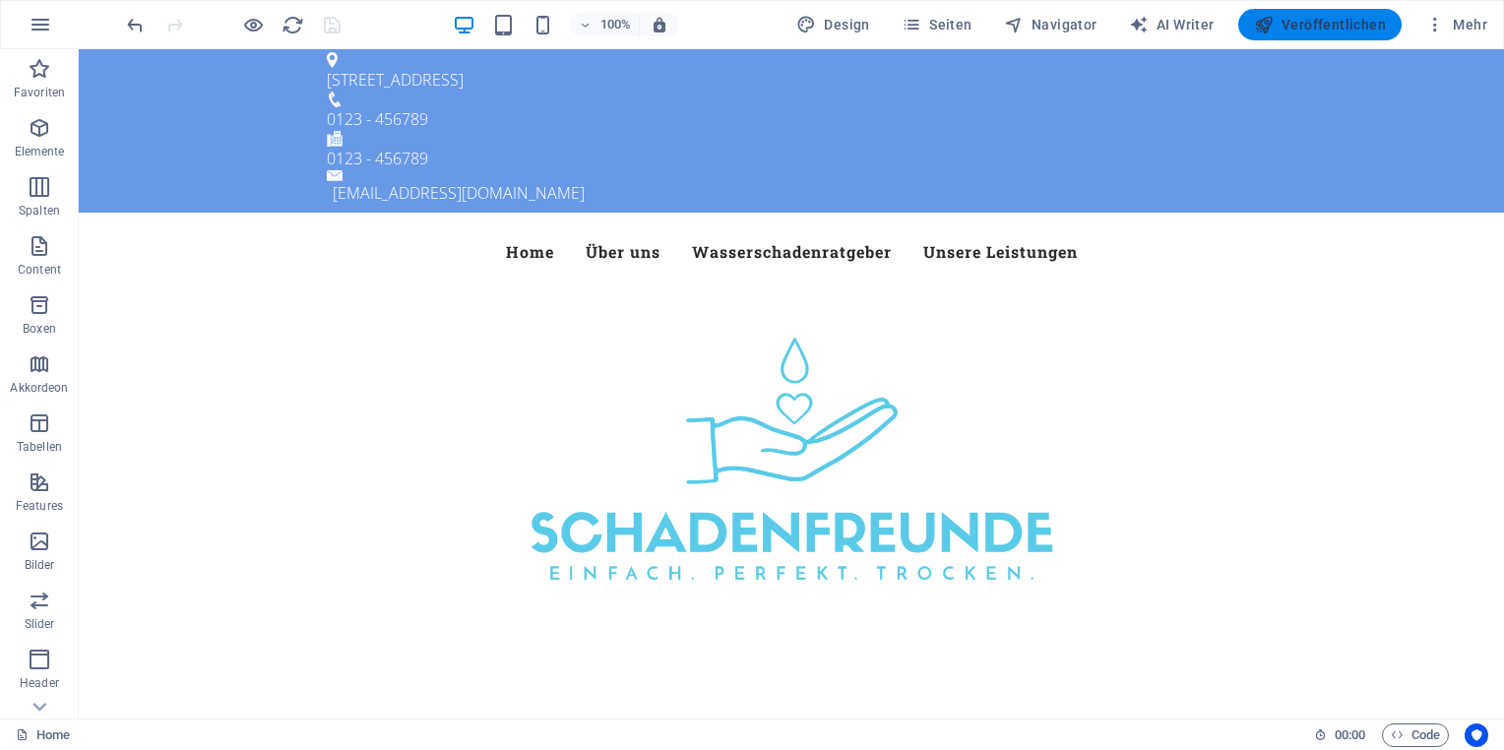
click at [1354, 21] on span "Veröffentlichen" at bounding box center [1320, 25] width 132 height 20
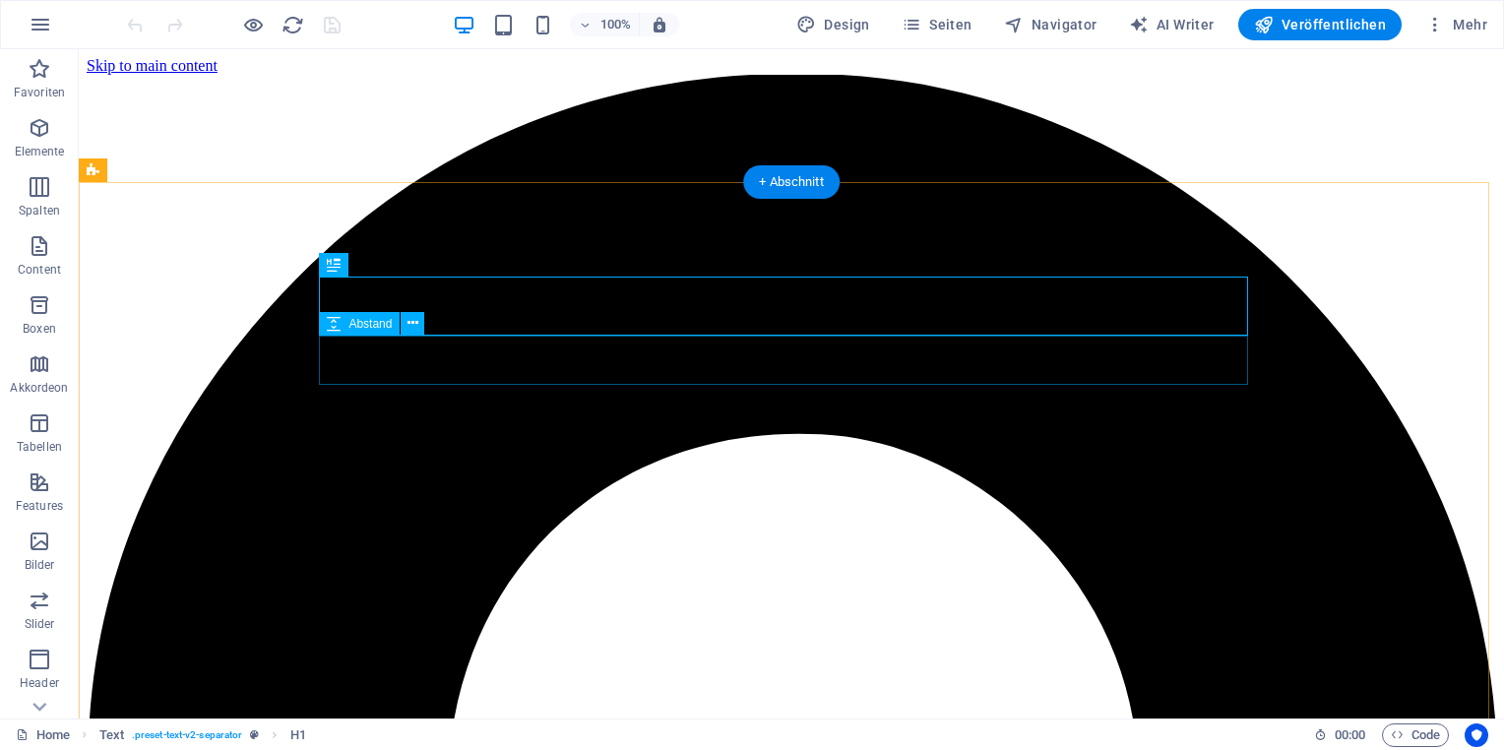
scroll to position [473, 0]
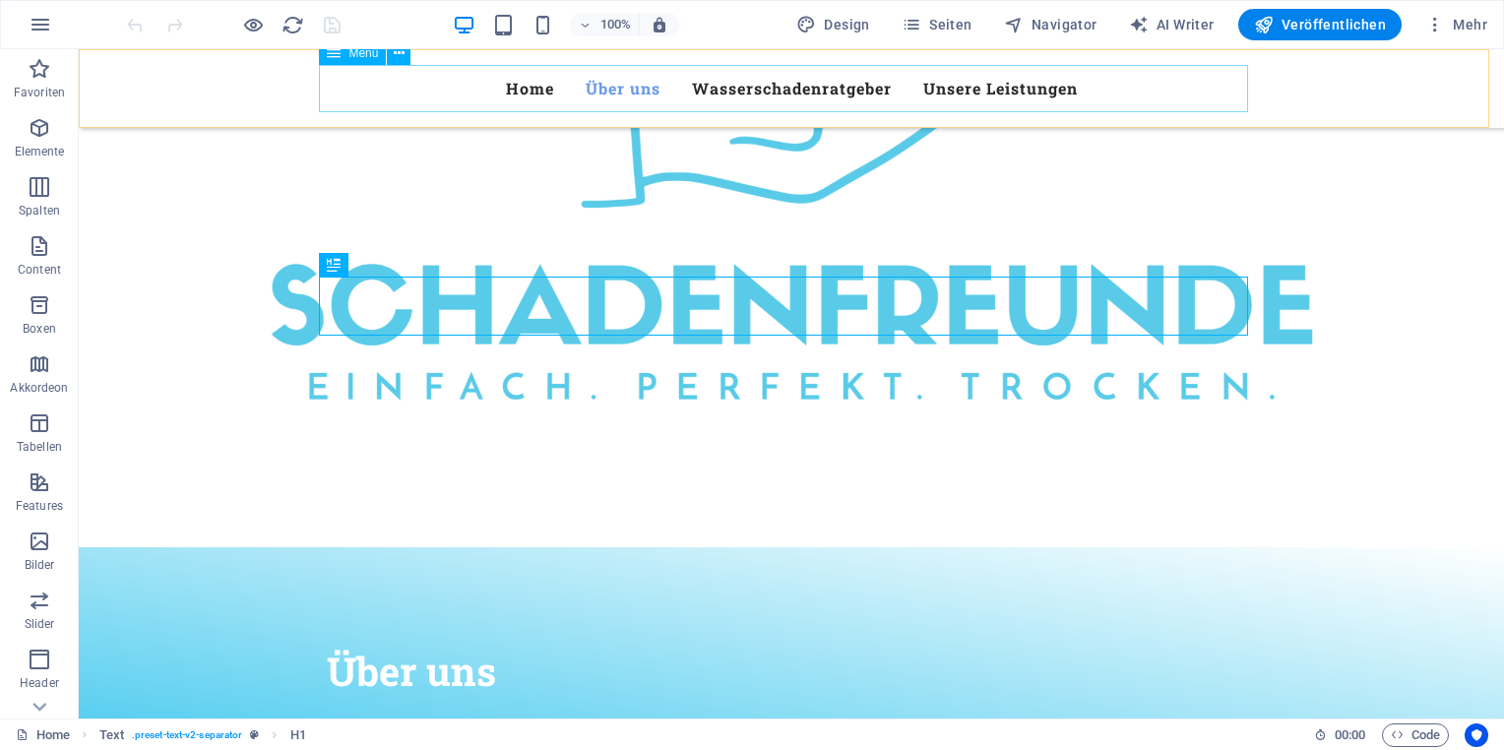
click at [846, 94] on nav "Home Über uns Wasserschadenratgeber Unsere Leistungen" at bounding box center [791, 88] width 929 height 47
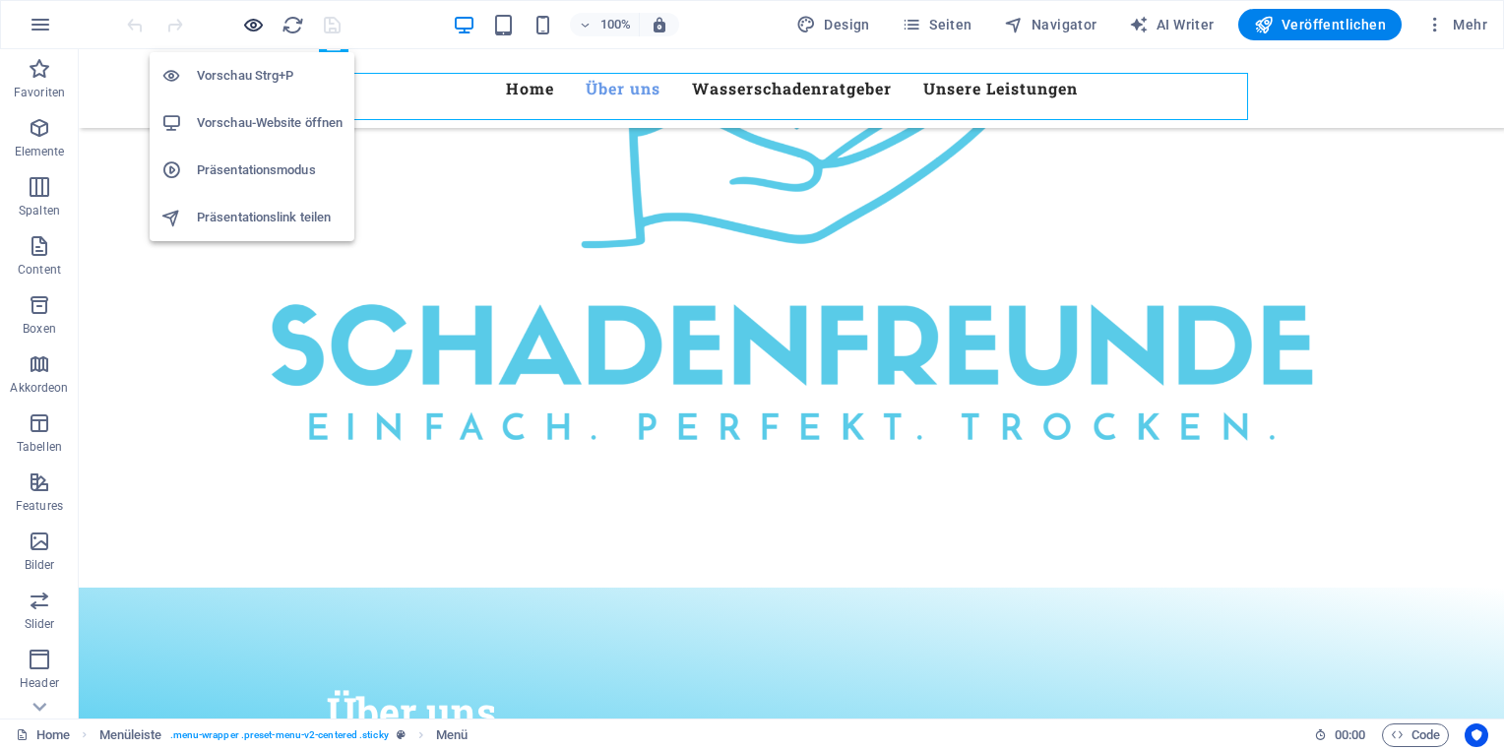
click at [256, 22] on icon "button" at bounding box center [253, 25] width 23 height 23
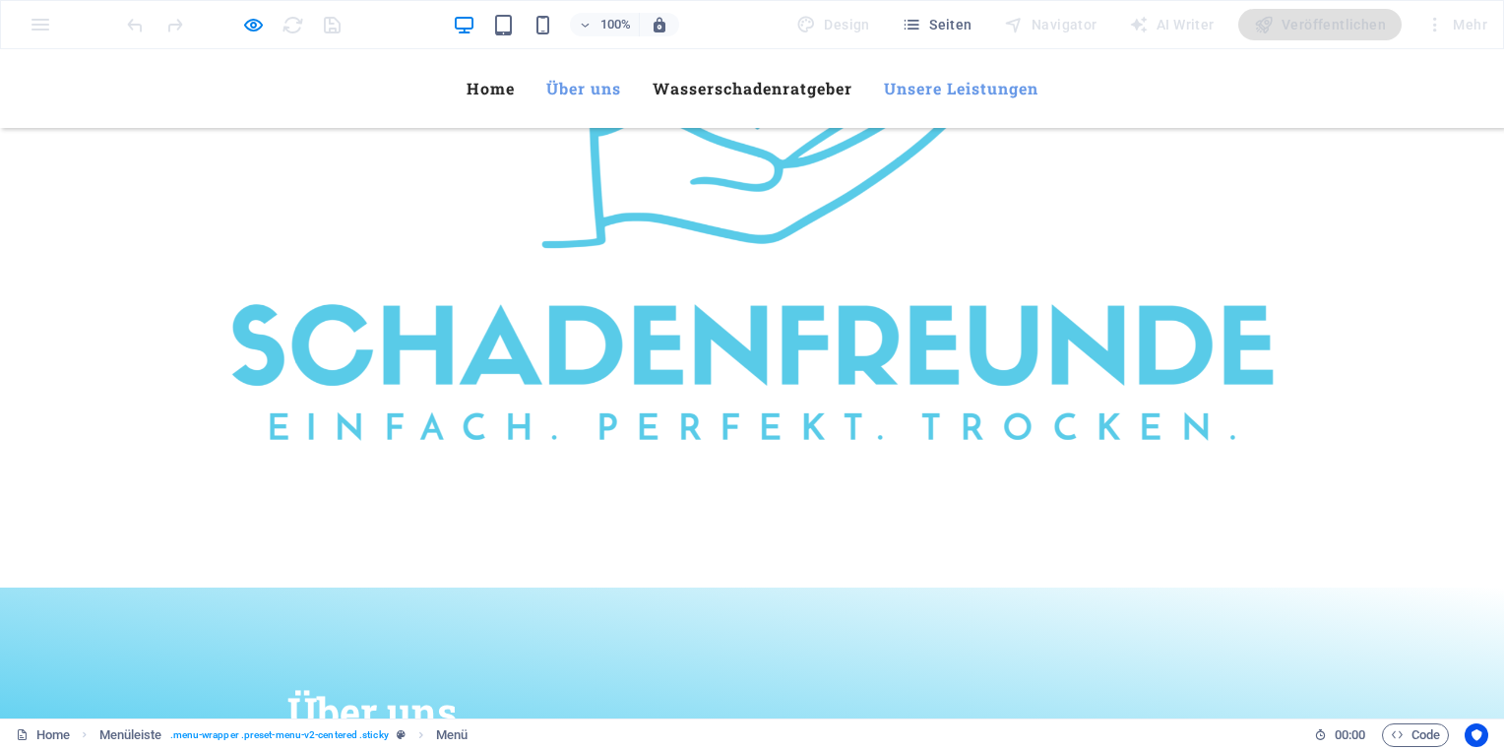
click at [939, 84] on link "Unsere Leistungen" at bounding box center [961, 88] width 155 height 47
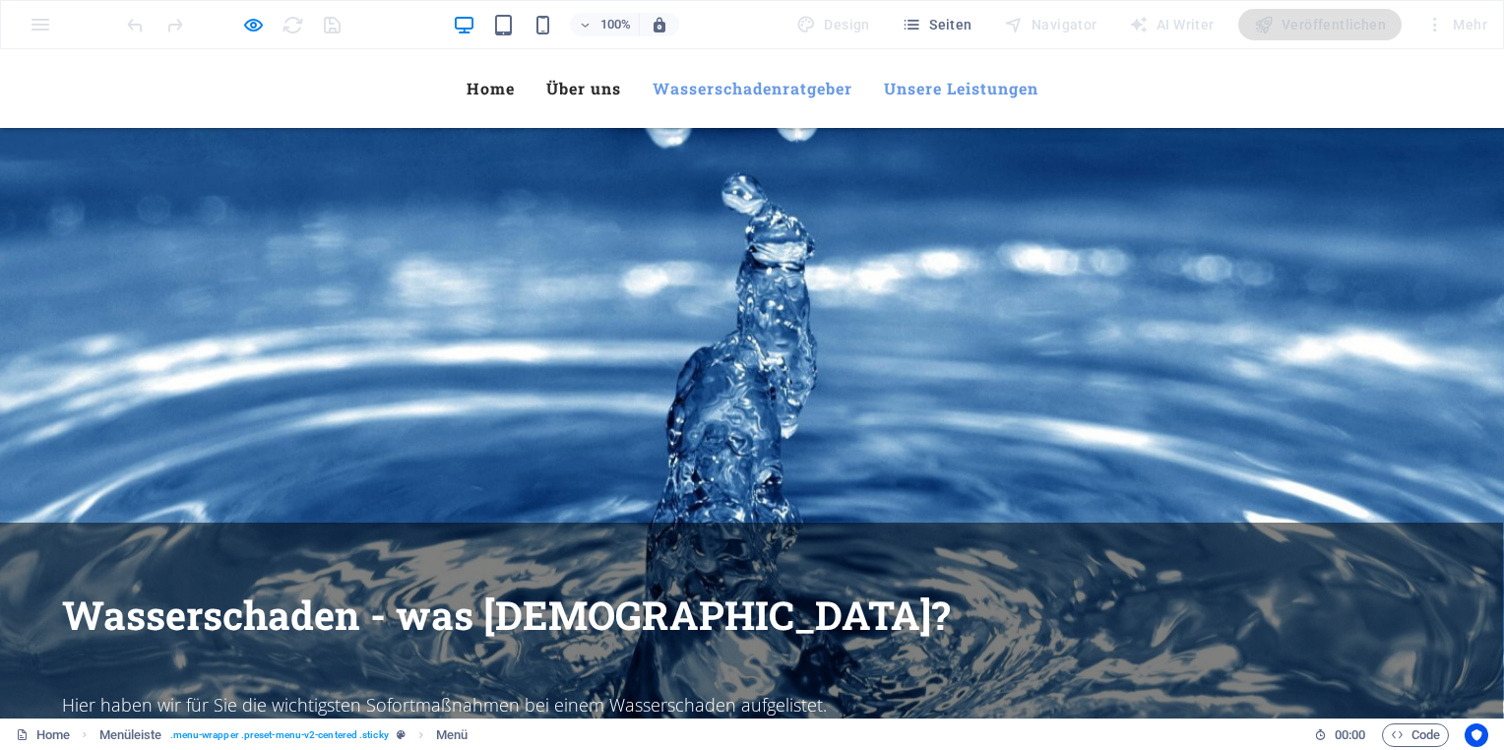
scroll to position [2004, 0]
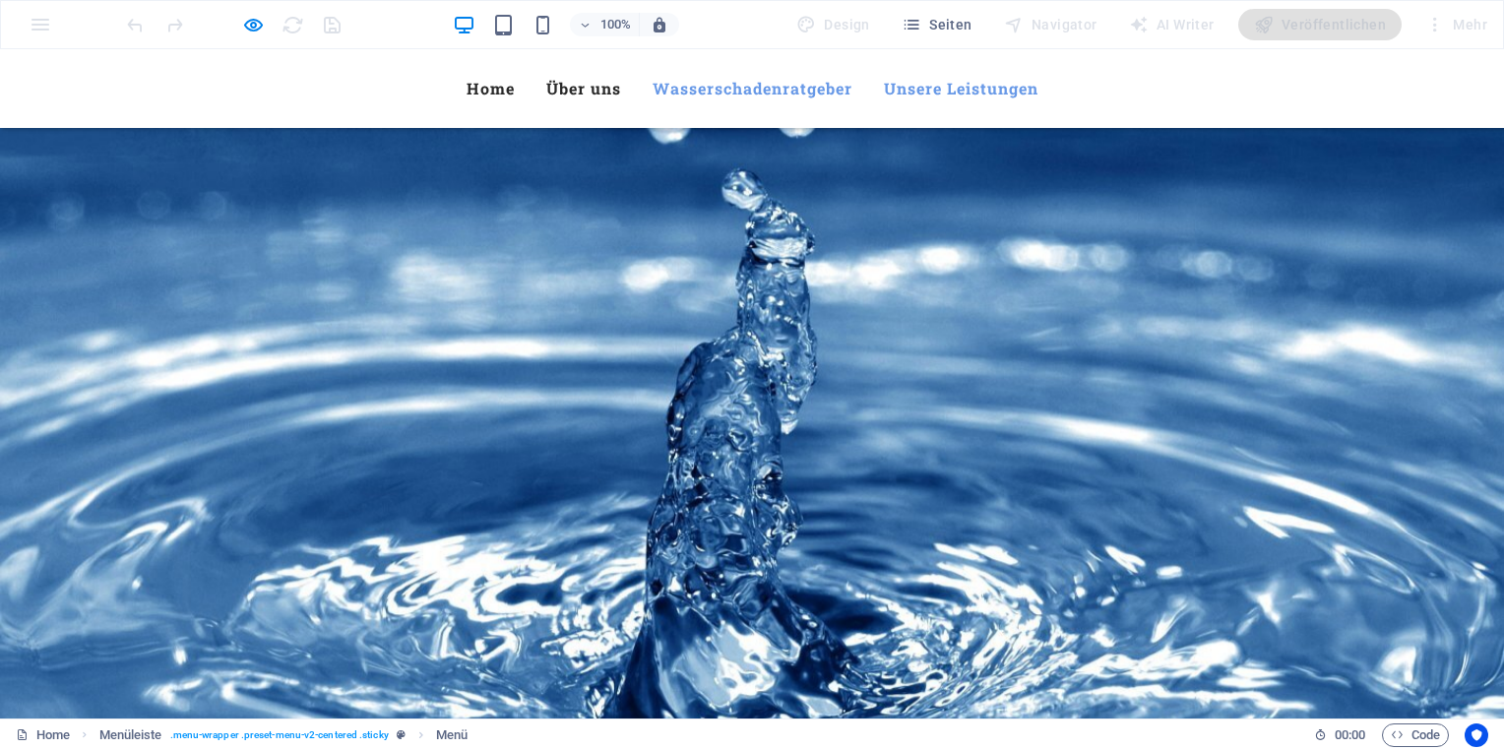
click at [757, 82] on link "Wasserschadenratgeber" at bounding box center [753, 88] width 200 height 47
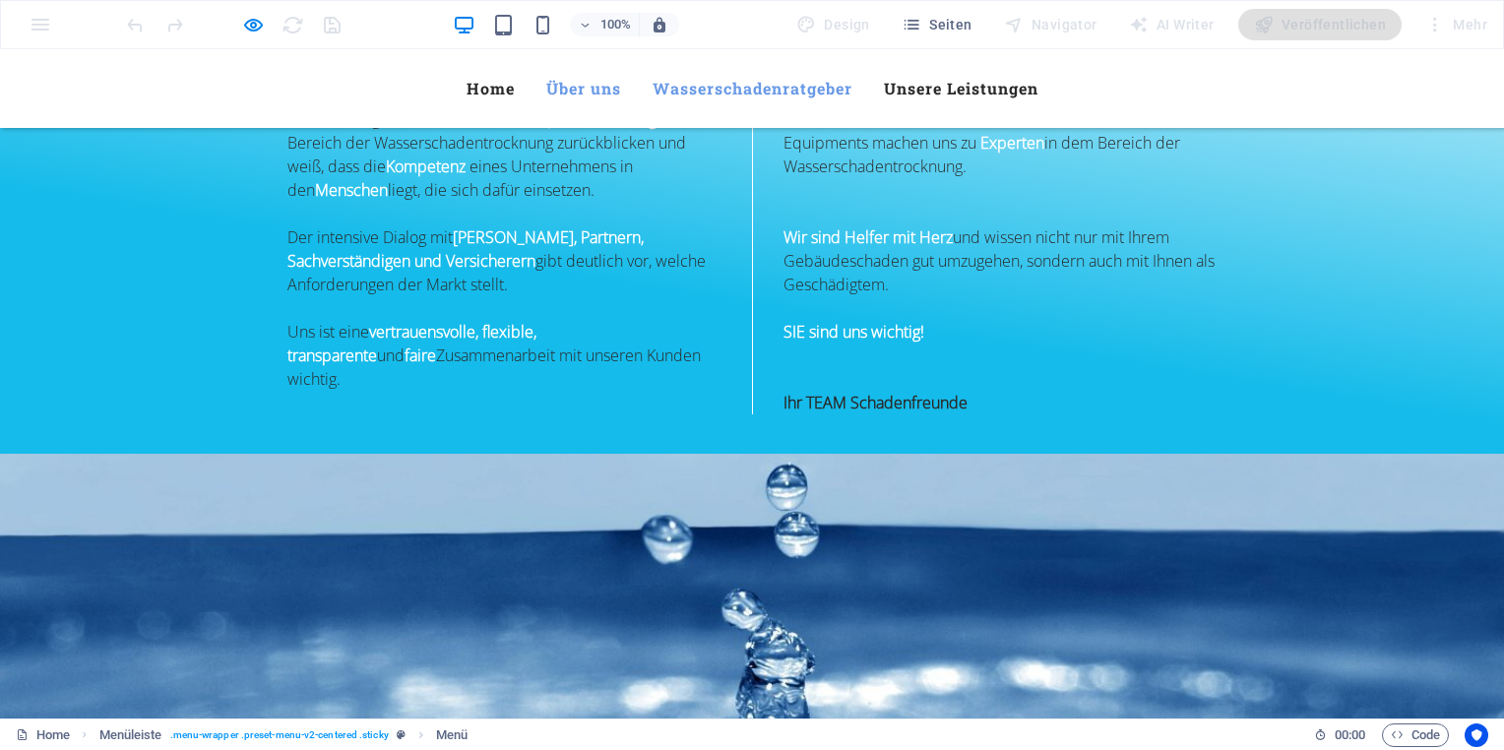
click at [580, 96] on link "Über uns" at bounding box center [583, 88] width 75 height 47
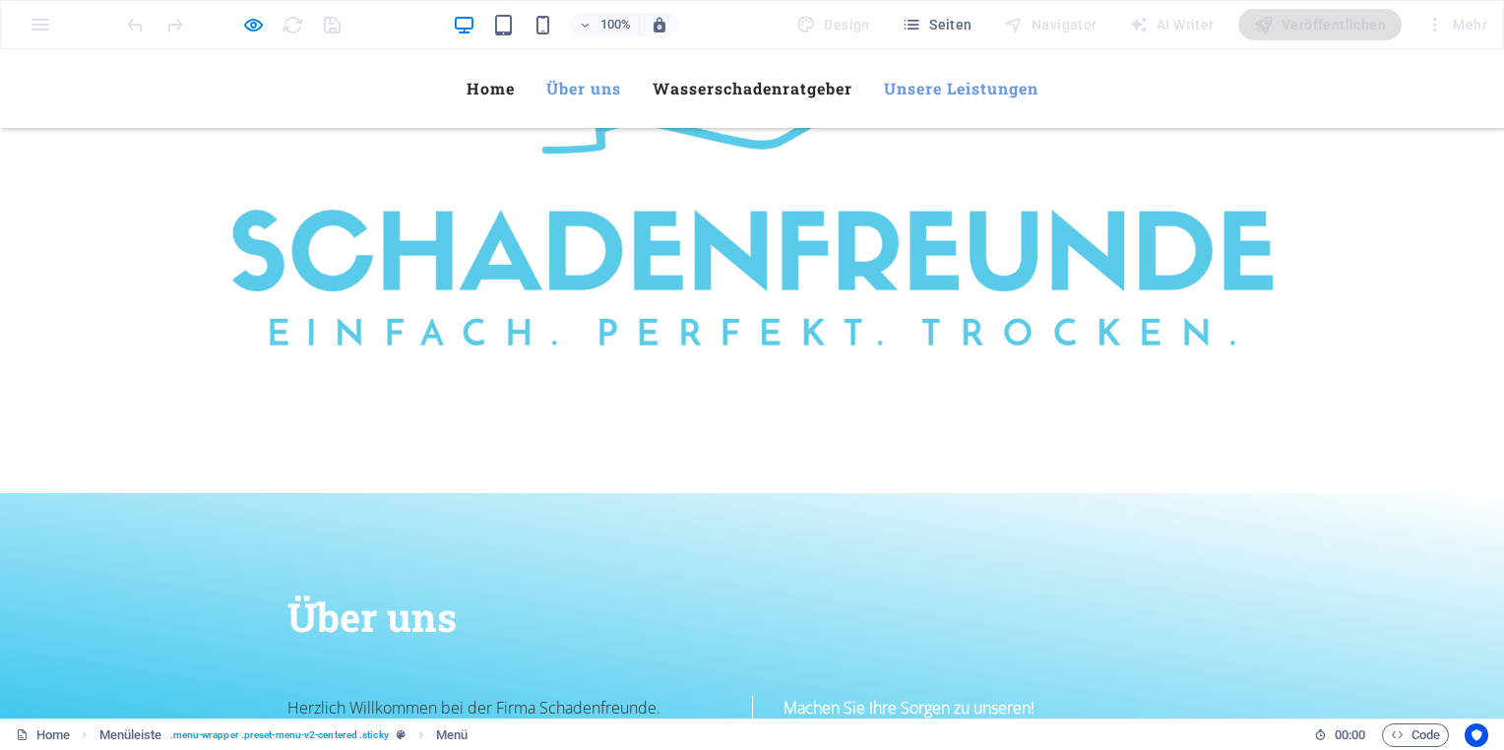
click at [938, 86] on link "Unsere Leistungen" at bounding box center [961, 88] width 155 height 47
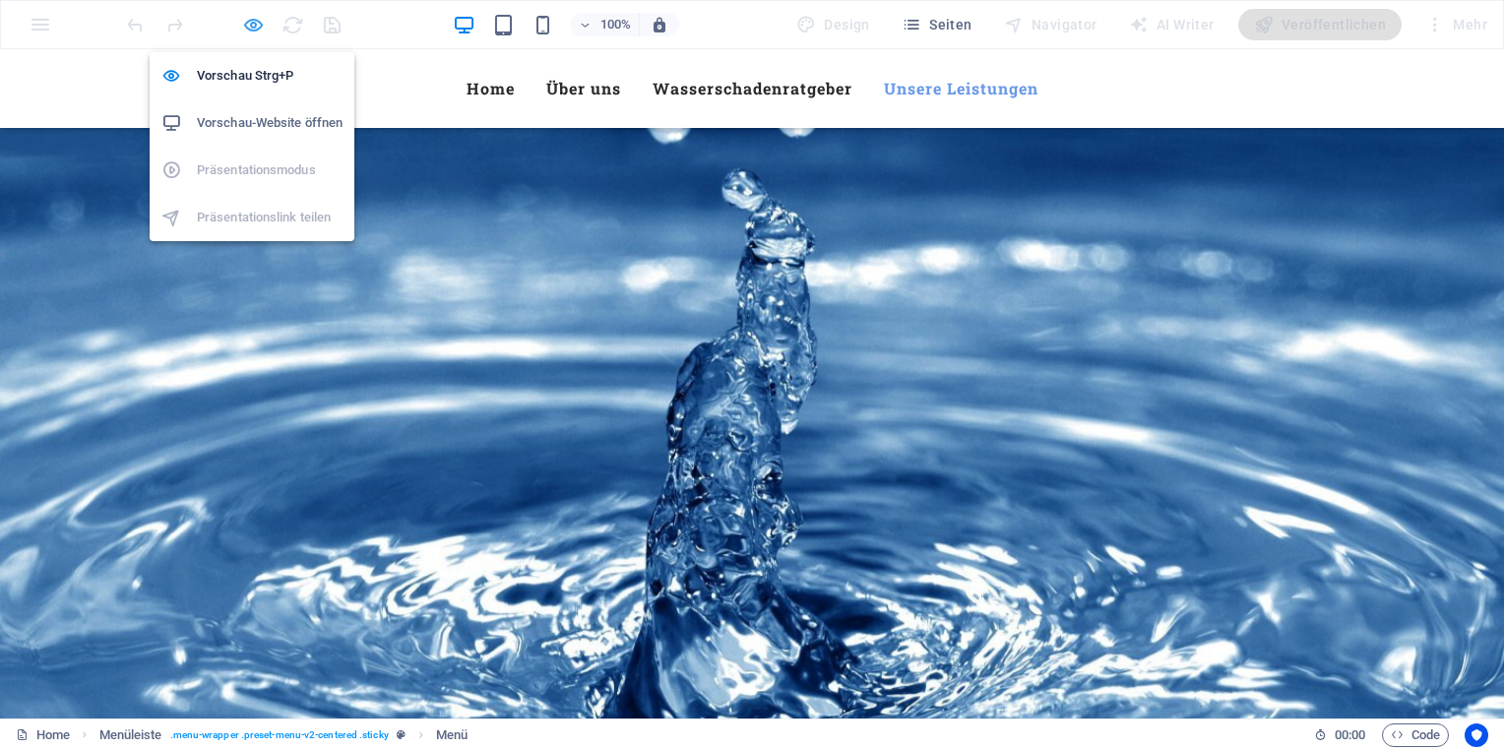
click at [256, 21] on icon "button" at bounding box center [253, 25] width 23 height 23
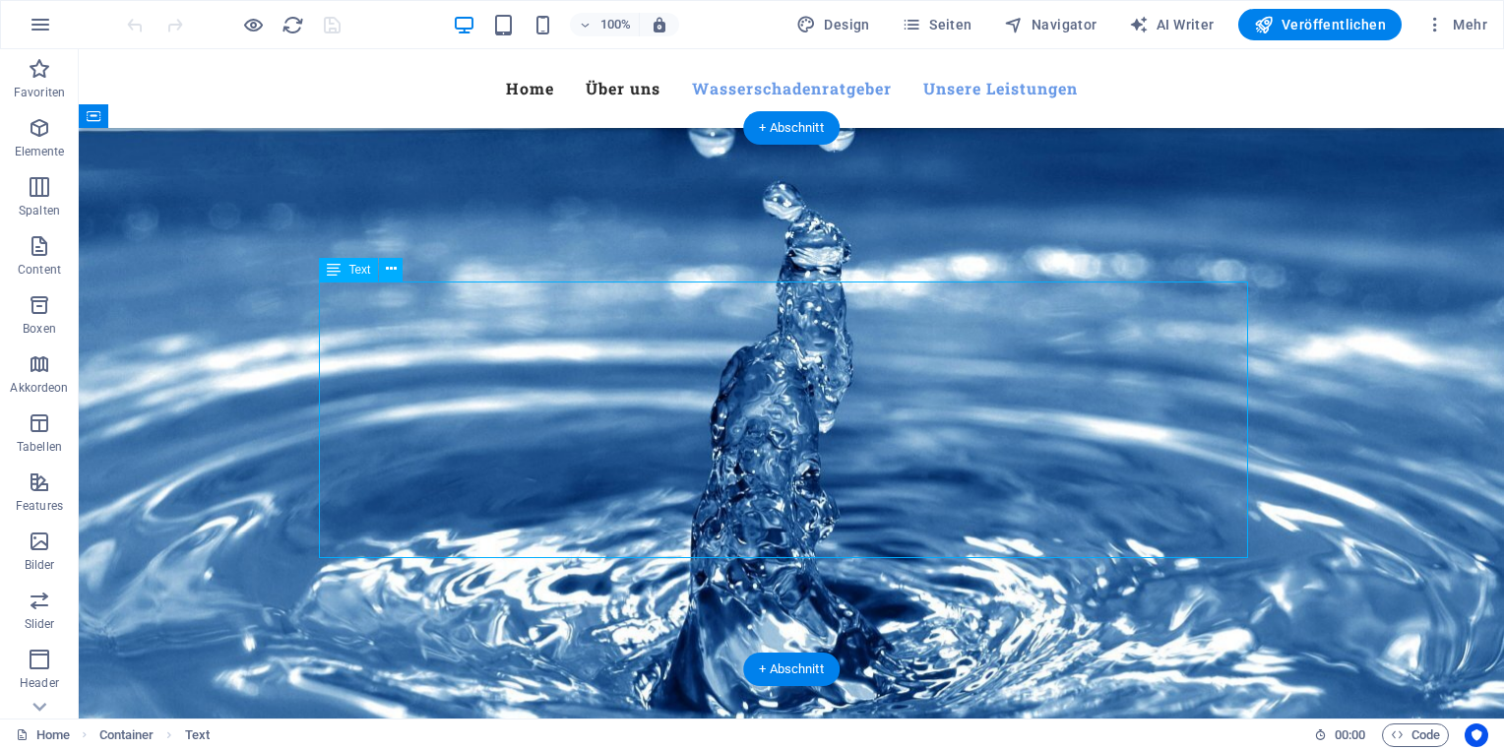
click at [394, 270] on icon at bounding box center [391, 269] width 11 height 21
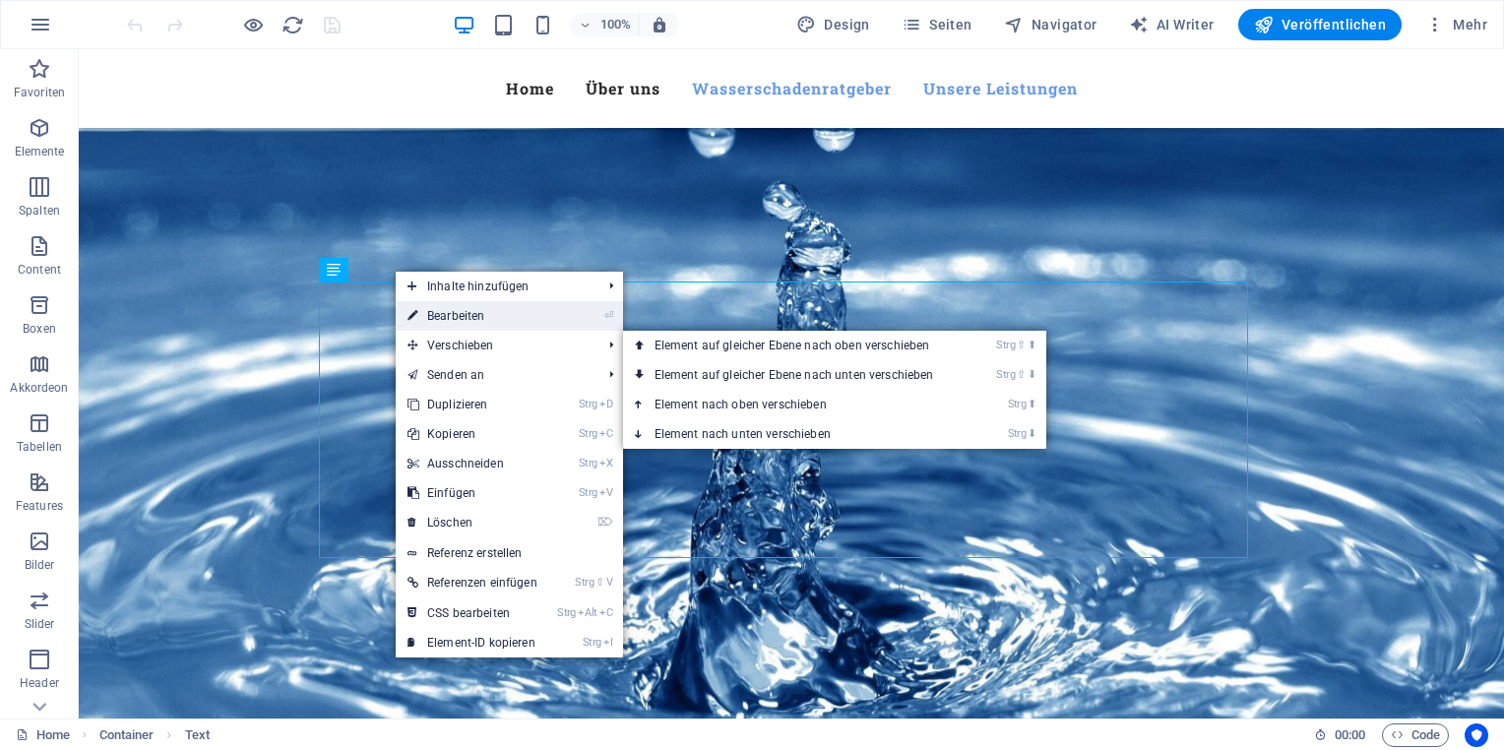
click at [491, 320] on link "⏎ Bearbeiten" at bounding box center [473, 316] width 154 height 30
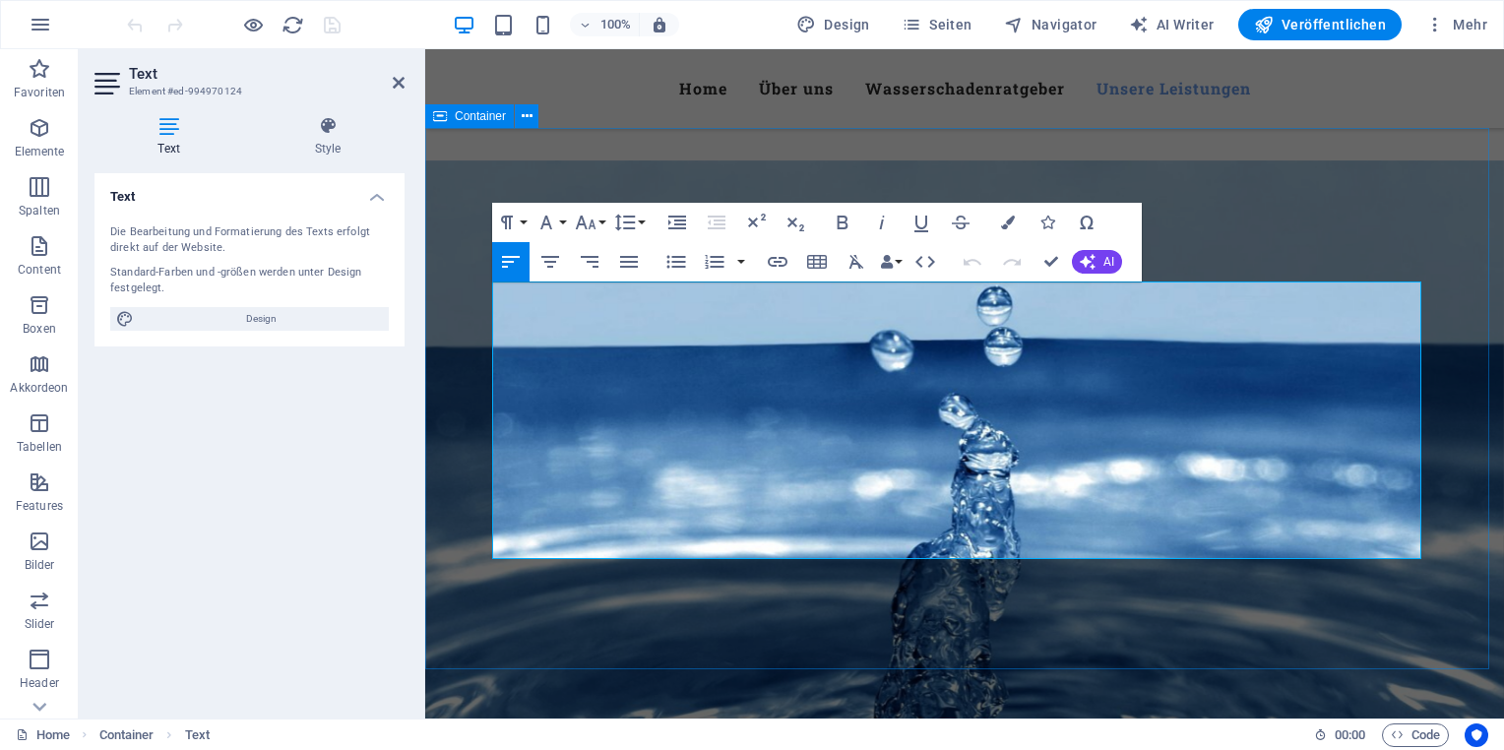
scroll to position [2258, 0]
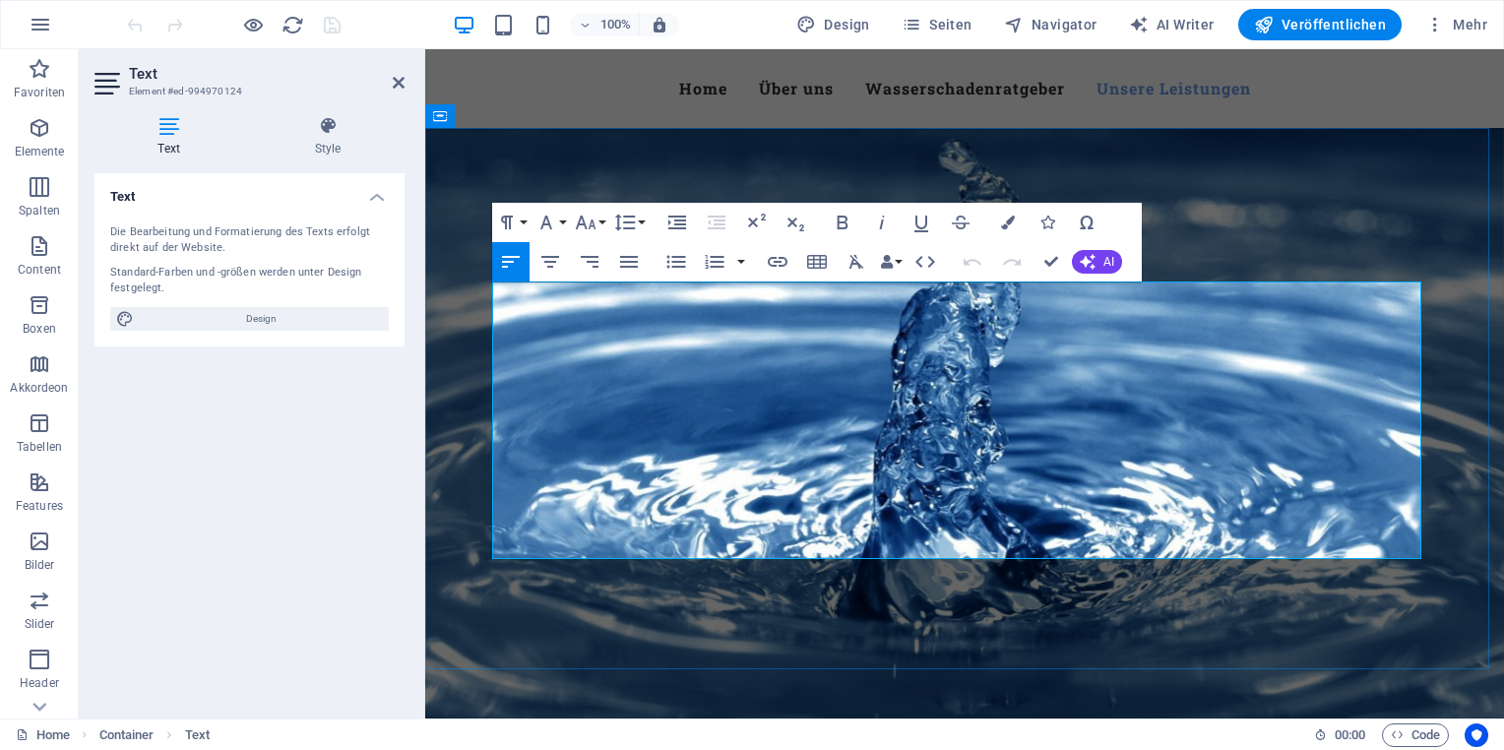
drag, startPoint x: 764, startPoint y: 520, endPoint x: 512, endPoint y: 502, distance: 252.6
copy strong "⇨ Technische Trocknung"
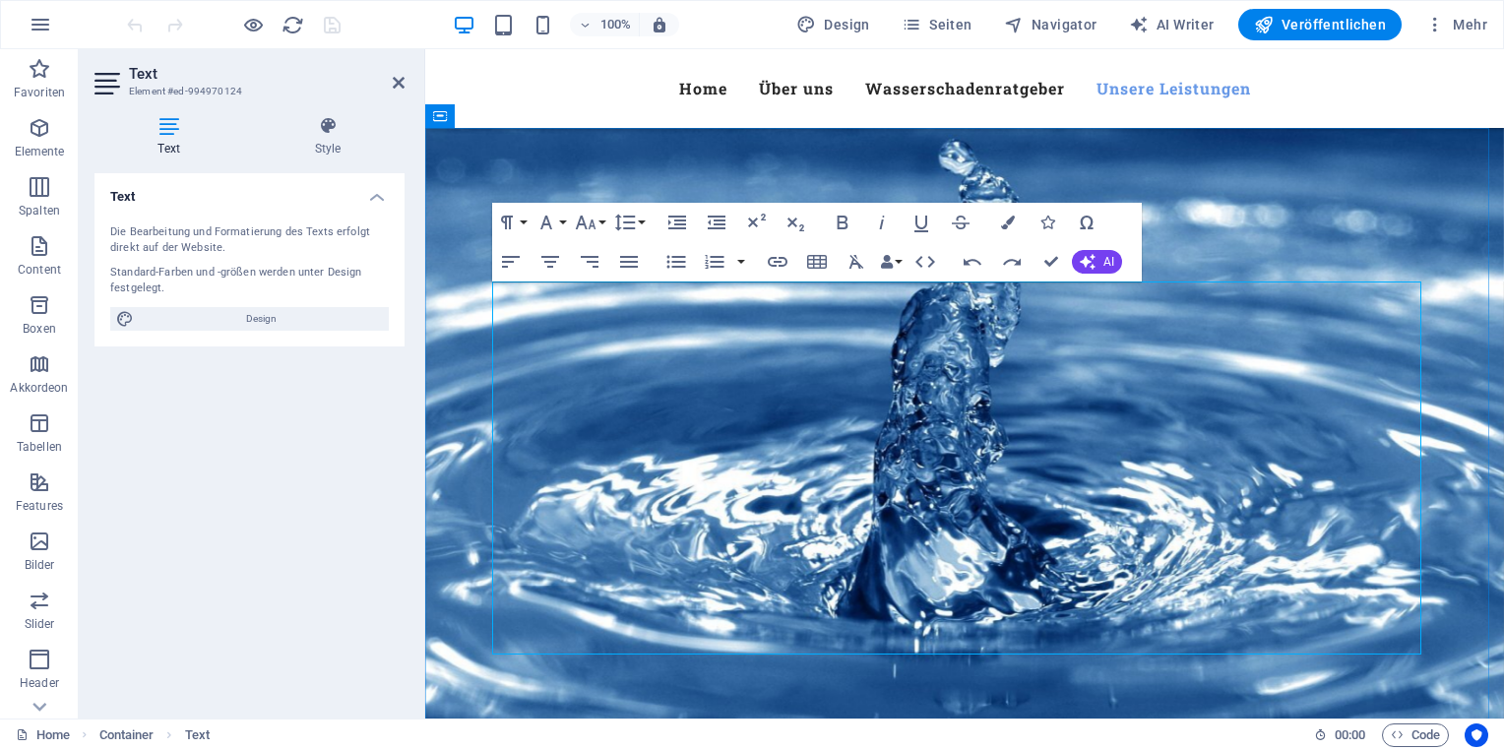
drag, startPoint x: 579, startPoint y: 569, endPoint x: 580, endPoint y: 555, distance: 13.8
drag, startPoint x: 544, startPoint y: 537, endPoint x: 805, endPoint y: 534, distance: 260.9
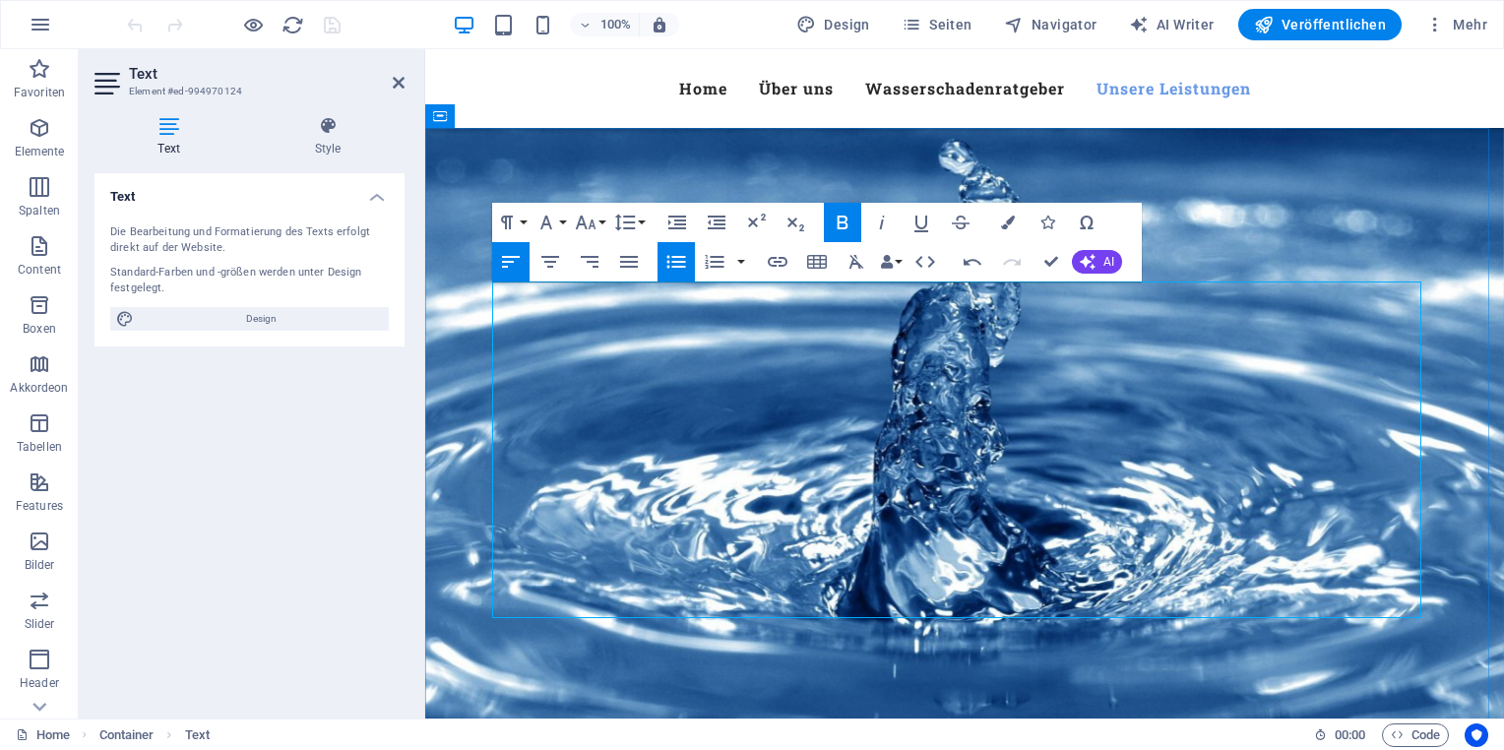
drag, startPoint x: 515, startPoint y: 595, endPoint x: 1276, endPoint y: 588, distance: 760.9
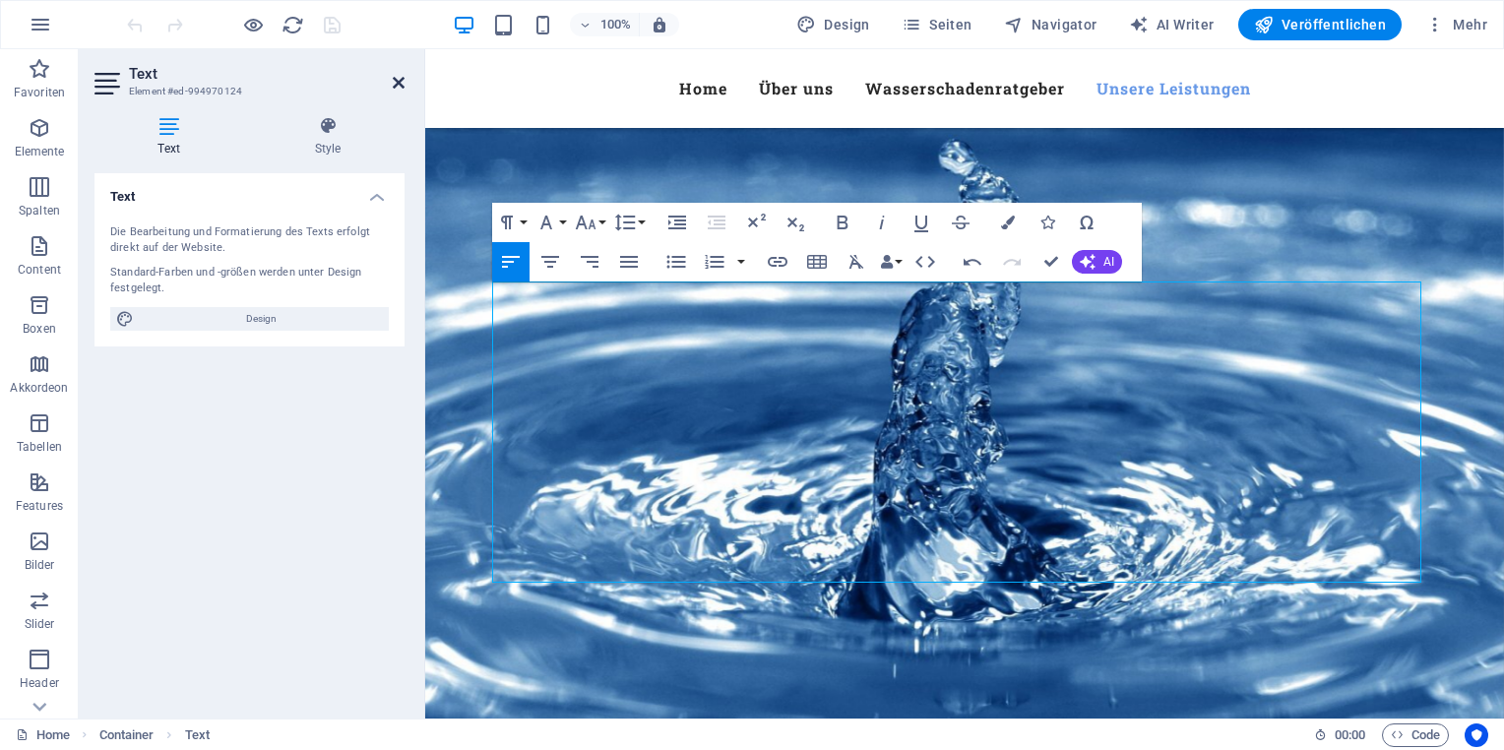
click at [402, 81] on icon at bounding box center [399, 83] width 12 height 16
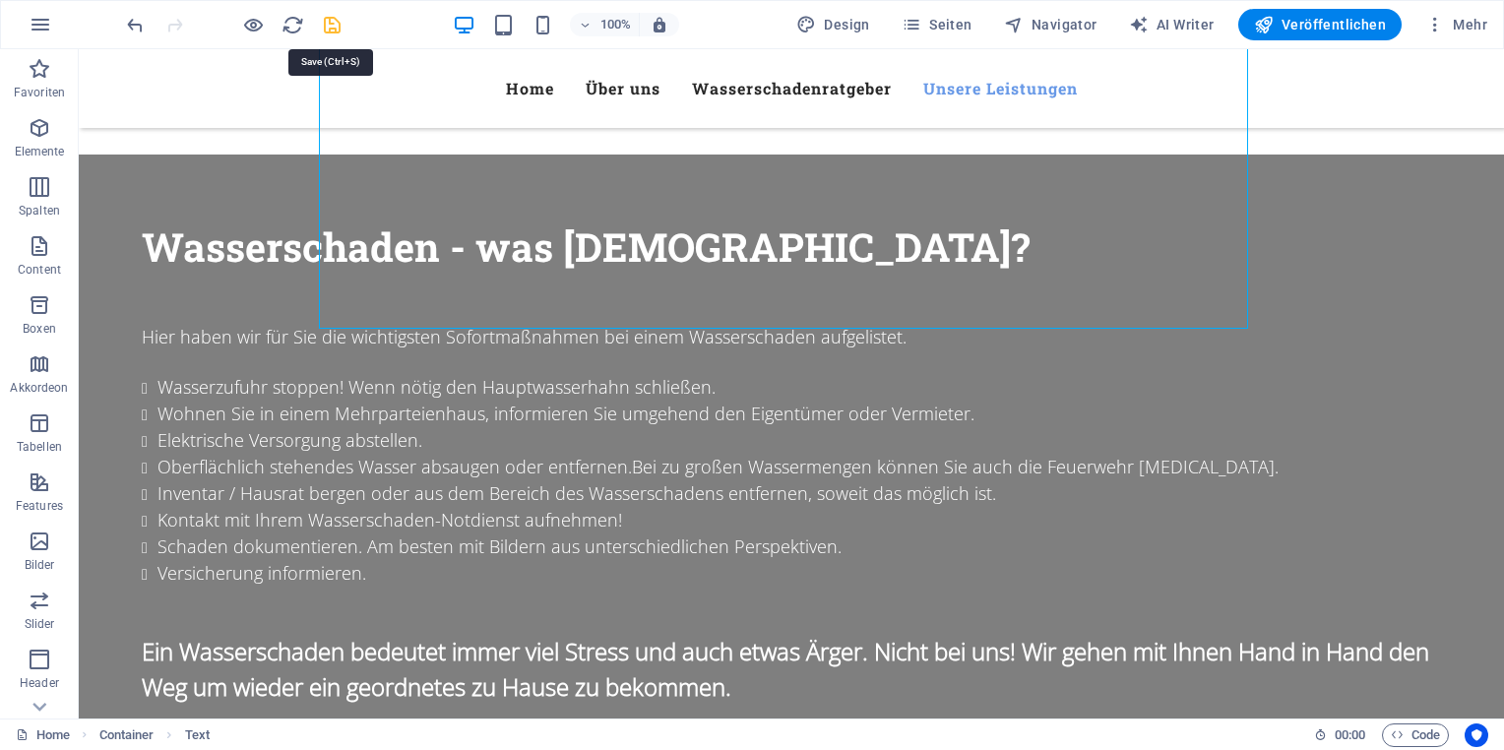
click at [330, 26] on icon "save" at bounding box center [332, 25] width 23 height 23
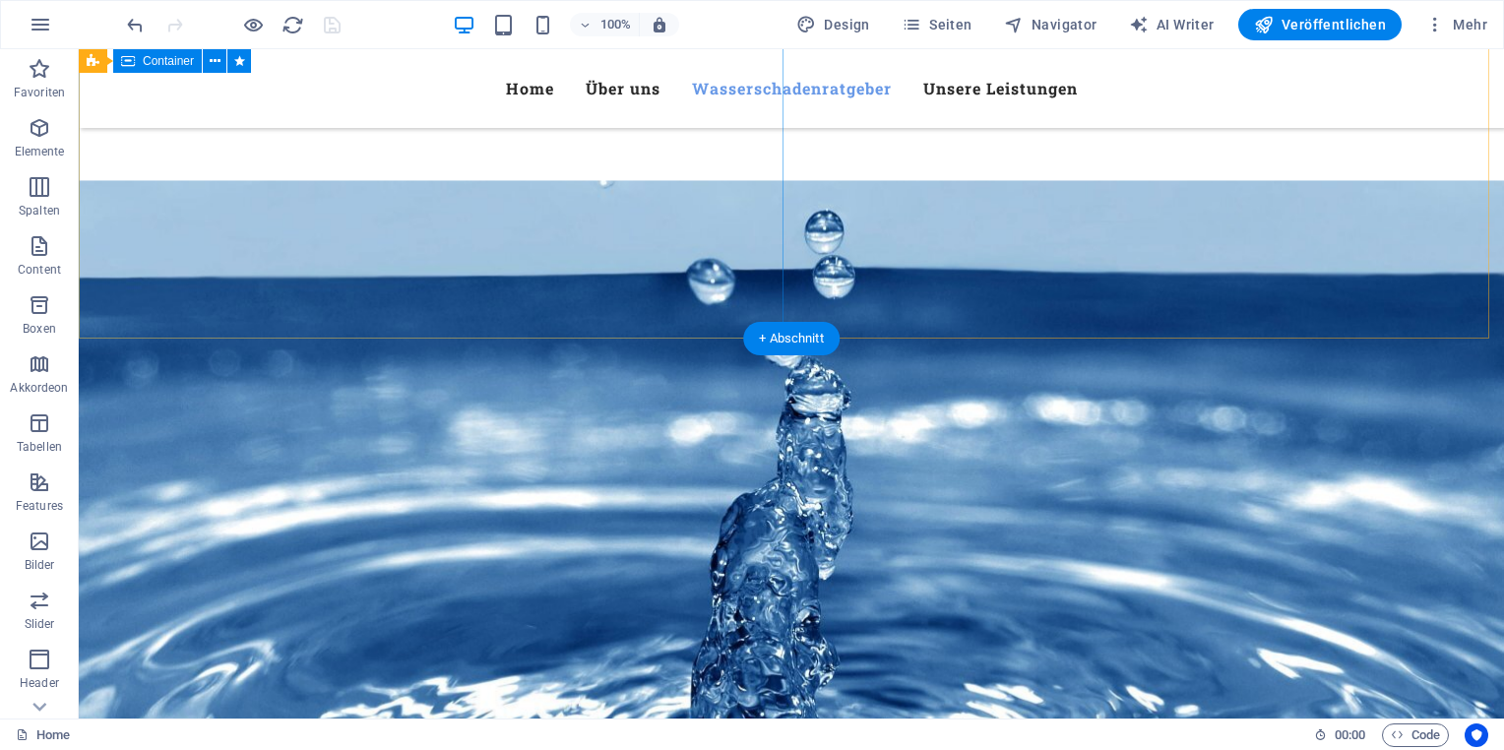
scroll to position [1864, 0]
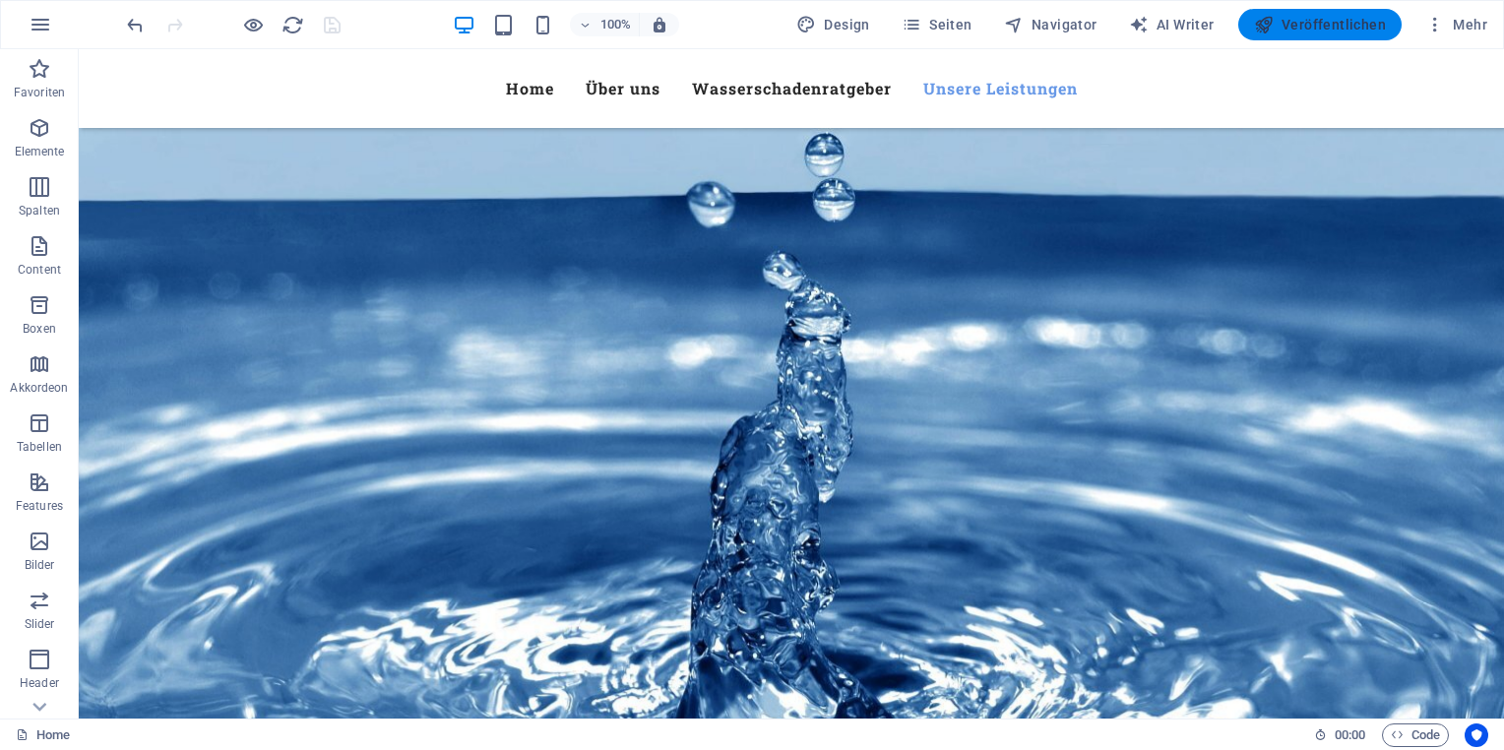
click at [1306, 19] on span "Veröffentlichen" at bounding box center [1320, 25] width 132 height 20
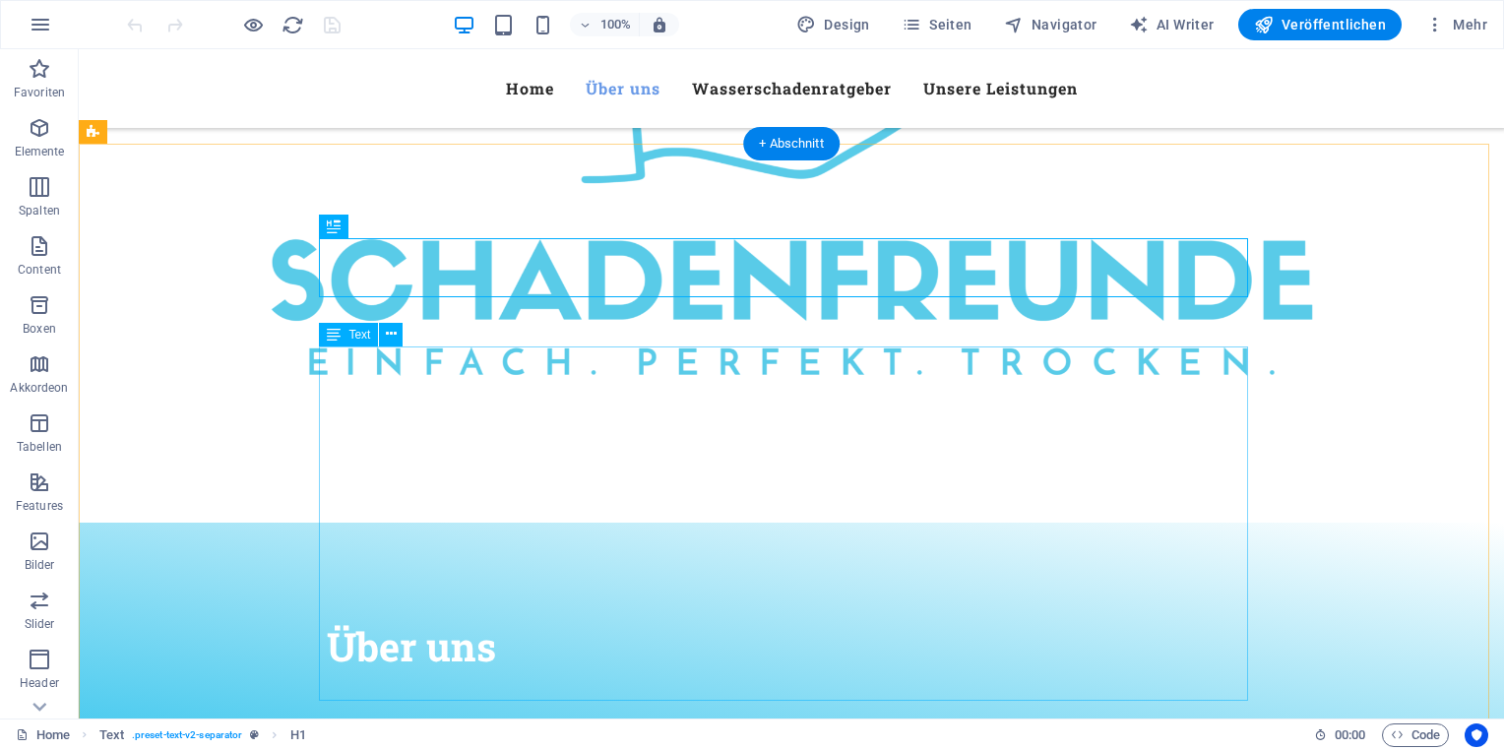
scroll to position [473, 0]
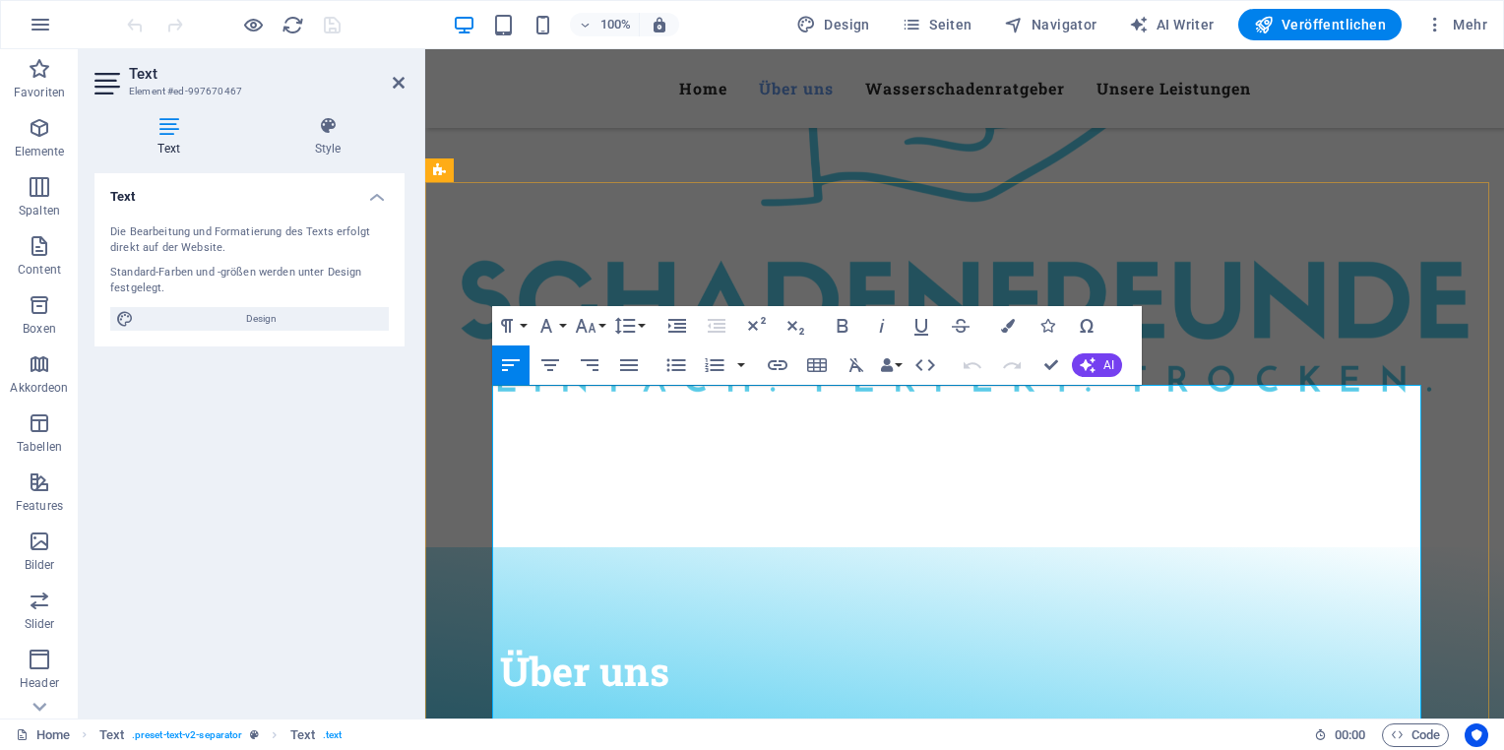
drag, startPoint x: 496, startPoint y: 400, endPoint x: 882, endPoint y: 401, distance: 385.8
click at [882, 749] on p "Herzlich Willkommen bei der Firma Schadenfreunde." at bounding box center [716, 762] width 433 height 24
click at [846, 325] on icon "button" at bounding box center [843, 326] width 24 height 24
click at [883, 749] on p "Herzlich Willkommen bei der Firma Schadenfreunde." at bounding box center [716, 762] width 433 height 24
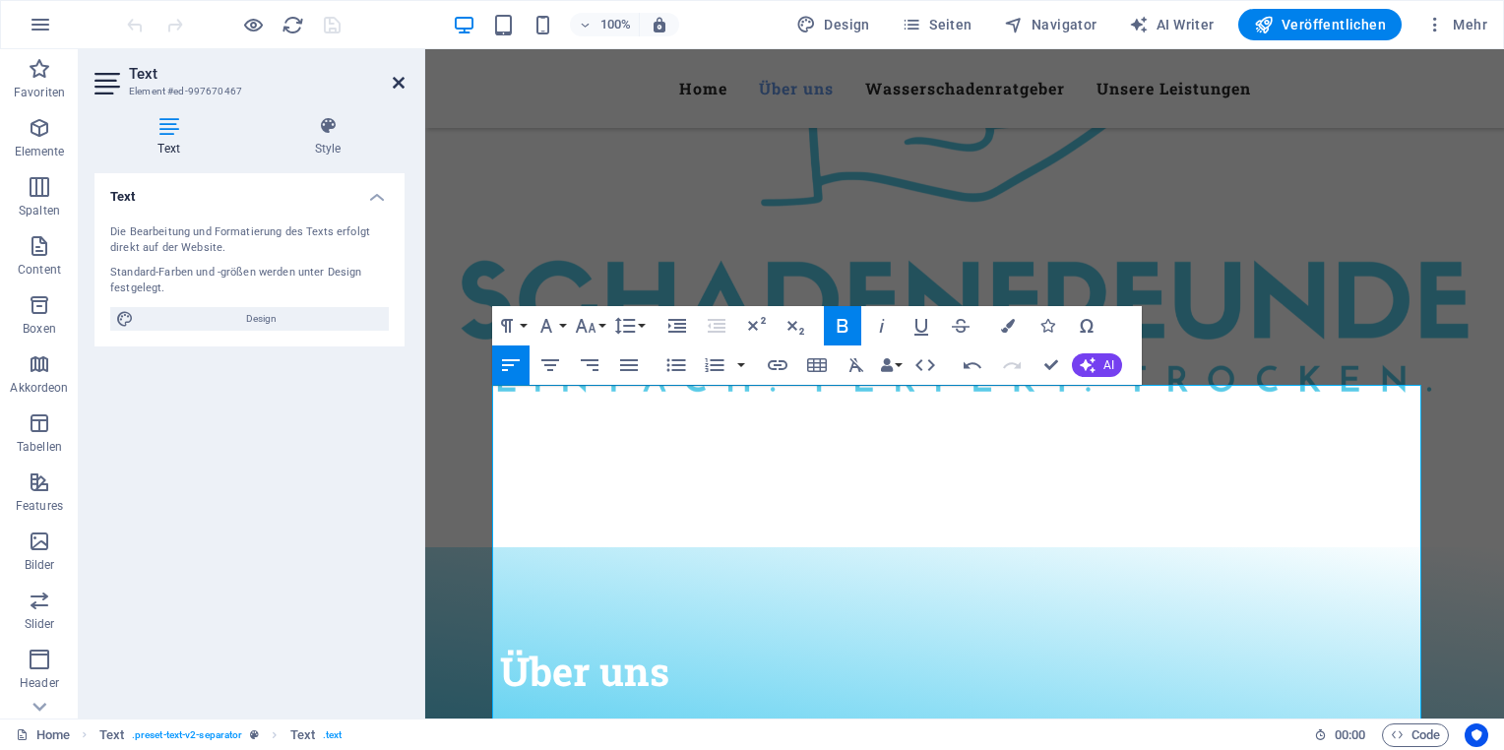
drag, startPoint x: 315, startPoint y: 39, endPoint x: 395, endPoint y: 89, distance: 93.7
click at [395, 89] on icon at bounding box center [399, 83] width 12 height 16
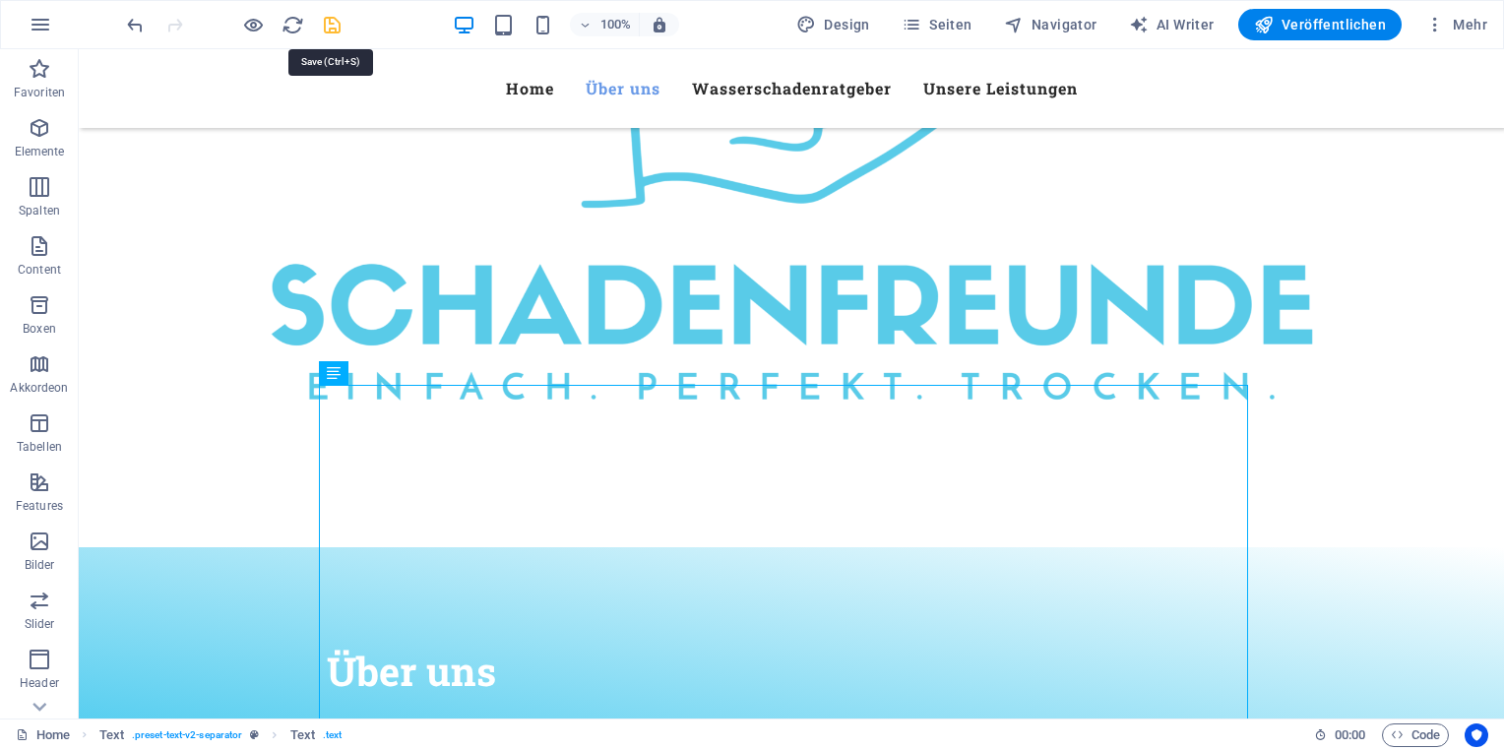
click at [327, 26] on icon "save" at bounding box center [332, 25] width 23 height 23
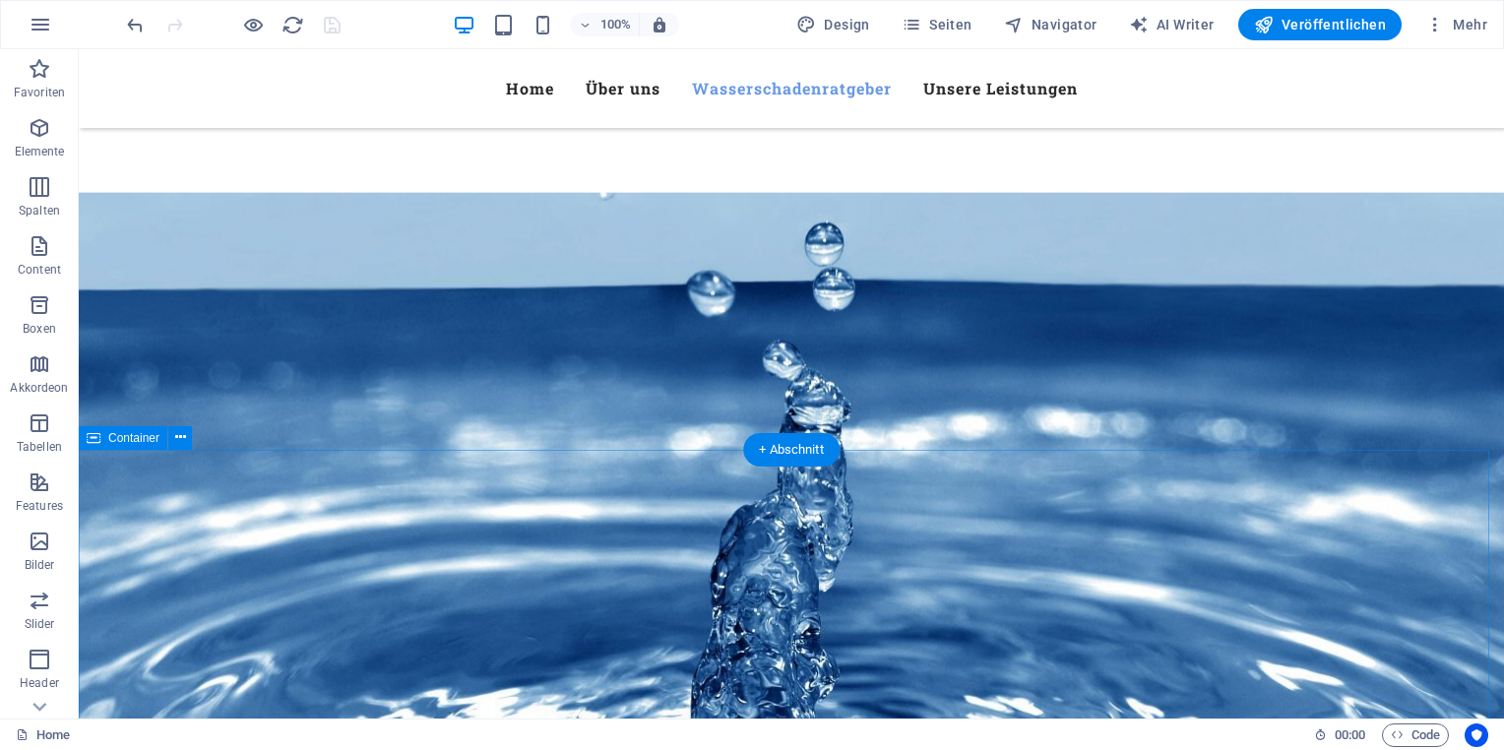
scroll to position [1977, 0]
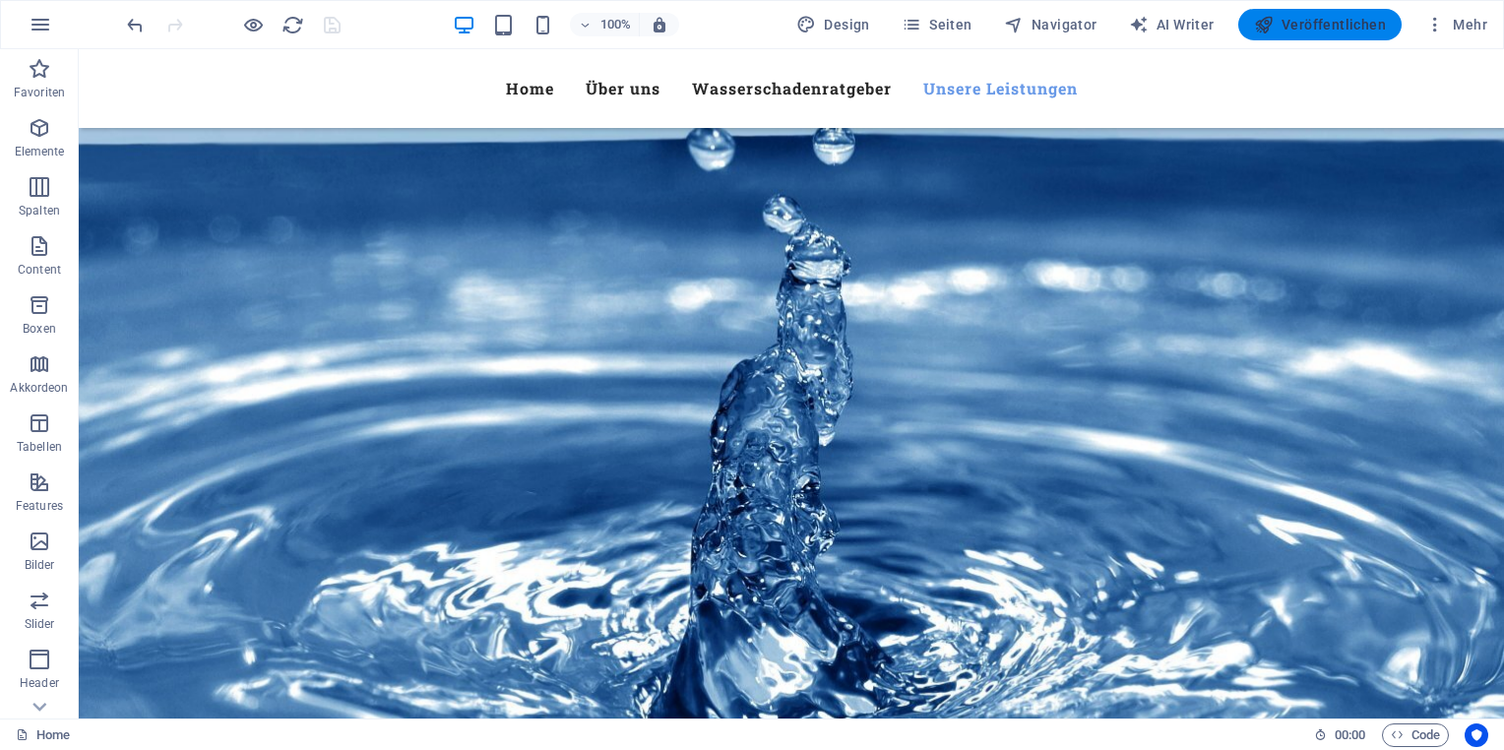
click at [1274, 22] on icon "button" at bounding box center [1264, 25] width 20 height 20
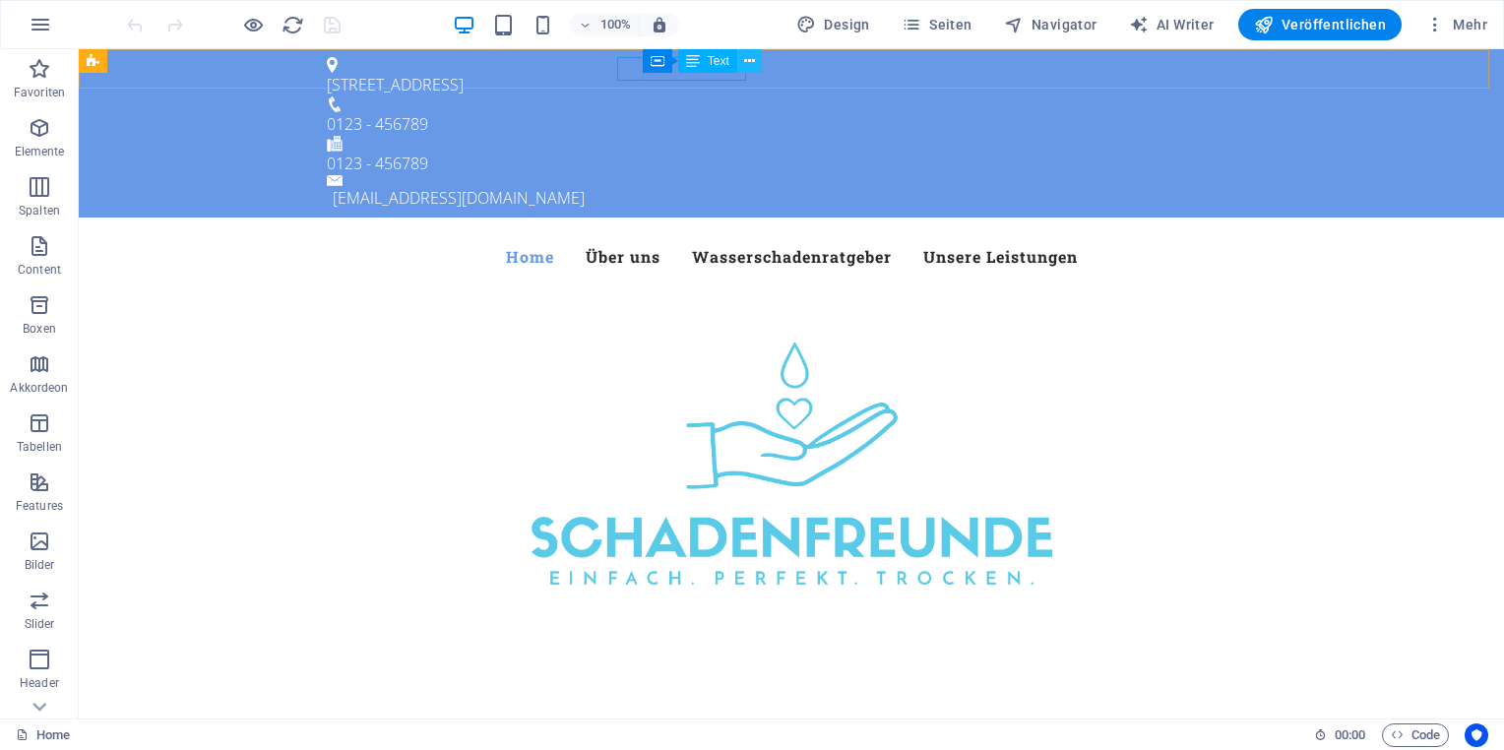
click at [745, 60] on icon at bounding box center [749, 61] width 11 height 21
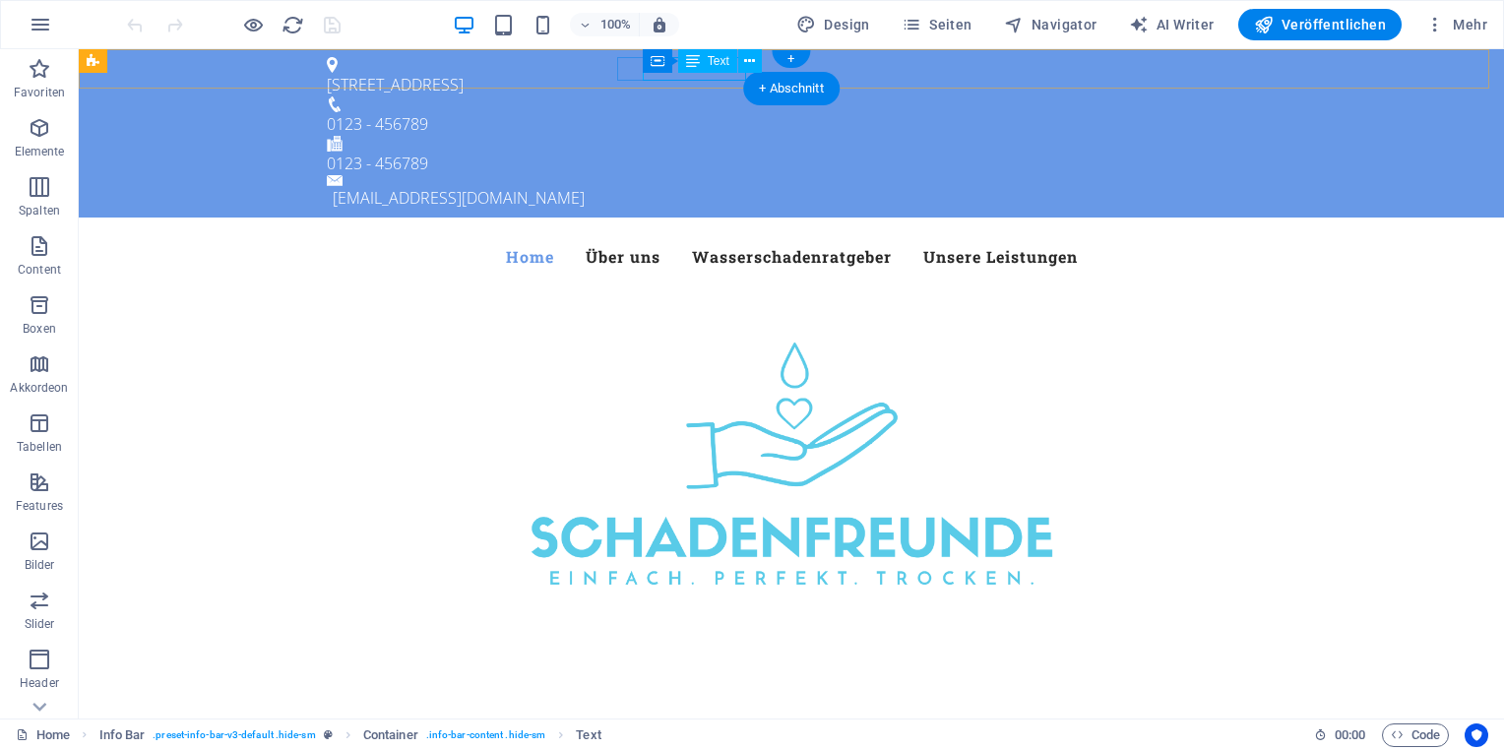
click at [689, 112] on div "0123 - 456789" at bounding box center [783, 124] width 913 height 24
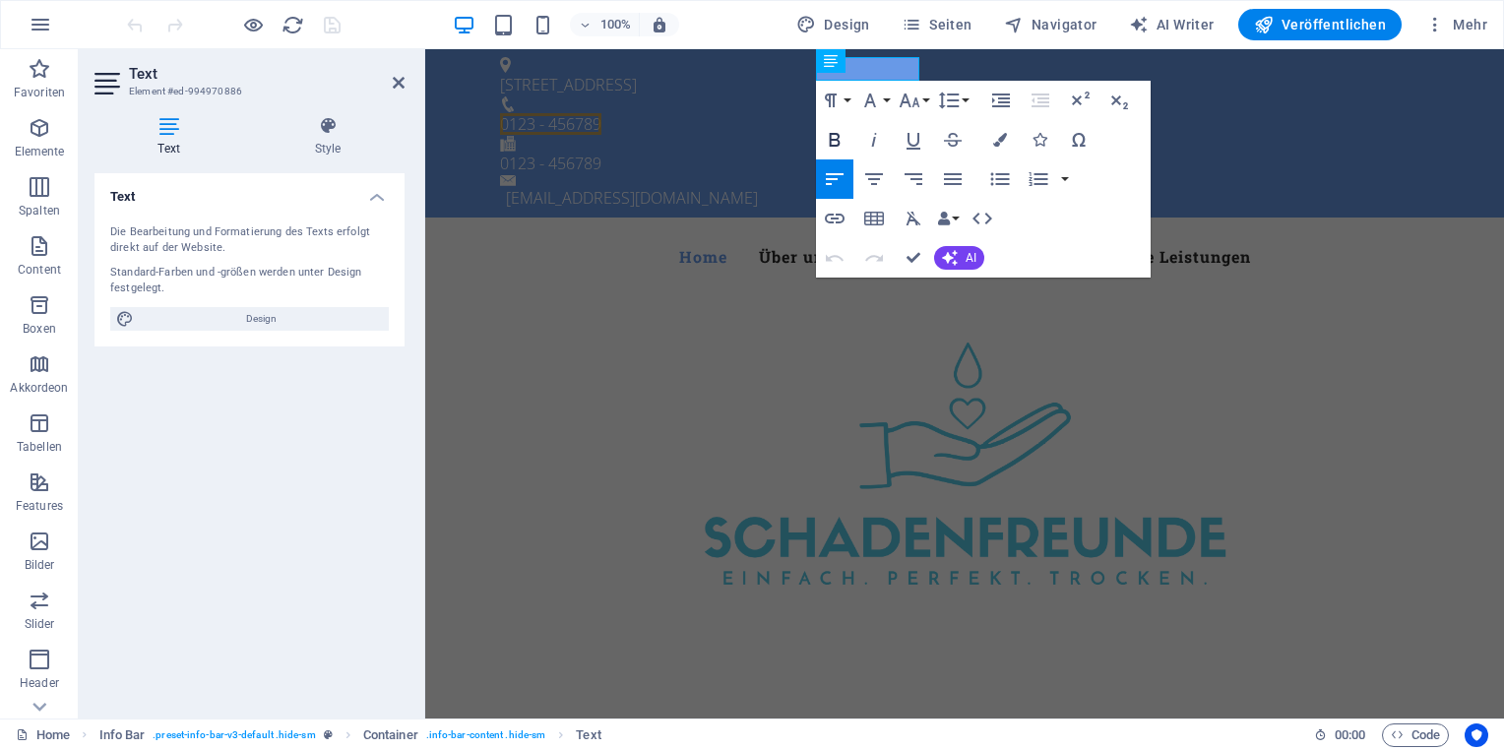
click at [838, 136] on icon "button" at bounding box center [834, 140] width 11 height 14
click at [601, 113] on span "0123 - 456789" at bounding box center [550, 124] width 101 height 22
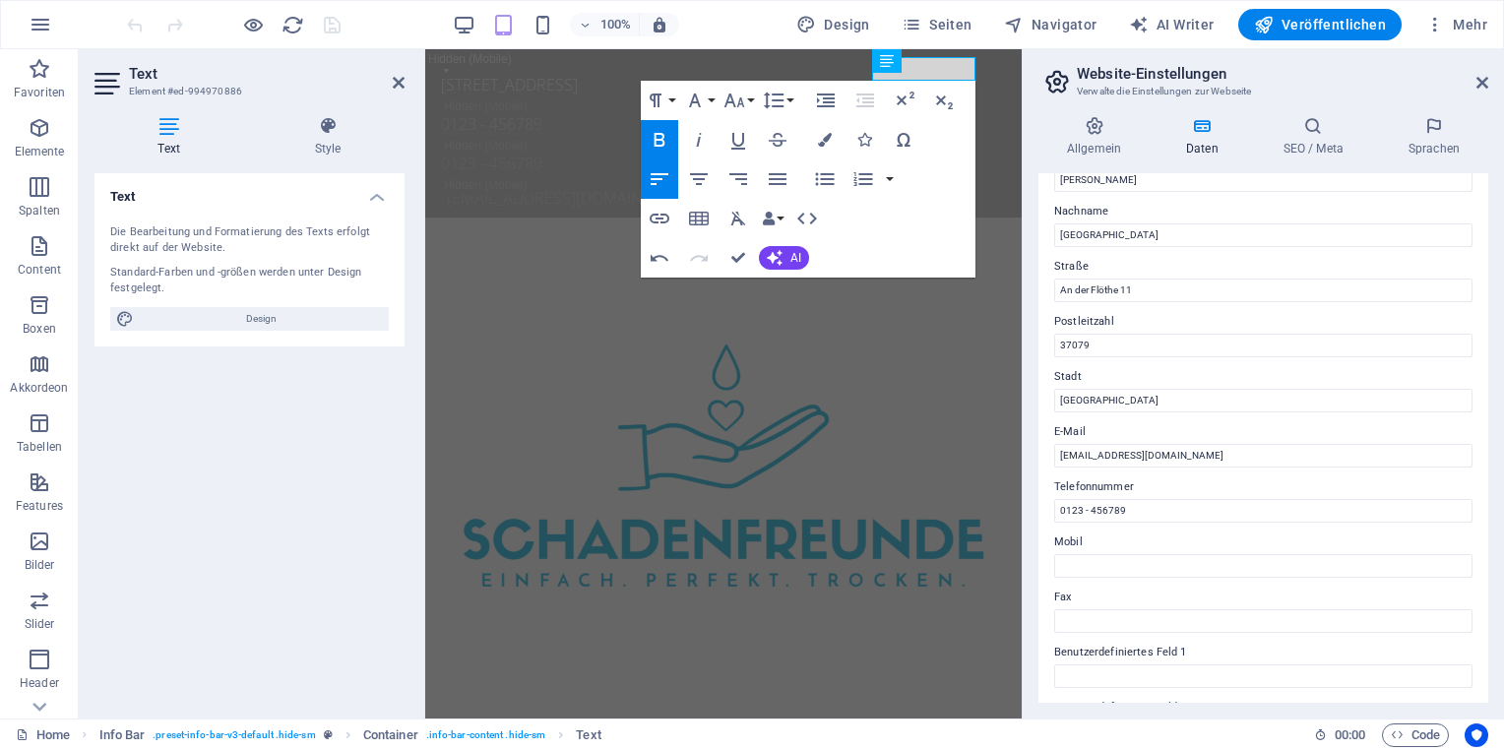
scroll to position [295, 0]
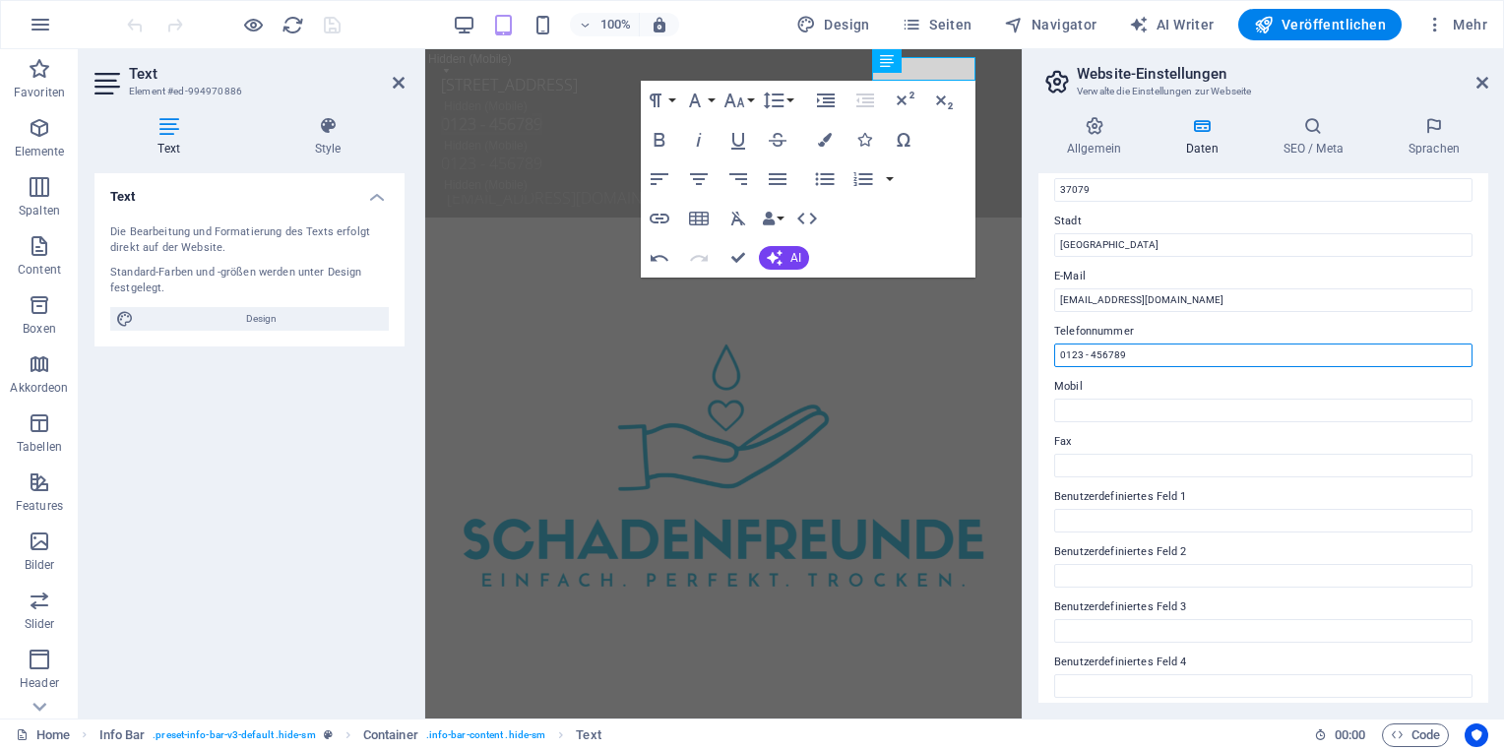
drag, startPoint x: 1132, startPoint y: 356, endPoint x: 1024, endPoint y: 366, distance: 108.7
click at [1024, 366] on aside "Website-Einstellungen Verwalte die Einstellungen zur Webseite Allgemein Daten S…" at bounding box center [1263, 383] width 482 height 669
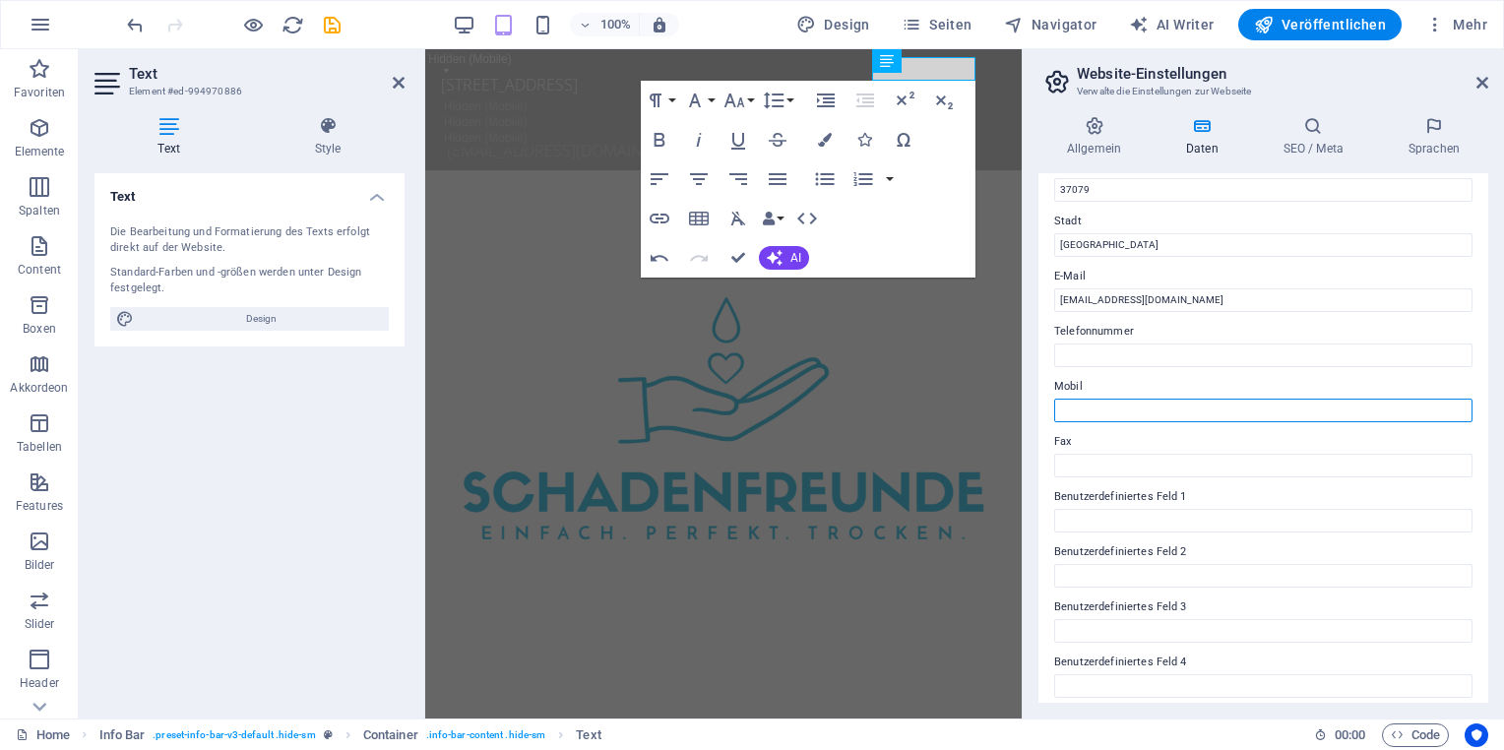
click at [1096, 415] on input "Mobil" at bounding box center [1263, 411] width 418 height 24
type input "0163 795 68 14"
click at [1478, 76] on icon at bounding box center [1482, 83] width 12 height 16
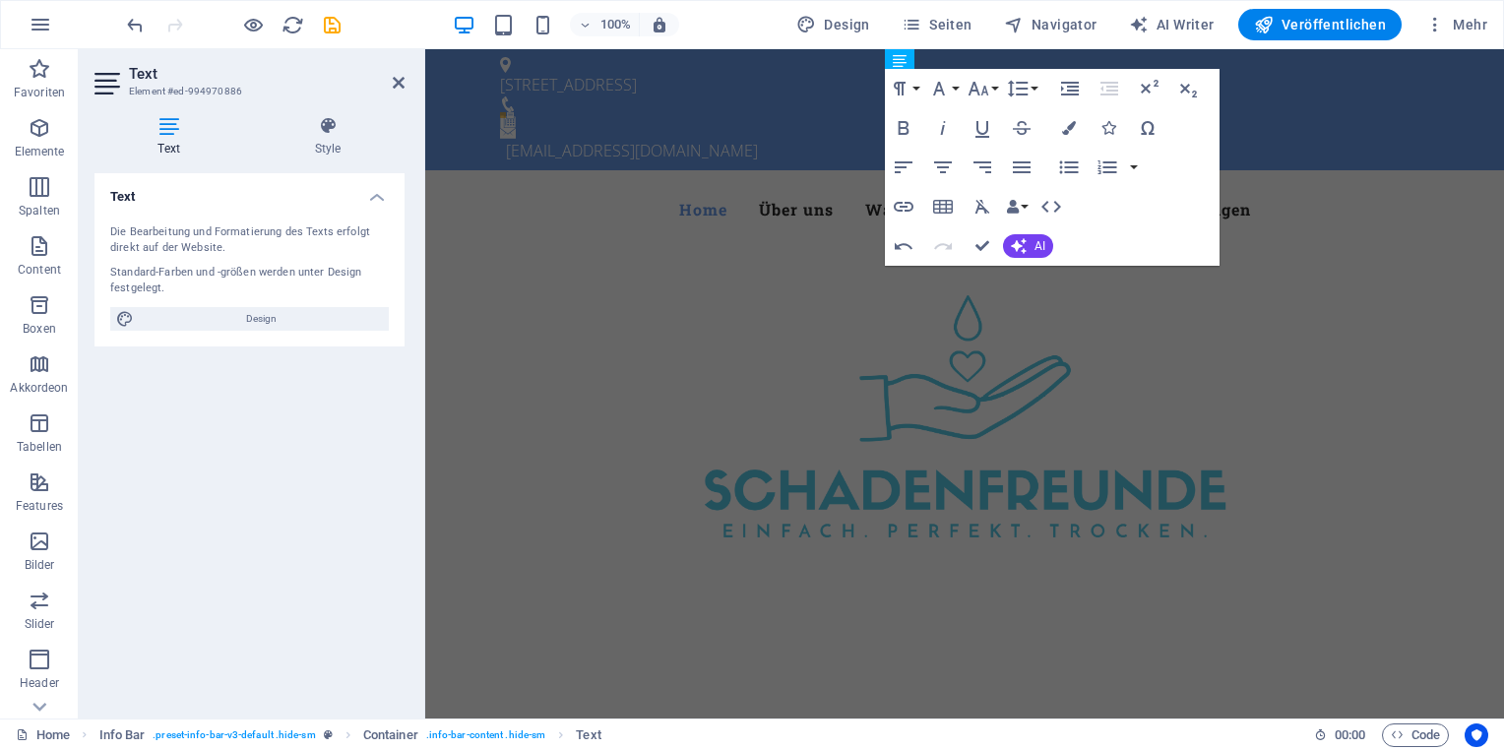
click at [630, 249] on figure at bounding box center [964, 416] width 1079 height 335
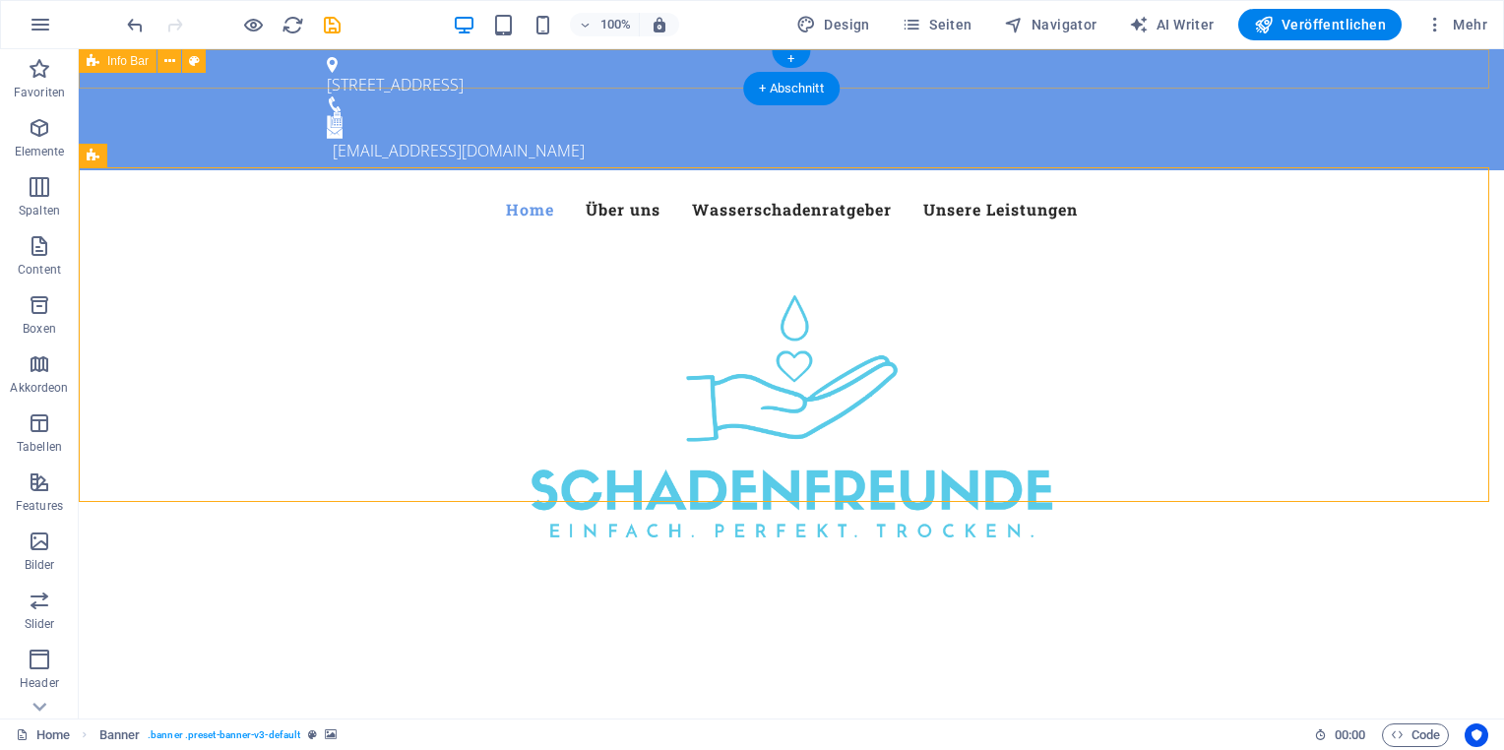
click at [728, 73] on div "An der Flöthe 11, 37079 Göttingen kontakt@schadenfreunde-goettingen.de" at bounding box center [791, 109] width 1425 height 121
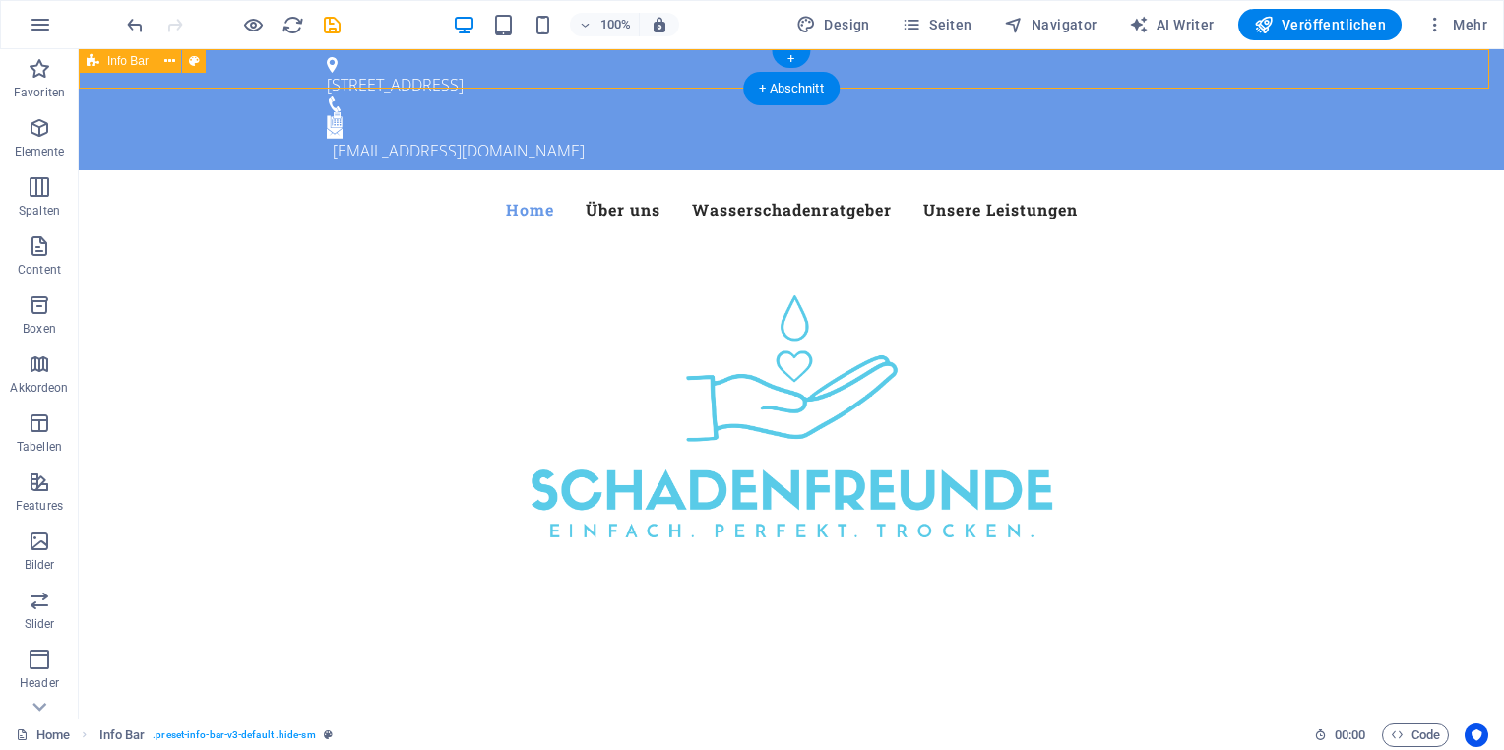
click at [717, 73] on div "An der Flöthe 11, 37079 Göttingen kontakt@schadenfreunde-goettingen.de" at bounding box center [791, 109] width 1425 height 121
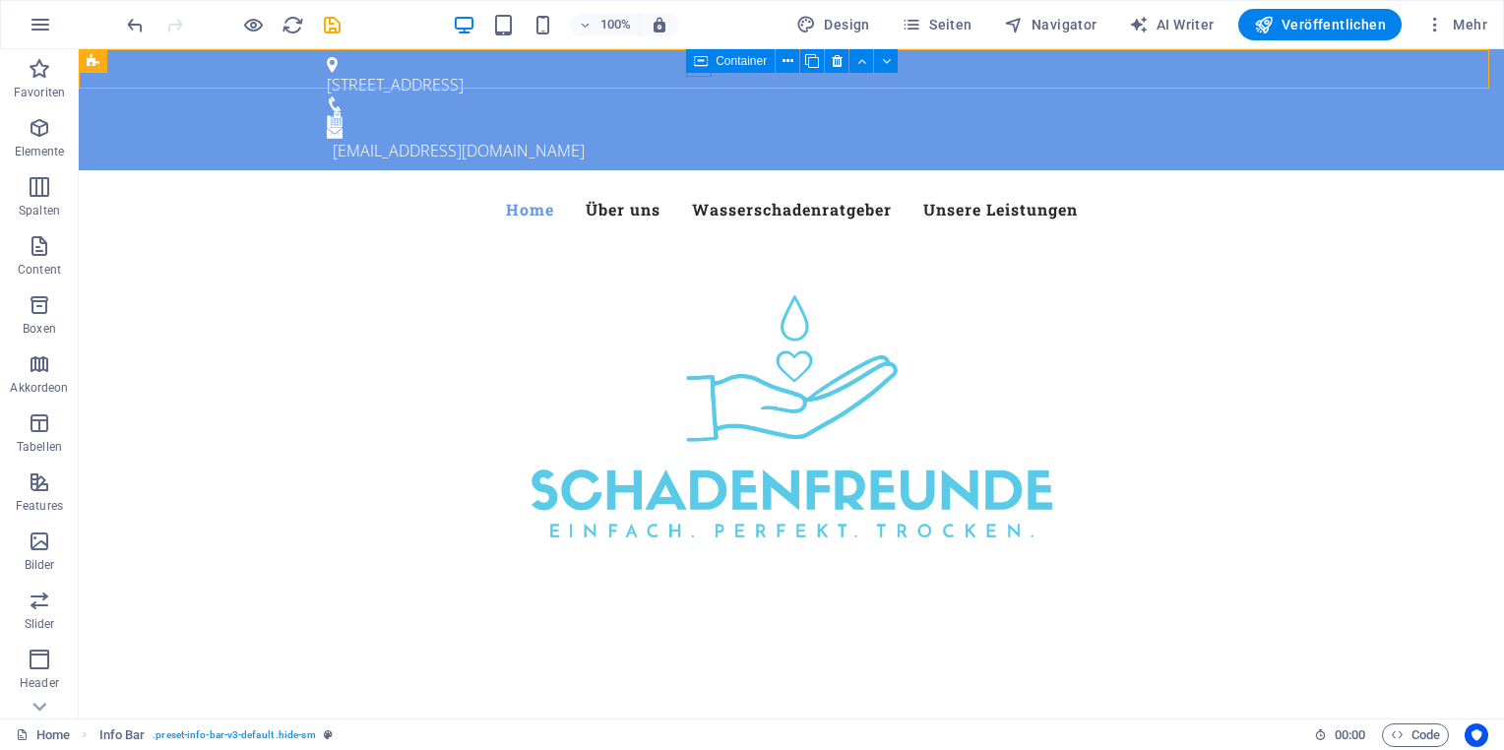
click at [695, 66] on icon at bounding box center [701, 61] width 14 height 24
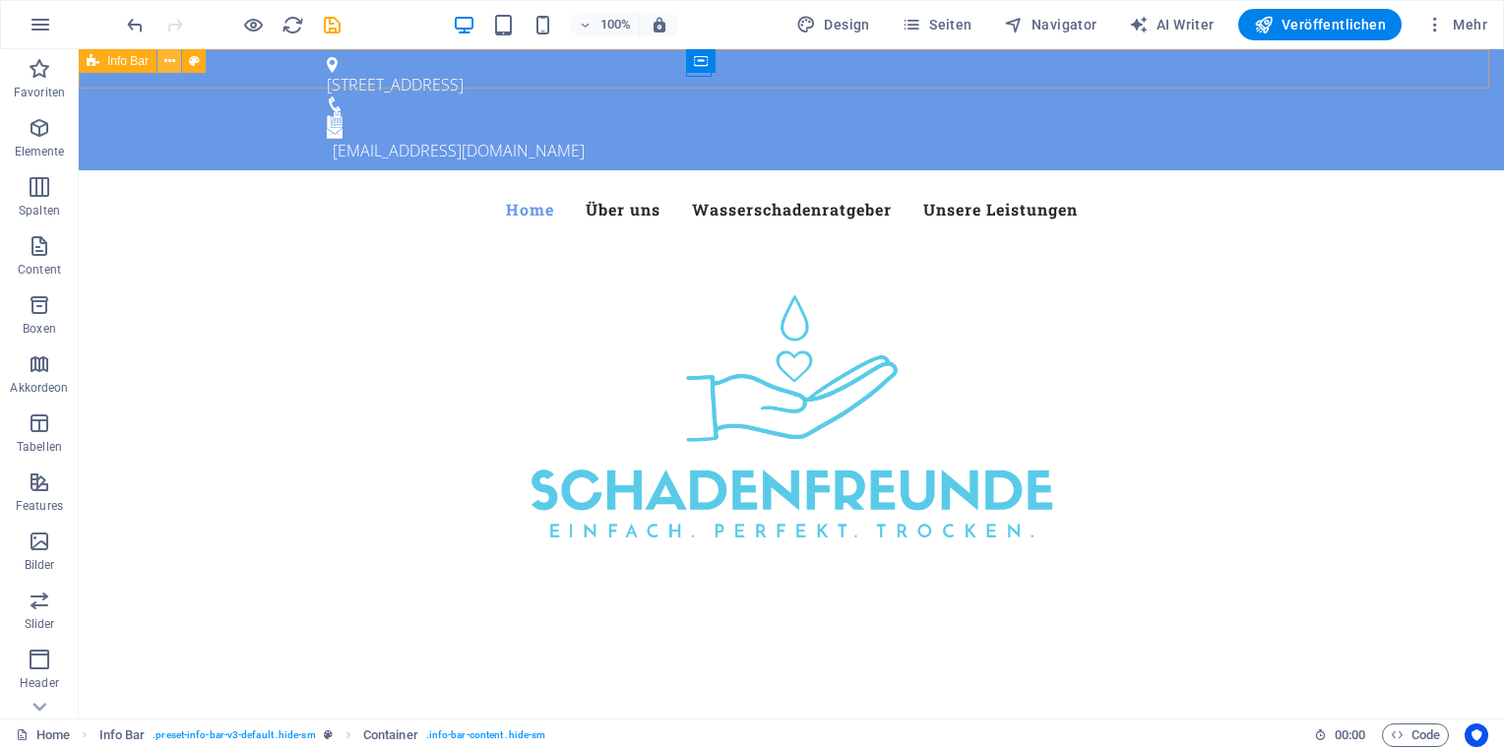
click at [169, 61] on icon at bounding box center [169, 61] width 11 height 21
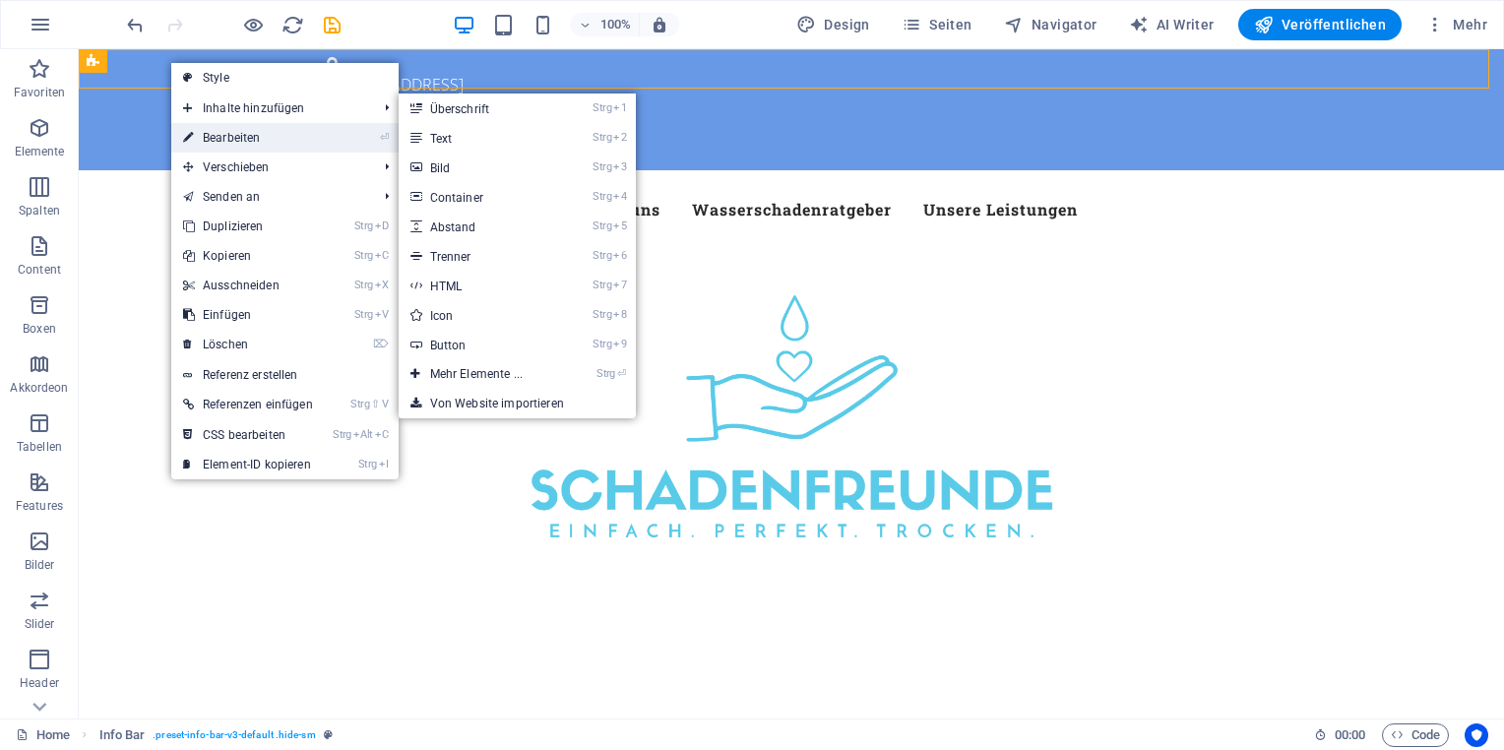
click at [244, 130] on link "⏎ Bearbeiten" at bounding box center [248, 138] width 154 height 30
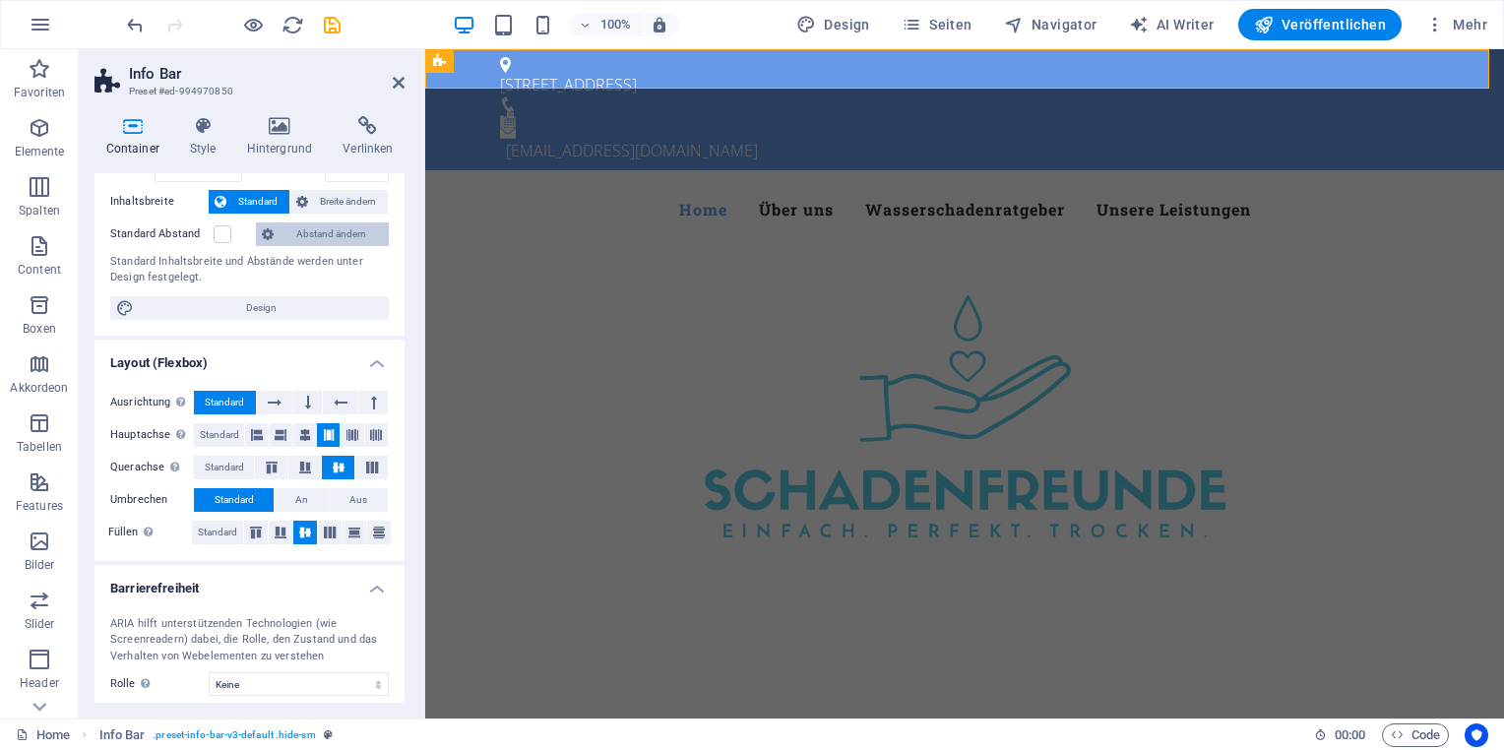
scroll to position [0, 0]
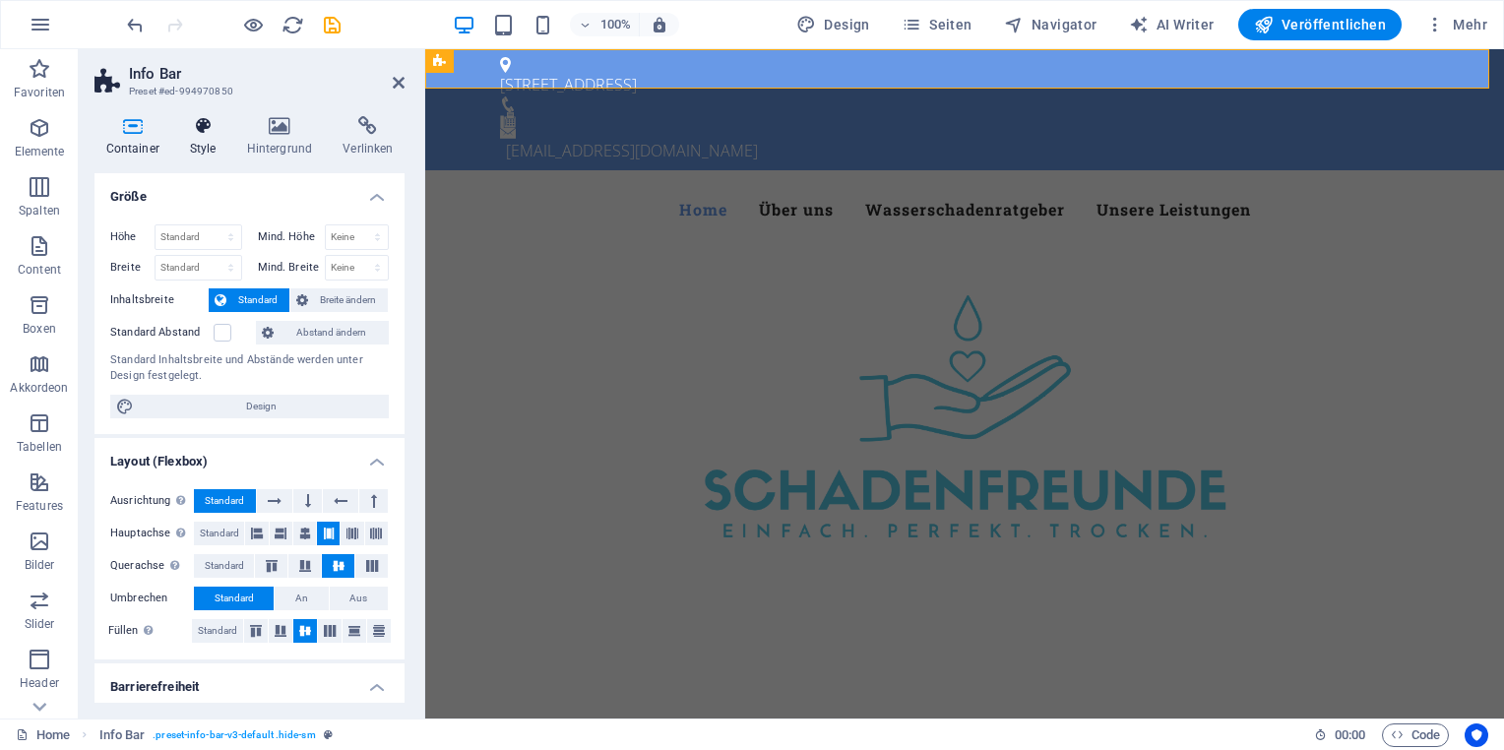
click at [205, 141] on h4 "Style" at bounding box center [206, 136] width 57 height 41
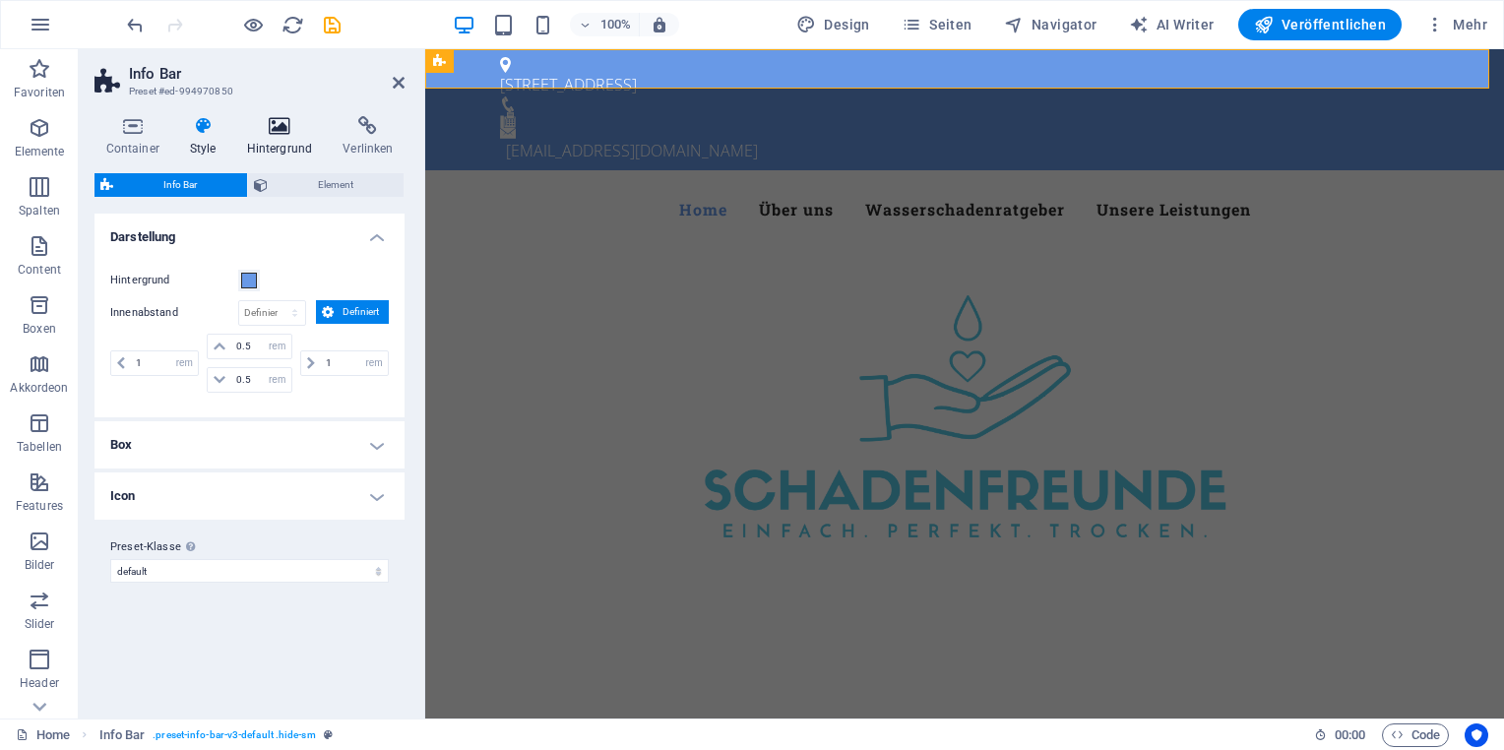
click at [258, 143] on h4 "Hintergrund" at bounding box center [283, 136] width 96 height 41
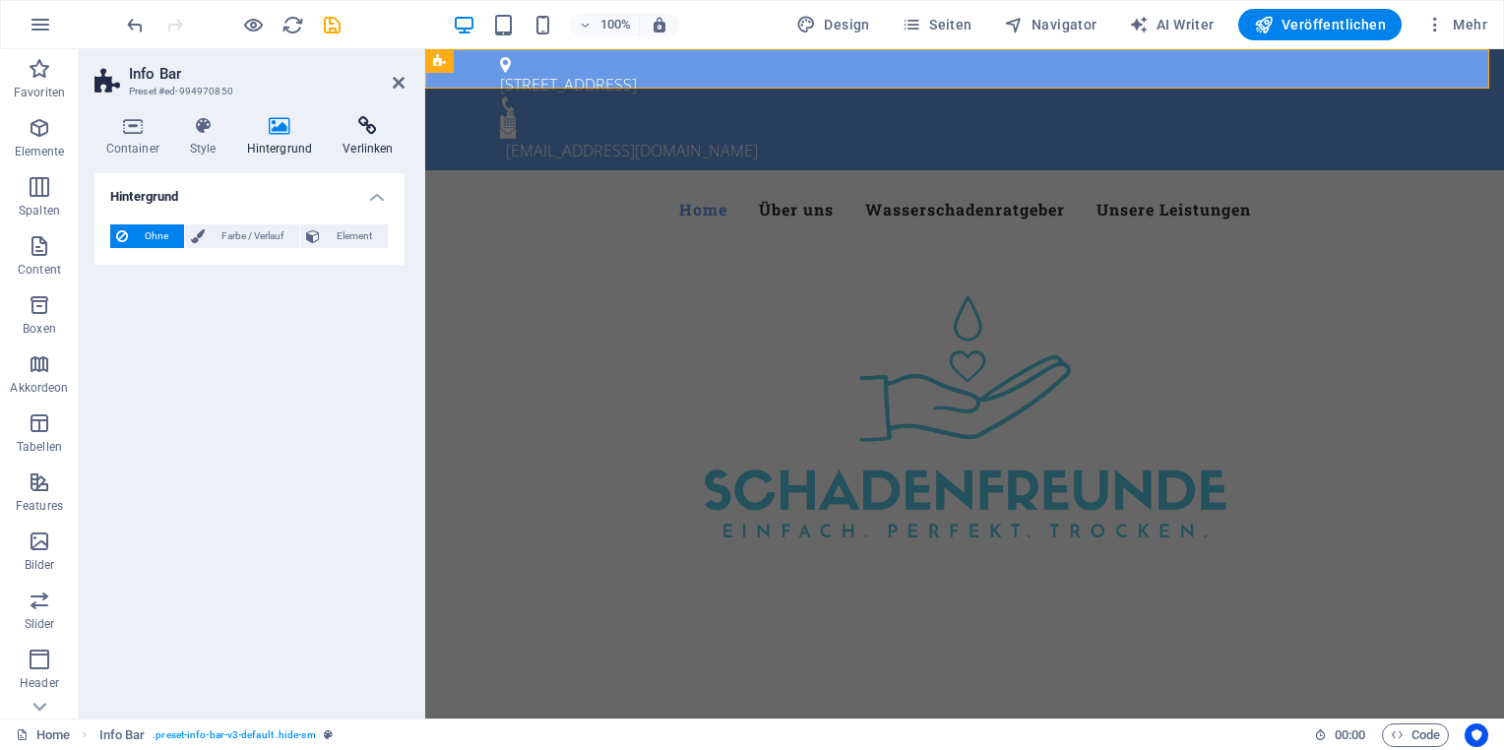
click at [356, 142] on h4 "Verlinken" at bounding box center [368, 136] width 73 height 41
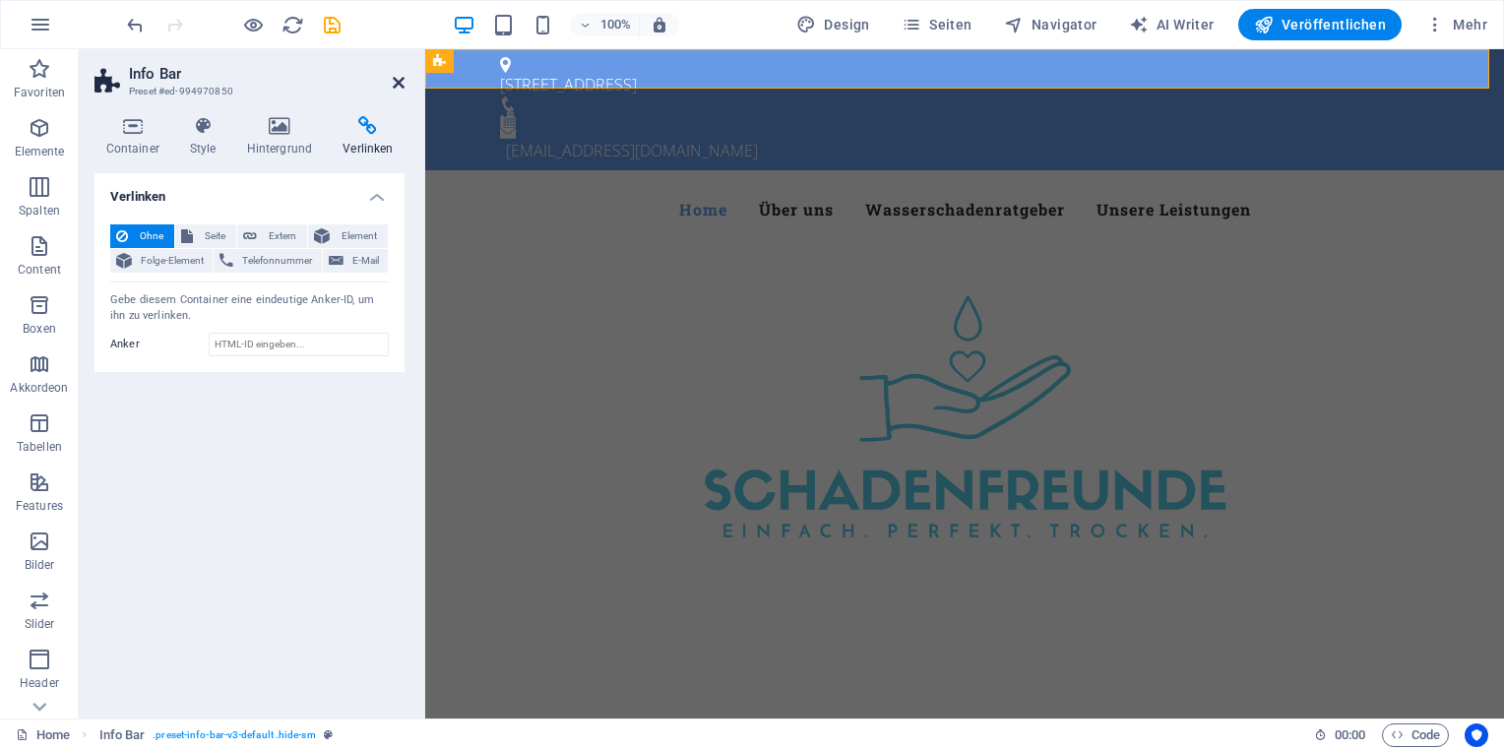
click at [400, 83] on icon at bounding box center [399, 83] width 12 height 16
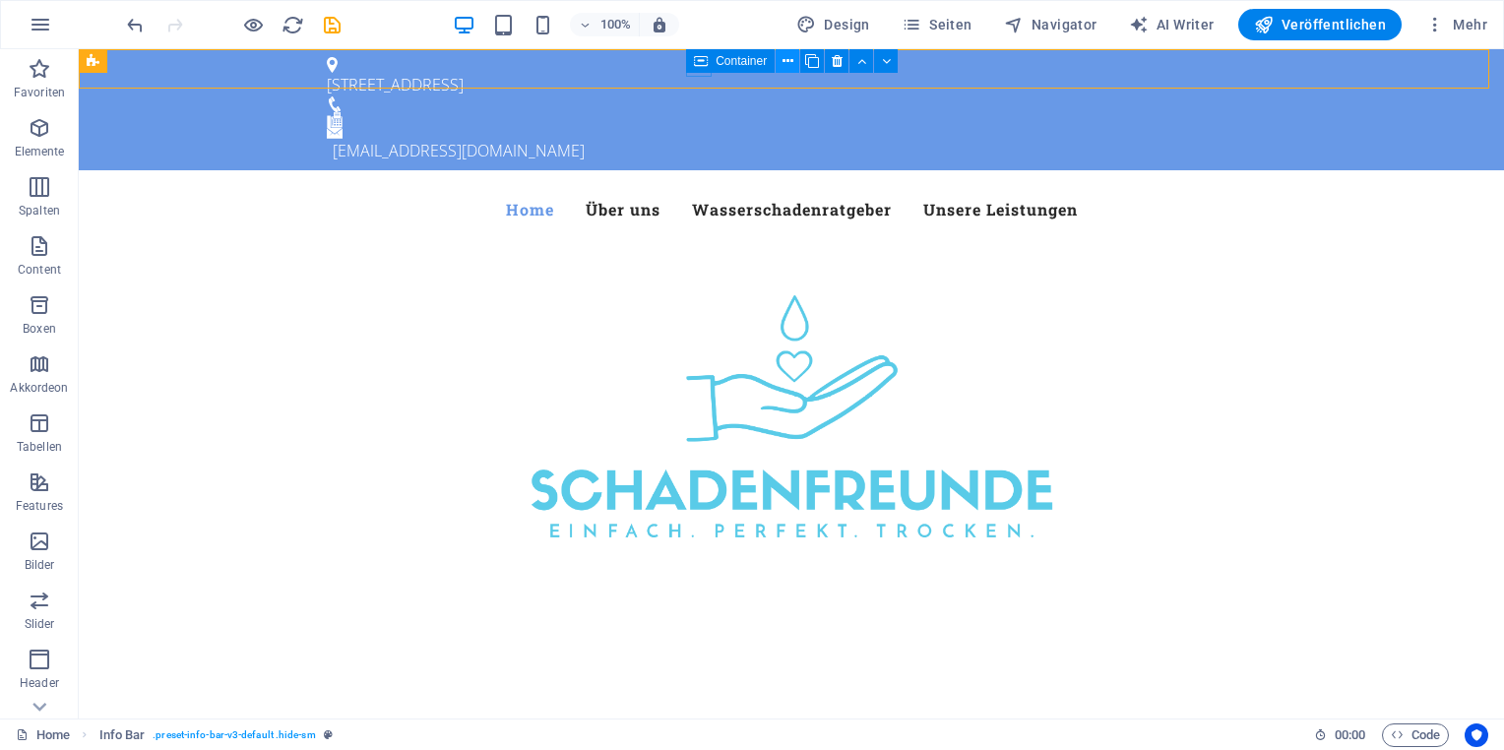
click at [790, 62] on icon at bounding box center [788, 61] width 11 height 21
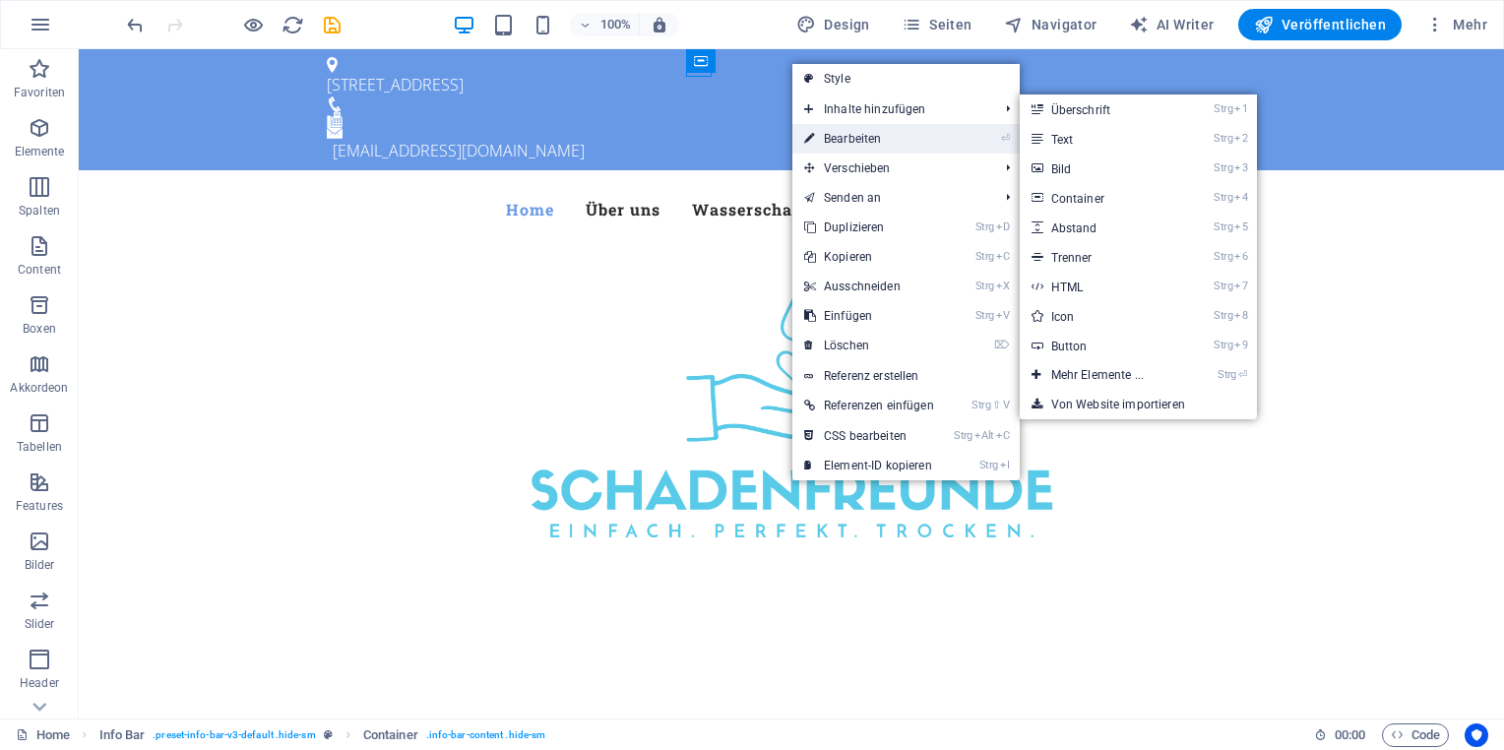
click at [849, 134] on link "⏎ Bearbeiten" at bounding box center [869, 139] width 154 height 30
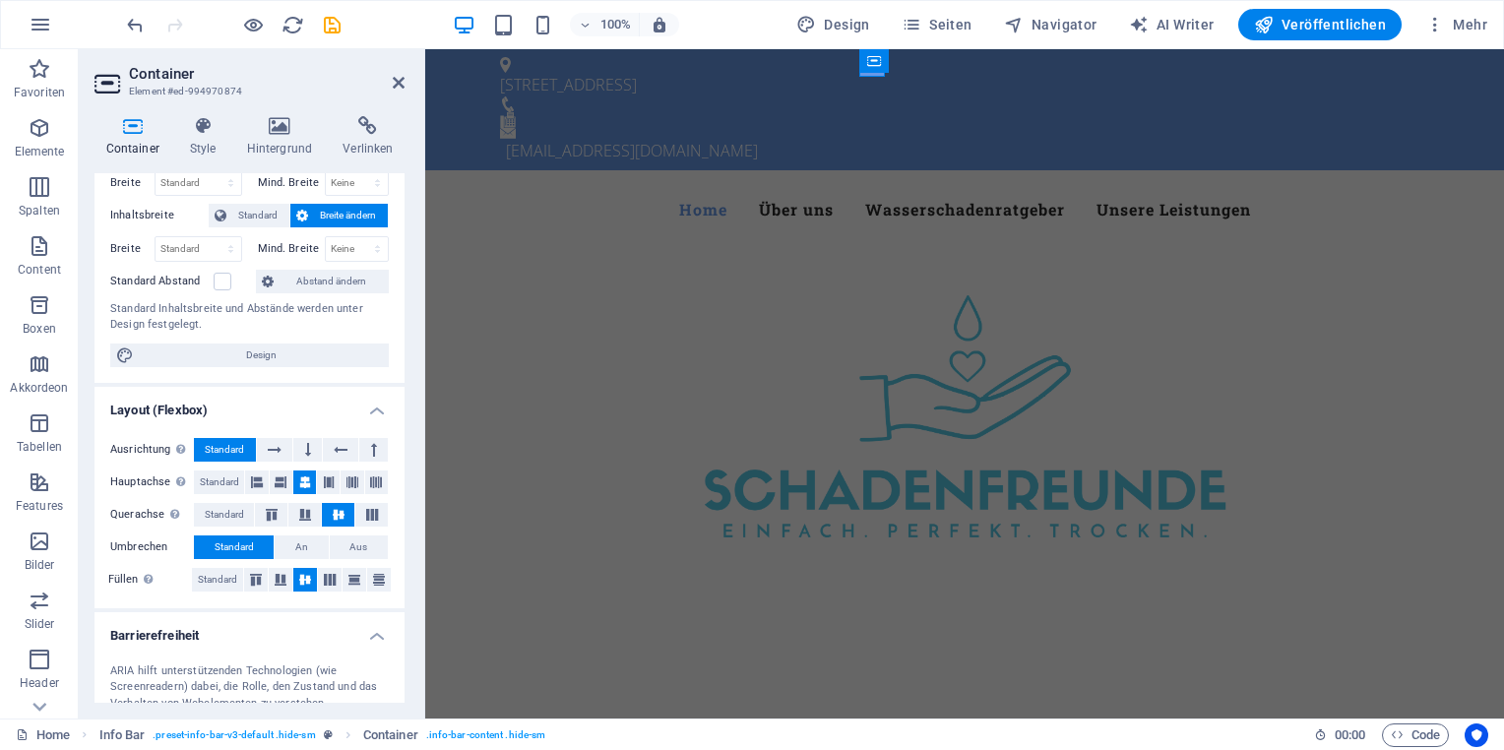
scroll to position [264, 0]
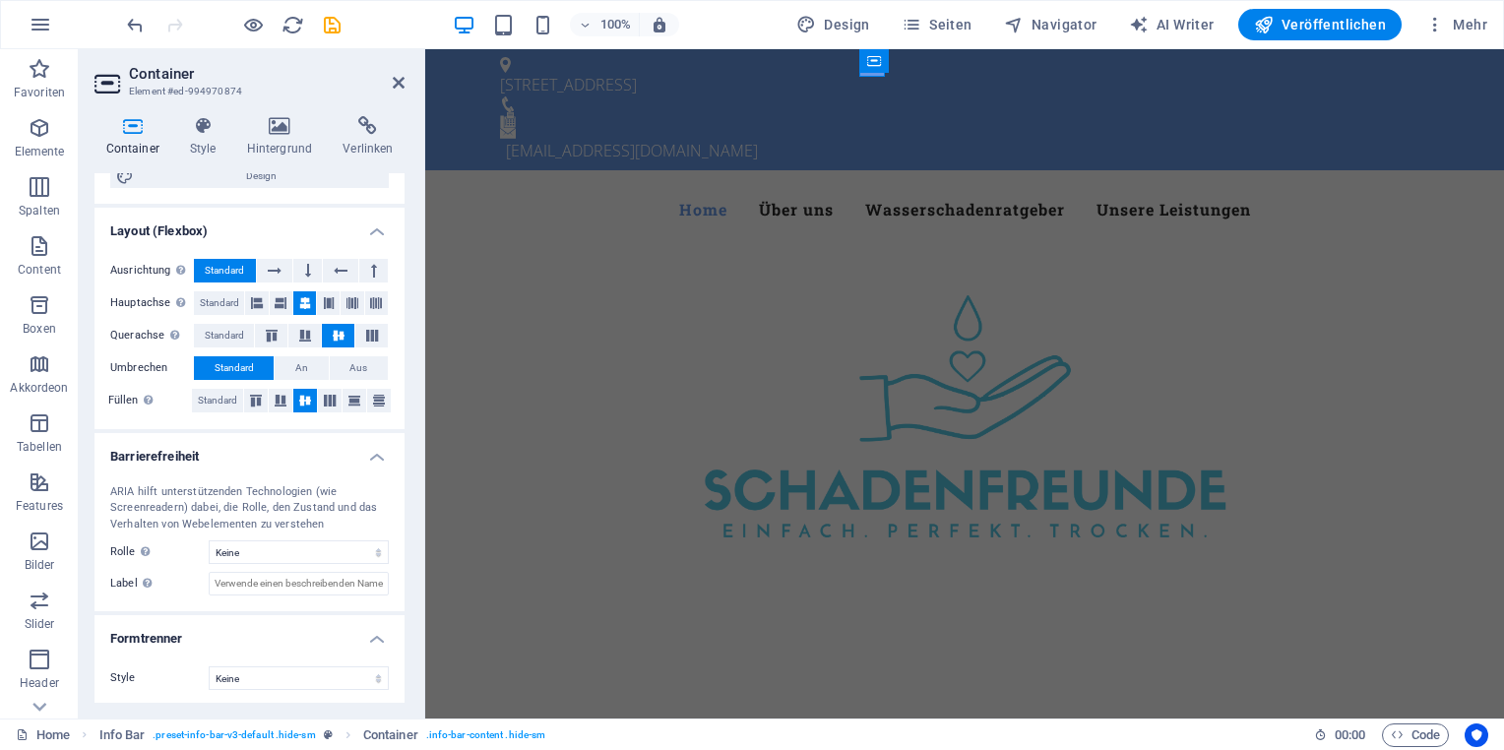
click at [407, 77] on aside "Container Element #ed-994970874 Container Style Hintergrund Verlinken Größe Höh…" at bounding box center [252, 383] width 346 height 669
click at [401, 79] on icon at bounding box center [399, 83] width 12 height 16
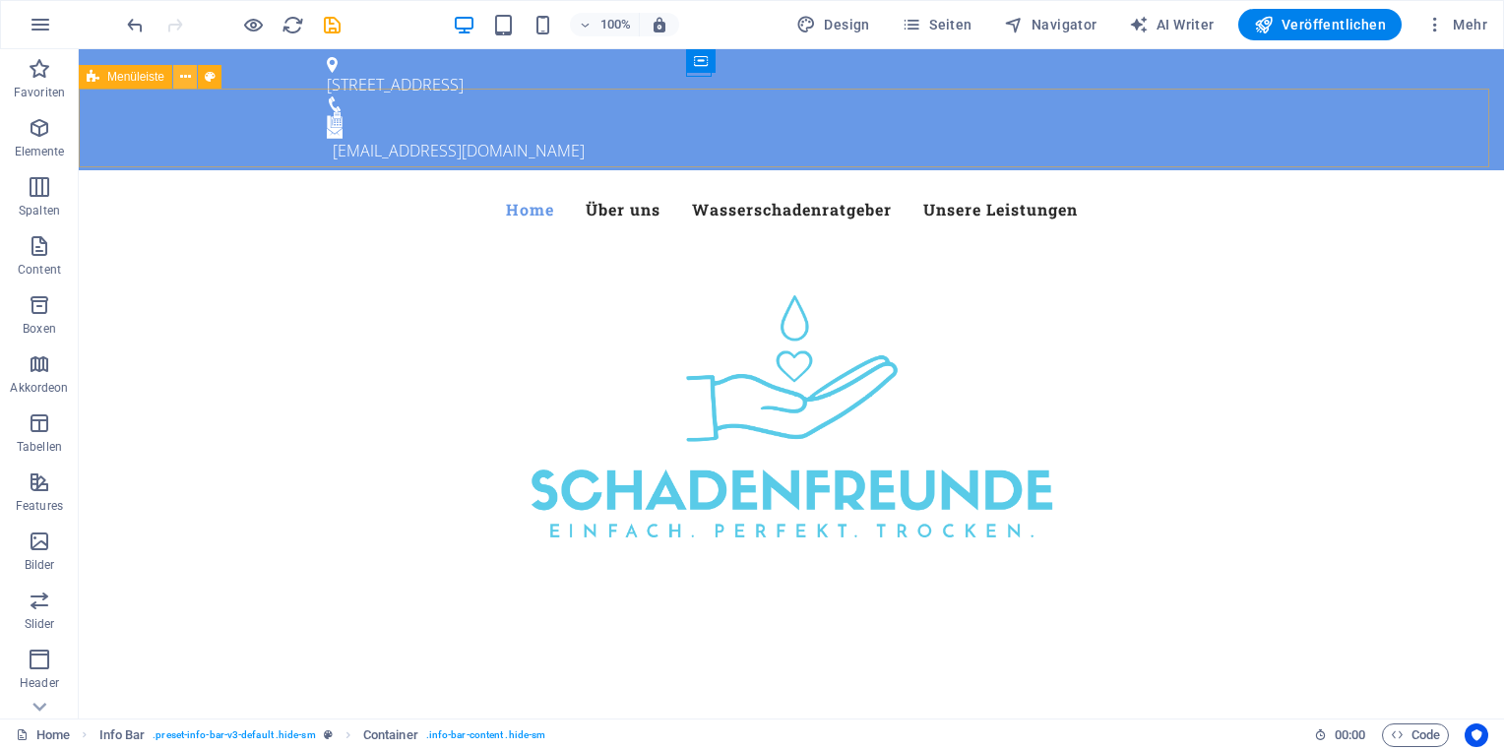
click at [182, 73] on icon at bounding box center [185, 77] width 11 height 21
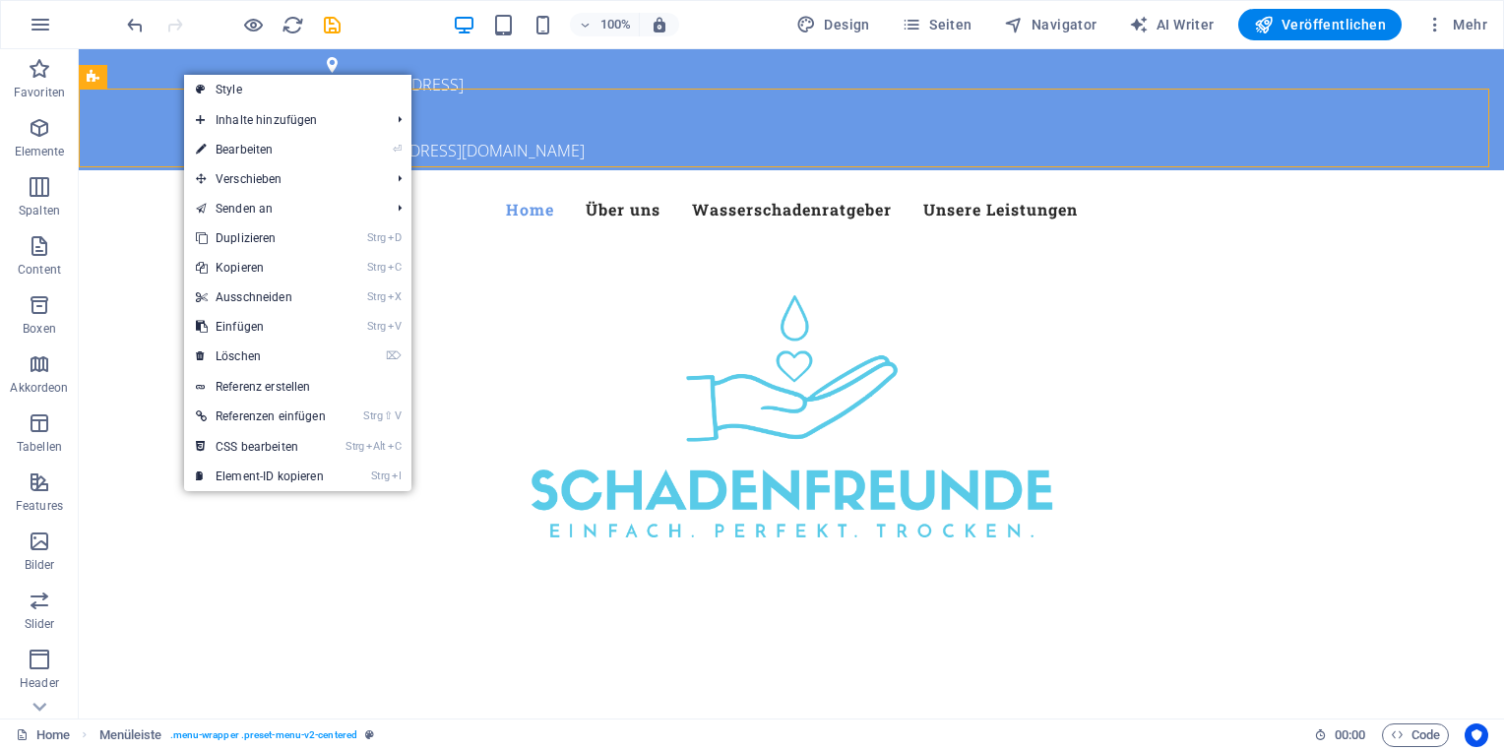
click at [221, 144] on link "⏎ Bearbeiten" at bounding box center [261, 150] width 154 height 30
select select "header"
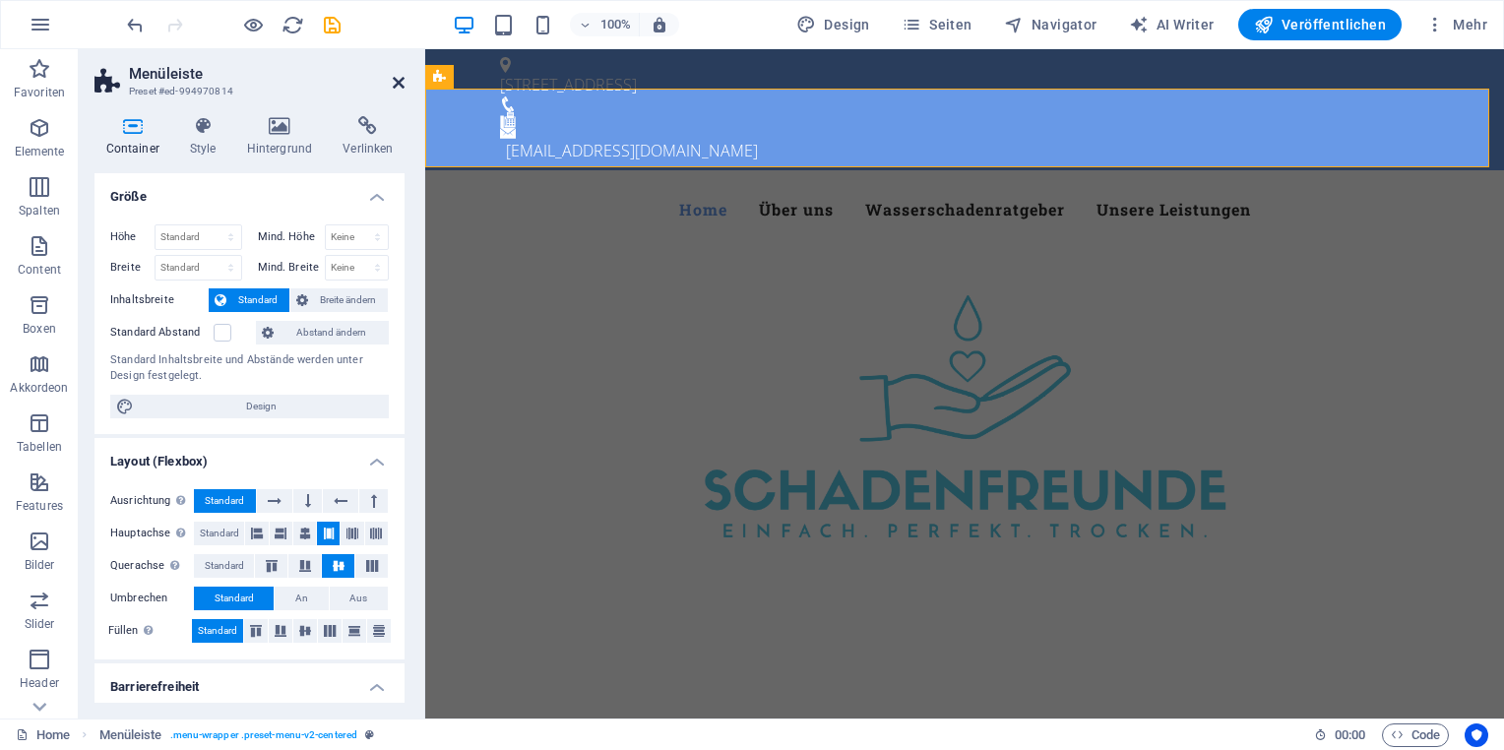
click at [394, 83] on icon at bounding box center [399, 83] width 12 height 16
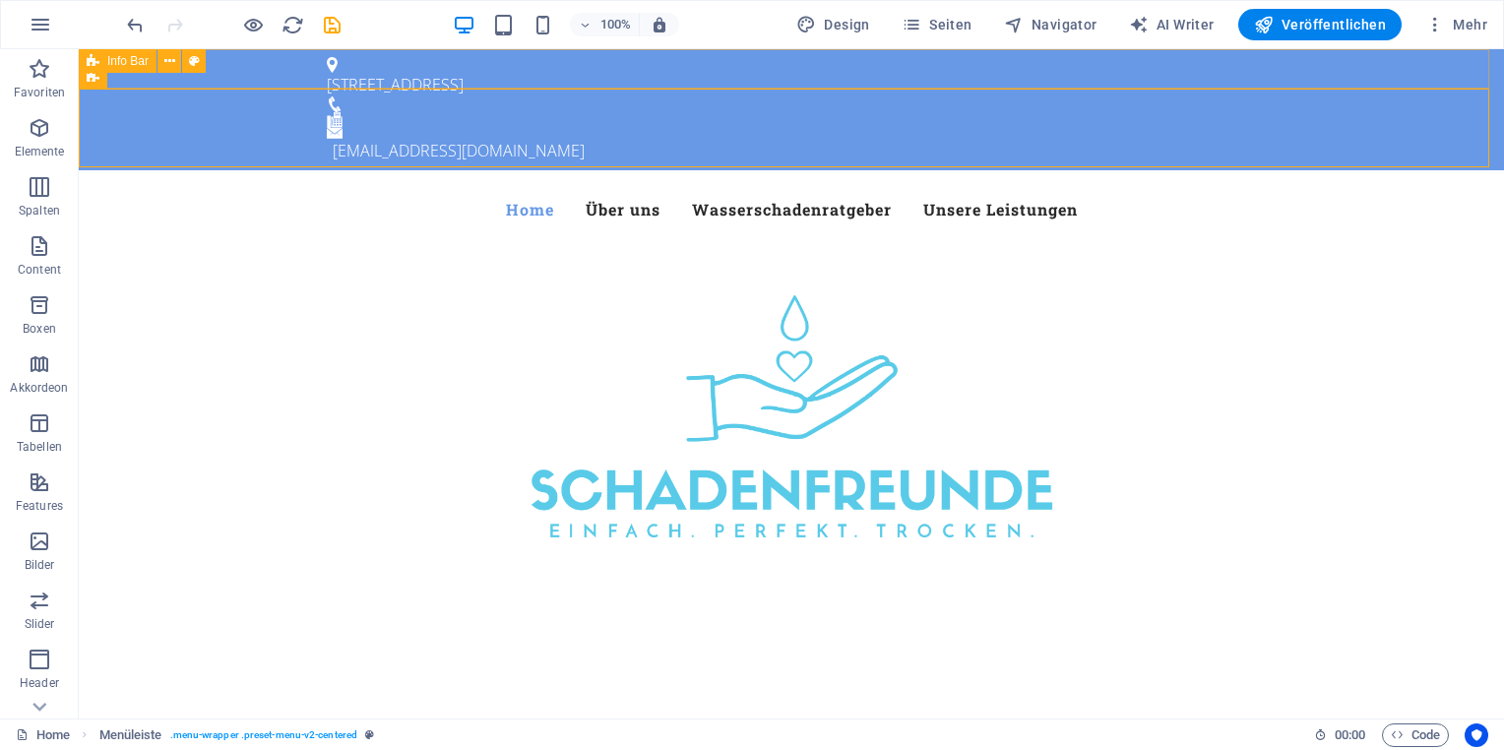
click at [94, 63] on icon at bounding box center [93, 61] width 13 height 24
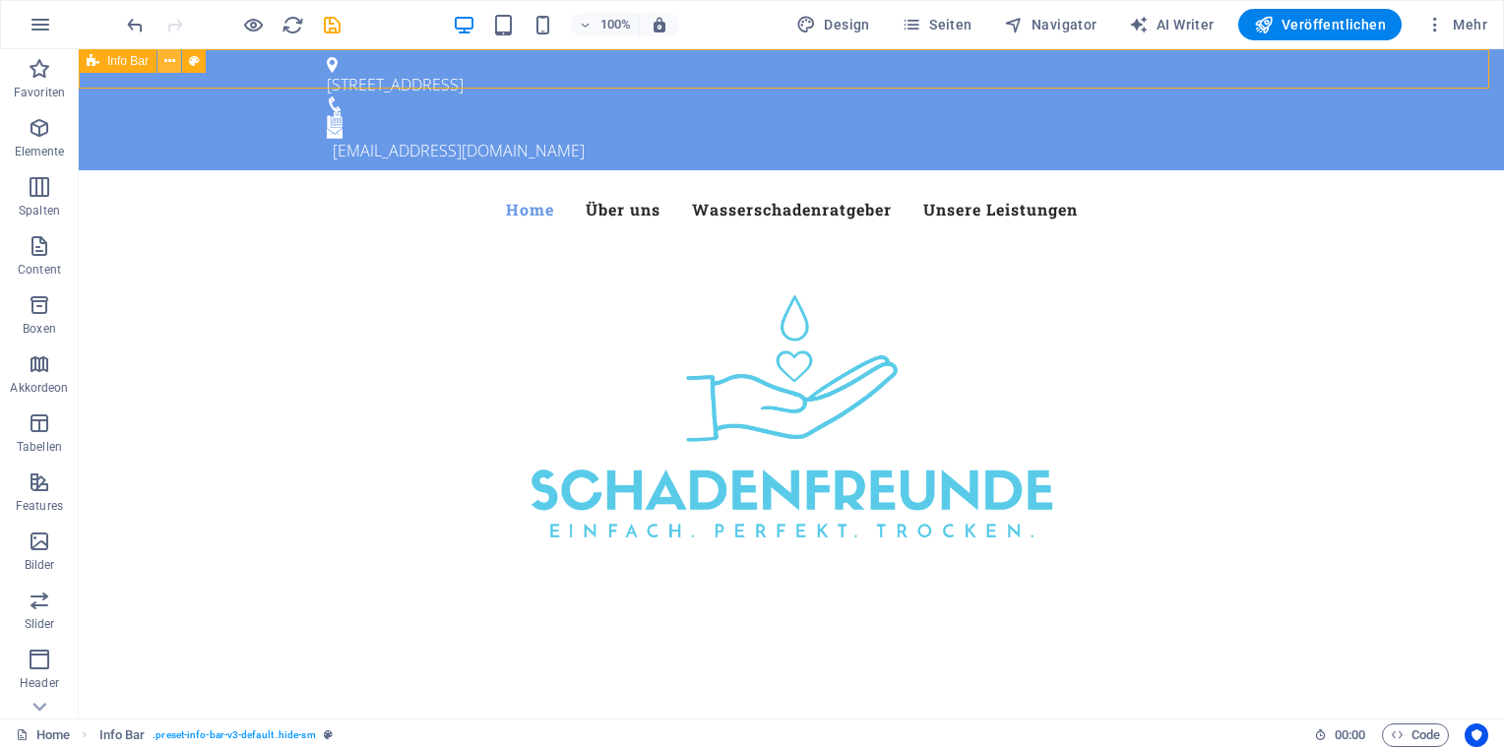
click at [168, 64] on icon at bounding box center [169, 61] width 11 height 21
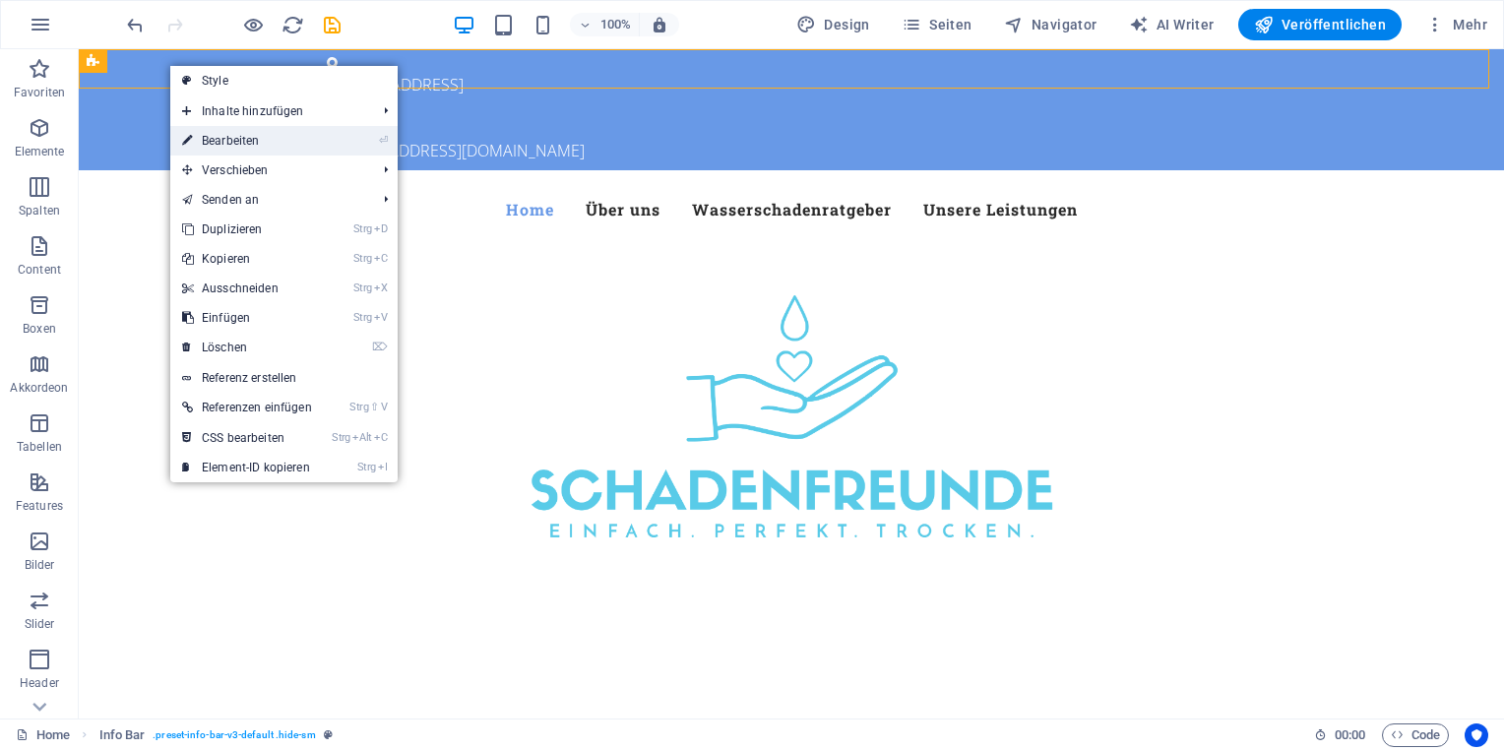
click at [239, 142] on link "⏎ Bearbeiten" at bounding box center [247, 141] width 154 height 30
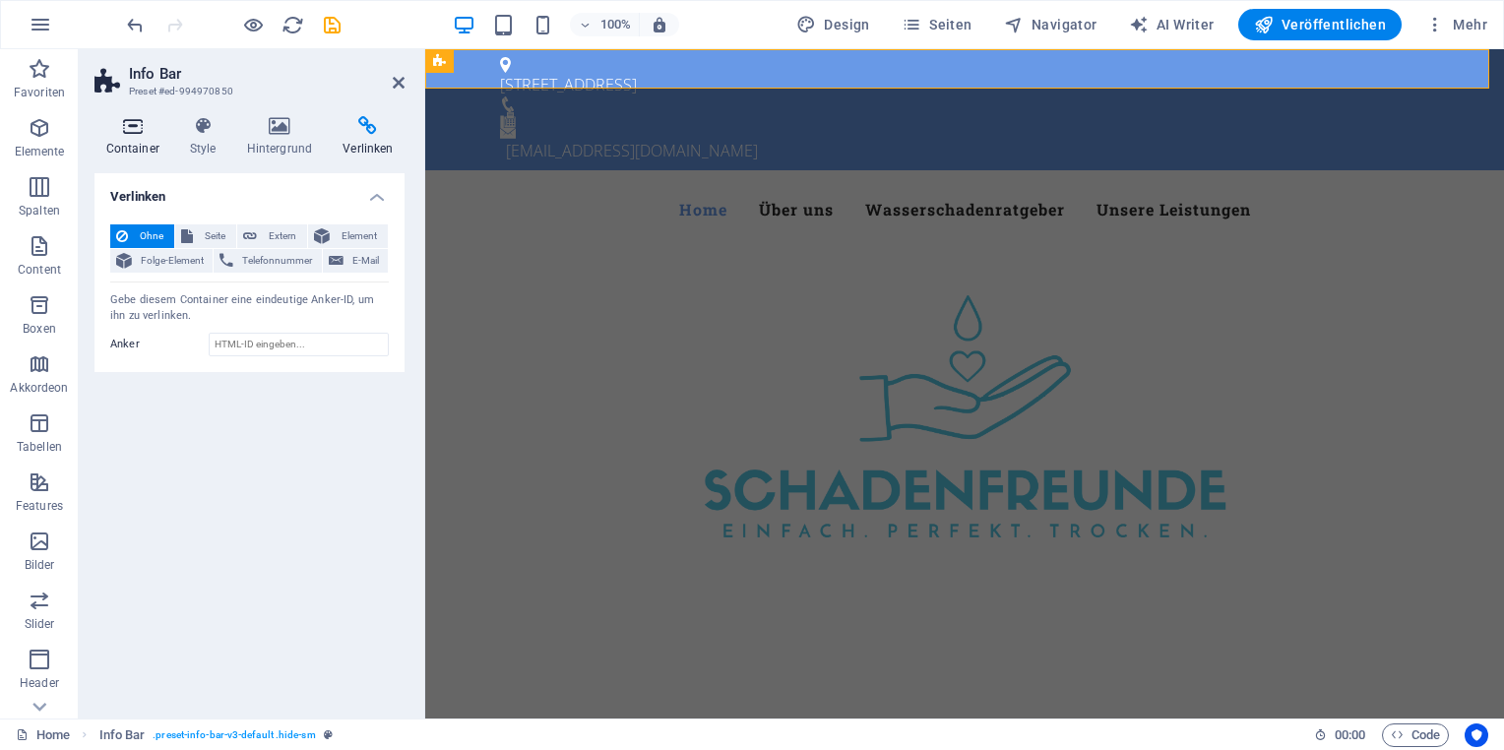
click at [150, 129] on icon at bounding box center [132, 126] width 76 height 20
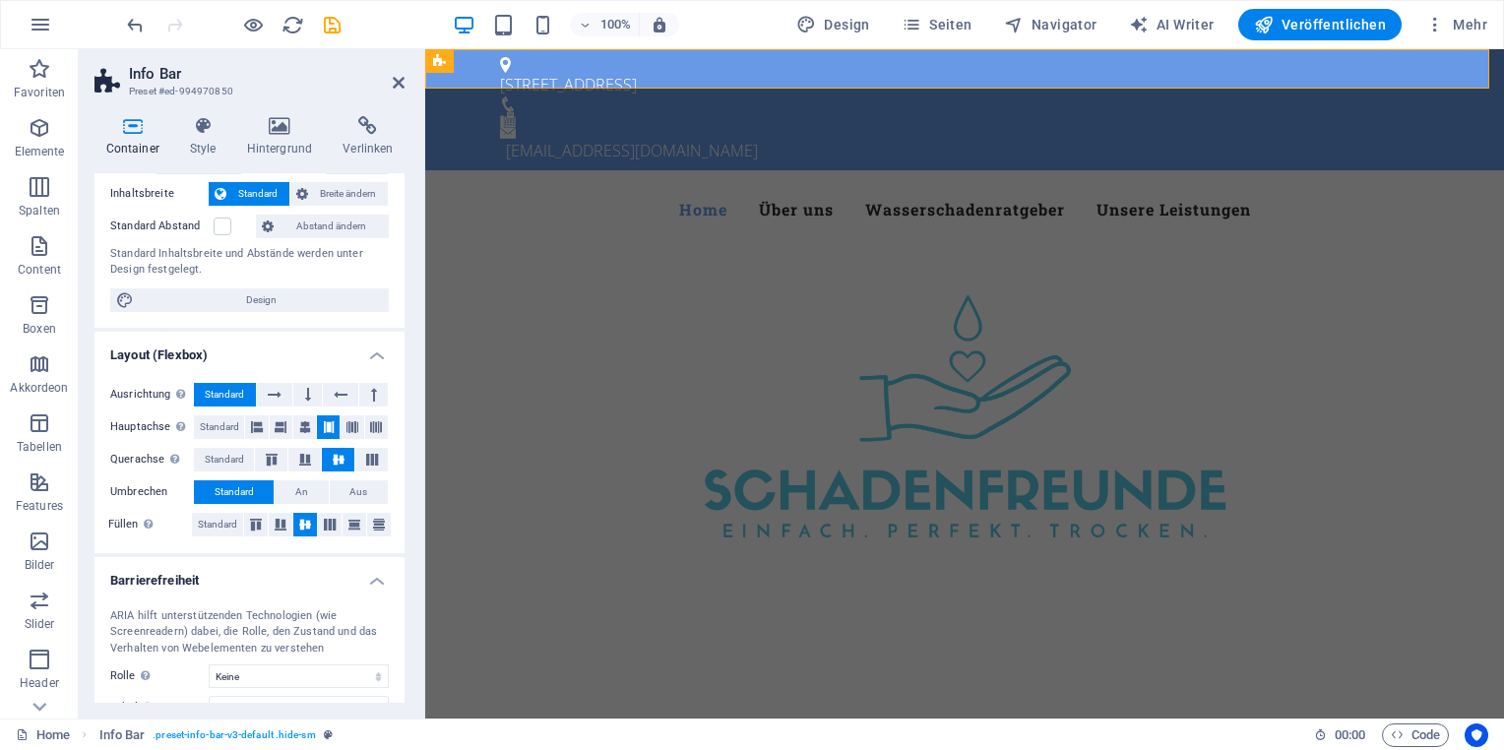
scroll to position [231, 0]
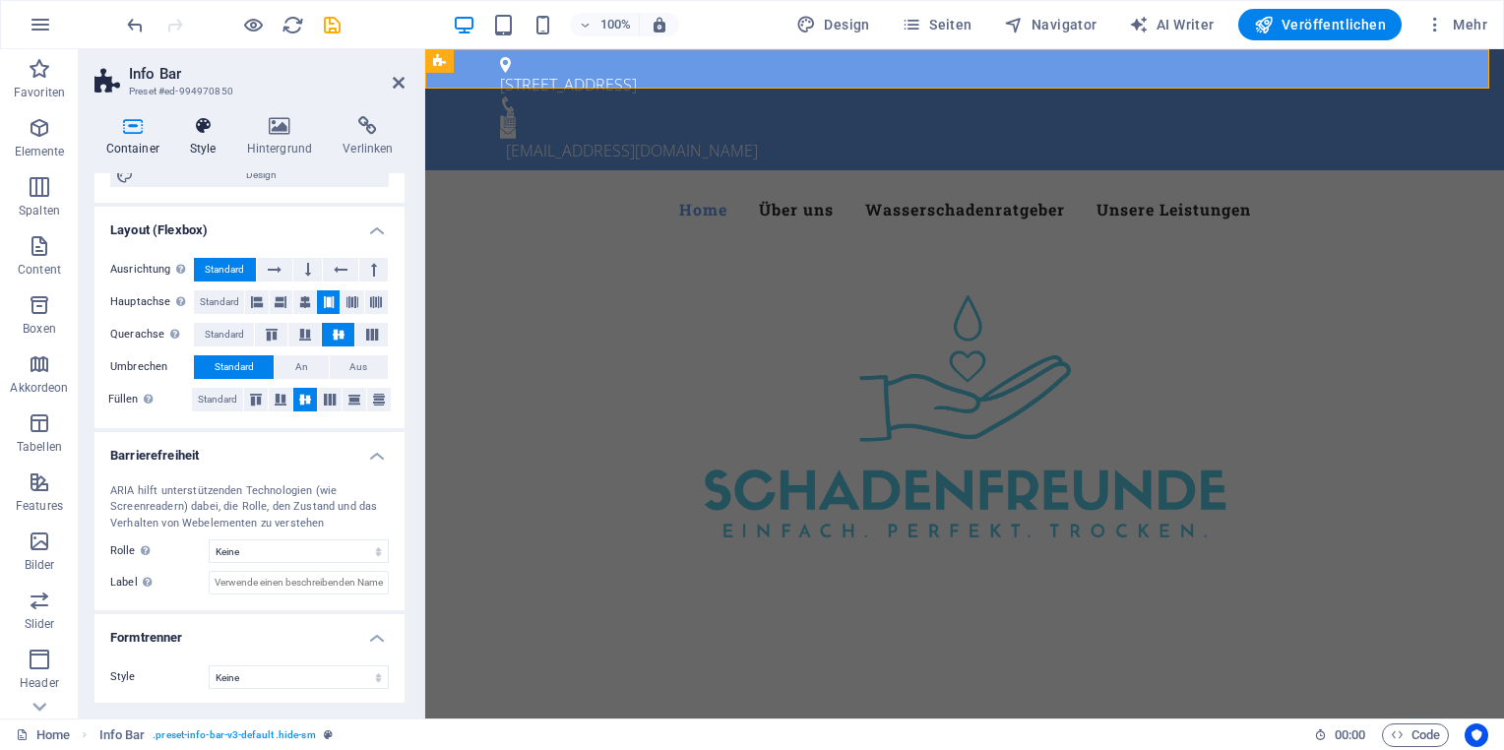
click at [207, 118] on icon at bounding box center [202, 126] width 49 height 20
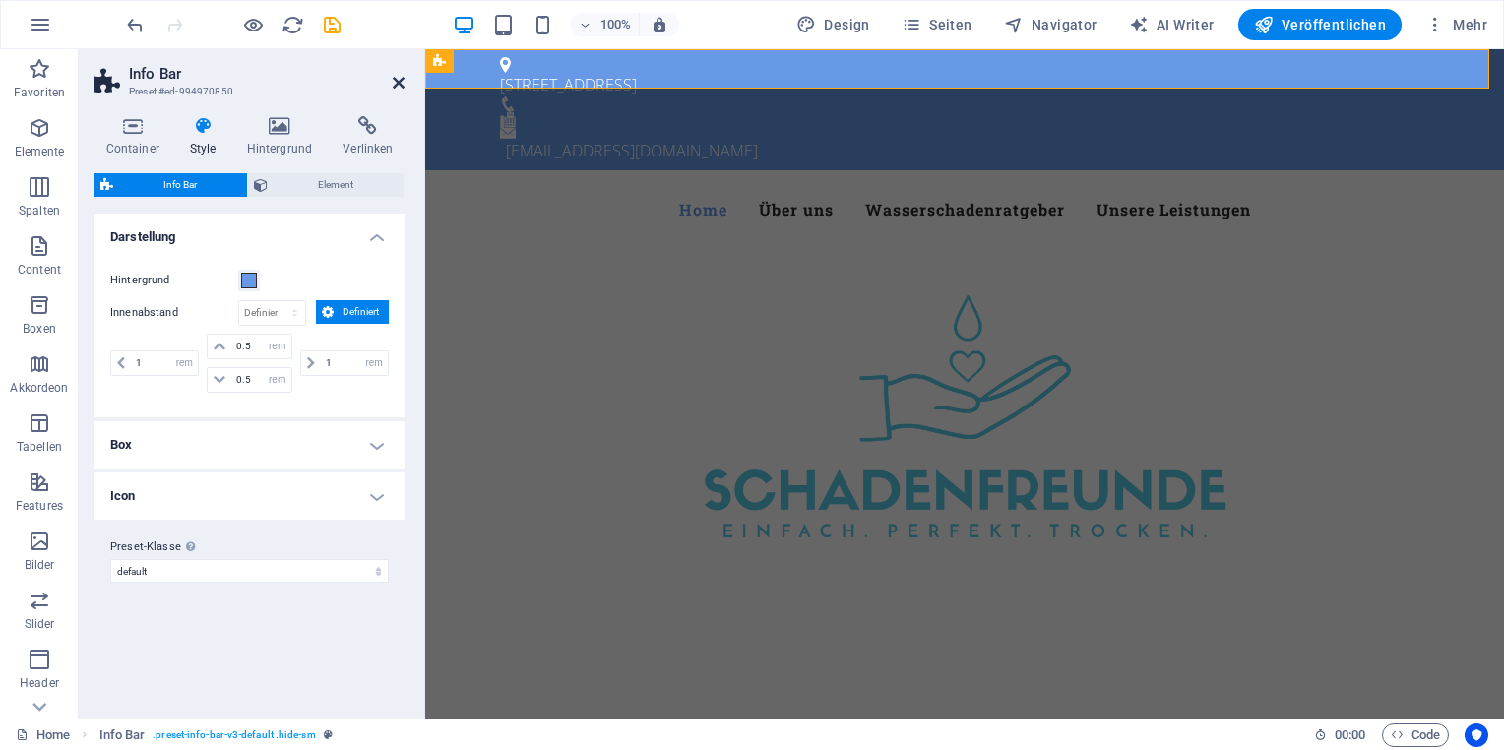
drag, startPoint x: 394, startPoint y: 79, endPoint x: 353, endPoint y: 31, distance: 62.9
click at [394, 79] on icon at bounding box center [399, 83] width 12 height 16
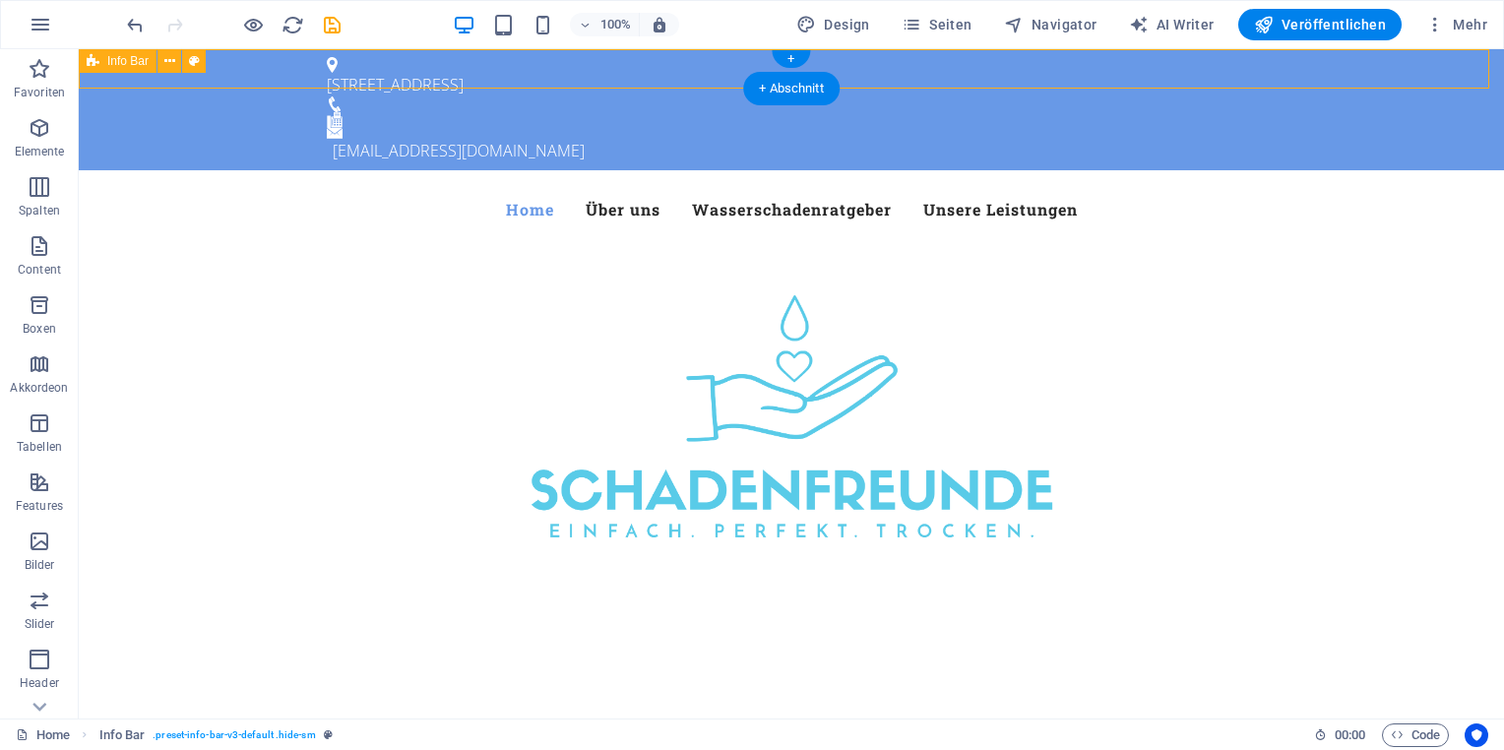
click at [726, 69] on div "An der Flöthe 11, 37079 Göttingen kontakt@schadenfreunde-goettingen.de" at bounding box center [791, 109] width 1425 height 121
select select "rem"
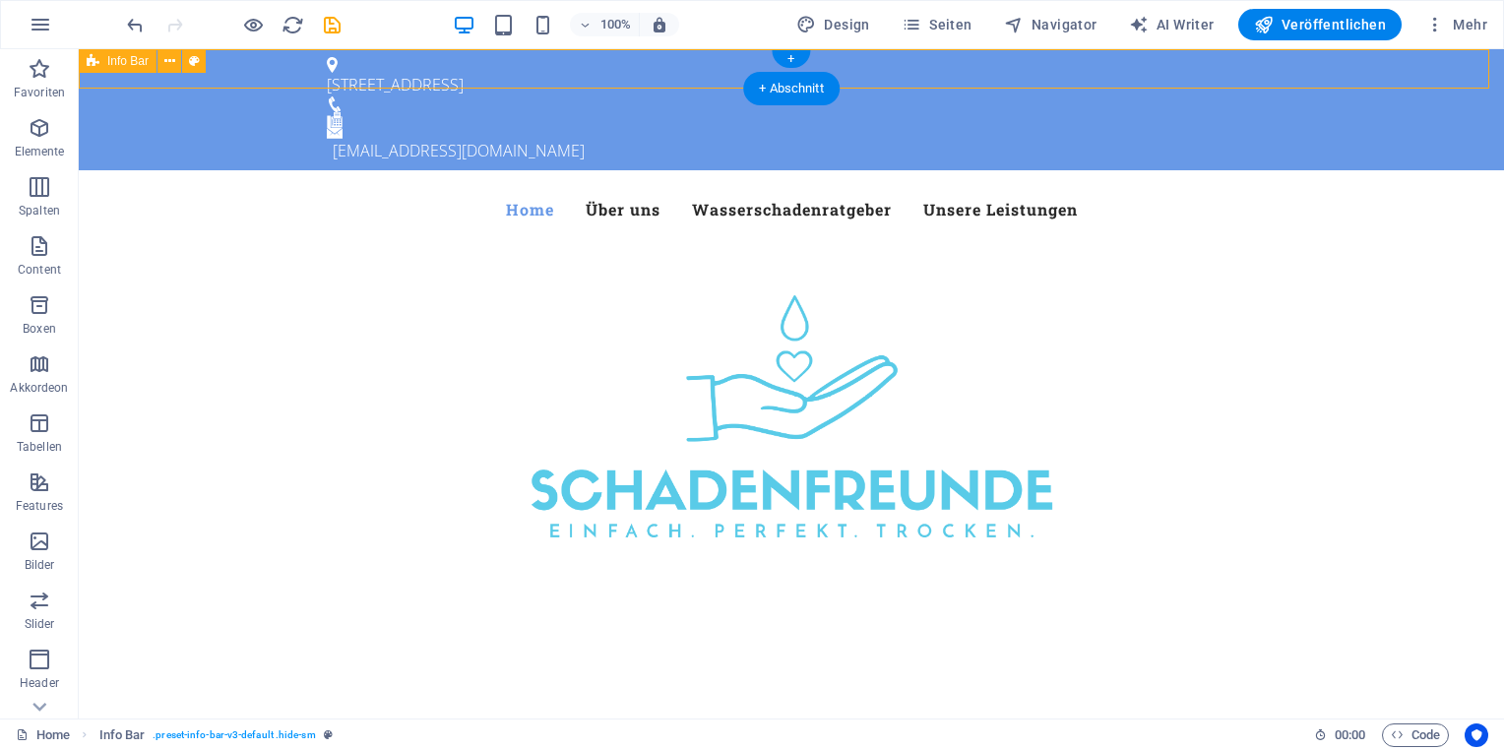
select select "rem"
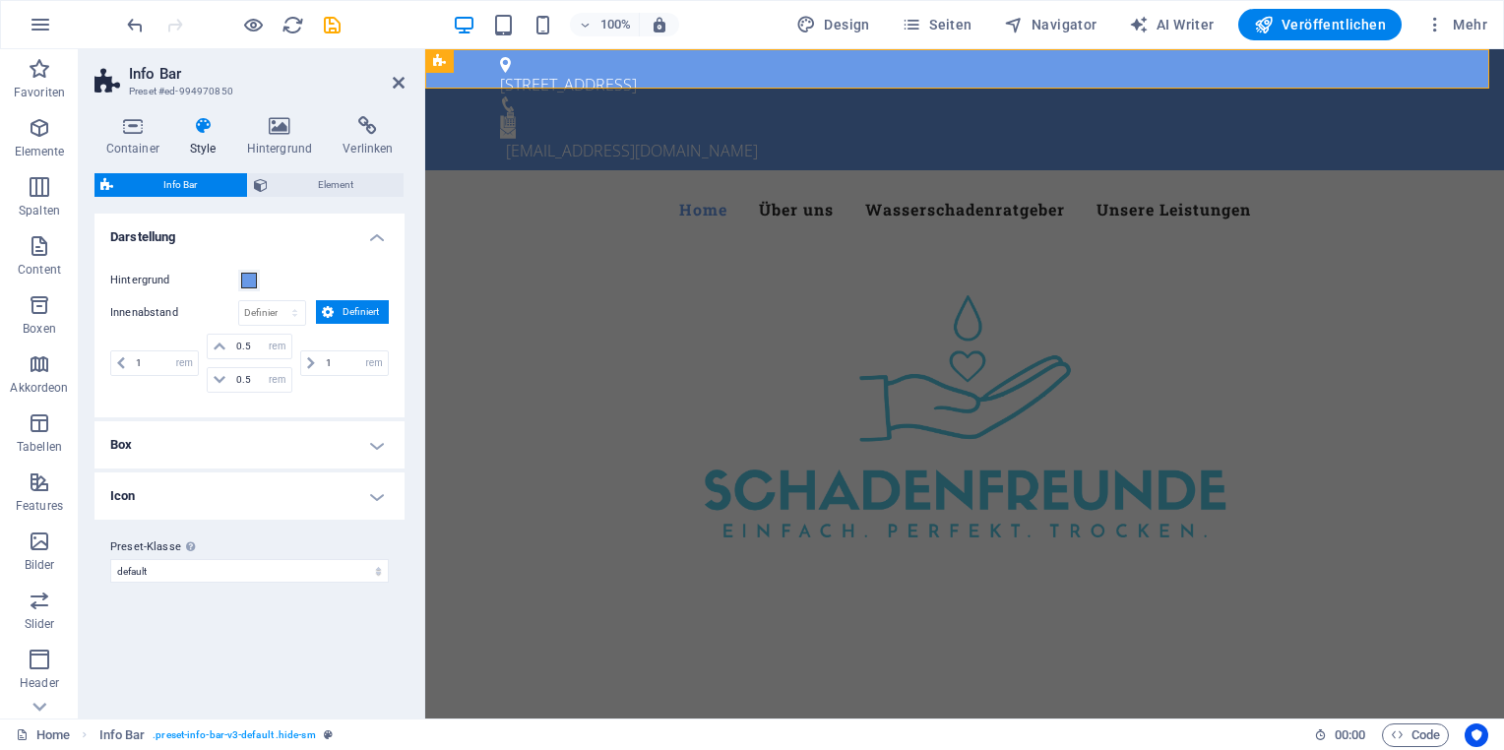
click at [378, 494] on h4 "Icon" at bounding box center [249, 495] width 310 height 47
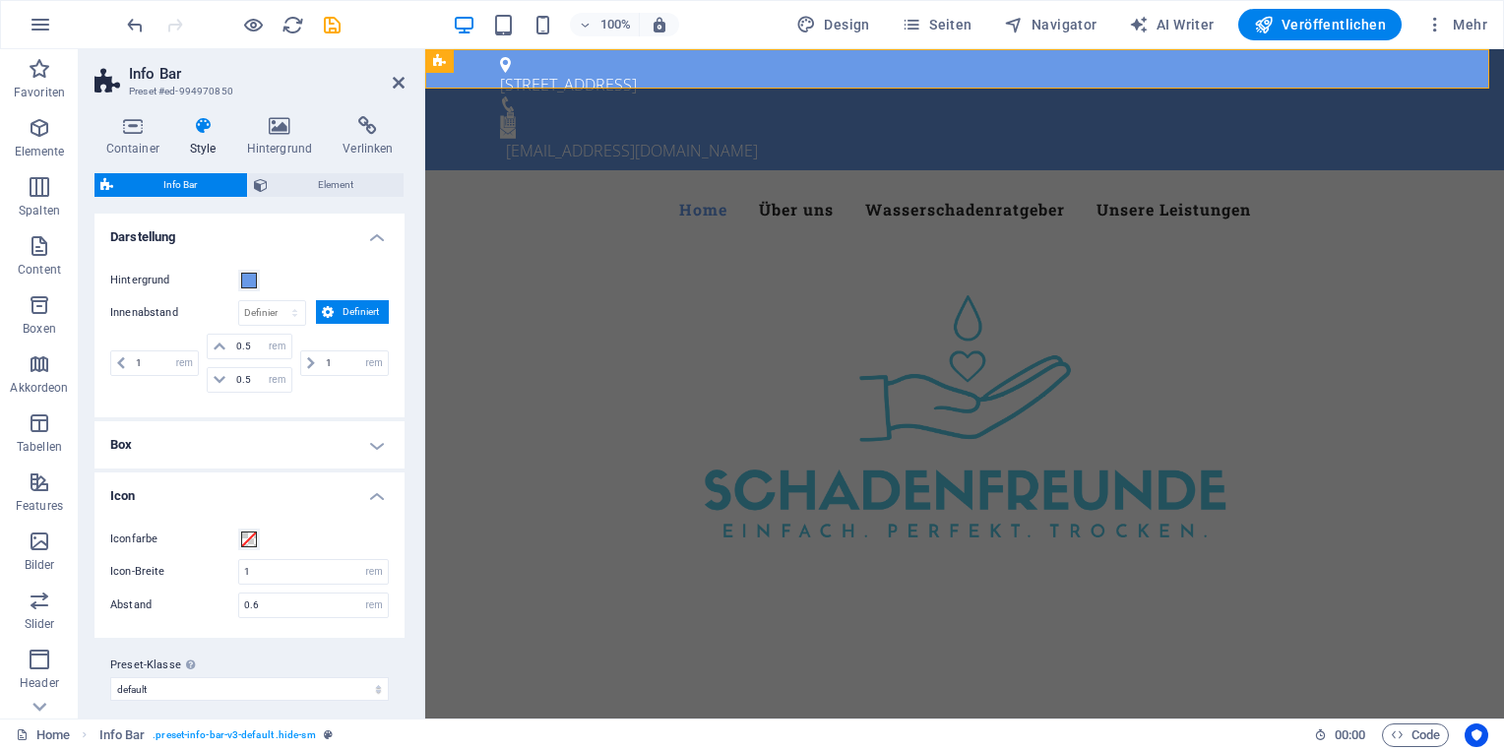
click at [374, 447] on h4 "Box" at bounding box center [249, 444] width 310 height 47
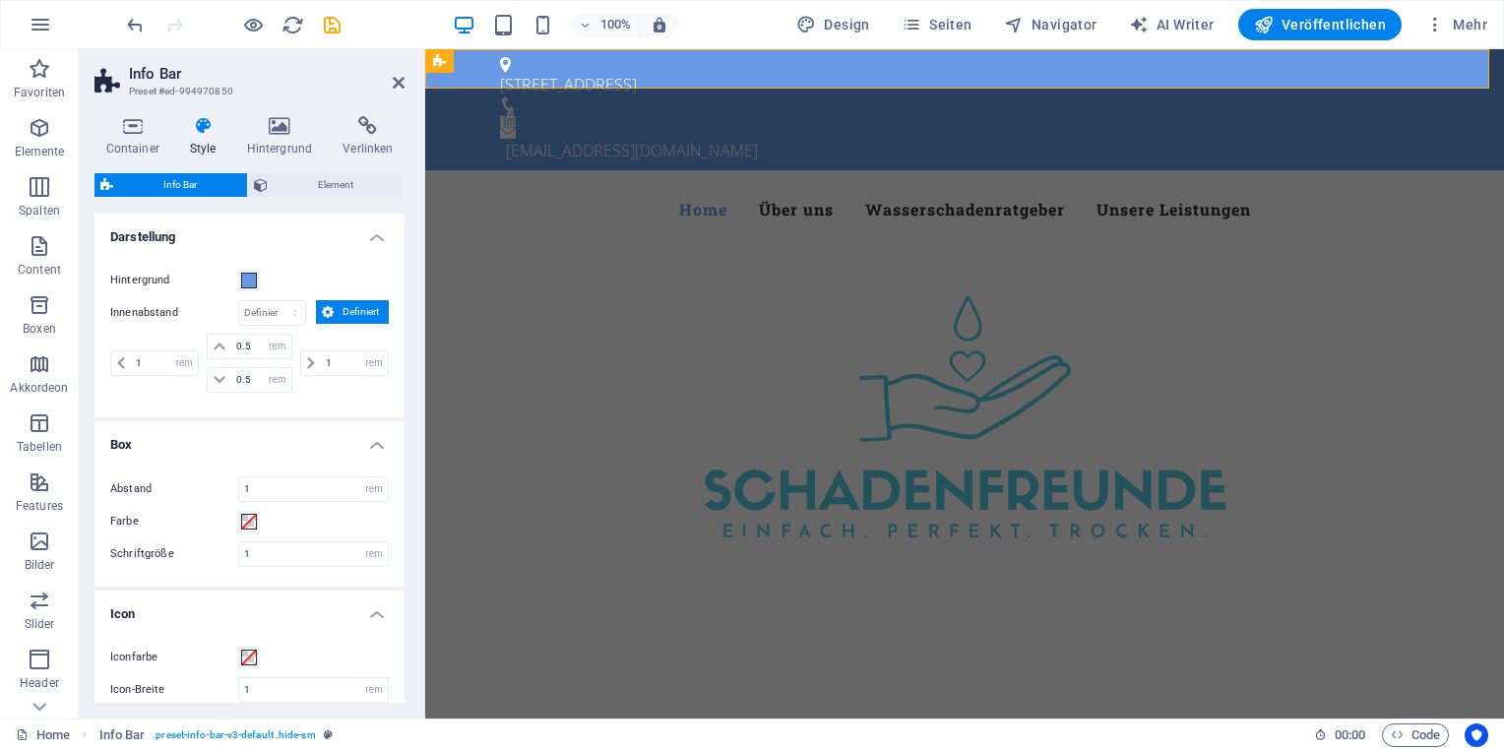
click at [371, 447] on h4 "Box" at bounding box center [249, 438] width 310 height 35
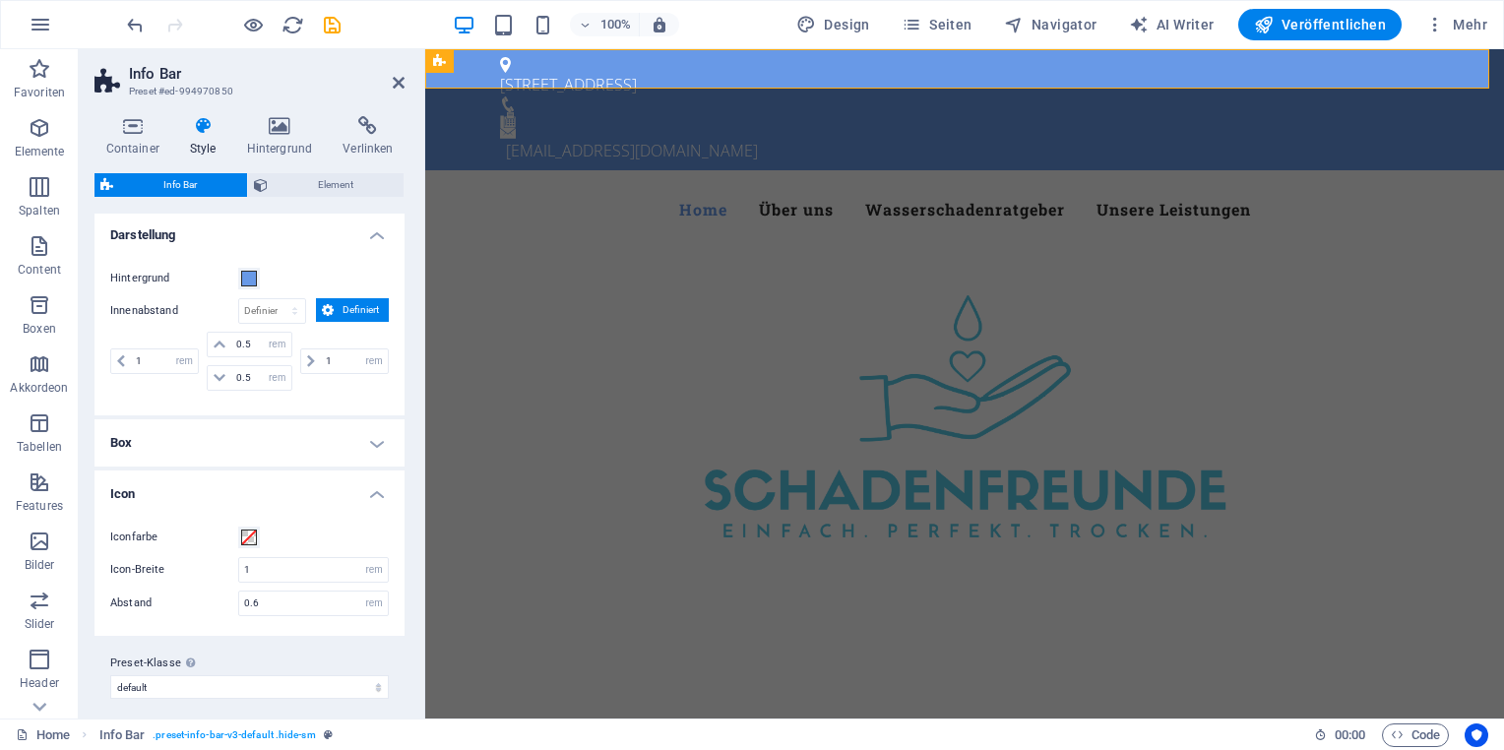
scroll to position [0, 0]
click at [404, 85] on aside "Info Bar Preset #ed-994970850 Container Style Hintergrund Verlinken Größe Höhe …" at bounding box center [252, 383] width 346 height 669
click at [399, 79] on icon at bounding box center [399, 83] width 12 height 16
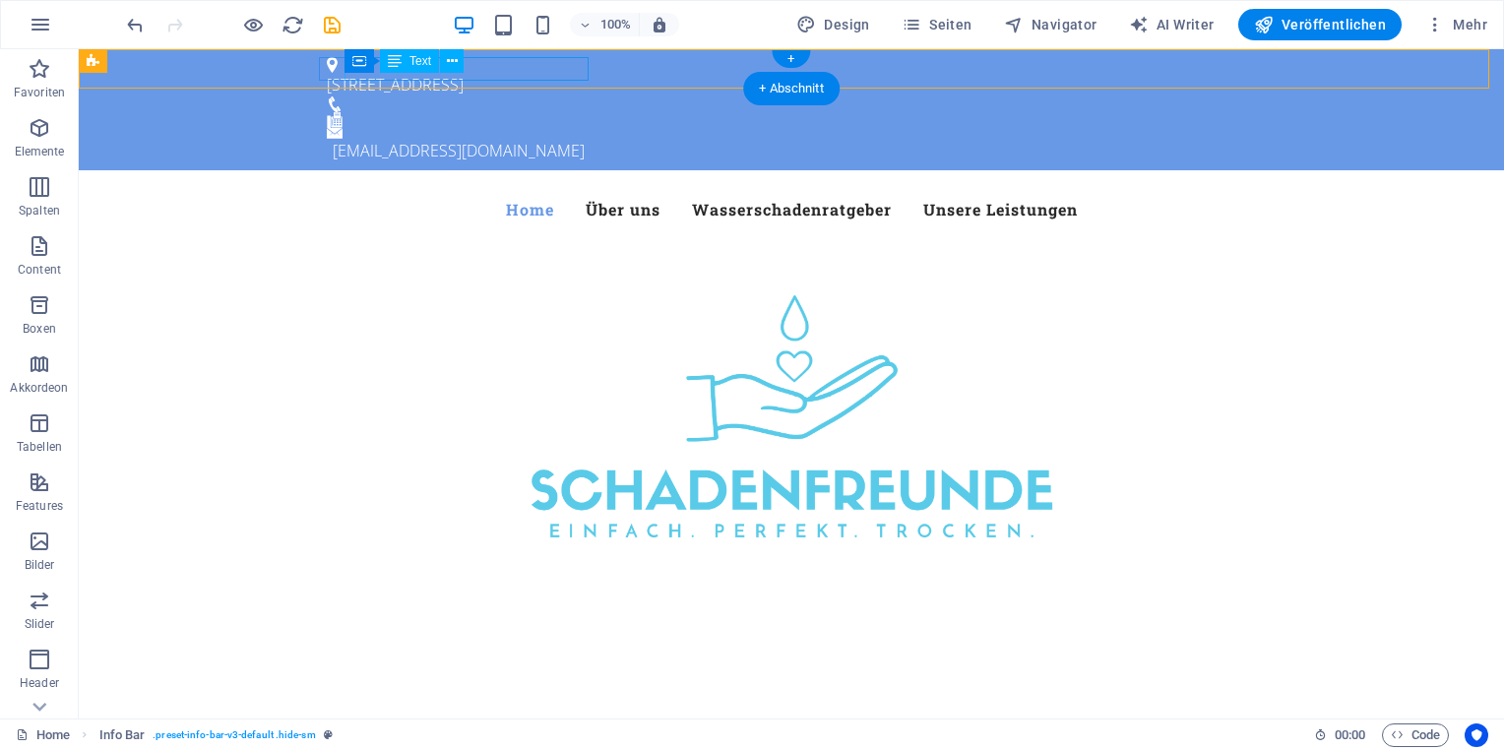
click at [524, 73] on div "[STREET_ADDRESS]" at bounding box center [783, 85] width 913 height 24
click at [707, 96] on figure at bounding box center [783, 104] width 913 height 16
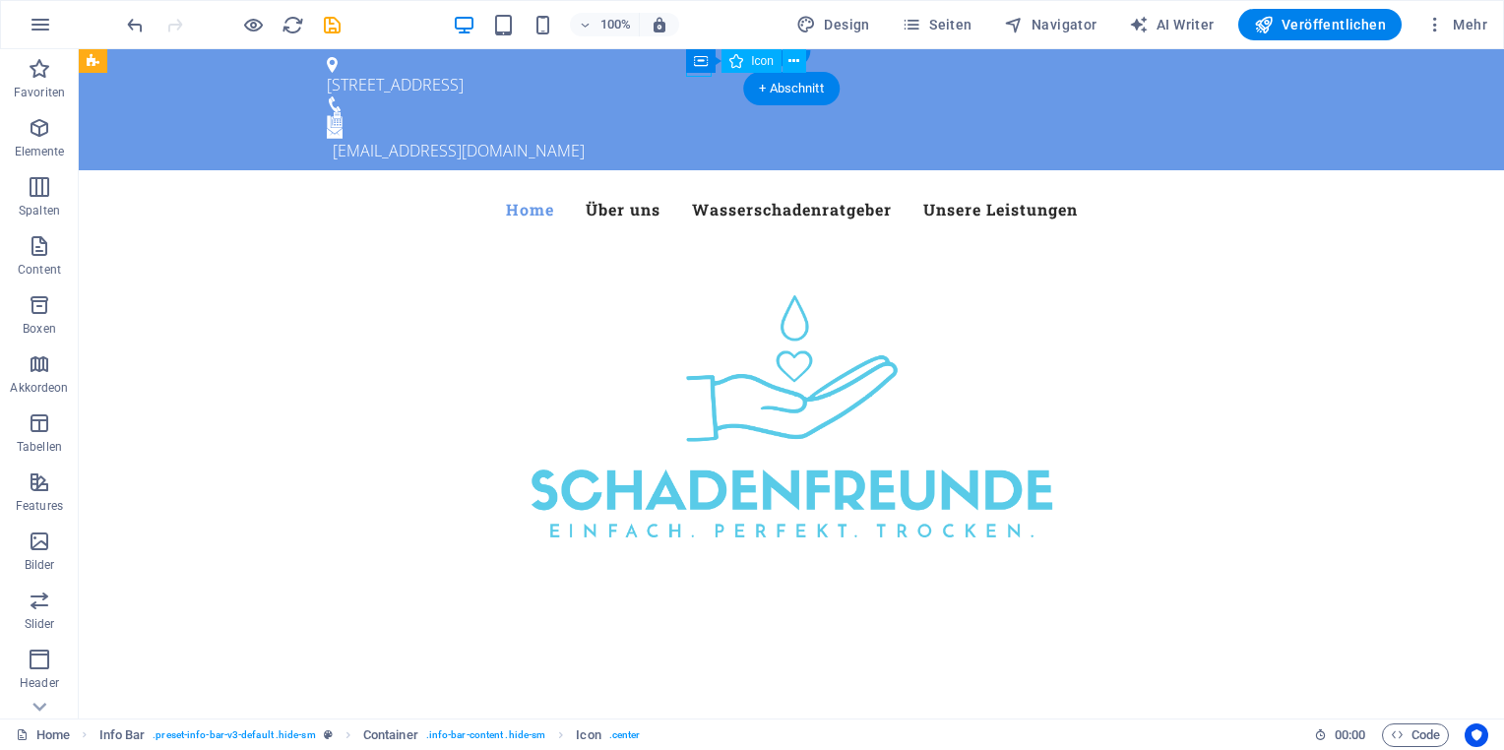
click at [702, 96] on figure at bounding box center [783, 104] width 913 height 16
select select "xMidYMid"
select select "px"
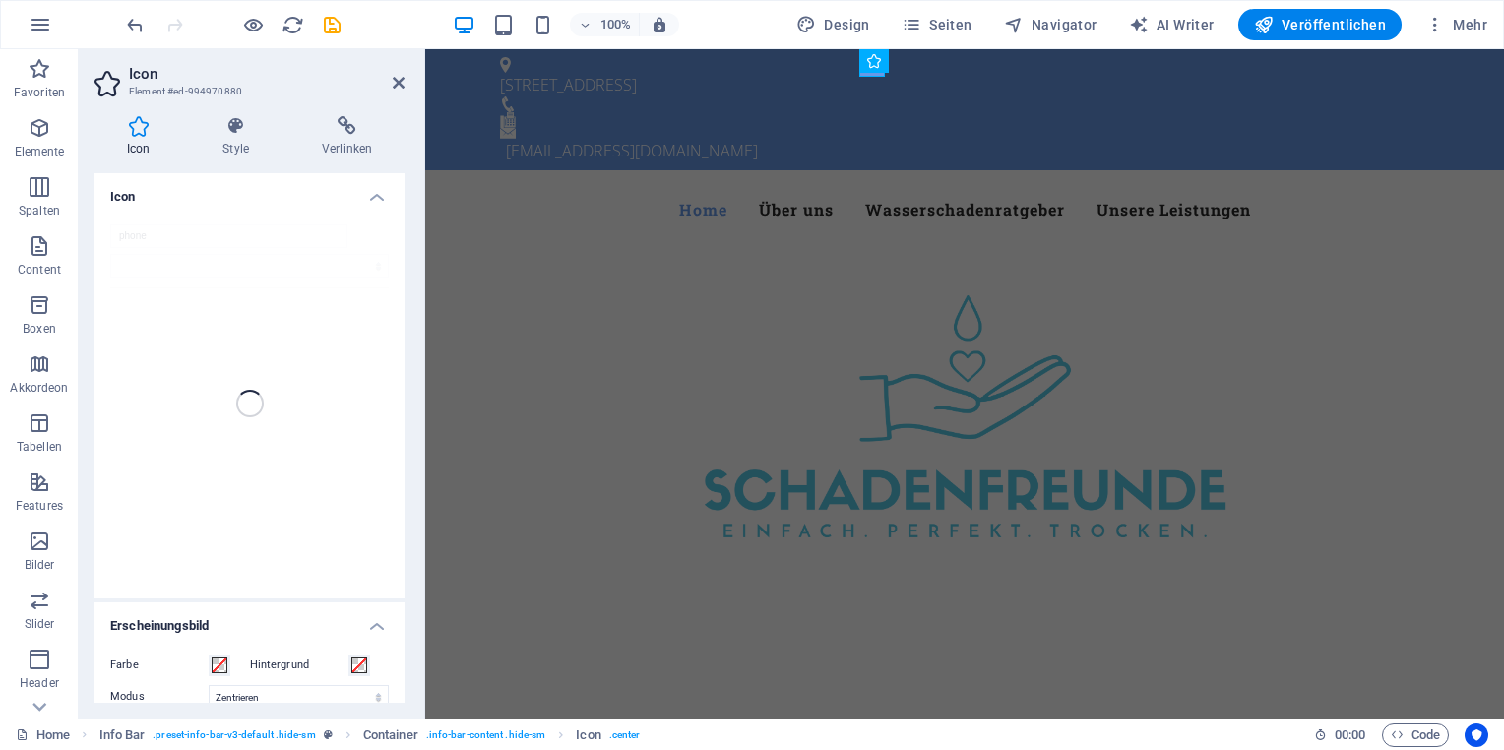
click at [199, 238] on div "phone" at bounding box center [249, 404] width 310 height 390
click at [396, 79] on icon at bounding box center [399, 83] width 12 height 16
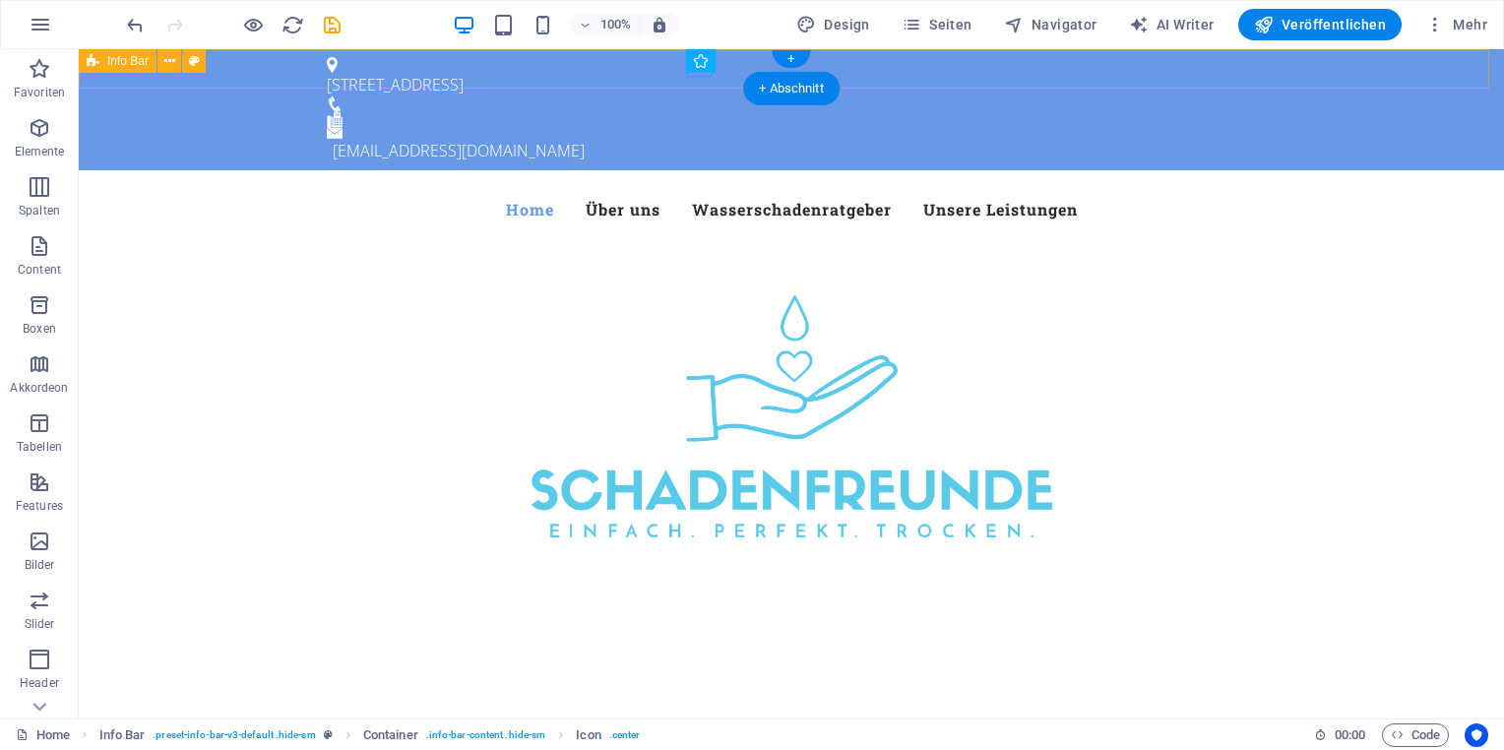
click at [734, 74] on div "An der Flöthe 11, 37079 Göttingen kontakt@schadenfreunde-goettingen.de" at bounding box center [791, 109] width 1425 height 121
click at [731, 74] on div "An der Flöthe 11, 37079 Göttingen kontakt@schadenfreunde-goettingen.de" at bounding box center [791, 109] width 1425 height 121
click at [713, 71] on div "An der Flöthe 11, 37079 Göttingen kontakt@schadenfreunde-goettingen.de" at bounding box center [791, 109] width 1425 height 121
click at [726, 72] on div "An der Flöthe 11, 37079 Göttingen kontakt@schadenfreunde-goettingen.de" at bounding box center [791, 109] width 1425 height 121
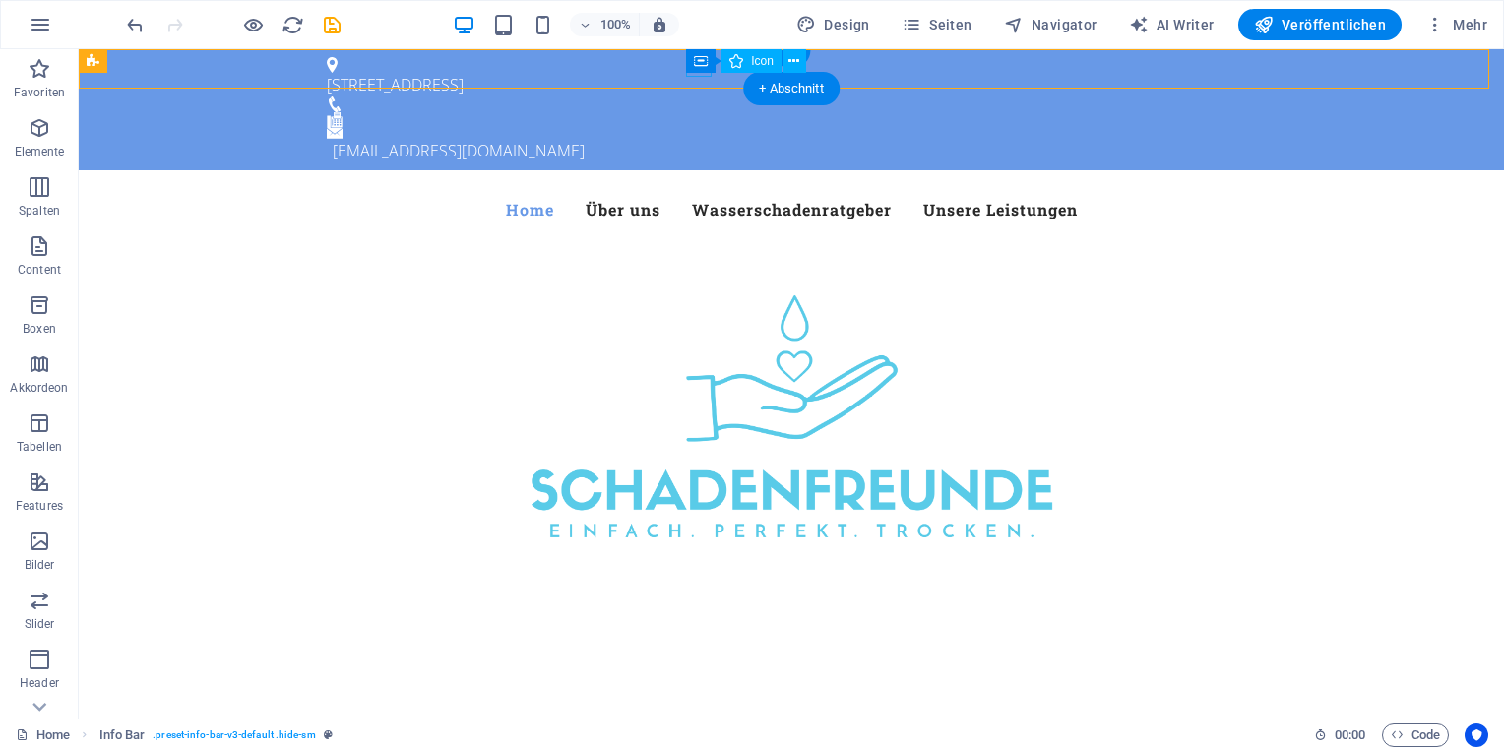
click at [692, 96] on figure at bounding box center [783, 104] width 913 height 16
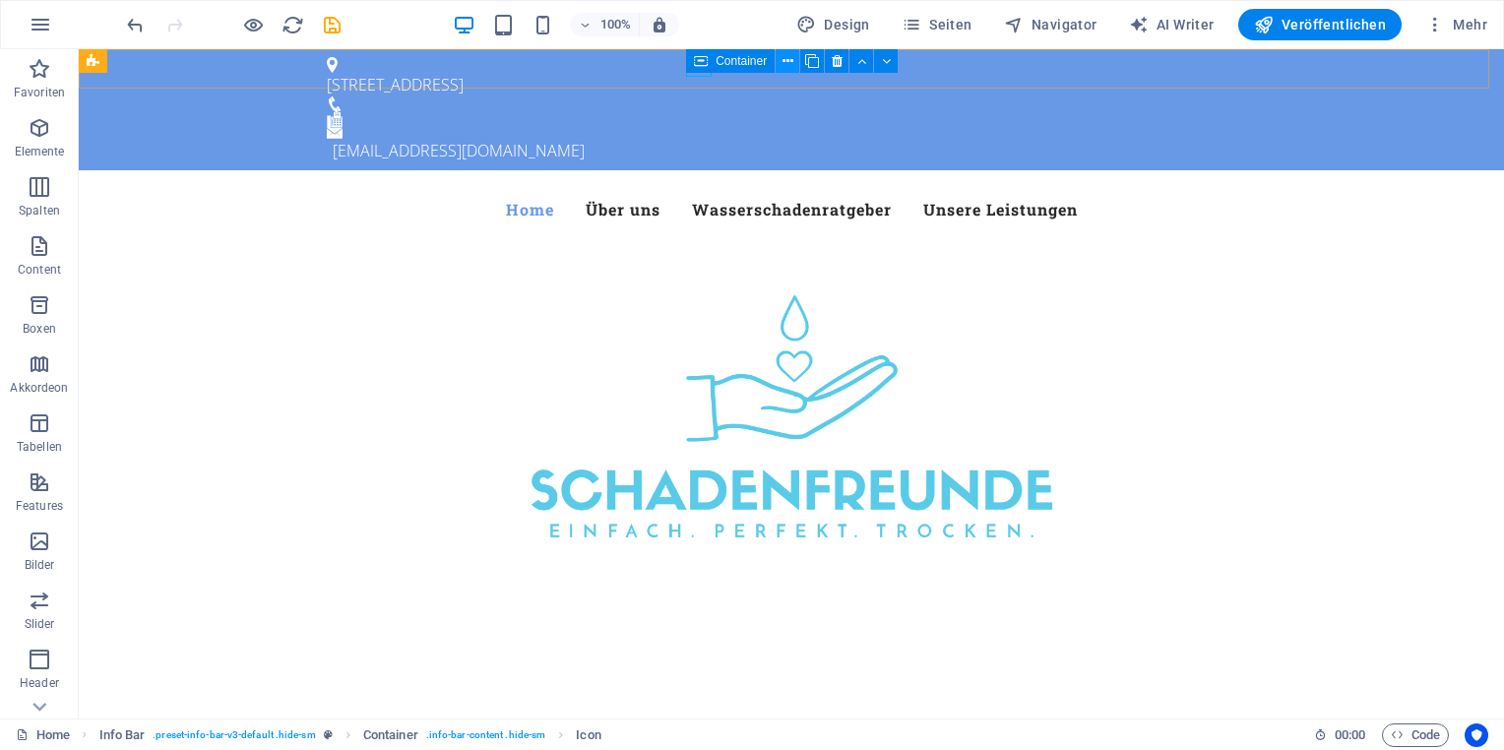
click at [791, 61] on icon at bounding box center [788, 61] width 11 height 21
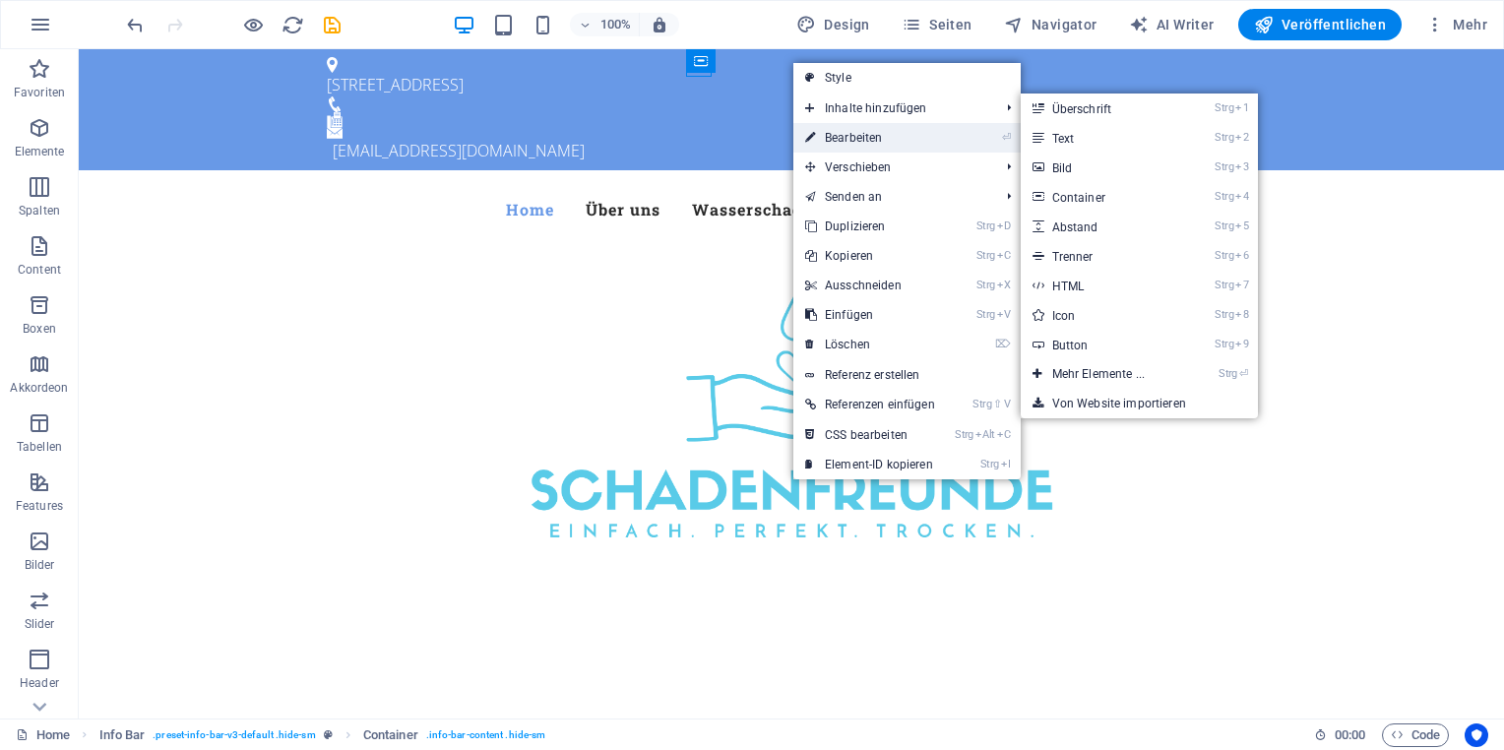
click at [848, 136] on link "⏎ Bearbeiten" at bounding box center [870, 138] width 154 height 30
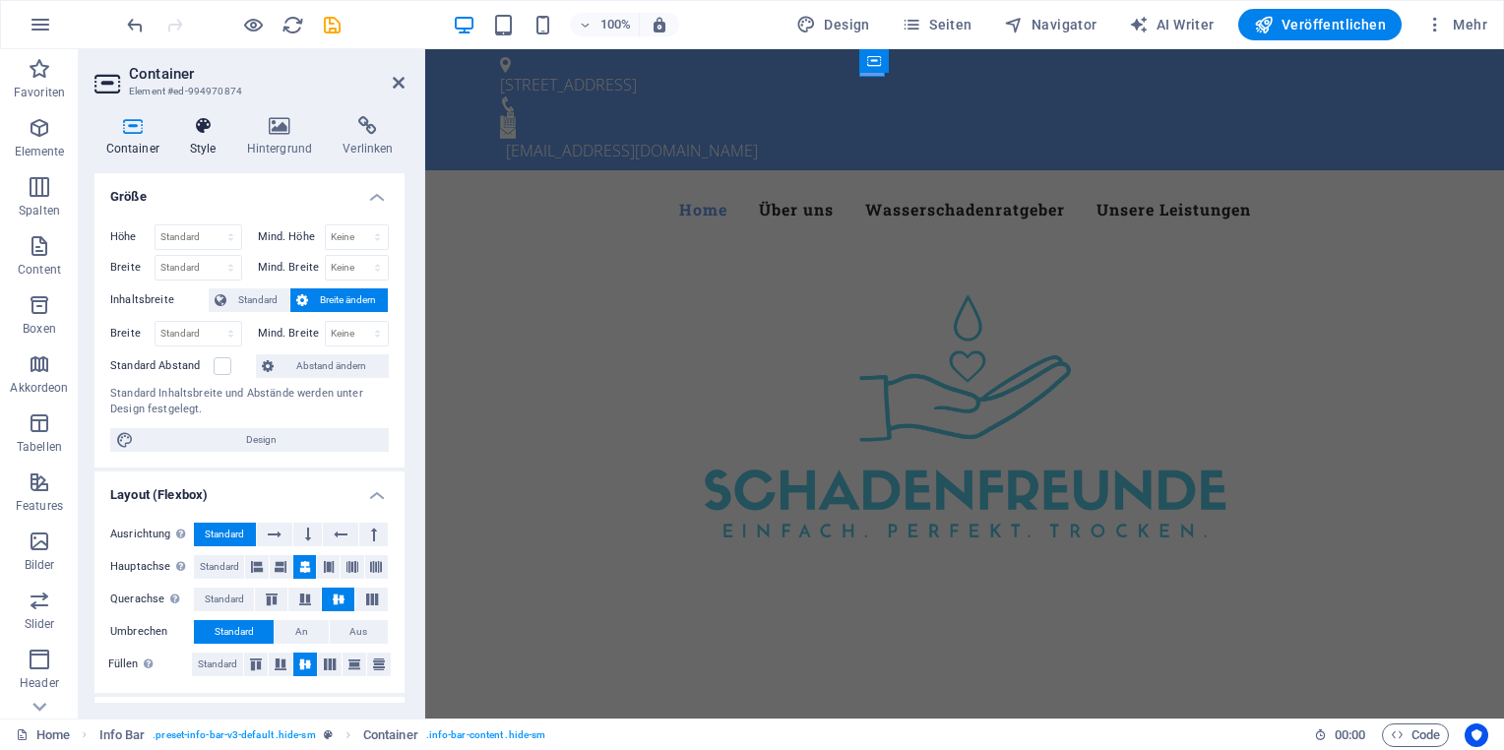
click at [194, 128] on icon at bounding box center [202, 126] width 49 height 20
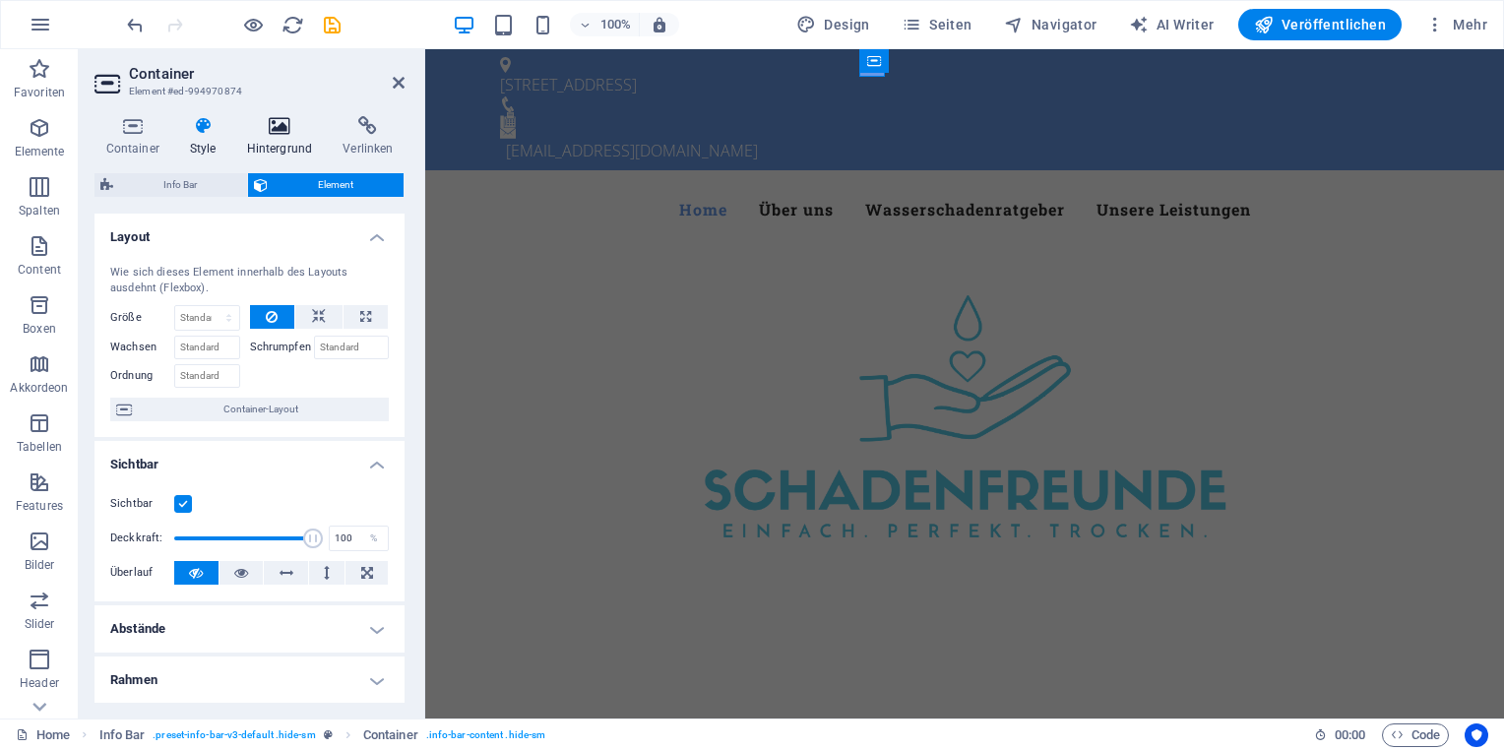
click at [260, 138] on h4 "Hintergrund" at bounding box center [283, 136] width 96 height 41
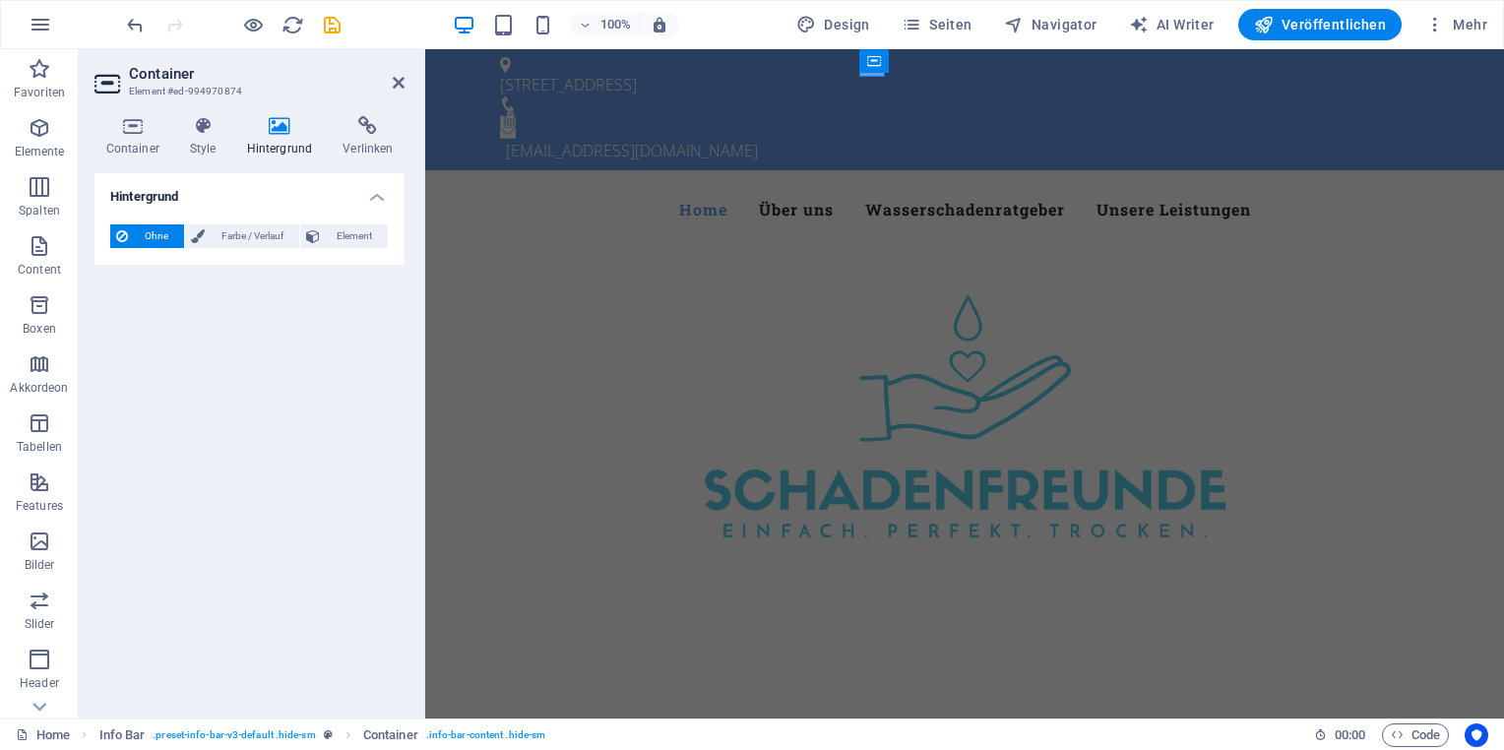
click at [313, 136] on h4 "Hintergrund" at bounding box center [283, 136] width 96 height 41
click at [393, 83] on icon at bounding box center [399, 83] width 12 height 16
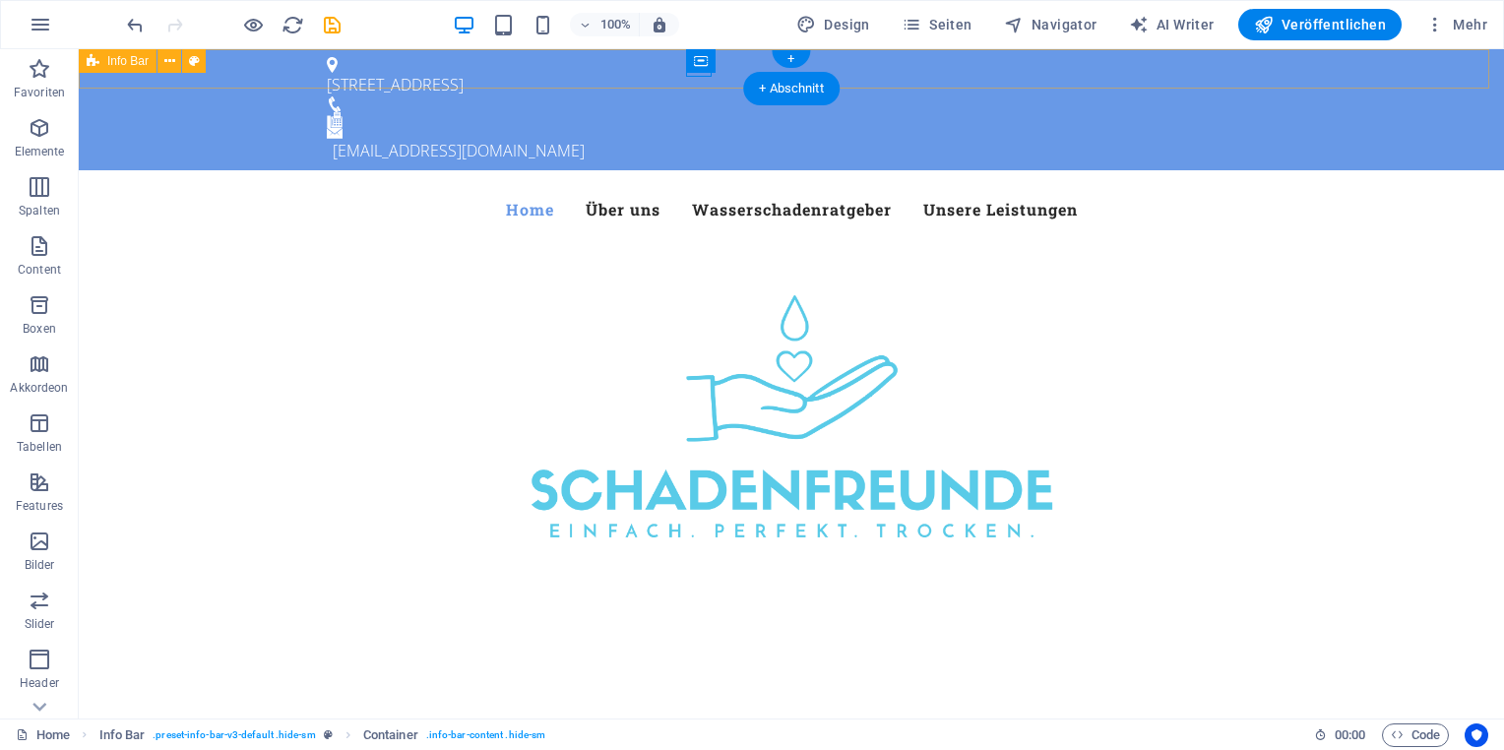
click at [728, 77] on div "An der Flöthe 11, 37079 Göttingen kontakt@schadenfreunde-goettingen.de" at bounding box center [791, 109] width 1425 height 121
select select "rem"
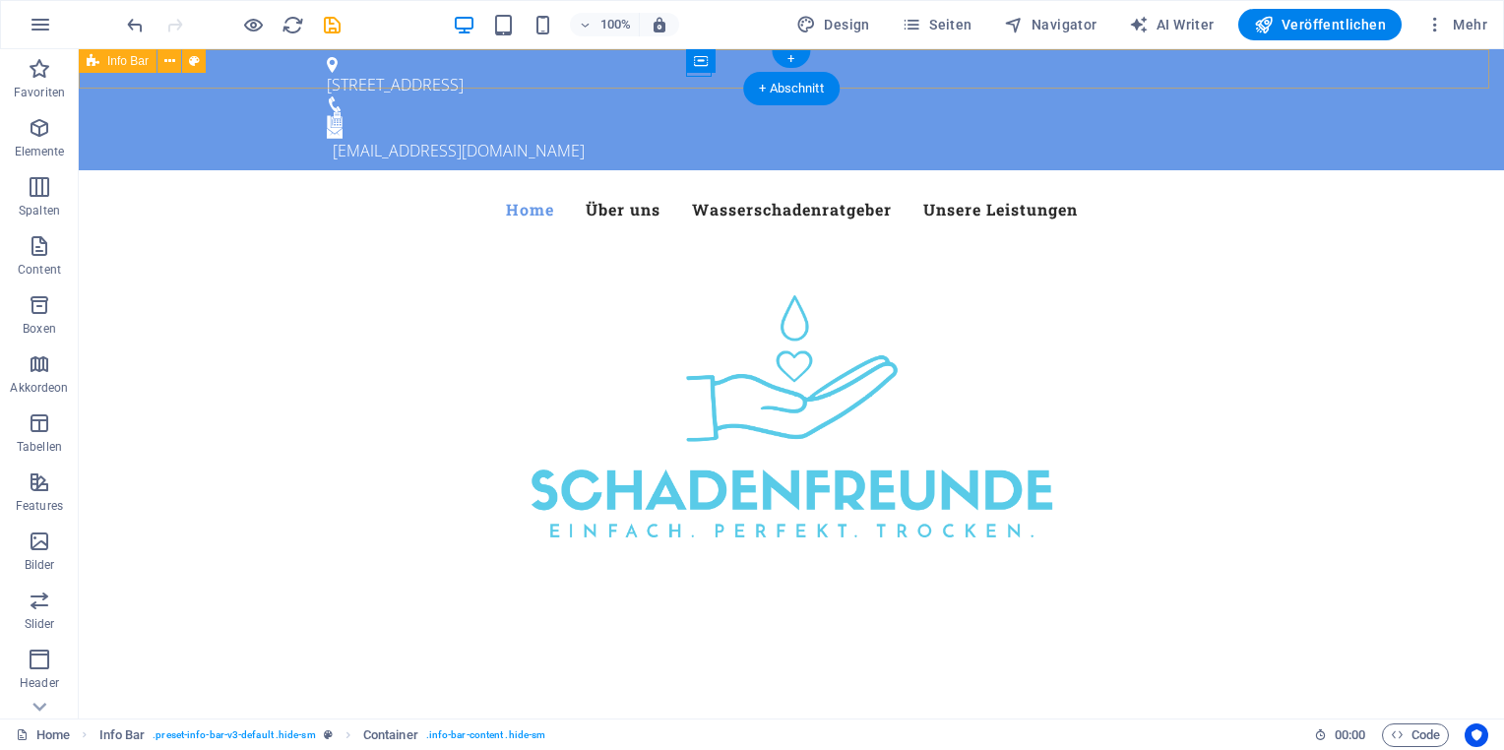
select select "rem"
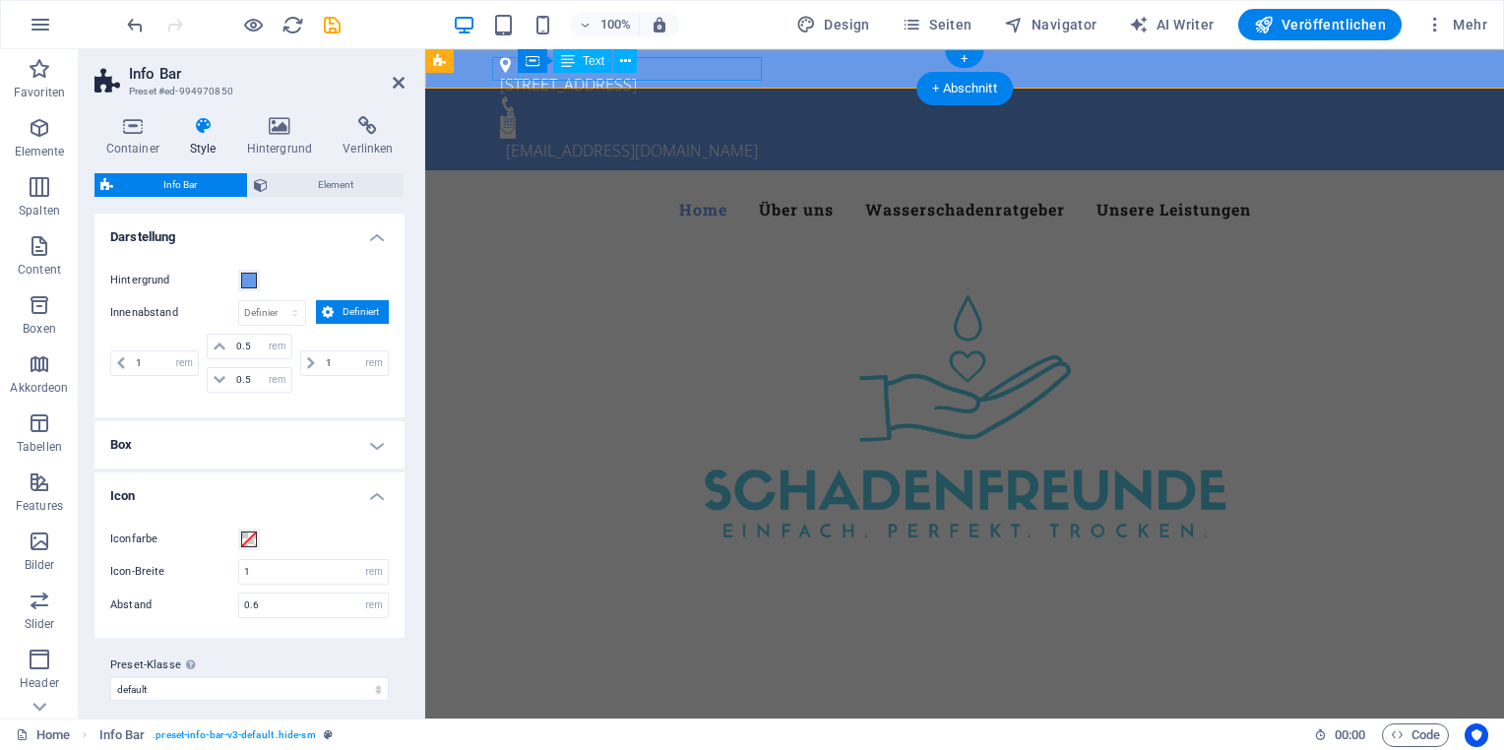
click at [728, 77] on div "[STREET_ADDRESS]" at bounding box center [956, 85] width 913 height 24
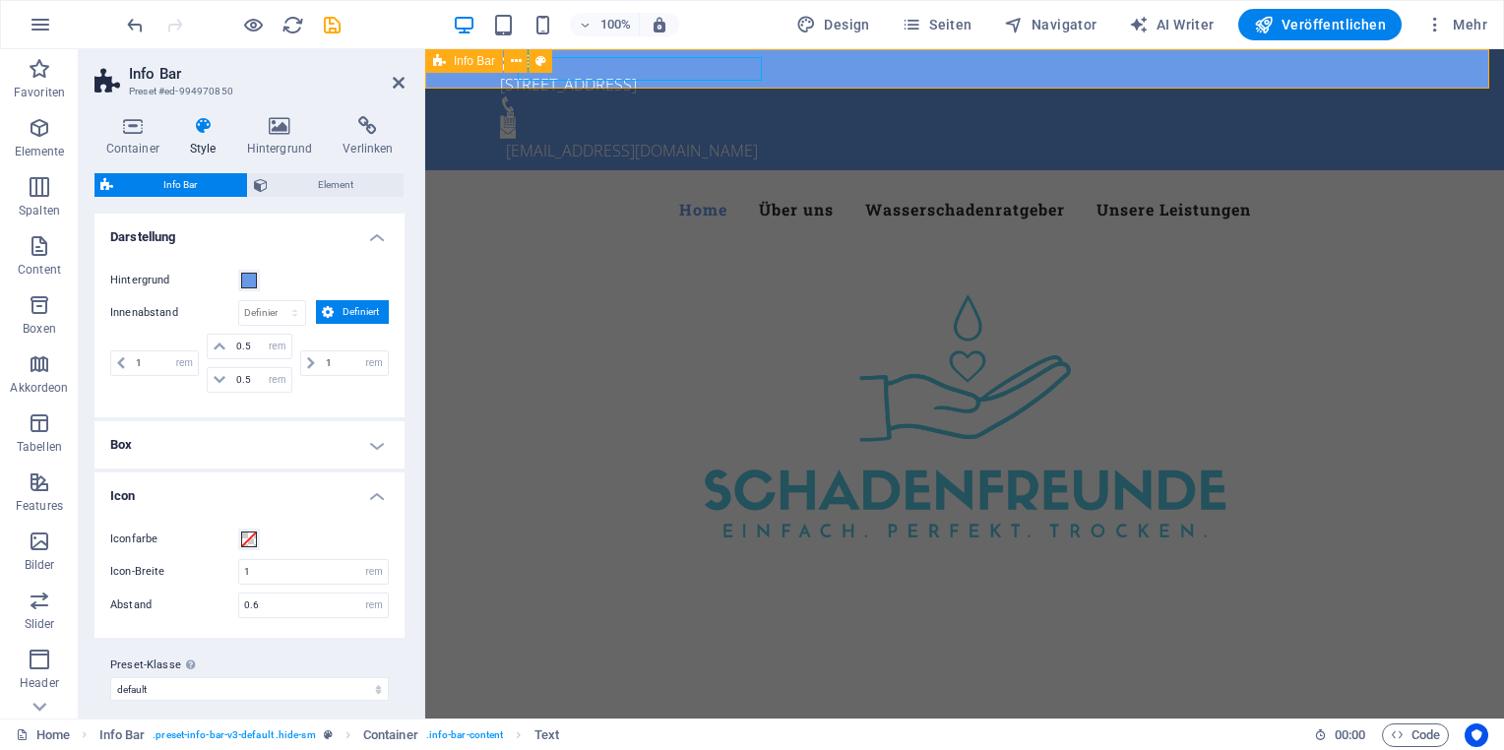
click at [897, 67] on div "An der Flöthe 11, 37079 Göttingen kontakt@schadenfreunde-goettingen.de" at bounding box center [964, 109] width 1079 height 121
click at [897, 70] on div "An der Flöthe 11, 37079 Göttingen kontakt@schadenfreunde-goettingen.de" at bounding box center [964, 109] width 1079 height 121
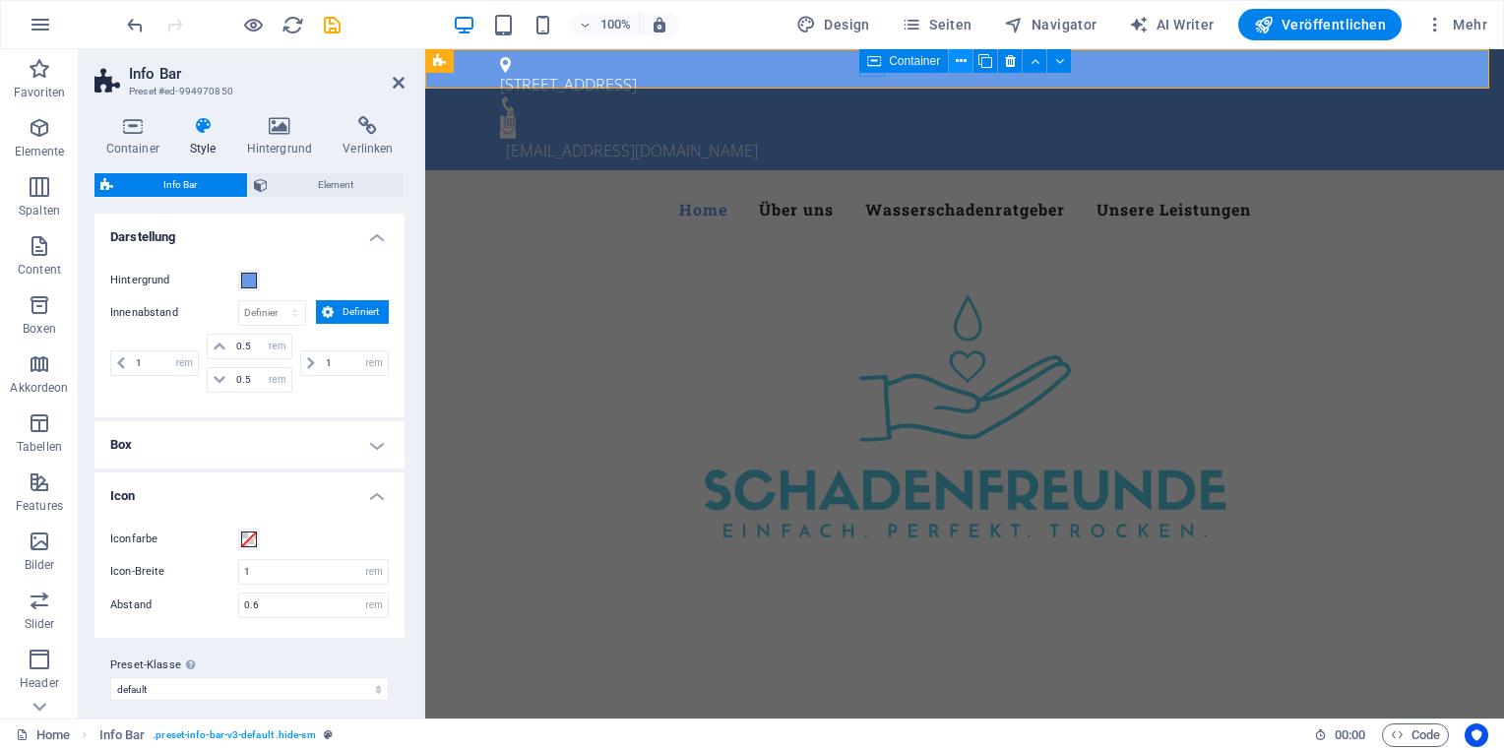
click at [952, 66] on button at bounding box center [961, 61] width 24 height 24
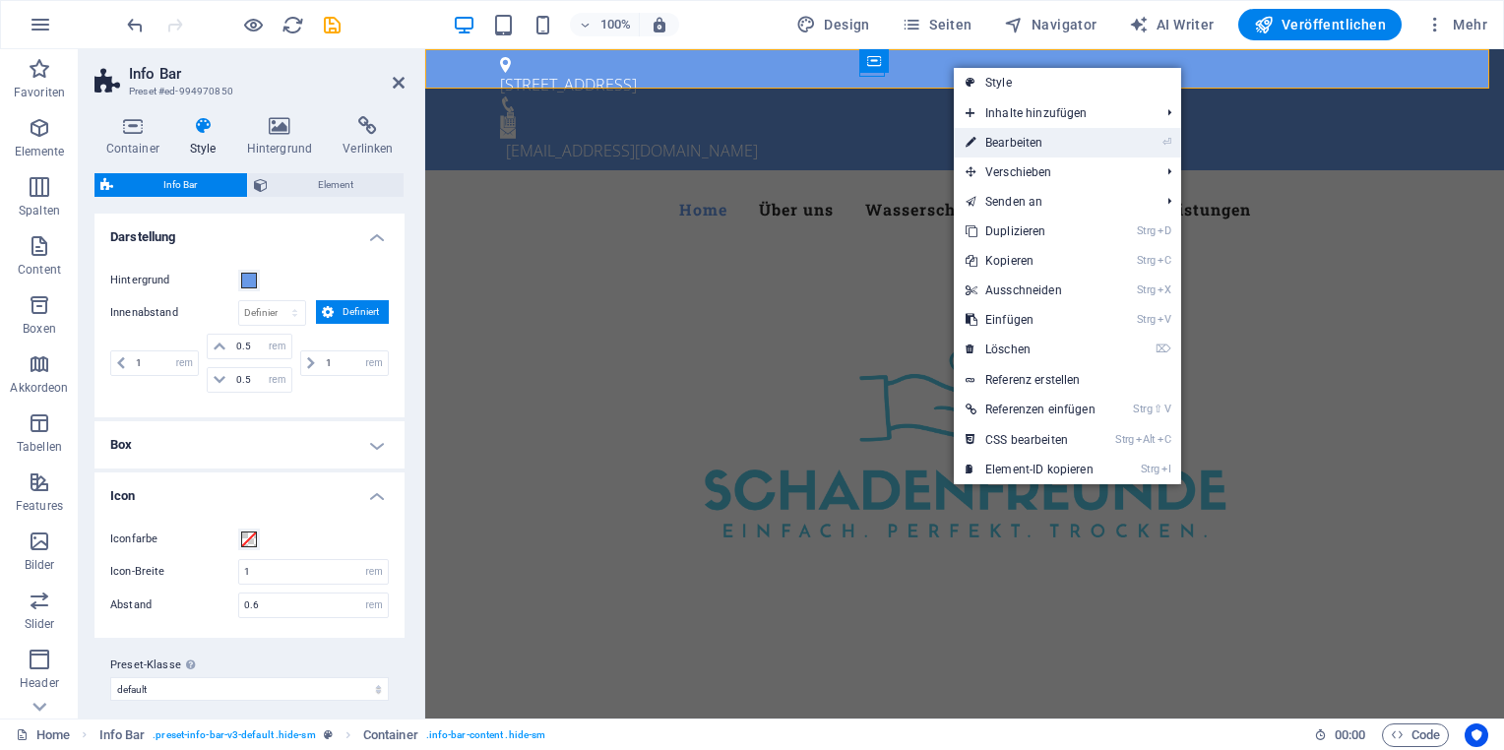
drag, startPoint x: 591, startPoint y: 81, endPoint x: 1016, endPoint y: 130, distance: 428.0
click at [1016, 130] on link "⏎ Bearbeiten" at bounding box center [1031, 143] width 154 height 30
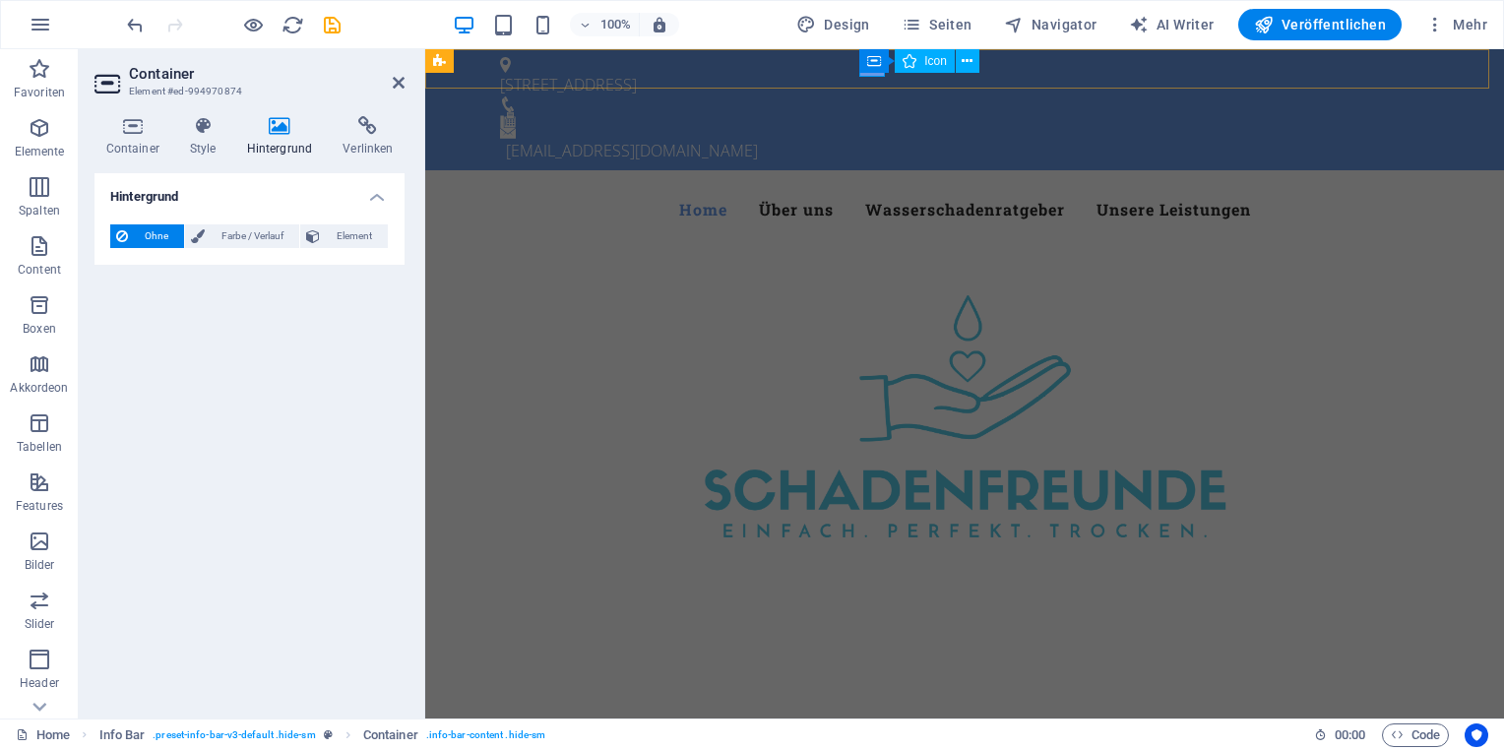
click at [871, 96] on figure at bounding box center [956, 104] width 913 height 16
click at [969, 65] on icon at bounding box center [967, 61] width 11 height 21
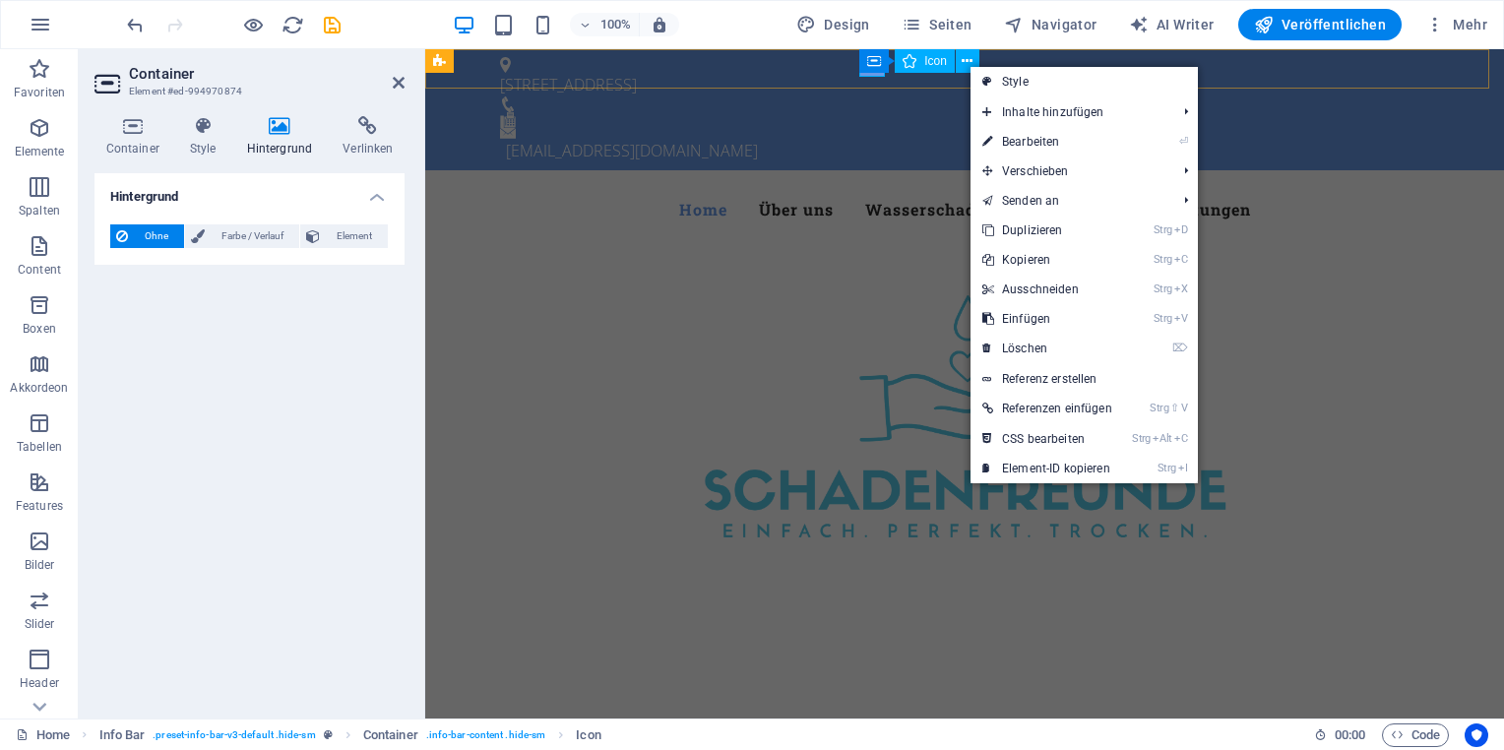
click at [933, 65] on span "Icon" at bounding box center [935, 61] width 23 height 12
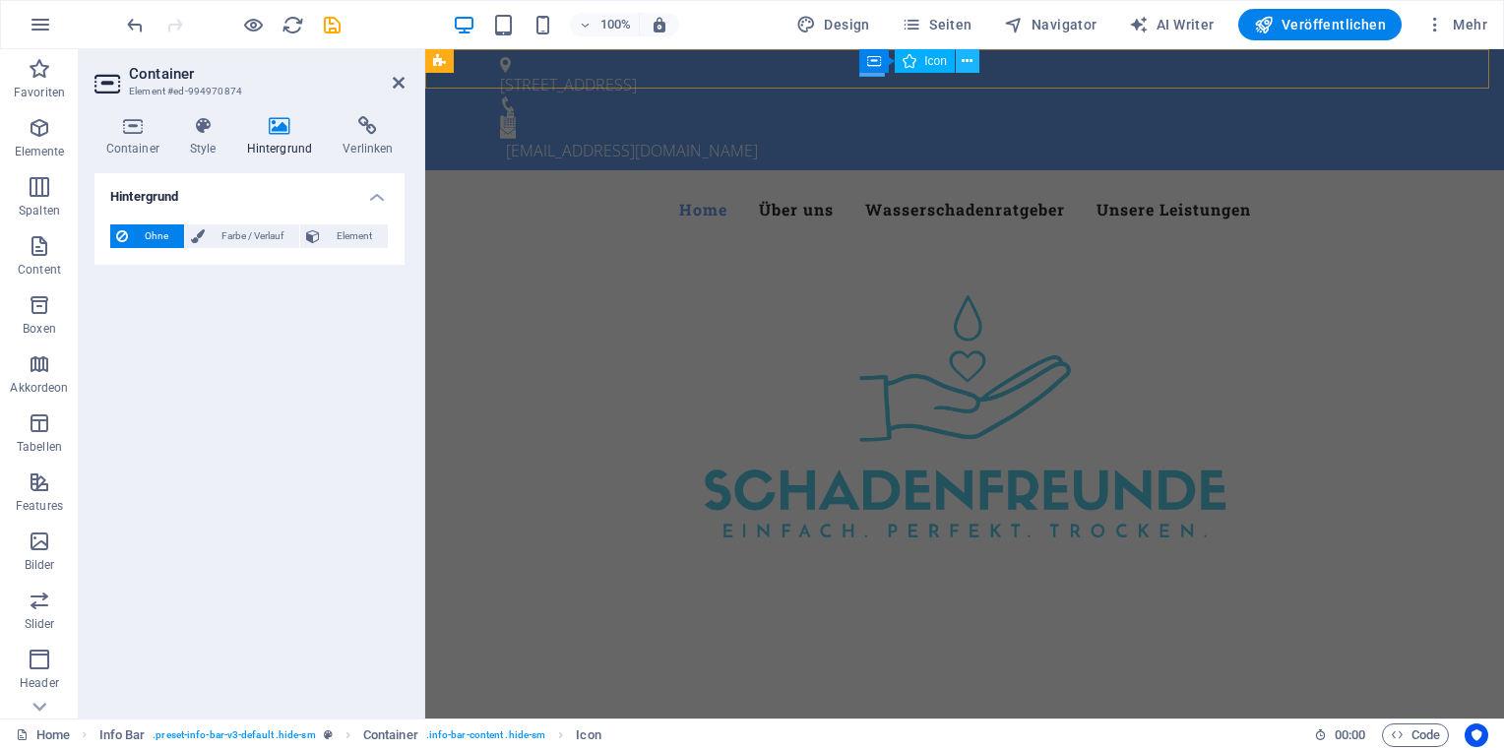
click at [968, 57] on icon at bounding box center [967, 61] width 11 height 21
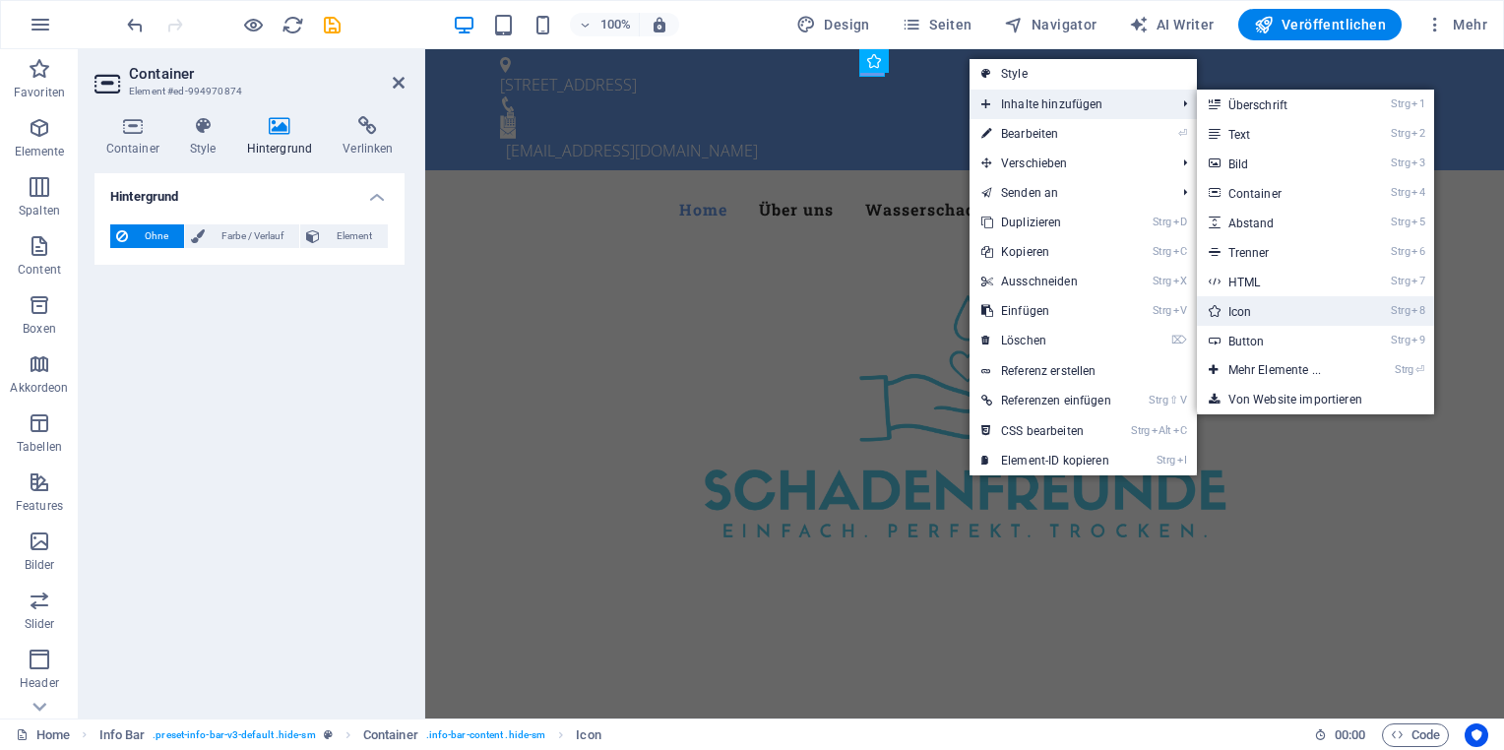
click at [1264, 297] on link "Strg 8 Icon" at bounding box center [1278, 311] width 163 height 30
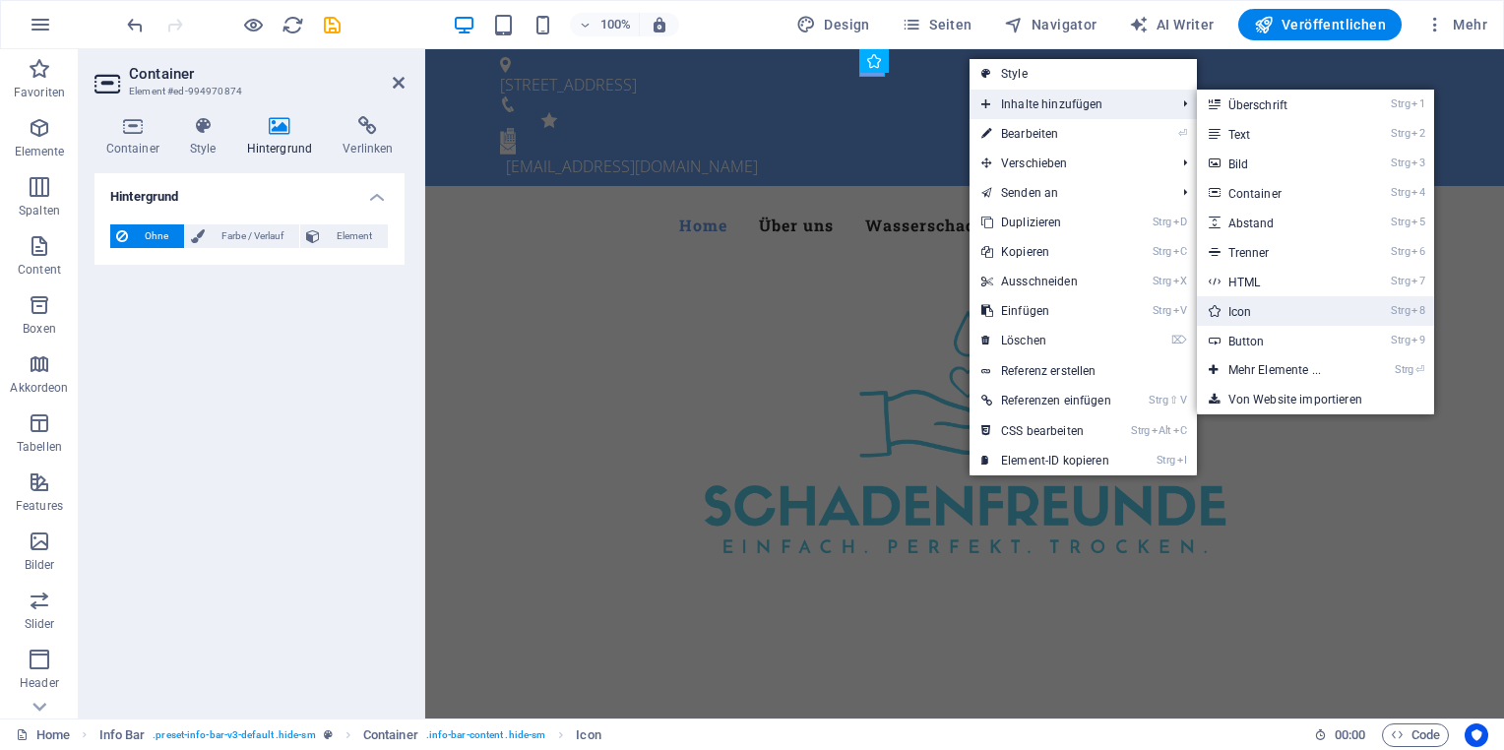
select select "xMidYMid"
select select "px"
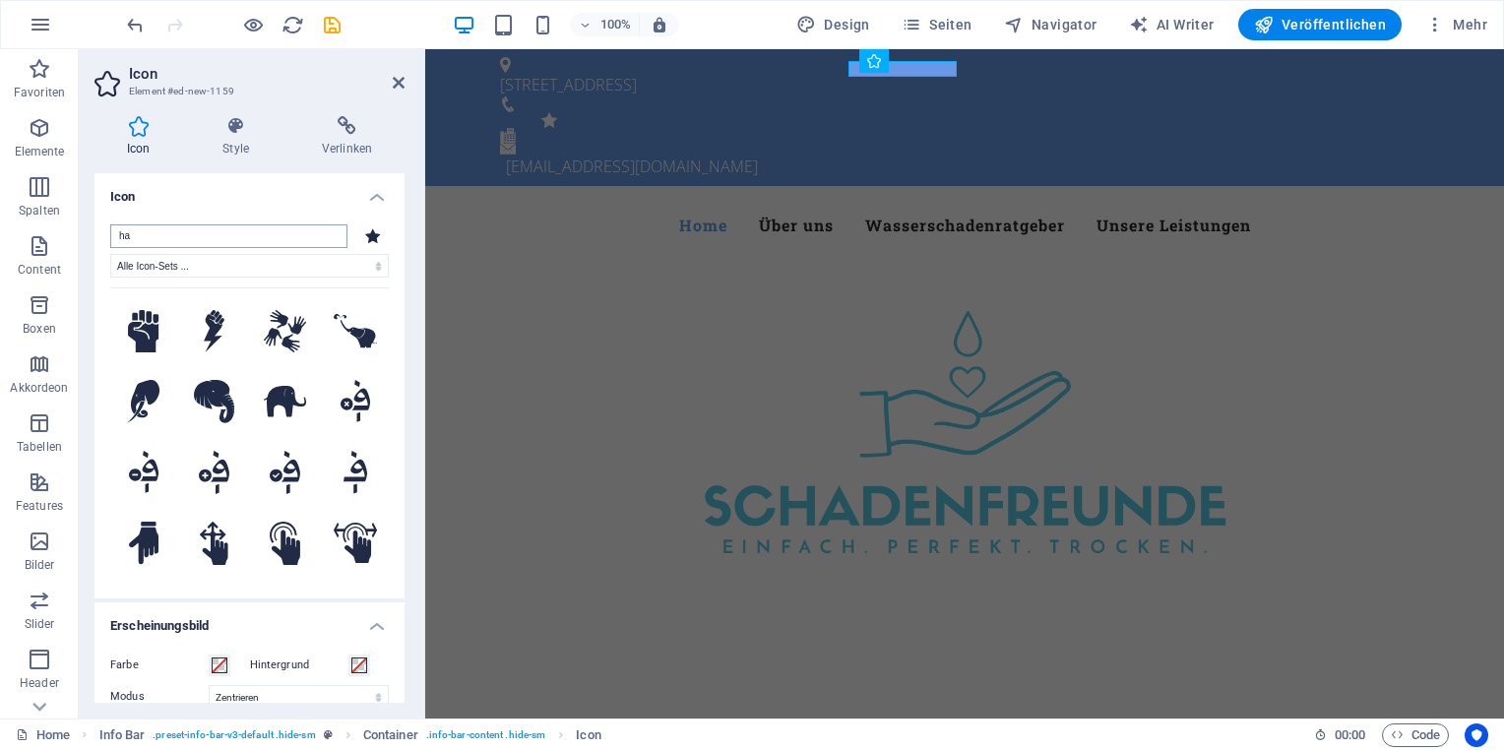
type input "h"
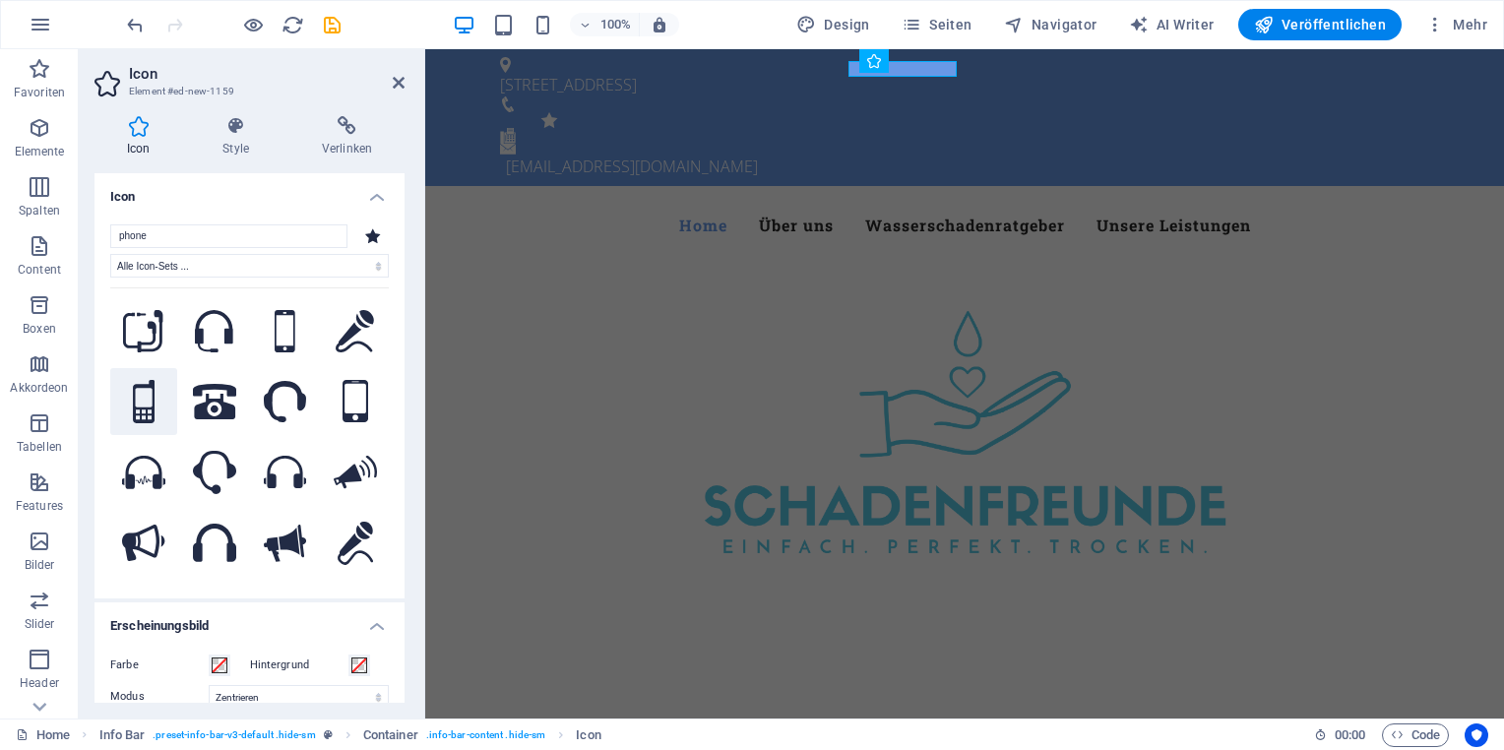
type input "phone"
click at [130, 391] on button at bounding box center [143, 401] width 67 height 67
click at [398, 85] on icon at bounding box center [399, 83] width 12 height 16
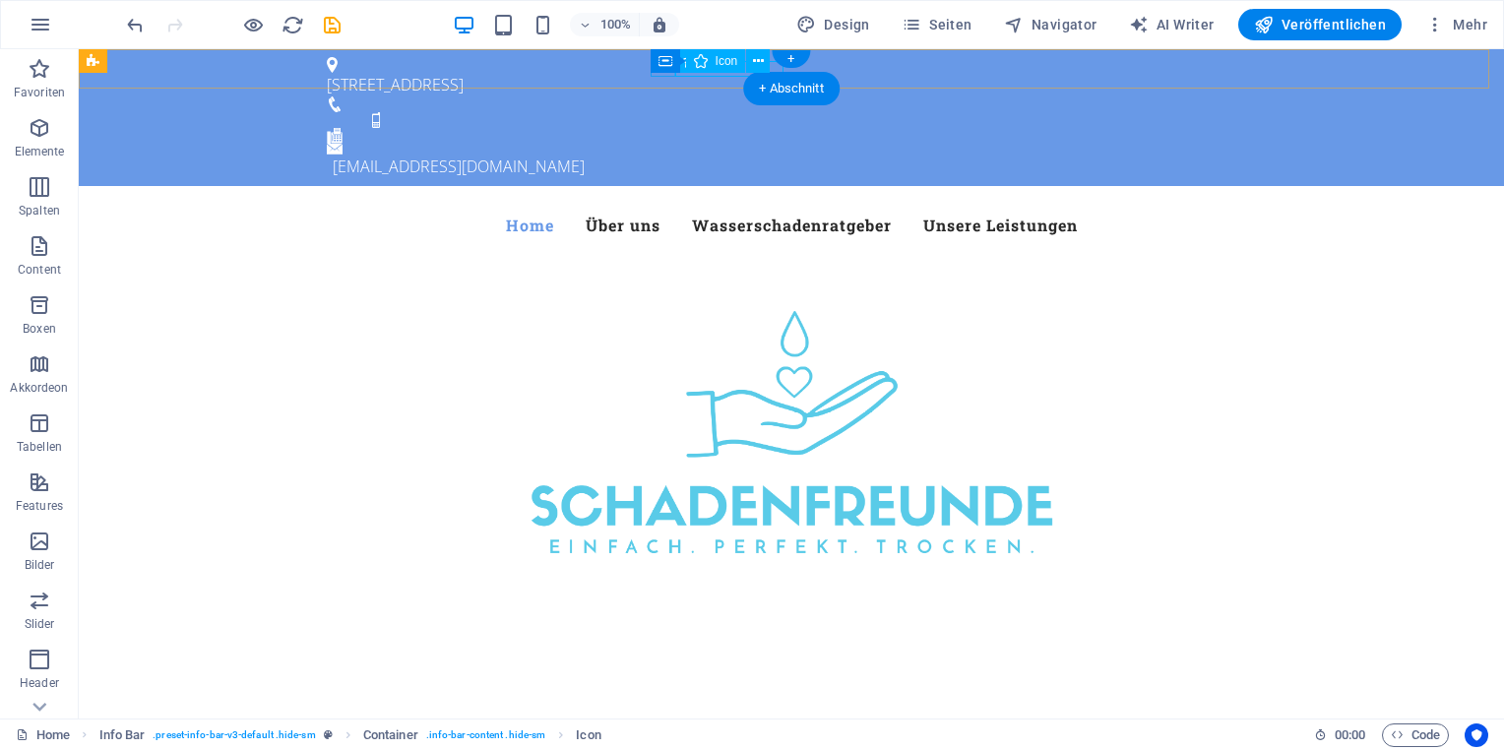
click at [656, 96] on figure at bounding box center [783, 104] width 913 height 16
click at [665, 73] on div "Container Icon" at bounding box center [717, 61] width 133 height 25
click at [665, 77] on div "An der Flöthe 11, 37079 Göttingen kontakt@schadenfreunde-goettingen.de" at bounding box center [791, 117] width 1425 height 137
click at [664, 73] on div "Container Icon" at bounding box center [717, 61] width 133 height 25
click at [661, 96] on figure at bounding box center [783, 104] width 913 height 16
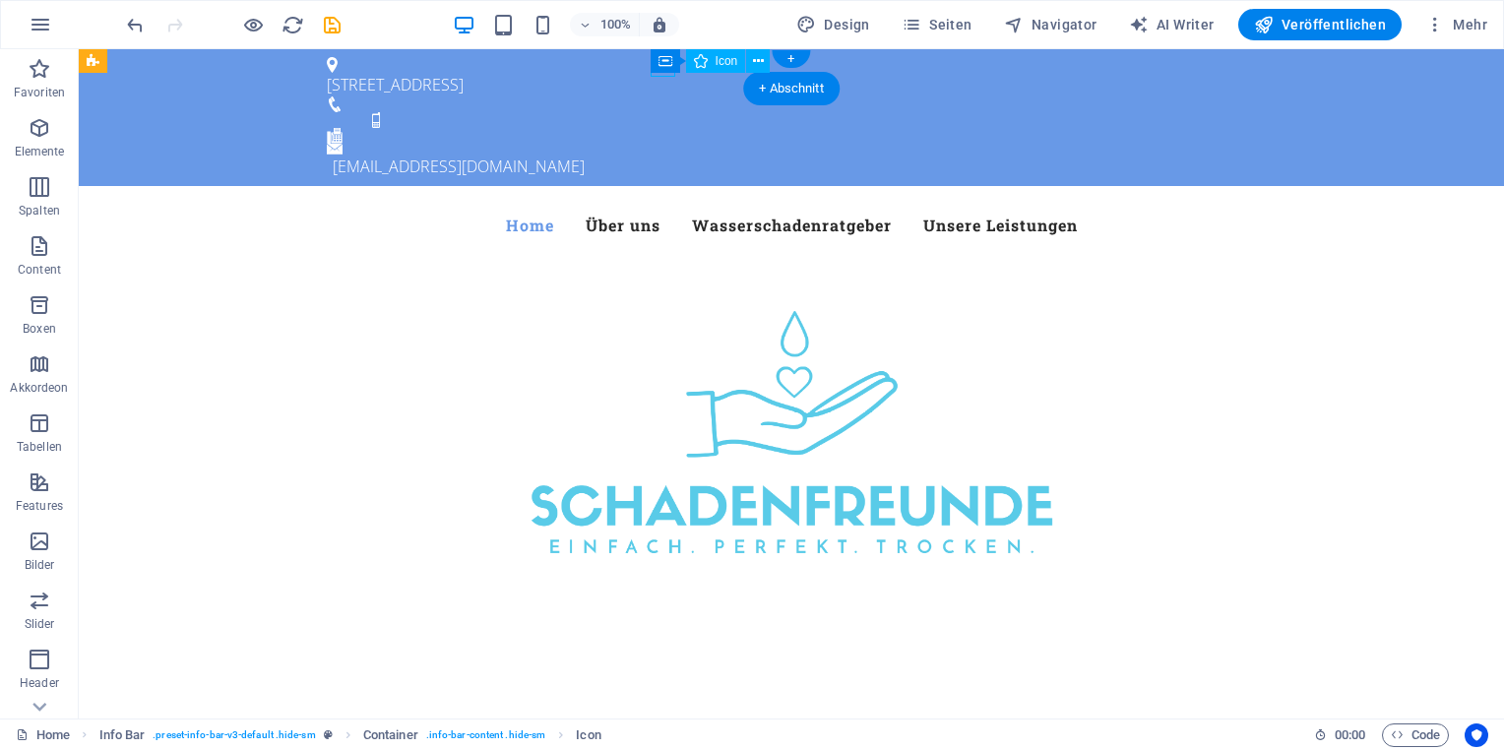
click at [658, 96] on figure at bounding box center [783, 104] width 913 height 16
click at [750, 58] on icon at bounding box center [751, 61] width 11 height 21
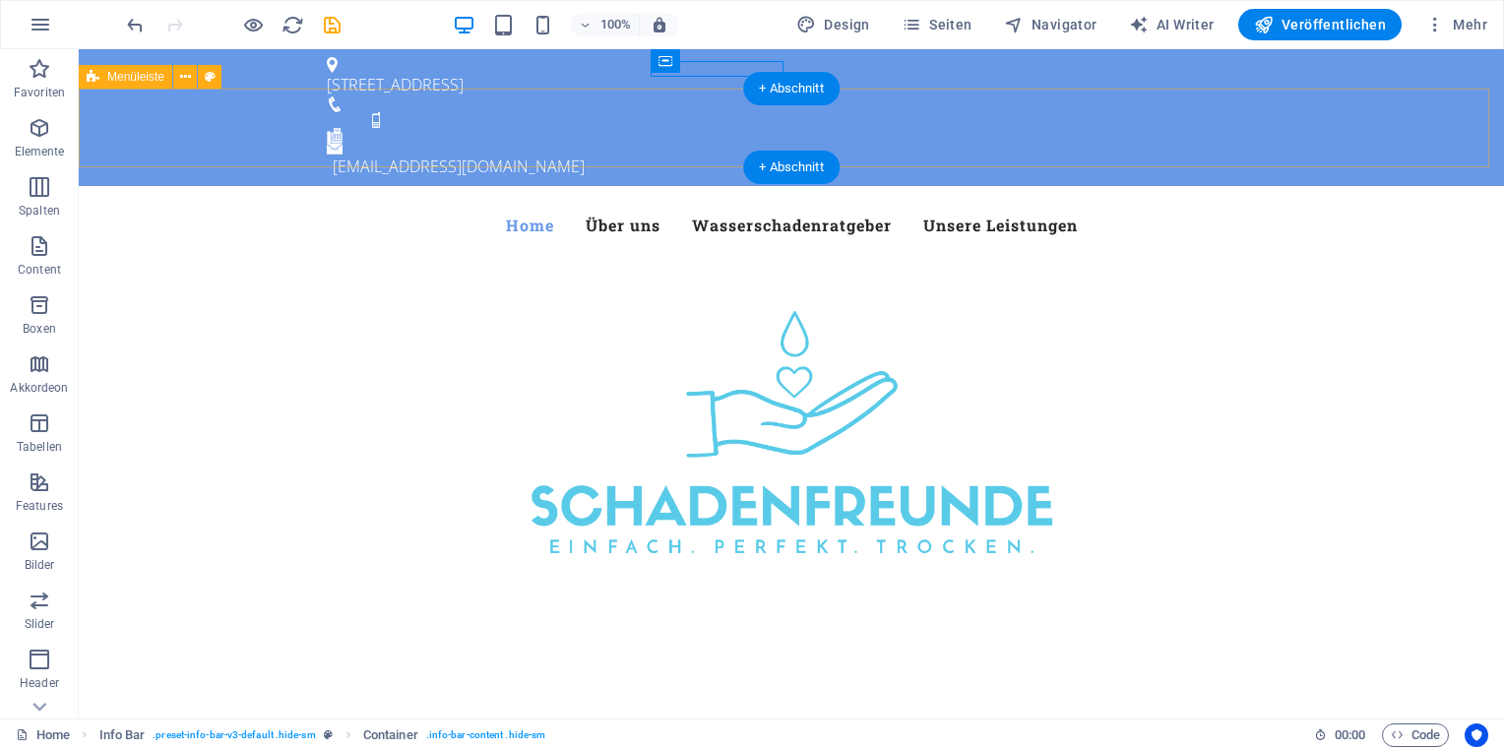
click at [665, 186] on div "Menu Home Über uns Wasserschadenratgeber Unsere Leistungen" at bounding box center [791, 225] width 1425 height 79
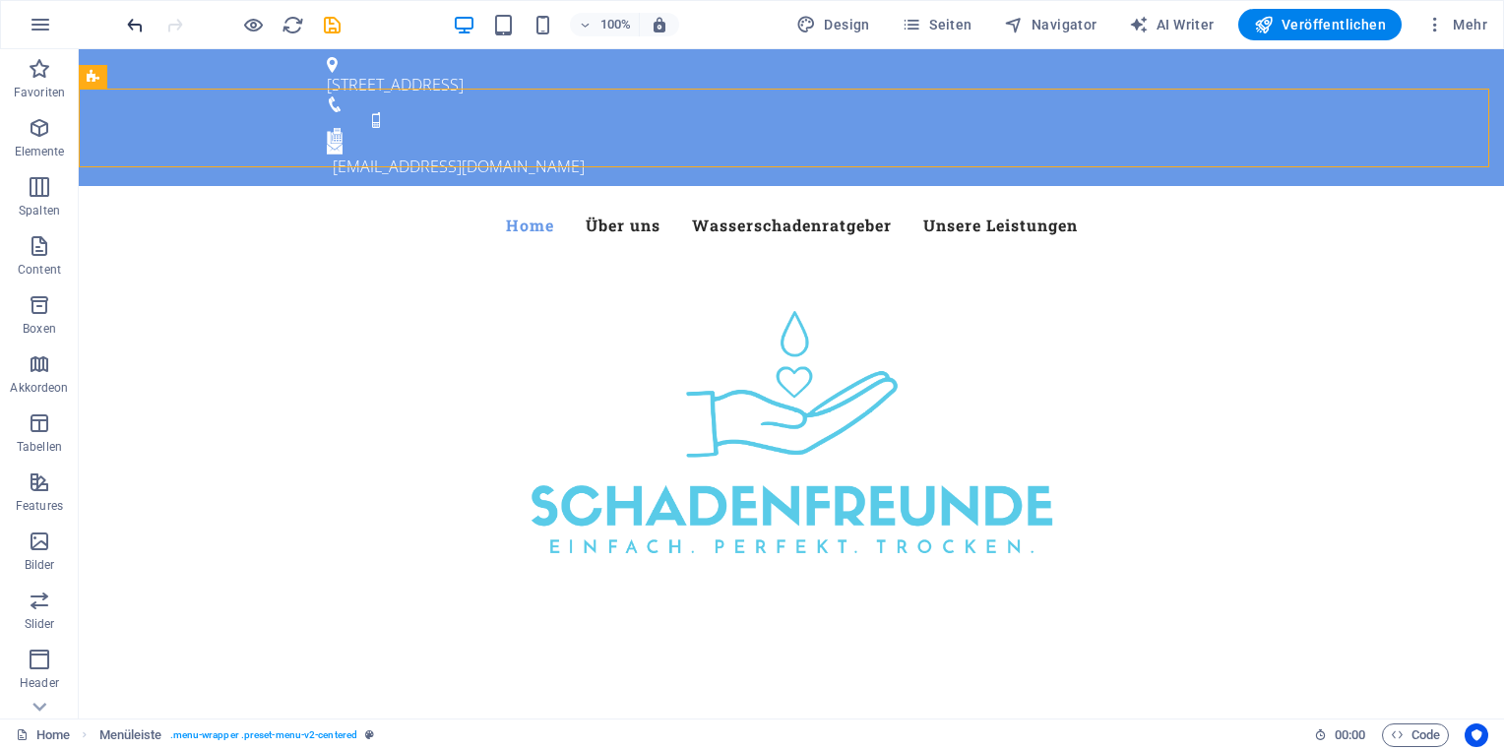
click at [124, 31] on icon "undo" at bounding box center [135, 25] width 23 height 23
click at [129, 29] on icon "undo" at bounding box center [135, 25] width 23 height 23
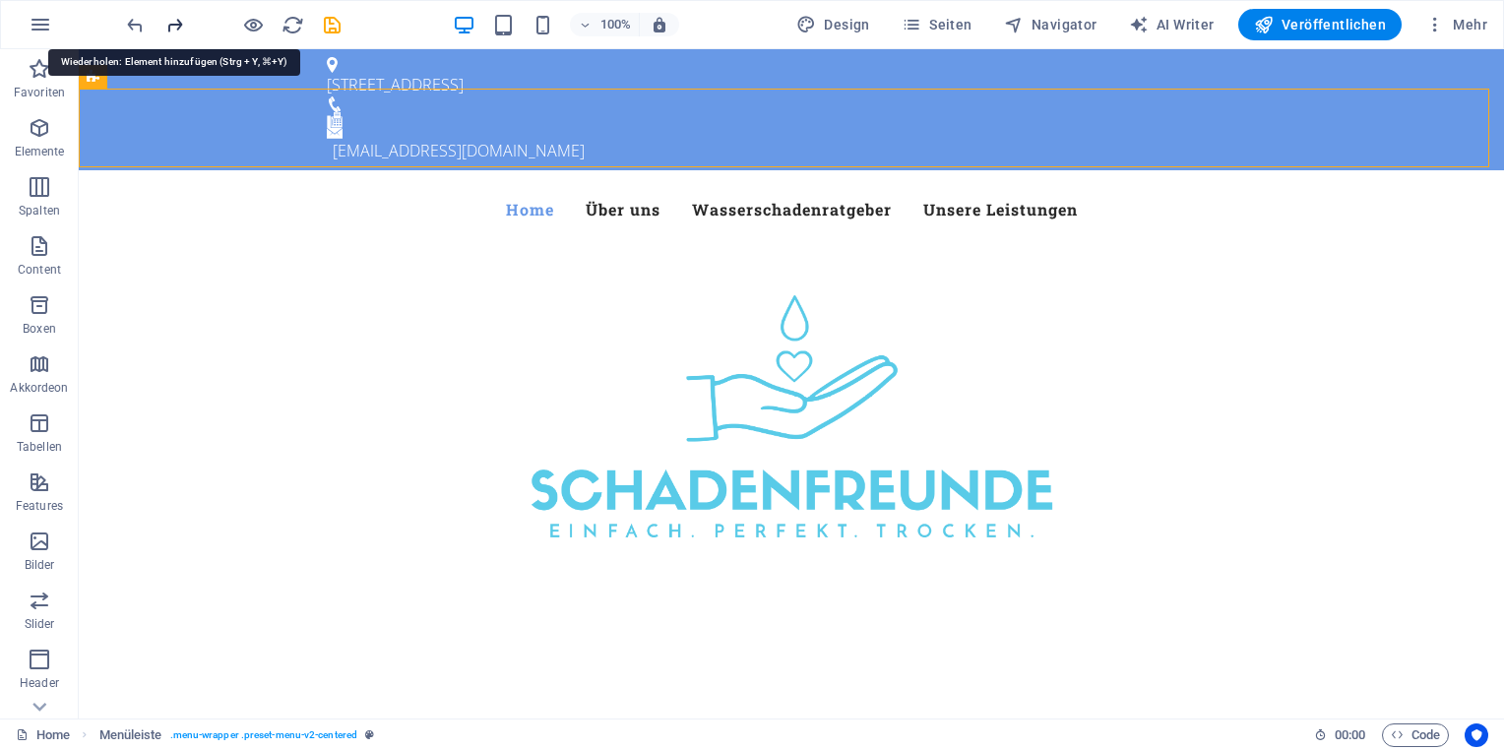
click at [172, 25] on icon "redo" at bounding box center [174, 25] width 23 height 23
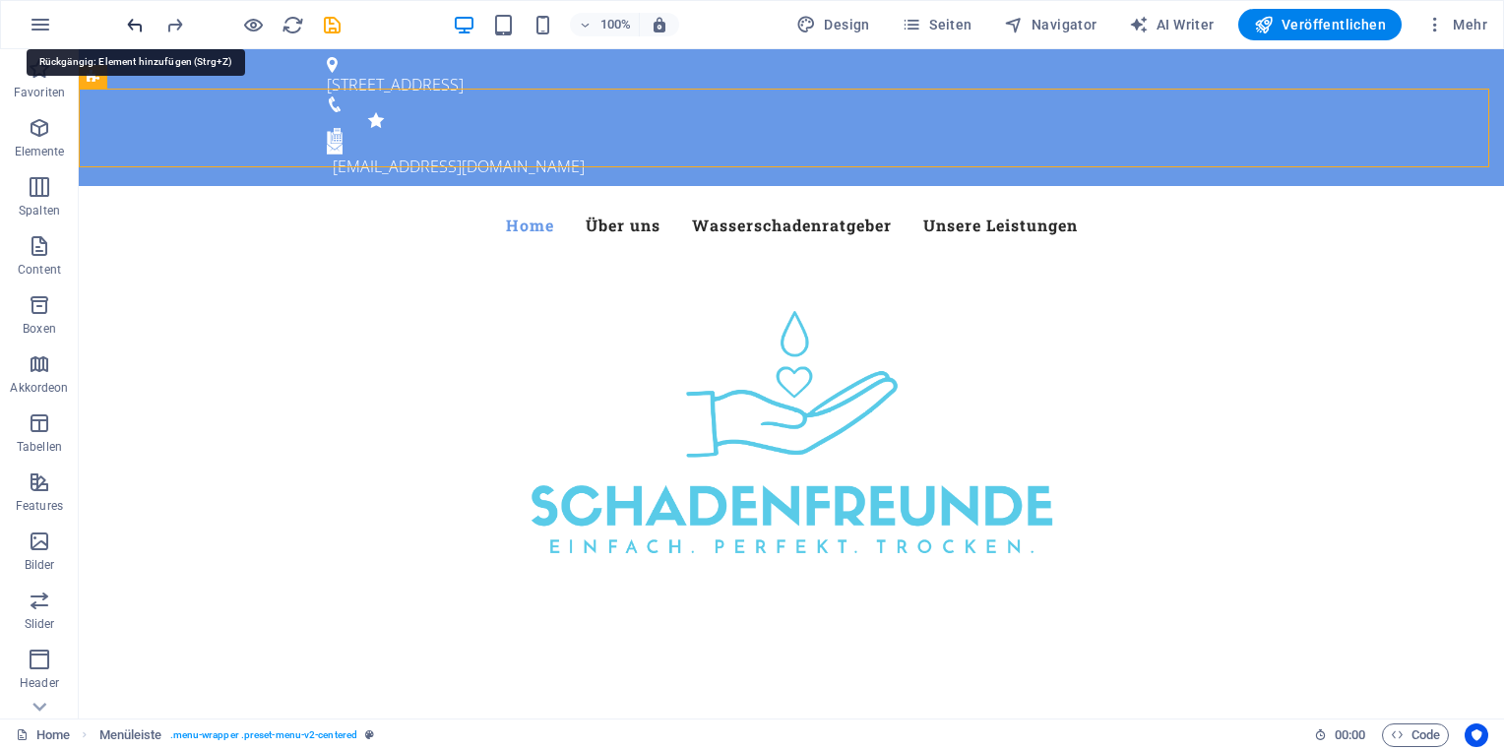
click at [125, 26] on icon "undo" at bounding box center [135, 25] width 23 height 23
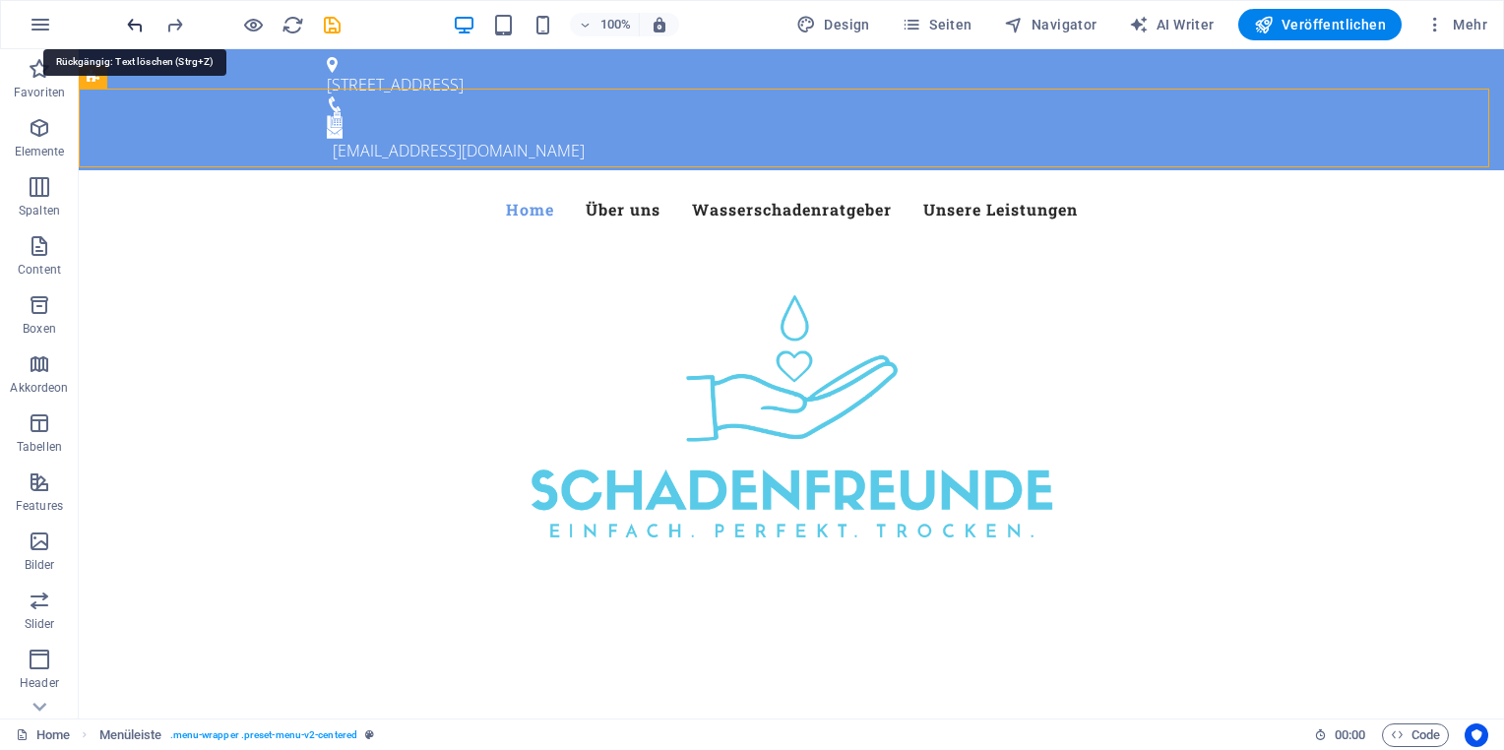
click at [137, 27] on icon "undo" at bounding box center [135, 25] width 23 height 23
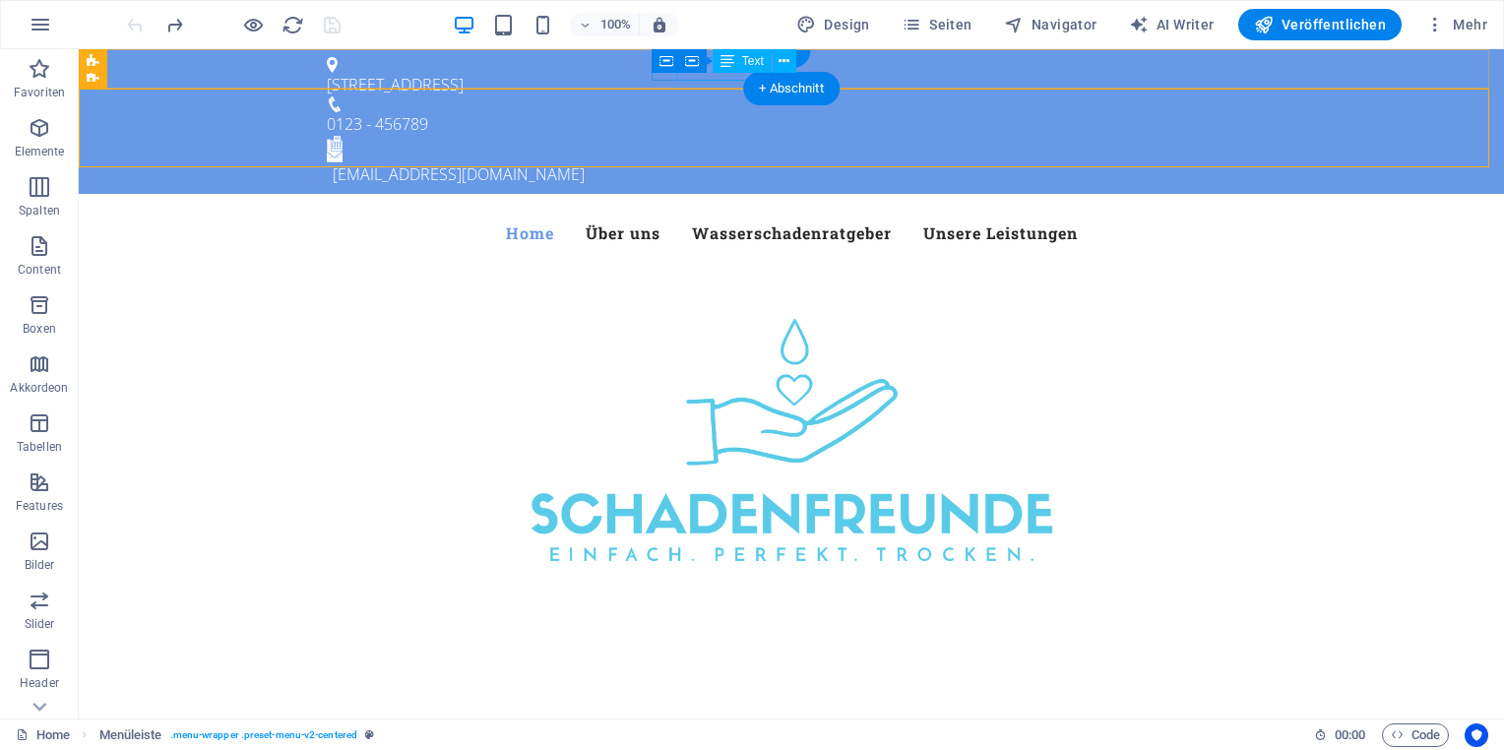
click at [732, 112] on div "0123 - 456789" at bounding box center [783, 124] width 913 height 24
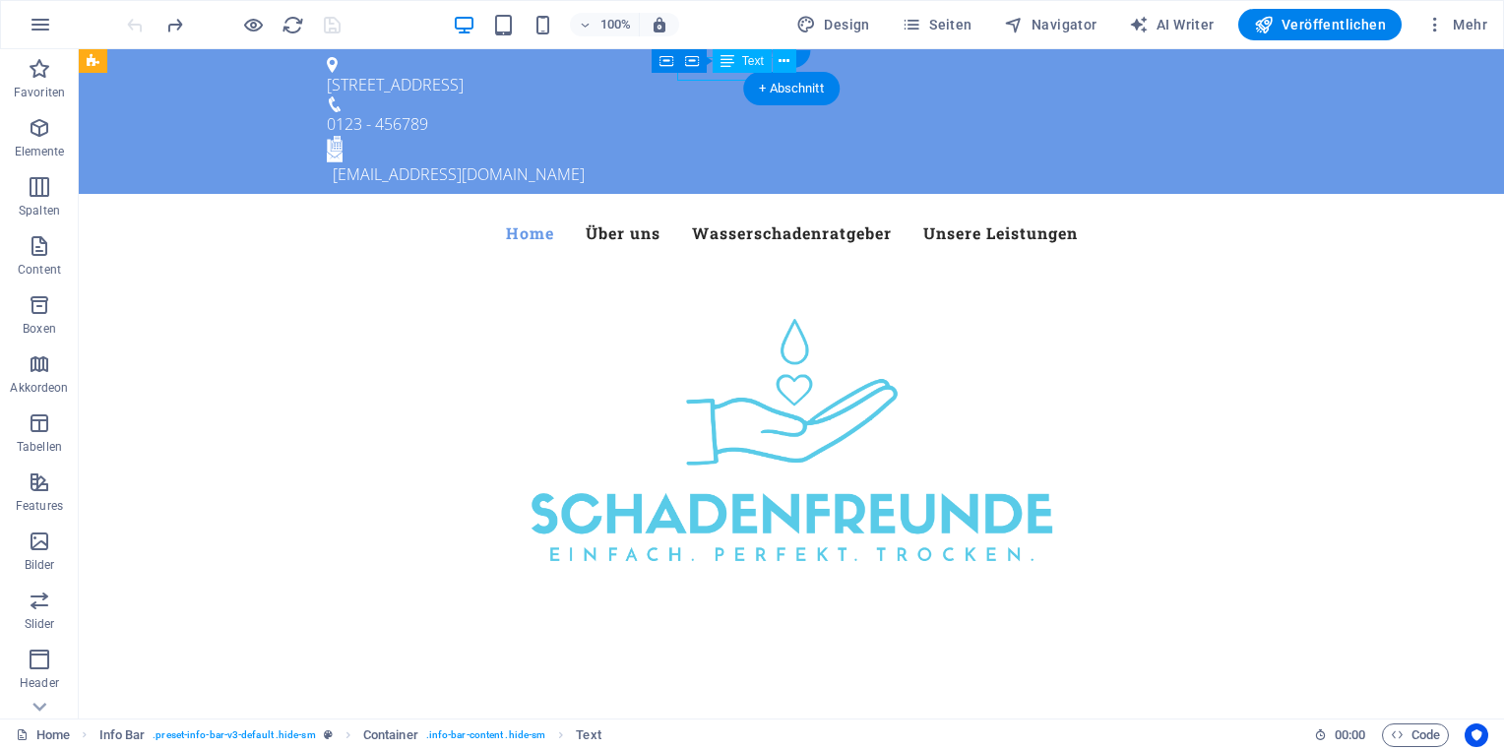
click at [732, 112] on div "0123 - 456789" at bounding box center [783, 124] width 913 height 24
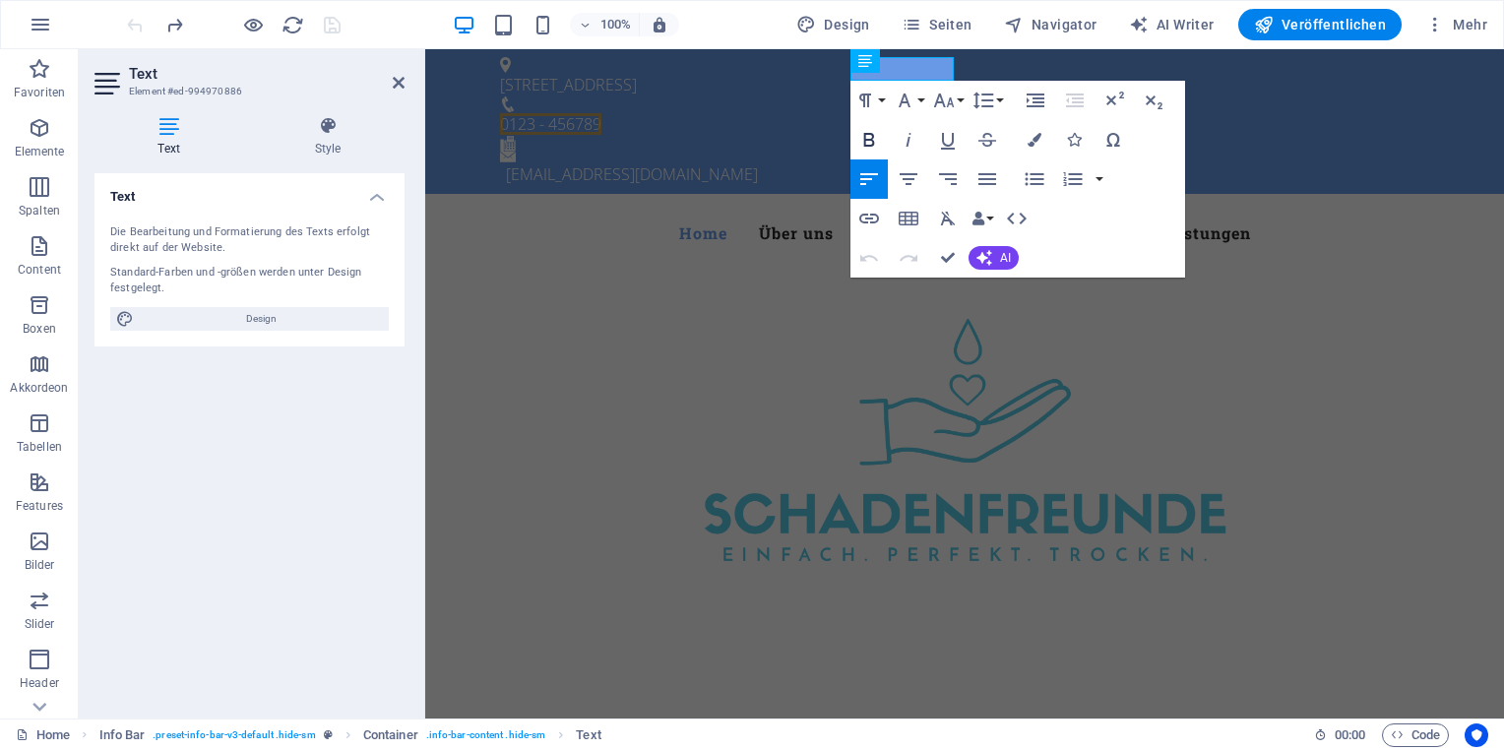
click at [877, 138] on icon "button" at bounding box center [869, 140] width 24 height 24
click at [601, 113] on span "0123 - 456789" at bounding box center [550, 124] width 101 height 22
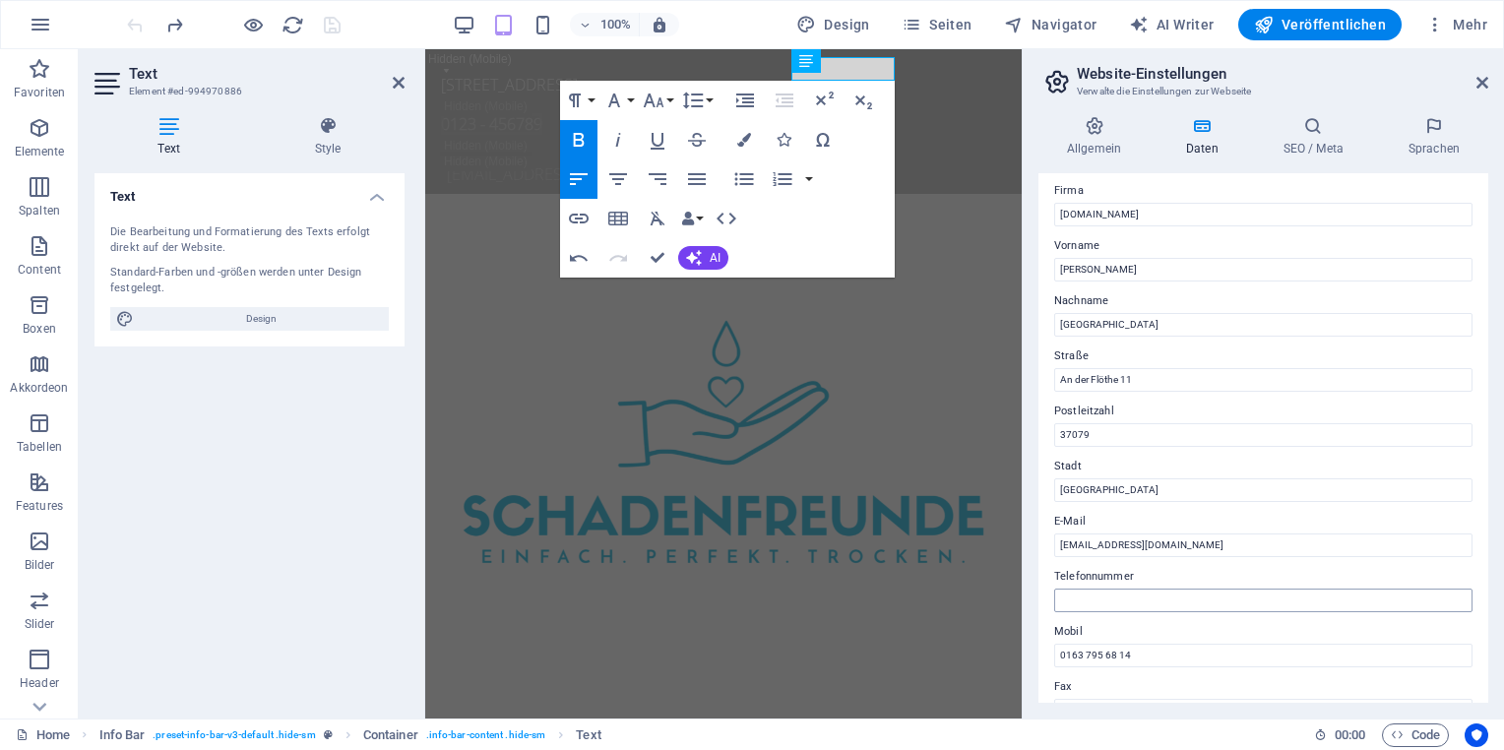
scroll to position [98, 0]
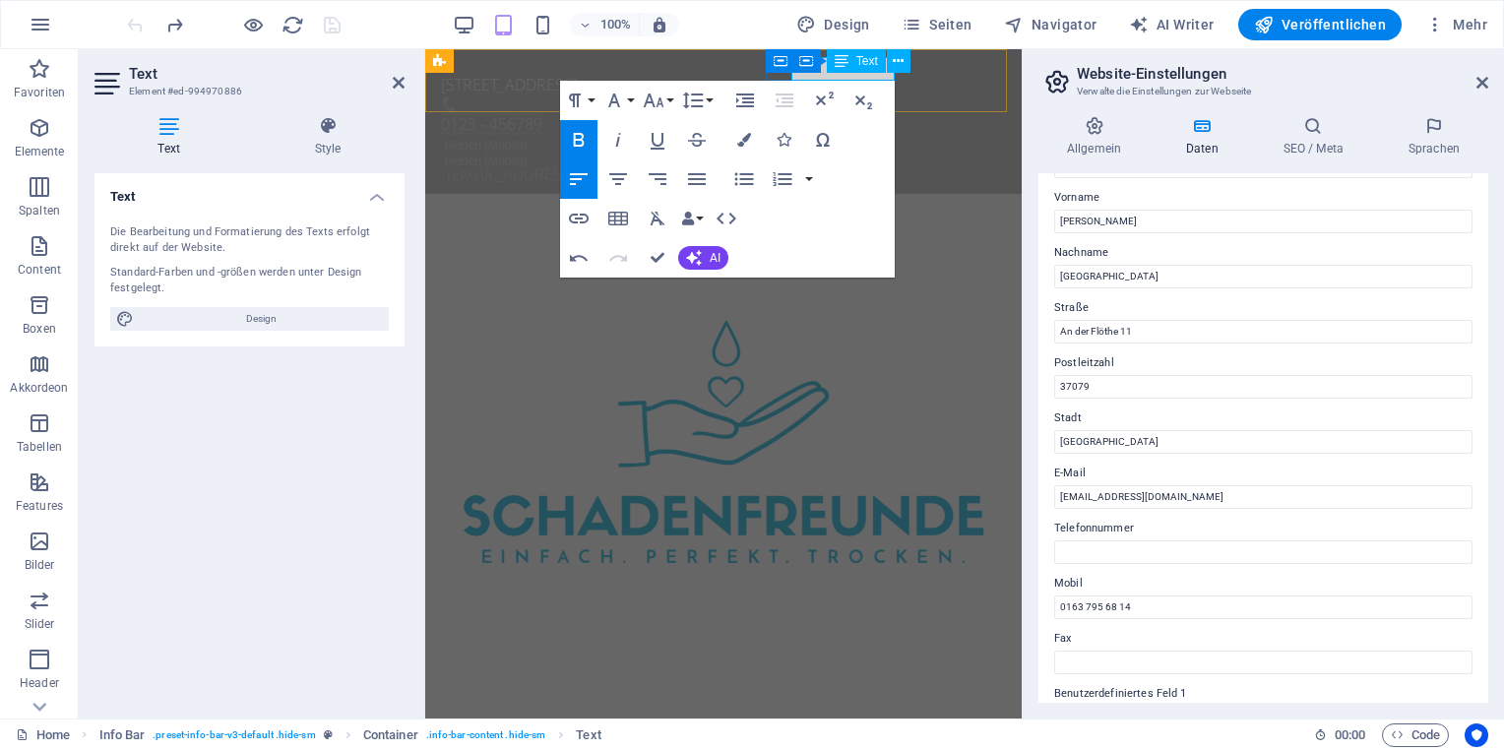
click at [833, 112] on p "0123 - 456789" at bounding box center [715, 124] width 549 height 24
click at [542, 113] on span "0123 - 456789" at bounding box center [491, 124] width 101 height 22
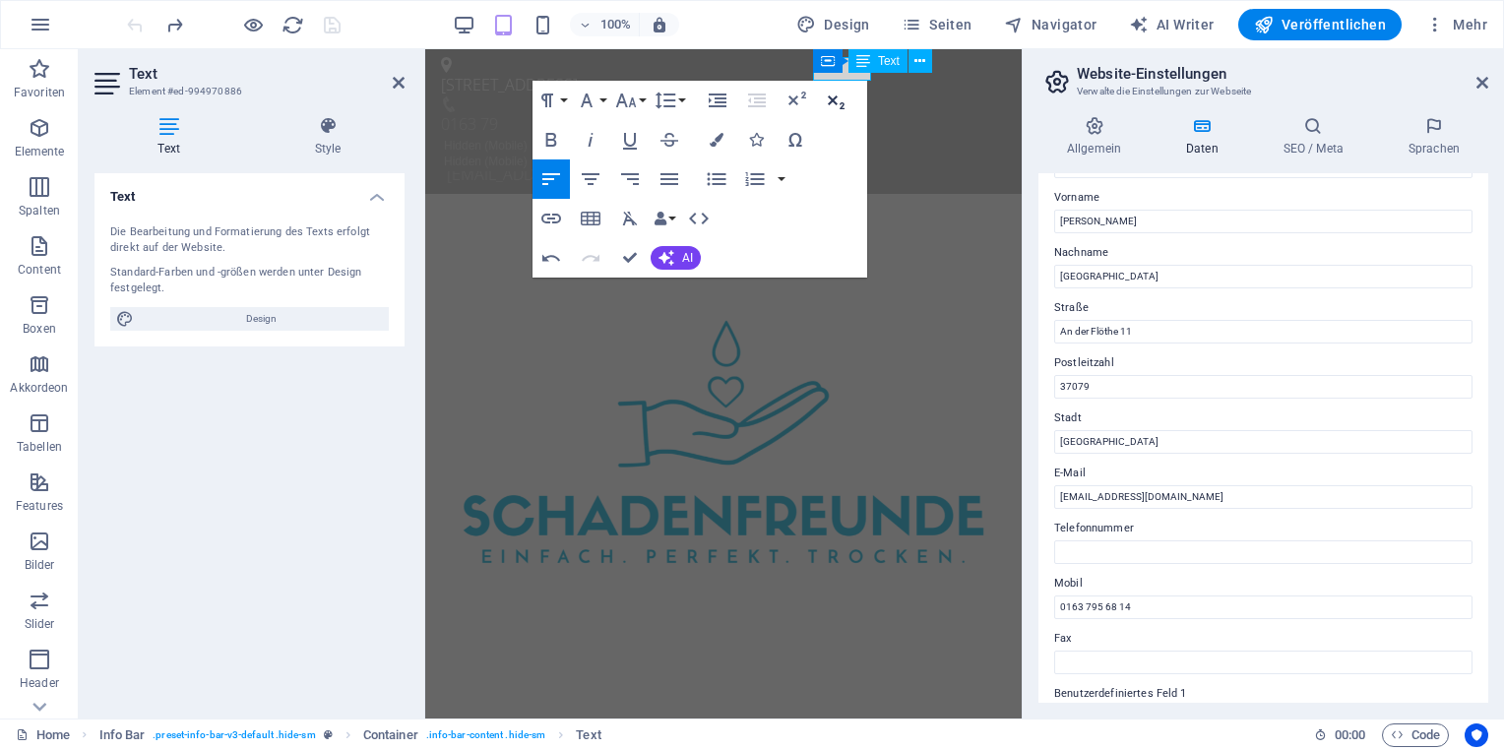
scroll to position [0, 0]
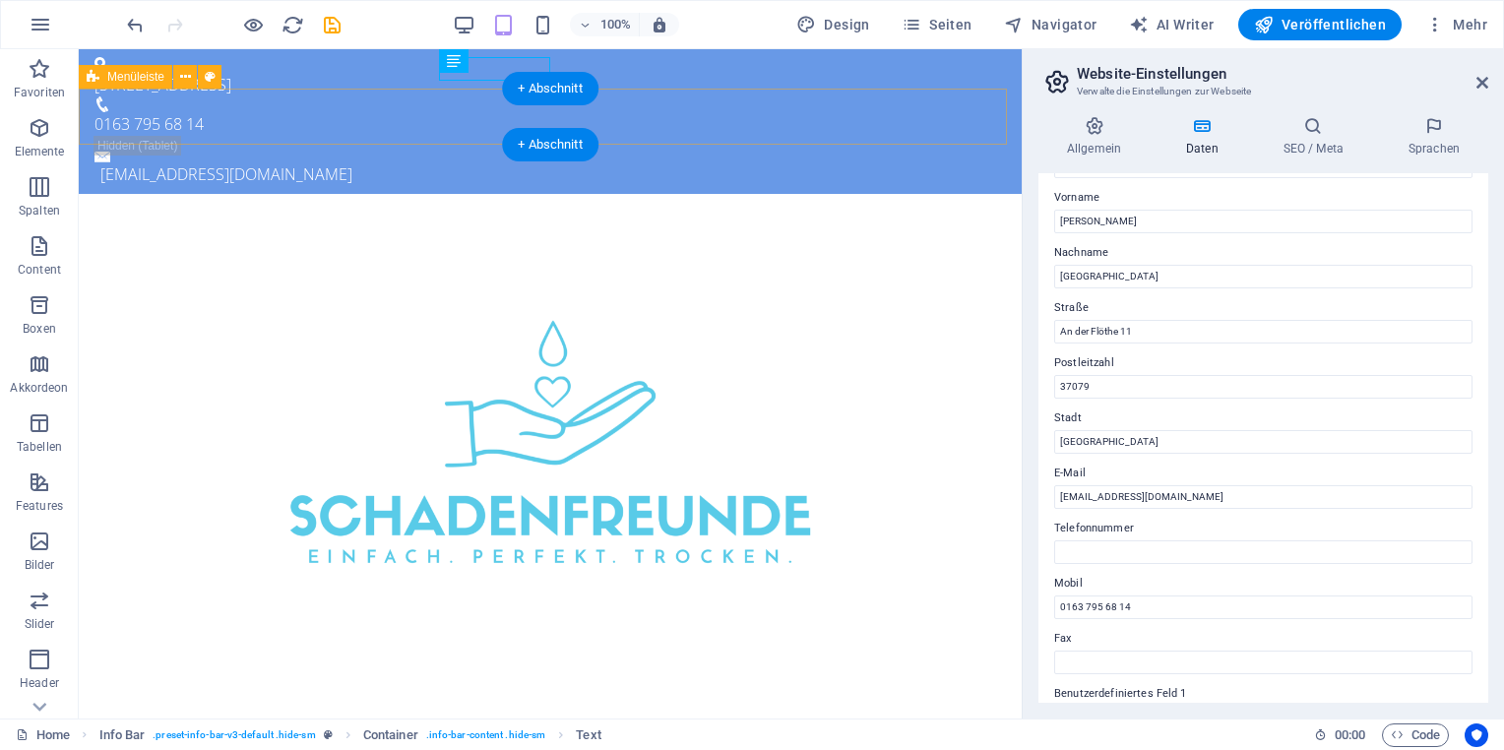
click at [423, 194] on div "Menu Home Über uns Wasserschadenratgeber Unsere Leistungen" at bounding box center [550, 234] width 943 height 81
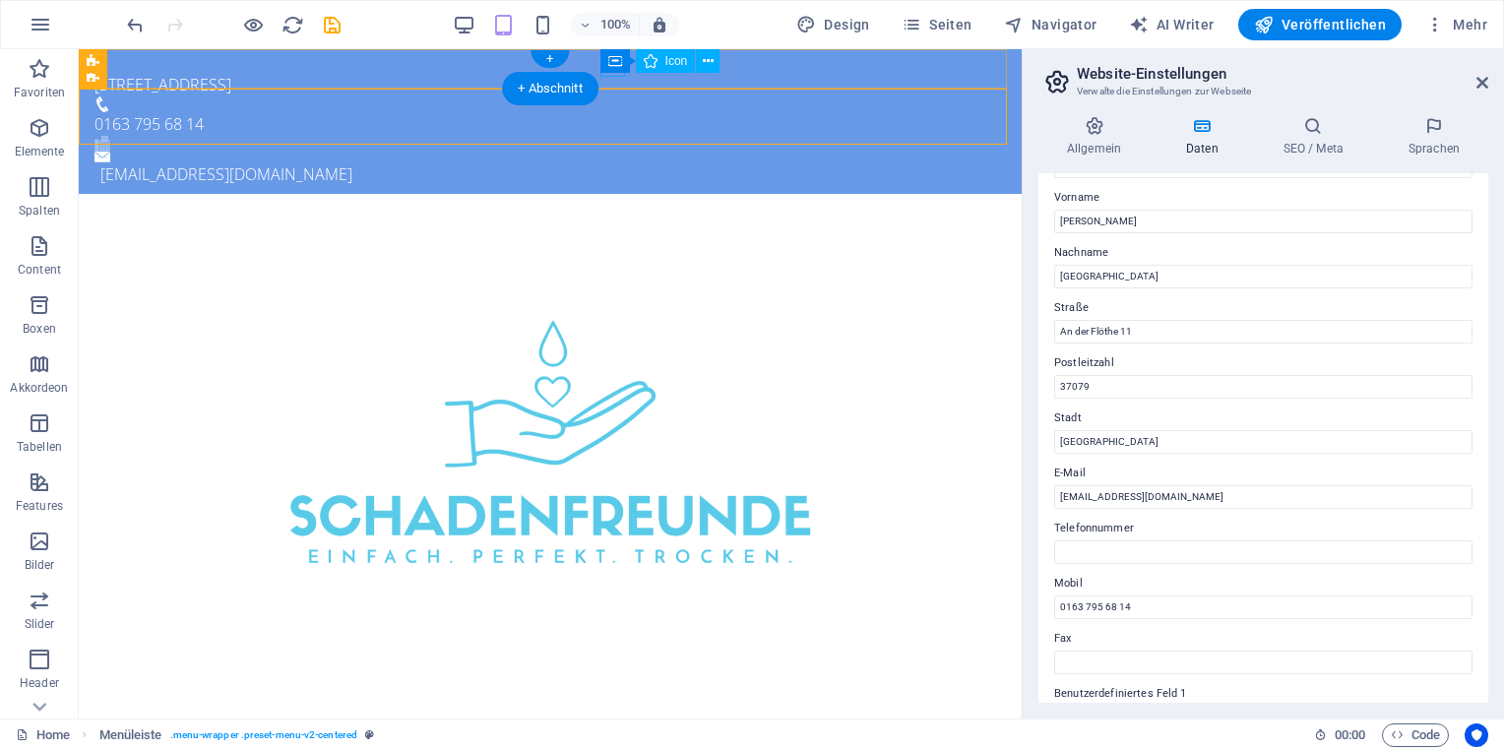
click at [615, 136] on figure at bounding box center [542, 144] width 896 height 16
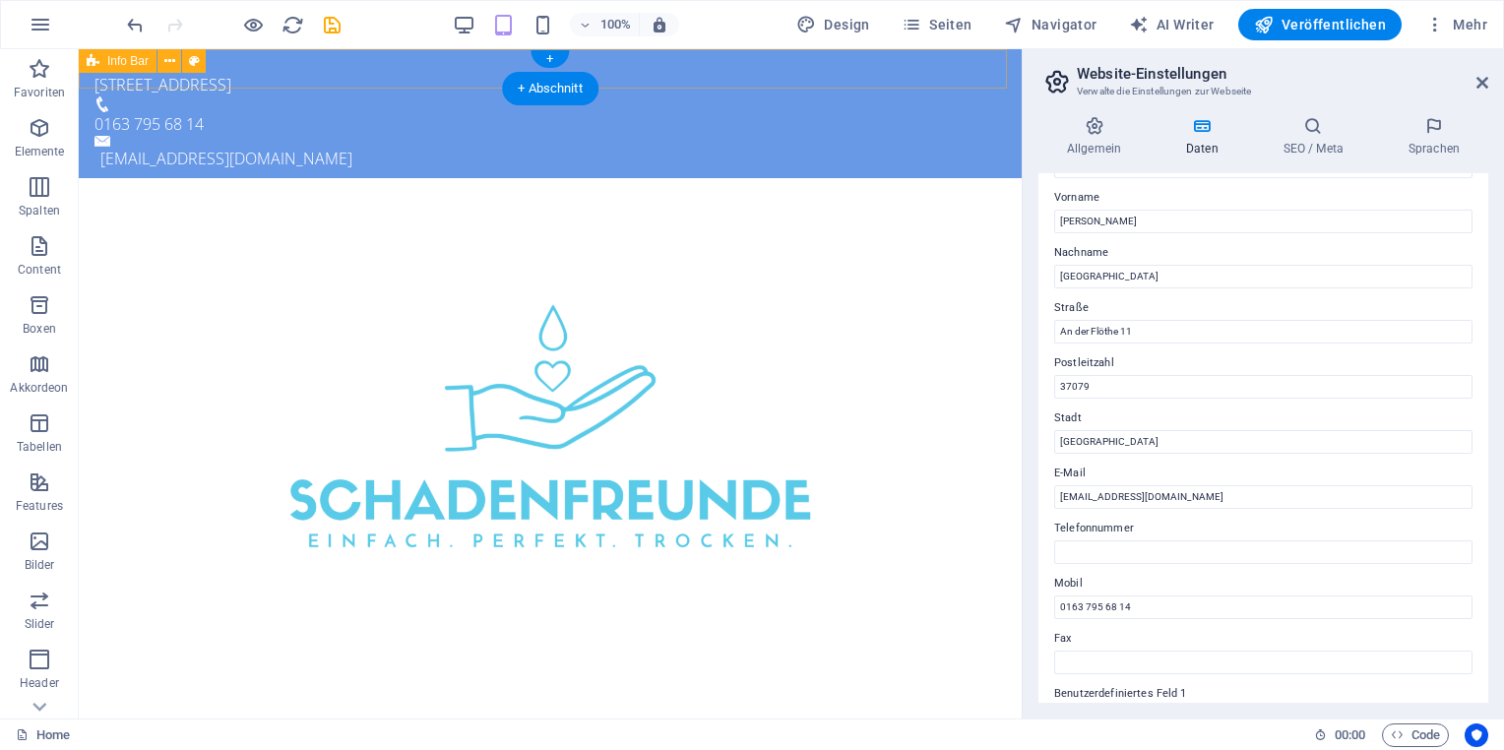
click at [614, 69] on div "An der Flöthe 11, 37079 Göttingen 0163 795 68 14 kontakt@schadenfreunde-goettin…" at bounding box center [550, 113] width 943 height 129
click at [433, 96] on figure at bounding box center [542, 104] width 896 height 16
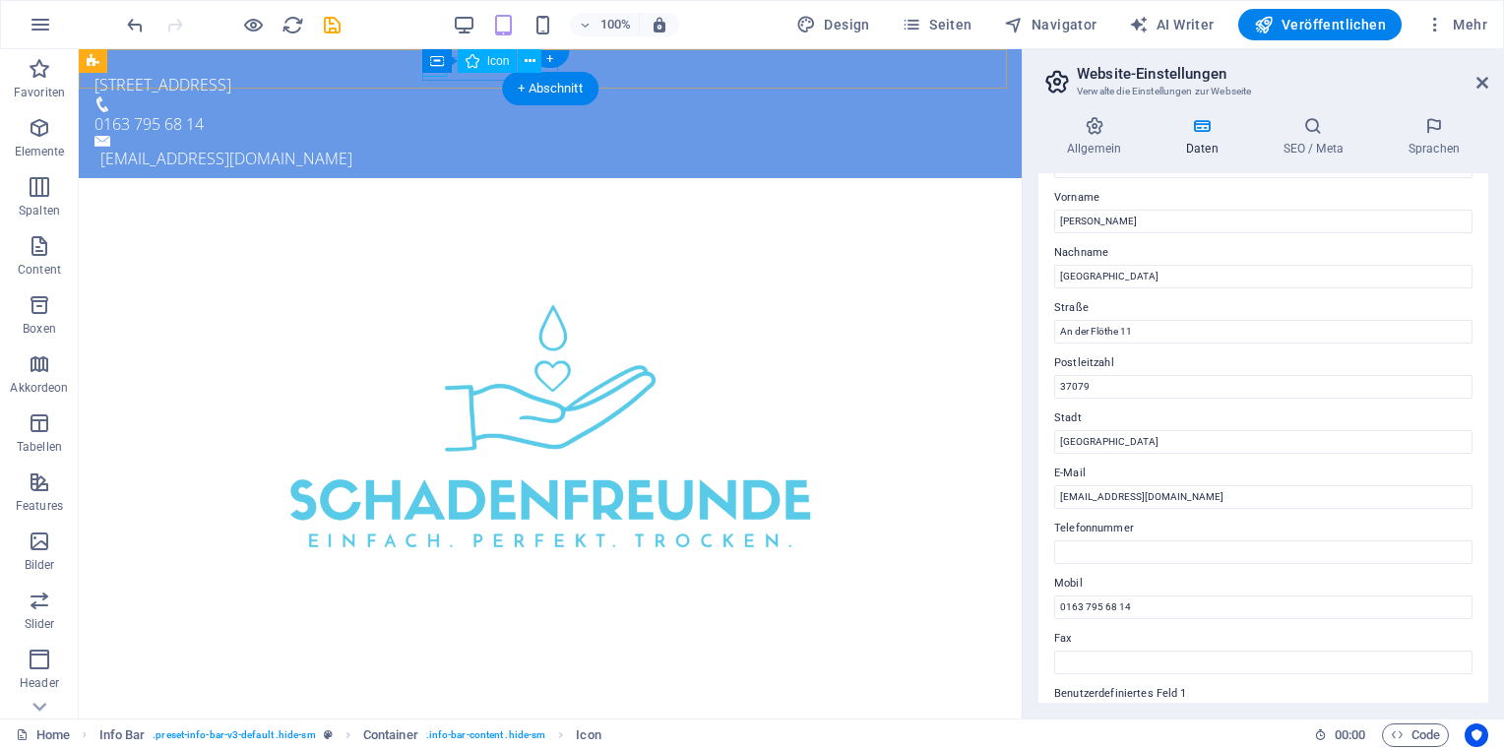
click at [432, 96] on figure at bounding box center [542, 104] width 896 height 16
select select "xMidYMid"
select select "px"
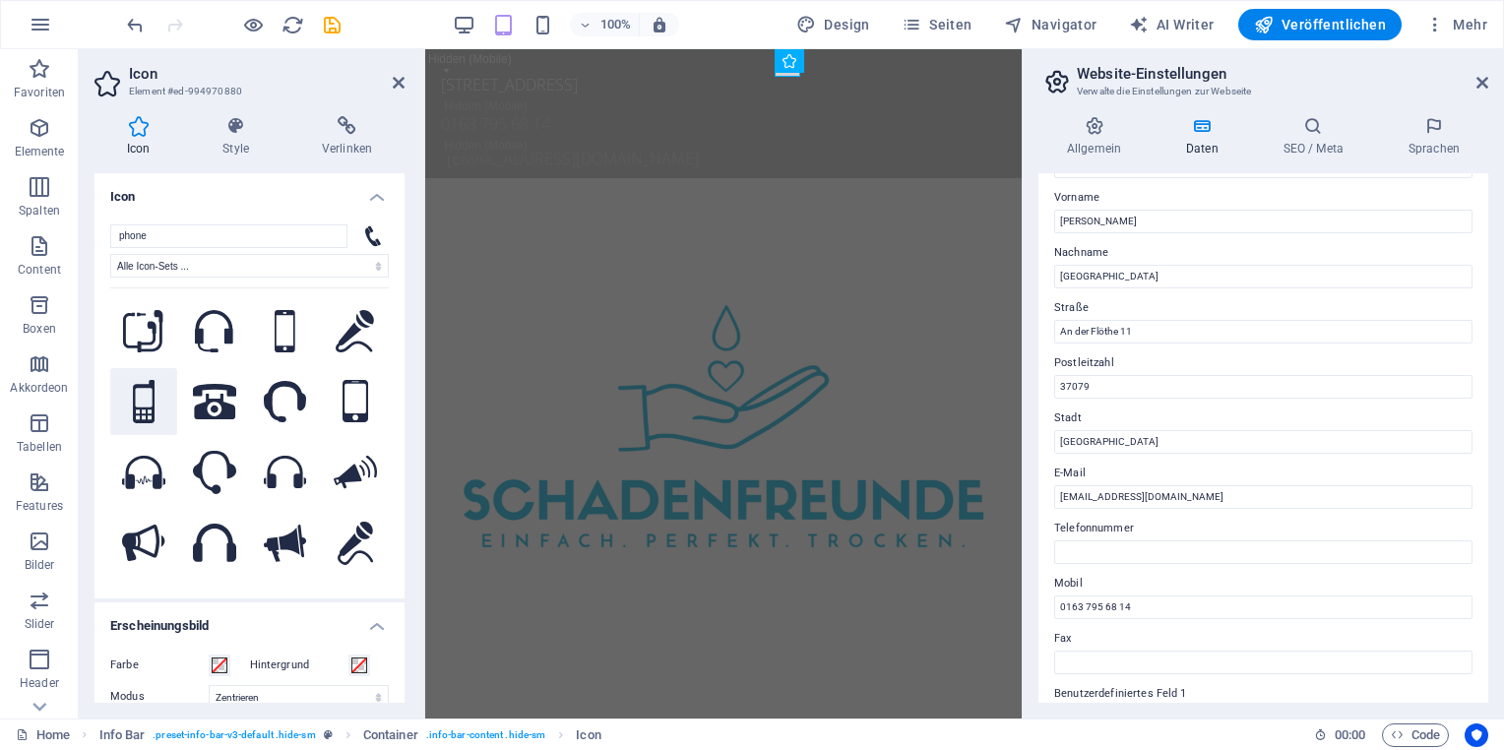
click at [150, 400] on icon at bounding box center [144, 401] width 22 height 43
click at [403, 82] on icon at bounding box center [399, 83] width 12 height 16
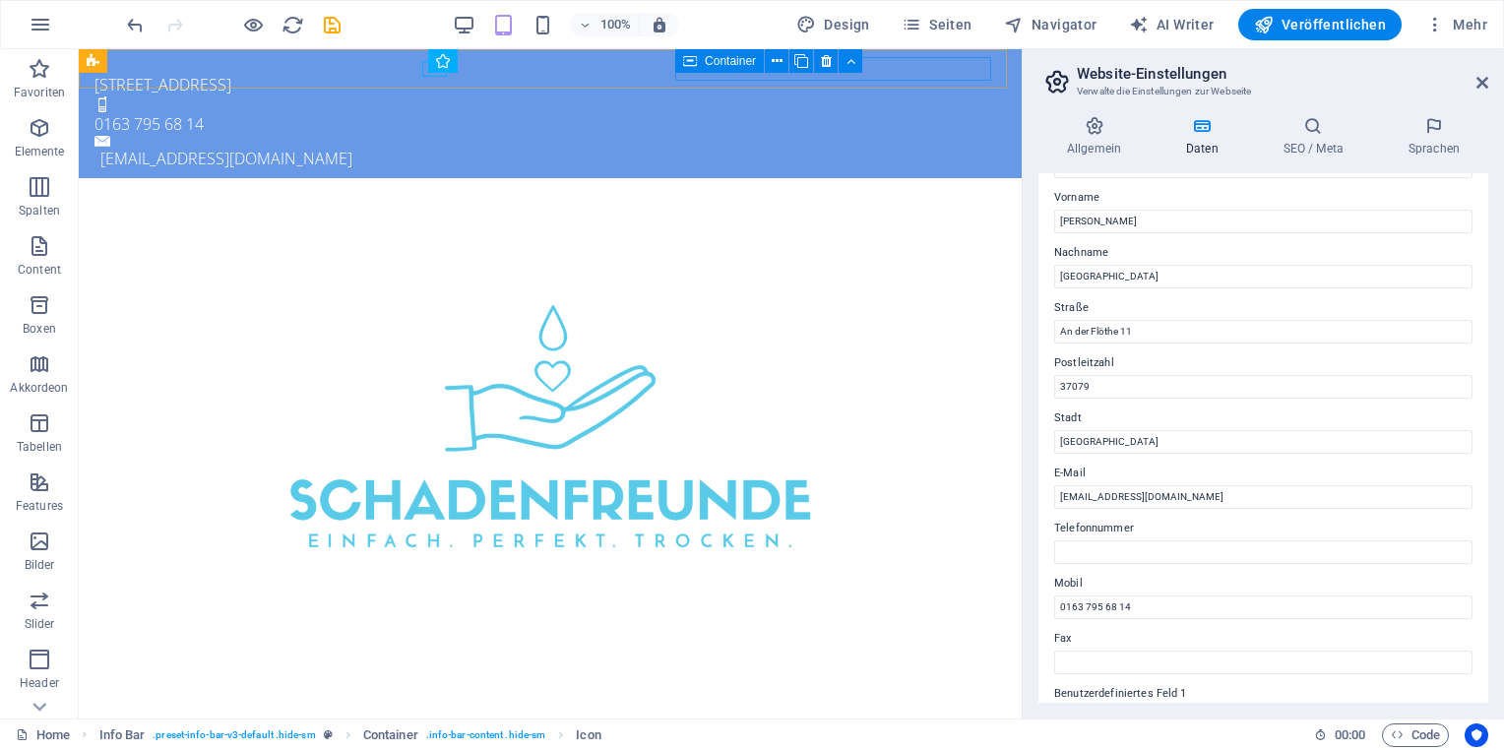
click at [710, 66] on span "Container" at bounding box center [730, 61] width 51 height 12
click at [338, 23] on icon "save" at bounding box center [332, 25] width 23 height 23
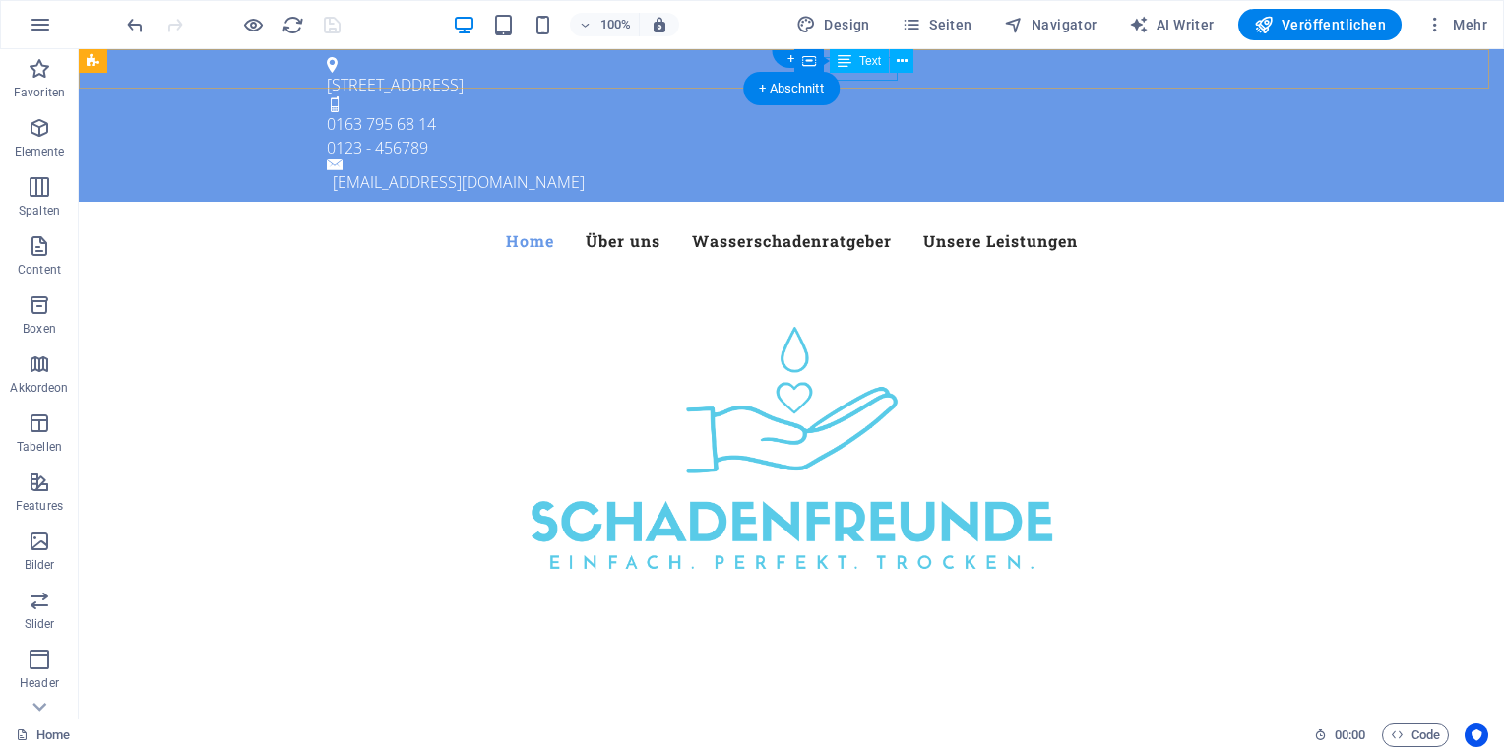
click at [850, 136] on div "0123 - 456789" at bounding box center [783, 148] width 913 height 24
click at [862, 136] on div "0123 - 456789" at bounding box center [783, 148] width 913 height 24
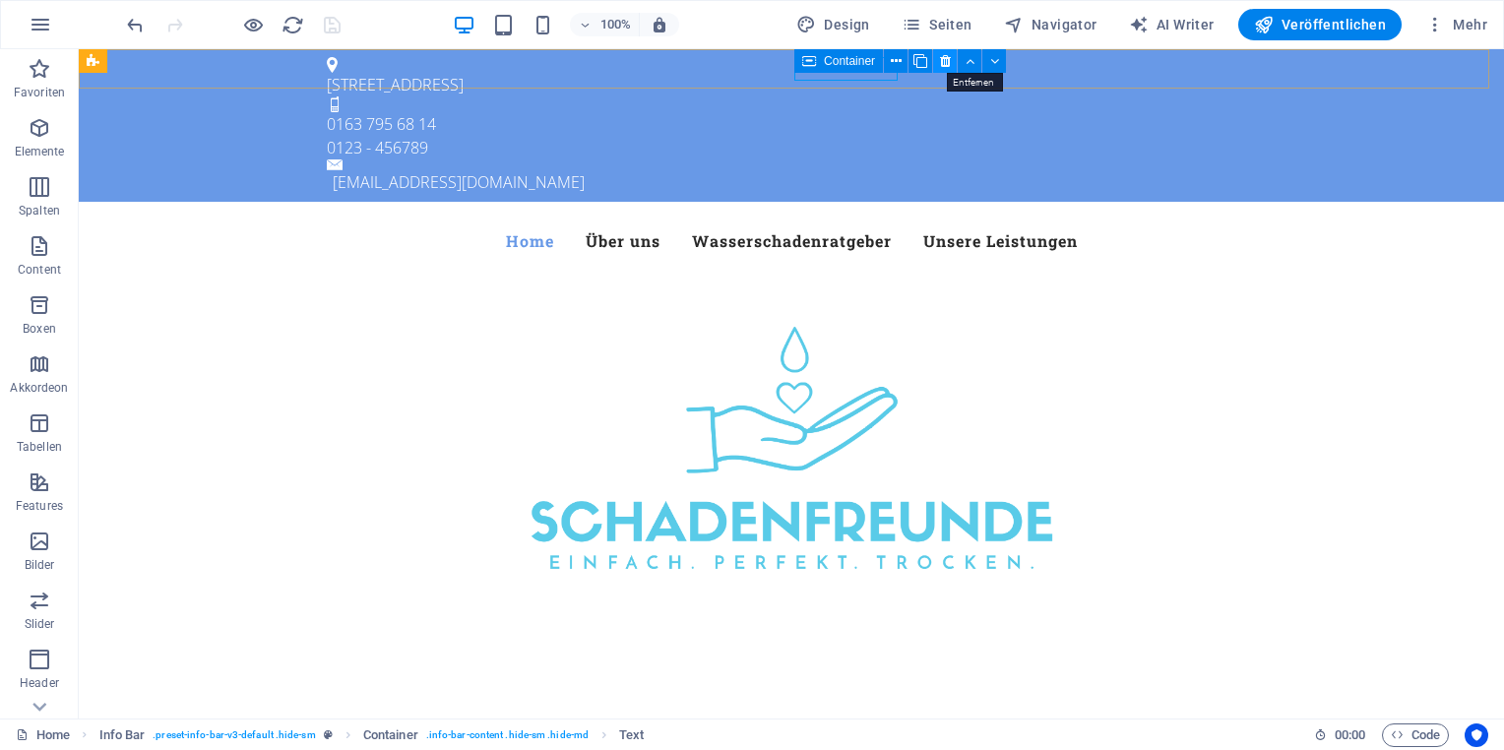
click at [940, 61] on icon at bounding box center [945, 61] width 11 height 21
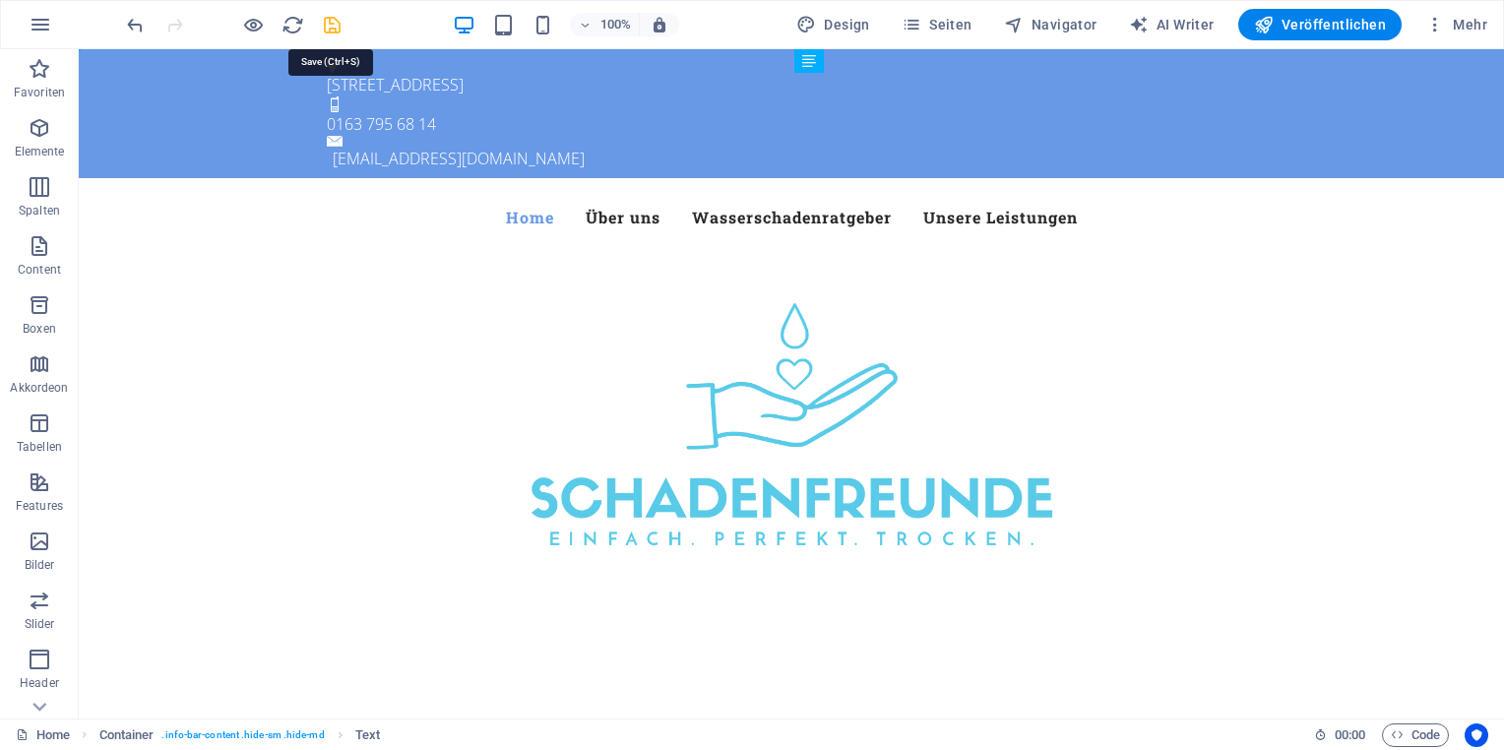
click at [335, 30] on icon "save" at bounding box center [332, 25] width 23 height 23
click at [1287, 22] on span "Veröffentlichen" at bounding box center [1320, 25] width 132 height 20
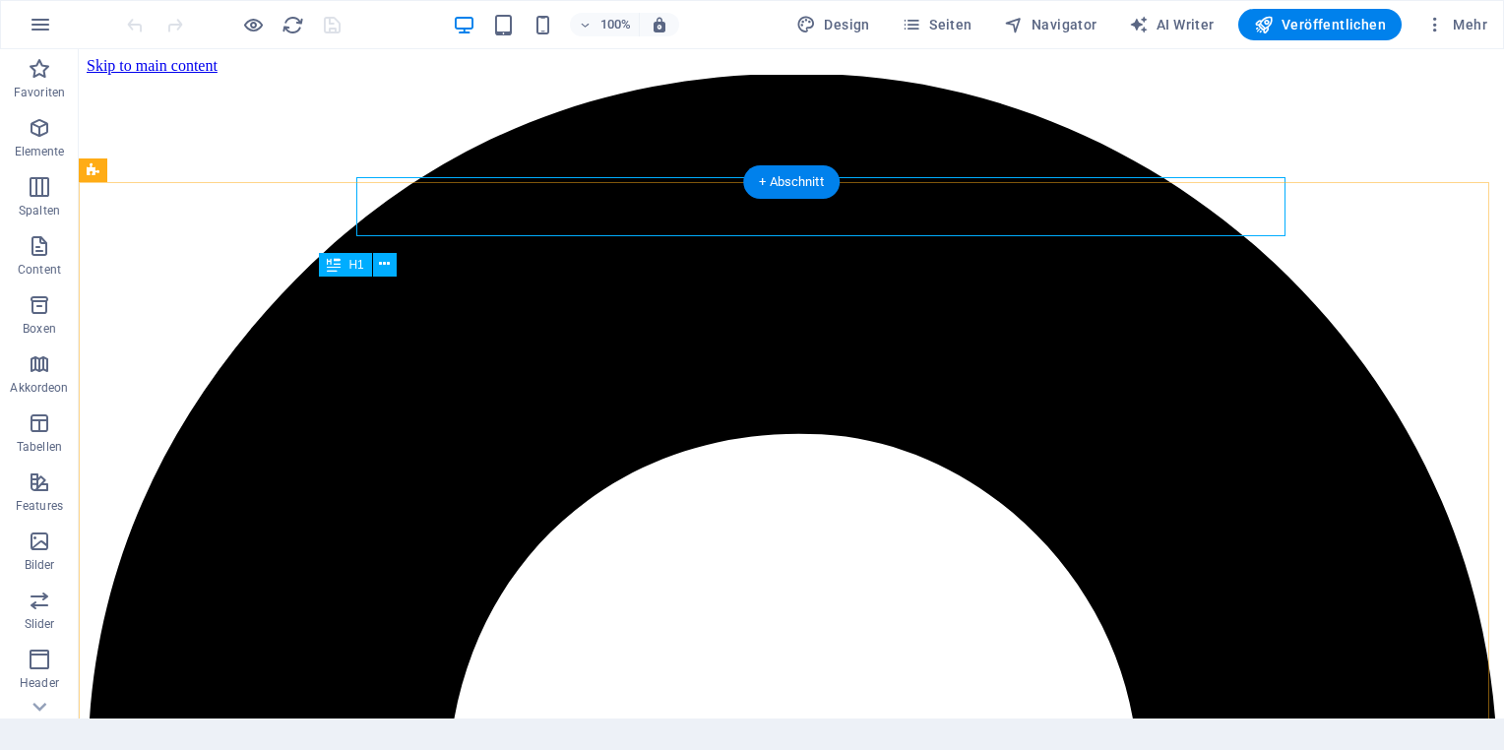
scroll to position [473, 0]
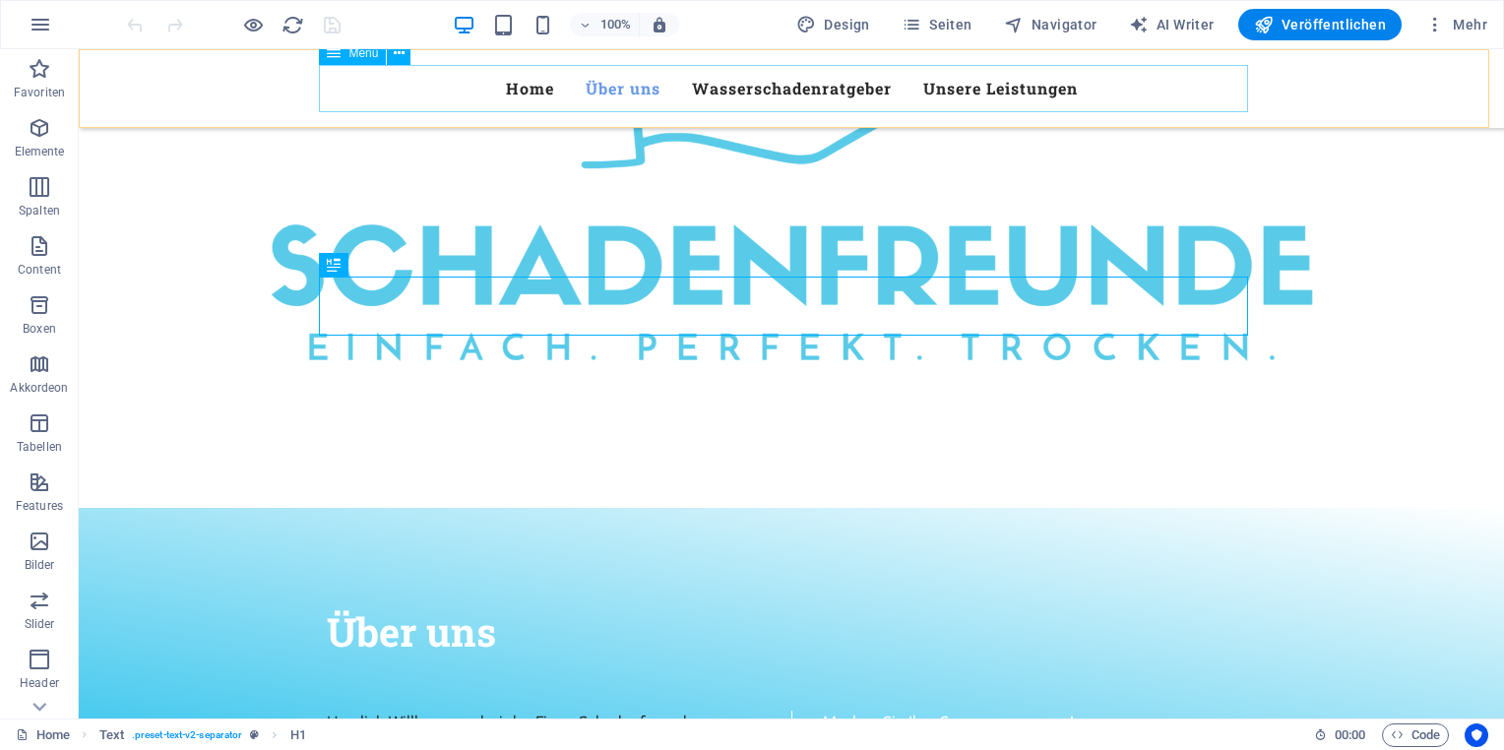
click at [951, 89] on nav "Home Über uns Wasserschadenratgeber Unsere Leistungen" at bounding box center [791, 88] width 929 height 47
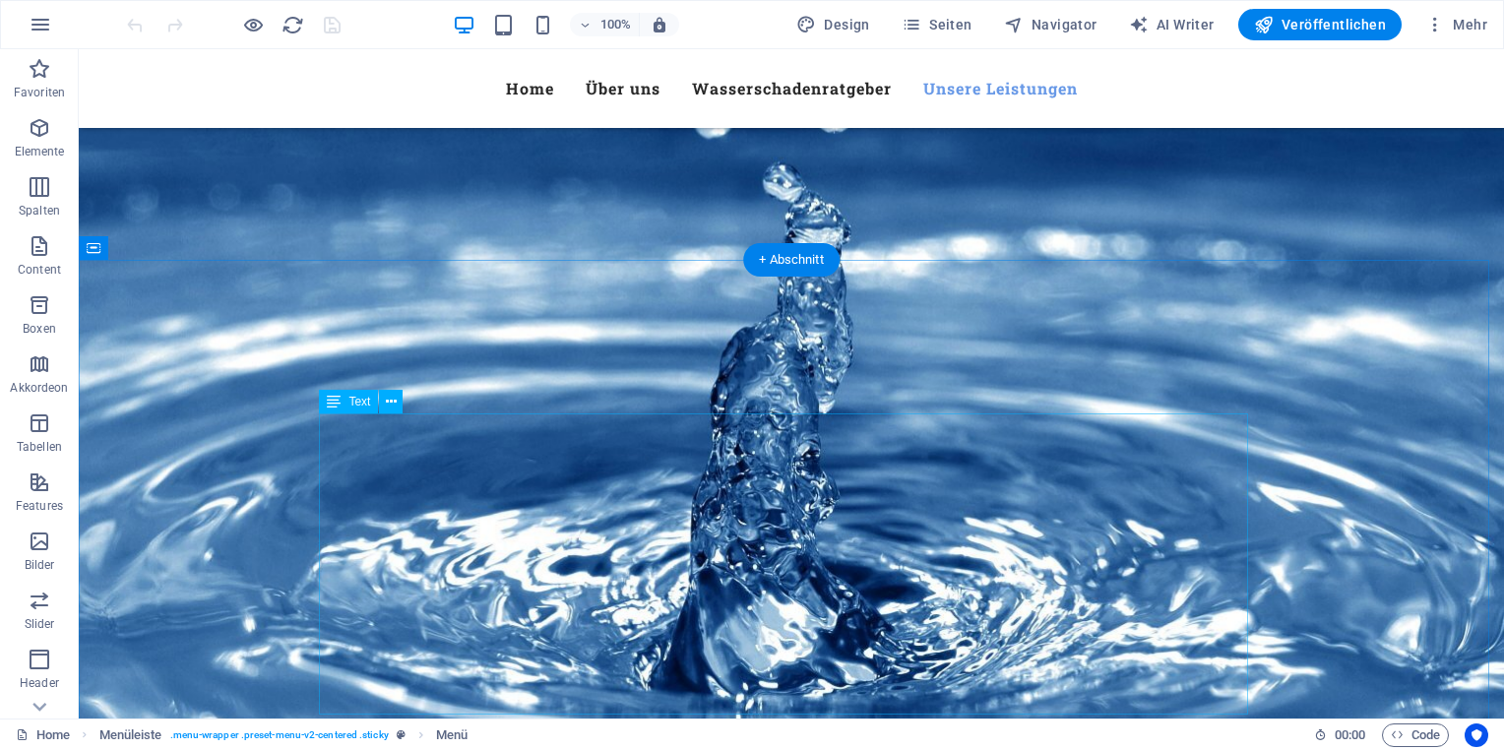
scroll to position [1969, 0]
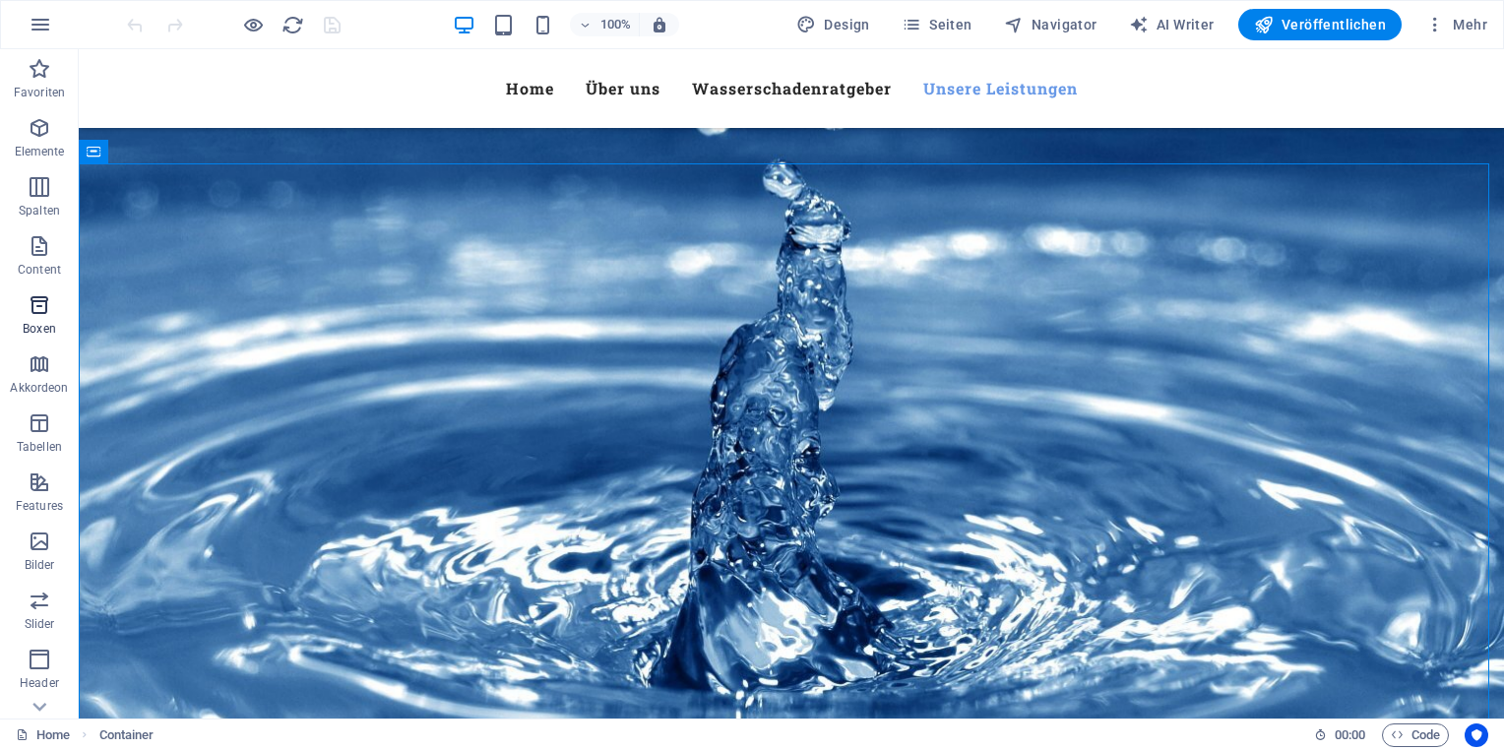
click at [31, 318] on span "Boxen" at bounding box center [39, 316] width 79 height 47
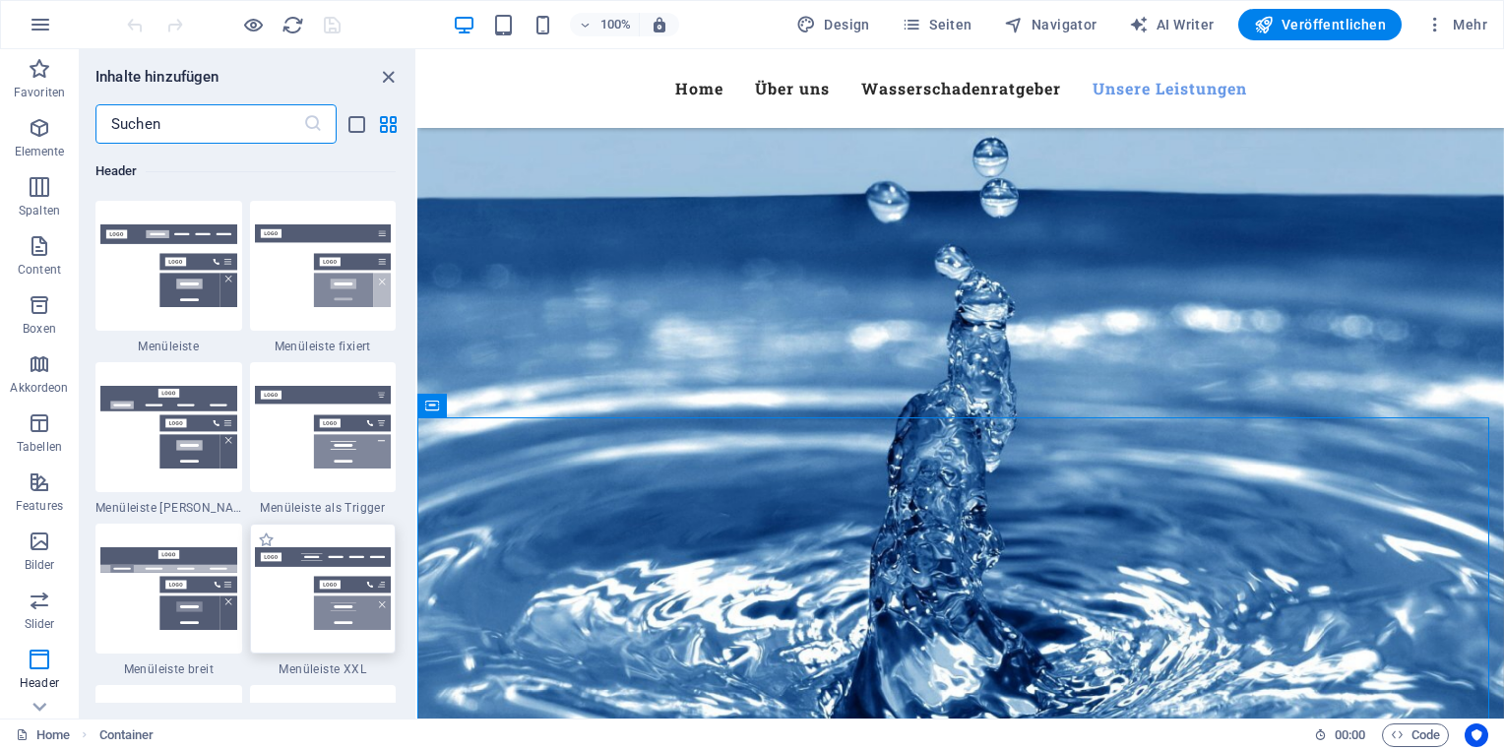
scroll to position [12221, 0]
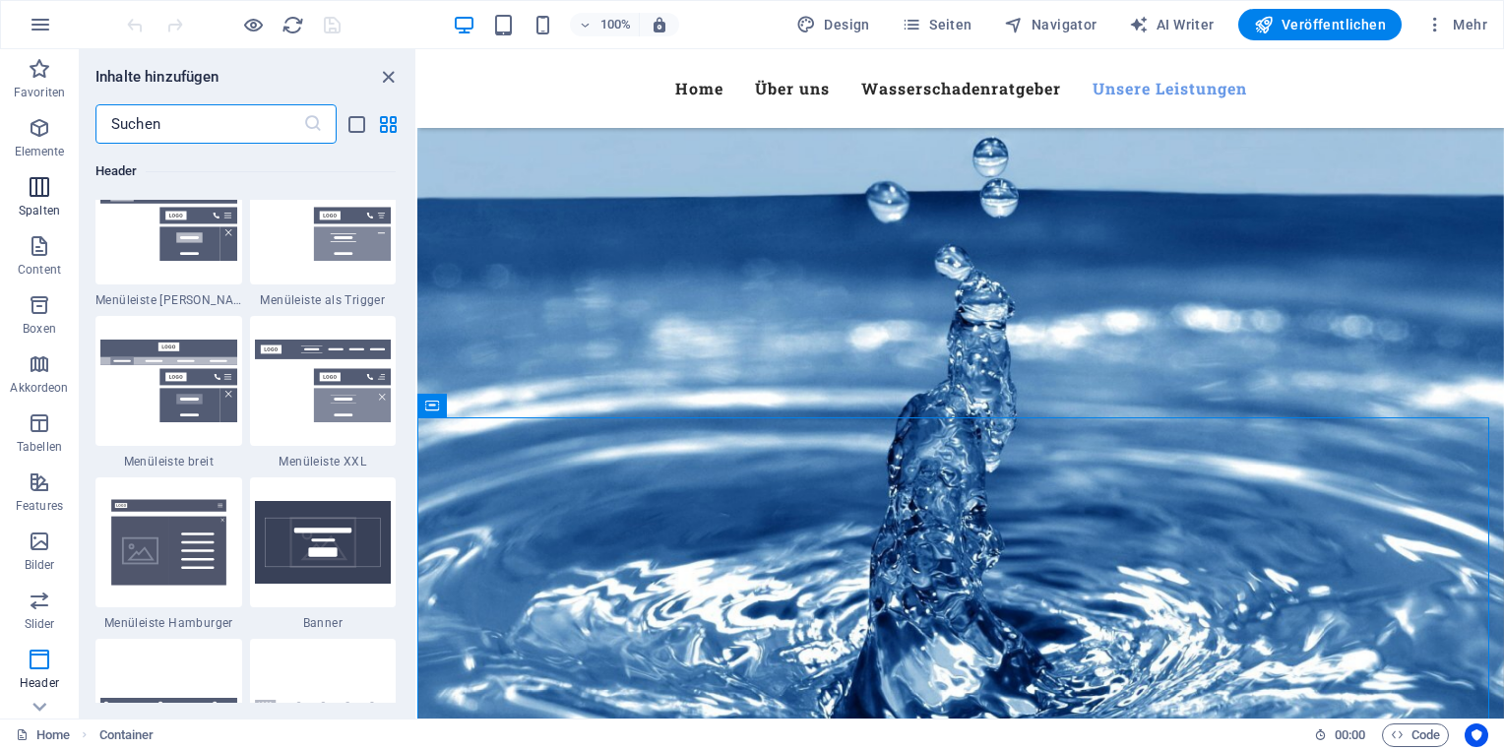
click at [38, 198] on icon "button" at bounding box center [40, 187] width 24 height 24
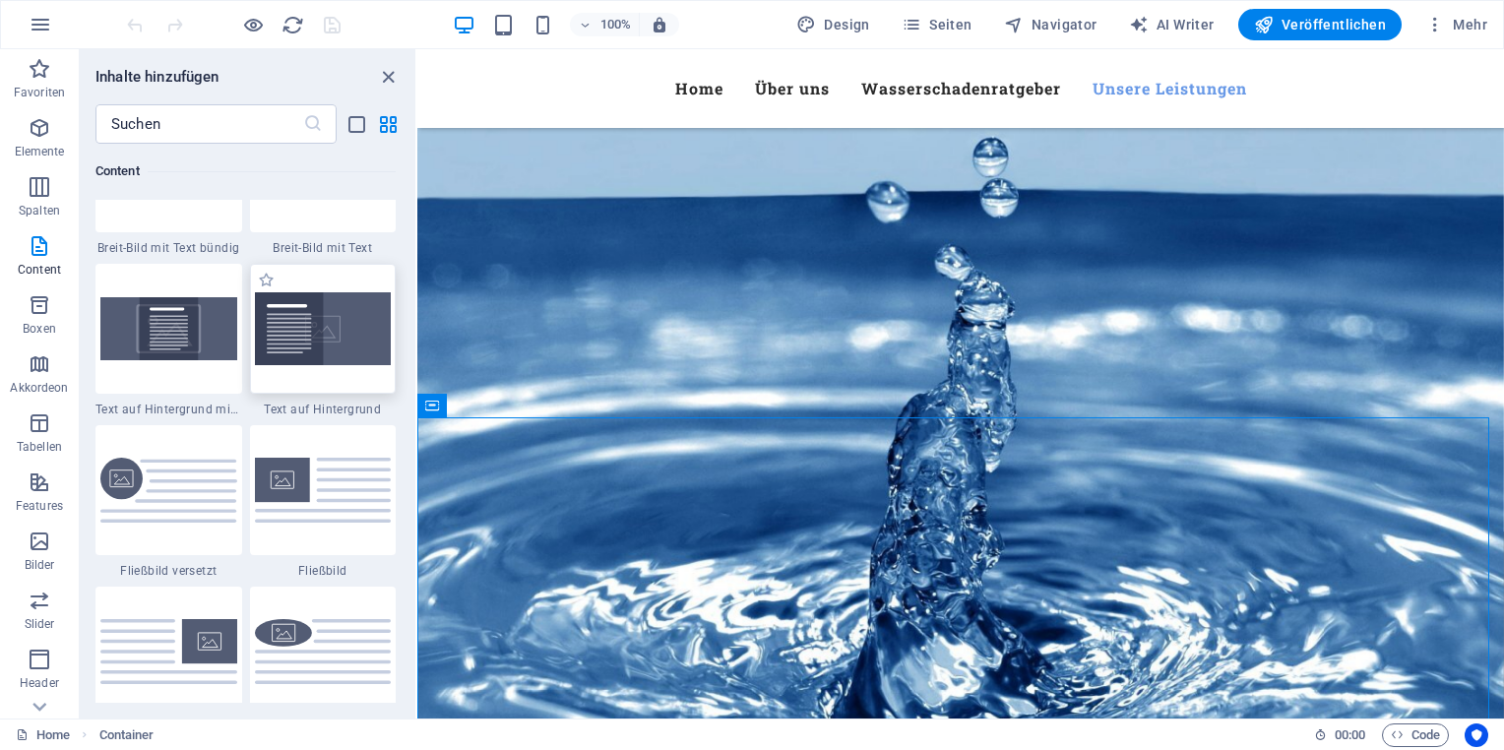
scroll to position [3927, 0]
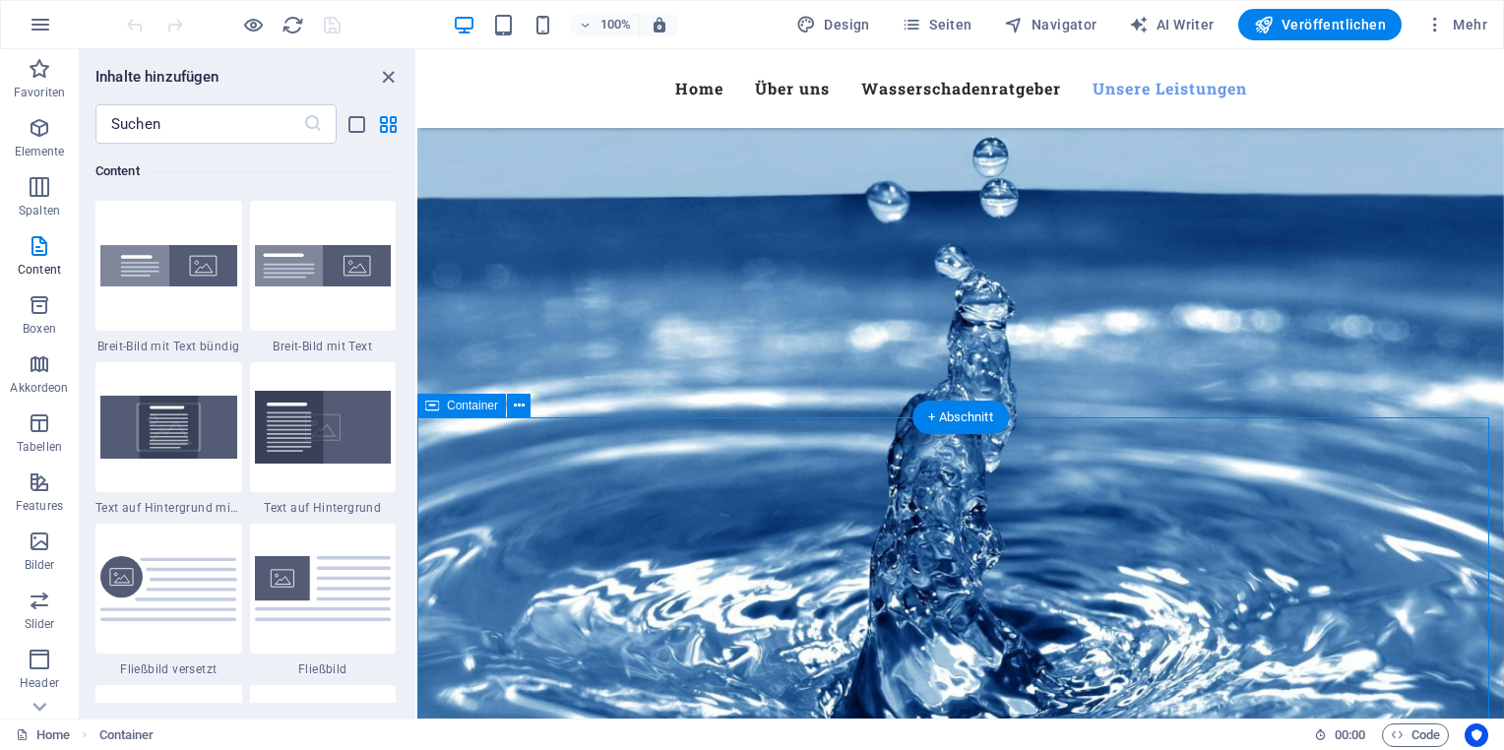
click at [300, 431] on img at bounding box center [323, 427] width 137 height 73
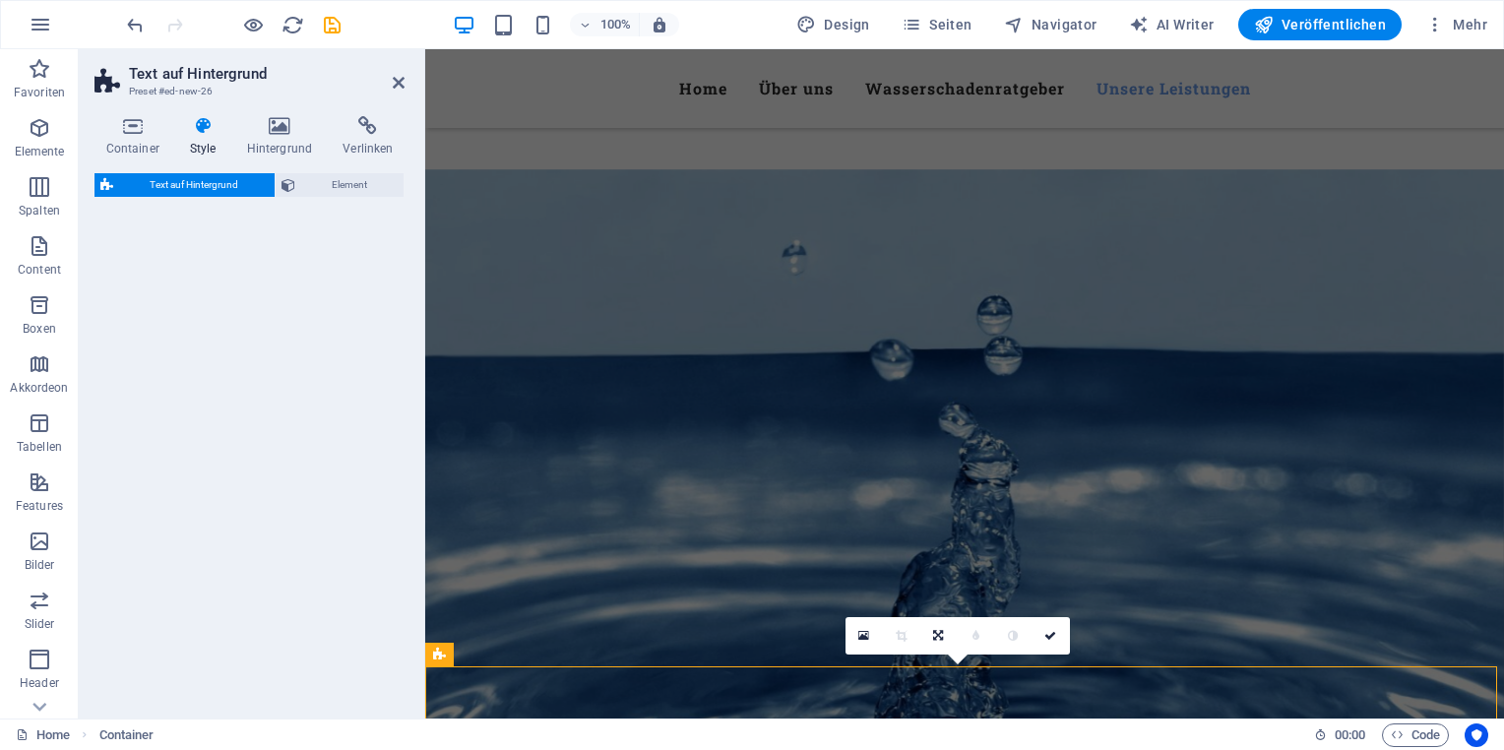
select select "%"
select select "rem"
select select "px"
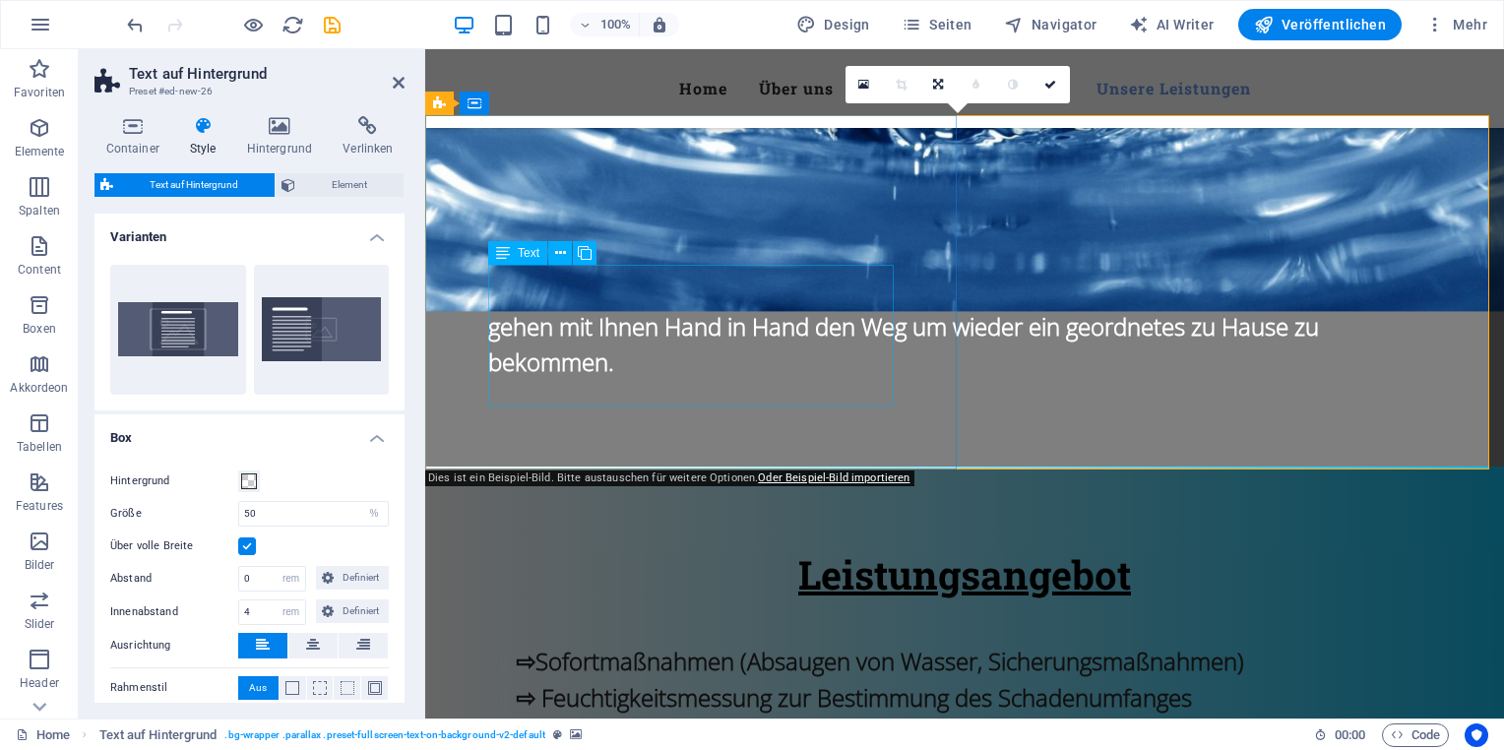
scroll to position [2677, 0]
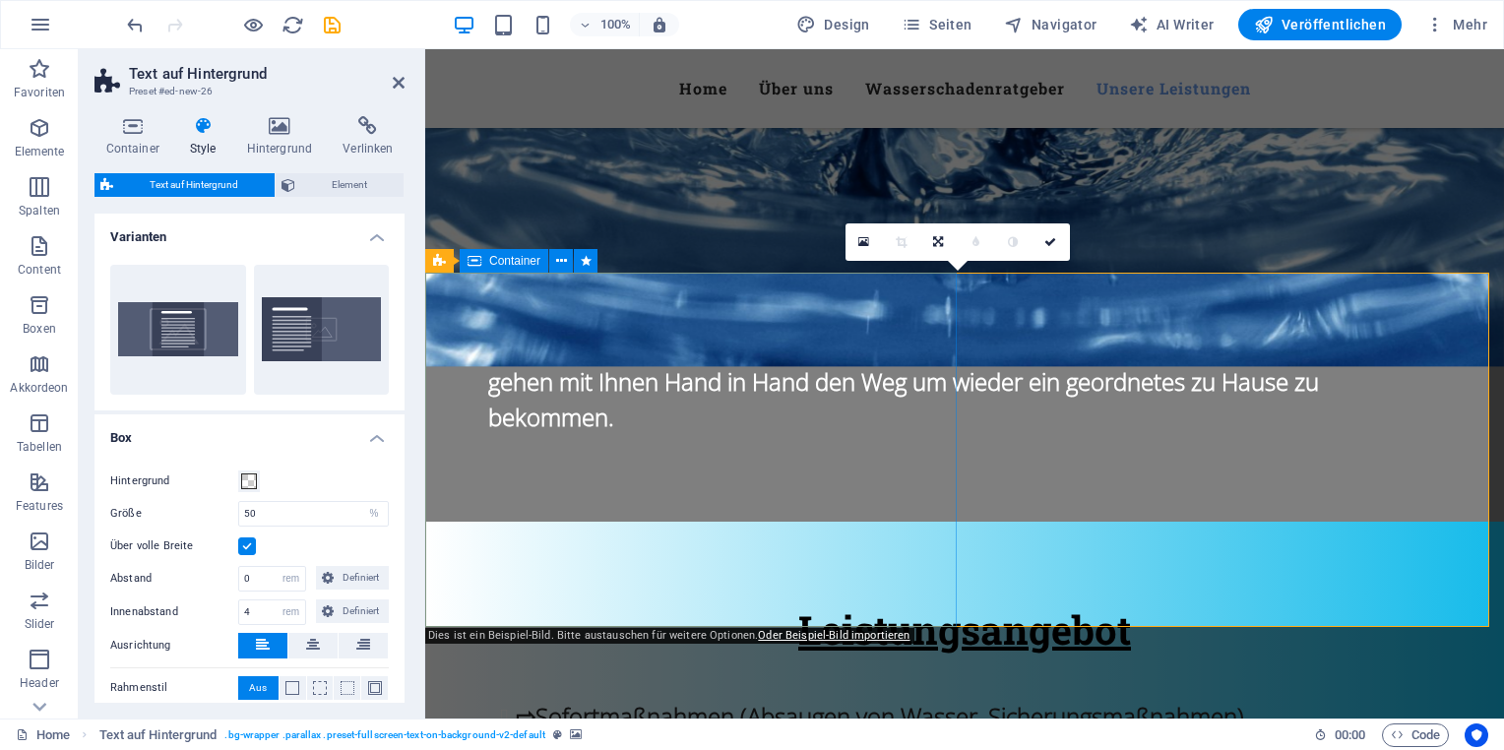
drag, startPoint x: 689, startPoint y: 313, endPoint x: 701, endPoint y: 301, distance: 16.7
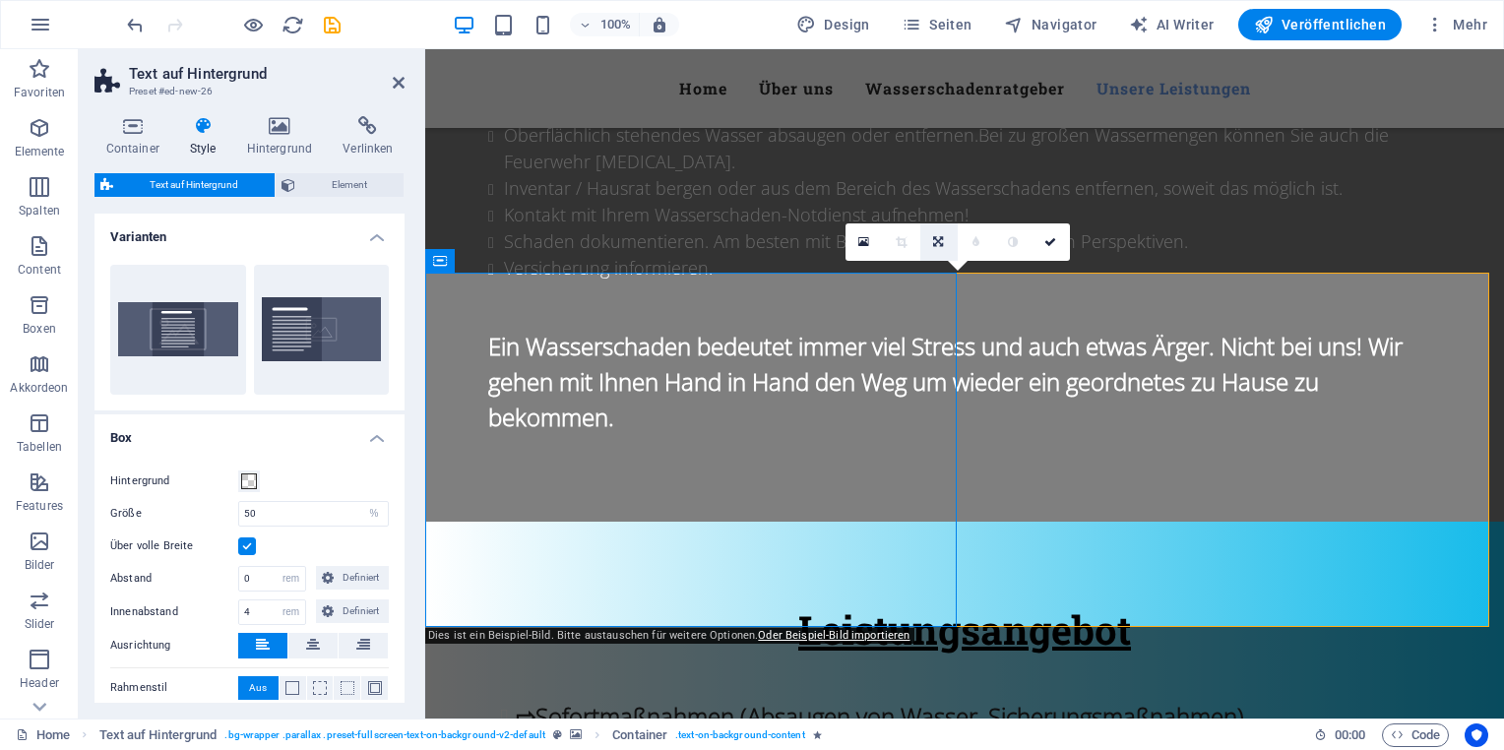
click at [938, 242] on icon at bounding box center [938, 242] width 10 height 12
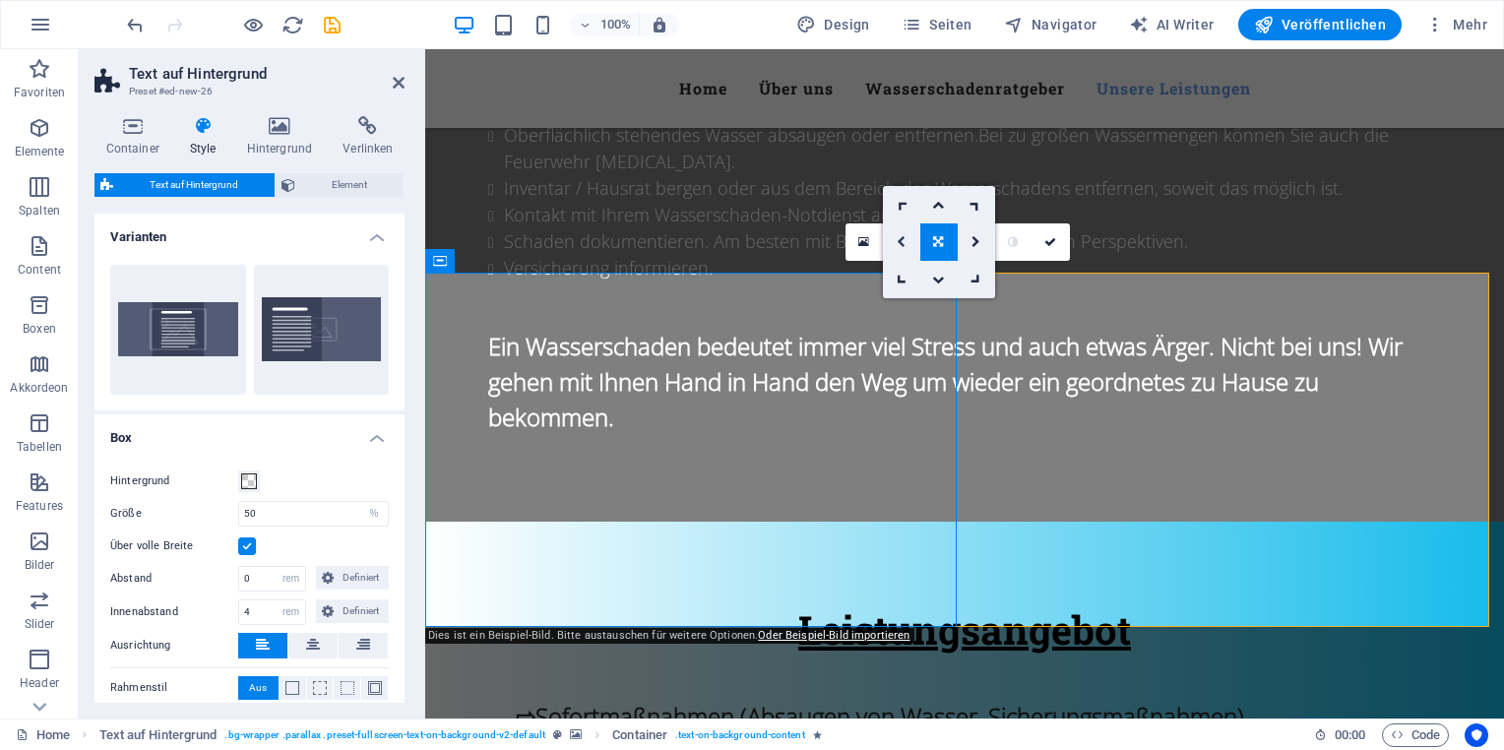
click at [900, 241] on icon at bounding box center [901, 242] width 9 height 12
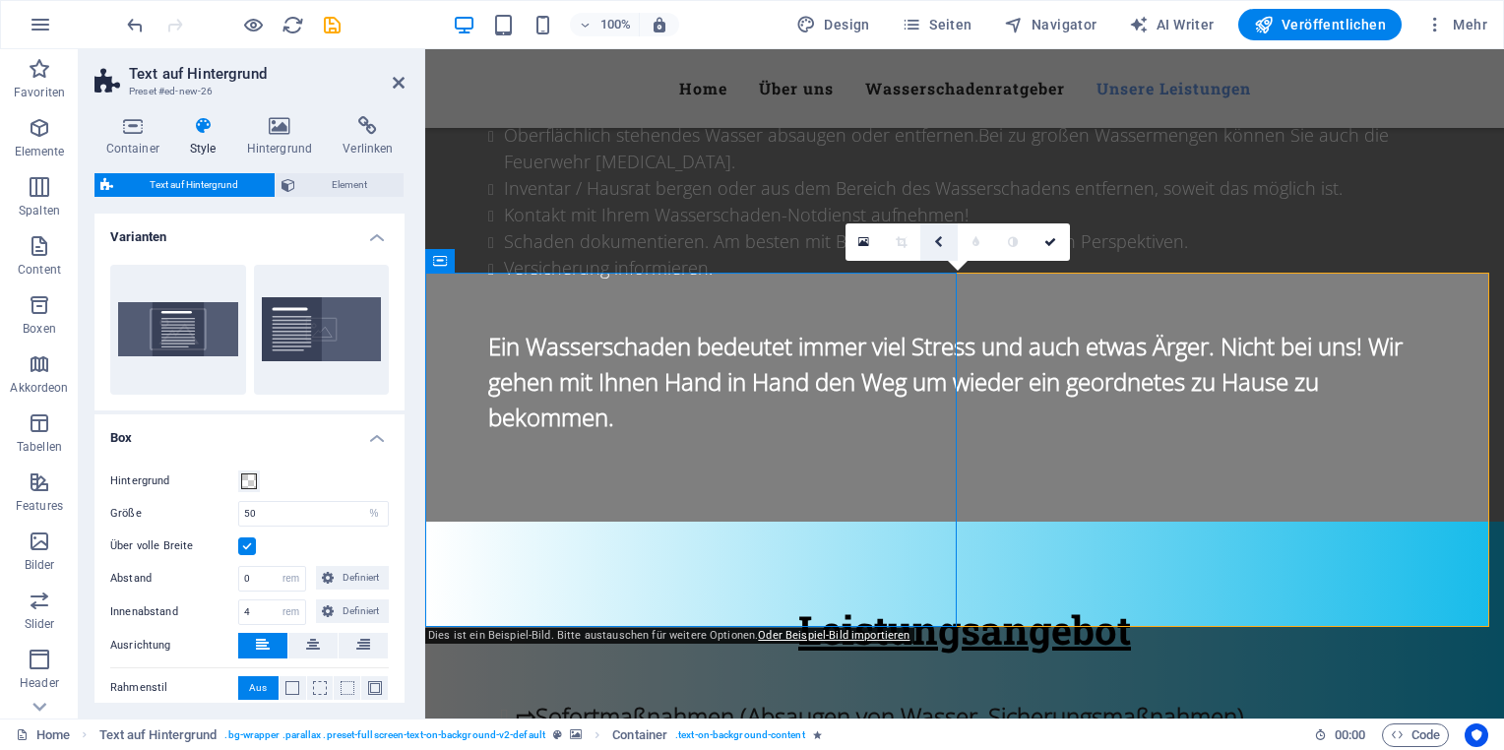
click at [927, 241] on link at bounding box center [938, 241] width 37 height 37
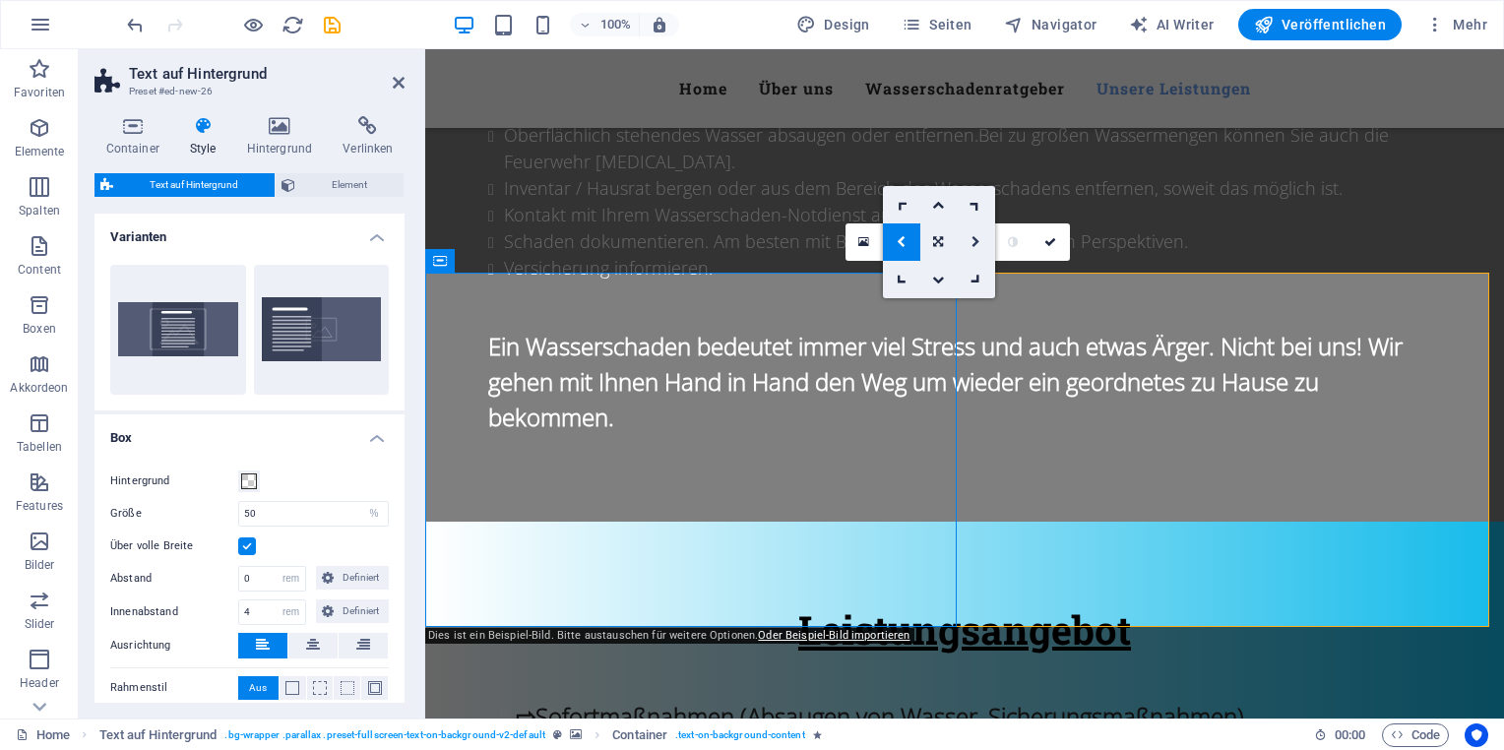
click at [974, 240] on icon at bounding box center [975, 242] width 9 height 12
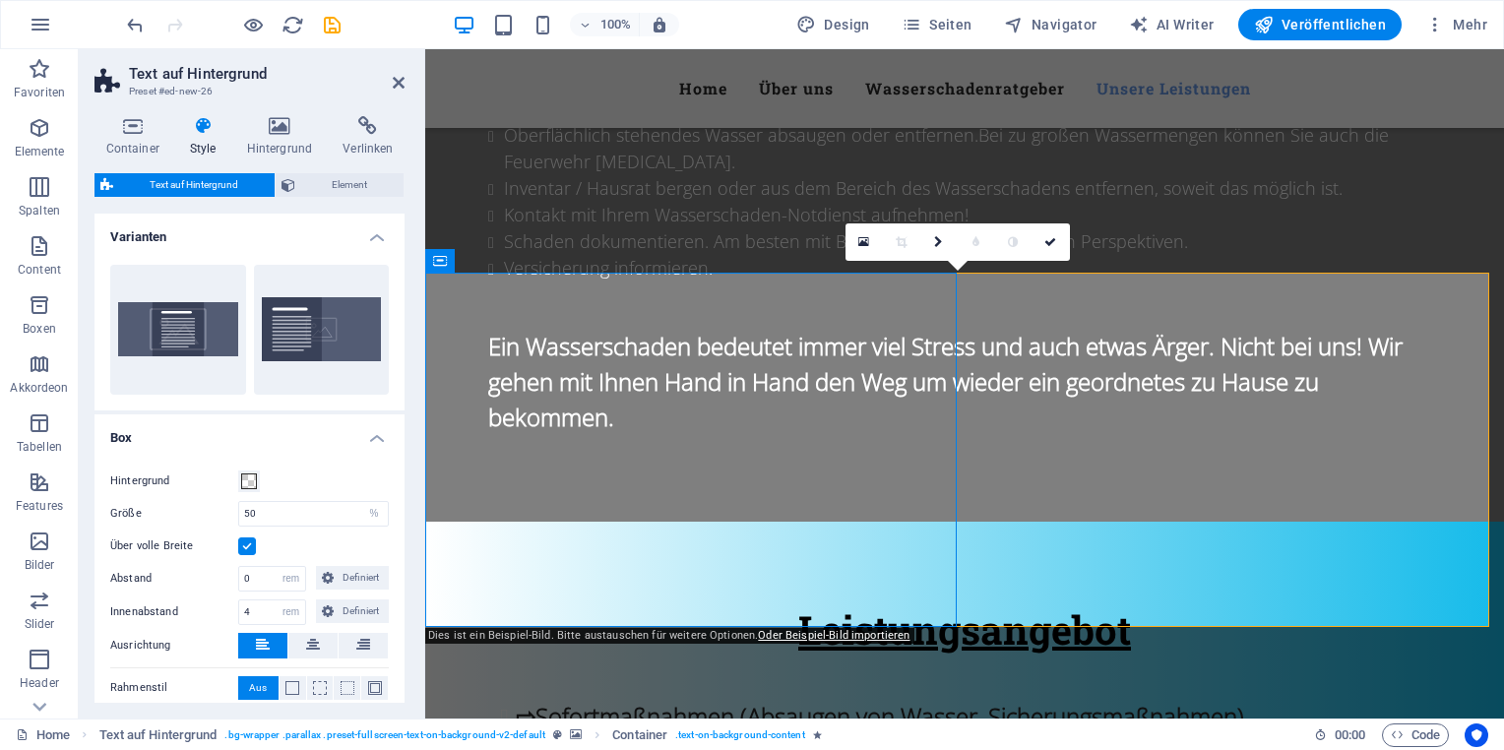
click at [974, 240] on icon at bounding box center [975, 242] width 7 height 12
click at [937, 241] on icon at bounding box center [938, 242] width 9 height 12
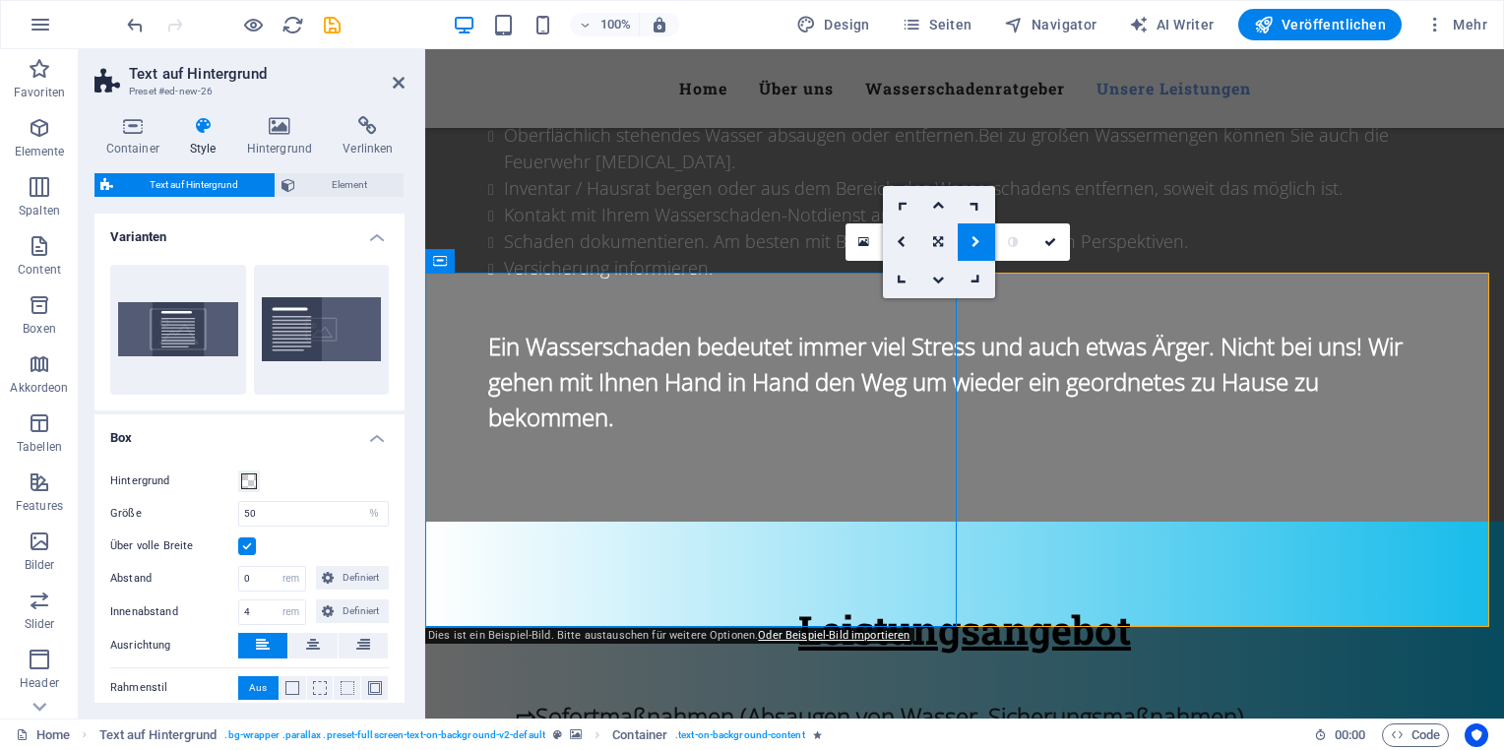
click at [974, 242] on icon at bounding box center [975, 242] width 9 height 12
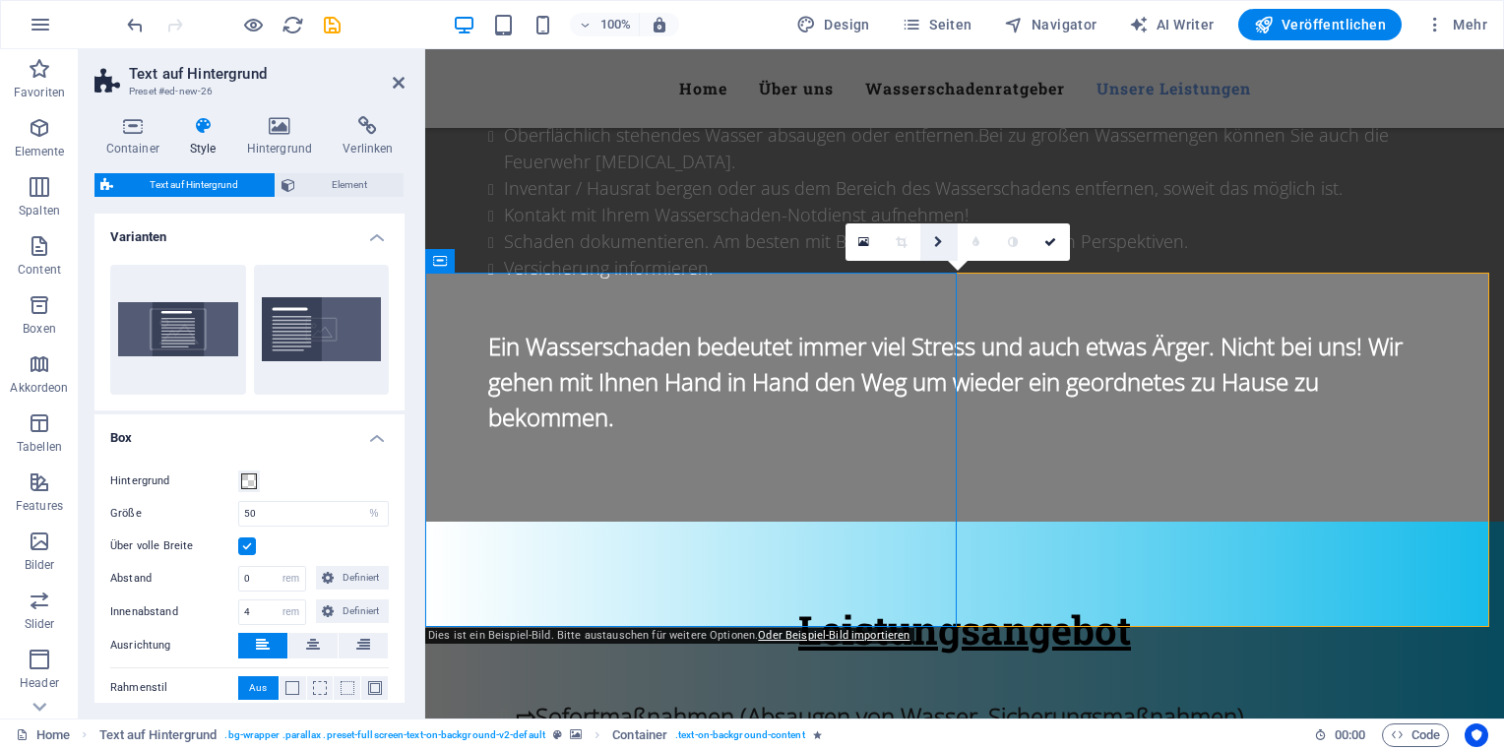
click at [938, 242] on icon at bounding box center [938, 242] width 9 height 12
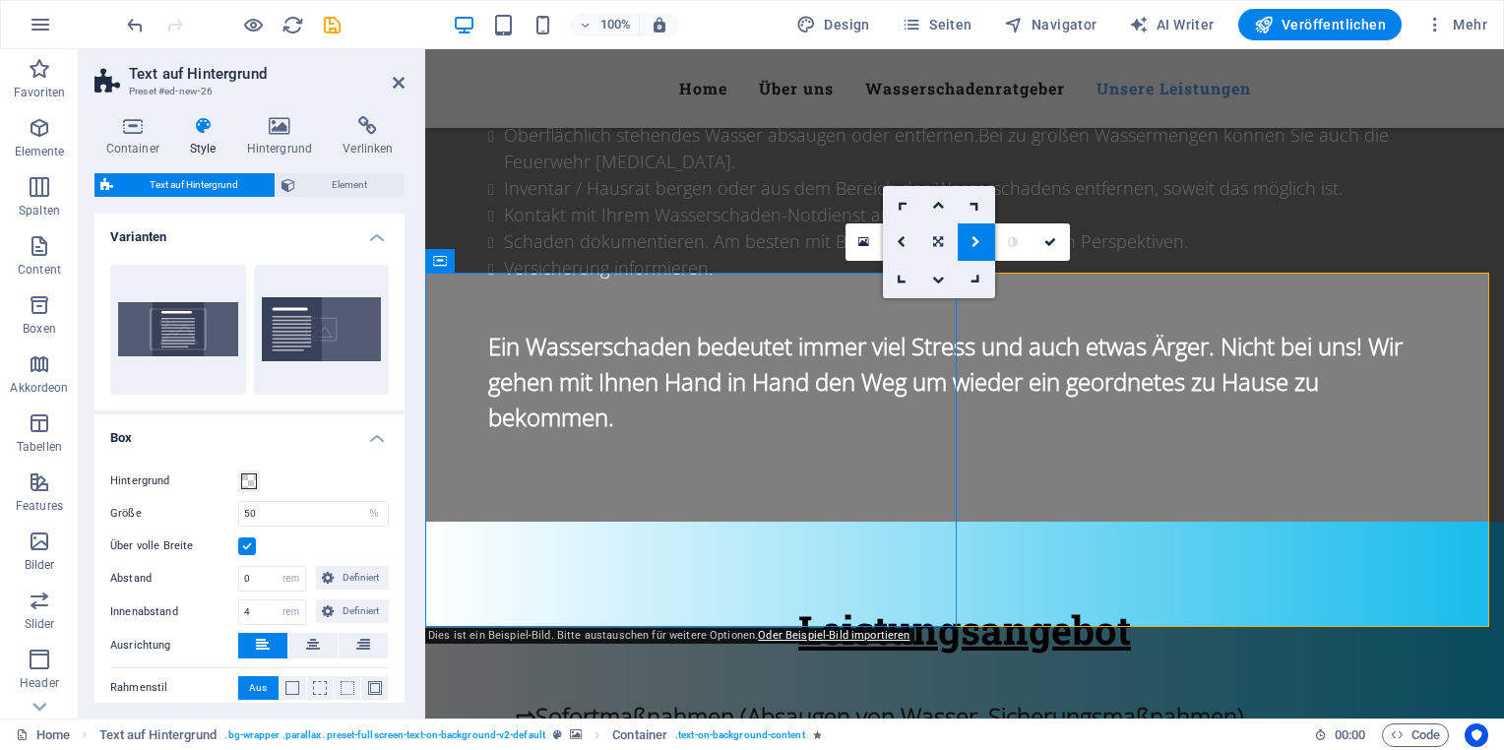
click at [937, 242] on icon at bounding box center [938, 242] width 10 height 12
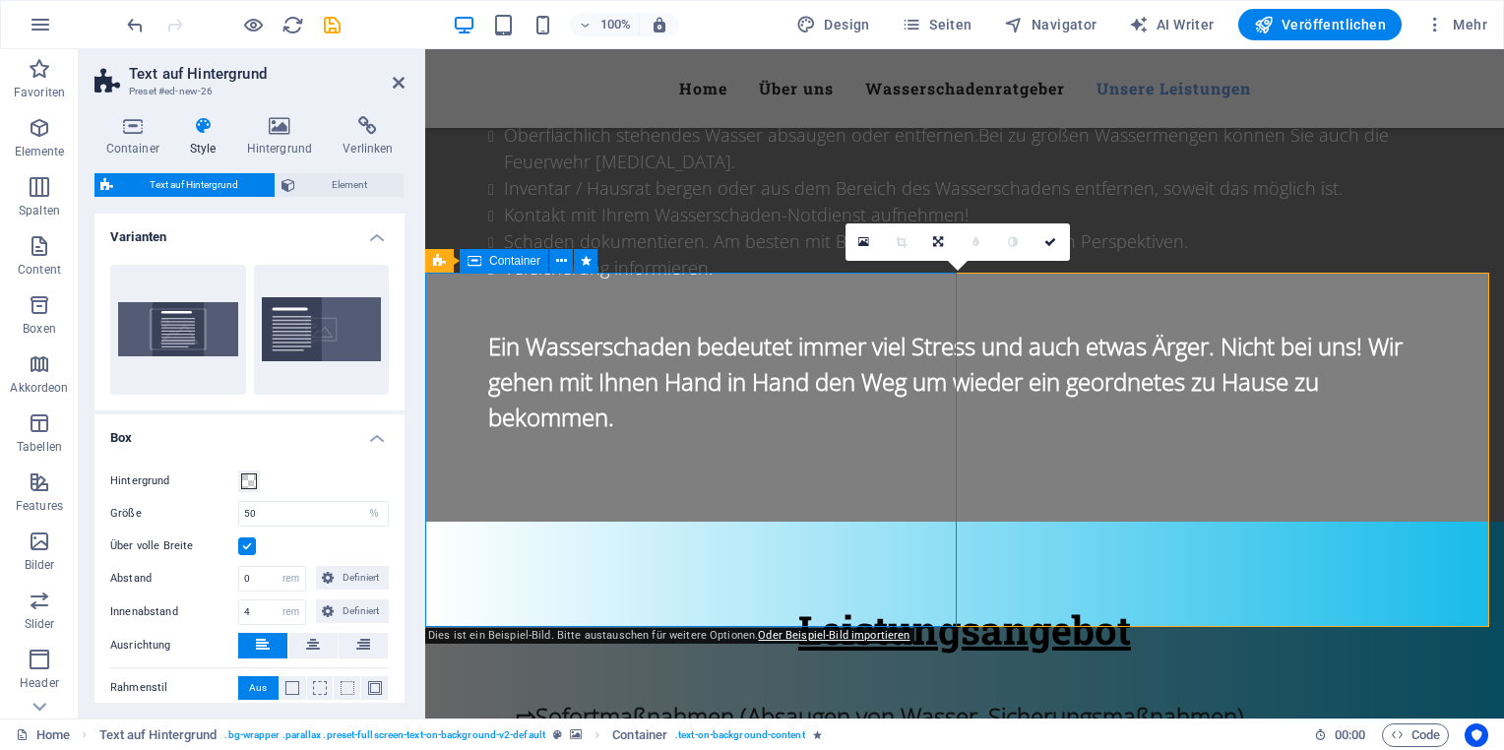
click at [288, 518] on input "50" at bounding box center [313, 514] width 149 height 24
type input "5"
click at [319, 478] on div "Hintergrund" at bounding box center [249, 482] width 279 height 24
click at [288, 513] on input "80" at bounding box center [313, 514] width 149 height 24
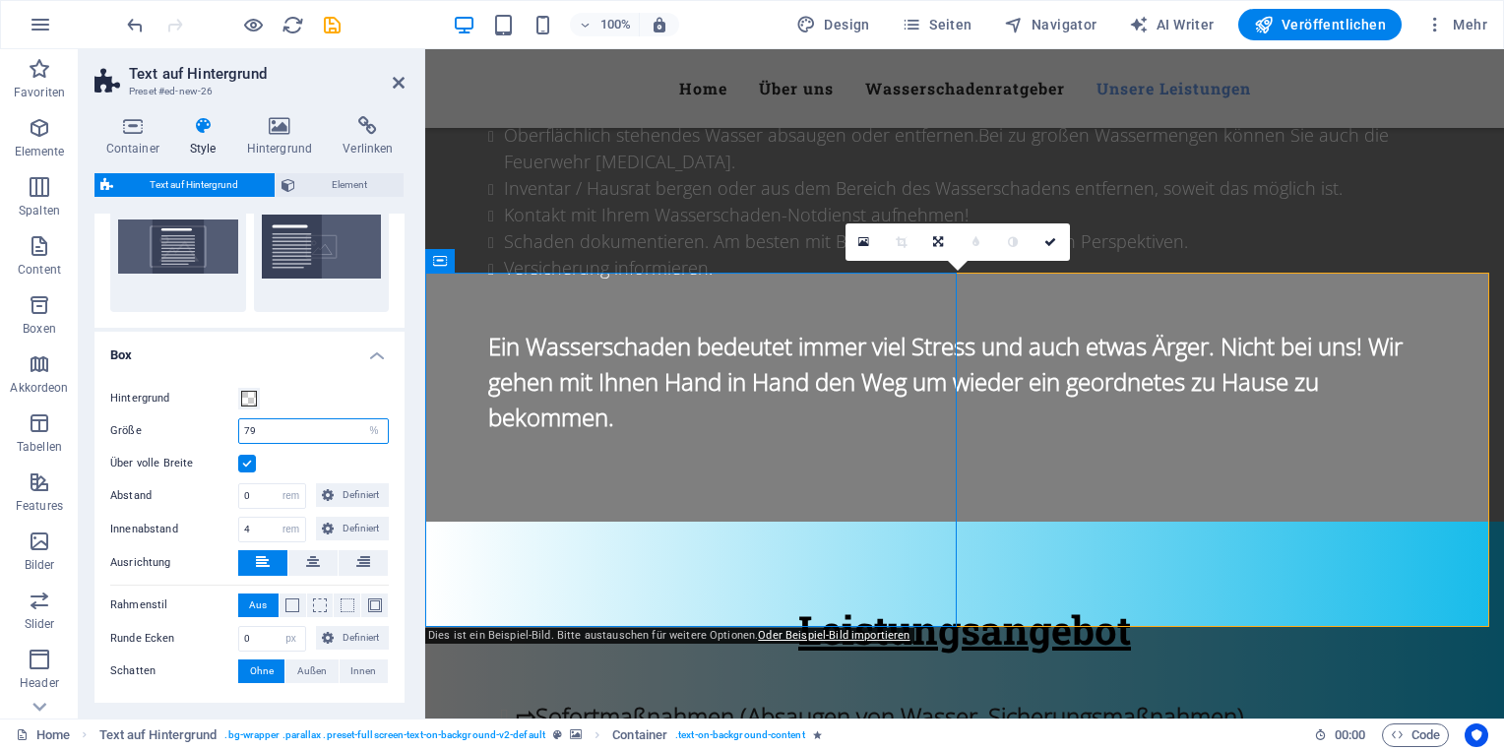
scroll to position [98, 0]
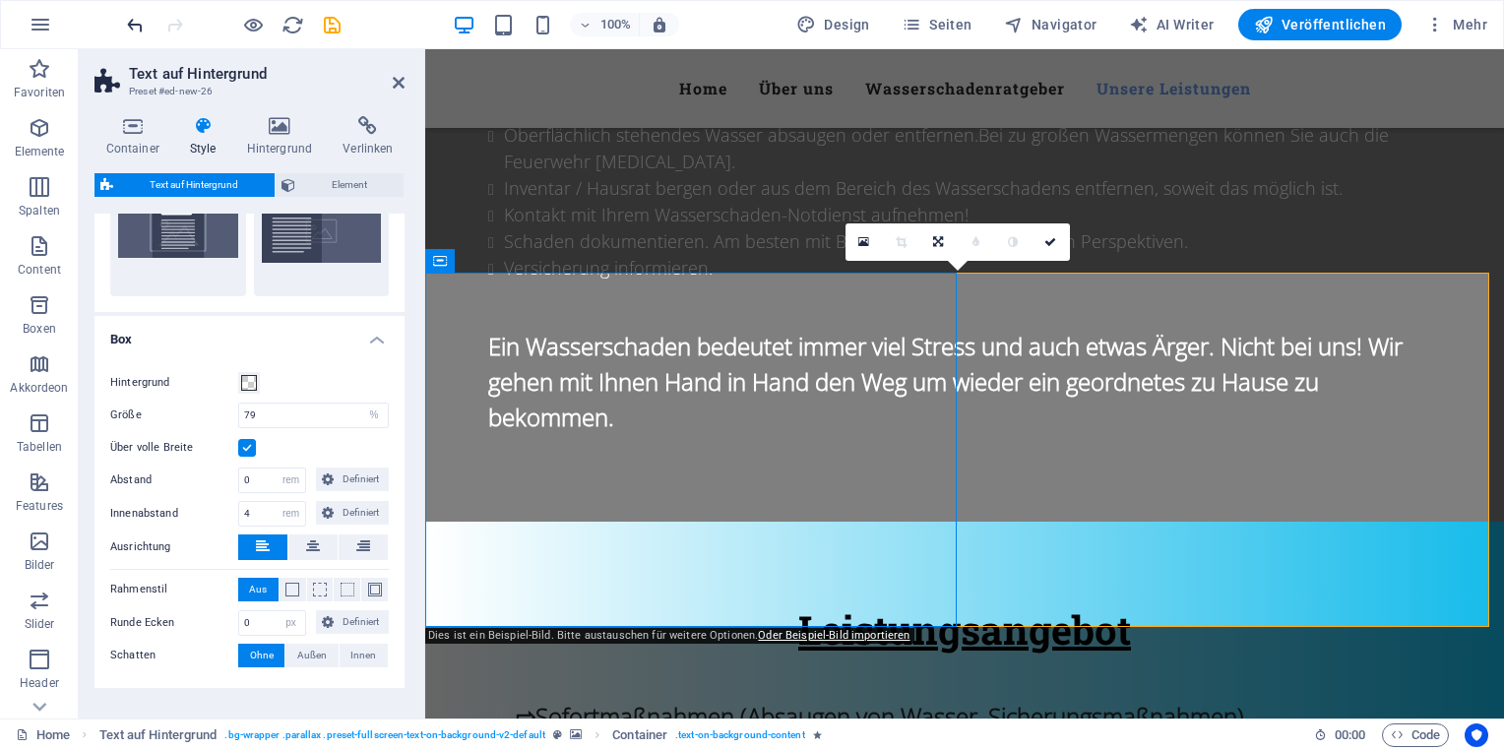
click at [129, 16] on icon "undo" at bounding box center [135, 25] width 23 height 23
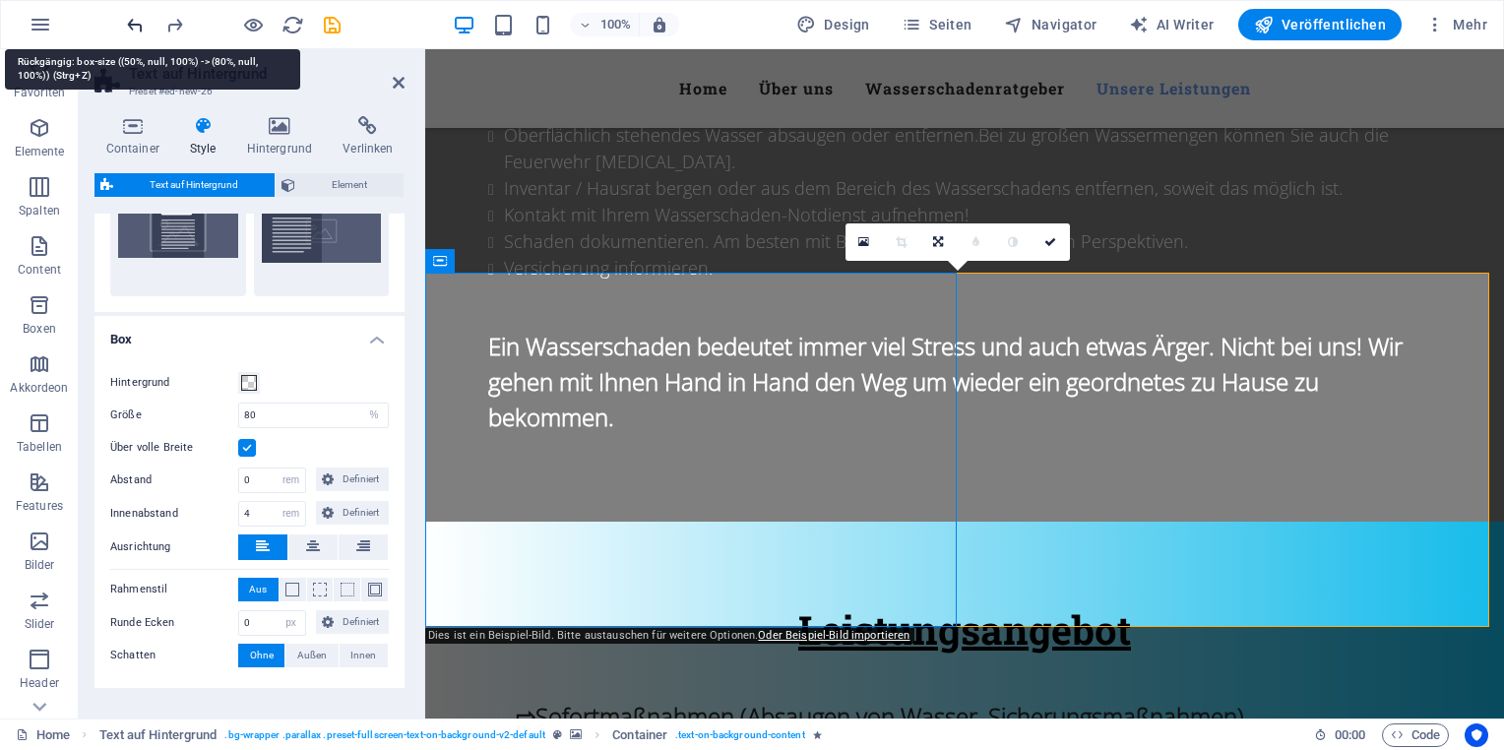
click at [129, 17] on icon "undo" at bounding box center [135, 25] width 23 height 23
type input "50"
click at [128, 18] on icon "undo" at bounding box center [135, 25] width 23 height 23
click at [126, 18] on icon "undo" at bounding box center [135, 25] width 23 height 23
click at [138, 26] on icon "undo" at bounding box center [135, 25] width 23 height 23
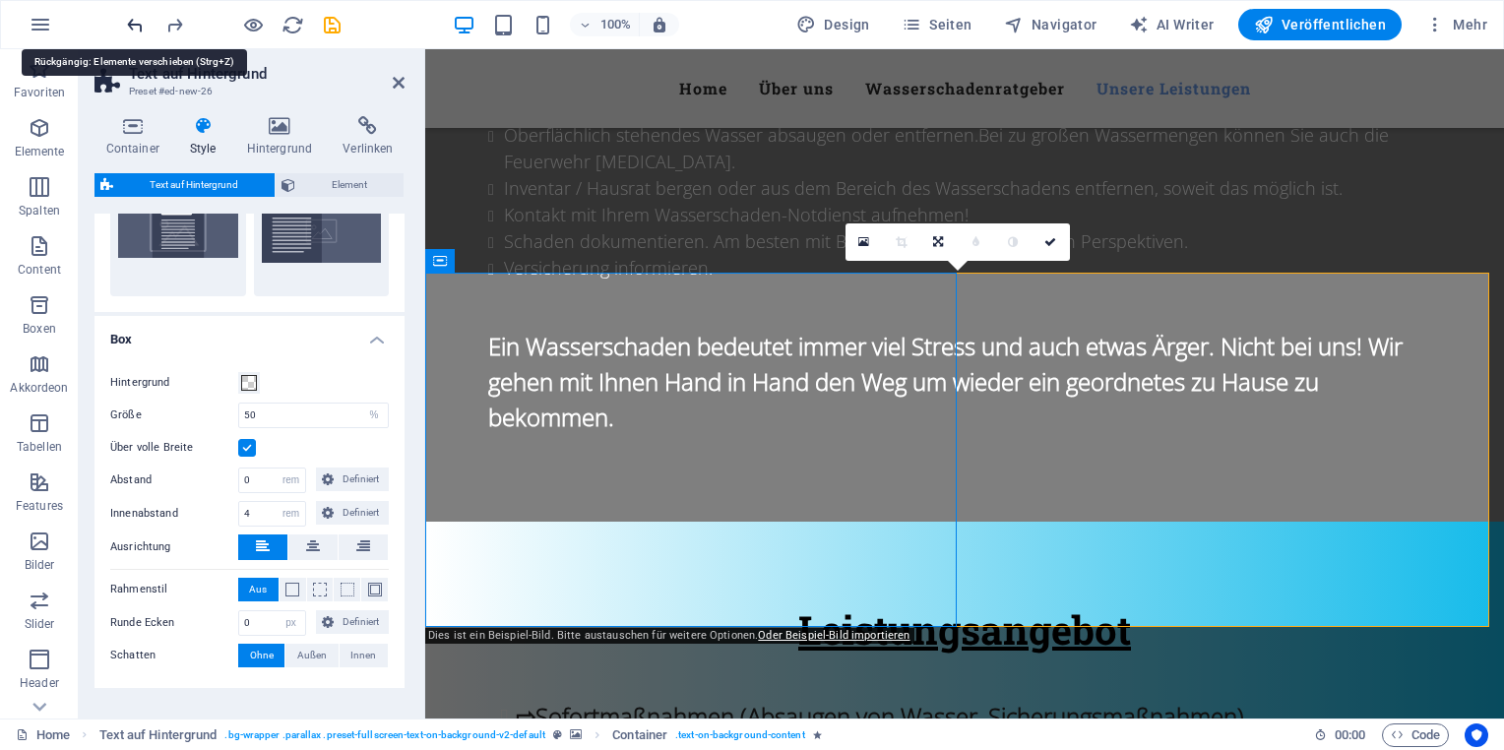
click at [137, 26] on icon "undo" at bounding box center [135, 25] width 23 height 23
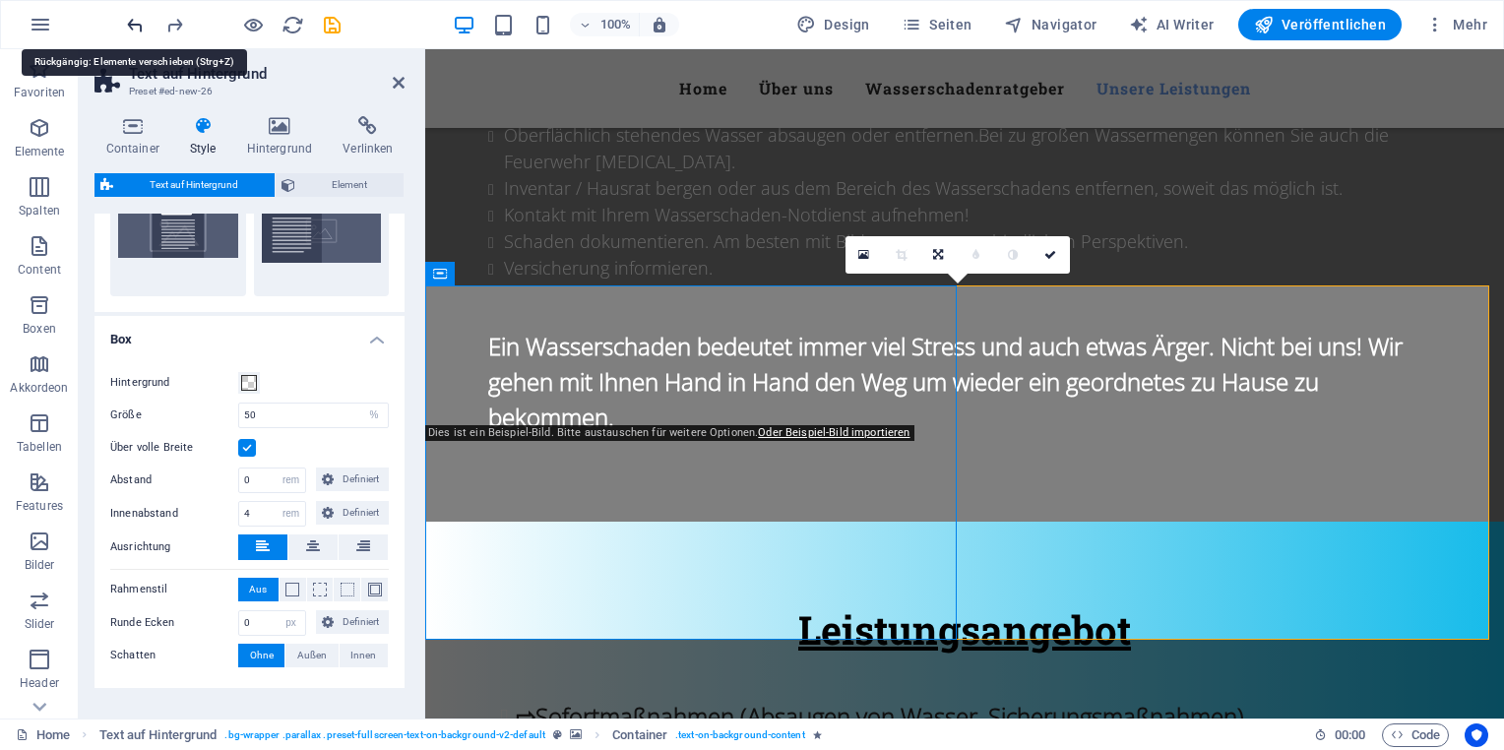
scroll to position [2665, 0]
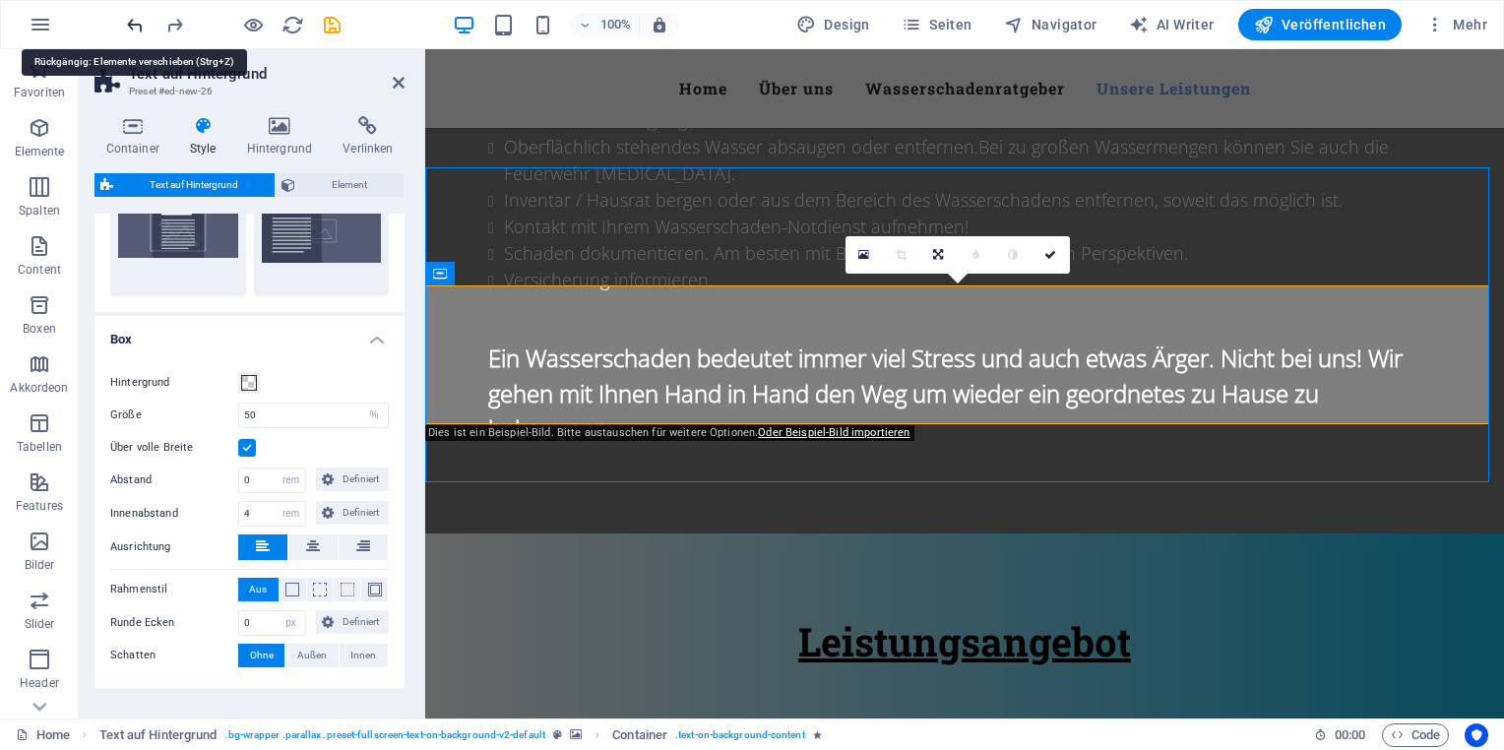
click at [137, 26] on icon "undo" at bounding box center [135, 25] width 23 height 23
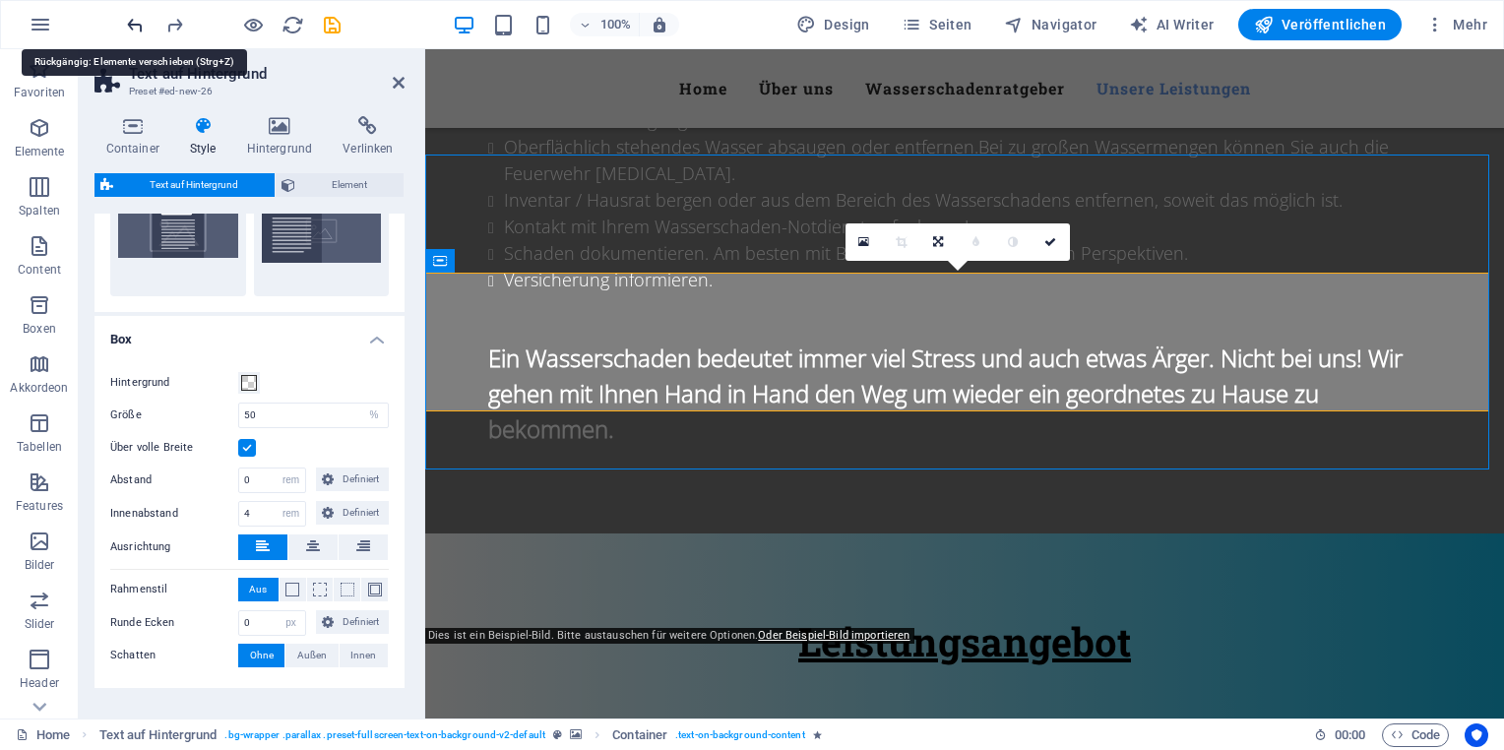
scroll to position [2677, 0]
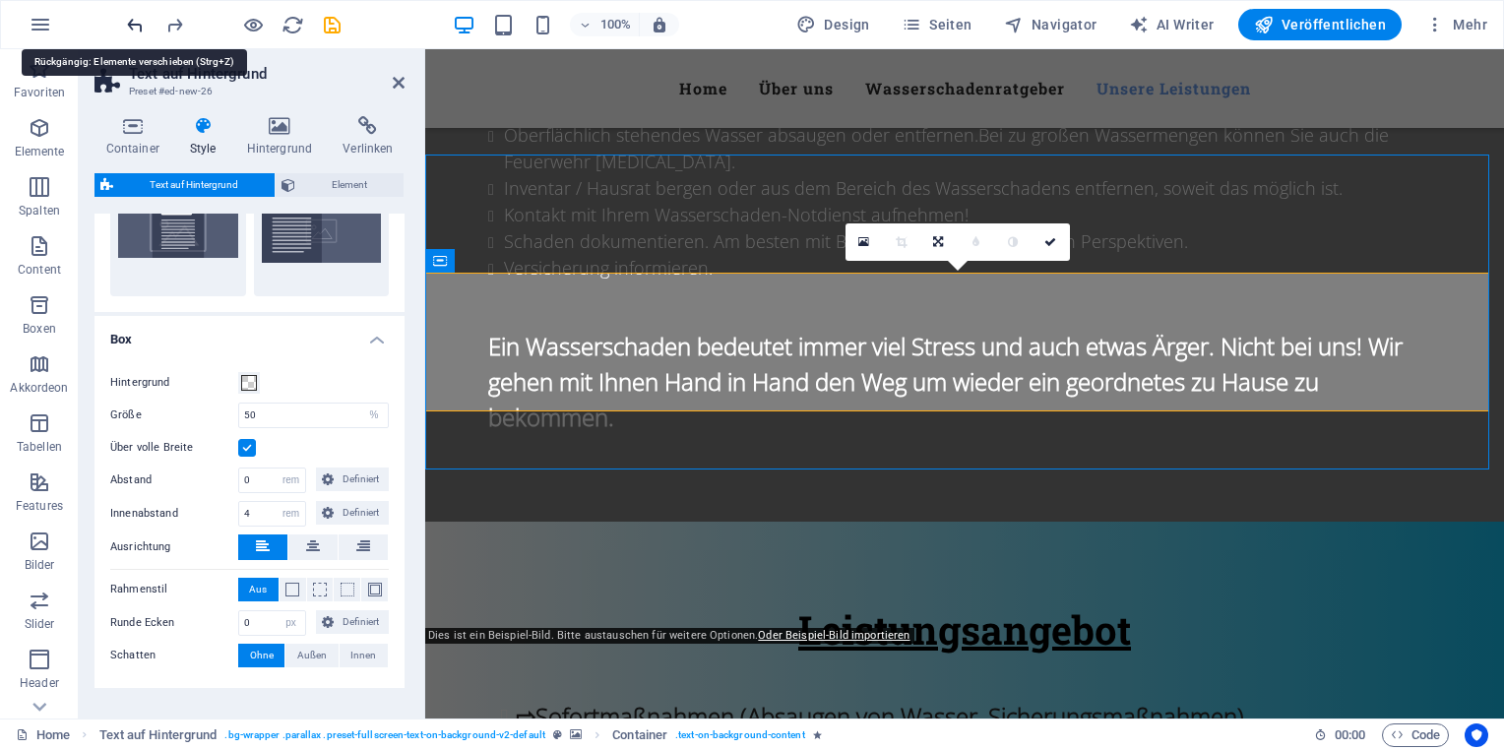
click at [137, 26] on icon "undo" at bounding box center [135, 25] width 23 height 23
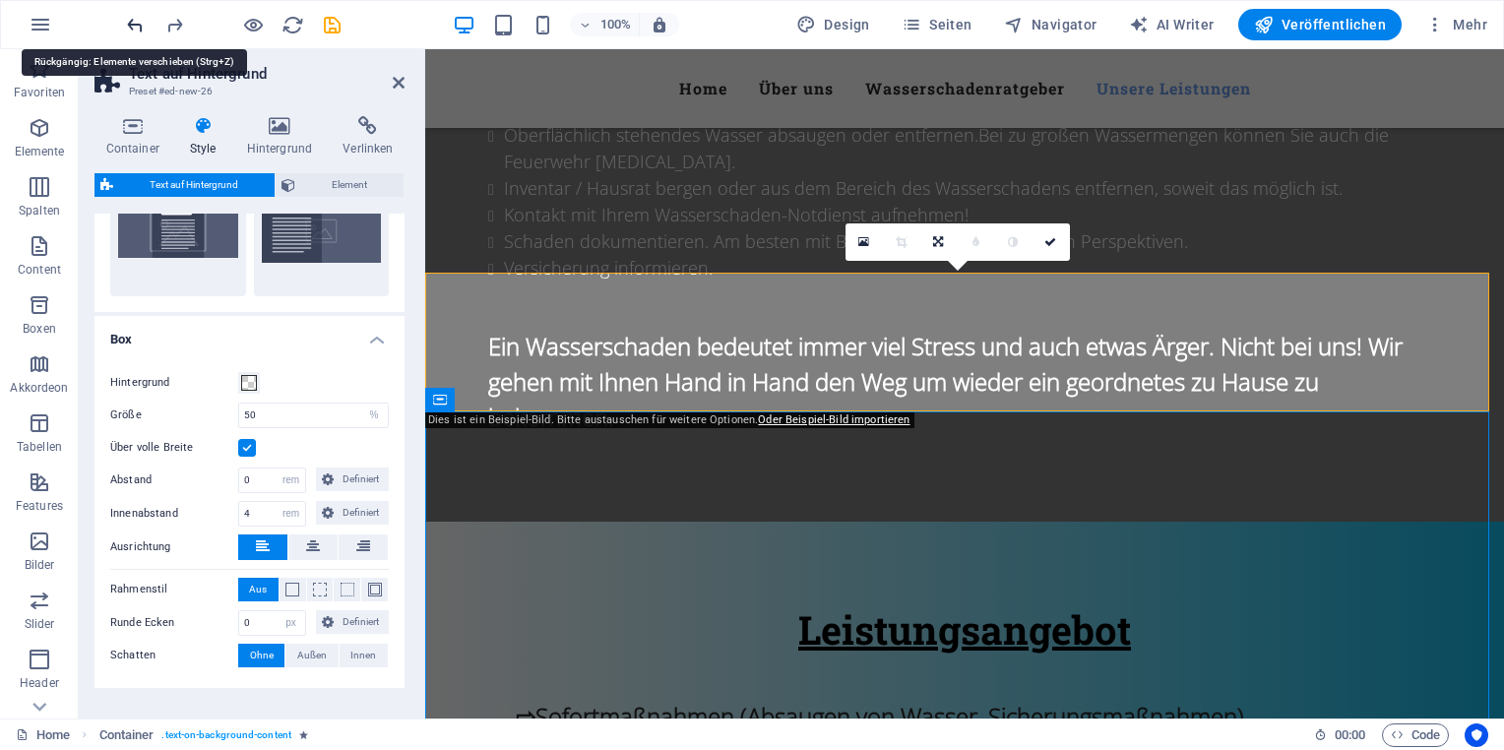
click at [137, 26] on icon "undo" at bounding box center [135, 25] width 23 height 23
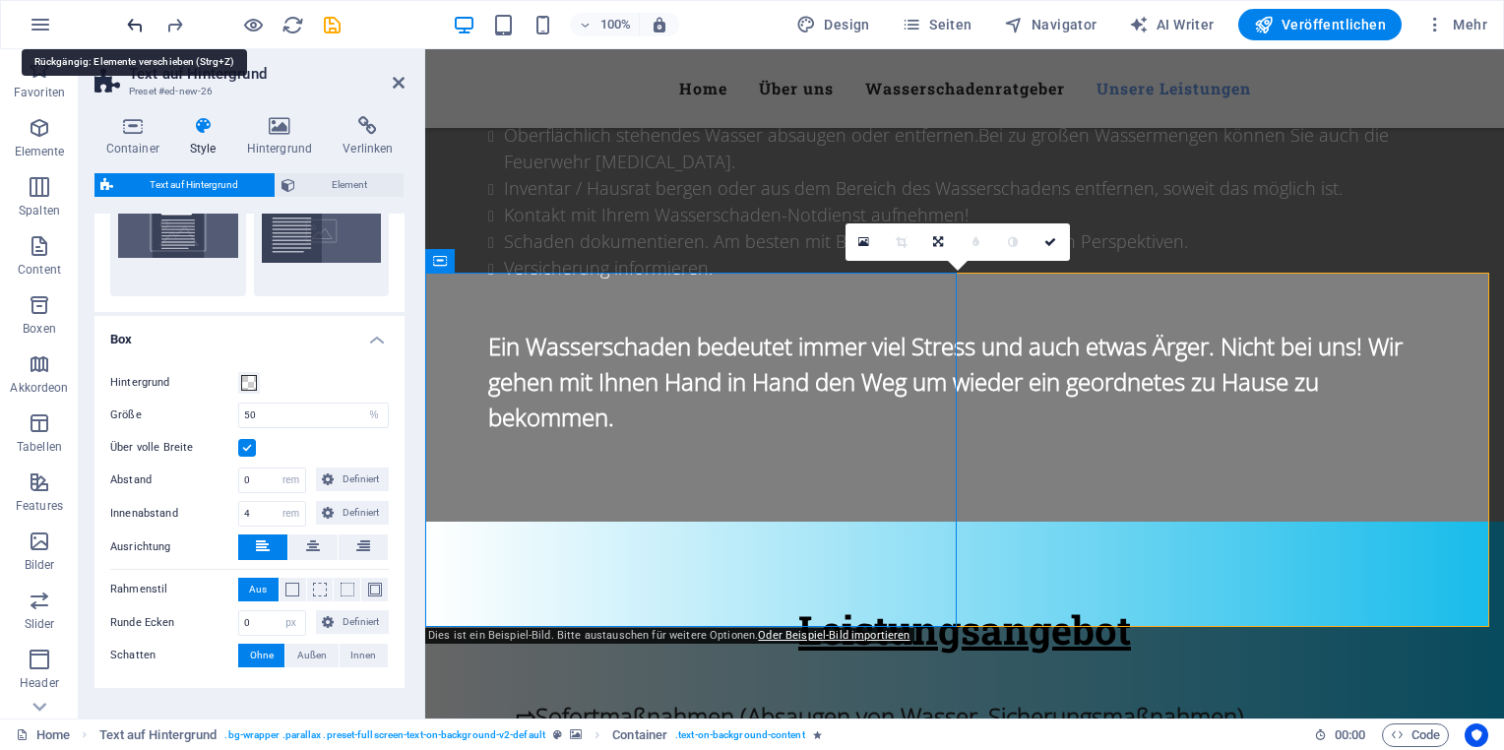
click at [137, 26] on icon "undo" at bounding box center [135, 25] width 23 height 23
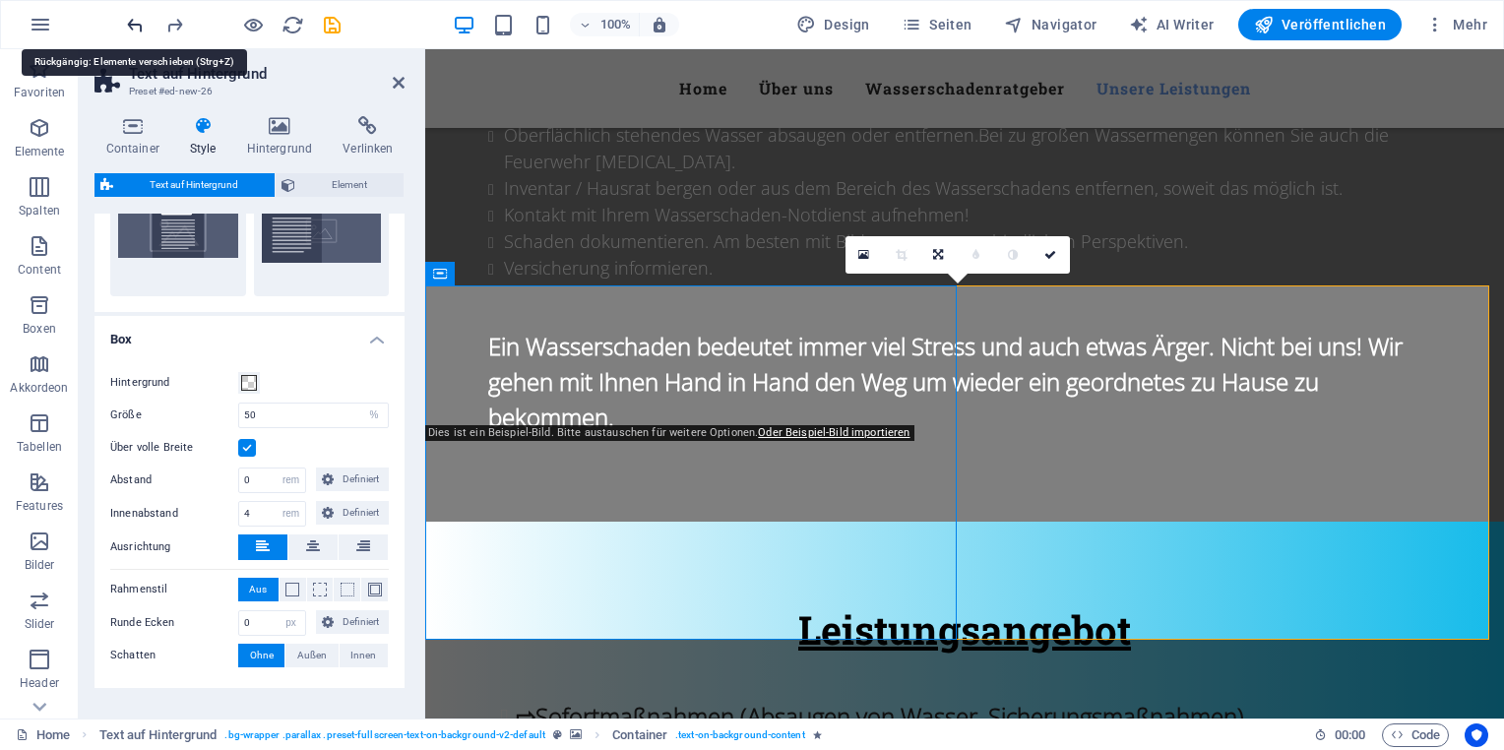
scroll to position [2665, 0]
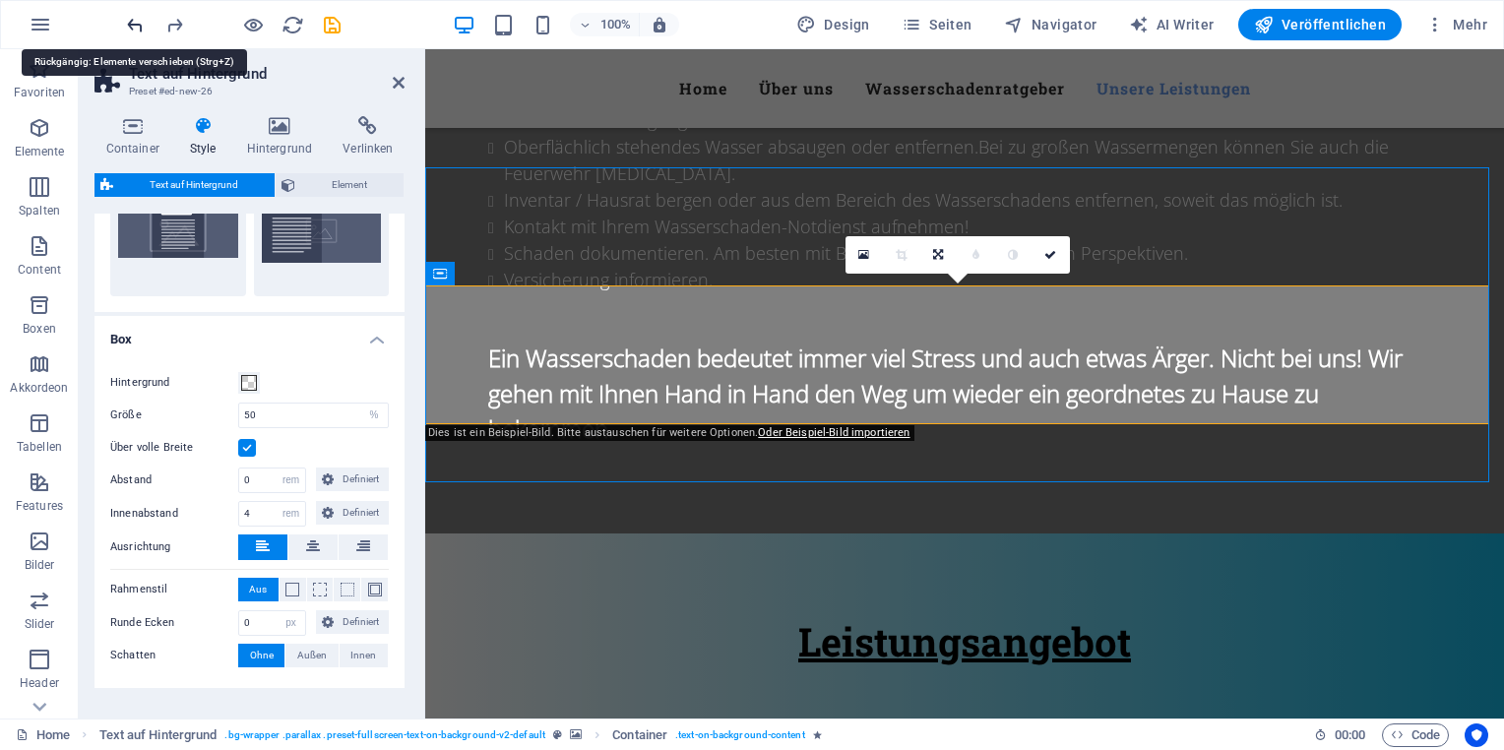
click at [137, 26] on icon "undo" at bounding box center [135, 25] width 23 height 23
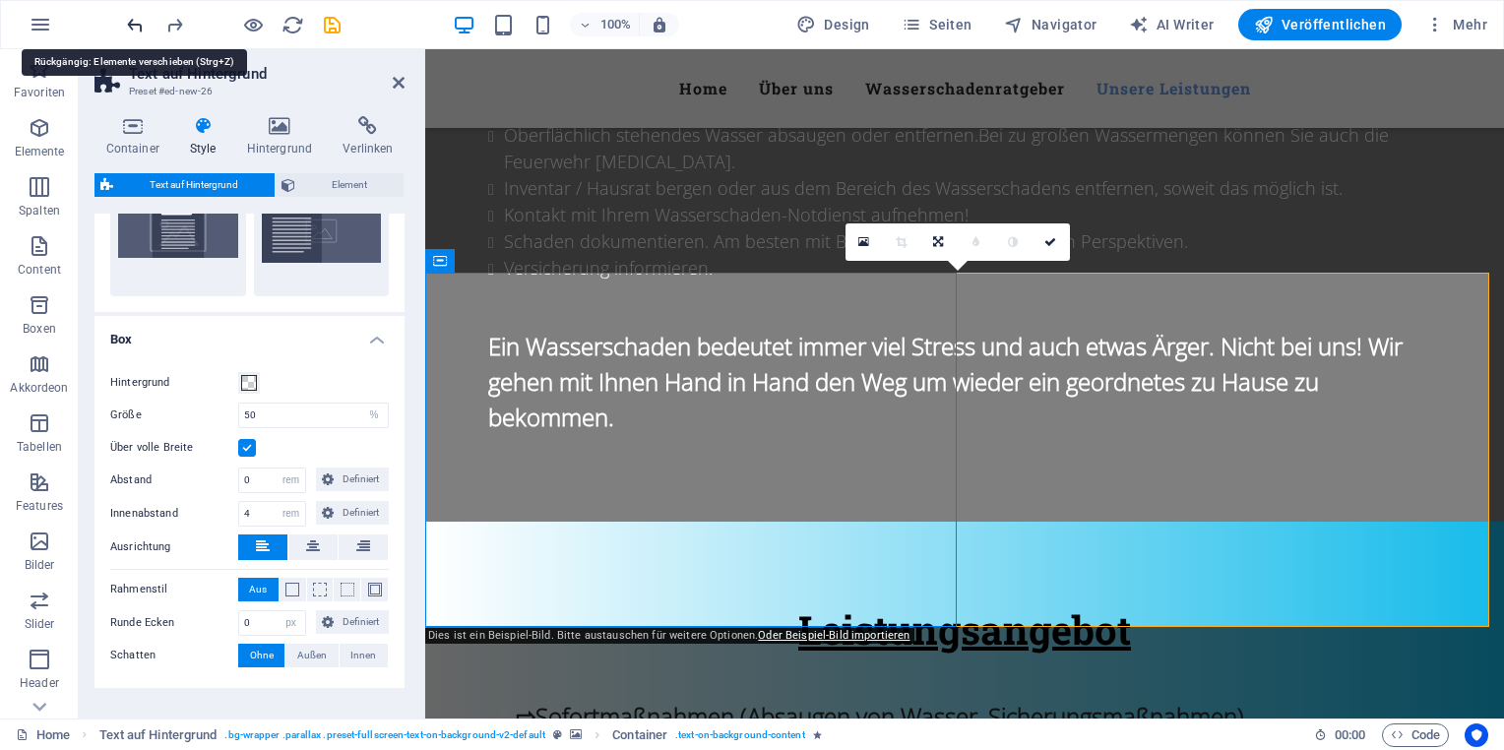
click at [137, 26] on icon "undo" at bounding box center [135, 25] width 23 height 23
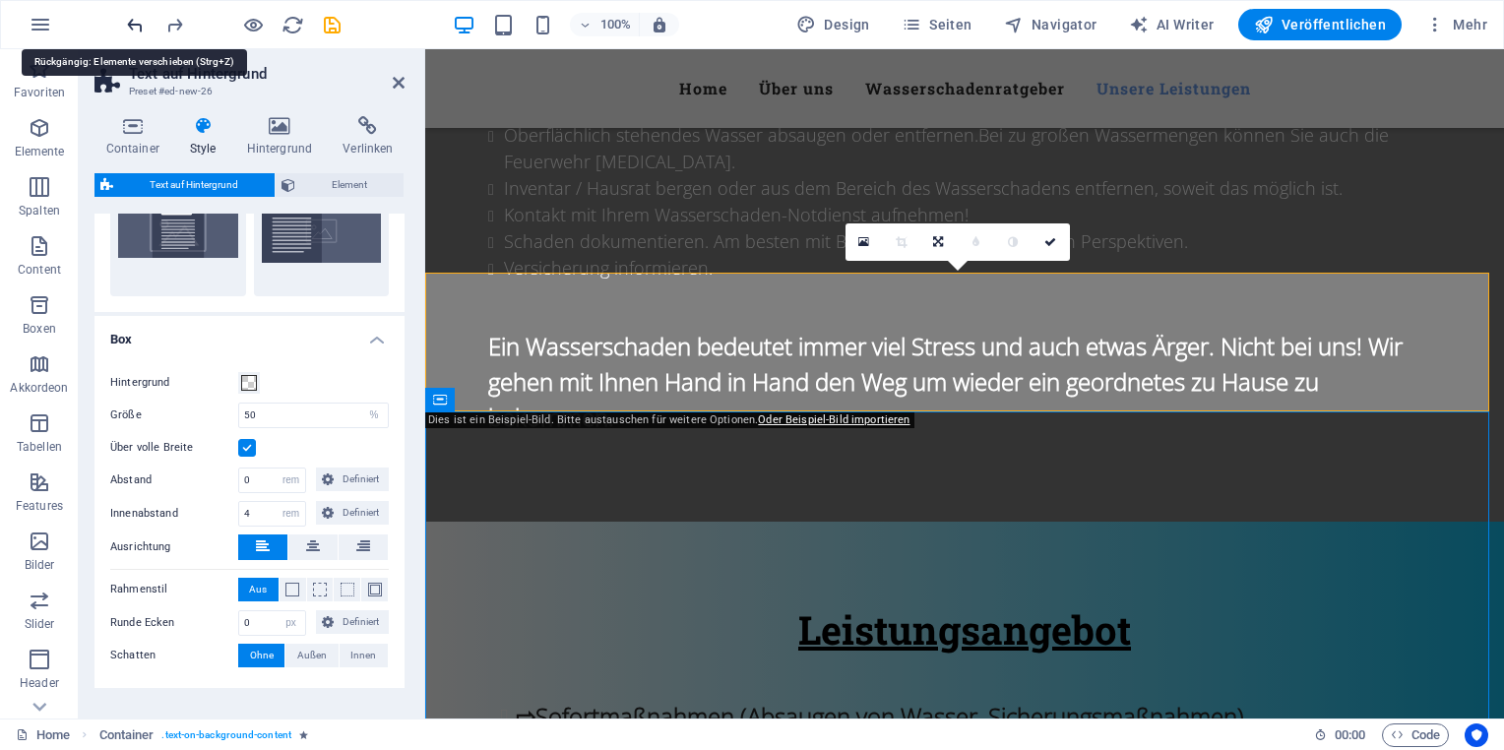
click at [137, 26] on icon "undo" at bounding box center [135, 25] width 23 height 23
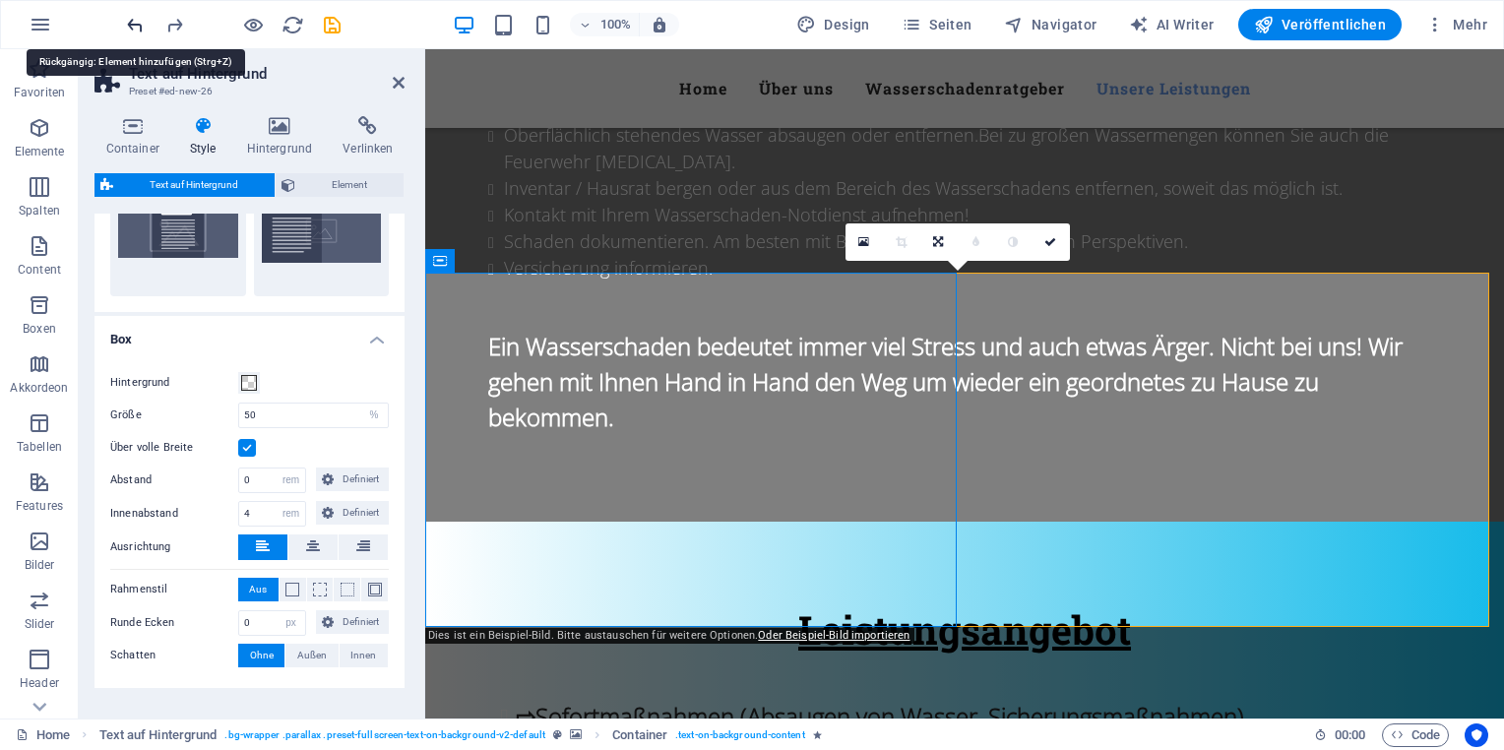
click at [137, 26] on icon "undo" at bounding box center [135, 25] width 23 height 23
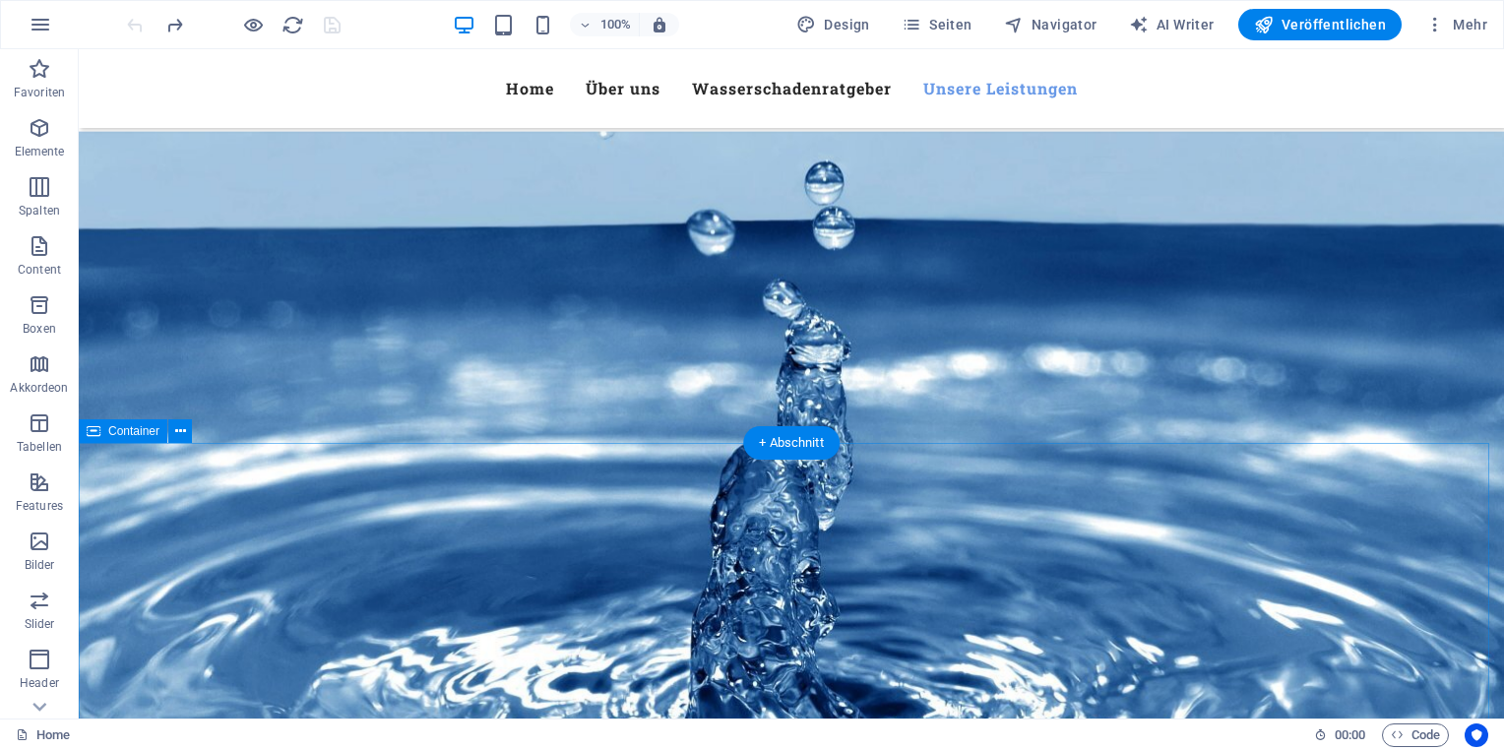
scroll to position [1977, 0]
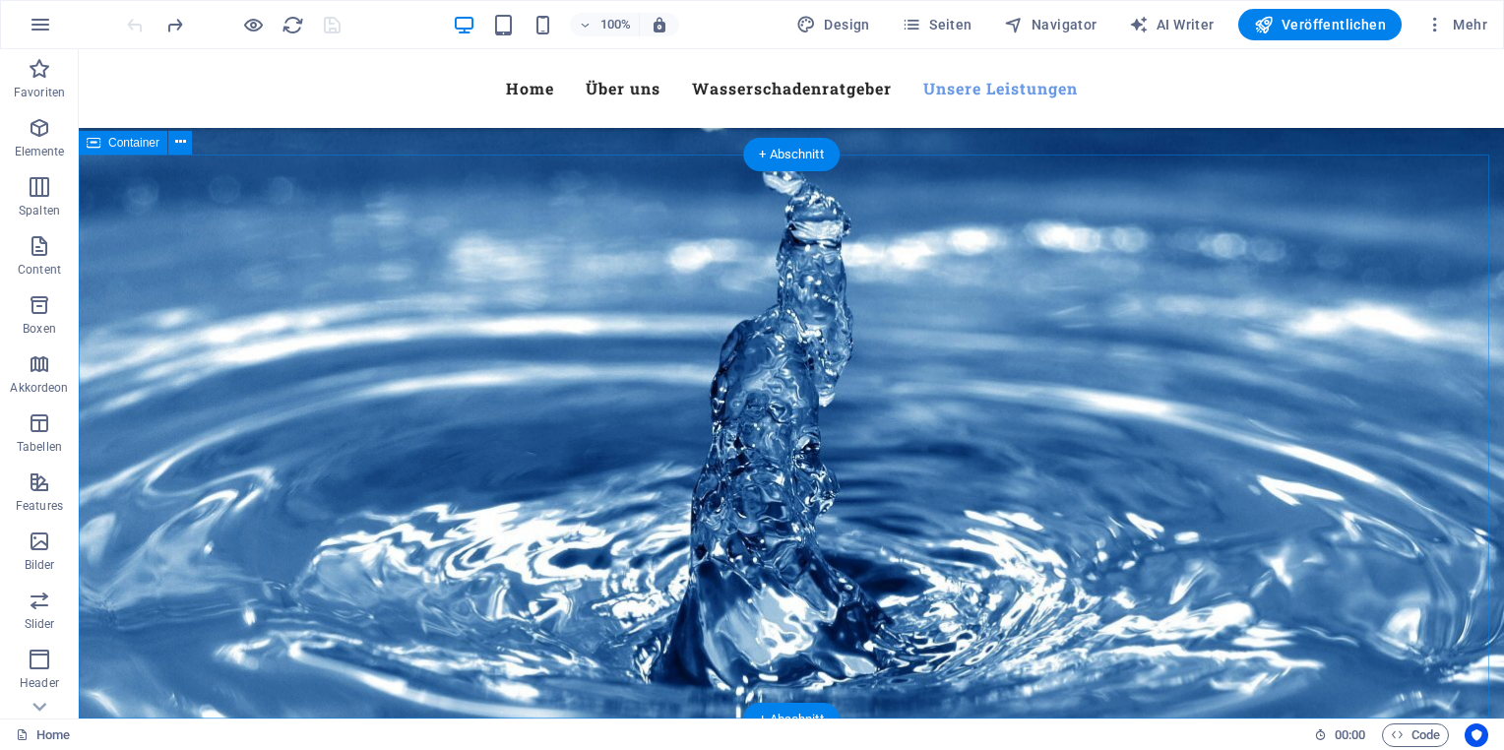
click at [44, 313] on icon "button" at bounding box center [40, 305] width 24 height 24
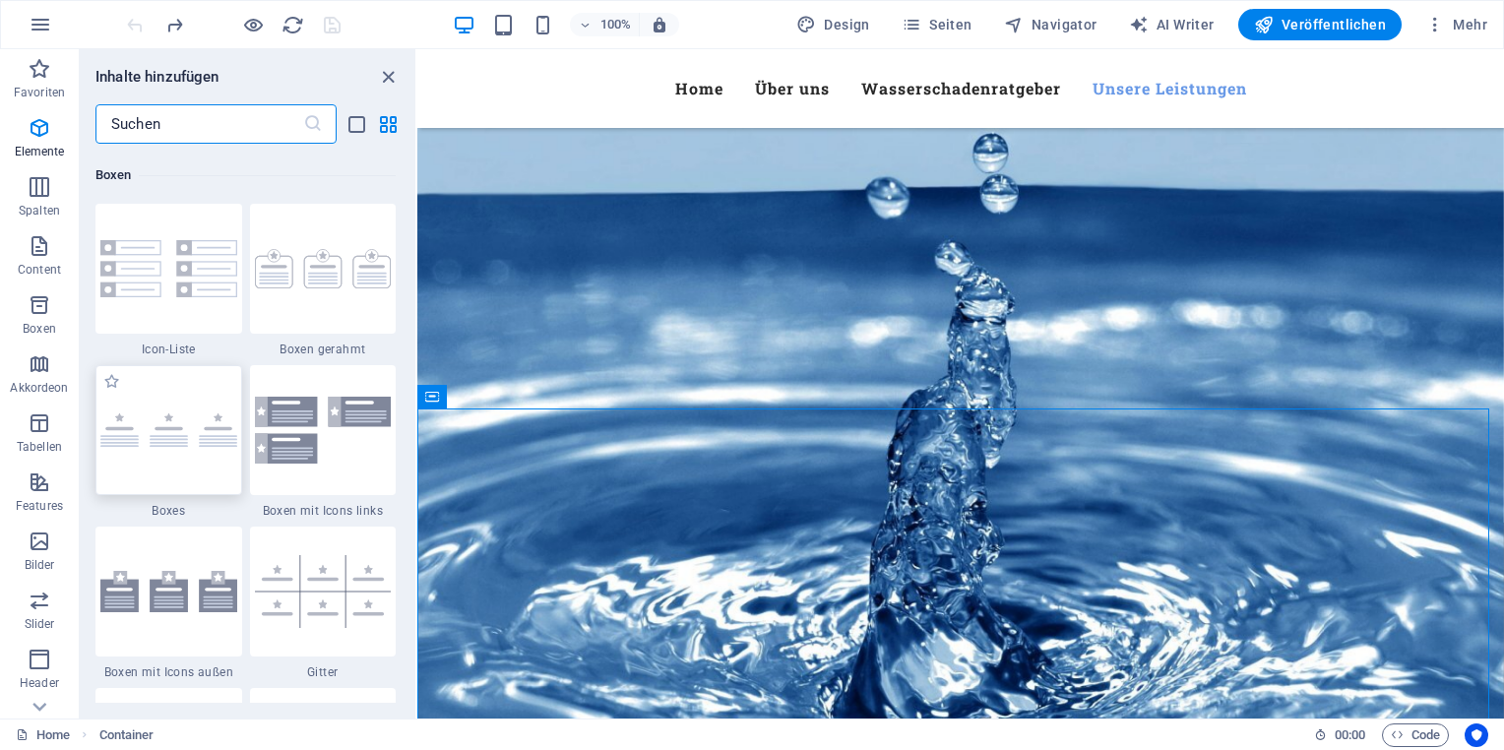
scroll to position [5429, 0]
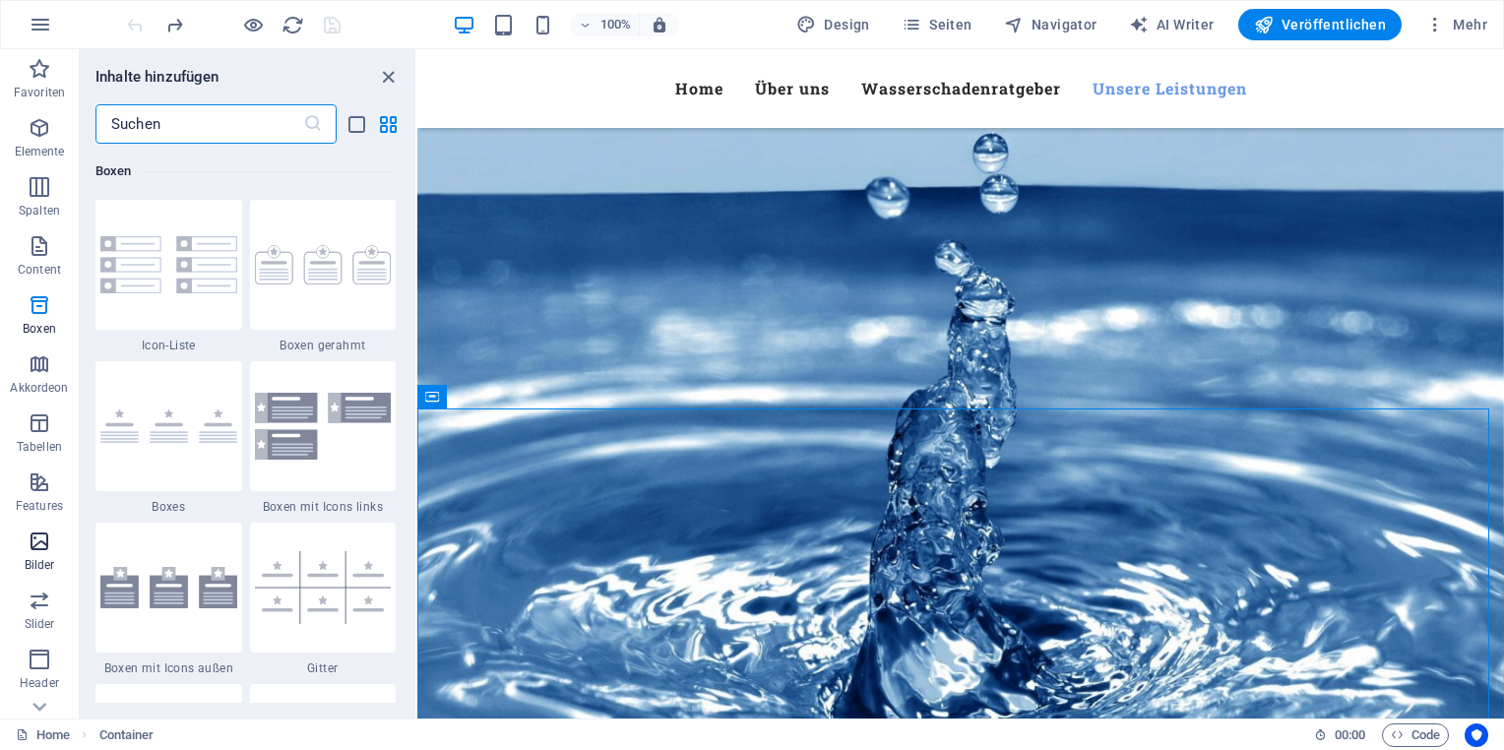
click at [51, 553] on icon "button" at bounding box center [40, 542] width 24 height 24
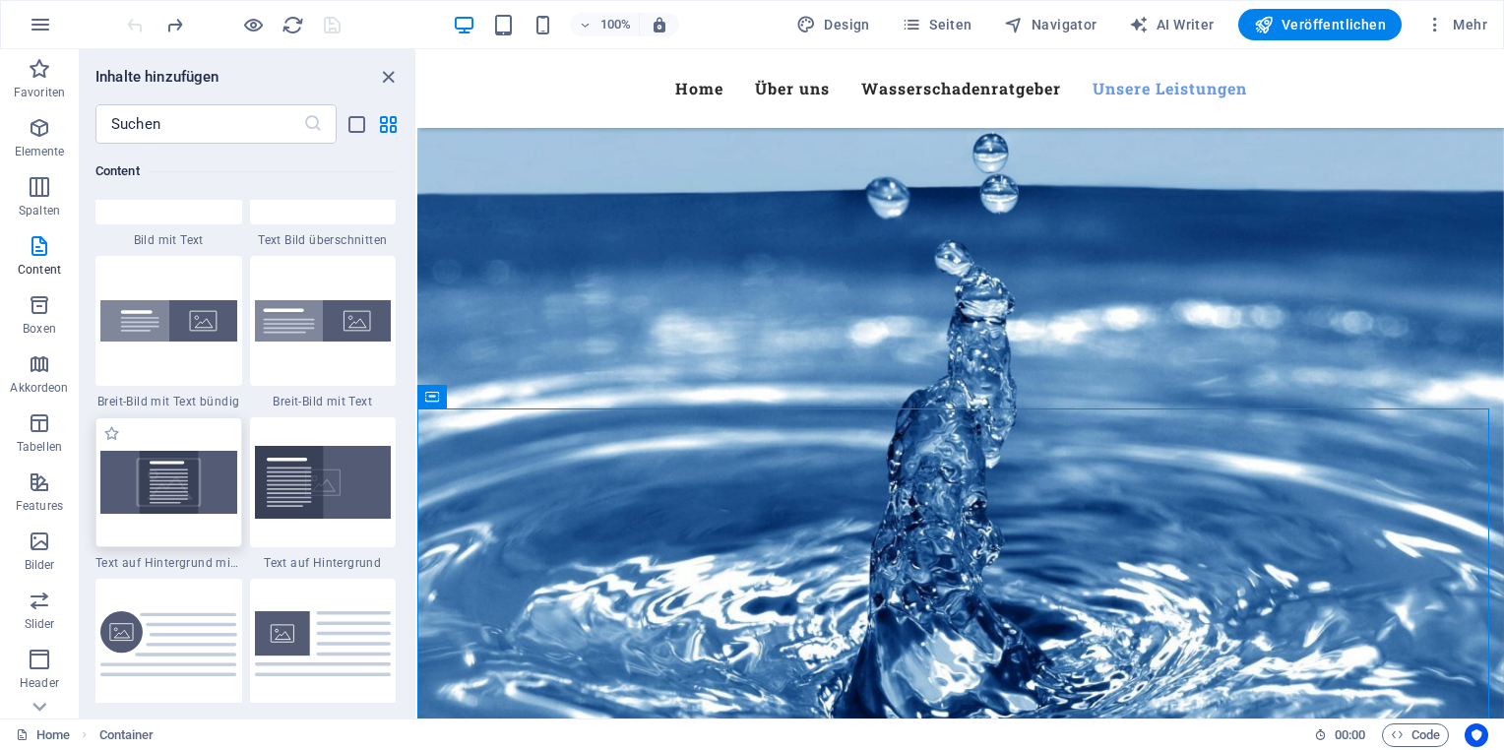
scroll to position [3780, 0]
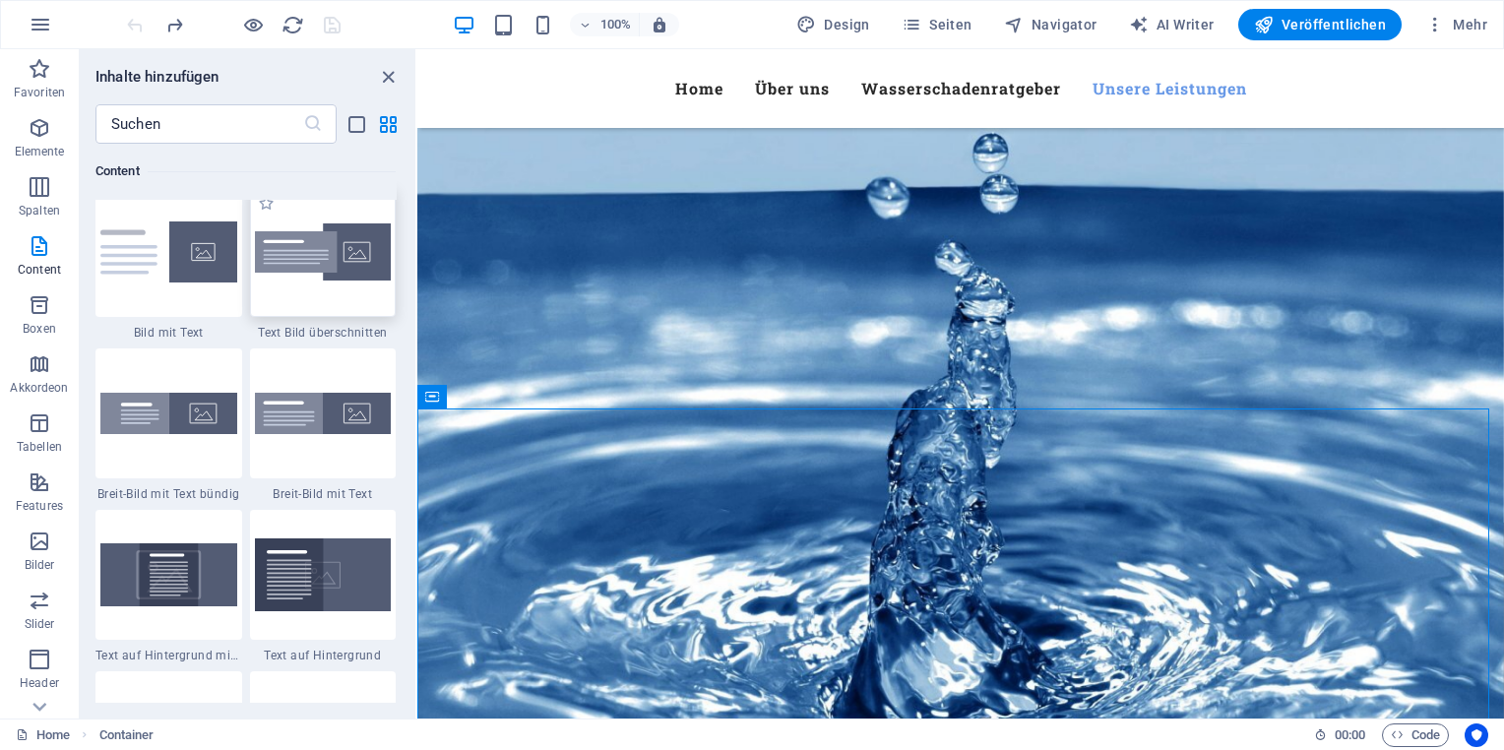
click at [332, 272] on img at bounding box center [323, 252] width 137 height 58
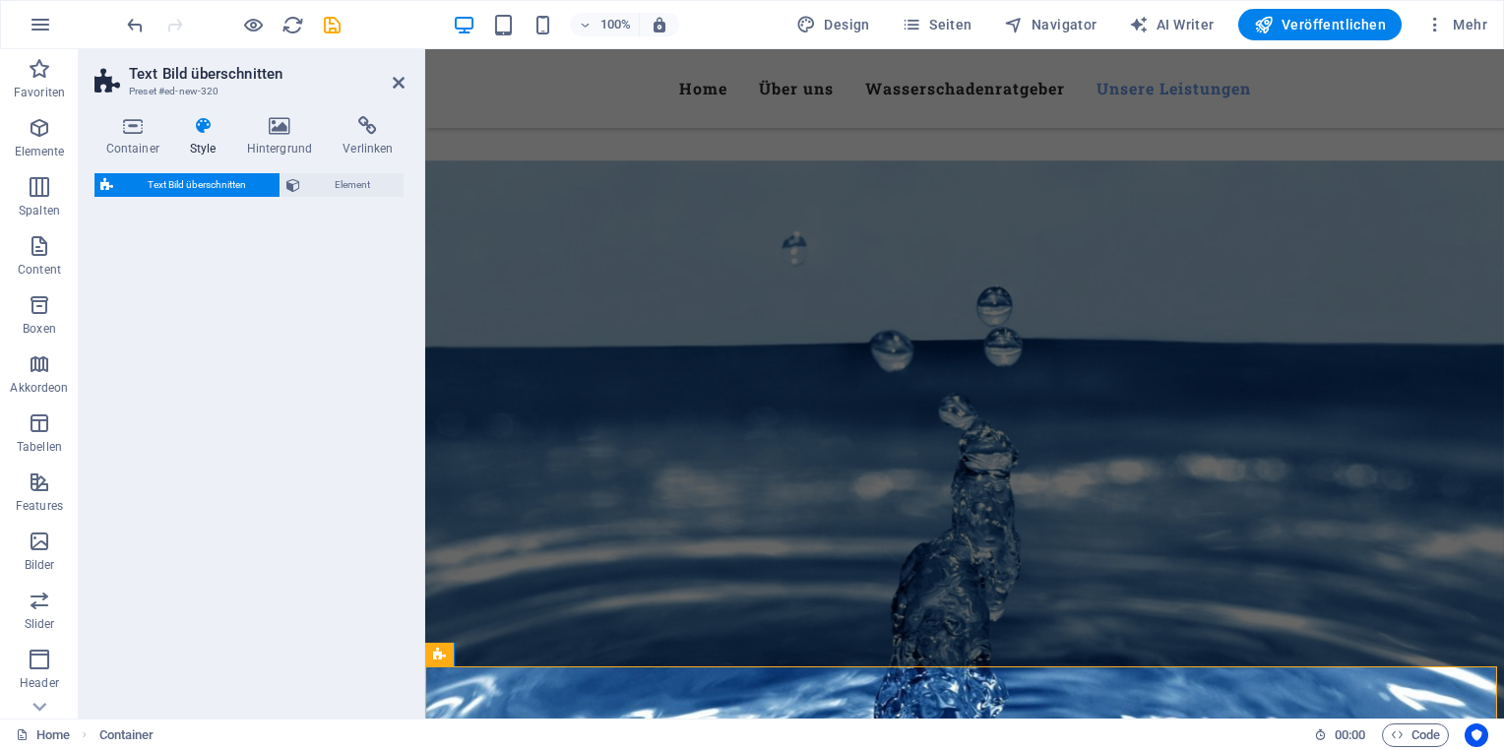
select select "rem"
select select "px"
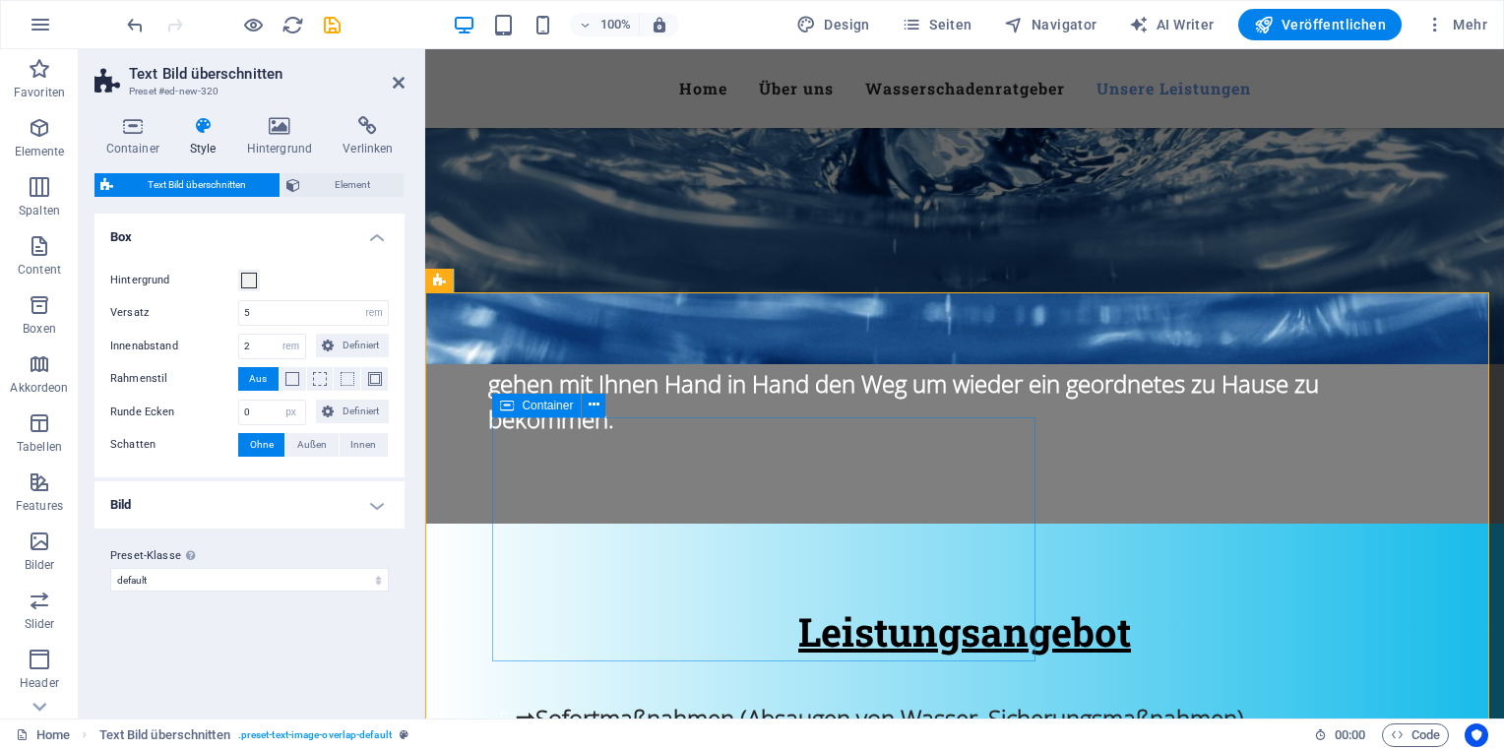
scroll to position [2677, 0]
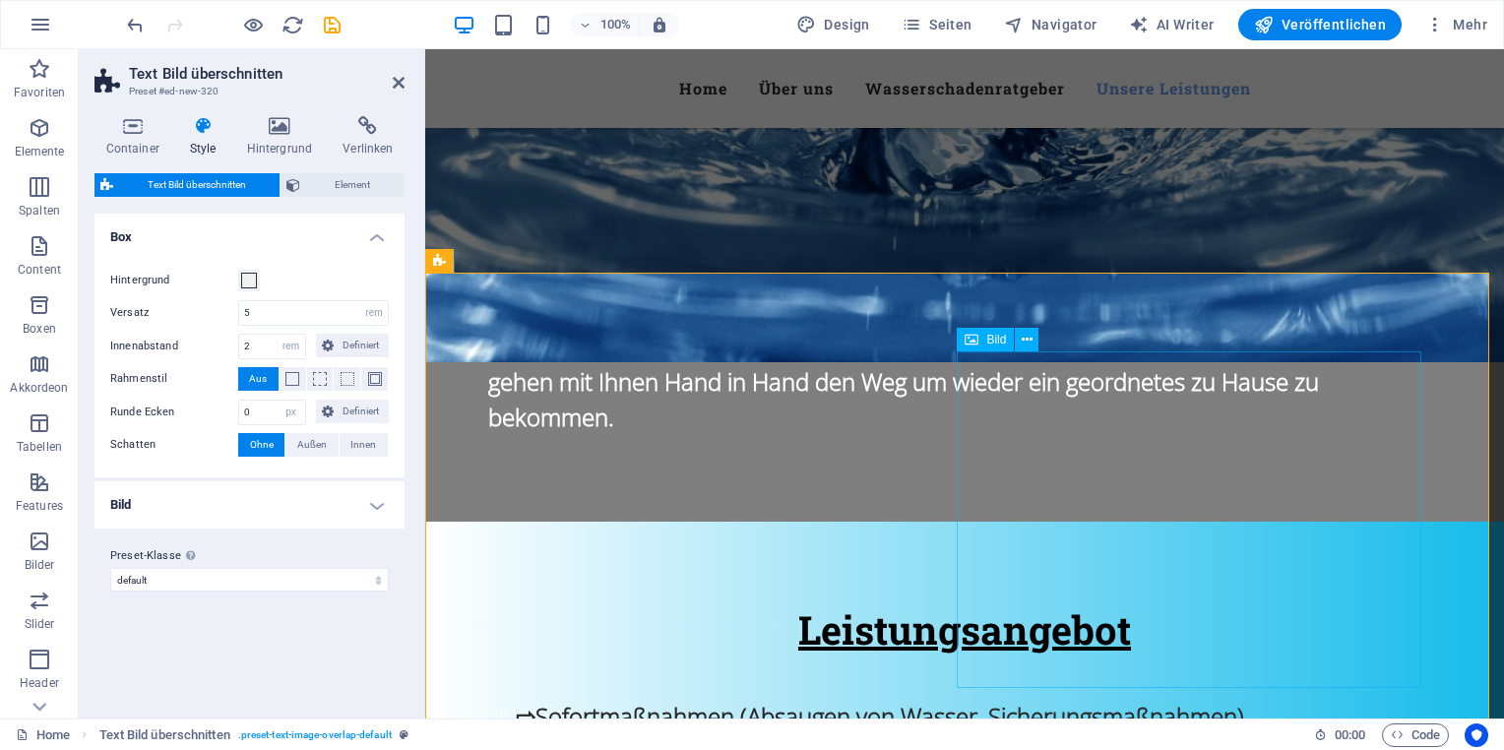
click at [1004, 335] on span "Bild" at bounding box center [996, 340] width 20 height 12
click at [1004, 338] on span "Bild" at bounding box center [996, 340] width 20 height 12
click at [1029, 344] on icon at bounding box center [1027, 340] width 11 height 21
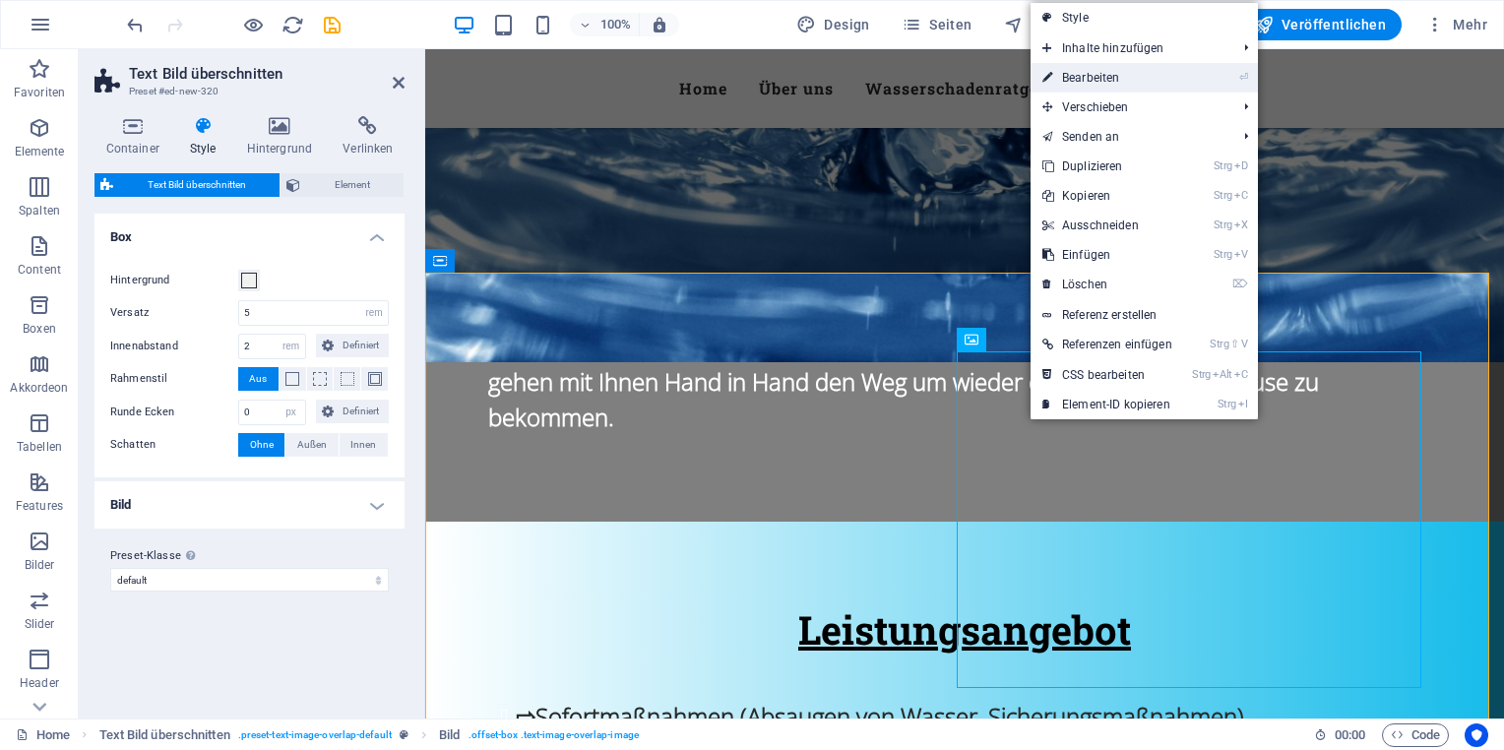
click at [1113, 67] on link "⏎ Bearbeiten" at bounding box center [1108, 78] width 154 height 30
select select "%"
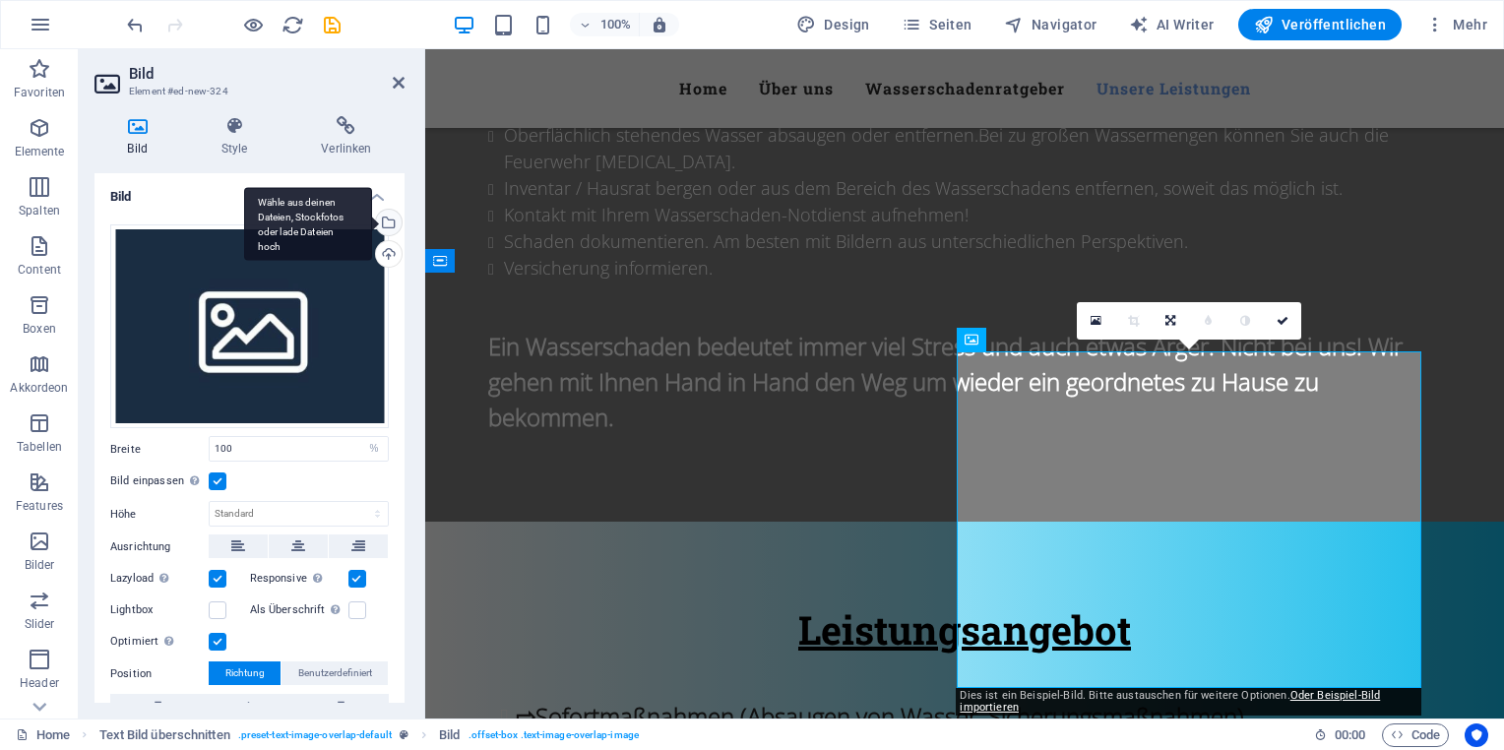
click at [372, 230] on div "Wähle aus deinen Dateien, Stockfotos oder lade Dateien hoch" at bounding box center [308, 224] width 128 height 74
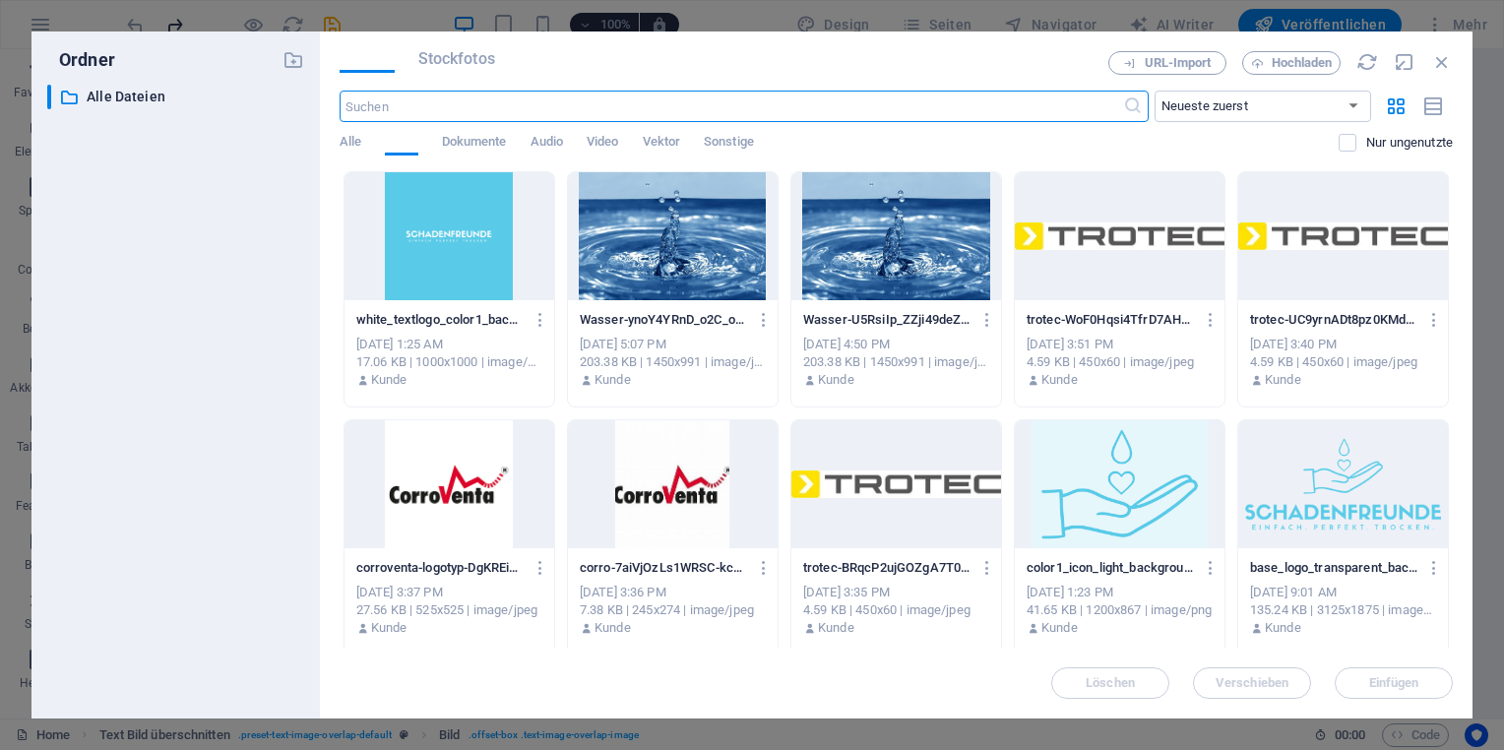
scroll to position [3410, 0]
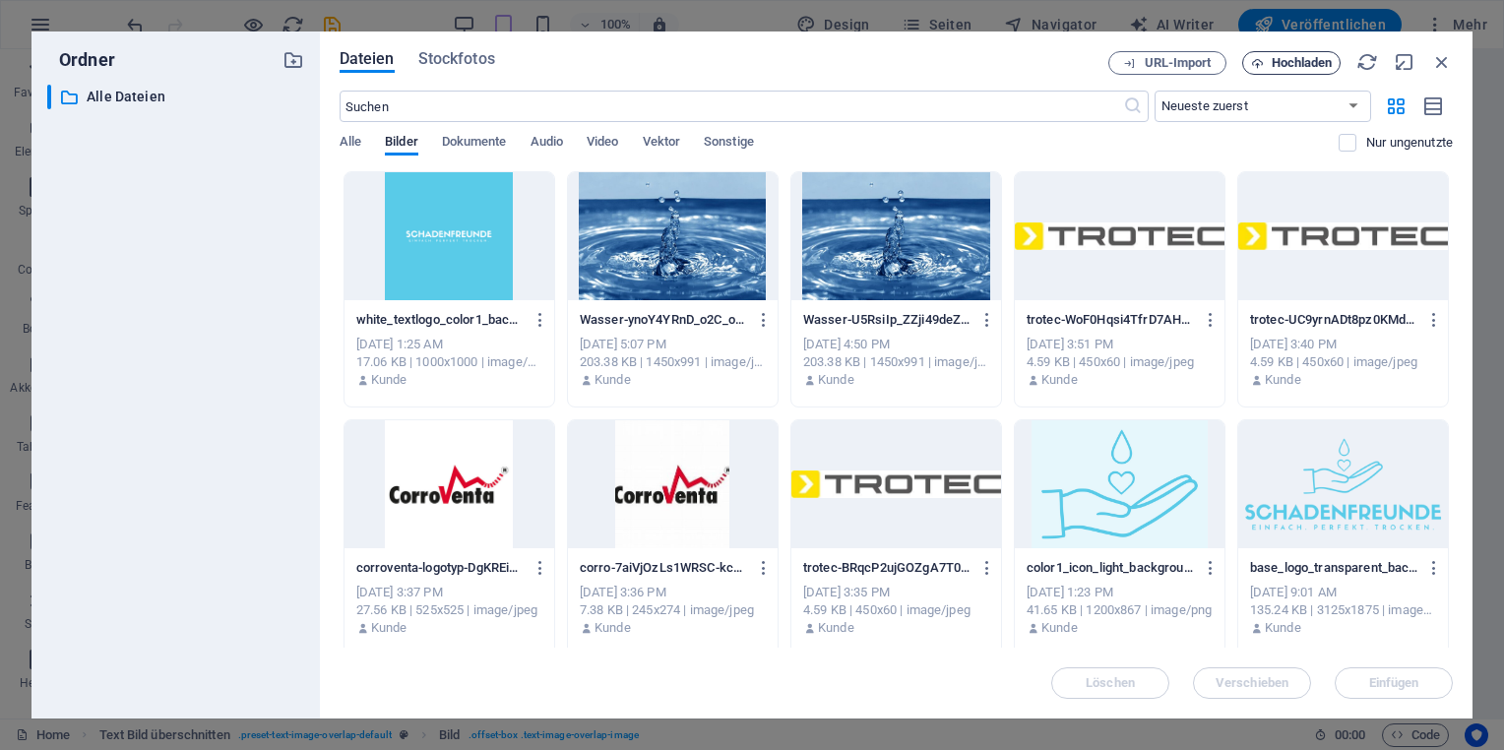
click at [1279, 53] on button "Hochladen" at bounding box center [1291, 63] width 98 height 24
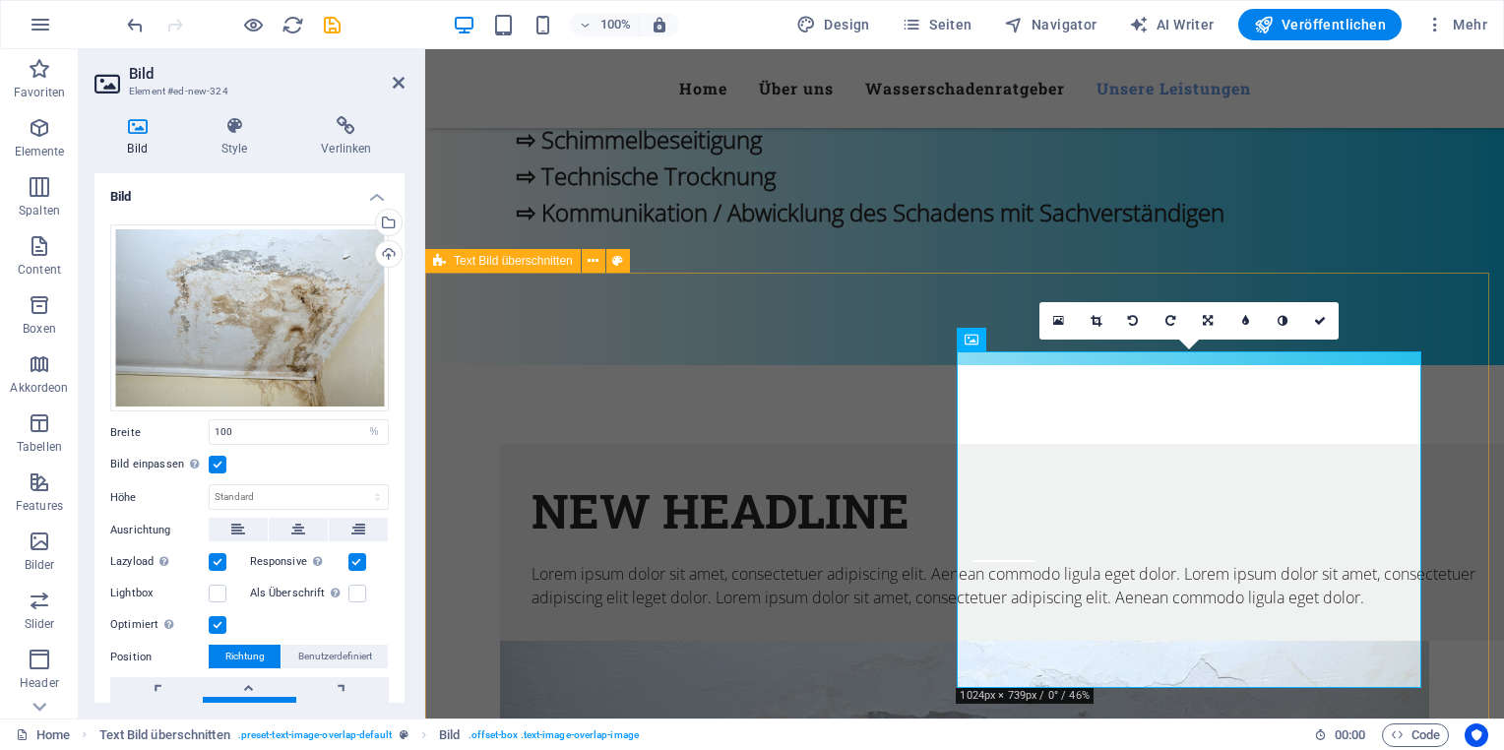
scroll to position [2677, 0]
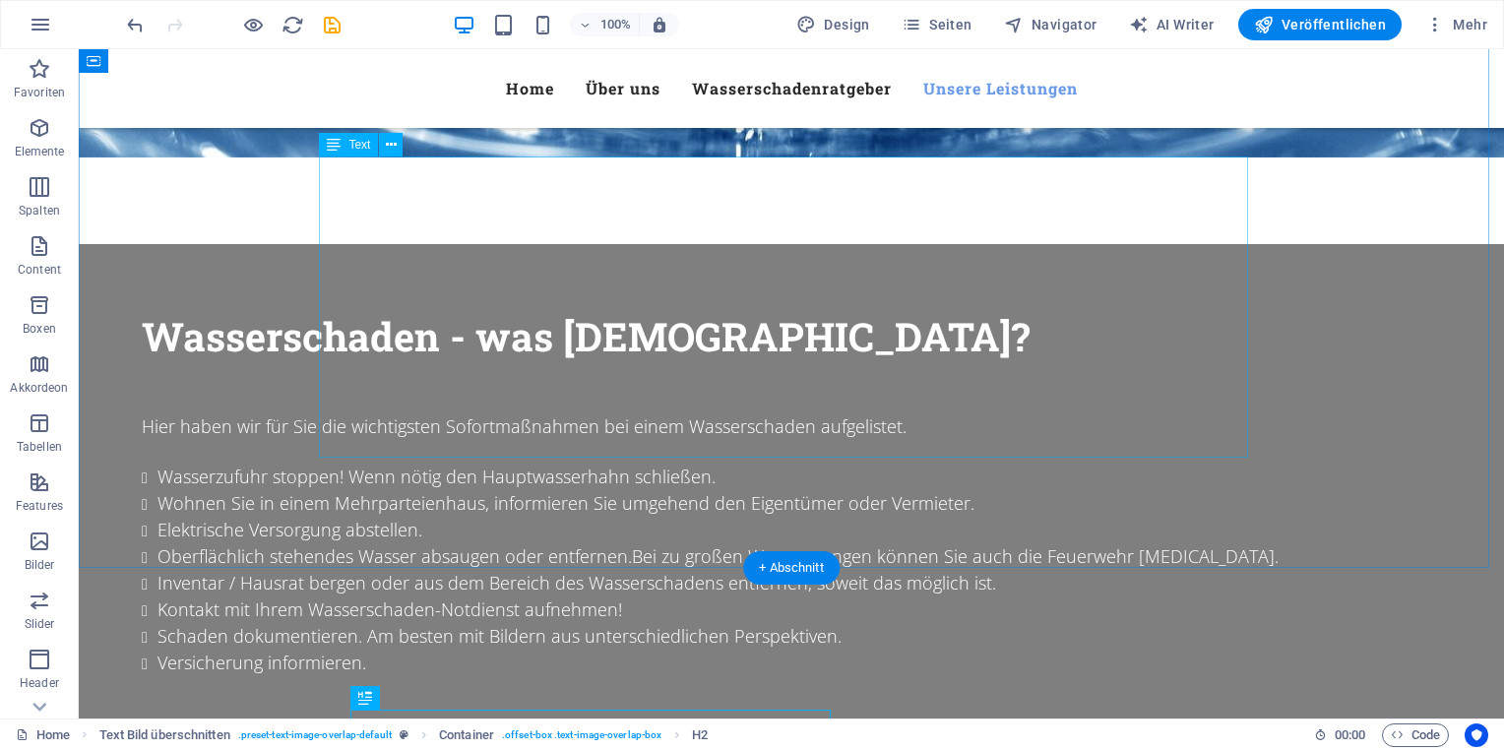
scroll to position [2031, 0]
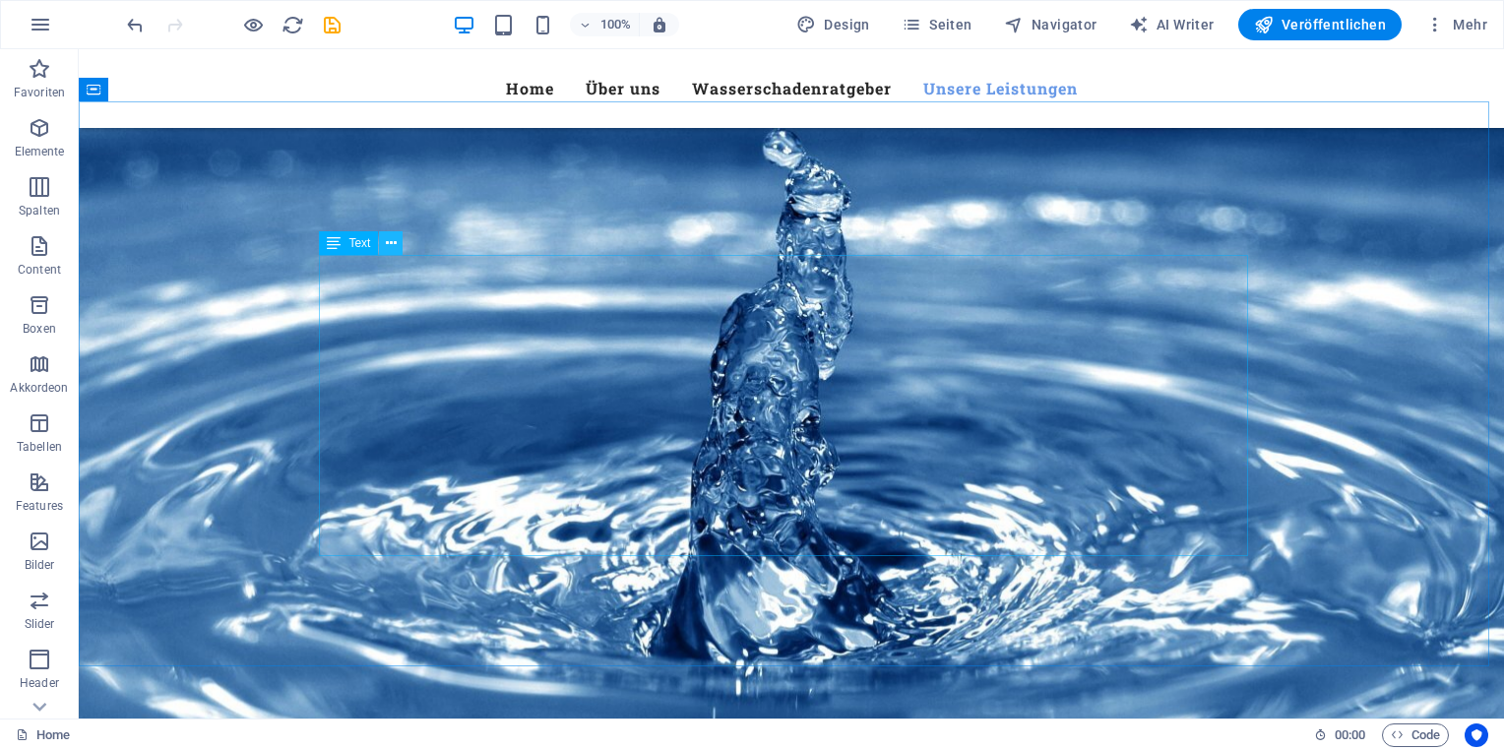
click at [390, 246] on icon at bounding box center [391, 243] width 11 height 21
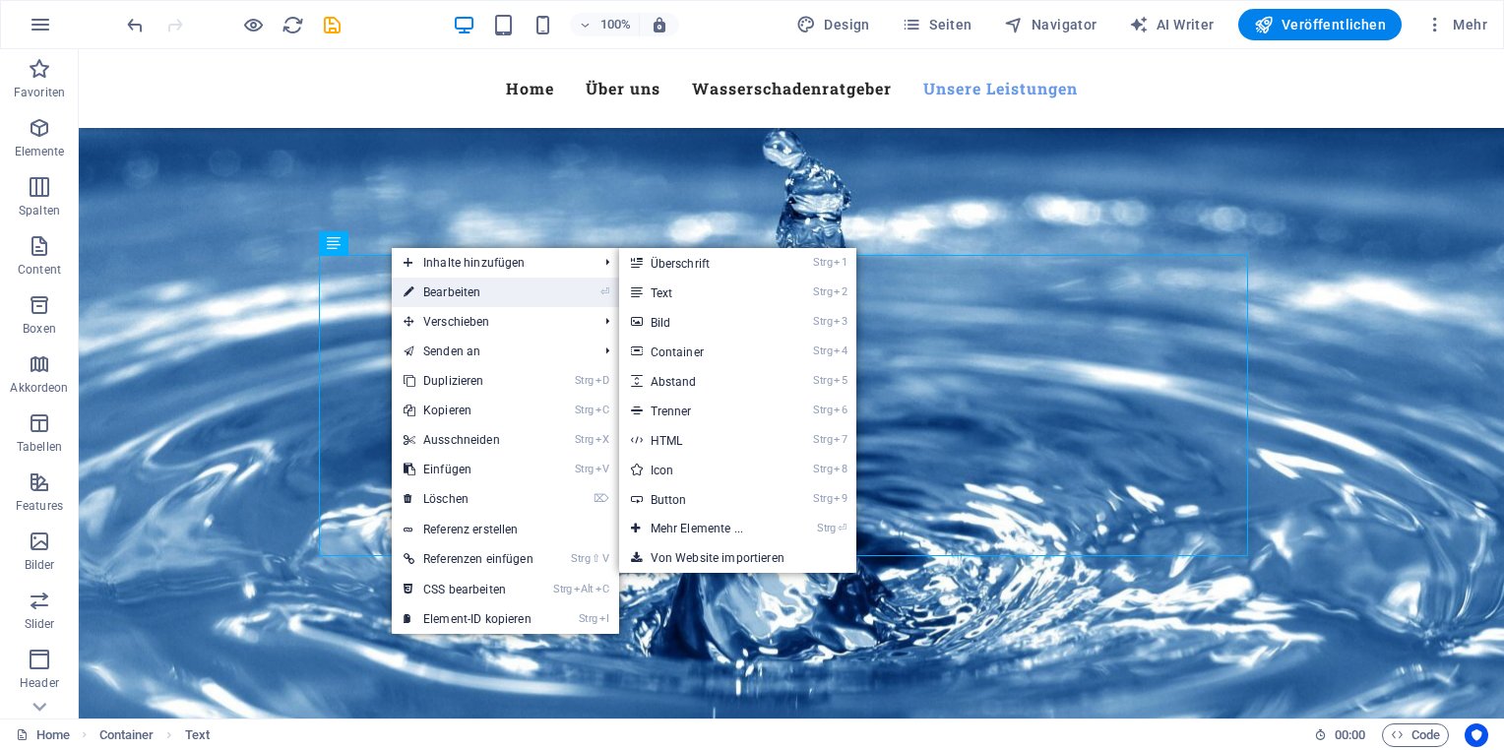
drag, startPoint x: 6, startPoint y: 245, endPoint x: 428, endPoint y: 293, distance: 425.0
click at [428, 293] on link "⏎ Bearbeiten" at bounding box center [469, 293] width 154 height 30
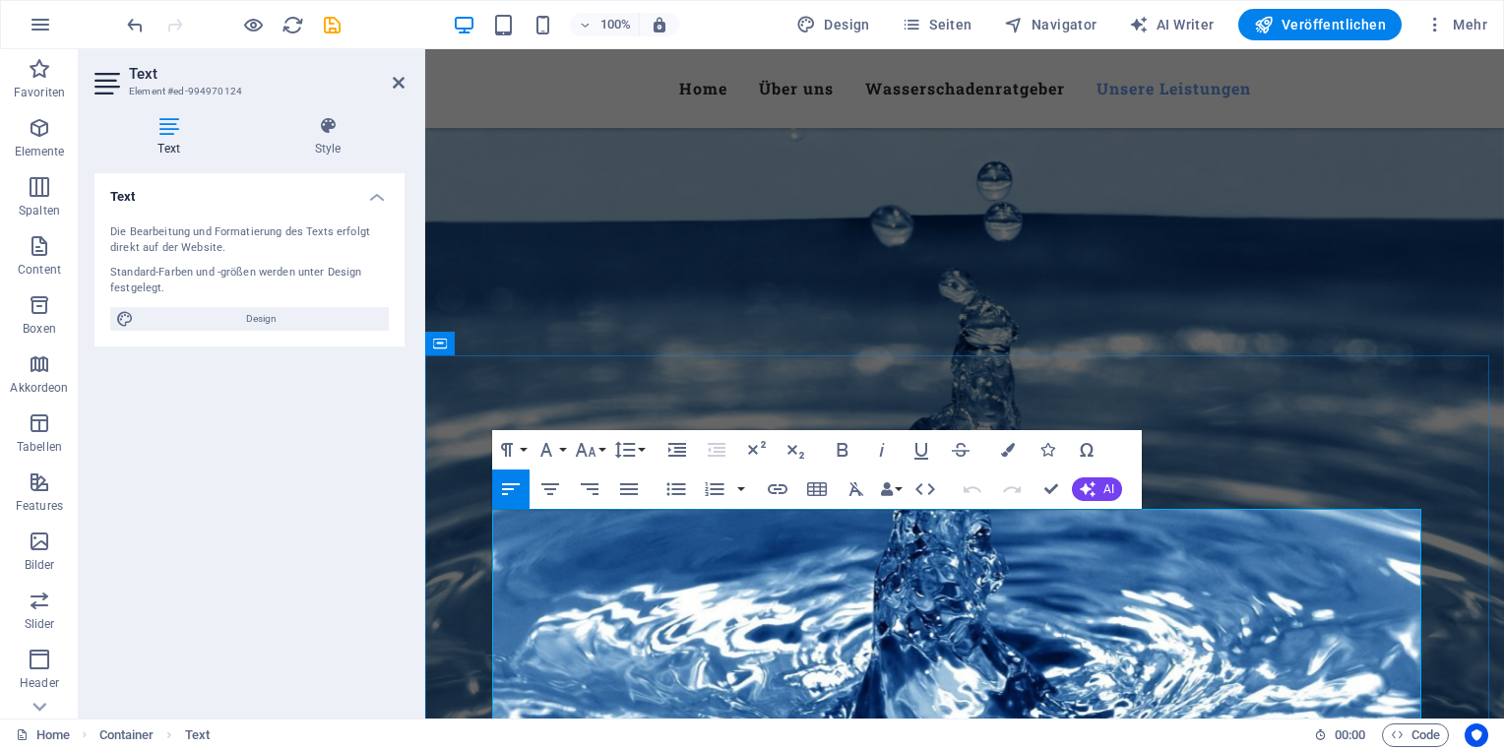
scroll to position [2326, 0]
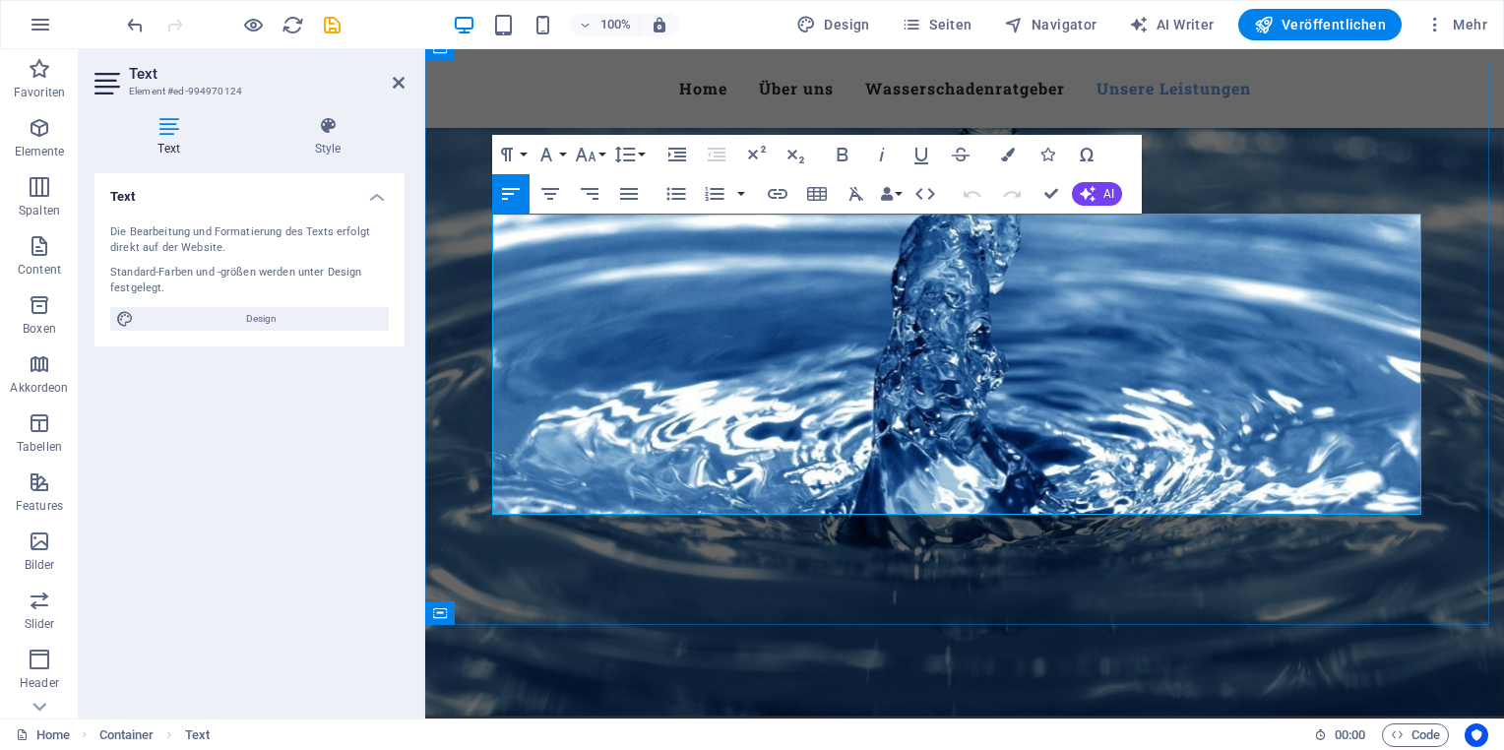
drag, startPoint x: 512, startPoint y: 256, endPoint x: 1232, endPoint y: 485, distance: 756.1
copy ul "⇨ Sofortmaßnahmen (Absaugen von Wasser, Sicherungsmaßnahmen) ⇨ Feuchtigkeitsmes…"
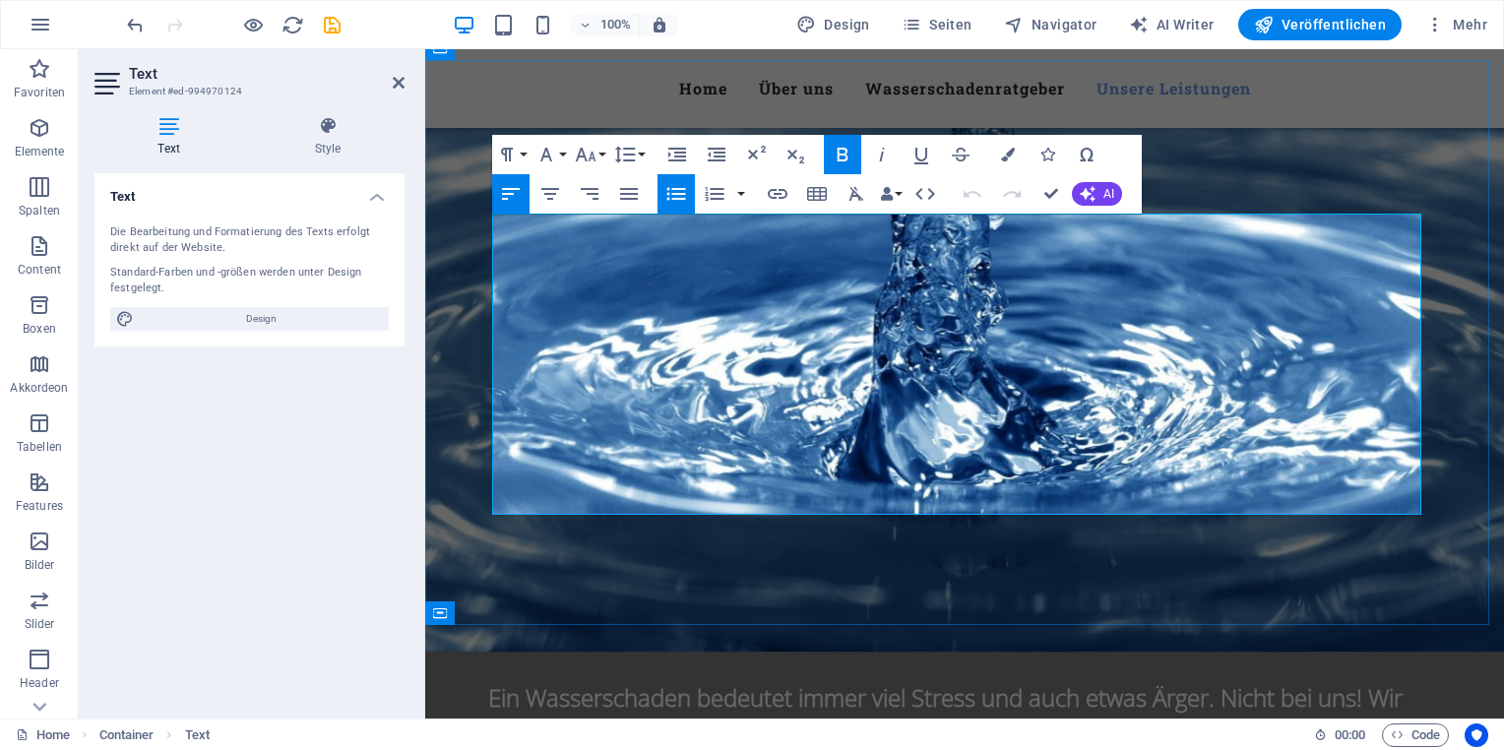
scroll to position [2031, 0]
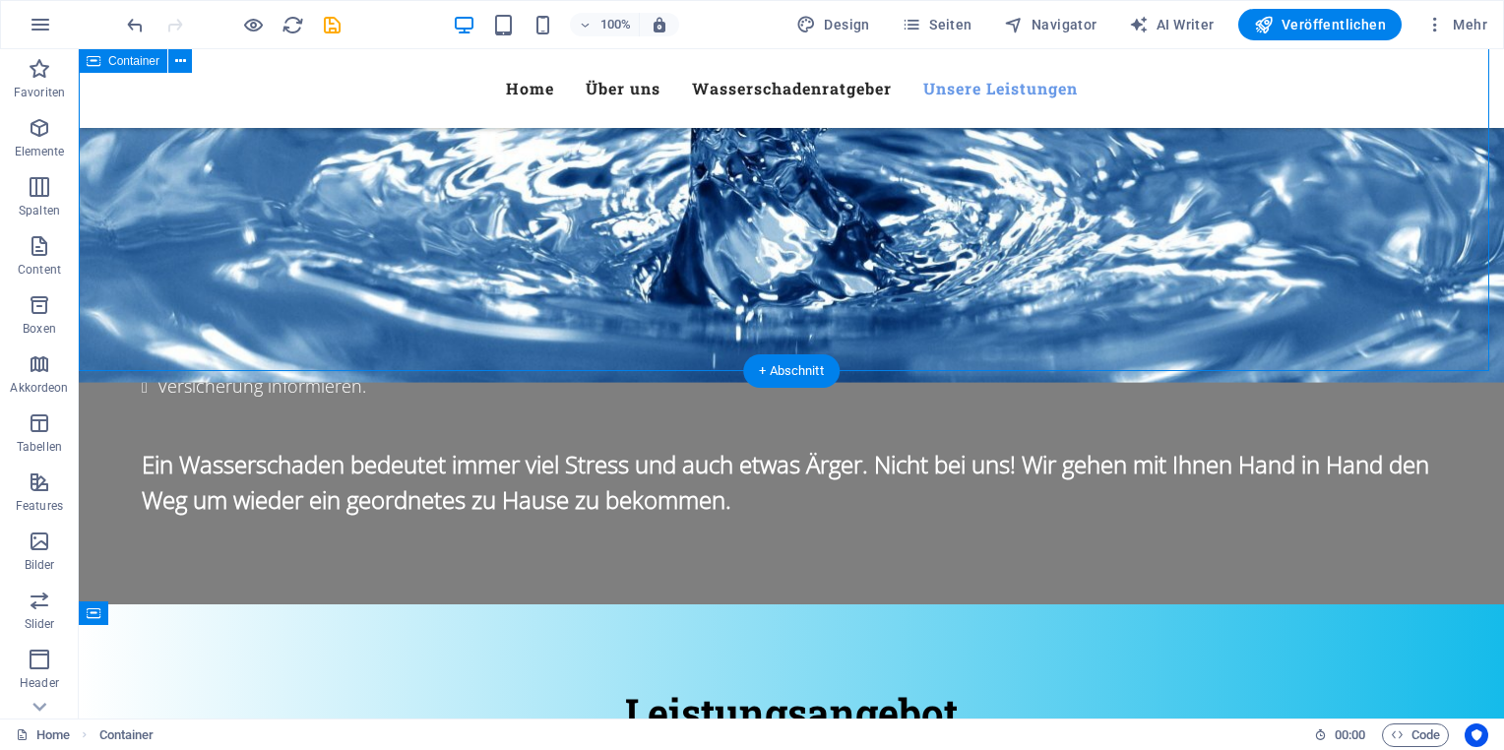
scroll to position [2523, 0]
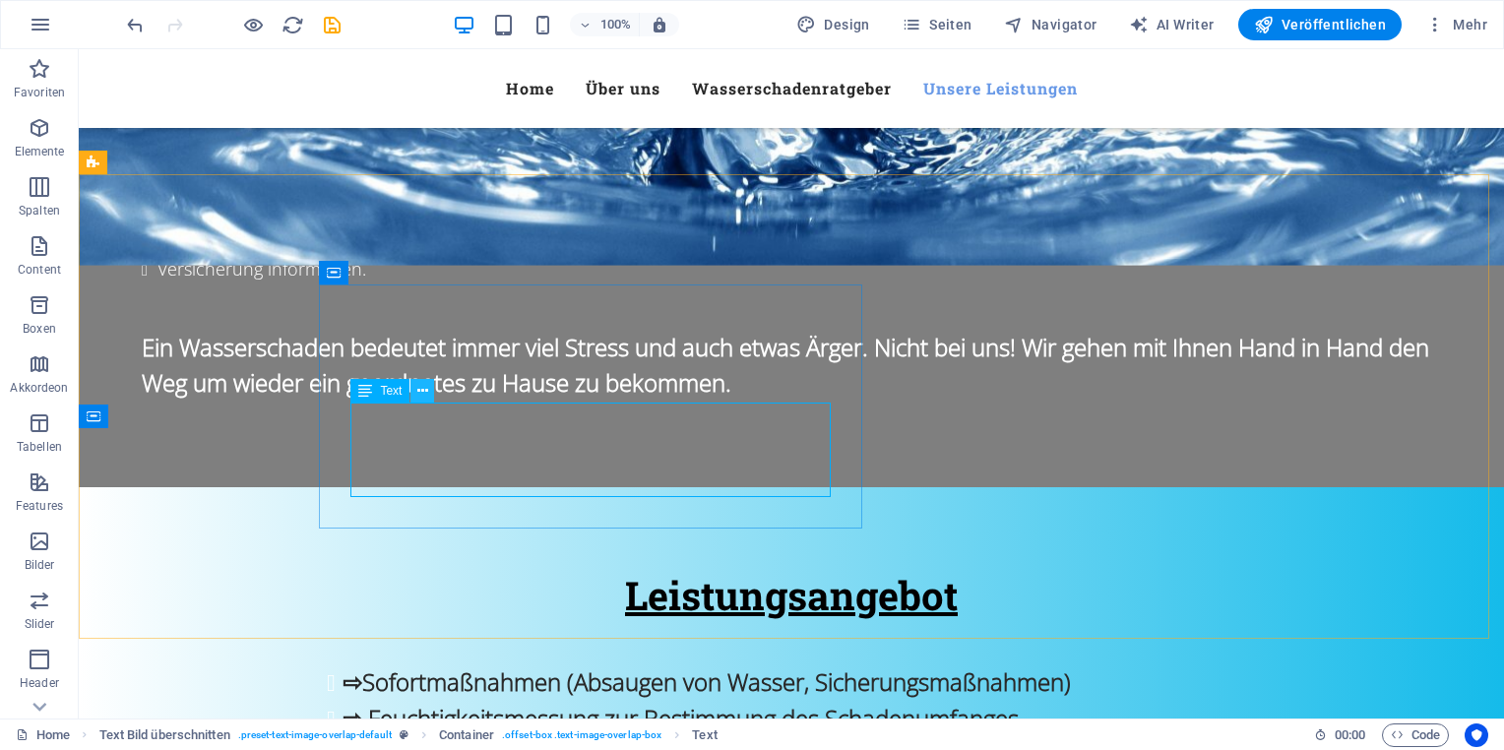
click at [429, 396] on button at bounding box center [422, 391] width 24 height 24
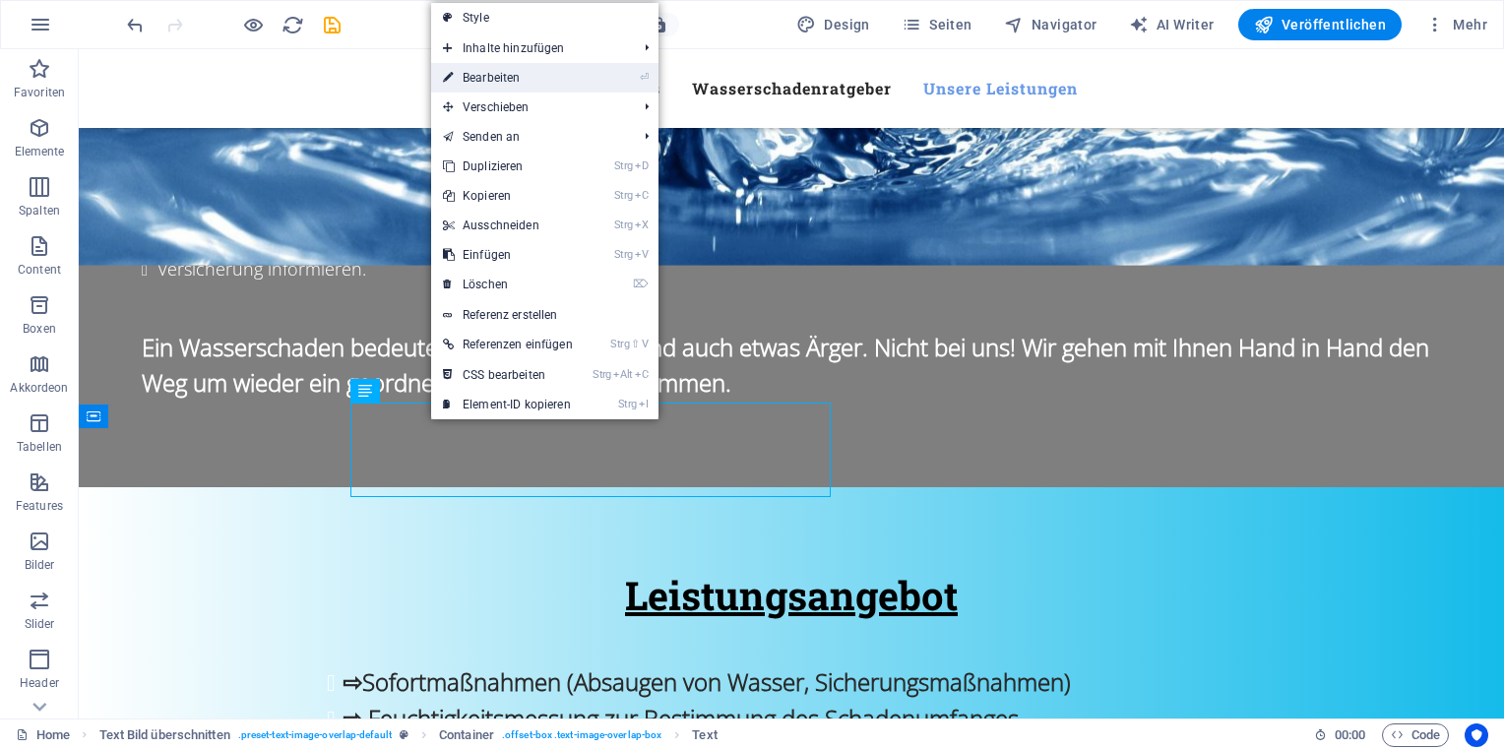
drag, startPoint x: 496, startPoint y: 73, endPoint x: 72, endPoint y: 24, distance: 427.1
click at [496, 73] on link "⏎ Bearbeiten" at bounding box center [508, 78] width 154 height 30
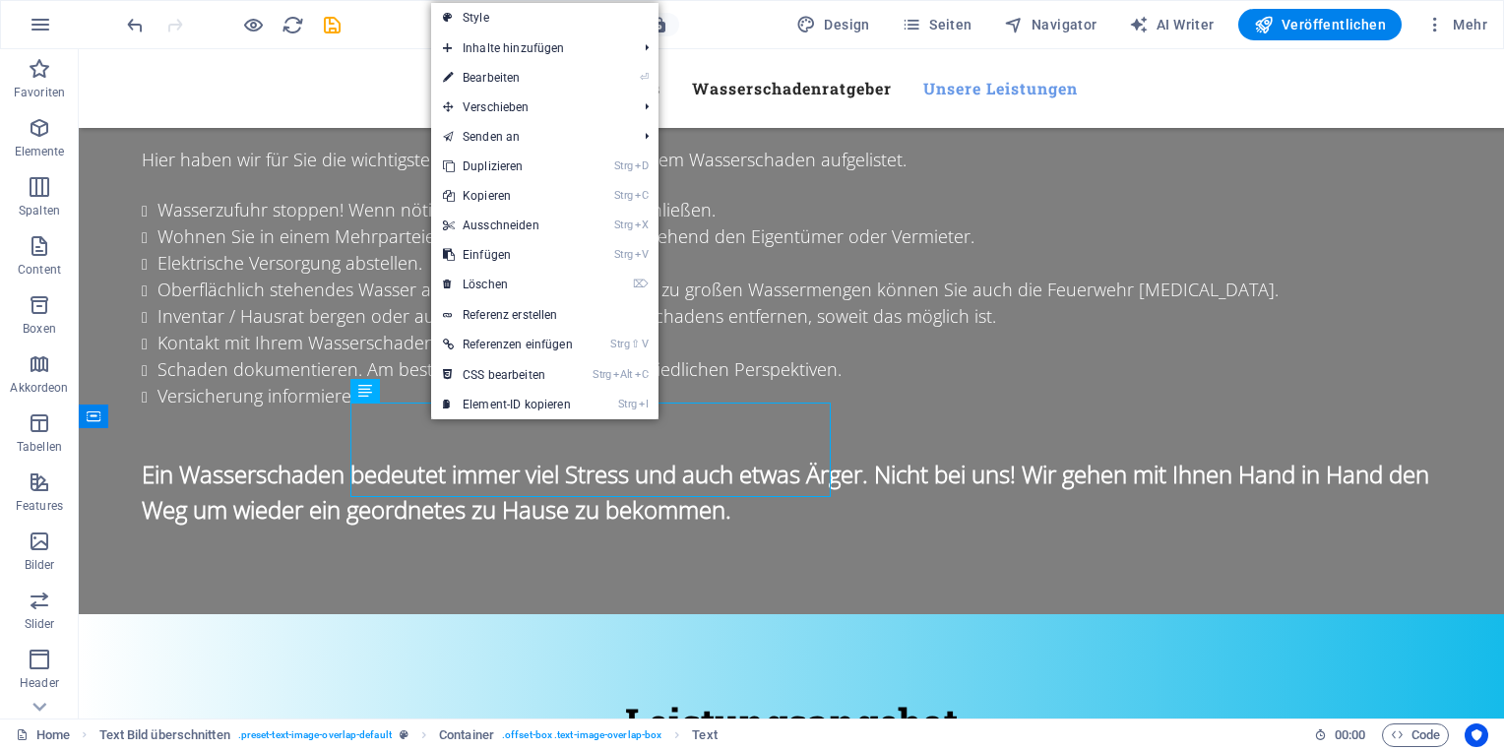
scroll to position [2776, 0]
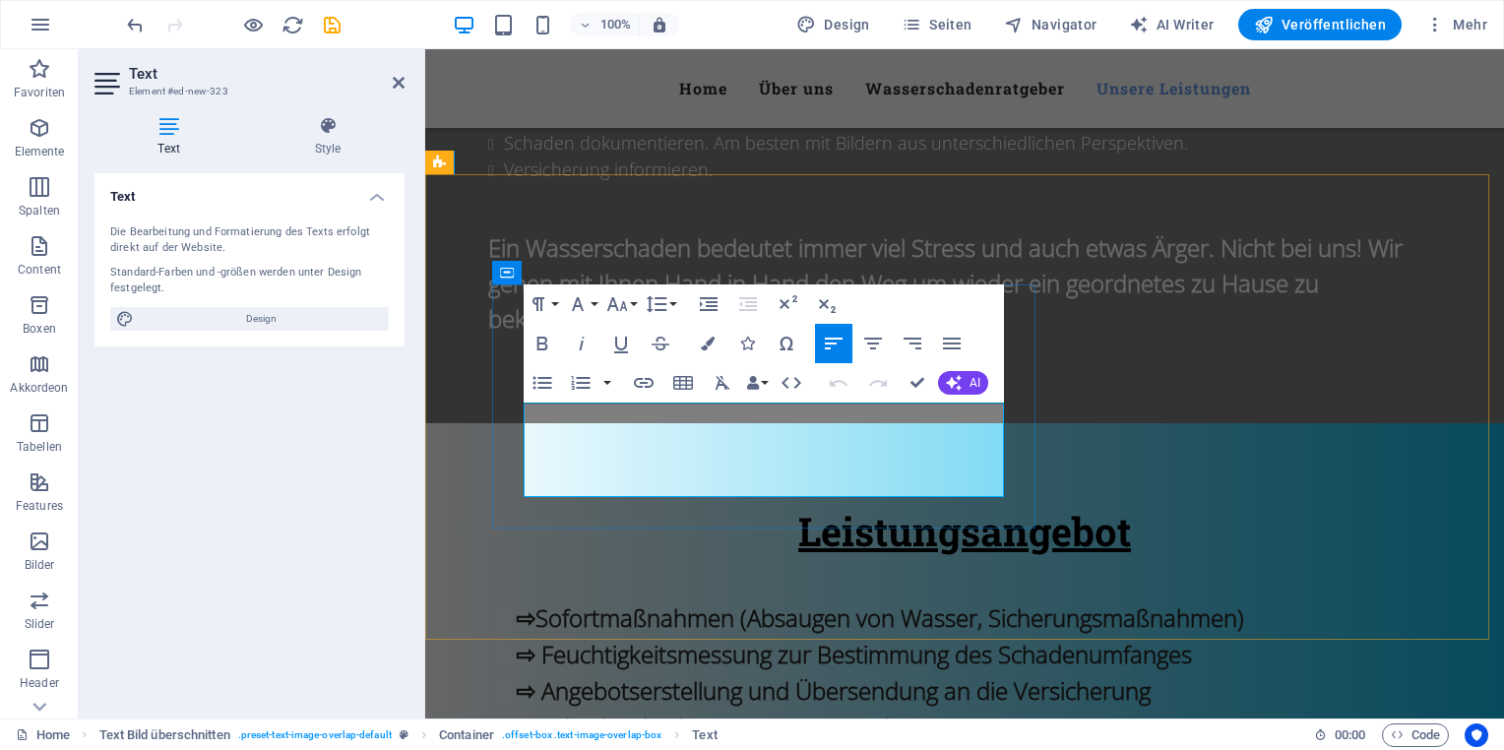
drag, startPoint x: 532, startPoint y: 416, endPoint x: 1004, endPoint y: 496, distance: 479.1
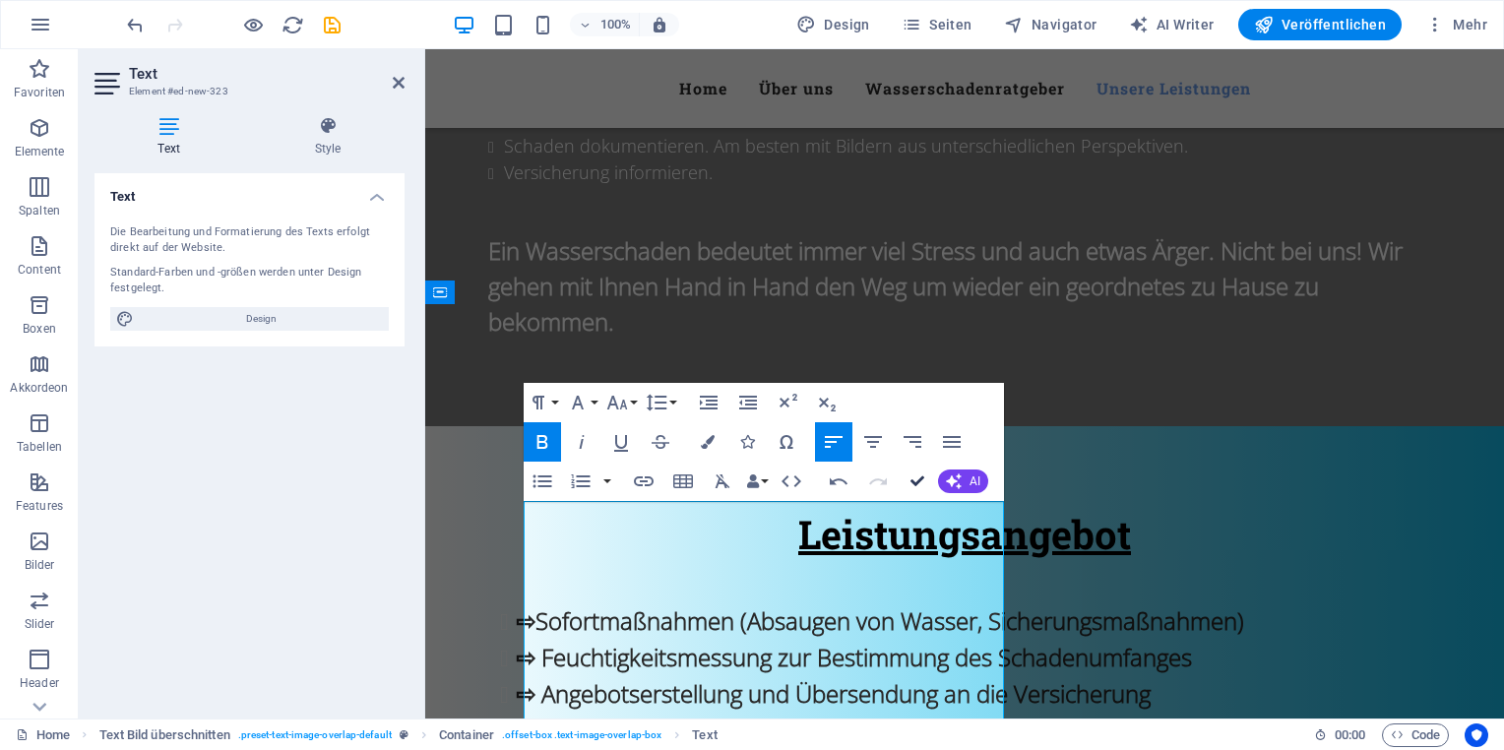
scroll to position [2393, 0]
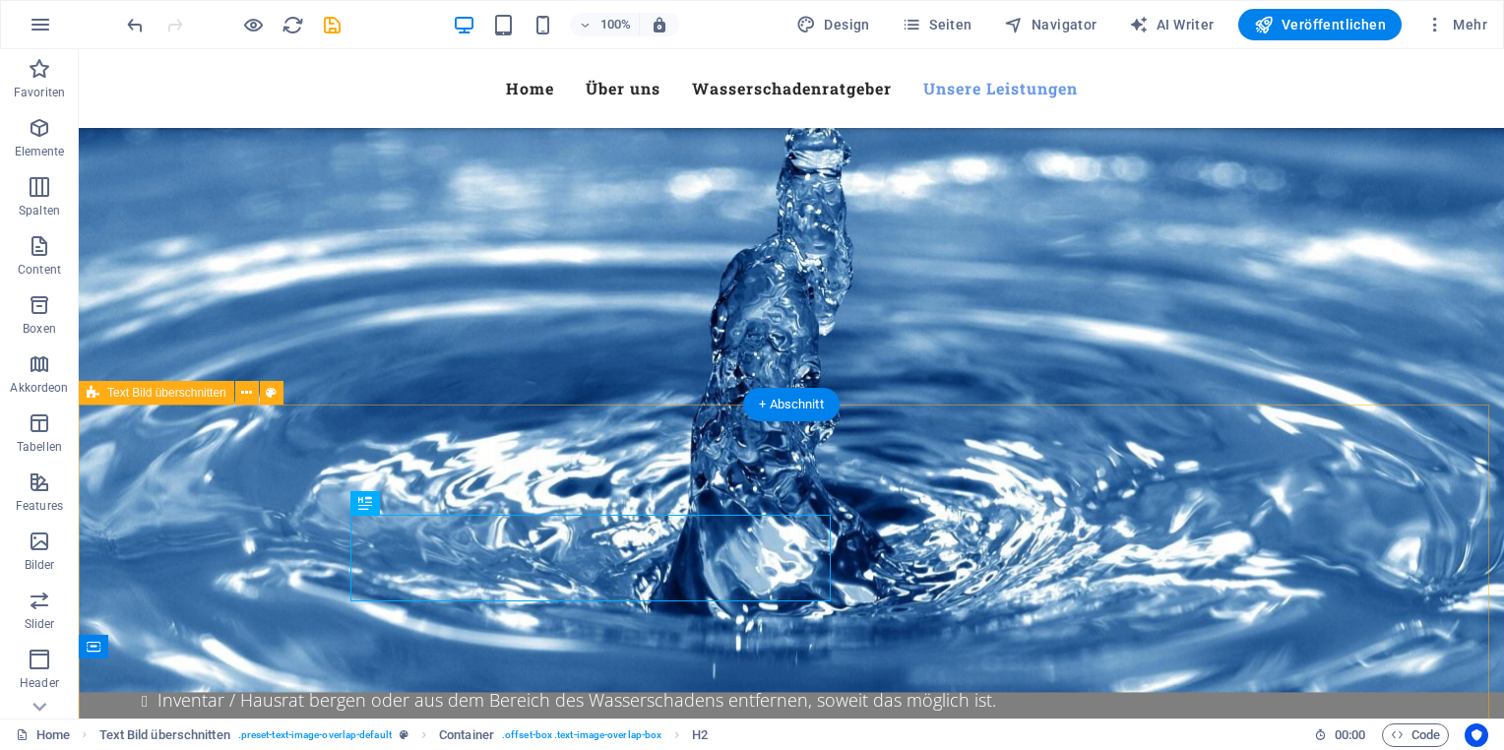
scroll to position [2294, 0]
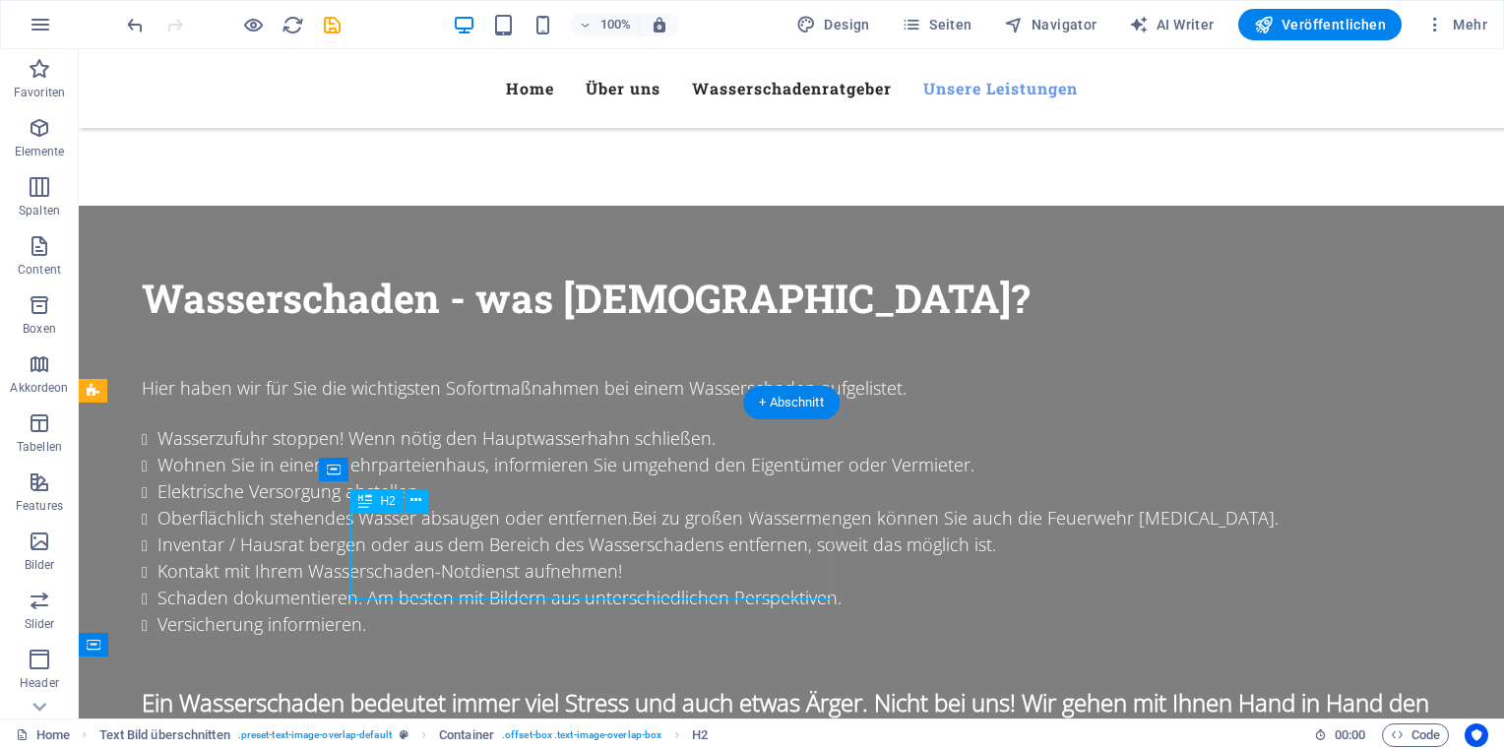
scroll to position [2547, 0]
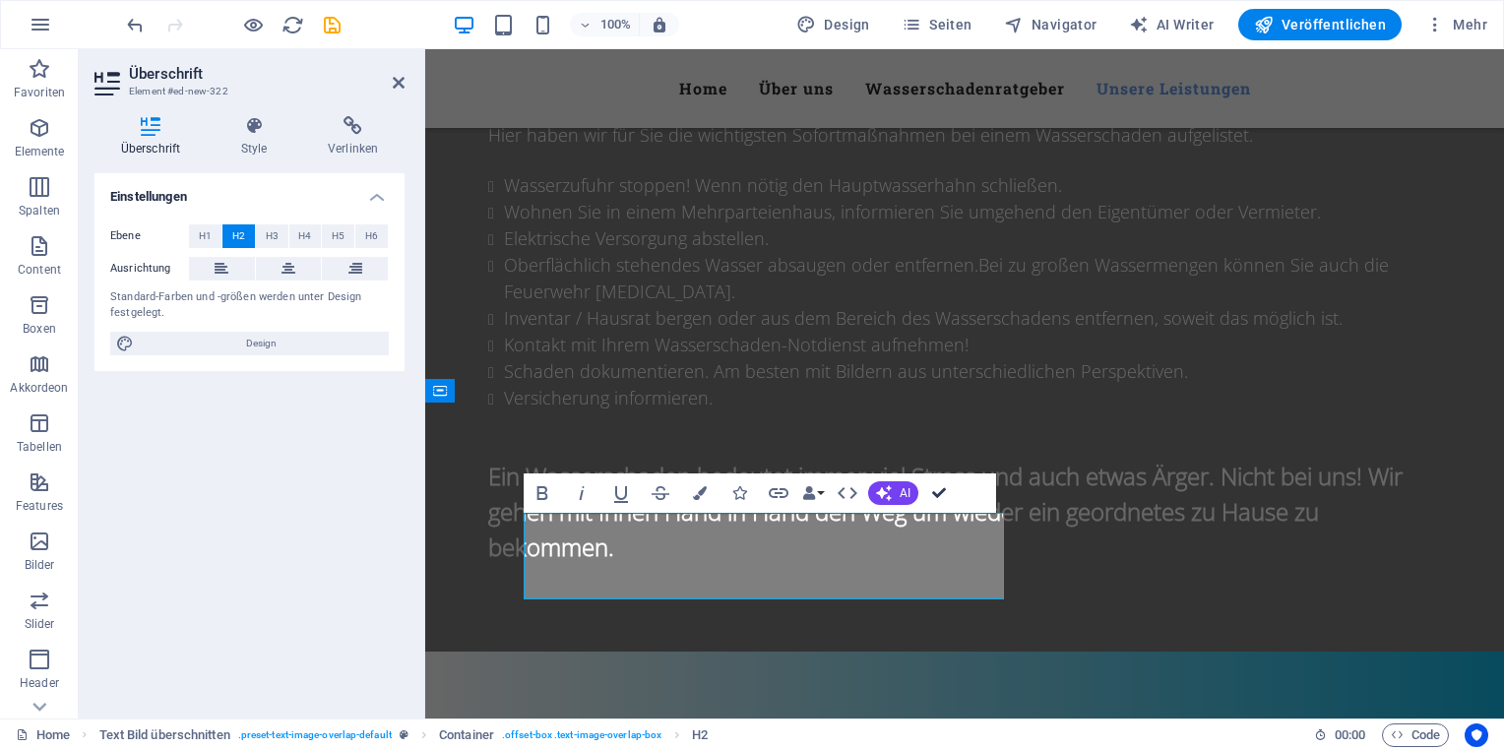
drag, startPoint x: 937, startPoint y: 495, endPoint x: 855, endPoint y: 449, distance: 93.9
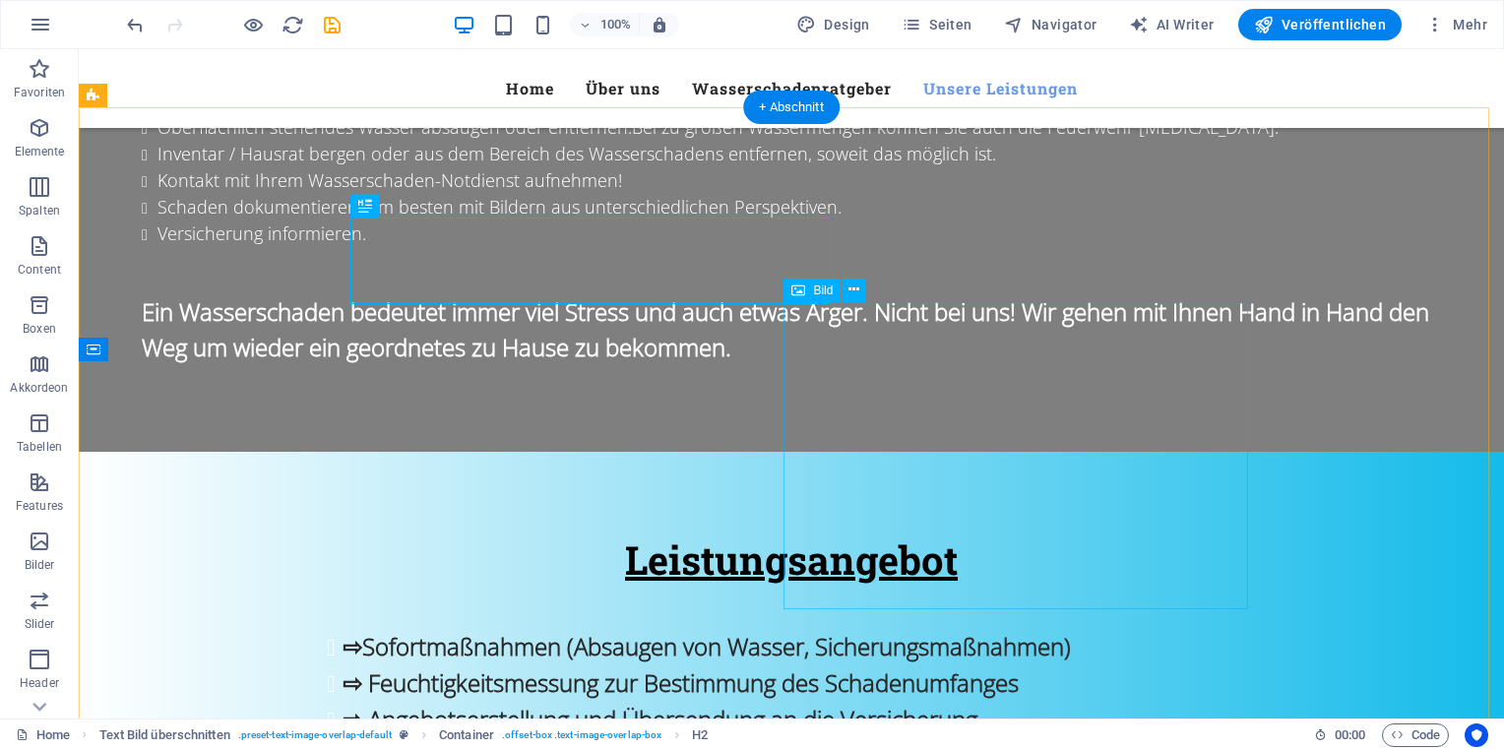
scroll to position [2590, 0]
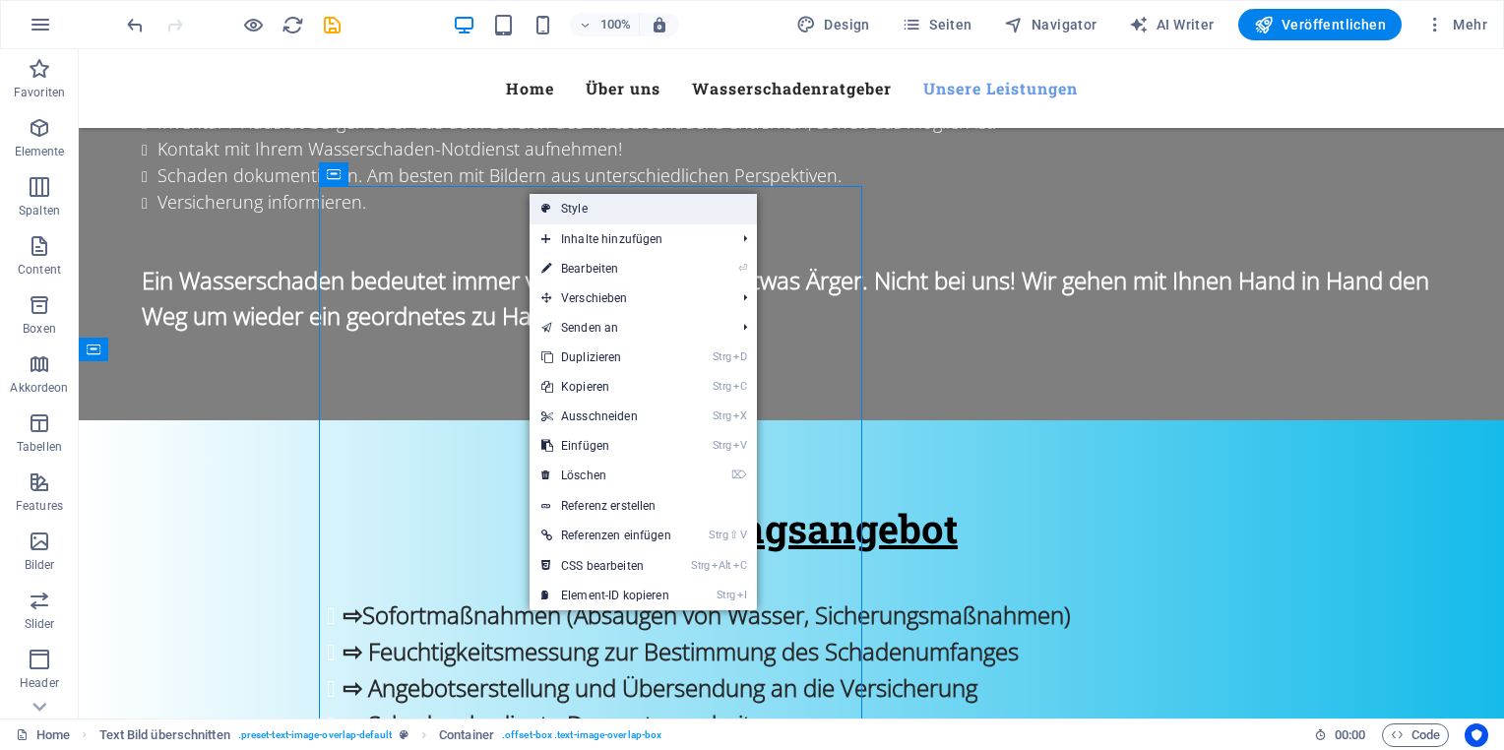
click at [612, 215] on link "Style" at bounding box center [643, 209] width 227 height 30
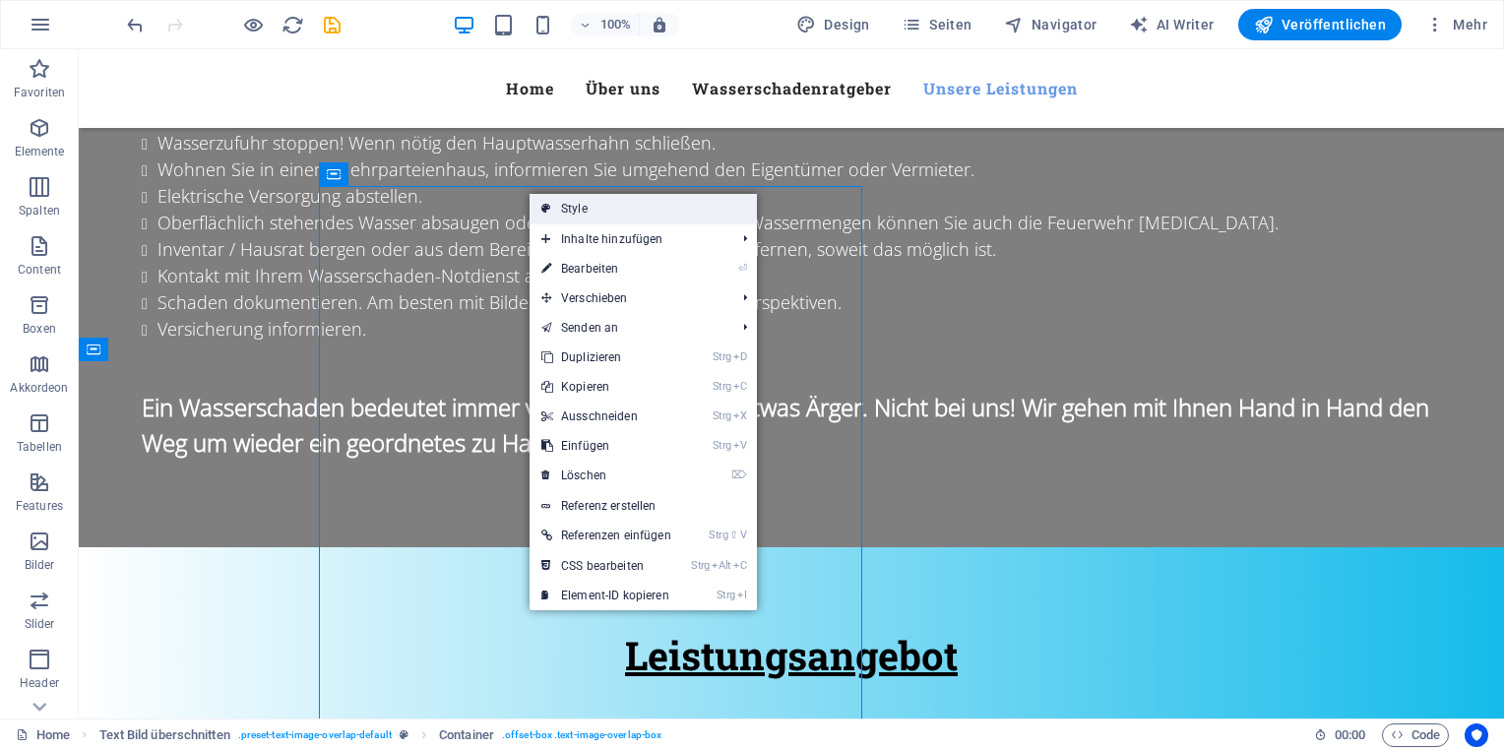
scroll to position [2843, 0]
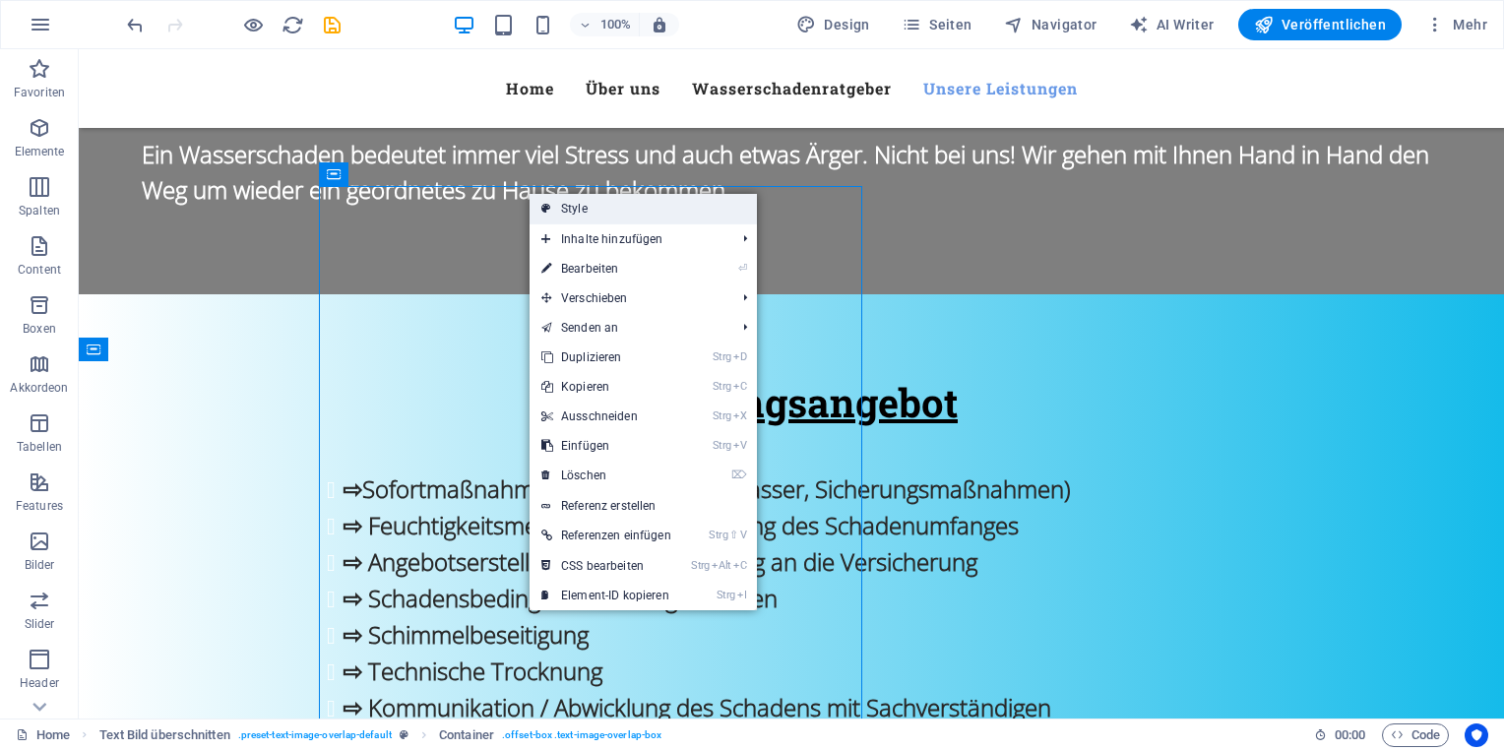
select select "rem"
select select "px"
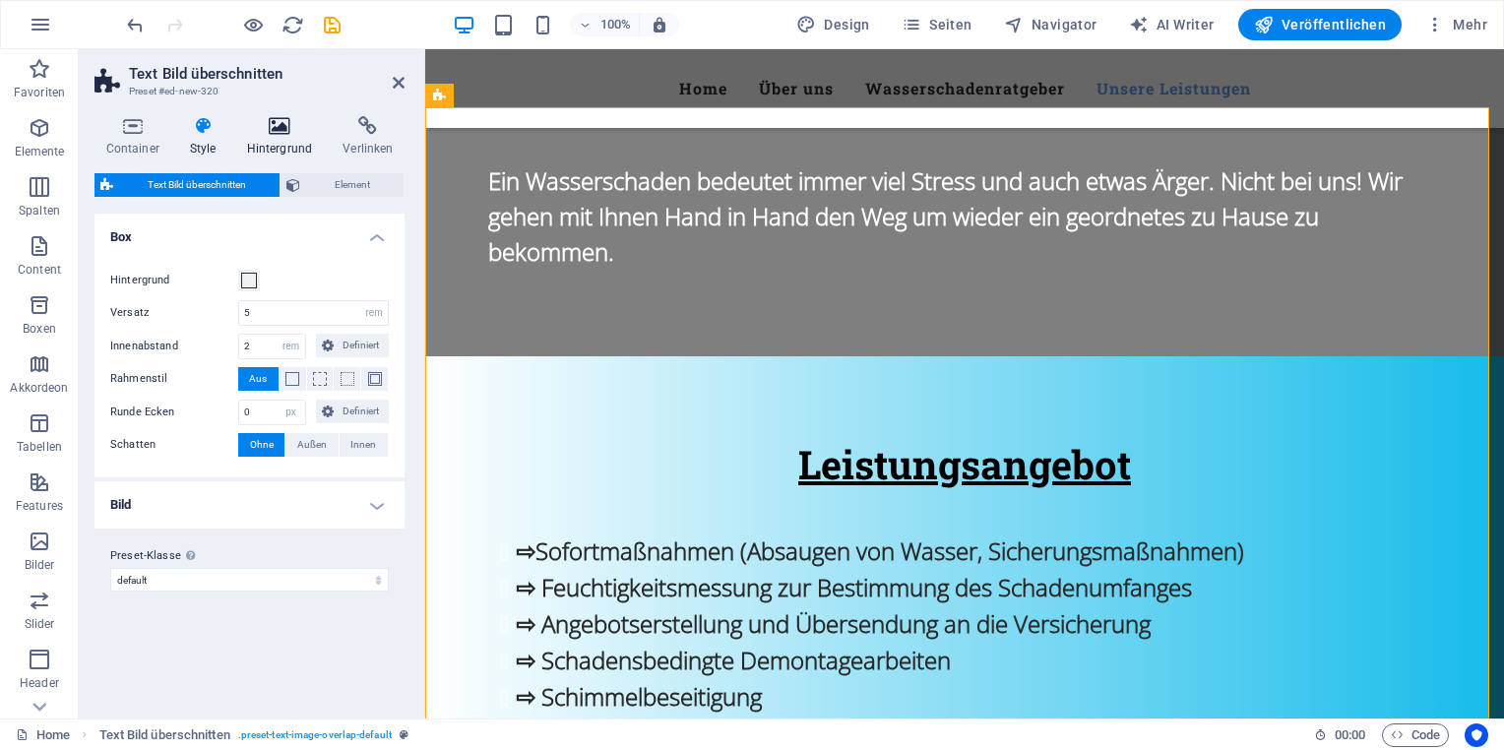
click at [281, 141] on h4 "Hintergrund" at bounding box center [283, 136] width 96 height 41
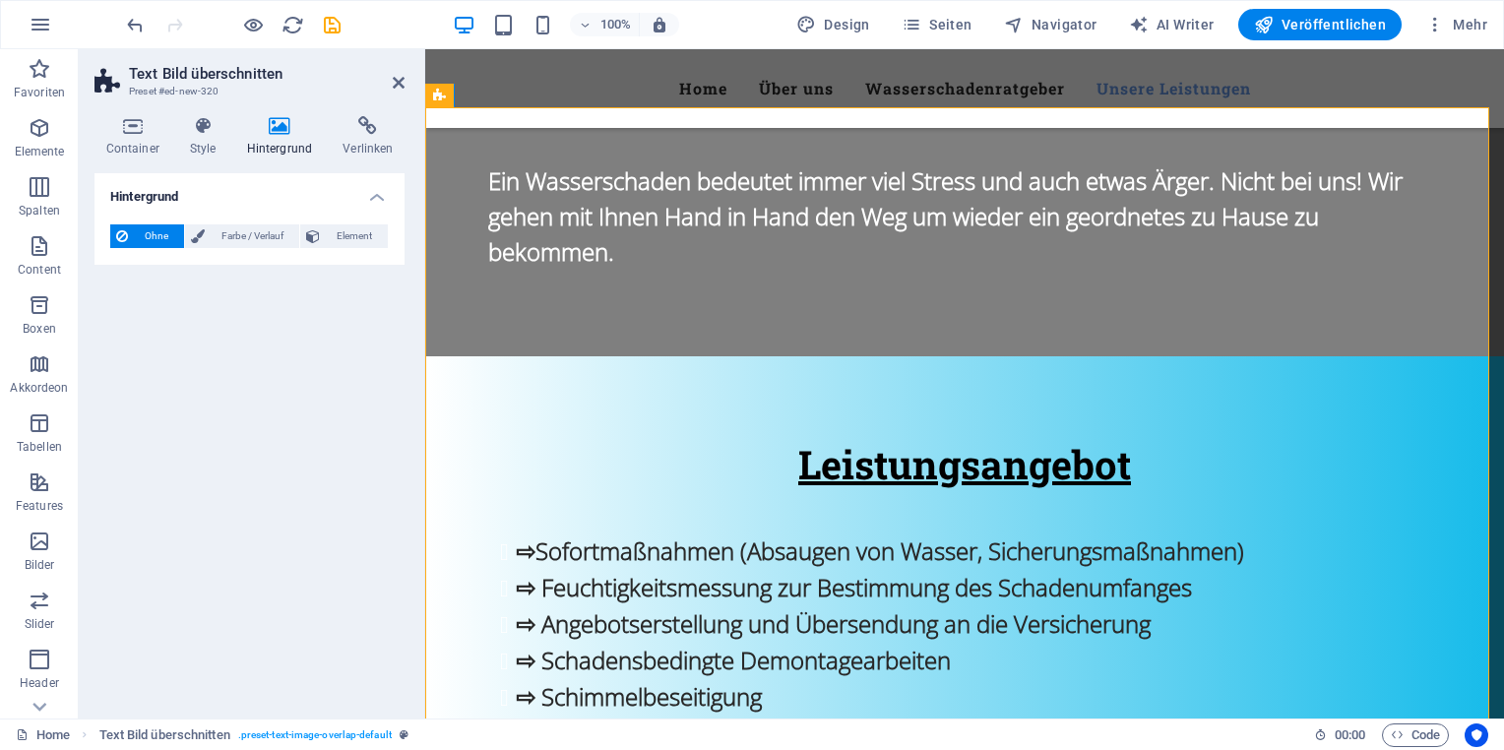
click at [157, 240] on span "Ohne" at bounding box center [156, 236] width 44 height 24
click at [221, 231] on span "Farbe / Verlauf" at bounding box center [252, 236] width 83 height 24
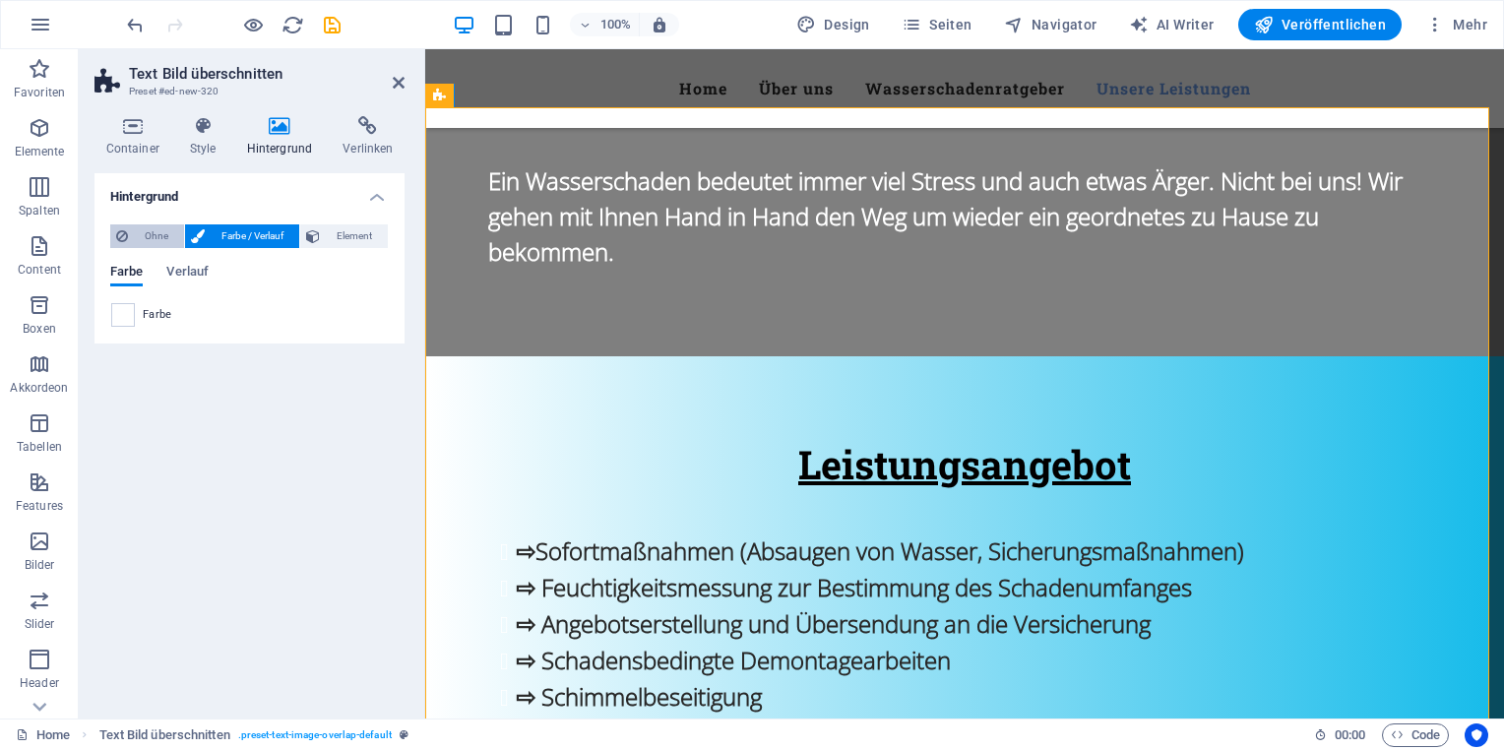
click at [151, 240] on span "Ohne" at bounding box center [156, 236] width 44 height 24
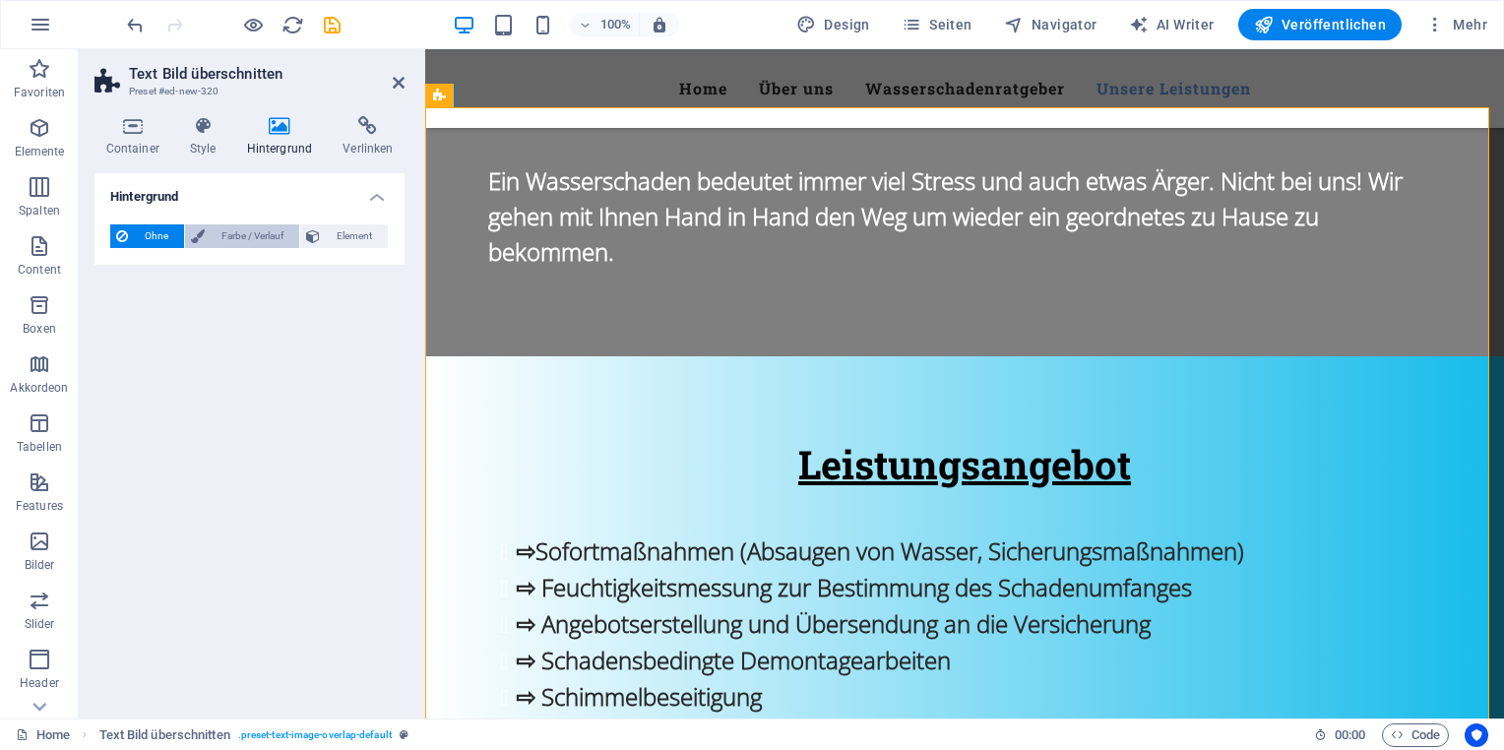
drag, startPoint x: 207, startPoint y: 251, endPoint x: 224, endPoint y: 242, distance: 19.8
click at [207, 252] on div "Ohne Farbe / Verlauf Element Hintergrund über volle Breite strecken Farb-Overla…" at bounding box center [249, 237] width 310 height 56
click at [231, 233] on span "Farbe / Verlauf" at bounding box center [252, 236] width 83 height 24
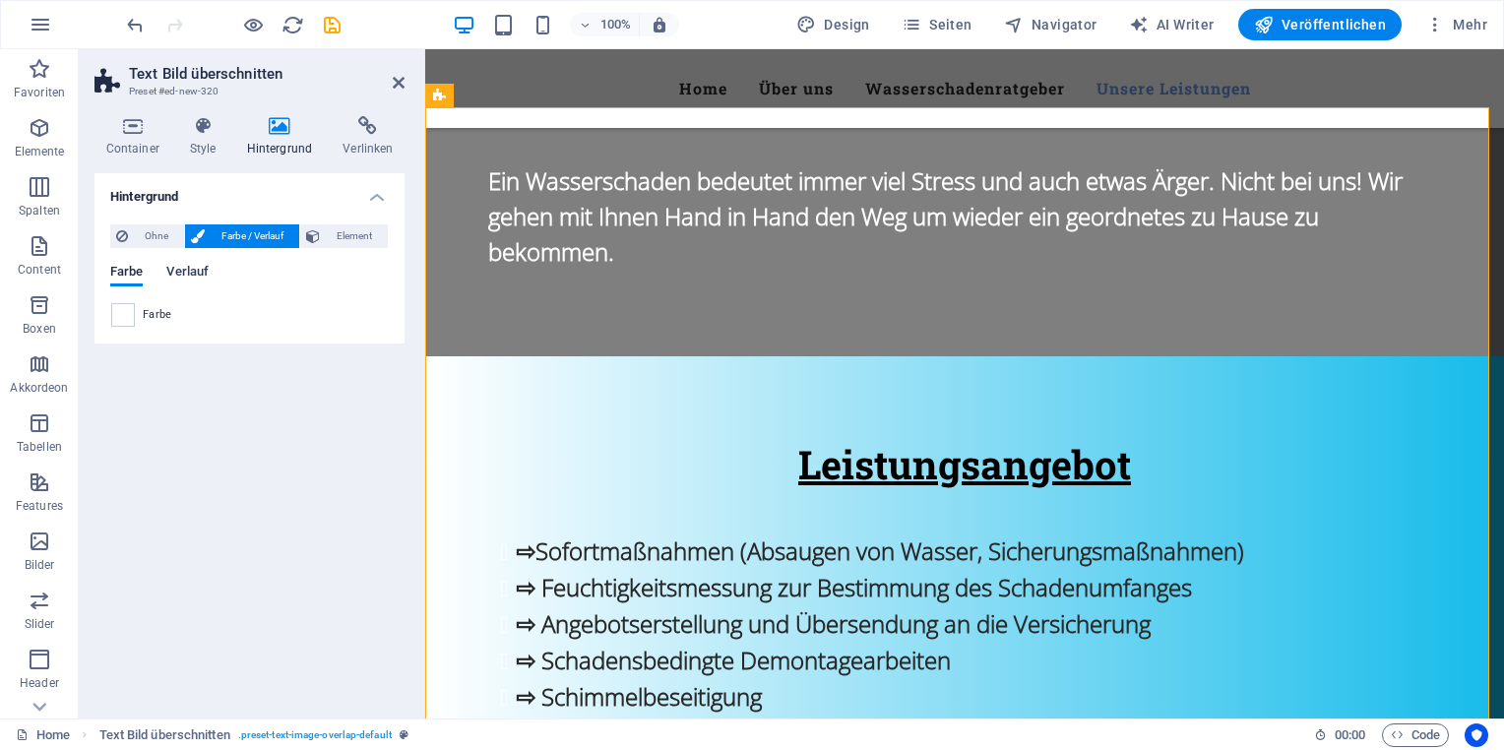
click at [185, 278] on span "Verlauf" at bounding box center [187, 274] width 42 height 28
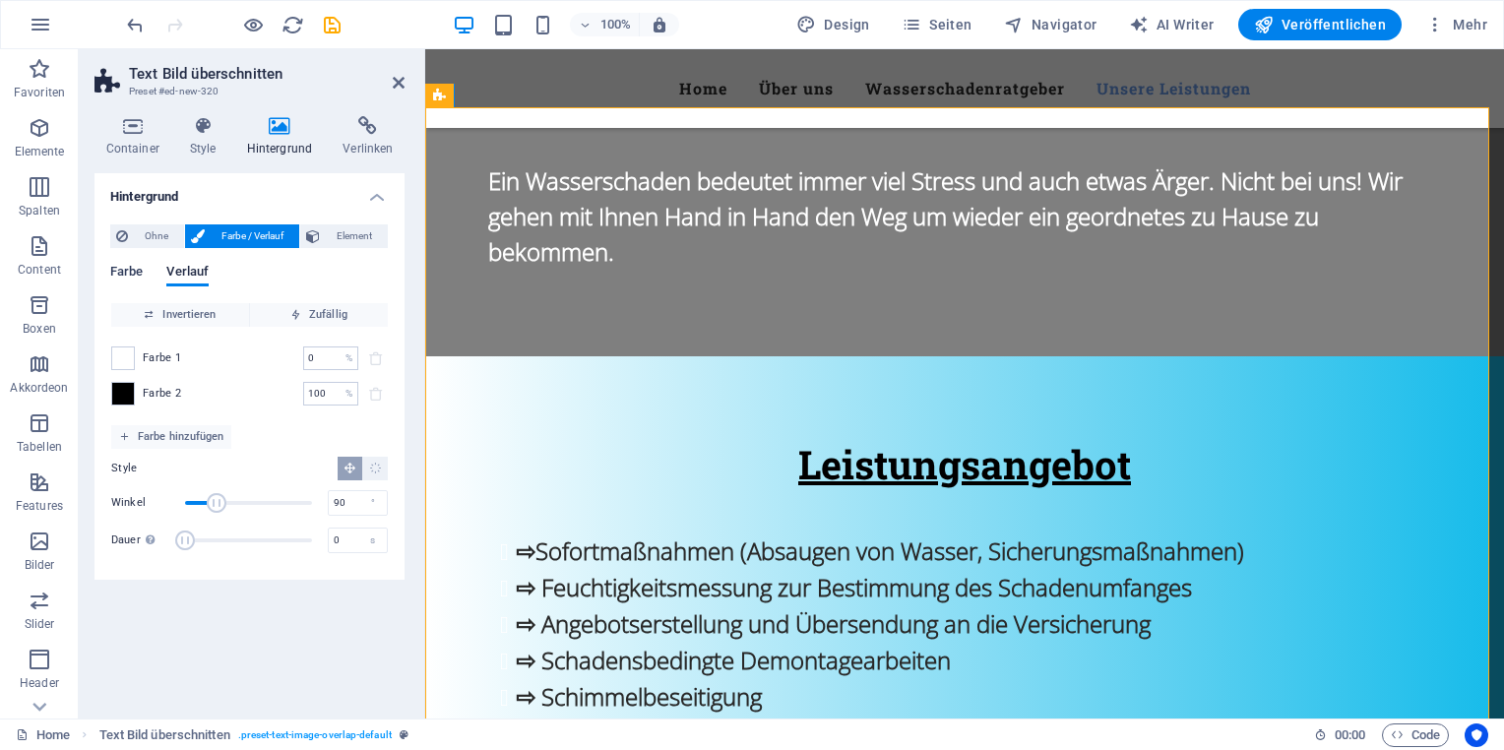
click at [122, 274] on span "Farbe" at bounding box center [126, 274] width 32 height 28
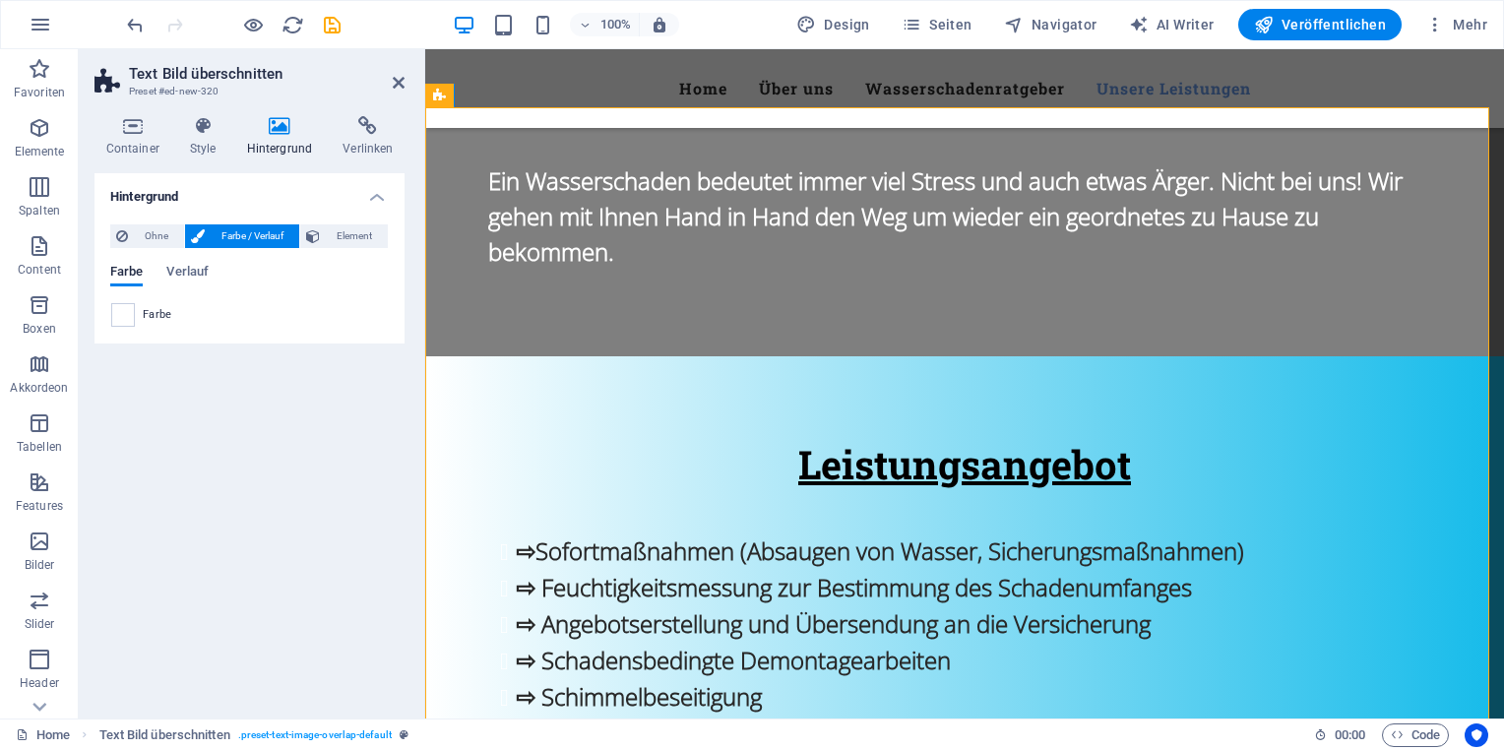
drag, startPoint x: 164, startPoint y: 238, endPoint x: 185, endPoint y: 235, distance: 20.9
click at [164, 238] on span "Ohne" at bounding box center [156, 236] width 44 height 24
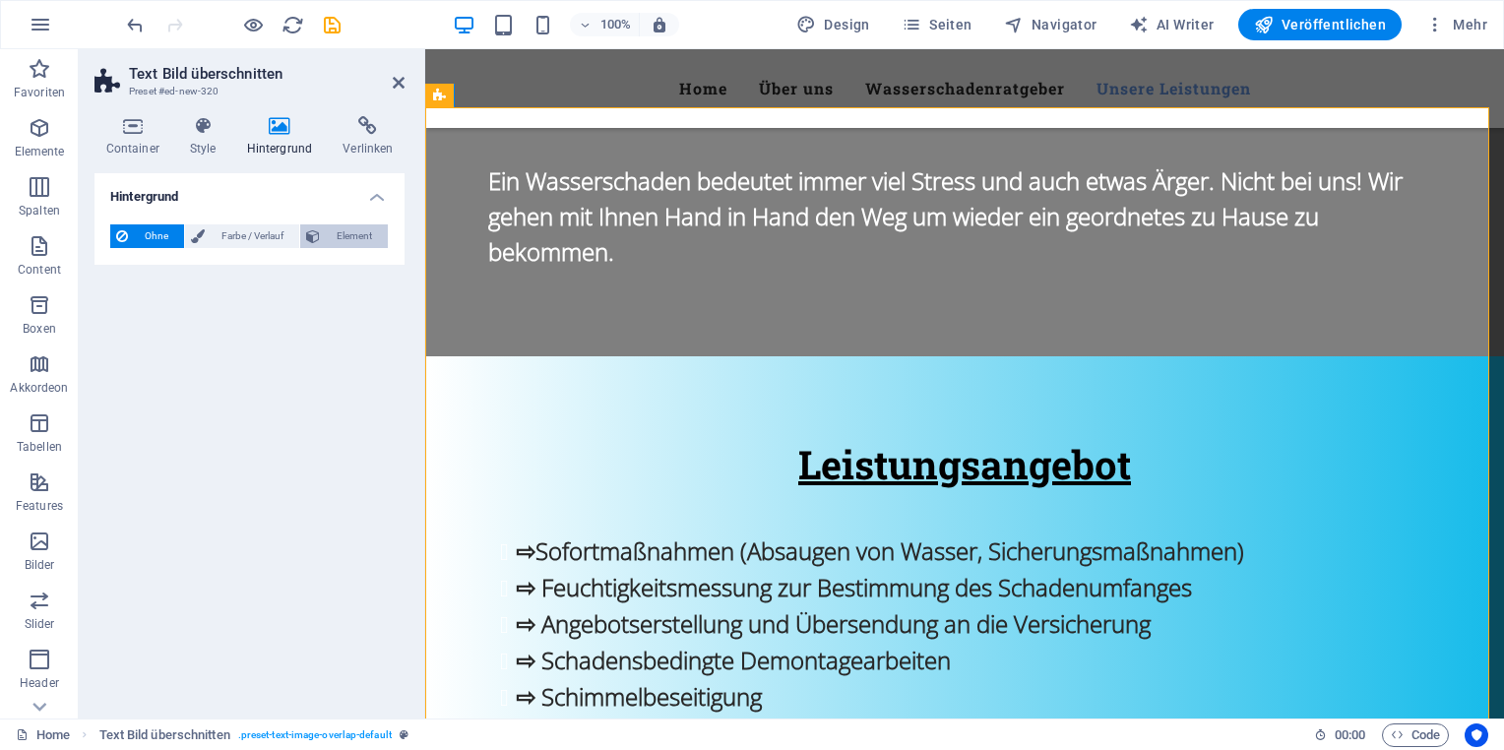
click at [327, 237] on span "Element" at bounding box center [354, 236] width 56 height 24
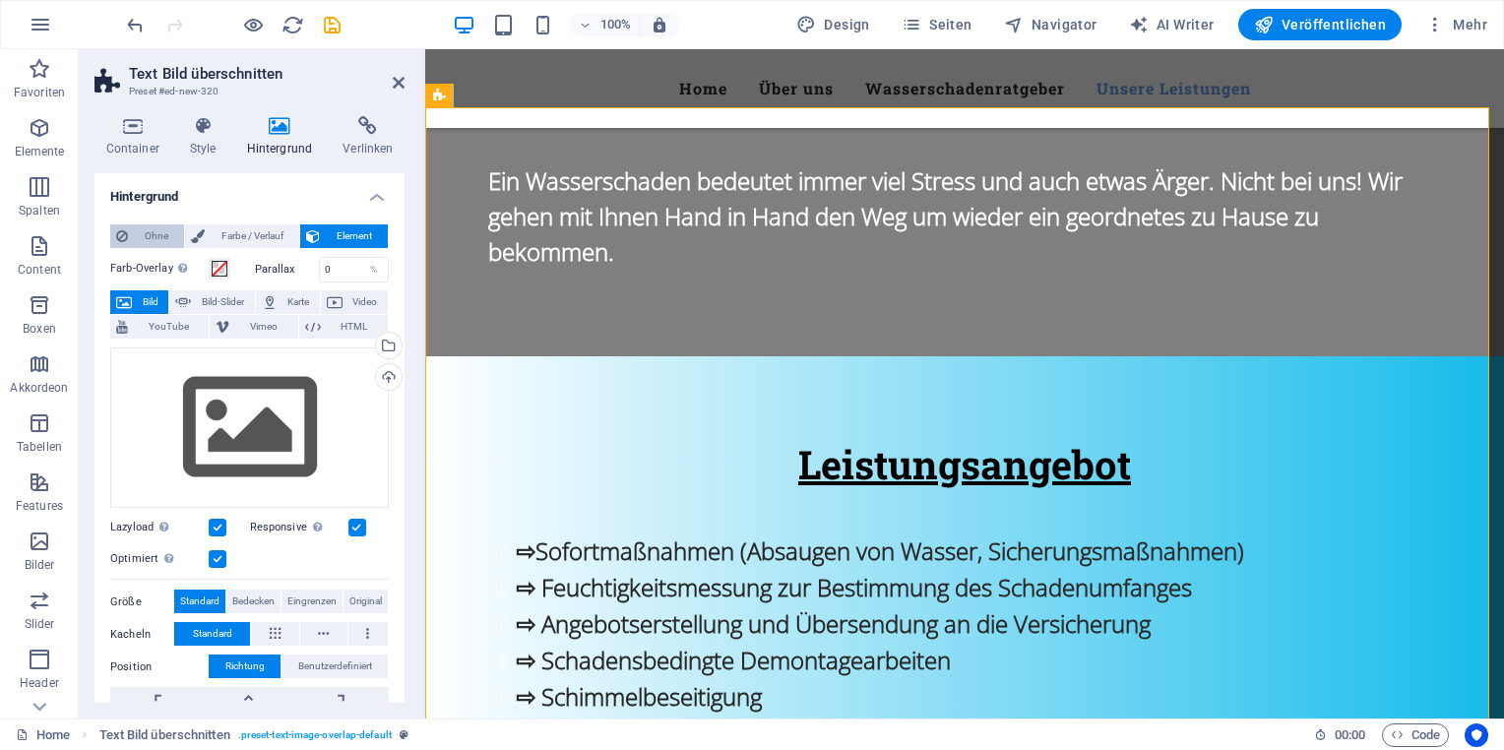
click at [153, 236] on span "Ohne" at bounding box center [156, 236] width 44 height 24
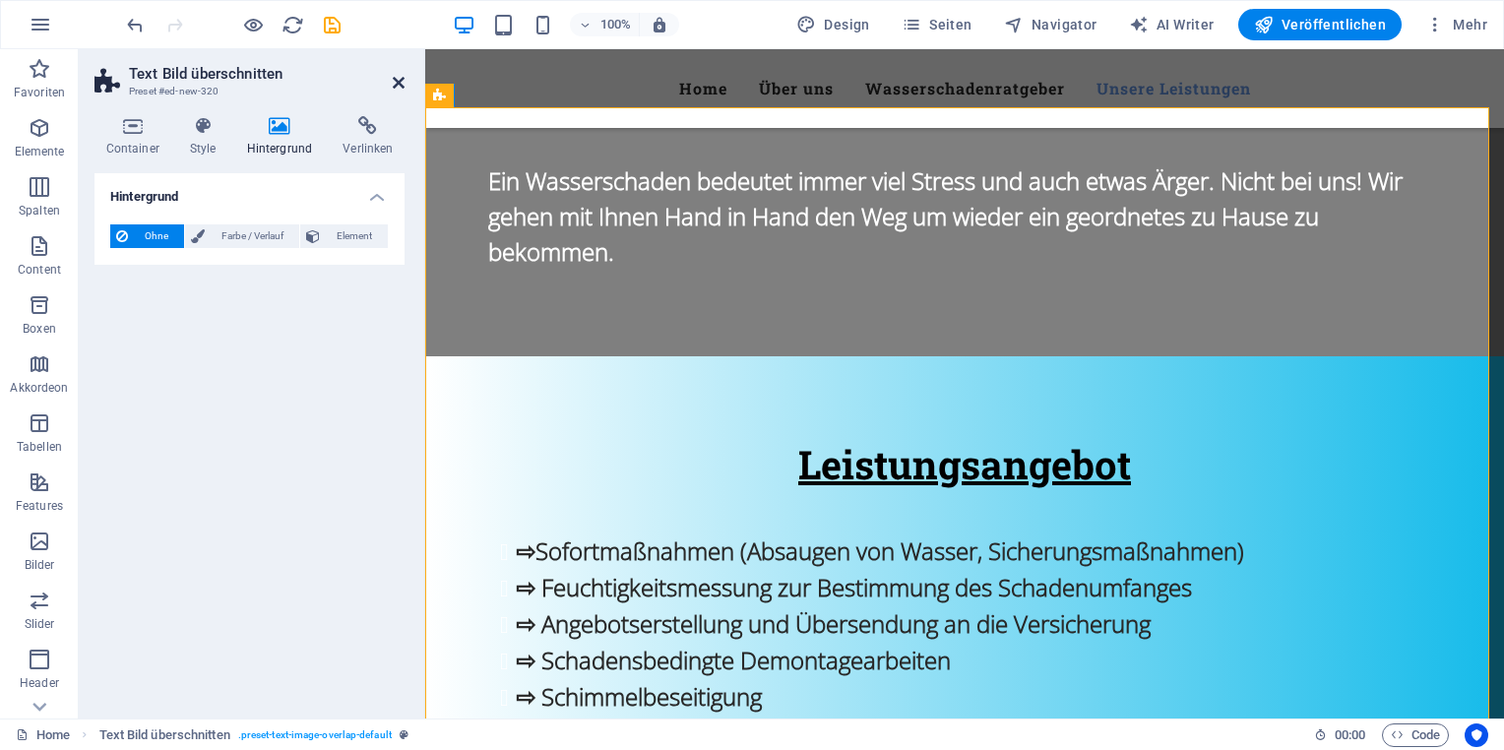
click at [396, 89] on icon at bounding box center [399, 83] width 12 height 16
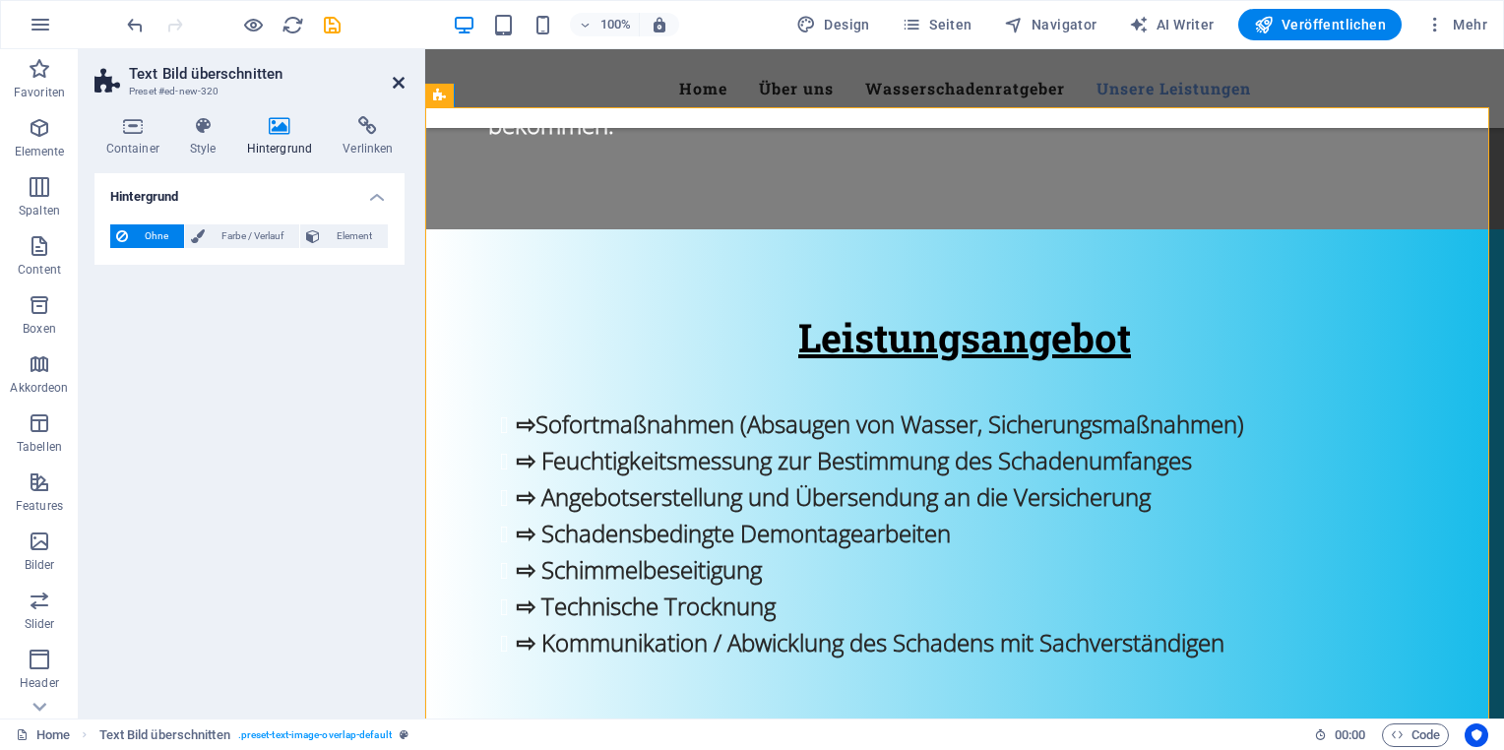
scroll to position [2590, 0]
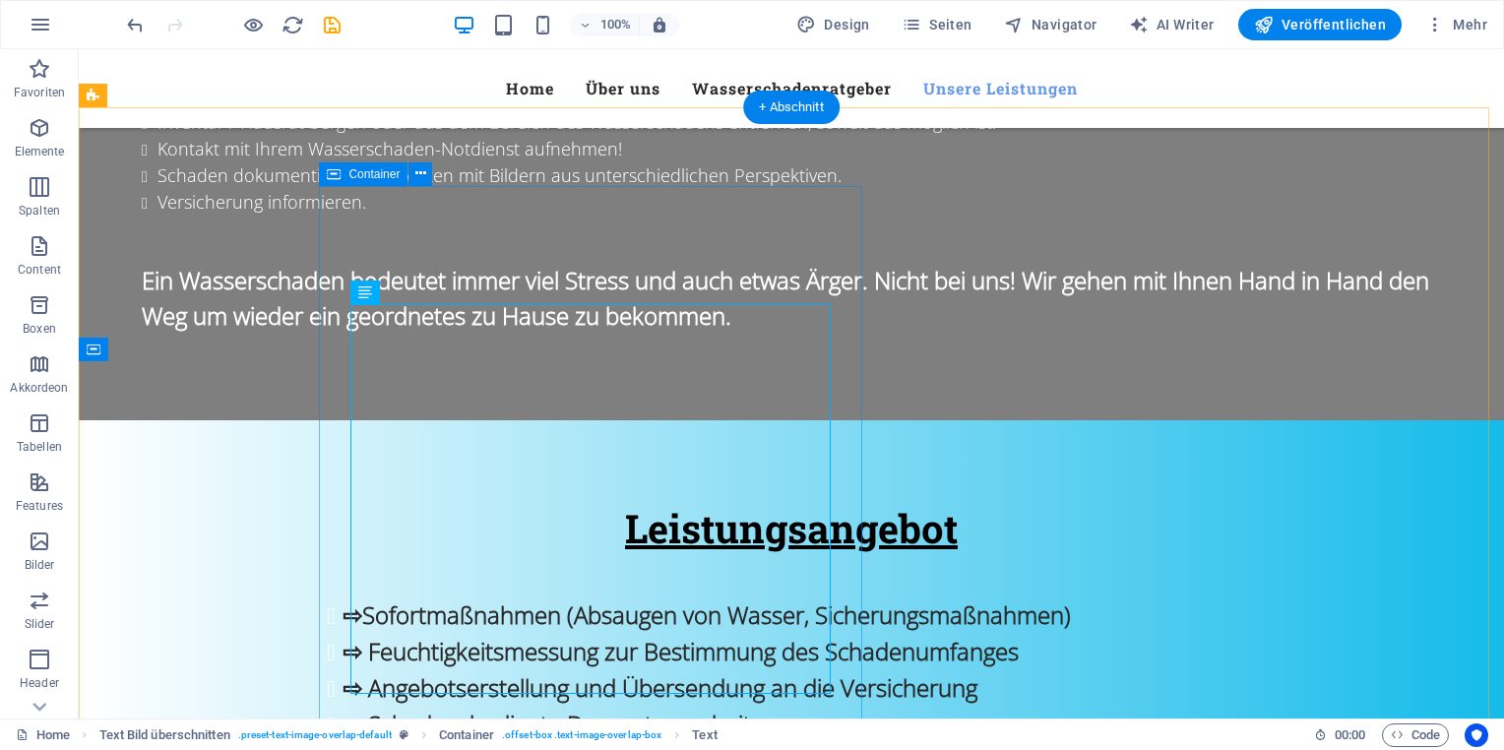
click at [420, 176] on icon at bounding box center [420, 173] width 11 height 21
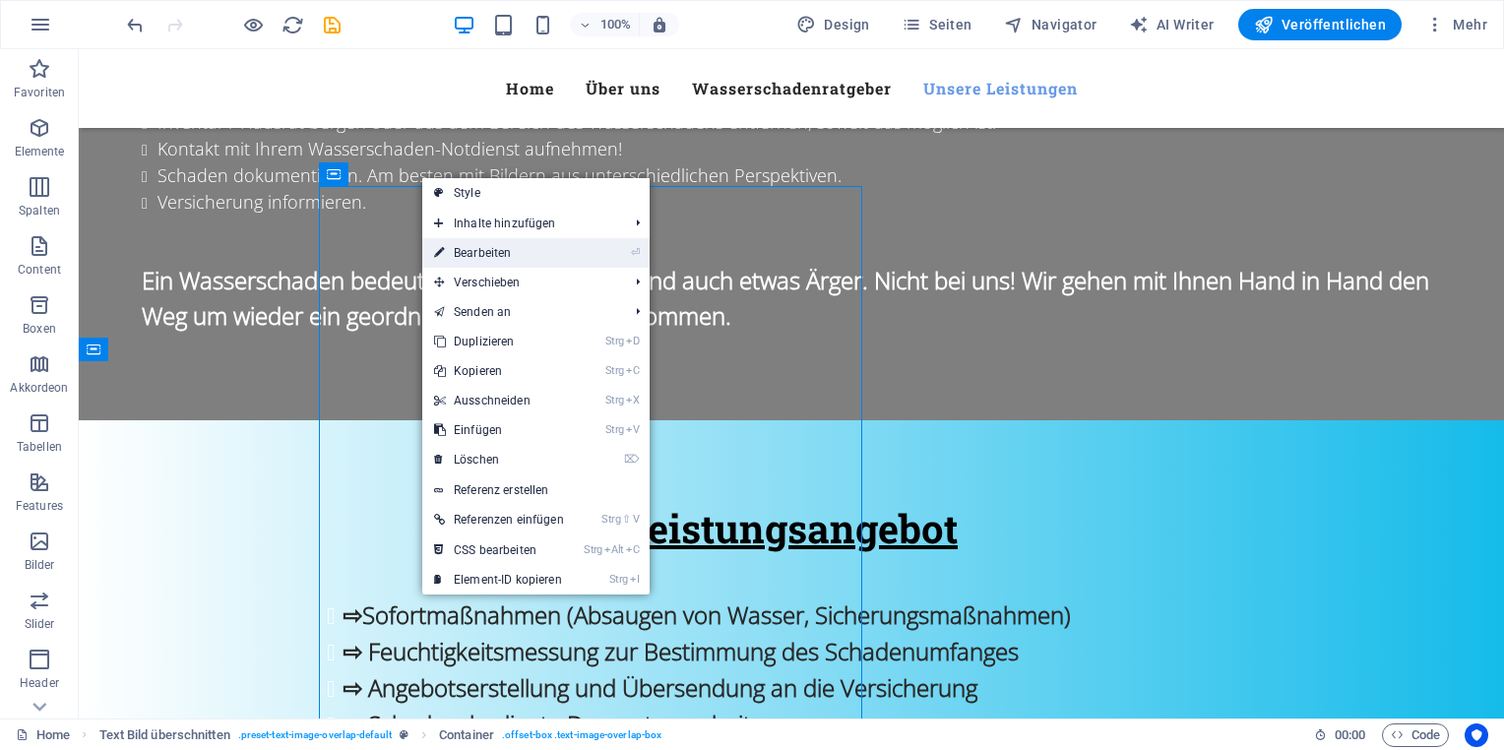
click at [506, 250] on link "⏎ Bearbeiten" at bounding box center [499, 253] width 154 height 30
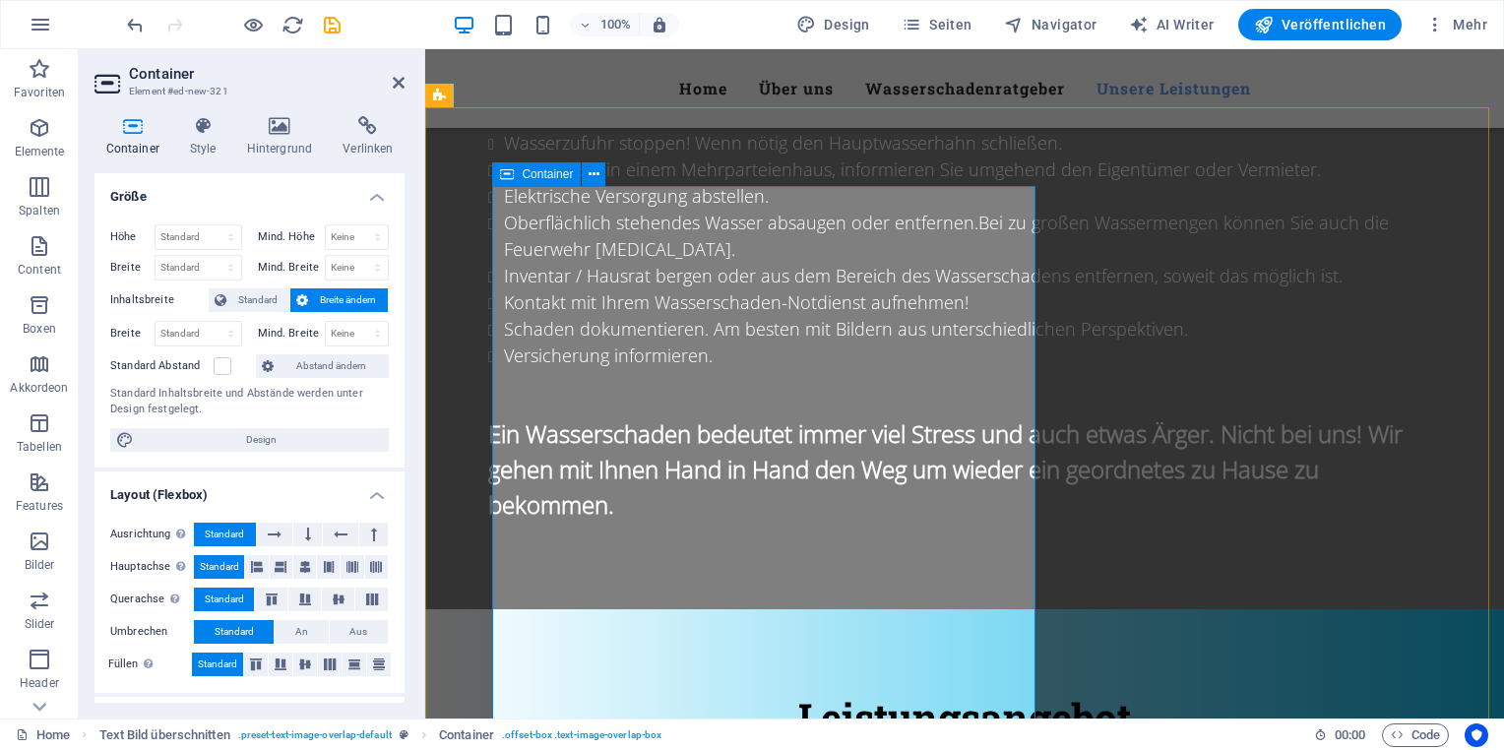
scroll to position [2843, 0]
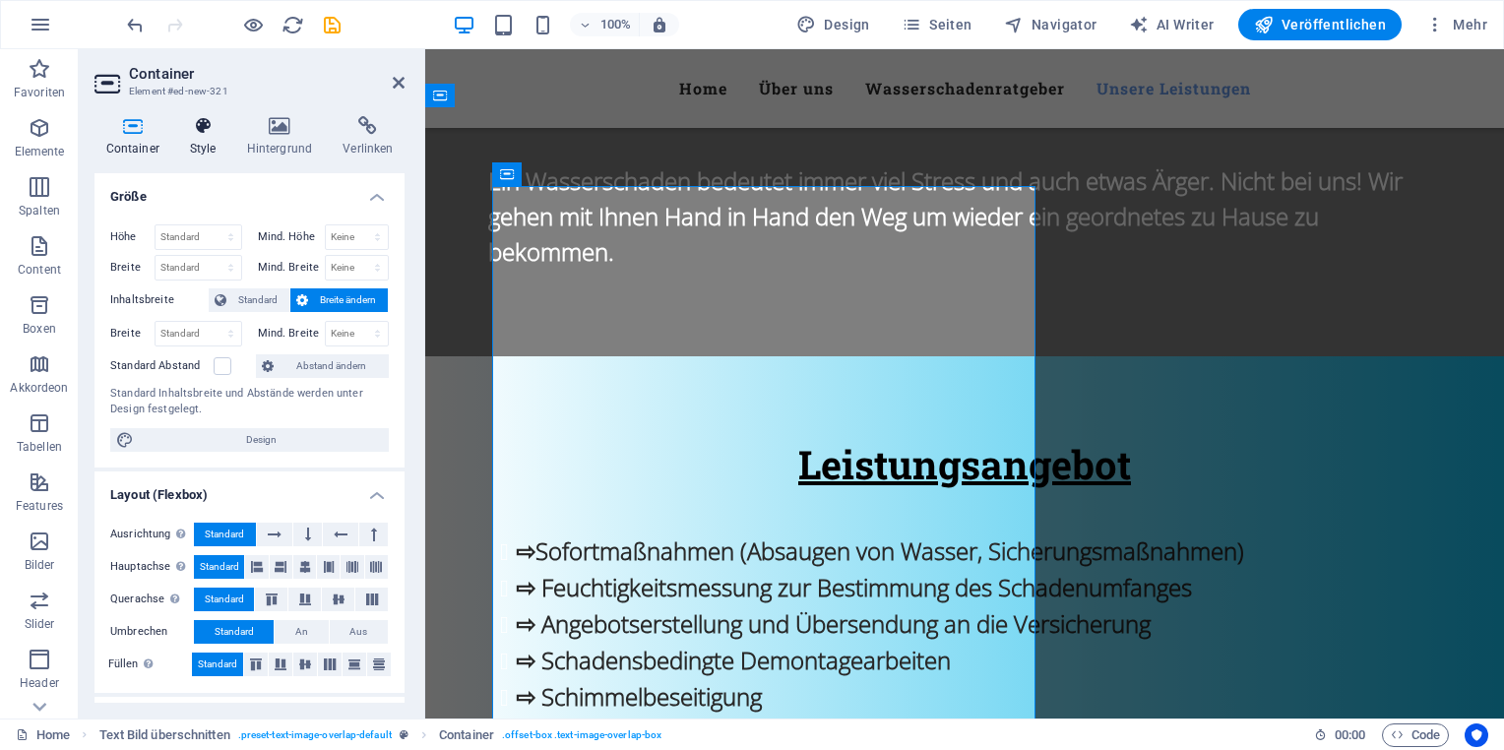
click at [218, 140] on h4 "Style" at bounding box center [206, 136] width 57 height 41
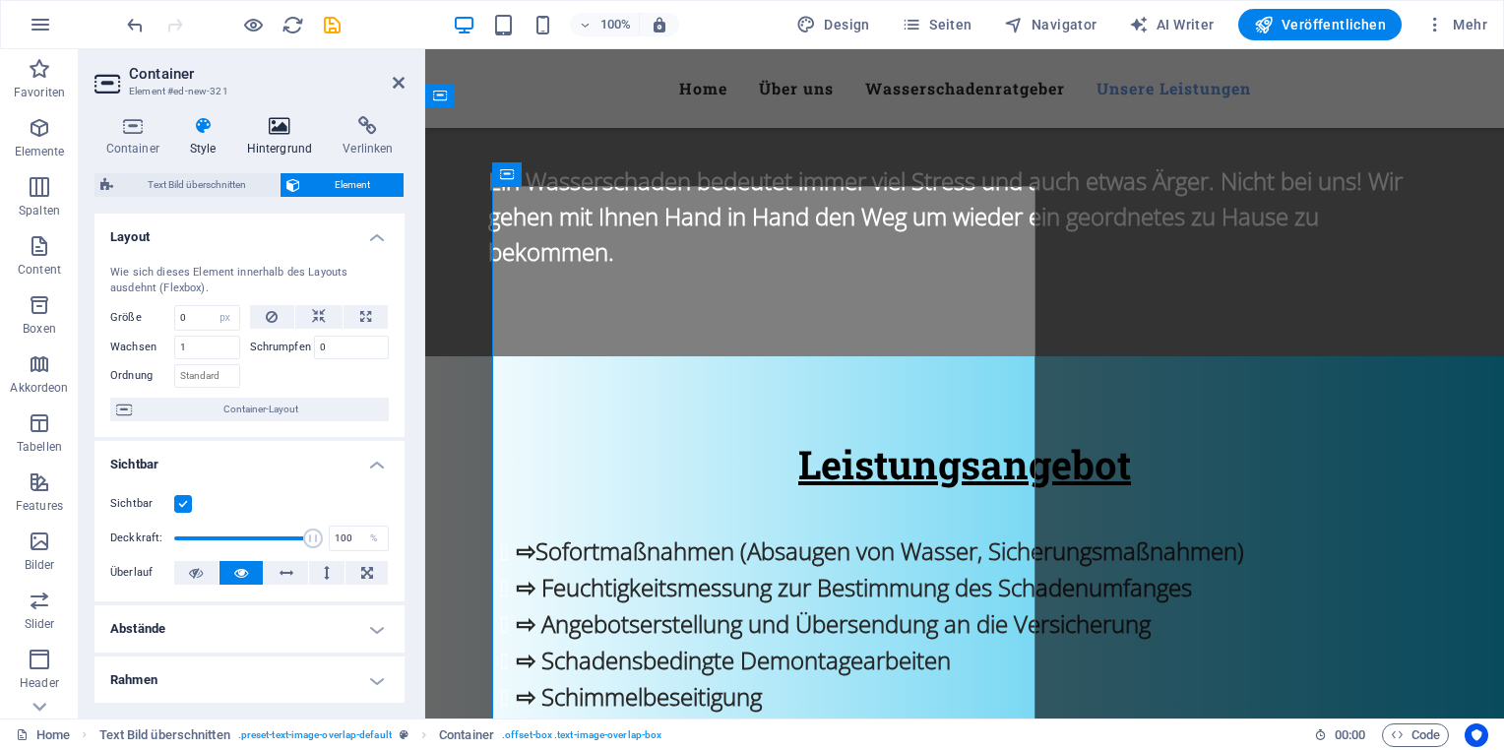
click at [276, 141] on h4 "Hintergrund" at bounding box center [283, 136] width 96 height 41
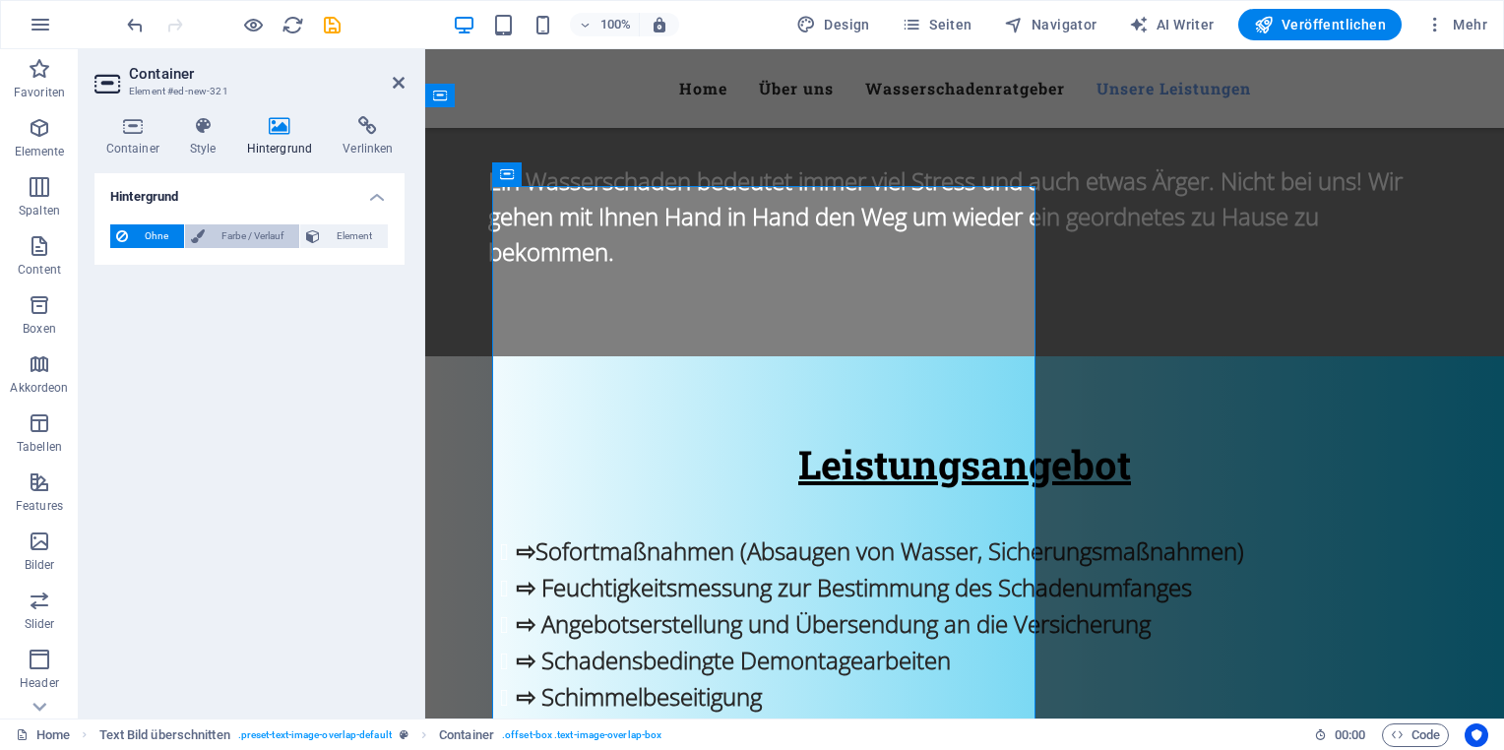
click at [250, 231] on span "Farbe / Verlauf" at bounding box center [252, 236] width 83 height 24
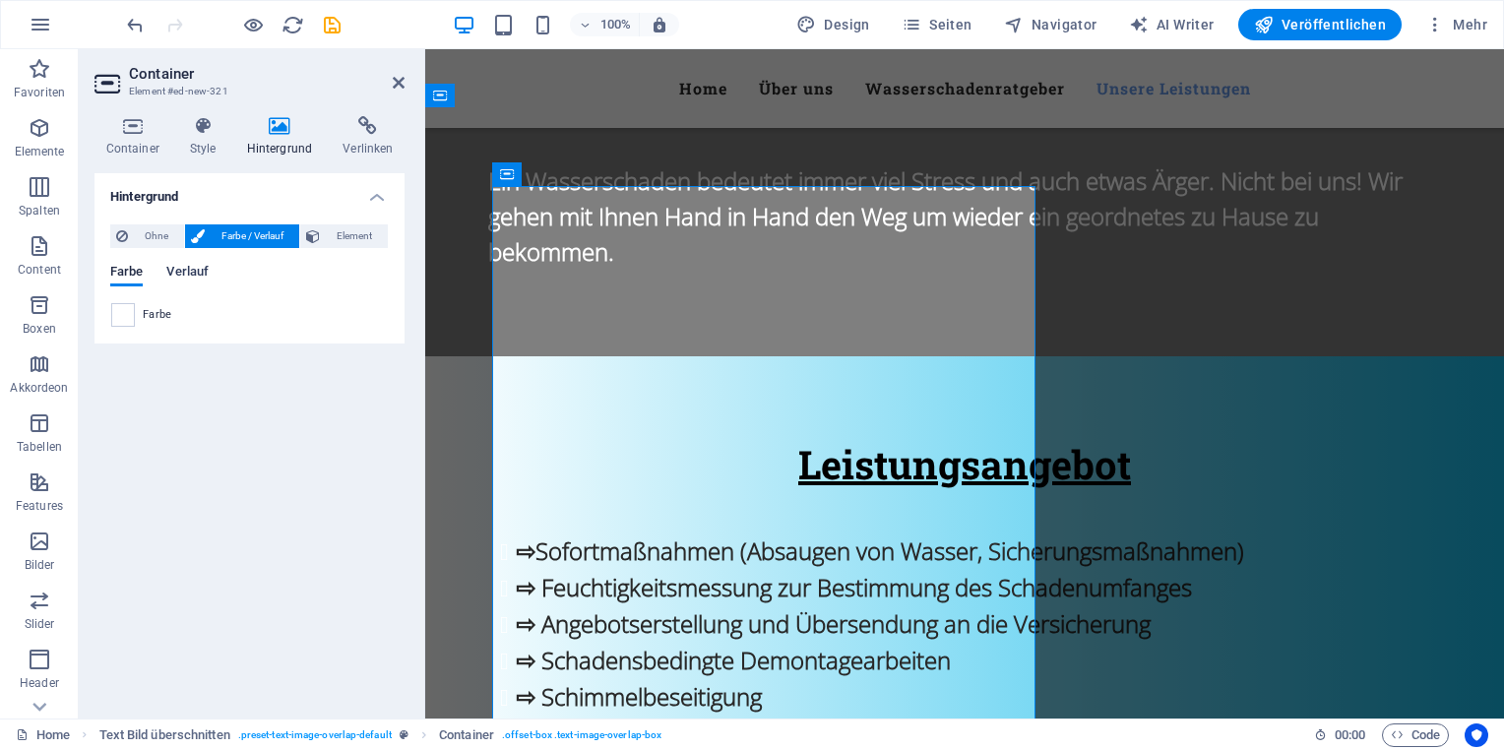
click at [189, 267] on span "Verlauf" at bounding box center [187, 274] width 42 height 28
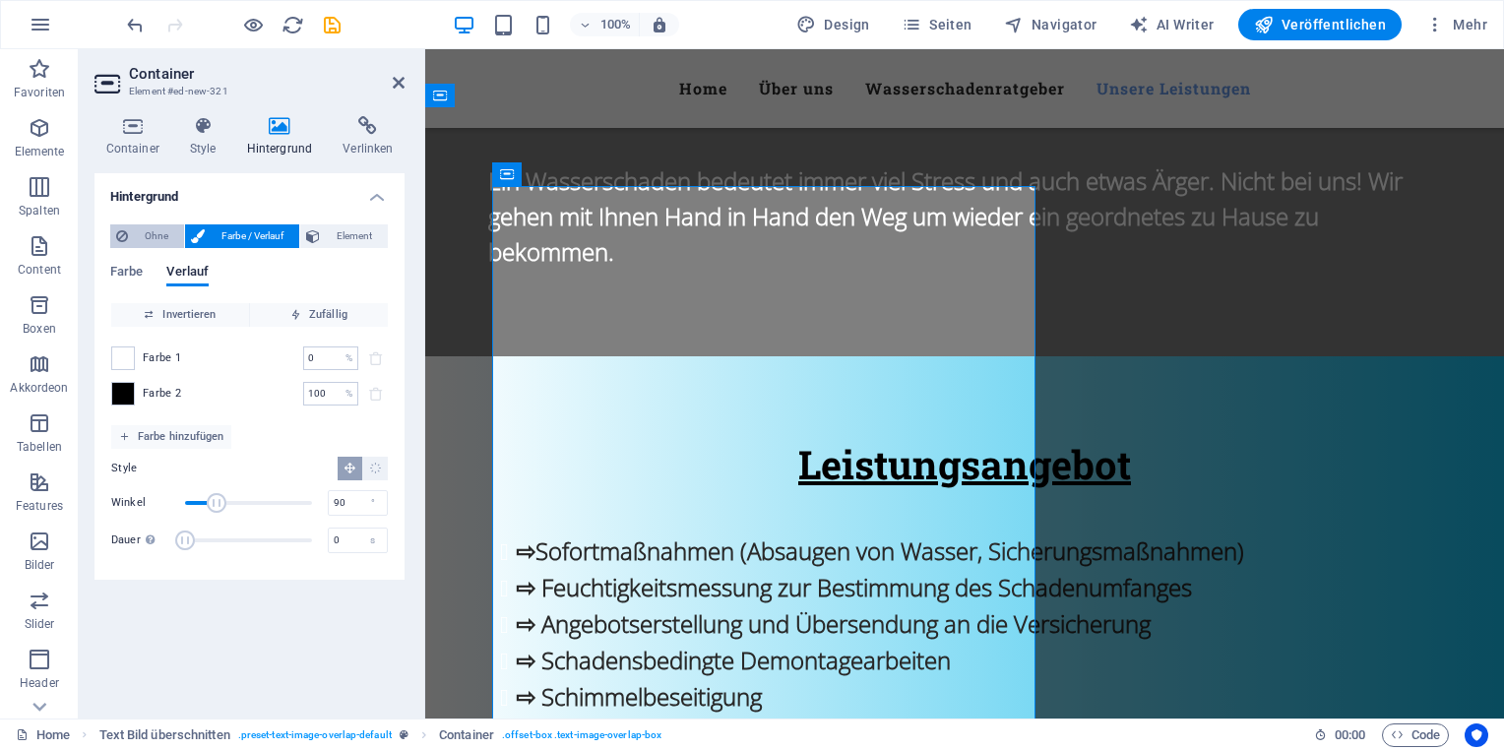
click at [167, 231] on span "Ohne" at bounding box center [156, 236] width 44 height 24
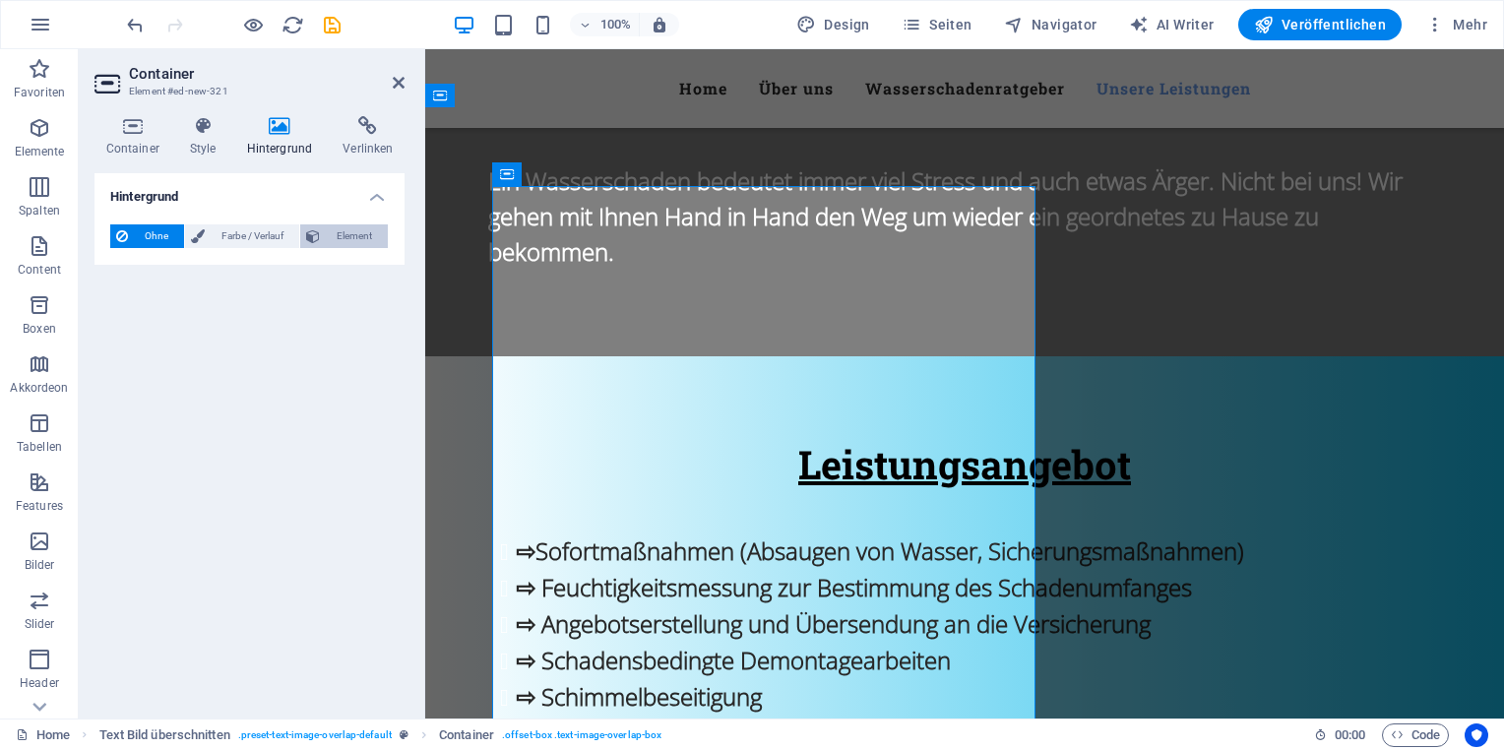
click at [366, 236] on span "Element" at bounding box center [354, 236] width 56 height 24
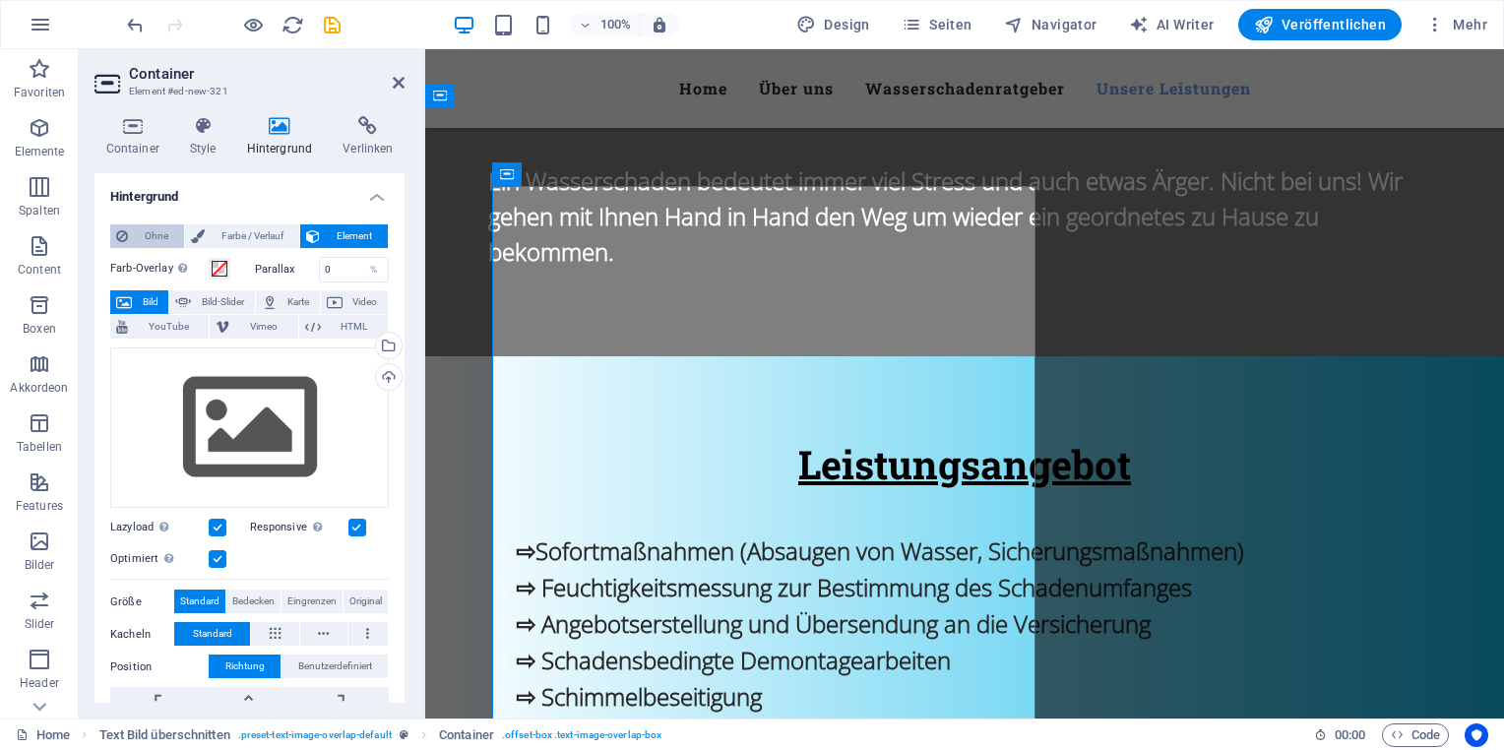
click at [152, 240] on span "Ohne" at bounding box center [156, 236] width 44 height 24
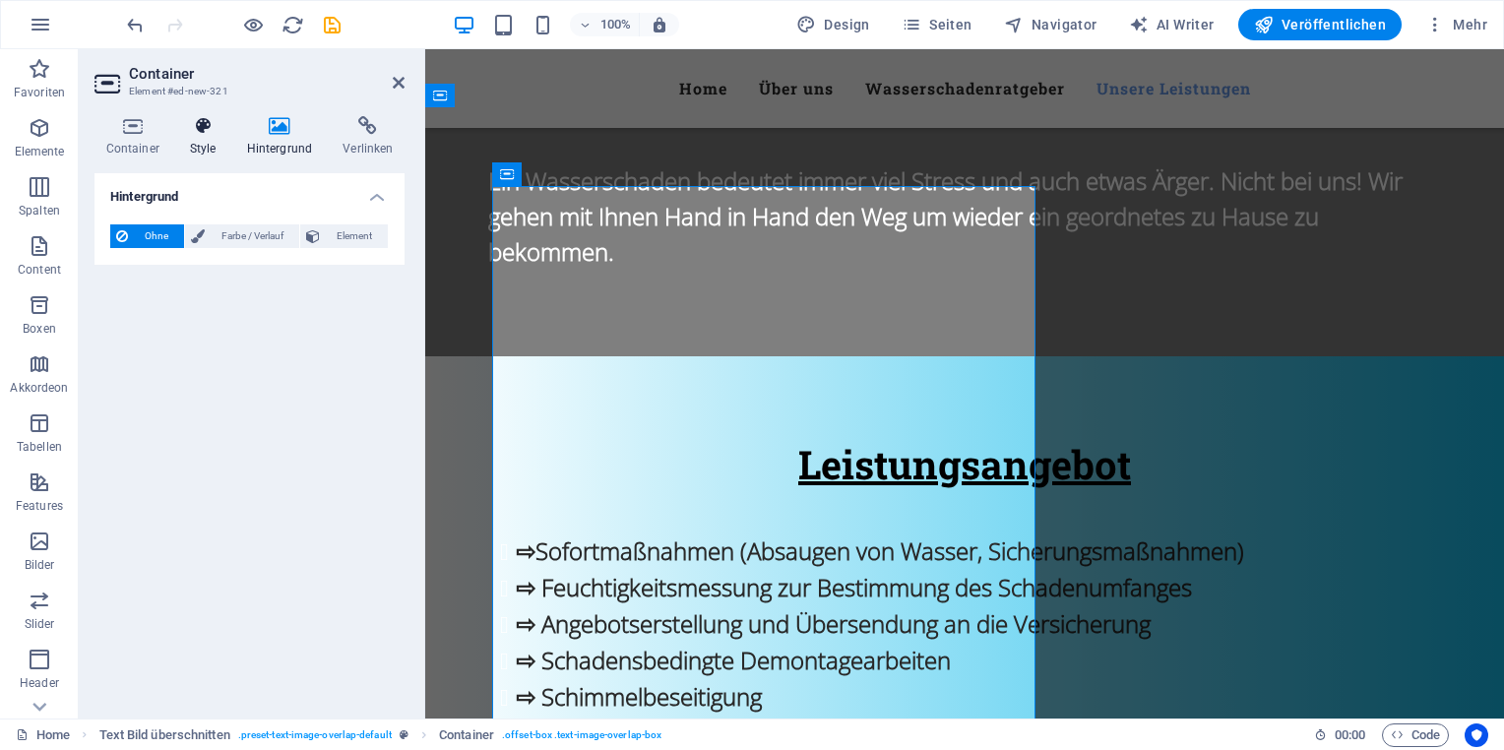
click at [211, 142] on h4 "Style" at bounding box center [206, 136] width 57 height 41
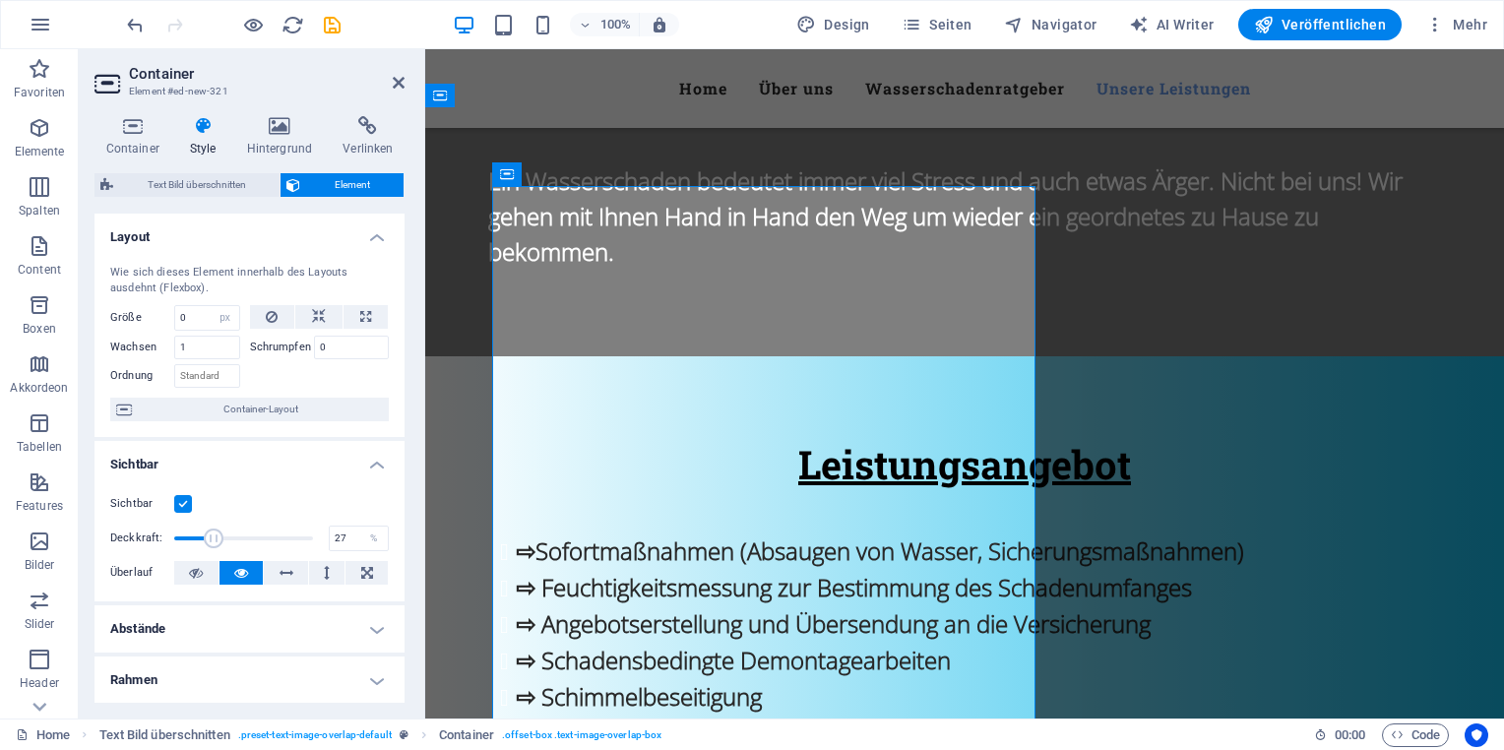
drag, startPoint x: 303, startPoint y: 536, endPoint x: 210, endPoint y: 544, distance: 93.8
click at [210, 544] on span at bounding box center [214, 539] width 20 height 20
drag, startPoint x: 215, startPoint y: 545, endPoint x: 234, endPoint y: 545, distance: 19.7
click at [234, 545] on span at bounding box center [236, 539] width 20 height 20
drag, startPoint x: 232, startPoint y: 541, endPoint x: 252, endPoint y: 543, distance: 19.8
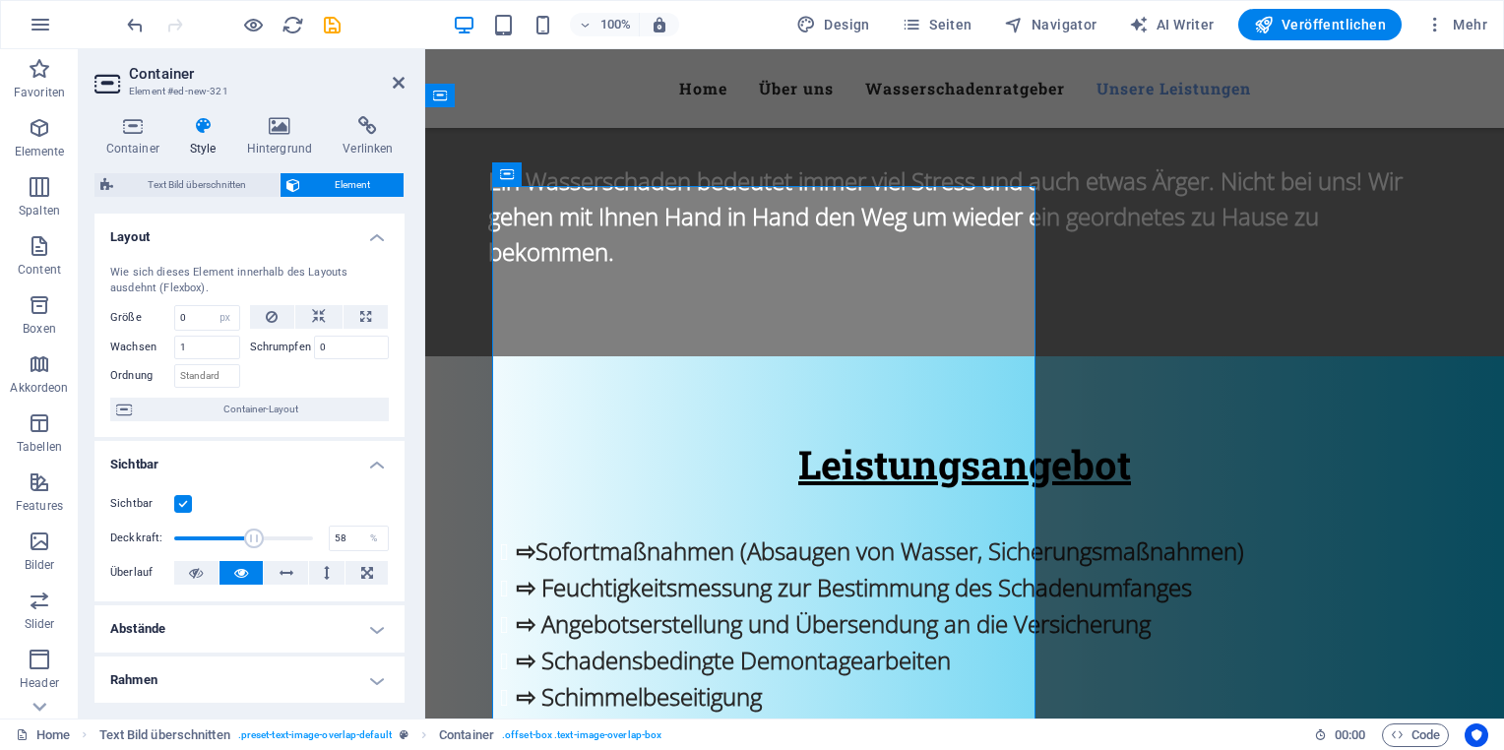
click at [252, 541] on span at bounding box center [254, 539] width 20 height 20
drag, startPoint x: 252, startPoint y: 545, endPoint x: 274, endPoint y: 546, distance: 21.7
click at [274, 546] on span at bounding box center [277, 539] width 20 height 20
click at [272, 541] on span at bounding box center [274, 539] width 20 height 20
click at [180, 502] on label at bounding box center [183, 504] width 18 height 18
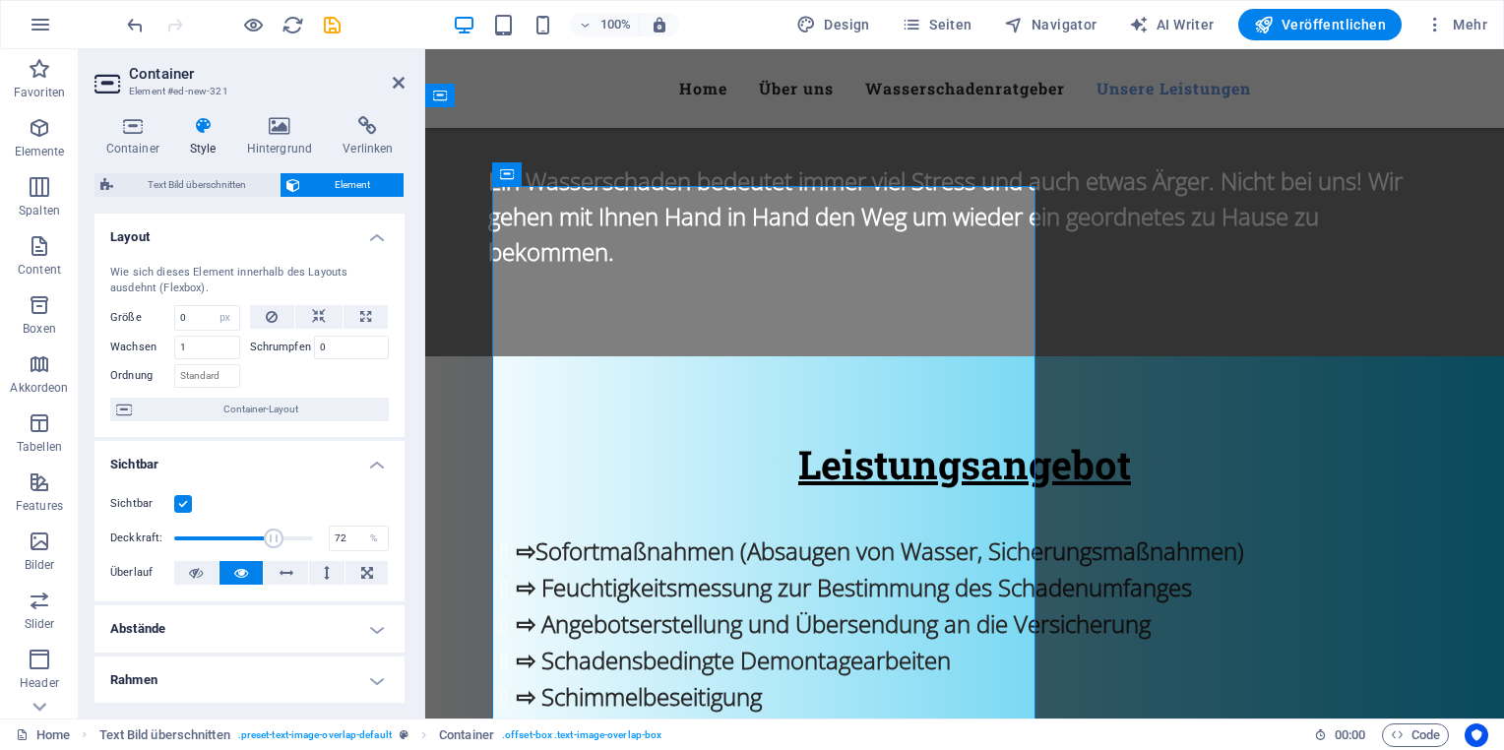
click at [0, 0] on input "Sichtbar" at bounding box center [0, 0] width 0 height 0
click at [180, 502] on label at bounding box center [183, 504] width 18 height 18
click at [0, 0] on input "Sichtbar" at bounding box center [0, 0] width 0 height 0
click at [180, 502] on label at bounding box center [183, 504] width 18 height 18
click at [0, 0] on input "Sichtbar" at bounding box center [0, 0] width 0 height 0
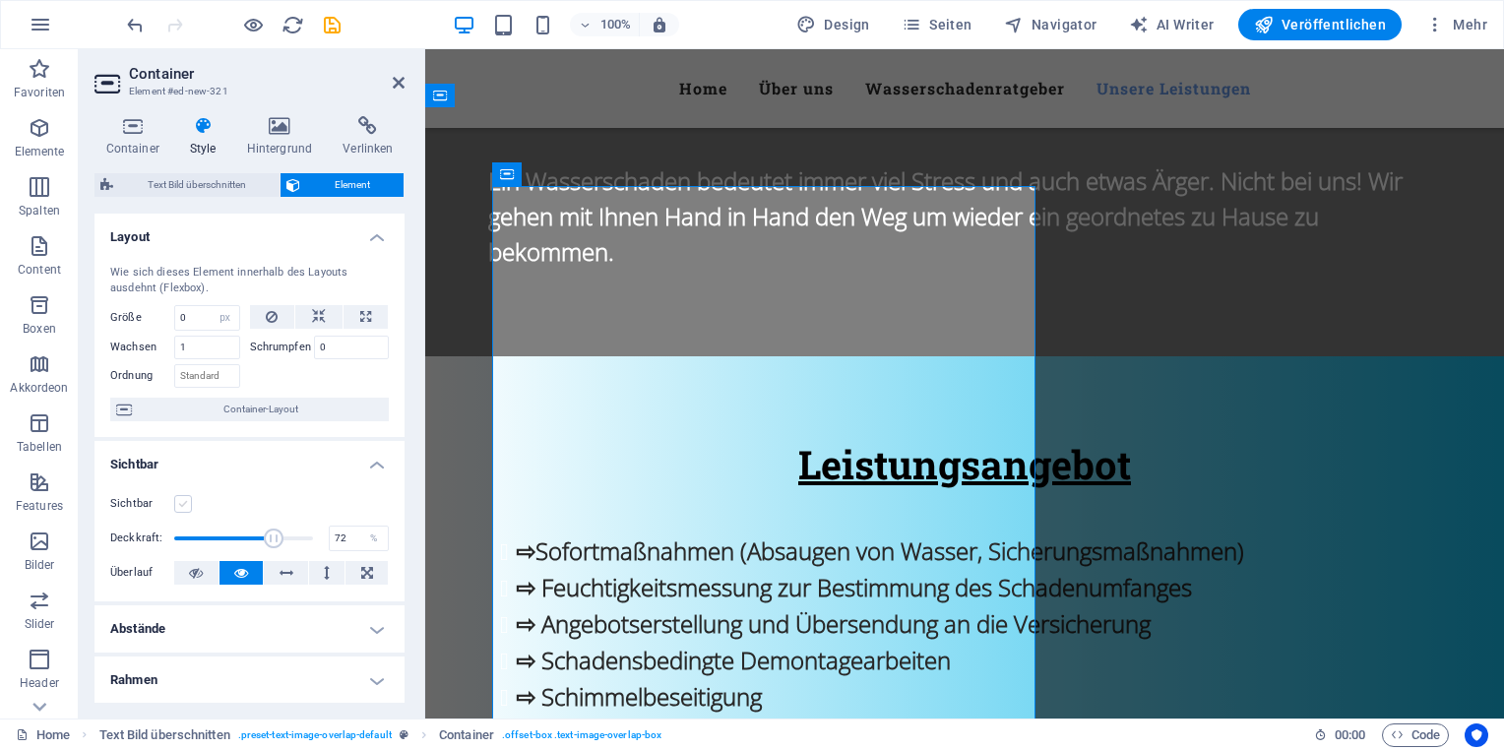
click at [180, 502] on label at bounding box center [183, 504] width 18 height 18
click at [0, 0] on input "Sichtbar" at bounding box center [0, 0] width 0 height 0
drag, startPoint x: 271, startPoint y: 537, endPoint x: 194, endPoint y: 537, distance: 76.8
click at [197, 537] on span at bounding box center [207, 539] width 20 height 20
drag, startPoint x: 194, startPoint y: 537, endPoint x: 226, endPoint y: 543, distance: 33.0
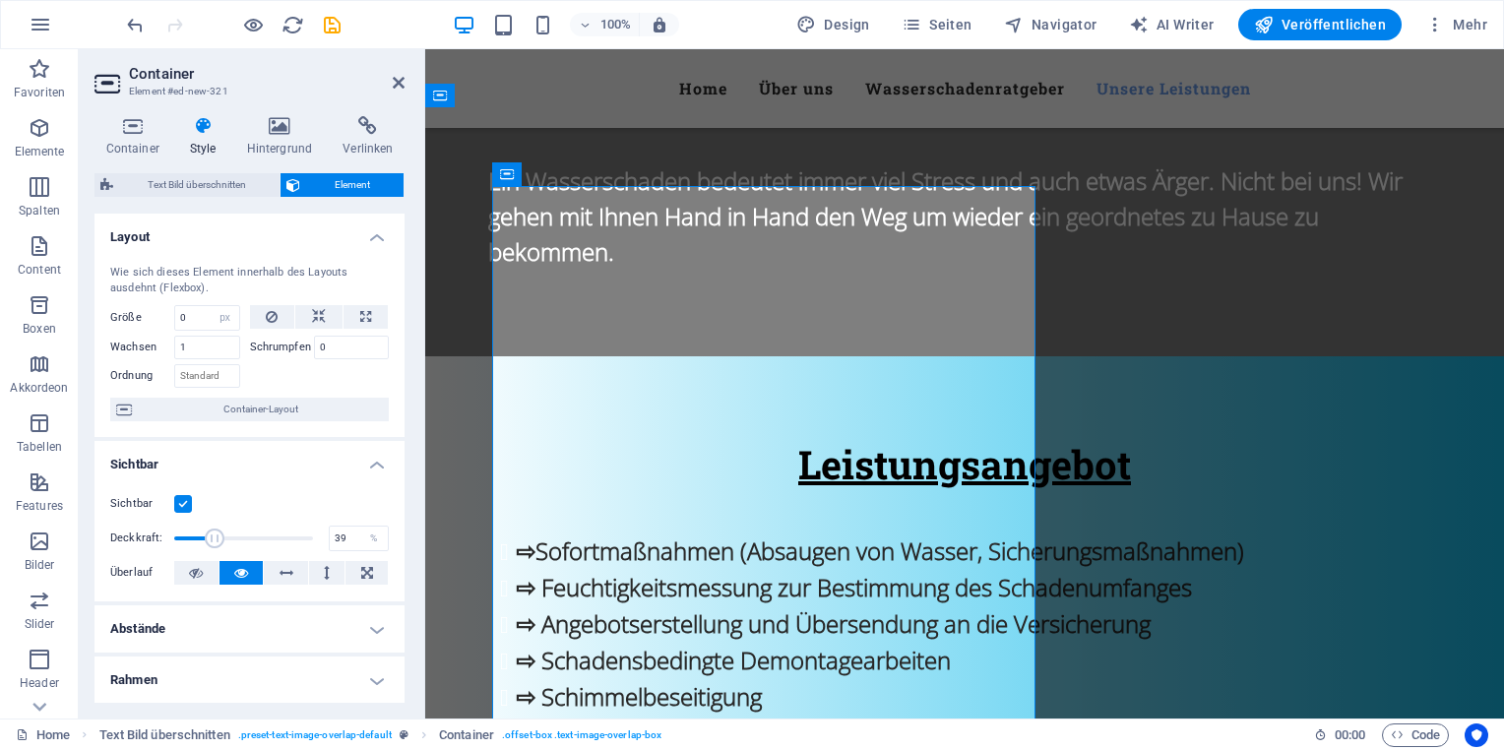
click at [224, 543] on span at bounding box center [215, 539] width 20 height 20
type input "54"
drag, startPoint x: 229, startPoint y: 543, endPoint x: 248, endPoint y: 543, distance: 18.7
click at [247, 543] on span at bounding box center [247, 539] width 20 height 20
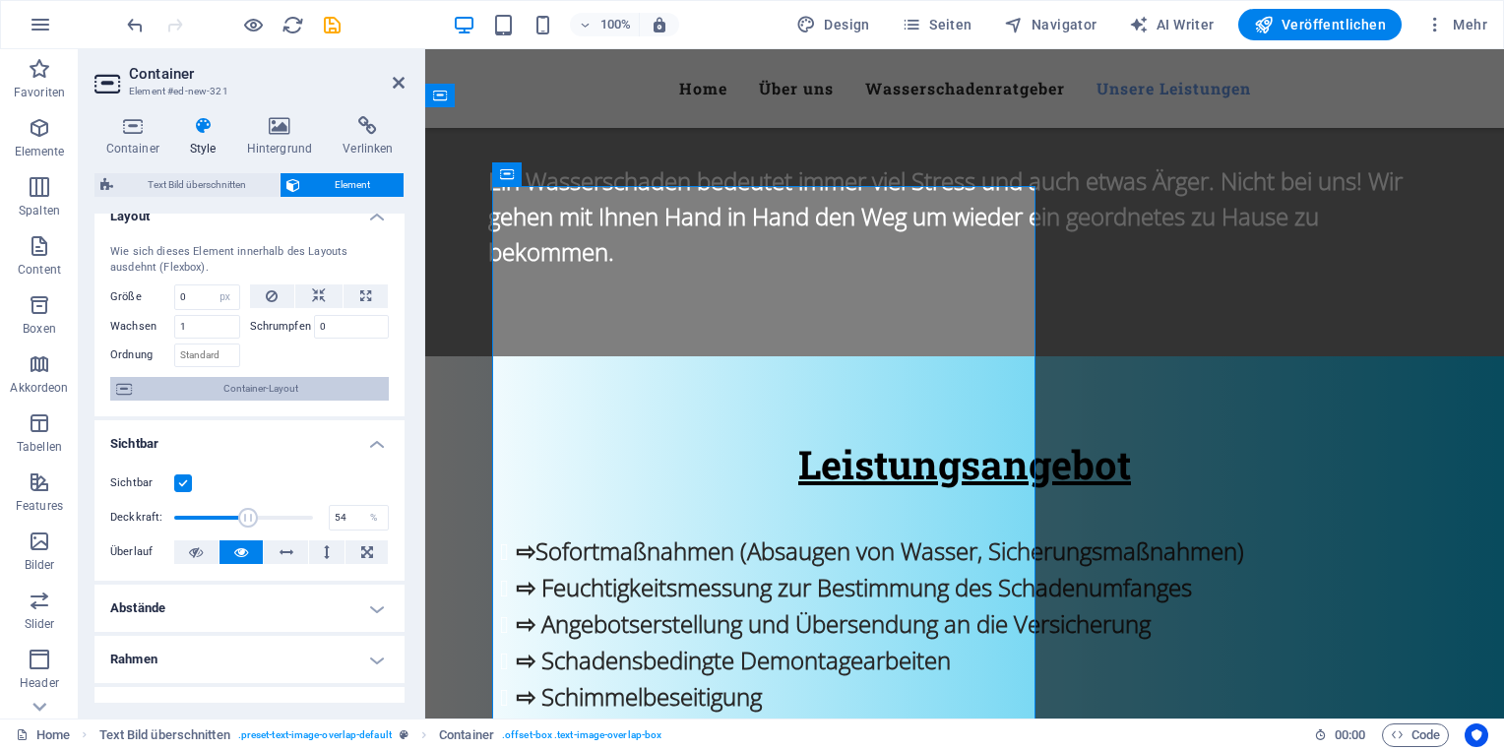
scroll to position [0, 0]
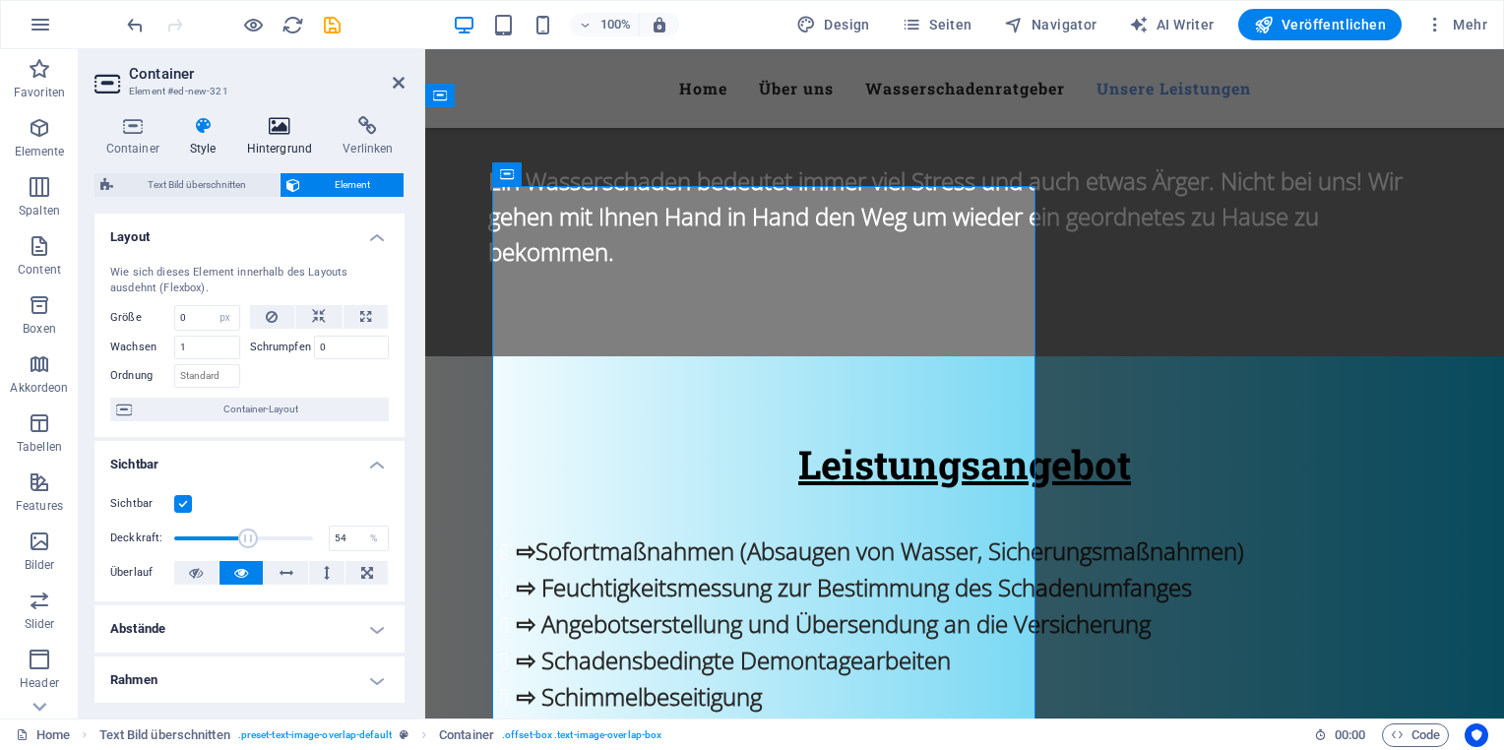
click at [286, 139] on h4 "Hintergrund" at bounding box center [283, 136] width 96 height 41
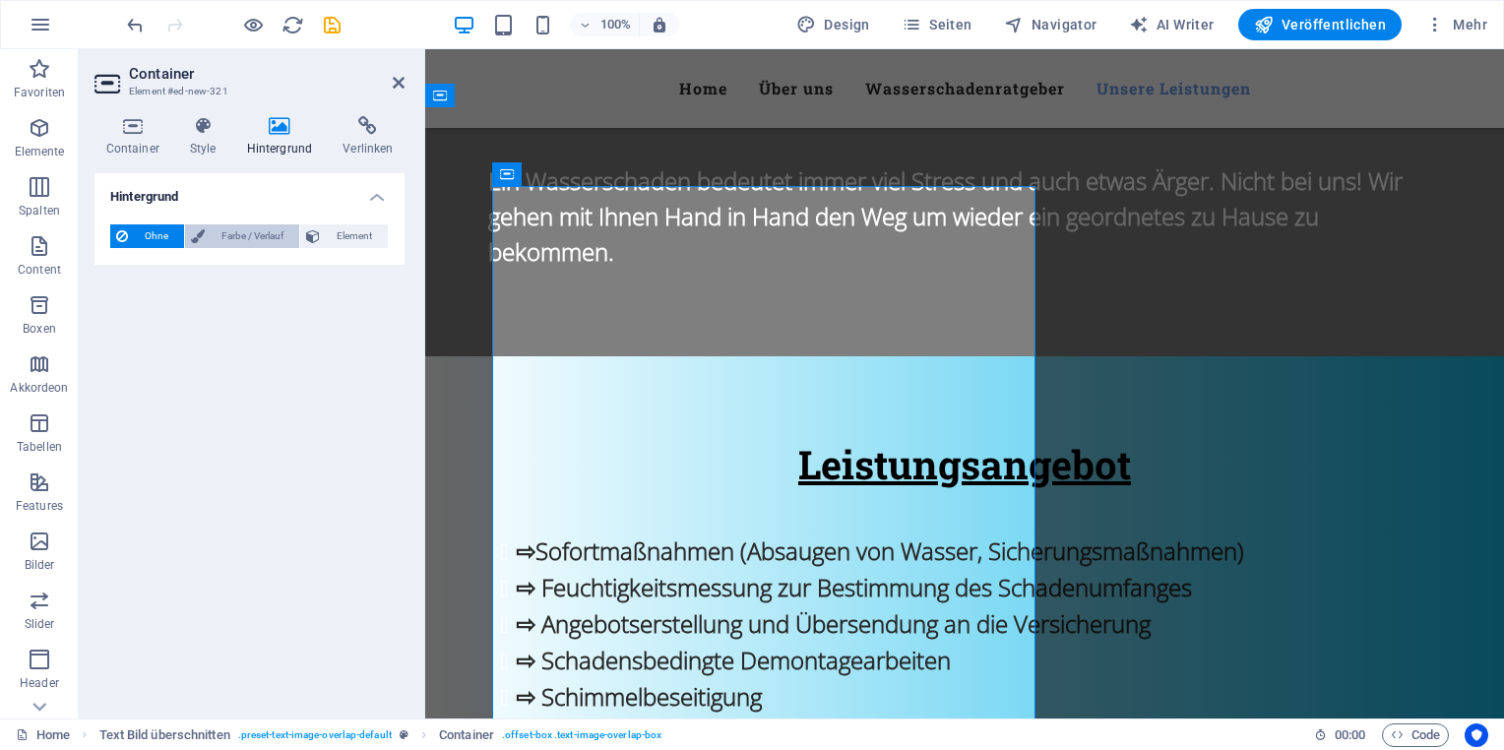
click at [247, 228] on span "Farbe / Verlauf" at bounding box center [252, 236] width 83 height 24
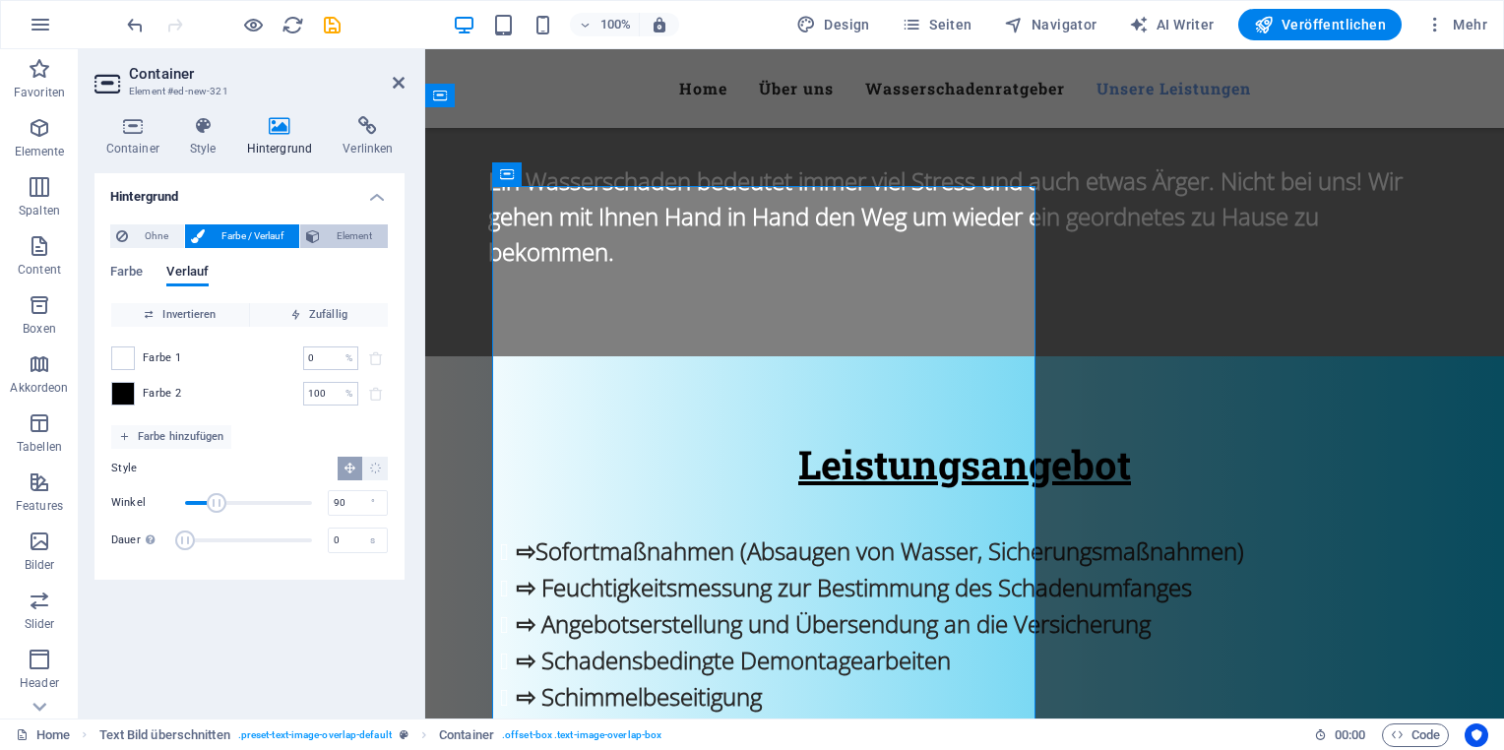
click at [303, 240] on button "Element" at bounding box center [344, 236] width 88 height 24
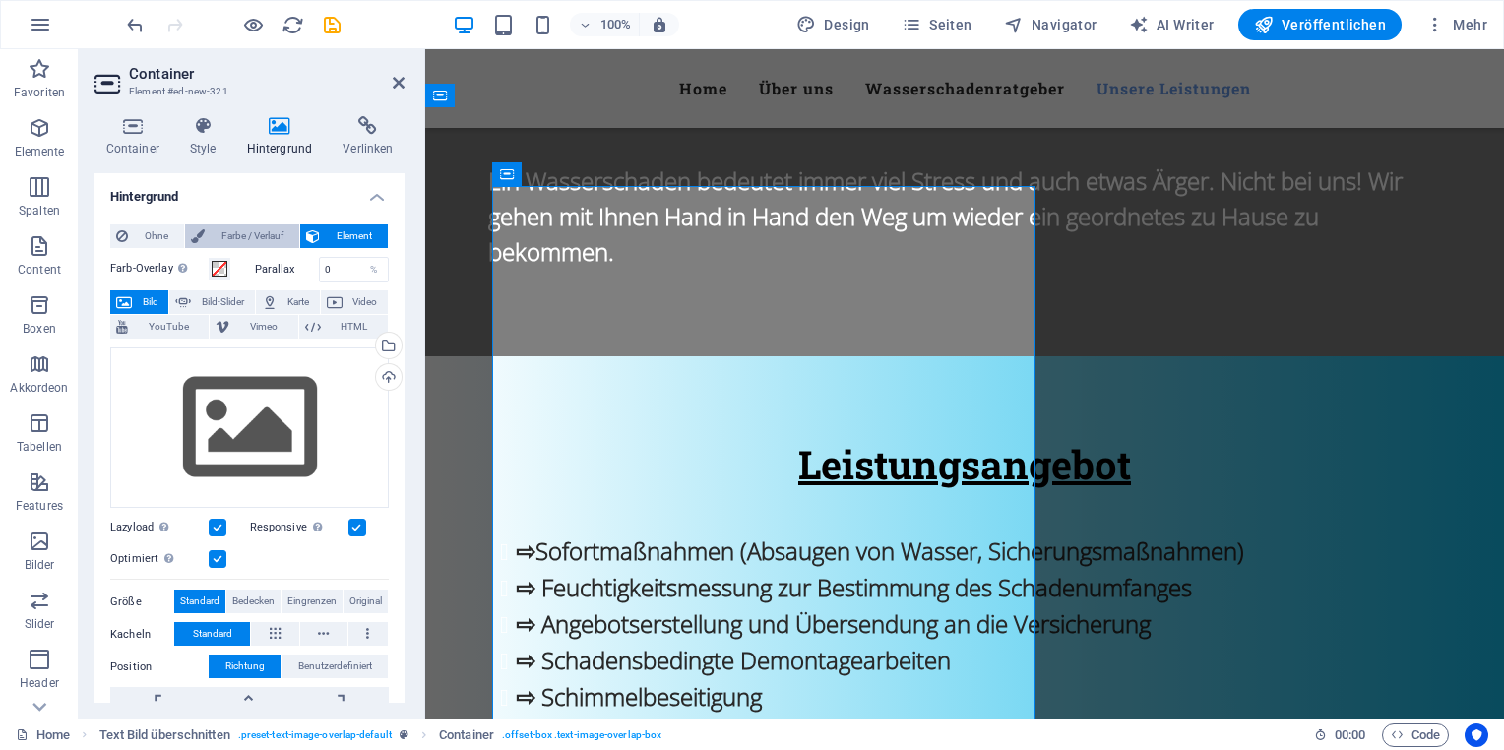
click at [255, 238] on span "Farbe / Verlauf" at bounding box center [252, 236] width 83 height 24
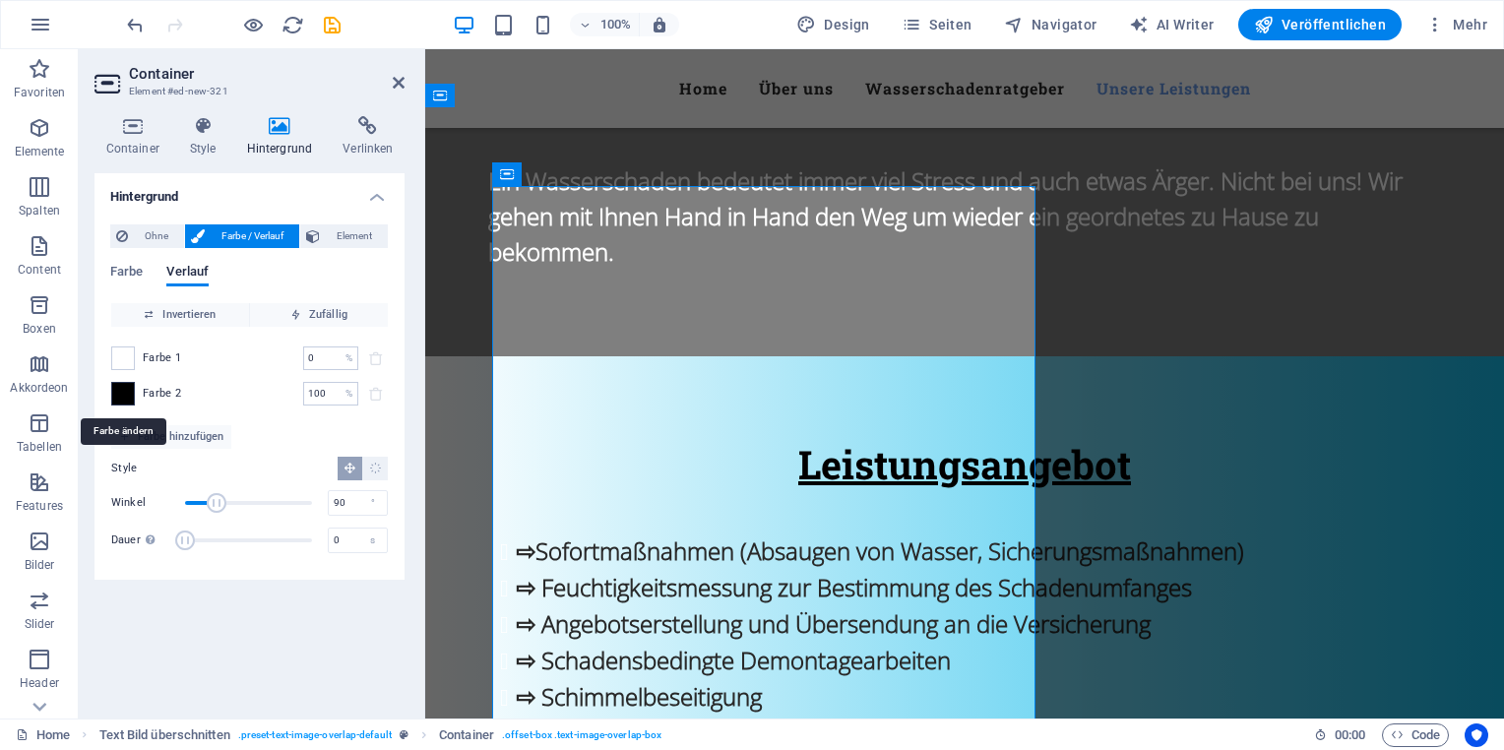
click at [123, 392] on span at bounding box center [123, 394] width 22 height 22
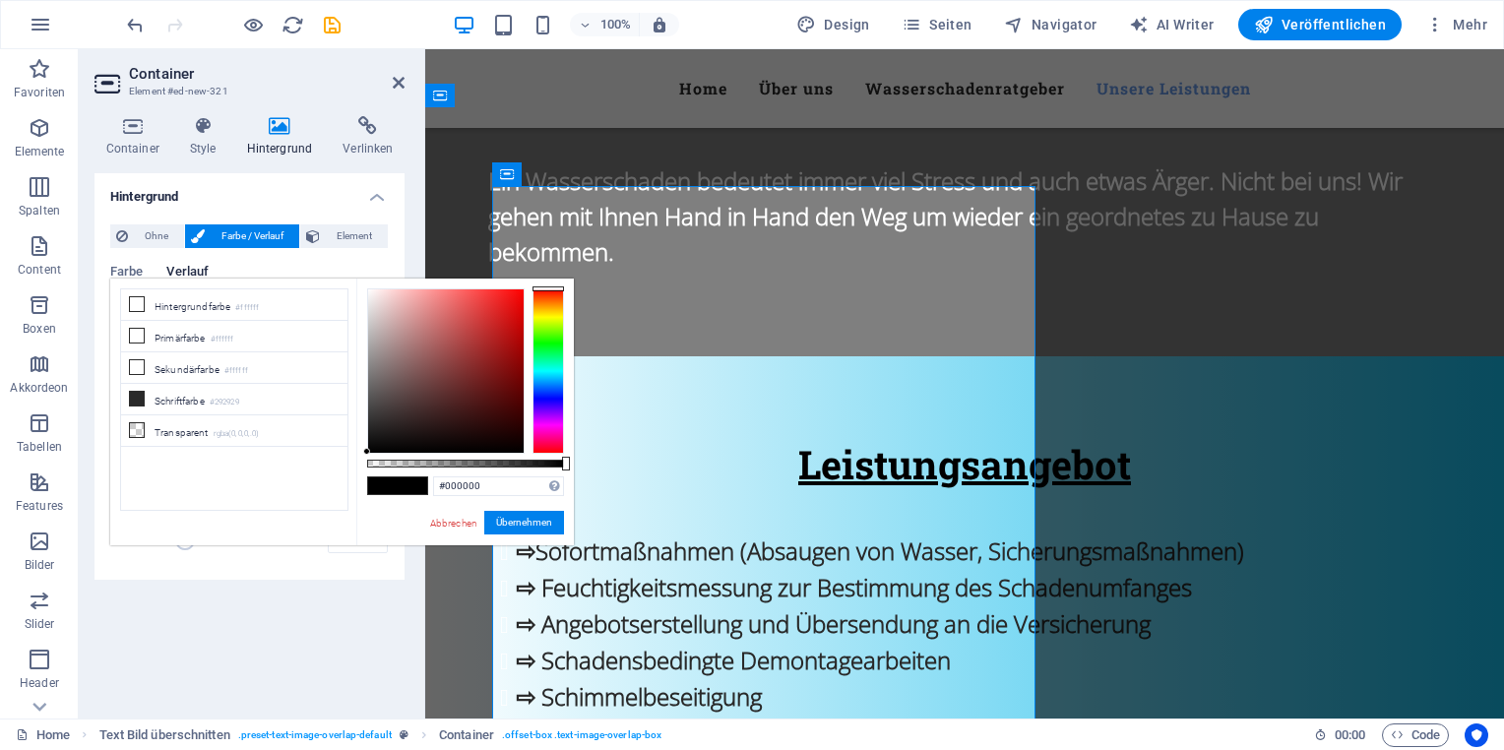
click at [123, 392] on li "Schriftfarbe #292929" at bounding box center [234, 399] width 226 height 31
click at [130, 394] on icon at bounding box center [137, 399] width 14 height 14
click at [135, 425] on icon at bounding box center [137, 430] width 14 height 14
type input "rgba(0, 0, 0, 0)"
click at [486, 529] on button "Übernehmen" at bounding box center [524, 523] width 80 height 24
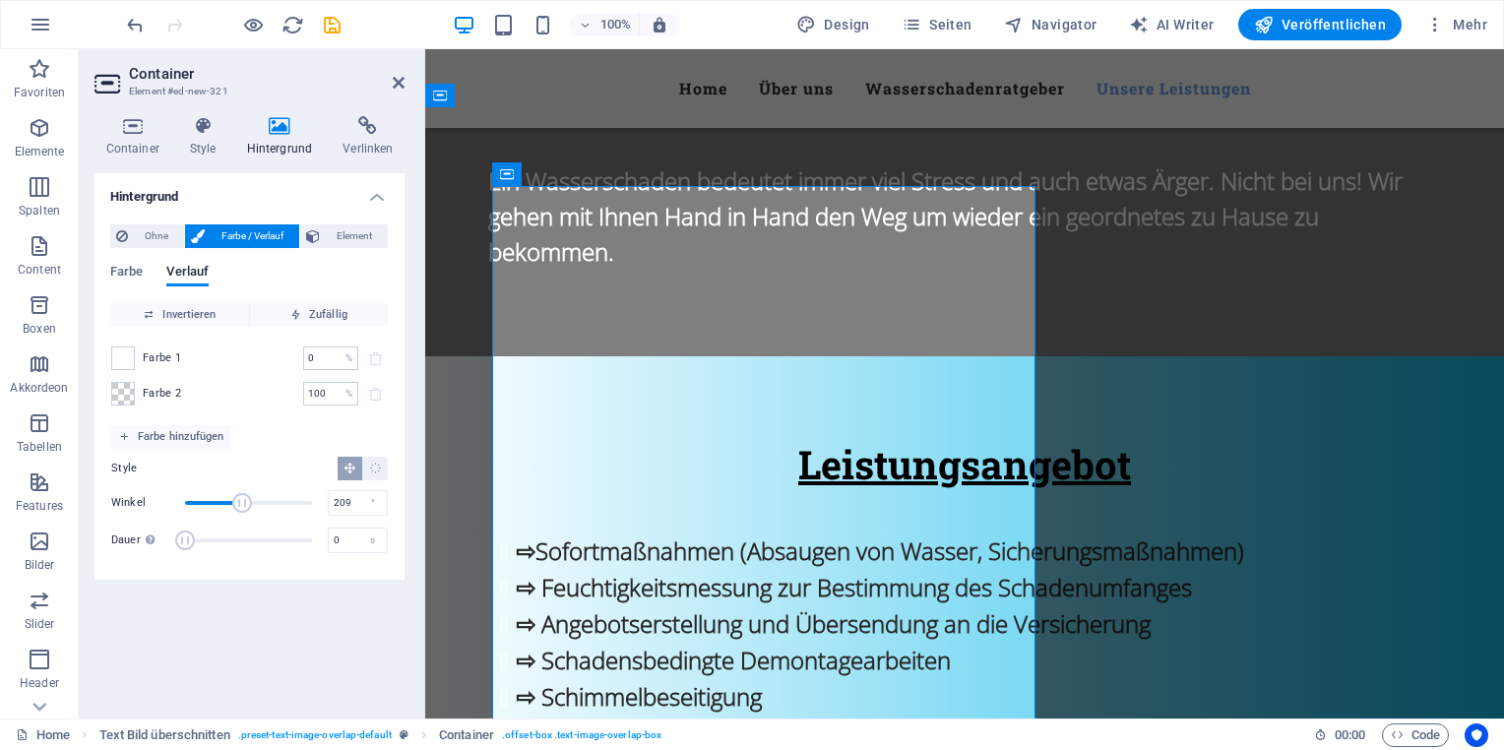
drag, startPoint x: 216, startPoint y: 503, endPoint x: 259, endPoint y: 506, distance: 43.4
click at [252, 506] on span "Winkel" at bounding box center [242, 503] width 20 height 20
drag, startPoint x: 260, startPoint y: 508, endPoint x: 290, endPoint y: 514, distance: 31.1
click at [285, 513] on span "Winkel" at bounding box center [276, 503] width 20 height 20
drag, startPoint x: 287, startPoint y: 506, endPoint x: 308, endPoint y: 507, distance: 20.7
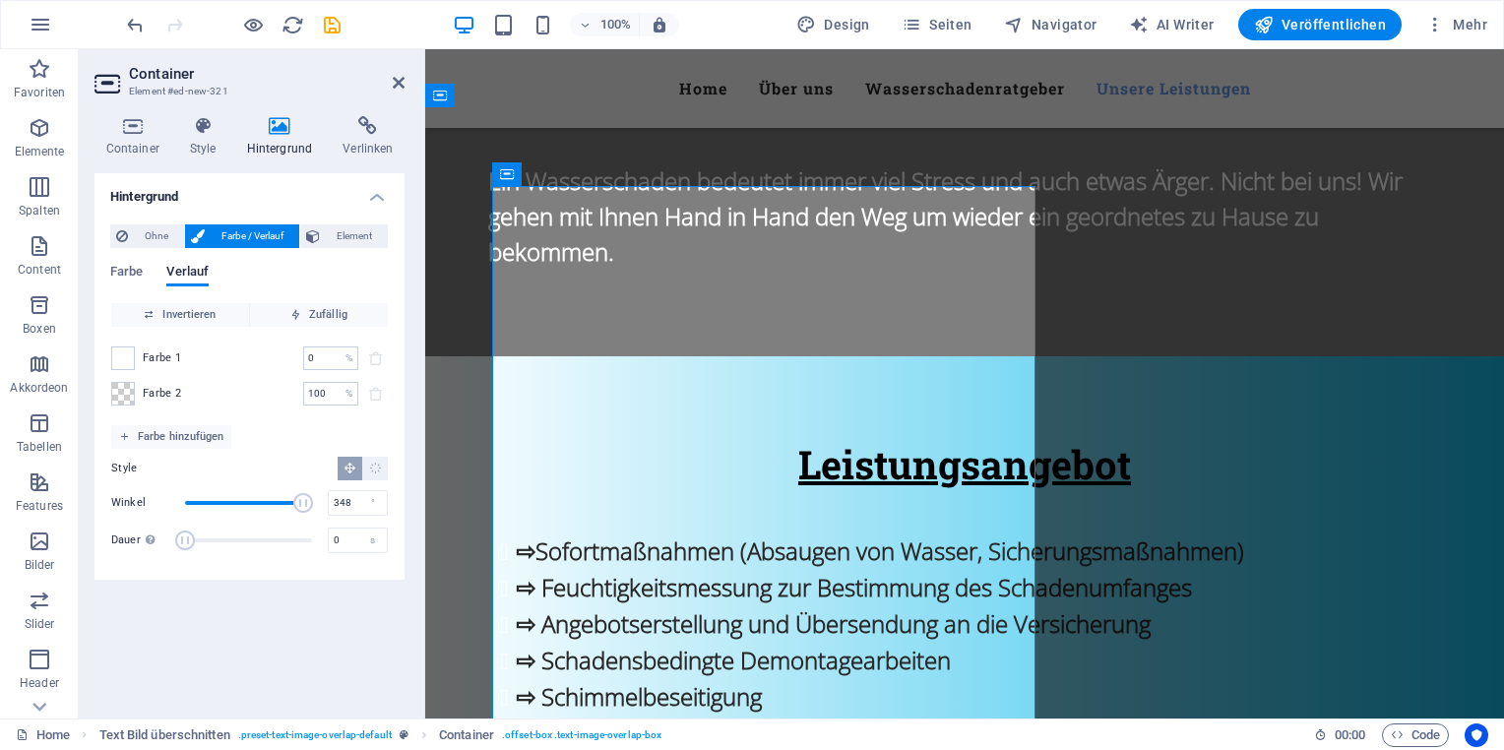
click at [308, 507] on span "Winkel" at bounding box center [303, 503] width 20 height 20
drag, startPoint x: 304, startPoint y: 504, endPoint x: 263, endPoint y: 502, distance: 41.4
click at [273, 502] on span "Winkel" at bounding box center [283, 503] width 20 height 20
click at [134, 29] on icon "undo" at bounding box center [135, 25] width 23 height 23
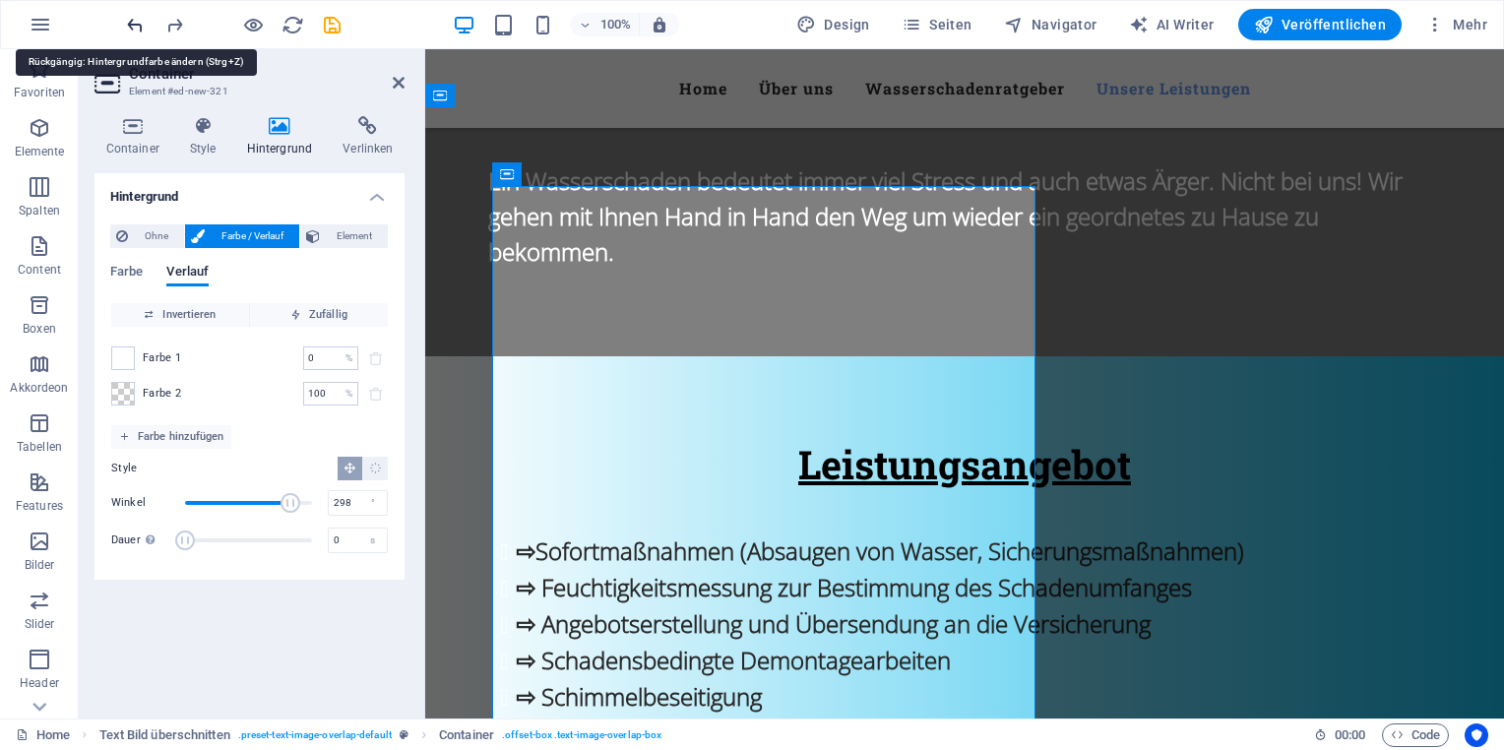
click at [135, 28] on icon "undo" at bounding box center [135, 25] width 23 height 23
click at [136, 27] on icon "undo" at bounding box center [135, 25] width 23 height 23
click at [137, 27] on icon "undo" at bounding box center [135, 25] width 23 height 23
click at [134, 26] on icon "undo" at bounding box center [135, 25] width 23 height 23
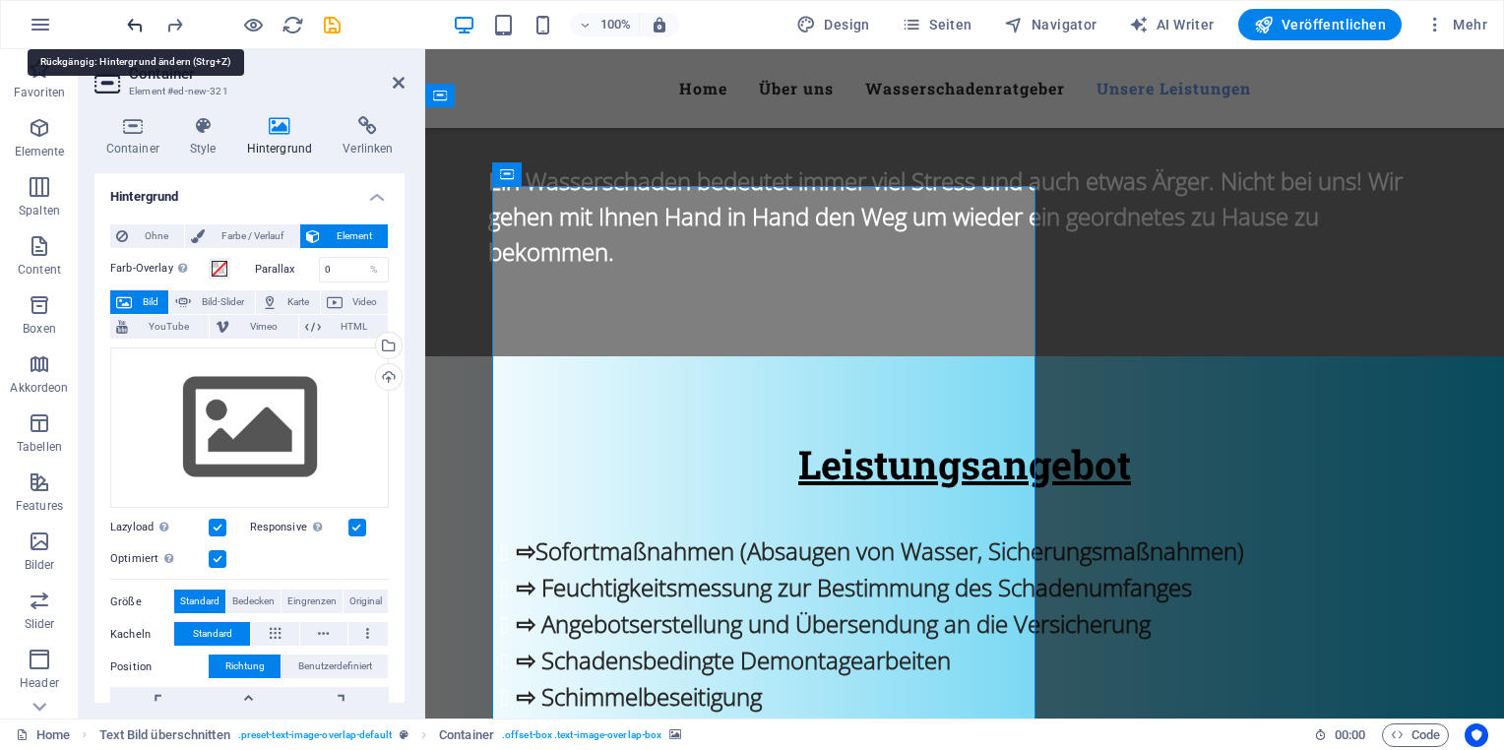
click at [134, 26] on icon "undo" at bounding box center [135, 25] width 23 height 23
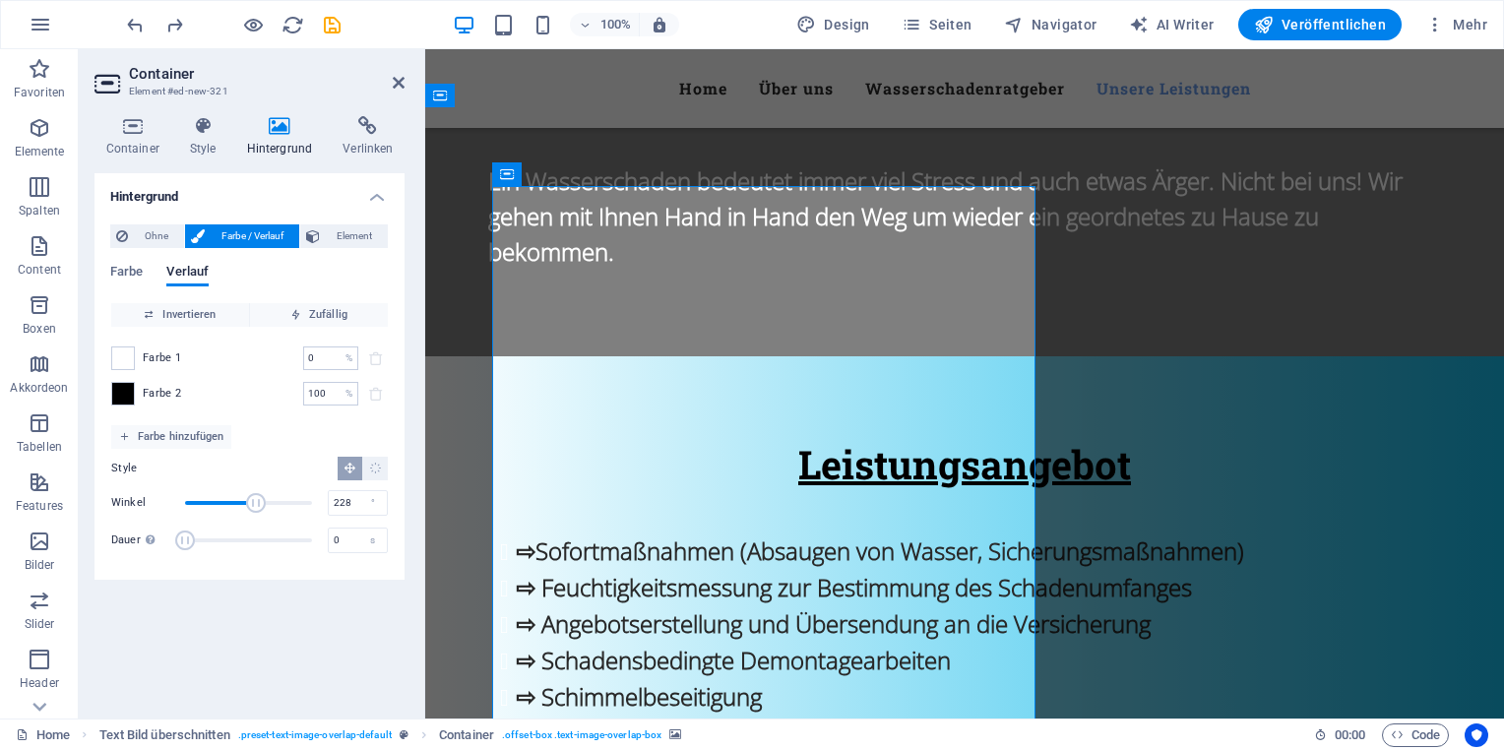
drag, startPoint x: 215, startPoint y: 498, endPoint x: 266, endPoint y: 492, distance: 51.5
click at [266, 493] on span "Winkel" at bounding box center [256, 503] width 20 height 20
type input "151"
drag, startPoint x: 262, startPoint y: 494, endPoint x: 236, endPoint y: 495, distance: 25.6
click at [245, 495] on span "Winkel" at bounding box center [255, 503] width 20 height 20
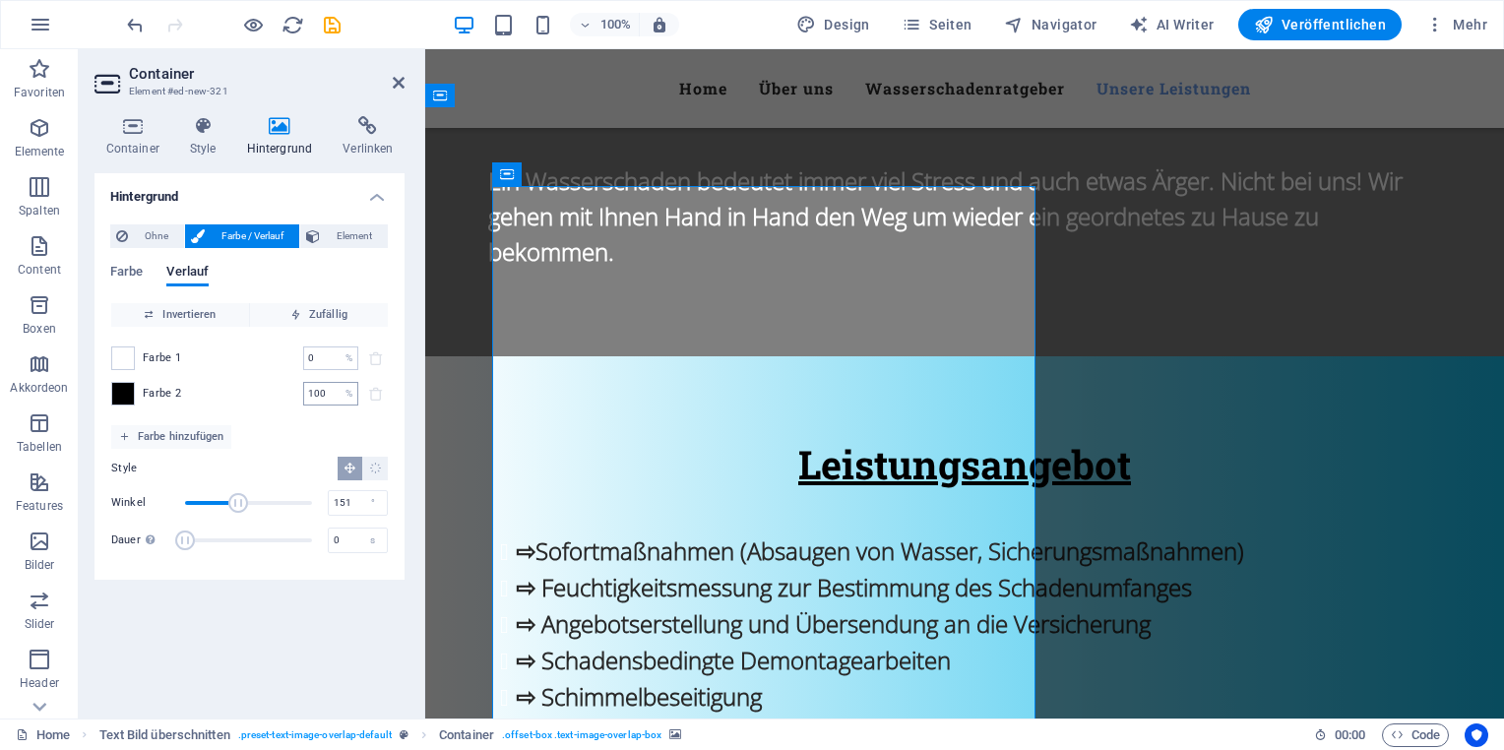
click at [319, 396] on input "100" at bounding box center [320, 394] width 34 height 24
drag, startPoint x: 327, startPoint y: 395, endPoint x: 282, endPoint y: 395, distance: 45.3
click at [282, 395] on div "Farbe 2 100 % ​" at bounding box center [249, 394] width 277 height 24
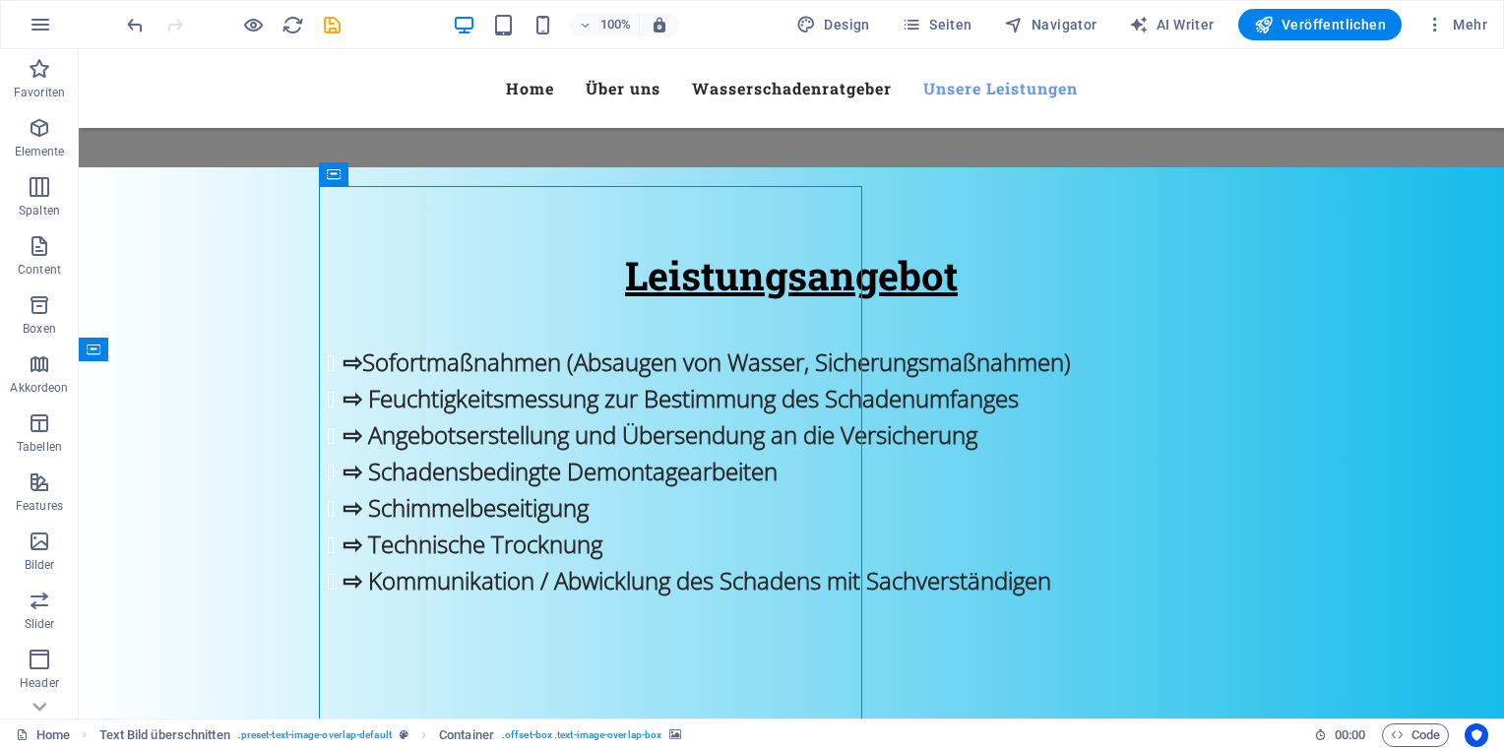
scroll to position [2590, 0]
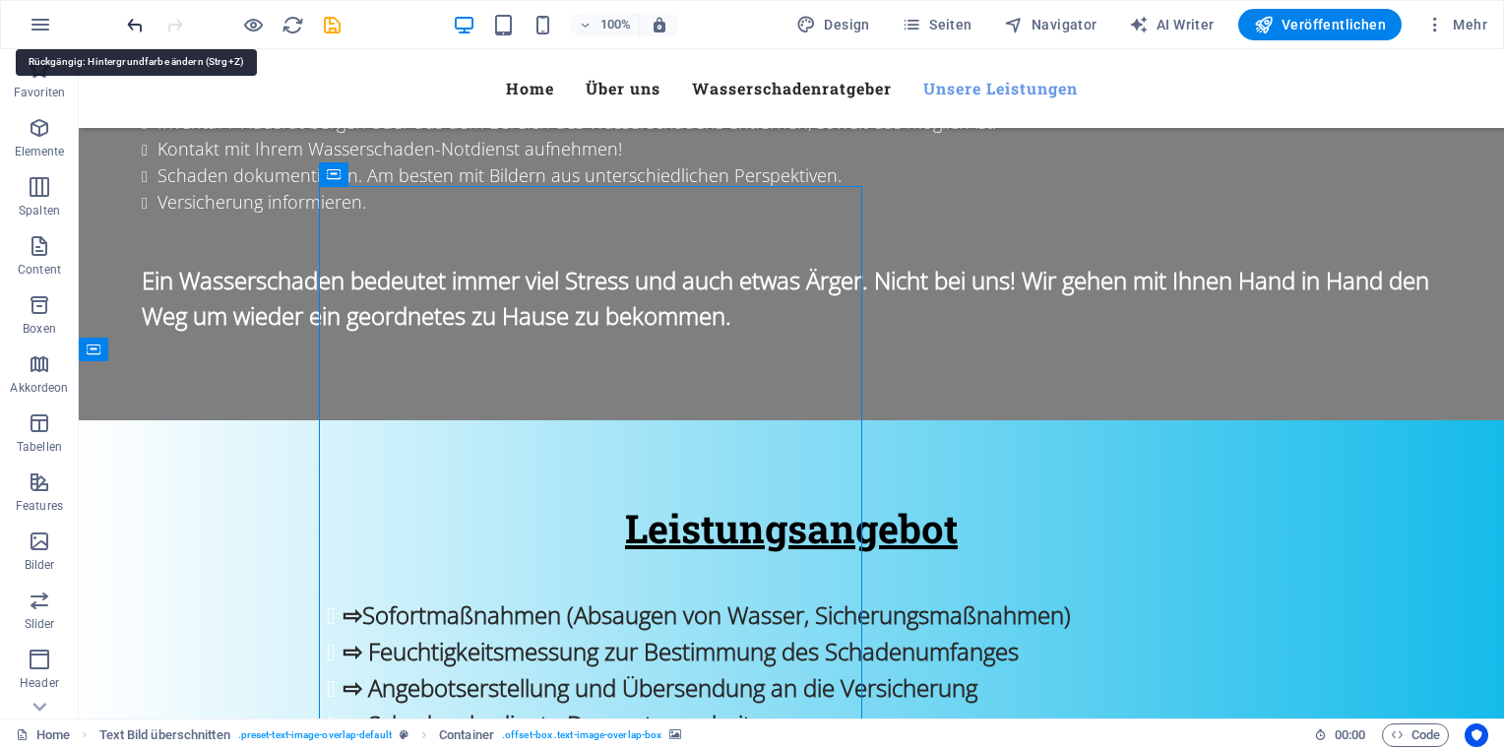
click at [142, 23] on icon "undo" at bounding box center [135, 25] width 23 height 23
click at [136, 23] on icon "undo" at bounding box center [135, 25] width 23 height 23
click at [135, 23] on icon "undo" at bounding box center [135, 25] width 23 height 23
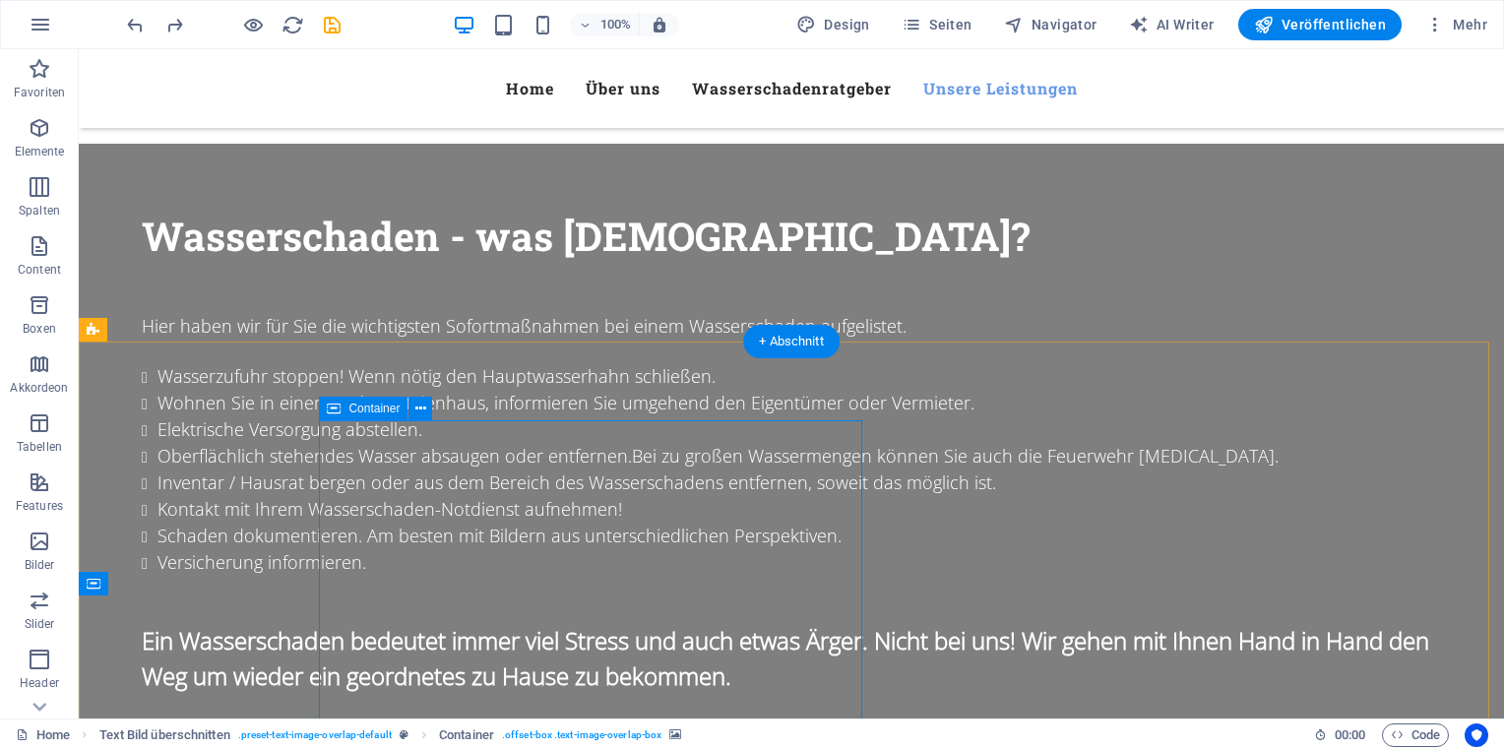
scroll to position [2379, 0]
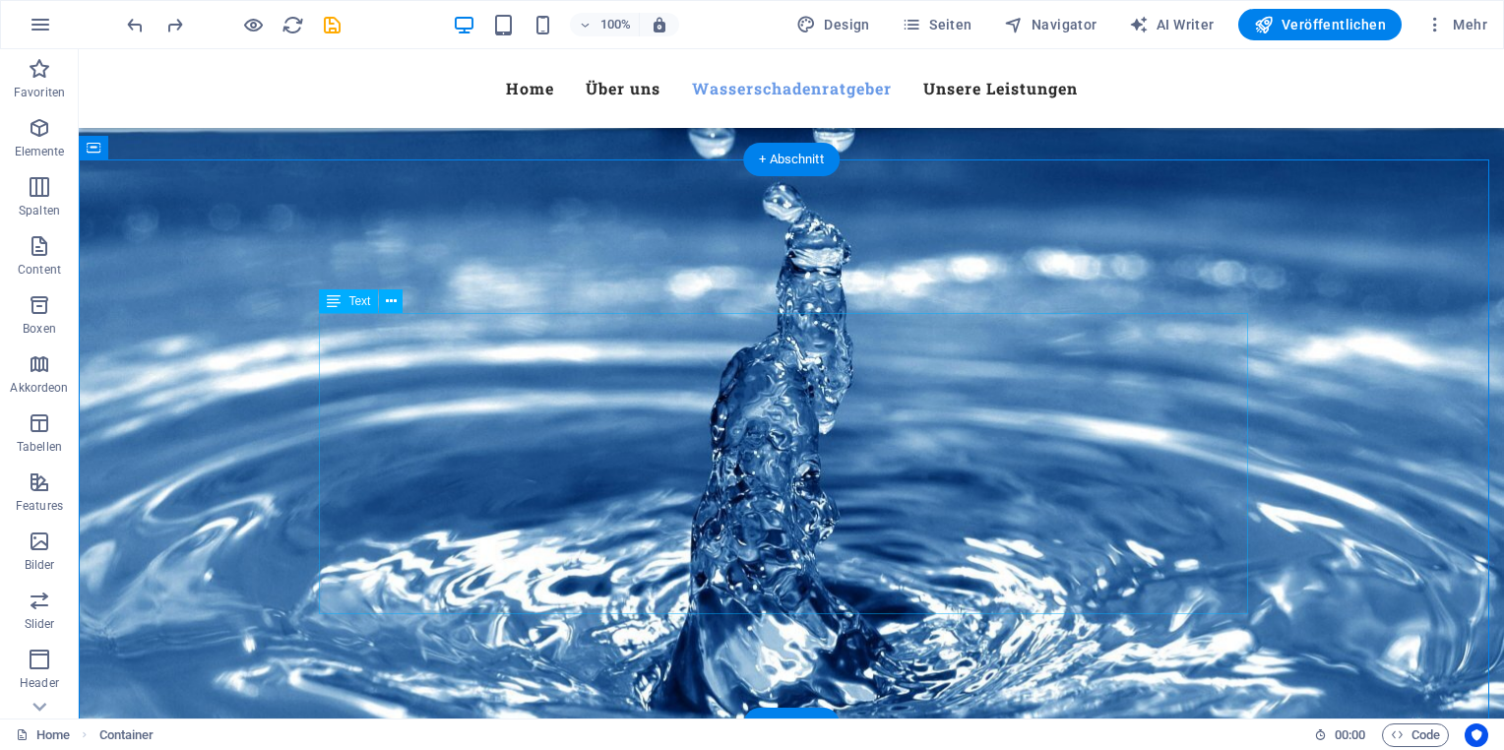
scroll to position [1788, 0]
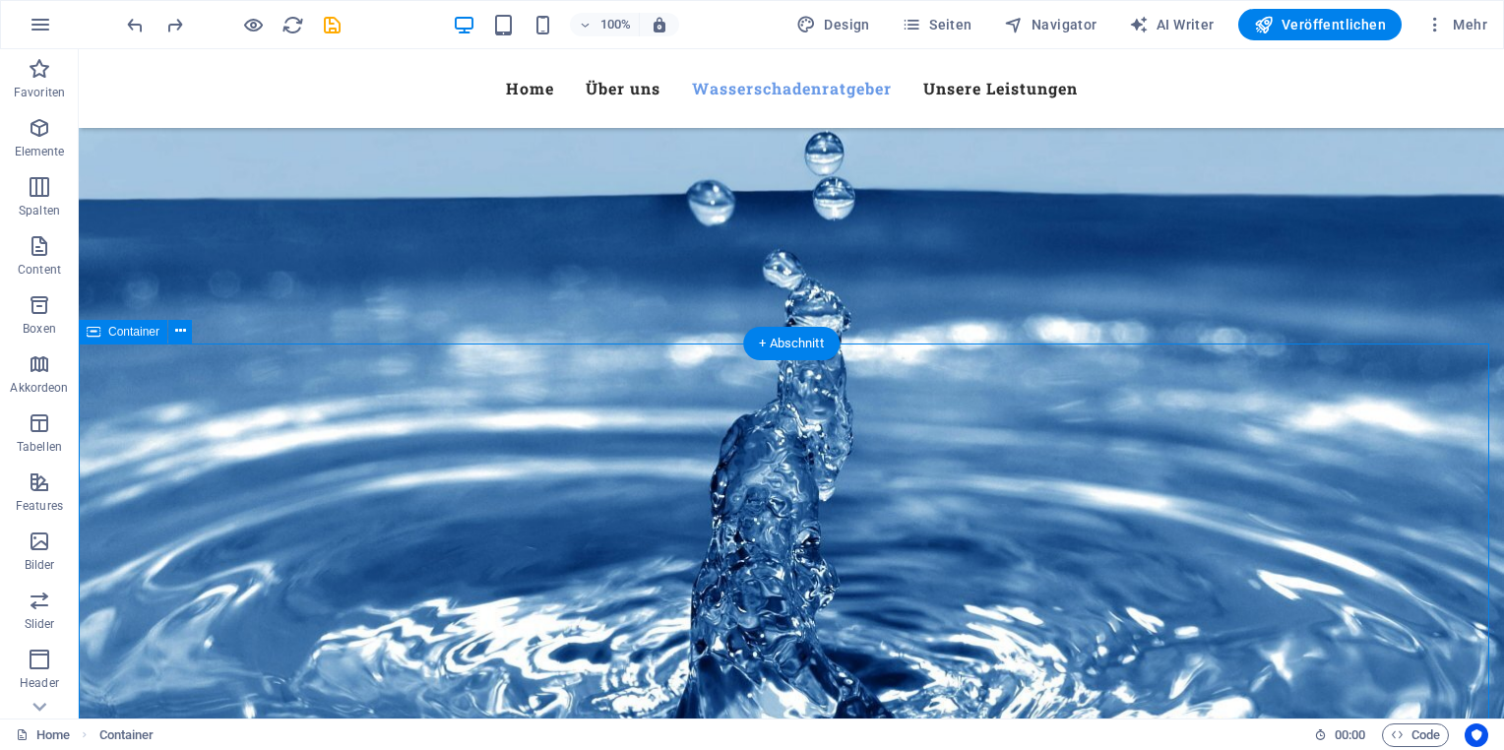
click at [176, 333] on icon at bounding box center [180, 331] width 11 height 21
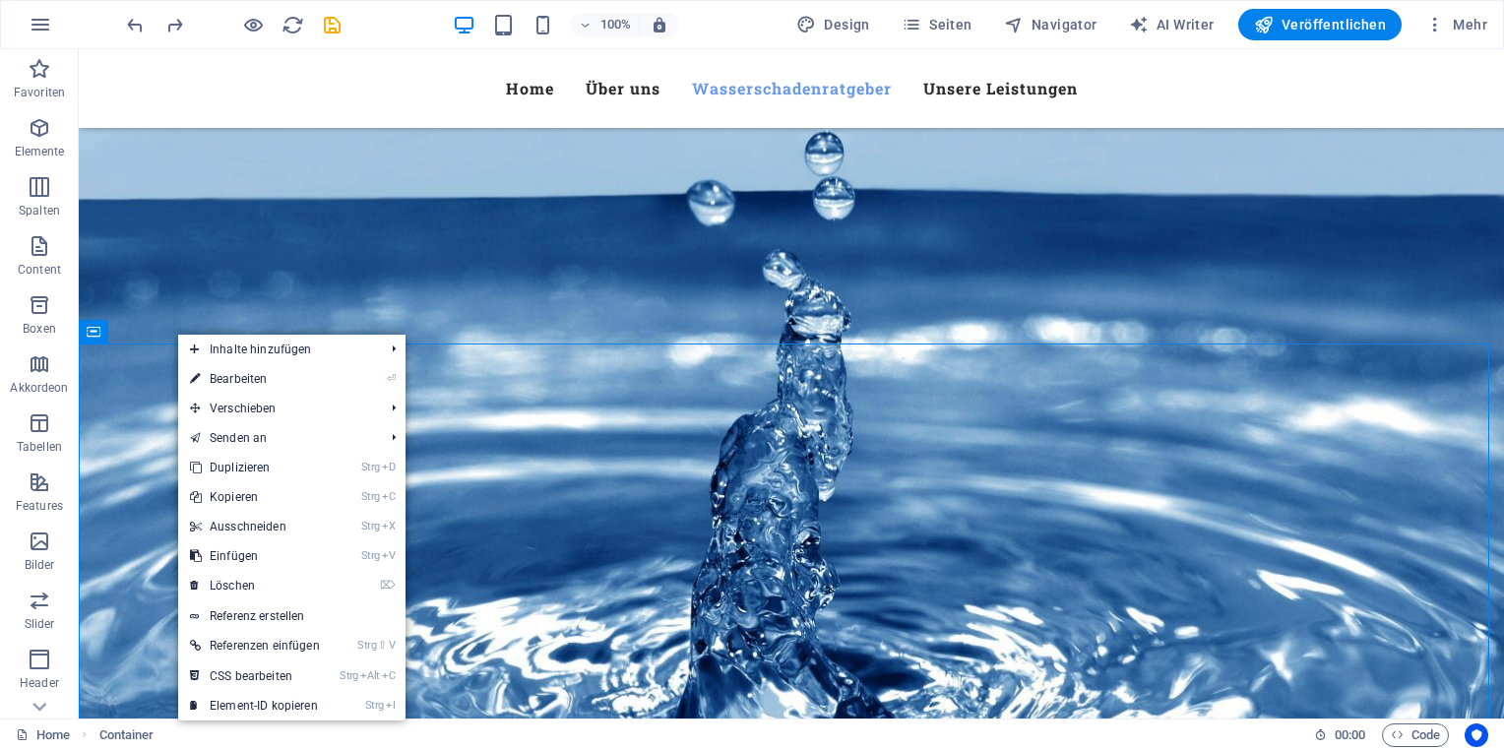
click at [329, 380] on link "⏎ Bearbeiten" at bounding box center [255, 379] width 154 height 30
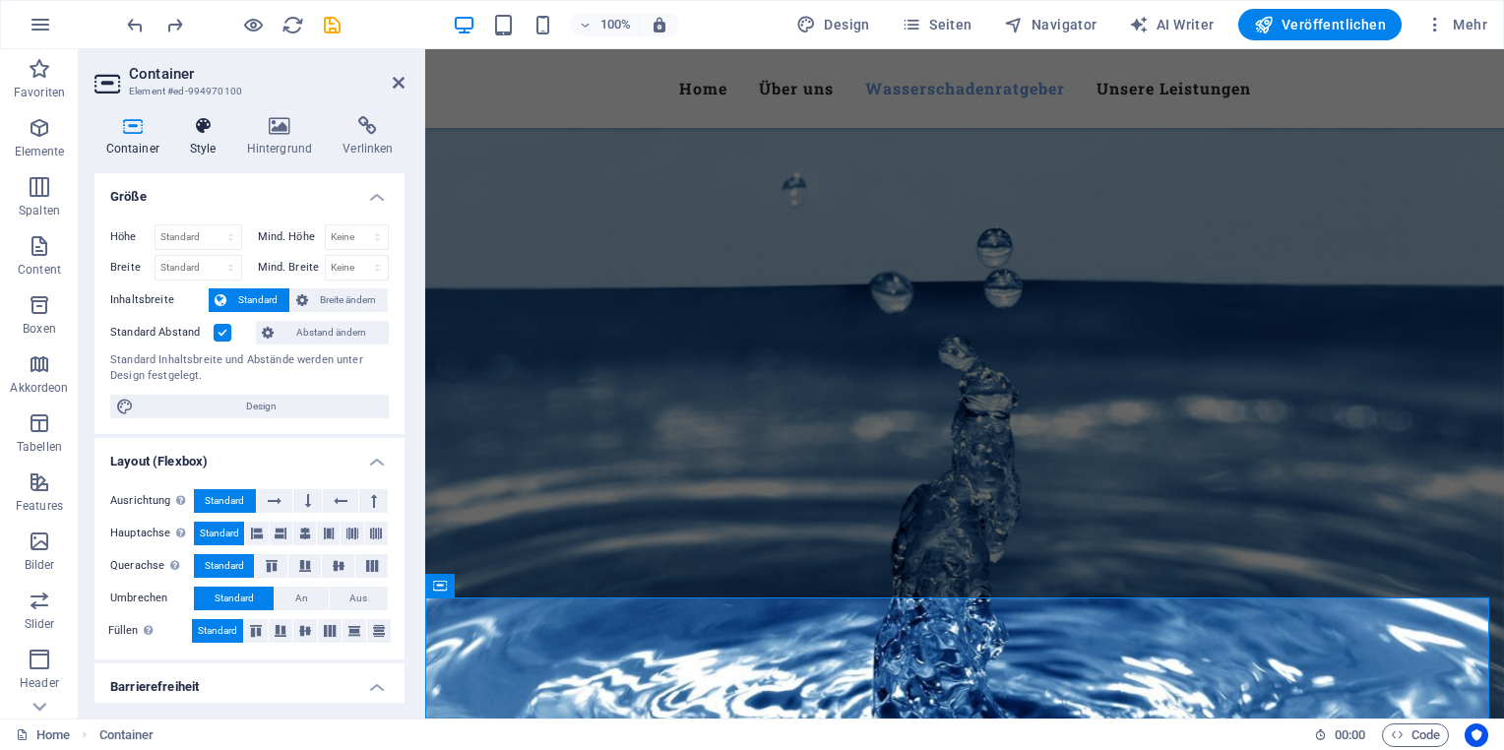
click at [212, 140] on h4 "Style" at bounding box center [206, 136] width 57 height 41
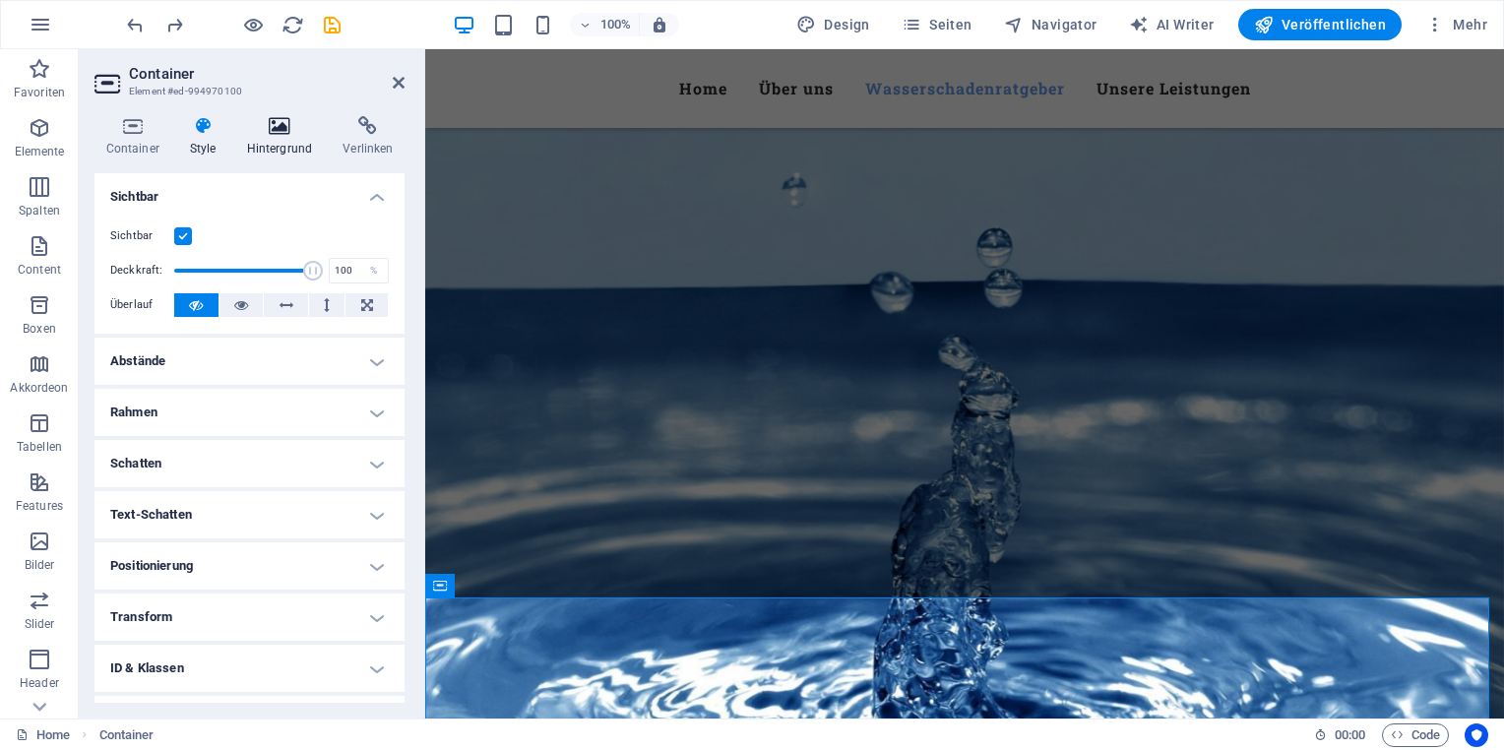
click at [269, 139] on h4 "Hintergrund" at bounding box center [283, 136] width 96 height 41
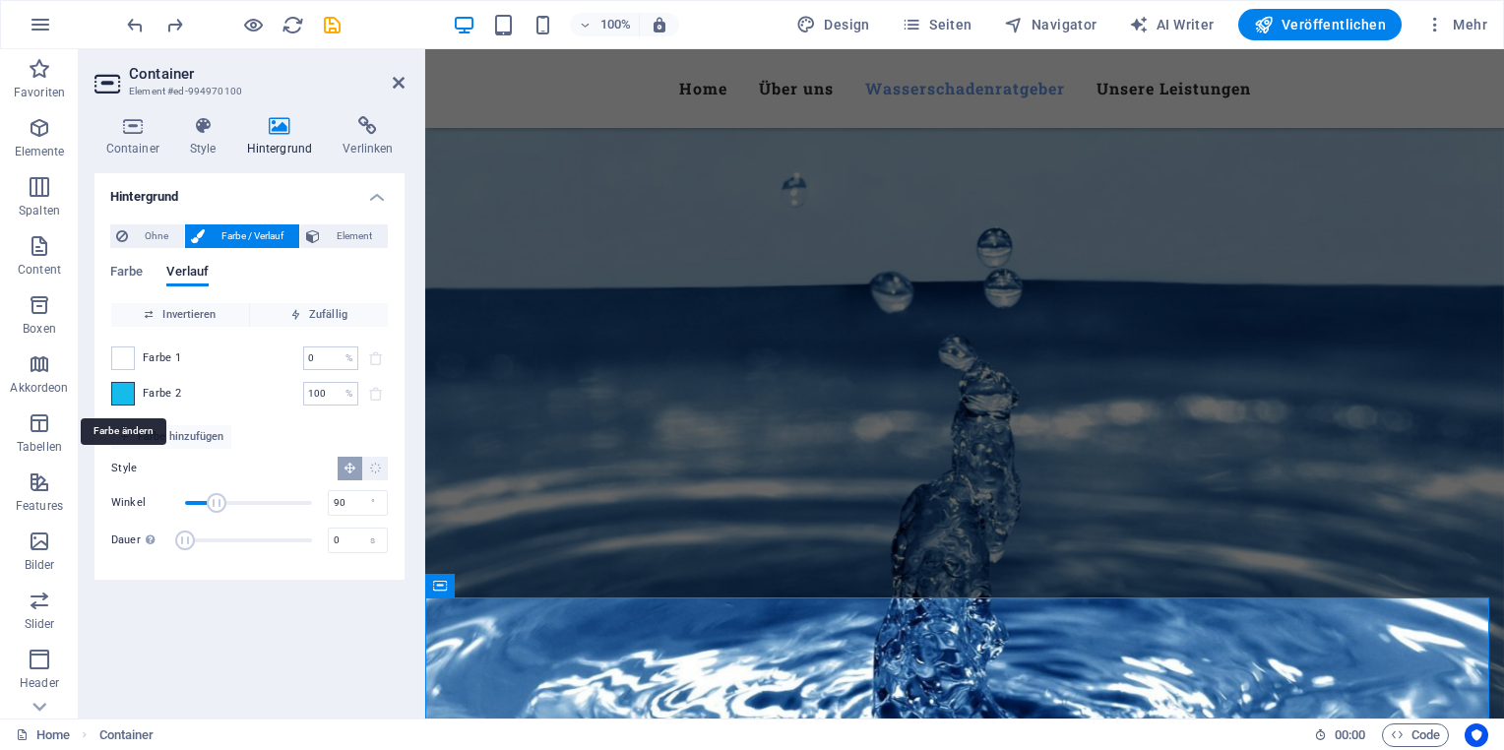
click at [126, 396] on span at bounding box center [123, 394] width 22 height 22
type input "#15bbea"
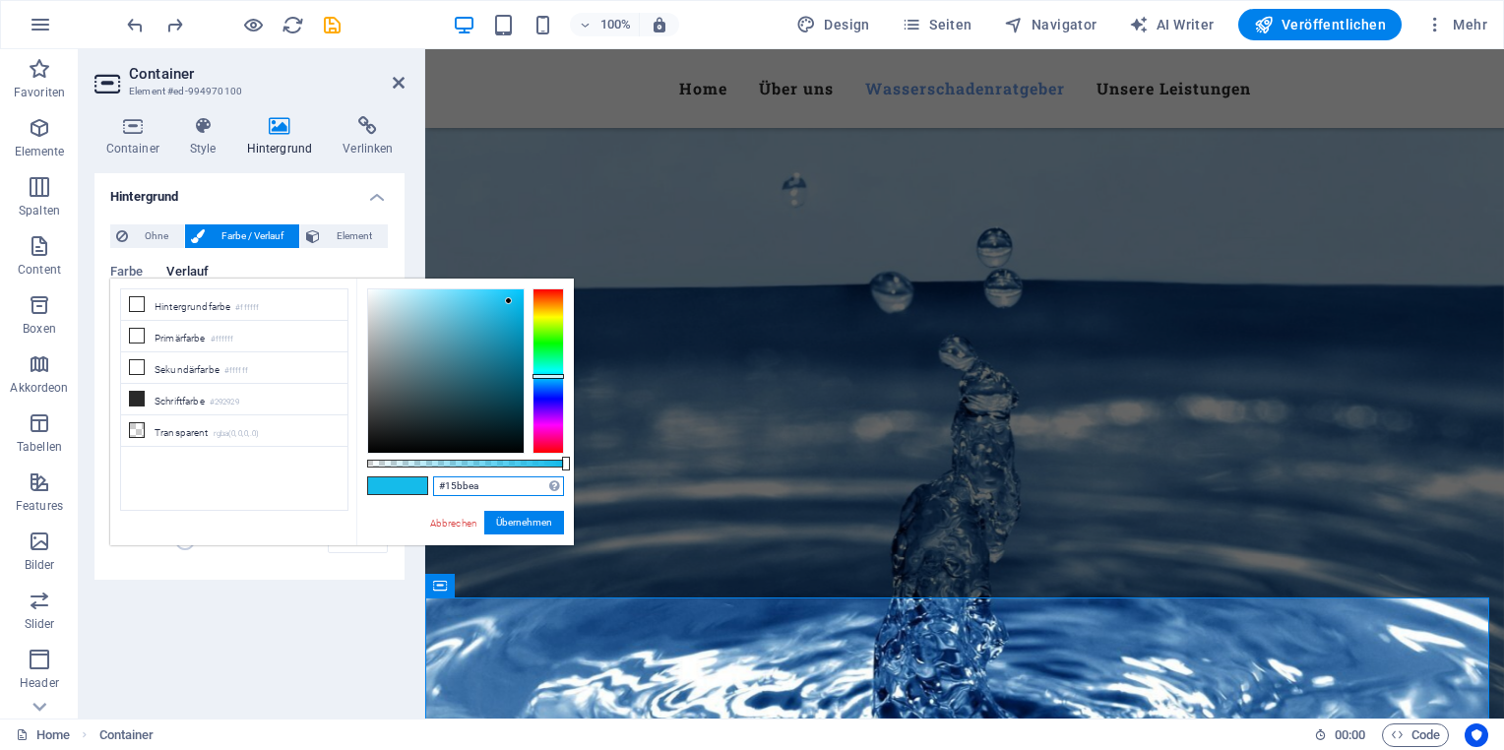
drag, startPoint x: 419, startPoint y: 487, endPoint x: 374, endPoint y: 491, distance: 45.4
click at [374, 493] on div "#15bbea Unterstützte Formate: #0852ed rgb(8, 82, 237) rgba(8, 82, 237, 90%) hsv…" at bounding box center [465, 555] width 218 height 552
click at [408, 79] on aside "Container Element #ed-994970100 Container Style Hintergrund Verlinken Größe Höh…" at bounding box center [252, 383] width 346 height 669
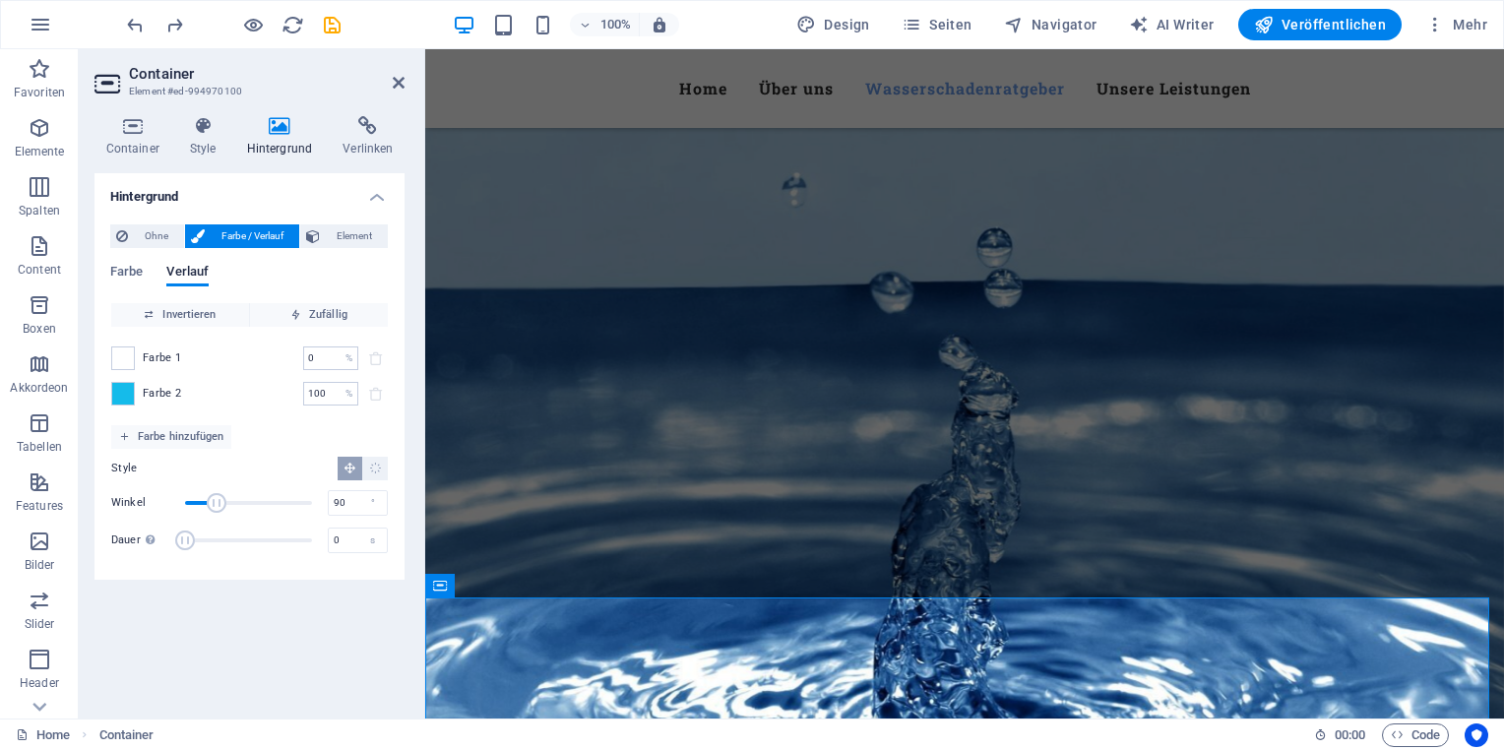
click at [406, 79] on aside "Container Element #ed-994970100 Container Style Hintergrund Verlinken Größe Höh…" at bounding box center [252, 383] width 346 height 669
click at [403, 80] on icon at bounding box center [399, 83] width 12 height 16
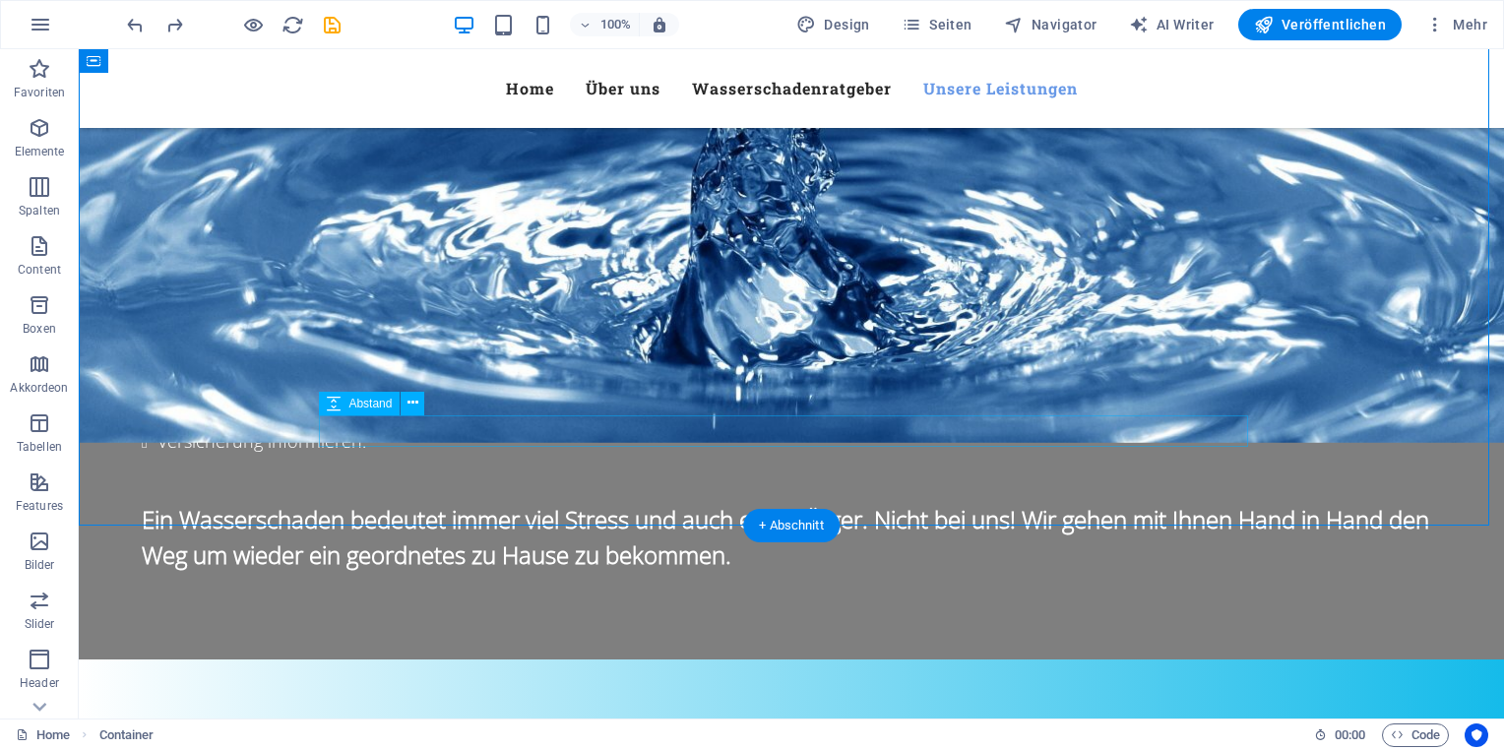
scroll to position [2477, 0]
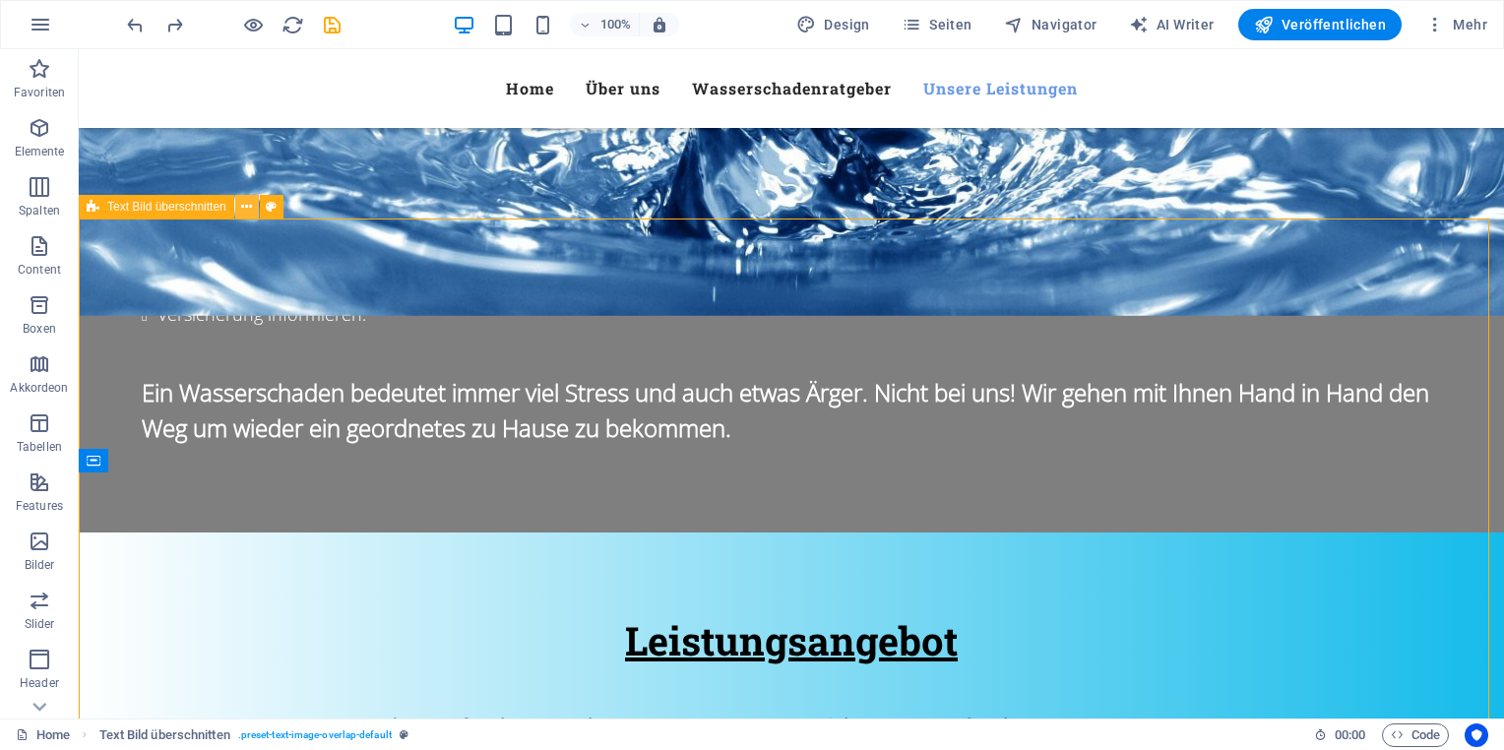
click at [246, 211] on icon at bounding box center [246, 207] width 11 height 21
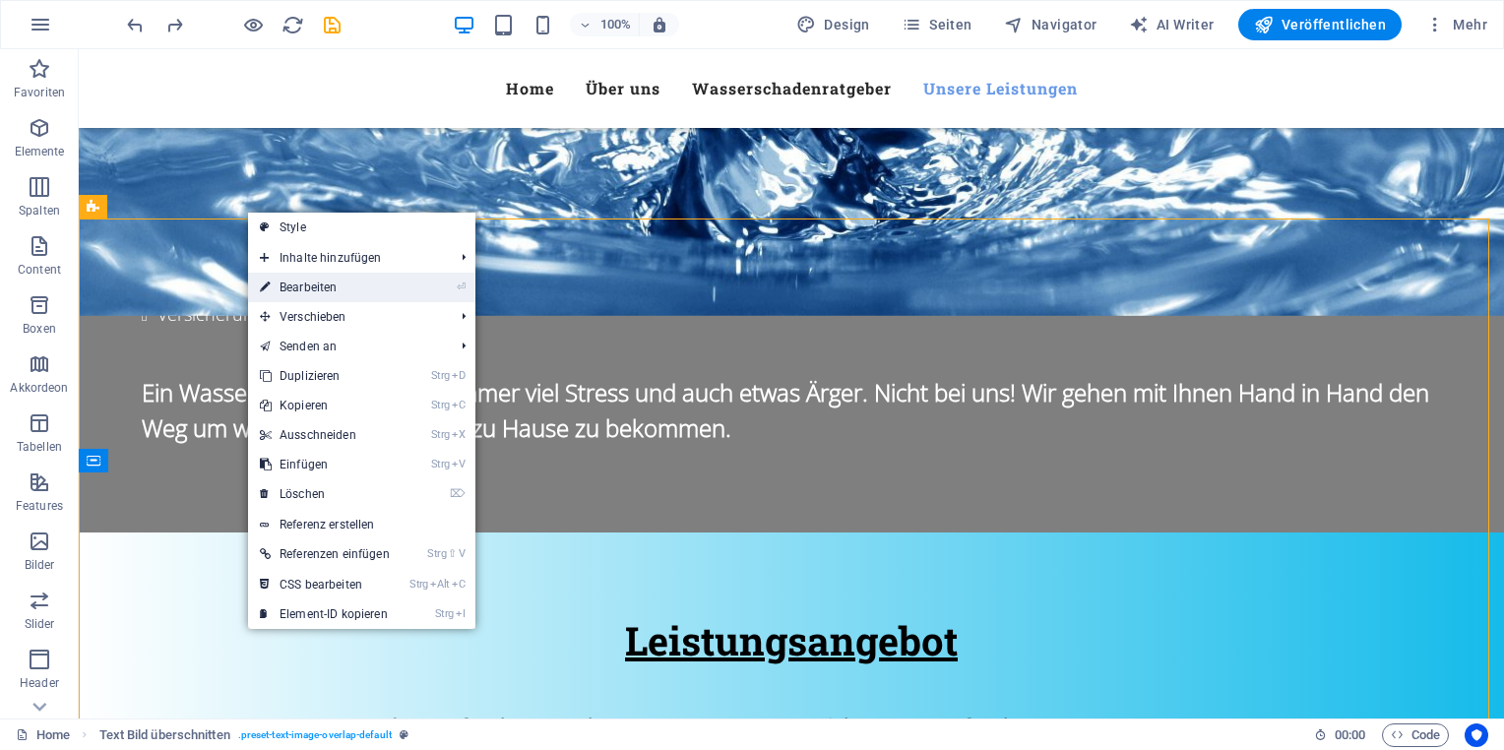
click at [384, 286] on link "⏎ Bearbeiten" at bounding box center [325, 288] width 154 height 30
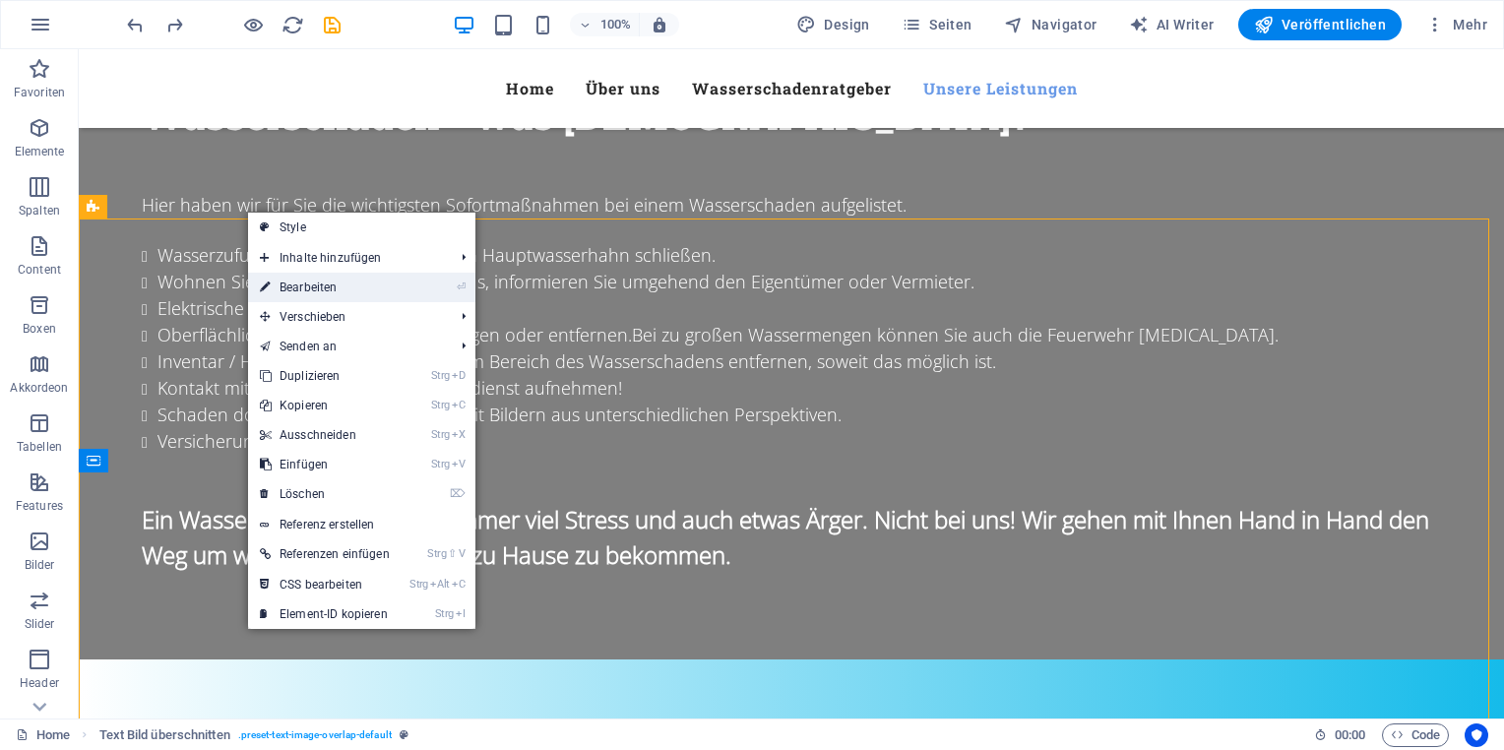
scroll to position [2731, 0]
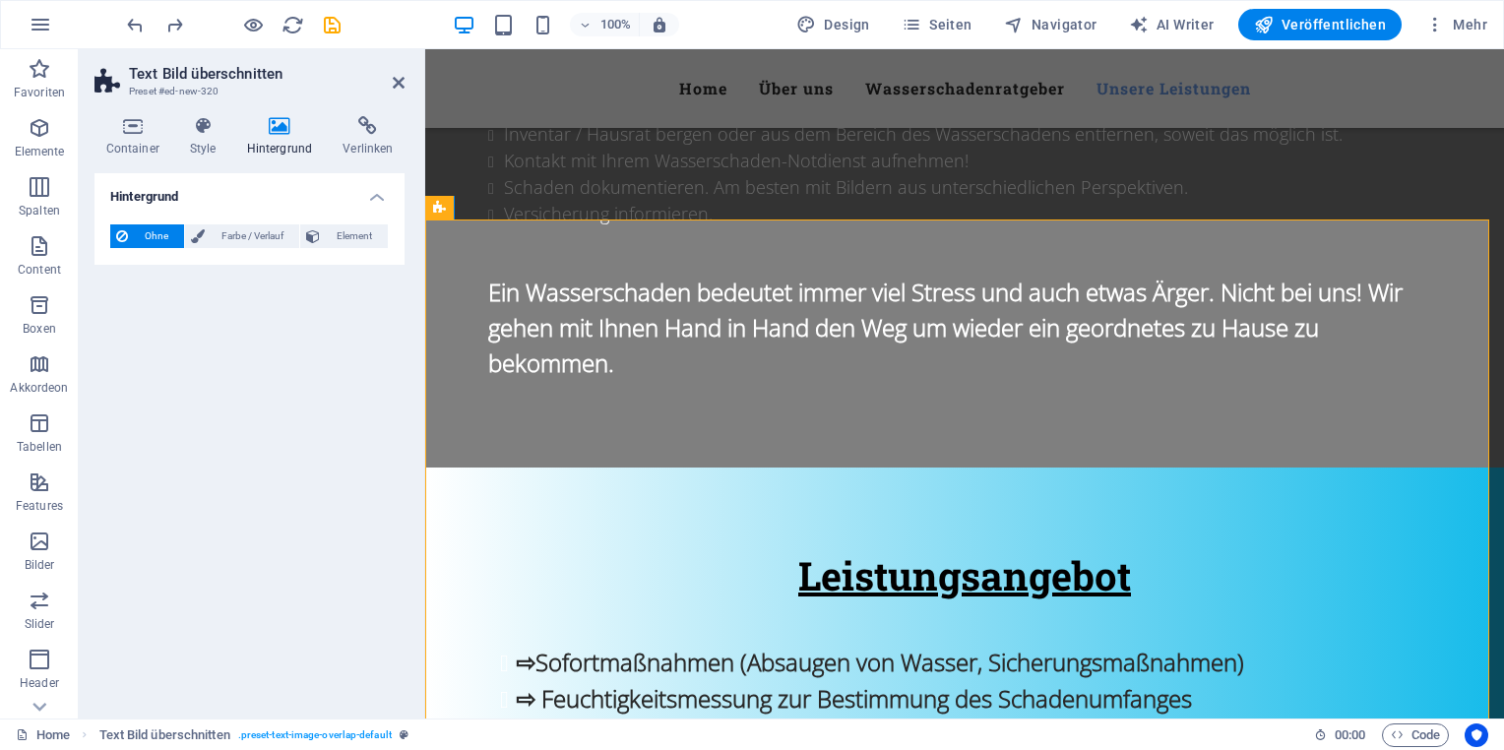
click at [276, 140] on h4 "Hintergrund" at bounding box center [283, 136] width 96 height 41
click at [255, 243] on span "Farbe / Verlauf" at bounding box center [252, 236] width 83 height 24
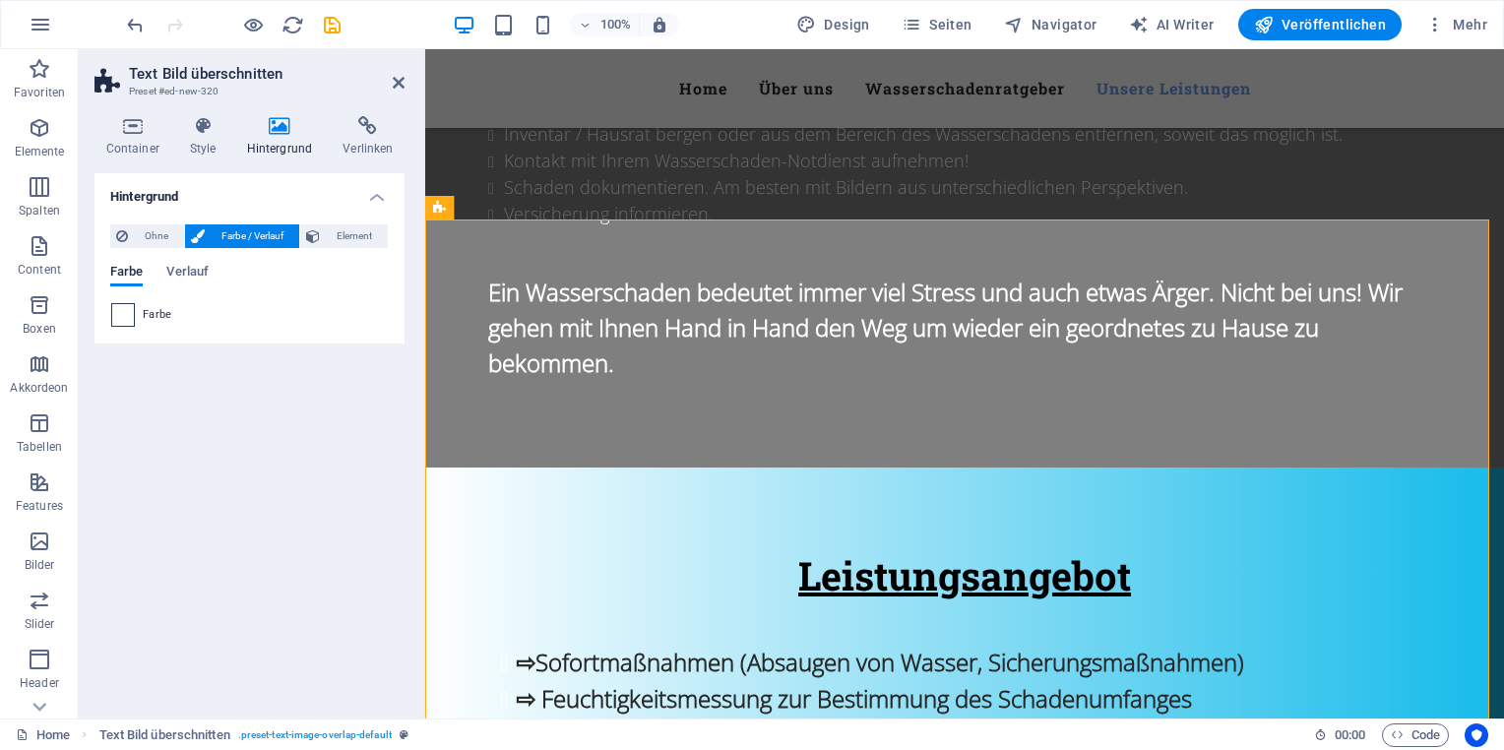
click at [121, 316] on span at bounding box center [123, 315] width 22 height 22
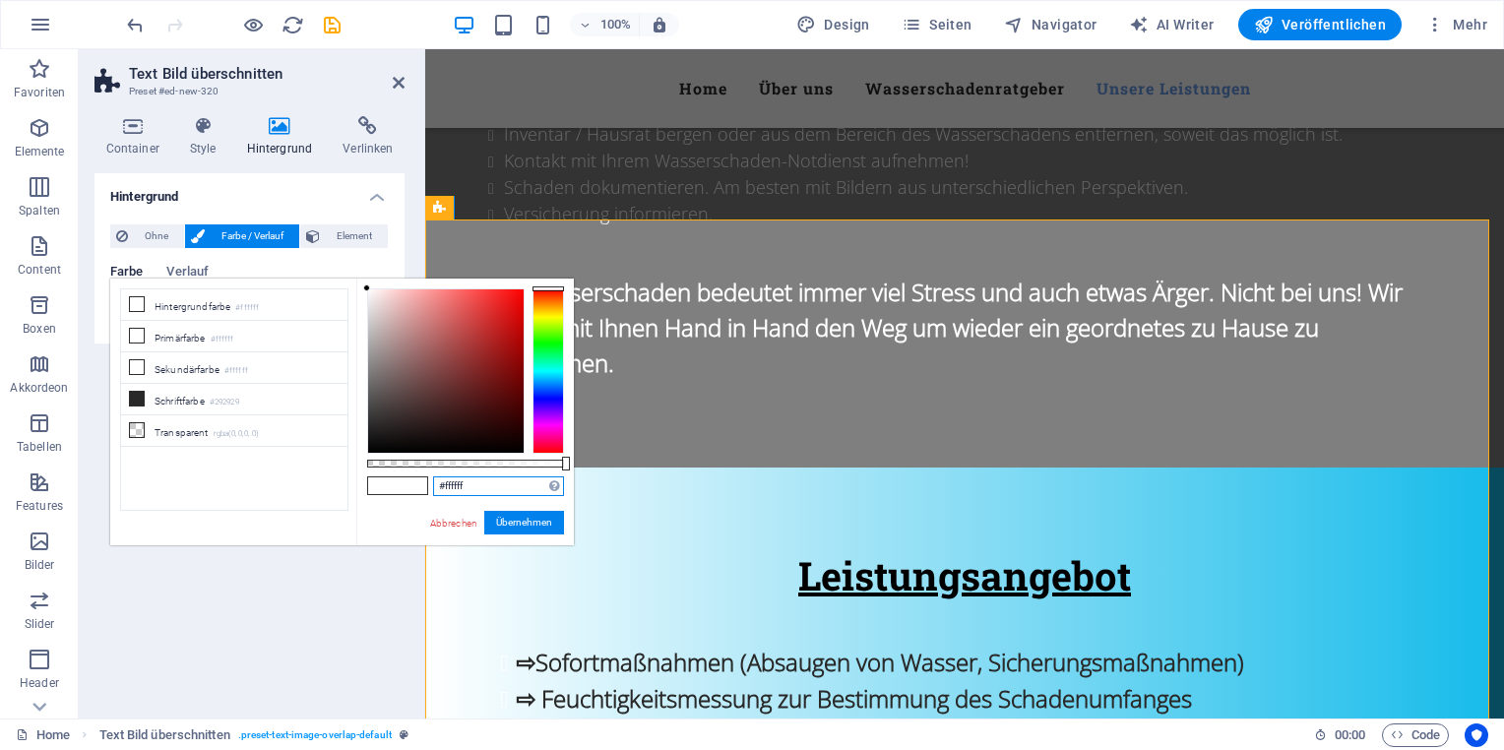
drag, startPoint x: 472, startPoint y: 488, endPoint x: 422, endPoint y: 488, distance: 50.2
click at [422, 488] on div "#ffffff Unterstützte Formate: #0852ed rgb(8, 82, 237) rgba(8, 82, 237, 90%) hsv…" at bounding box center [465, 555] width 218 height 552
paste input "15bbea"
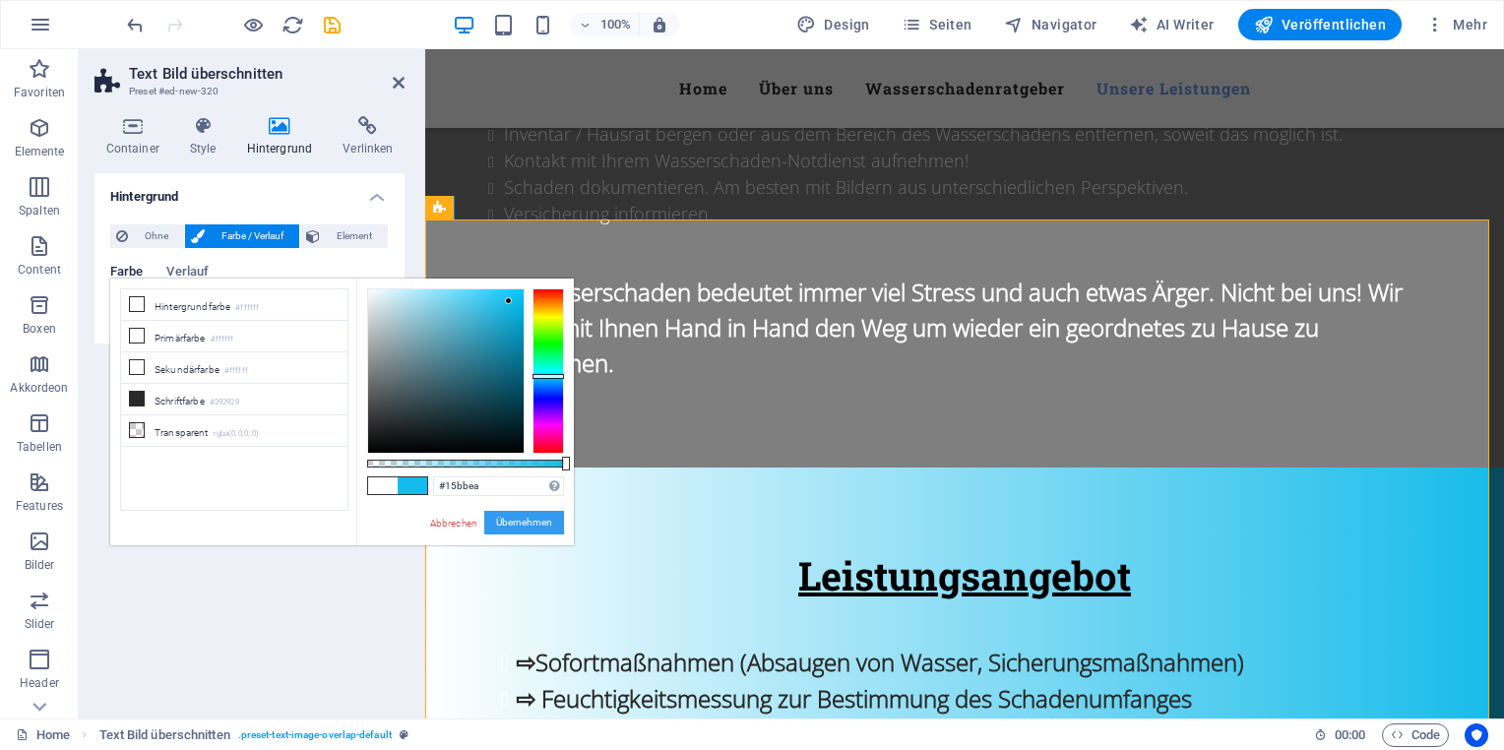
click at [537, 526] on button "Übernehmen" at bounding box center [524, 523] width 80 height 24
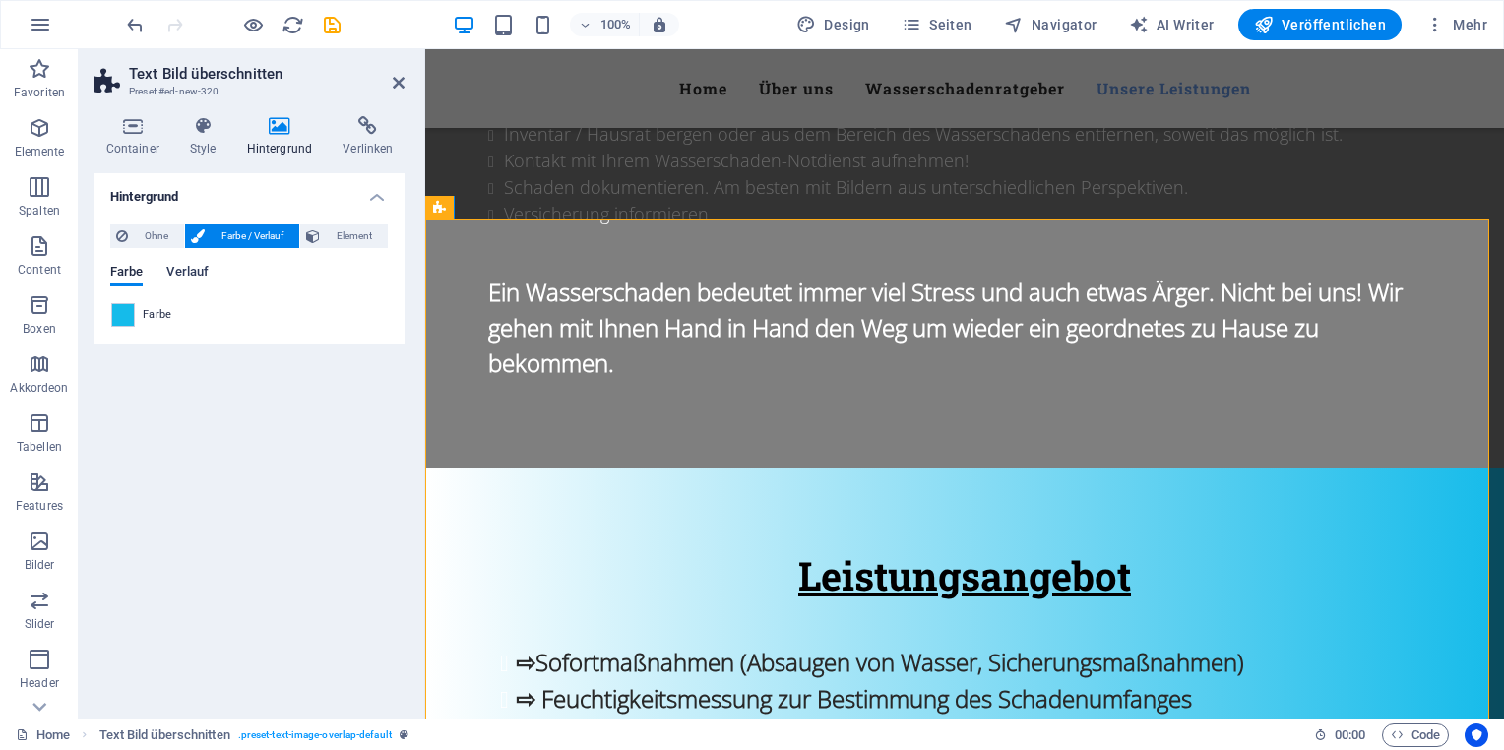
click at [201, 267] on span "Verlauf" at bounding box center [187, 274] width 42 height 28
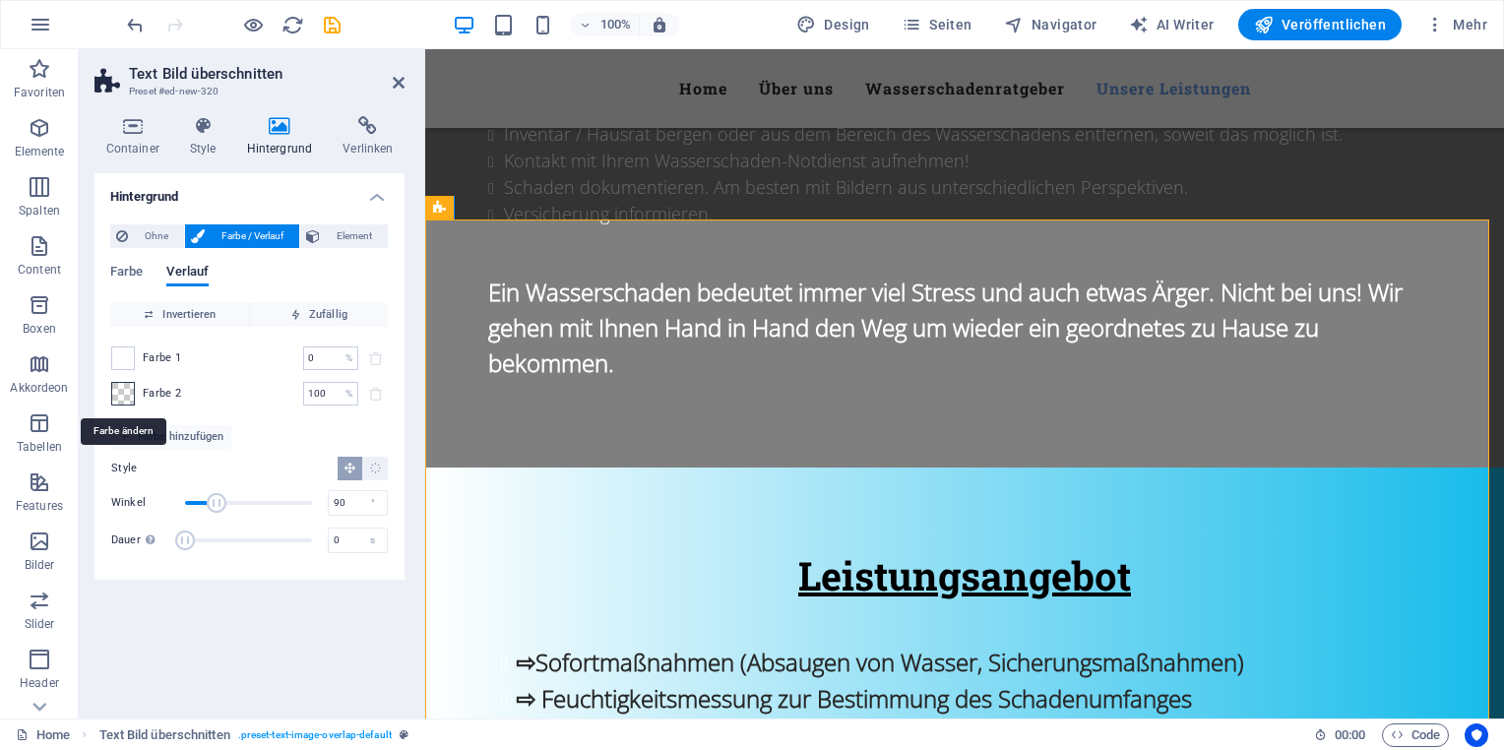
click at [128, 392] on span at bounding box center [123, 394] width 22 height 22
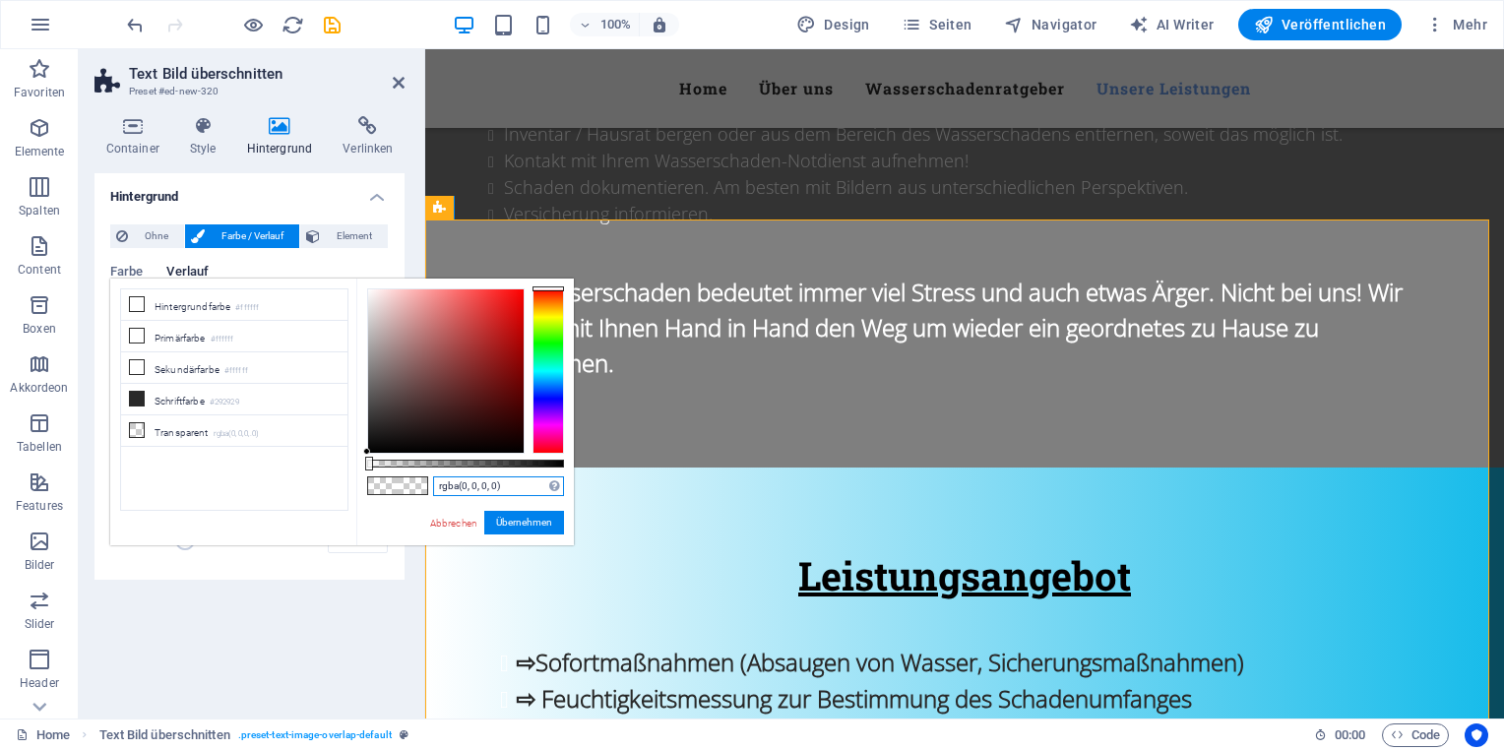
drag, startPoint x: 495, startPoint y: 487, endPoint x: 408, endPoint y: 485, distance: 86.6
click at [410, 486] on div "rgba(0, 0, 0, 0) Unterstützte Formate: #0852ed rgb(8, 82, 237) rgba(8, 82, 237,…" at bounding box center [465, 555] width 218 height 552
paste input "#15bbea"
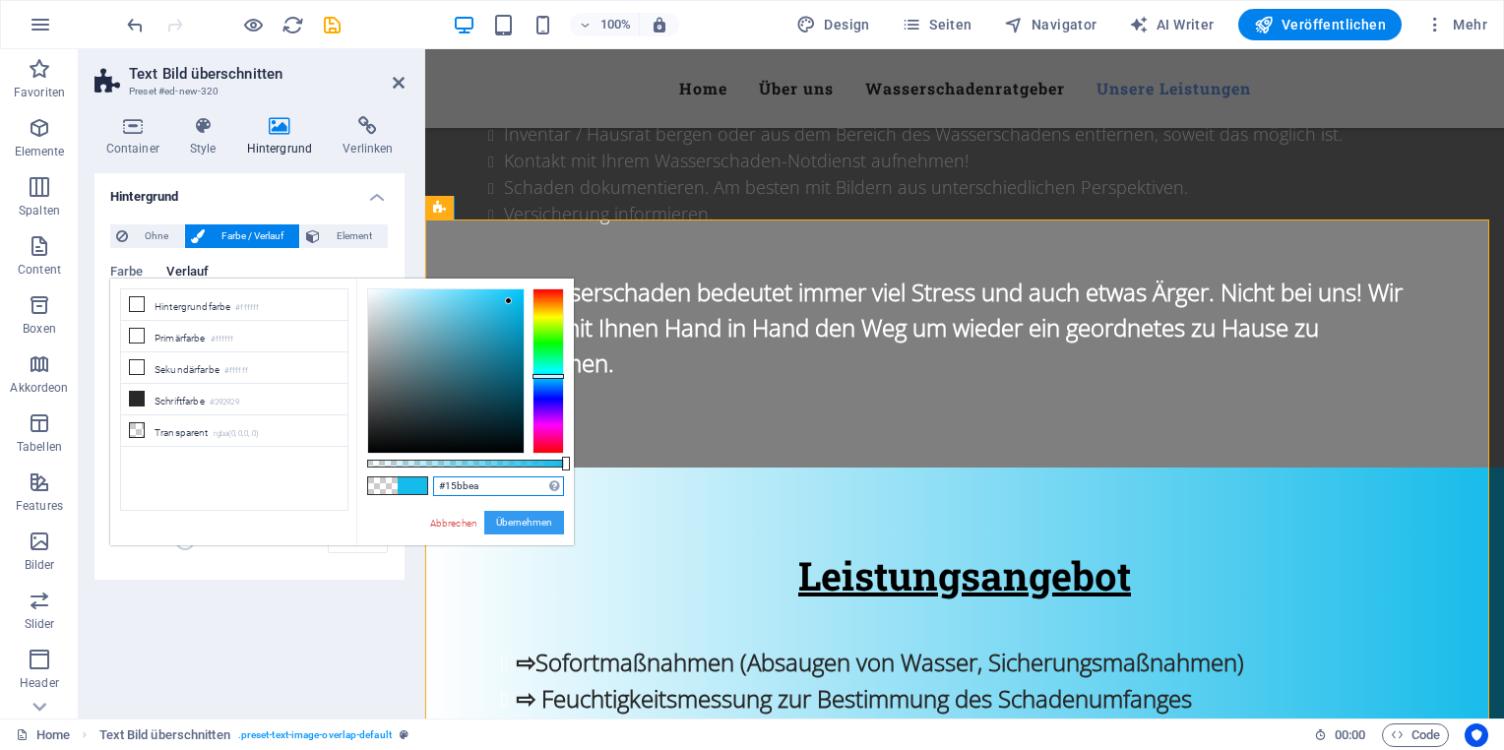
type input "#15bbea"
click at [520, 521] on button "Übernehmen" at bounding box center [524, 523] width 80 height 24
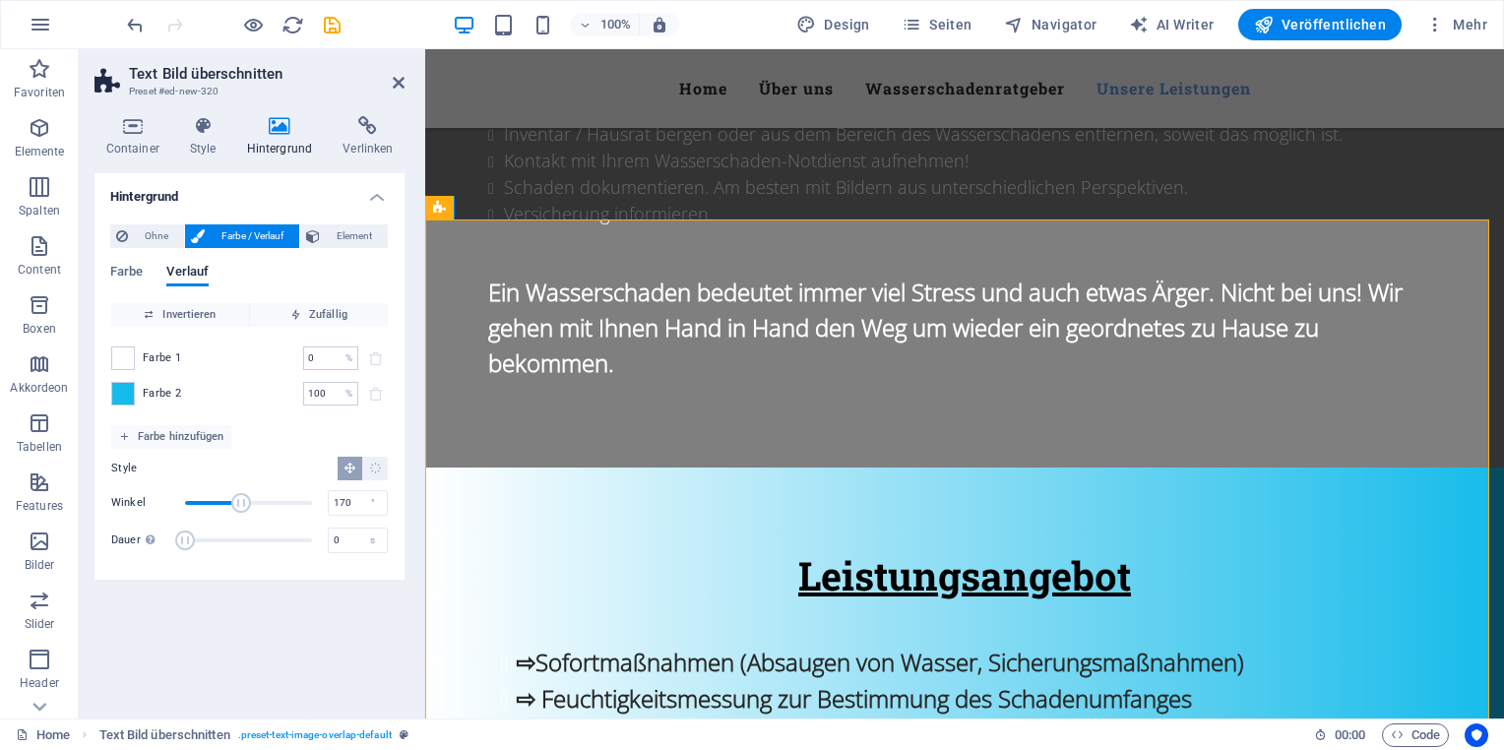
type input "173"
drag, startPoint x: 220, startPoint y: 502, endPoint x: 246, endPoint y: 507, distance: 26.1
click at [246, 507] on span "Winkel" at bounding box center [246, 503] width 20 height 20
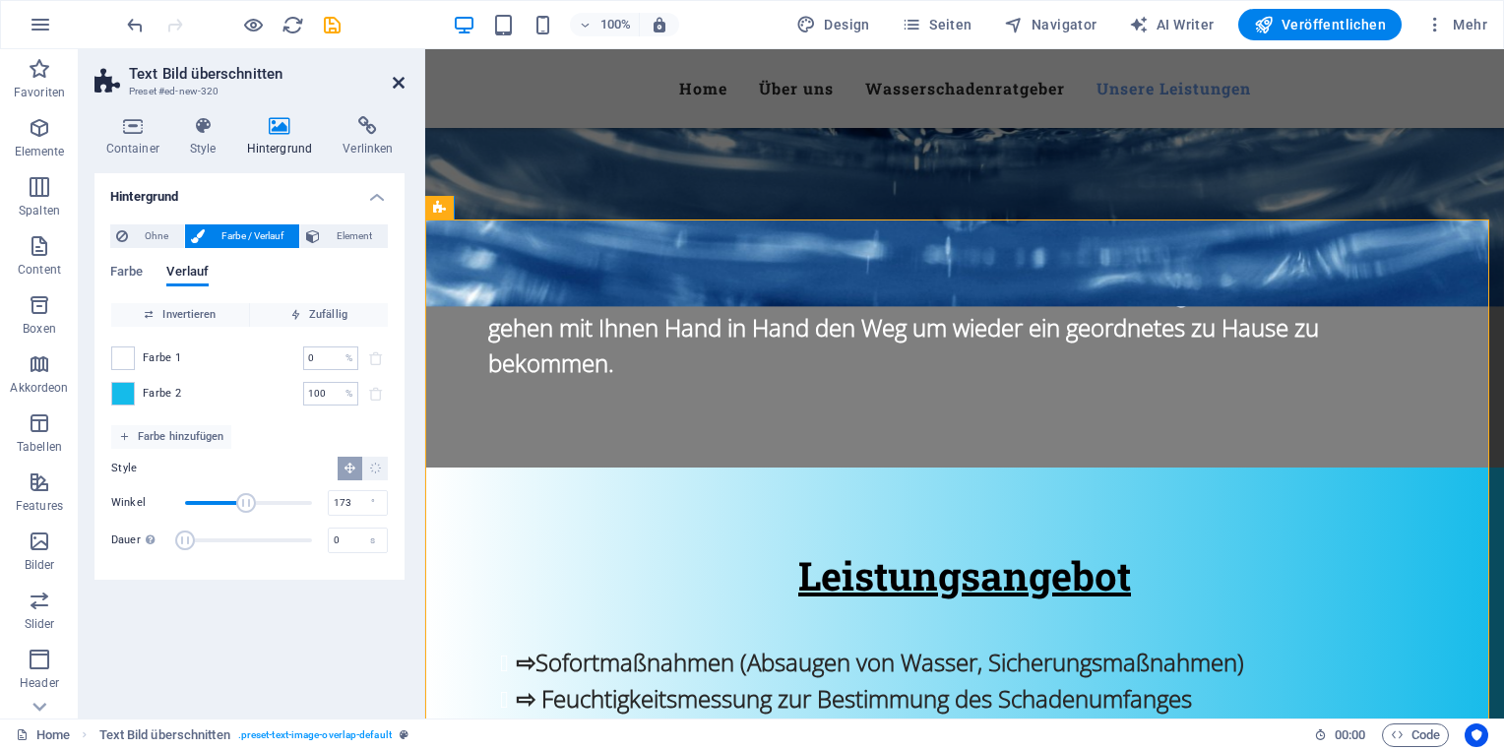
click at [394, 80] on icon at bounding box center [399, 83] width 12 height 16
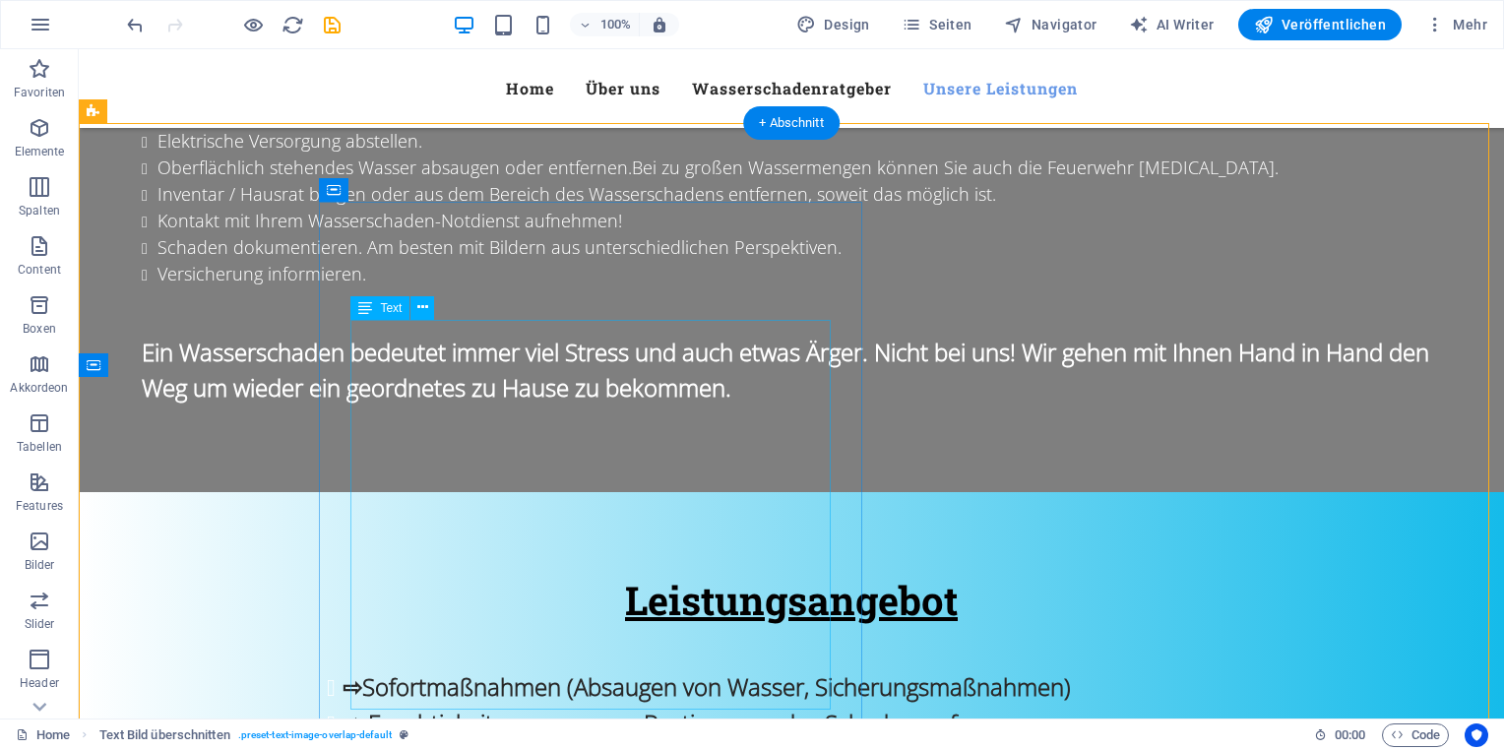
scroll to position [2576, 0]
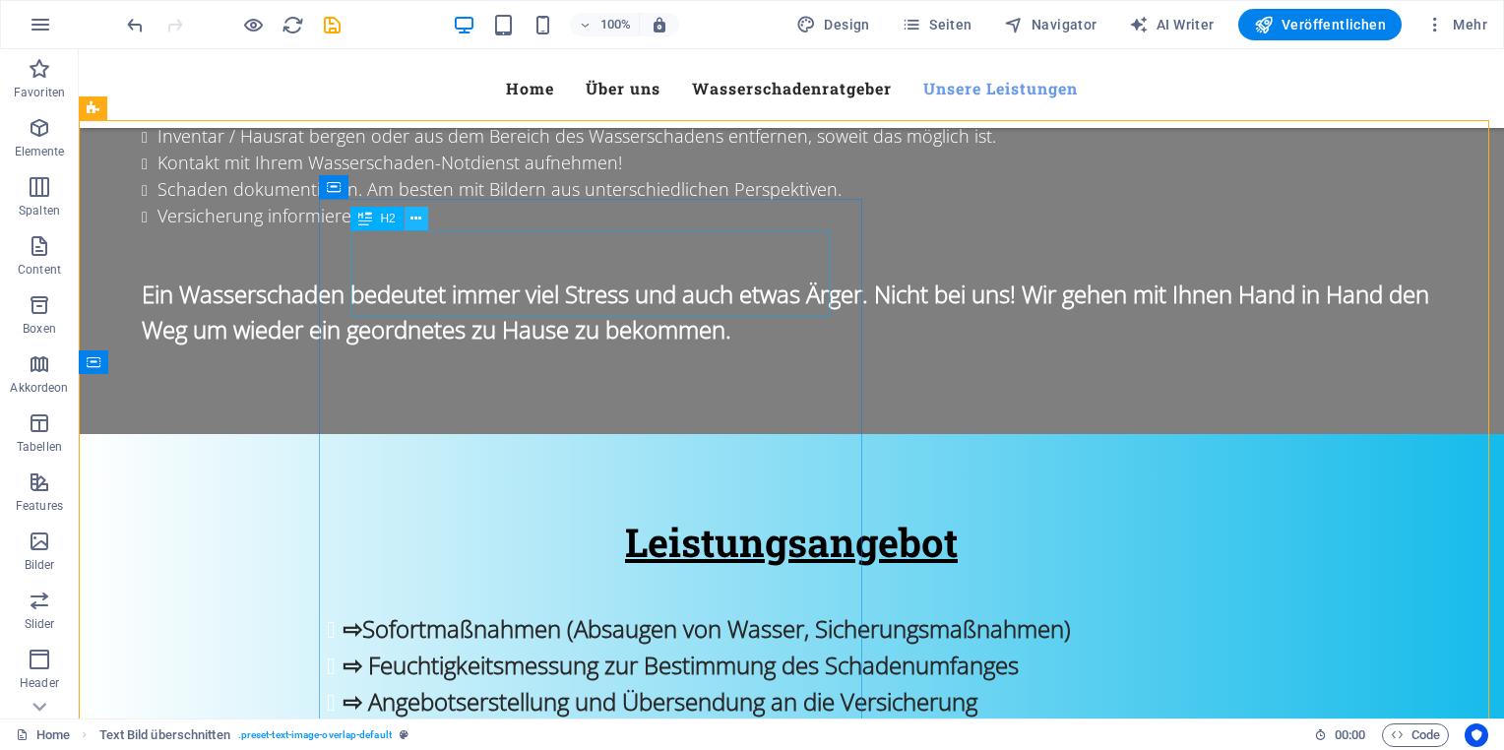
click at [418, 219] on icon at bounding box center [415, 219] width 11 height 21
click at [419, 222] on icon at bounding box center [415, 219] width 11 height 21
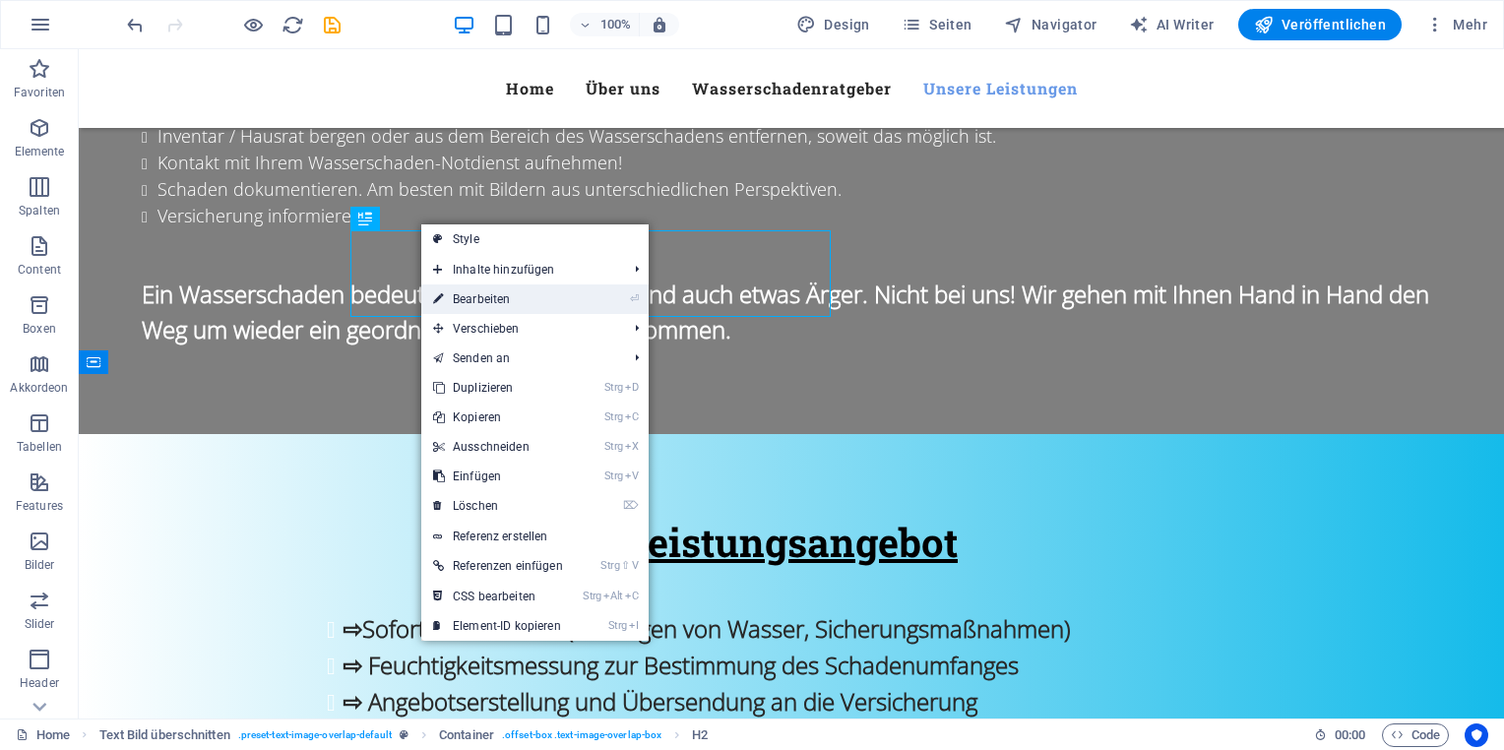
click at [592, 305] on li "⏎ Bearbeiten" at bounding box center [534, 299] width 227 height 30
click at [588, 301] on li "⏎ Bearbeiten" at bounding box center [534, 299] width 227 height 30
click at [503, 297] on link "⏎ Bearbeiten" at bounding box center [498, 299] width 154 height 30
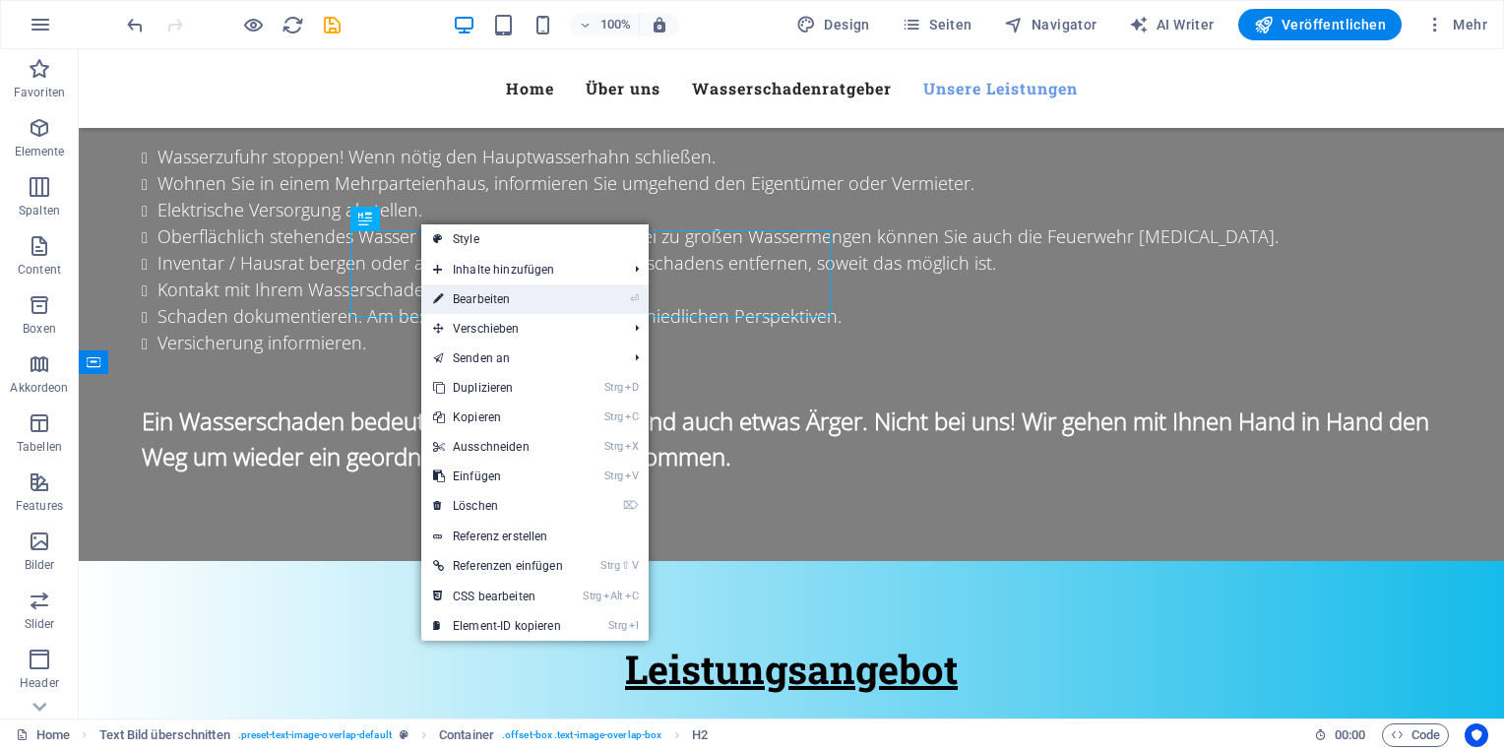
scroll to position [2830, 0]
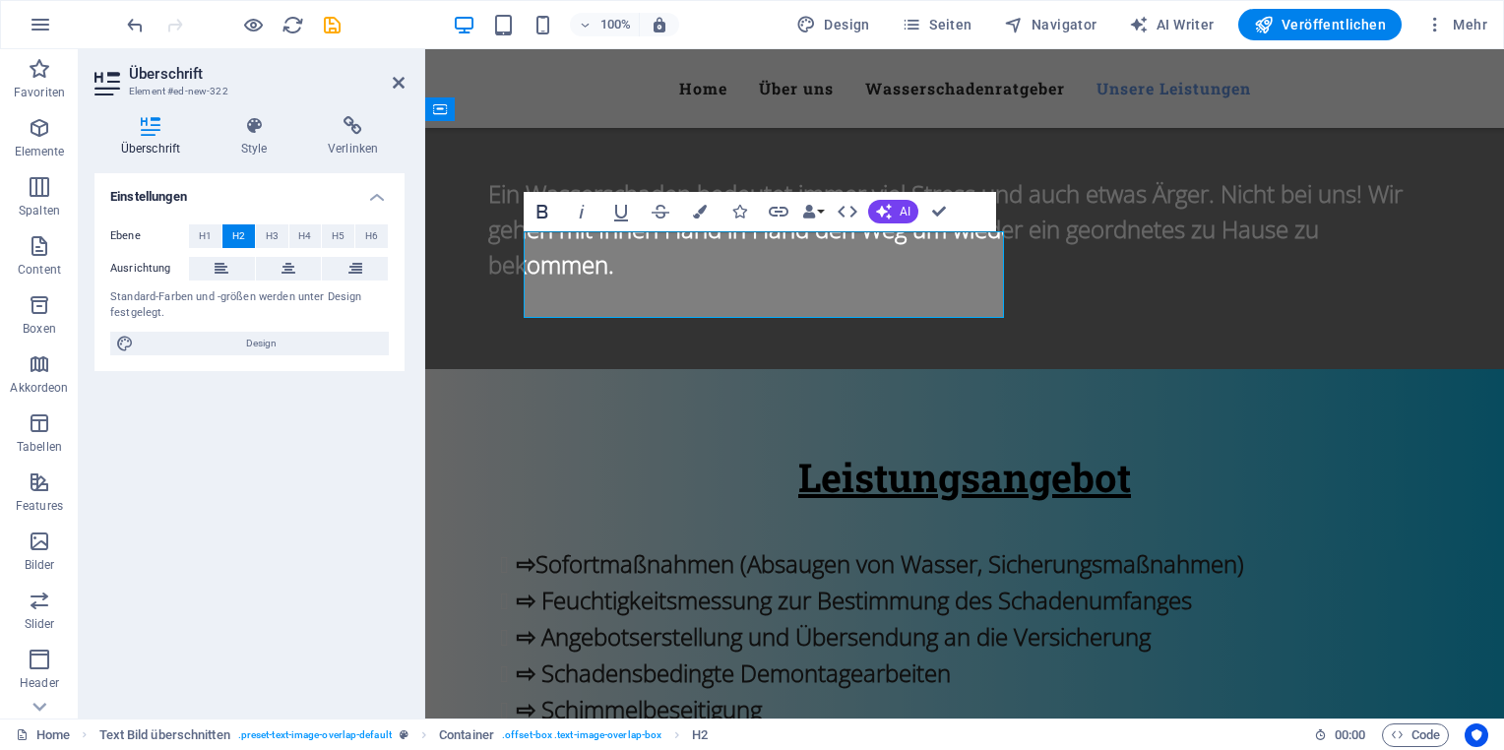
click at [541, 215] on icon "button" at bounding box center [543, 212] width 24 height 24
click at [703, 209] on icon "button" at bounding box center [700, 212] width 14 height 14
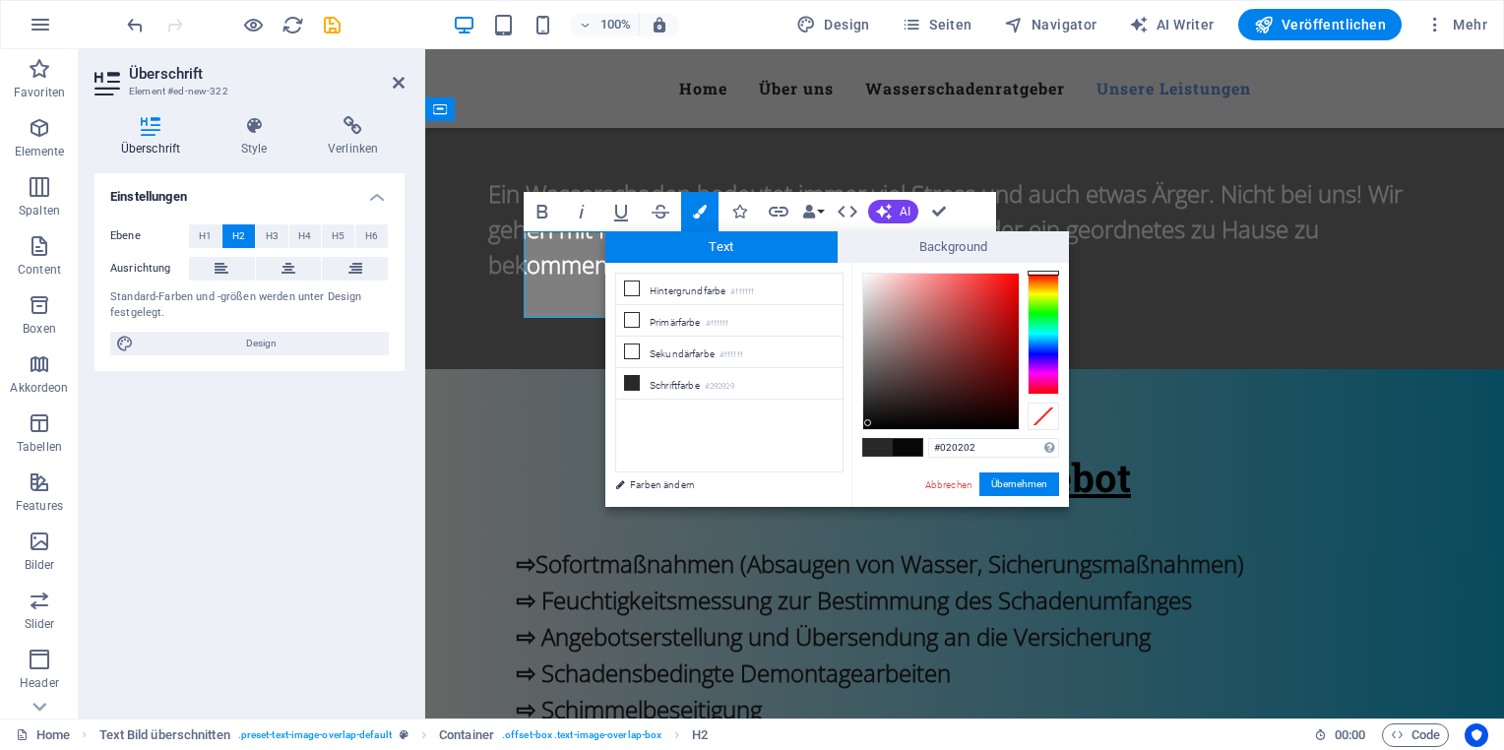
type input "#000000"
drag, startPoint x: 859, startPoint y: 402, endPoint x: 862, endPoint y: 428, distance: 26.7
click at [862, 428] on div at bounding box center [862, 427] width 7 height 7
click at [1008, 486] on button "Übernehmen" at bounding box center [1019, 484] width 80 height 24
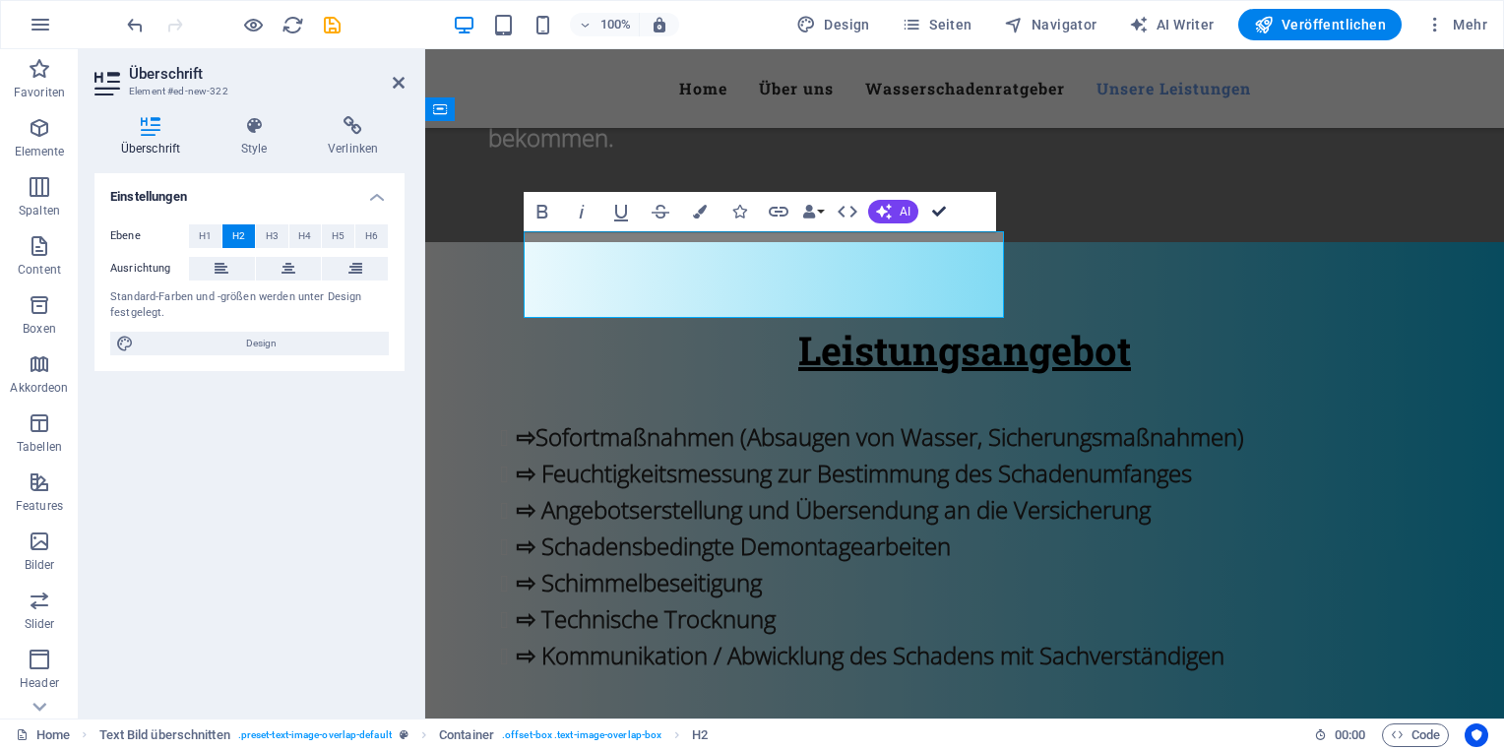
scroll to position [2576, 0]
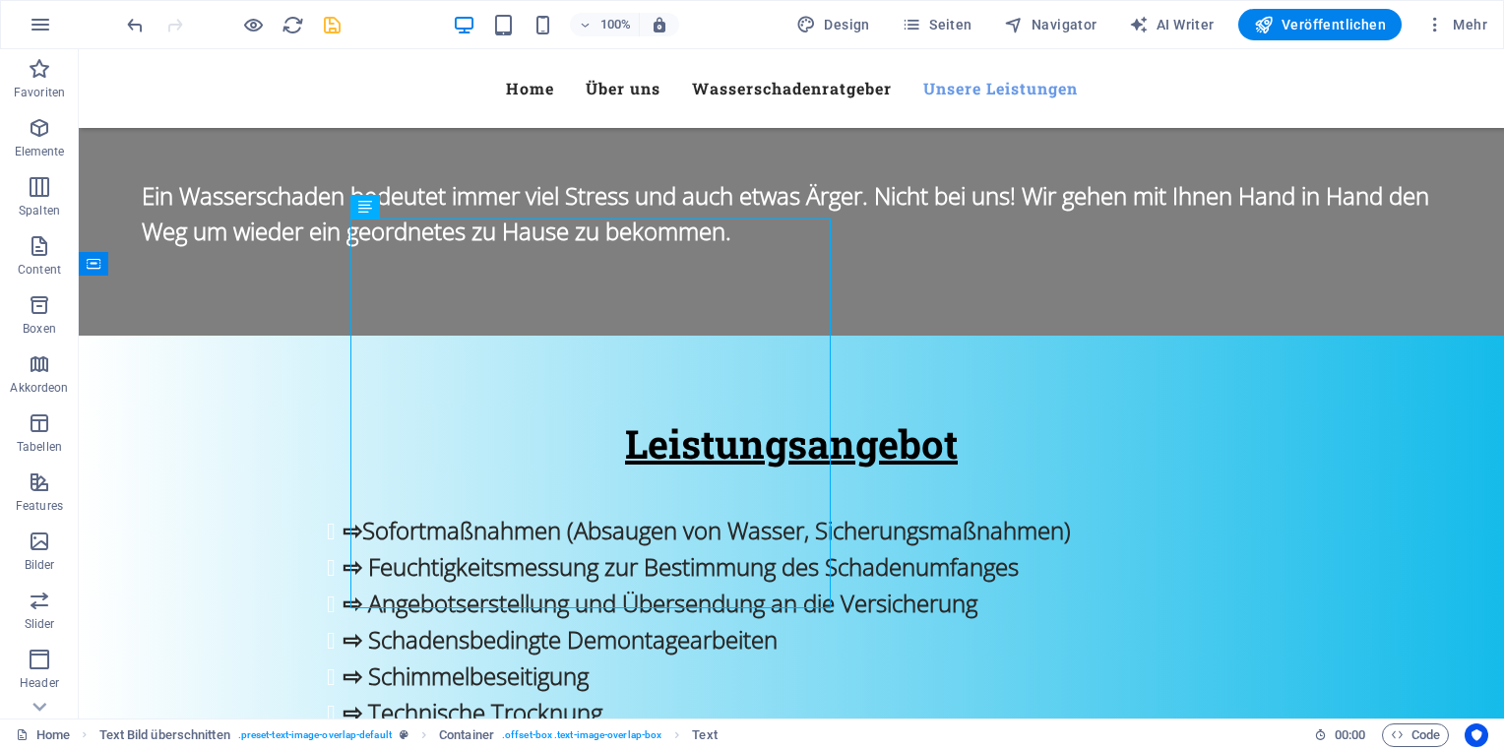
click at [339, 18] on icon "save" at bounding box center [332, 25] width 23 height 23
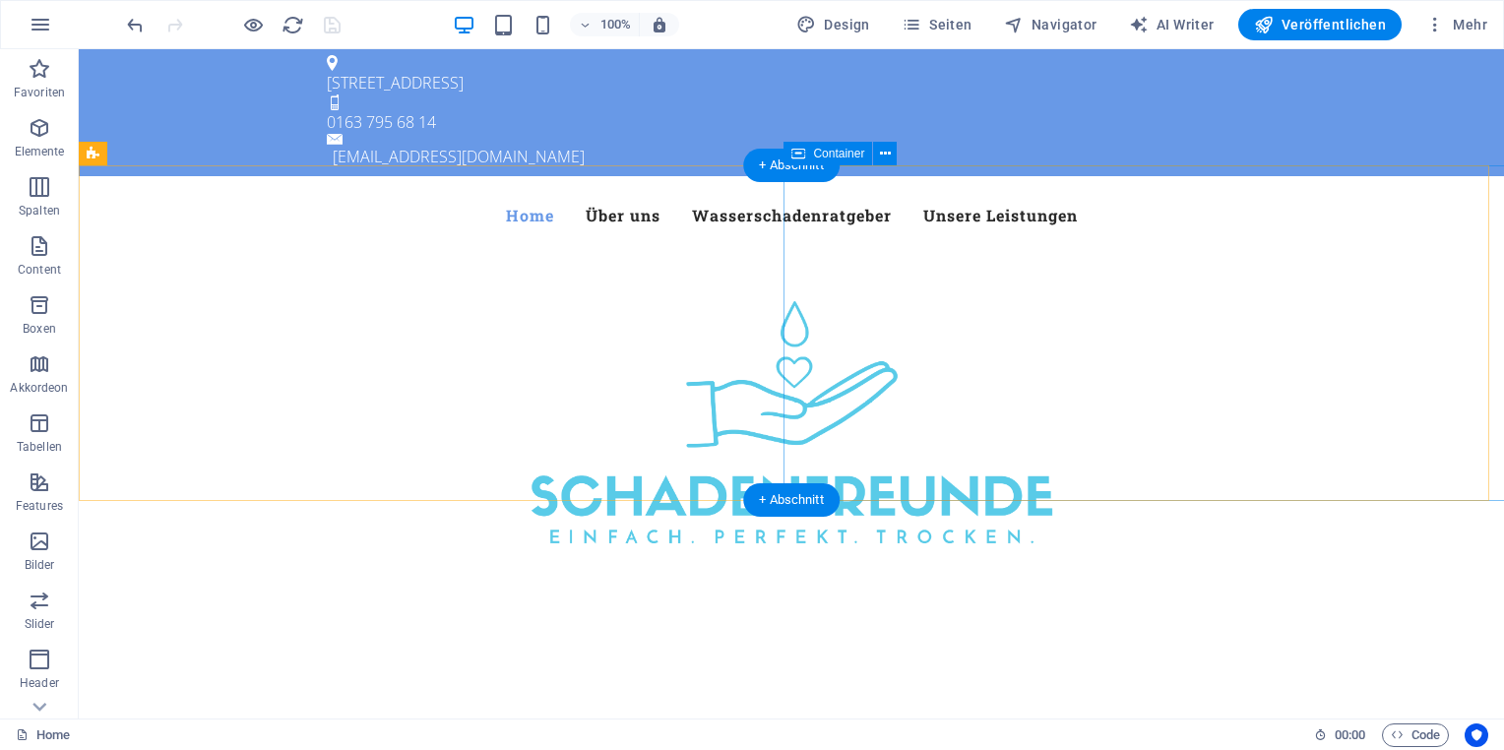
scroll to position [0, 0]
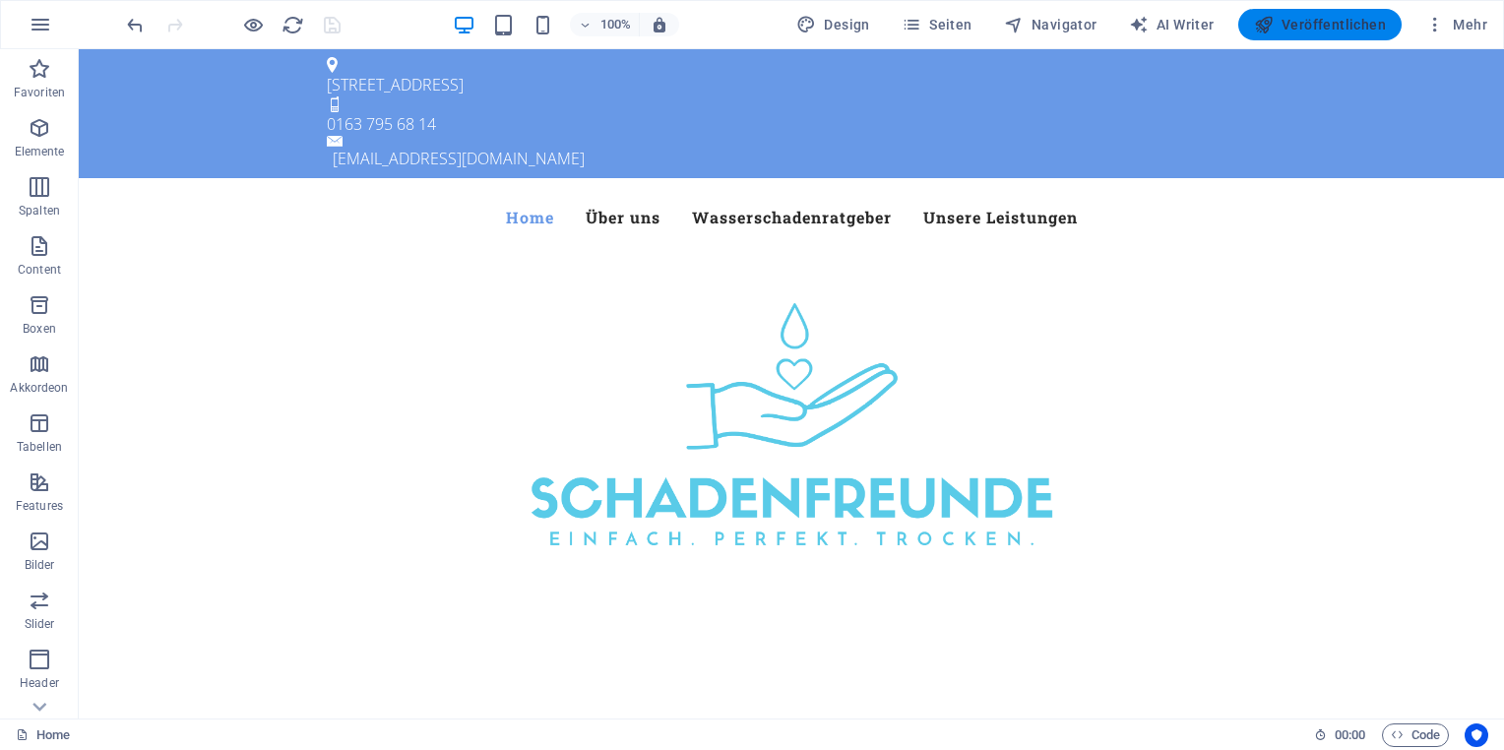
click at [1304, 26] on span "Veröffentlichen" at bounding box center [1320, 25] width 132 height 20
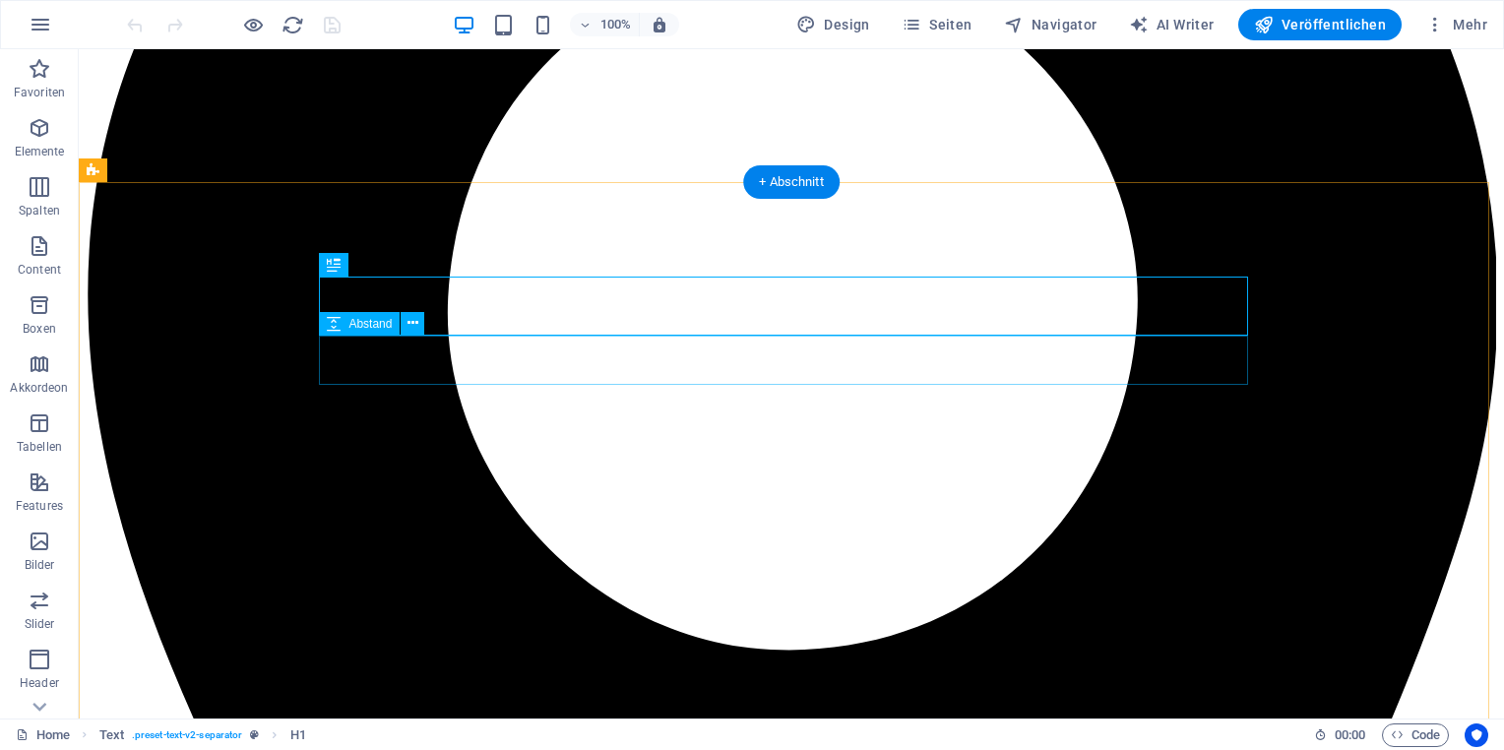
scroll to position [473, 0]
